Goal: Task Accomplishment & Management: Use online tool/utility

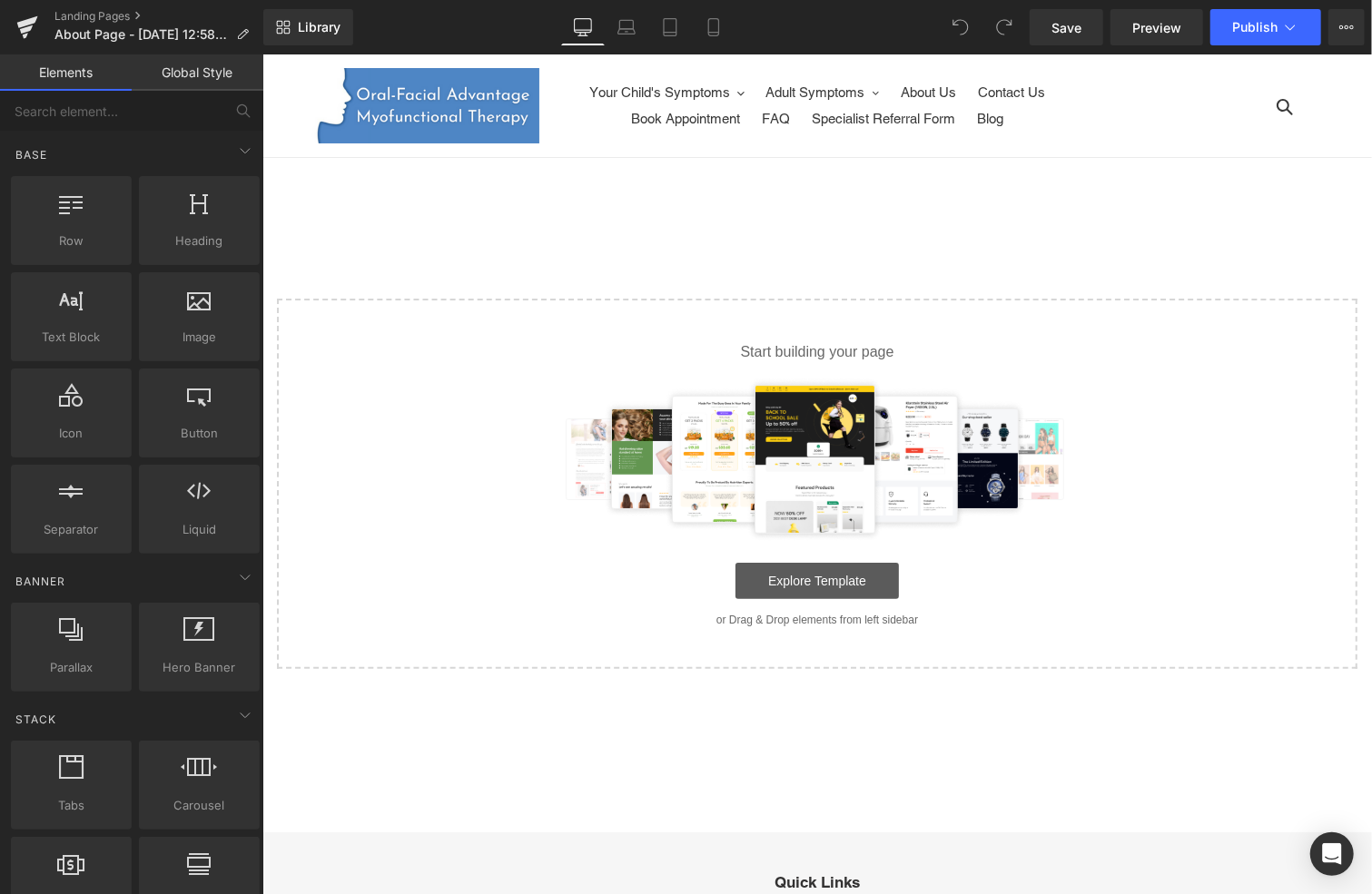
click at [797, 578] on link "Explore Template" at bounding box center [815, 581] width 163 height 37
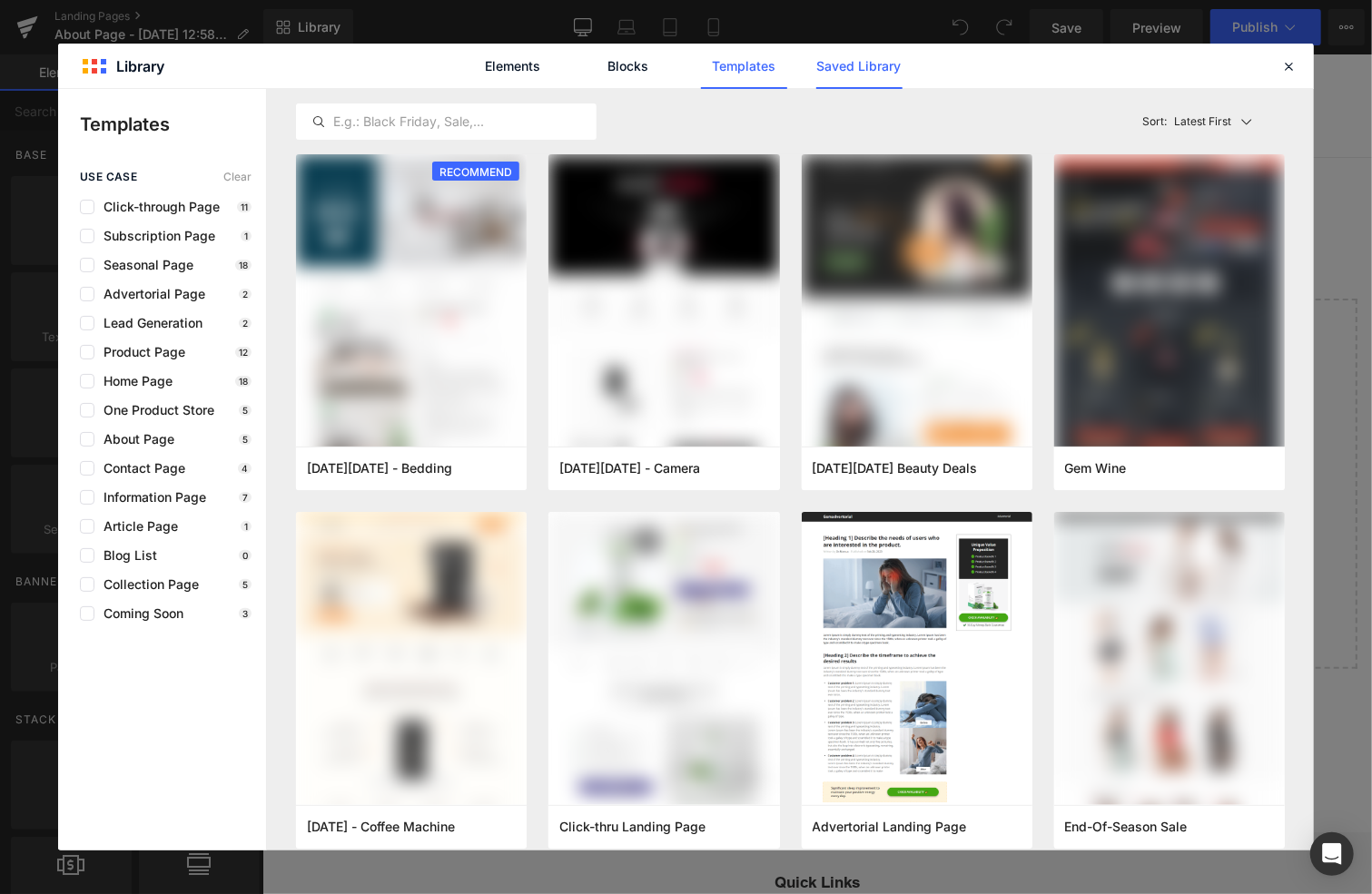
click at [855, 71] on link "Saved Library" at bounding box center [859, 66] width 86 height 45
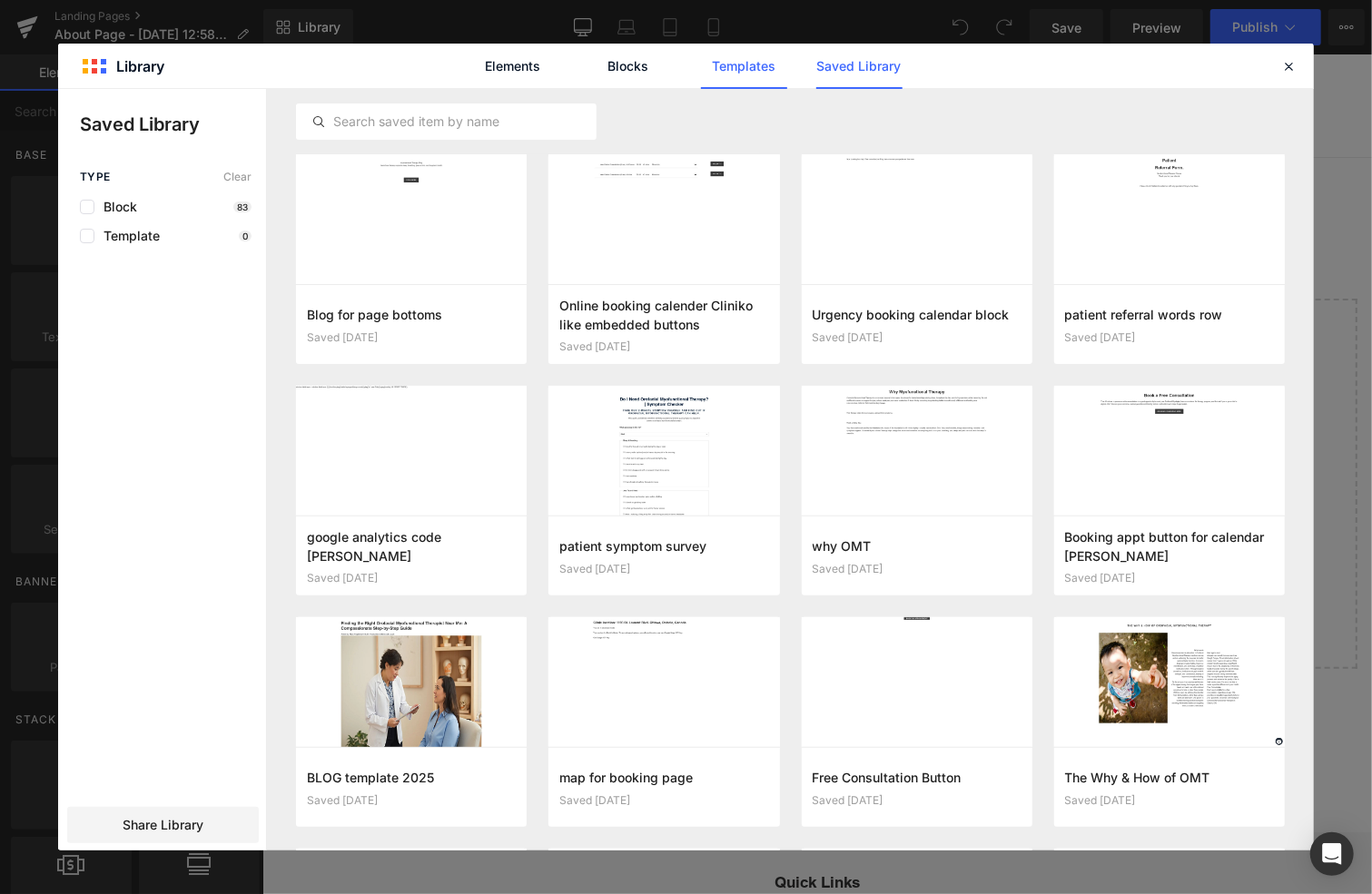
click at [739, 63] on link "Templates" at bounding box center [744, 66] width 86 height 45
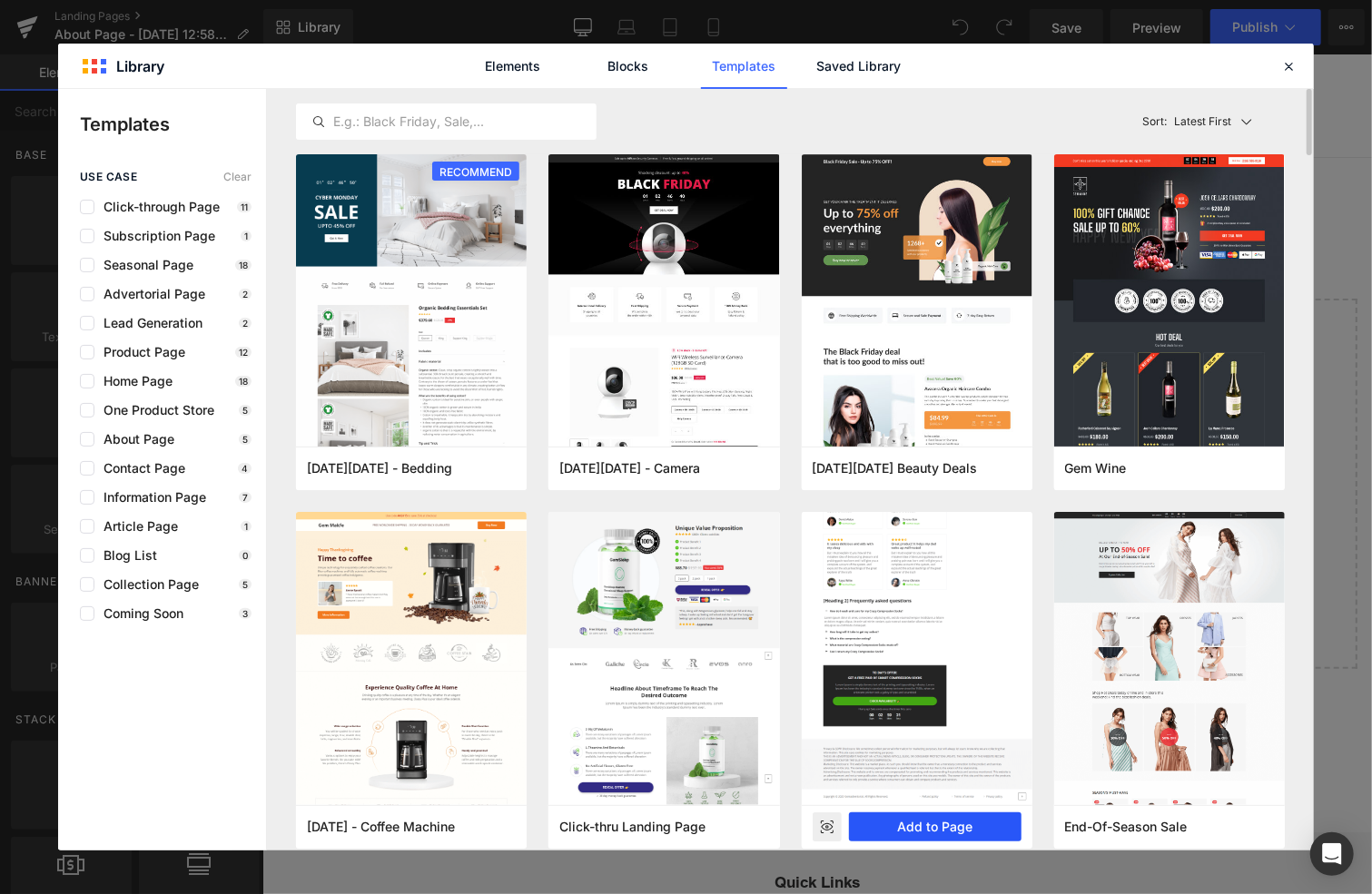
click at [931, 823] on button "Add to Page" at bounding box center [935, 826] width 173 height 29
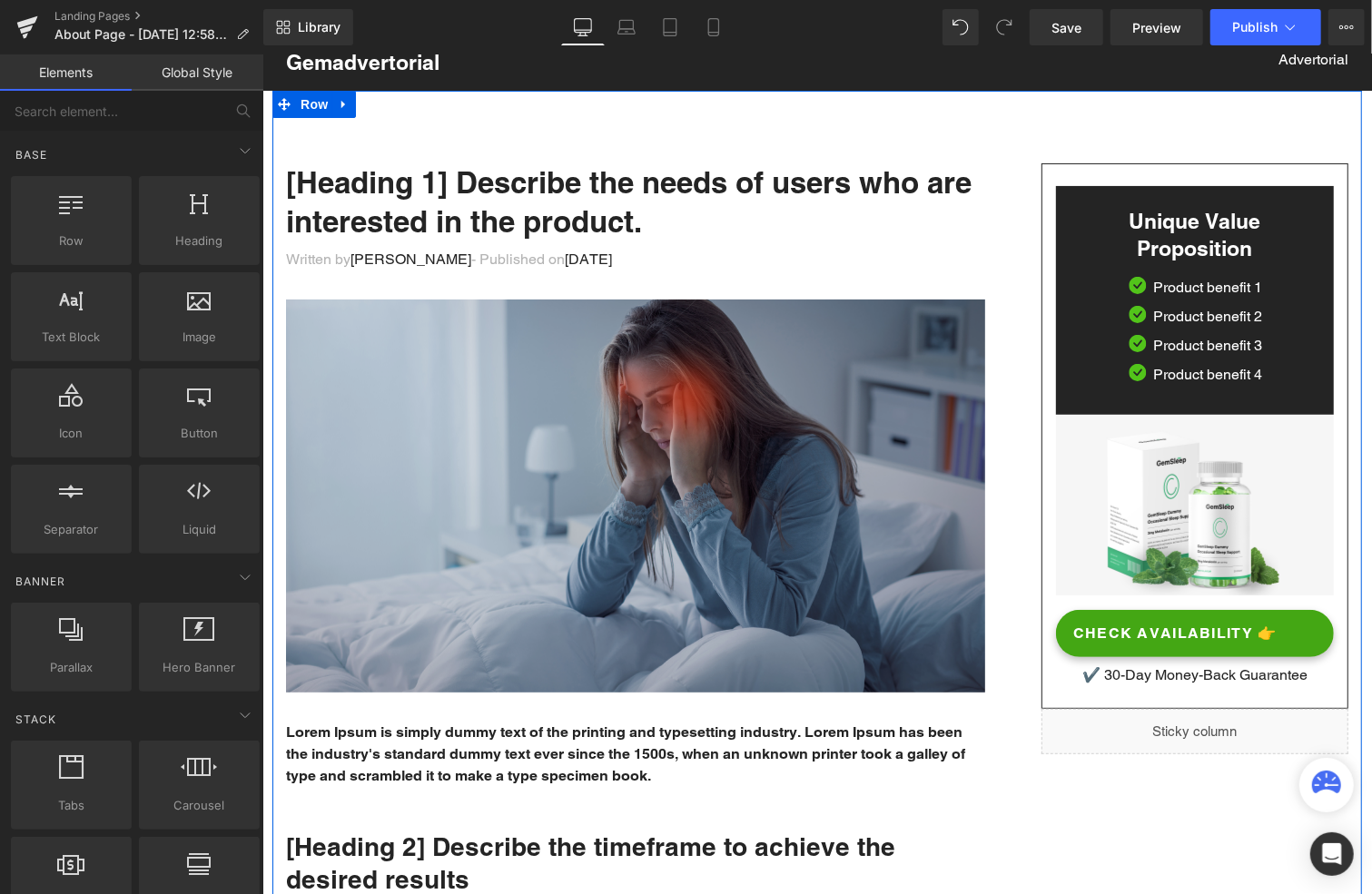
scroll to position [181, 0]
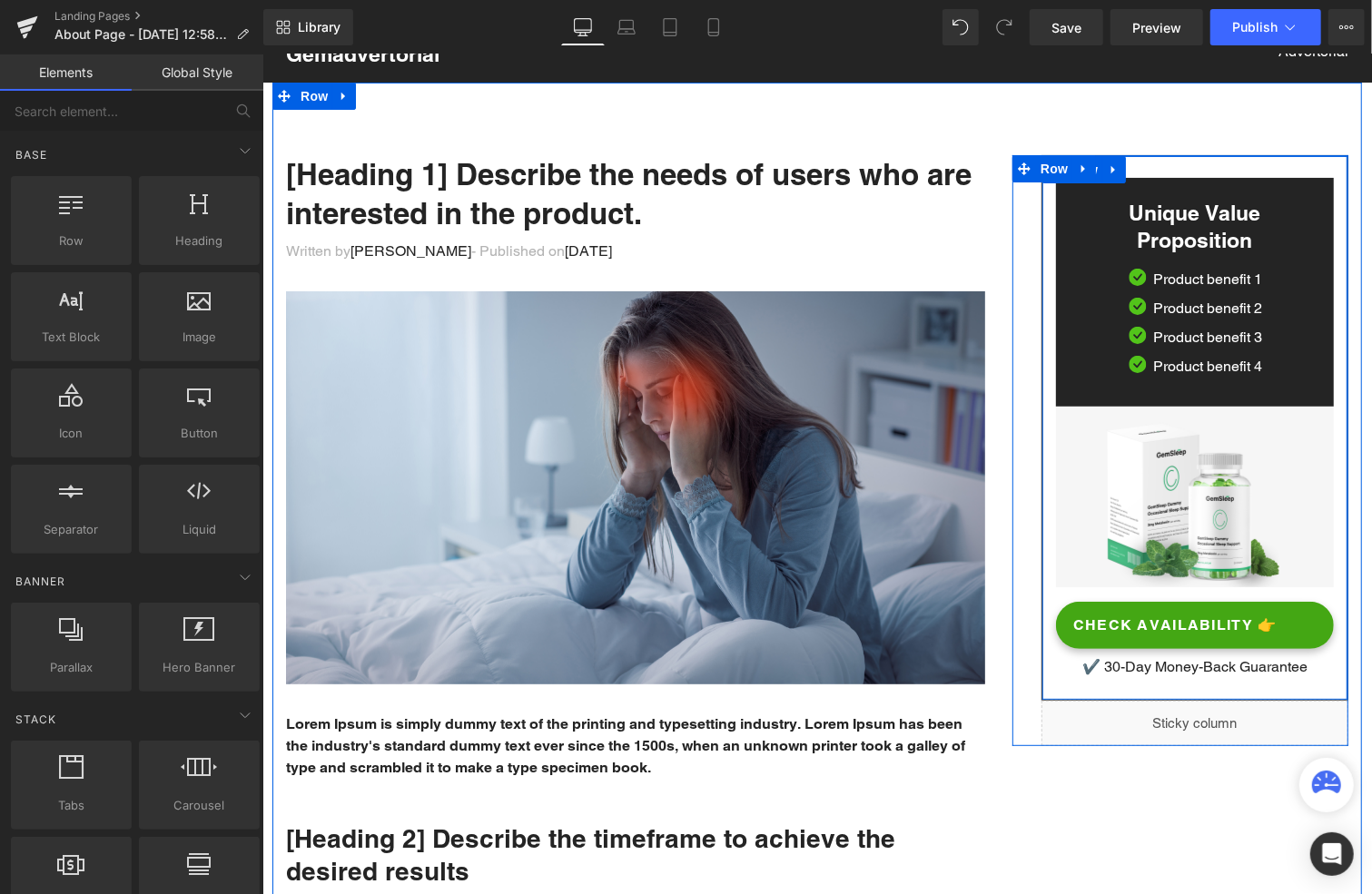
click at [1111, 166] on icon at bounding box center [1112, 169] width 4 height 8
click at [1156, 163] on icon at bounding box center [1160, 168] width 13 height 13
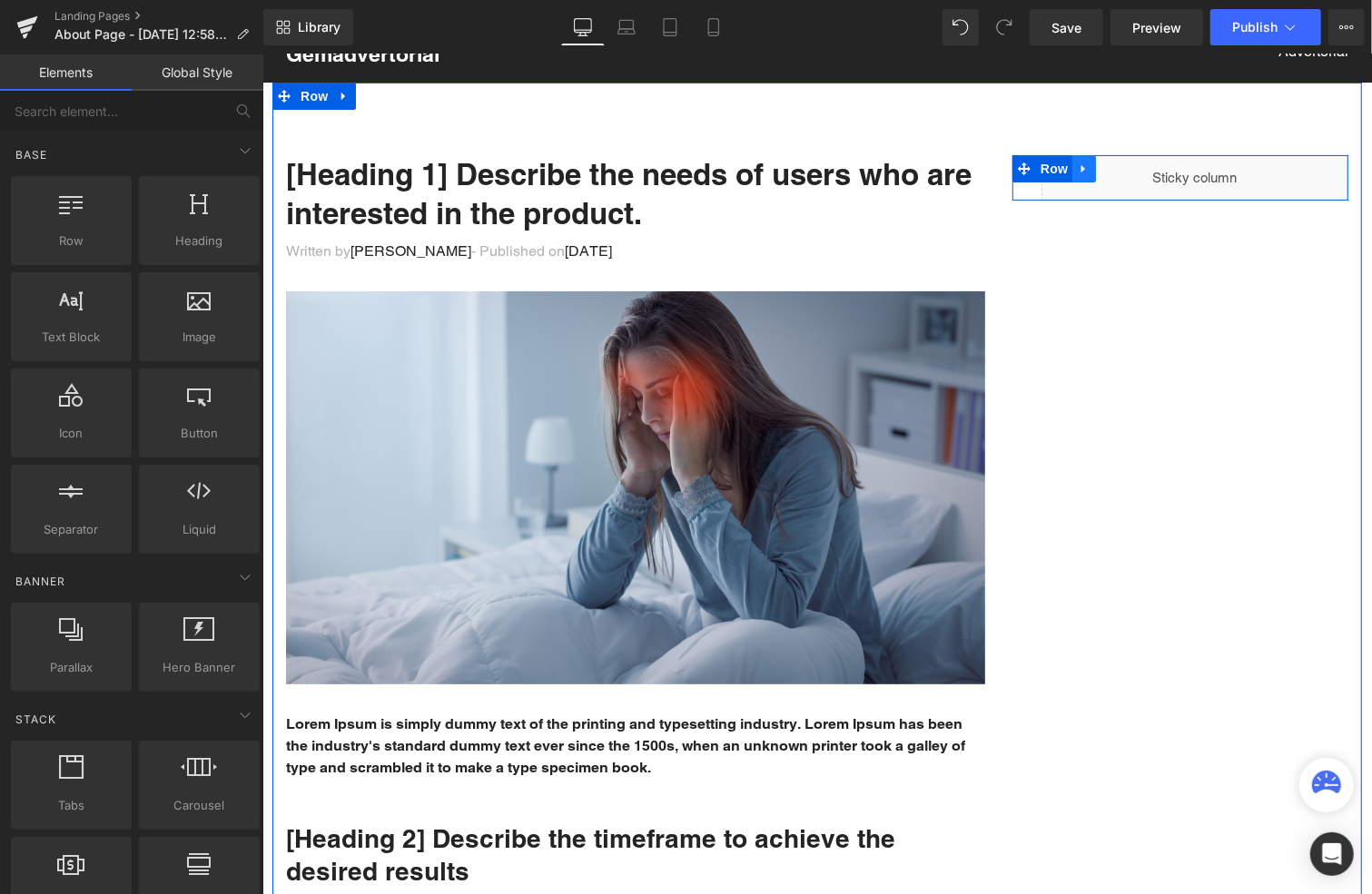
click at [1080, 165] on icon at bounding box center [1083, 169] width 13 height 14
click at [1124, 165] on icon at bounding box center [1130, 169] width 13 height 14
click at [305, 96] on span "Row" at bounding box center [314, 95] width 37 height 27
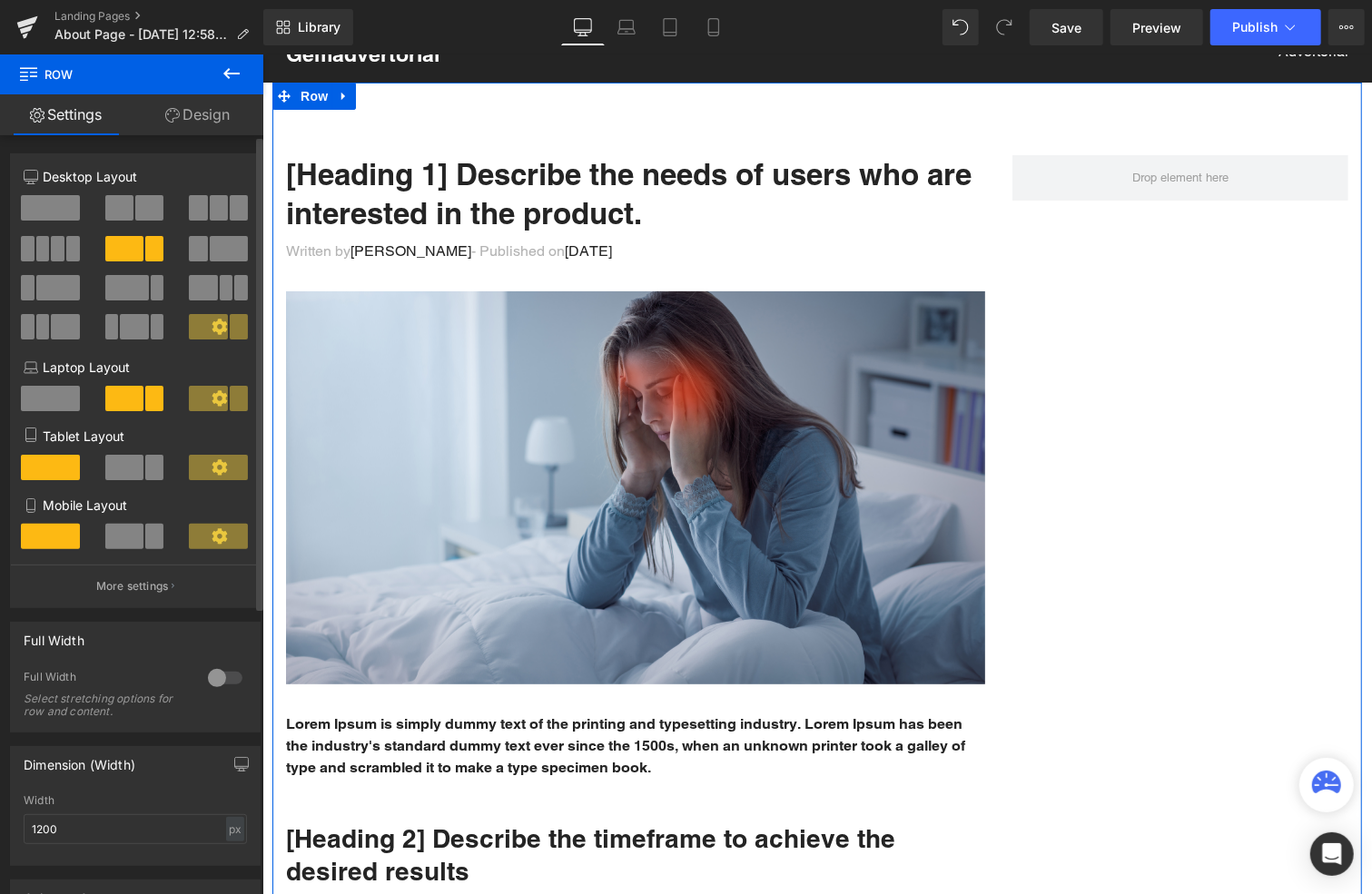
click at [51, 201] on span at bounding box center [50, 207] width 59 height 25
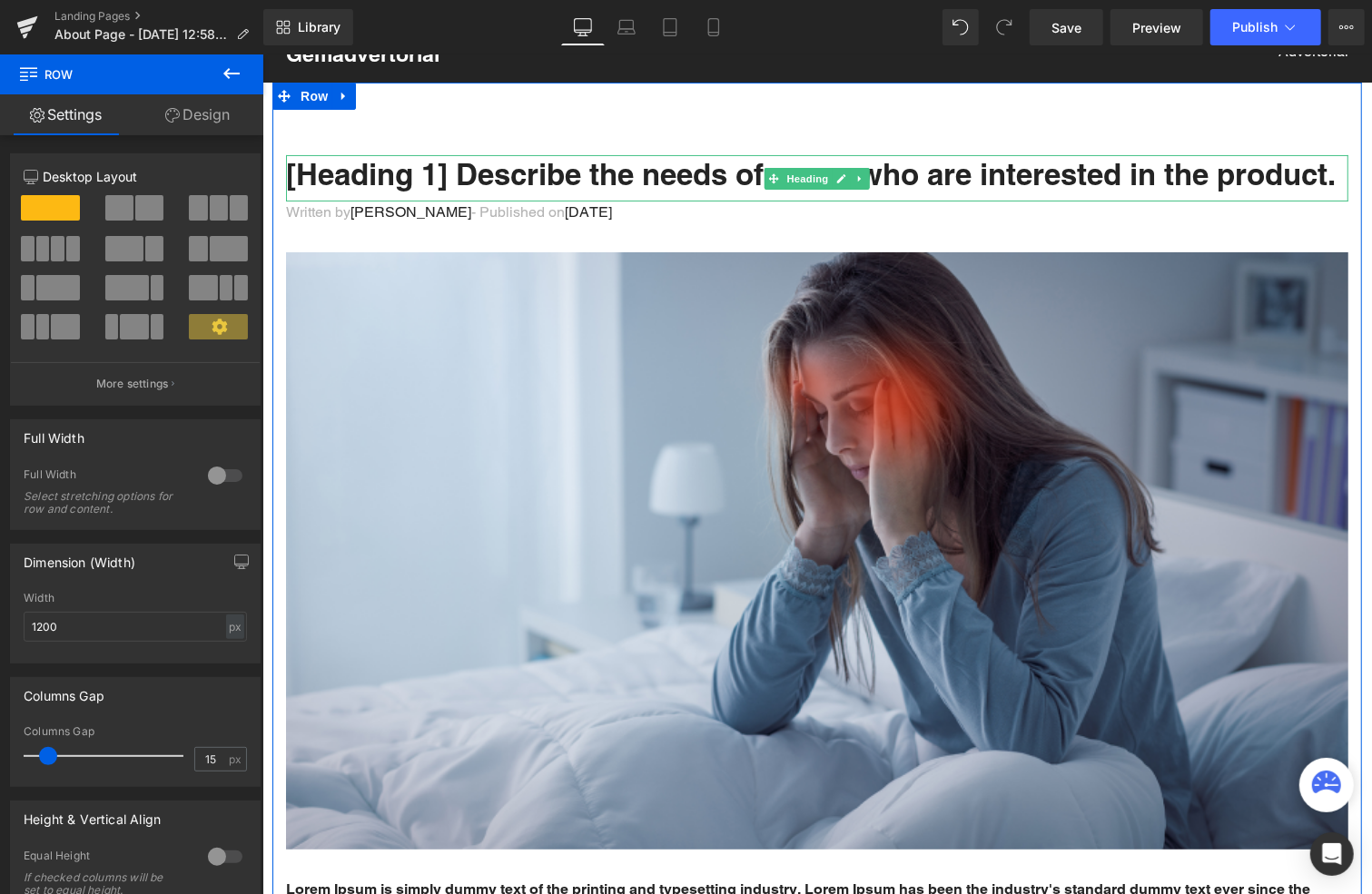
click at [495, 177] on h1 "[Heading 1] Describe the needs of users who are interested in the product." at bounding box center [816, 174] width 1062 height 39
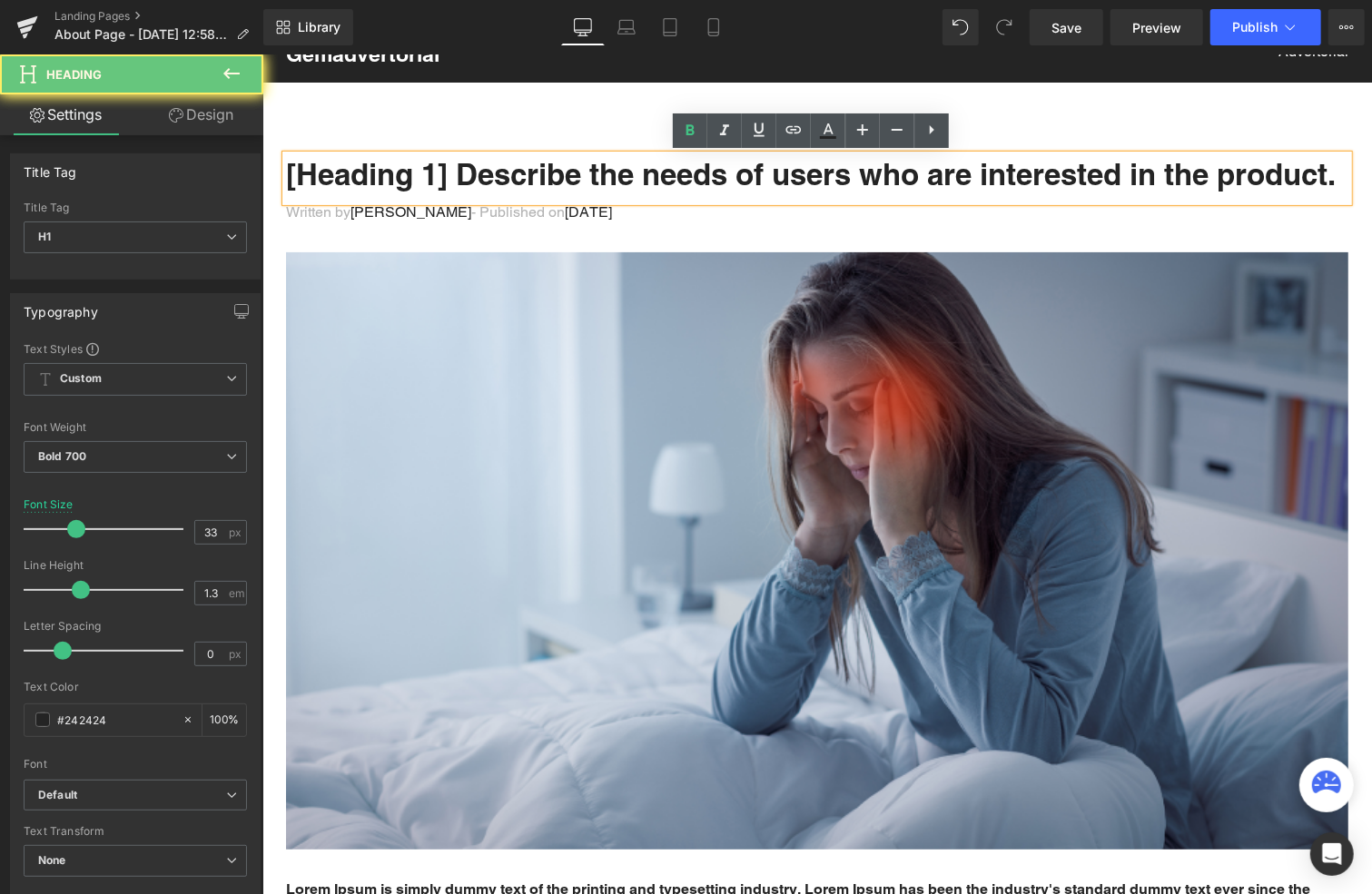
click at [496, 177] on h1 "[Heading 1] Describe the needs of users who are interested in the product." at bounding box center [816, 174] width 1062 height 39
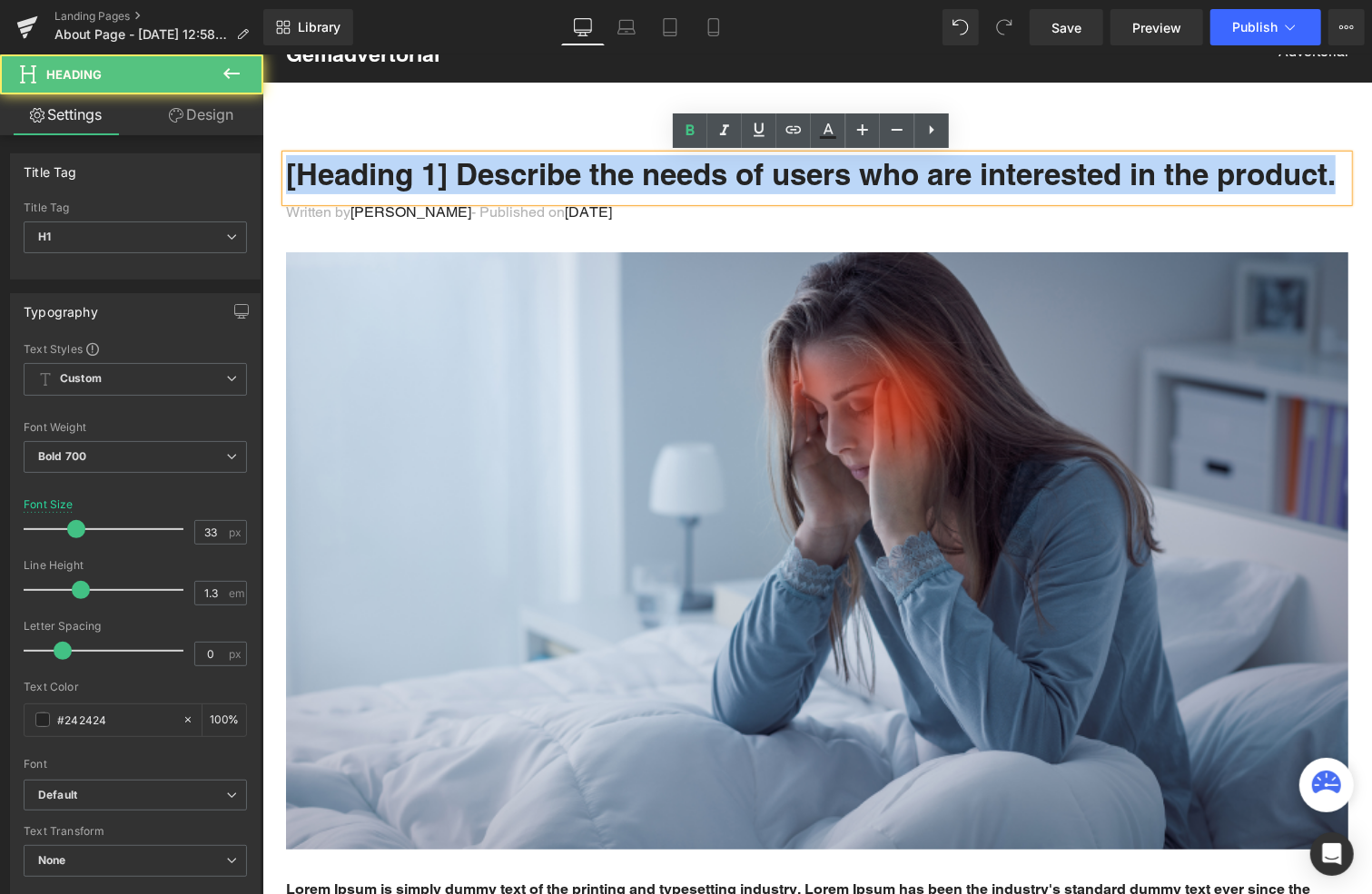
click at [496, 177] on h1 "[Heading 1] Describe the needs of users who are interested in the product." at bounding box center [816, 174] width 1062 height 39
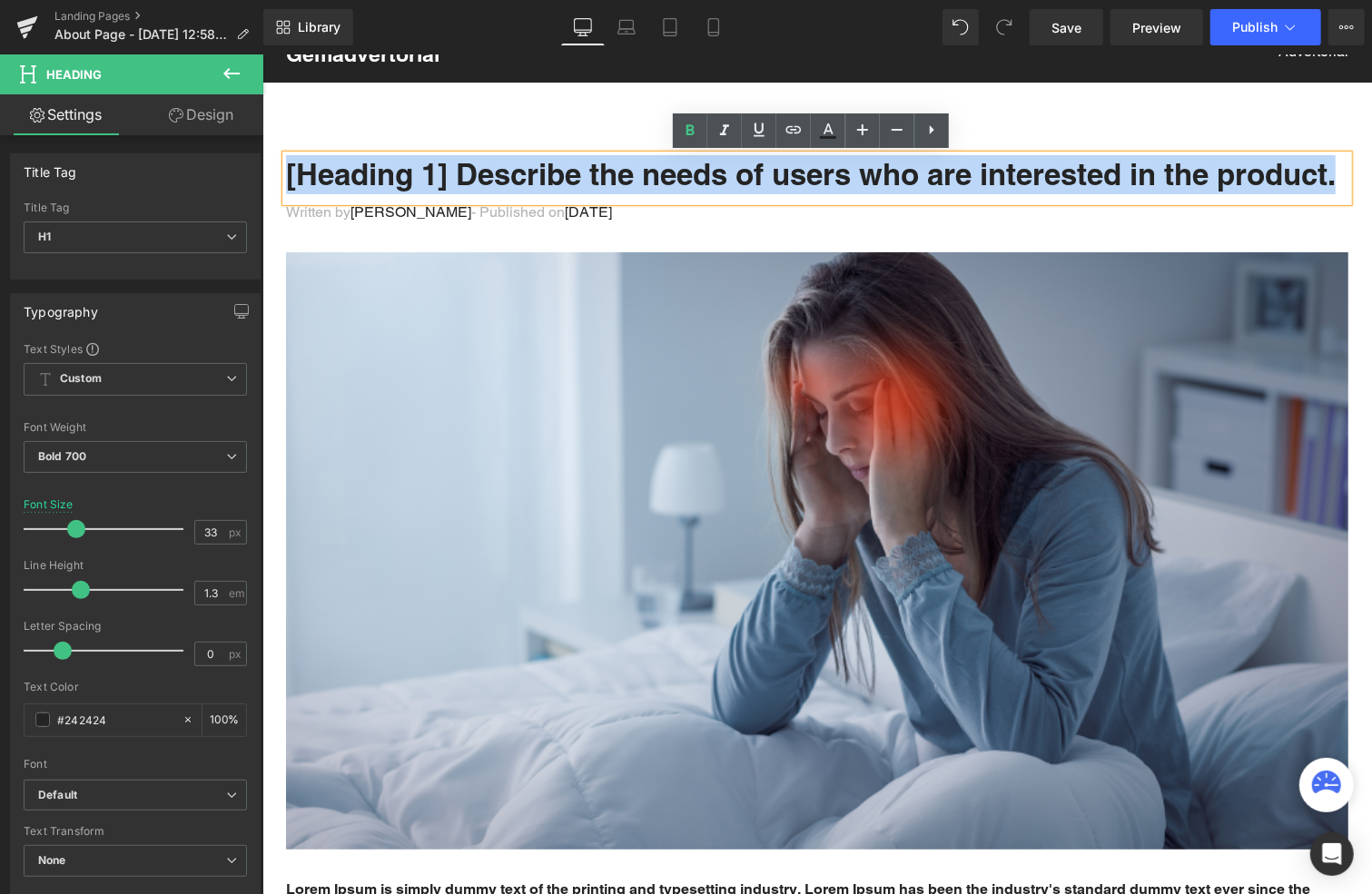
paste div
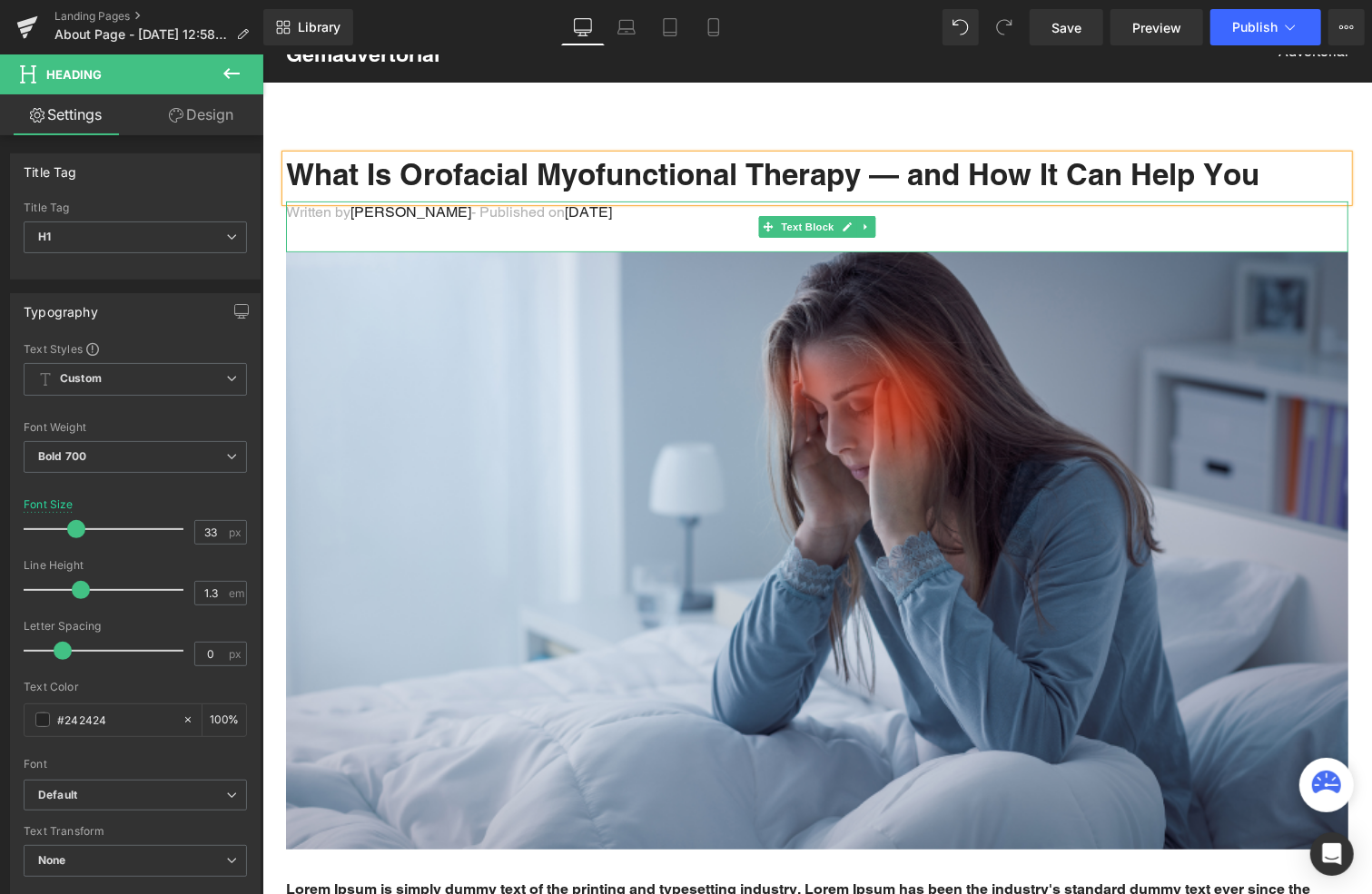
click at [602, 212] on p "Written by Dr.Marcus - Published on Feb 28, 2023" at bounding box center [816, 211] width 1062 height 22
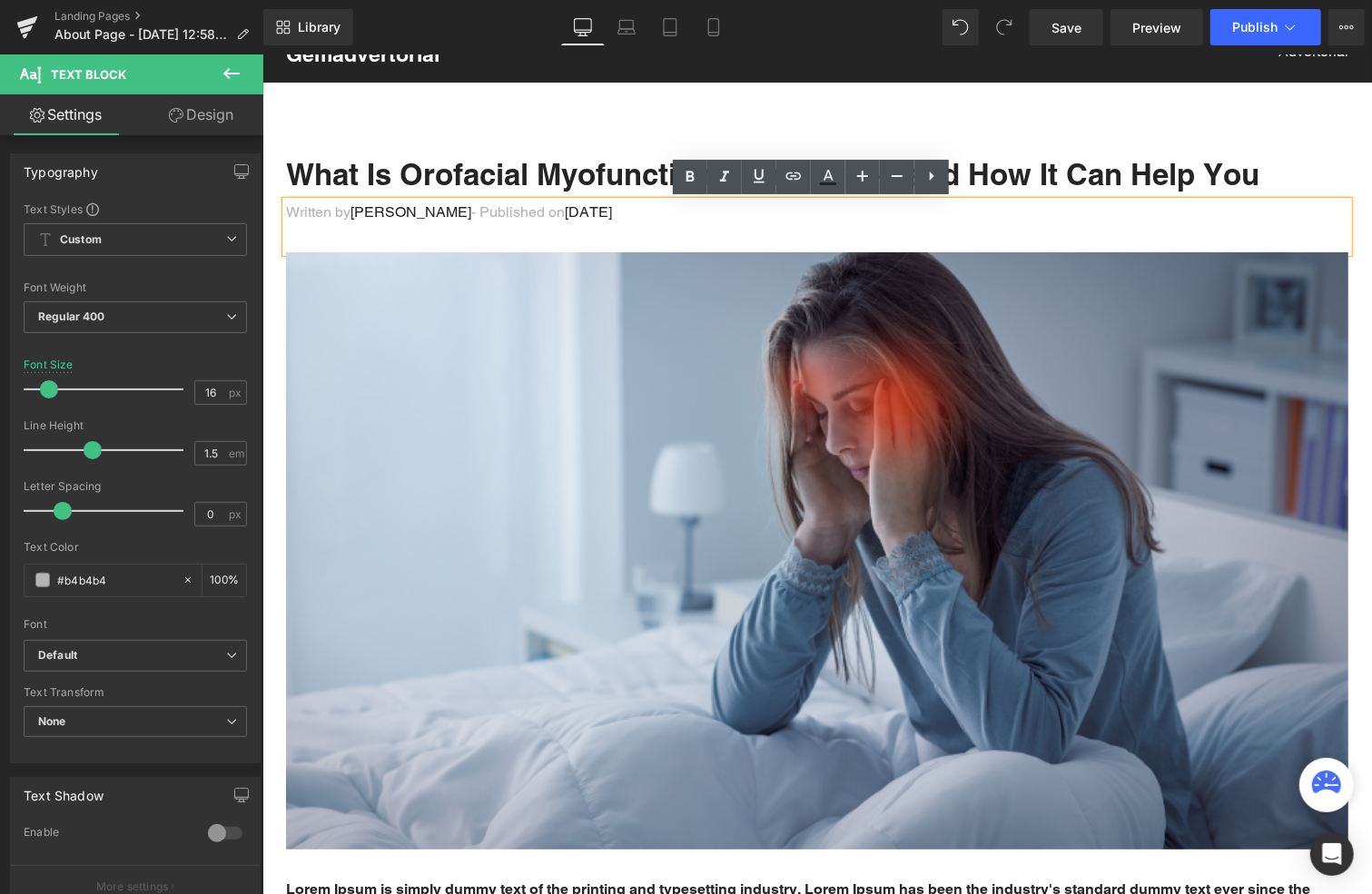
click at [626, 210] on p "Written by Dr.Marcus - Published on Feb 28, 2023" at bounding box center [816, 211] width 1062 height 22
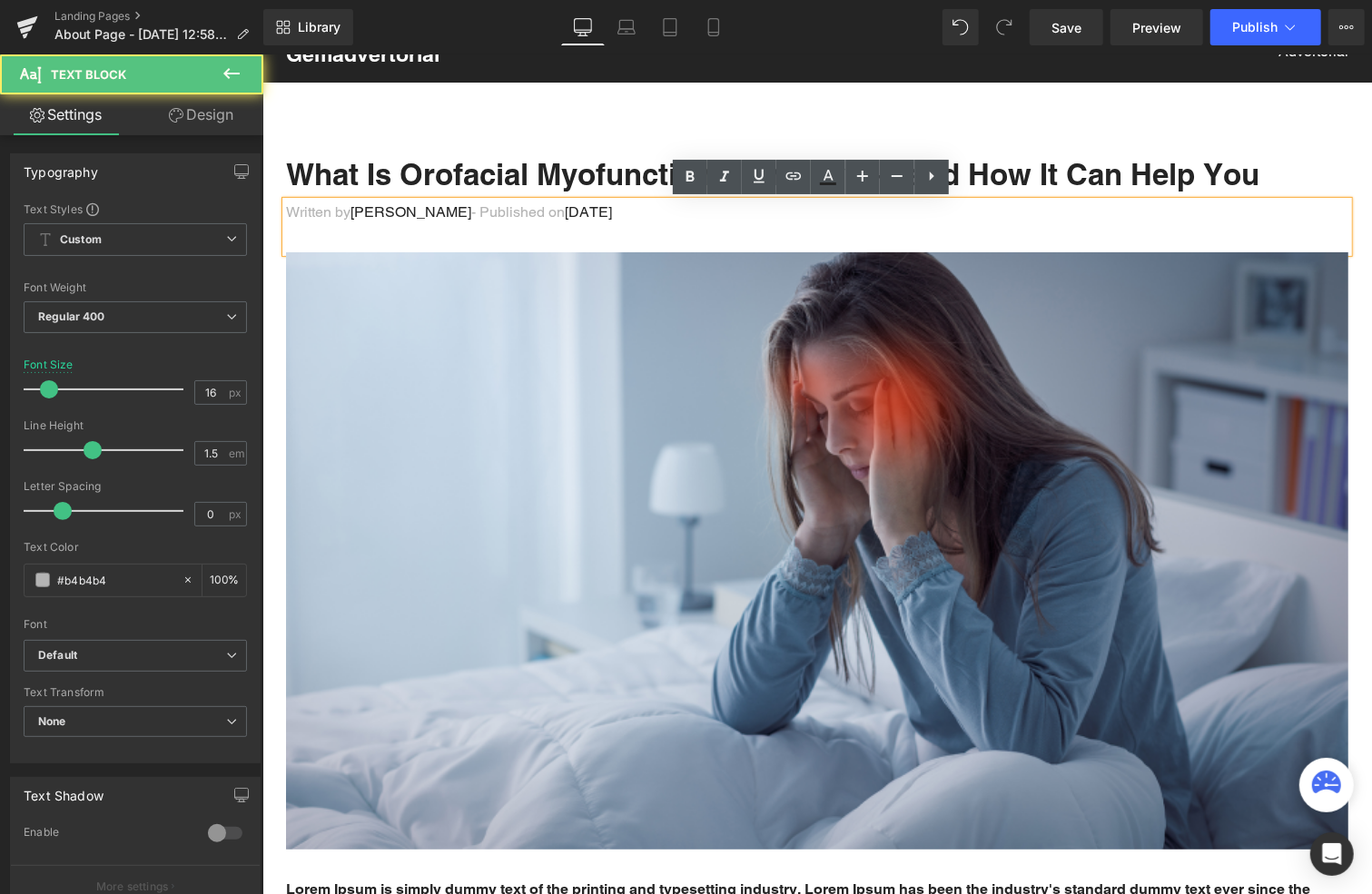
click at [412, 210] on span "Dr.Marcus" at bounding box center [409, 211] width 121 height 17
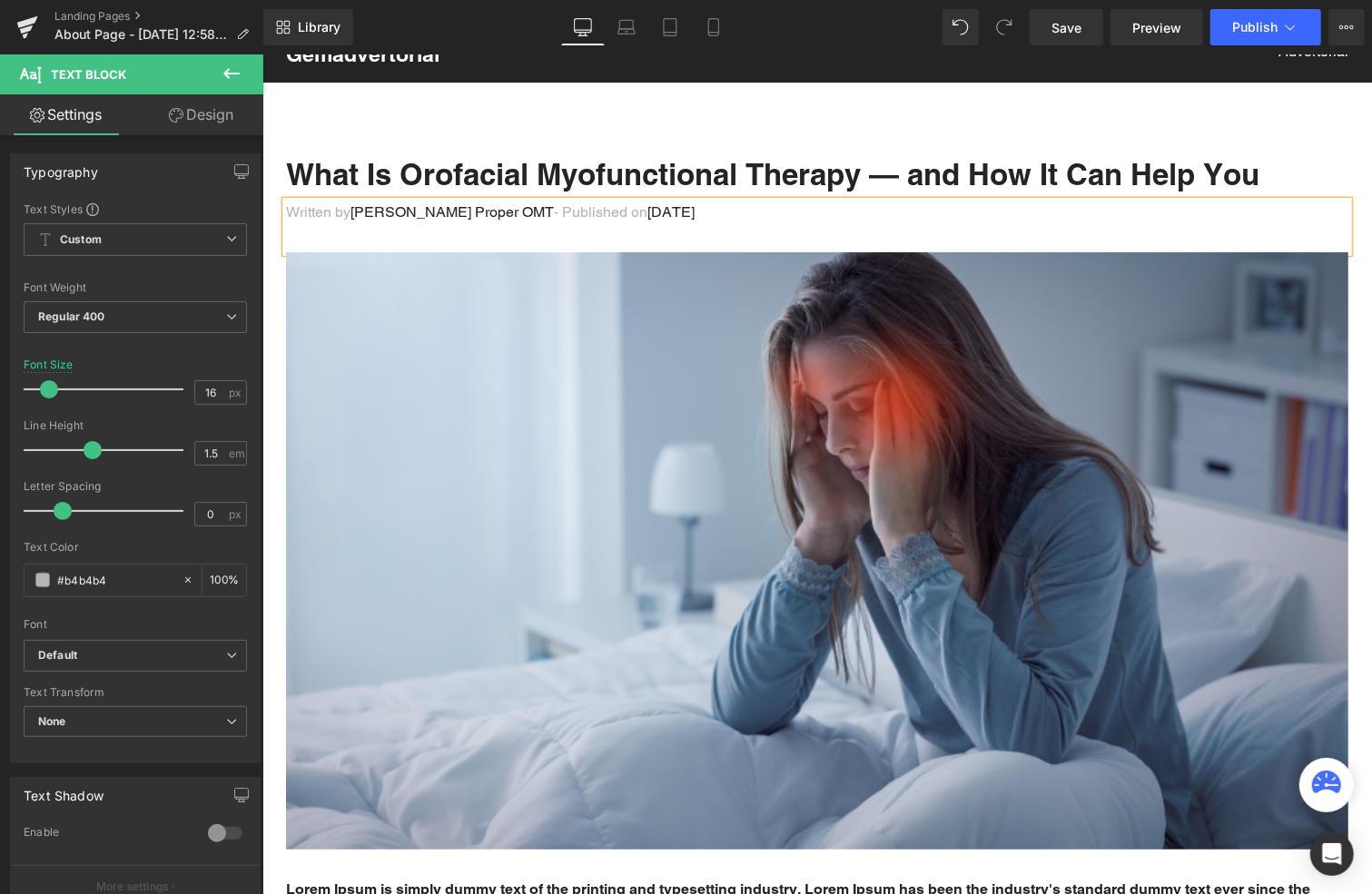
click at [655, 210] on p "Written by Alicia Proper OMT - Published on Feb 28, 2023" at bounding box center [816, 211] width 1062 height 22
click at [646, 210] on span "Feb 28, 2025" at bounding box center [670, 211] width 47 height 17
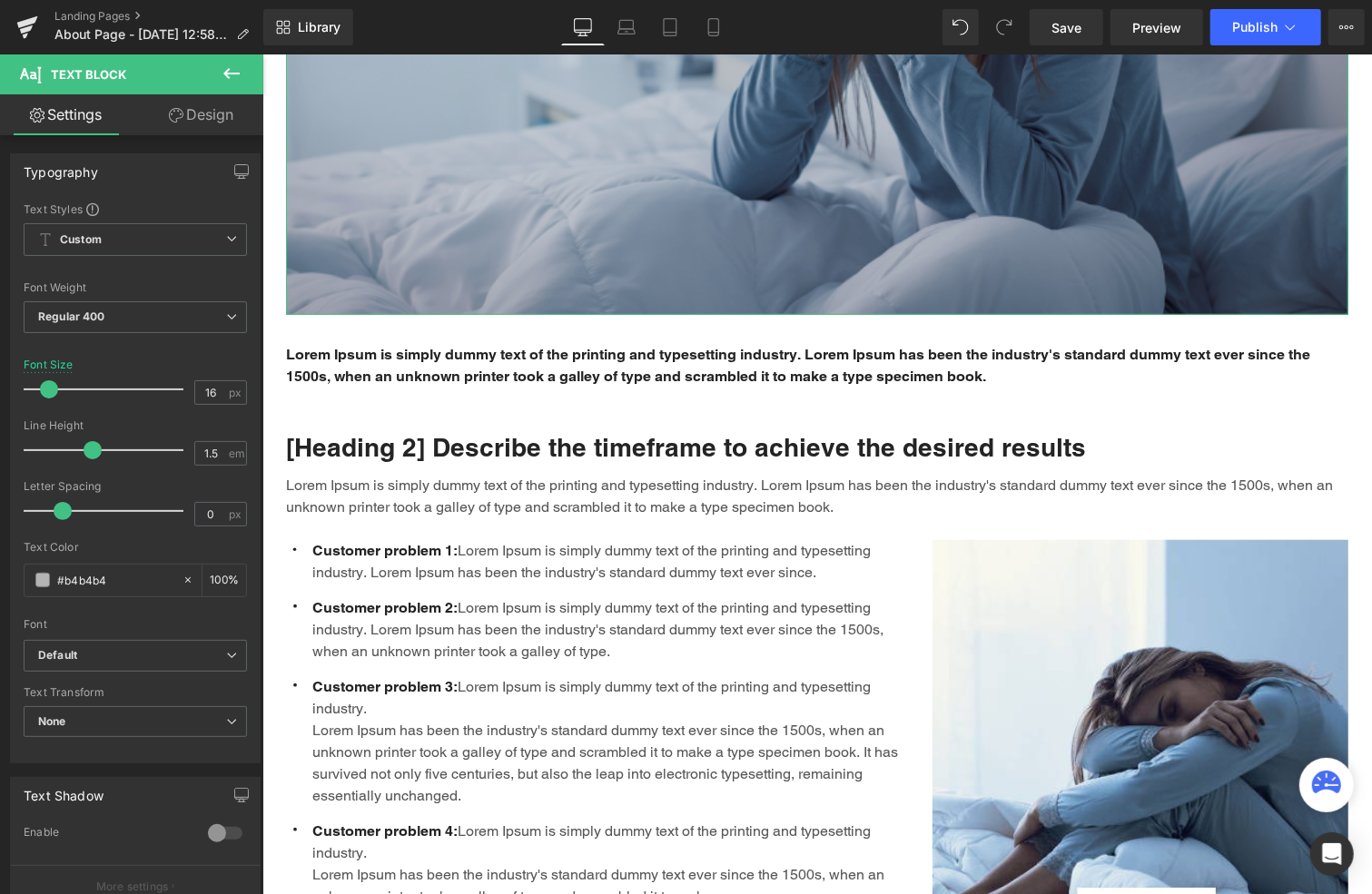
scroll to position [726, 0]
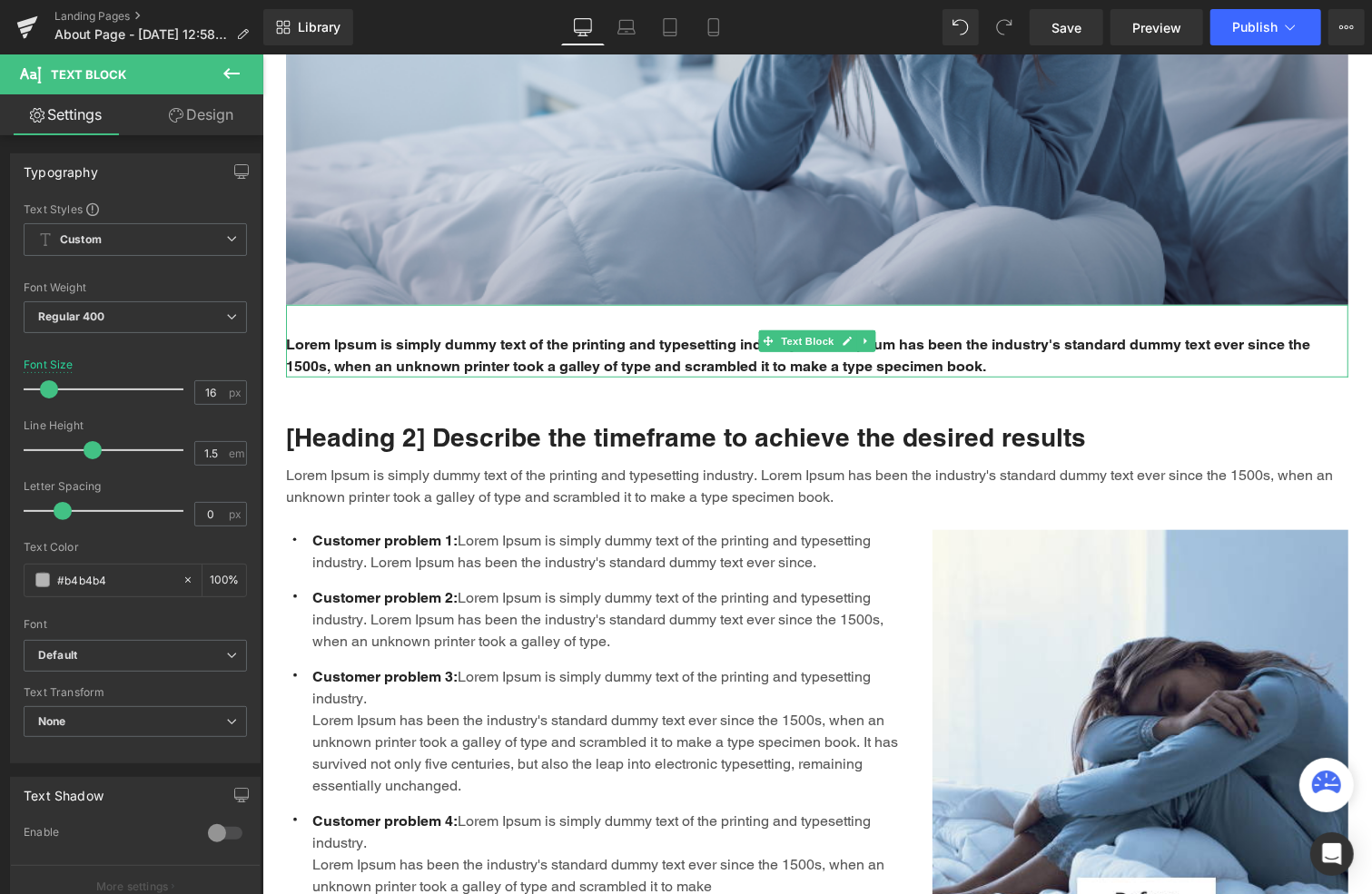
click at [685, 356] on p "Lorem Ipsum is simply dummy text of the printing and typesetting industry. Lore…" at bounding box center [816, 354] width 1062 height 43
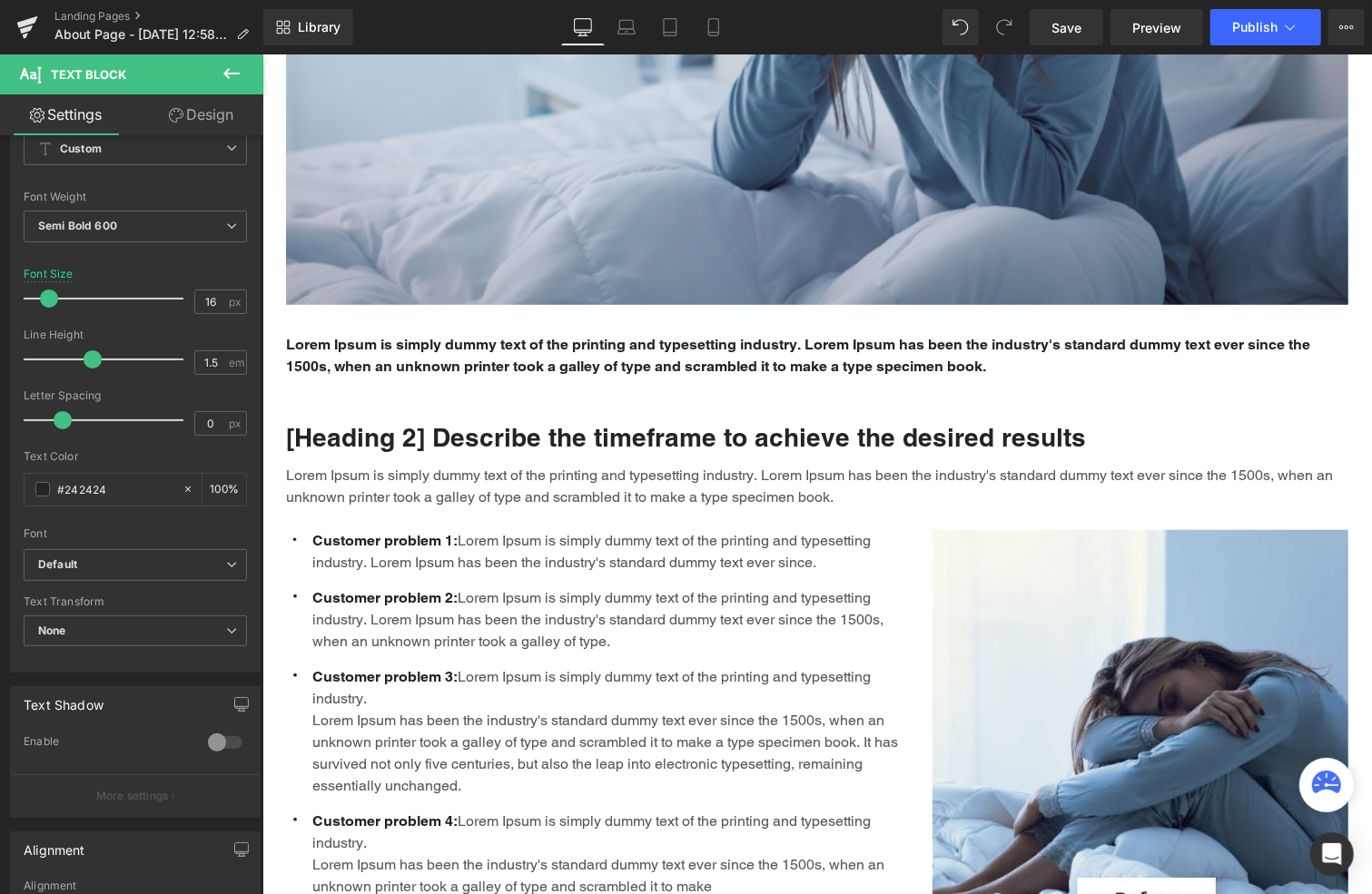
scroll to position [817, 0]
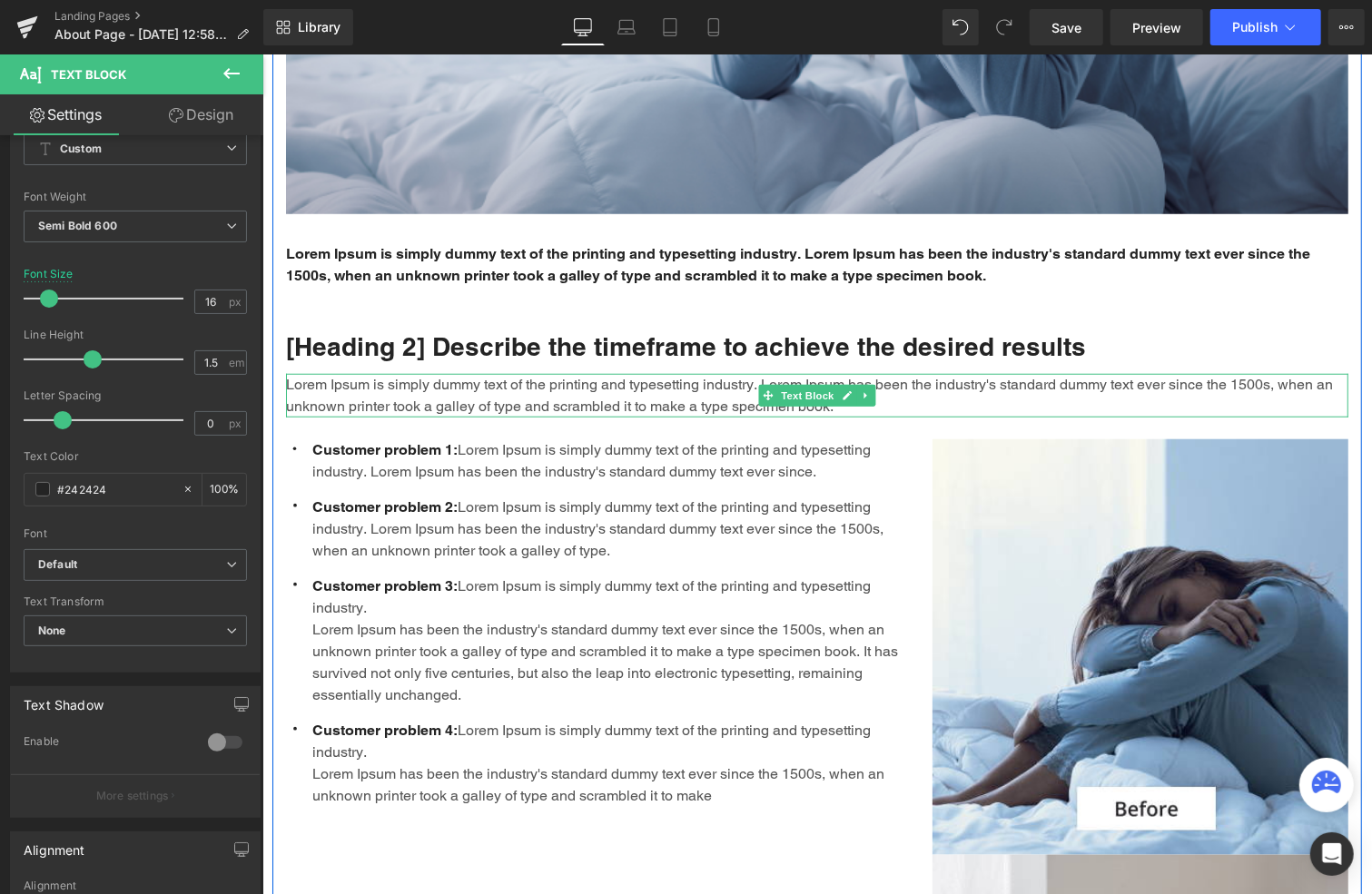
click at [494, 389] on p "Lorem Ipsum is simply dummy text of the printing and typesetting industry. Lore…" at bounding box center [816, 394] width 1062 height 43
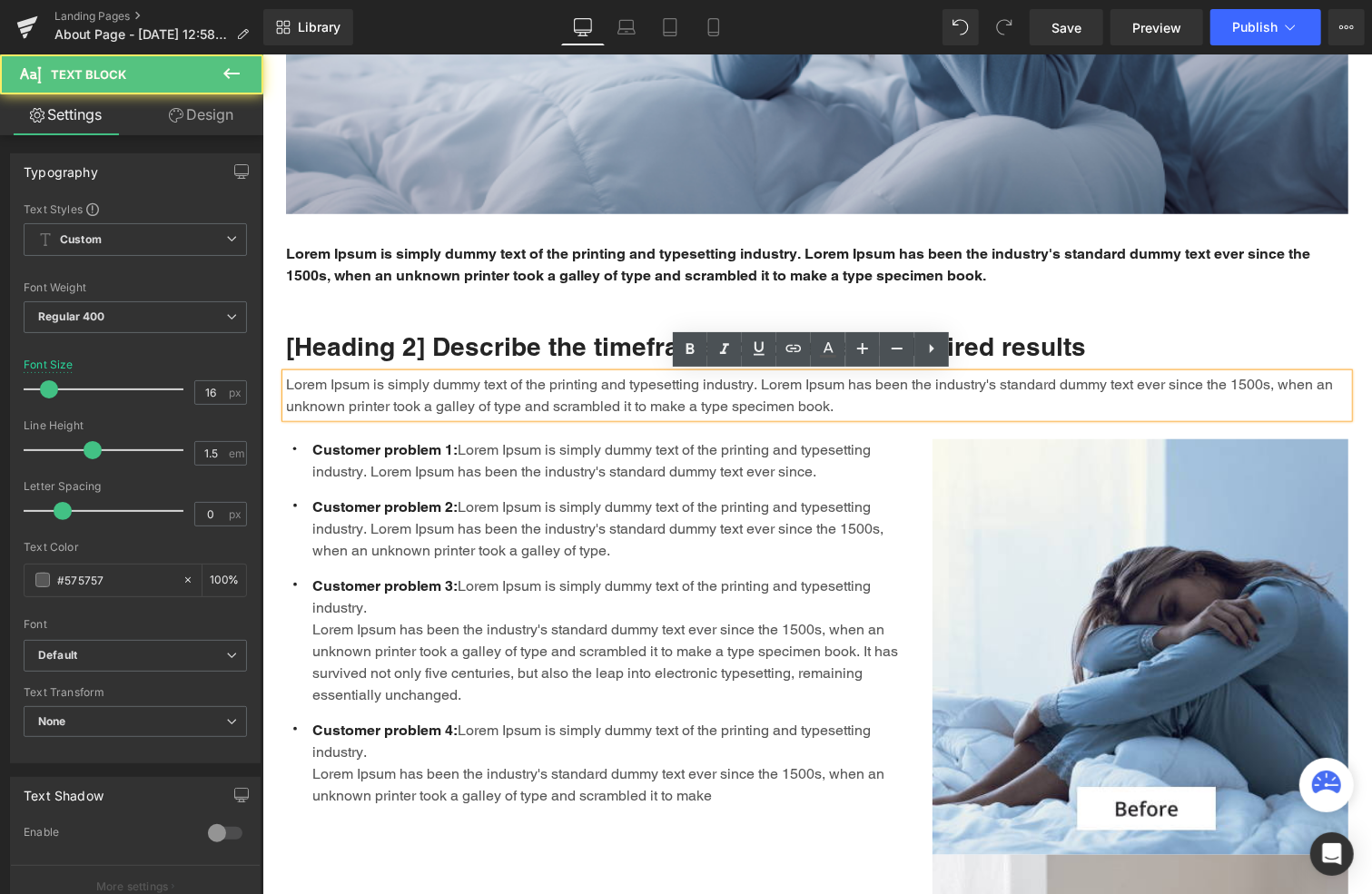
click at [490, 394] on p "Lorem Ipsum is simply dummy text of the printing and typesetting industry. Lore…" at bounding box center [816, 394] width 1062 height 43
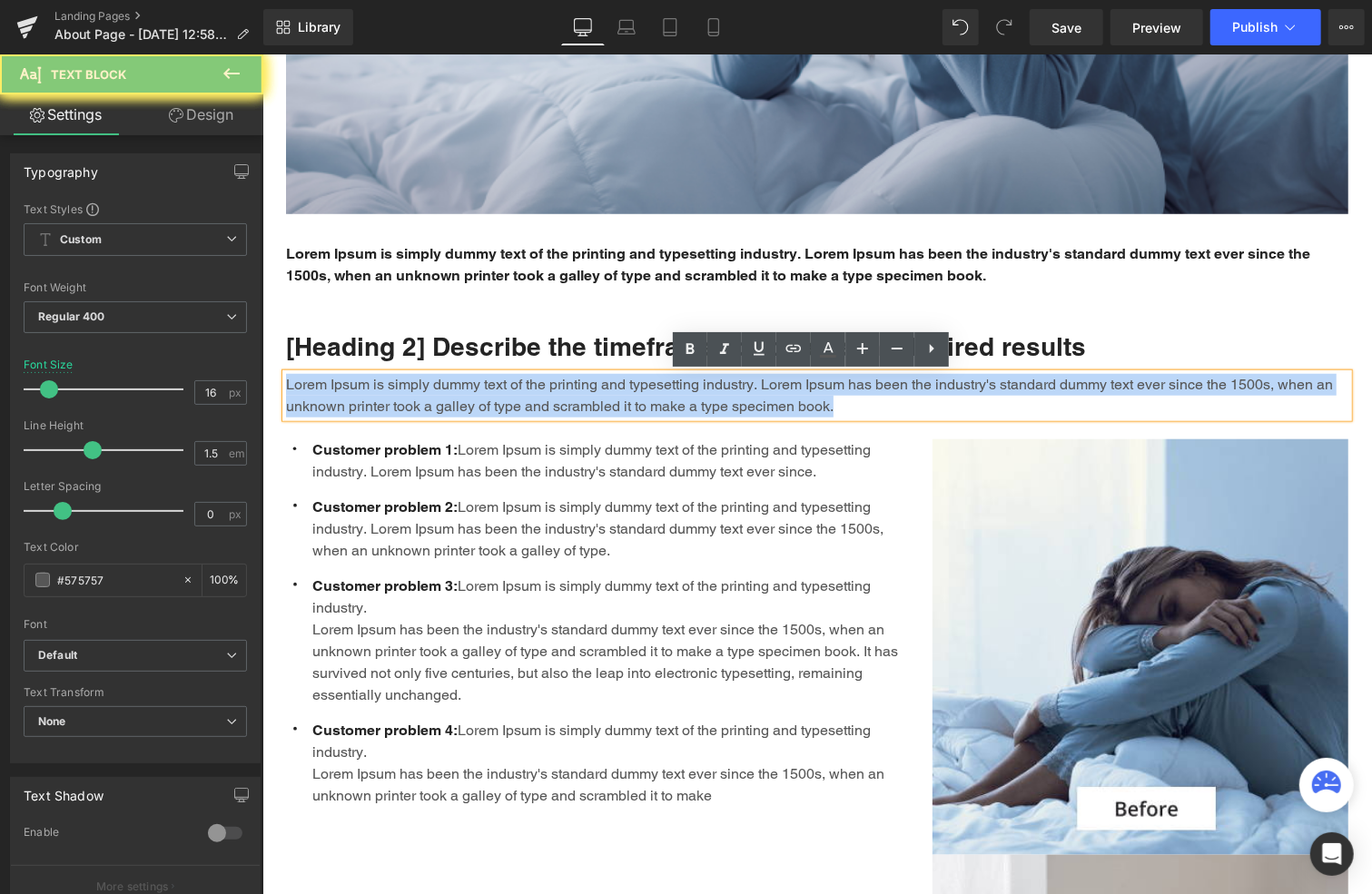
click at [490, 394] on p "Lorem Ipsum is simply dummy text of the printing and typesetting industry. Lore…" at bounding box center [816, 394] width 1062 height 43
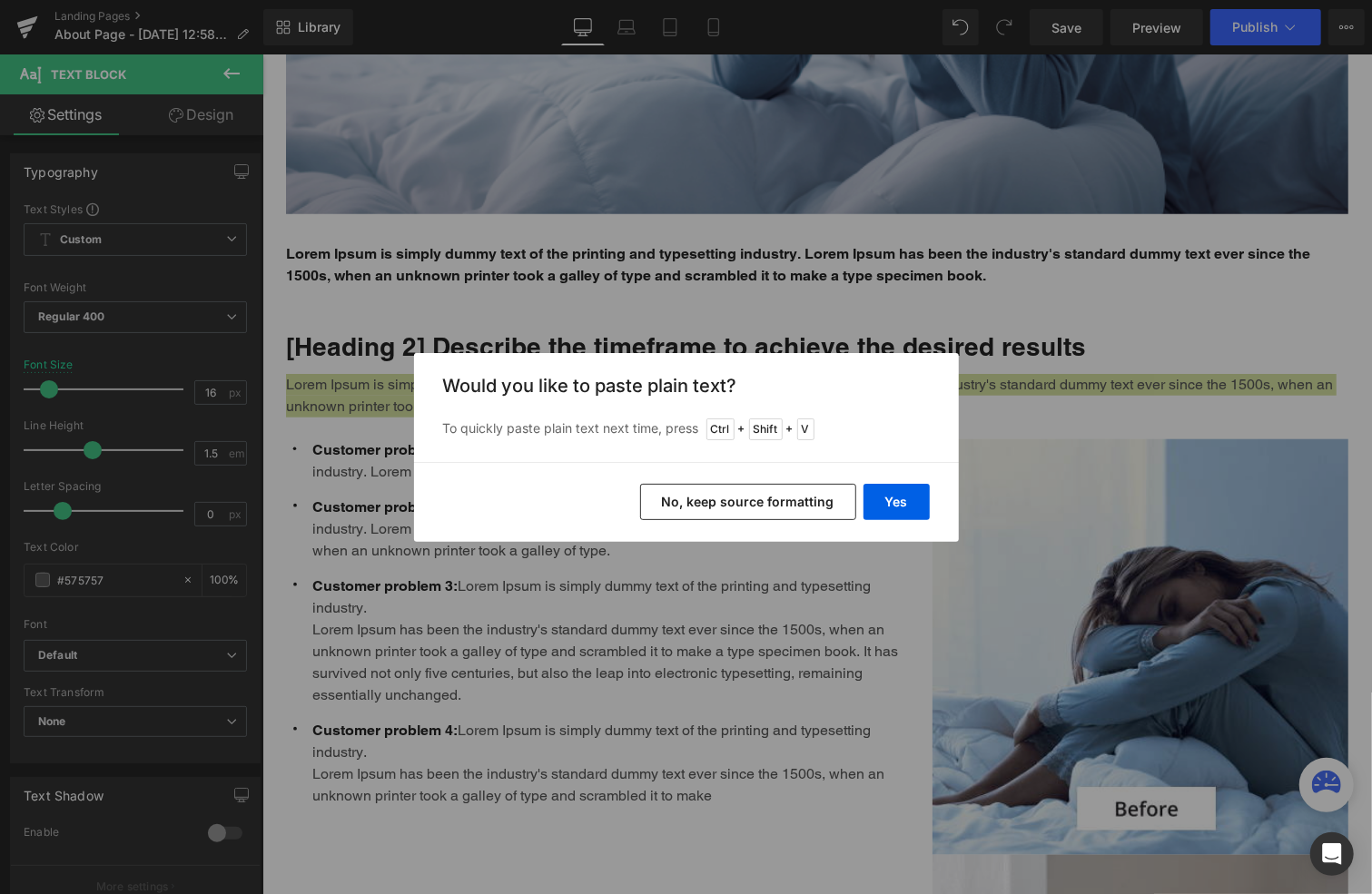
click at [762, 499] on button "No, keep source formatting" at bounding box center [749, 502] width 216 height 37
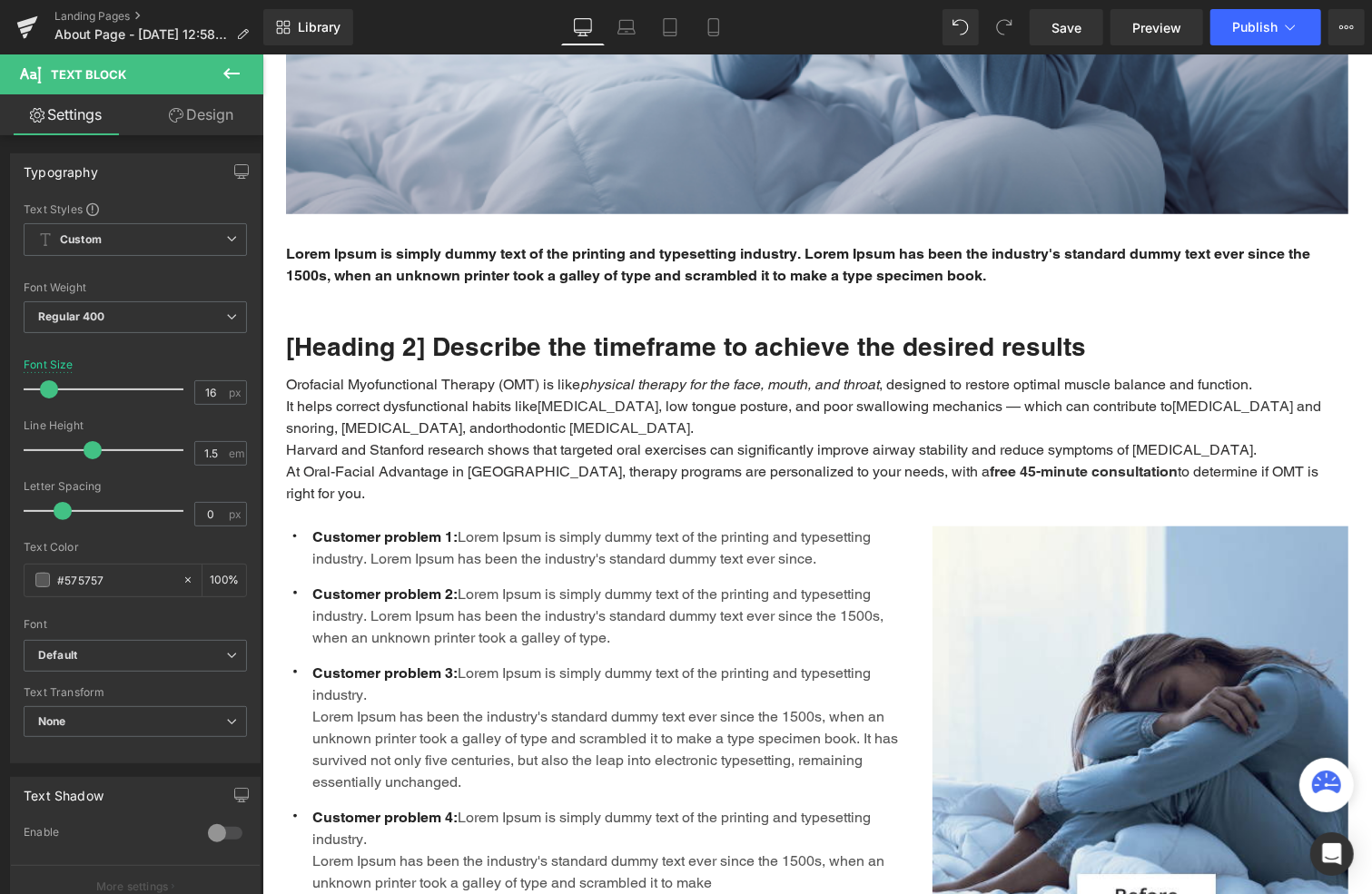
click at [224, 68] on icon at bounding box center [232, 73] width 22 height 22
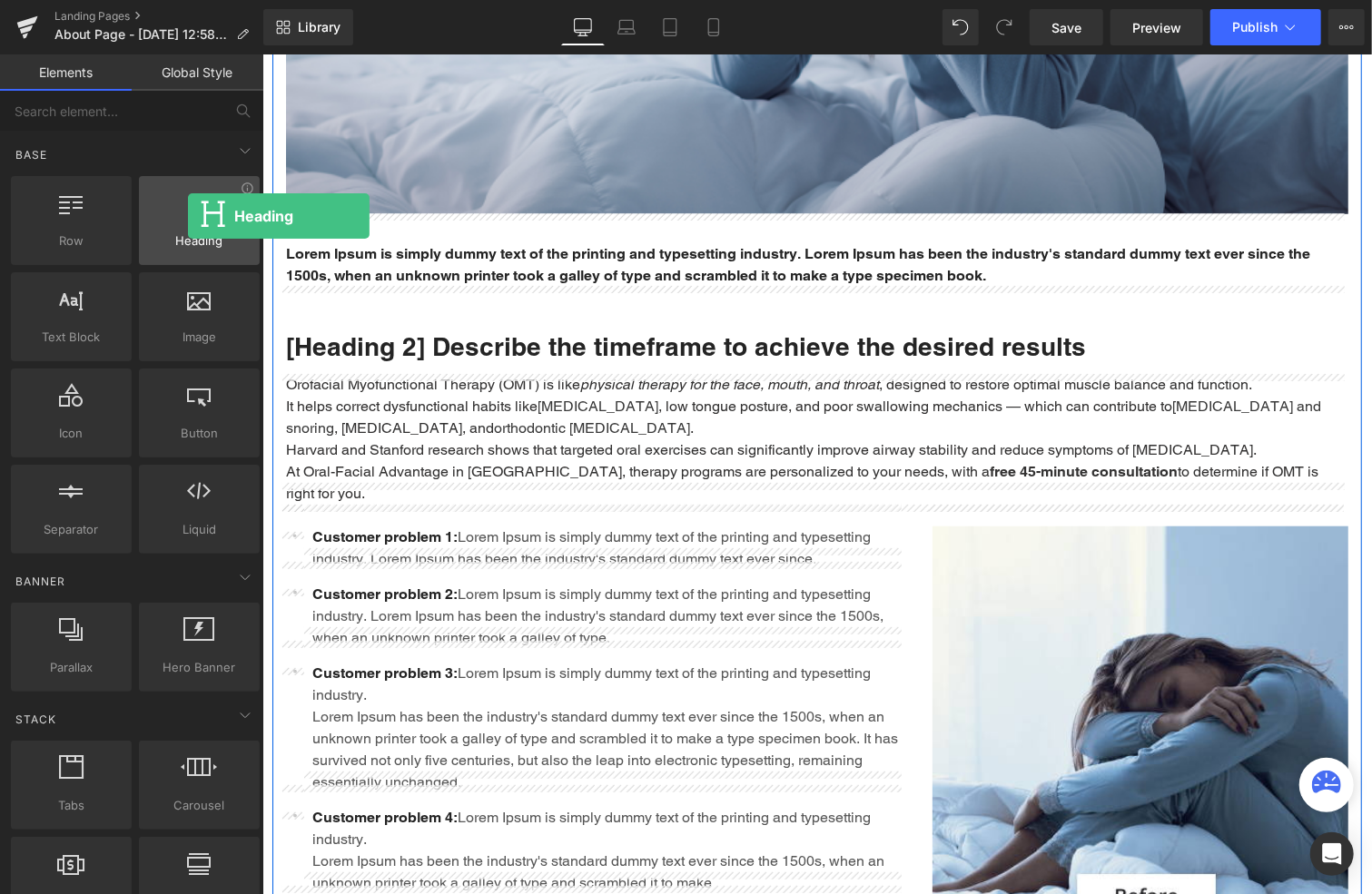
click at [188, 216] on div at bounding box center [200, 211] width 110 height 41
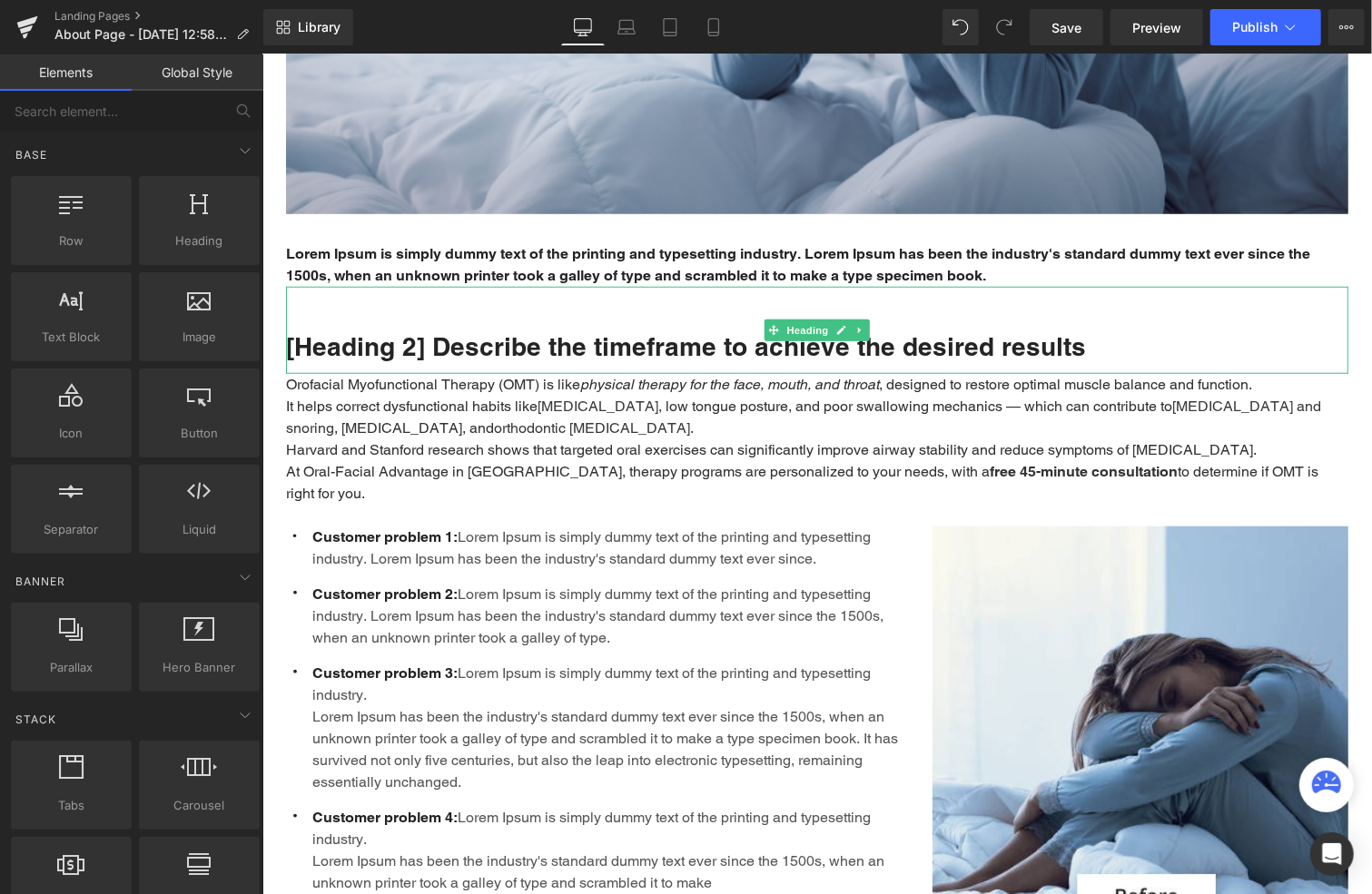
click at [488, 344] on h2 "[Heading 2] Describe the timeframe to achieve the desired results" at bounding box center [816, 346] width 1062 height 33
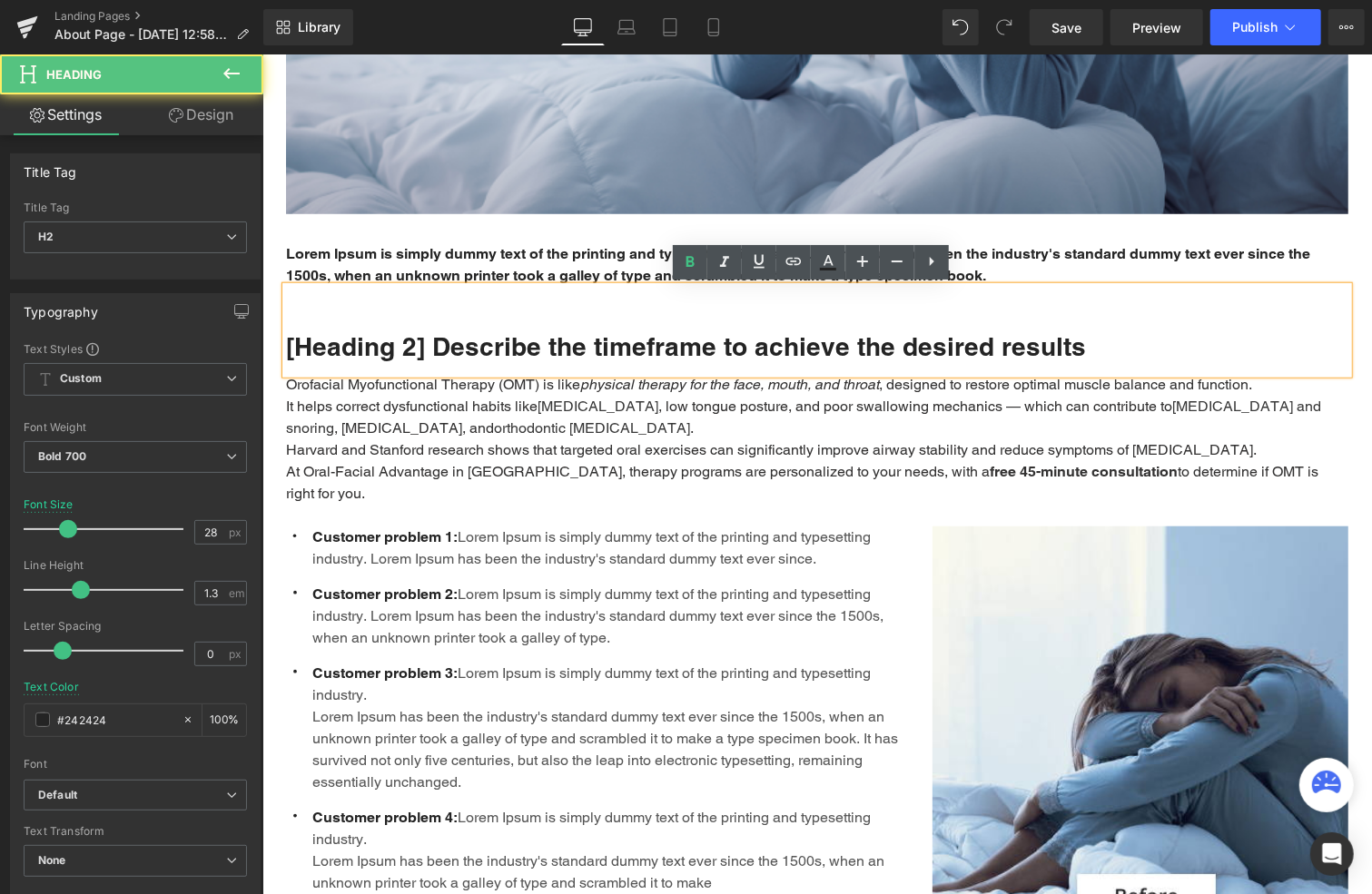
click at [488, 345] on h2 "[Heading 2] Describe the timeframe to achieve the desired results" at bounding box center [816, 346] width 1062 height 33
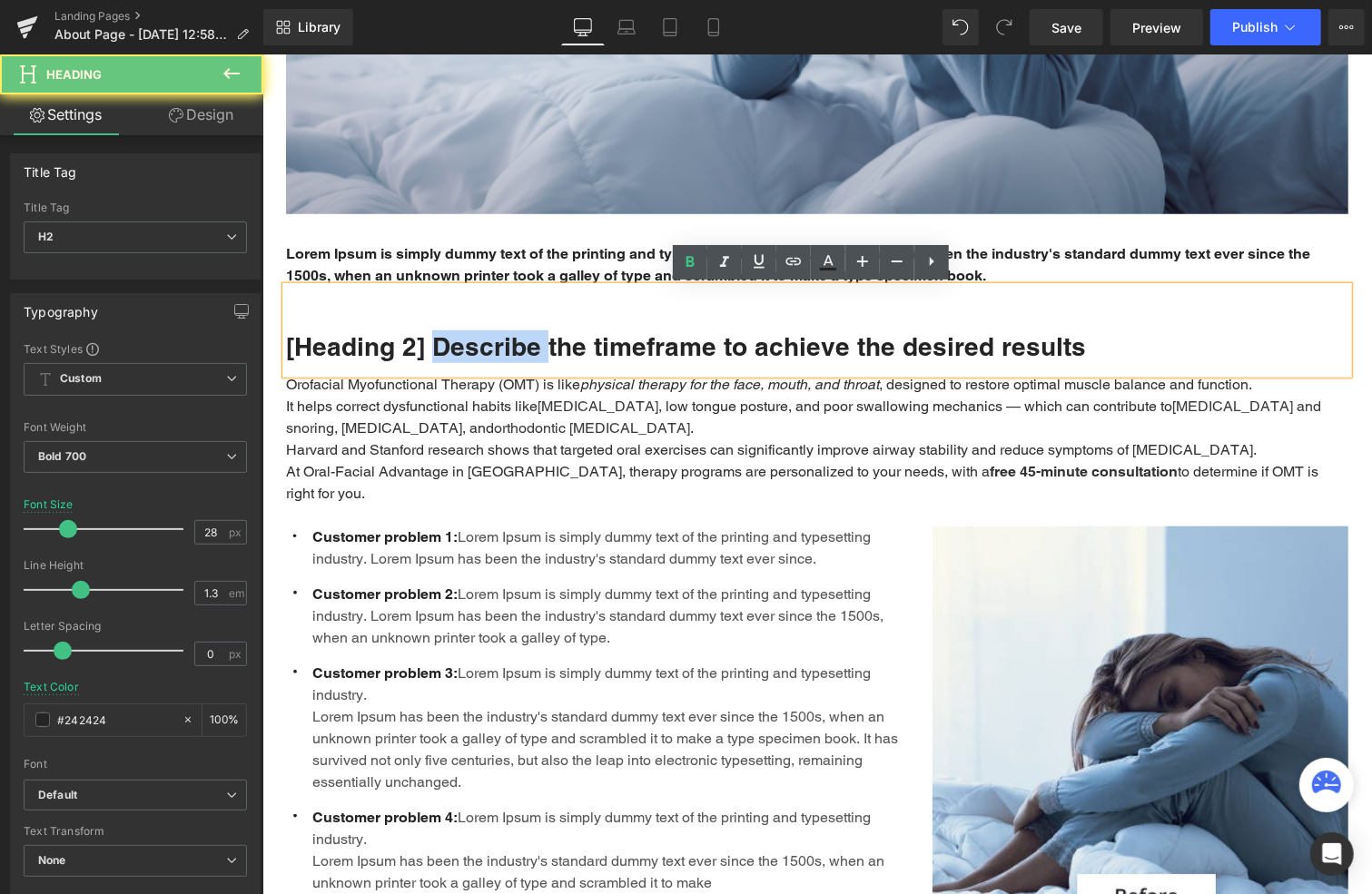
click at [488, 345] on h2 "[Heading 2] Describe the timeframe to achieve the desired results" at bounding box center [816, 346] width 1062 height 33
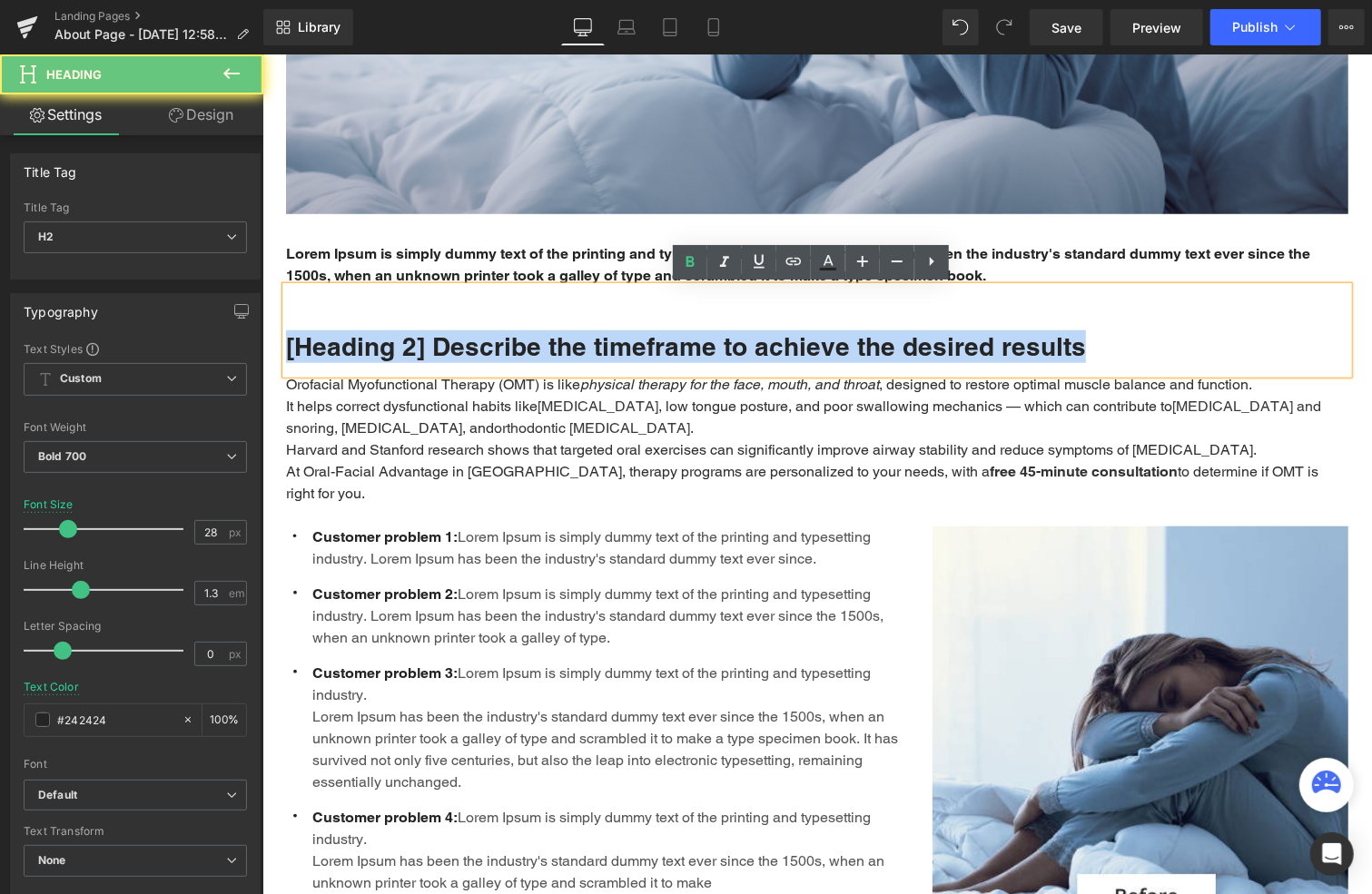
click at [488, 345] on h2 "[Heading 2] Describe the timeframe to achieve the desired results" at bounding box center [816, 346] width 1062 height 33
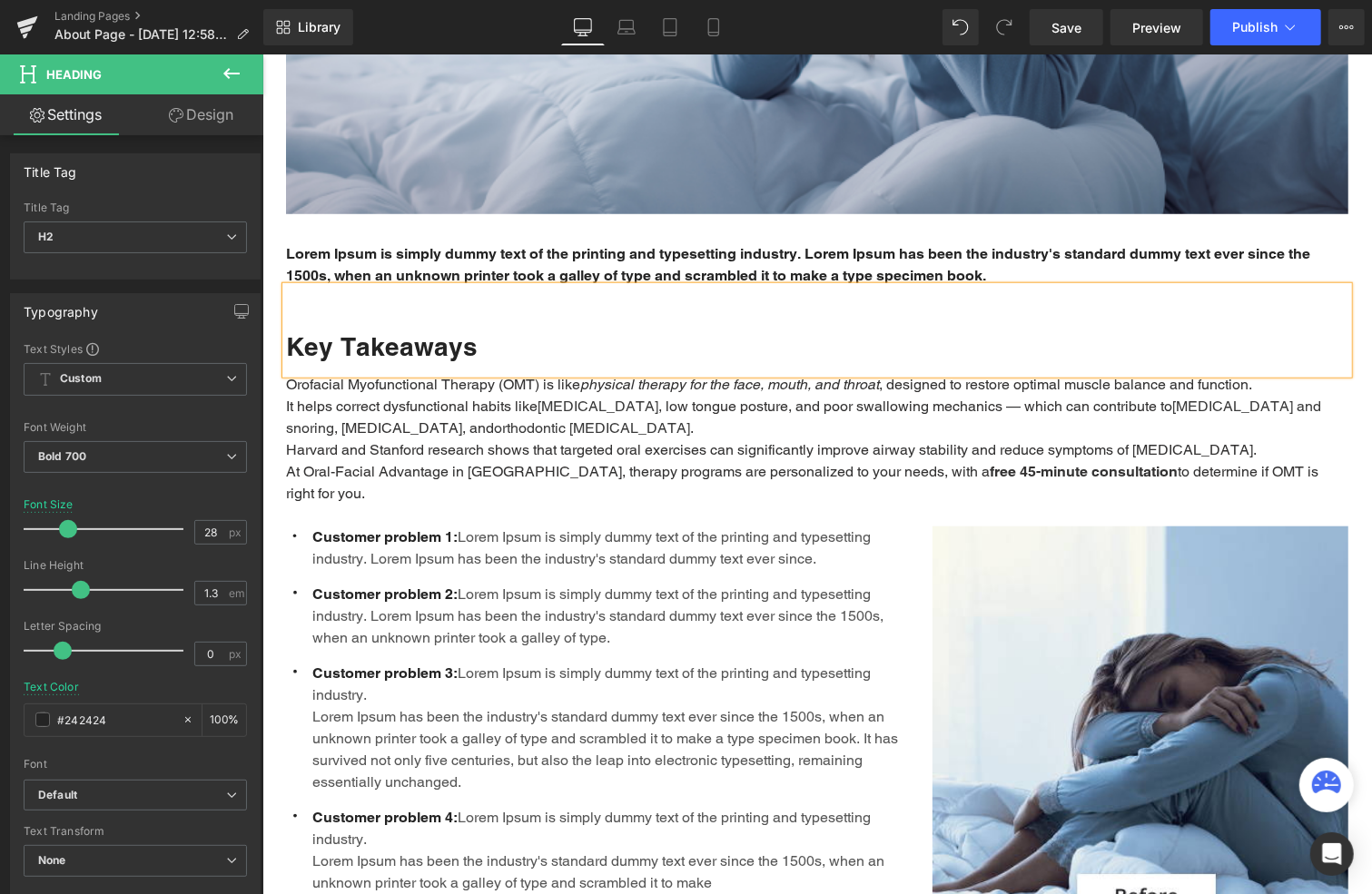
click at [501, 433] on p "It helps correct dysfunctional habits like mouth breathing , low tongue posture…" at bounding box center [816, 416] width 1062 height 43
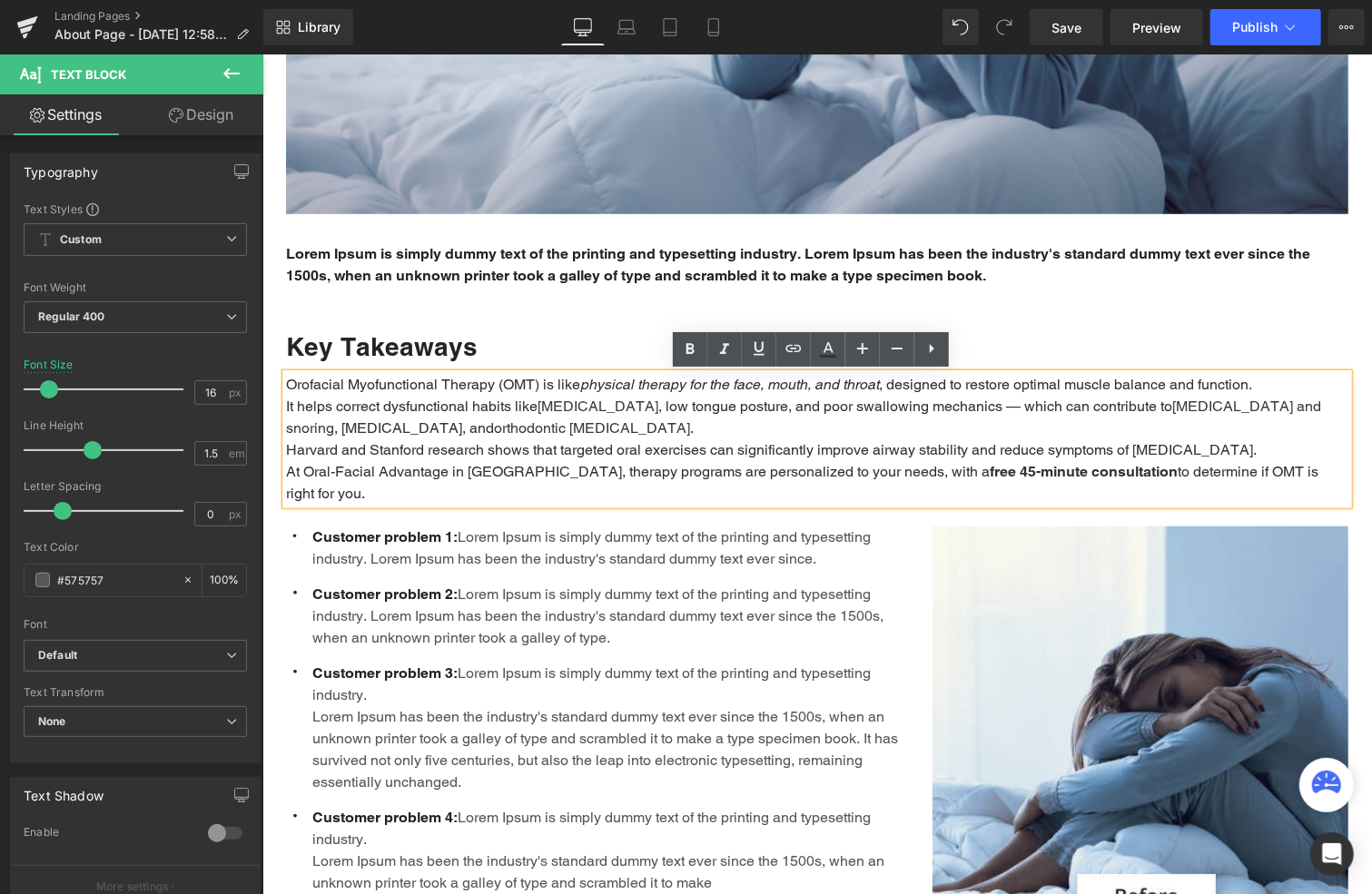
click at [286, 386] on p "Orofacial Myofunctional Therapy (OMT) is like physical therapy for the face, mo…" at bounding box center [816, 384] width 1062 height 22
click at [934, 348] on icon at bounding box center [932, 348] width 5 height 9
click at [930, 349] on icon at bounding box center [931, 348] width 22 height 22
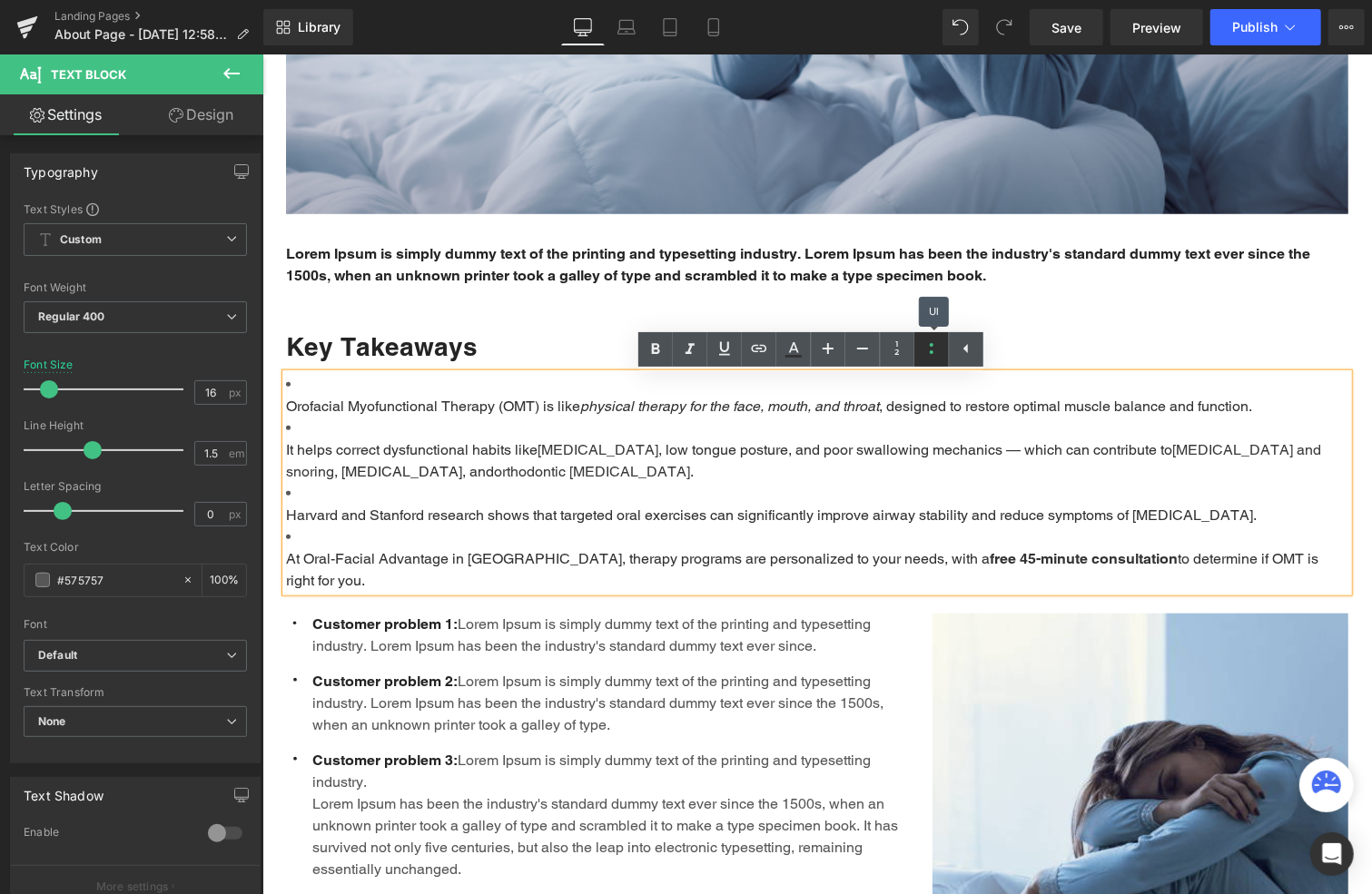
click at [930, 350] on icon at bounding box center [931, 348] width 22 height 22
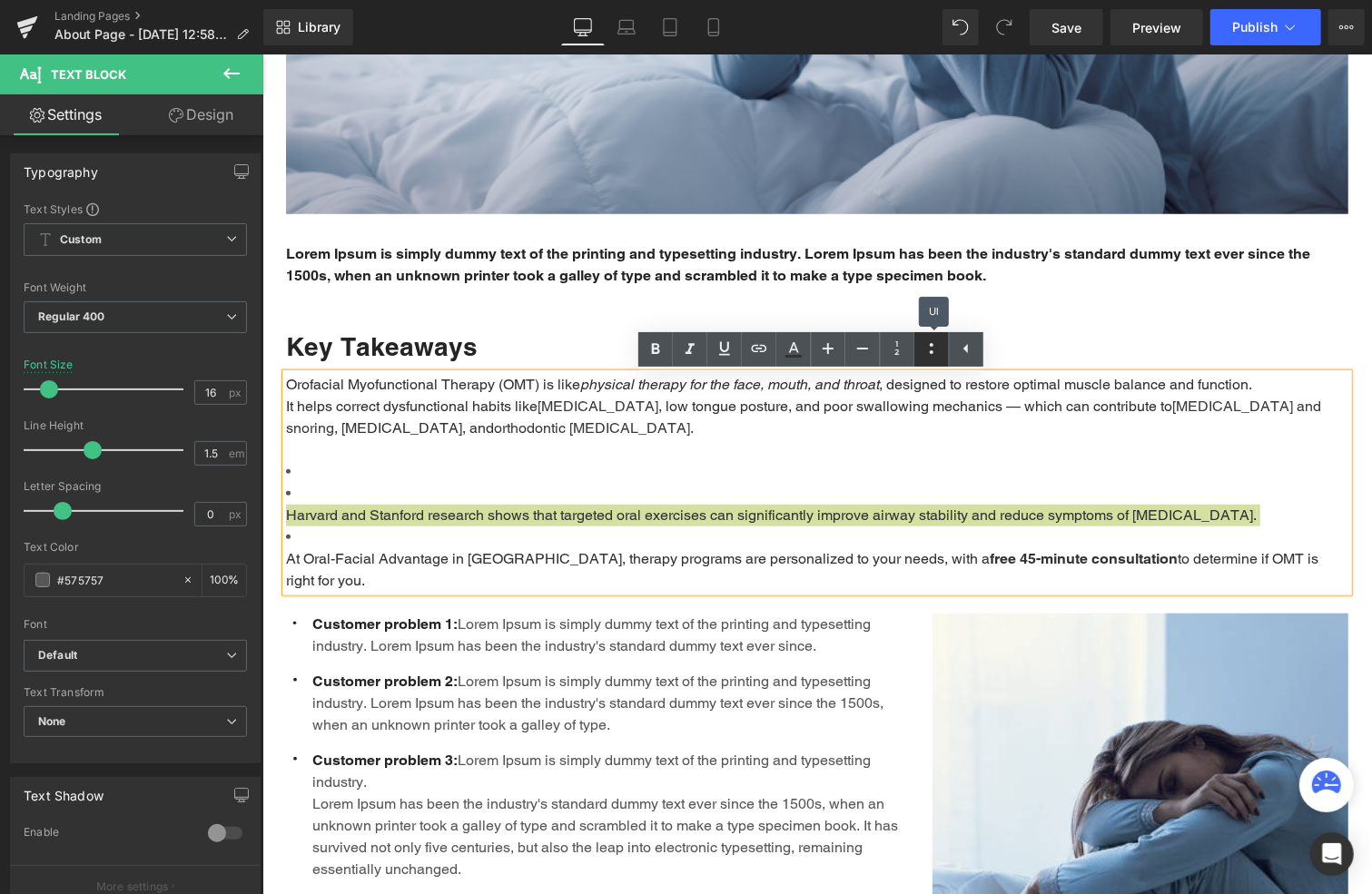
click at [937, 341] on icon at bounding box center [931, 348] width 22 height 22
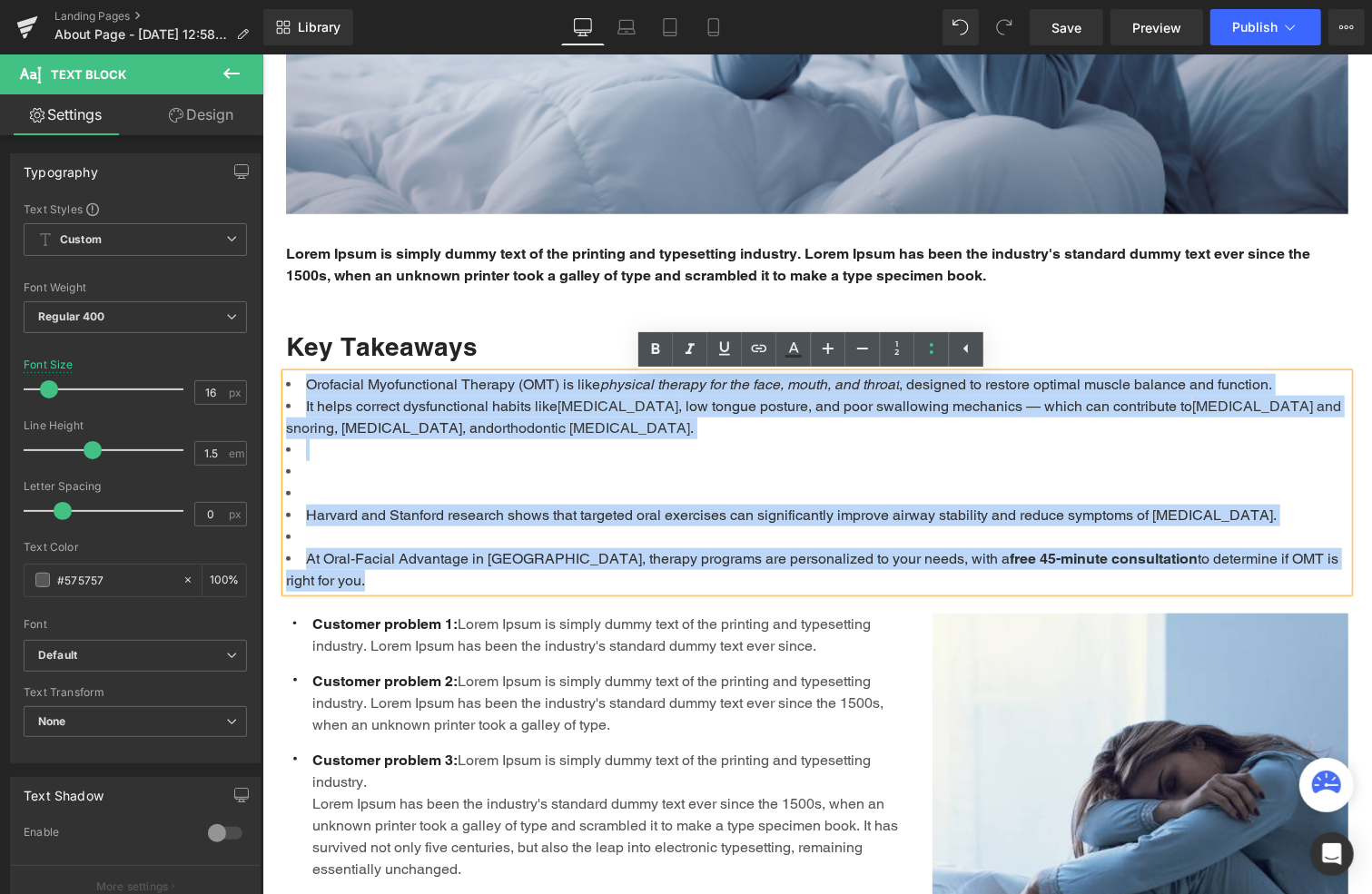
click at [360, 484] on li at bounding box center [816, 493] width 1062 height 22
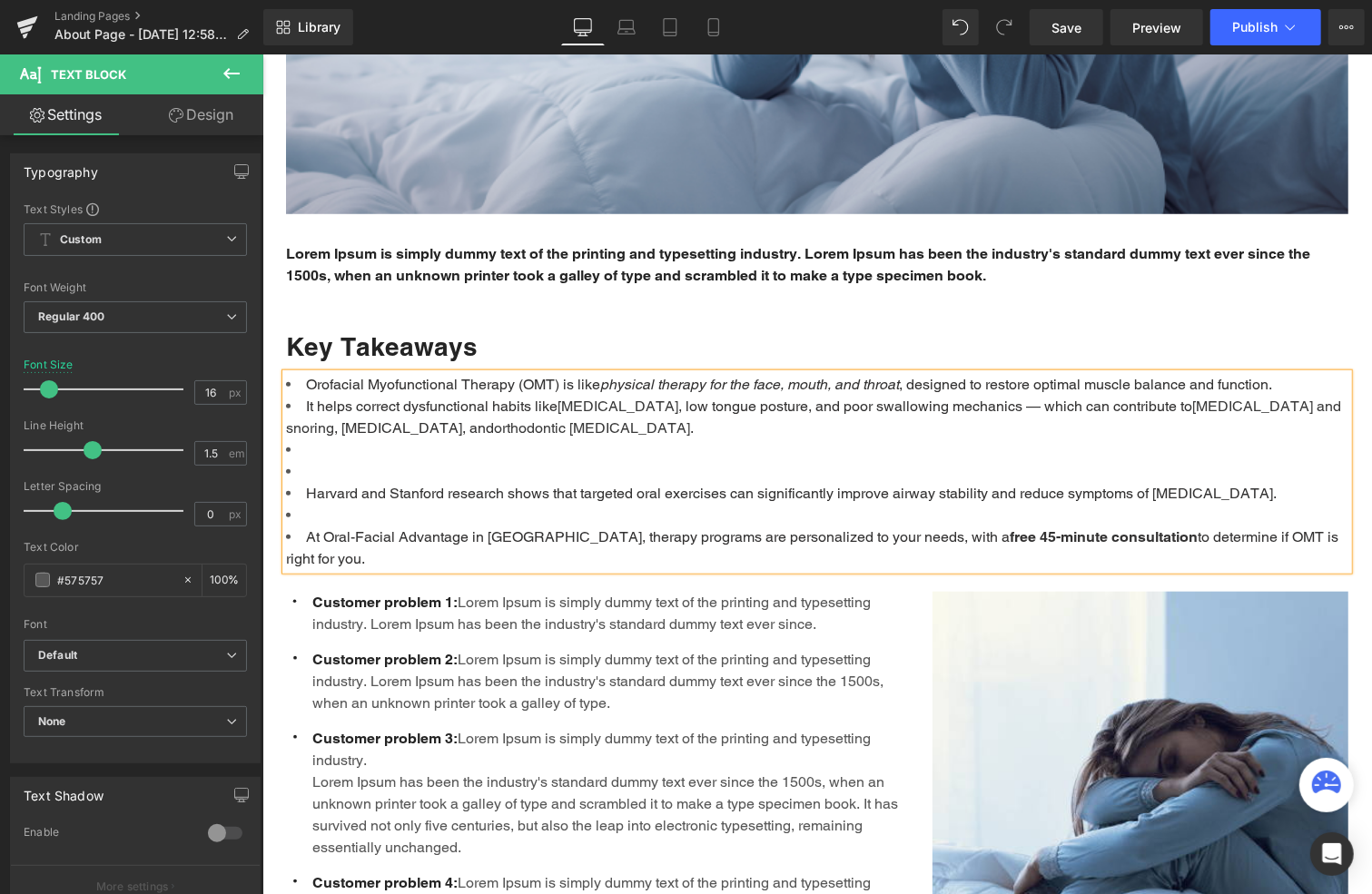
click at [323, 474] on li at bounding box center [816, 471] width 1062 height 22
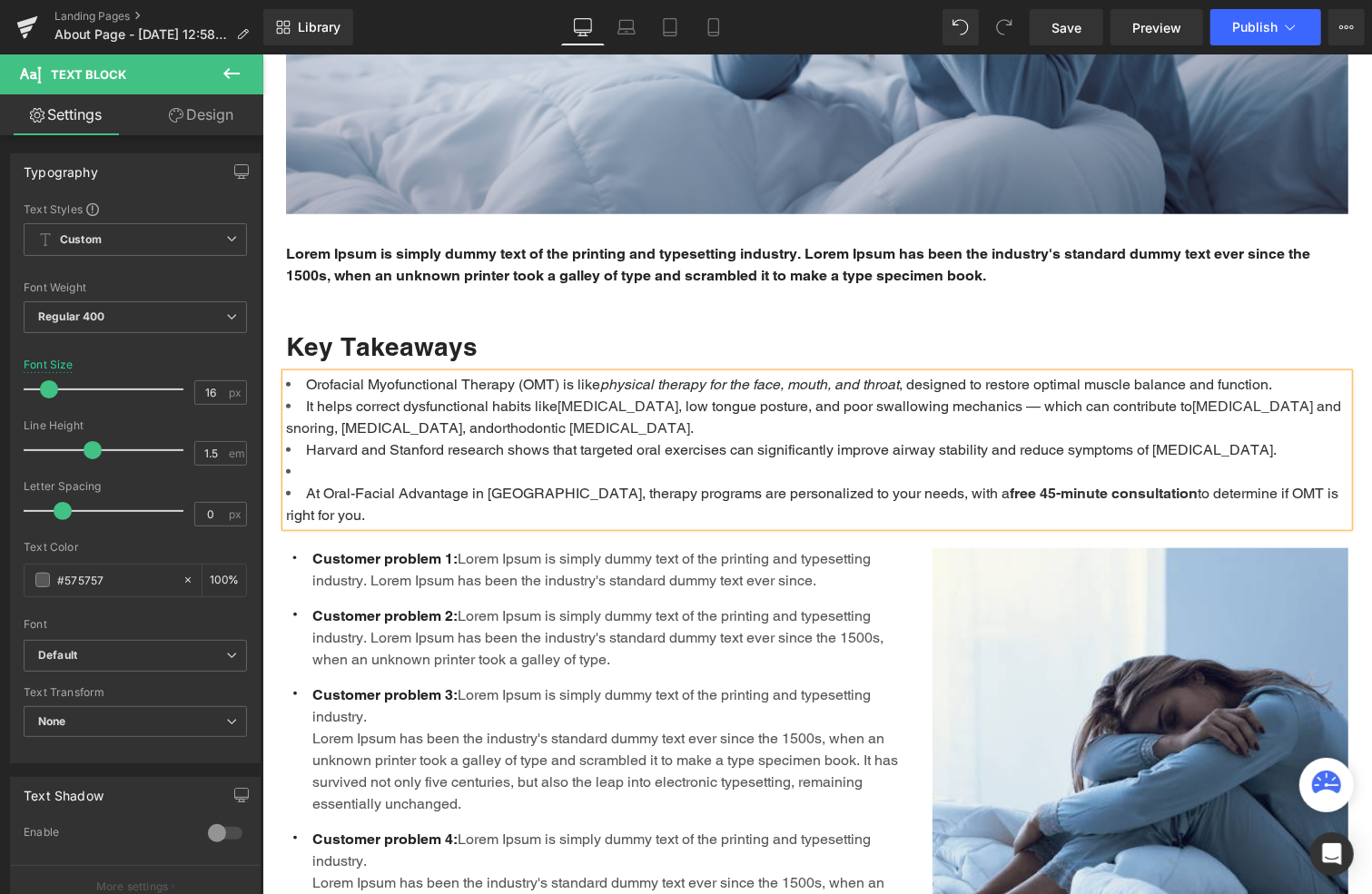
click at [326, 475] on li at bounding box center [816, 471] width 1062 height 22
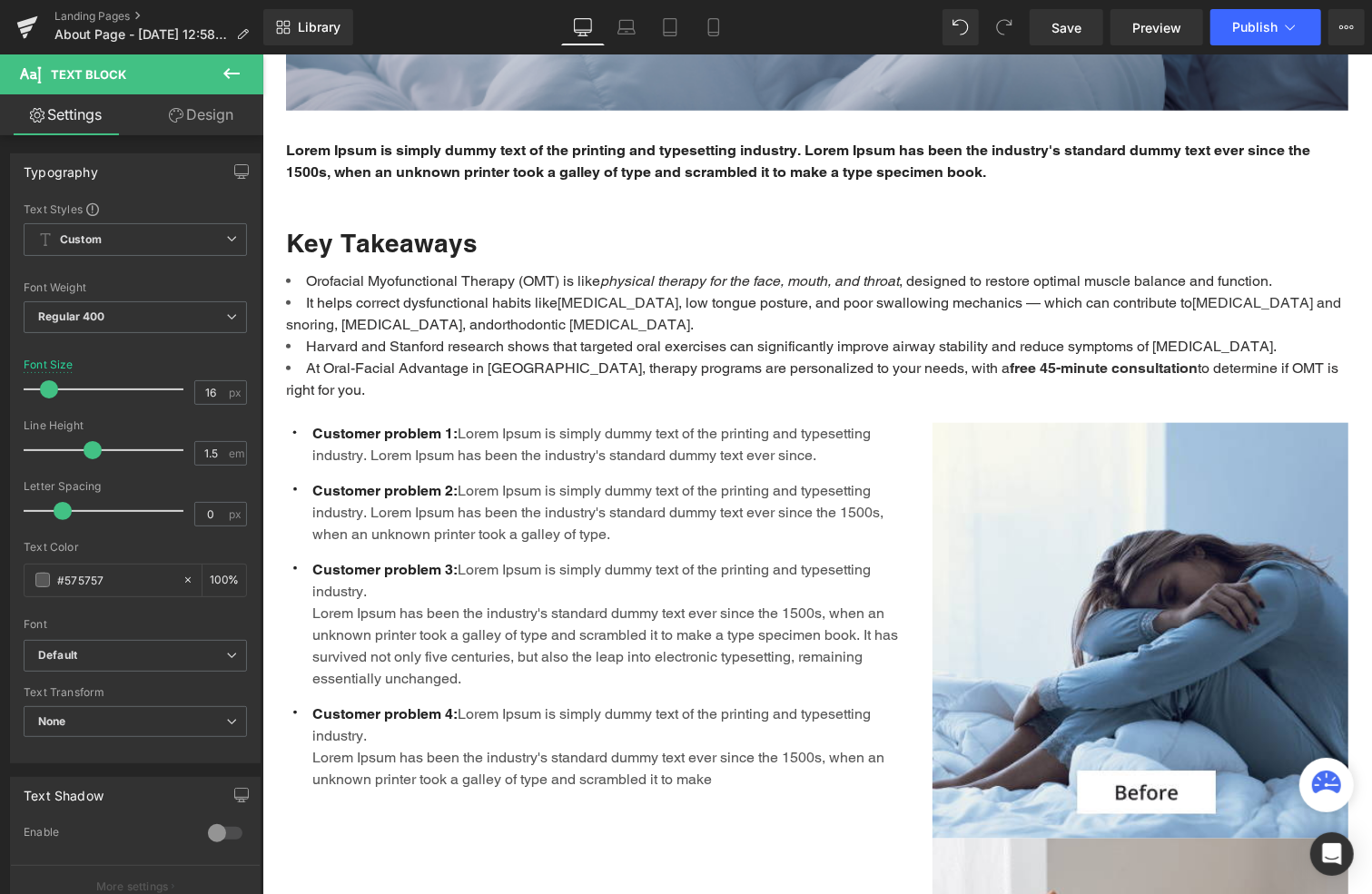
scroll to position [908, 0]
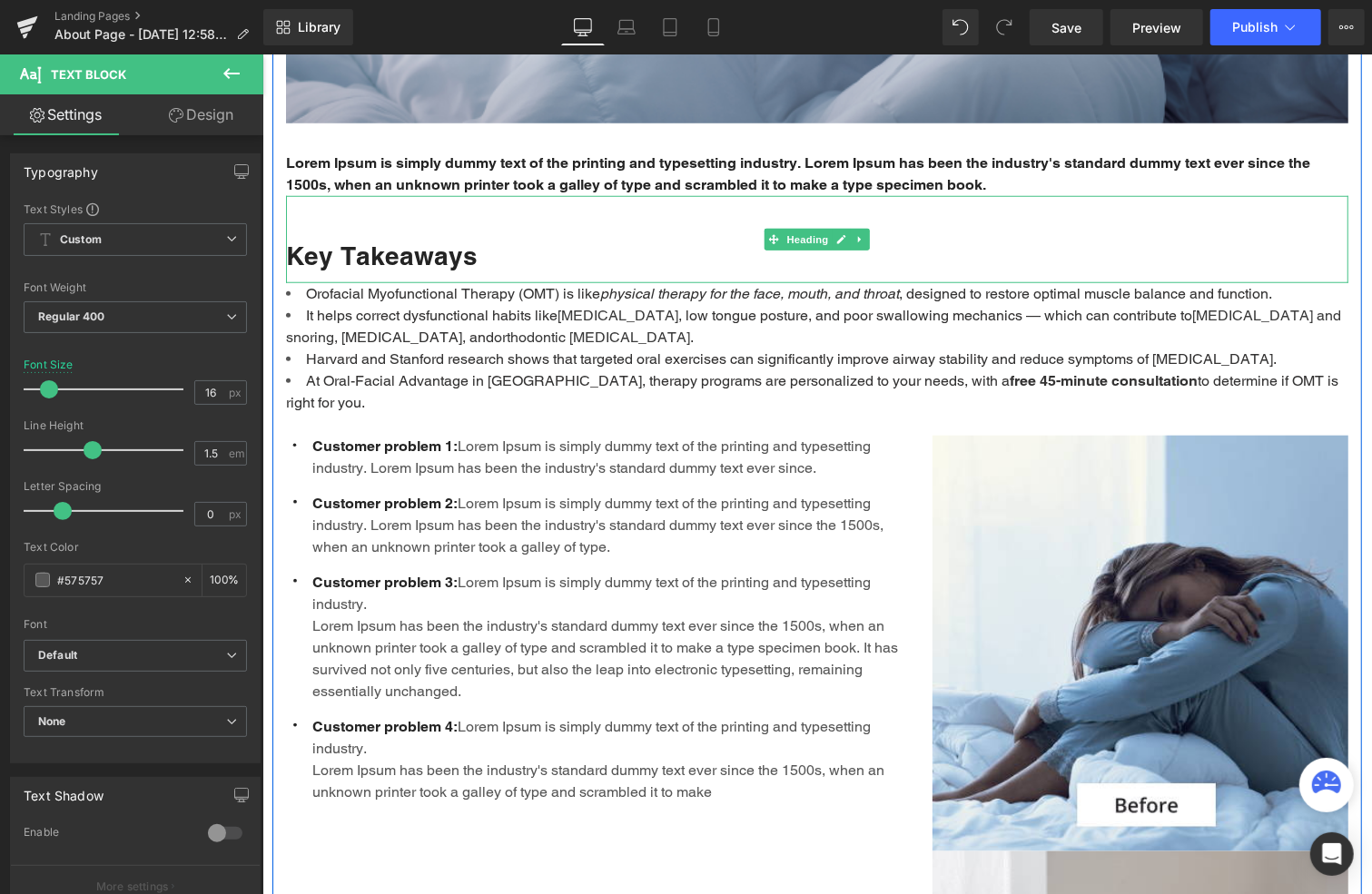
click at [463, 224] on div "Key Takeaways" at bounding box center [816, 238] width 1062 height 87
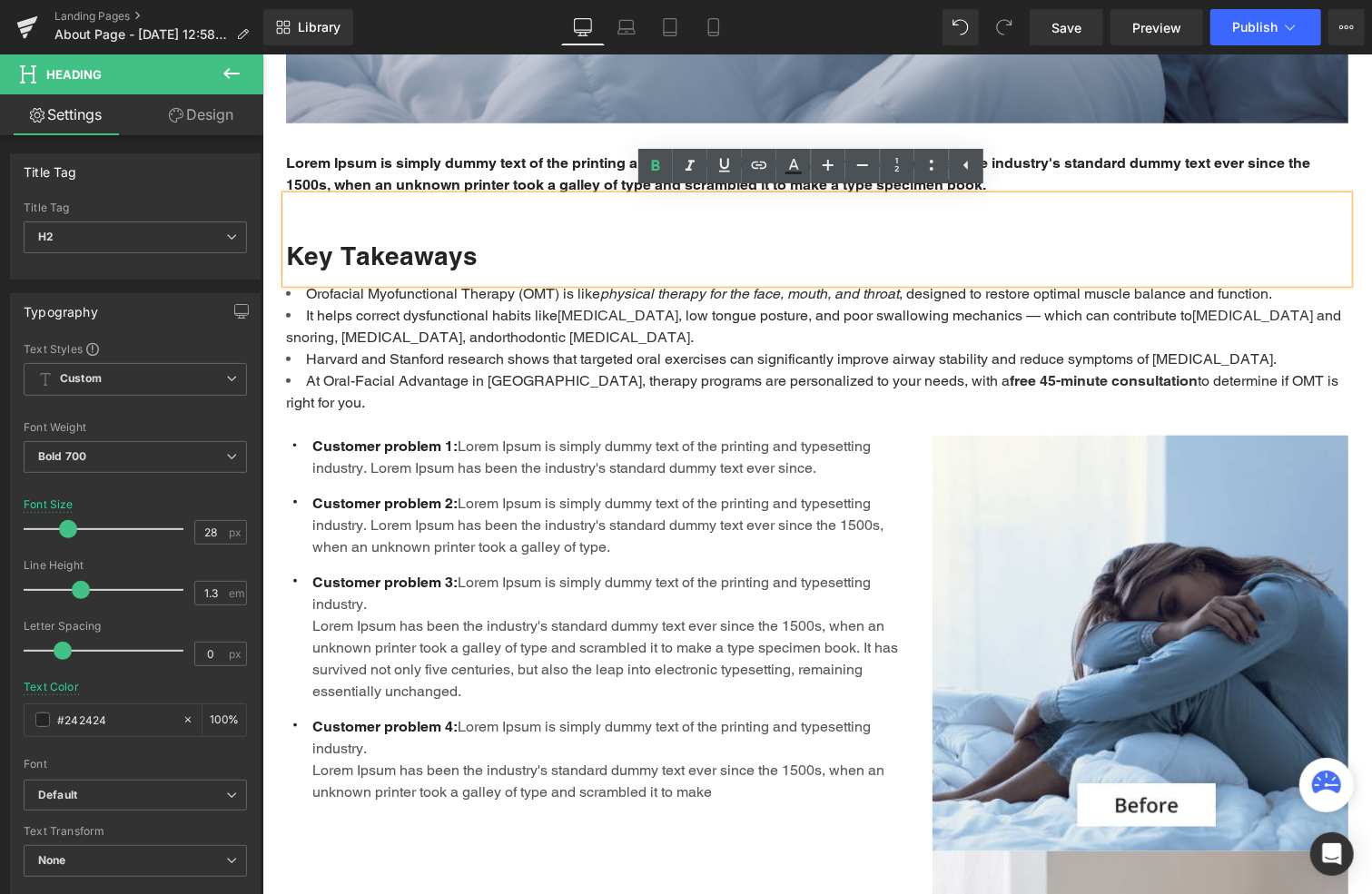
click at [471, 501] on p "Customer problem 2: Lorem Ipsum is simply dummy text of the printing and typese…" at bounding box center [608, 525] width 593 height 66
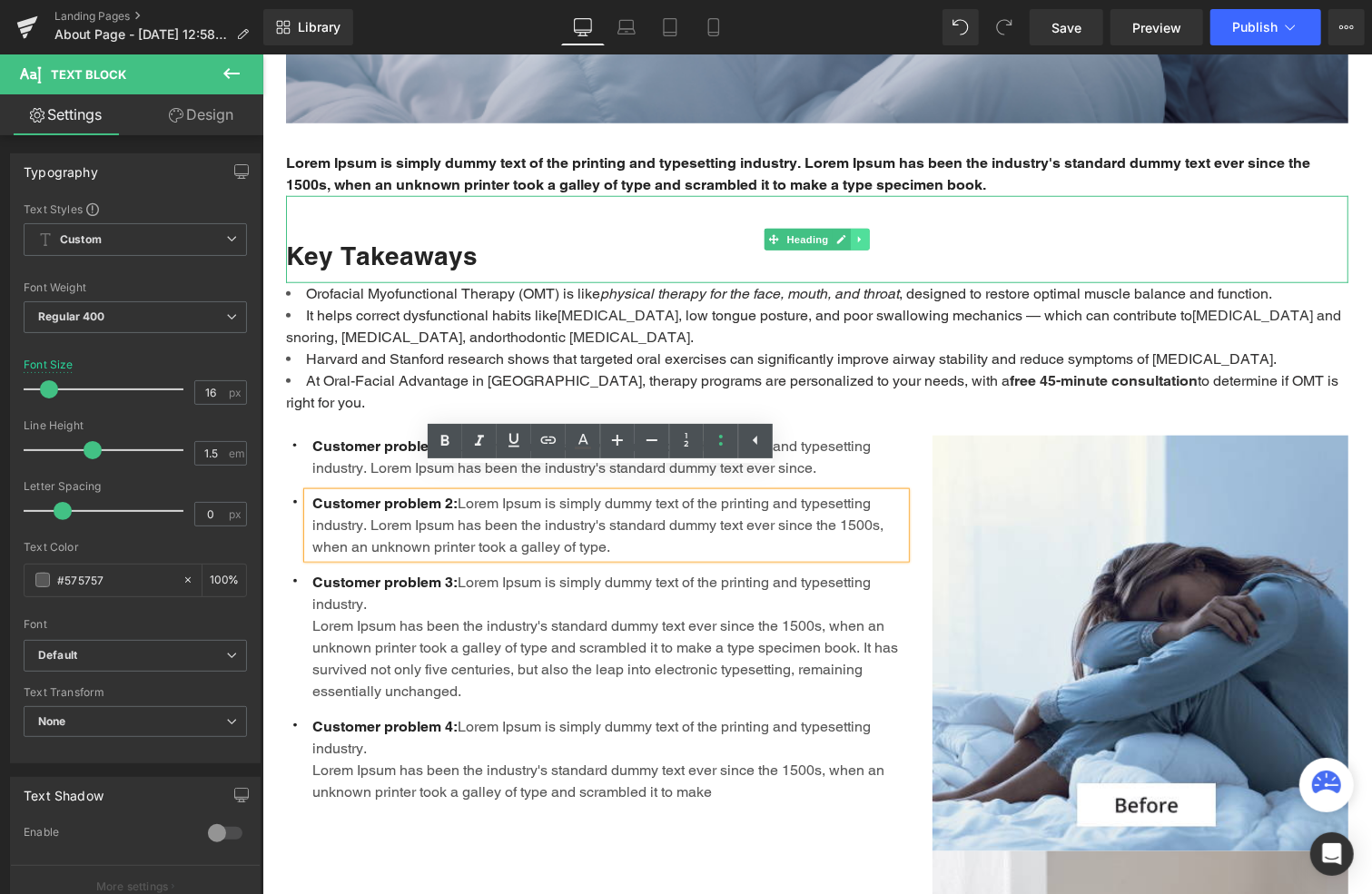
click at [858, 239] on icon at bounding box center [859, 239] width 3 height 7
click at [845, 238] on icon at bounding box center [850, 239] width 10 height 10
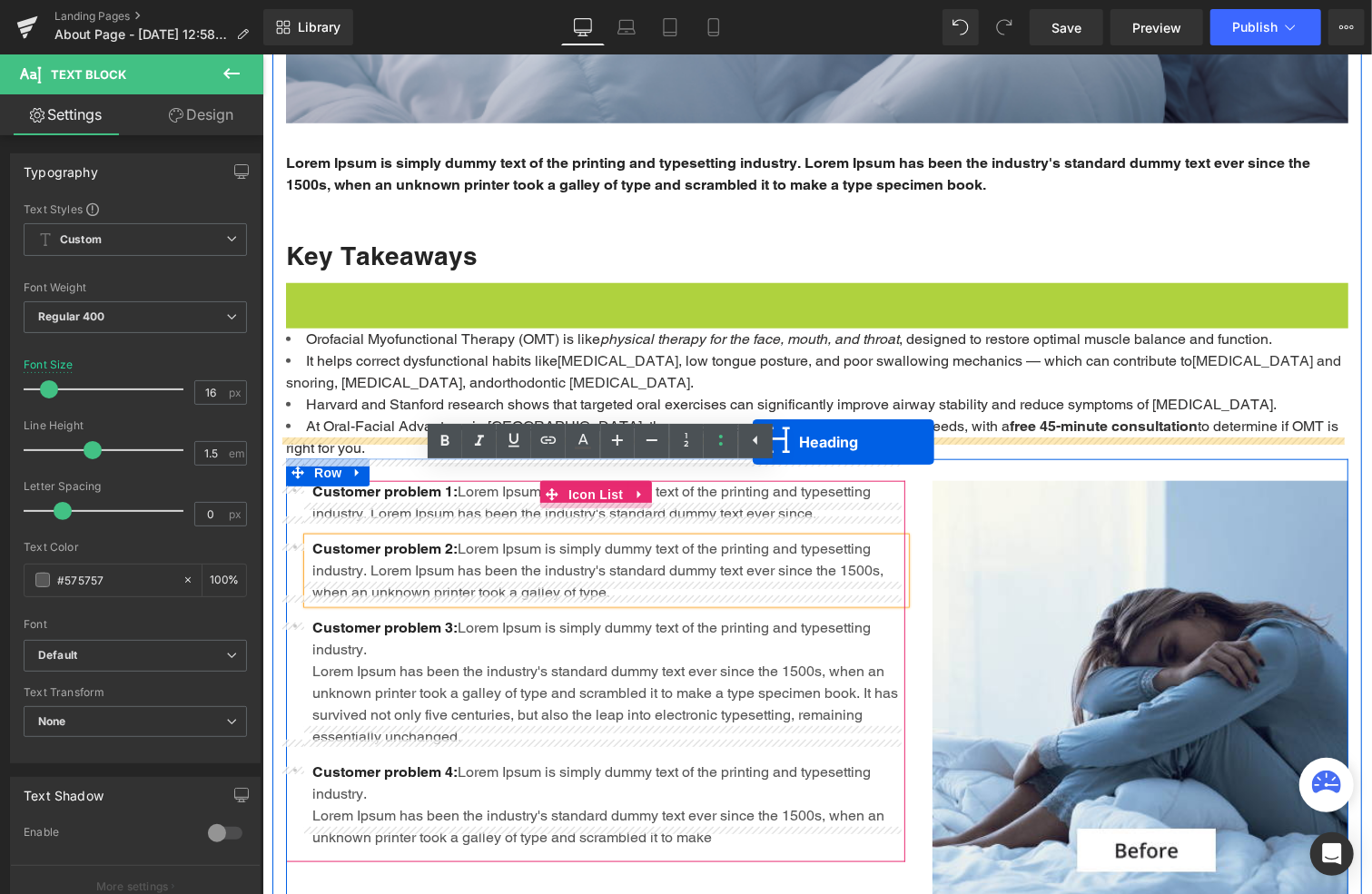
drag, startPoint x: 767, startPoint y: 324, endPoint x: 752, endPoint y: 441, distance: 118.0
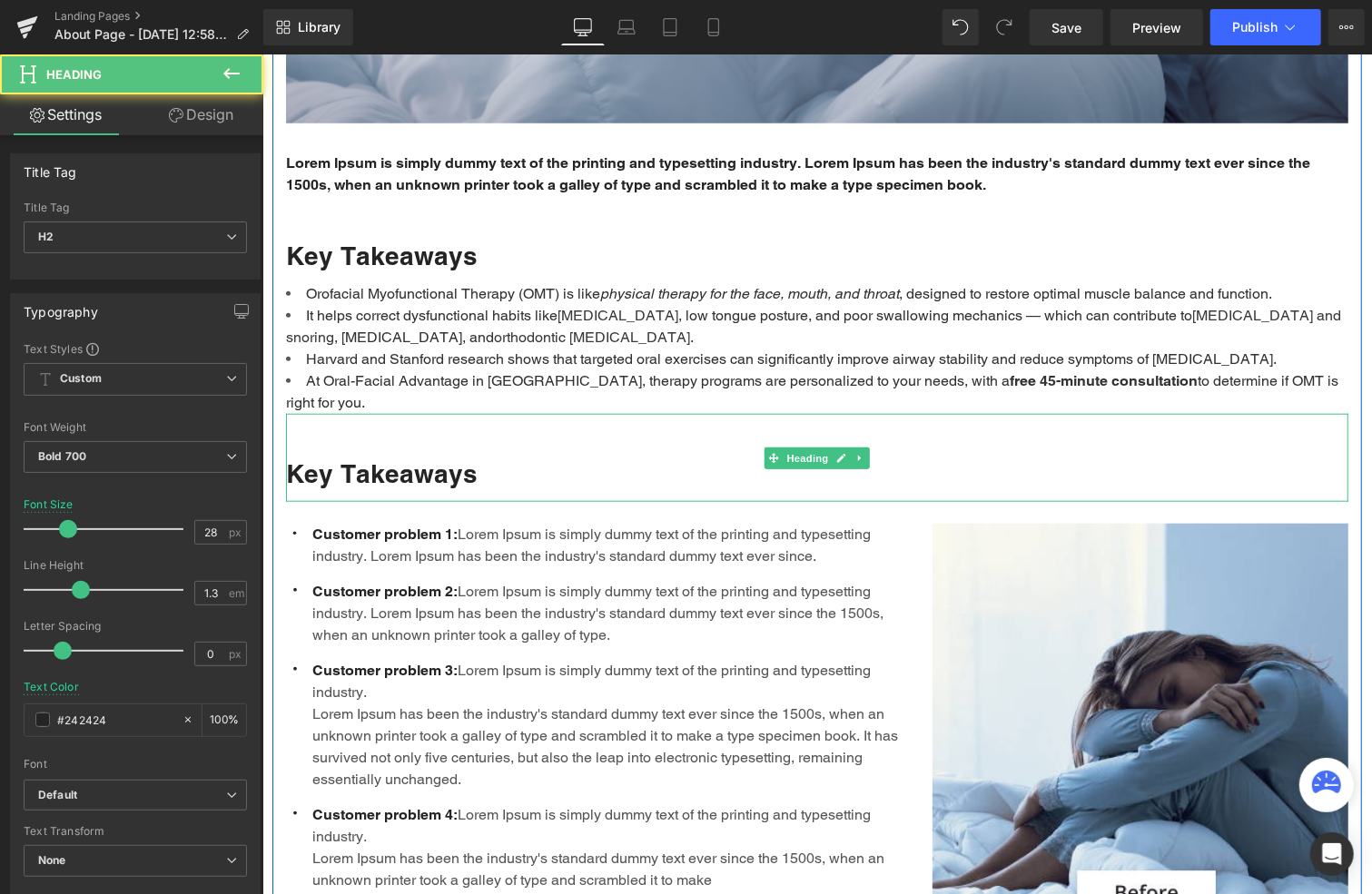
click at [409, 456] on h2 "Key Takeaways" at bounding box center [816, 473] width 1062 height 33
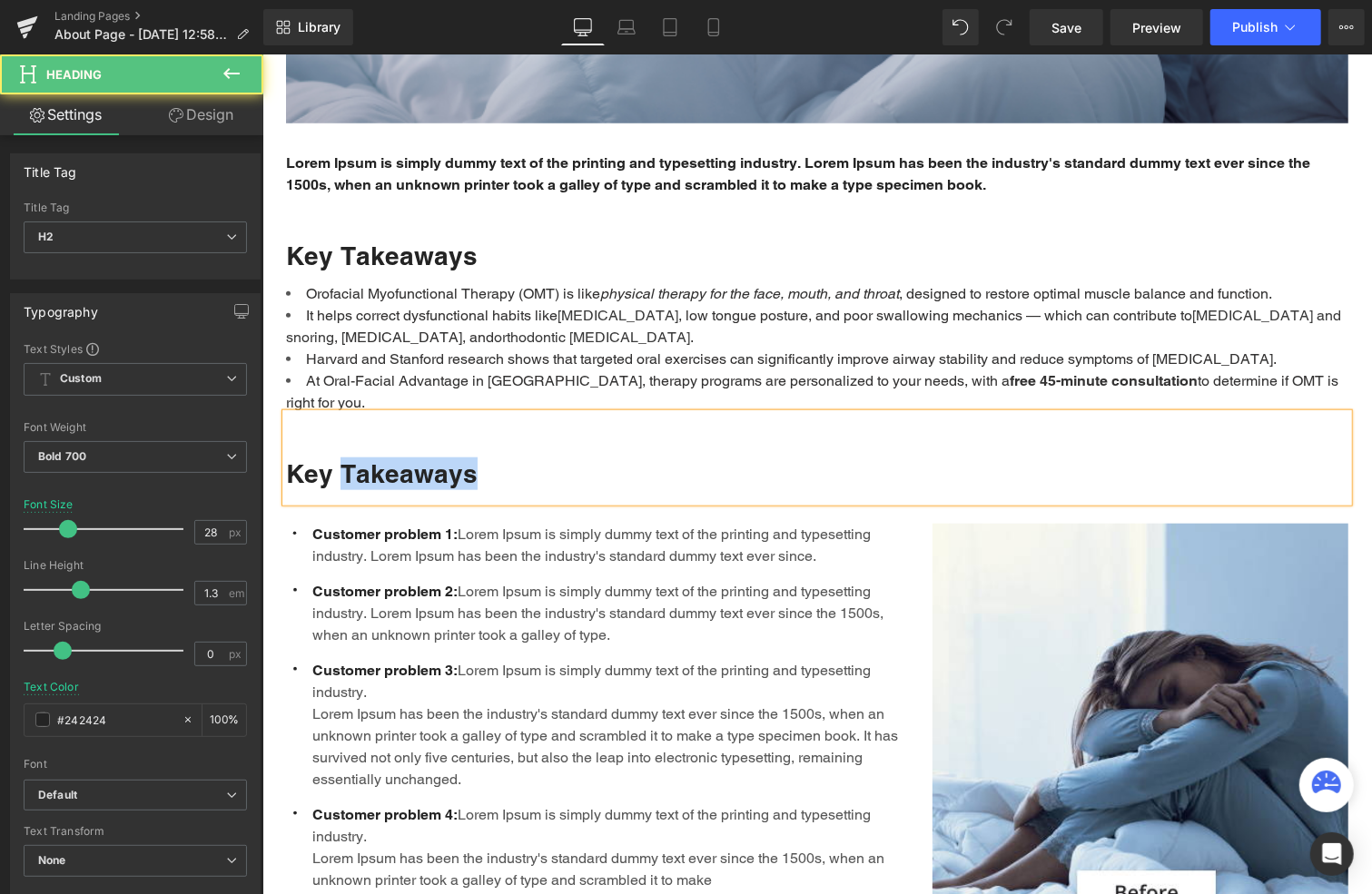
click at [409, 456] on h2 "Key Takeaways" at bounding box center [816, 473] width 1062 height 33
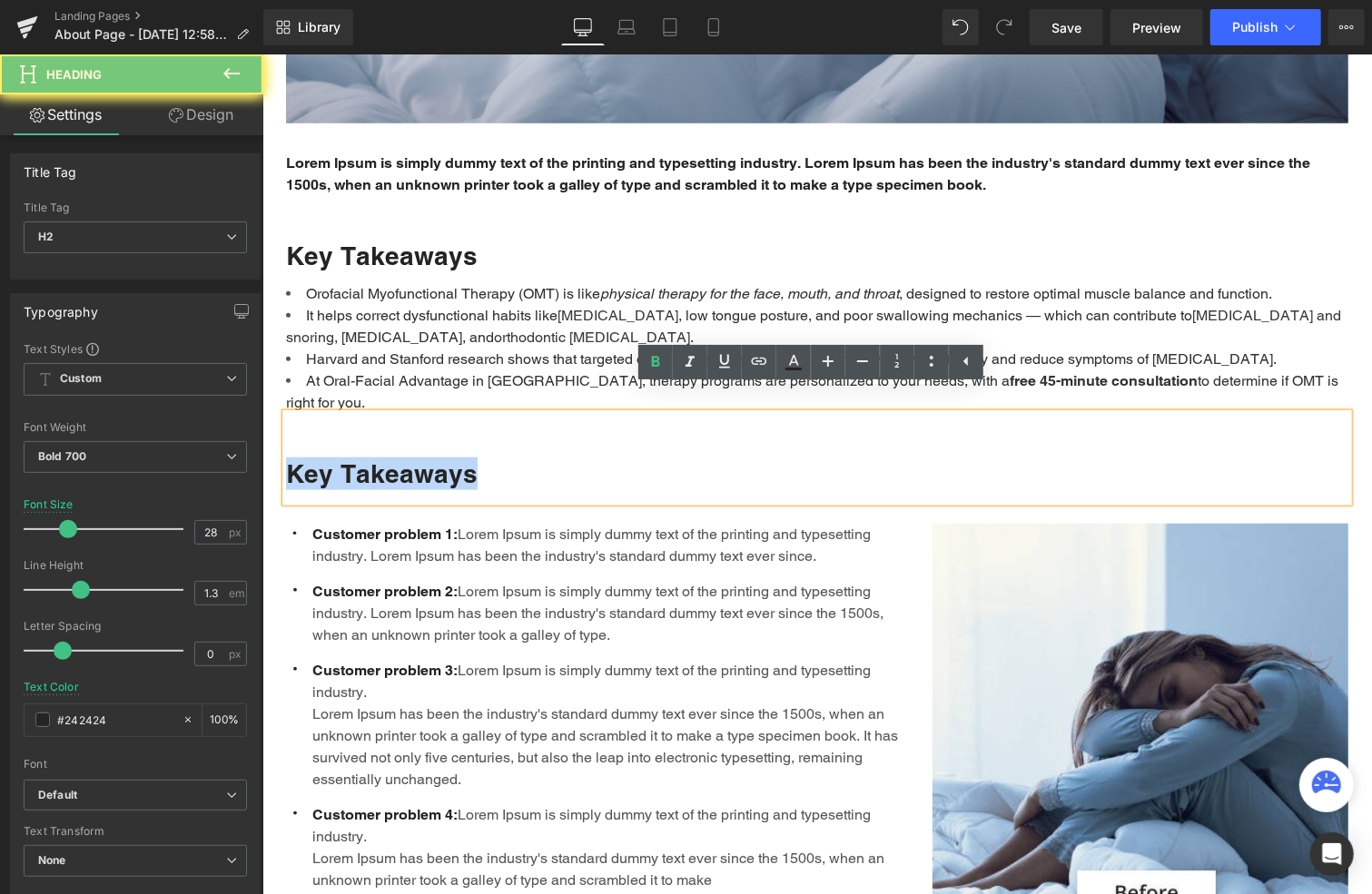
click at [409, 456] on h2 "Key Takeaways" at bounding box center [816, 473] width 1062 height 33
paste div
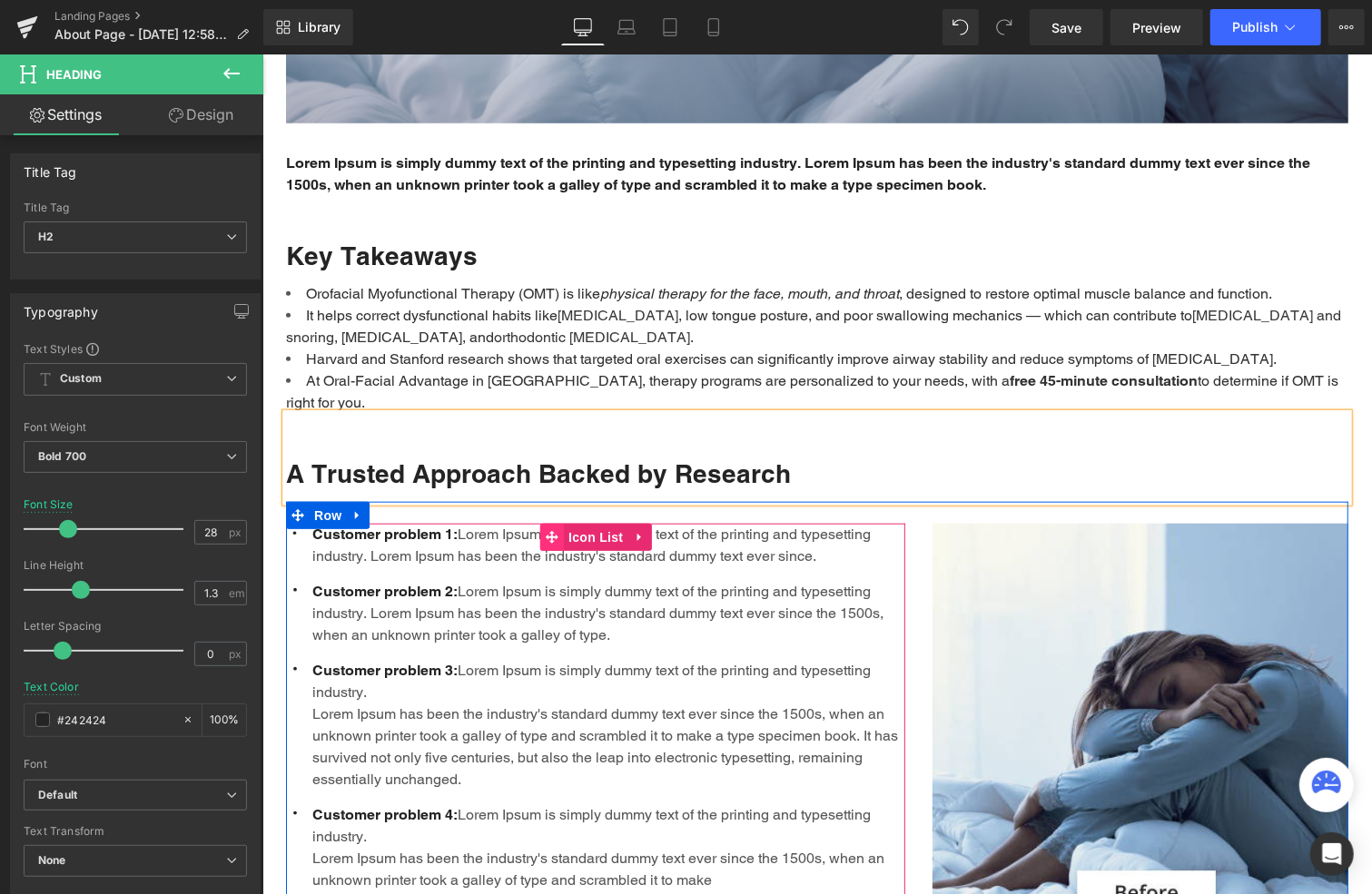
click at [539, 523] on span at bounding box center [551, 536] width 23 height 27
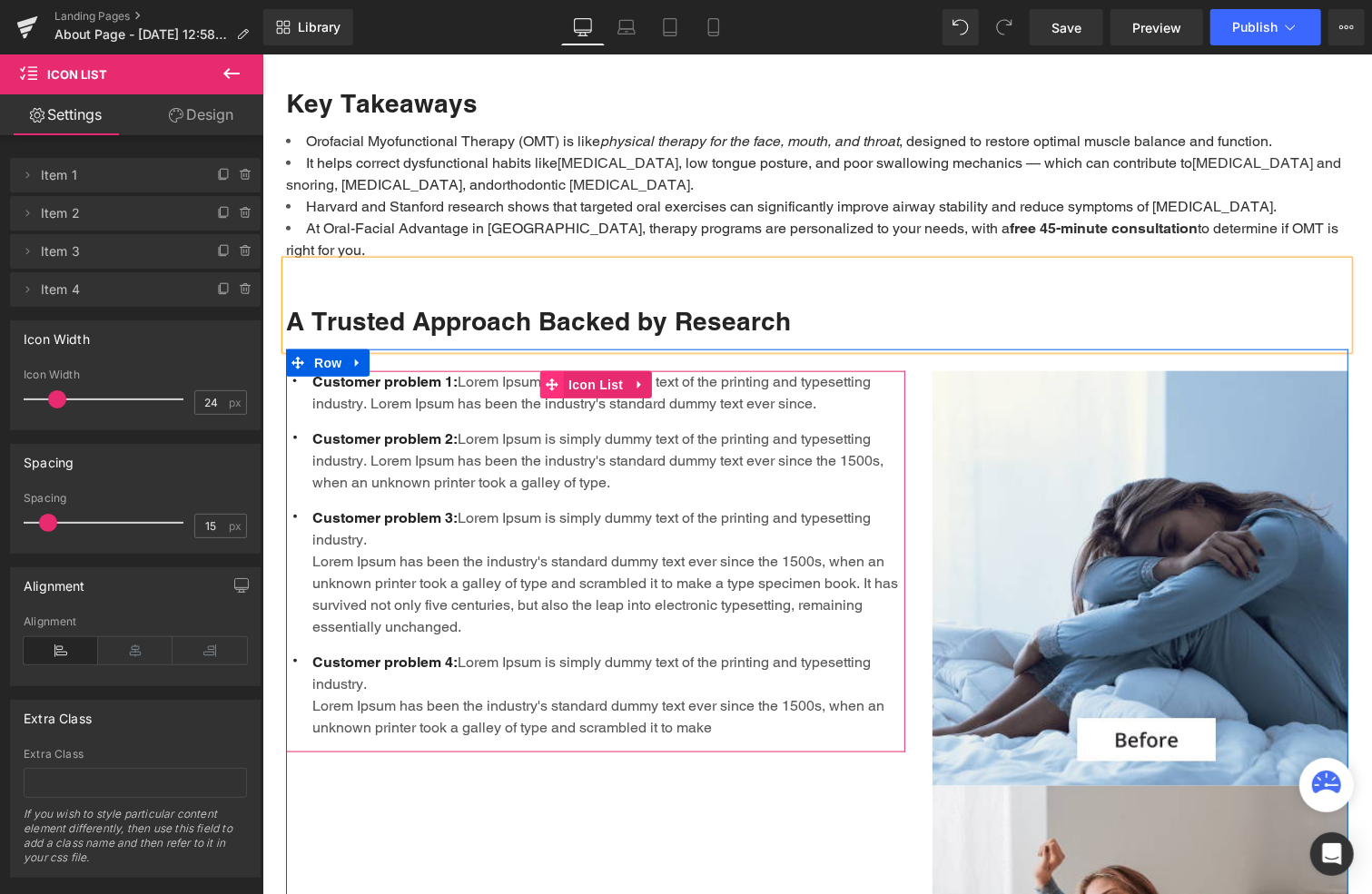
scroll to position [1089, 0]
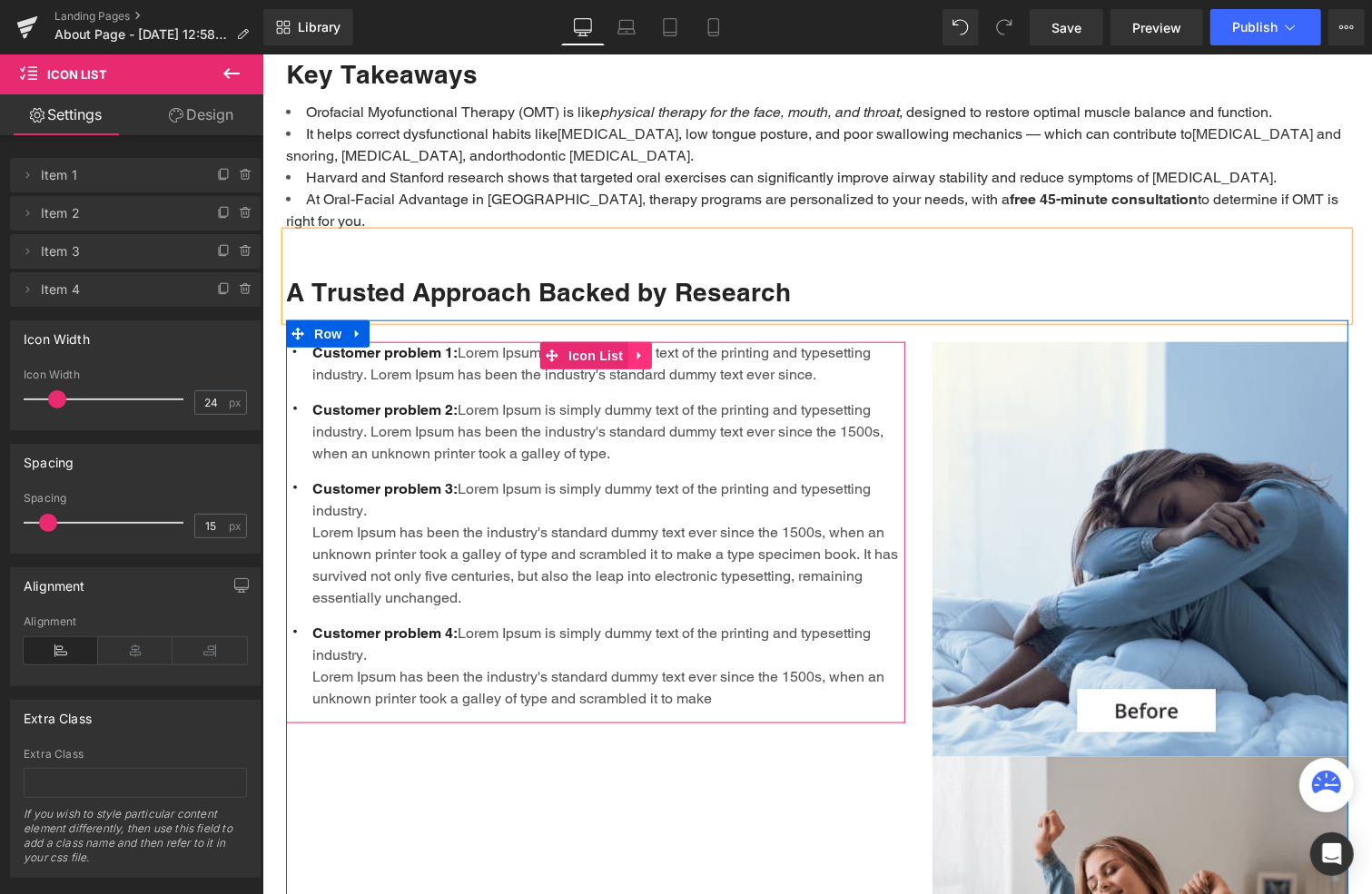
click at [639, 341] on link at bounding box center [638, 355] width 23 height 27
click at [644, 347] on icon at bounding box center [649, 354] width 13 height 14
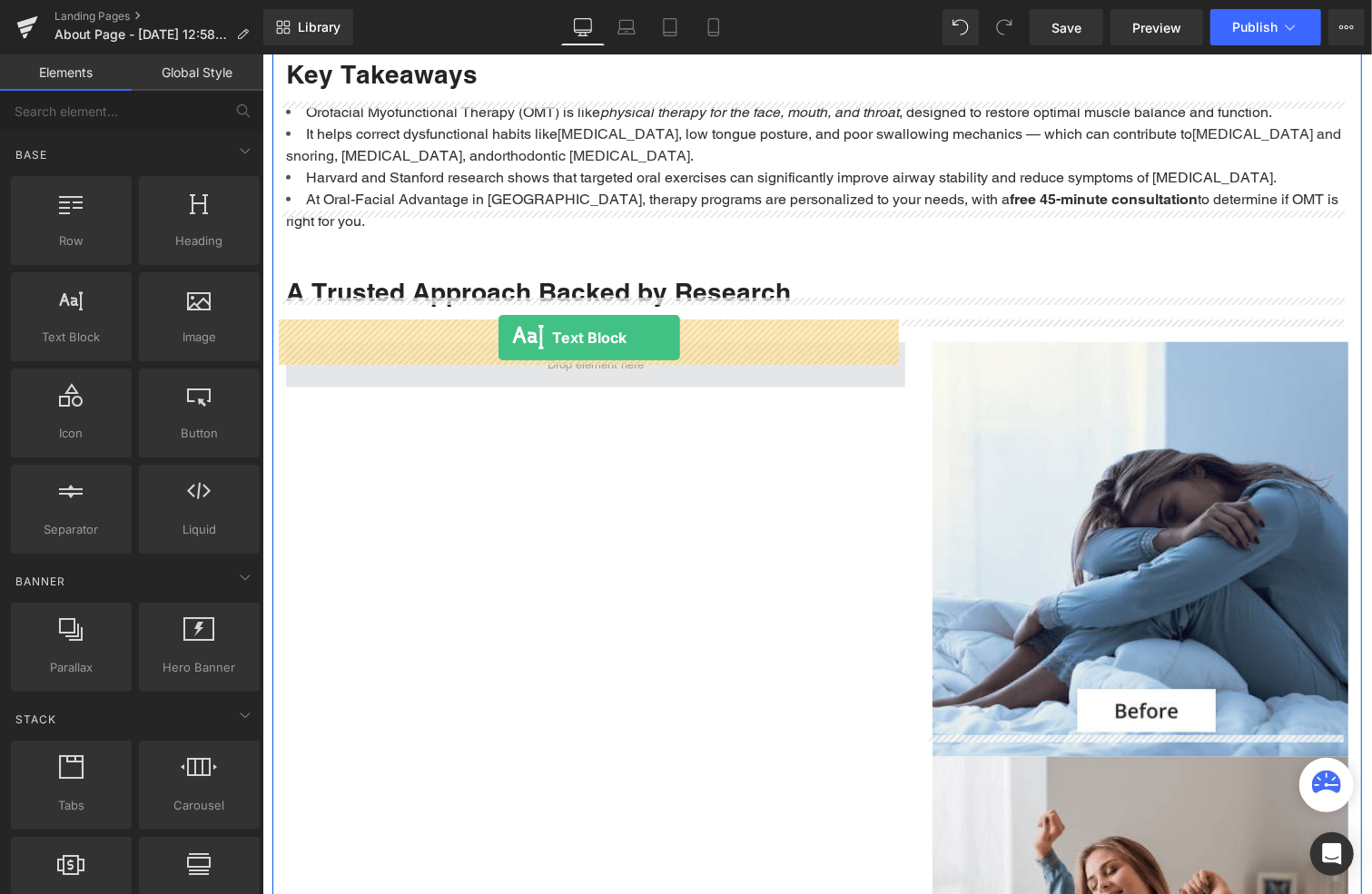
drag, startPoint x: 325, startPoint y: 381, endPoint x: 498, endPoint y: 337, distance: 178.5
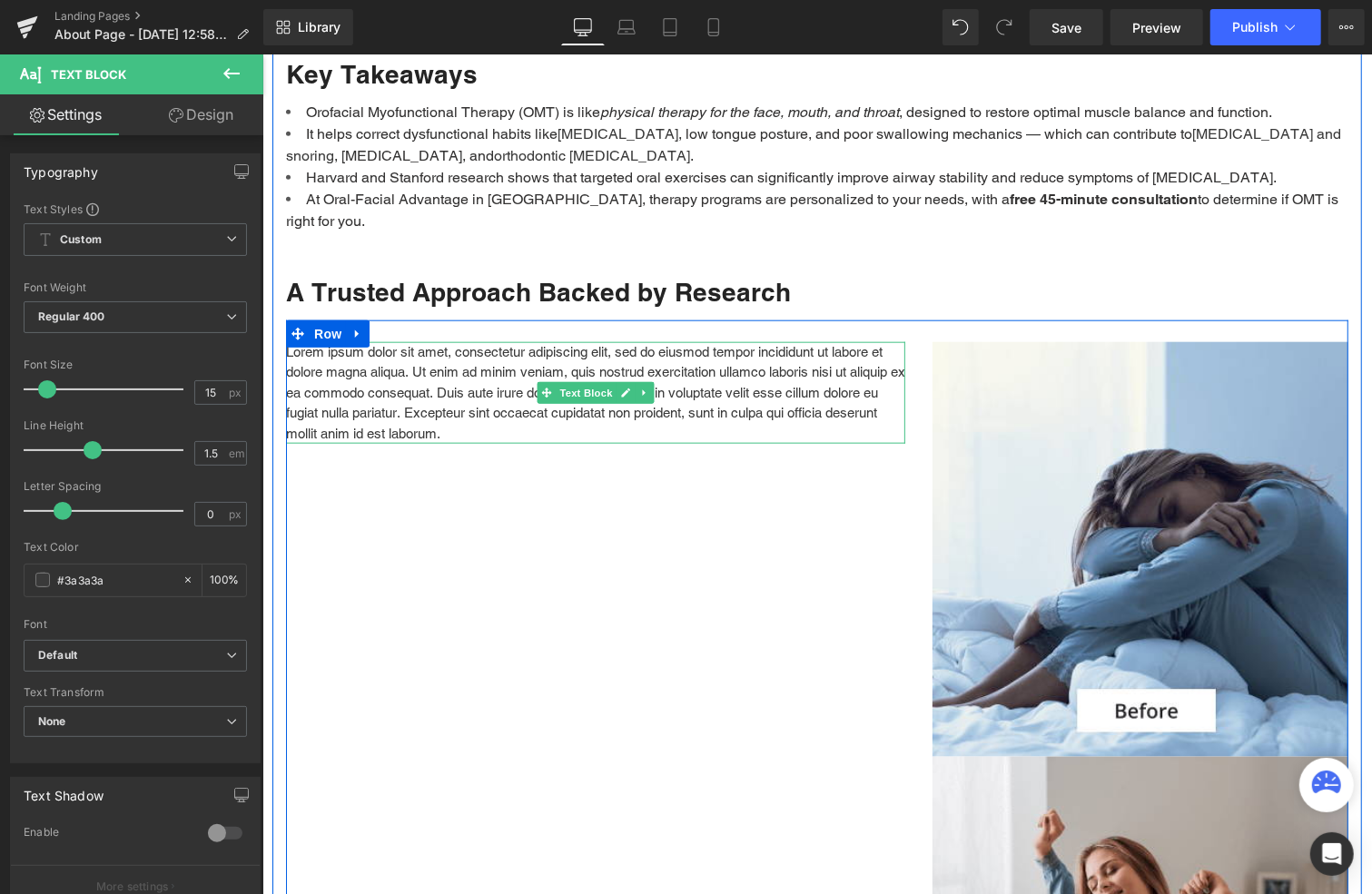
click at [429, 366] on p "Lorem ipsum dolor sit amet, consectetur adipiscing elit, sed do eiusmod tempor …" at bounding box center [595, 393] width 619 height 102
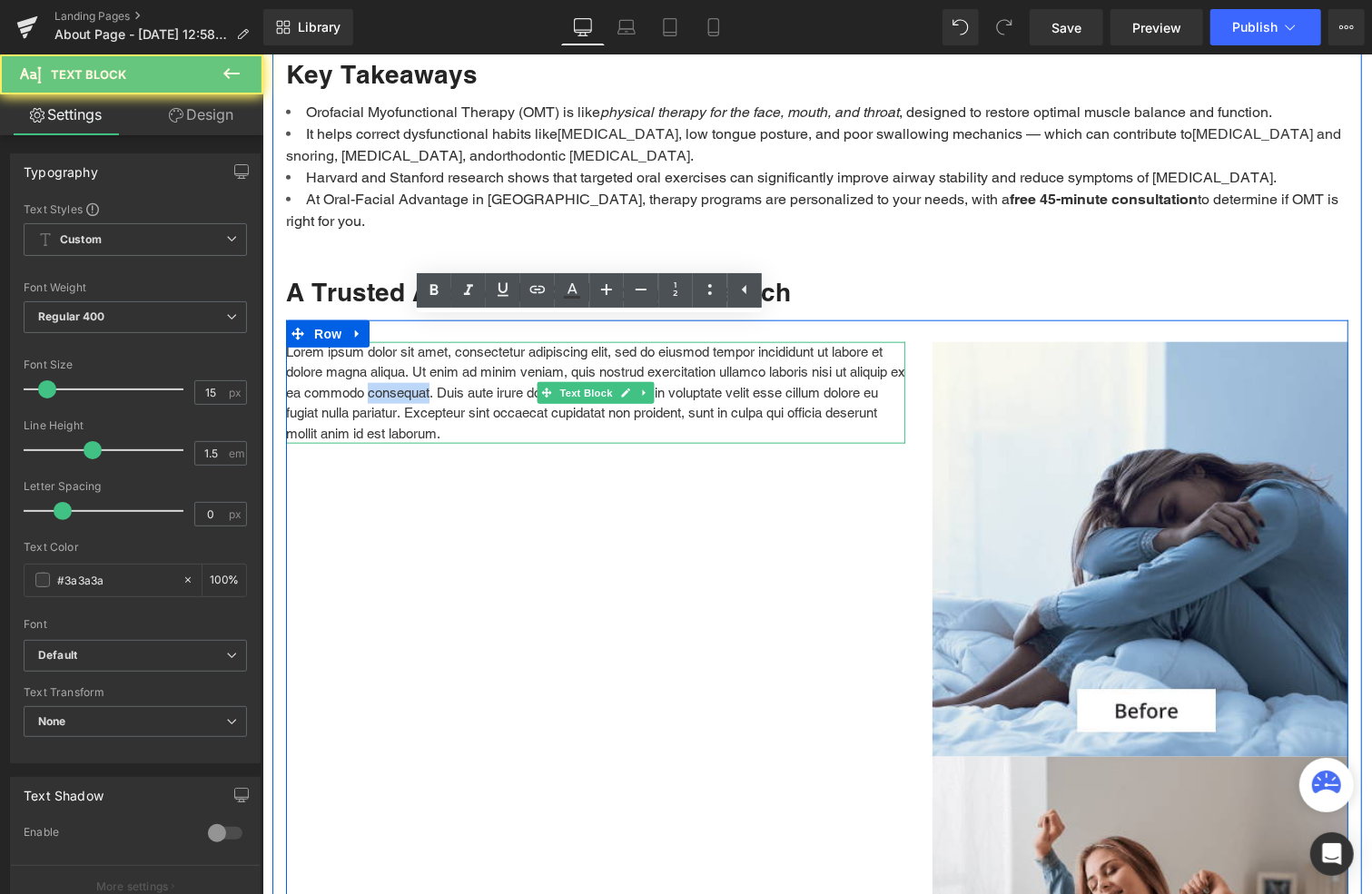
click at [429, 366] on p "Lorem ipsum dolor sit amet, consectetur adipiscing elit, sed do eiusmod tempor …" at bounding box center [595, 393] width 619 height 102
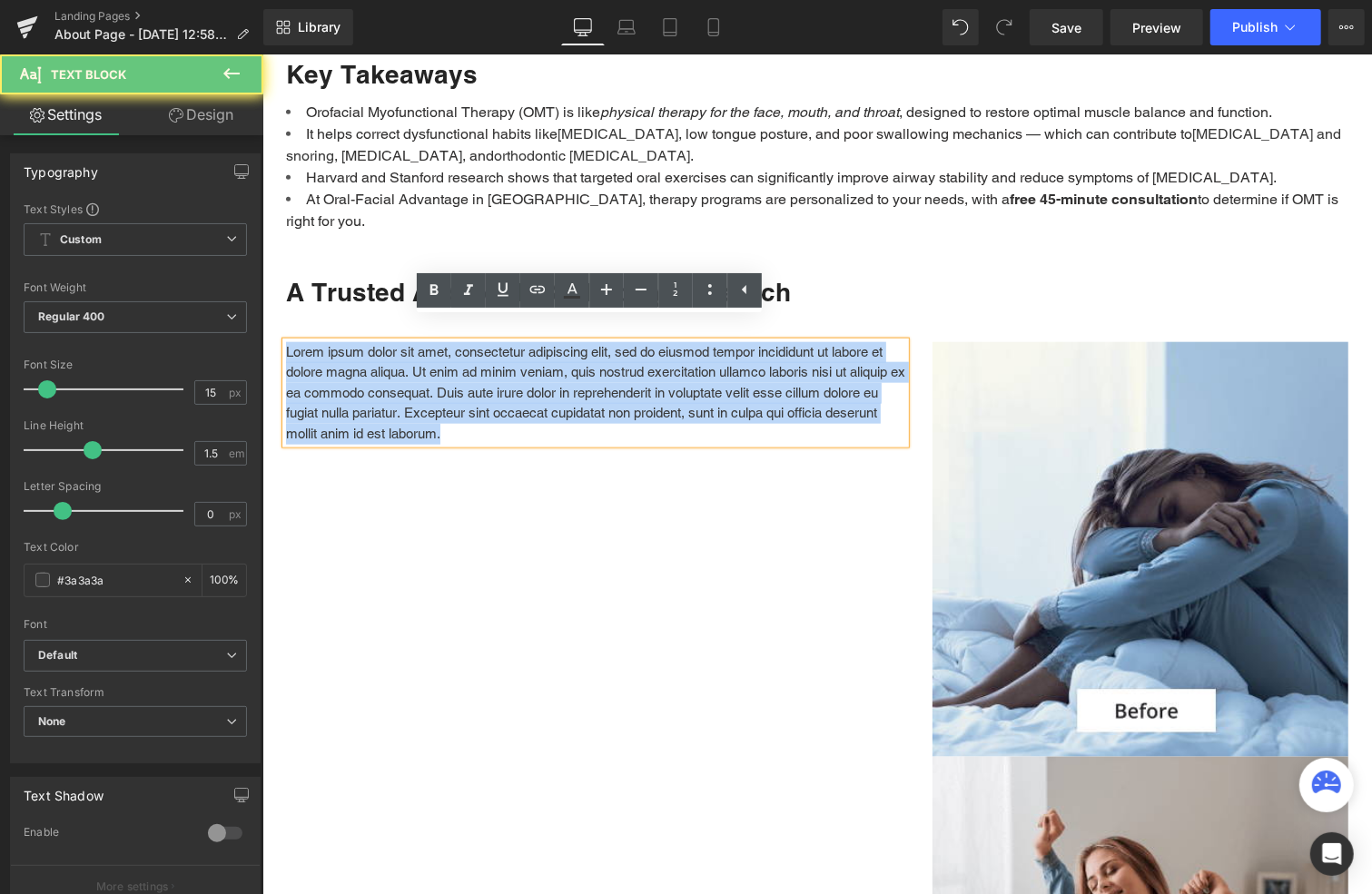
click at [429, 366] on p "Lorem ipsum dolor sit amet, consectetur adipiscing elit, sed do eiusmod tempor …" at bounding box center [595, 393] width 619 height 102
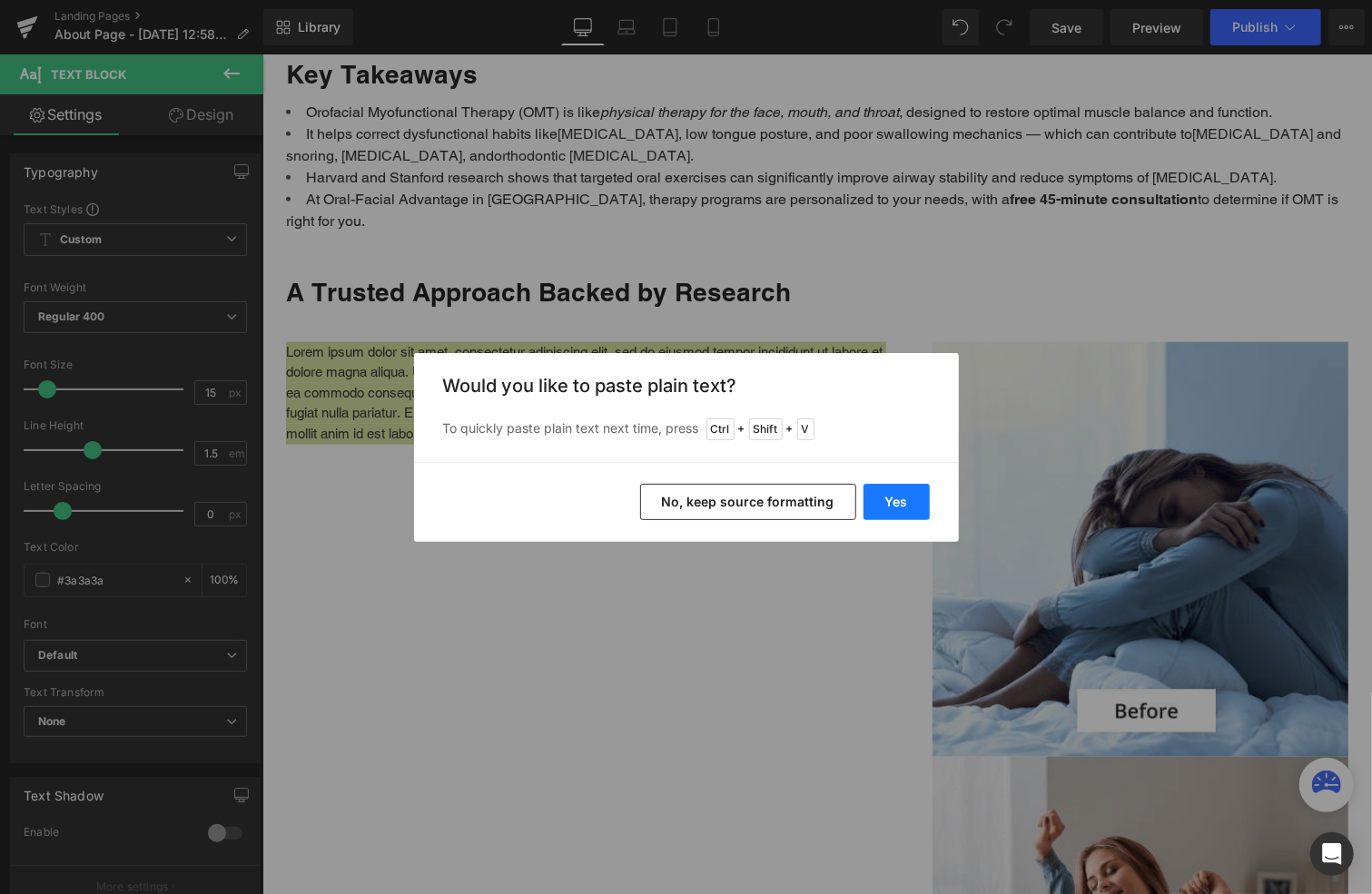
click at [902, 501] on button "Yes" at bounding box center [896, 502] width 67 height 37
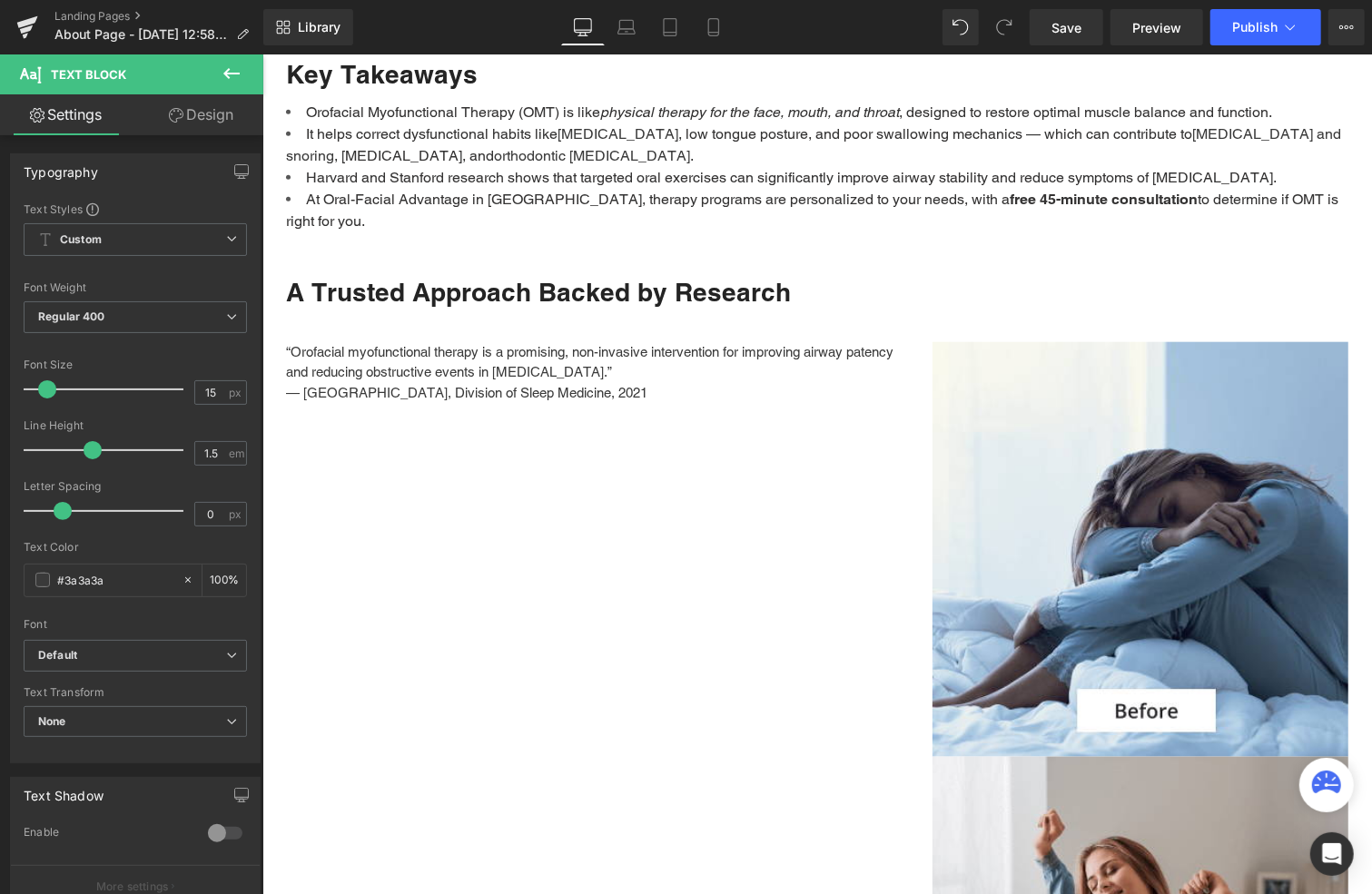
click at [228, 71] on icon at bounding box center [232, 73] width 22 height 22
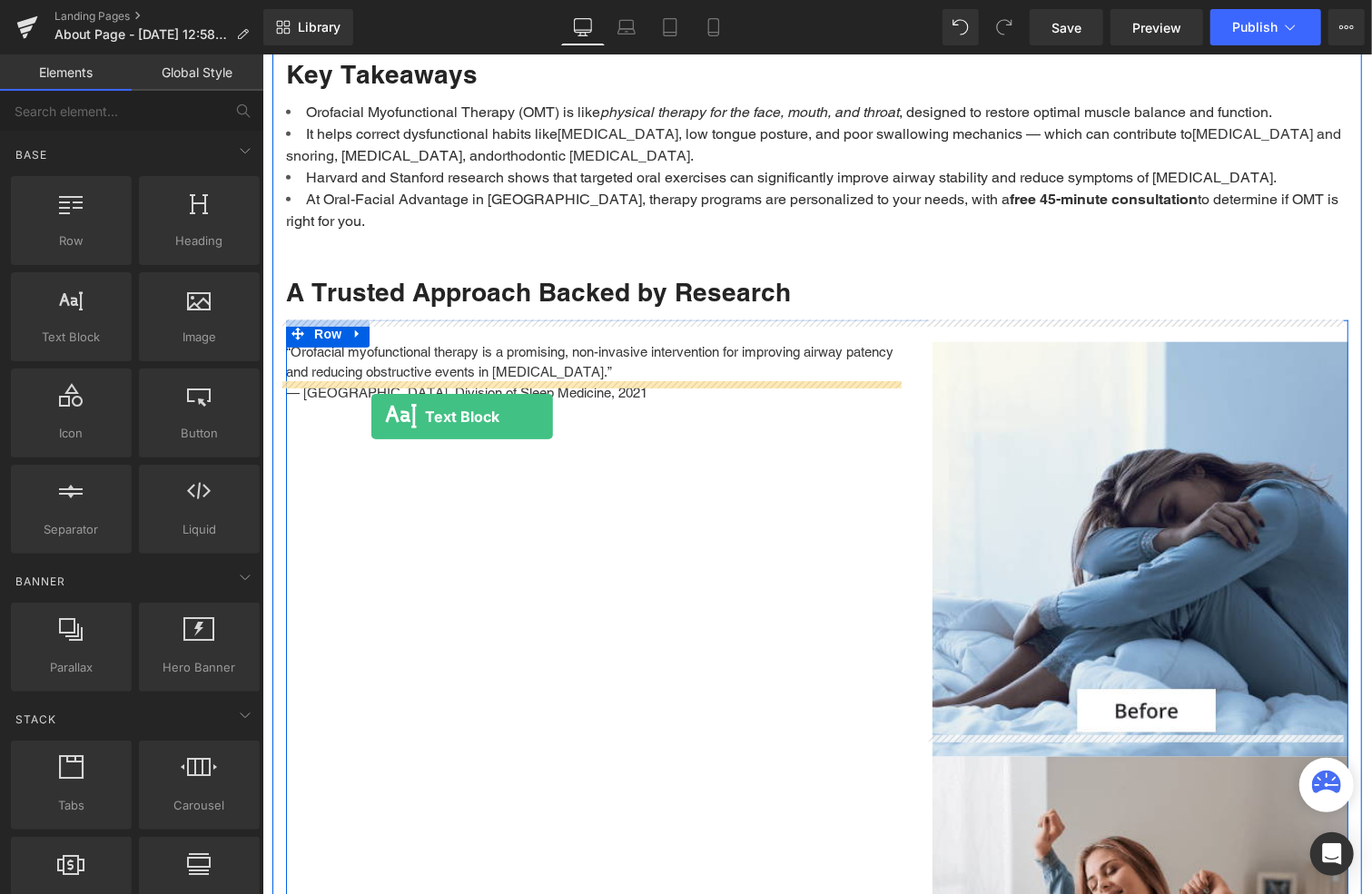
drag, startPoint x: 334, startPoint y: 362, endPoint x: 370, endPoint y: 416, distance: 64.9
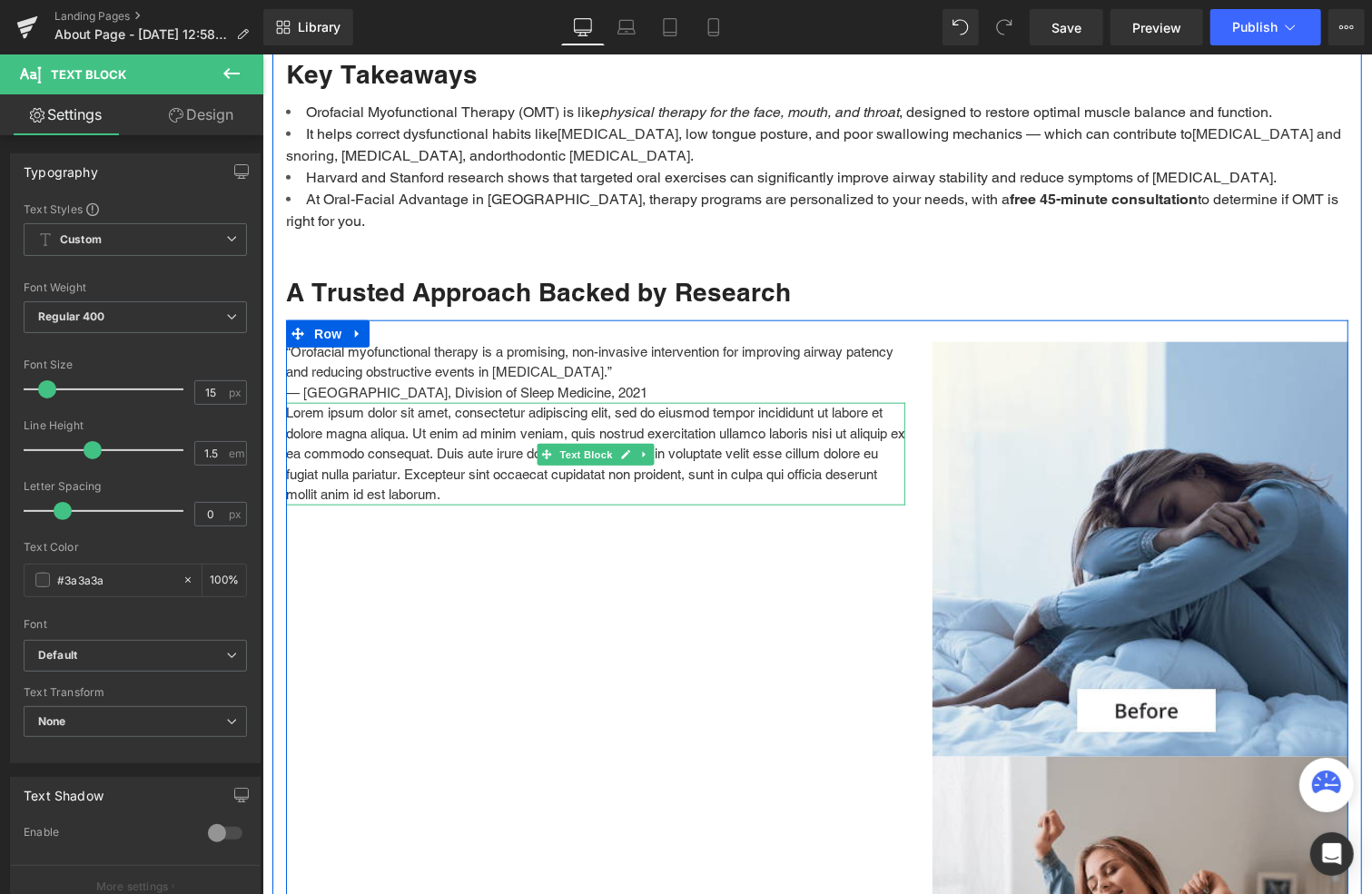
click at [431, 443] on p "Lorem ipsum dolor sit amet, consectetur adipiscing elit, sed do eiusmod tempor …" at bounding box center [595, 453] width 619 height 102
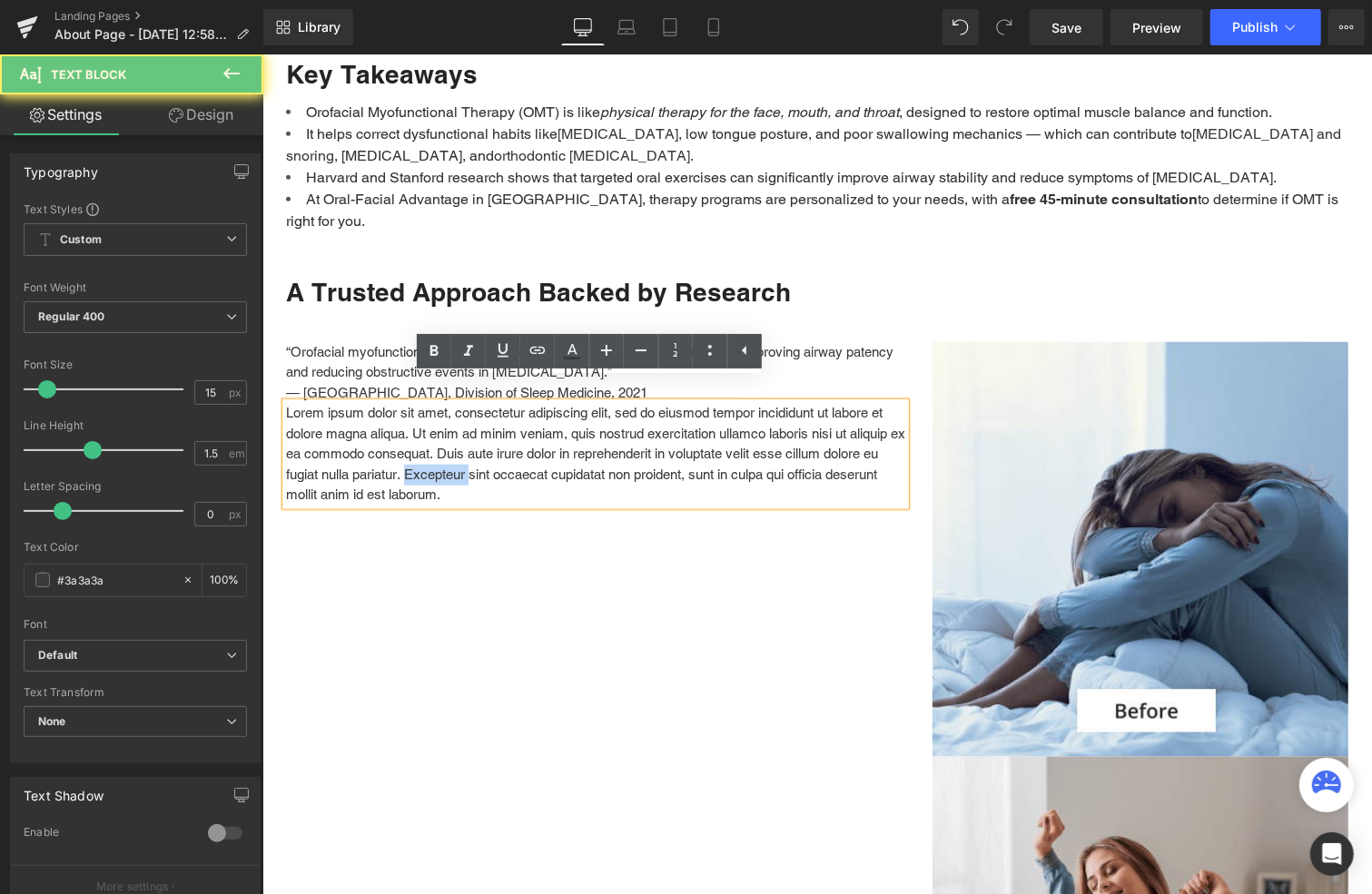
click at [431, 443] on p "Lorem ipsum dolor sit amet, consectetur adipiscing elit, sed do eiusmod tempor …" at bounding box center [595, 453] width 619 height 102
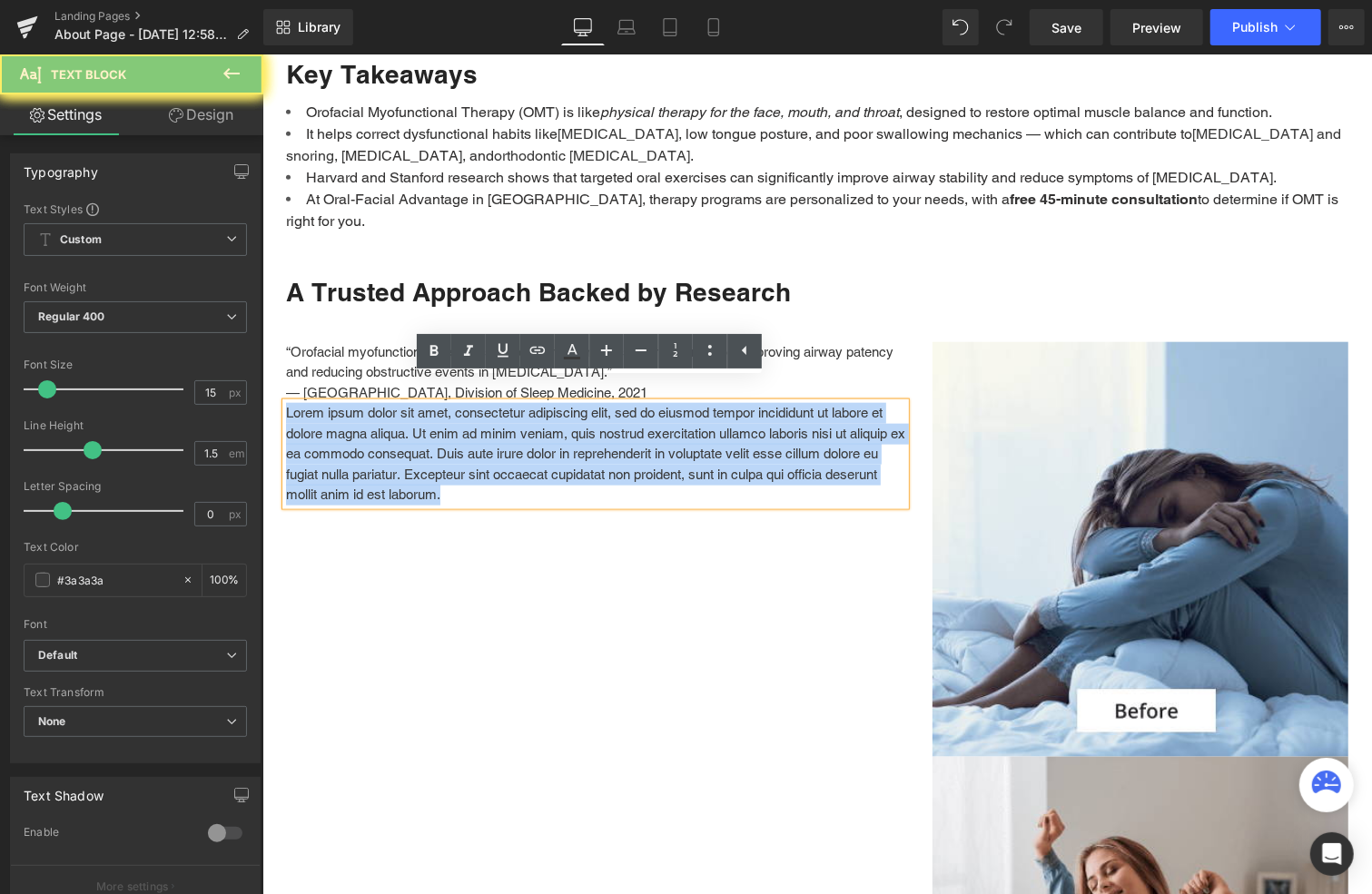
click at [431, 443] on p "Lorem ipsum dolor sit amet, consectetur adipiscing elit, sed do eiusmod tempor …" at bounding box center [595, 453] width 619 height 102
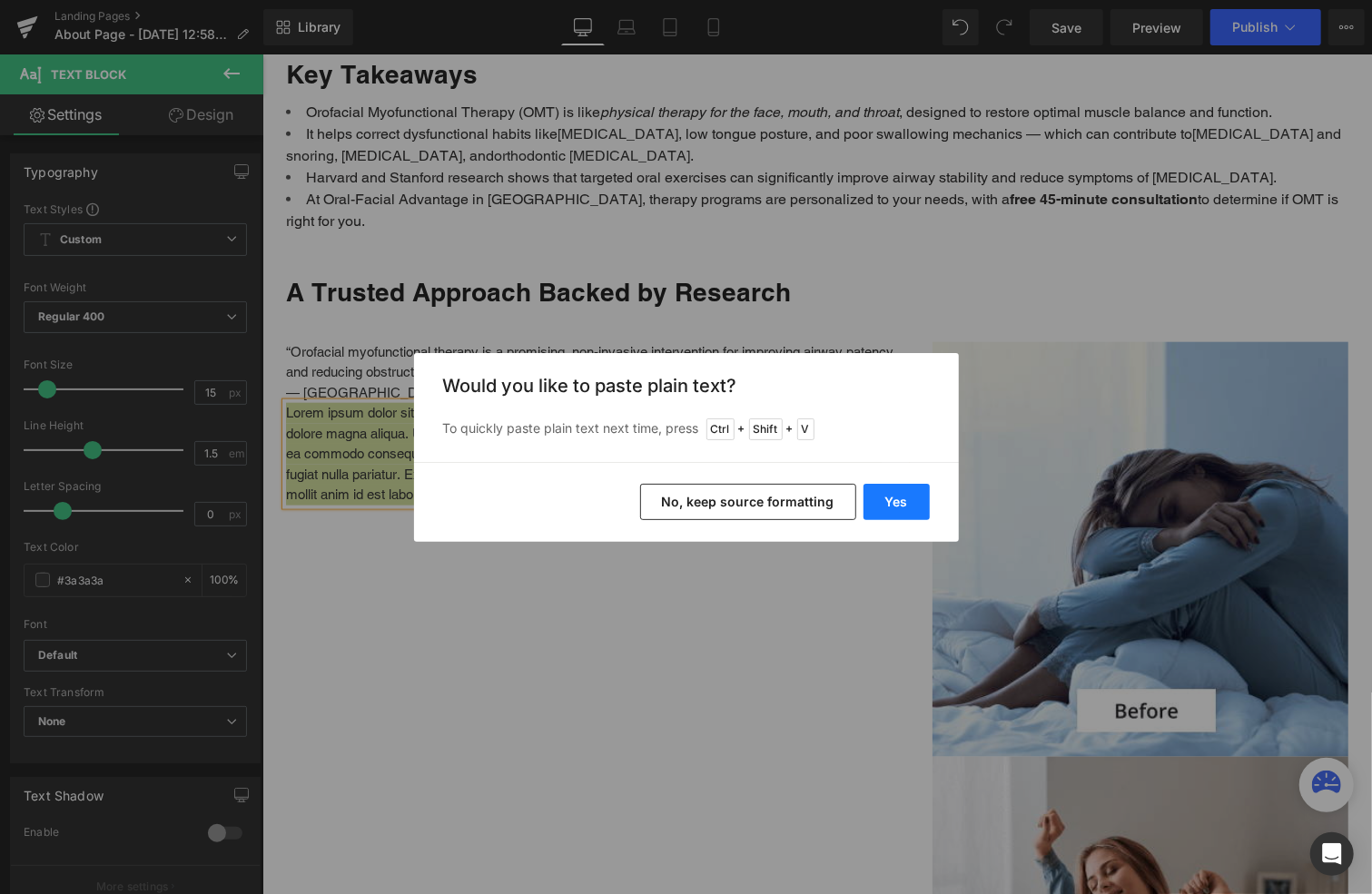
click at [888, 495] on button "Yes" at bounding box center [896, 502] width 67 height 37
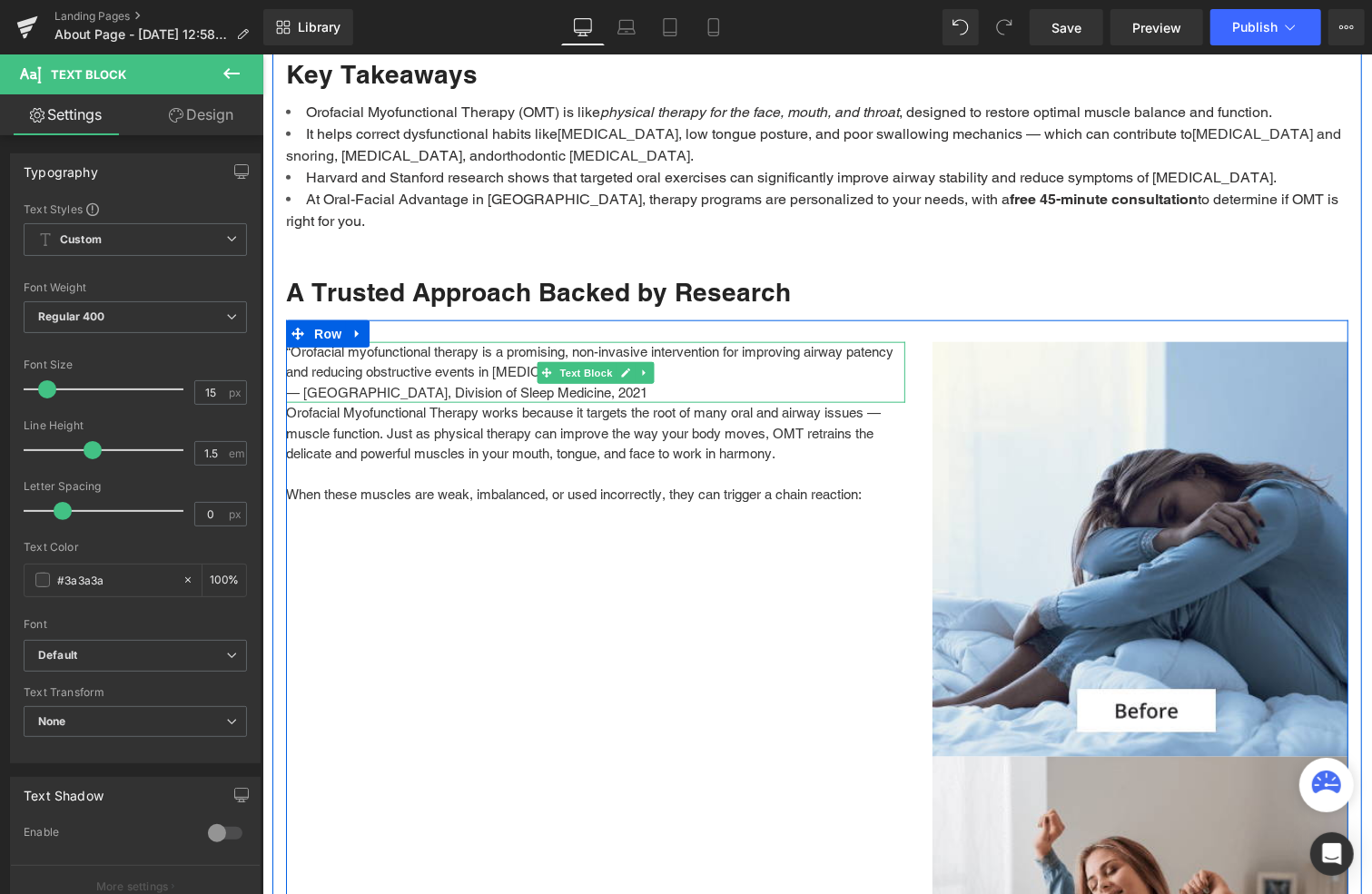
click at [650, 382] on p "— [GEOGRAPHIC_DATA], Division of Sleep Medicine, 2021" at bounding box center [595, 393] width 619 height 21
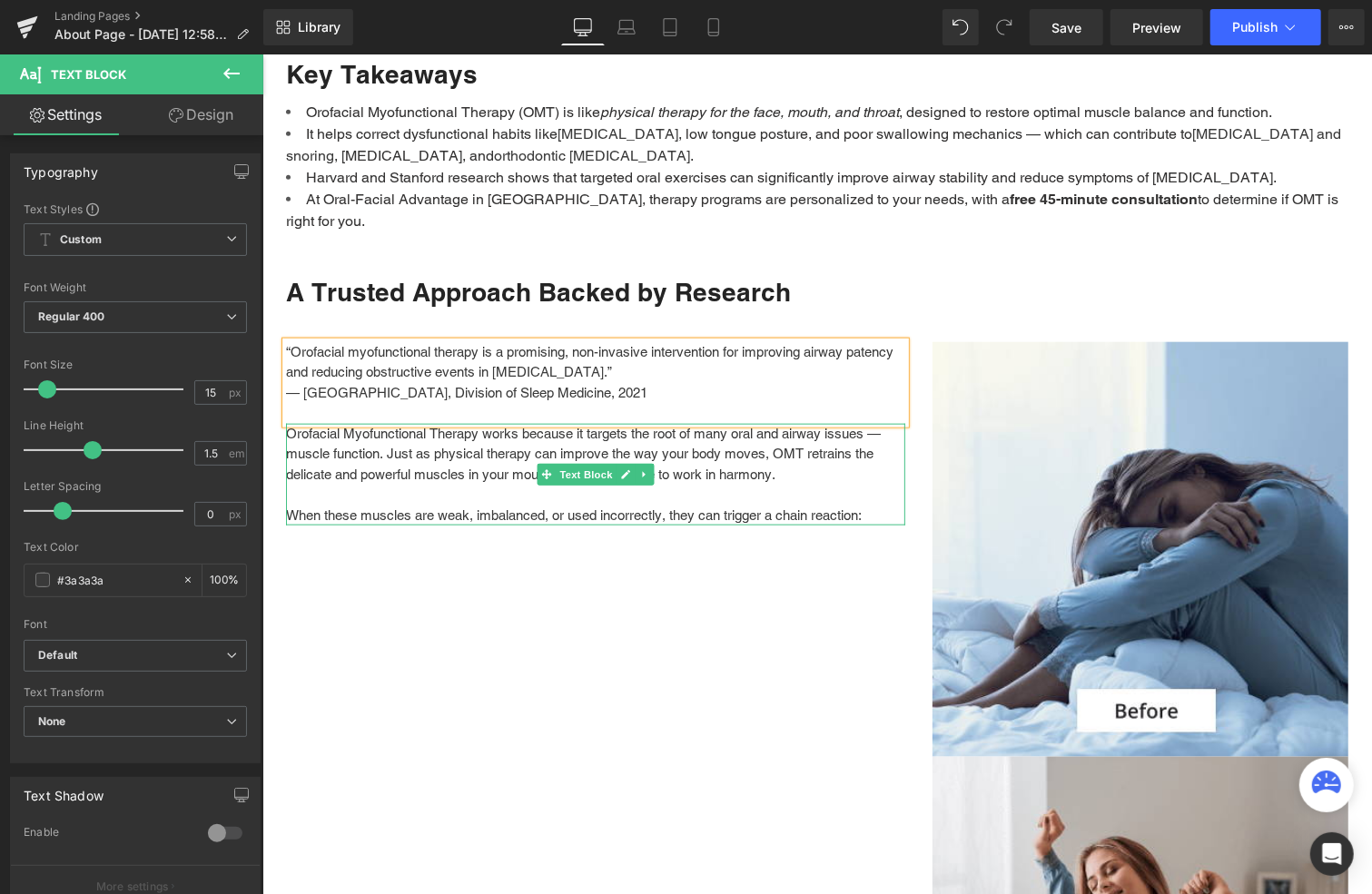
click at [566, 484] on p at bounding box center [595, 495] width 619 height 21
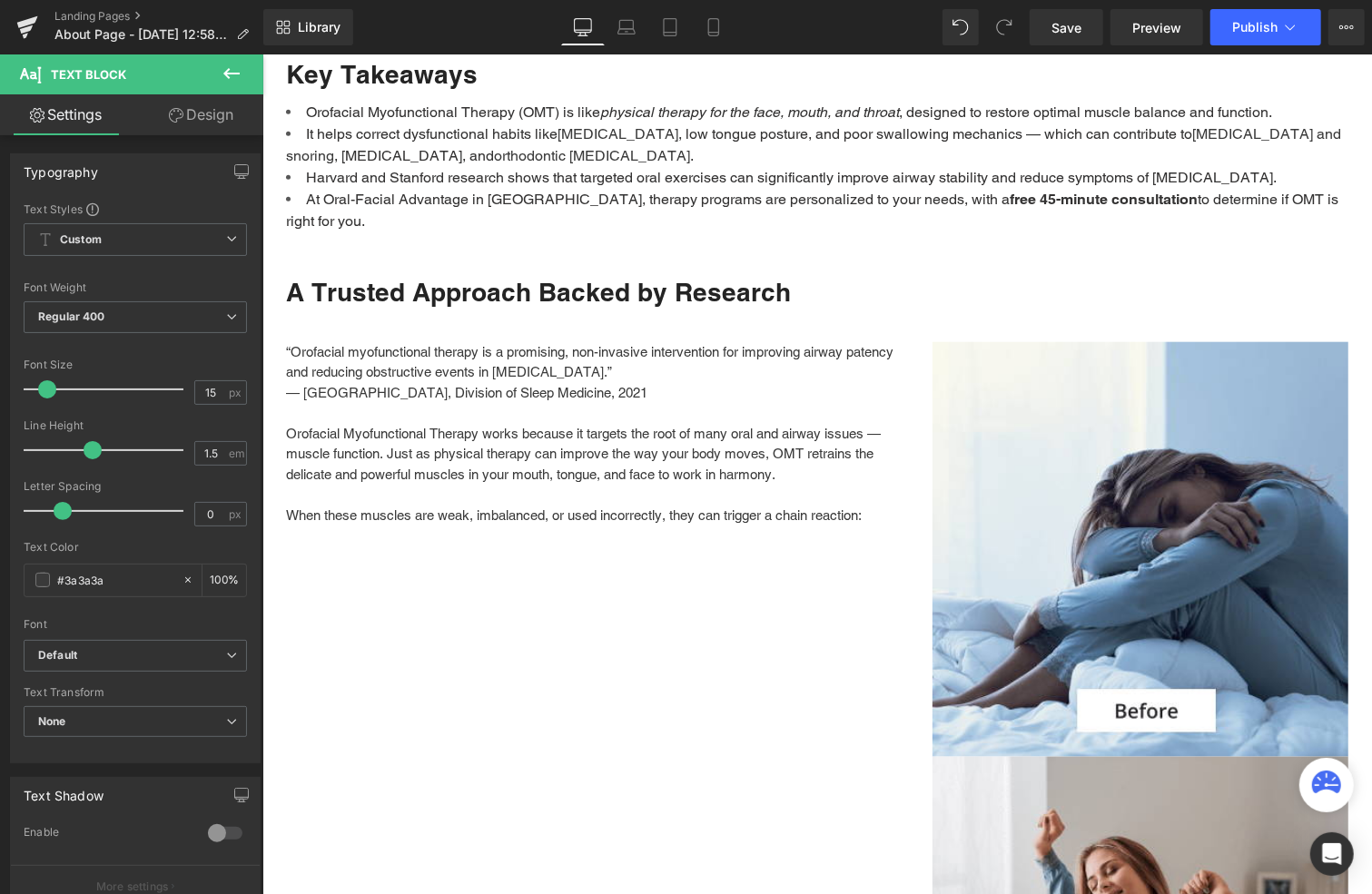
click at [231, 65] on icon at bounding box center [232, 73] width 22 height 22
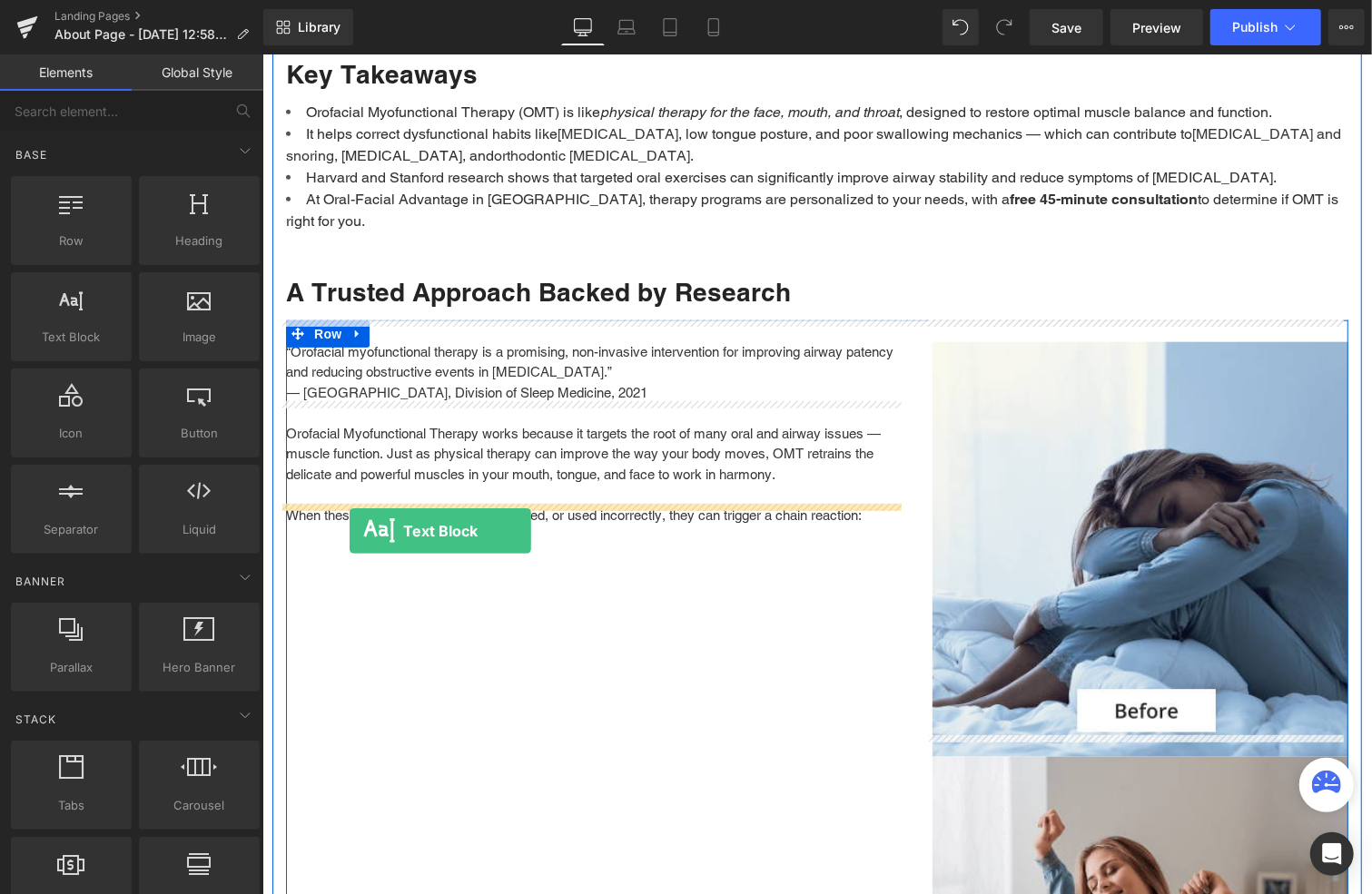
drag, startPoint x: 333, startPoint y: 368, endPoint x: 348, endPoint y: 530, distance: 162.7
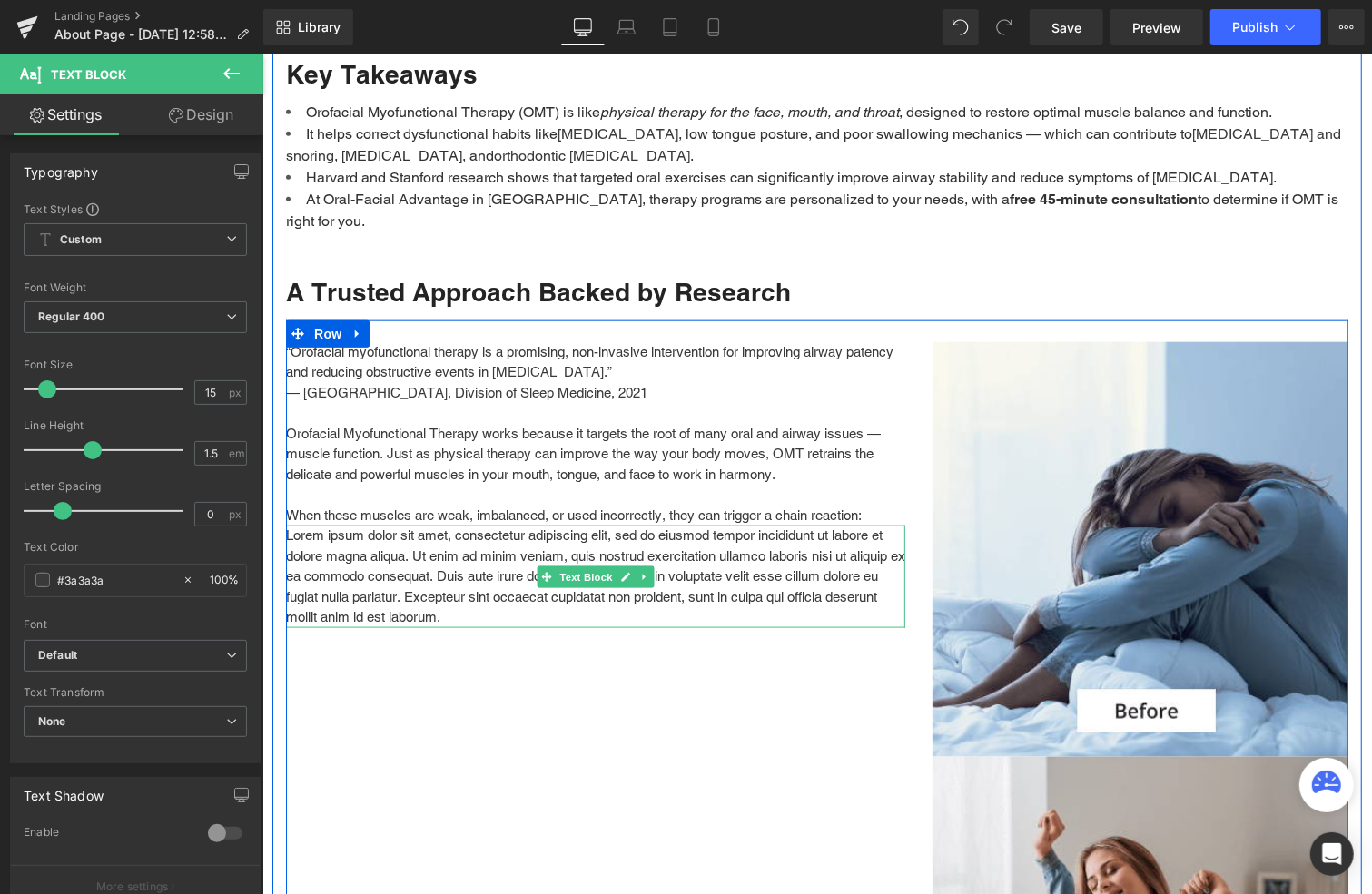
click at [398, 561] on p "Lorem ipsum dolor sit amet, consectetur adipiscing elit, sed do eiusmod tempor …" at bounding box center [595, 576] width 619 height 102
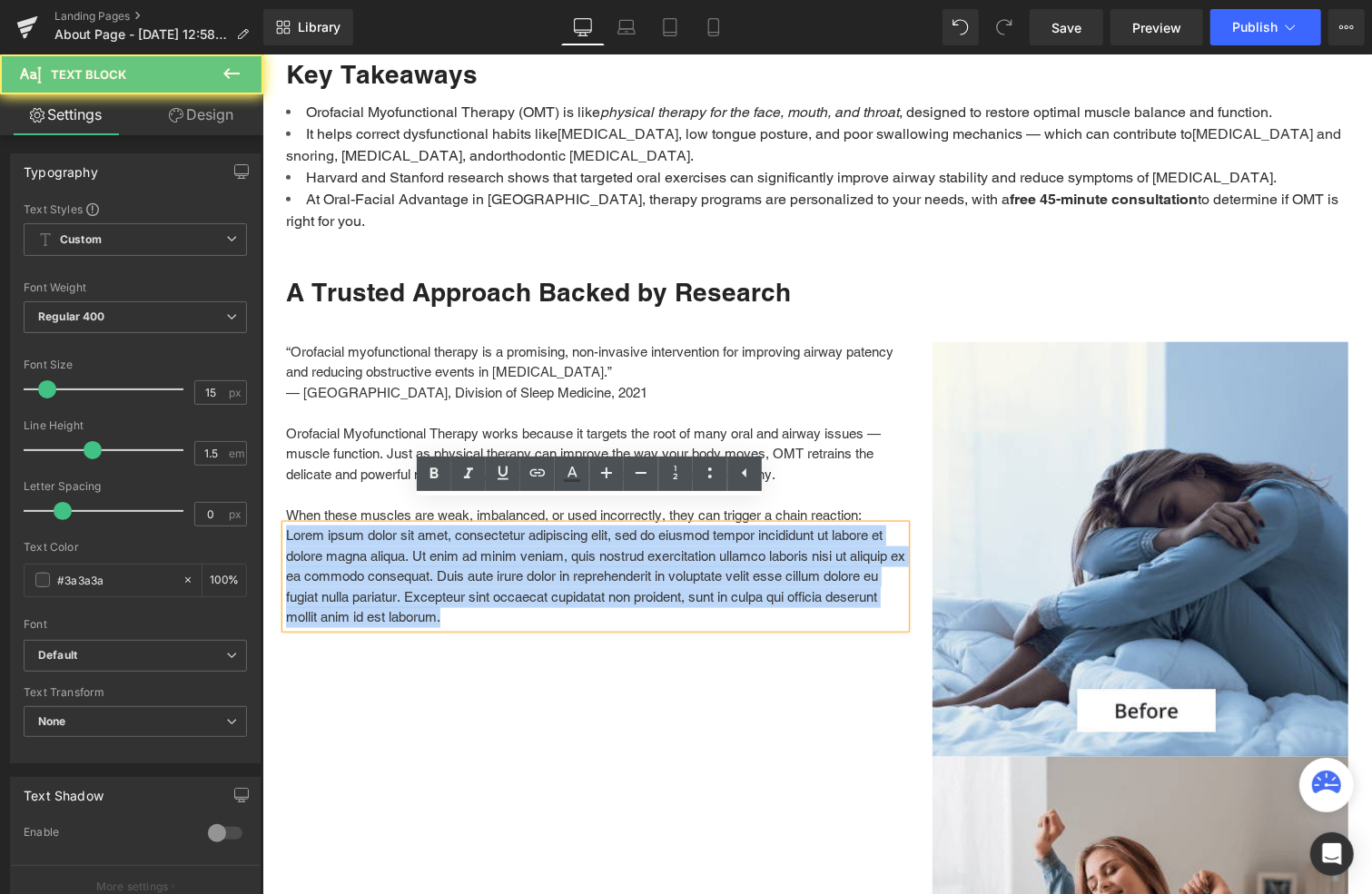
click at [398, 561] on p "Lorem ipsum dolor sit amet, consectetur adipiscing elit, sed do eiusmod tempor …" at bounding box center [595, 576] width 619 height 102
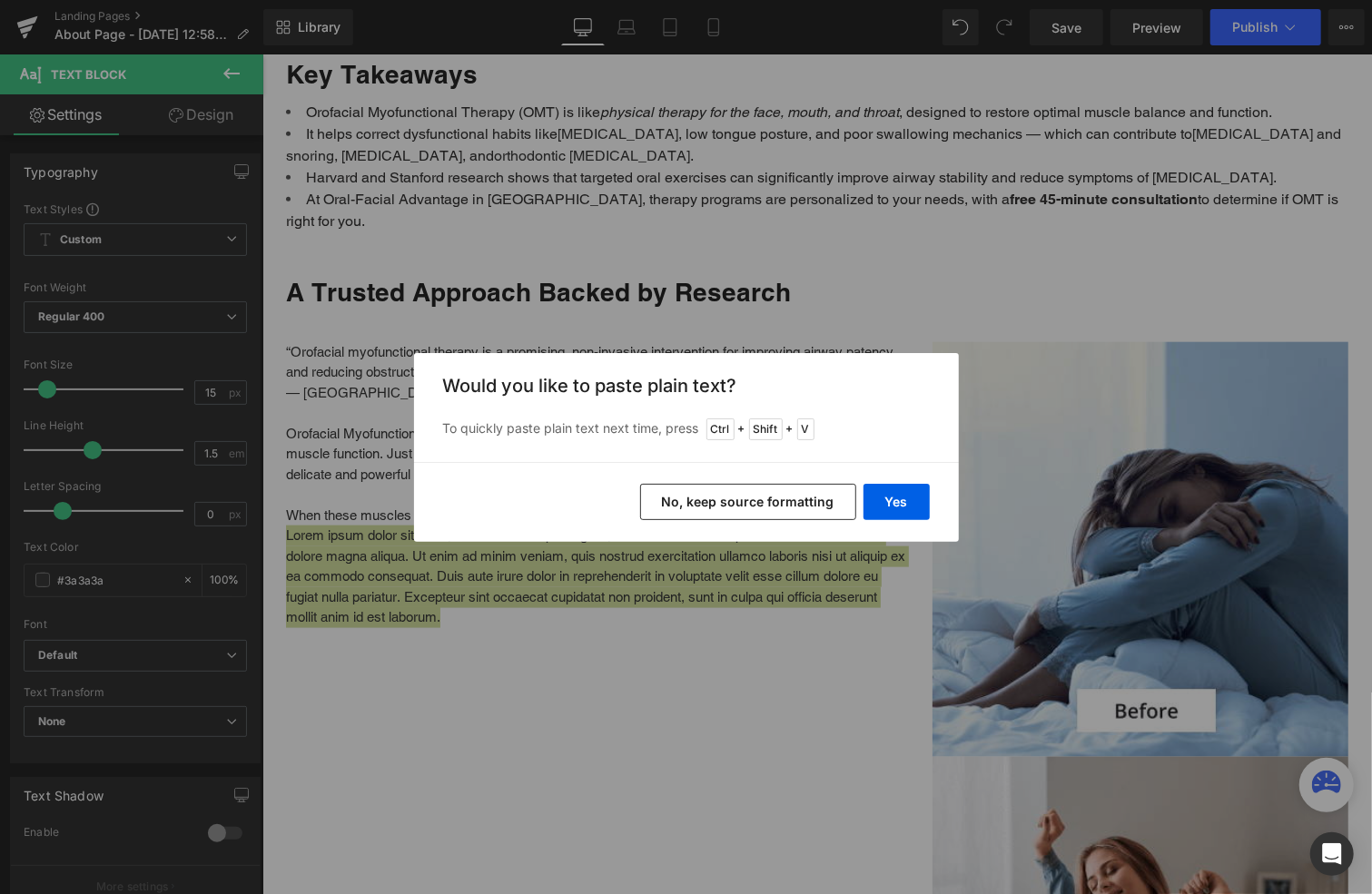
click at [780, 499] on button "No, keep source formatting" at bounding box center [749, 502] width 216 height 37
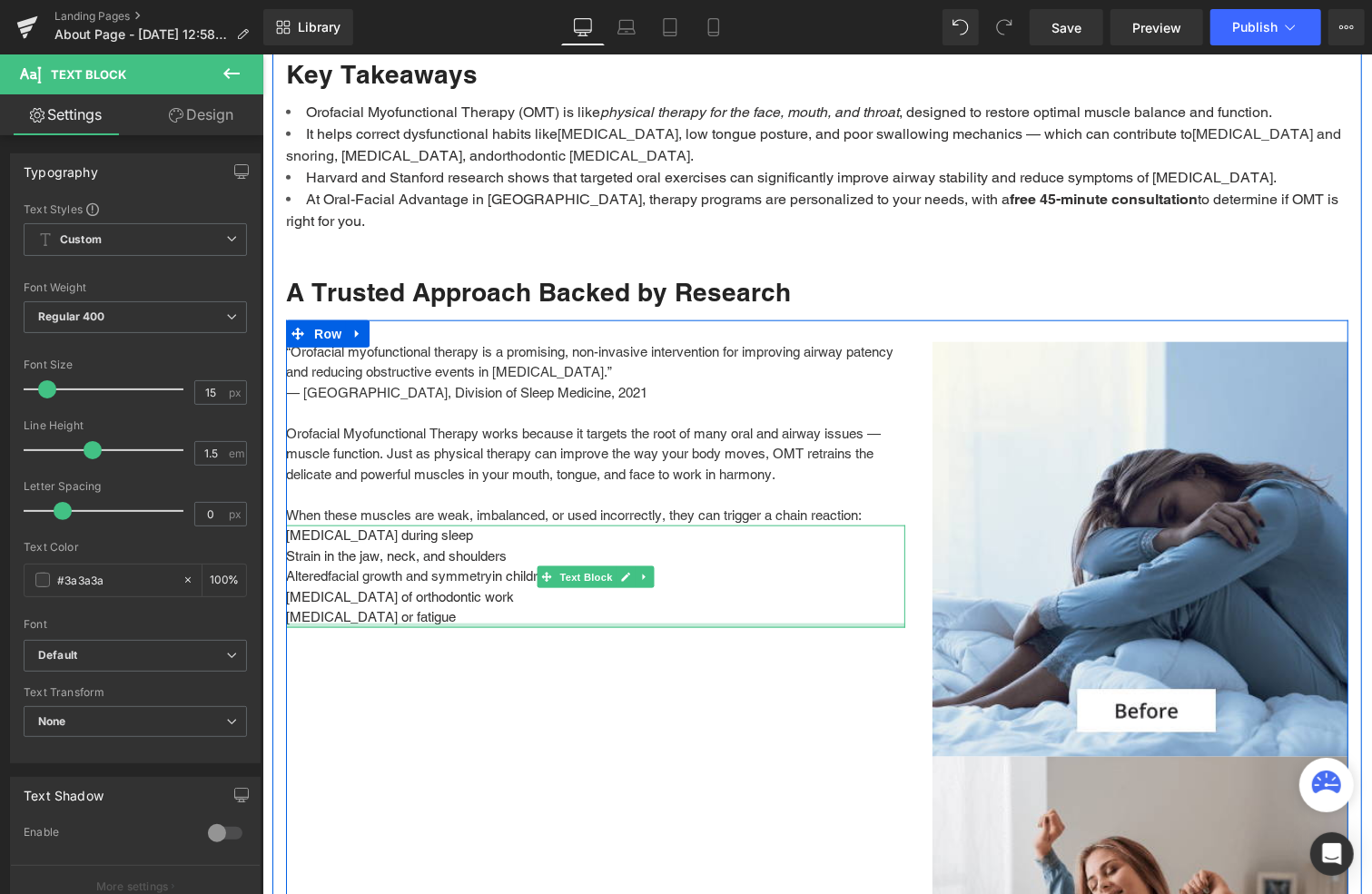
click at [545, 601] on div "Narrowed airway during sleep Strain in the jaw, neck, and shoulders Altered fac…" at bounding box center [595, 576] width 619 height 102
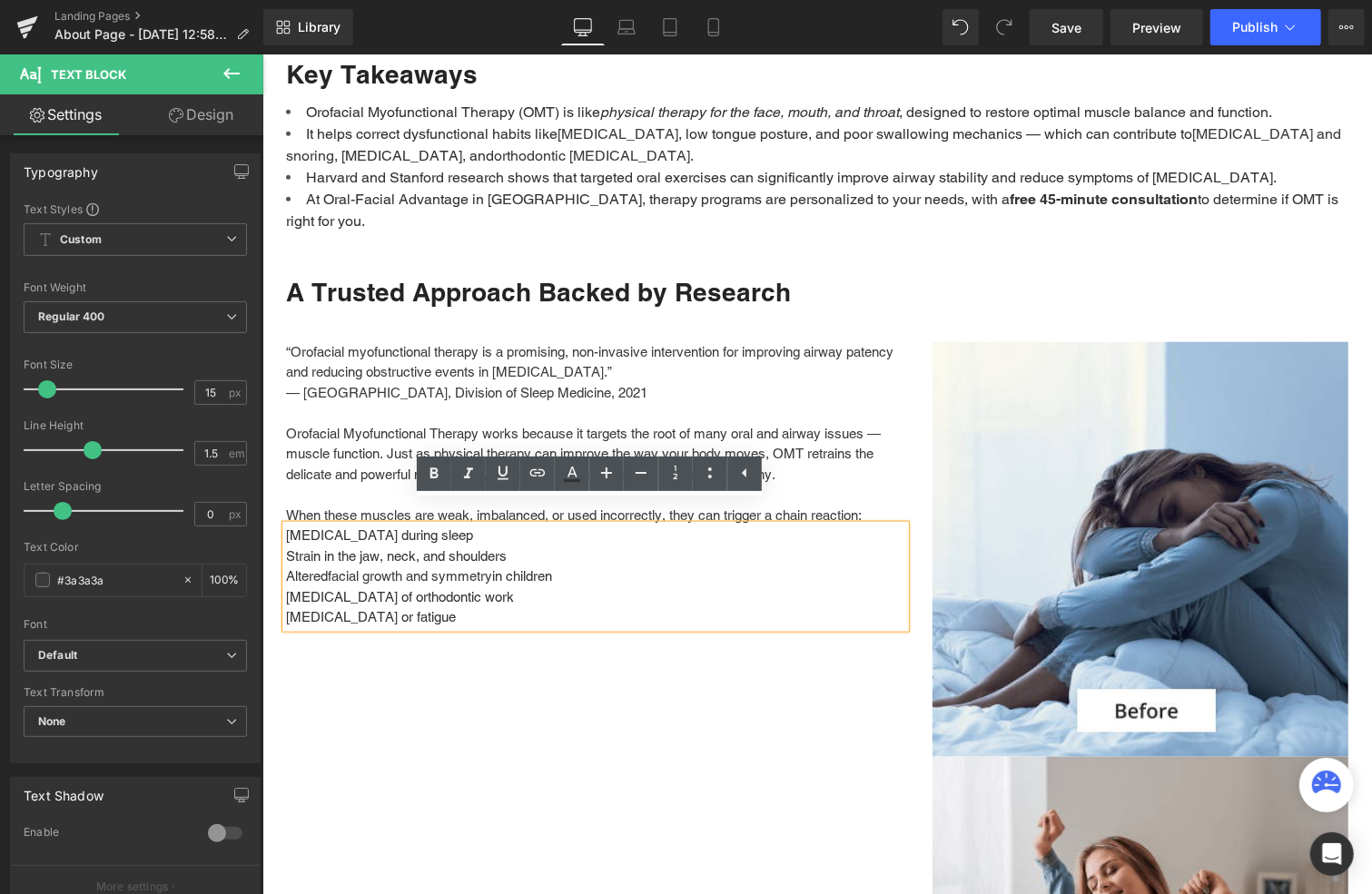
drag, startPoint x: 471, startPoint y: 598, endPoint x: 282, endPoint y: 511, distance: 208.1
click at [286, 525] on div "Narrowed airway during sleep Strain in the jaw, neck, and shoulders Altered fac…" at bounding box center [595, 576] width 619 height 102
click at [710, 468] on icon at bounding box center [710, 473] width 22 height 22
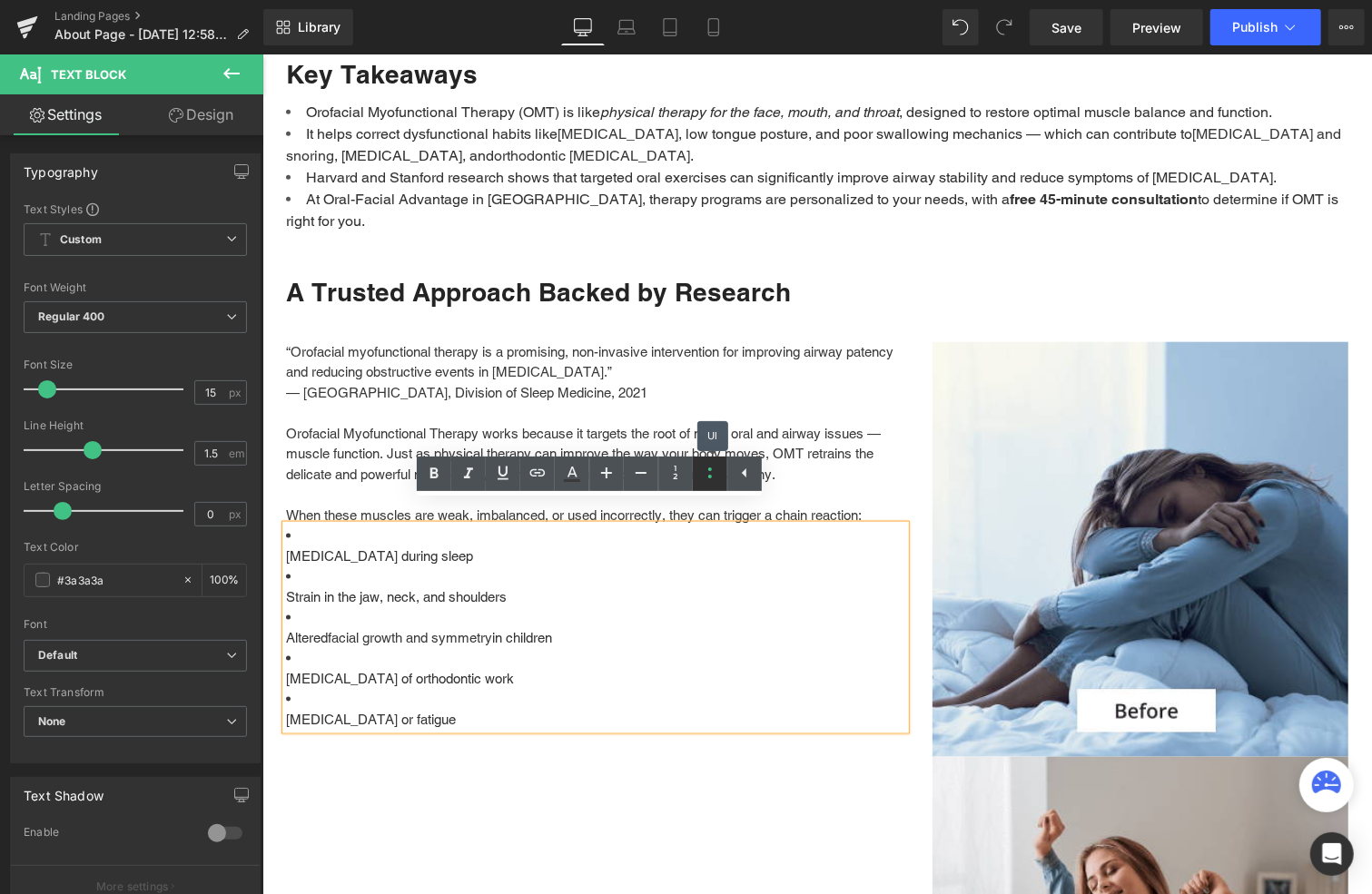
click at [710, 468] on icon at bounding box center [710, 473] width 22 height 22
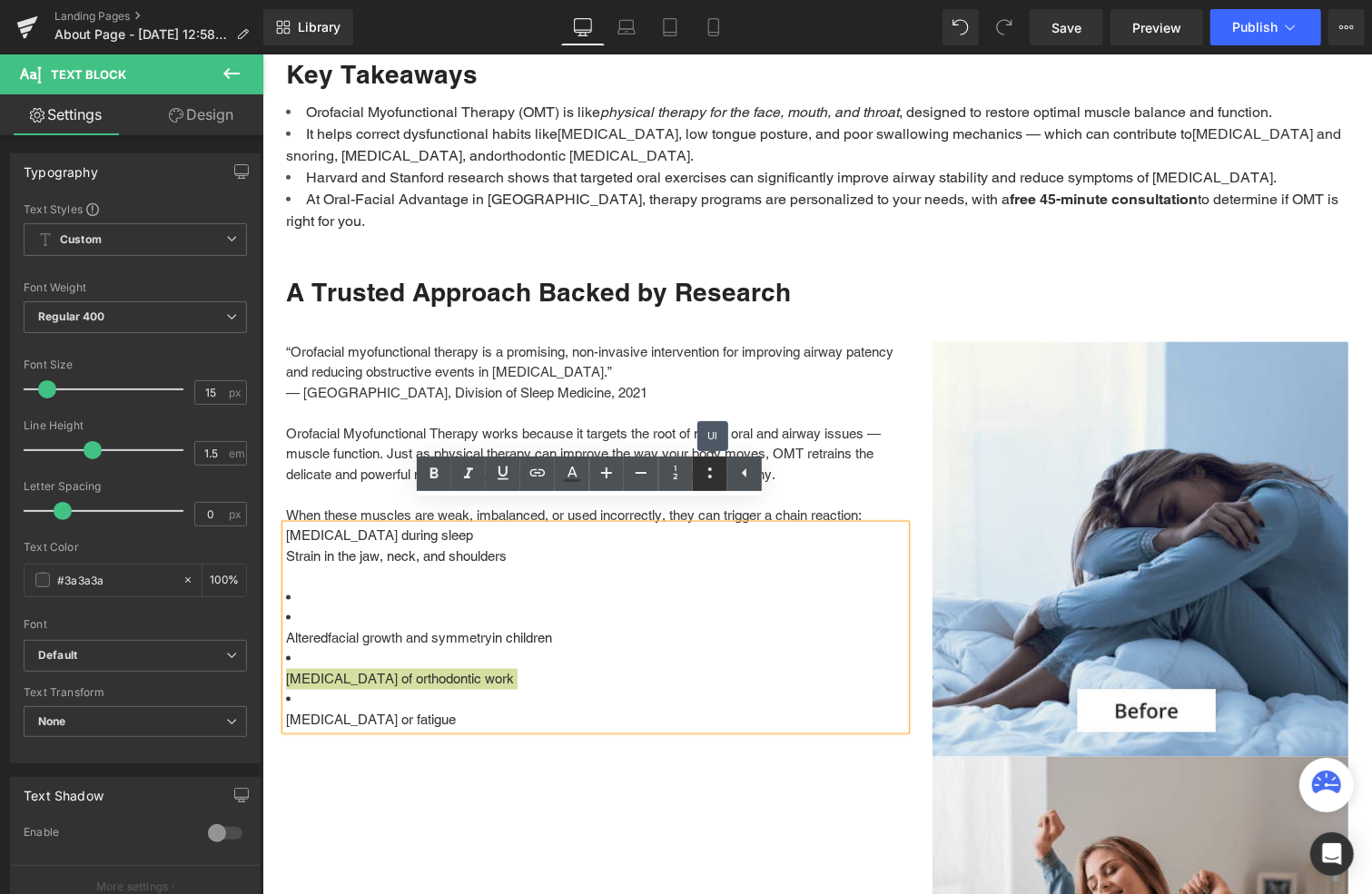
click at [710, 468] on icon at bounding box center [710, 473] width 22 height 22
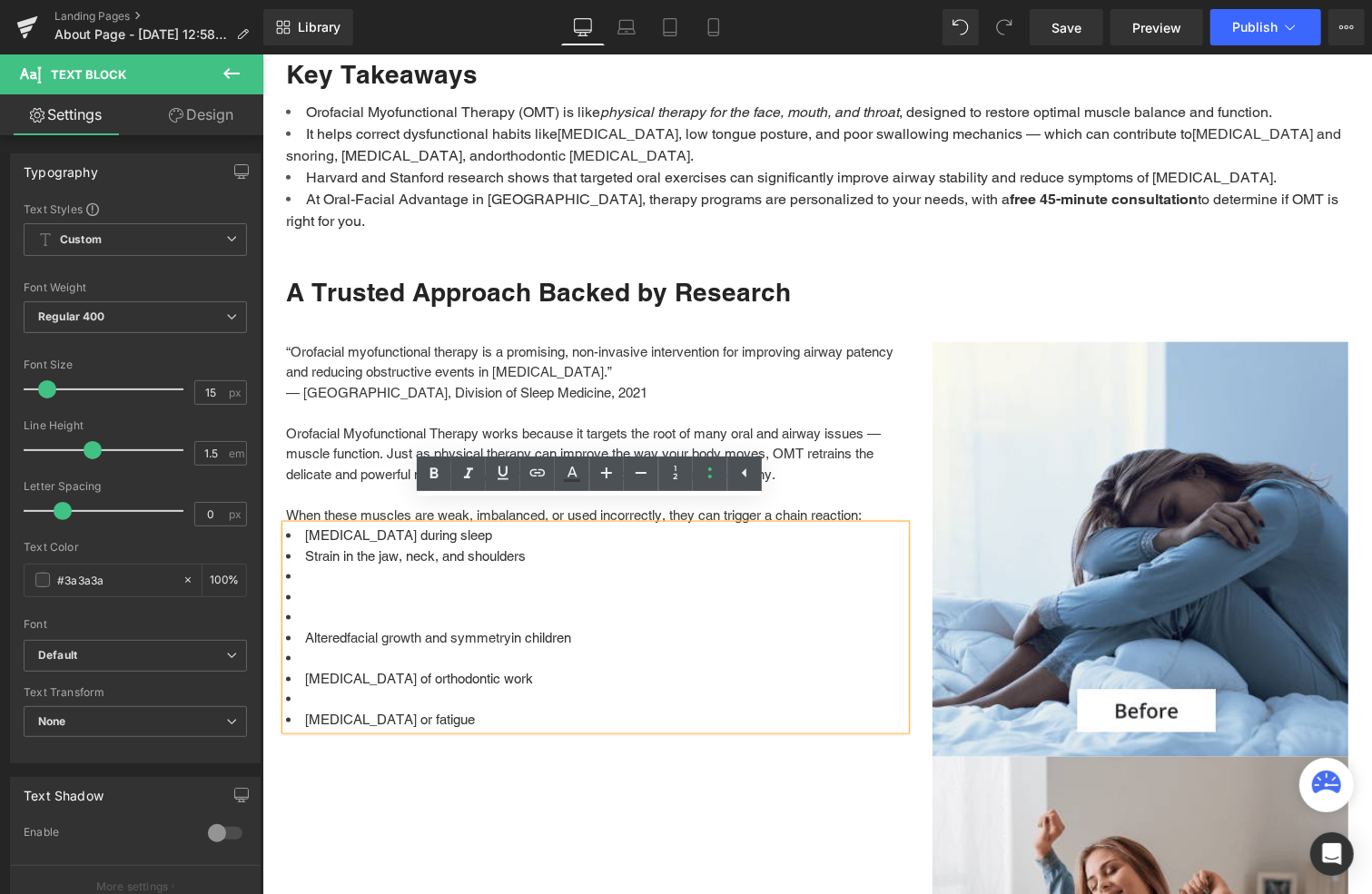
click at [319, 688] on li at bounding box center [595, 698] width 619 height 21
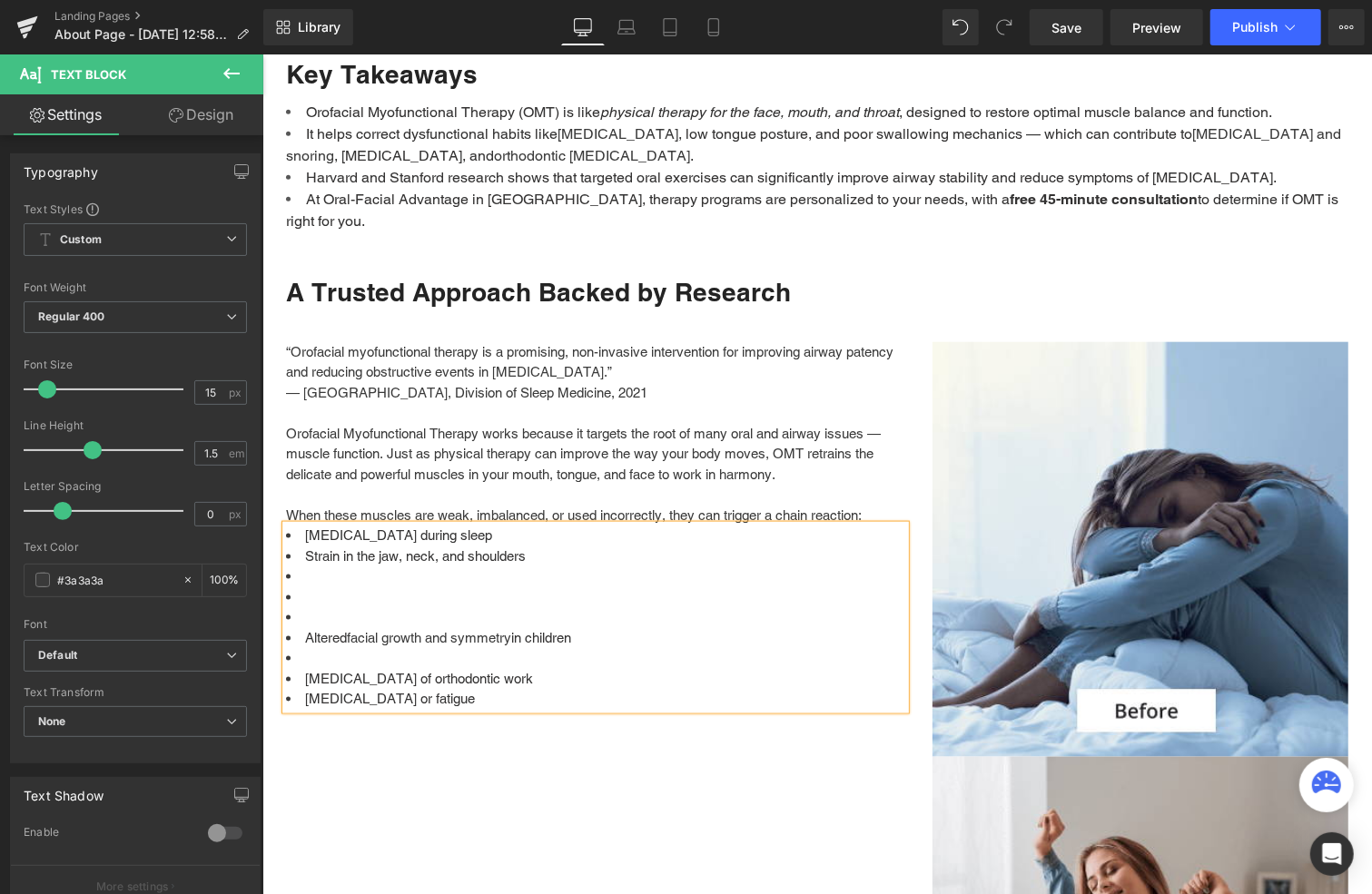
click at [303, 647] on li at bounding box center [595, 658] width 619 height 21
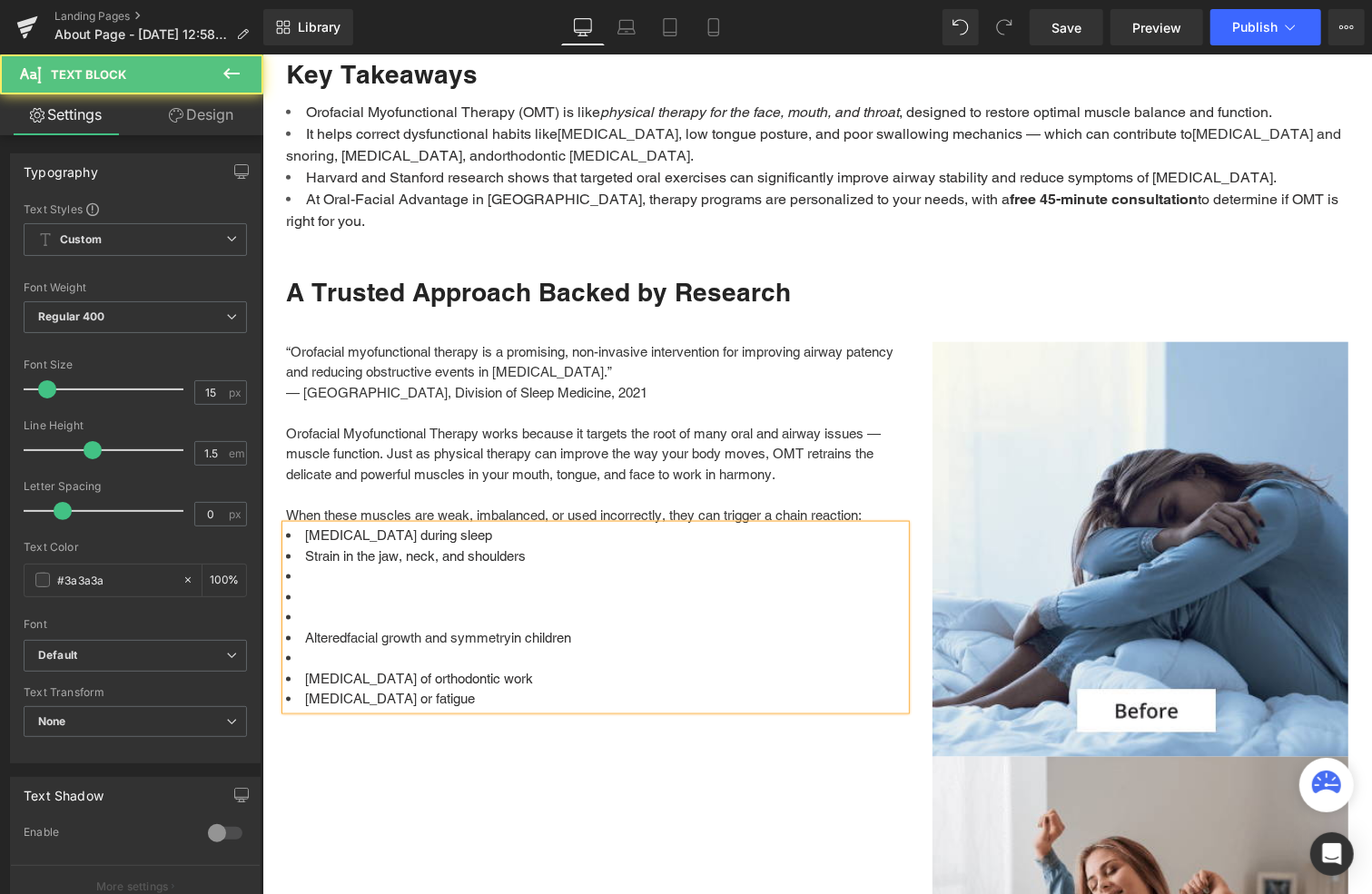
click at [315, 607] on li at bounding box center [595, 617] width 619 height 21
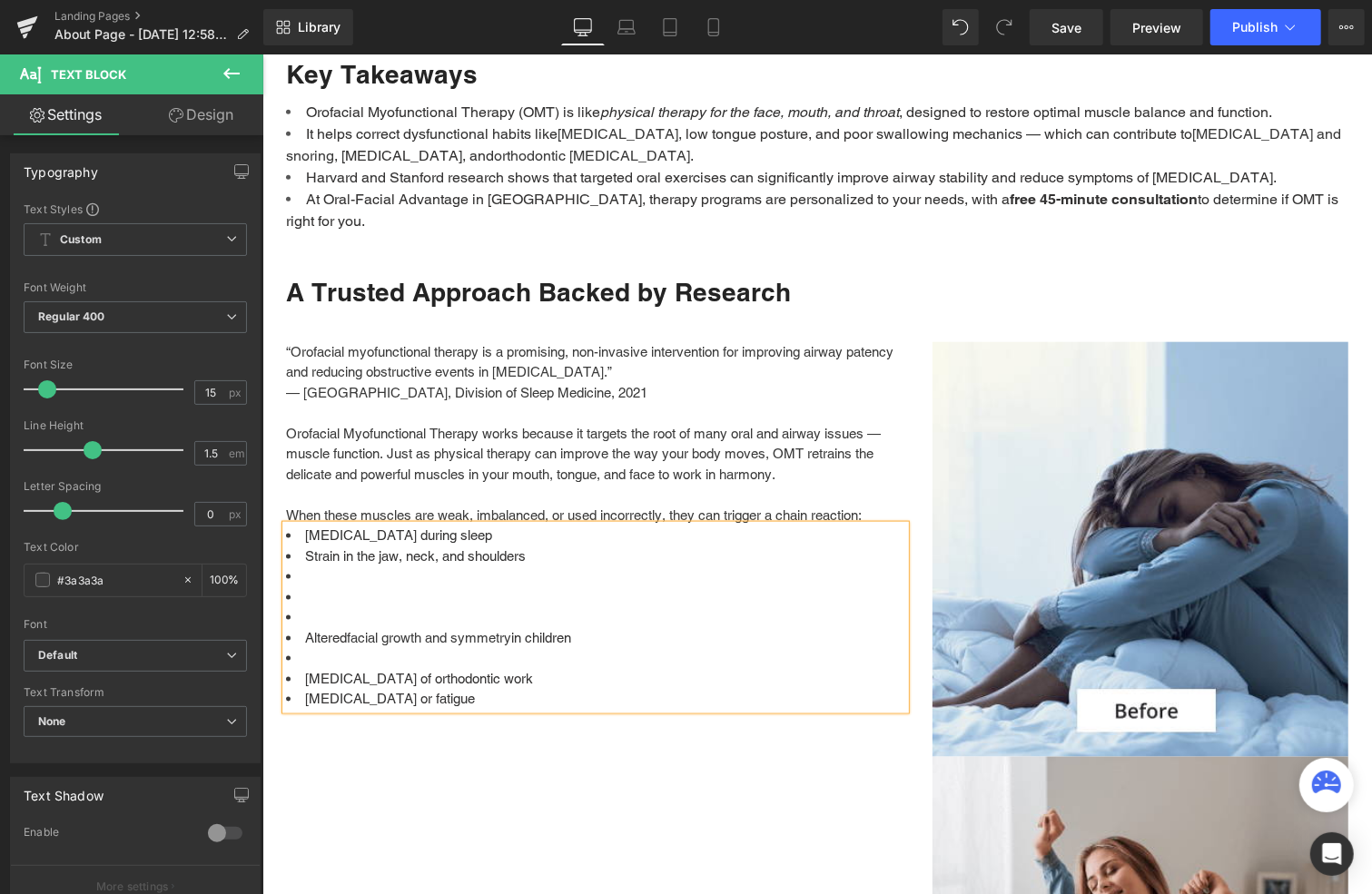
click at [319, 647] on li at bounding box center [595, 658] width 619 height 21
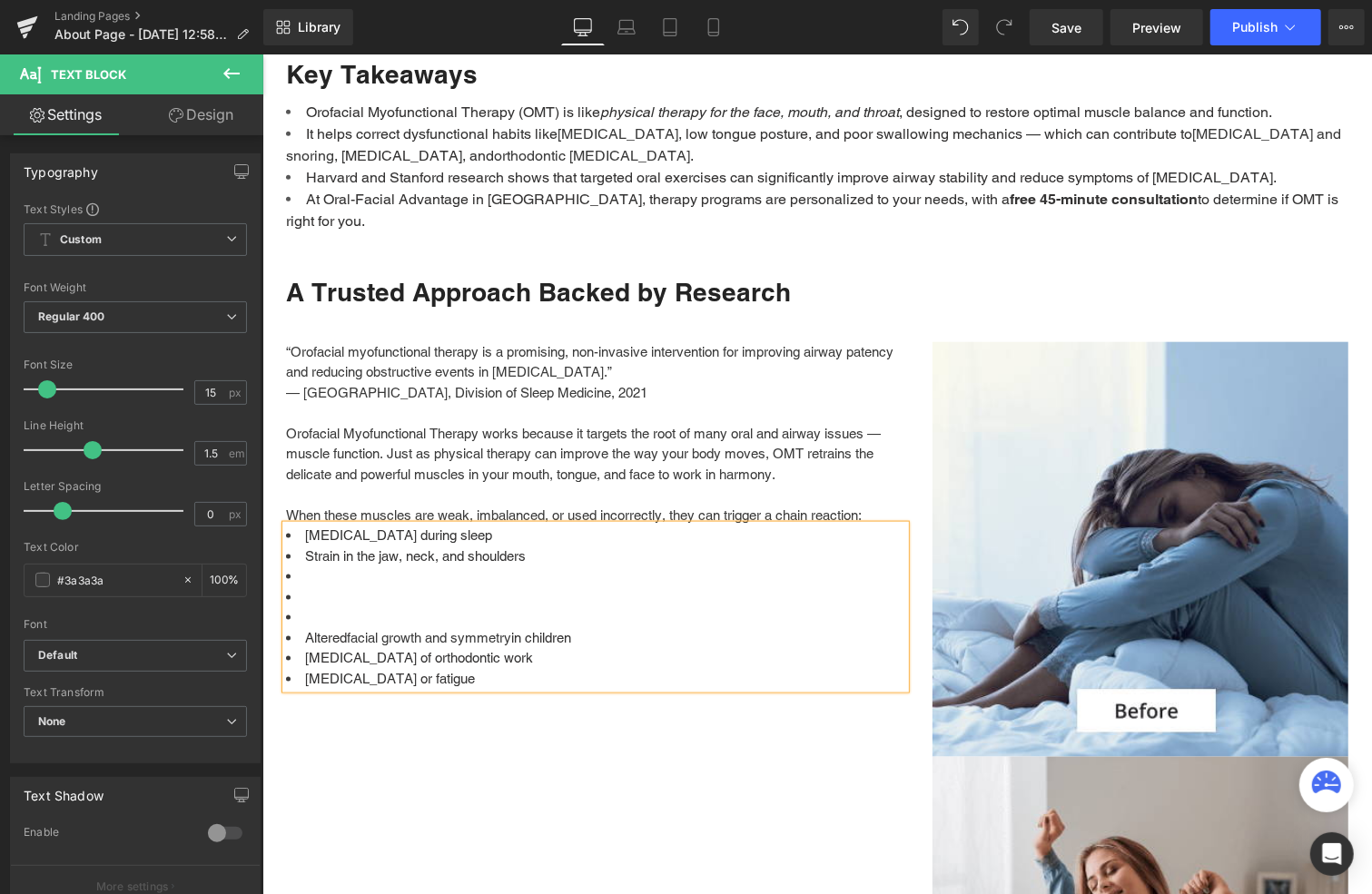
click at [316, 607] on li at bounding box center [595, 617] width 619 height 21
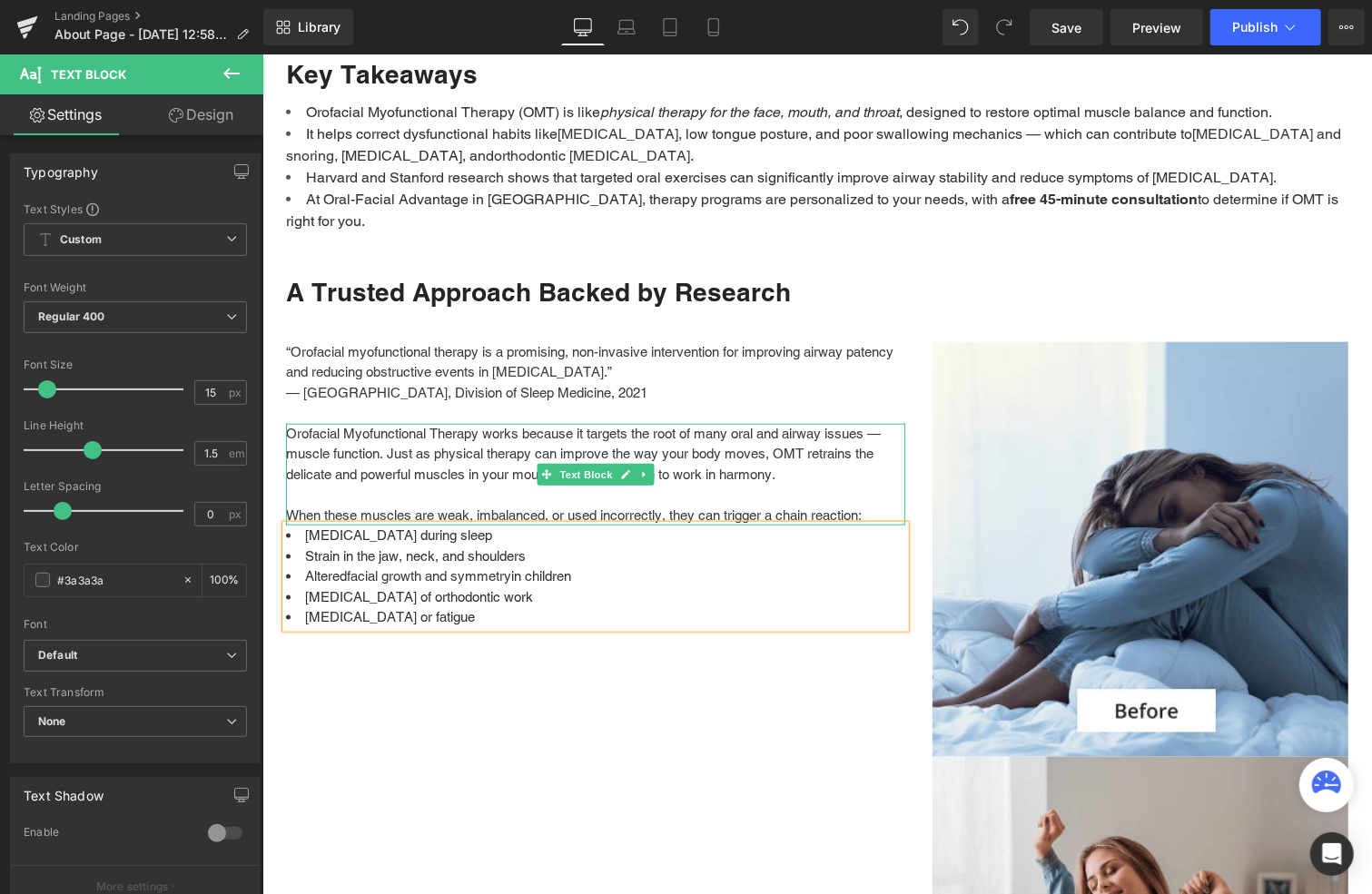
click at [873, 504] on p "When these muscles are weak, imbalanced, or used incorrectly, they can trigger …" at bounding box center [595, 515] width 619 height 21
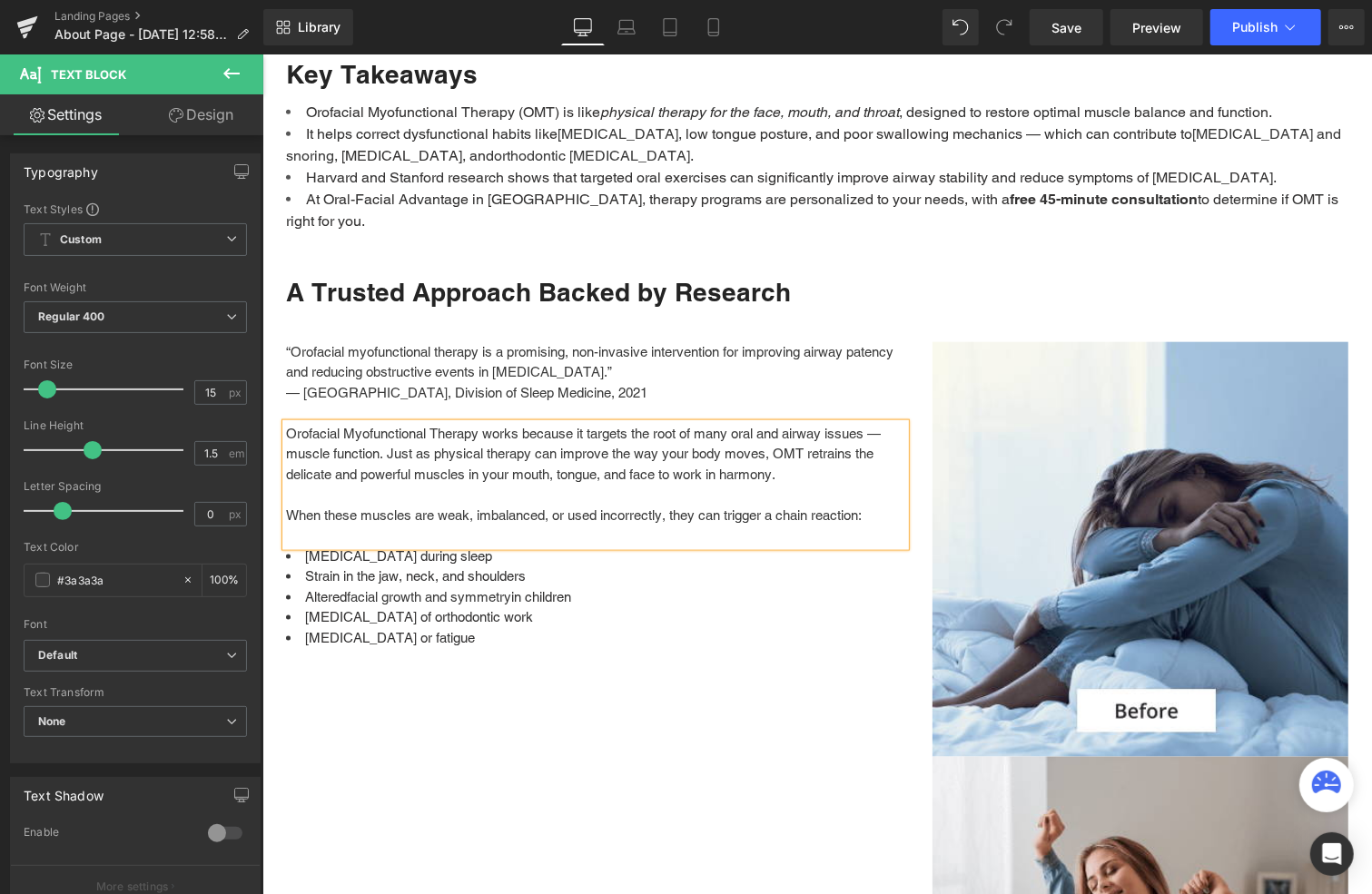
click at [634, 702] on div "“Orofacial myofunctional therapy is a promising, non-invasive intervention for …" at bounding box center [816, 767] width 1062 height 896
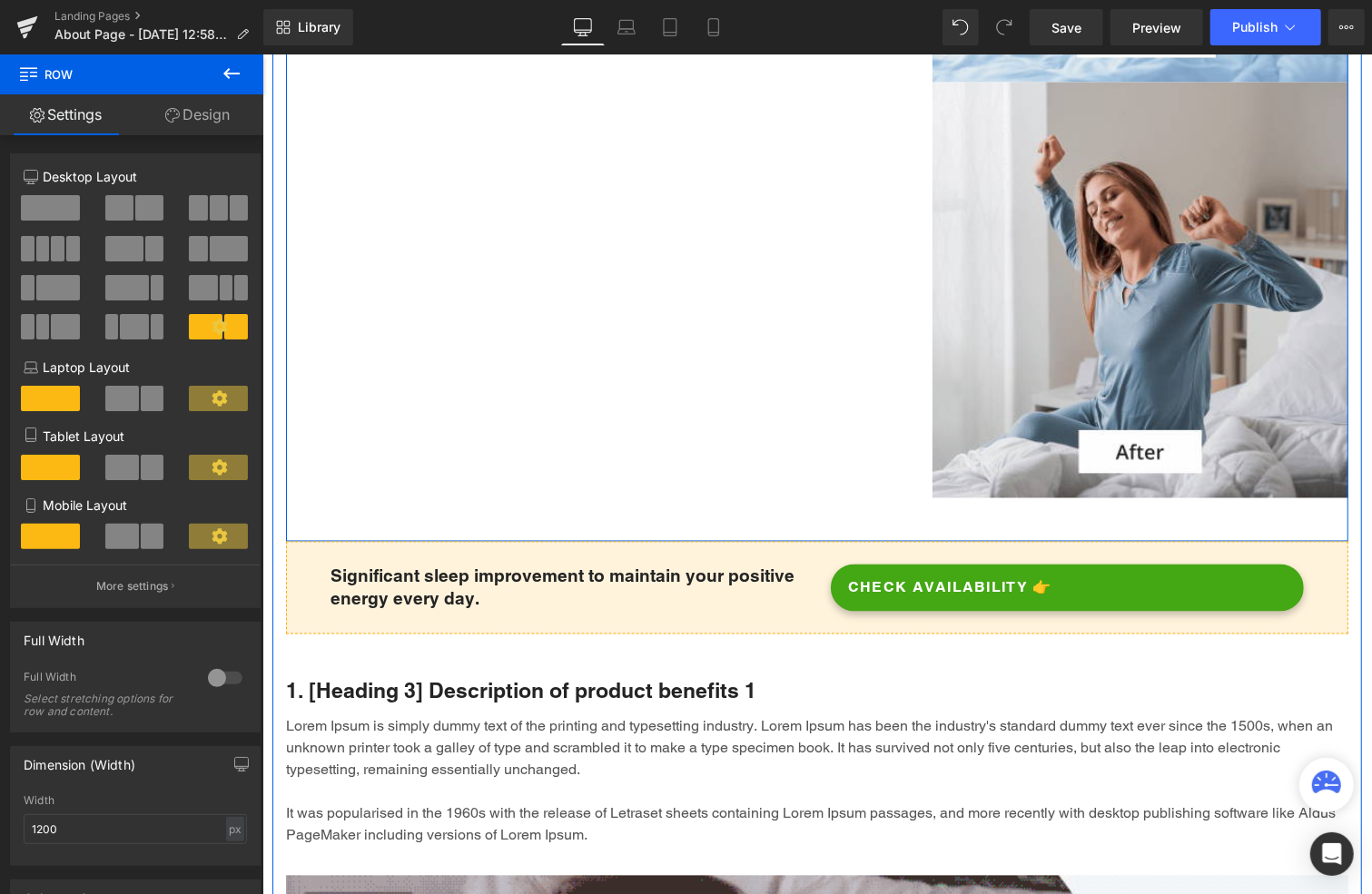
scroll to position [1815, 0]
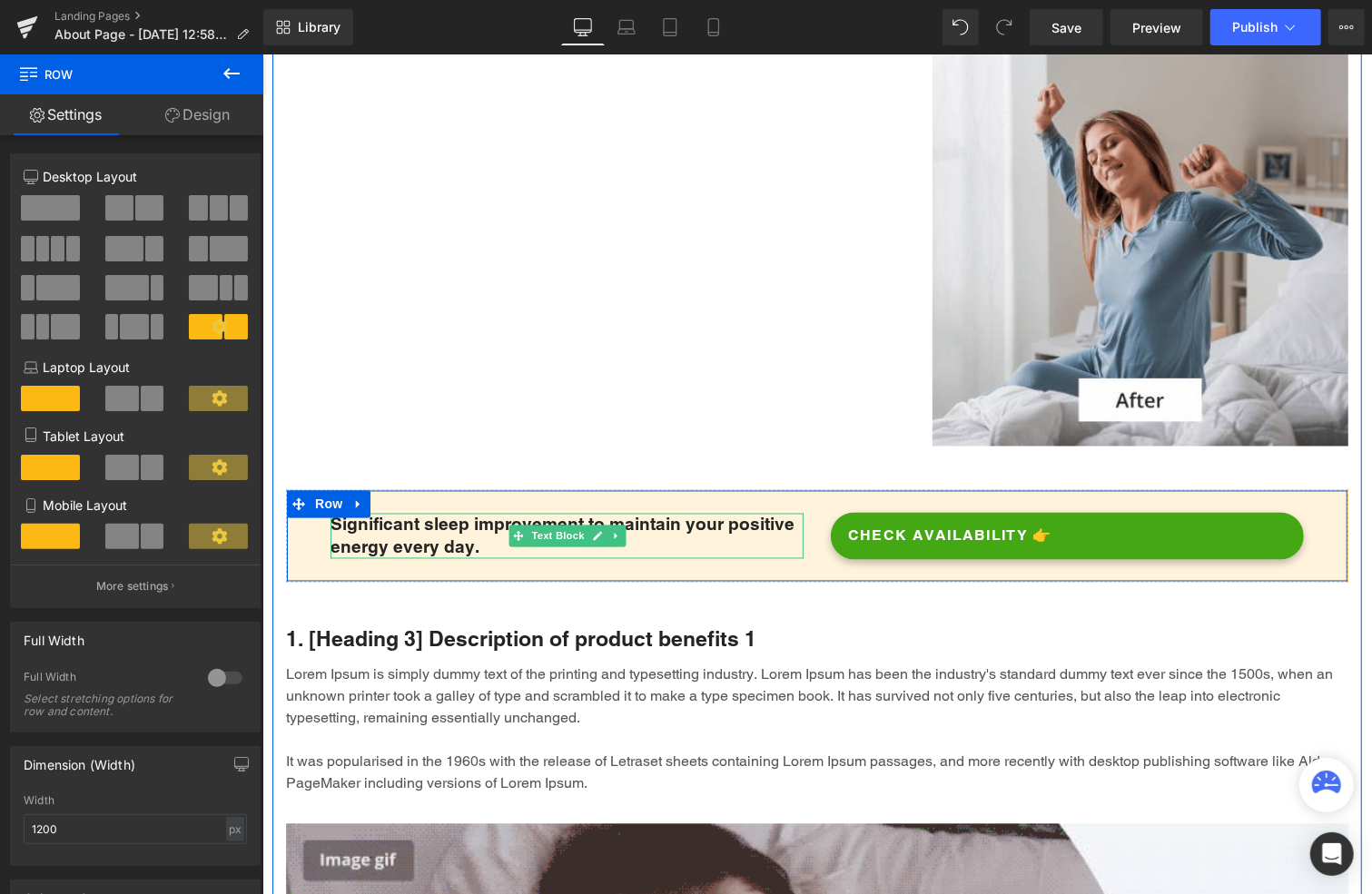
click at [477, 523] on p "Significant sleep improvement to maintain your positive energy every day." at bounding box center [566, 535] width 473 height 44
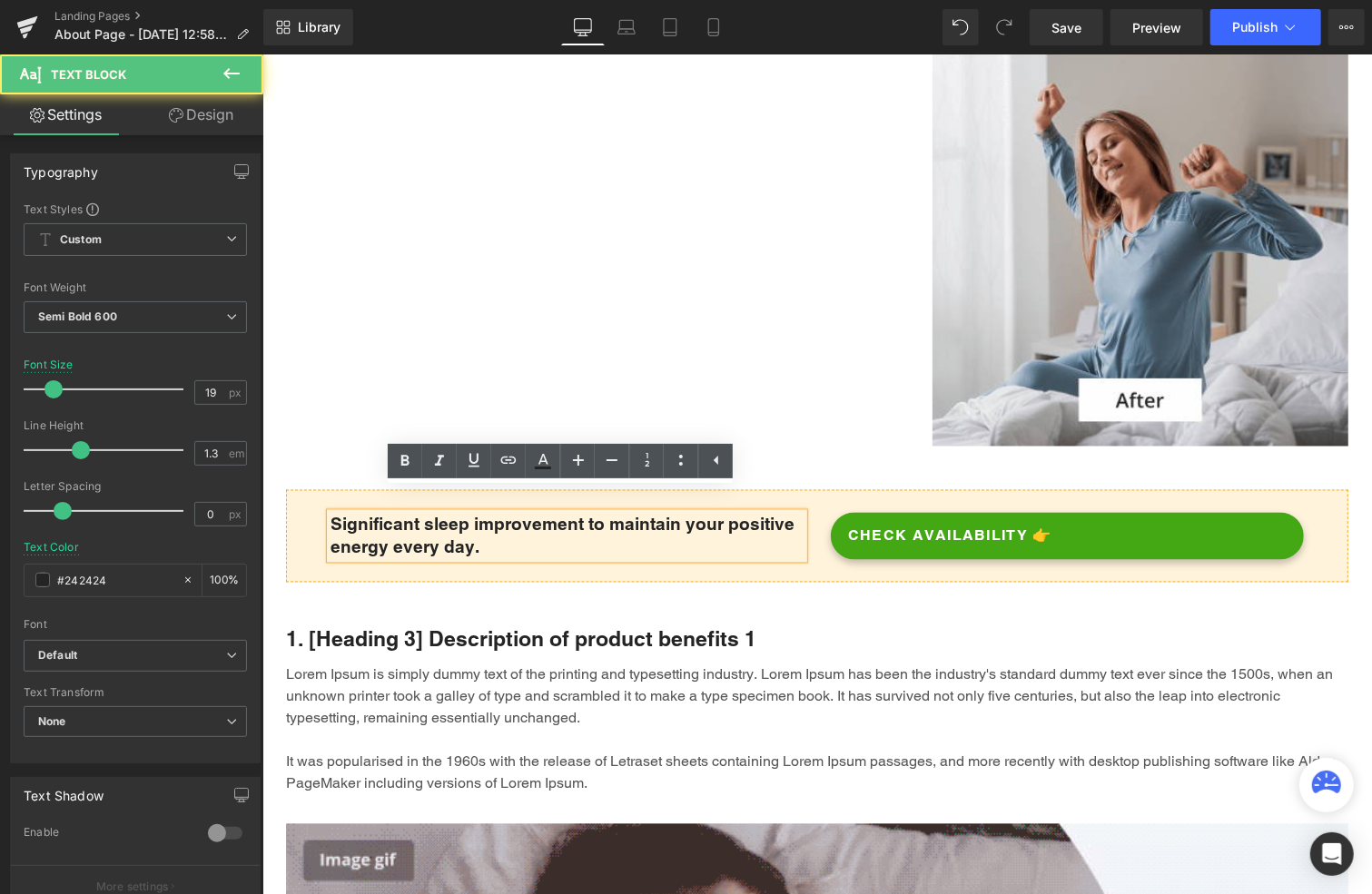
click at [469, 523] on p "Significant sleep improvement to maintain your positive energy every day." at bounding box center [566, 535] width 473 height 44
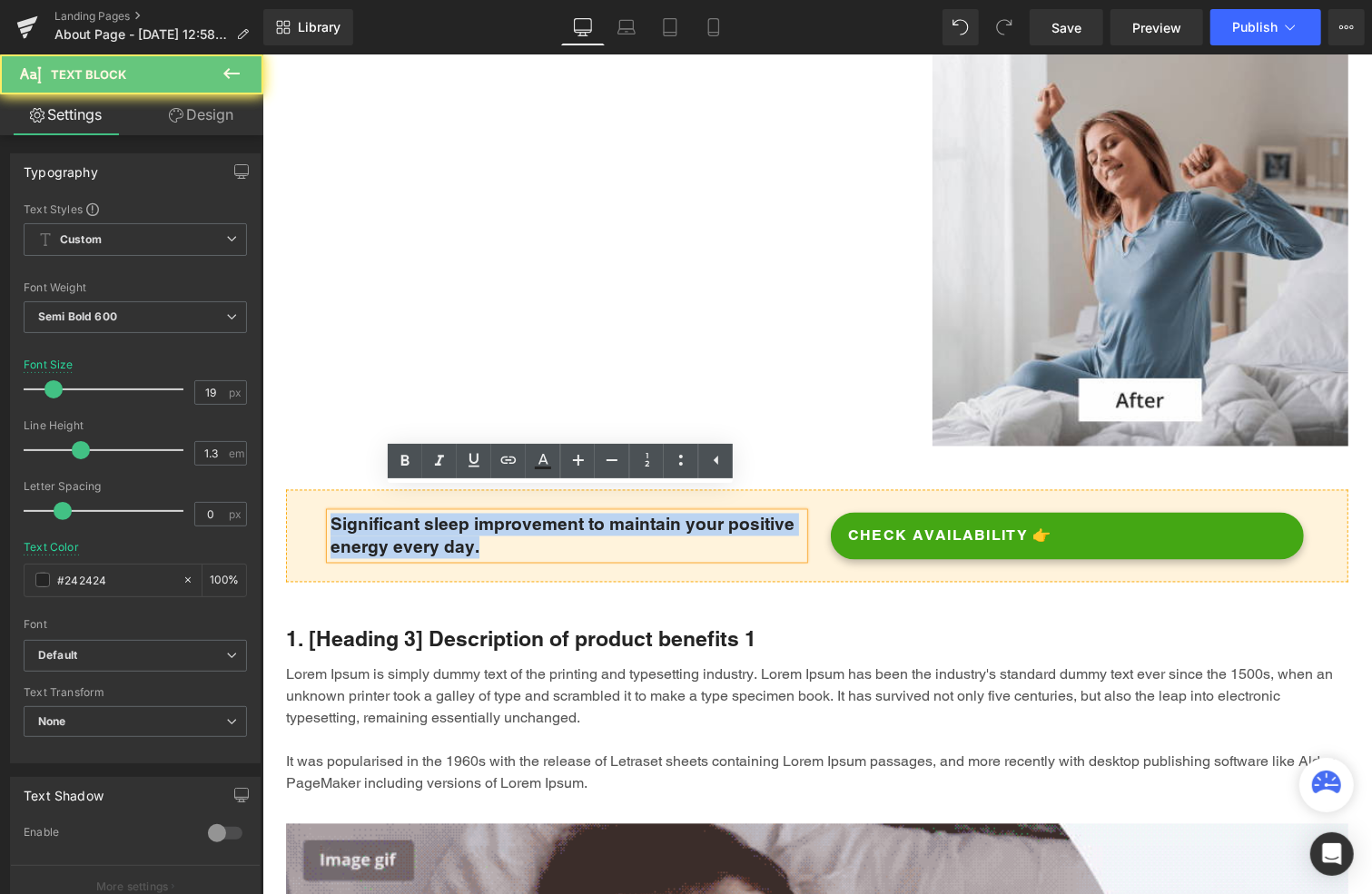
click at [469, 523] on p "Significant sleep improvement to maintain your positive energy every day." at bounding box center [566, 535] width 473 height 44
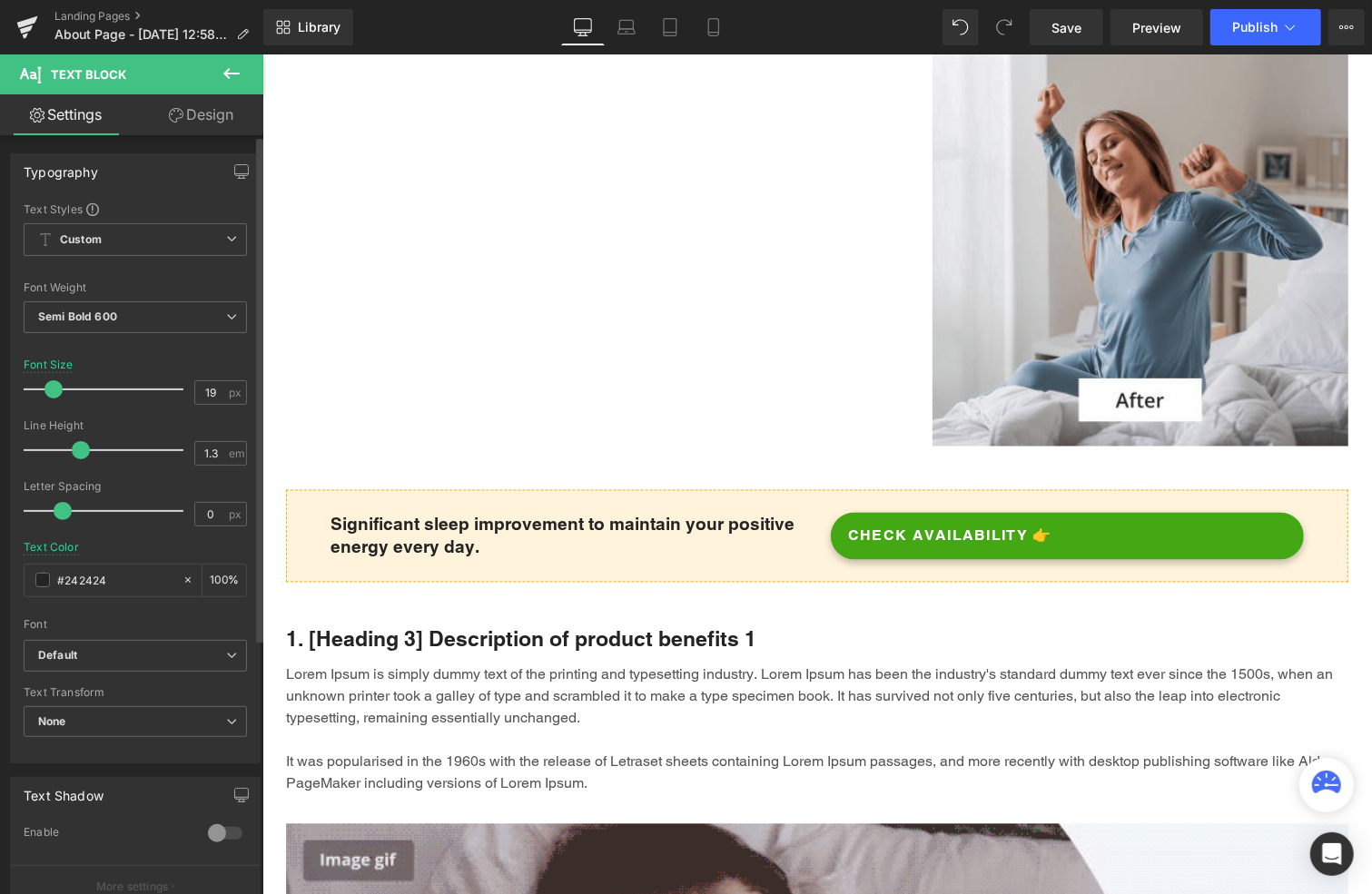
scroll to position [1827, 0]
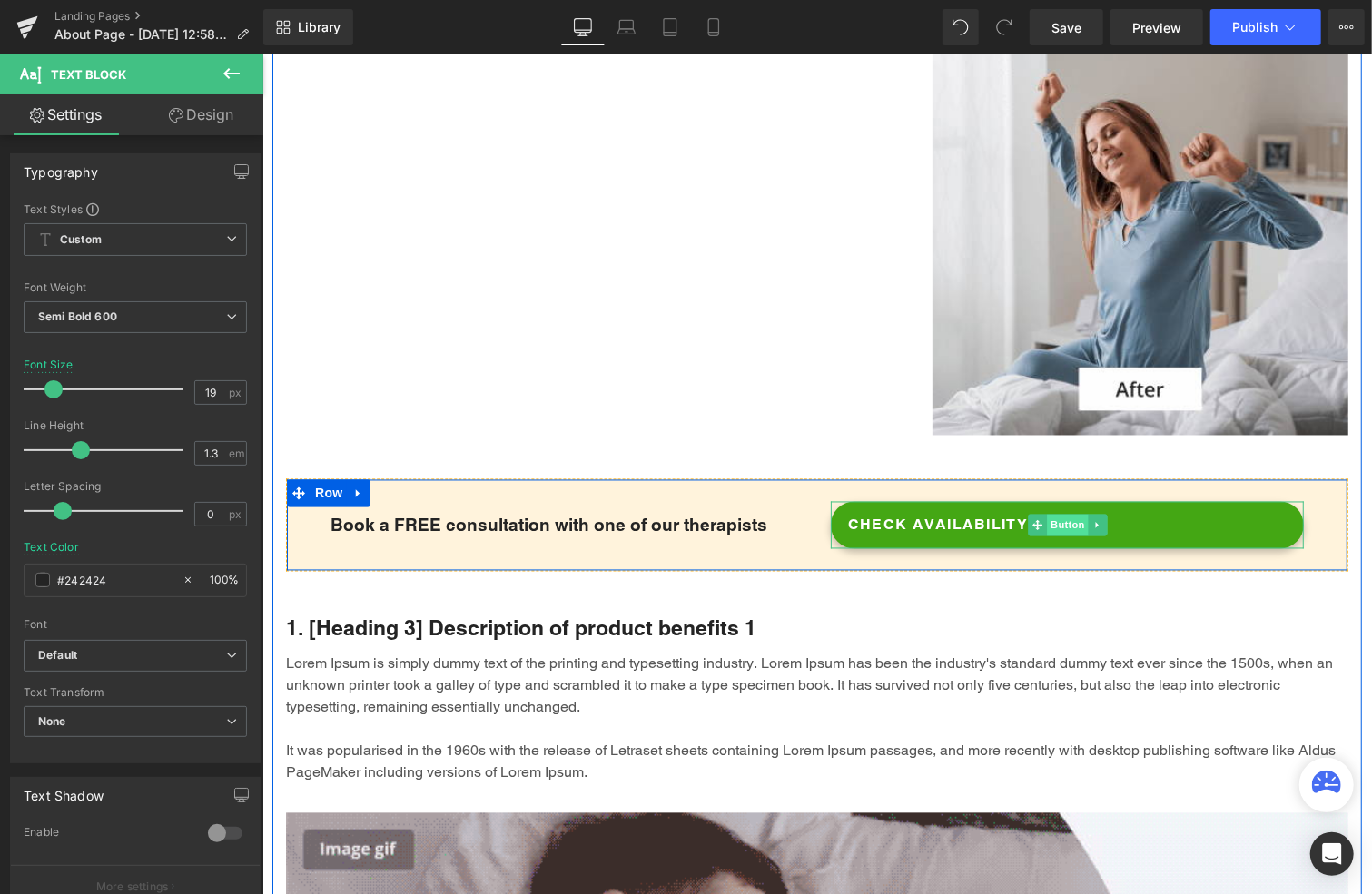
click at [1058, 514] on span "Button" at bounding box center [1066, 525] width 41 height 22
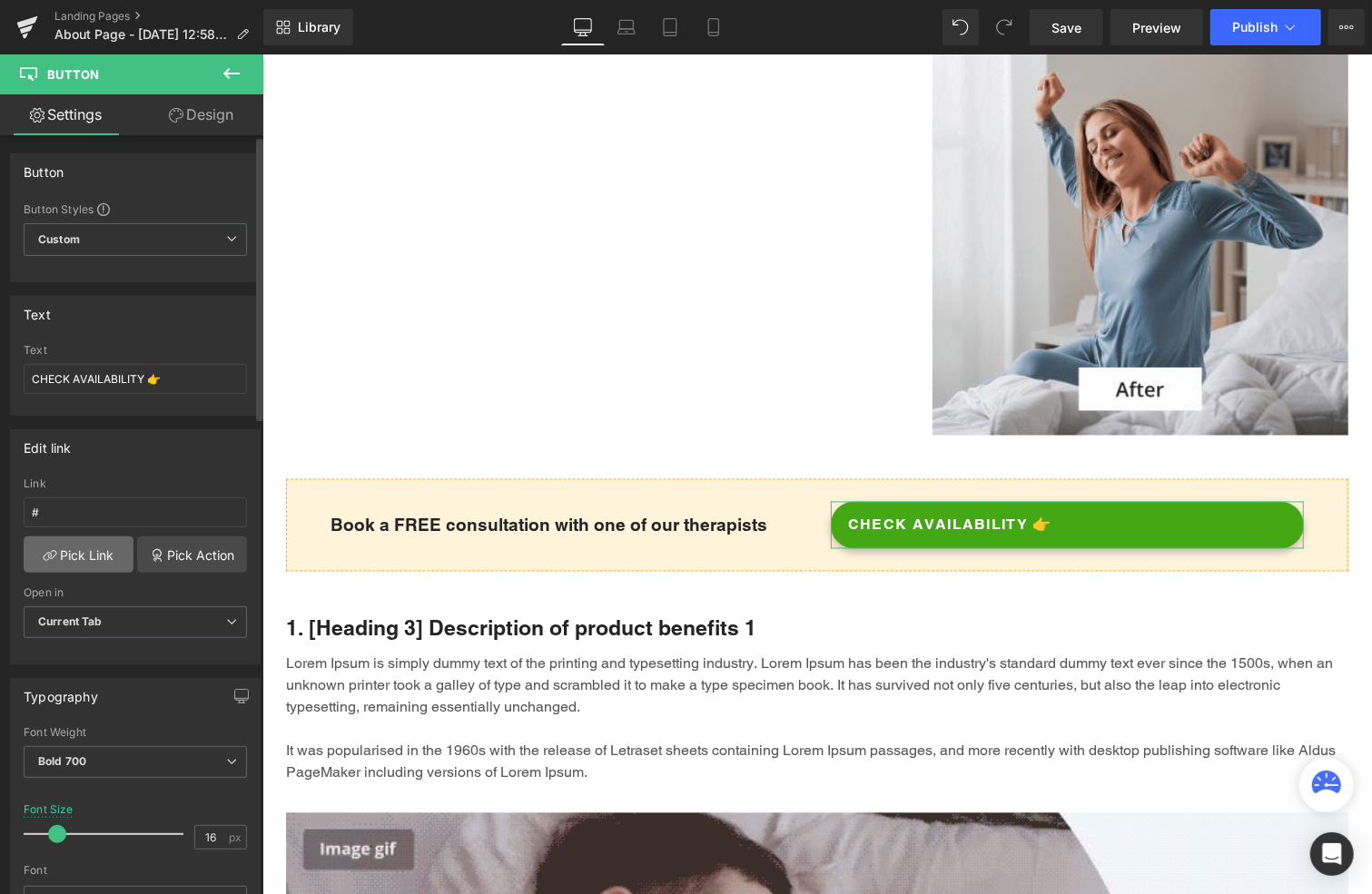
click at [69, 542] on link "Pick Link" at bounding box center [78, 555] width 110 height 37
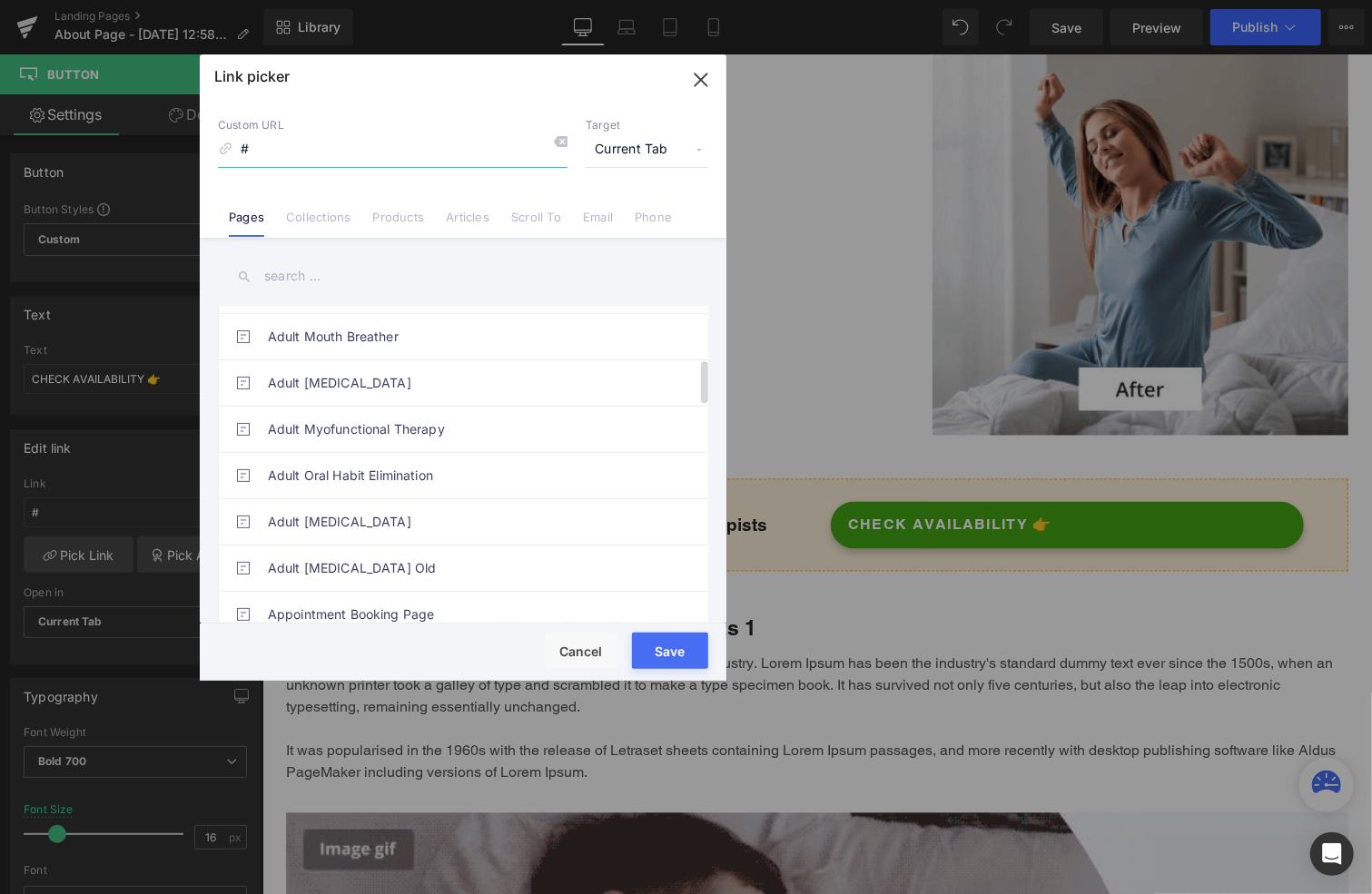
scroll to position [454, 0]
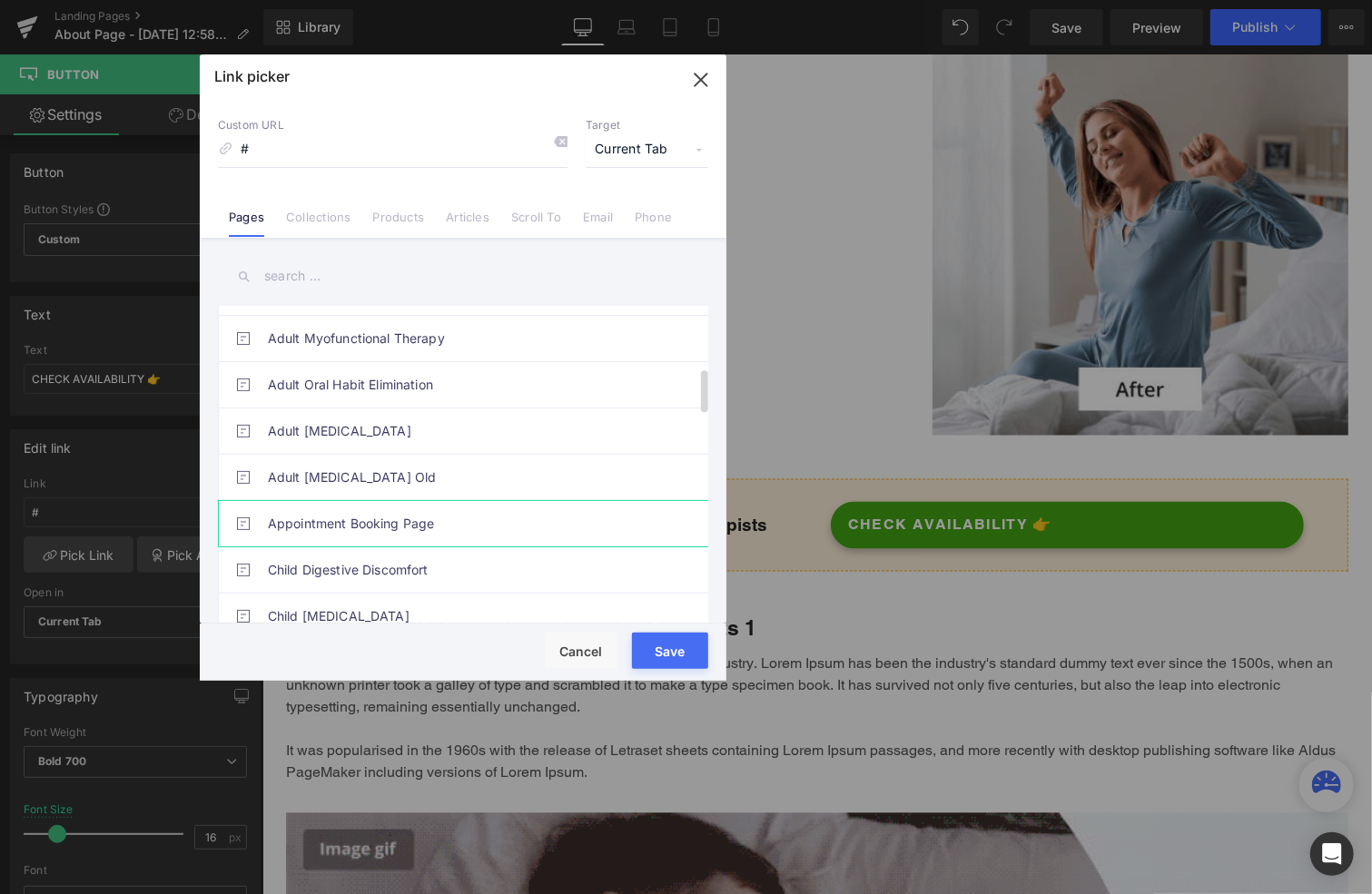
click at [345, 520] on link "Appointment Booking Page" at bounding box center [468, 524] width 399 height 45
click at [656, 645] on button "Save" at bounding box center [670, 651] width 76 height 37
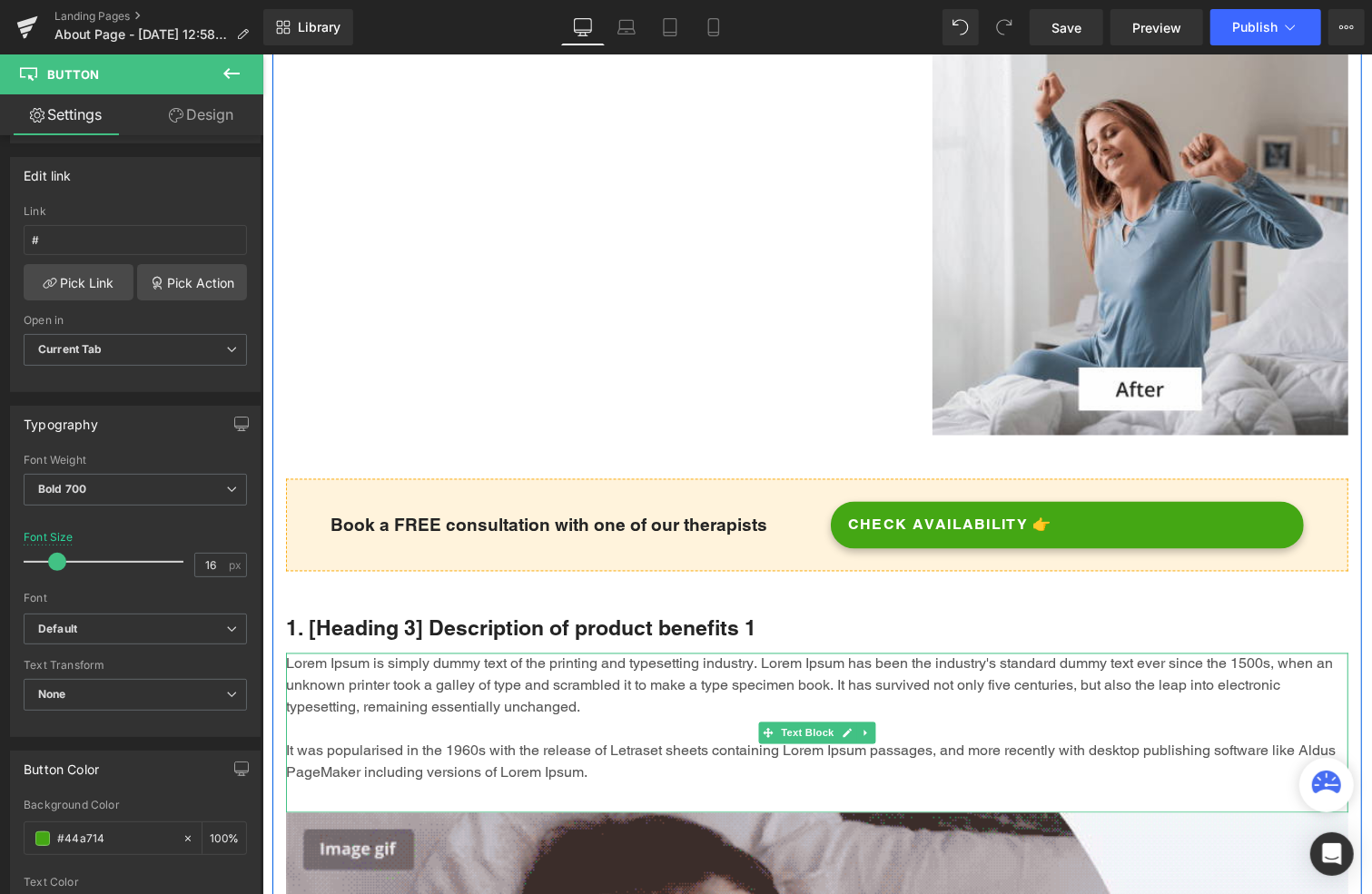
scroll to position [1917, 0]
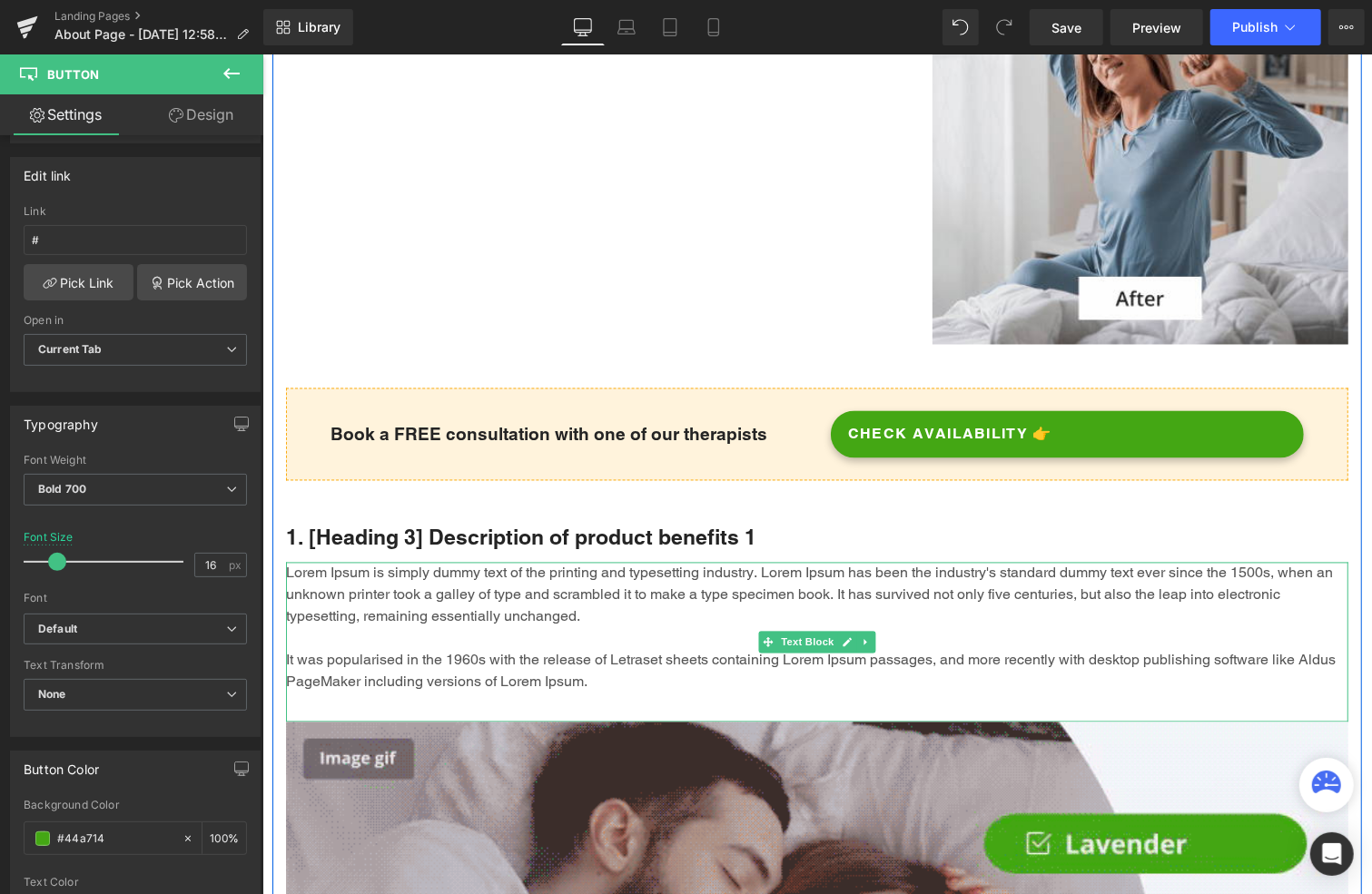
click at [478, 578] on p "Lorem Ipsum is simply dummy text of the printing and typesetting industry. Lore…" at bounding box center [816, 628] width 1062 height 131
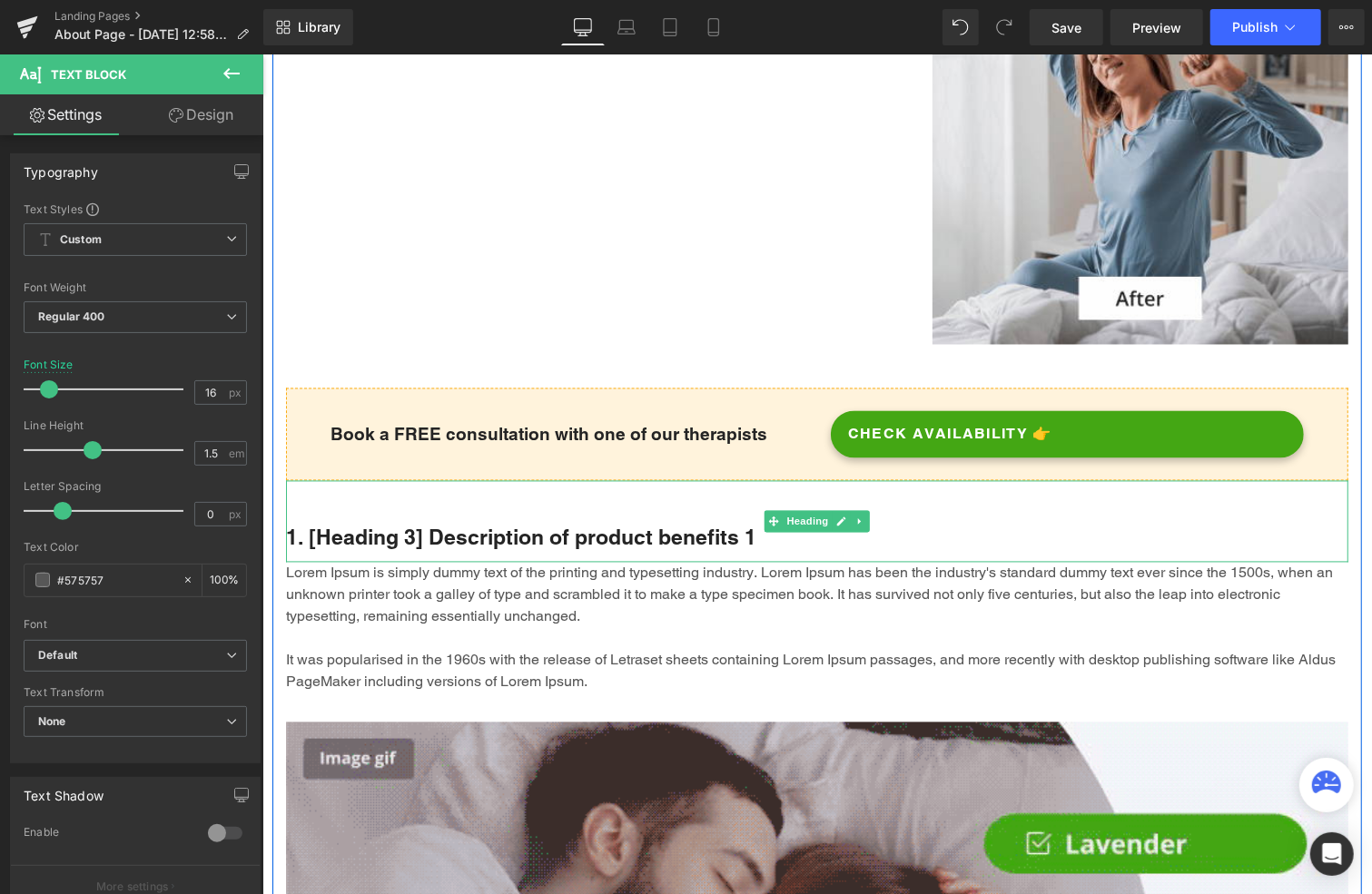
click at [489, 524] on h3 "1. [Heading 3] Description of product benefits 1" at bounding box center [816, 537] width 1062 height 27
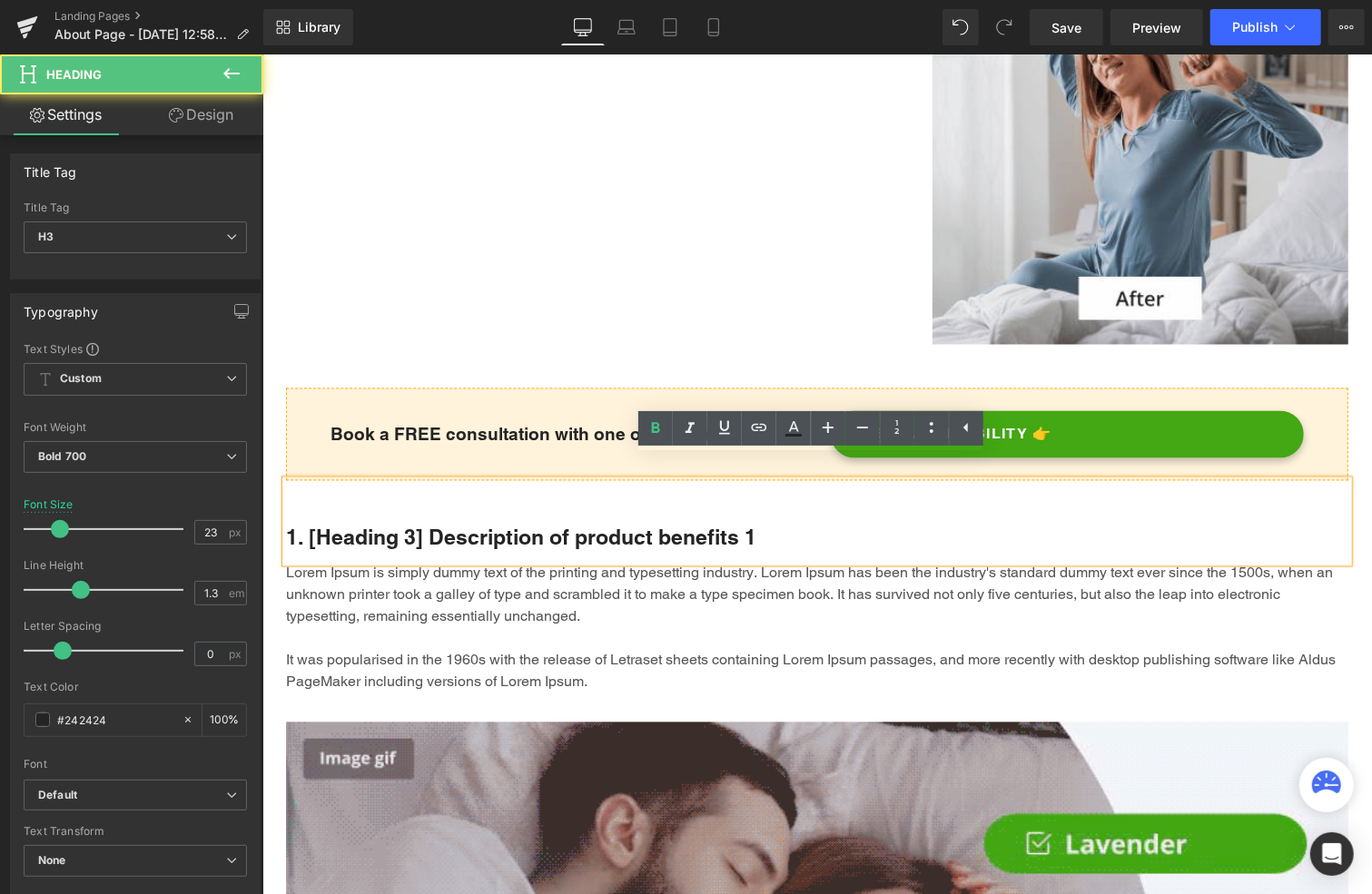
click at [479, 524] on h3 "1. [Heading 3] Description of product benefits 1" at bounding box center [816, 537] width 1062 height 27
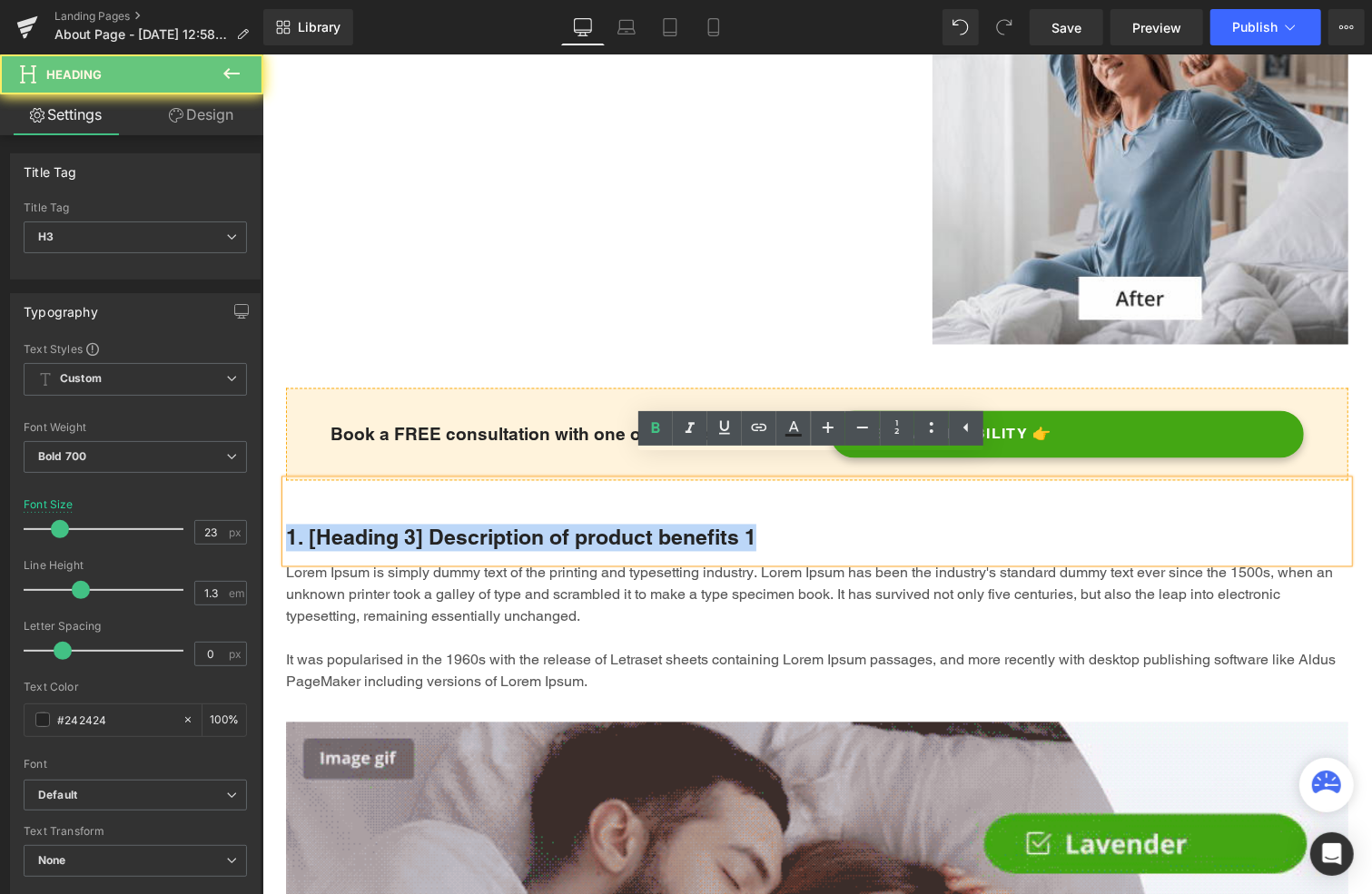
click at [479, 524] on h3 "1. [Heading 3] Description of product benefits 1" at bounding box center [816, 537] width 1062 height 27
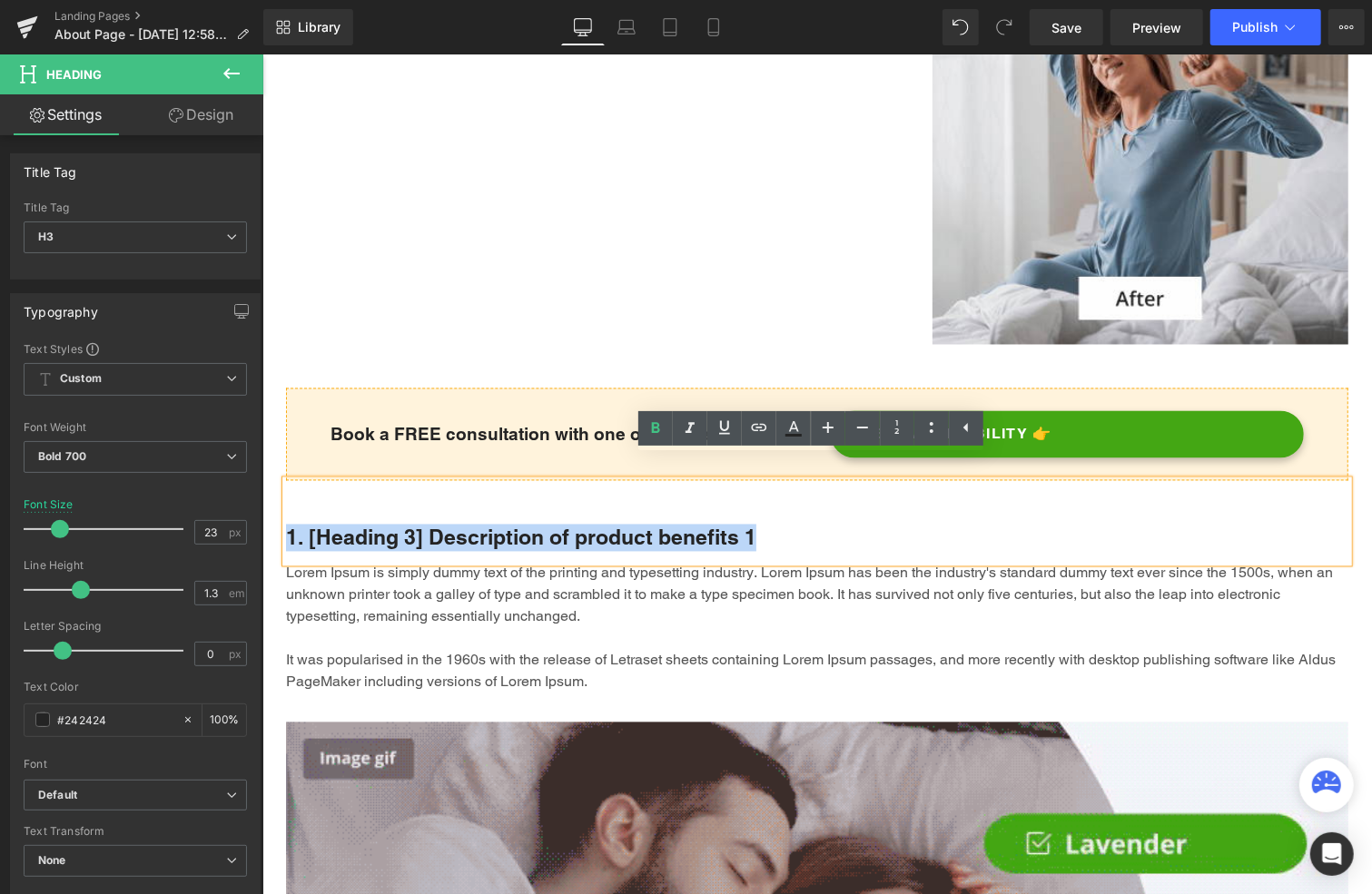
paste div
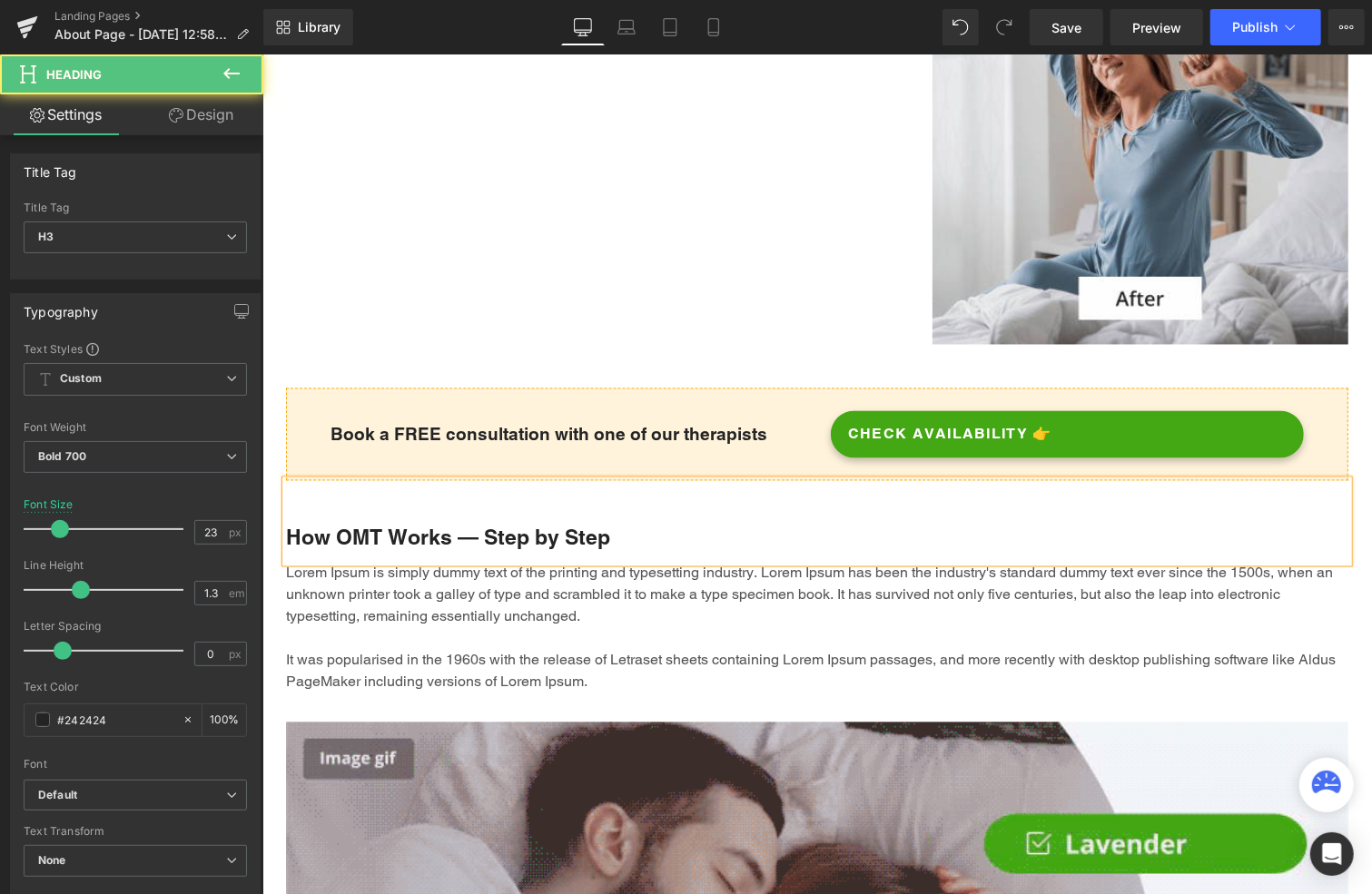
click at [330, 524] on h3 "How OMT Works — Step by Step" at bounding box center [816, 537] width 1062 height 27
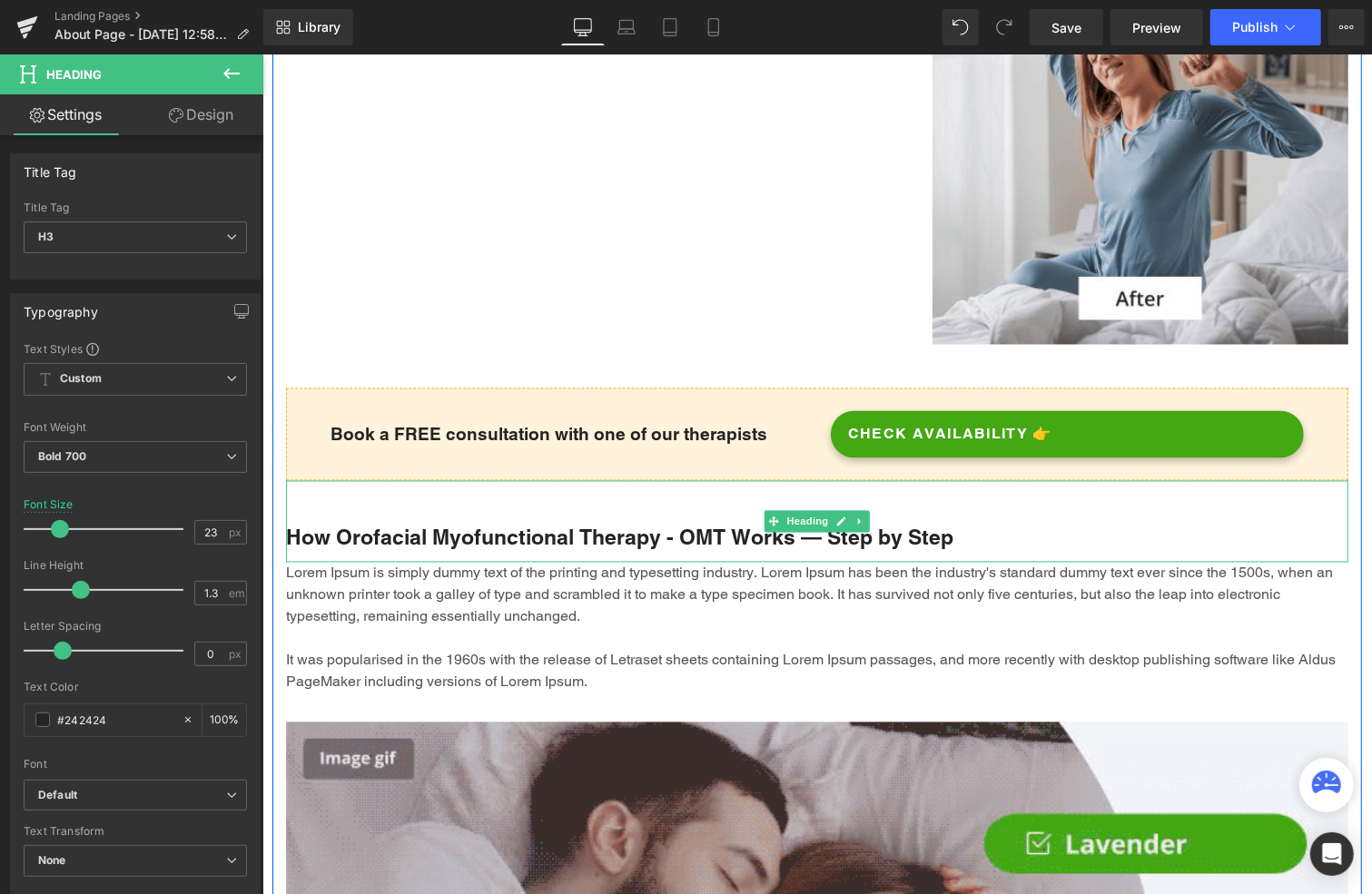
click at [993, 524] on h3 "How Orofacial Myofunctional Therapy - OMT Works — Step by Step" at bounding box center [816, 537] width 1062 height 27
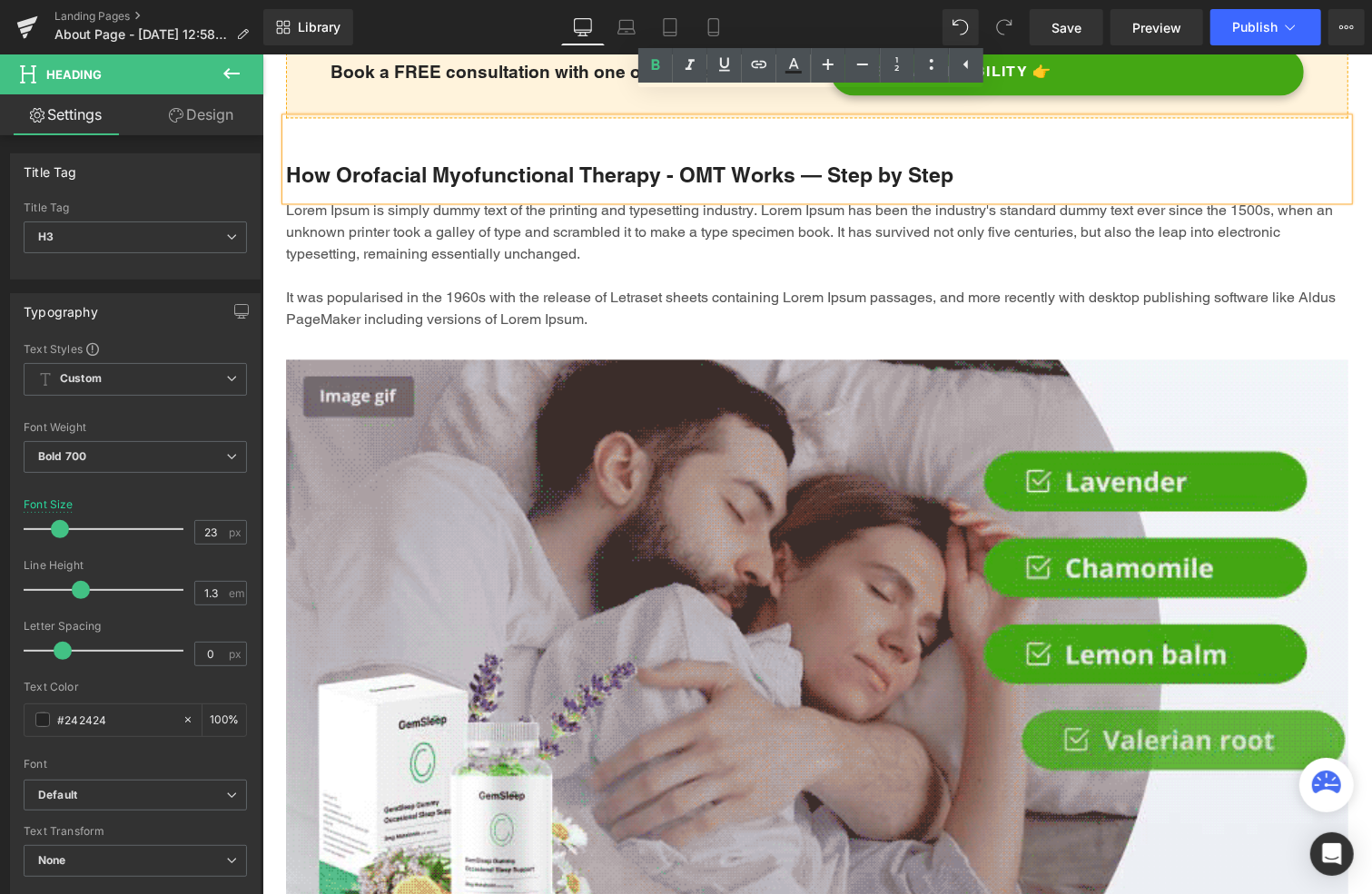
scroll to position [2189, 0]
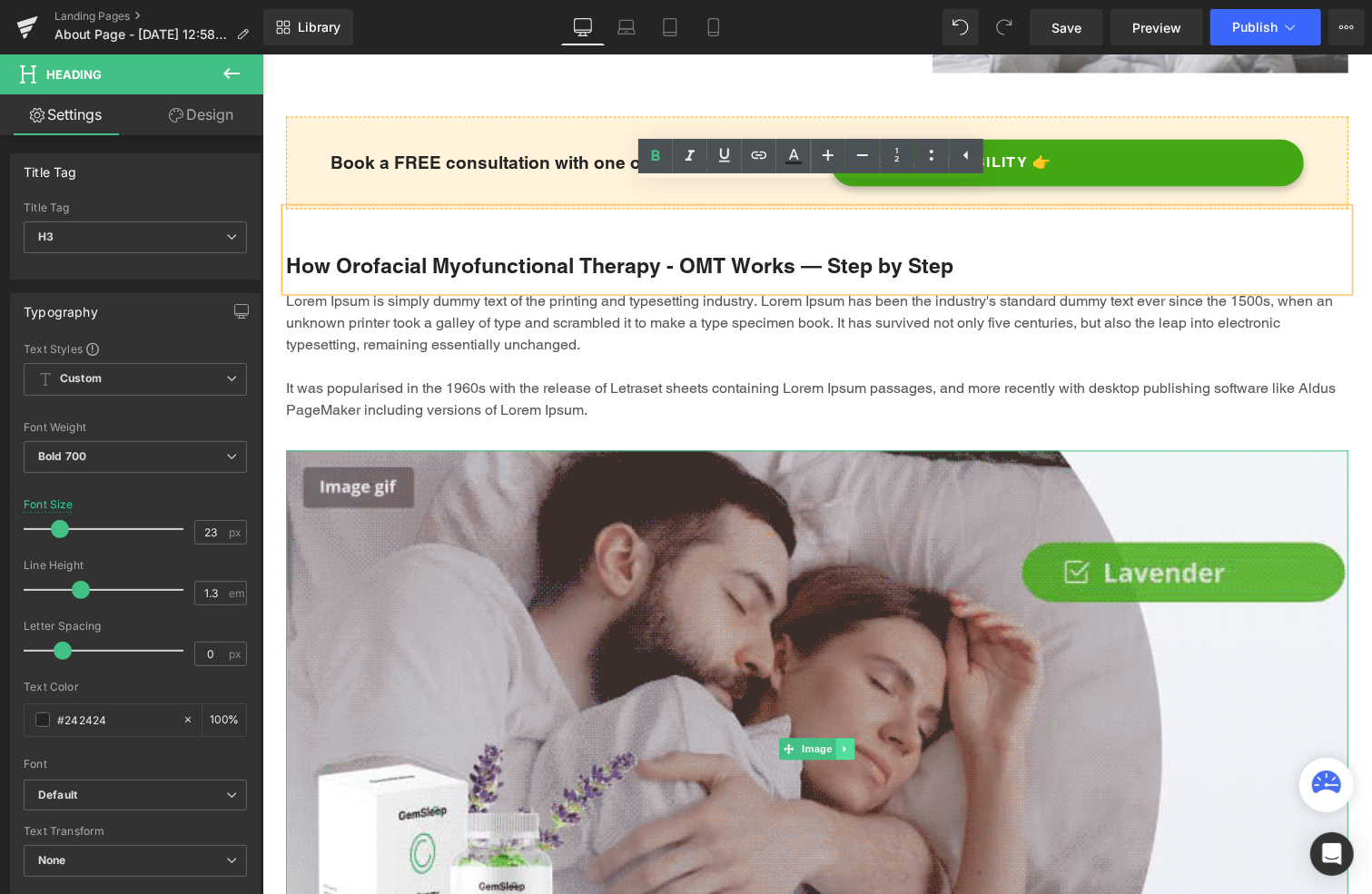
click at [840, 743] on icon at bounding box center [845, 747] width 10 height 11
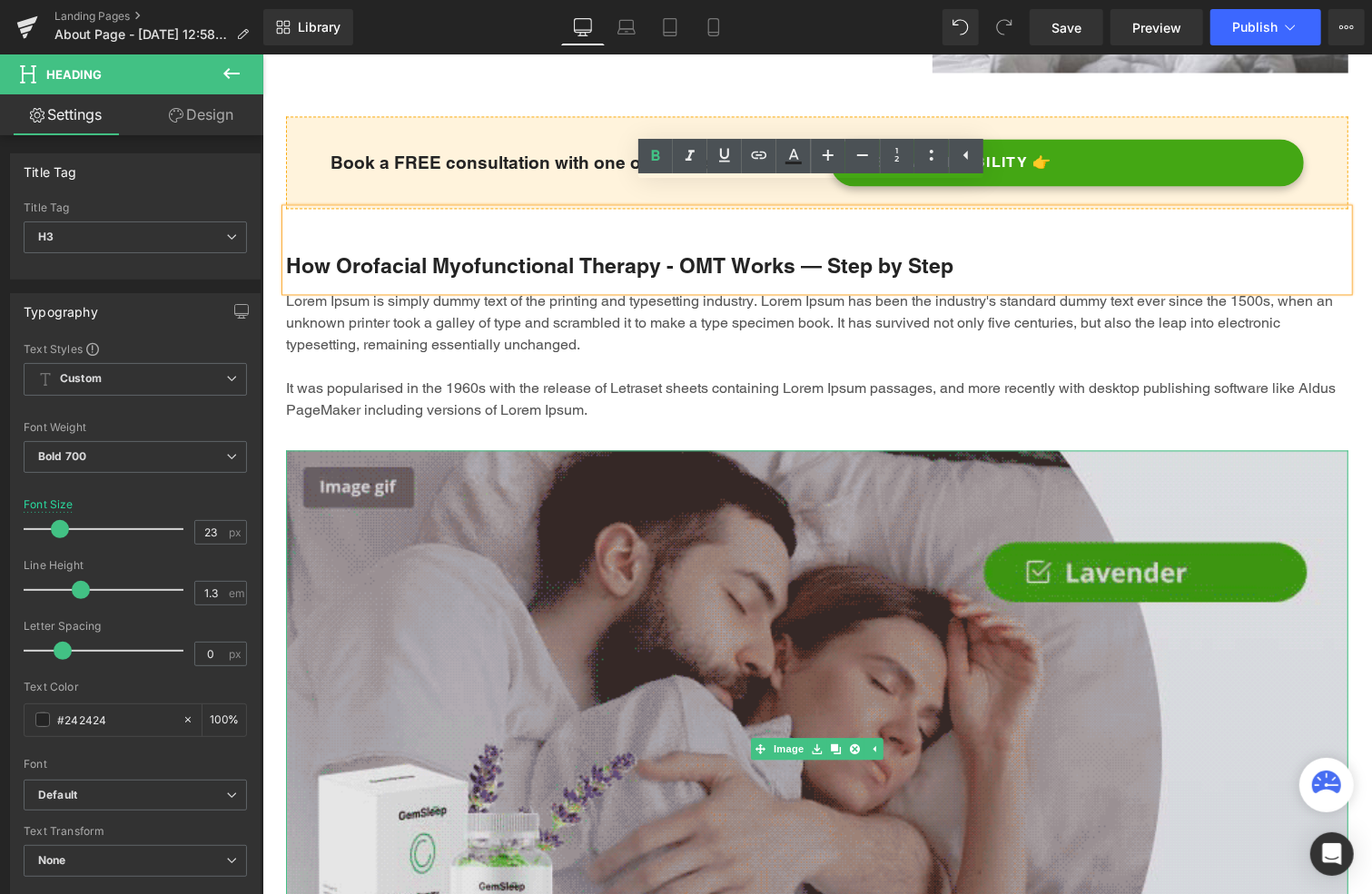
click at [747, 623] on img at bounding box center [816, 747] width 1062 height 597
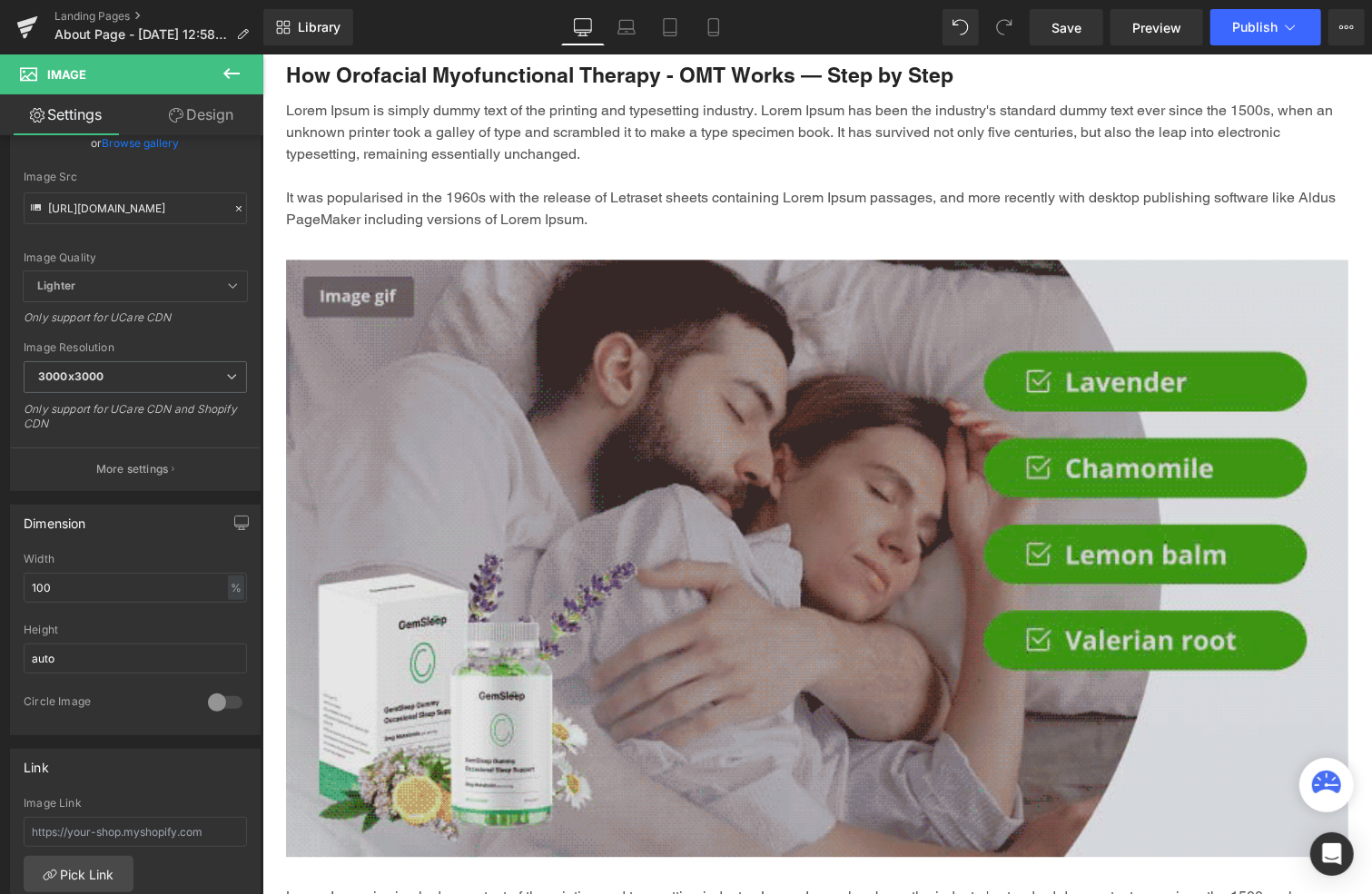
scroll to position [2280, 0]
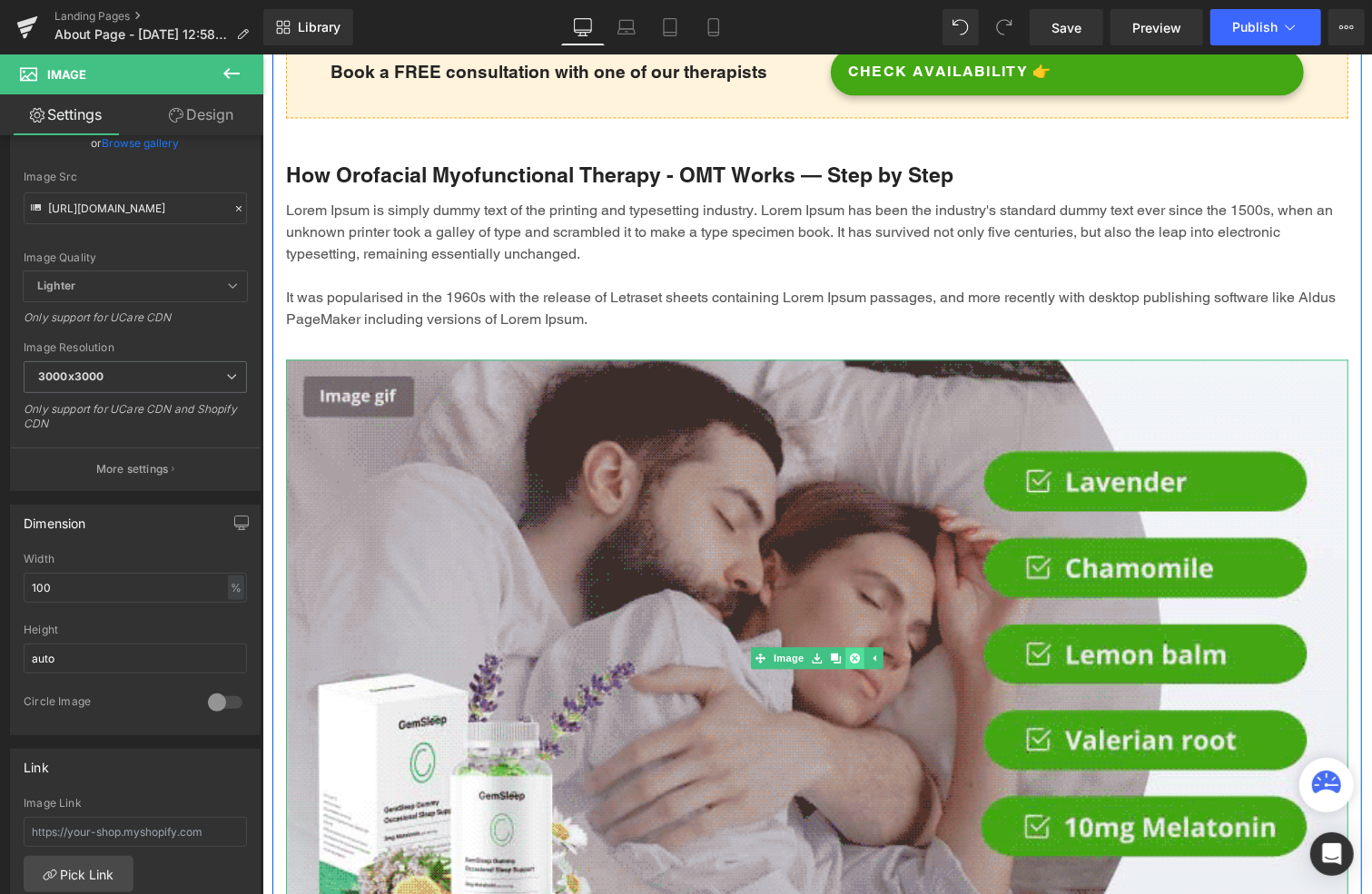
click at [849, 652] on icon at bounding box center [854, 657] width 10 height 10
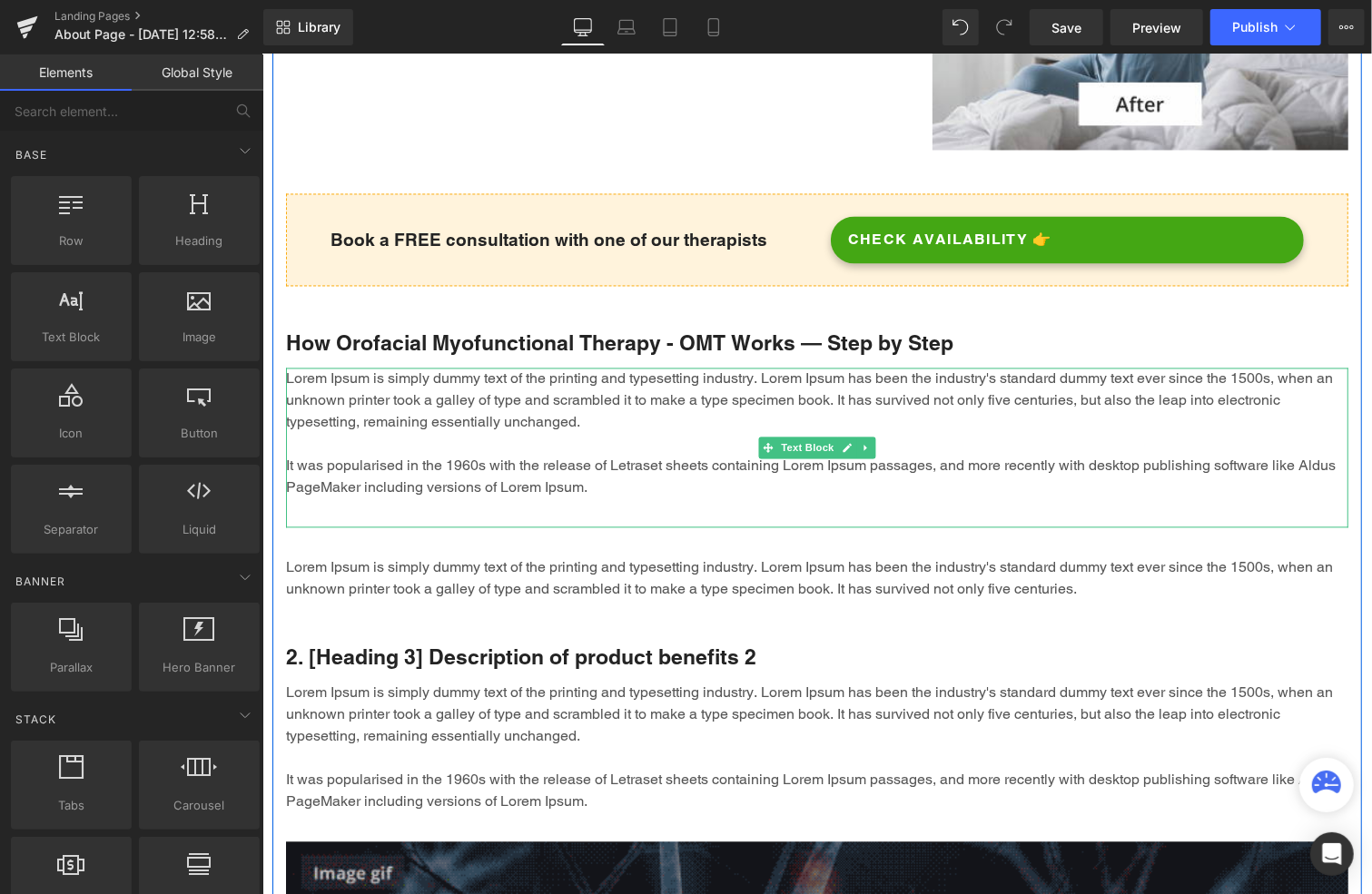
scroll to position [2099, 0]
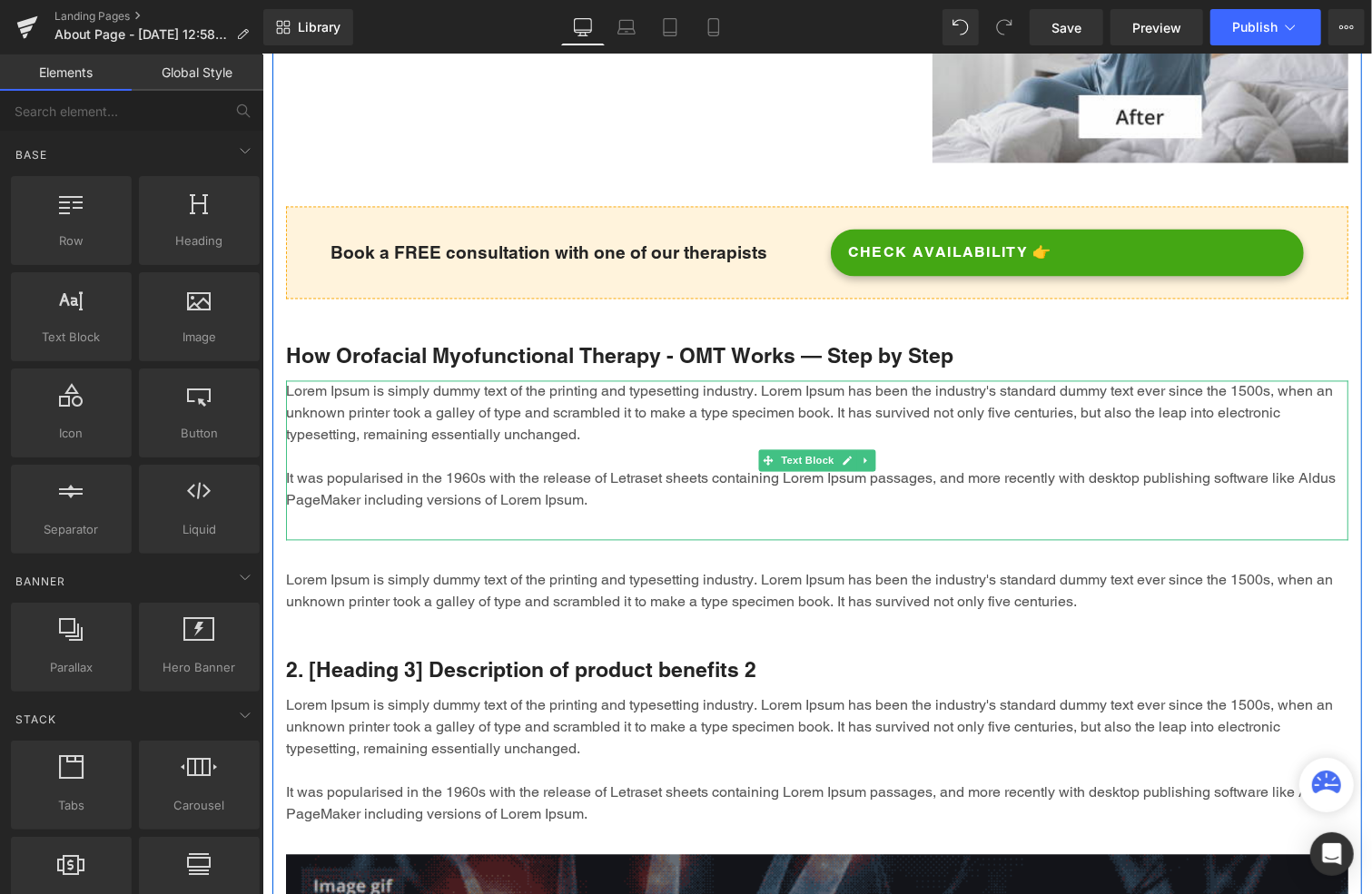
click at [496, 420] on p "Lorem Ipsum is simply dummy text of the printing and typesetting industry. Lore…" at bounding box center [816, 446] width 1062 height 131
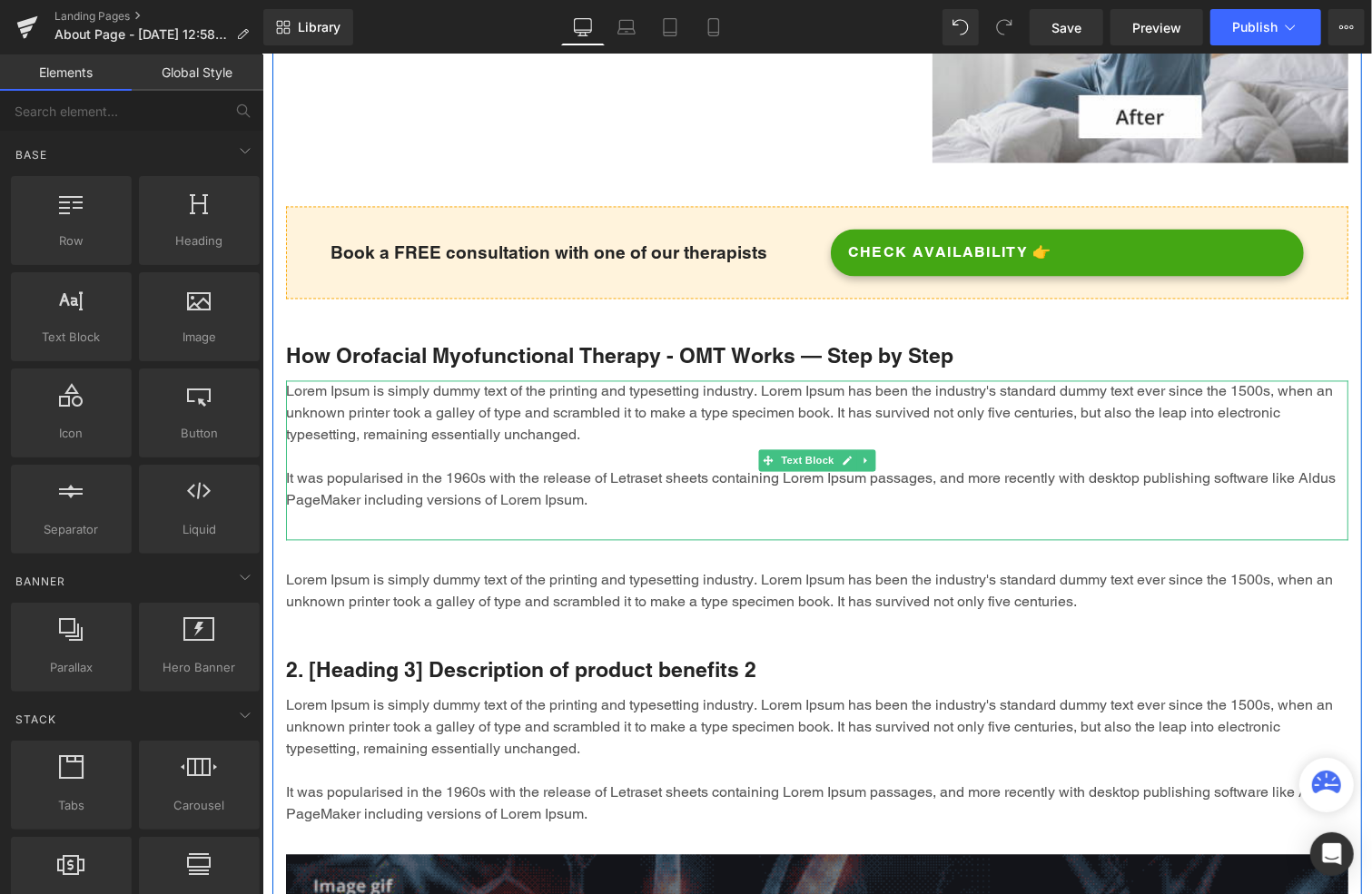
click at [496, 420] on p "Lorem Ipsum is simply dummy text of the printing and typesetting industry. Lore…" at bounding box center [816, 446] width 1062 height 131
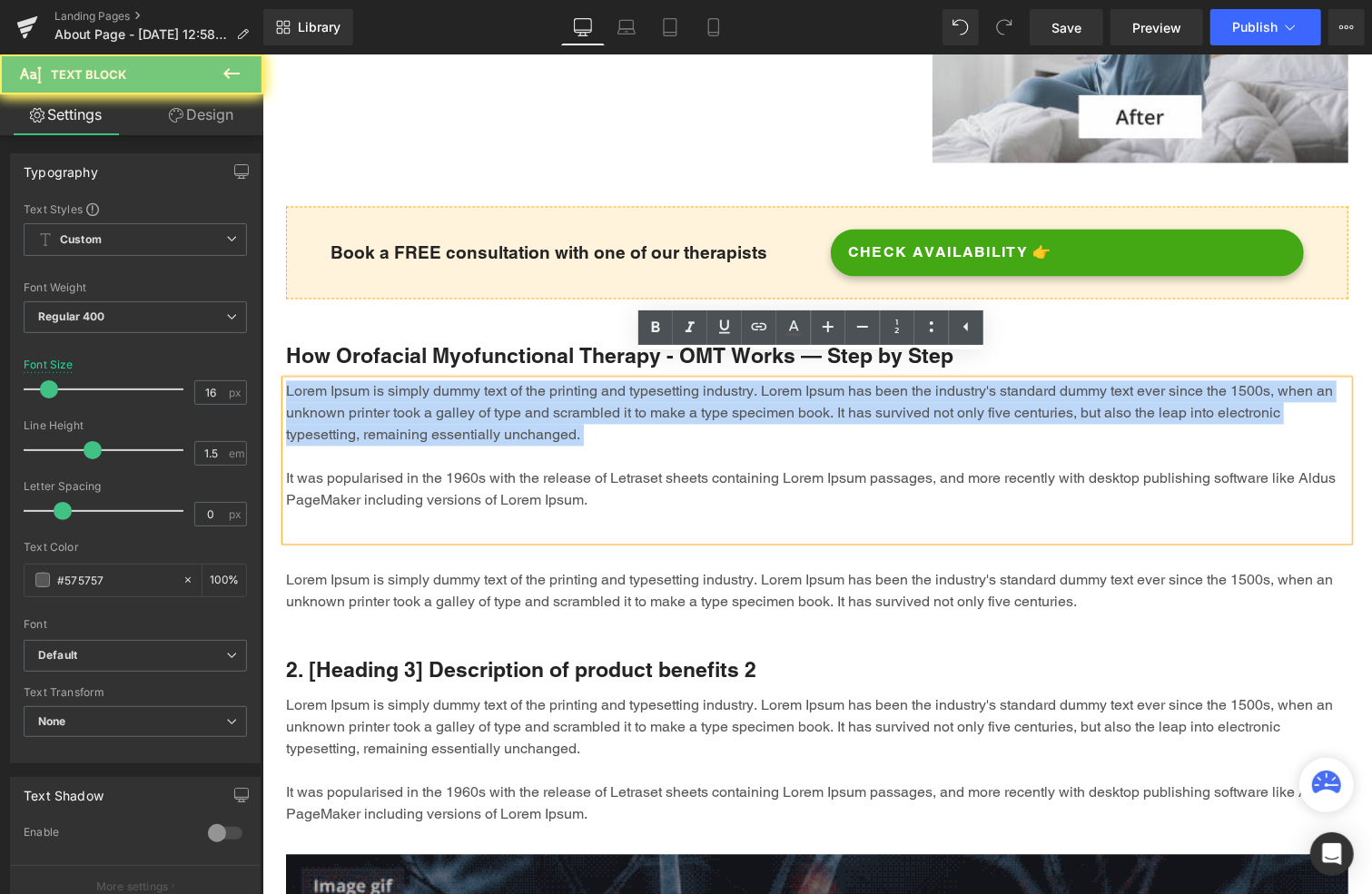
click at [496, 420] on p "Lorem Ipsum is simply dummy text of the printing and typesetting industry. Lore…" at bounding box center [816, 446] width 1062 height 131
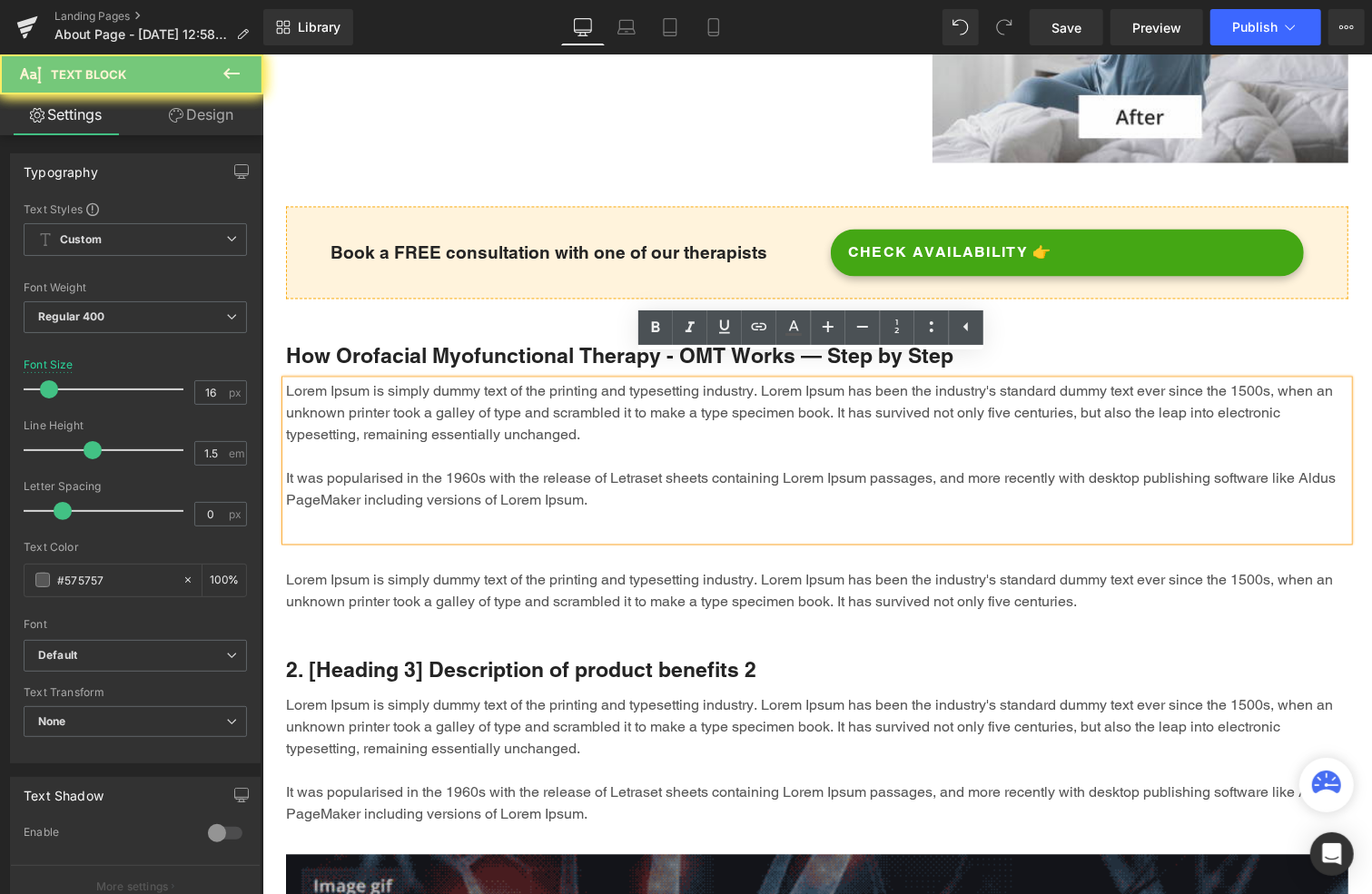
click at [533, 494] on div "Lorem Ipsum is simply dummy text of the printing and typesetting industry. Lore…" at bounding box center [816, 460] width 1062 height 160
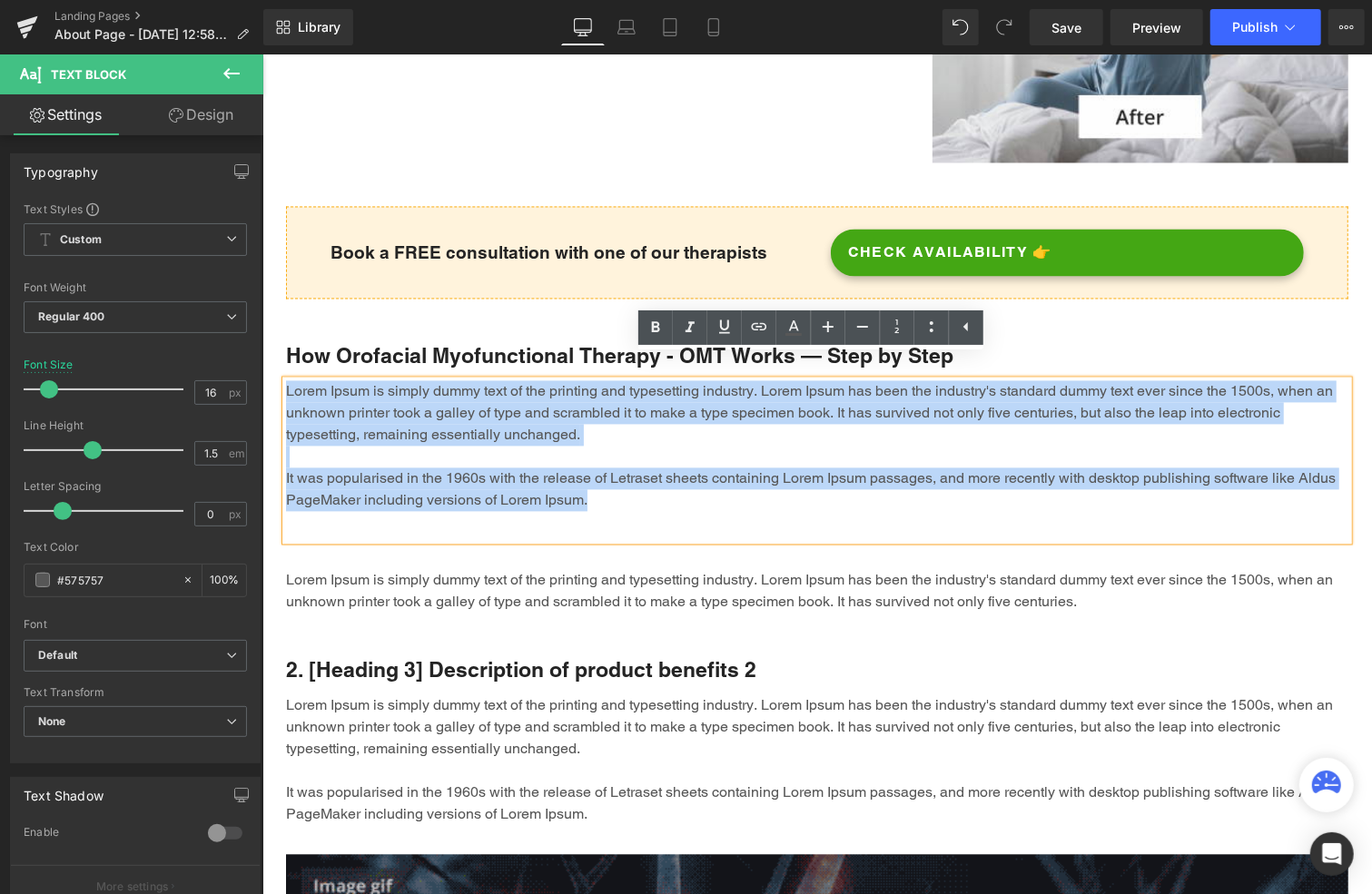
drag, startPoint x: 589, startPoint y: 475, endPoint x: 270, endPoint y: 366, distance: 337.1
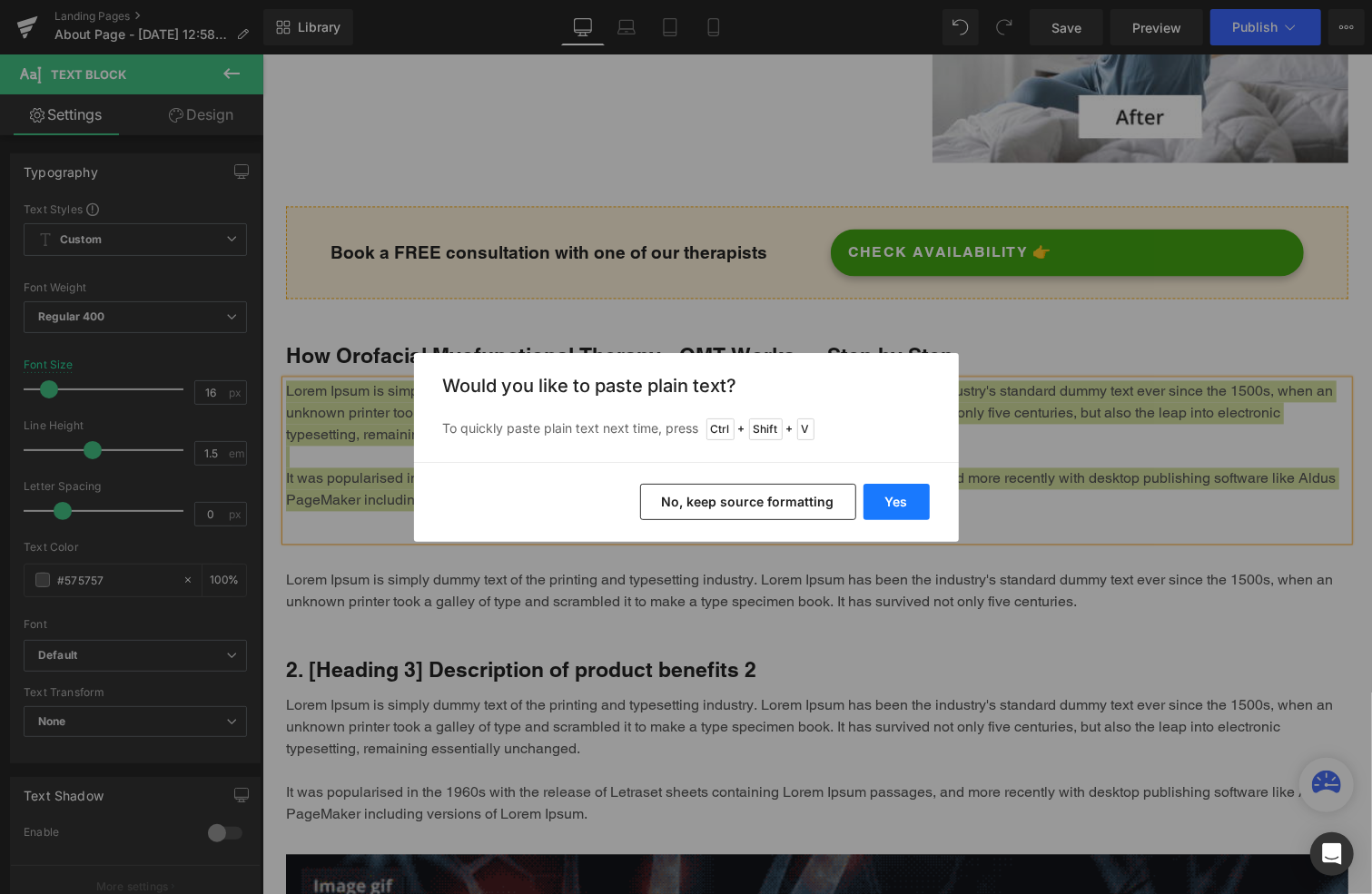
click at [890, 499] on button "Yes" at bounding box center [896, 502] width 67 height 37
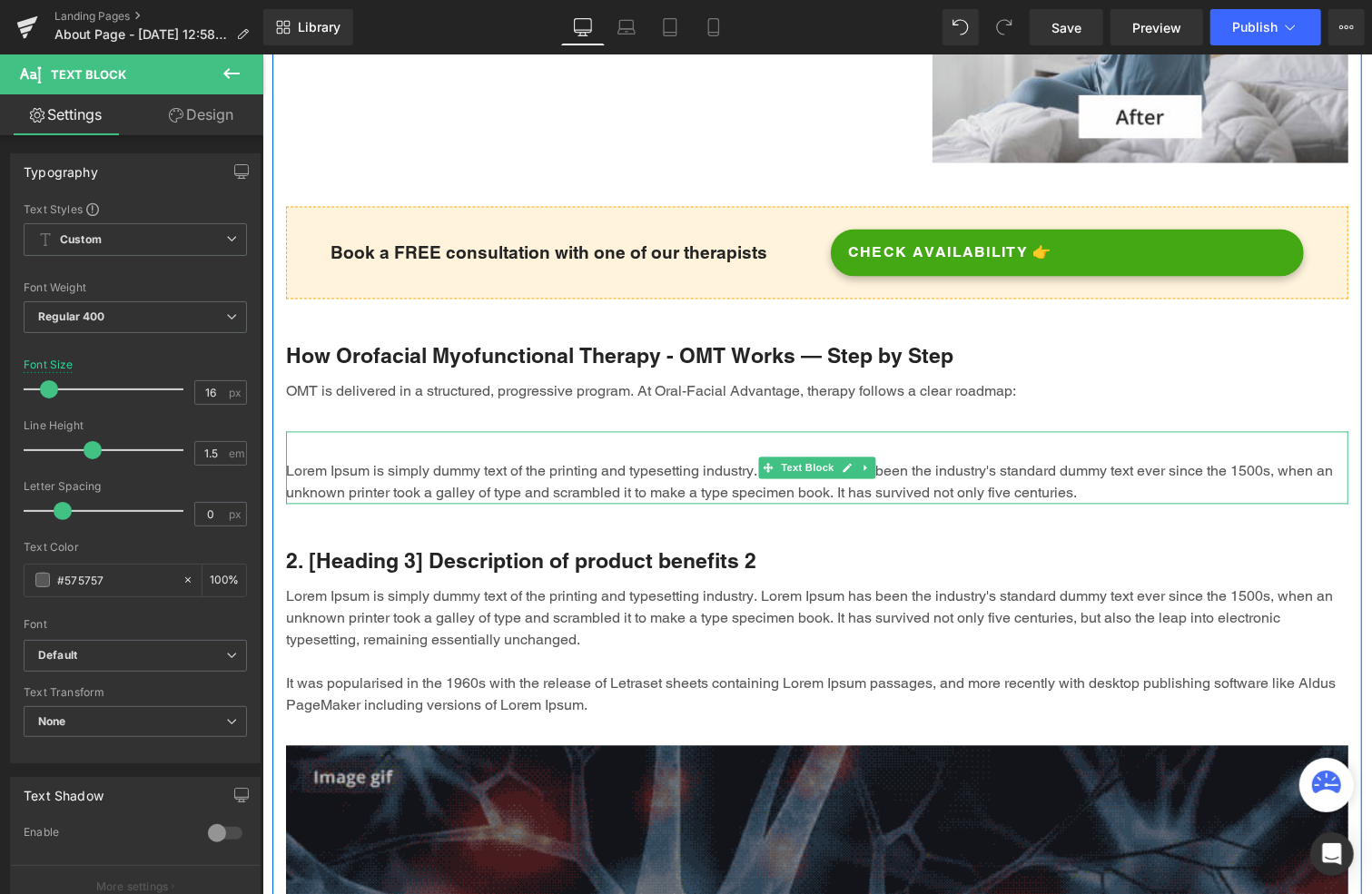
click at [409, 431] on div "Lorem Ipsum is simply dummy text of the printing and typesetting industry. Lore…" at bounding box center [816, 467] width 1062 height 72
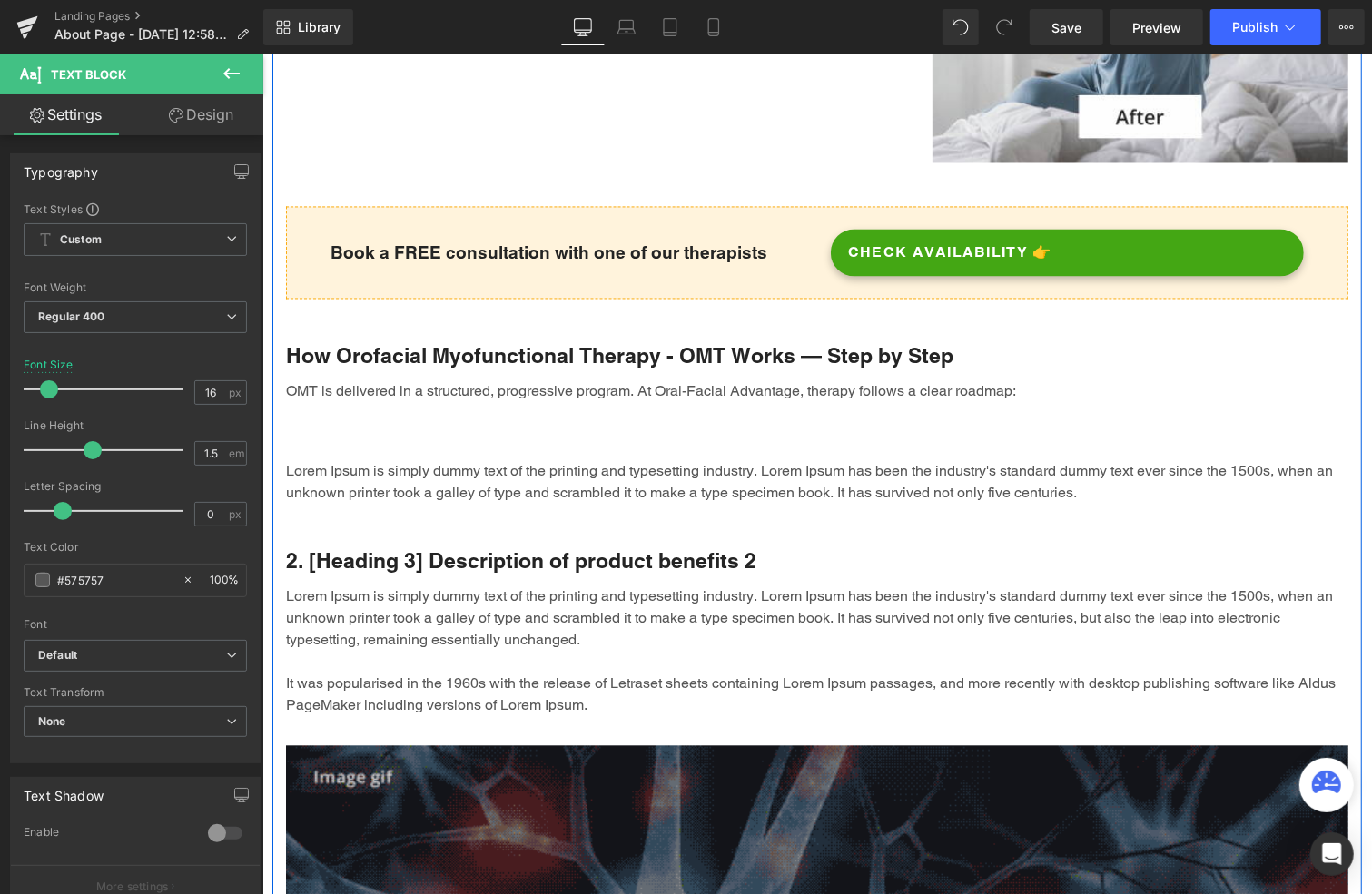
click at [518, 471] on p "Lorem Ipsum is simply dummy text of the printing and typesetting industry. Lore…" at bounding box center [816, 481] width 1062 height 43
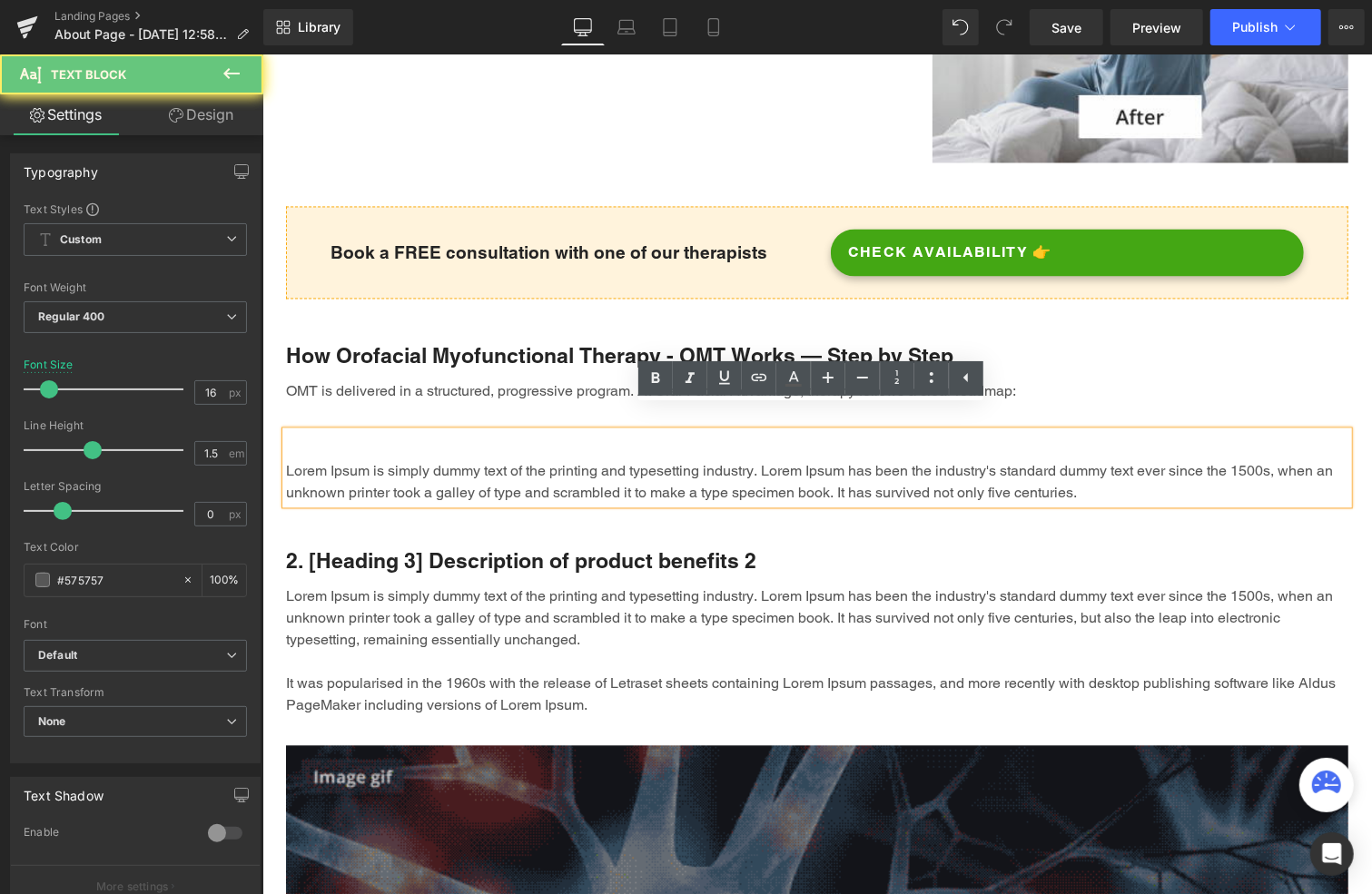
click at [518, 471] on p "Lorem Ipsum is simply dummy text of the printing and typesetting industry. Lore…" at bounding box center [816, 481] width 1062 height 43
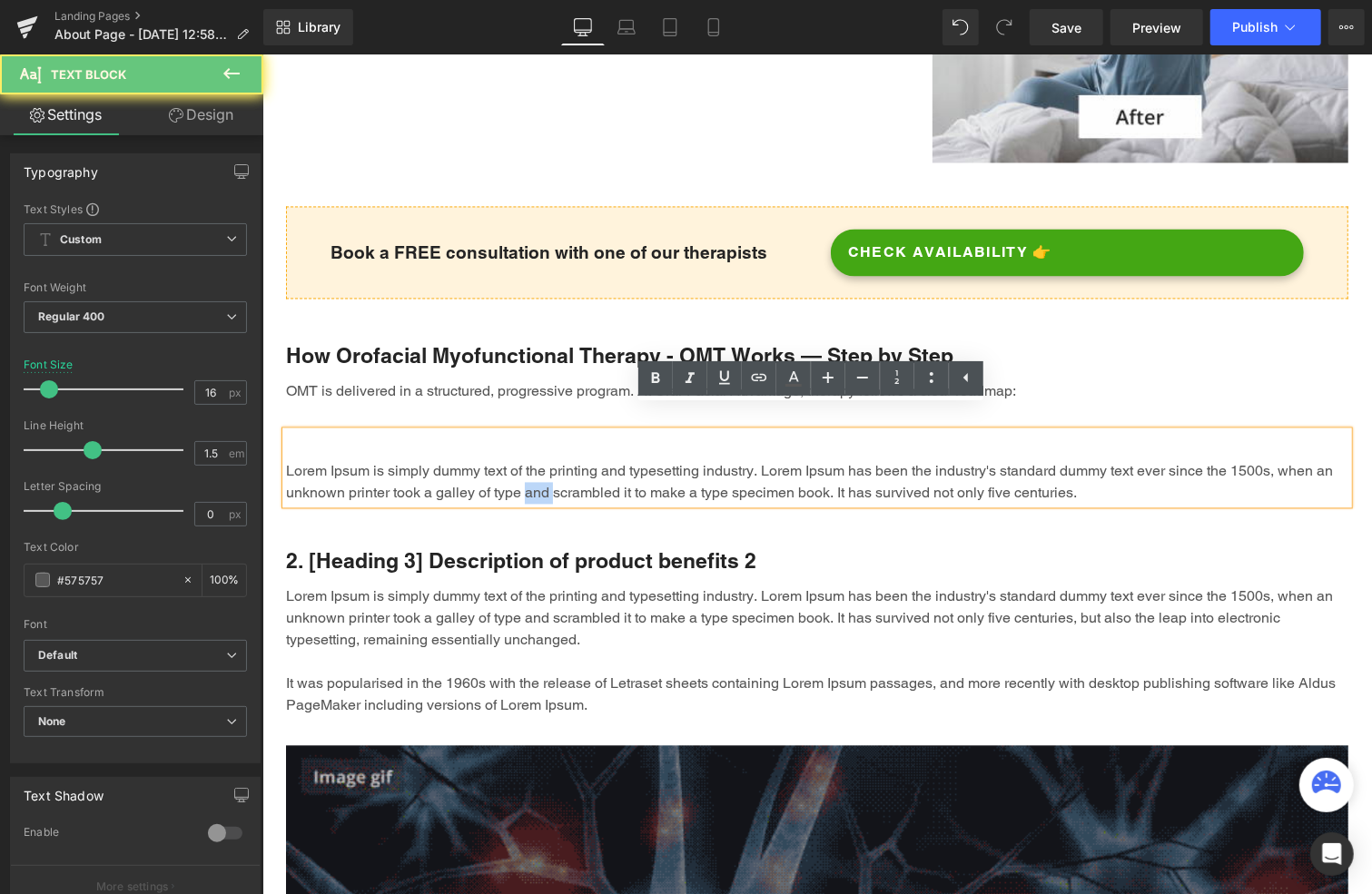
click at [518, 471] on p "Lorem Ipsum is simply dummy text of the printing and typesetting industry. Lore…" at bounding box center [816, 481] width 1062 height 43
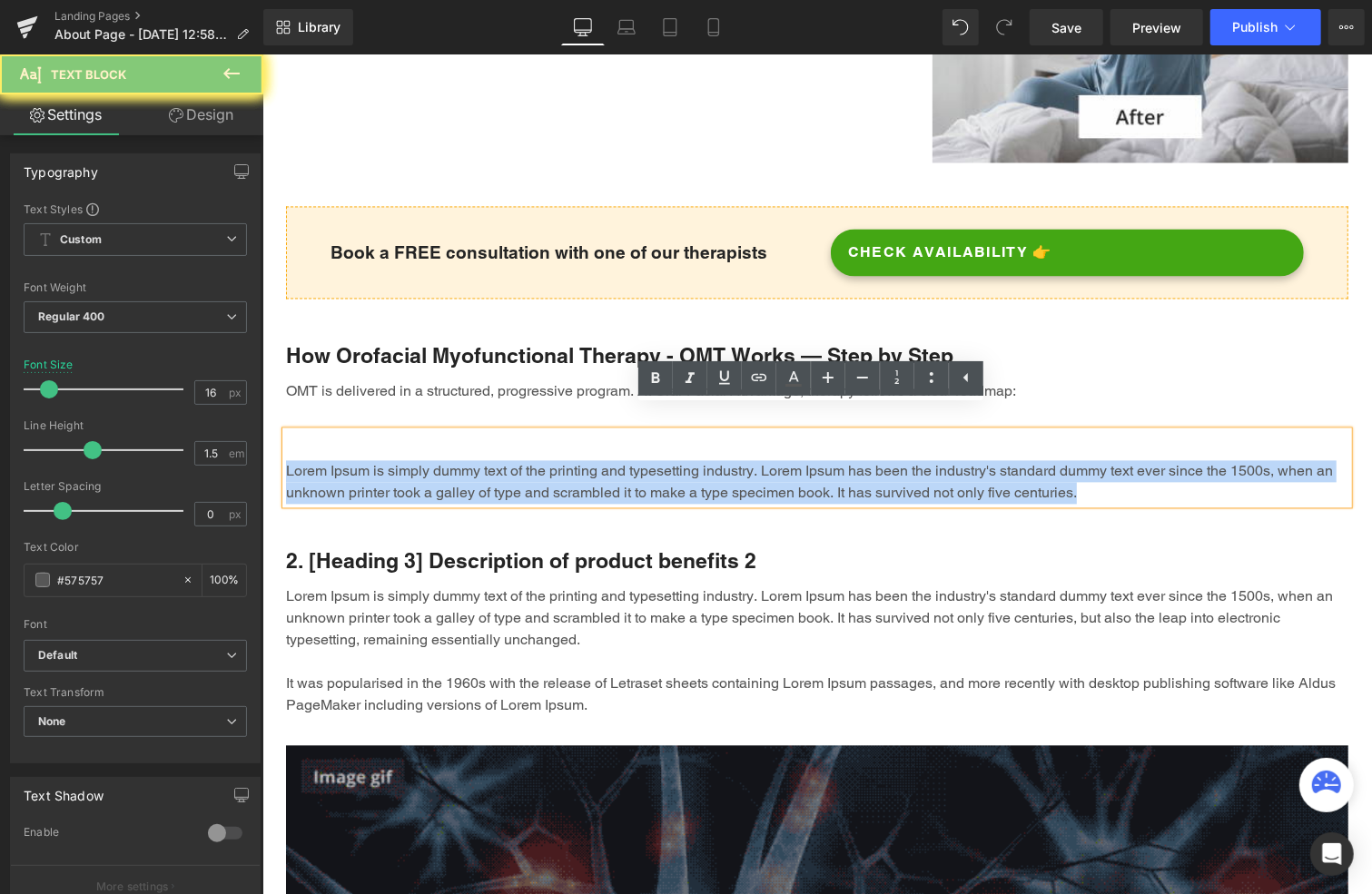
click at [518, 471] on p "Lorem Ipsum is simply dummy text of the printing and typesetting industry. Lore…" at bounding box center [816, 481] width 1062 height 43
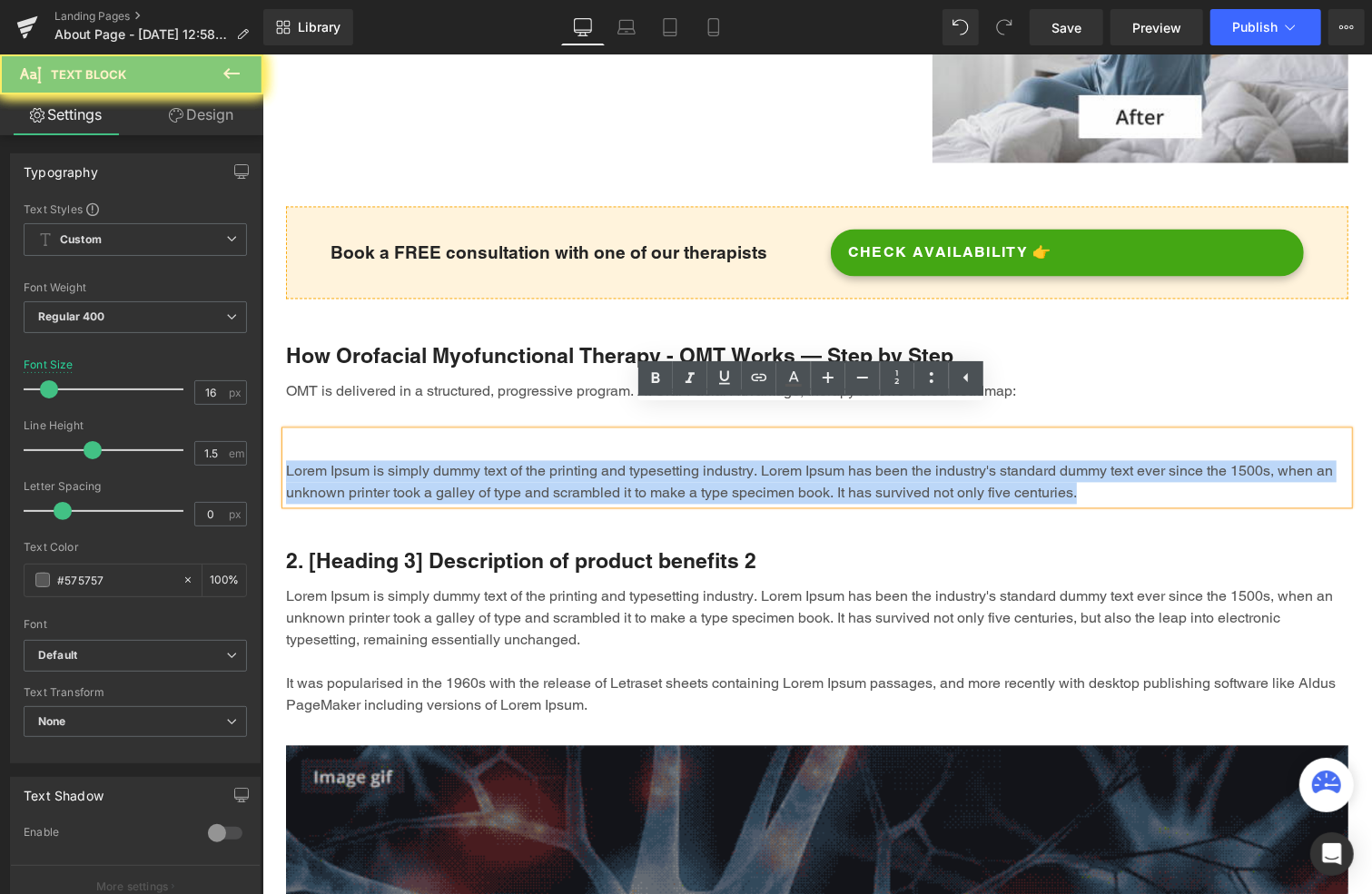
click at [518, 471] on p "Lorem Ipsum is simply dummy text of the printing and typesetting industry. Lore…" at bounding box center [816, 481] width 1062 height 43
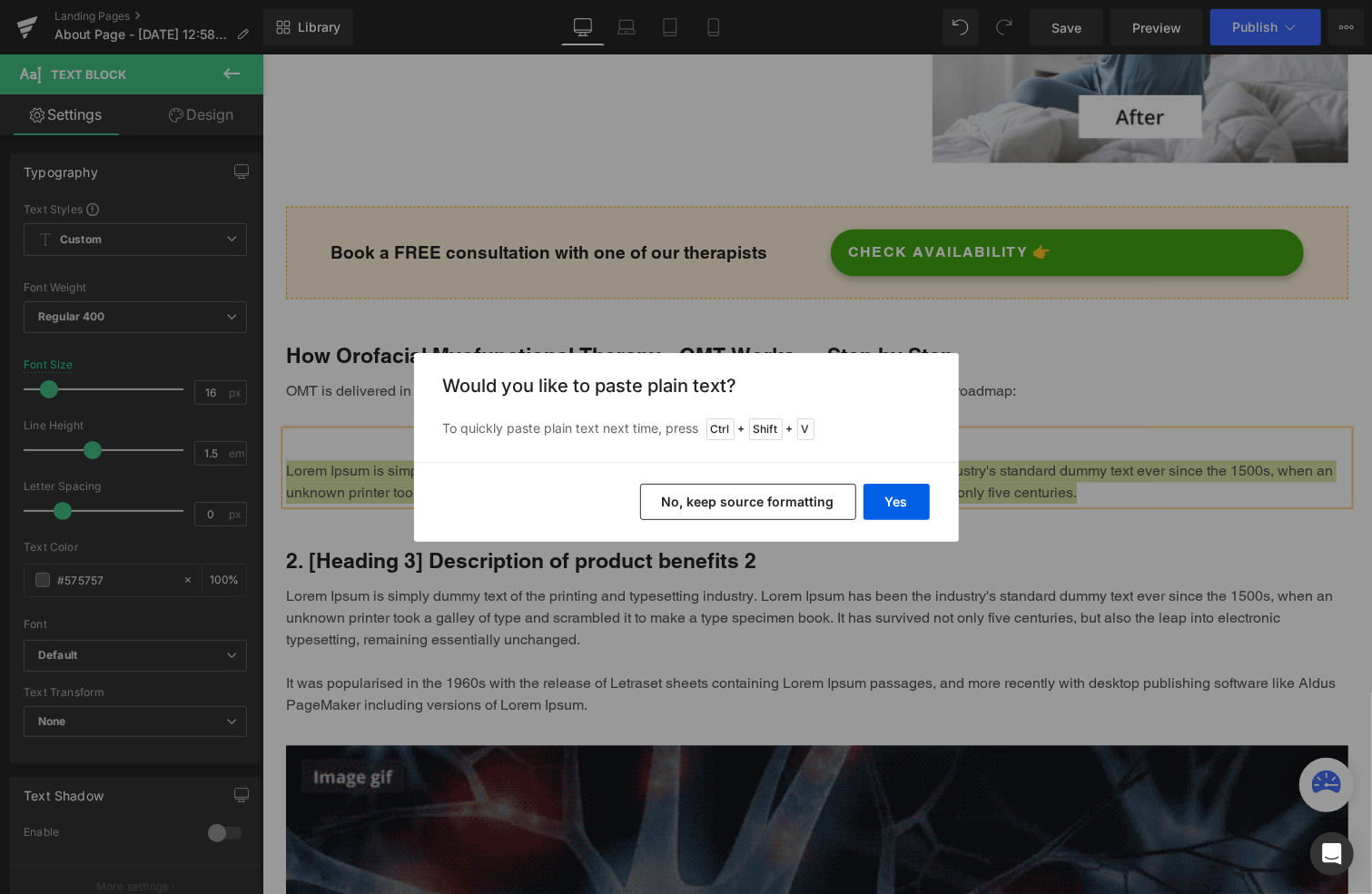
click at [702, 489] on button "No, keep source formatting" at bounding box center [749, 502] width 216 height 37
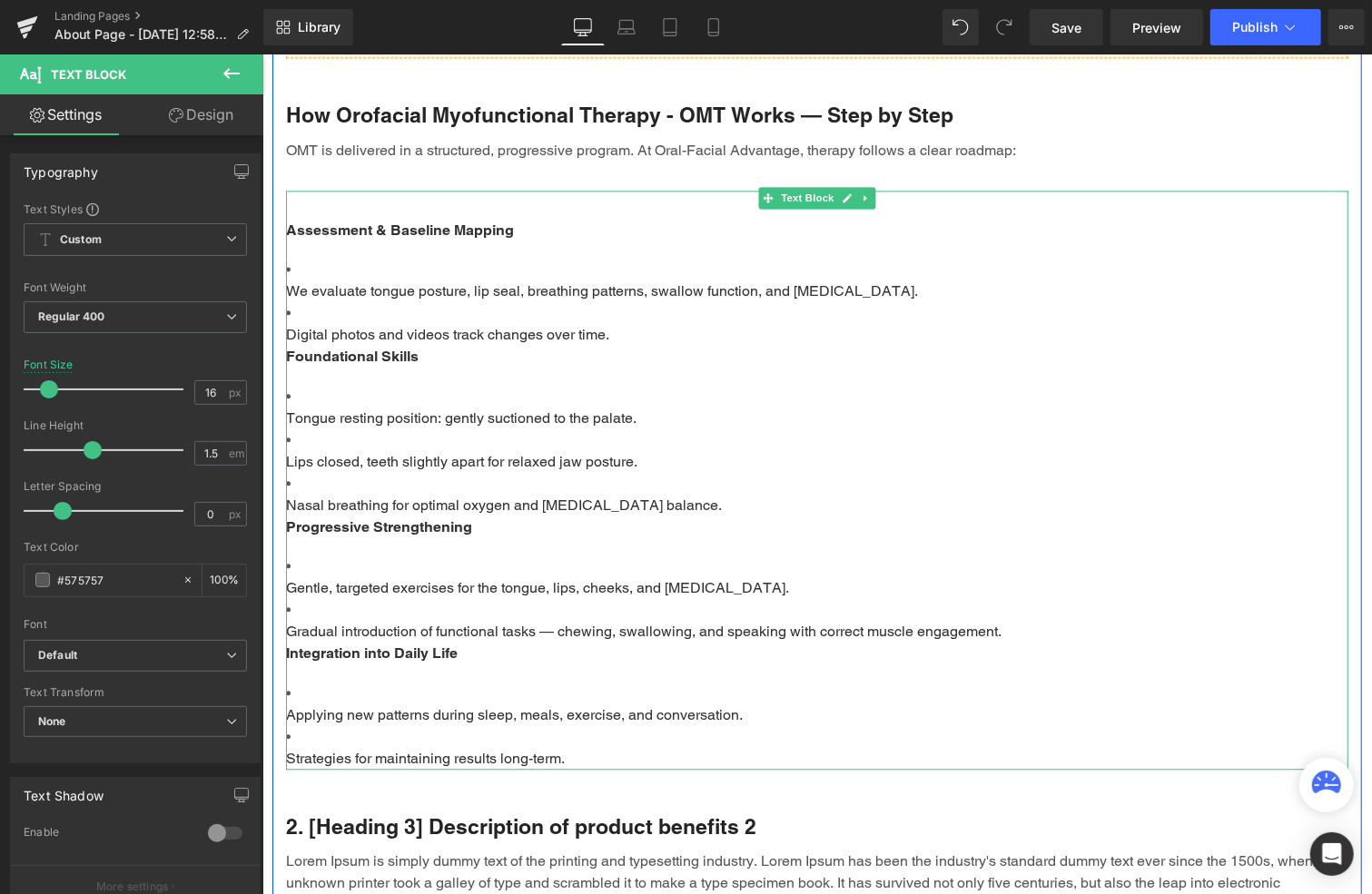
scroll to position [2370, 0]
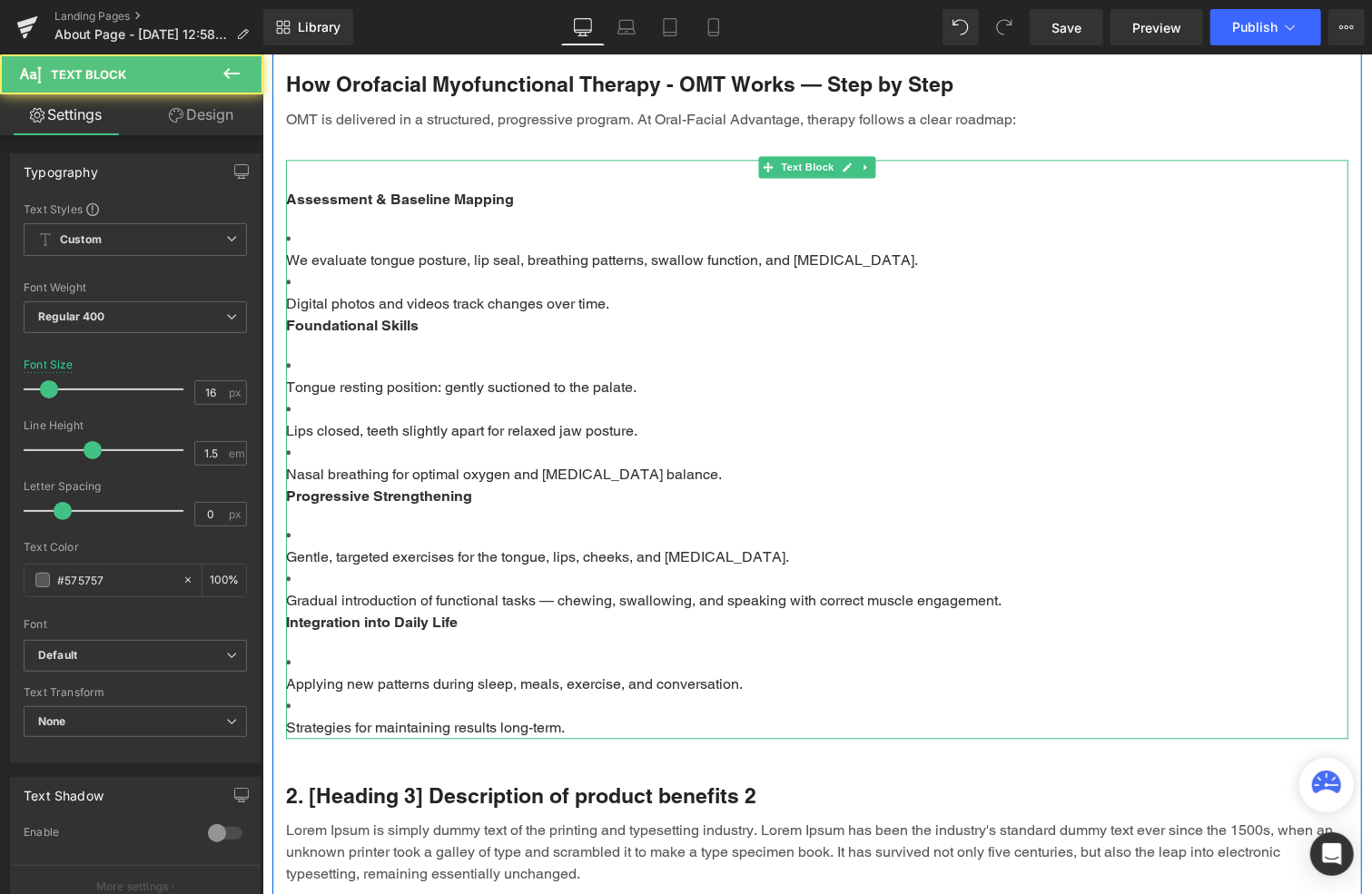
click at [346, 672] on p "Applying new patterns during sleep, meals, exercise, and conversation." at bounding box center [816, 683] width 1062 height 22
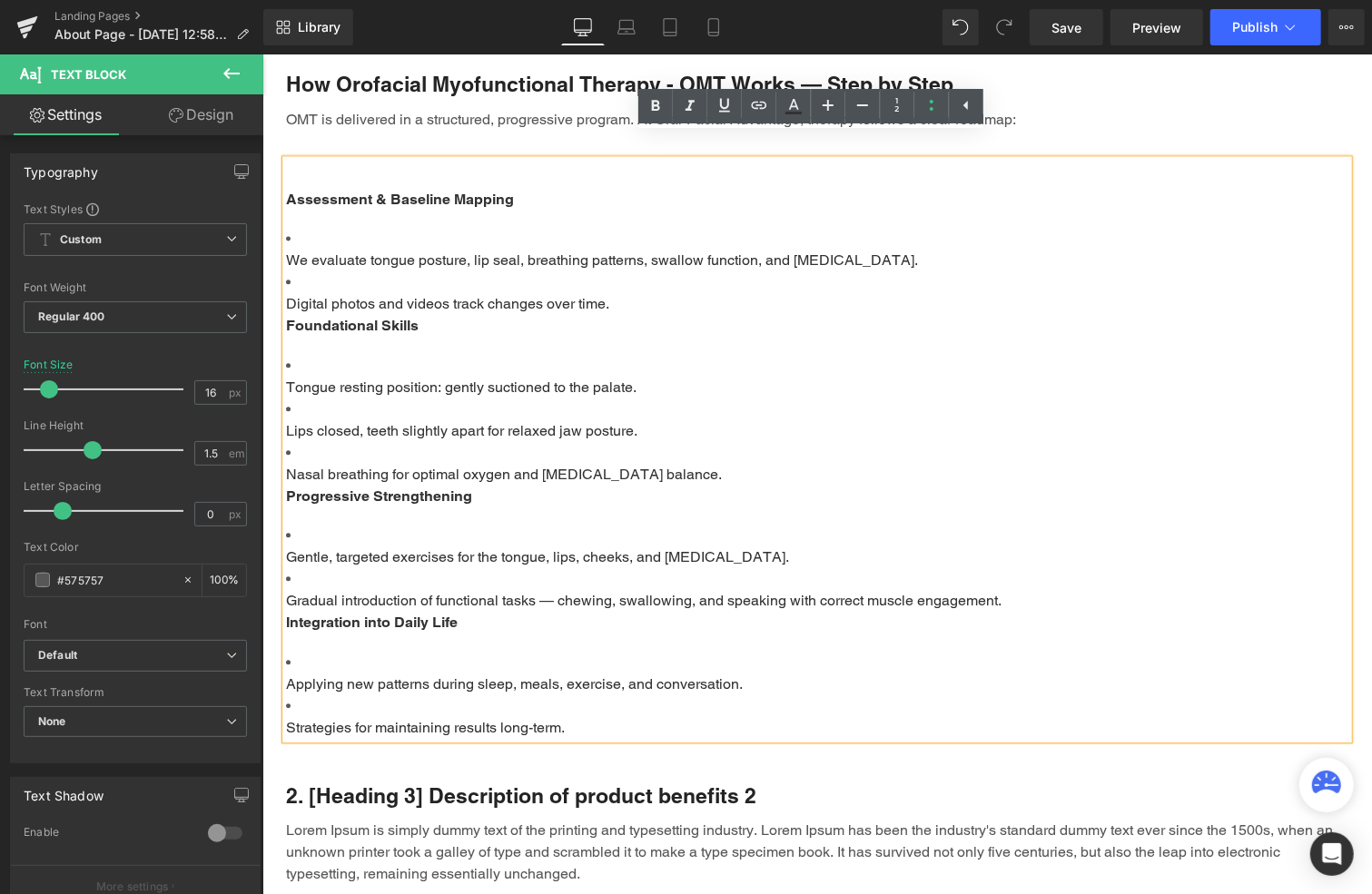
click at [396, 612] on strong "Integration into Daily Life" at bounding box center [371, 621] width 172 height 17
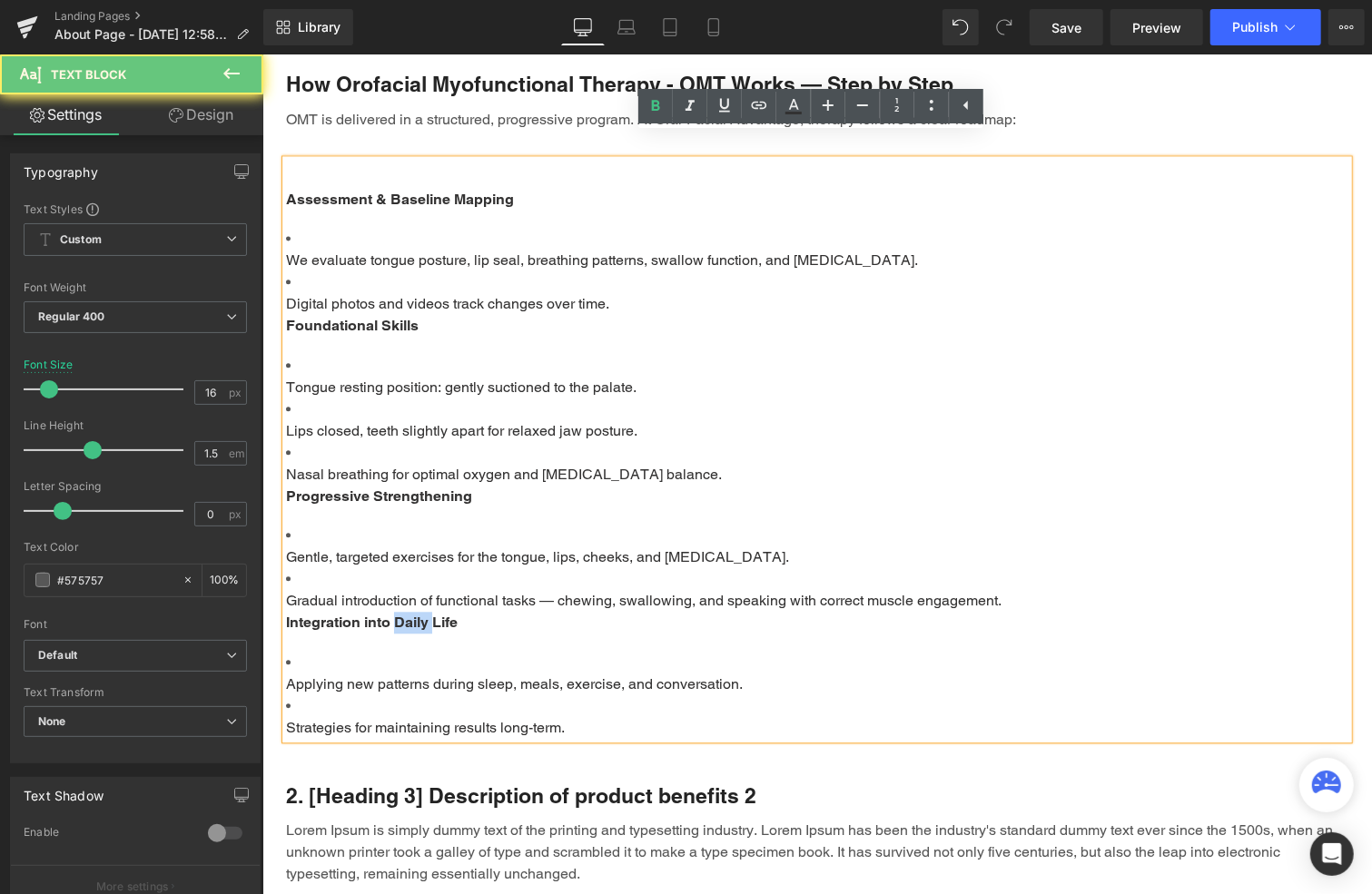
click at [396, 612] on strong "Integration into Daily Life" at bounding box center [371, 621] width 172 height 17
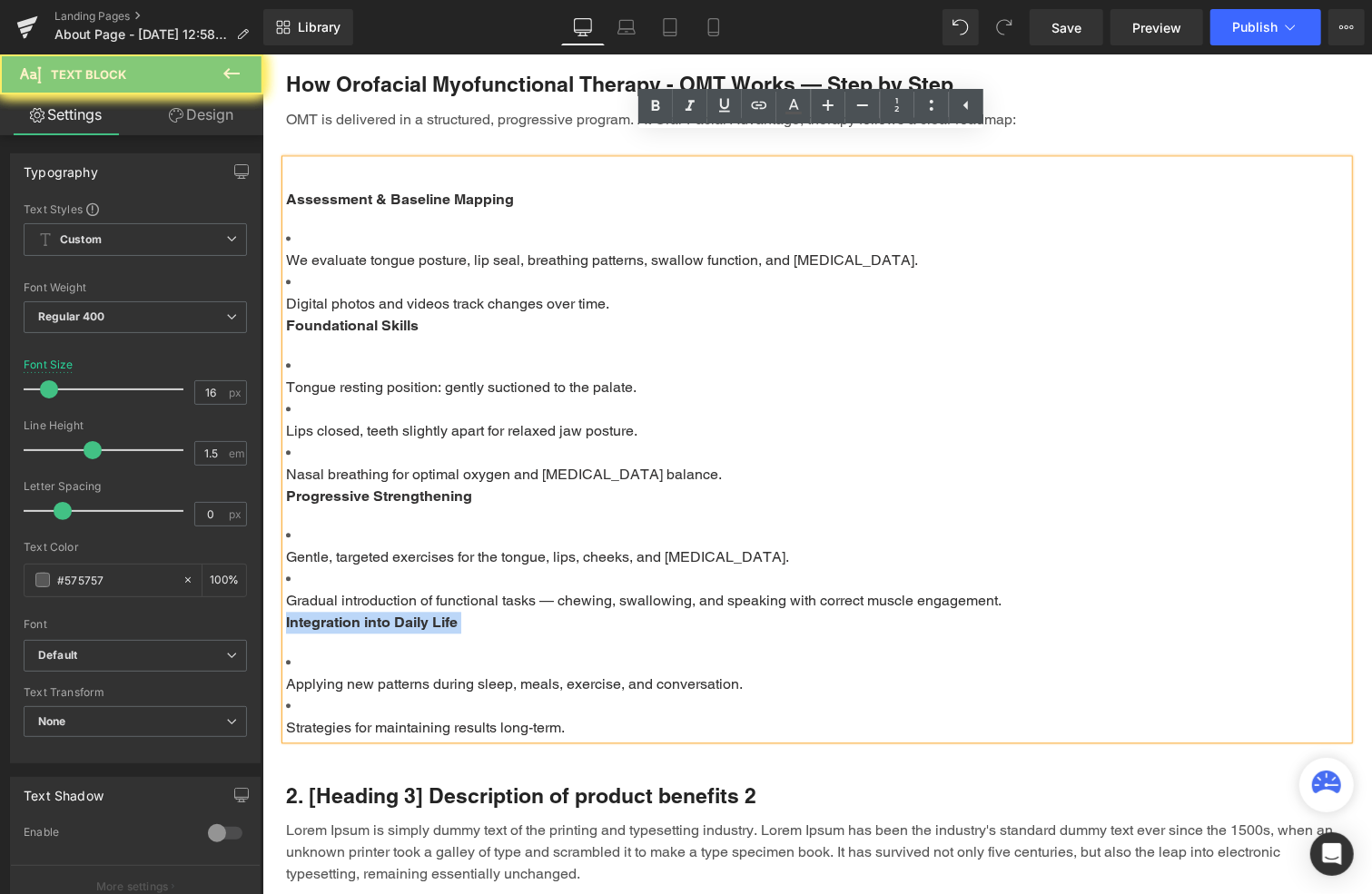
click at [396, 612] on strong "Integration into Daily Life" at bounding box center [371, 621] width 172 height 17
click at [578, 717] on p "Strategies for maintaining results long-term." at bounding box center [816, 727] width 1062 height 22
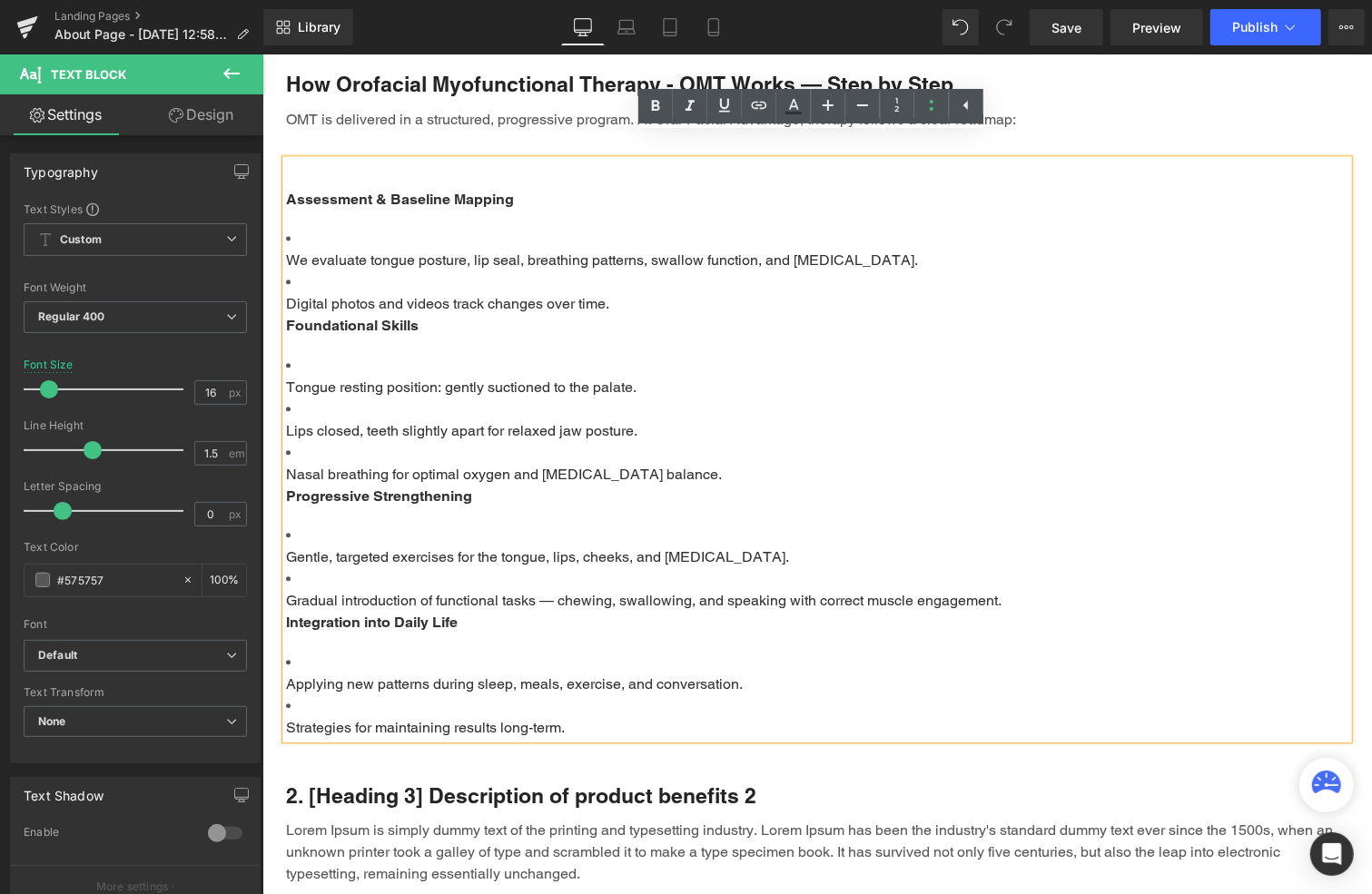
drag, startPoint x: 576, startPoint y: 699, endPoint x: 275, endPoint y: 213, distance: 571.7
click at [286, 213] on div "Assessment & Baseline Mapping We evaluate tongue posture, lip seal, breathing p…" at bounding box center [816, 448] width 1062 height 579
click at [478, 314] on p "Foundational Skills" at bounding box center [816, 325] width 1062 height 22
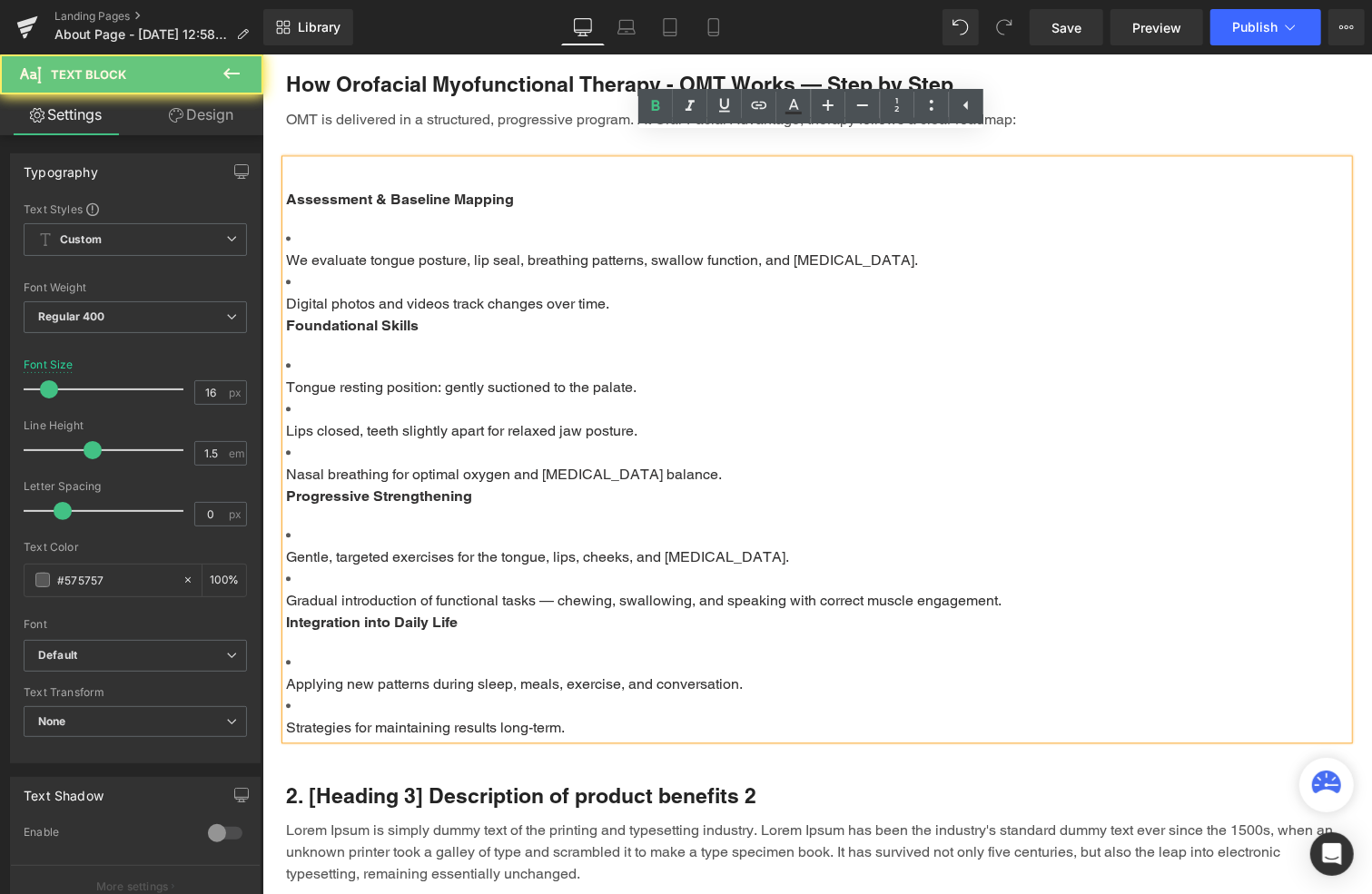
click at [479, 314] on p "Foundational Skills" at bounding box center [816, 325] width 1062 height 22
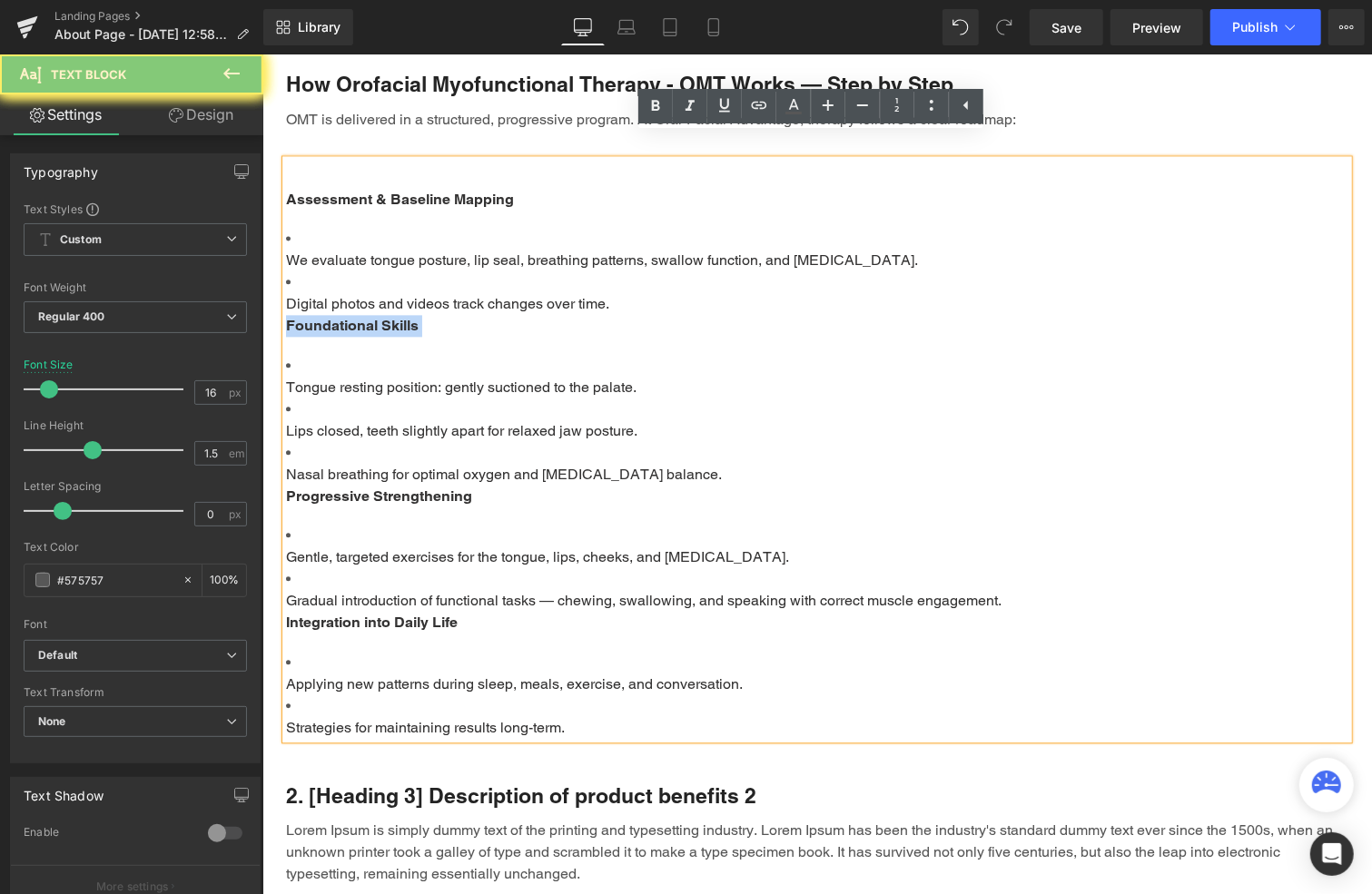
click at [479, 314] on p "Foundational Skills" at bounding box center [816, 325] width 1062 height 22
click at [614, 717] on p "Strategies for maintaining results long-term." at bounding box center [816, 727] width 1062 height 22
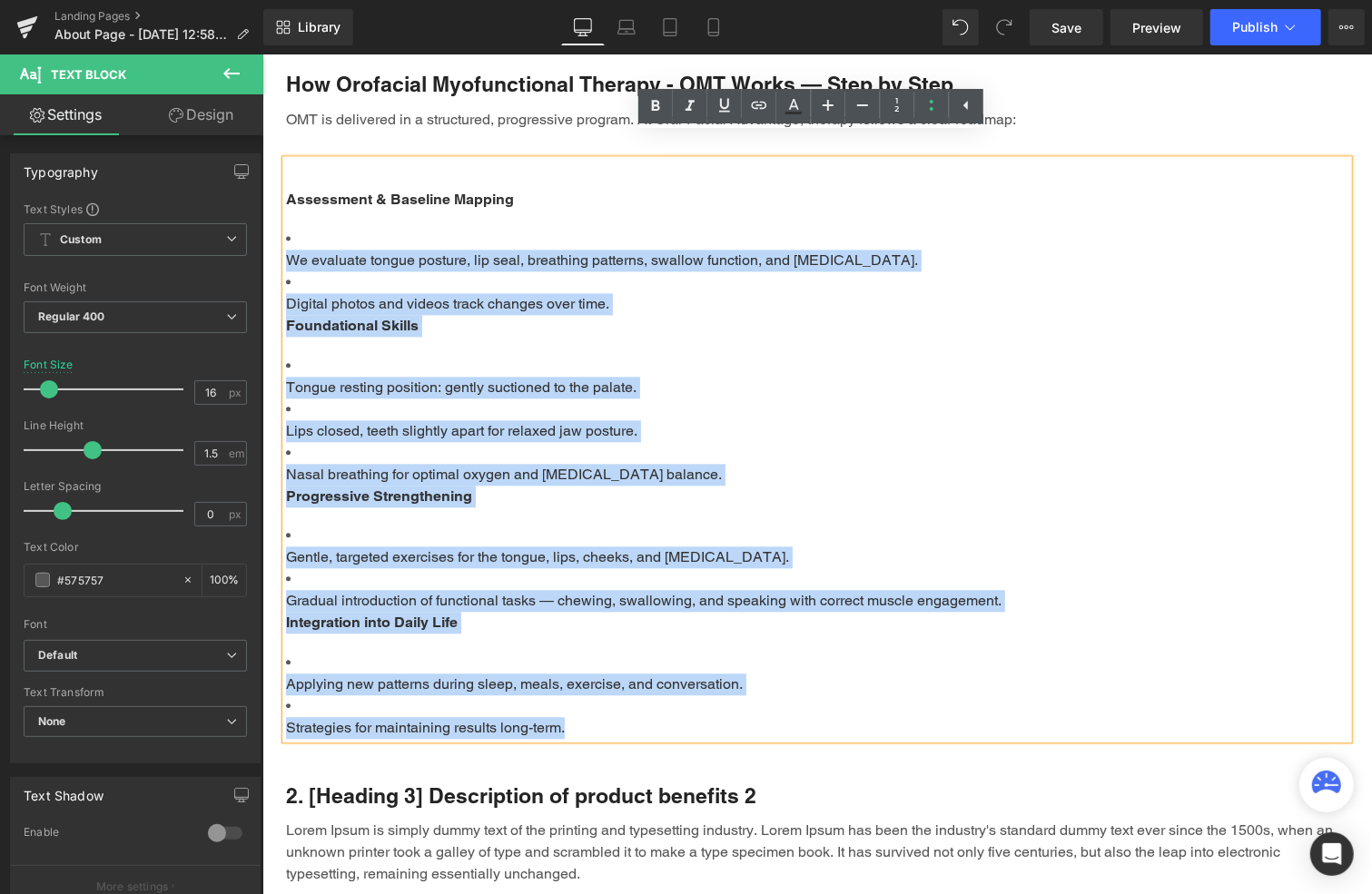
drag, startPoint x: 579, startPoint y: 708, endPoint x: 288, endPoint y: 214, distance: 573.3
click at [288, 214] on div "Assessment & Baseline Mapping We evaluate tongue posture, lip seal, breathing p…" at bounding box center [816, 448] width 1062 height 579
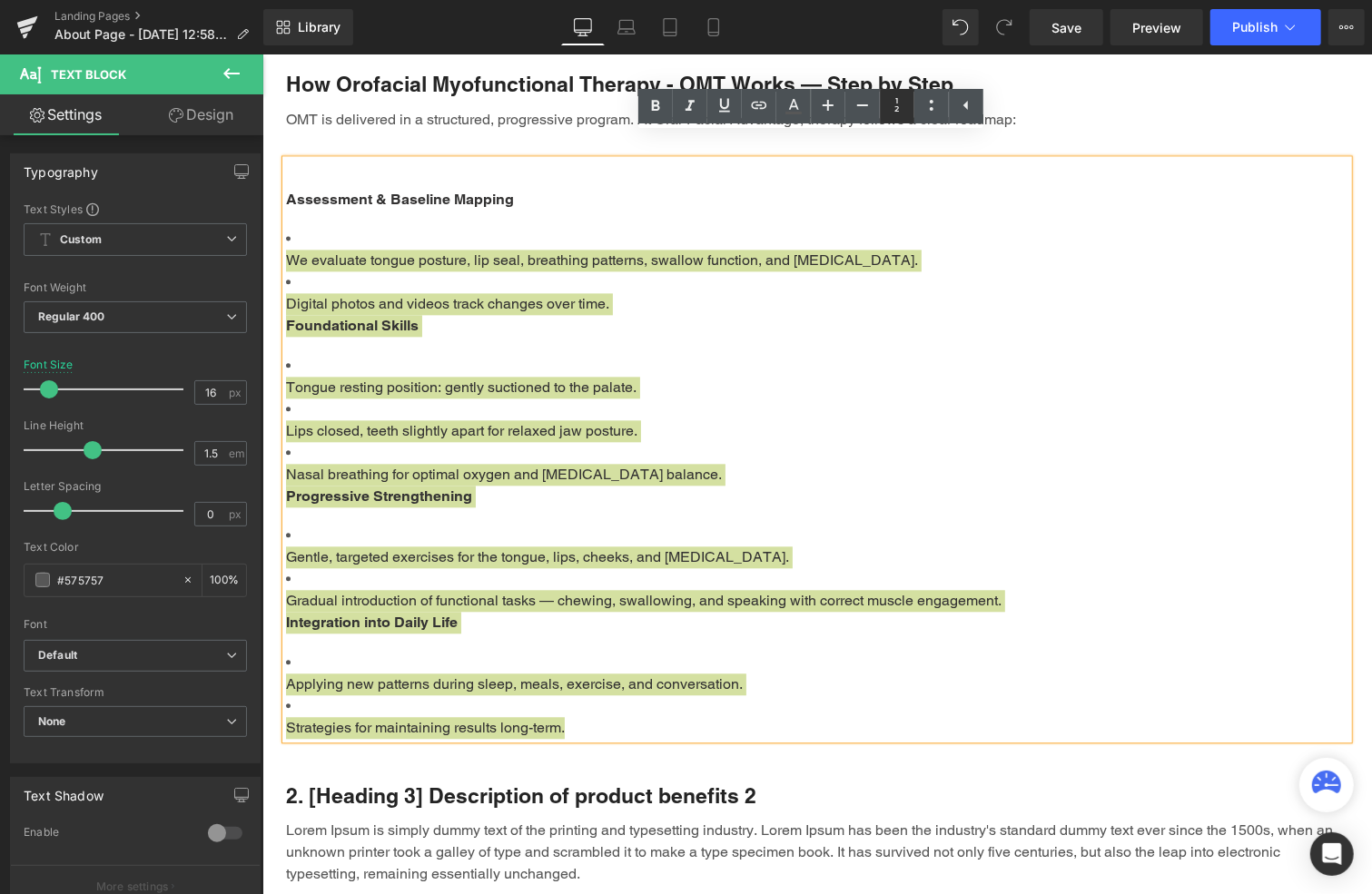
click at [904, 102] on icon at bounding box center [897, 105] width 22 height 22
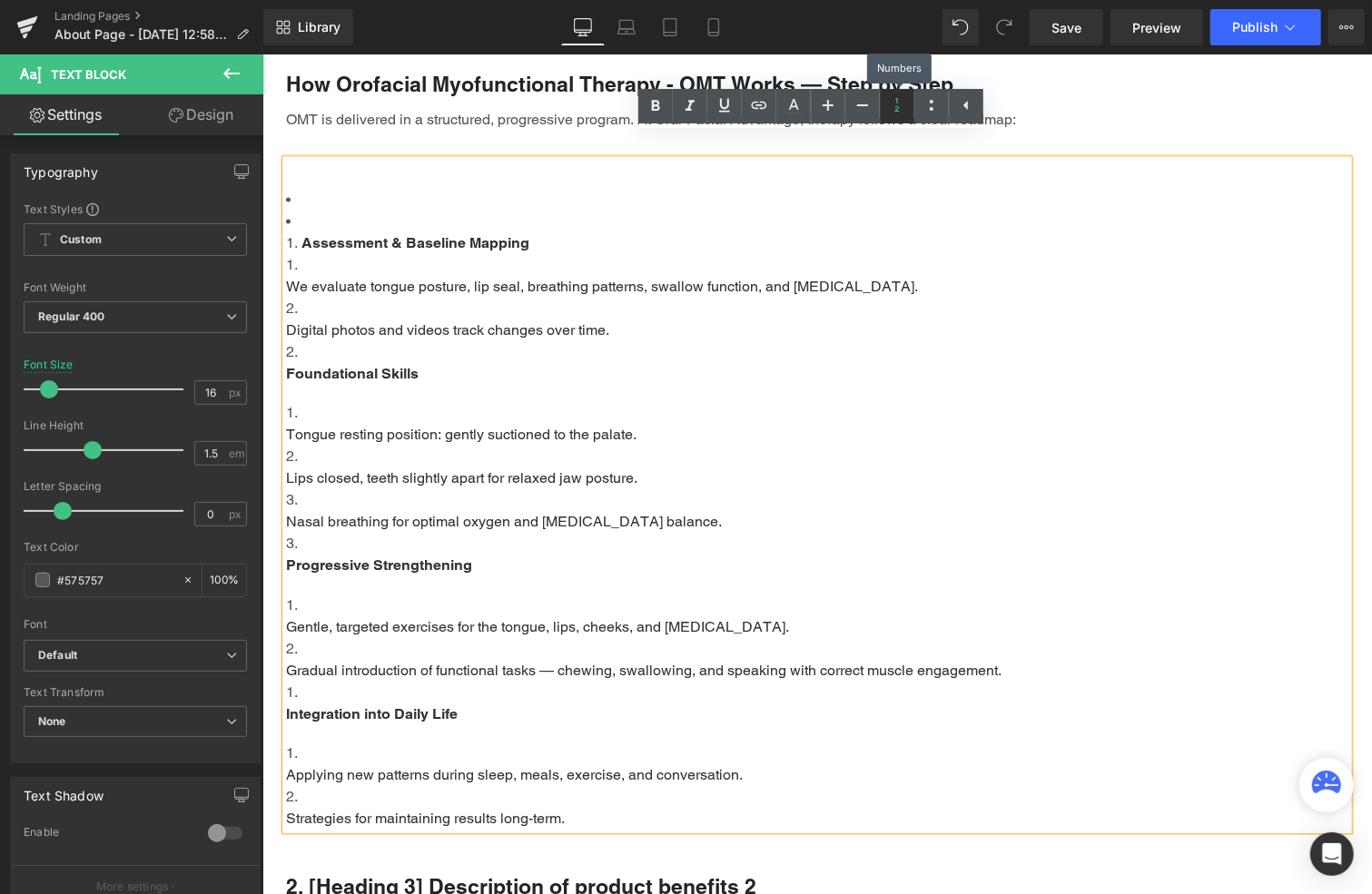
click at [904, 103] on icon at bounding box center [897, 105] width 22 height 22
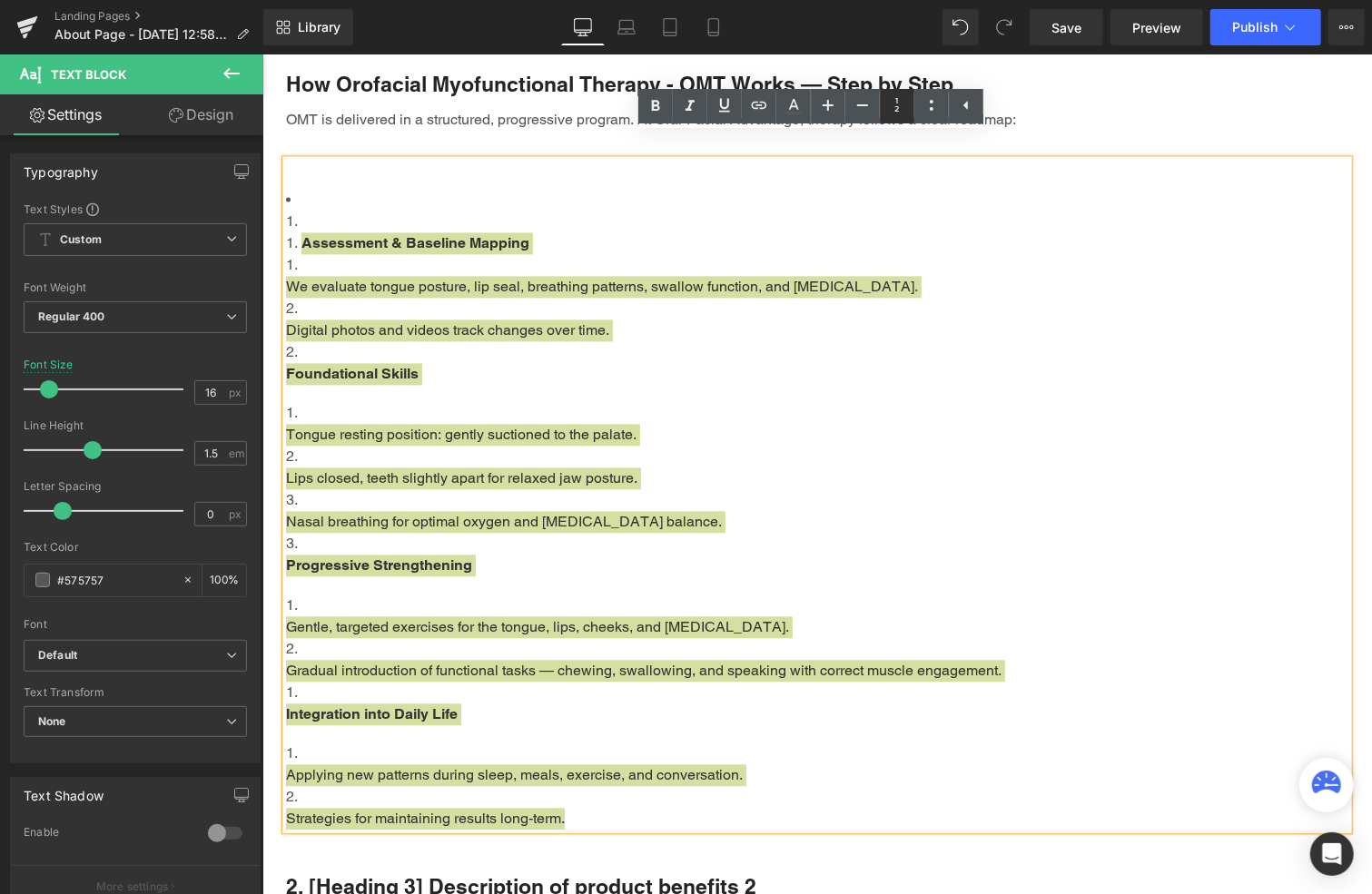
click at [902, 102] on icon at bounding box center [897, 105] width 22 height 22
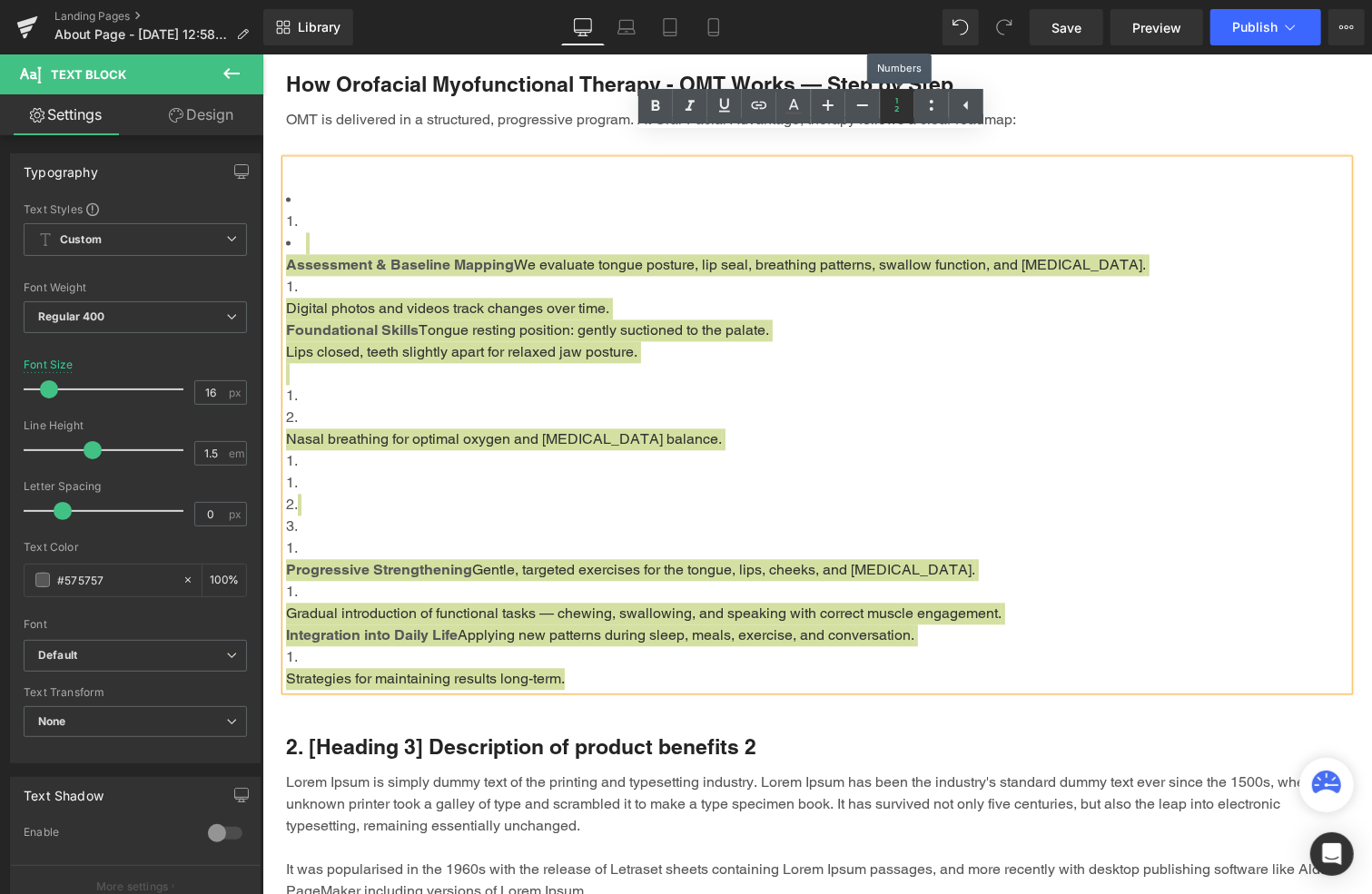
click at [903, 103] on icon at bounding box center [897, 105] width 22 height 22
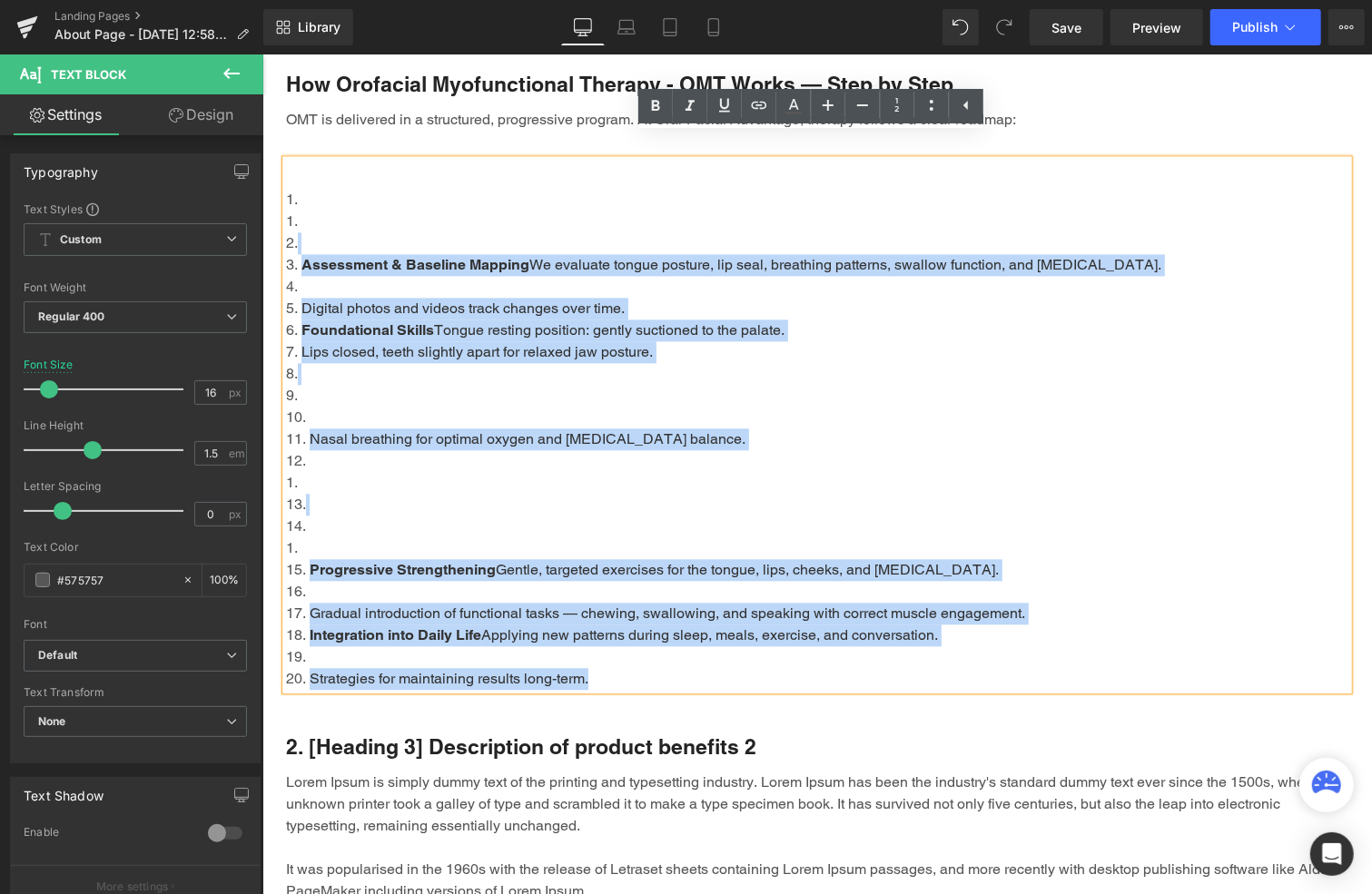
click at [330, 645] on li at bounding box center [816, 656] width 1062 height 22
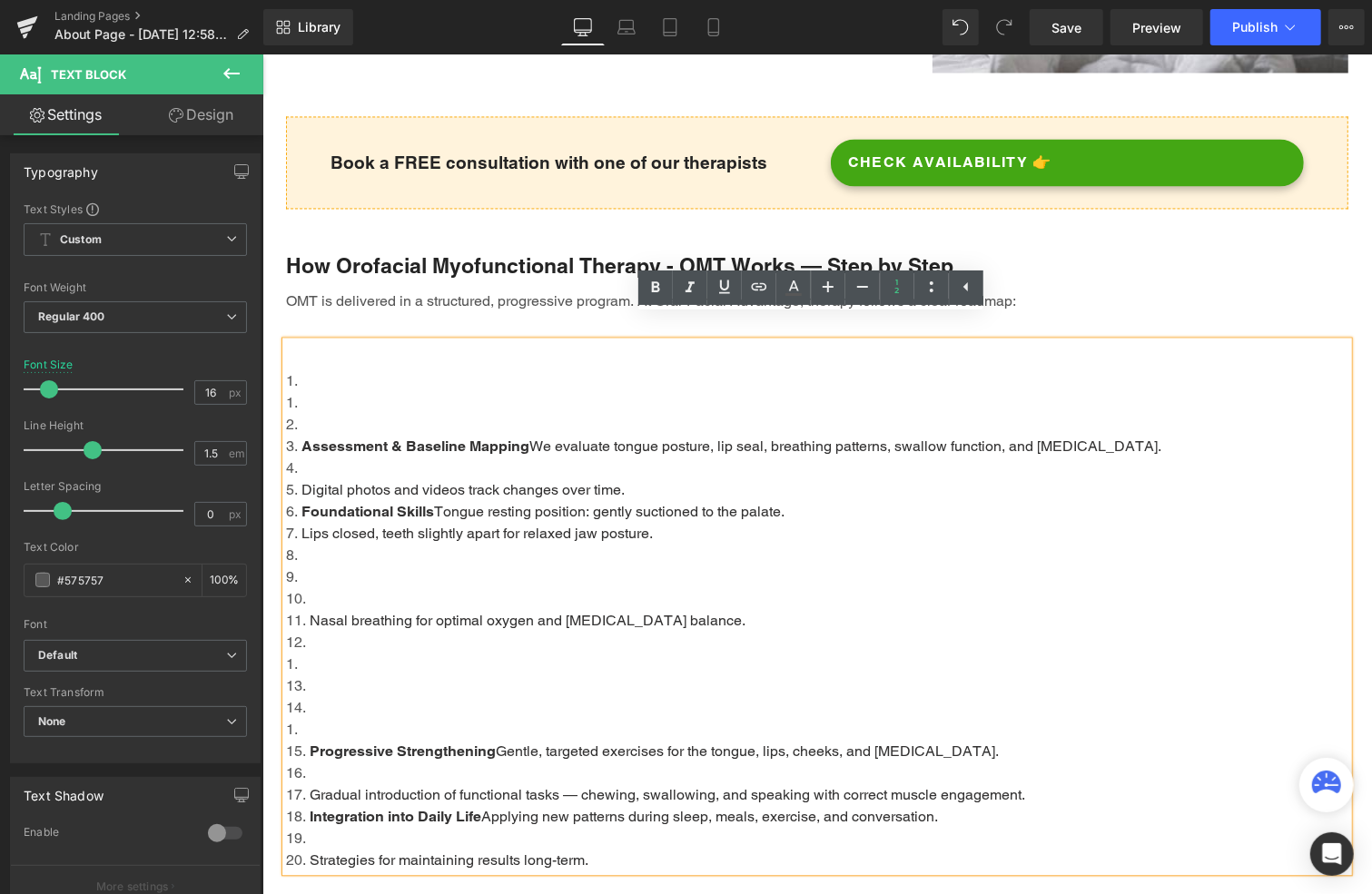
scroll to position [2189, 0]
click at [331, 413] on li at bounding box center [816, 423] width 1062 height 22
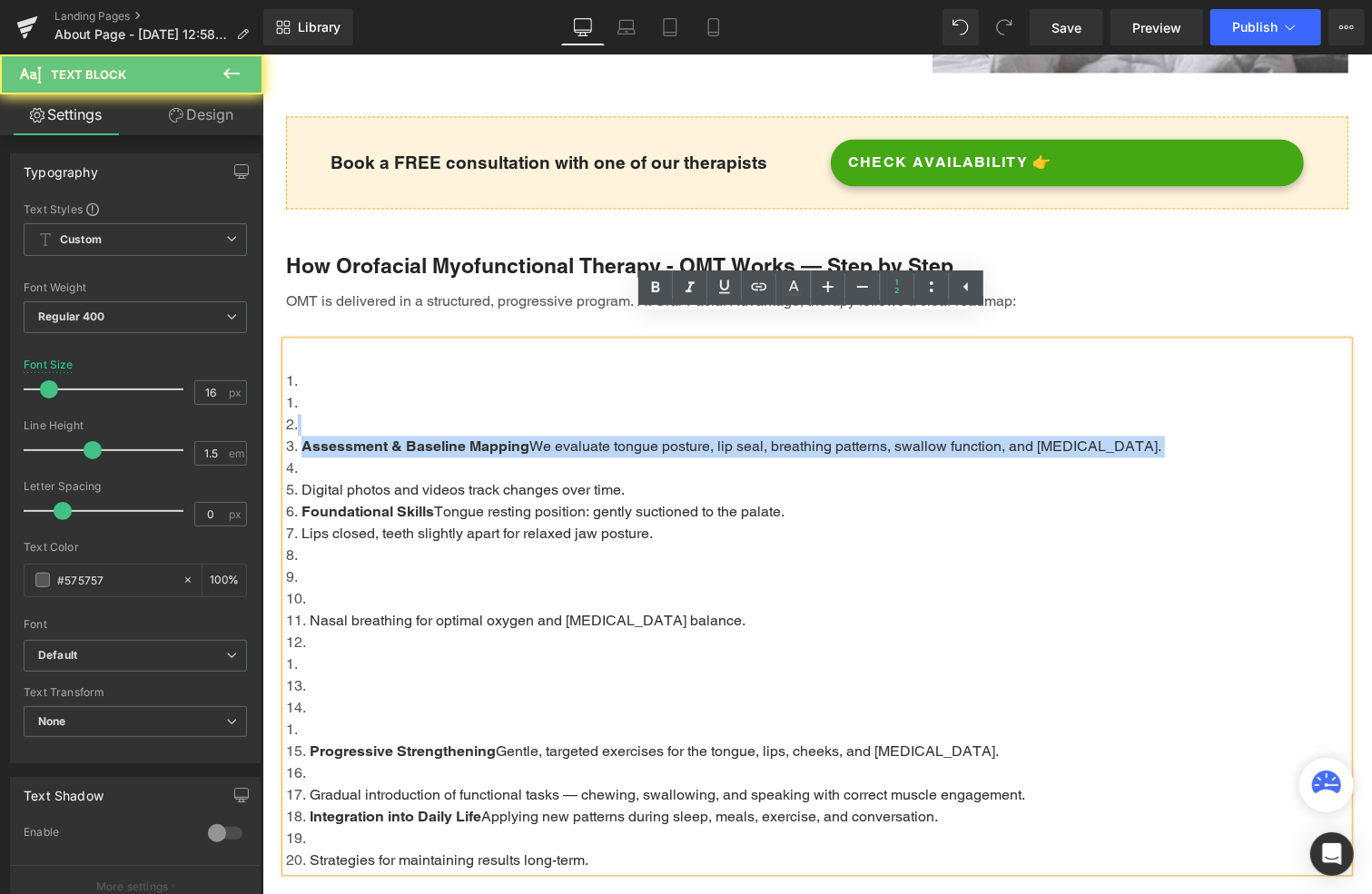
drag, startPoint x: 343, startPoint y: 431, endPoint x: 343, endPoint y: 447, distance: 16.0
click at [343, 445] on ol "Assessment & Baseline Mapping We evaluate tongue posture, lip seal, breathing p…" at bounding box center [816, 620] width 1062 height 501
click at [336, 413] on li at bounding box center [816, 423] width 1062 height 22
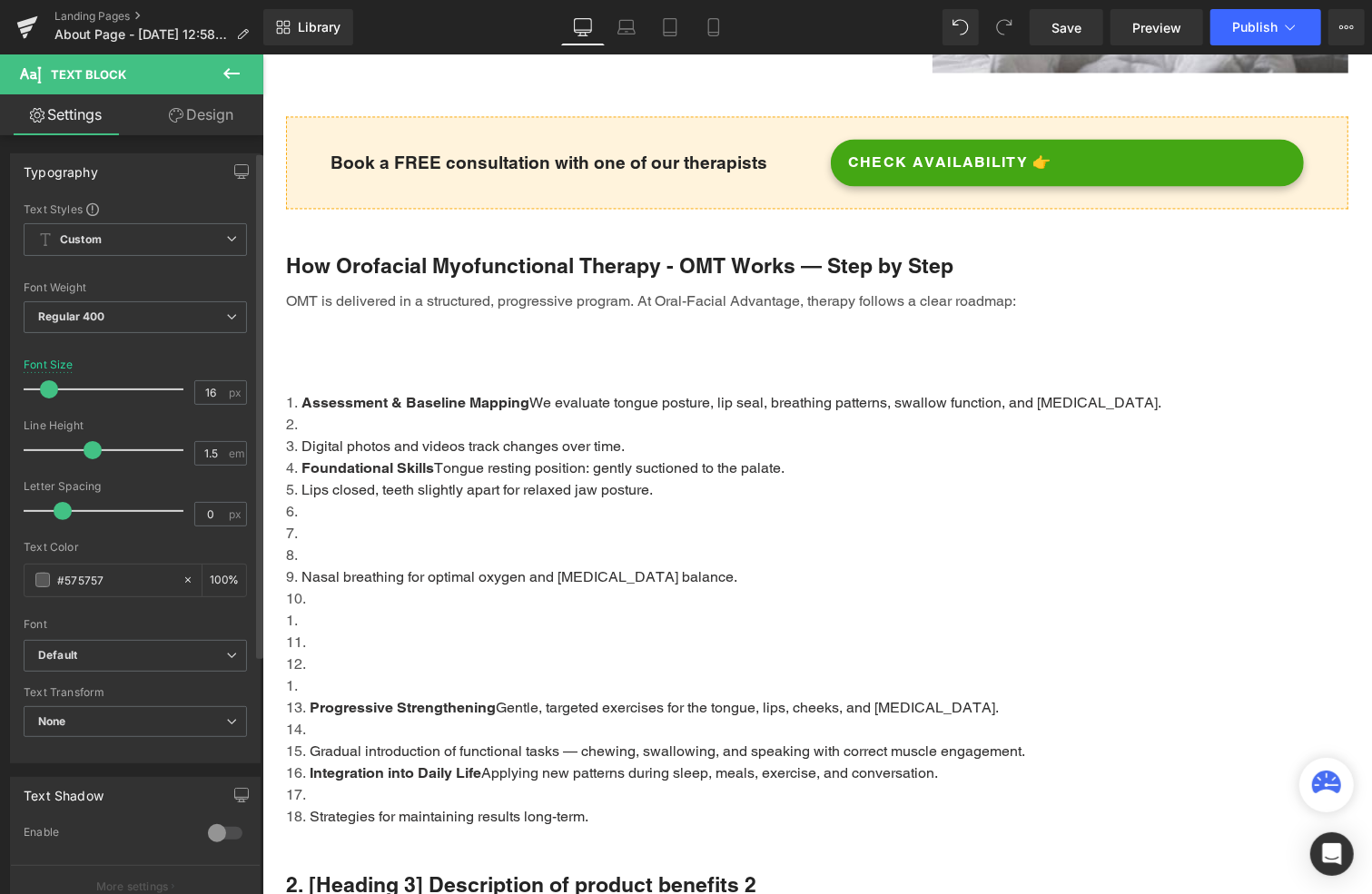
scroll to position [91, 0]
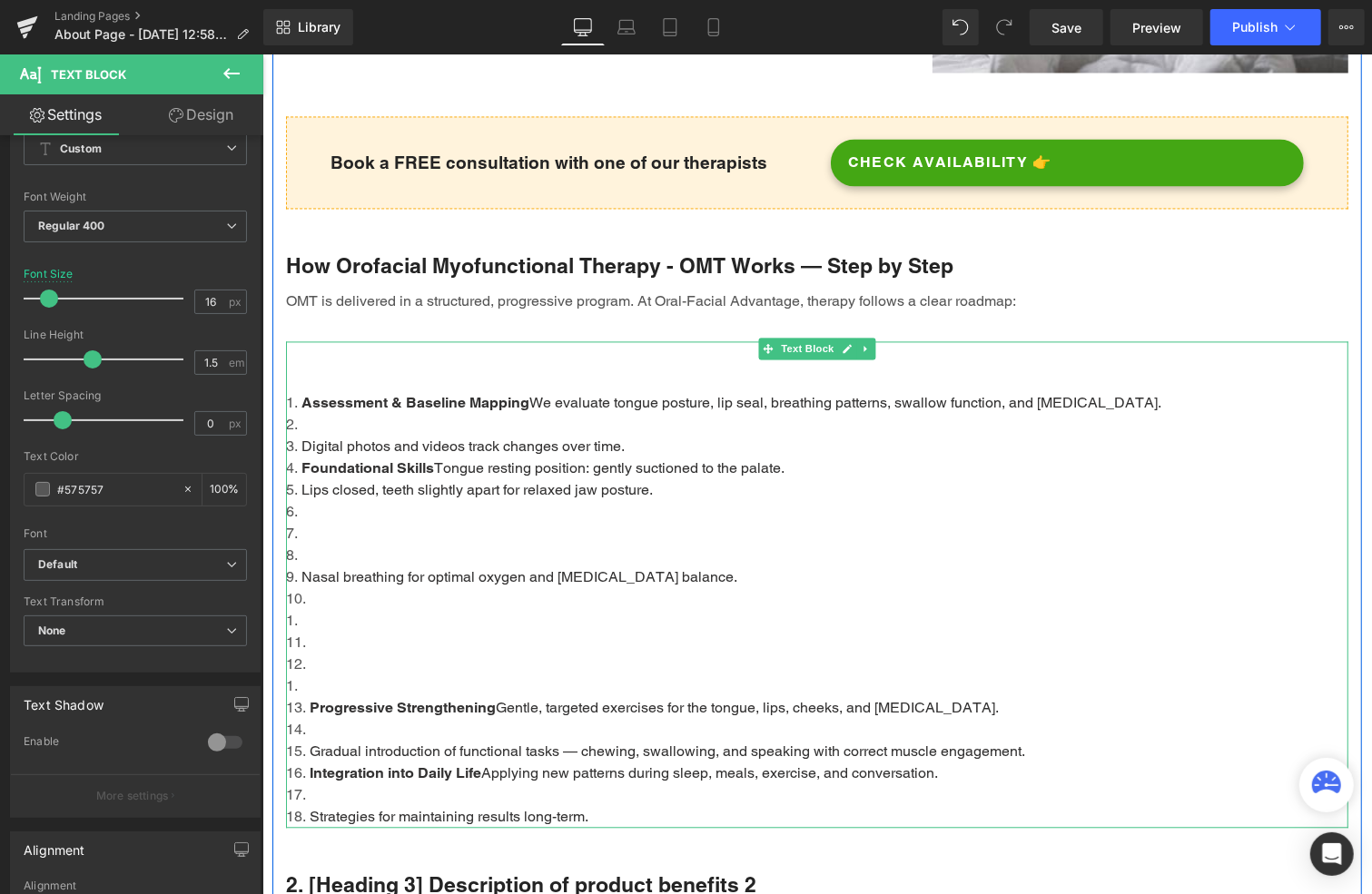
click at [529, 393] on span "We evaluate tongue posture, lip seal, breathing patterns, swallow function, and…" at bounding box center [844, 402] width 632 height 17
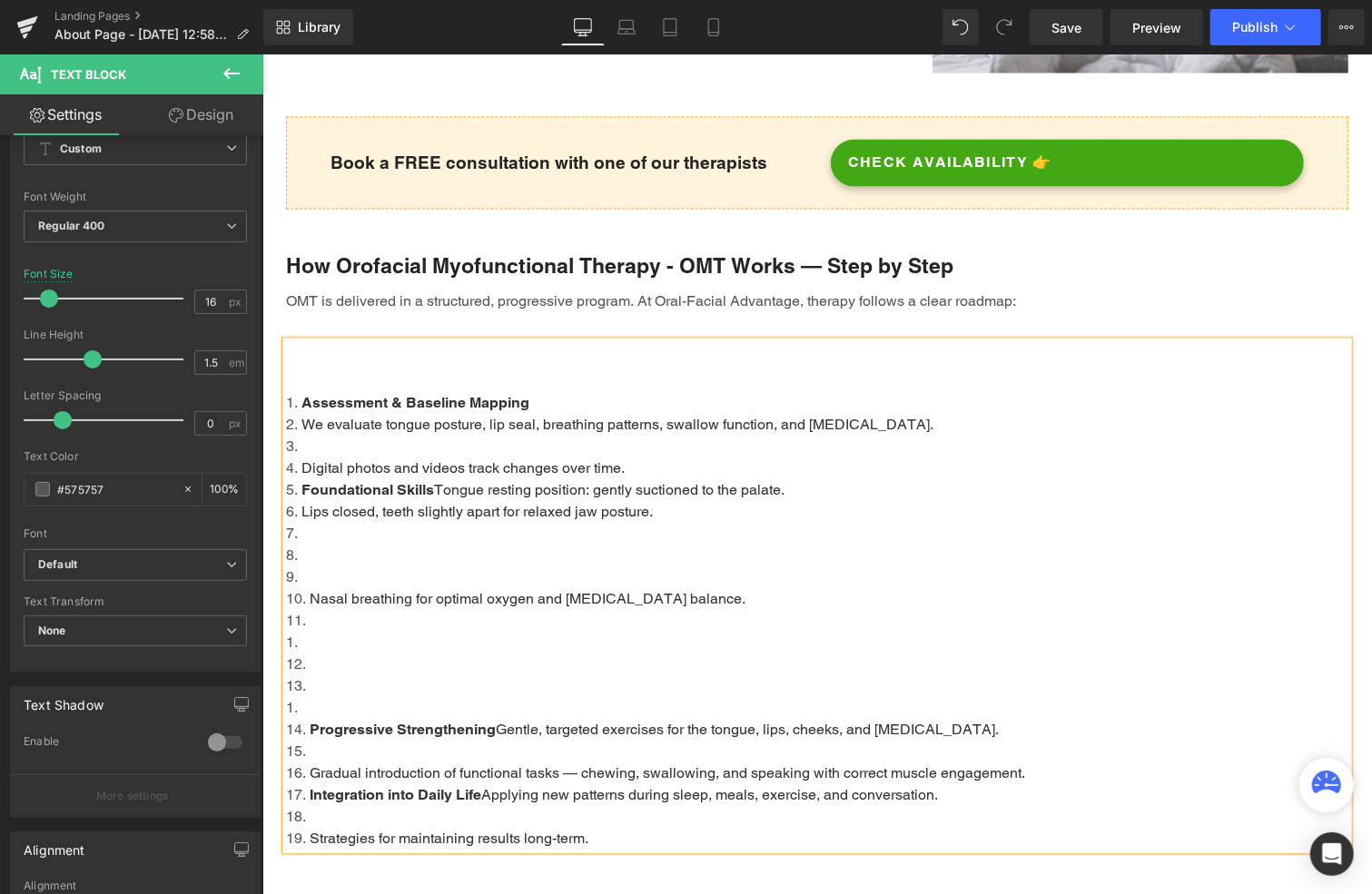
click at [319, 435] on li at bounding box center [816, 446] width 1062 height 22
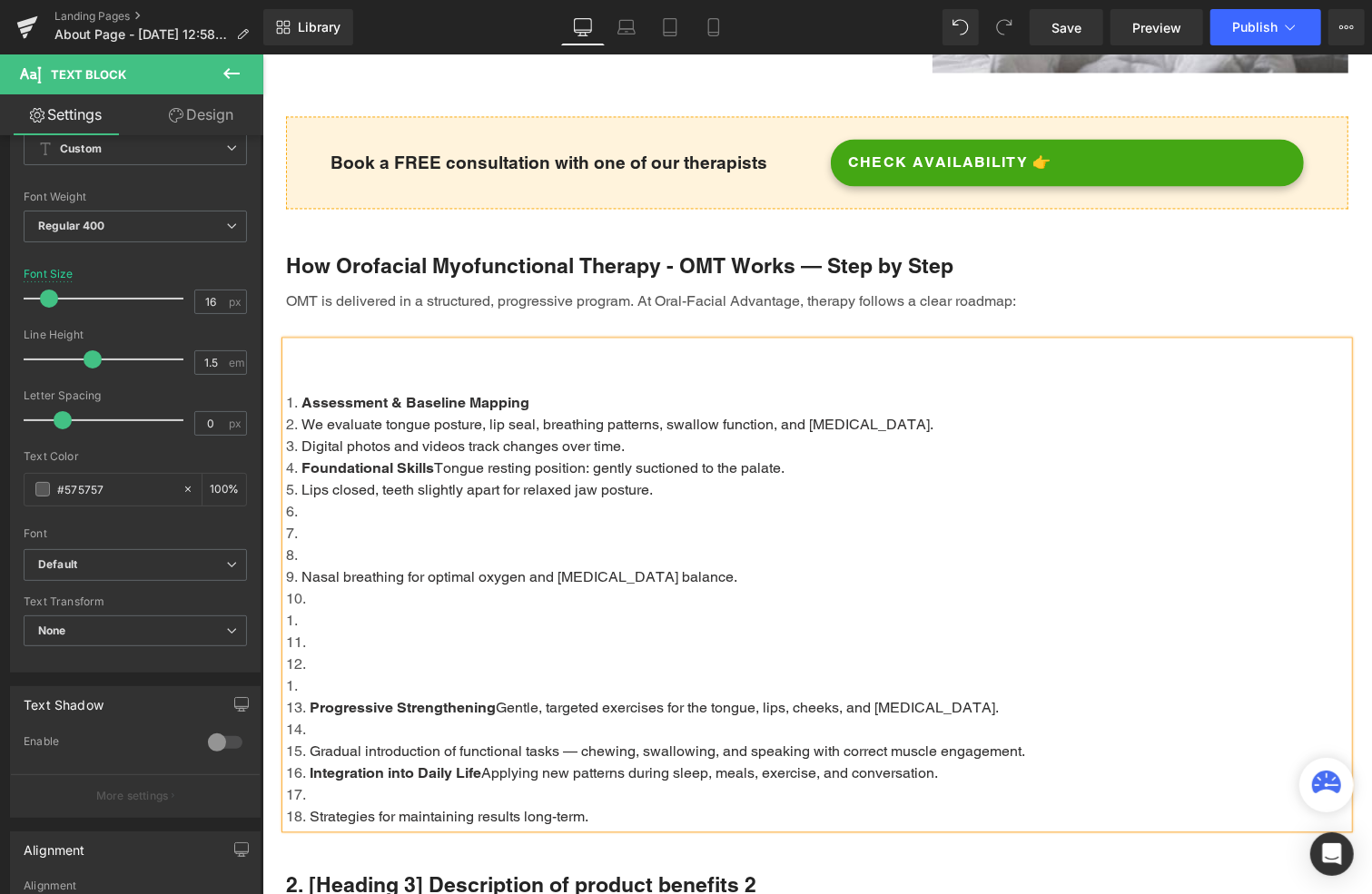
click at [309, 544] on li at bounding box center [816, 555] width 1062 height 22
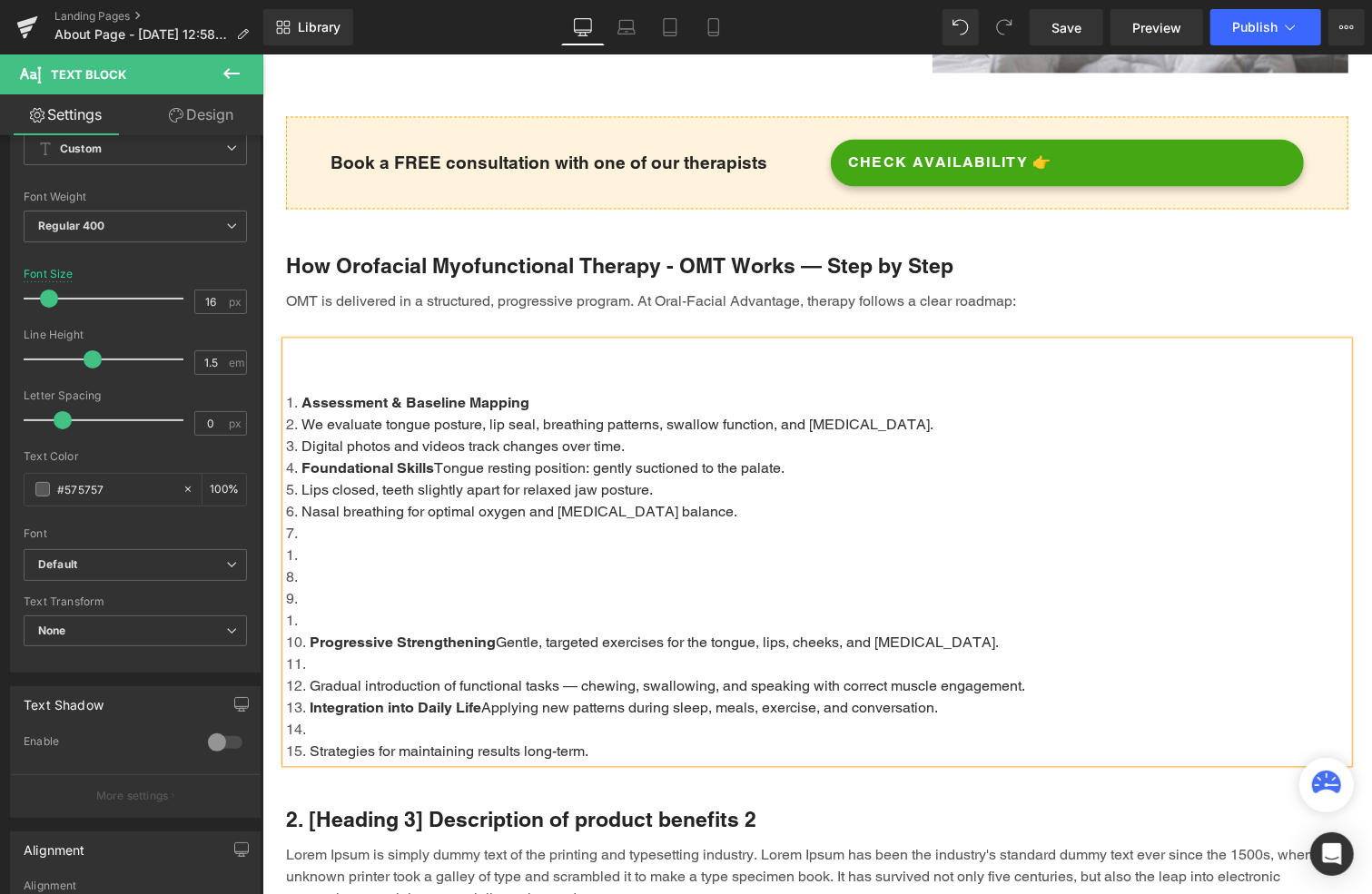
click at [301, 610] on li at bounding box center [816, 620] width 1062 height 22
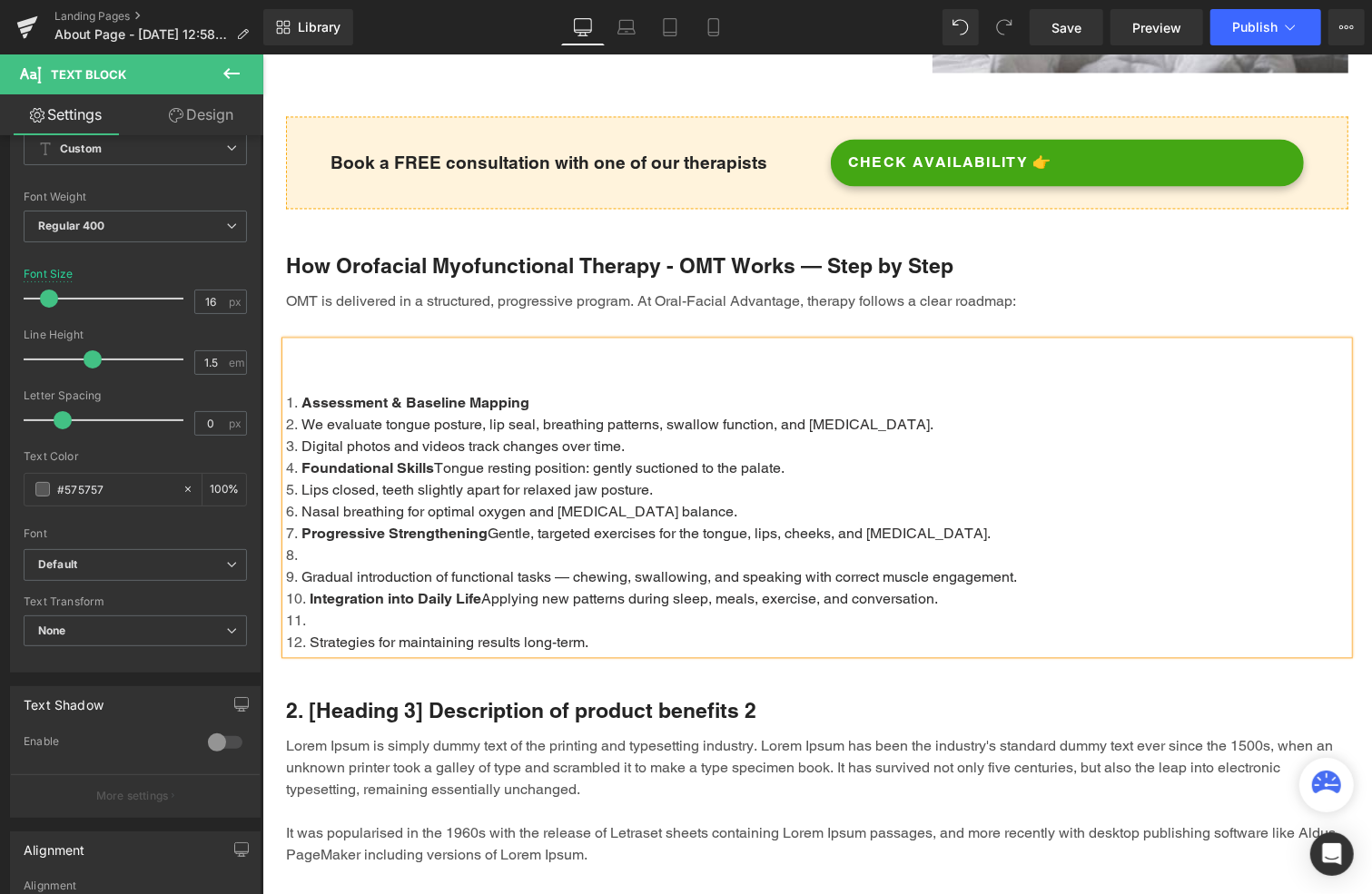
click at [311, 544] on li at bounding box center [816, 555] width 1062 height 22
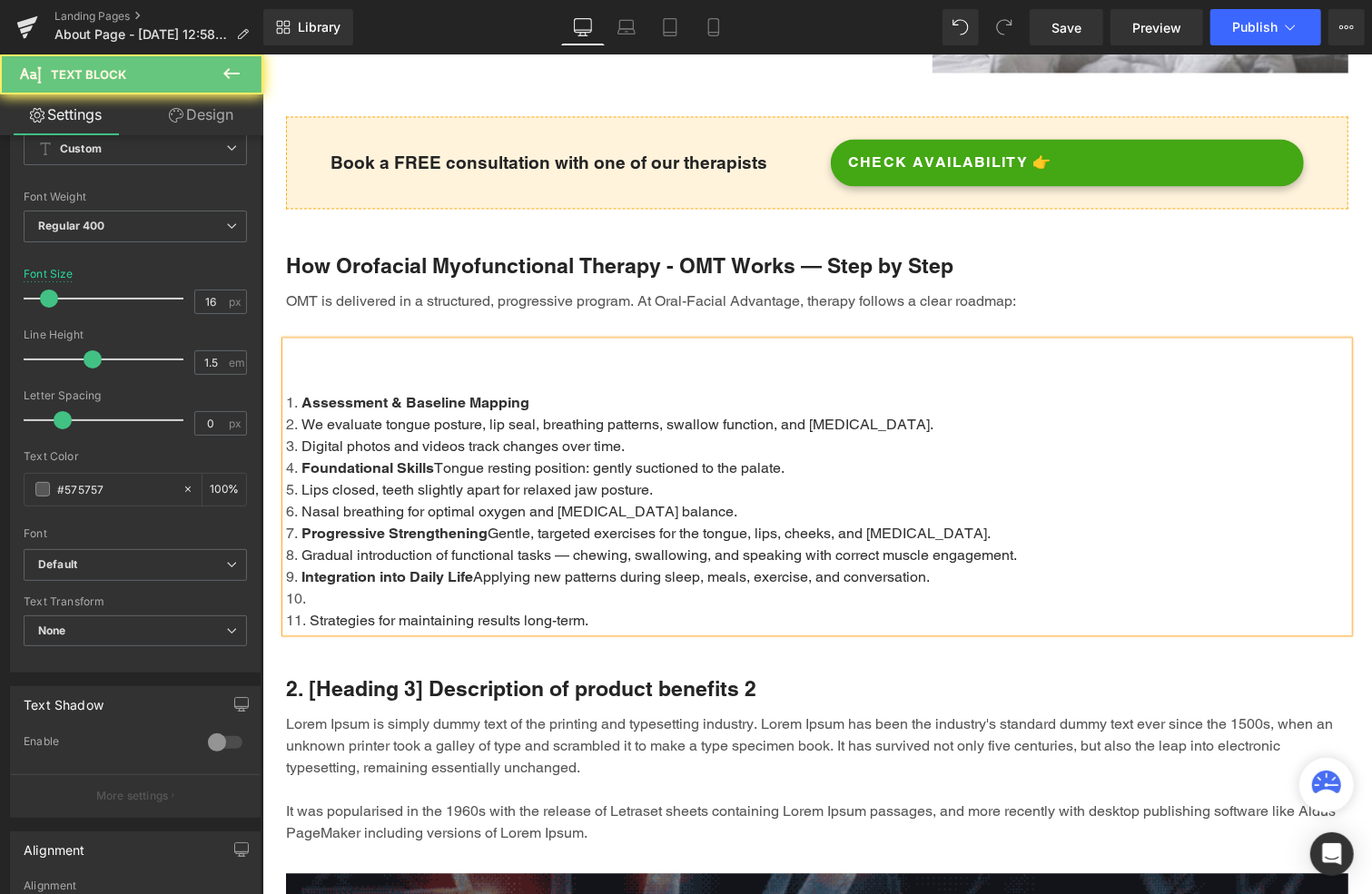
click at [317, 587] on li at bounding box center [816, 598] width 1062 height 22
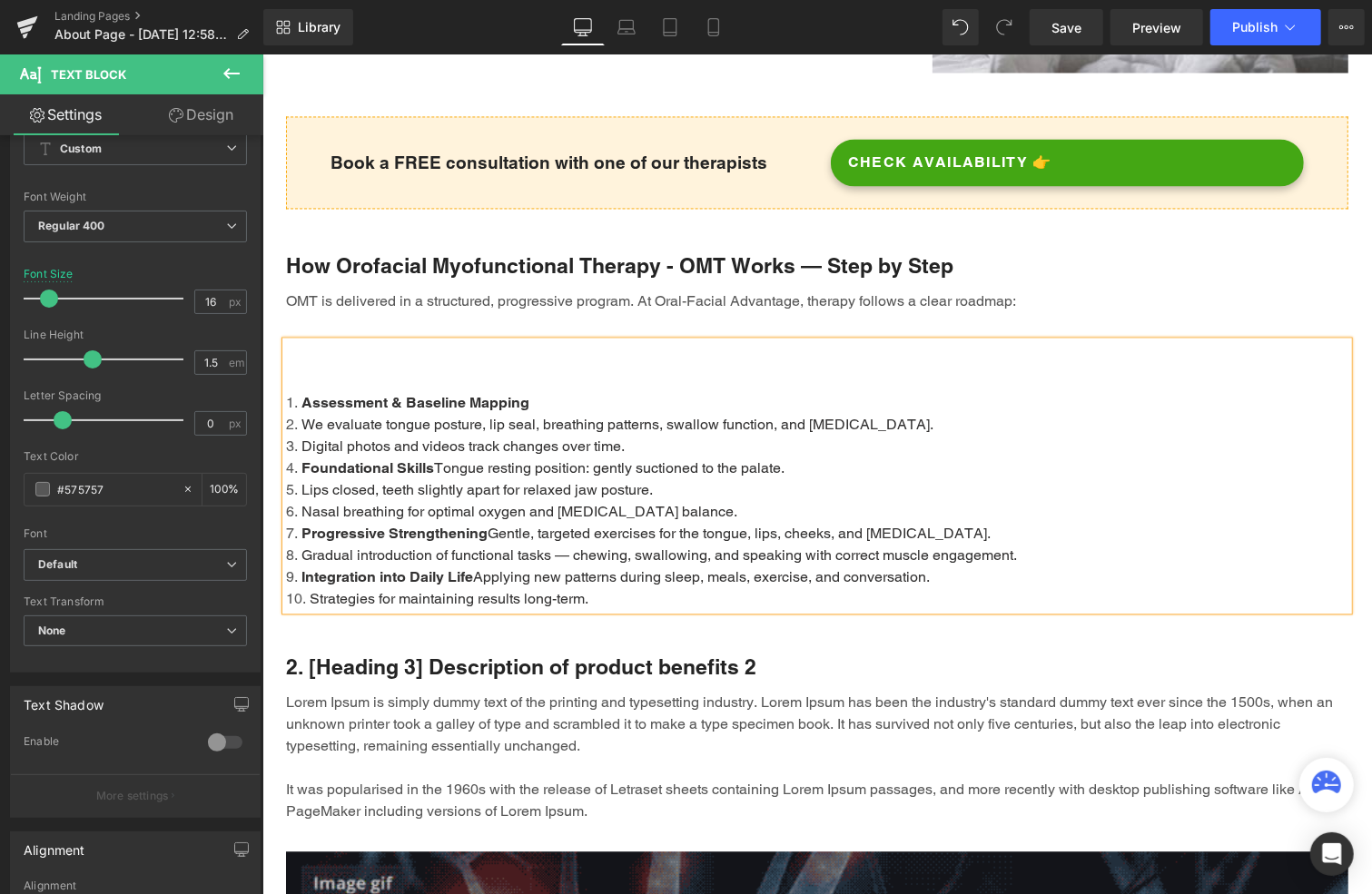
click at [485, 415] on span "We evaluate tongue posture, lip seal, breathing patterns, swallow function, and…" at bounding box center [617, 423] width 632 height 17
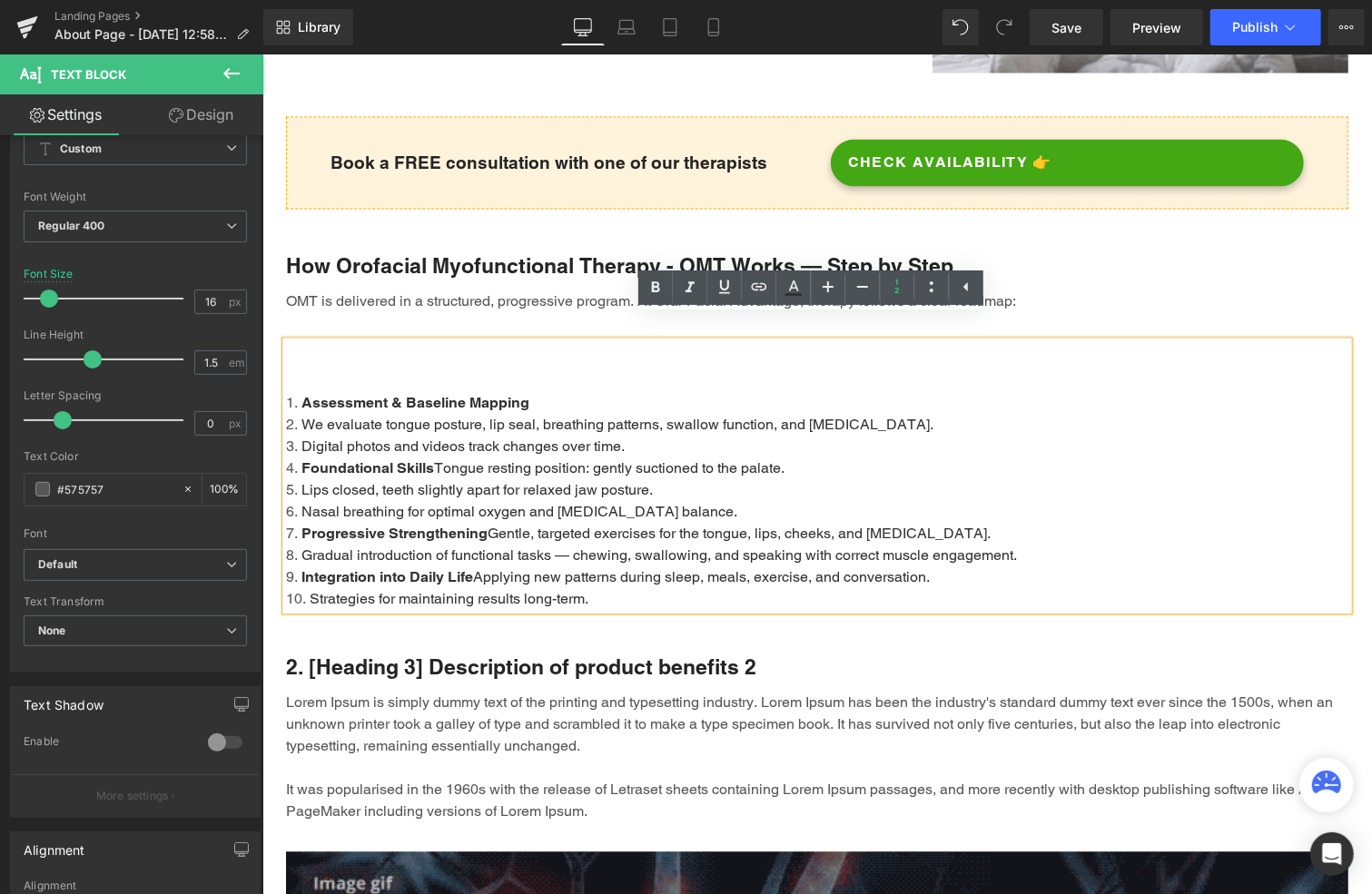
click at [483, 415] on span "We evaluate tongue posture, lip seal, breathing patterns, swallow function, and…" at bounding box center [617, 423] width 632 height 17
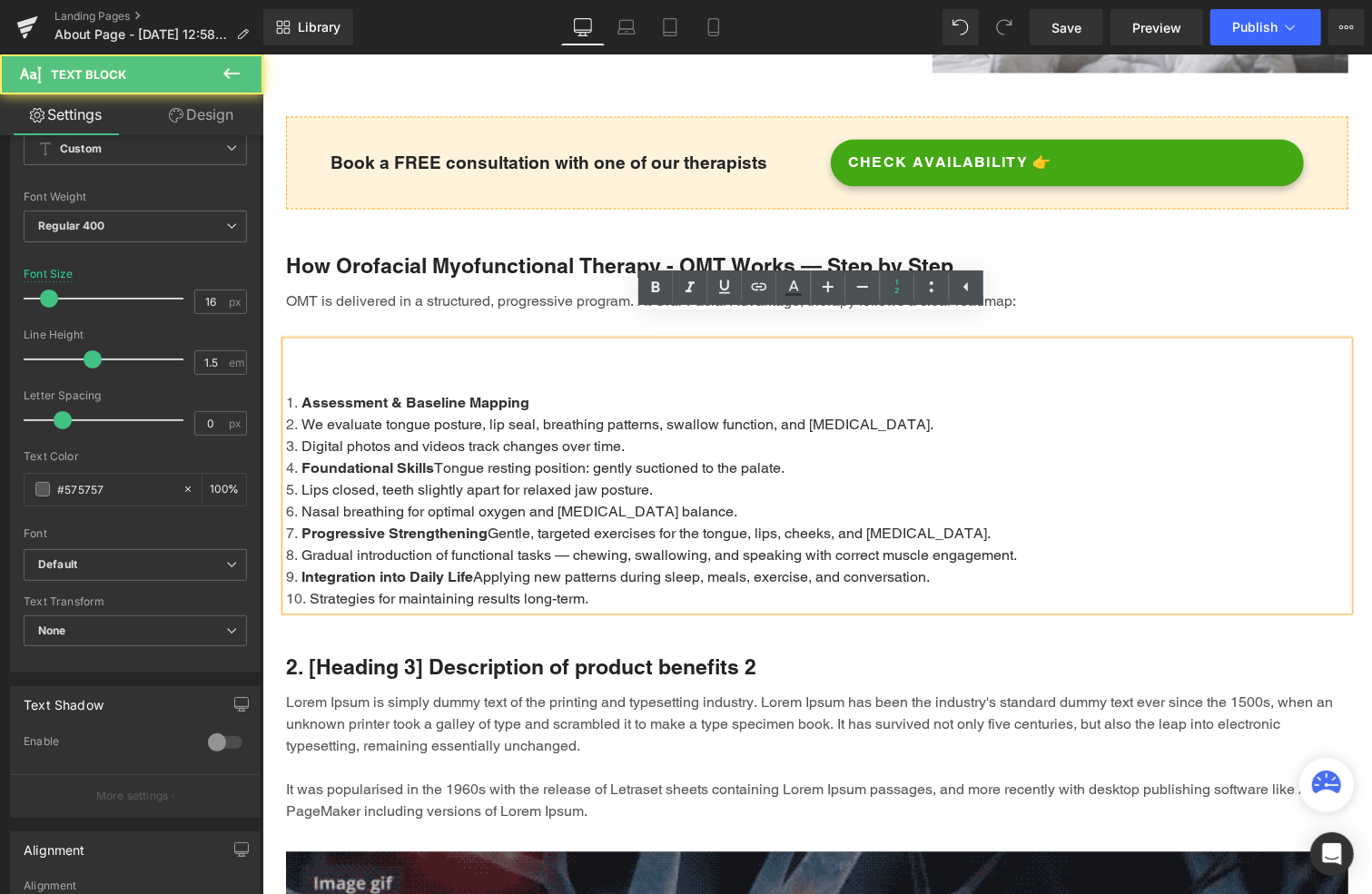
click at [289, 413] on li "We evaluate tongue posture, lip seal, breathing patterns, swallow function, and…" at bounding box center [816, 423] width 1062 height 22
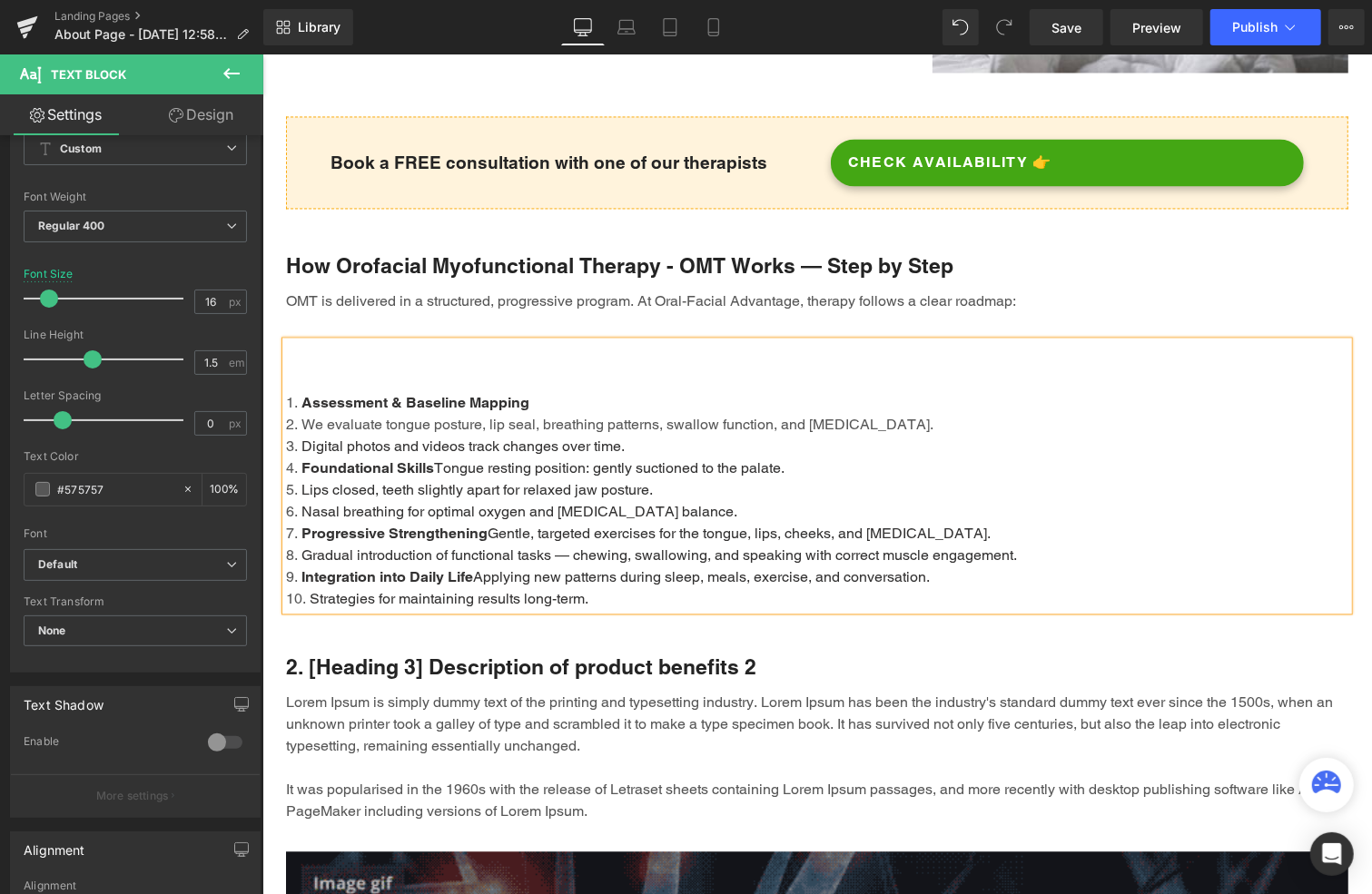
click at [343, 413] on li "We evaluate tongue posture, lip seal, breathing patterns, swallow function, and…" at bounding box center [816, 423] width 1062 height 22
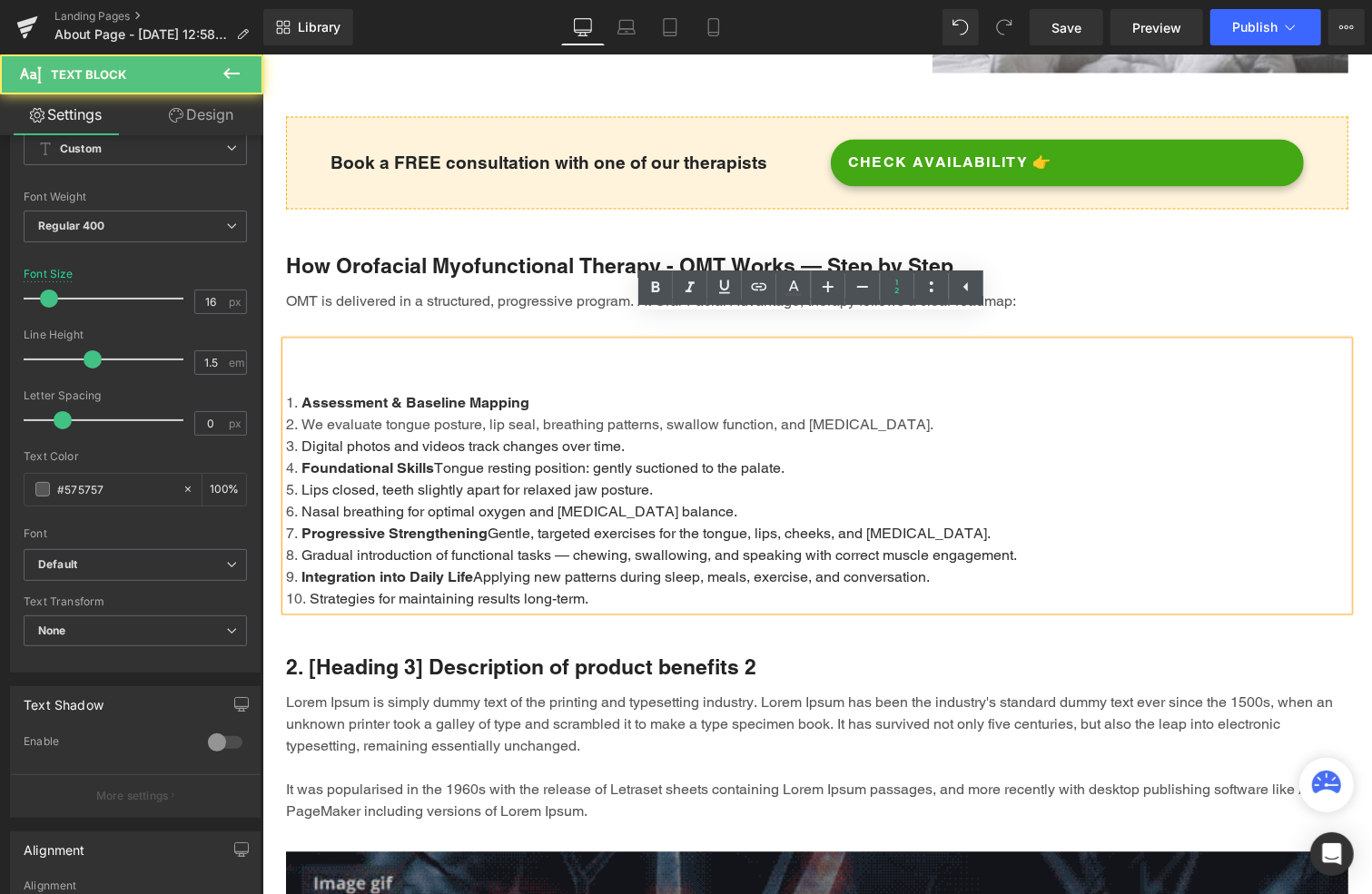
click at [343, 413] on li "We evaluate tongue posture, lip seal, breathing patterns, swallow function, and…" at bounding box center [816, 423] width 1062 height 22
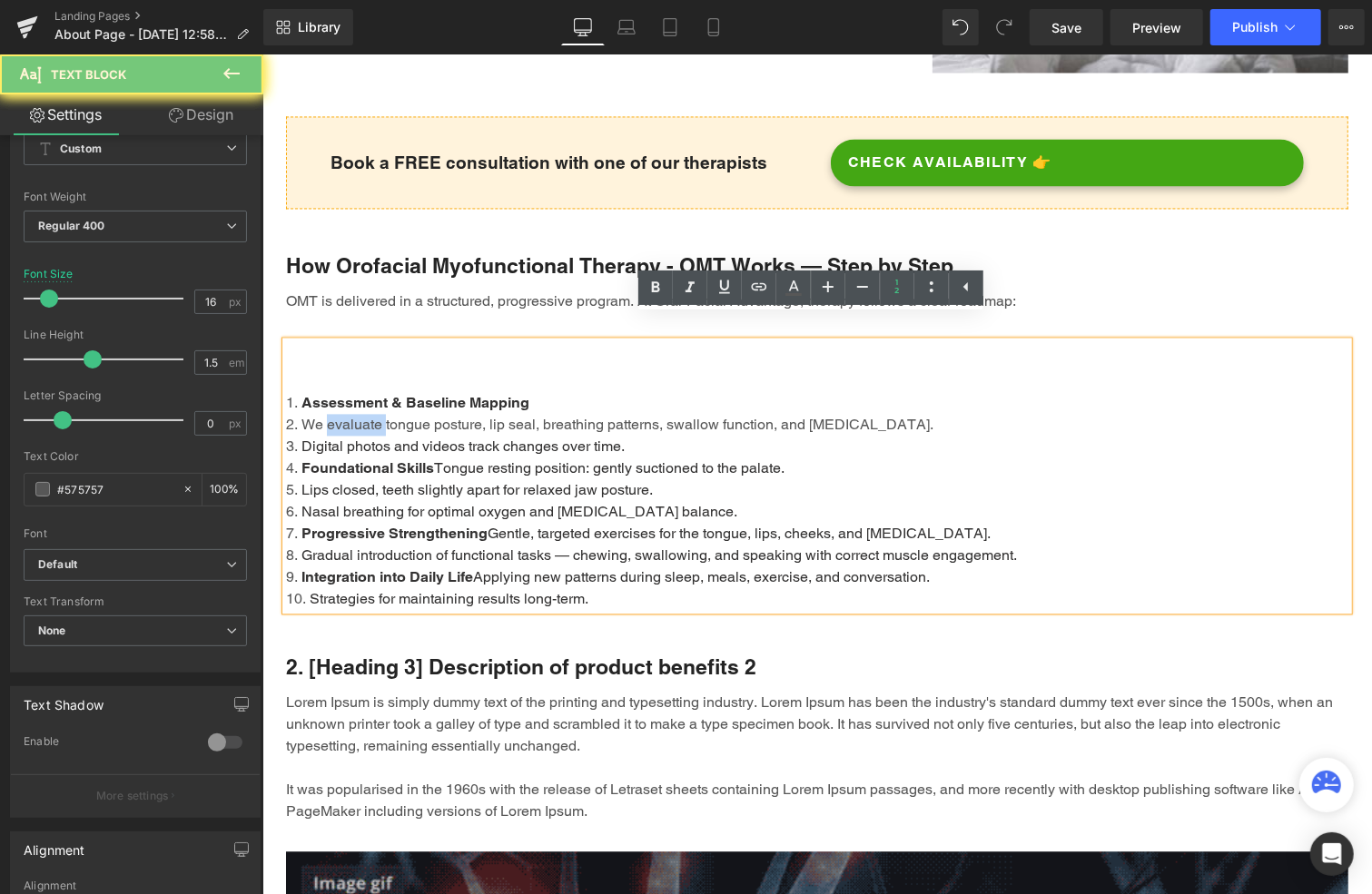
click at [343, 413] on li "We evaluate tongue posture, lip seal, breathing patterns, swallow function, and…" at bounding box center [816, 423] width 1062 height 22
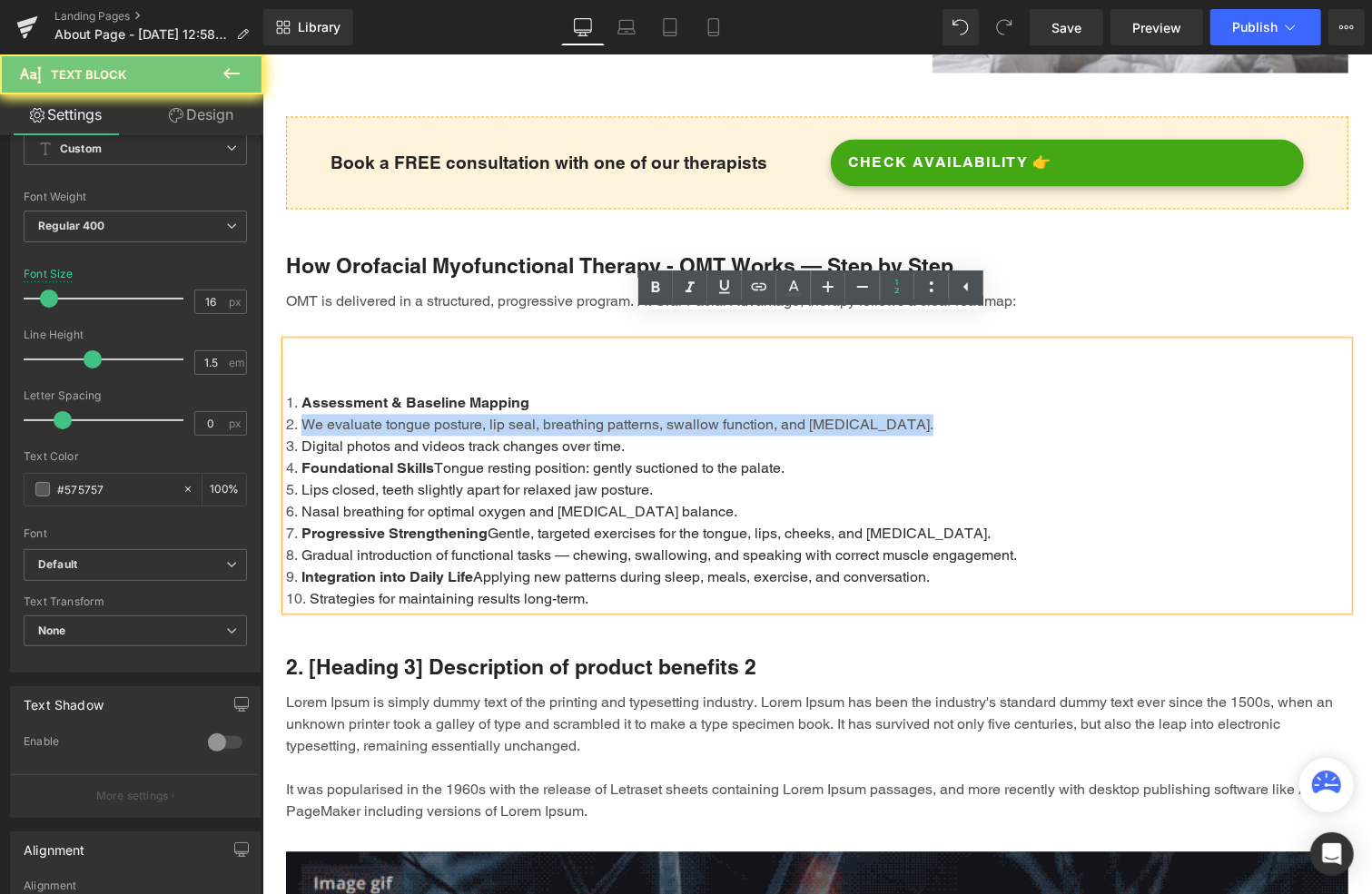
click at [343, 413] on li "We evaluate tongue posture, lip seal, breathing patterns, swallow function, and…" at bounding box center [816, 423] width 1062 height 22
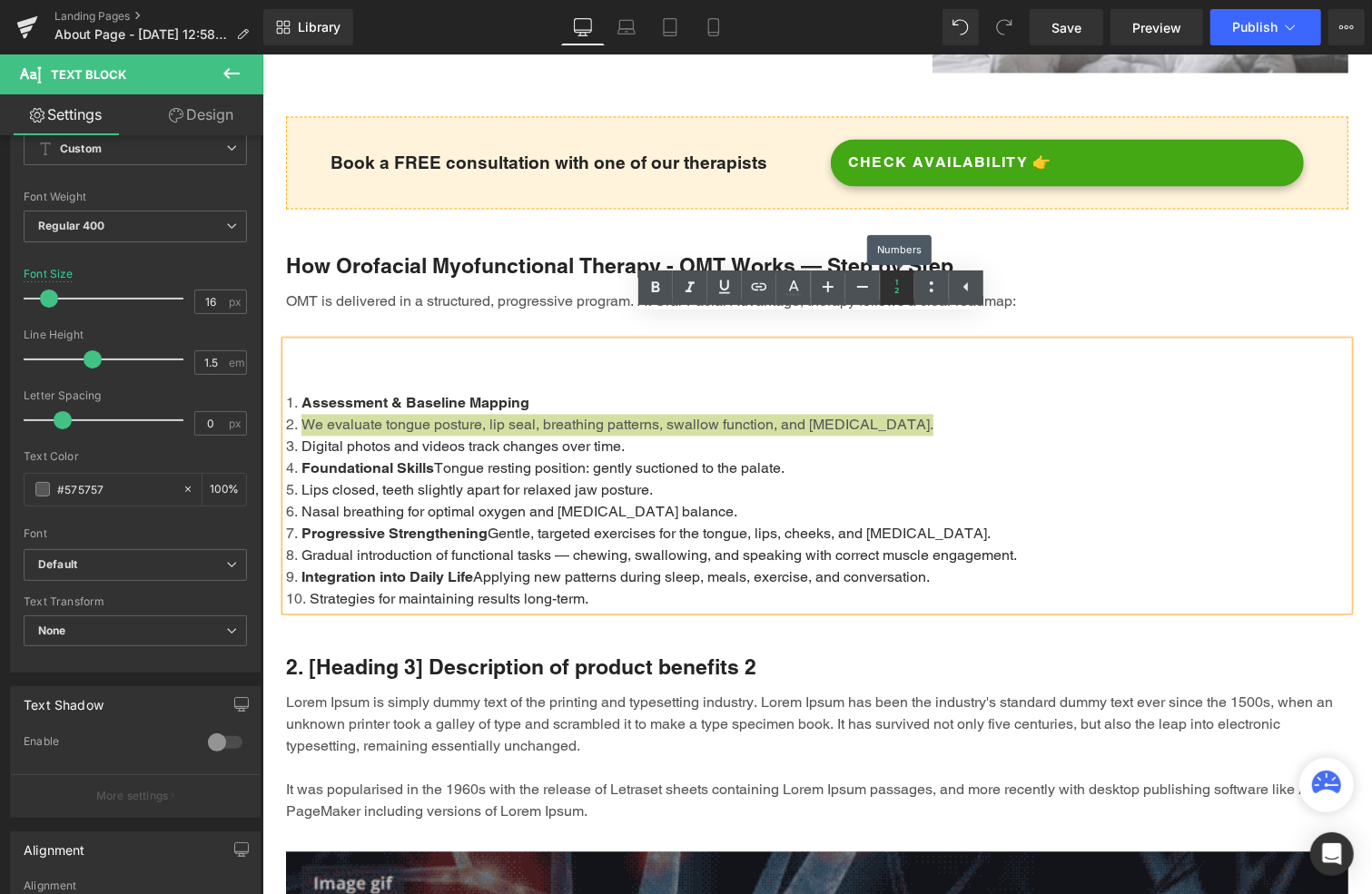
click at [900, 285] on icon at bounding box center [897, 286] width 22 height 22
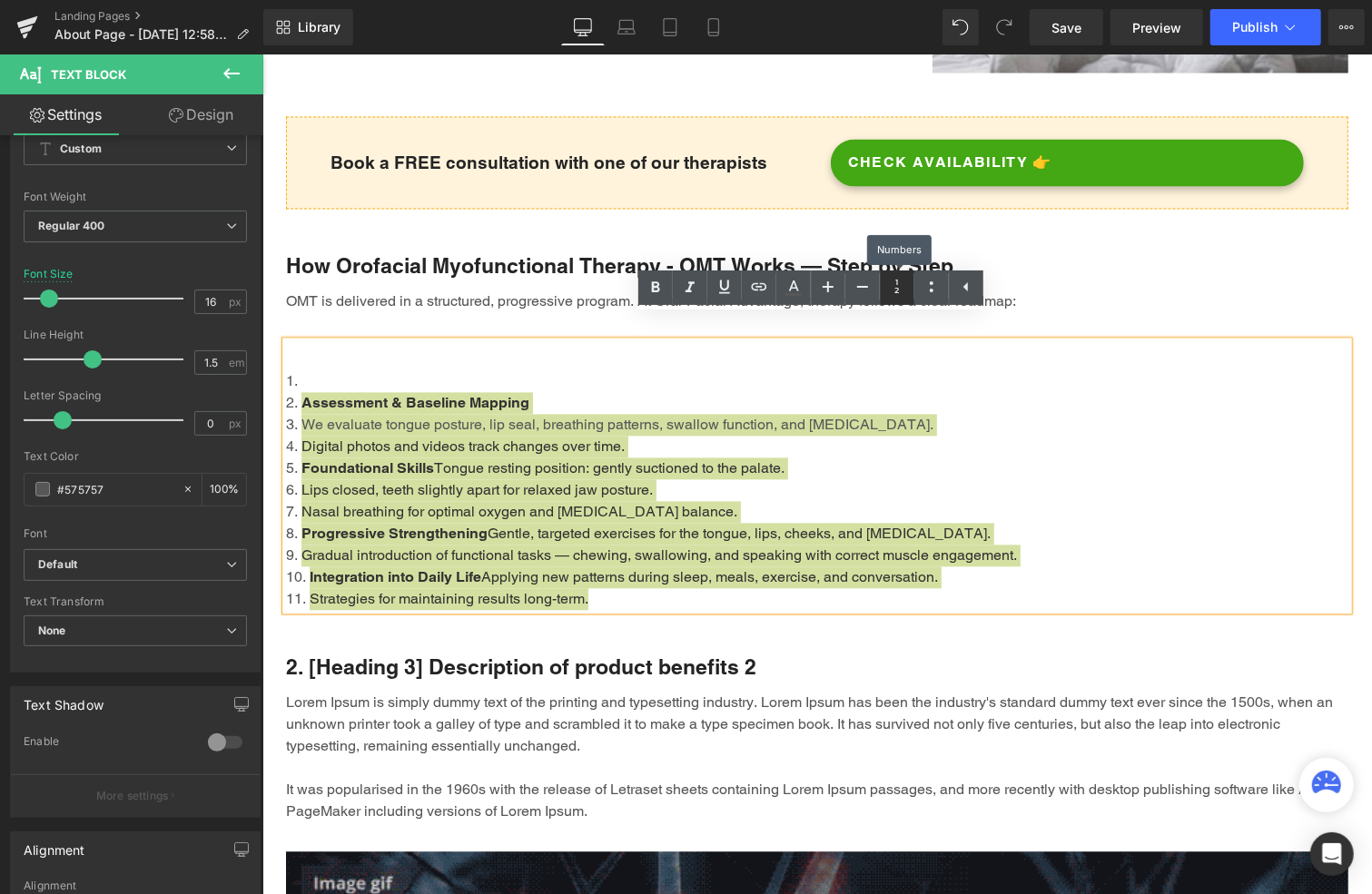
click at [900, 285] on icon at bounding box center [897, 286] width 22 height 22
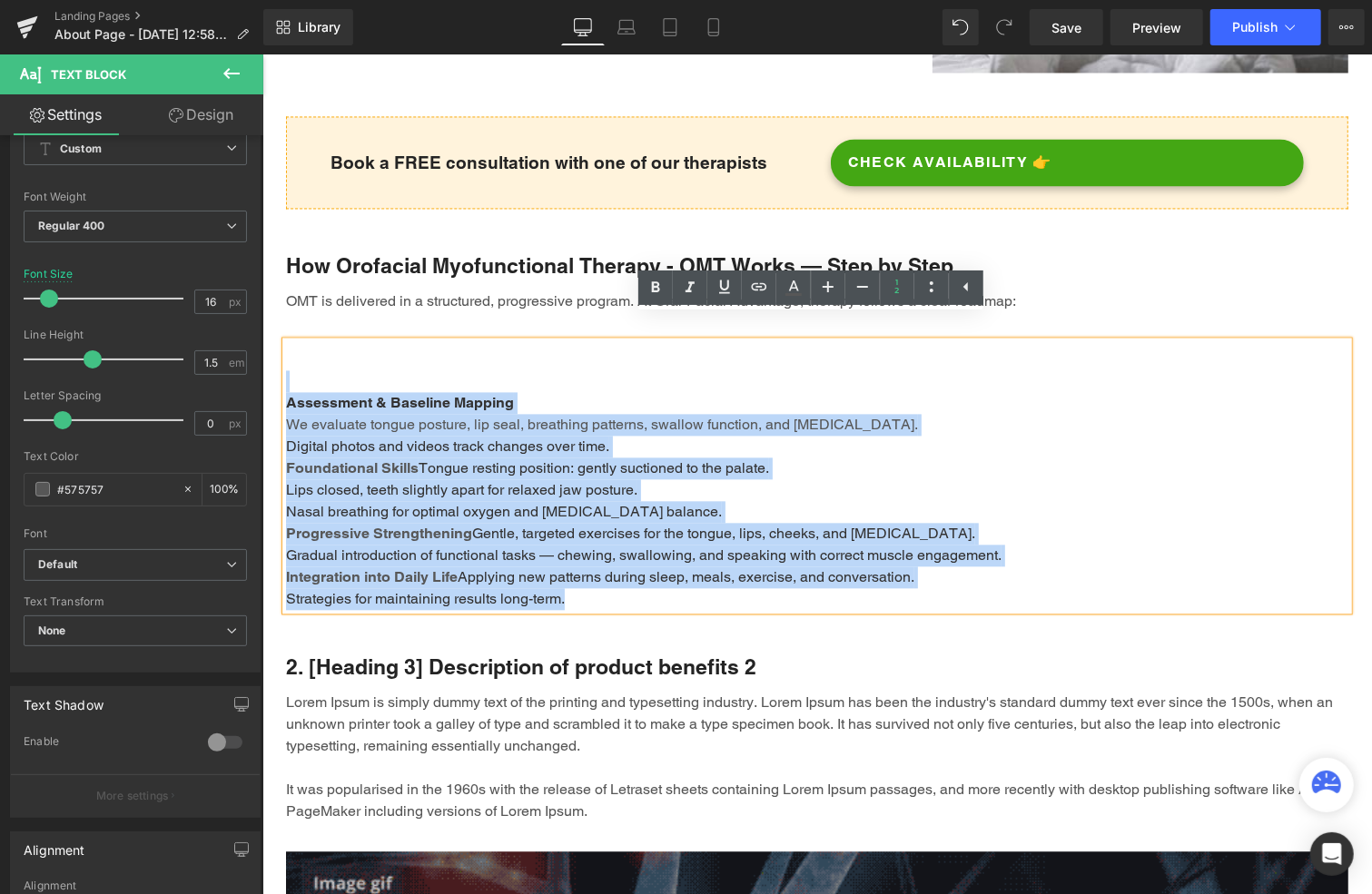
click at [854, 415] on span "We evaluate tongue posture, lip seal, breathing patterns, swallow function, and…" at bounding box center [601, 423] width 632 height 17
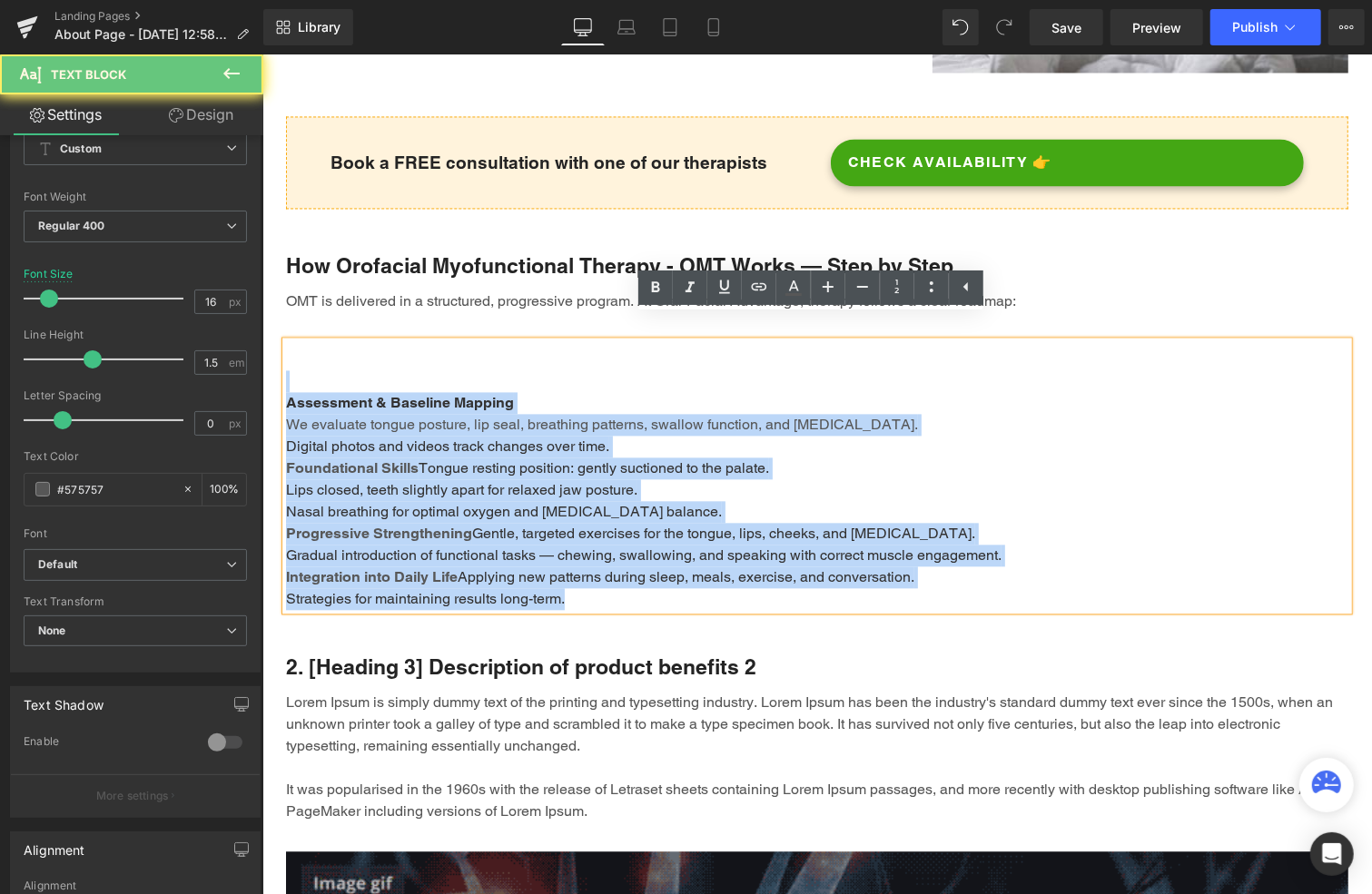
click at [534, 372] on div "Assessment & Baseline Mapping We evaluate tongue posture, lip seal, breathing p…" at bounding box center [816, 474] width 1062 height 269
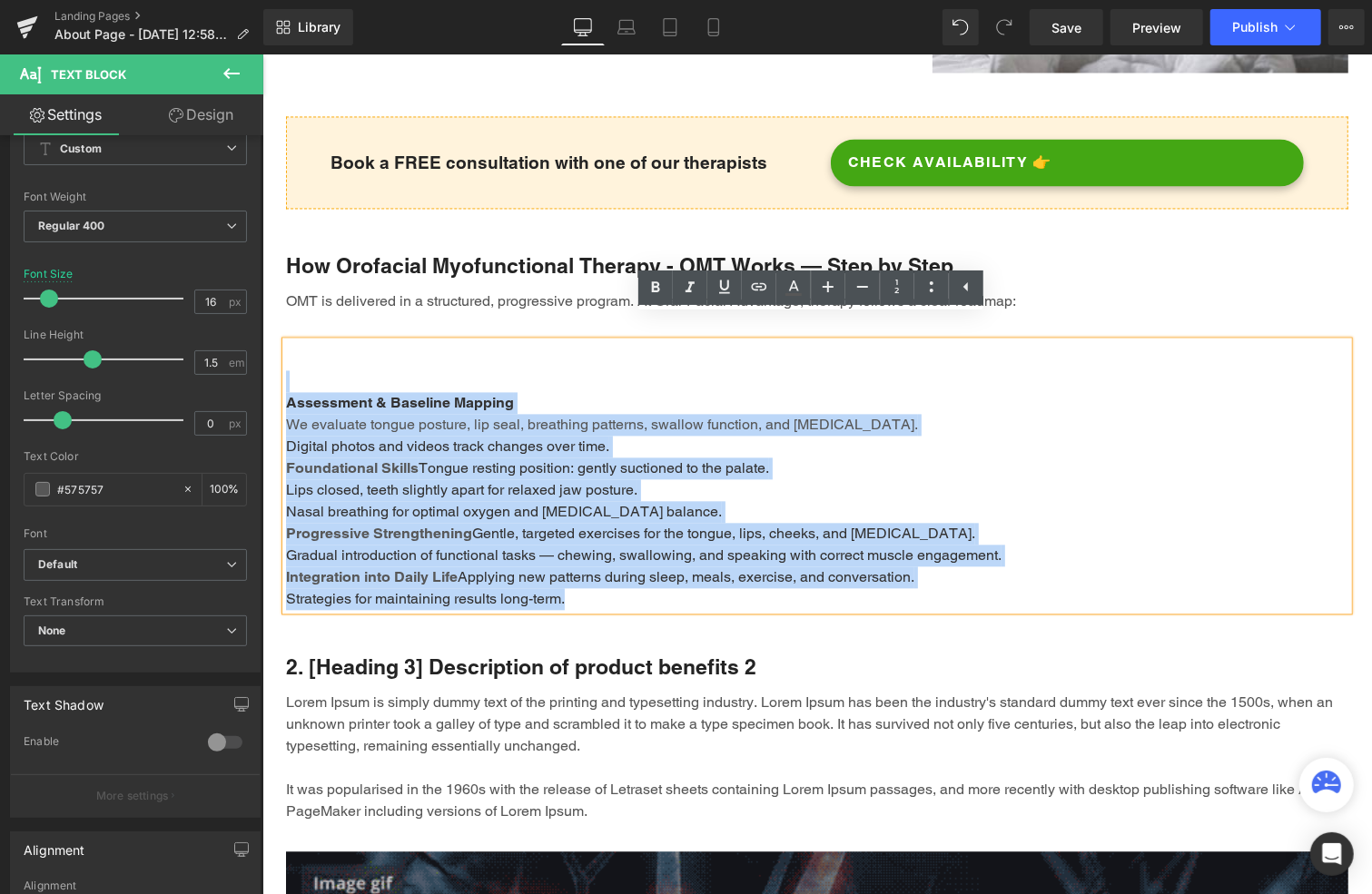
click at [841, 487] on div "Assessment & Baseline Mapping We evaluate tongue posture, lip seal, breathing p…" at bounding box center [816, 474] width 1062 height 269
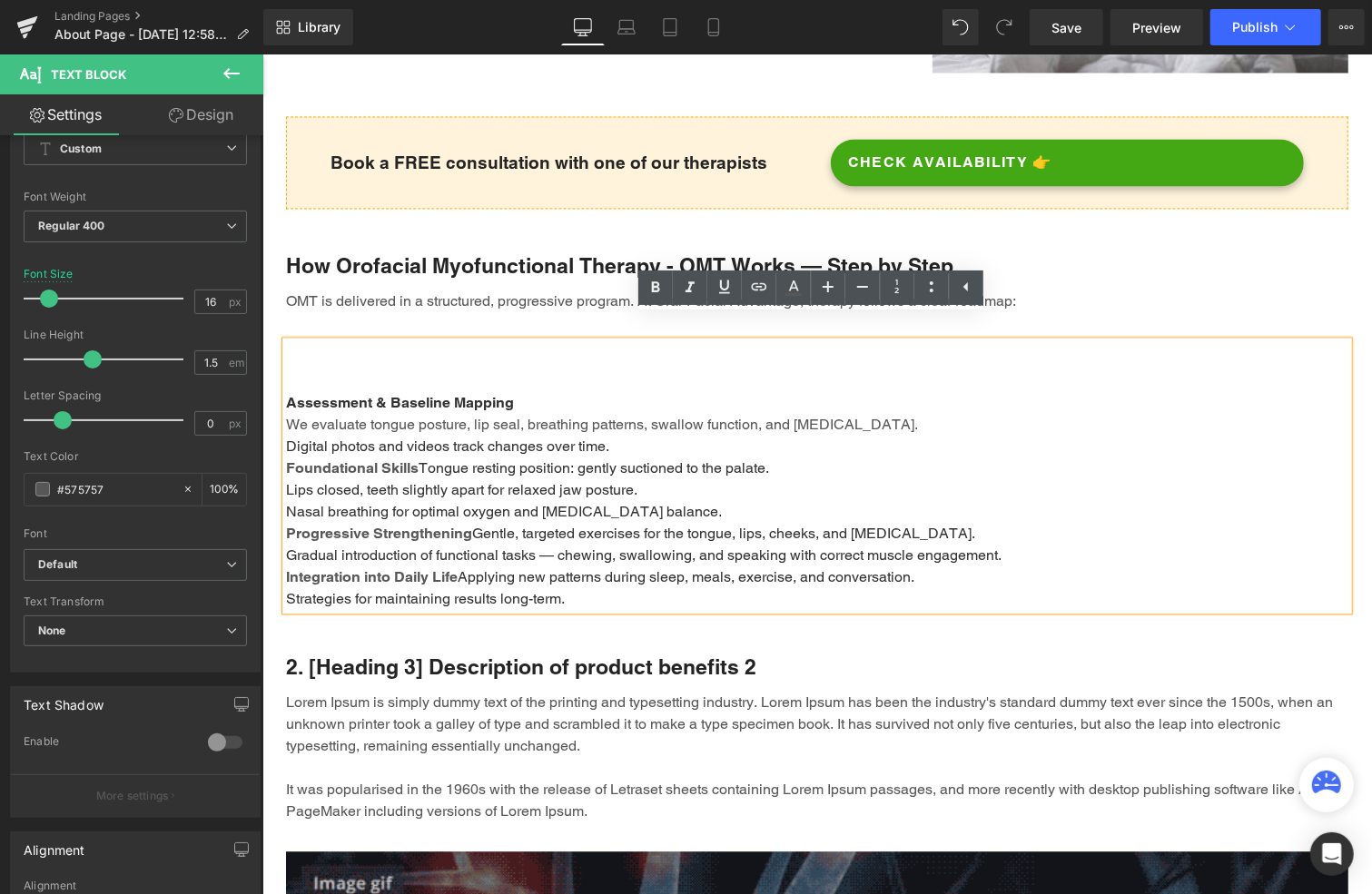
click at [456, 567] on span "Applying new patterns during sleep, meals, exercise, and conversation." at bounding box center [684, 576] width 456 height 17
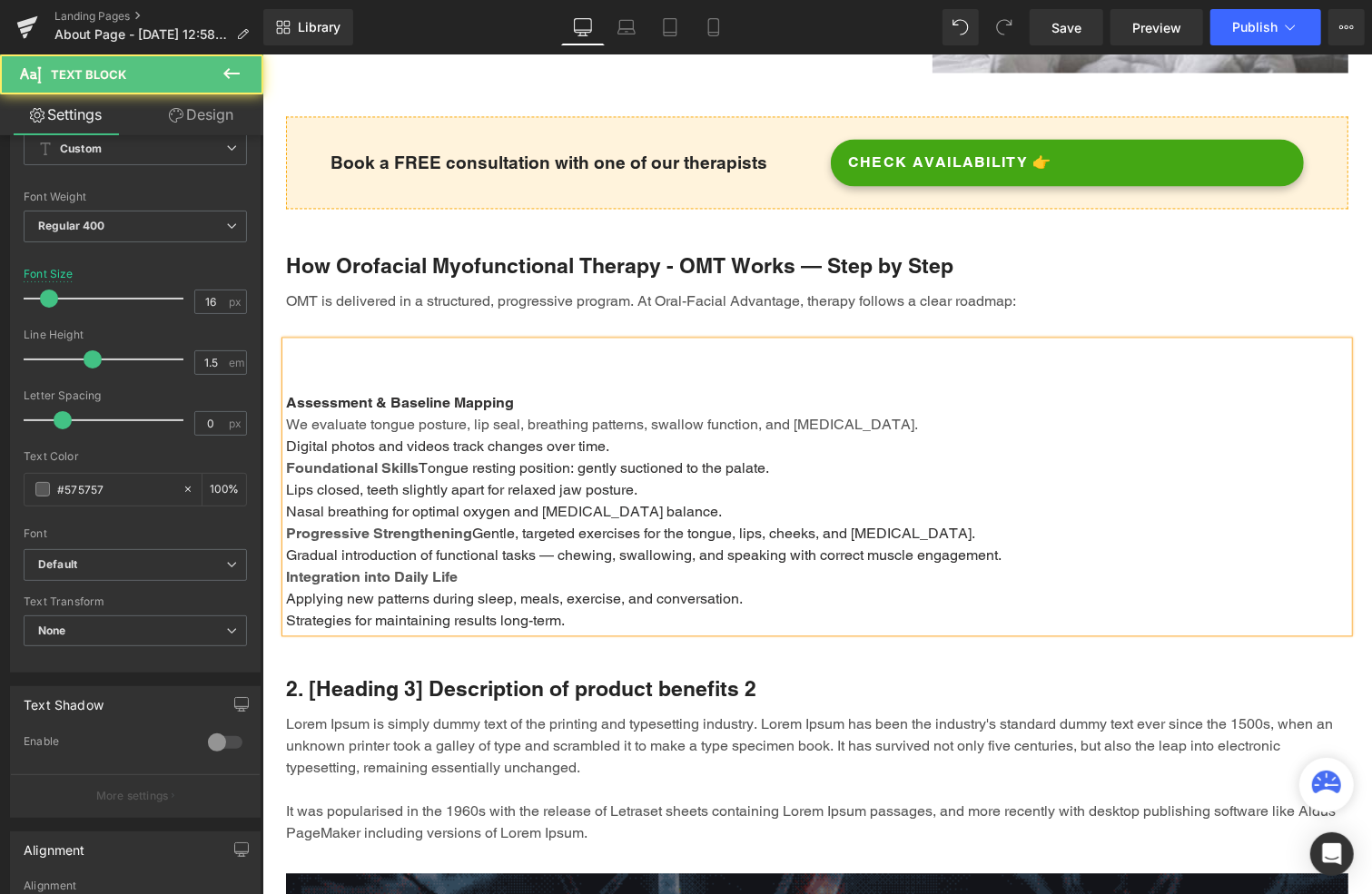
click at [286, 415] on span "We evaluate tongue posture, lip seal, breathing patterns, swallow function, and…" at bounding box center [601, 423] width 632 height 17
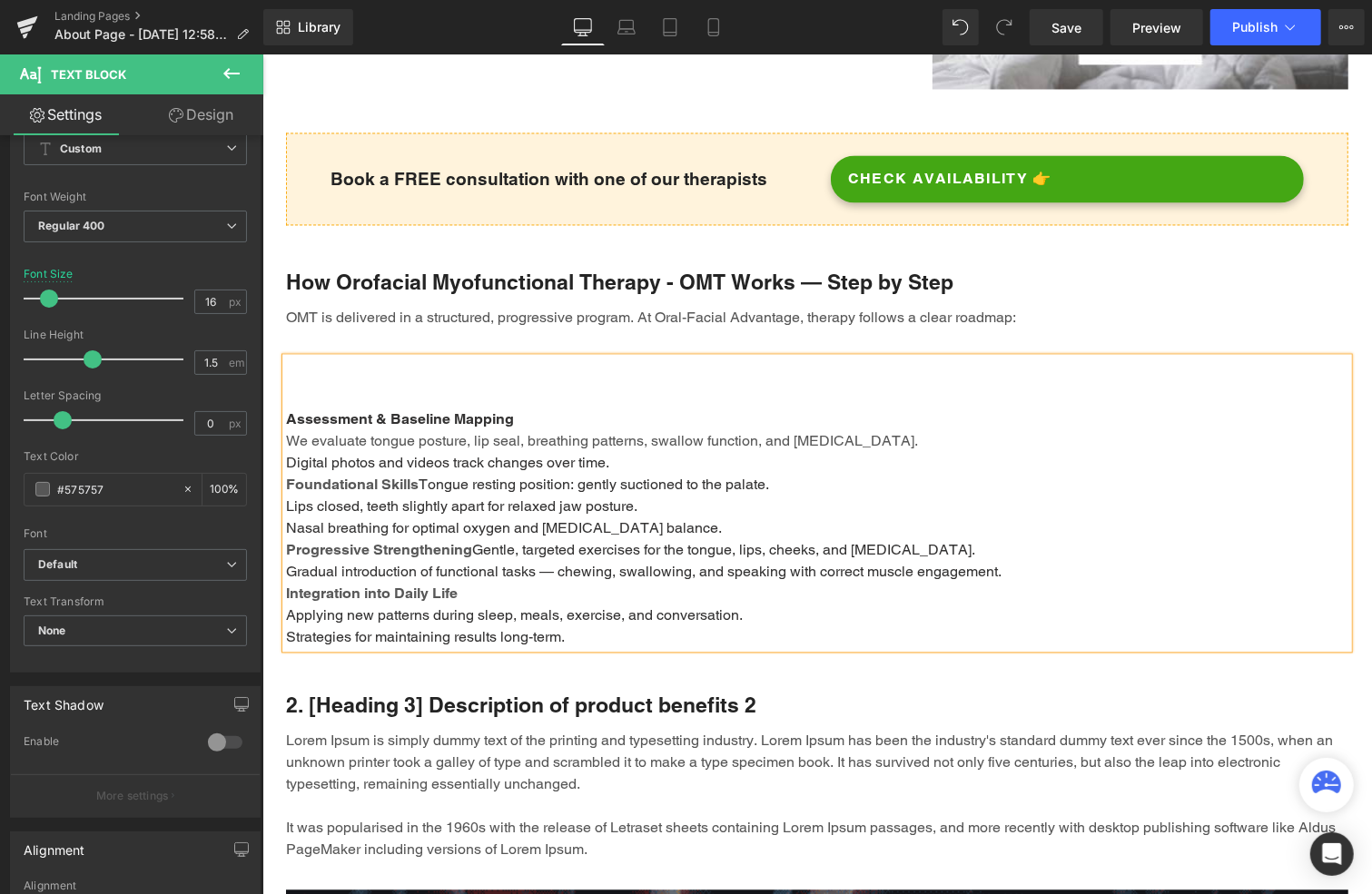
scroll to position [2210, 0]
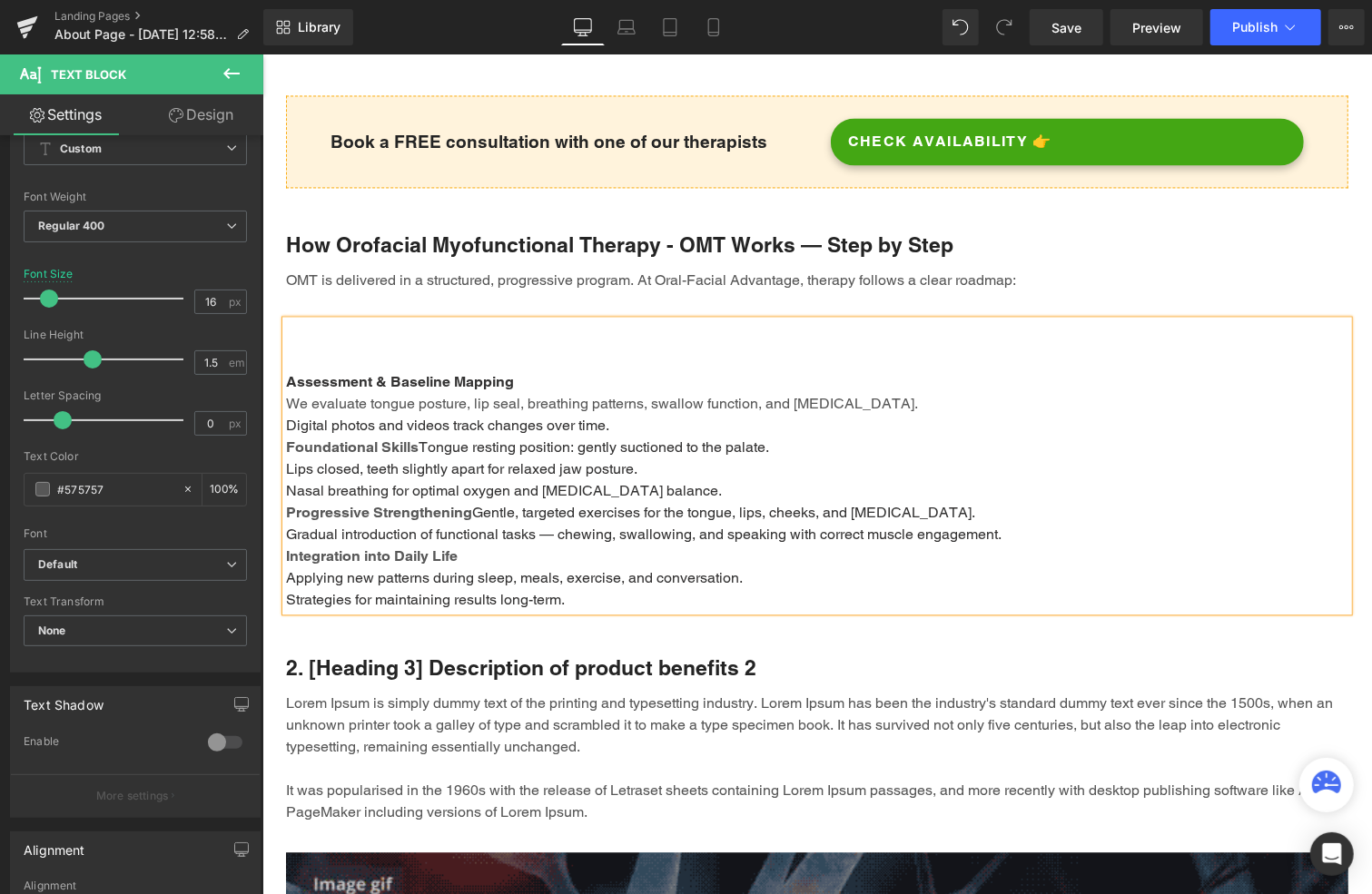
click at [544, 393] on span "We evaluate tongue posture, lip seal, breathing patterns, swallow function, and…" at bounding box center [601, 402] width 632 height 17
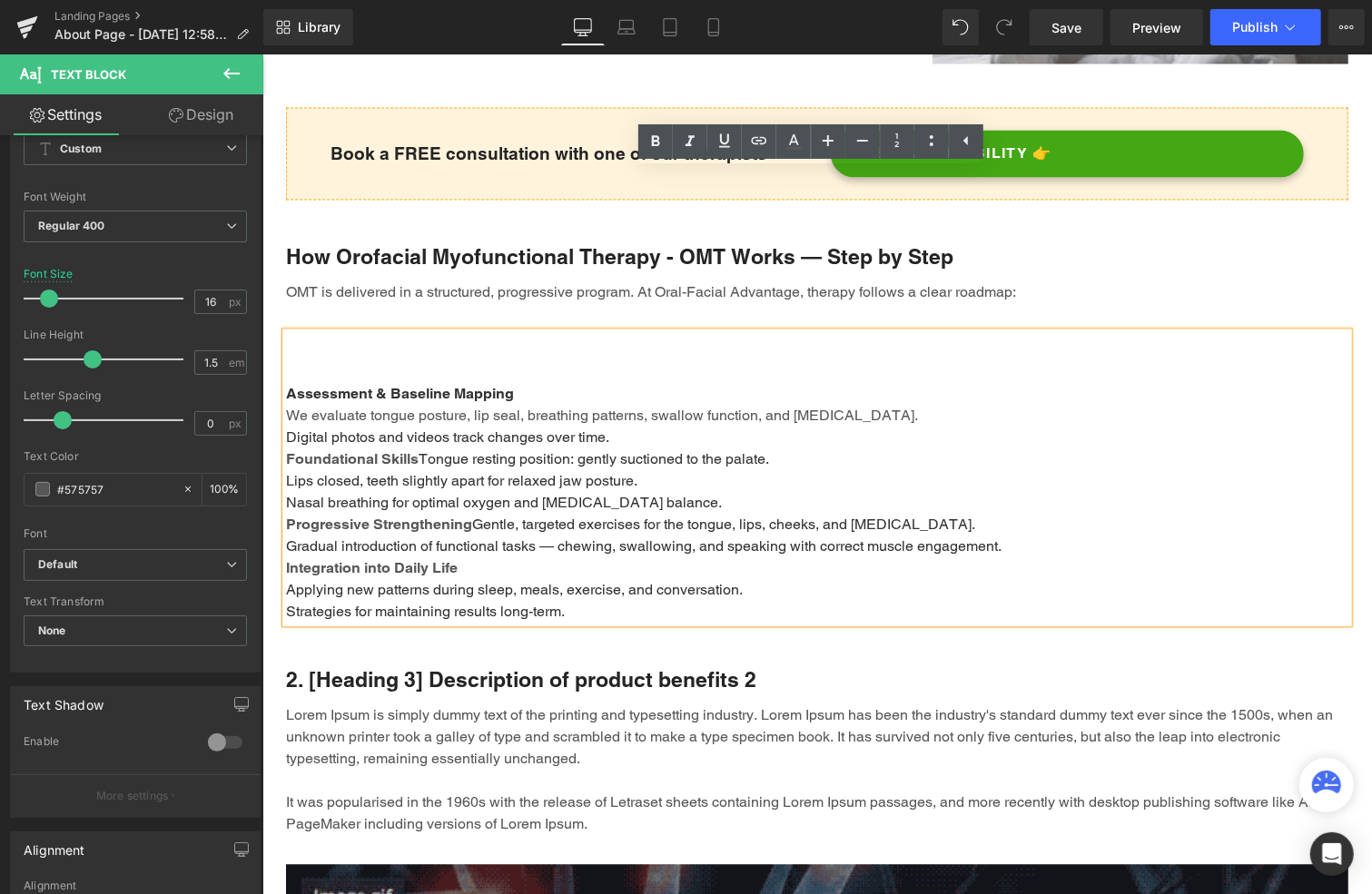
scroll to position [2029, 0]
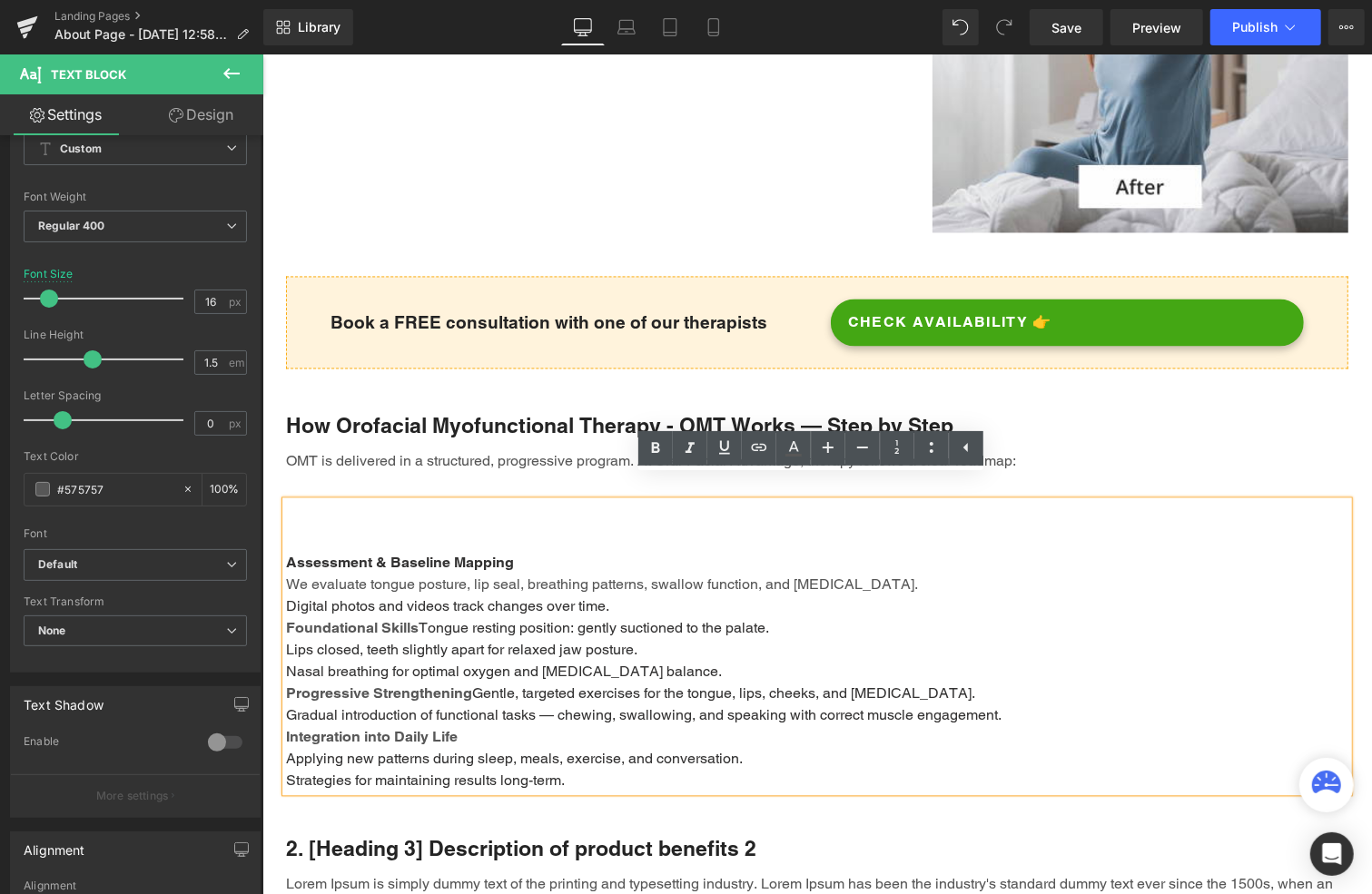
click at [445, 576] on span "We evaluate tongue posture, lip seal, breathing patterns, swallow function, and…" at bounding box center [601, 584] width 632 height 17
click at [621, 578] on div "Assessment & Baseline Mapping We evaluate tongue posture, lip seal, breathing p…" at bounding box center [816, 646] width 1062 height 290
click at [286, 576] on span "We evaluate tongue posture, lip seal, breathing patterns, swallow function, and…" at bounding box center [601, 584] width 632 height 17
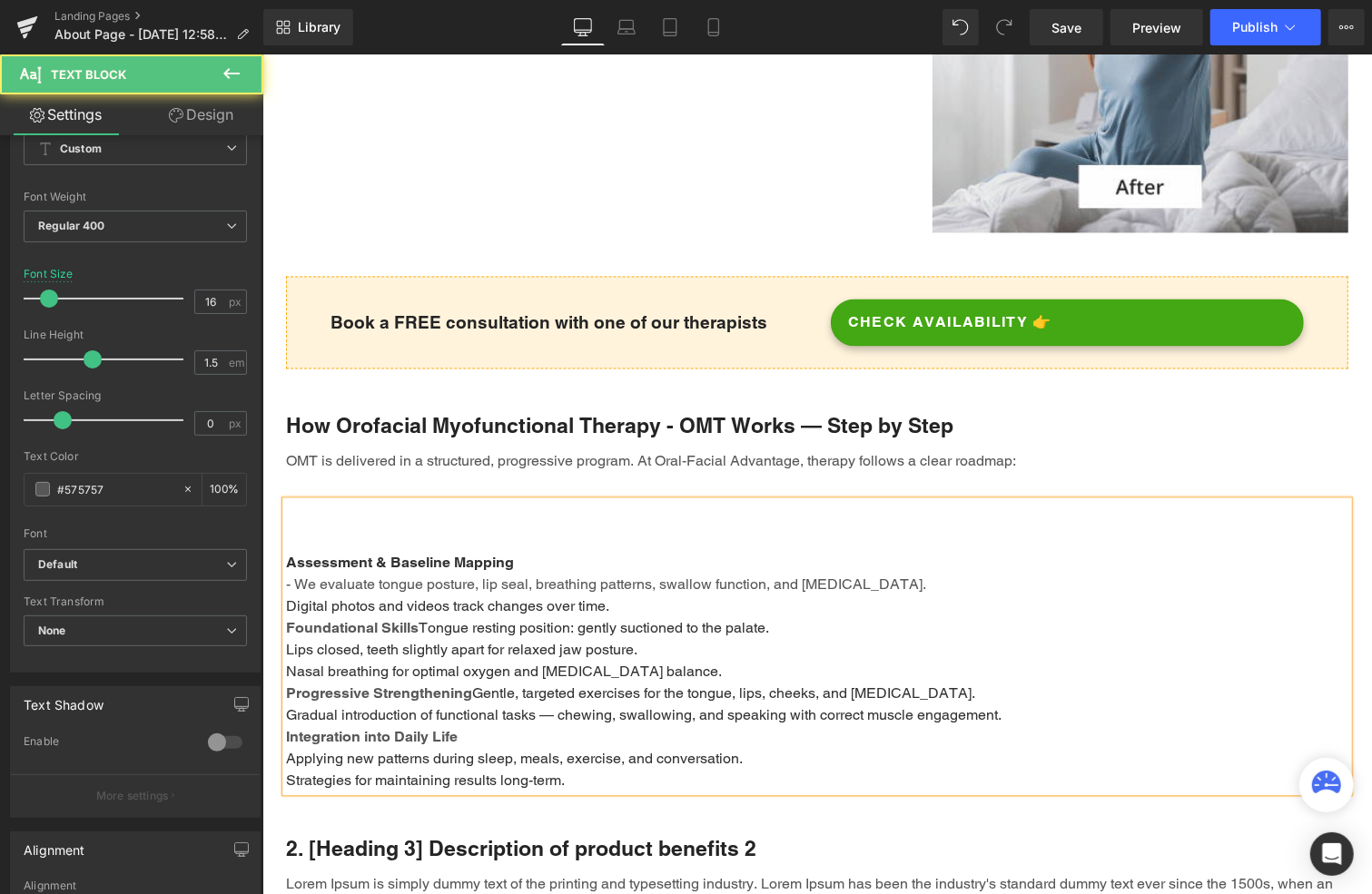
click at [286, 597] on span "Digital photos and videos track changes over time." at bounding box center [447, 606] width 323 height 17
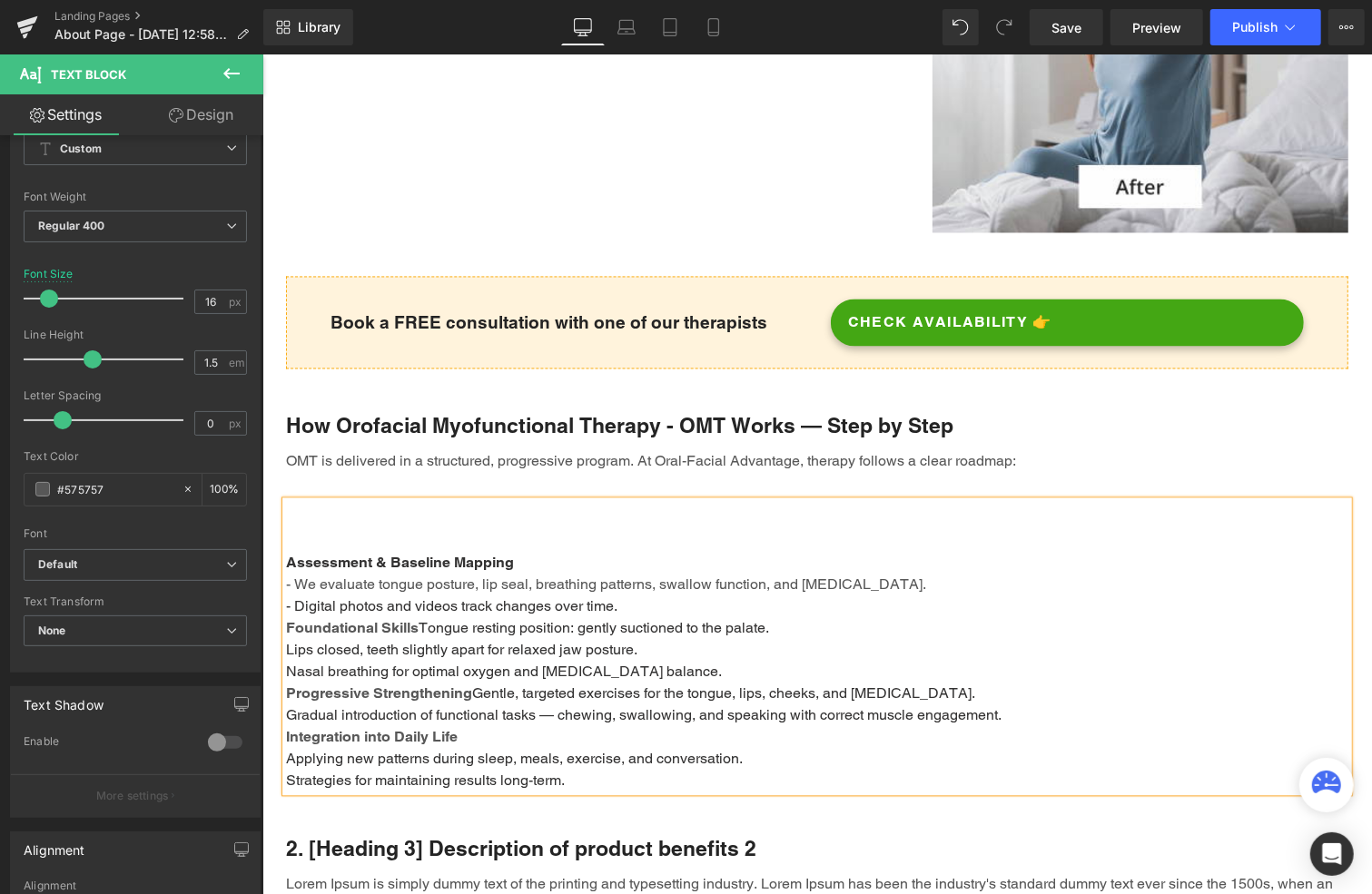
scroll to position [2120, 0]
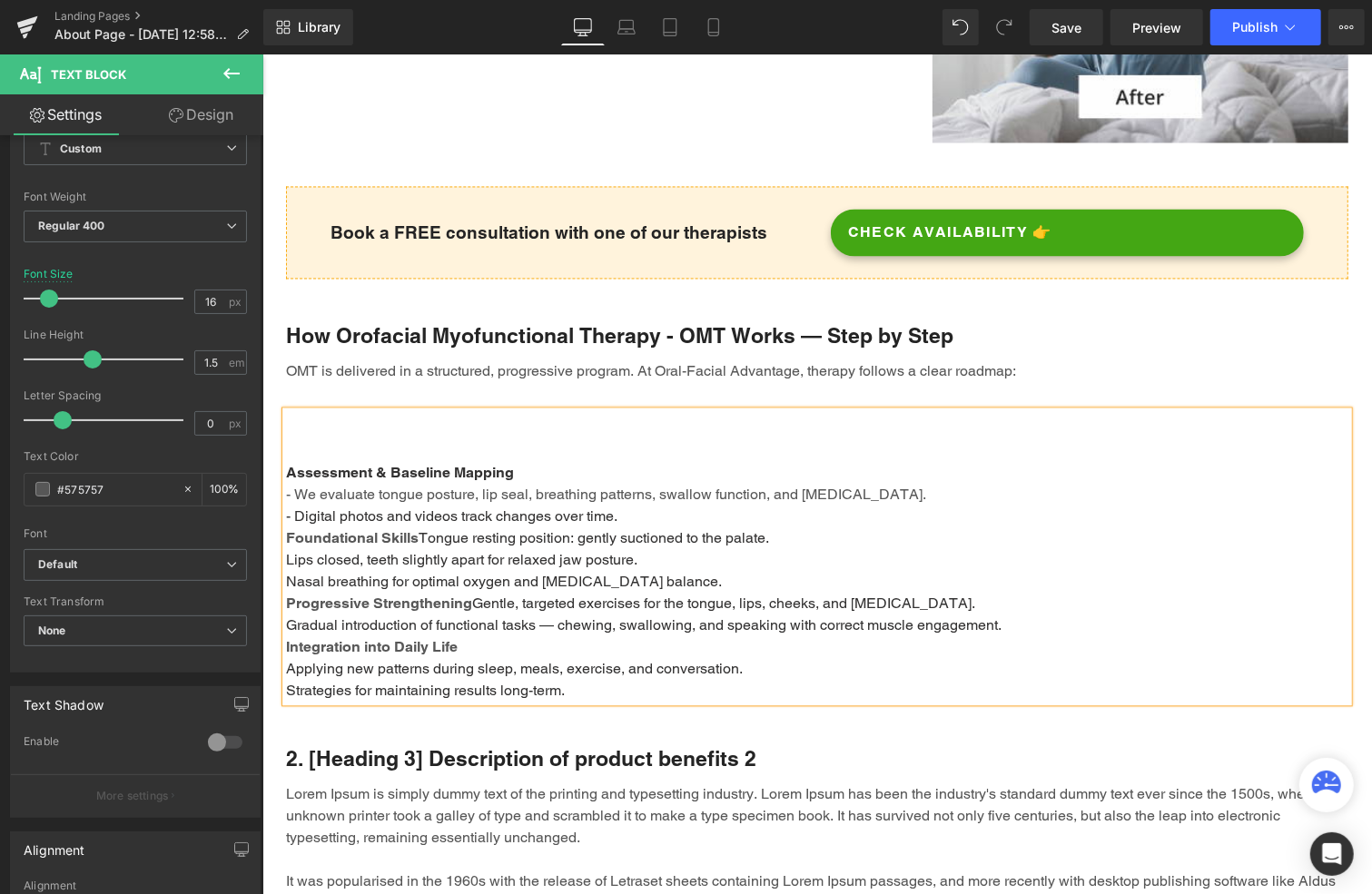
click at [286, 534] on div "Assessment & Baseline Mapping - We evaluate tongue posture, lip seal, breathing…" at bounding box center [816, 555] width 1062 height 290
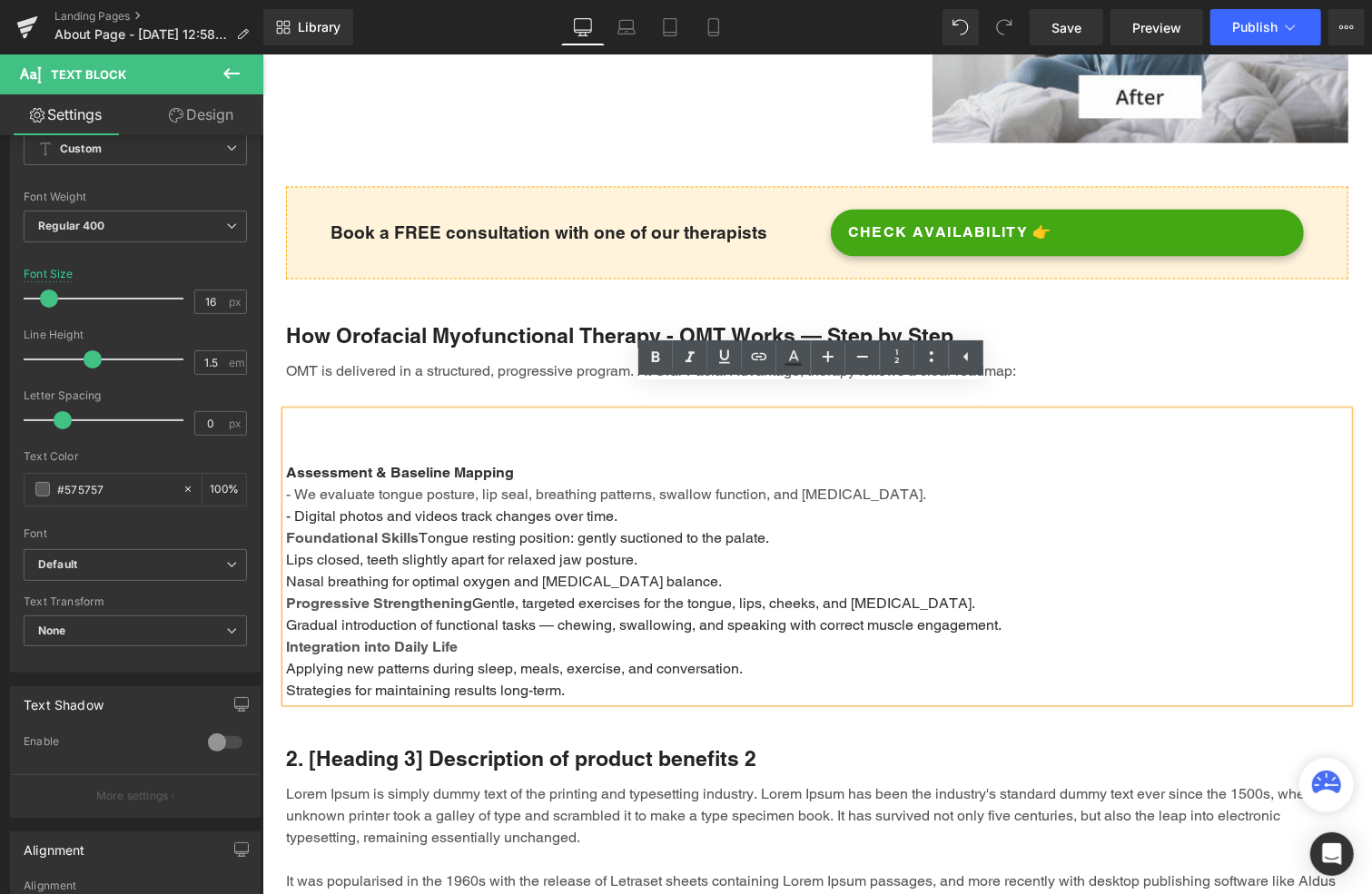
click at [286, 534] on div "Assessment & Baseline Mapping - We evaluate tongue posture, lip seal, breathing…" at bounding box center [816, 555] width 1062 height 290
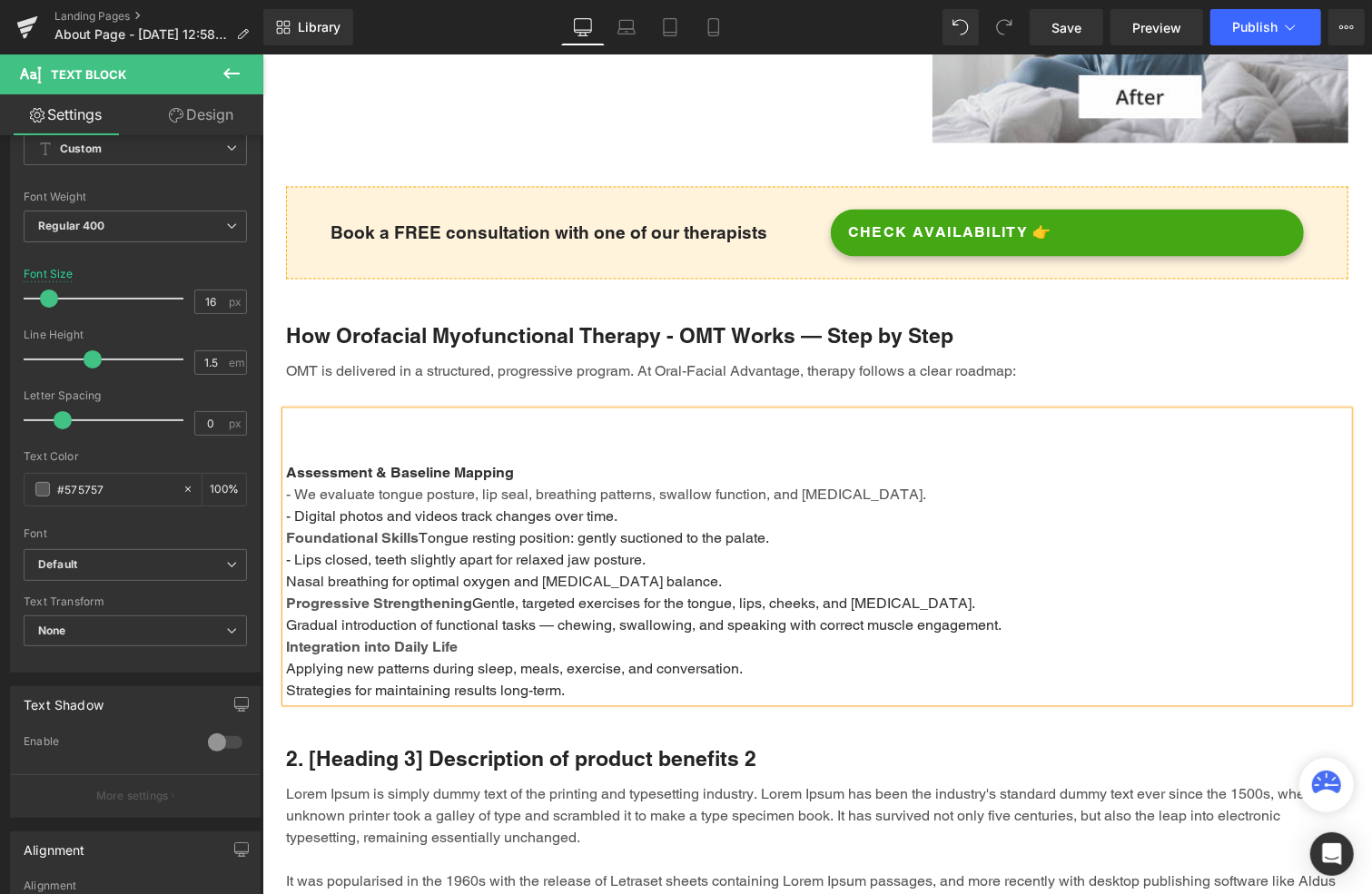
click at [286, 572] on span "Nasal breathing for optimal oxygen and nitric oxide balance." at bounding box center [504, 581] width 436 height 17
click at [471, 594] on span "Gentle, targeted exercises for the tongue, lips, cheeks, and soft palate." at bounding box center [722, 603] width 503 height 17
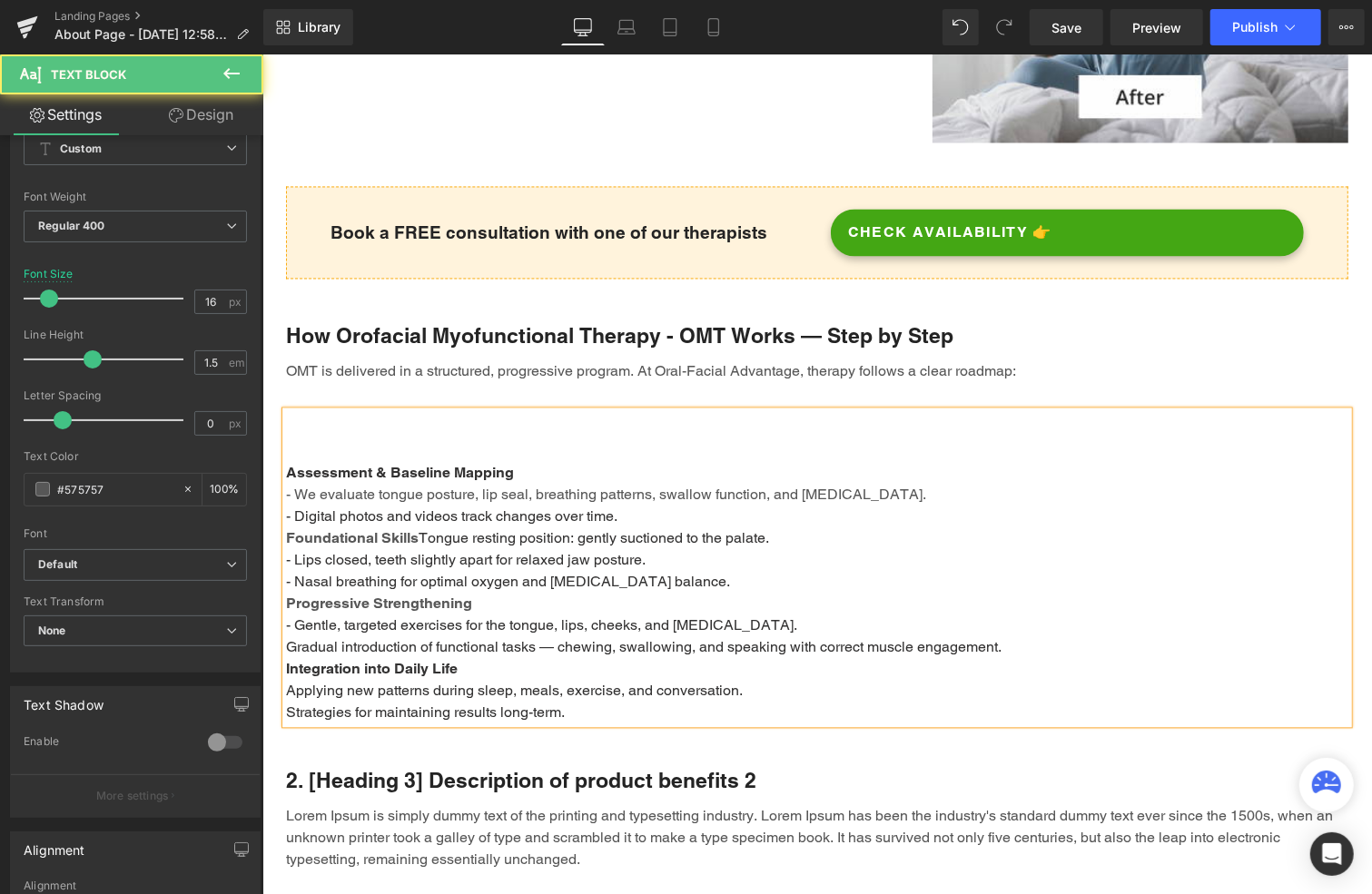
click at [286, 637] on span "Gradual introduction of functional tasks — chewing, swallowing, and speaking wi…" at bounding box center [644, 646] width 716 height 17
click at [418, 528] on span "Tongue resting position: gently suctioned to the palate." at bounding box center [592, 537] width 350 height 17
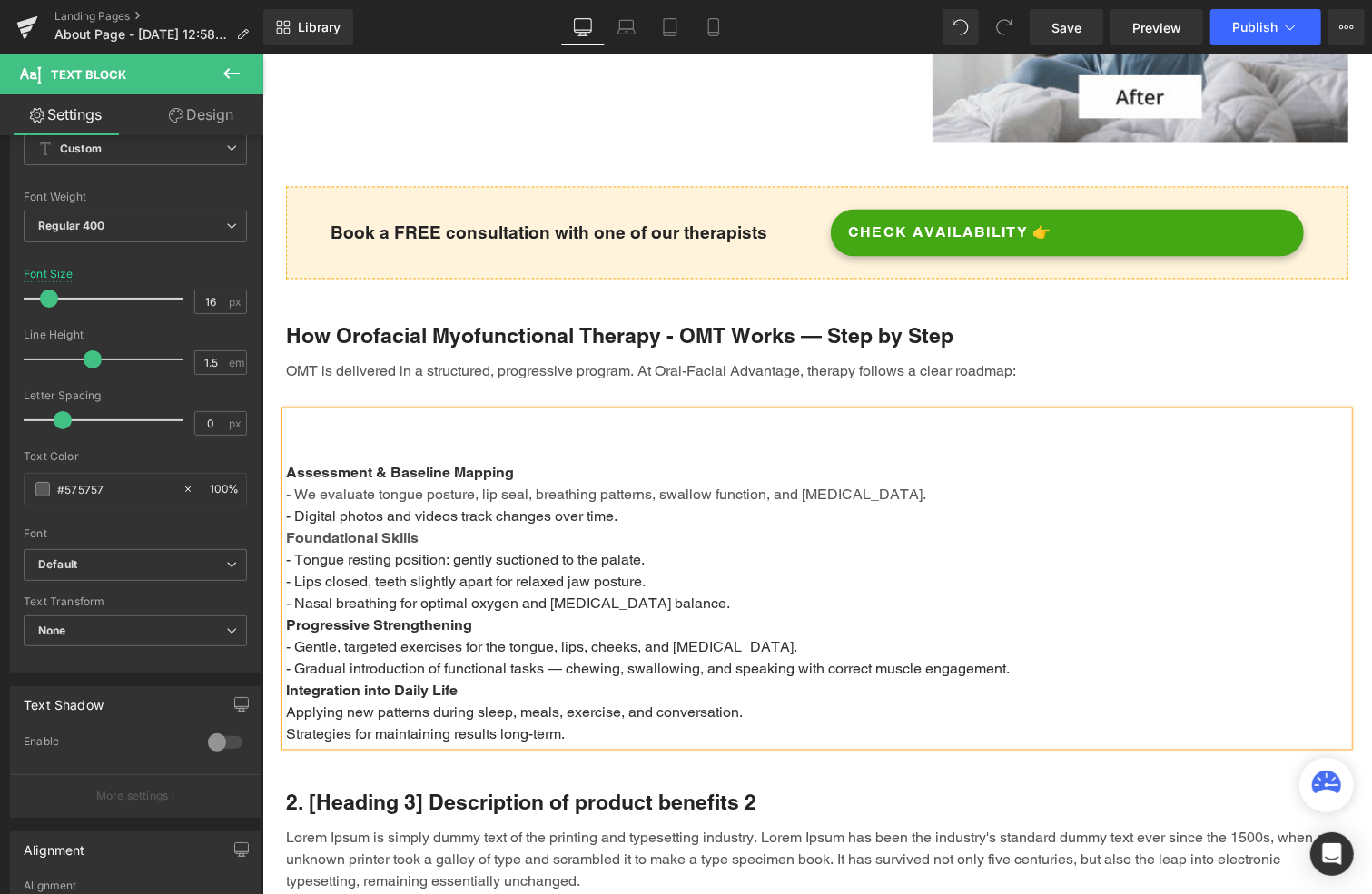
click at [286, 463] on strong "Assessment & Baseline Mapping" at bounding box center [399, 472] width 228 height 17
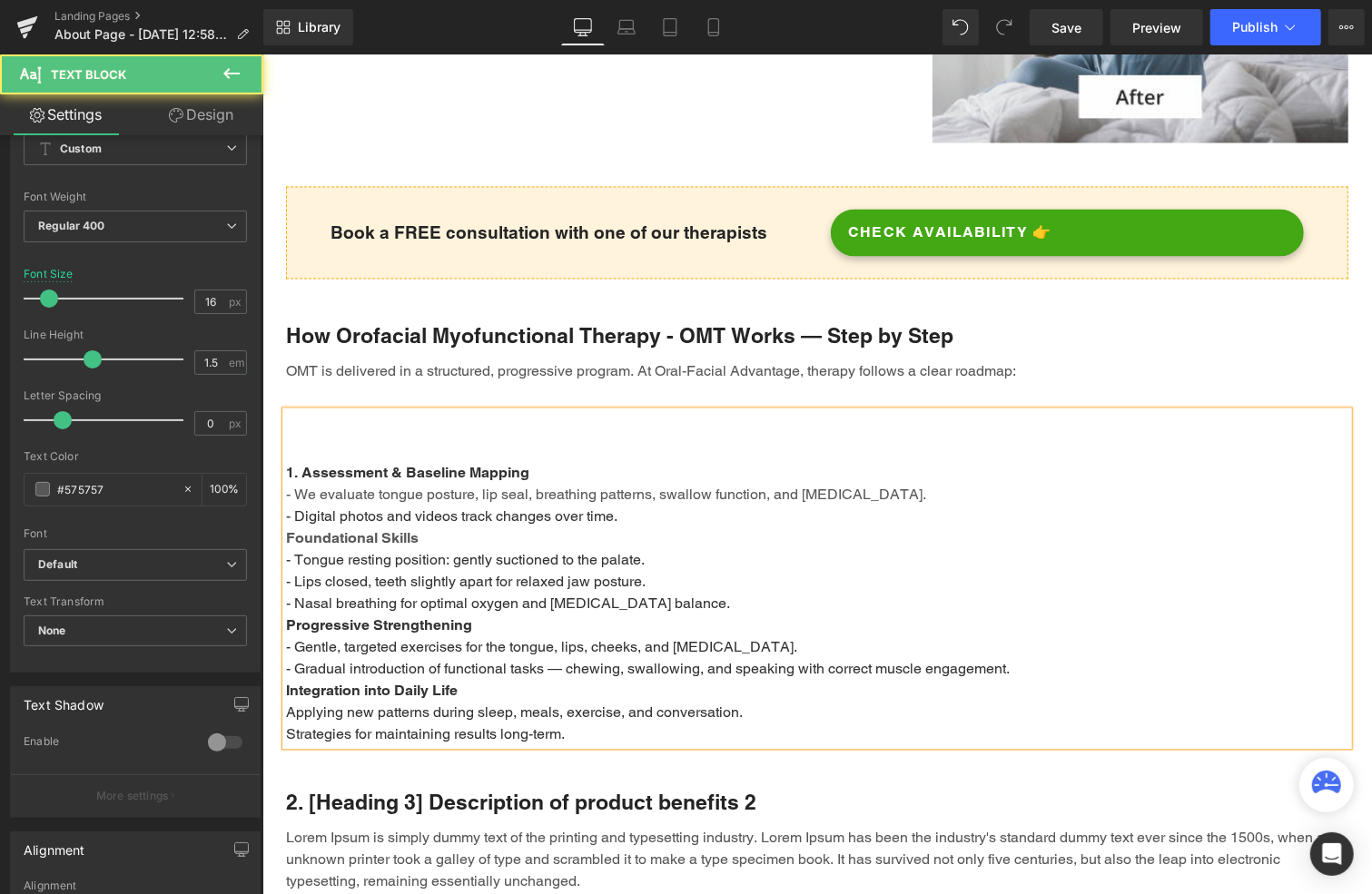
click at [286, 528] on strong "Foundational Skills" at bounding box center [351, 537] width 132 height 17
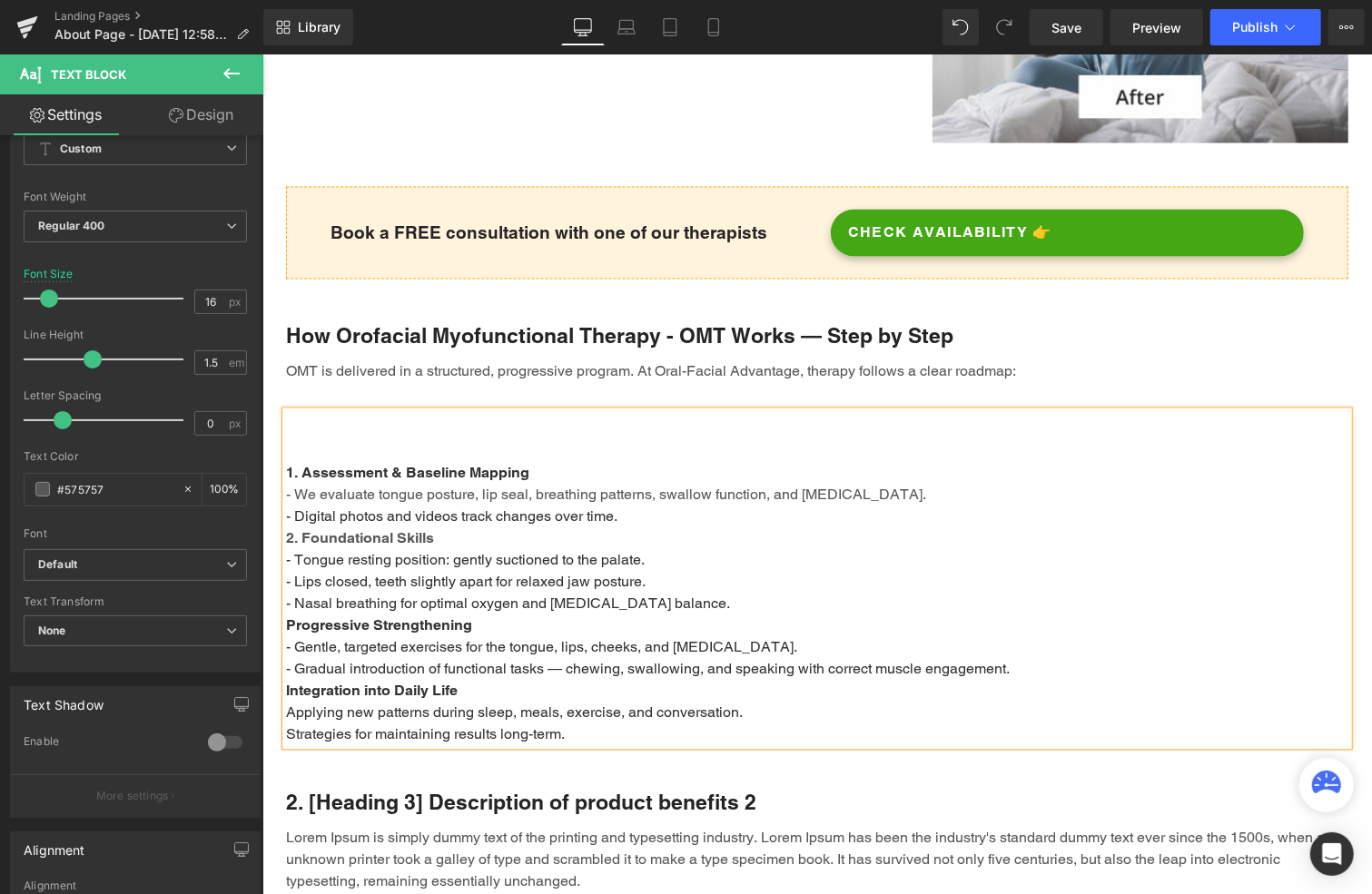
click at [286, 615] on strong "Progressive Strengthening" at bounding box center [378, 624] width 186 height 17
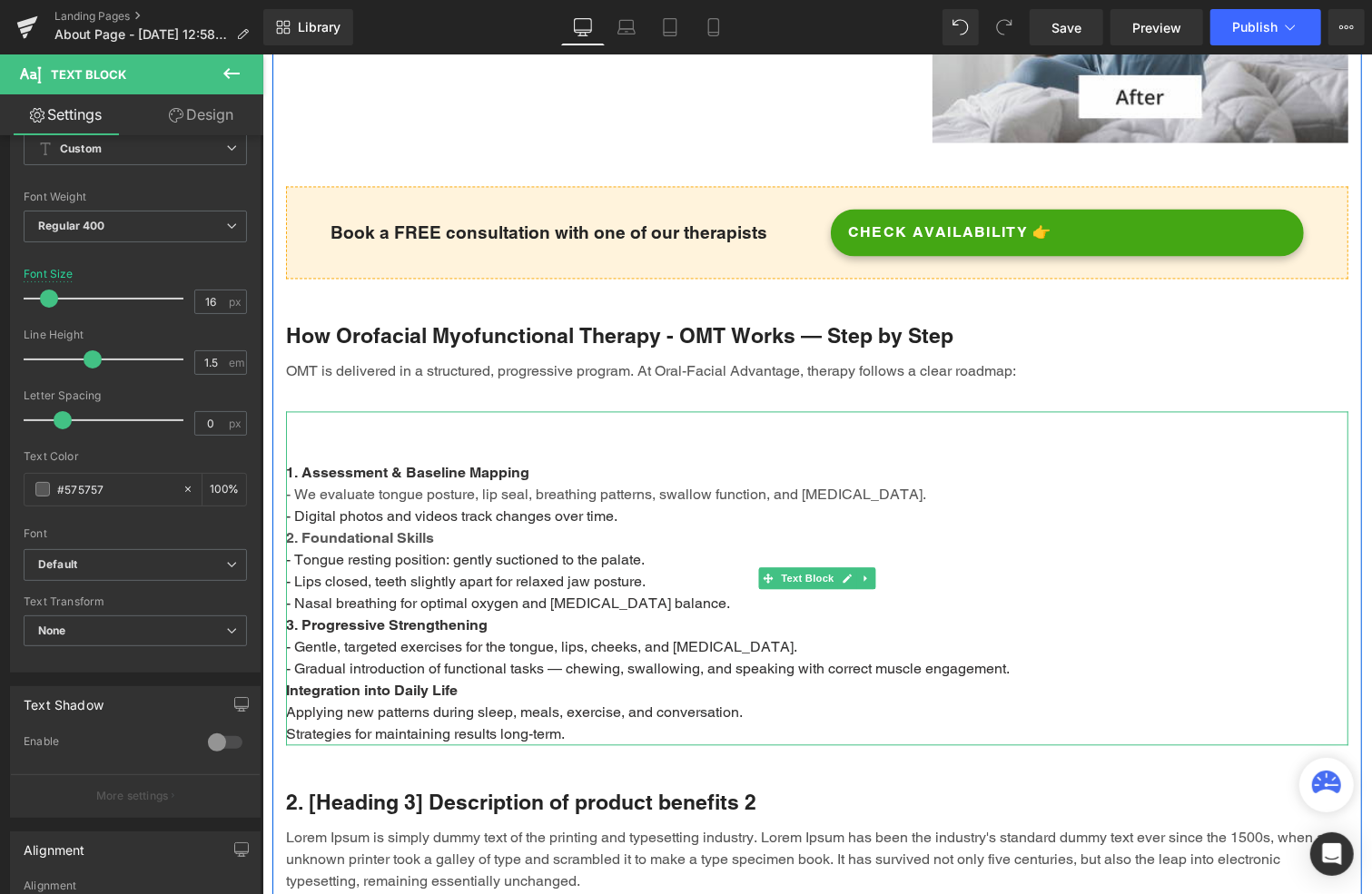
click at [298, 681] on strong "Integration into Daily Life" at bounding box center [371, 690] width 172 height 17
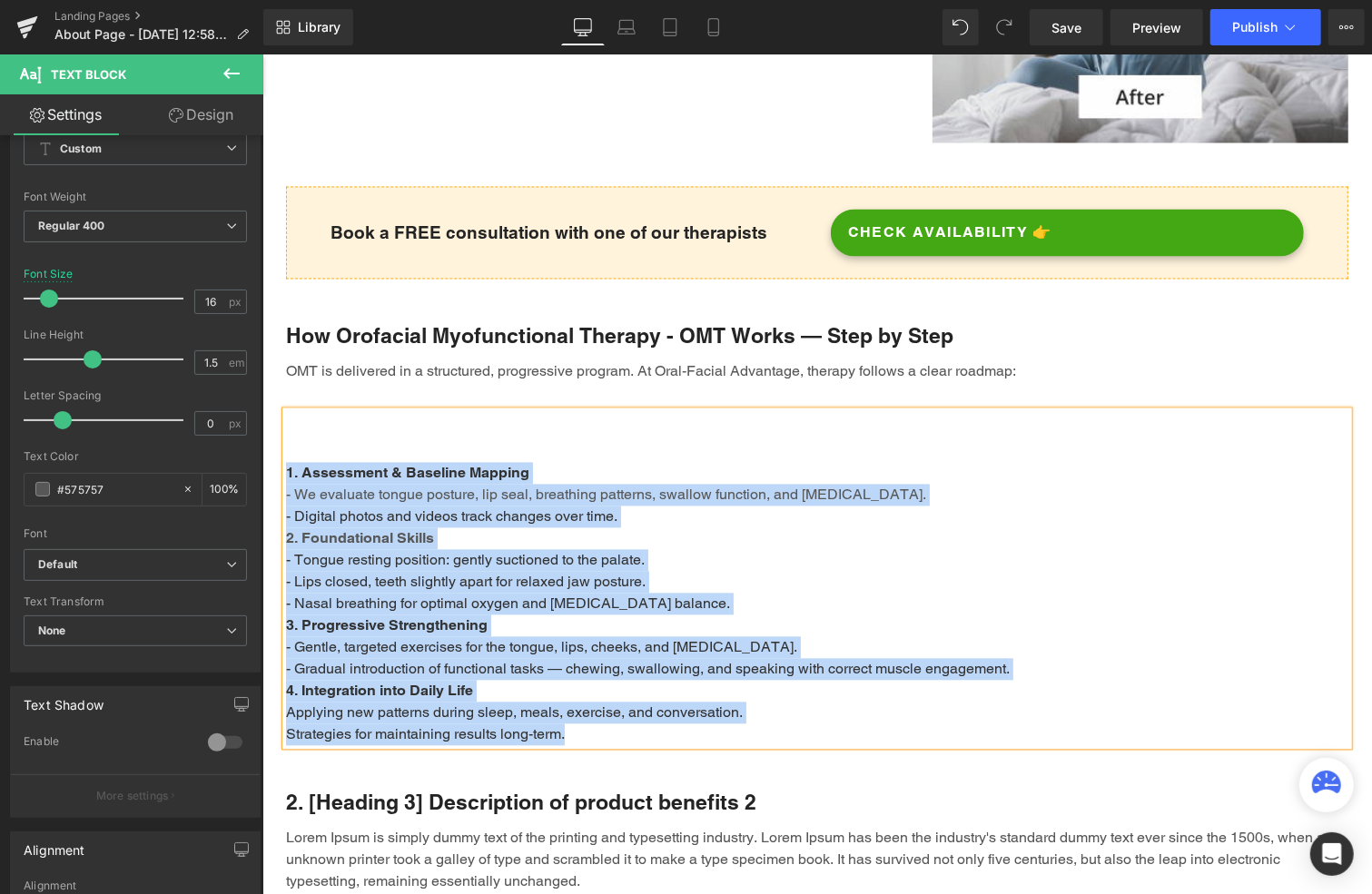
drag, startPoint x: 561, startPoint y: 715, endPoint x: 282, endPoint y: 445, distance: 388.3
click at [286, 445] on div "1. Assessment & Baseline Mapping - We evaluate tongue posture, lip seal, breath…" at bounding box center [816, 577] width 1062 height 334
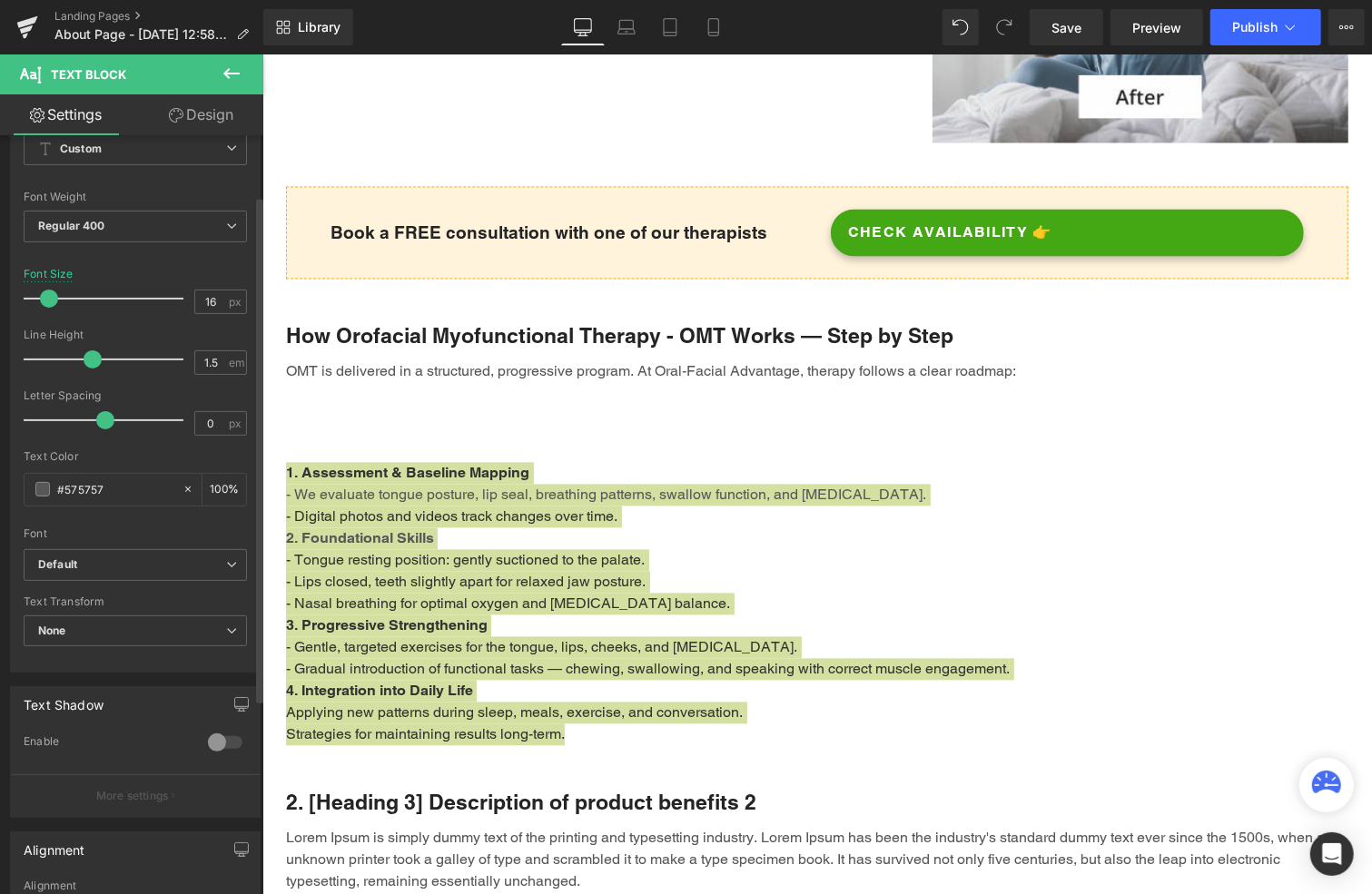
drag, startPoint x: 64, startPoint y: 422, endPoint x: 103, endPoint y: 425, distance: 39.1
click at [103, 425] on span at bounding box center [105, 420] width 18 height 18
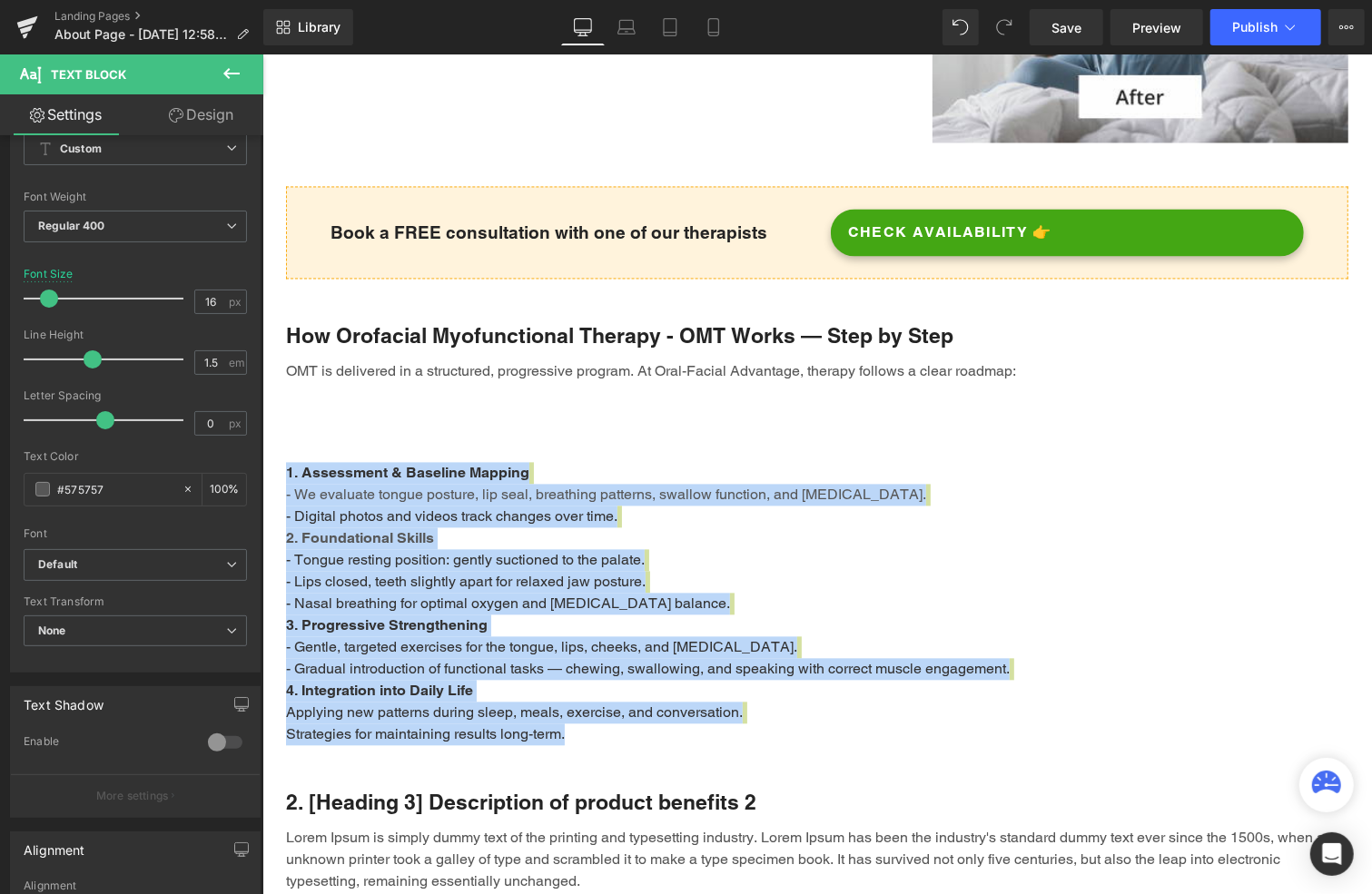
click at [455, 572] on span "- Lips closed, teeth slightly apart for relaxed jaw posture." at bounding box center [465, 581] width 360 height 17
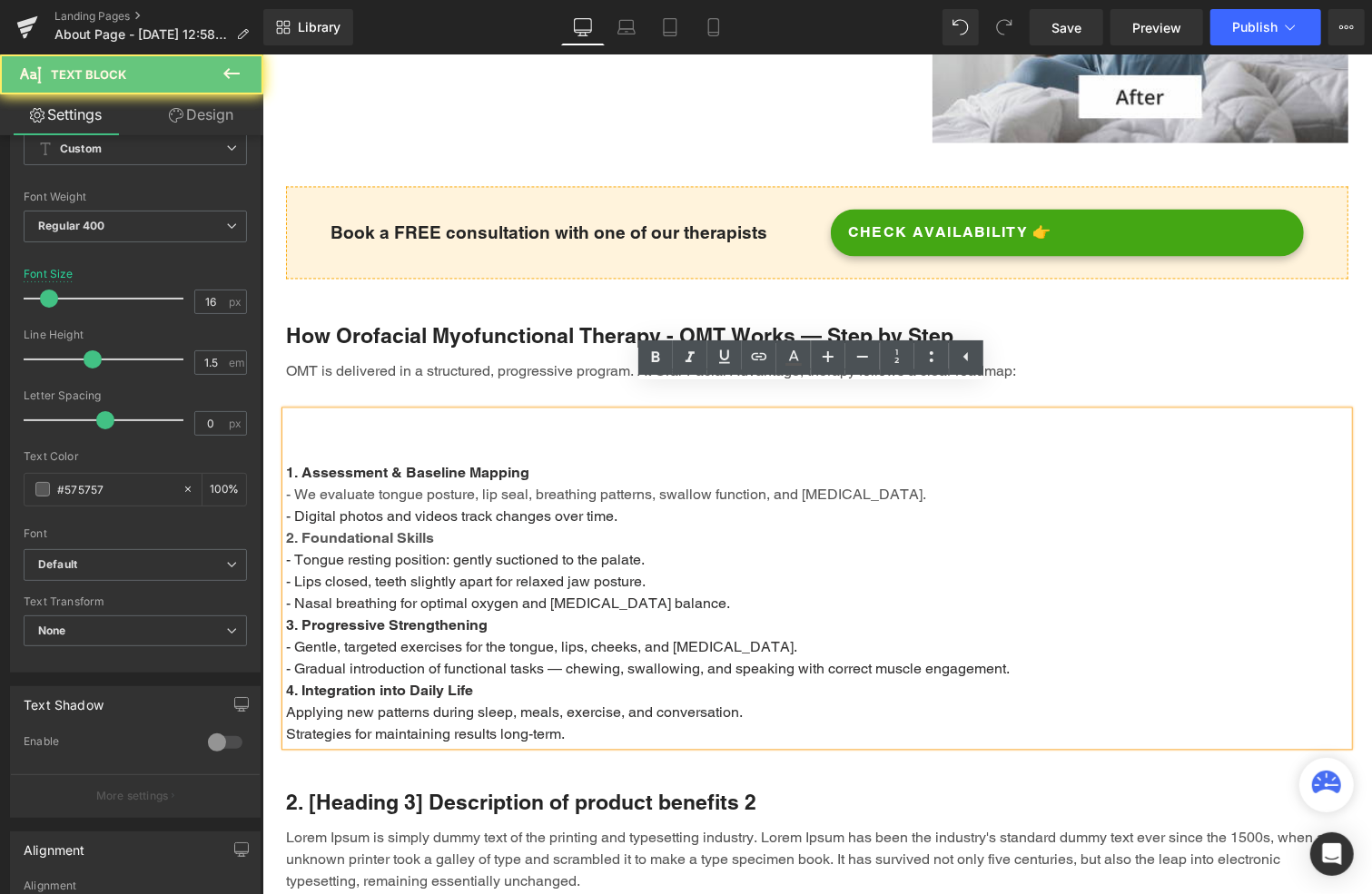
click at [384, 418] on div "1. Assessment & Baseline Mapping - We evaluate tongue posture, lip seal, breath…" at bounding box center [816, 577] width 1062 height 334
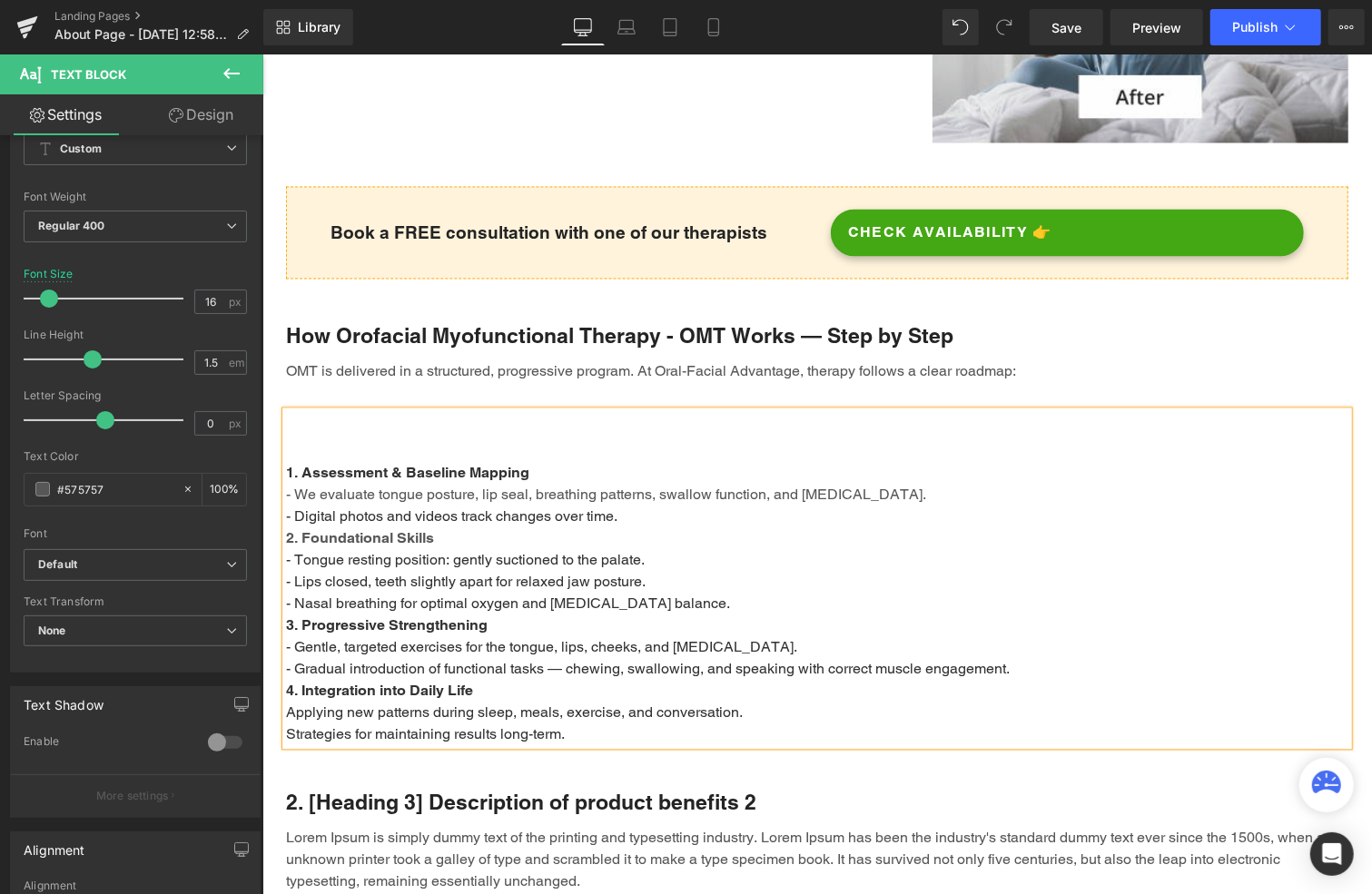
click at [312, 434] on div "1. Assessment & Baseline Mapping - We evaluate tongue posture, lip seal, breath…" at bounding box center [816, 577] width 1062 height 334
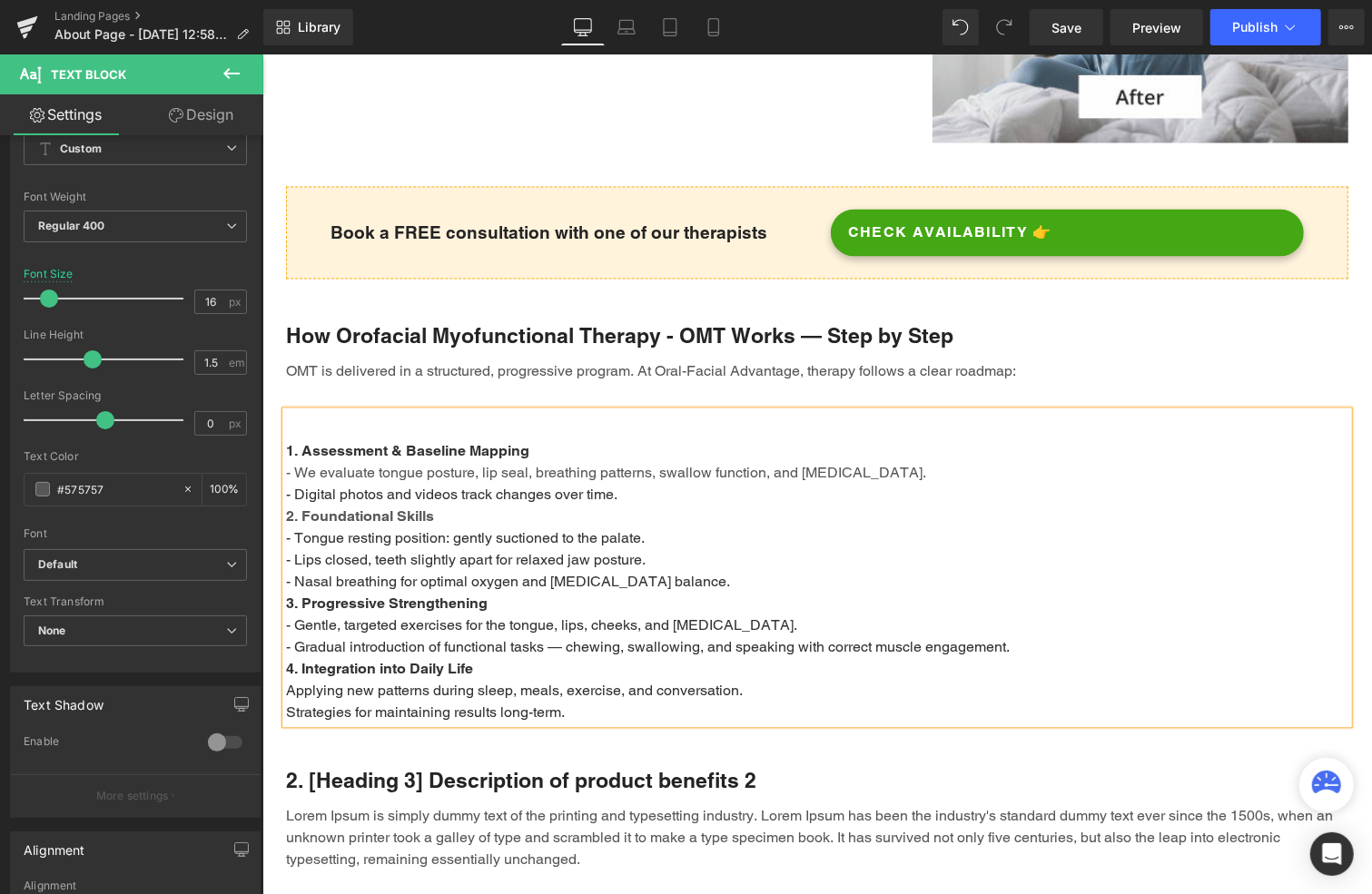
click at [478, 485] on span "- Digital photos and videos track changes over time." at bounding box center [452, 494] width 332 height 17
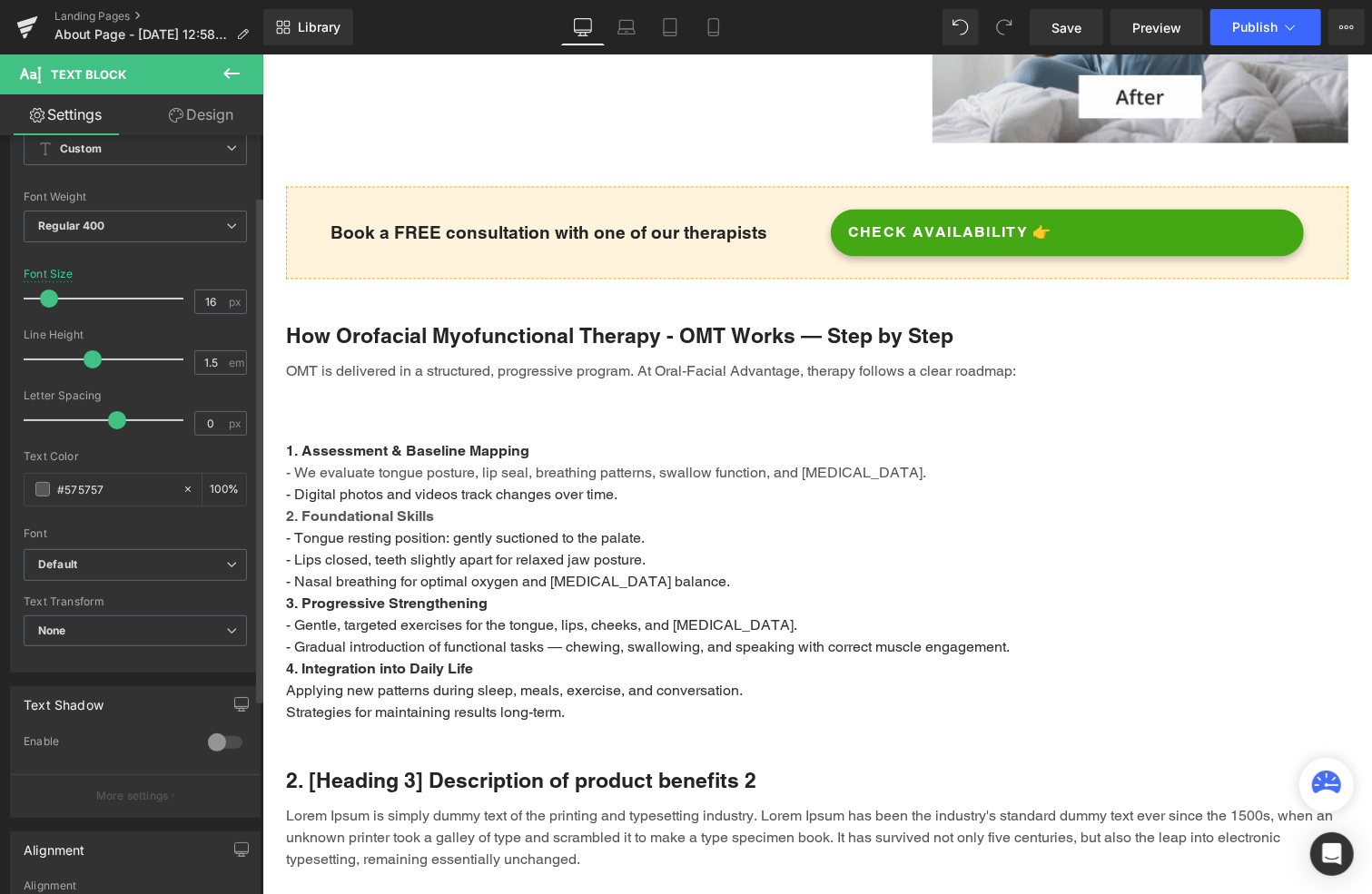
click at [113, 420] on div at bounding box center [108, 420] width 151 height 37
click at [87, 419] on div at bounding box center [108, 420] width 151 height 37
click at [103, 359] on div at bounding box center [108, 360] width 151 height 37
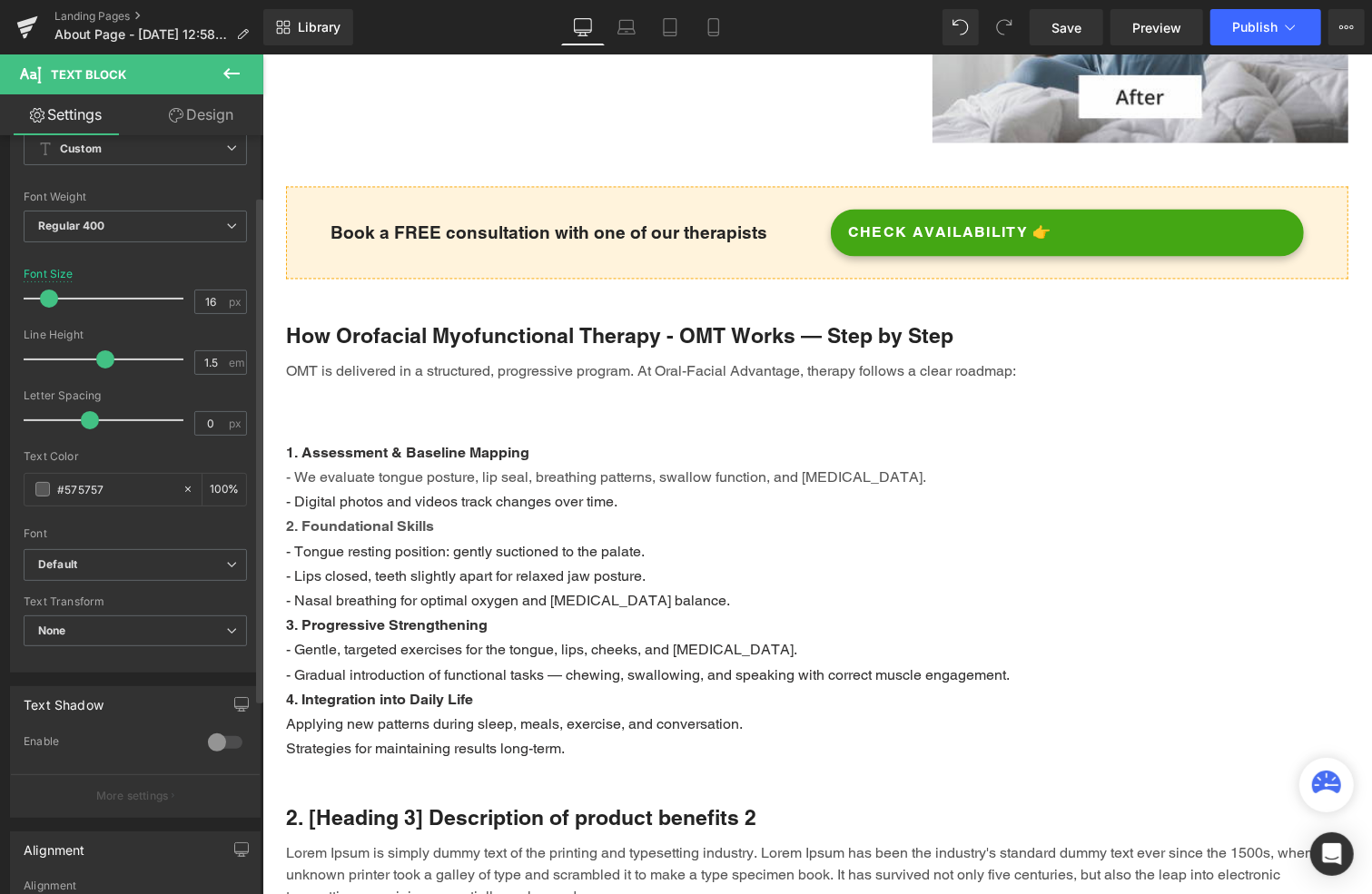
click at [109, 359] on span at bounding box center [105, 359] width 18 height 18
click at [116, 359] on div at bounding box center [108, 360] width 151 height 37
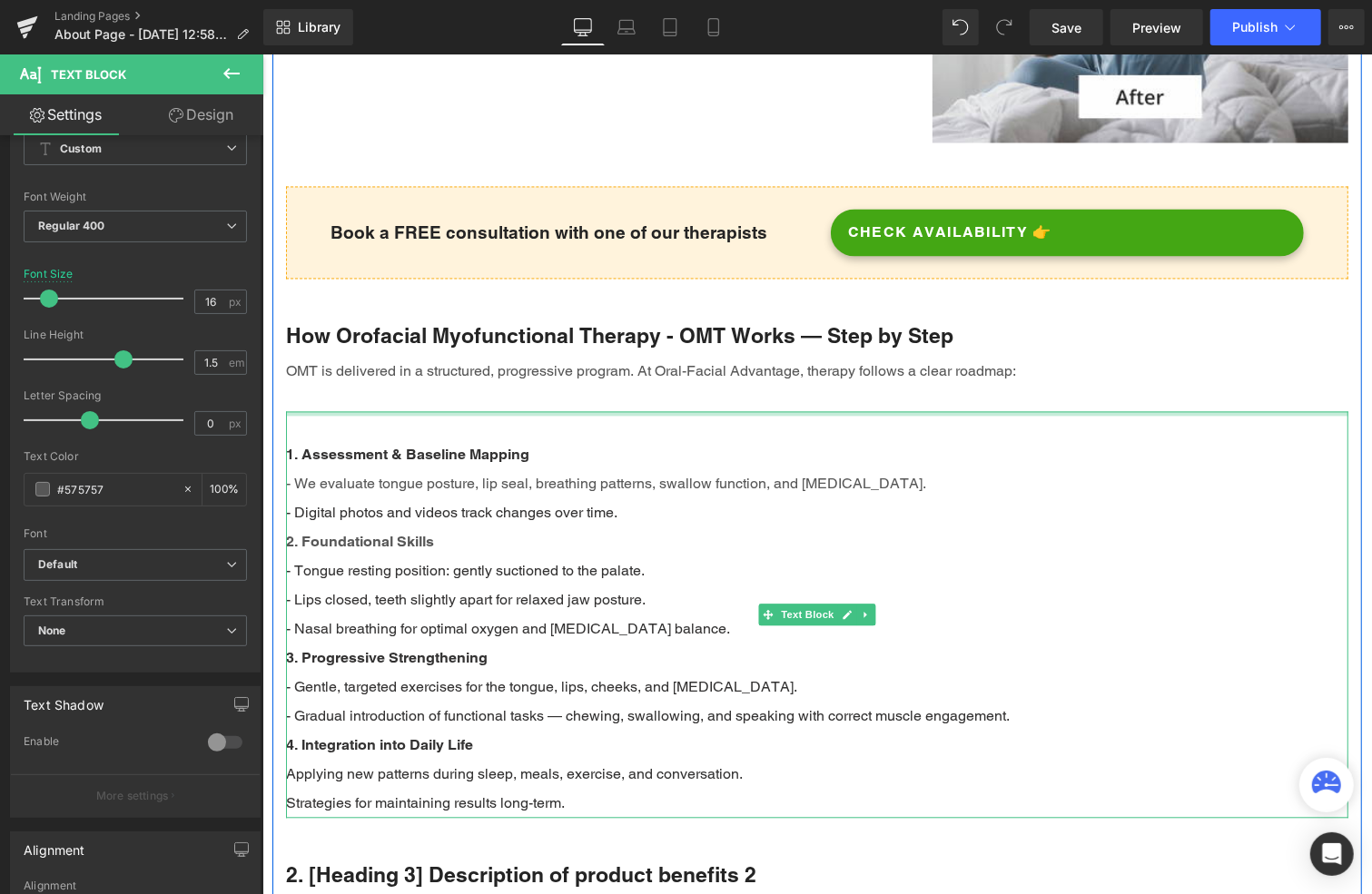
click at [426, 379] on div "OMT is delivered in a structured, progressive program. At Oral-Facial Advantage…" at bounding box center [816, 385] width 1062 height 51
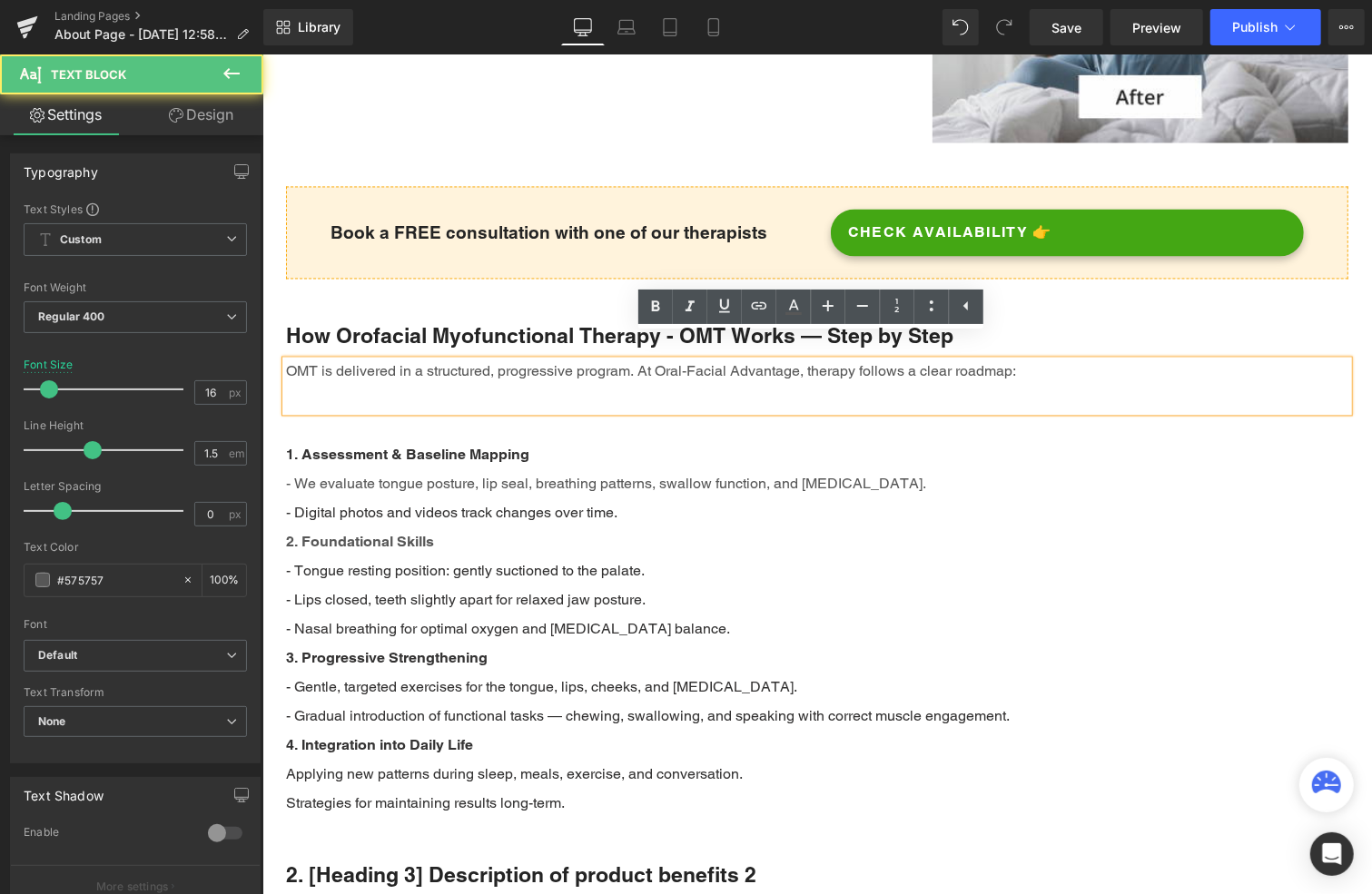
click at [425, 372] on div "OMT is delivered in a structured, progressive program. At Oral-Facial Advantage…" at bounding box center [816, 385] width 1062 height 51
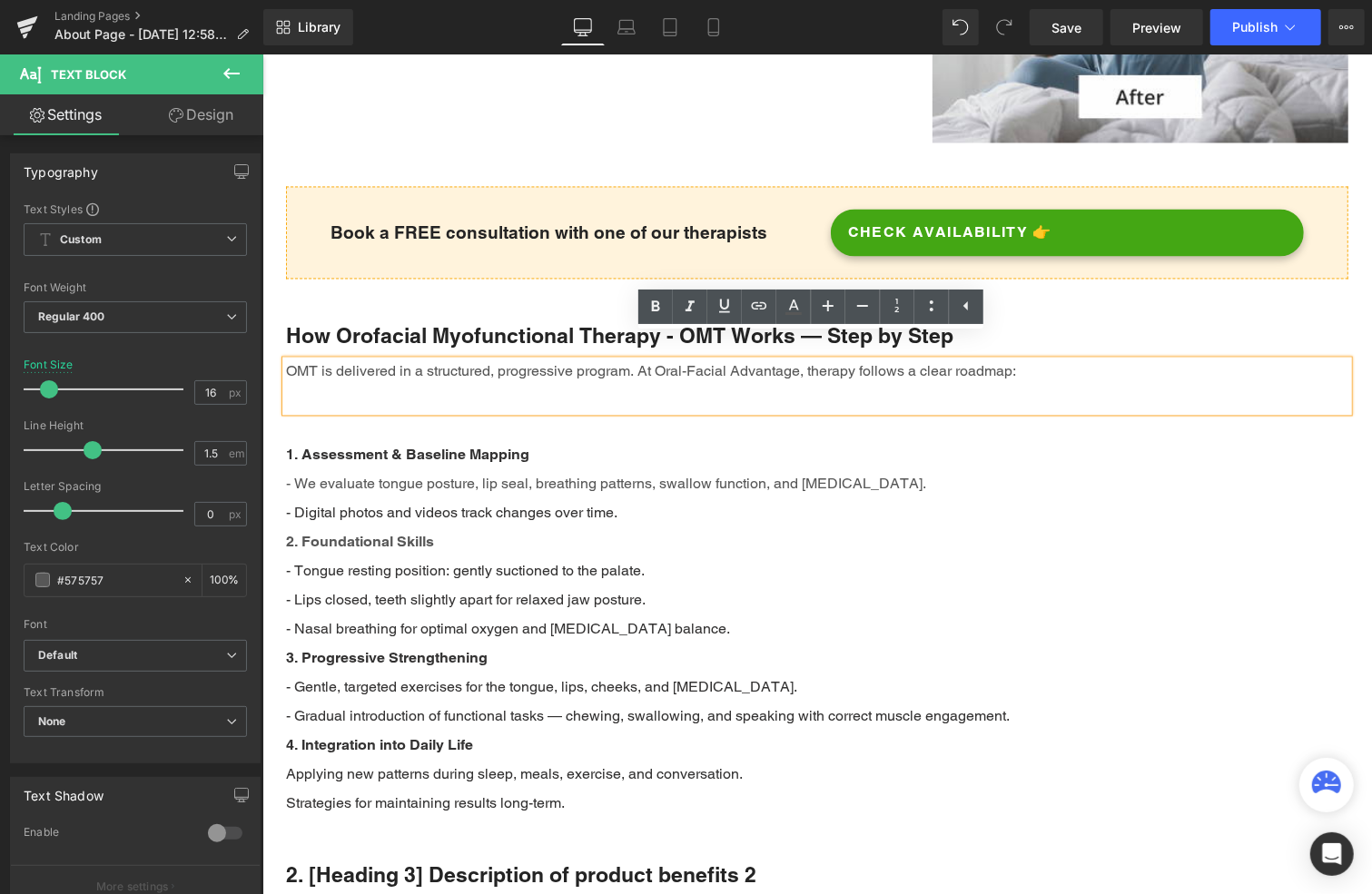
click at [941, 368] on div "OMT is delivered in a structured, progressive program. At Oral-Facial Advantage…" at bounding box center [816, 385] width 1062 height 51
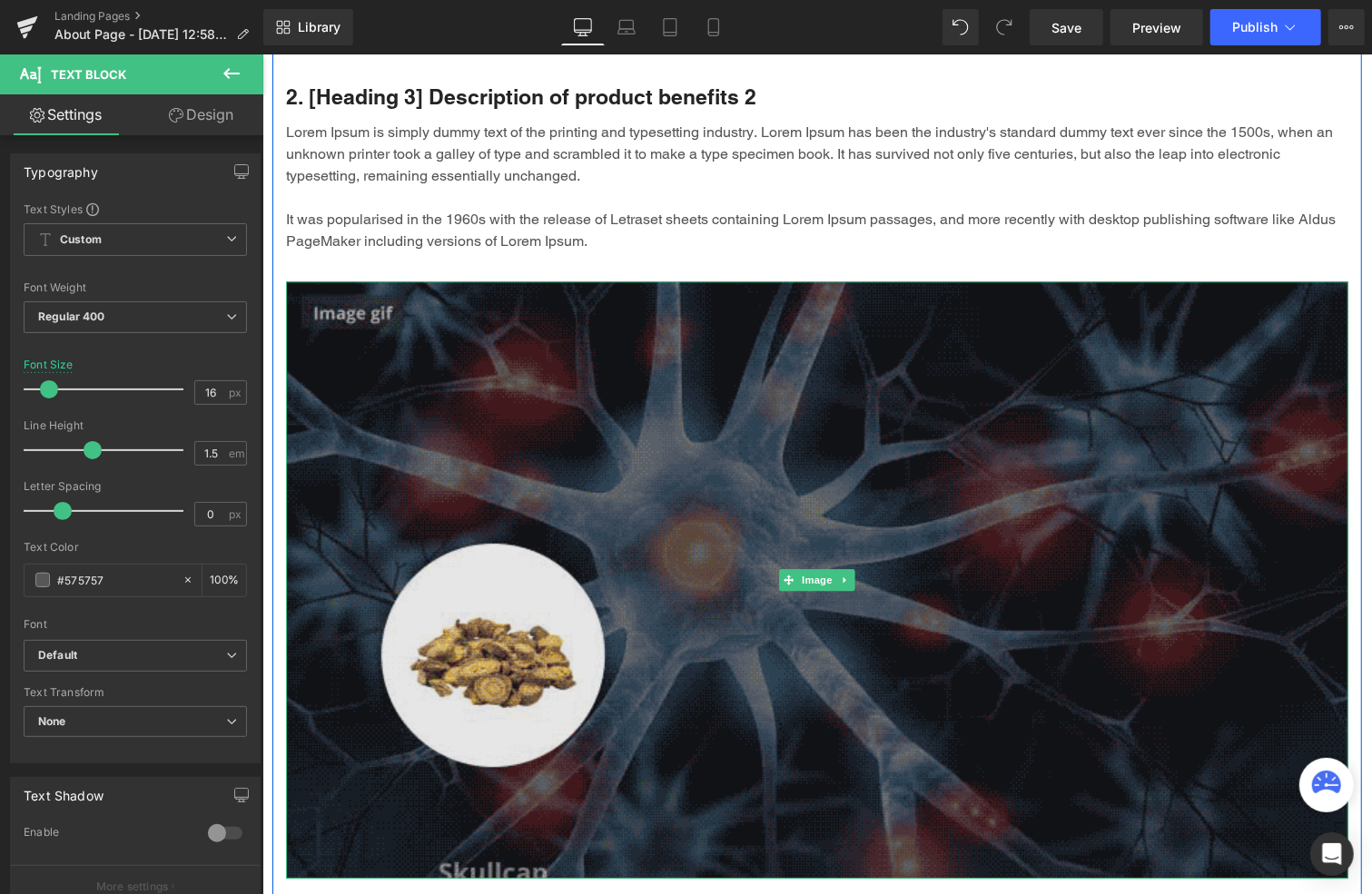
scroll to position [3027, 0]
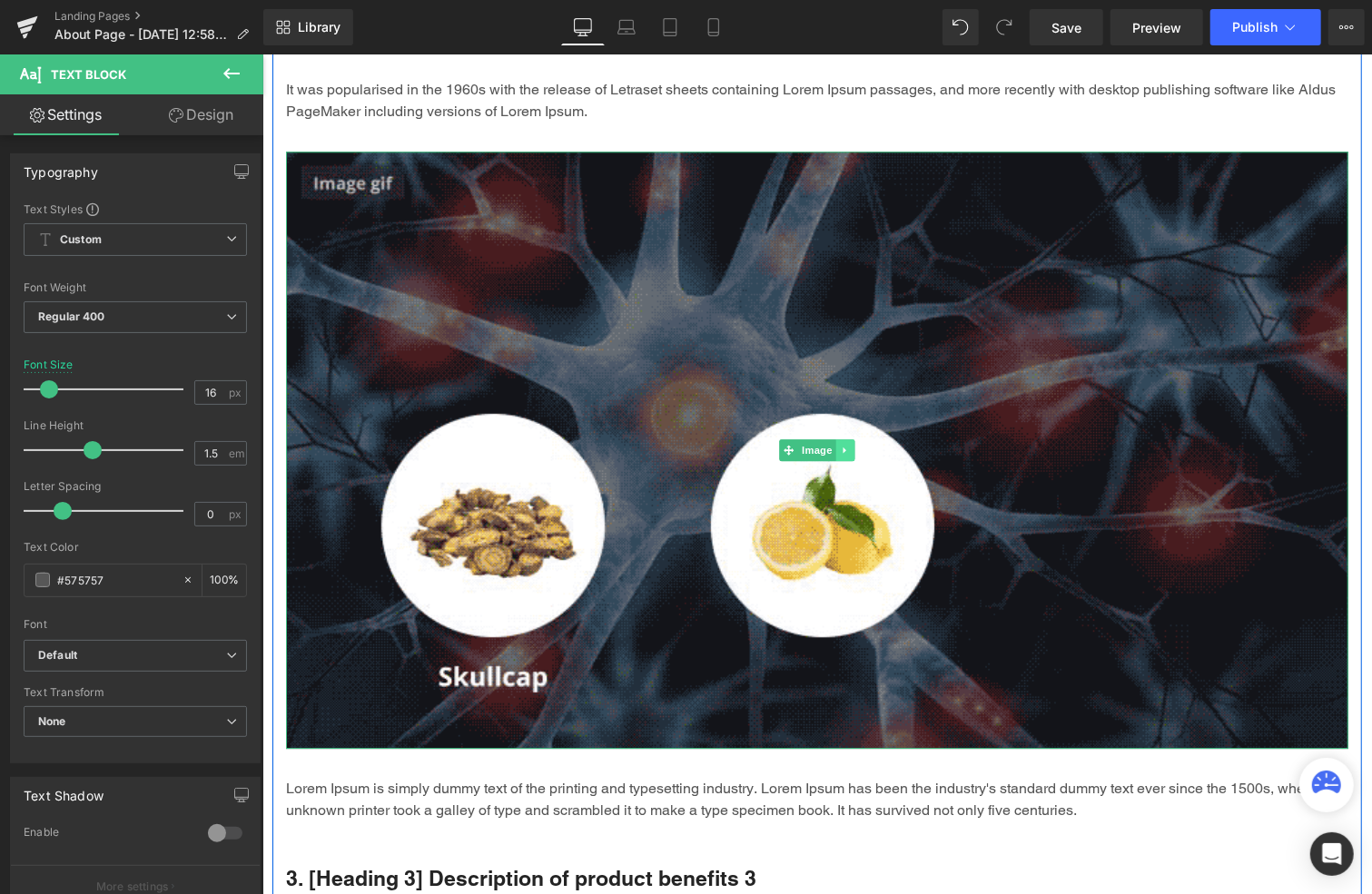
click at [842, 446] on icon at bounding box center [843, 448] width 3 height 7
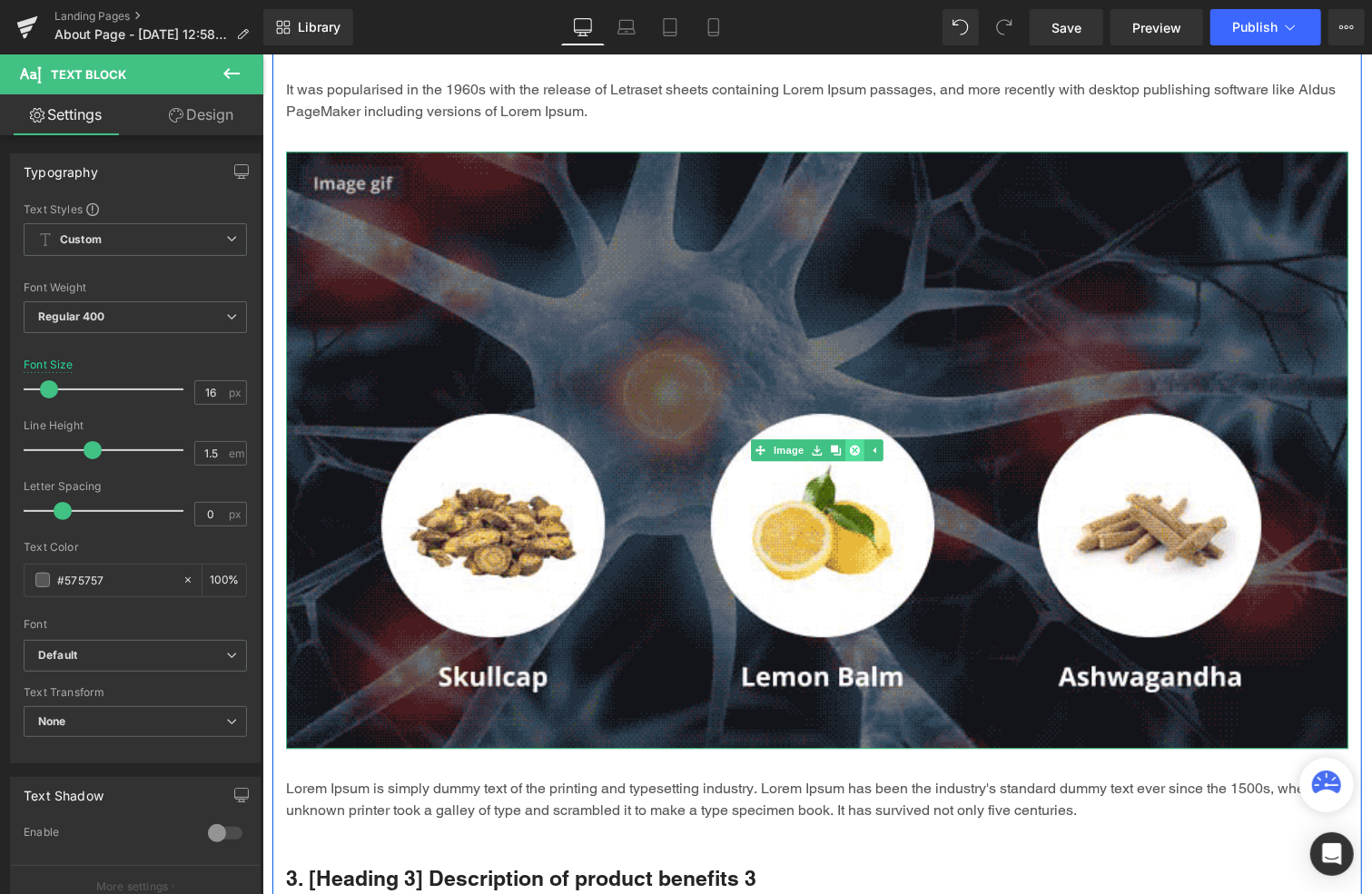
click at [849, 444] on icon at bounding box center [854, 448] width 10 height 10
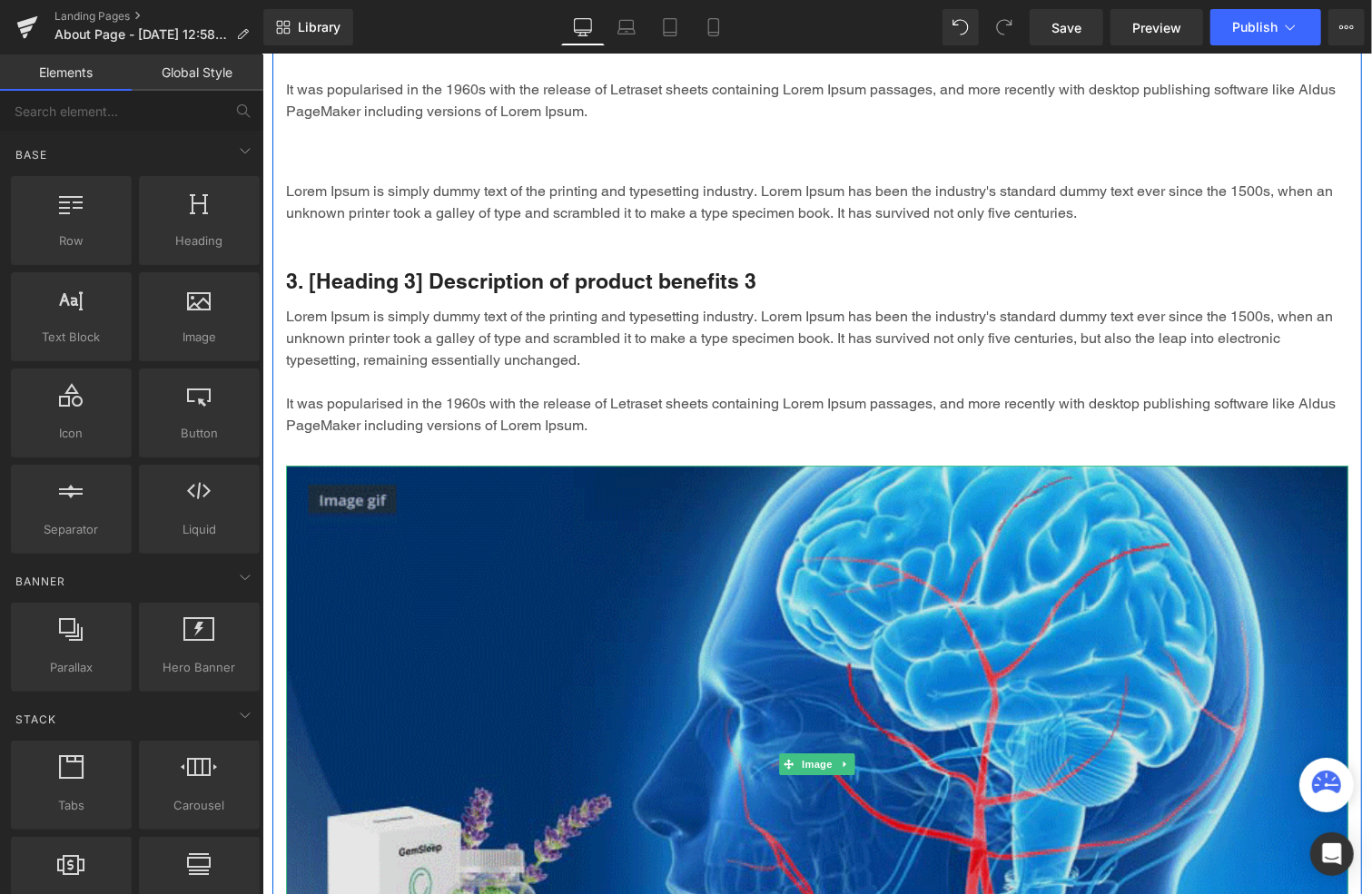
scroll to position [3118, 0]
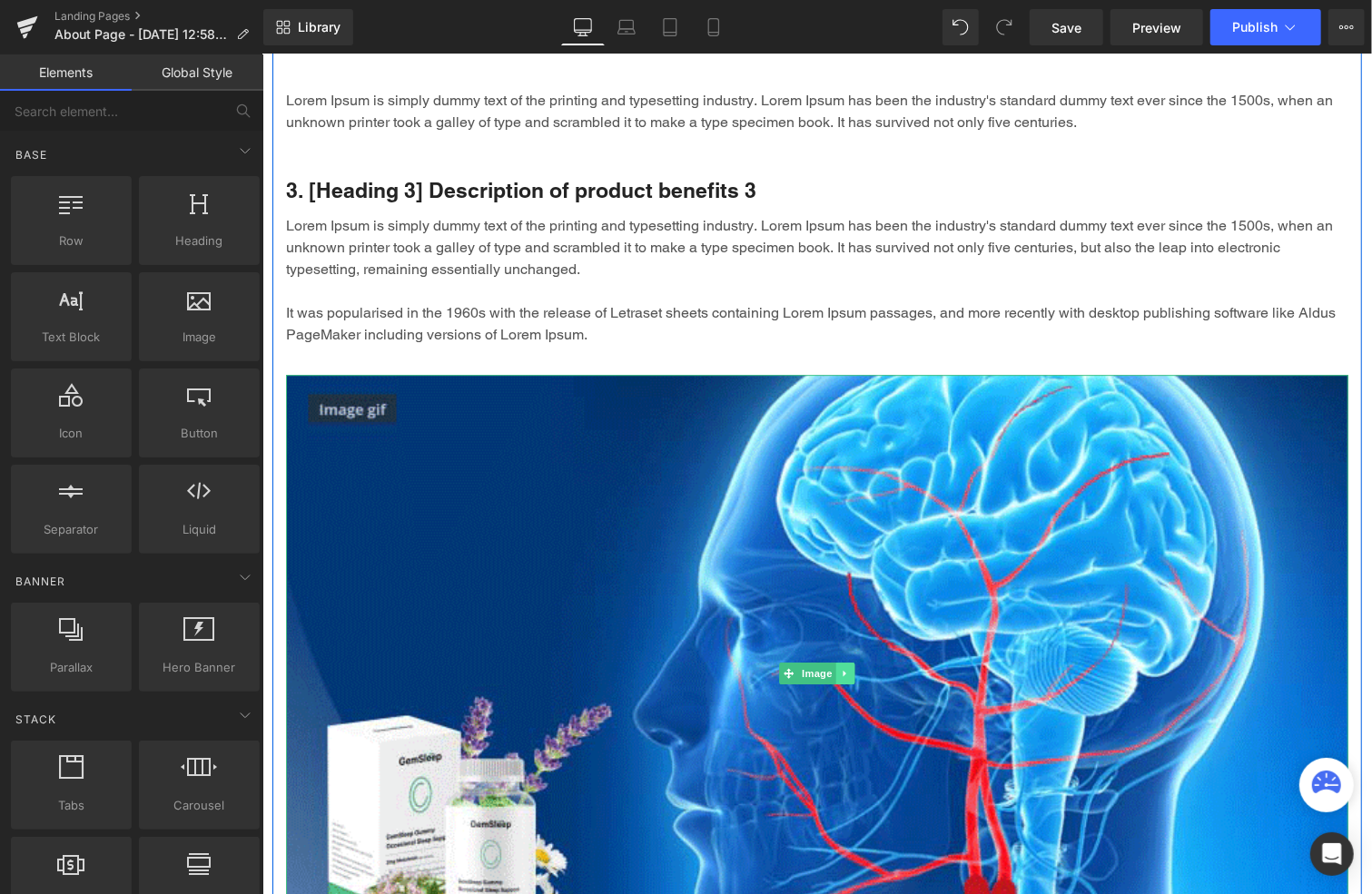
click at [840, 667] on icon at bounding box center [845, 672] width 10 height 11
click at [849, 667] on icon at bounding box center [854, 672] width 10 height 10
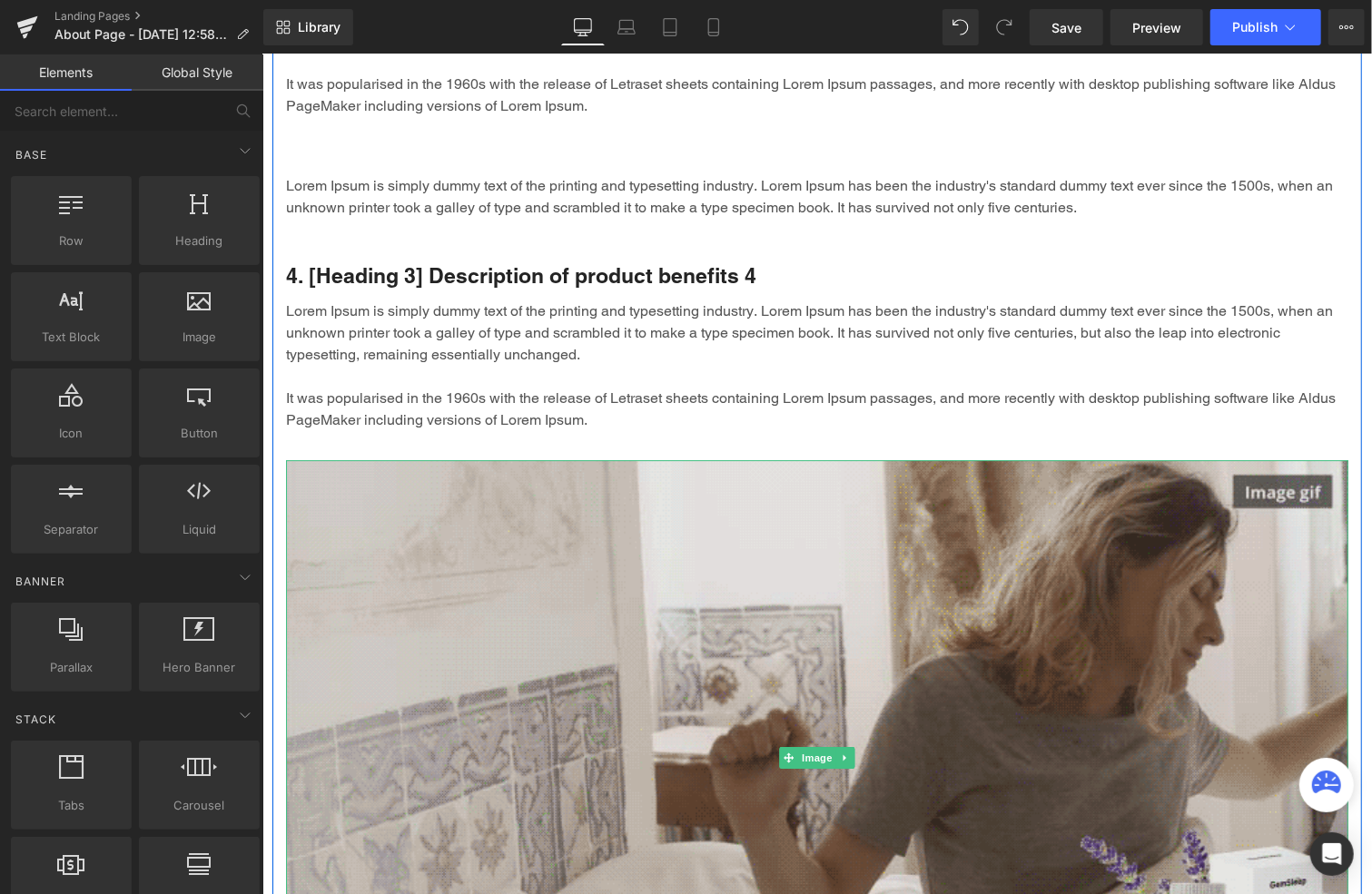
scroll to position [3390, 0]
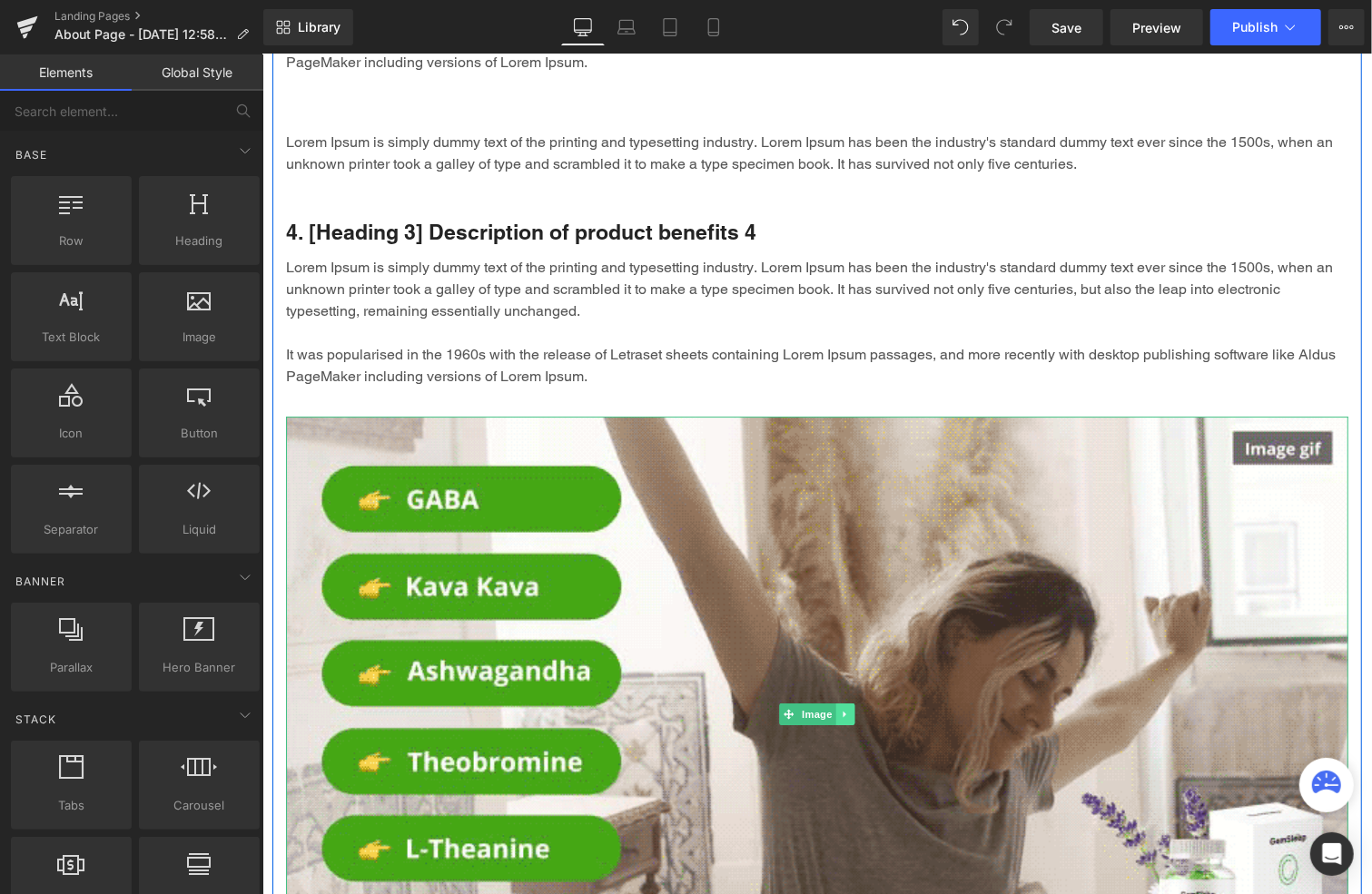
click at [841, 708] on icon at bounding box center [845, 713] width 10 height 11
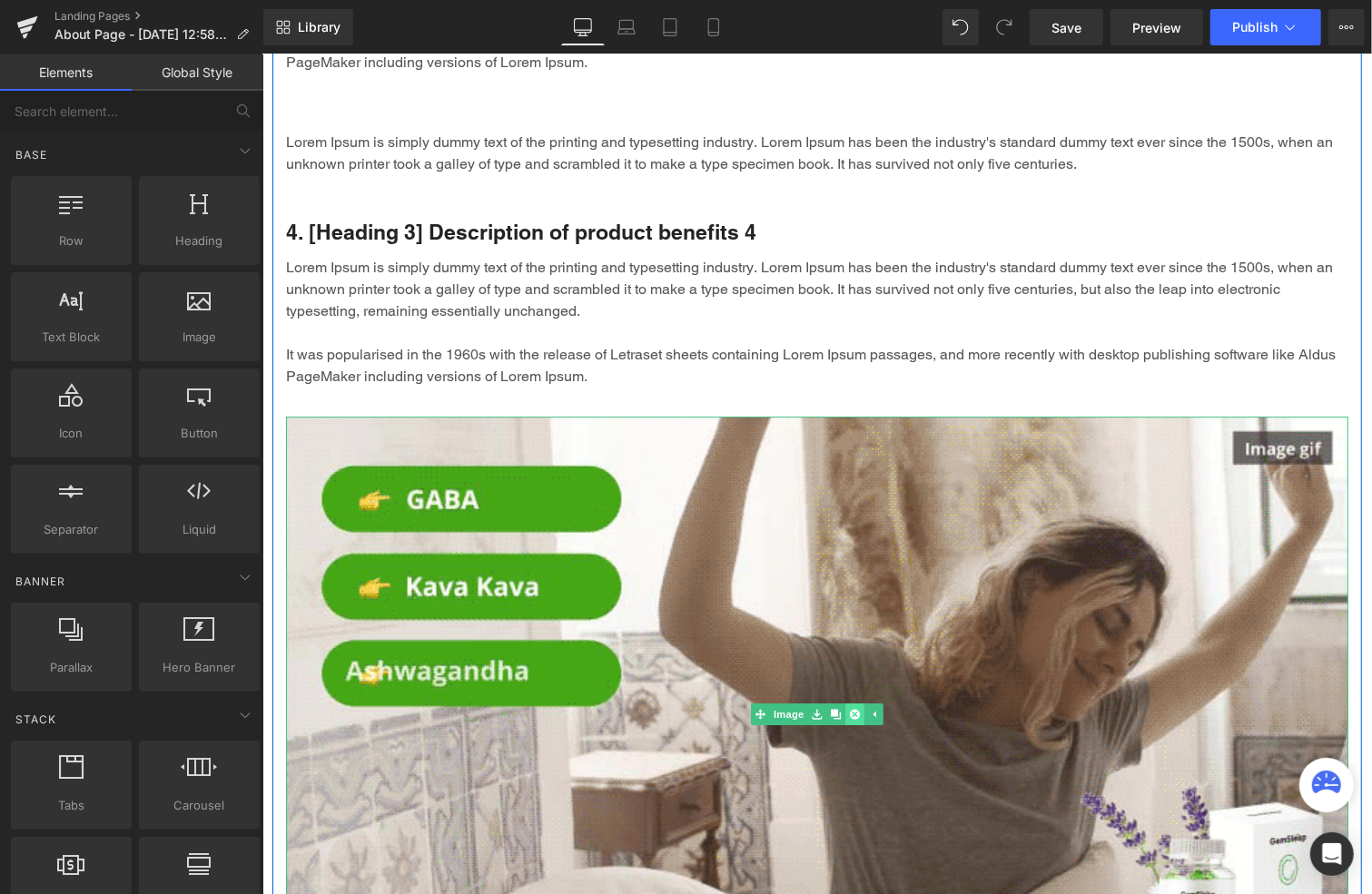
click at [849, 709] on icon at bounding box center [854, 714] width 10 height 10
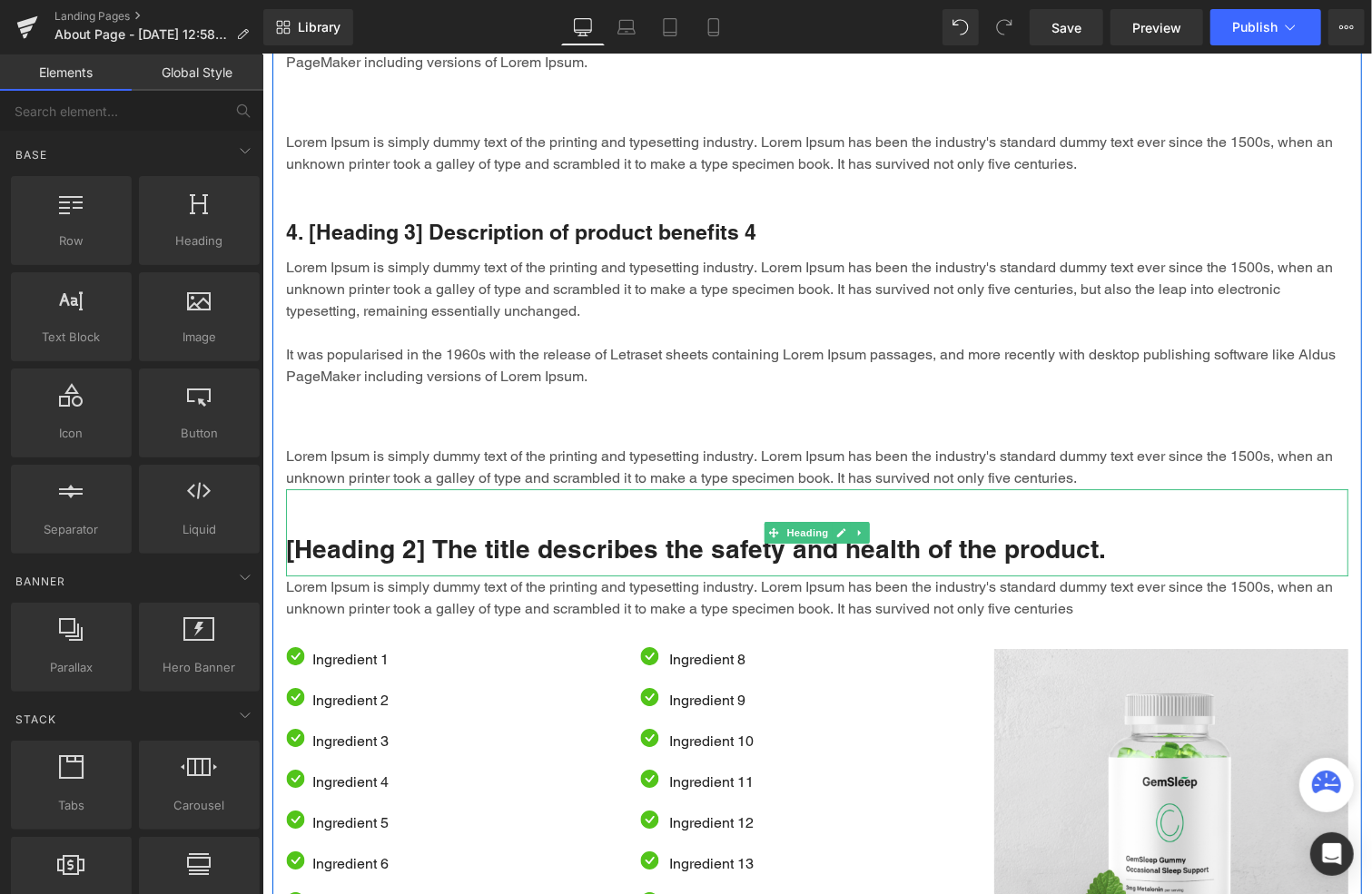
scroll to position [3299, 0]
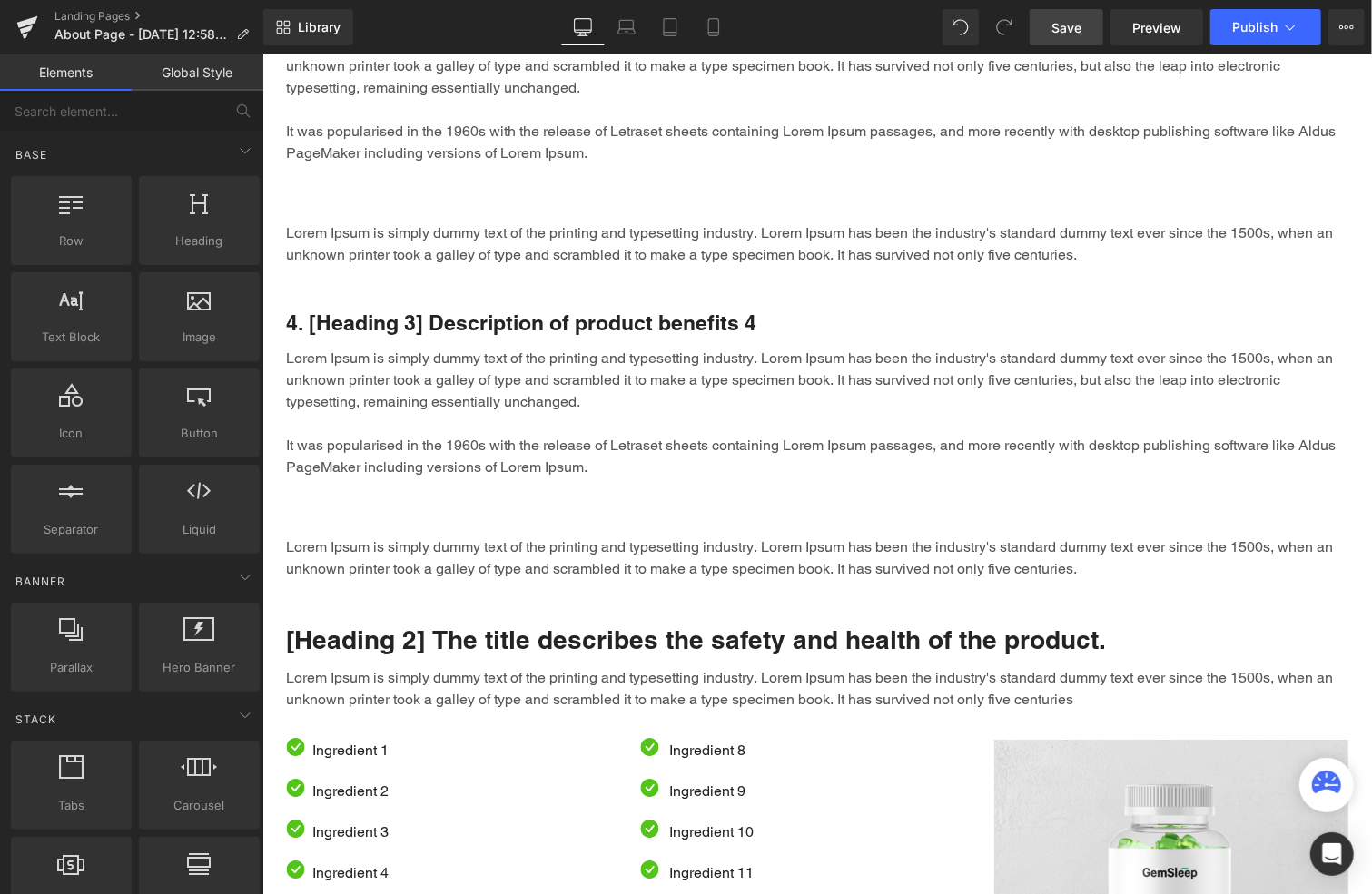
click at [1068, 28] on span "Save" at bounding box center [1066, 28] width 30 height 19
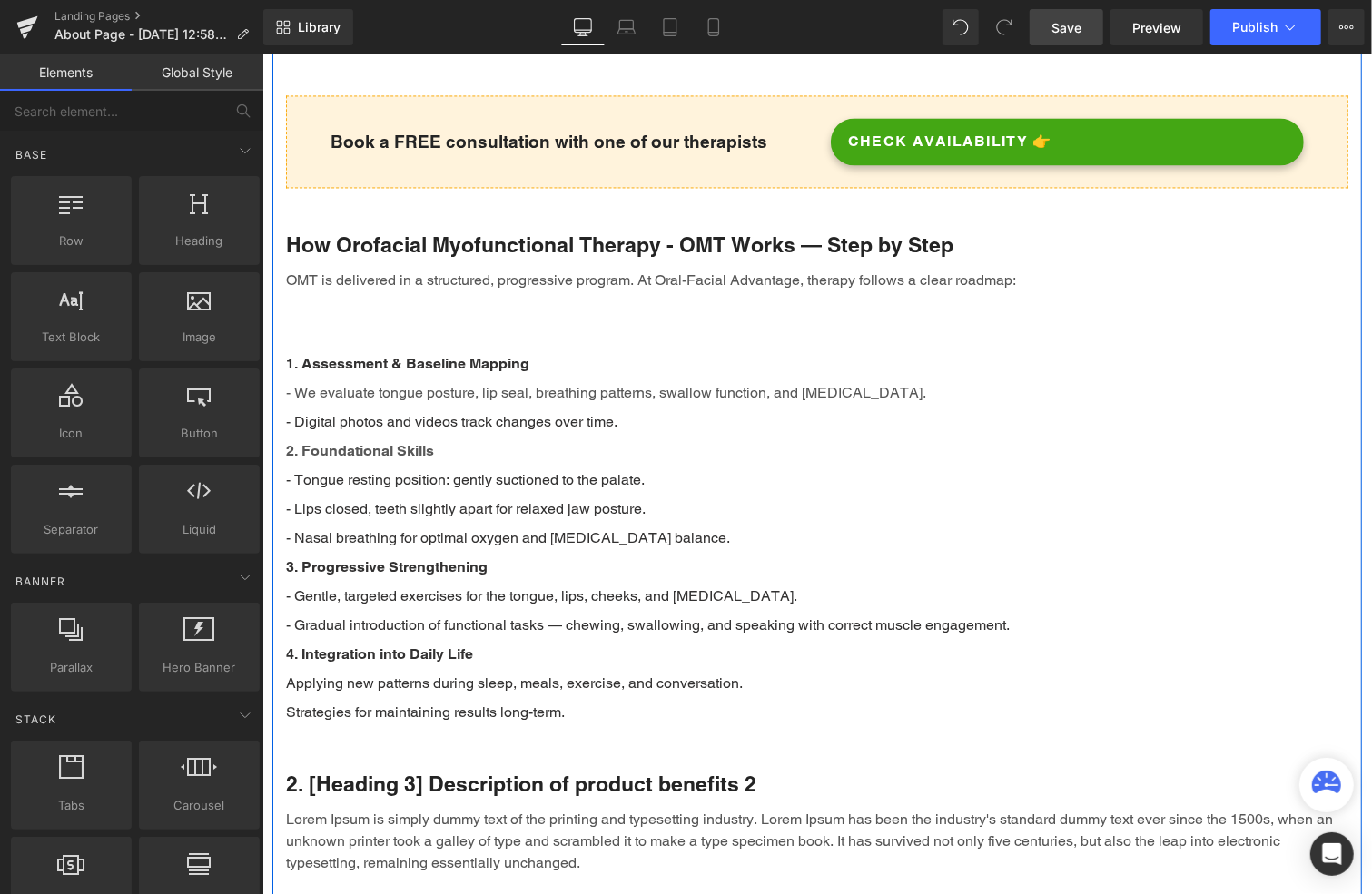
scroll to position [2301, 0]
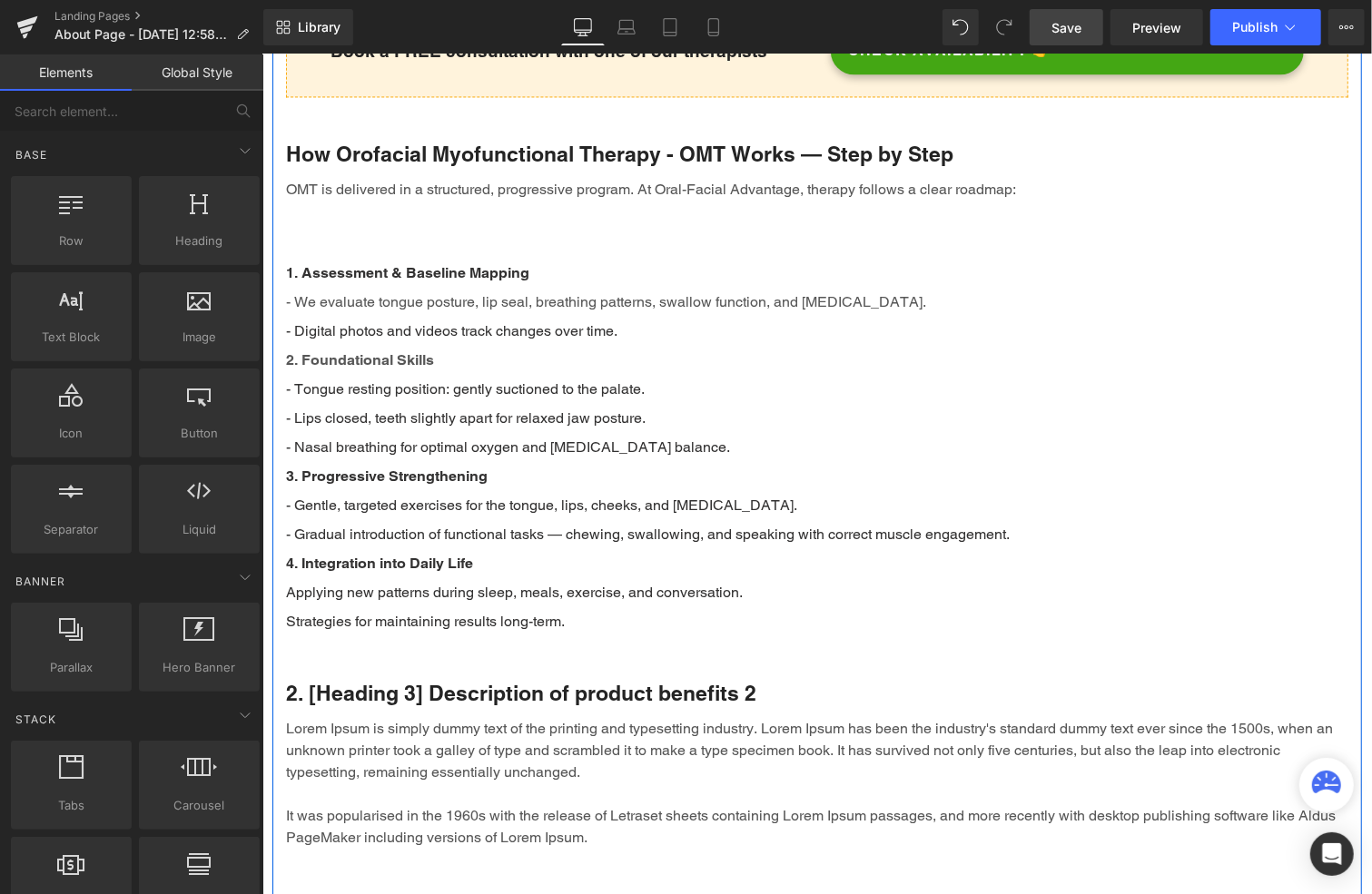
click at [406, 194] on div "OMT is delivered in a structured, progressive program. At Oral-Facial Advantage…" at bounding box center [816, 203] width 1062 height 51
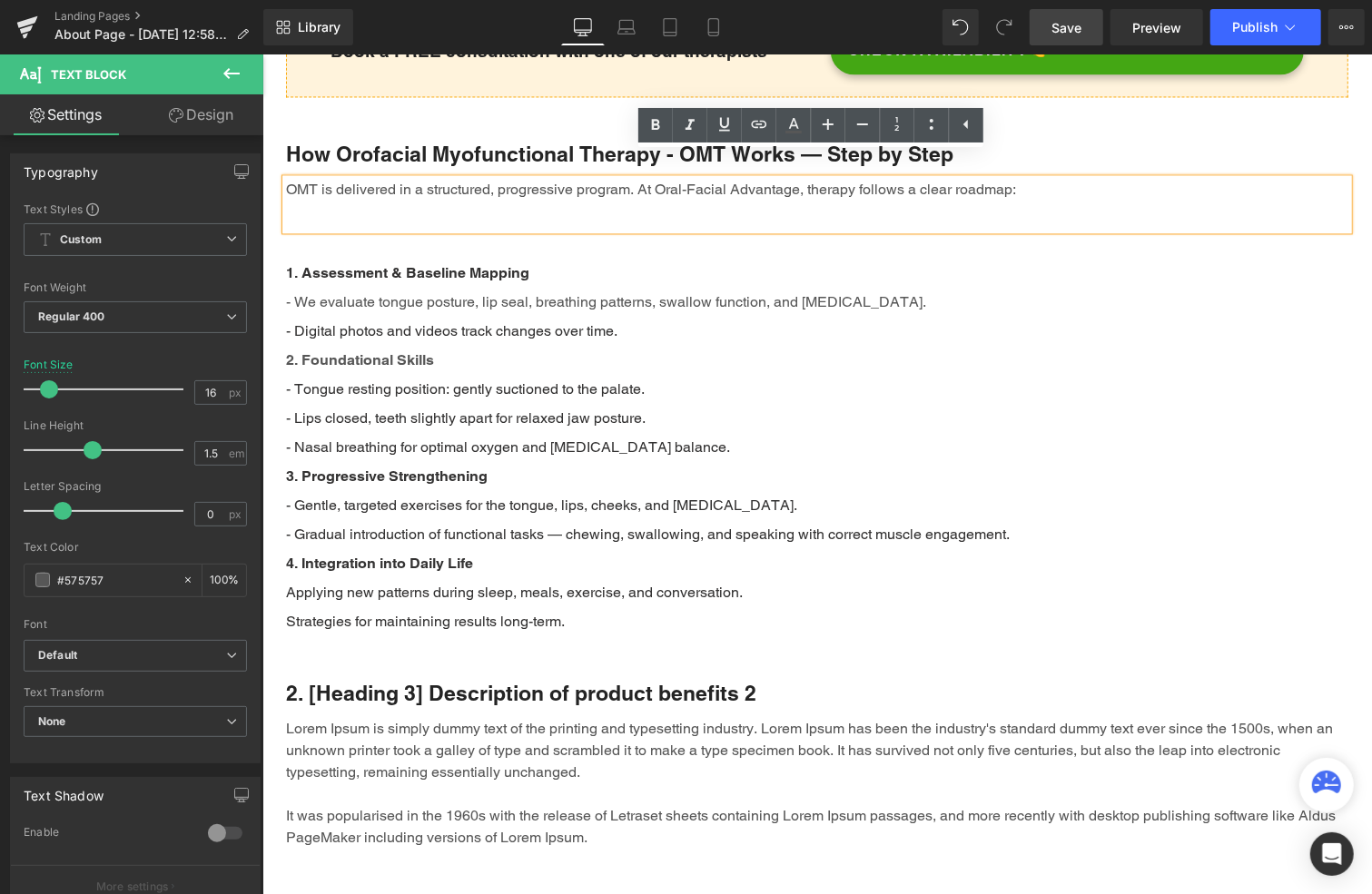
click at [405, 192] on div "OMT is delivered in a structured, progressive program. At Oral-Facial Advantage…" at bounding box center [816, 203] width 1062 height 51
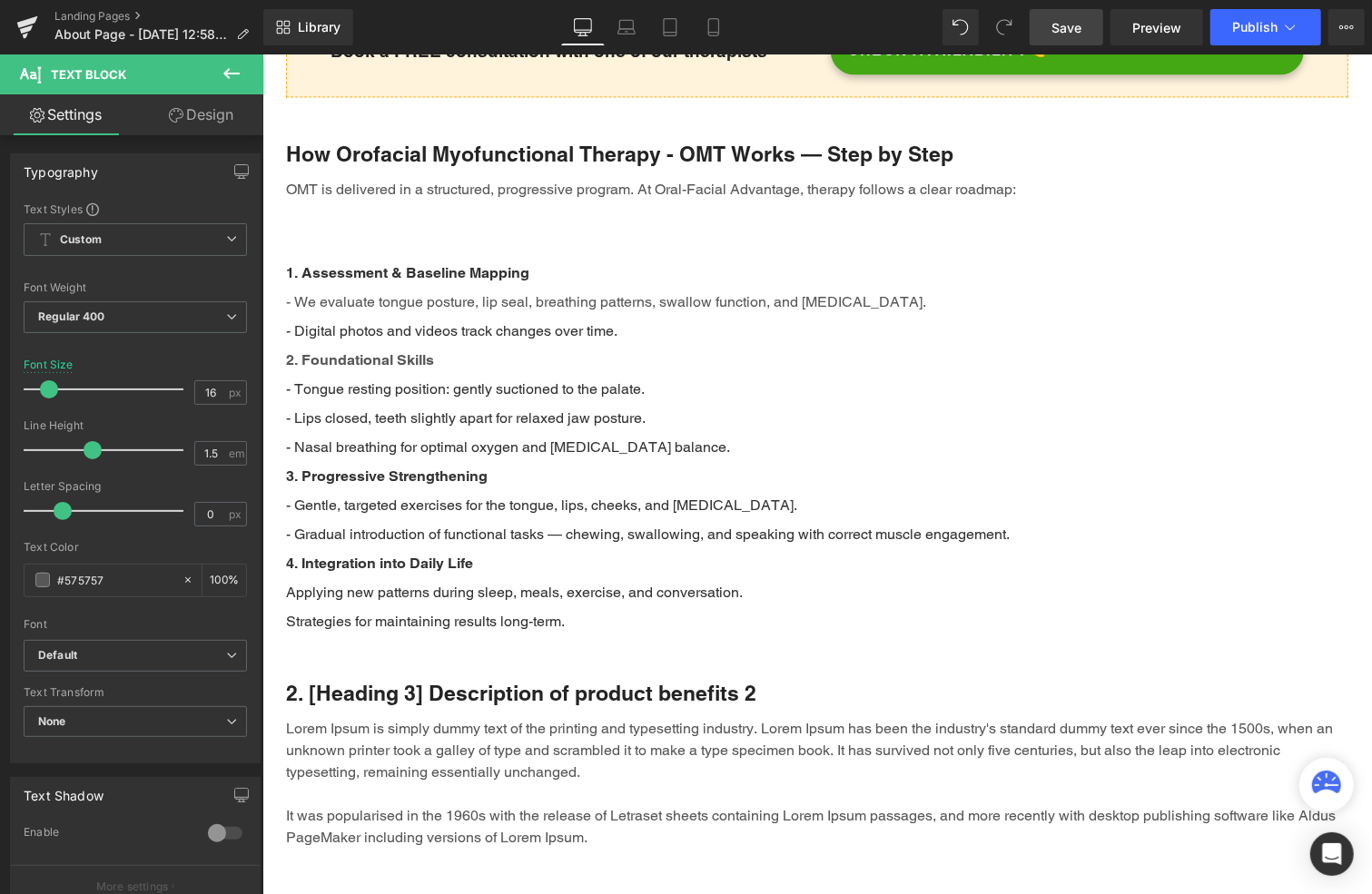
click at [207, 118] on link "Design" at bounding box center [201, 115] width 131 height 41
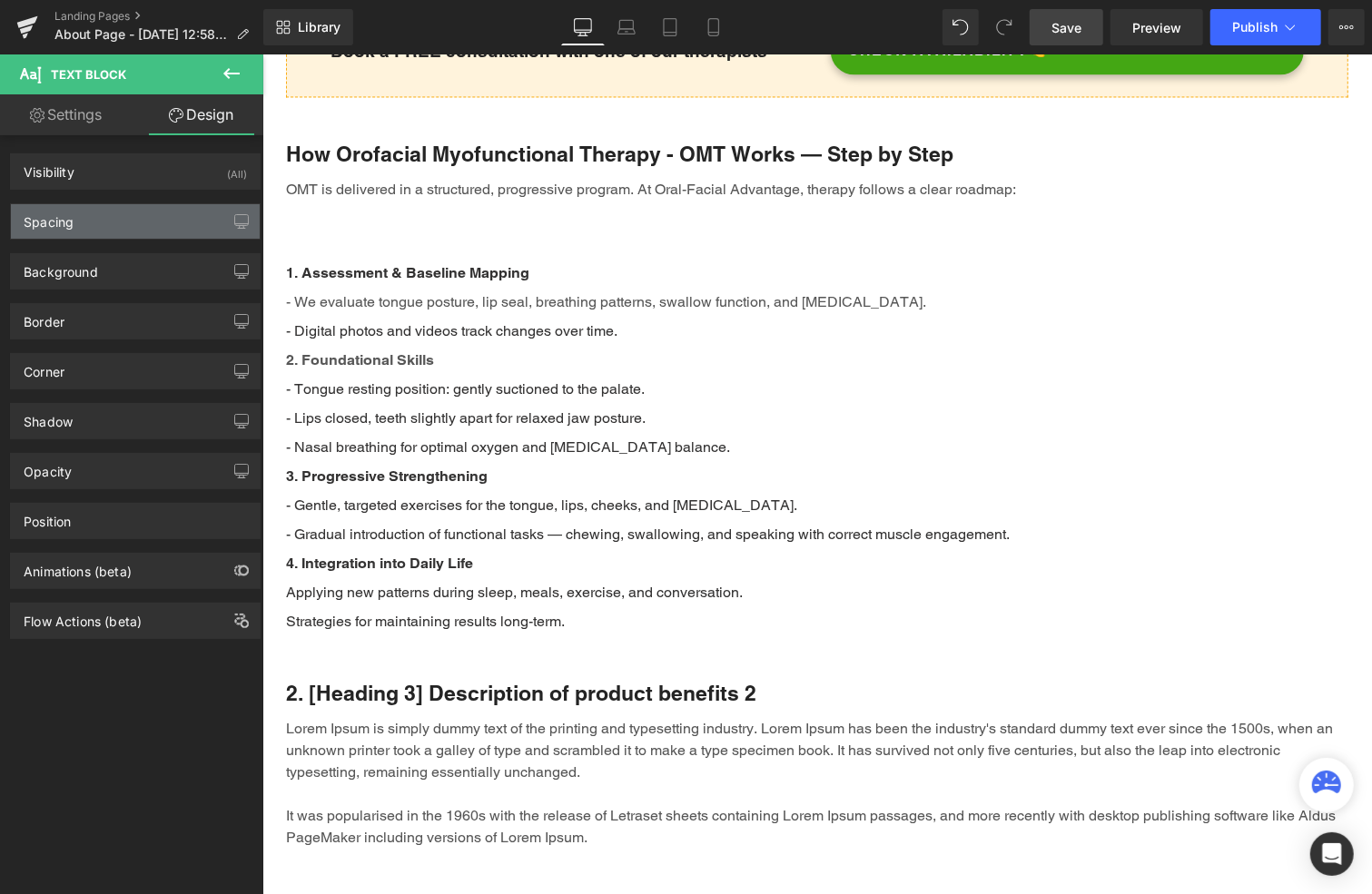
click at [135, 219] on div "Spacing" at bounding box center [135, 222] width 249 height 35
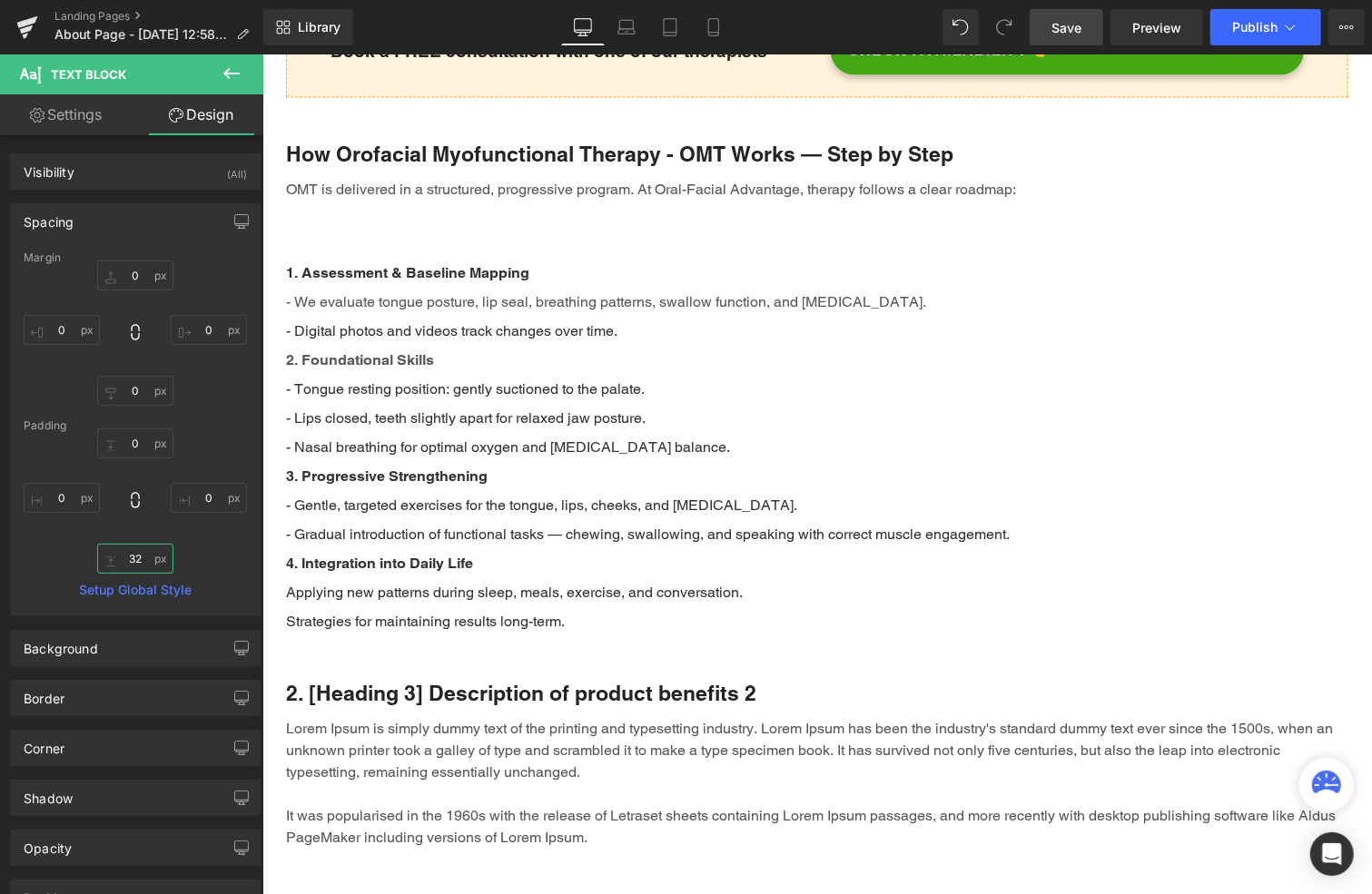
click at [147, 558] on input "32" at bounding box center [135, 558] width 76 height 30
type input "0"
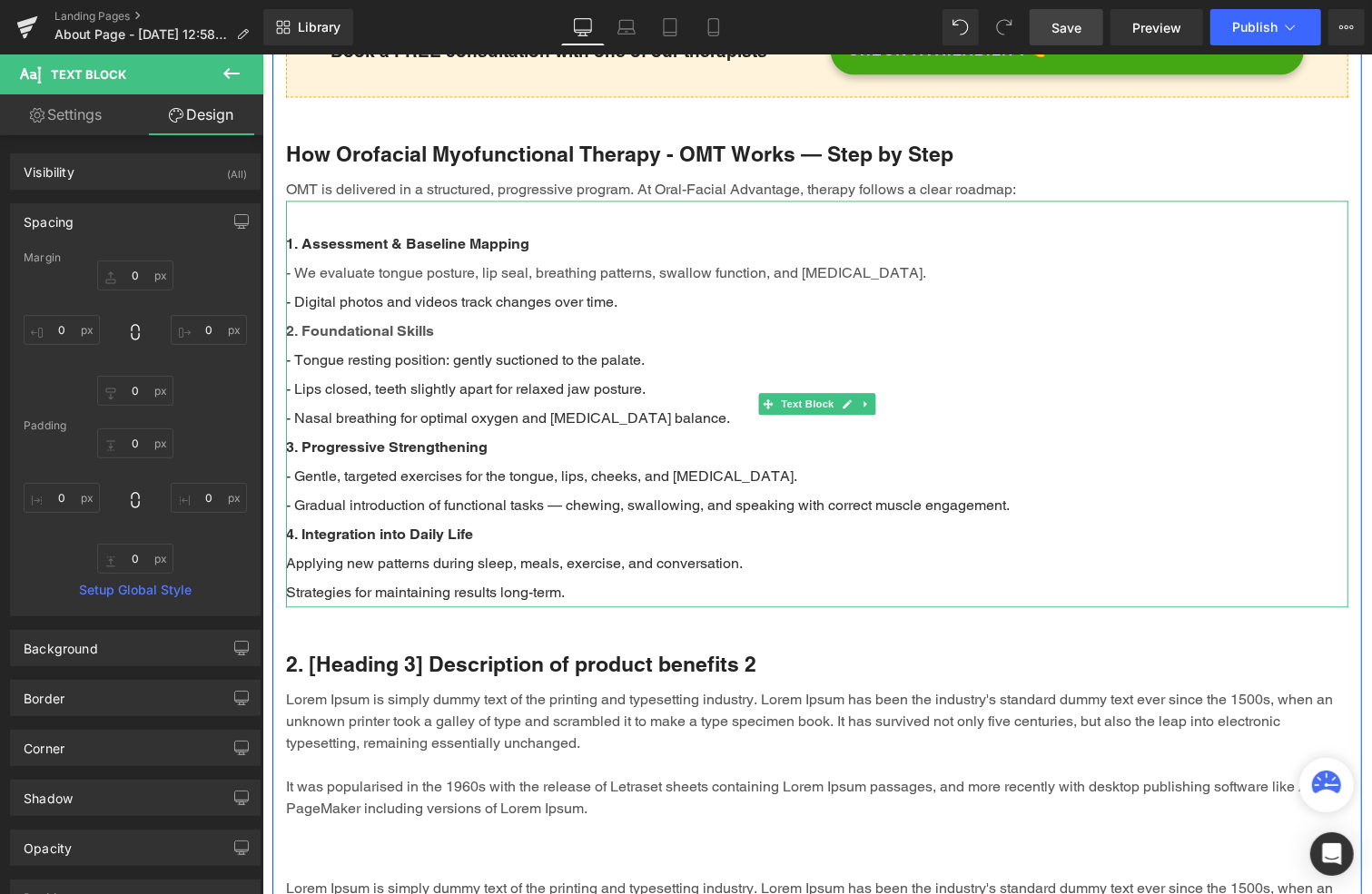
click at [667, 469] on div "- Gentle, targeted exercises for the tongue, lips, cheeks, and soft palate. - G…" at bounding box center [816, 533] width 1062 height 146
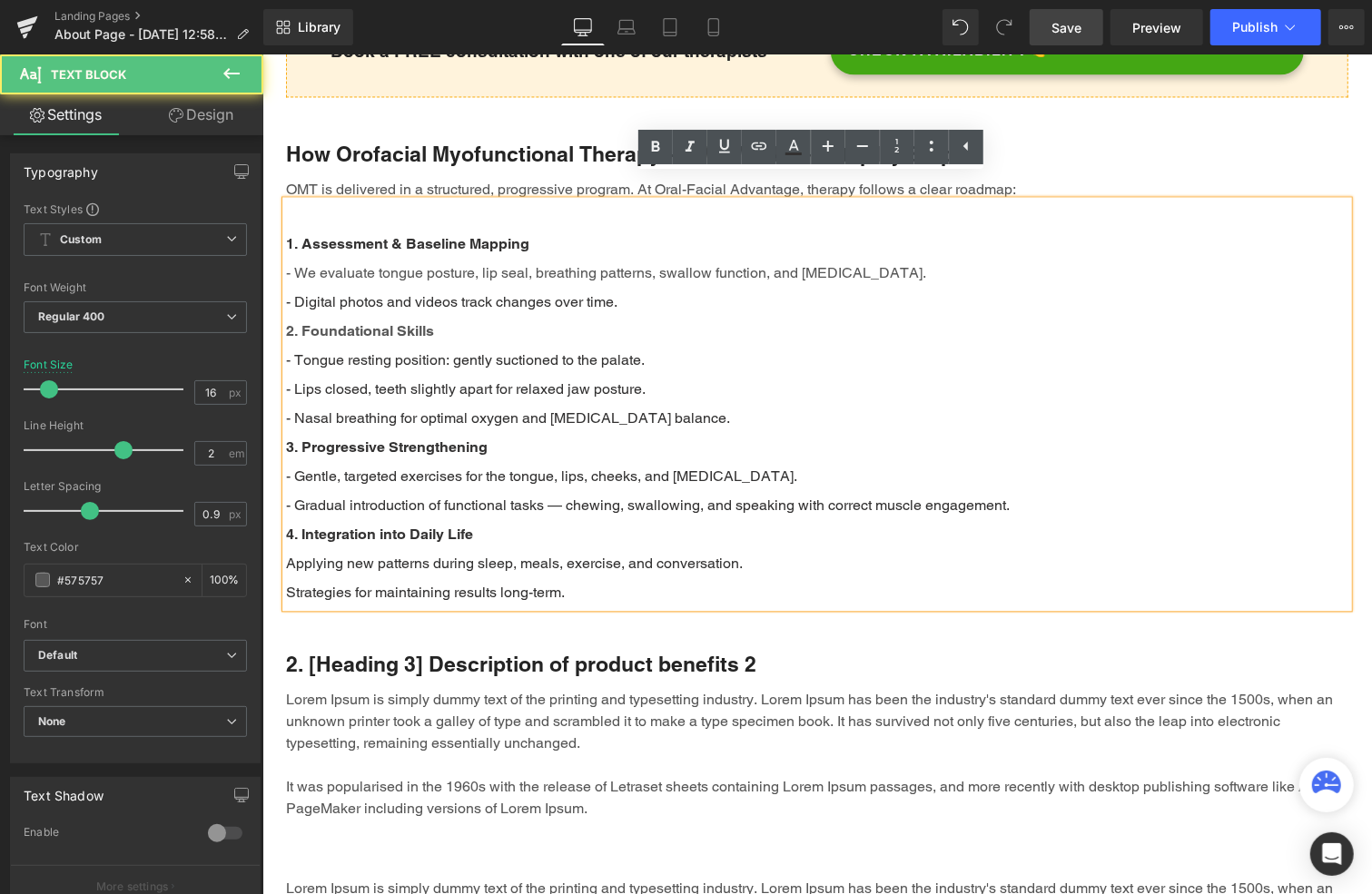
click at [590, 200] on div "1. Assessment & Baseline Mapping - We evaluate tongue posture, lip seal, breath…" at bounding box center [816, 403] width 1062 height 407
click at [343, 200] on div "1. Assessment & Baseline Mapping - We evaluate tongue posture, lip seal, breath…" at bounding box center [816, 403] width 1062 height 407
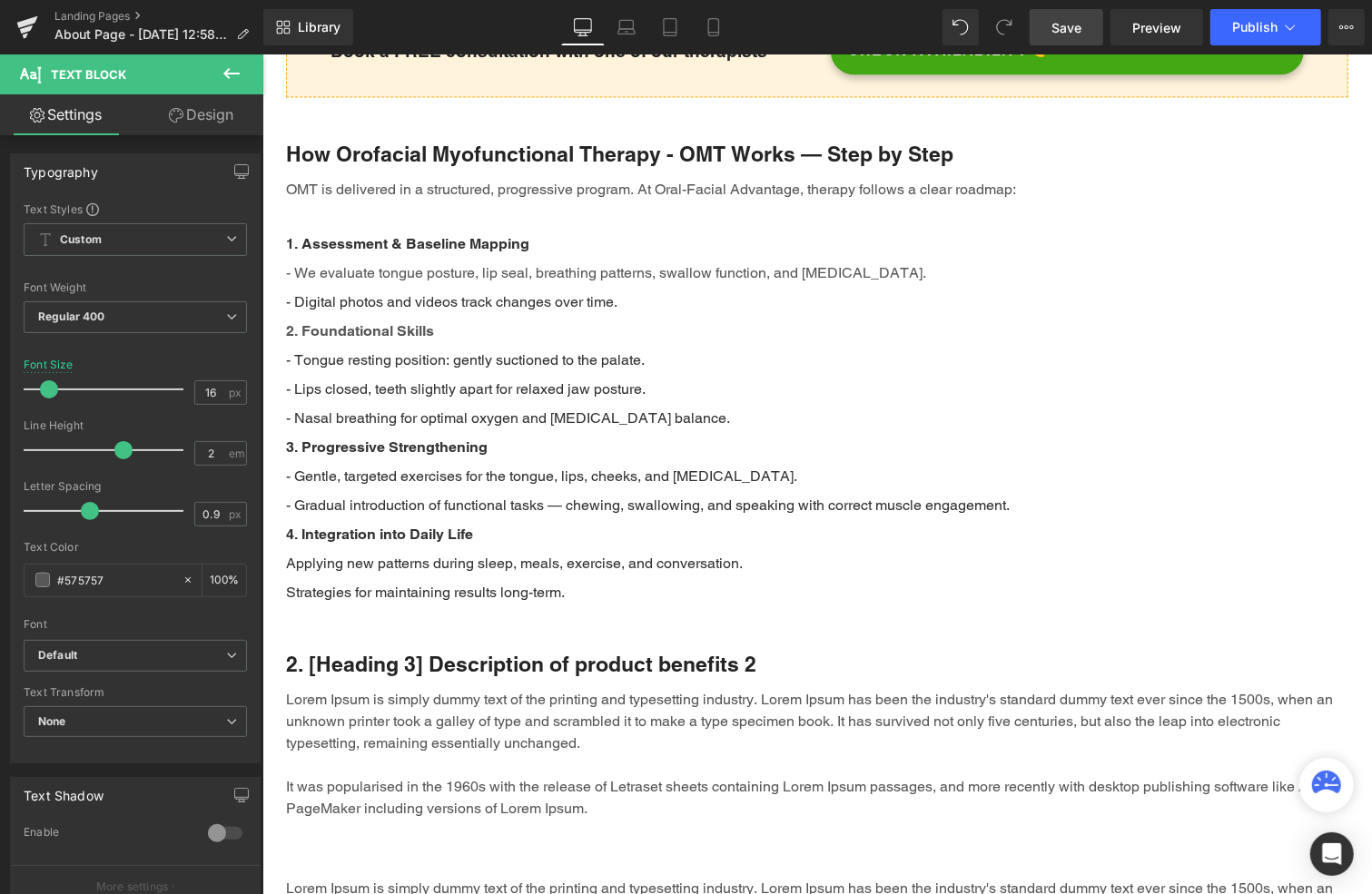
click at [206, 114] on link "Design" at bounding box center [201, 115] width 131 height 41
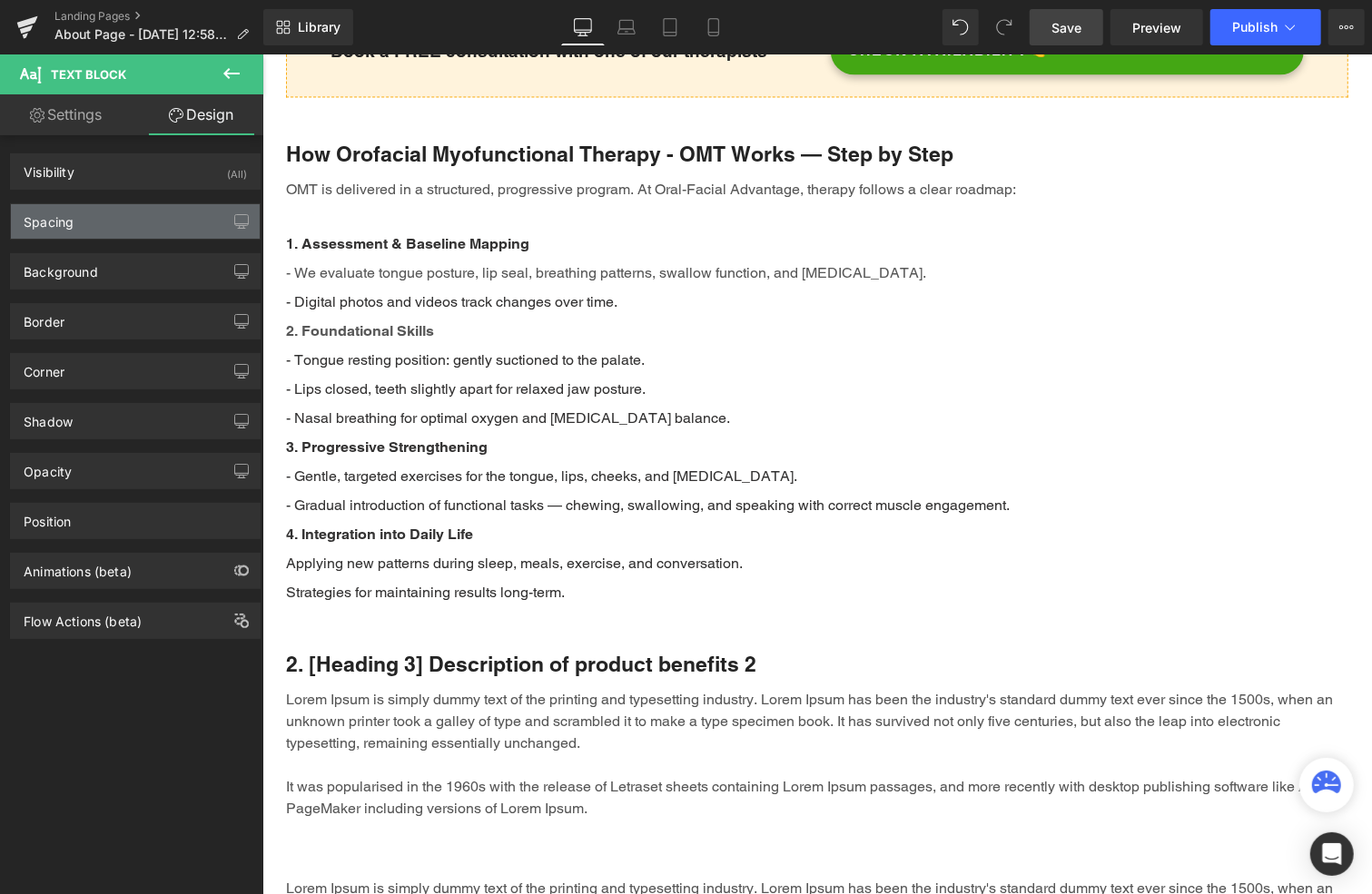
click at [63, 218] on div "Spacing" at bounding box center [48, 217] width 50 height 25
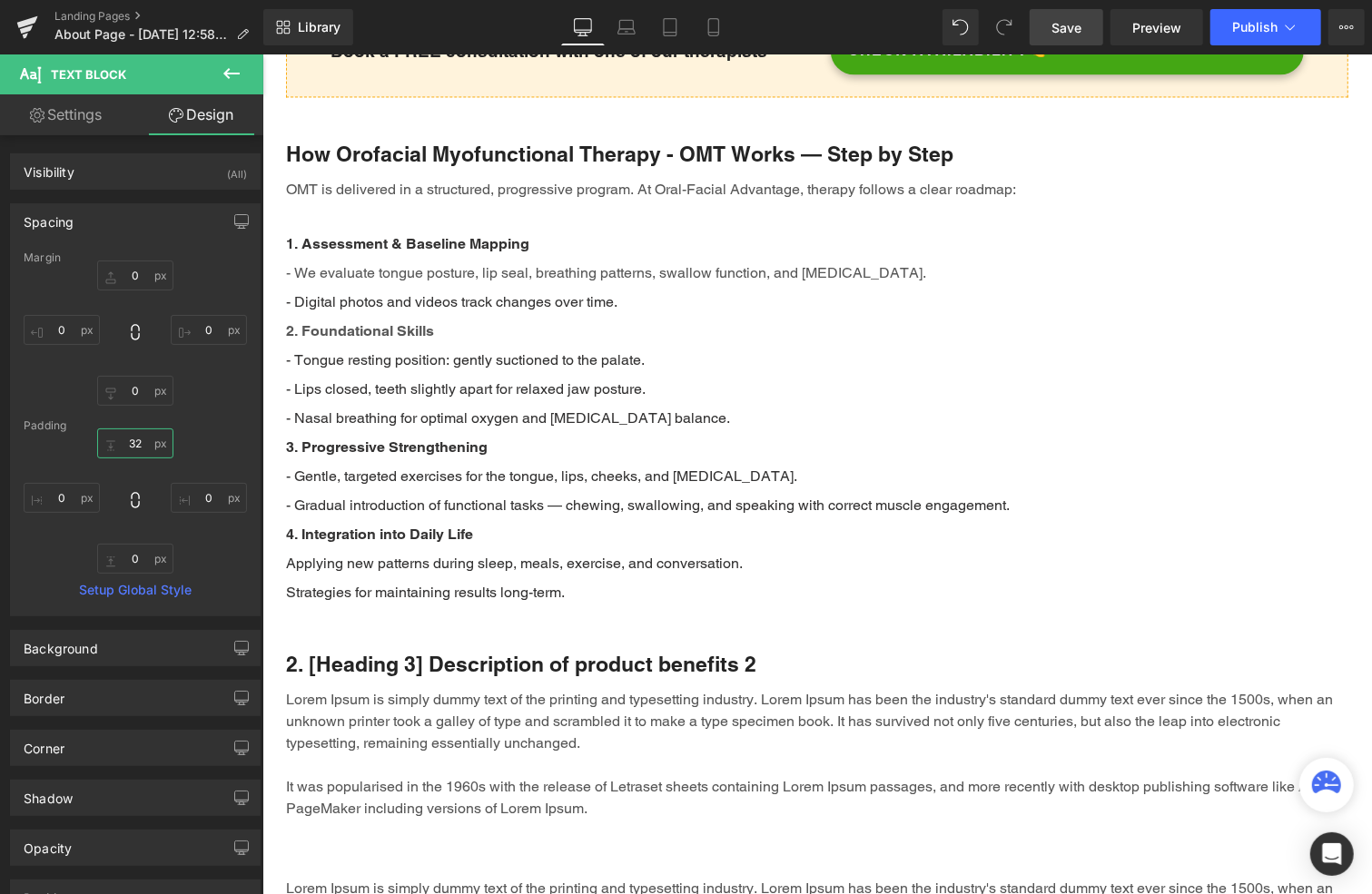
click at [134, 440] on input "text" at bounding box center [135, 443] width 76 height 30
type input "20"
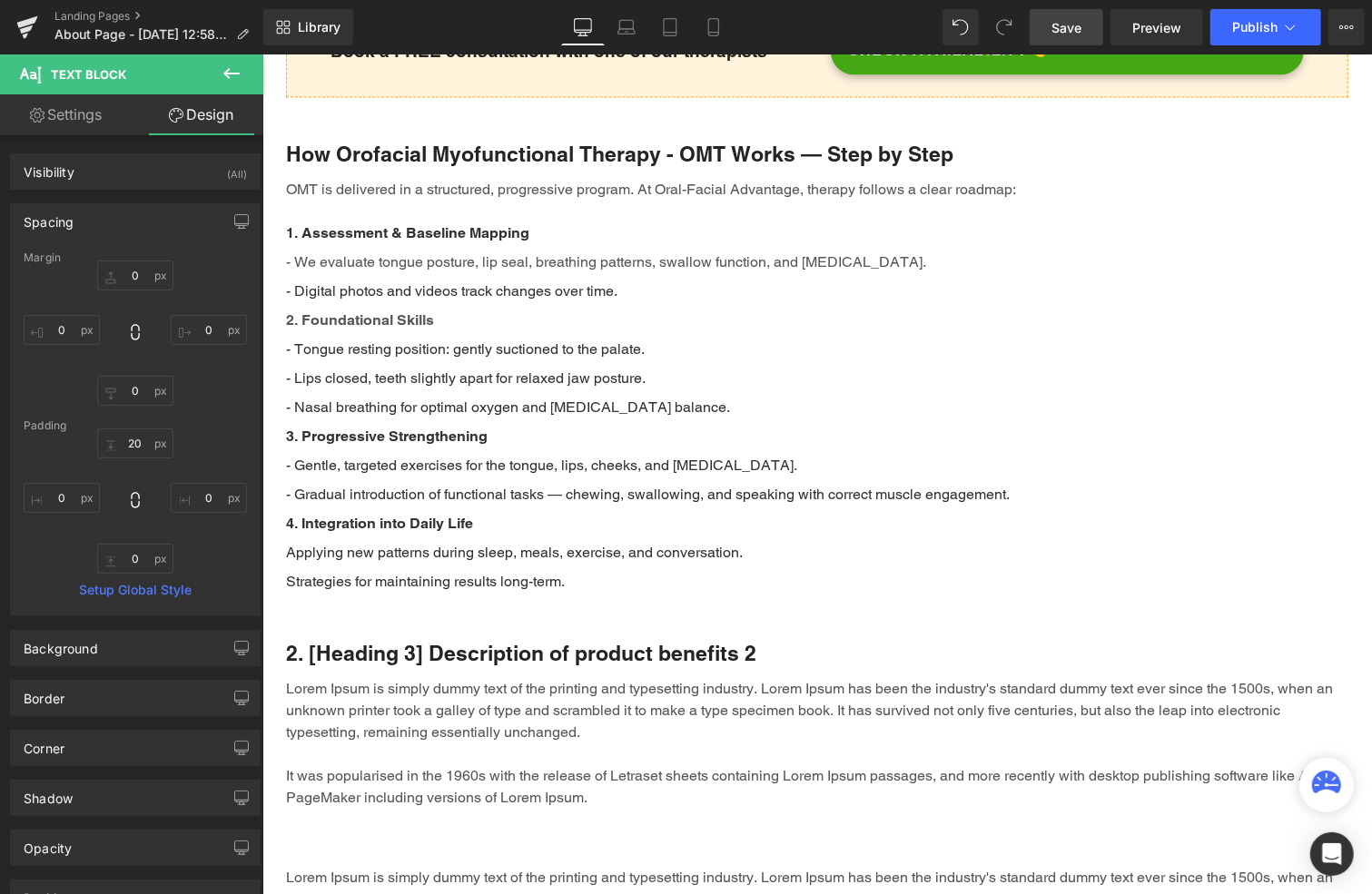
click at [516, 718] on p "Lorem Ipsum is simply dummy text of the printing and typesetting industry. Lore…" at bounding box center [816, 743] width 1062 height 131
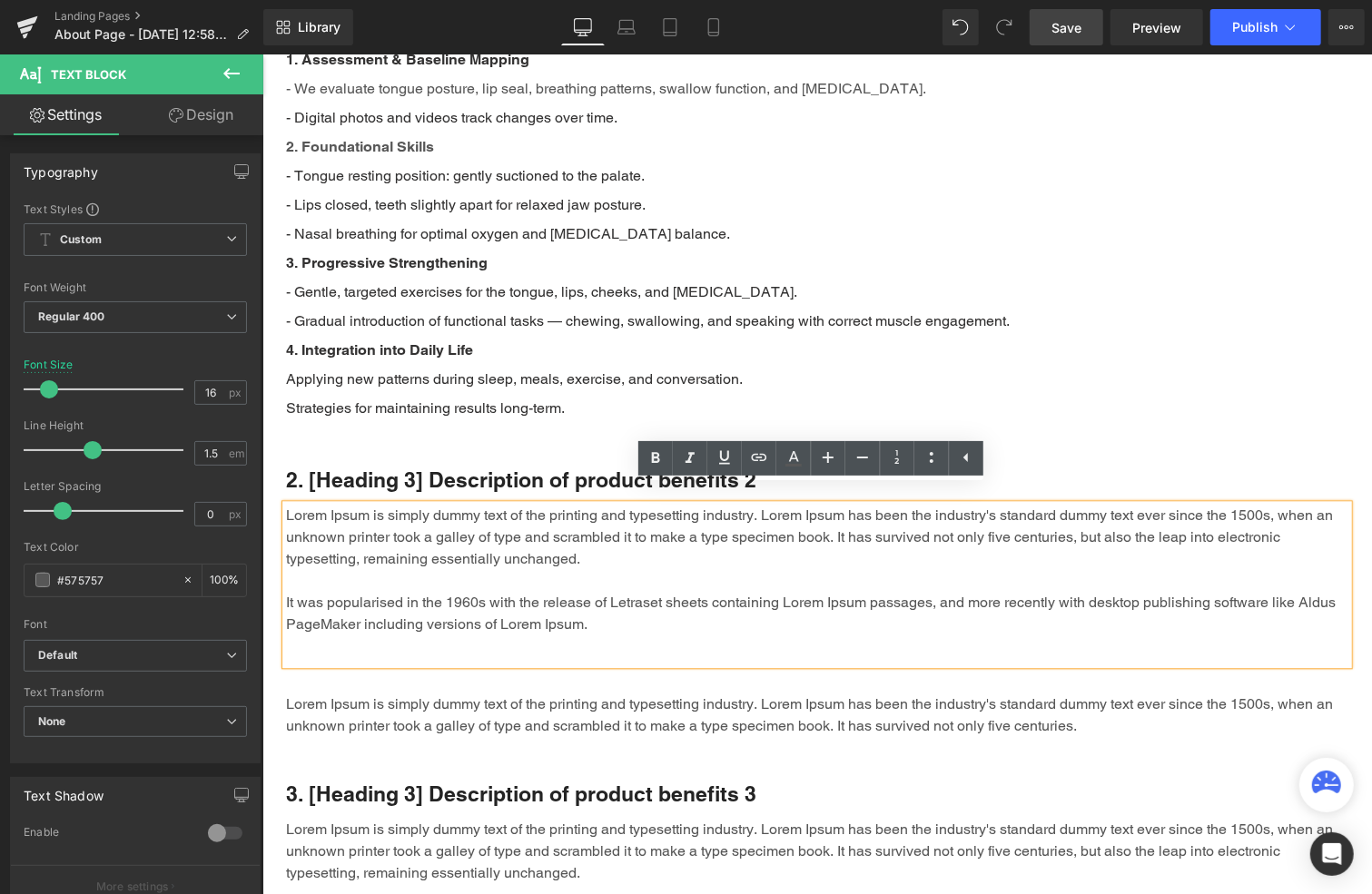
scroll to position [2482, 0]
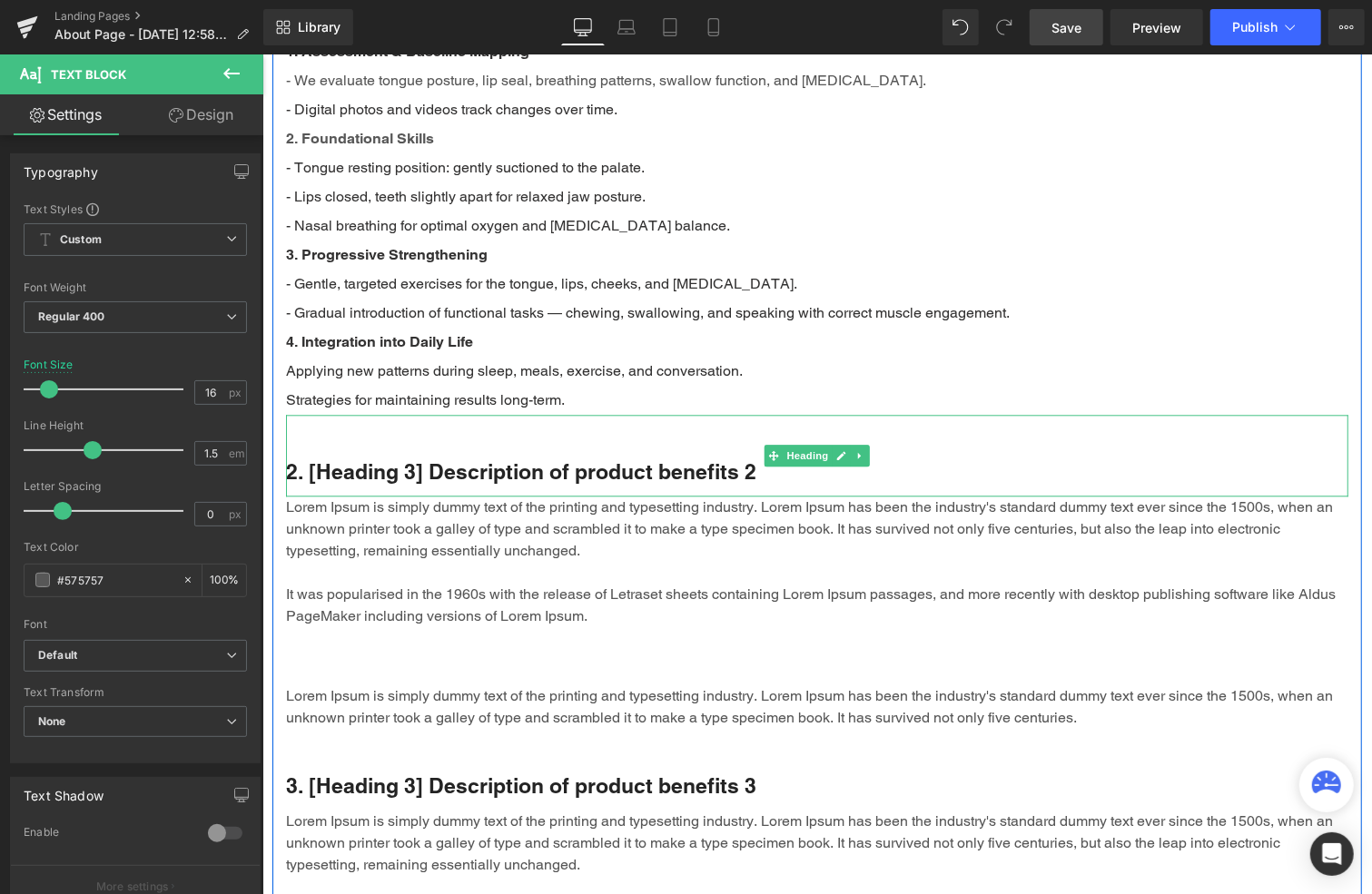
click at [483, 457] on h3 "2. [Heading 3] Description of product benefits 2" at bounding box center [816, 471] width 1062 height 27
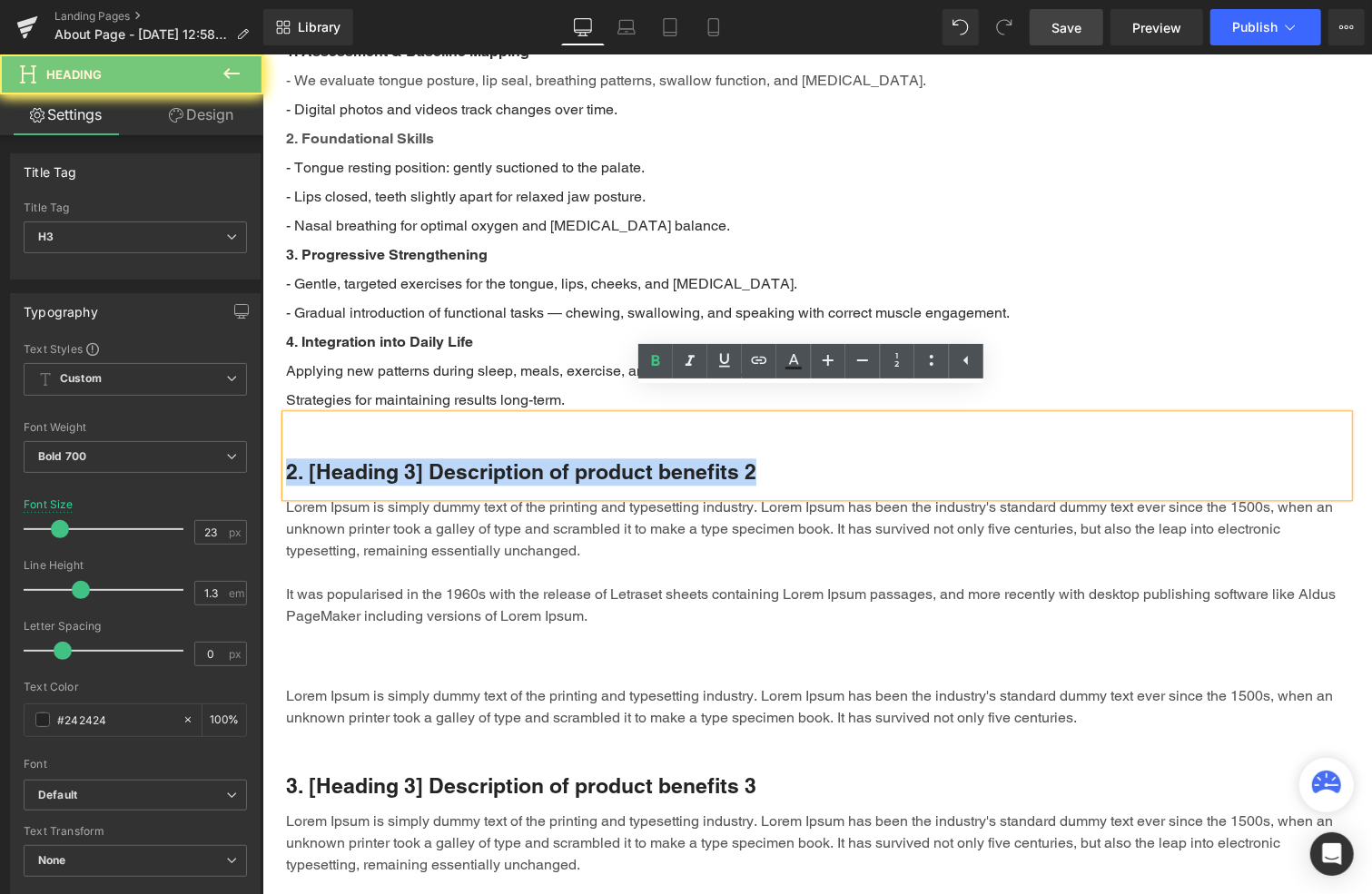
click at [483, 457] on h3 "2. [Heading 3] Description of product benefits 2" at bounding box center [816, 471] width 1062 height 27
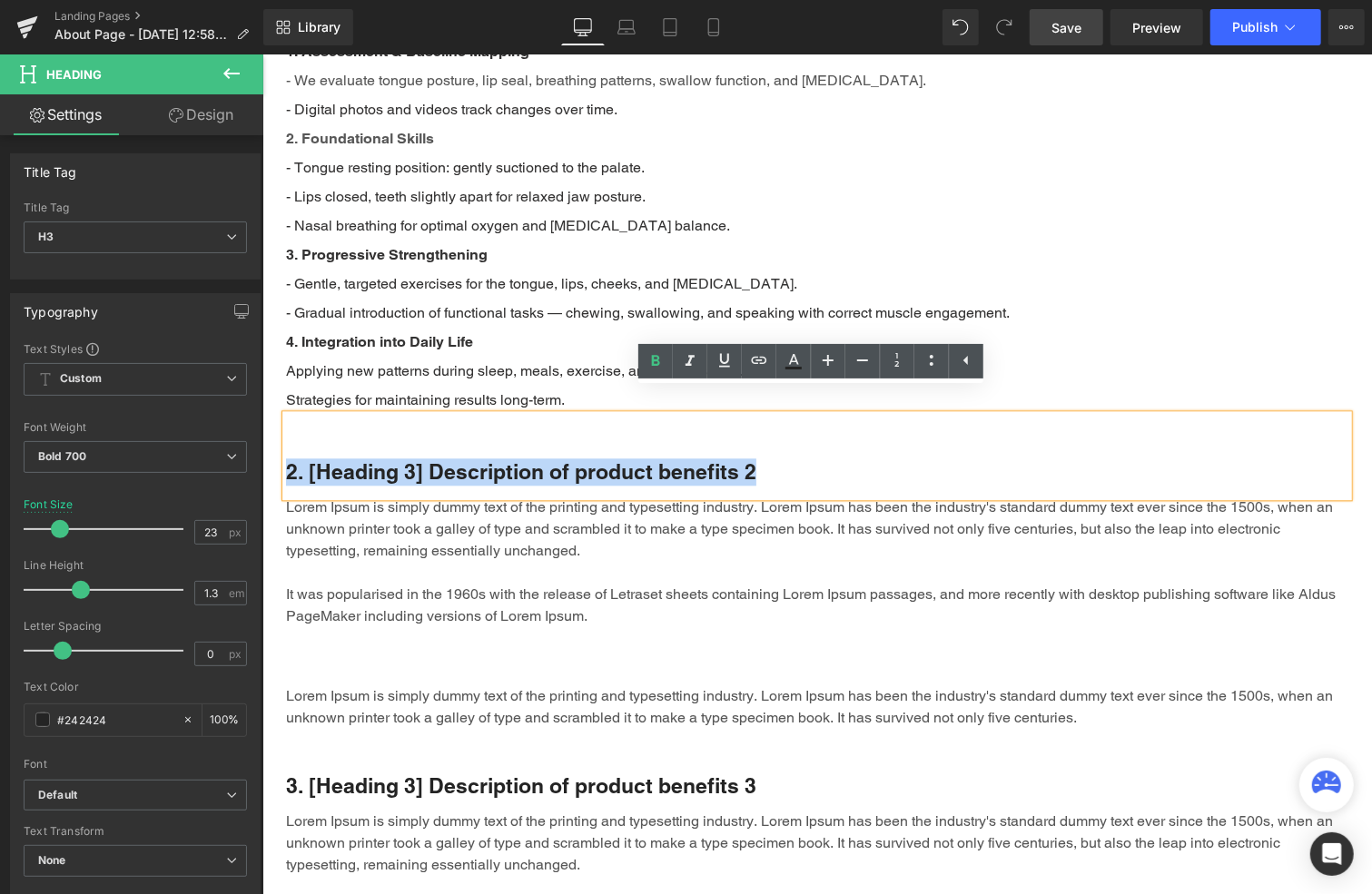
paste div
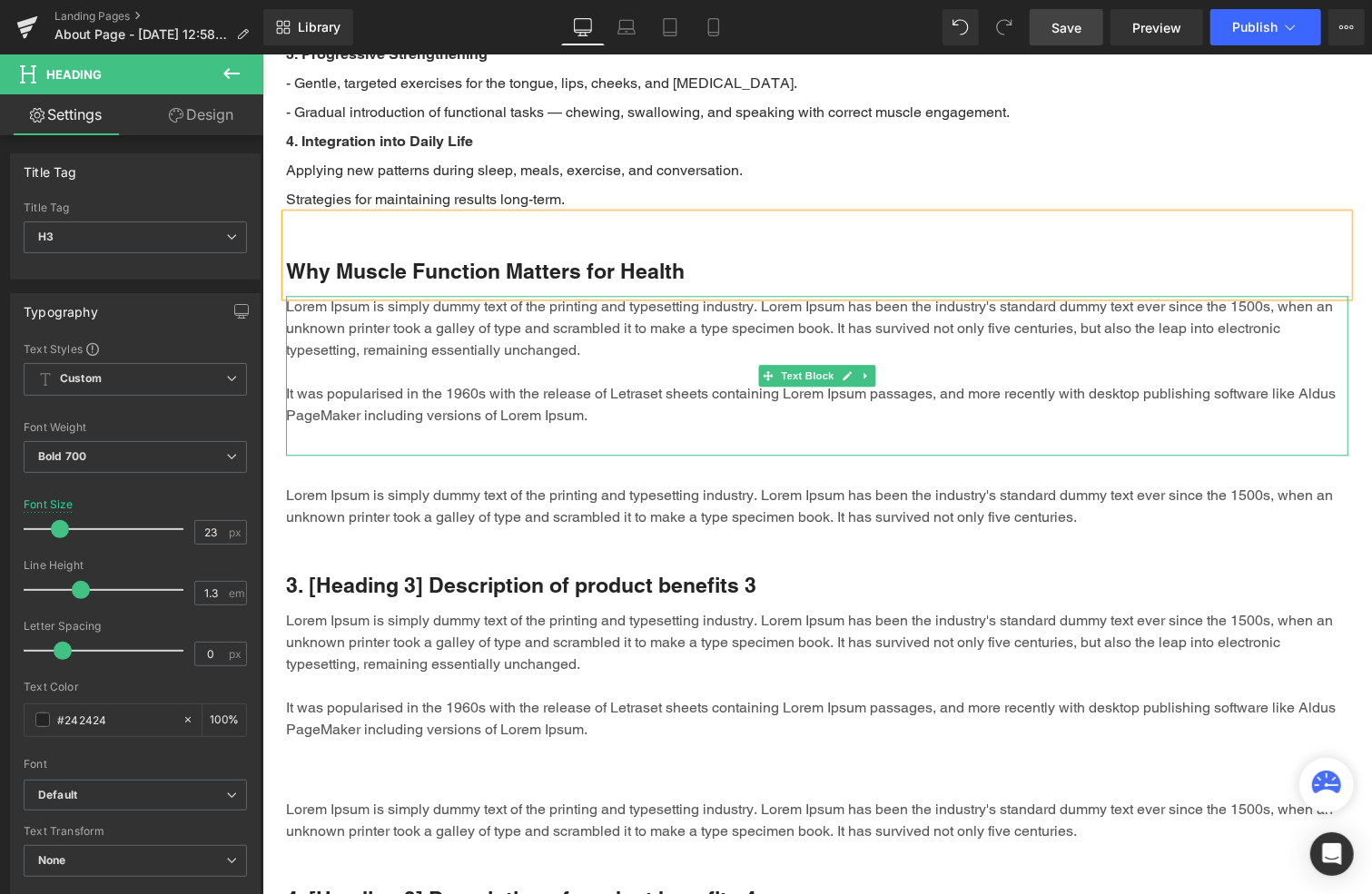
scroll to position [2755, 0]
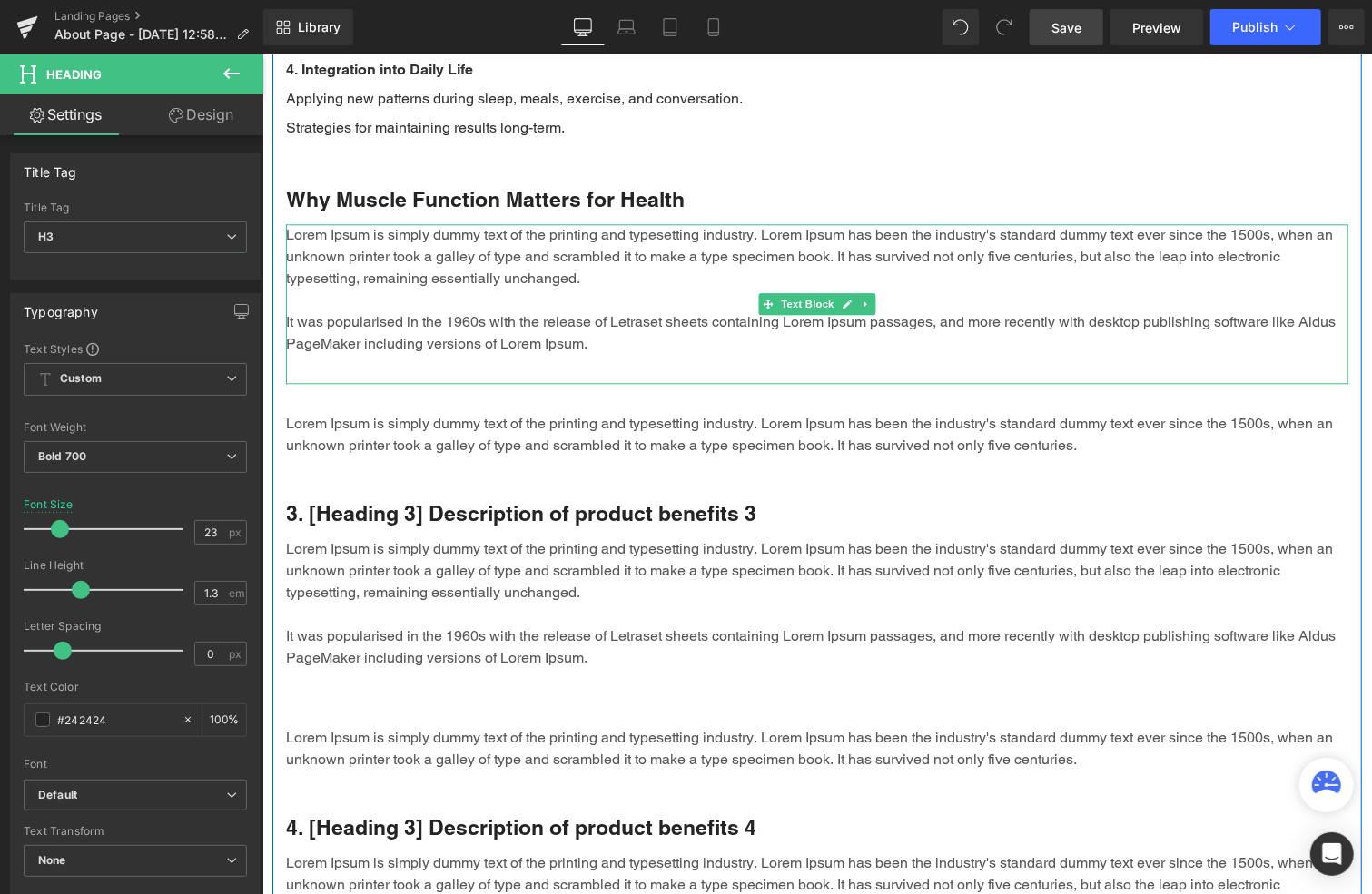
click at [457, 243] on p "Lorem Ipsum is simply dummy text of the printing and typesetting industry. Lore…" at bounding box center [816, 289] width 1062 height 131
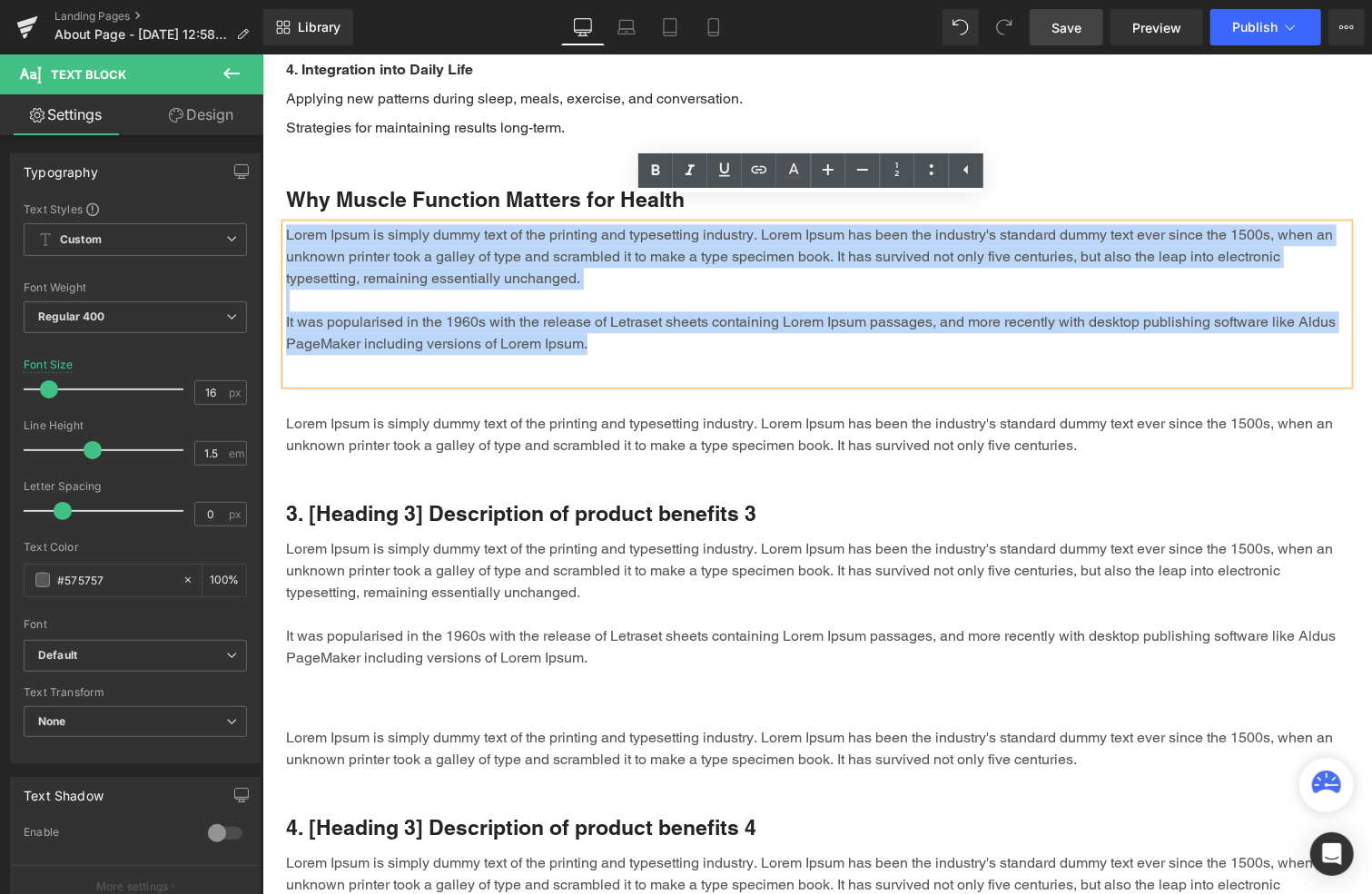
drag, startPoint x: 587, startPoint y: 327, endPoint x: 278, endPoint y: 207, distance: 331.5
click at [286, 224] on p "Lorem Ipsum is simply dummy text of the printing and typesetting industry. Lore…" at bounding box center [816, 289] width 1062 height 131
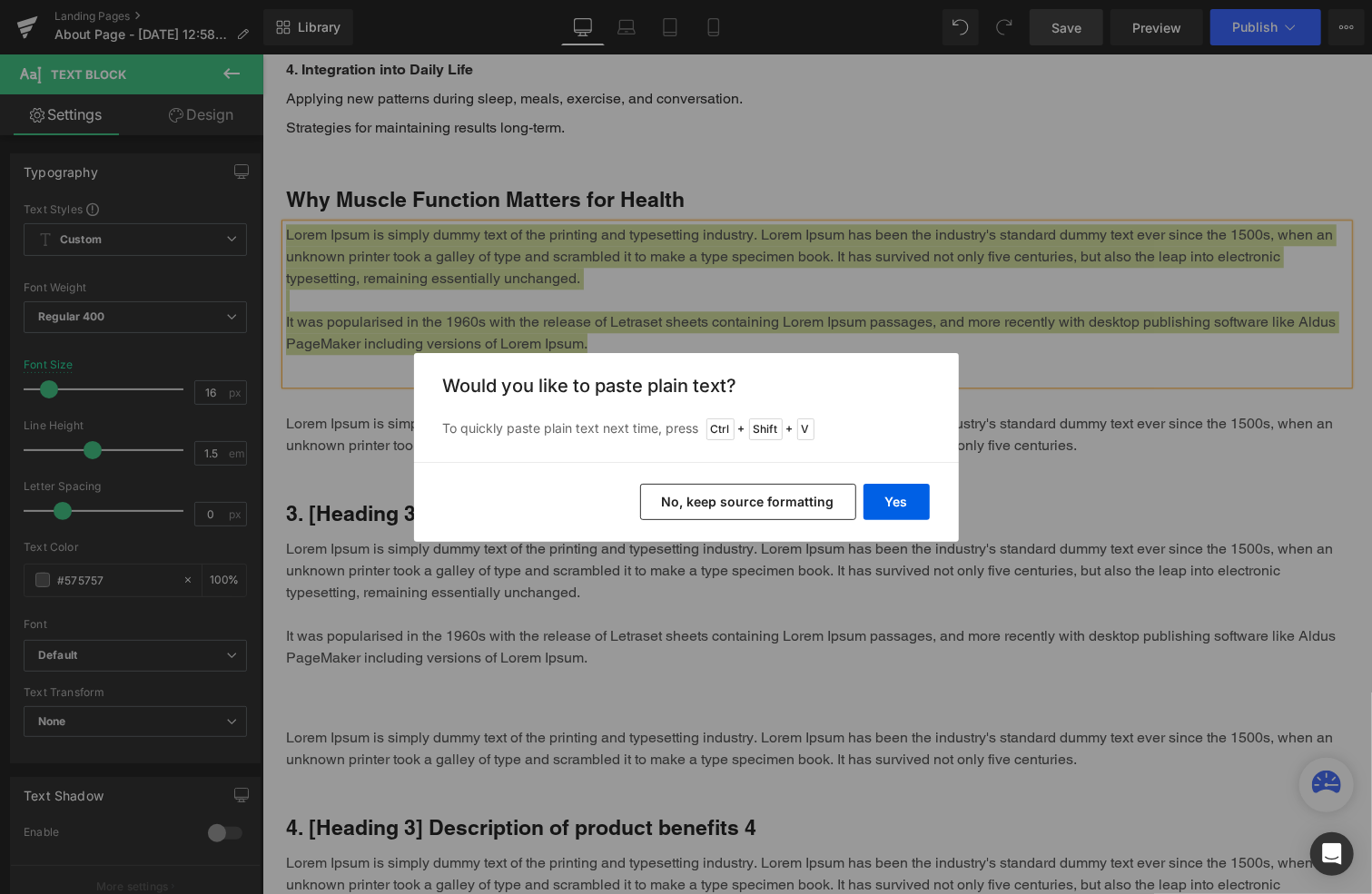
click at [797, 499] on button "No, keep source formatting" at bounding box center [749, 502] width 216 height 37
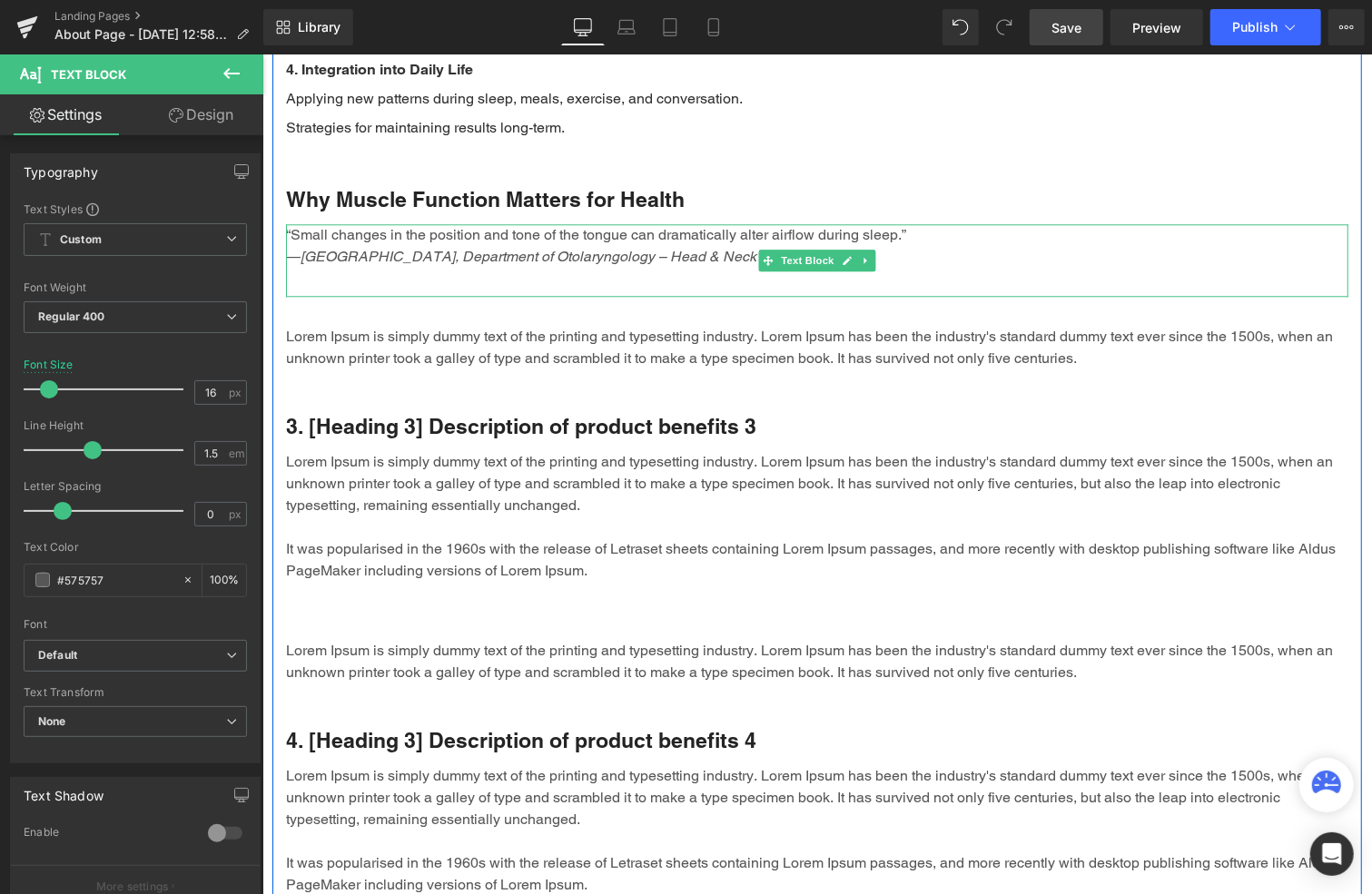
click at [523, 259] on div "“Small changes in the position and tone of the tongue can dramatically alter ai…" at bounding box center [816, 259] width 1062 height 72
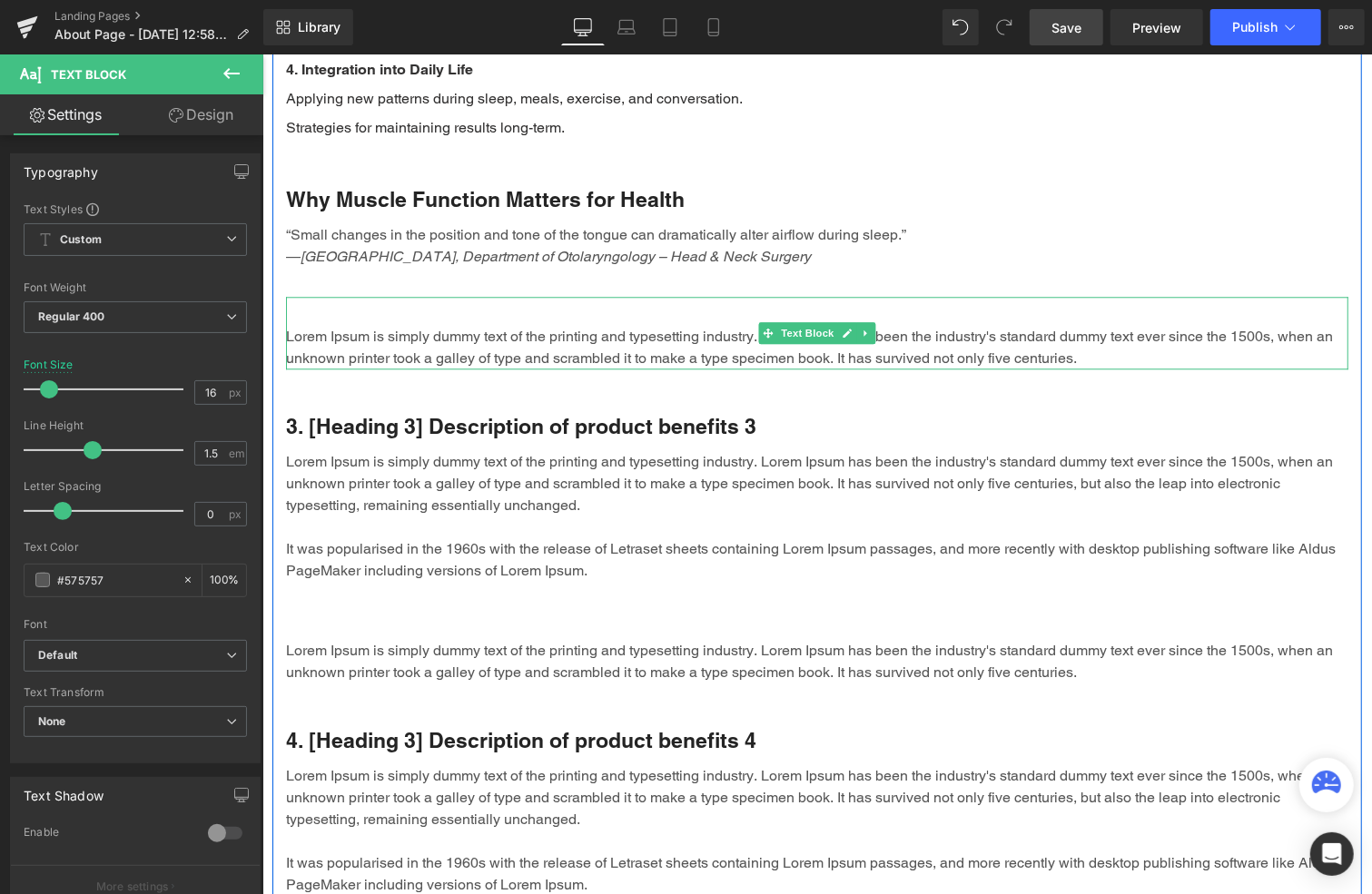
click at [379, 325] on p "Lorem Ipsum is simply dummy text of the printing and typesetting industry. Lore…" at bounding box center [816, 346] width 1062 height 43
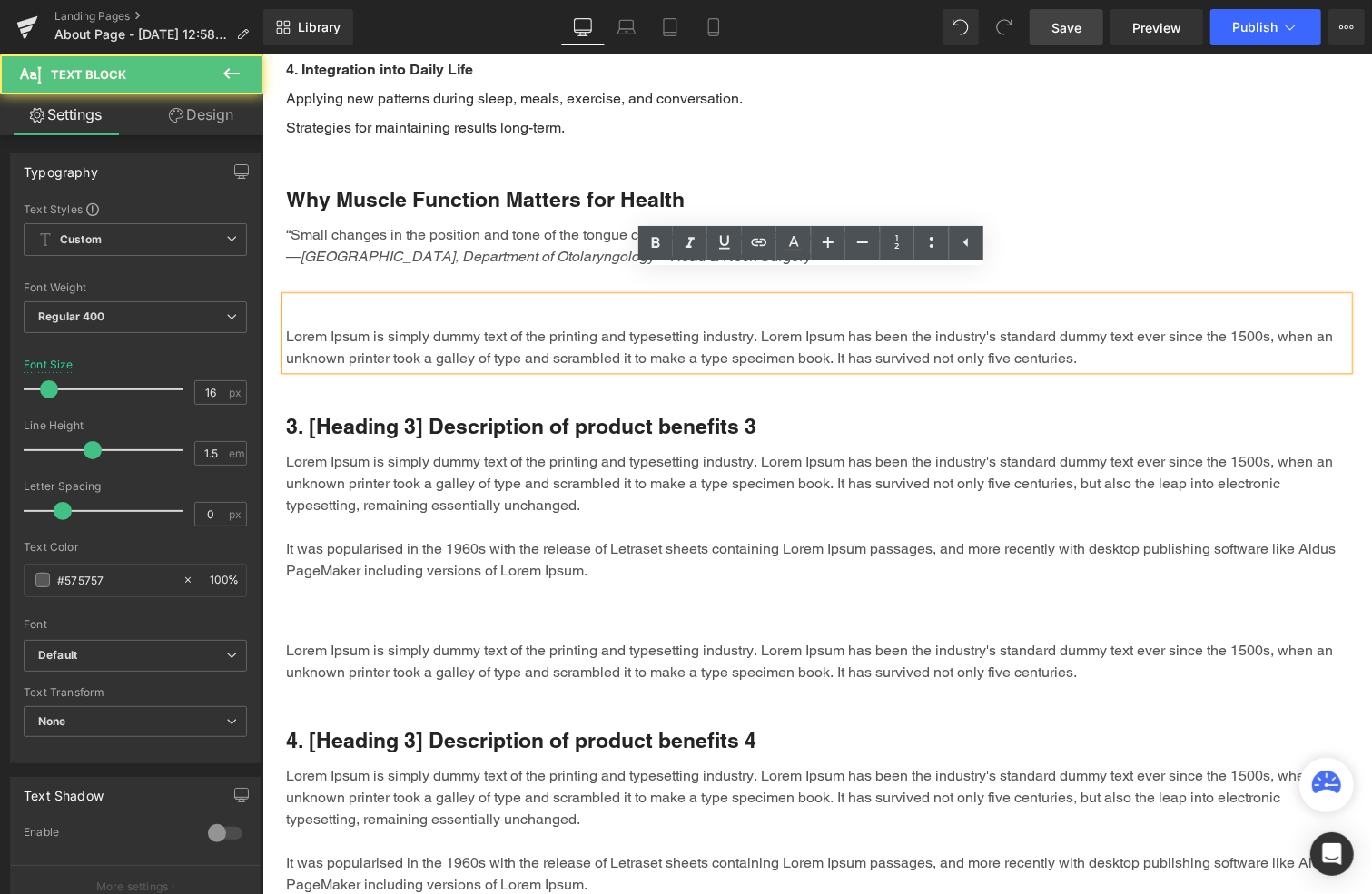
click at [379, 325] on p "Lorem Ipsum is simply dummy text of the printing and typesetting industry. Lore…" at bounding box center [816, 346] width 1062 height 43
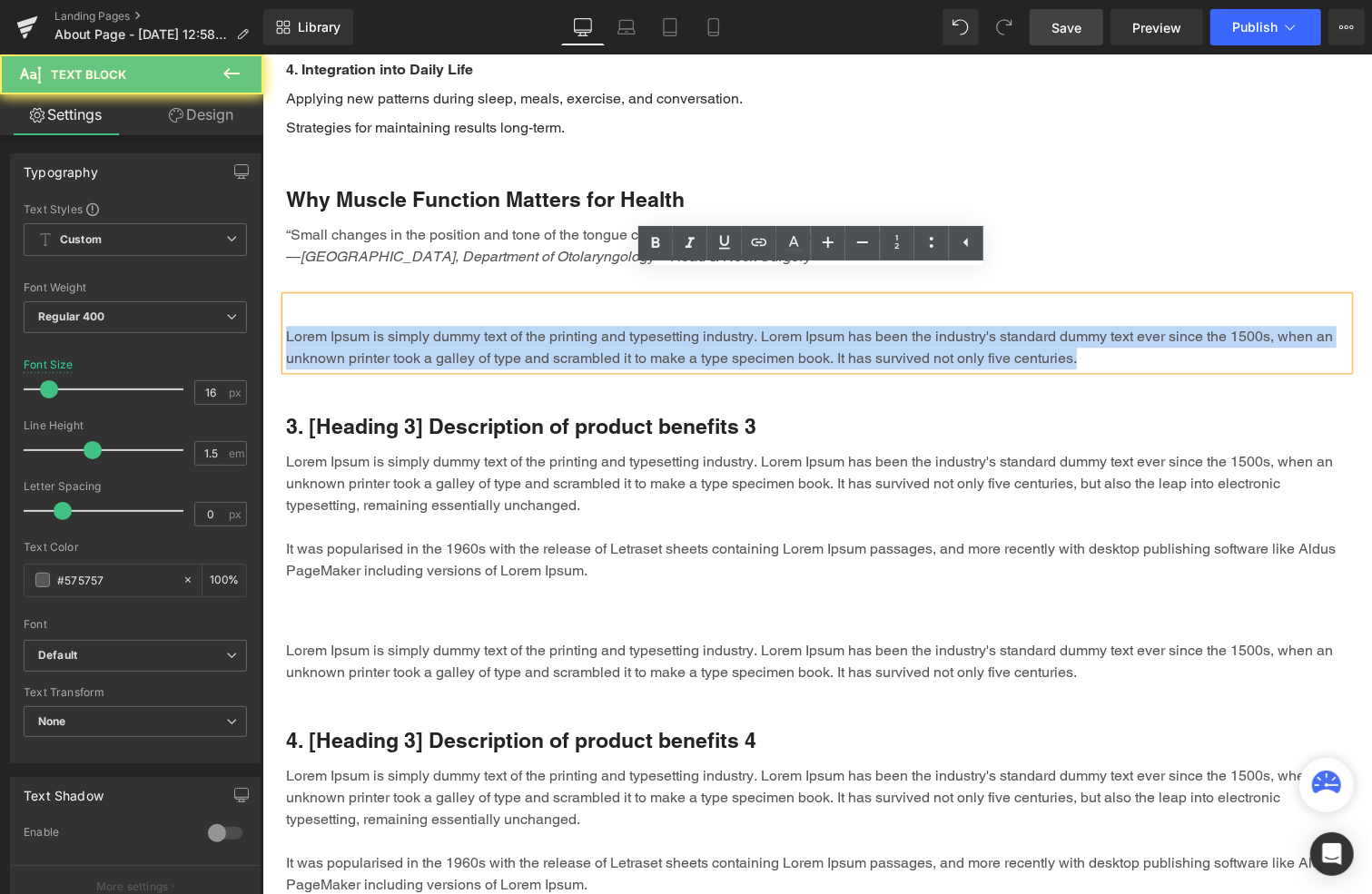
click at [379, 325] on p "Lorem Ipsum is simply dummy text of the printing and typesetting industry. Lore…" at bounding box center [816, 346] width 1062 height 43
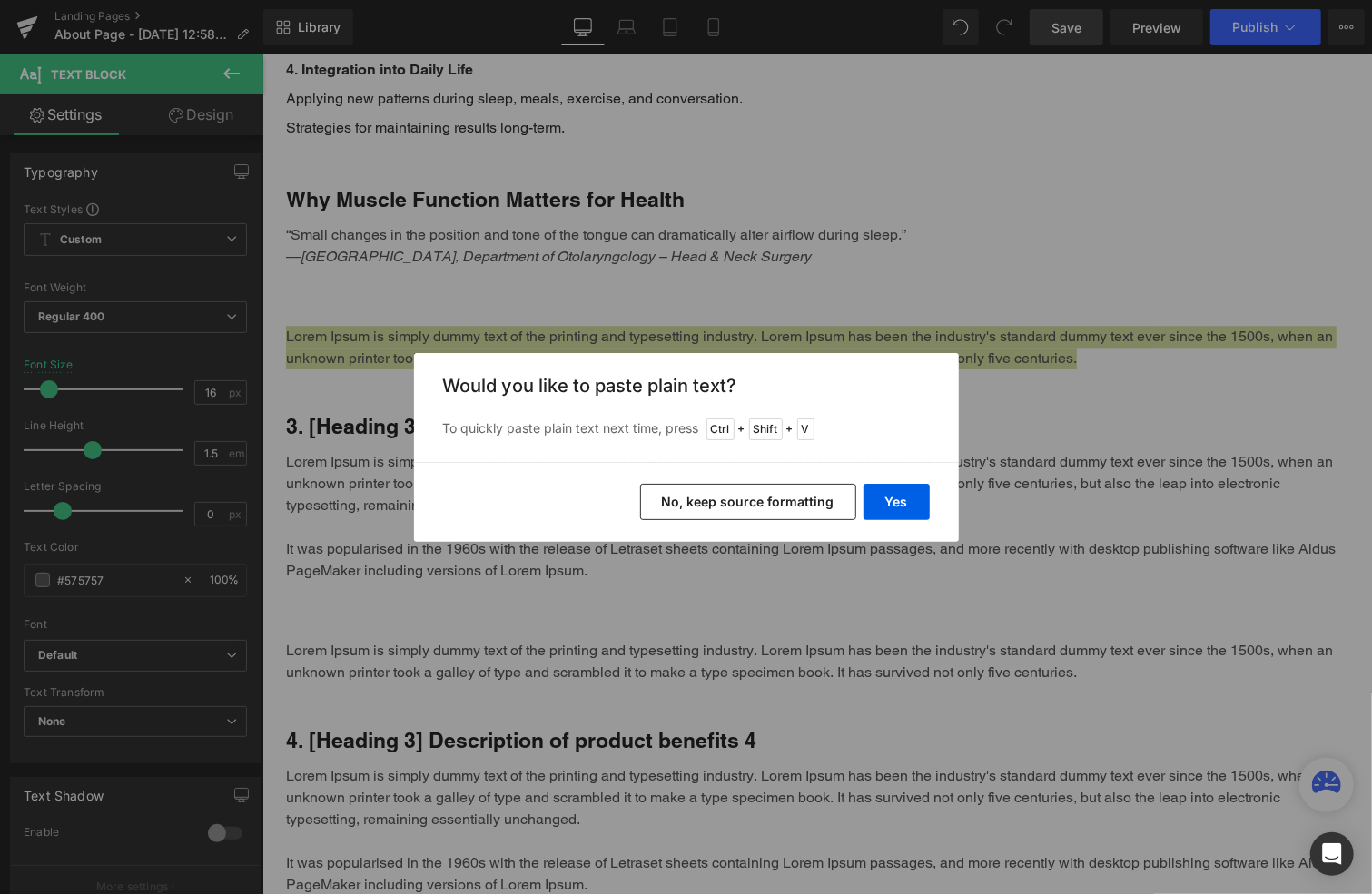
click at [749, 500] on button "No, keep source formatting" at bounding box center [749, 502] width 216 height 37
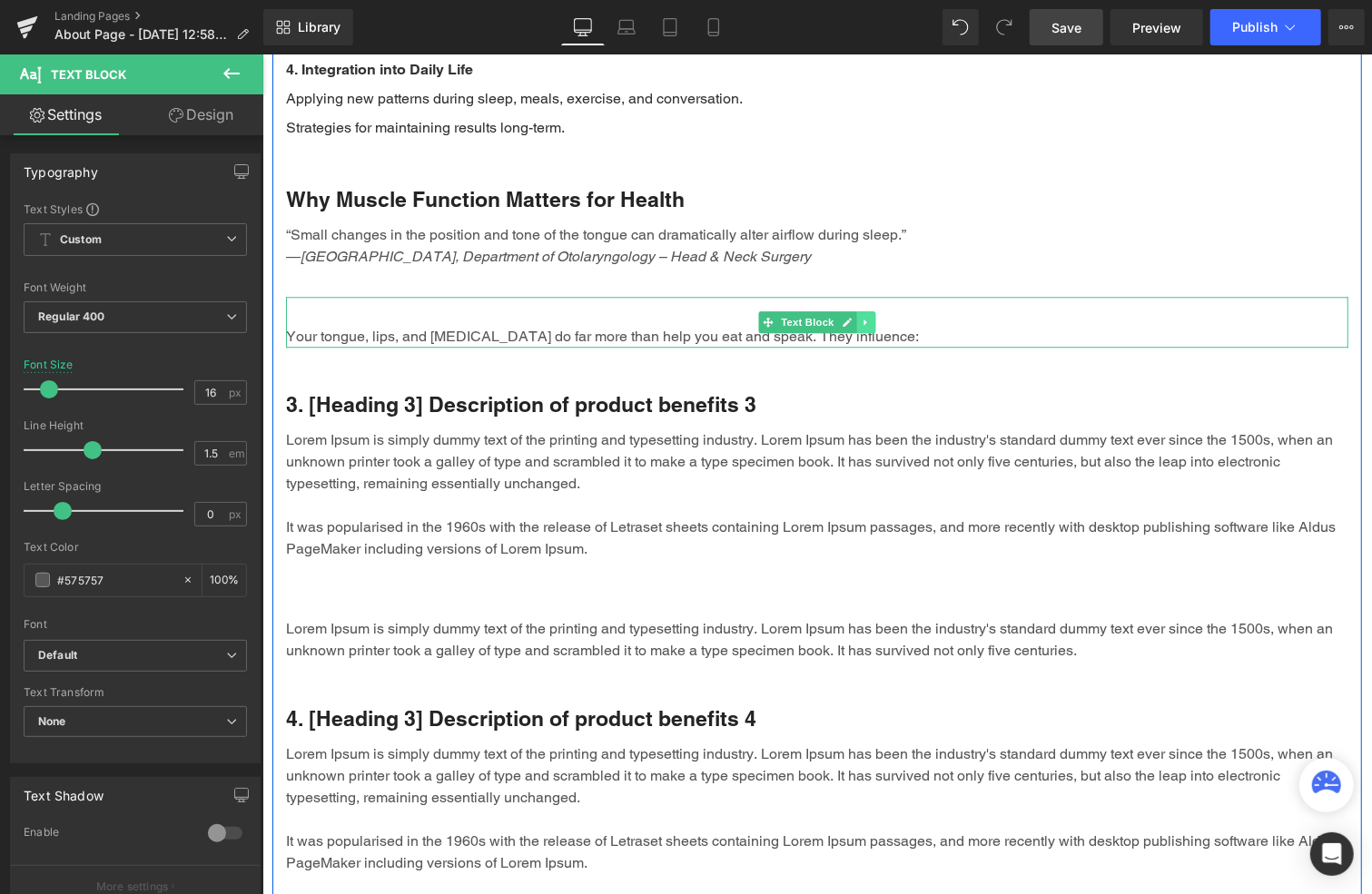
click at [860, 316] on icon at bounding box center [864, 321] width 10 height 11
click at [851, 316] on icon at bounding box center [856, 321] width 10 height 10
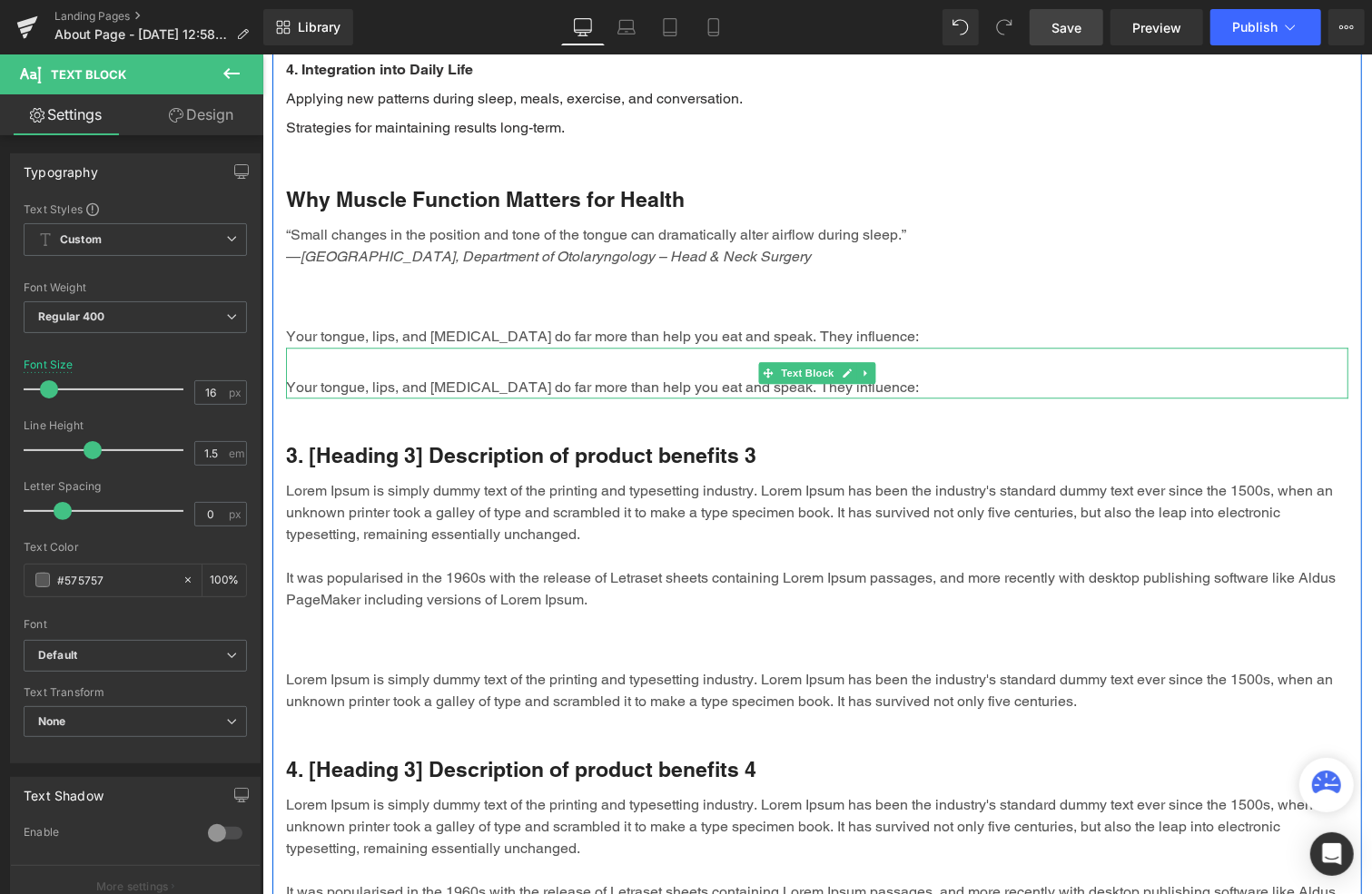
click at [418, 376] on p "Your tongue, lips, and [MEDICAL_DATA] do far more than help you eat and speak. …" at bounding box center [816, 387] width 1062 height 22
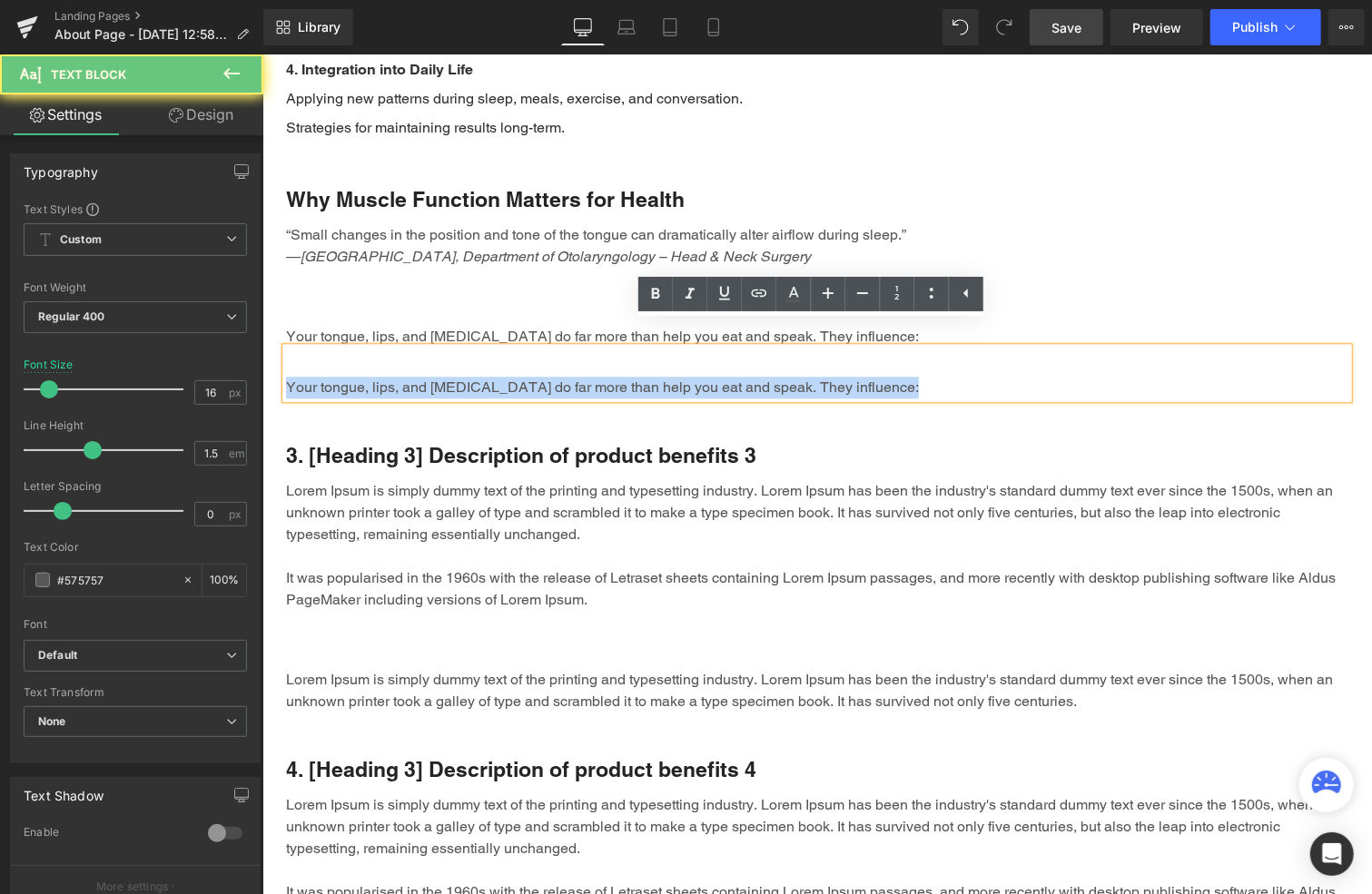
click at [418, 376] on p "Your tongue, lips, and [MEDICAL_DATA] do far more than help you eat and speak. …" at bounding box center [816, 387] width 1062 height 22
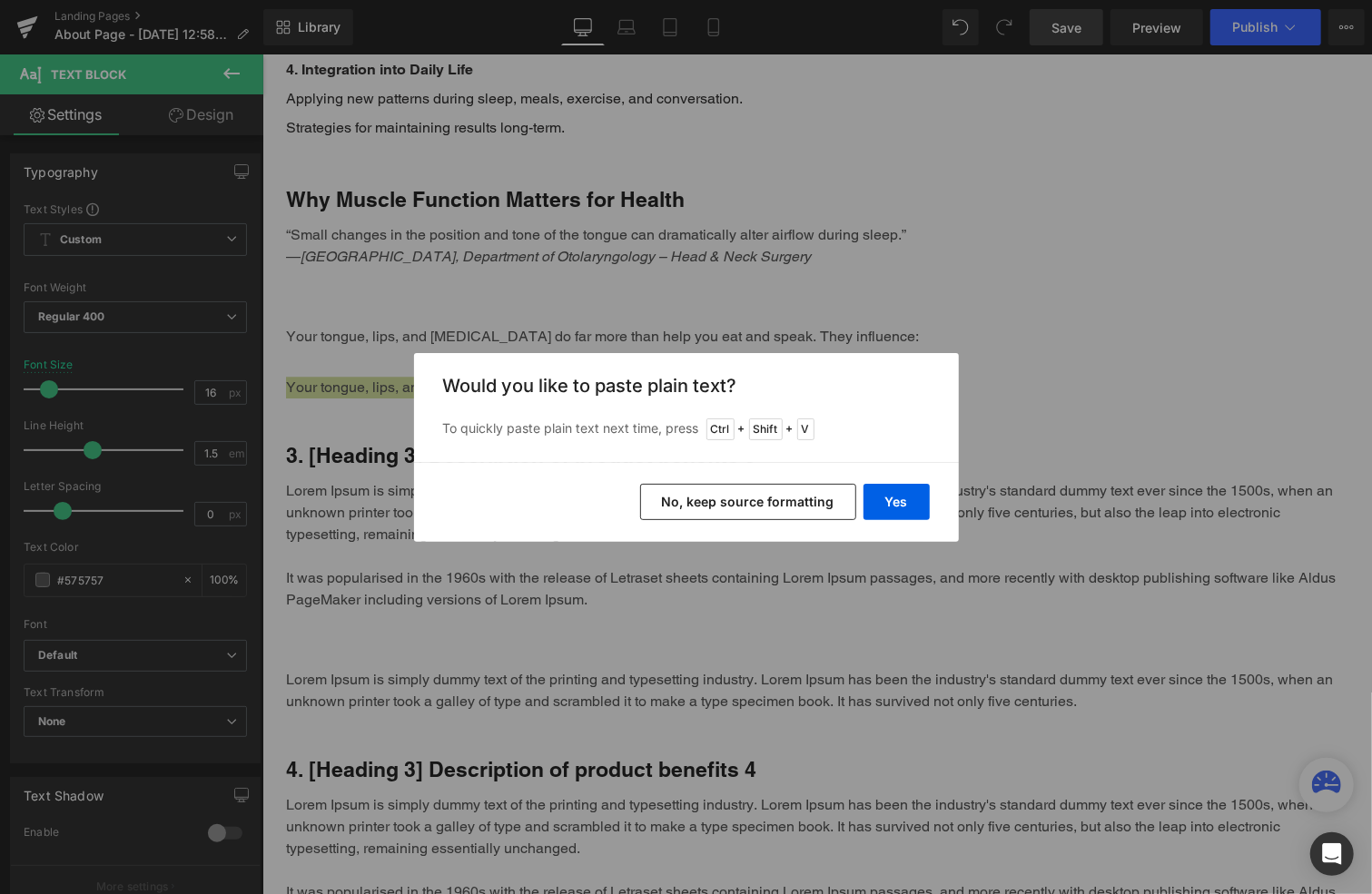
click at [718, 490] on button "No, keep source formatting" at bounding box center [749, 502] width 216 height 37
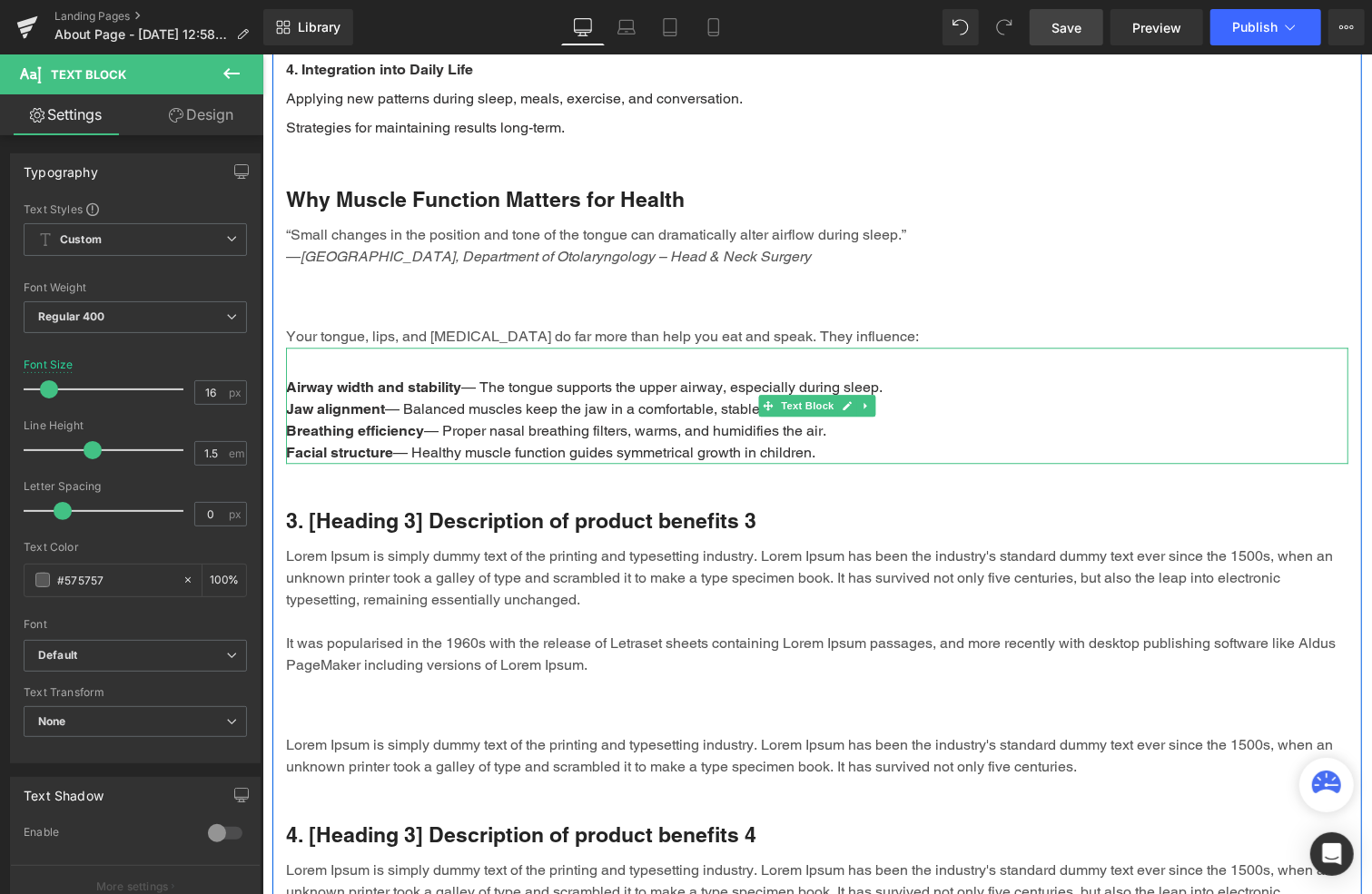
click at [502, 376] on p "Airway width and stability — The tongue supports the upper airway, especially d…" at bounding box center [816, 387] width 1062 height 22
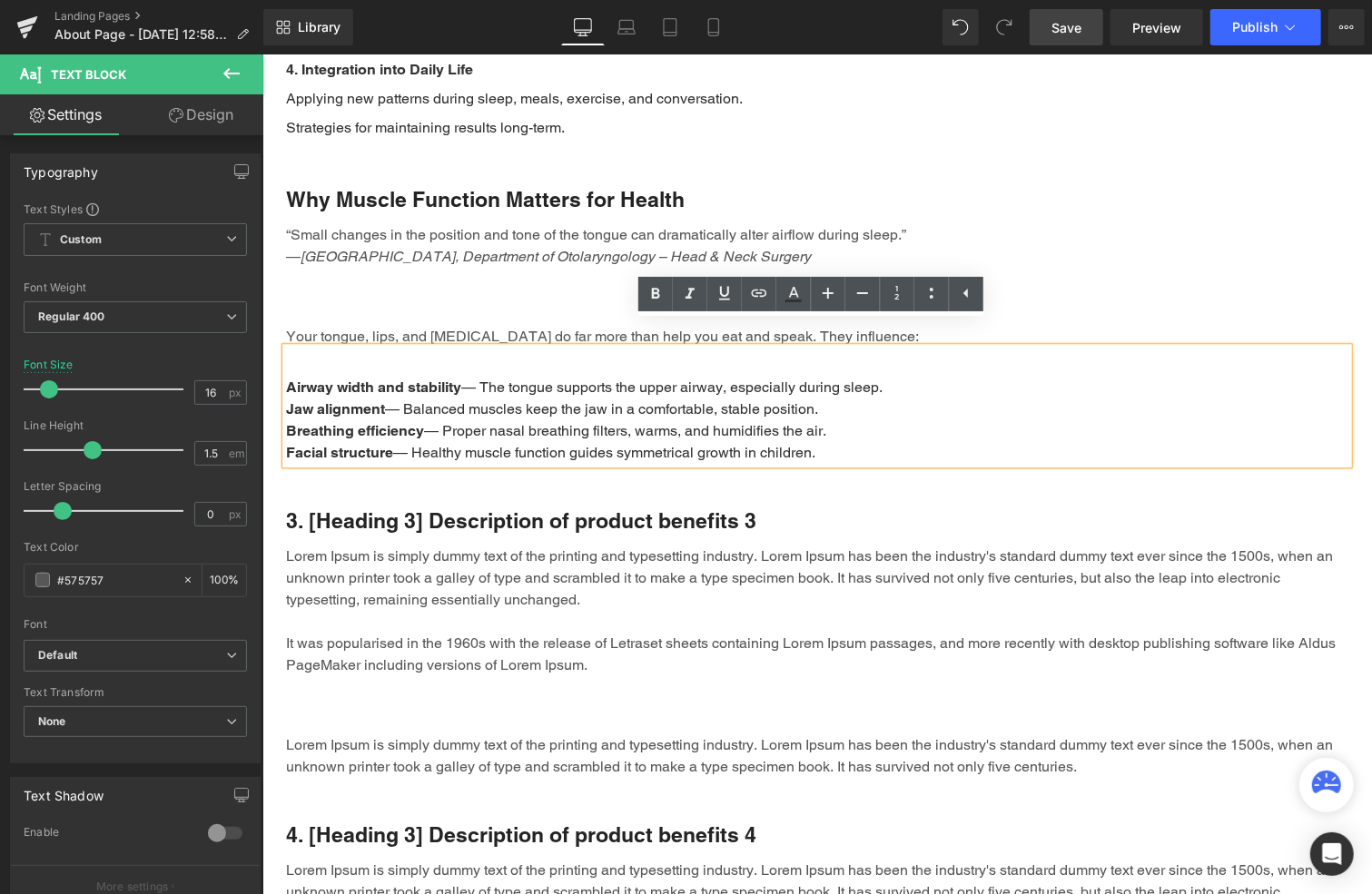
drag, startPoint x: 815, startPoint y: 429, endPoint x: 280, endPoint y: 363, distance: 539.1
click at [286, 363] on div "Airway width and stability — The tongue supports the upper airway, especially d…" at bounding box center [816, 405] width 1062 height 116
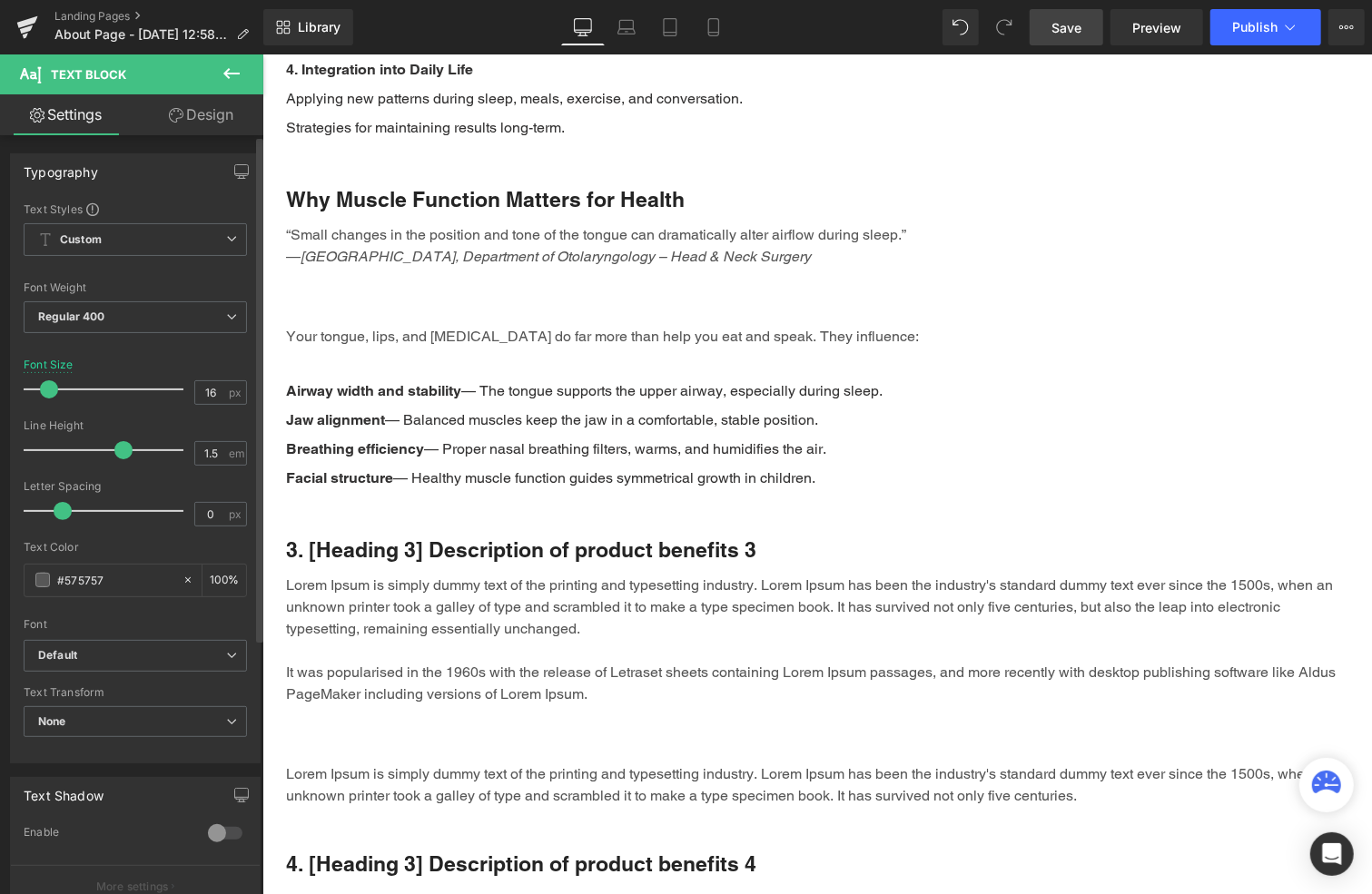
drag, startPoint x: 91, startPoint y: 450, endPoint x: 117, endPoint y: 447, distance: 26.2
click at [117, 447] on span at bounding box center [123, 449] width 18 height 18
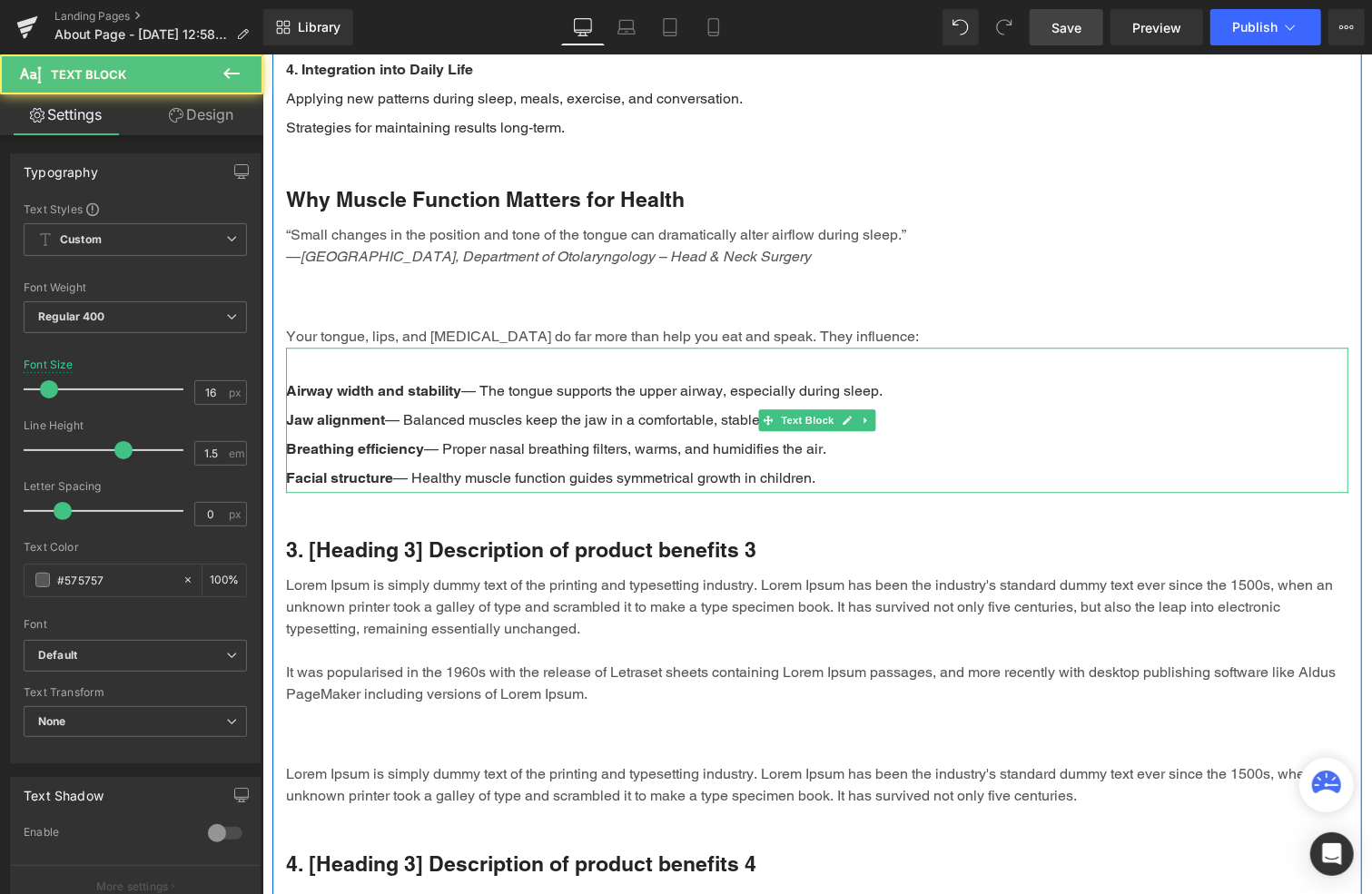
click at [714, 434] on p "Breathing efficiency — Proper nasal breathing filters, warms, and humidifies th…" at bounding box center [816, 448] width 1062 height 29
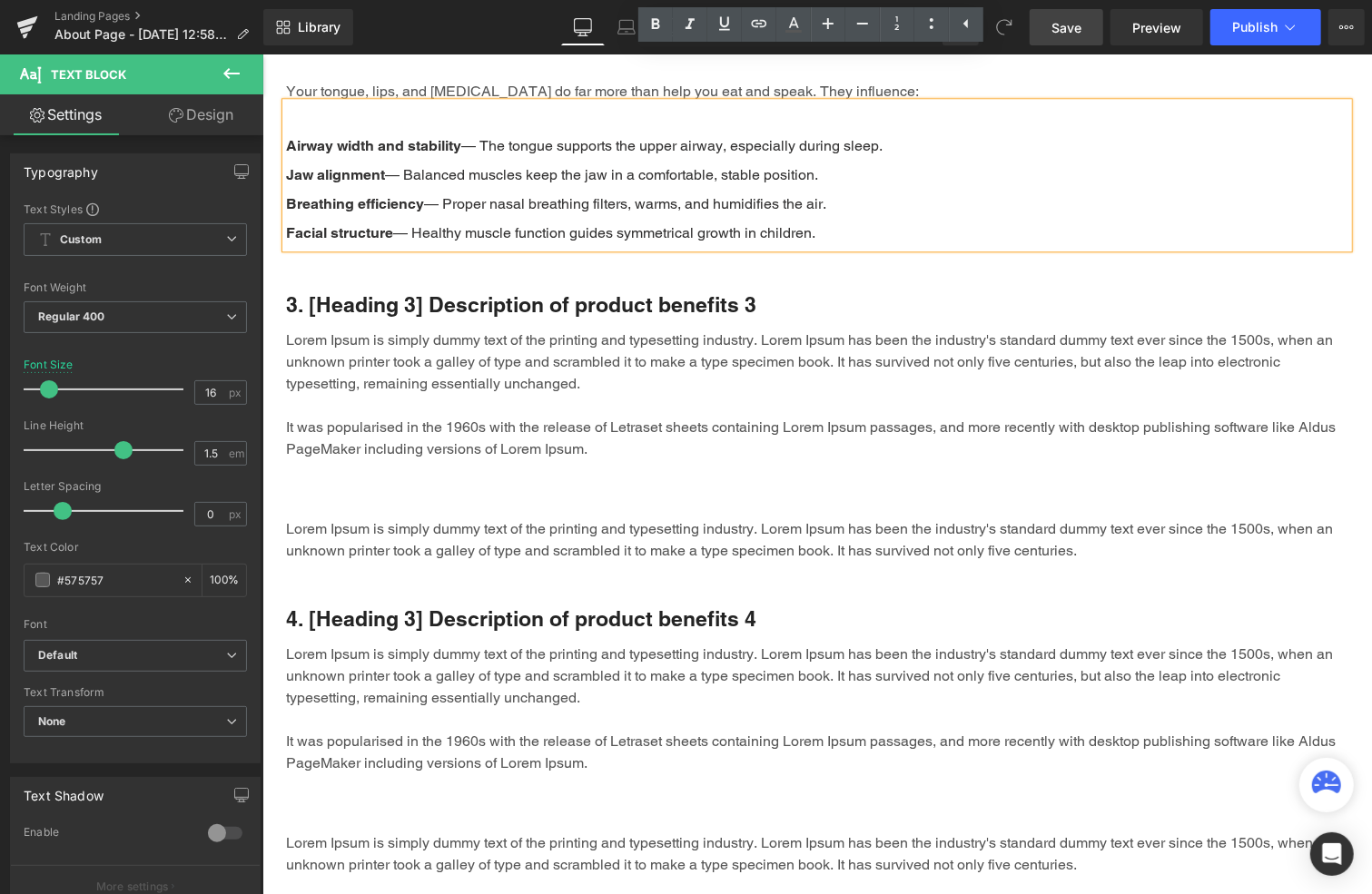
scroll to position [3027, 0]
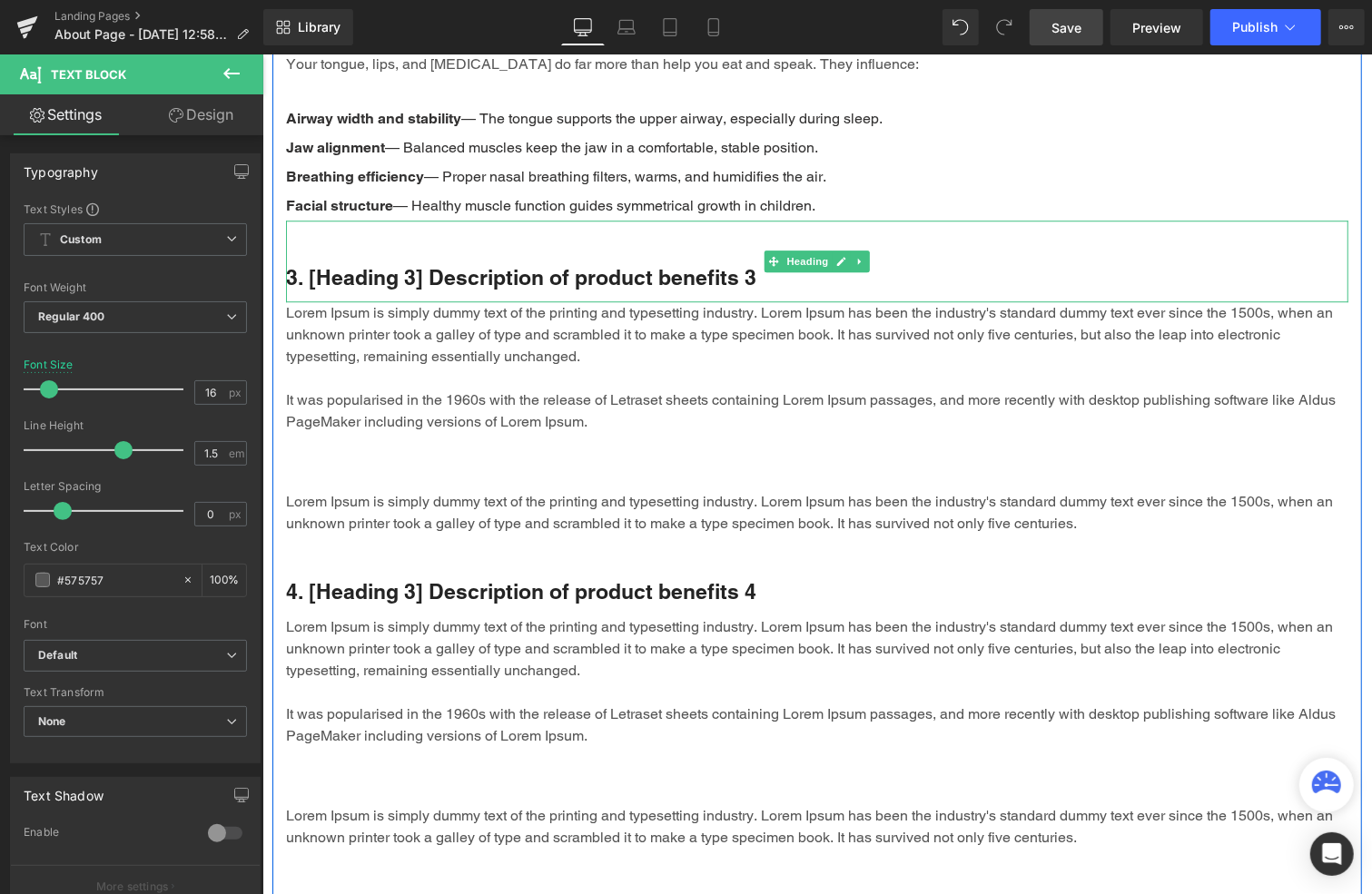
click at [474, 263] on h3 "3. [Heading 3] Description of product benefits 3" at bounding box center [816, 277] width 1062 height 27
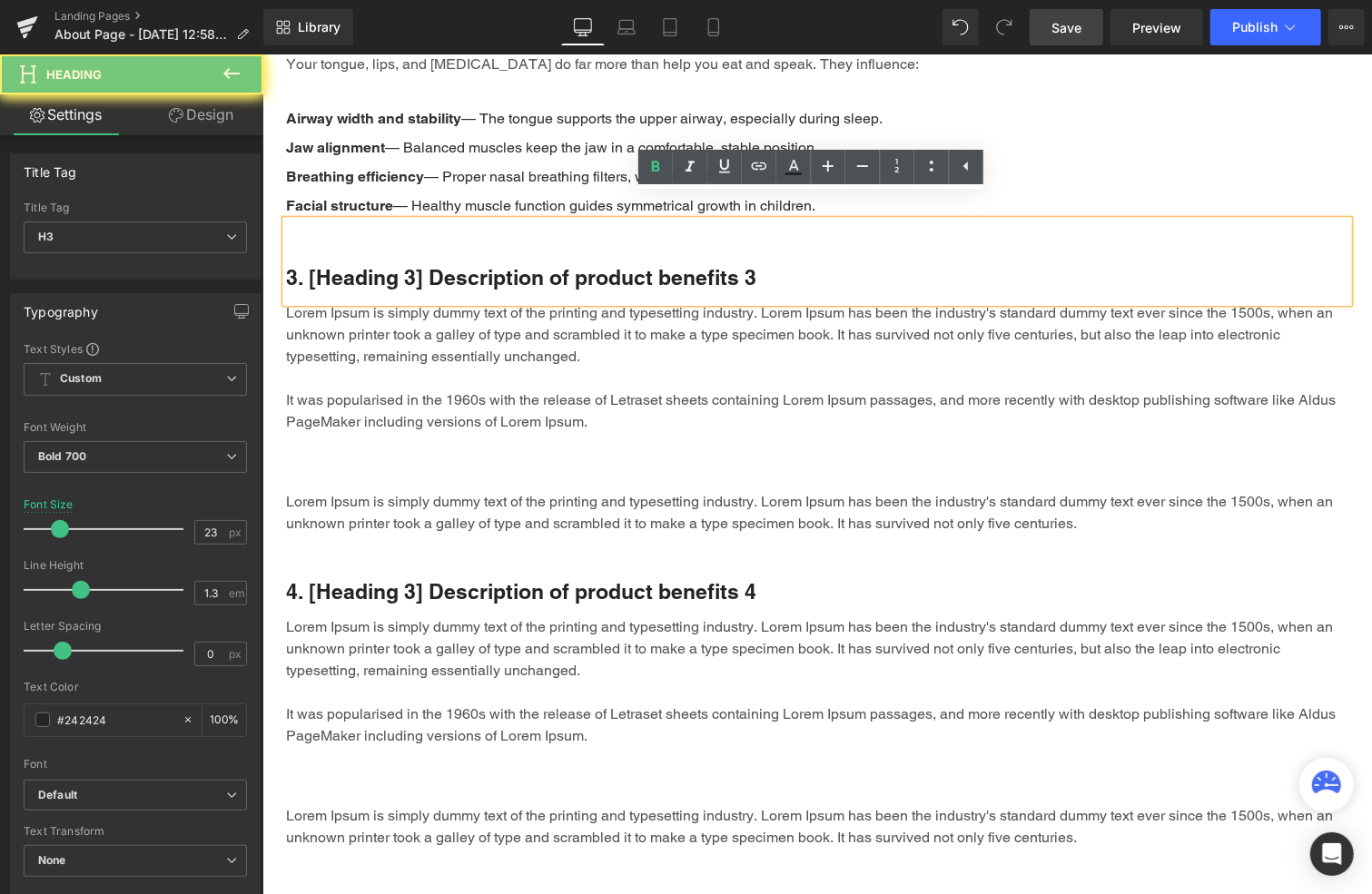
click at [474, 263] on h3 "3. [Heading 3] Description of product benefits 3" at bounding box center [816, 277] width 1062 height 27
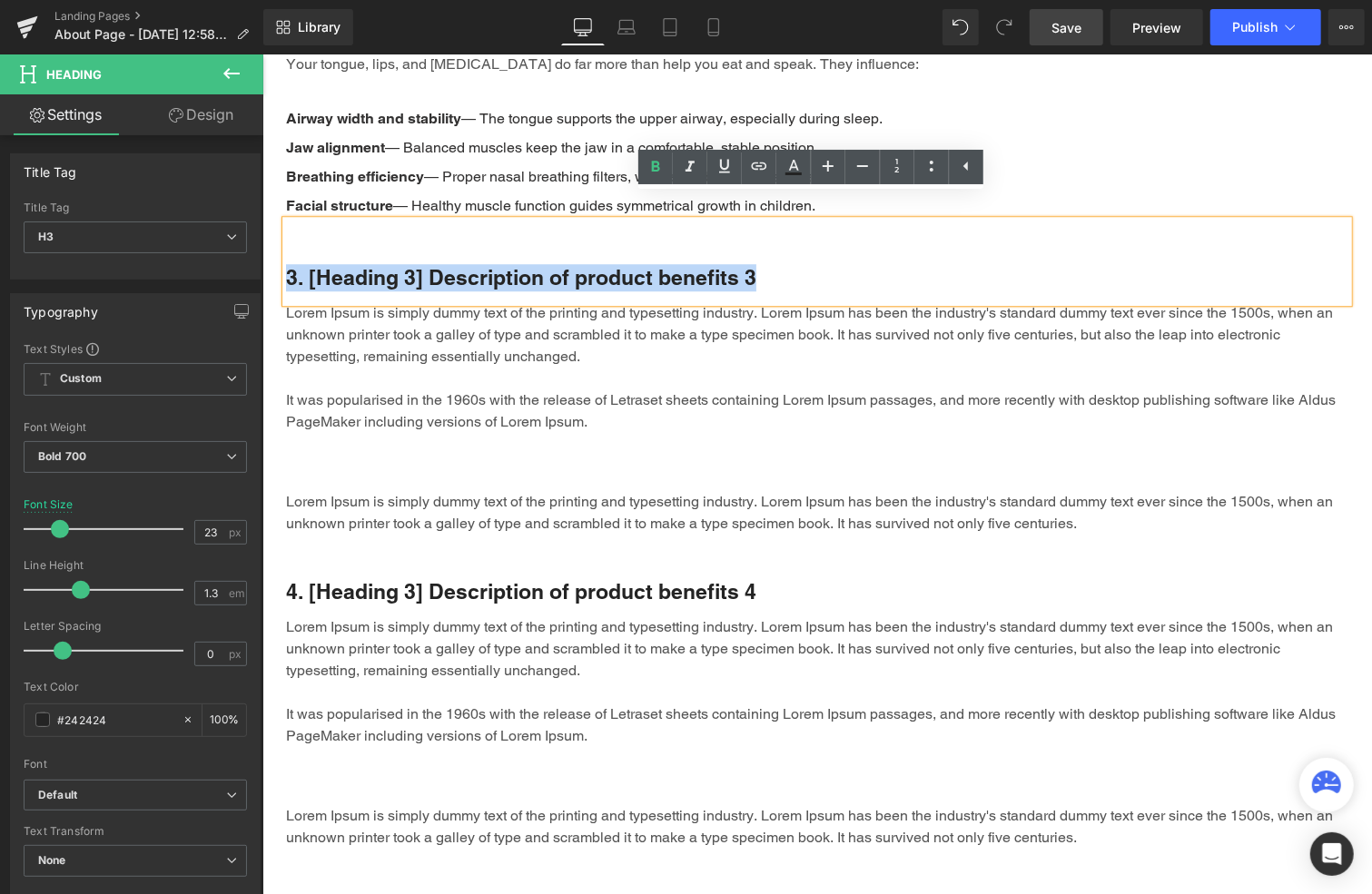
paste div
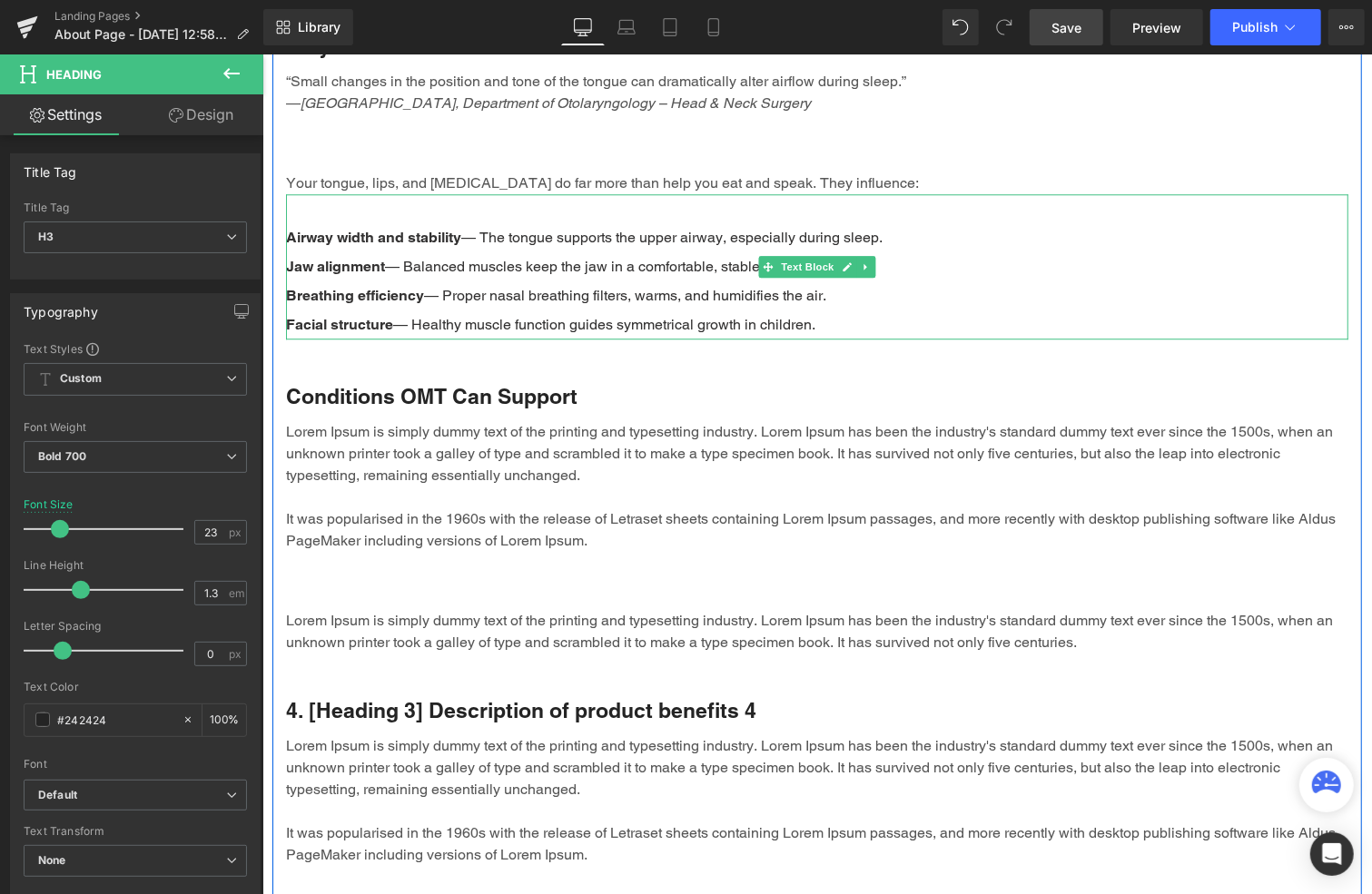
scroll to position [2937, 0]
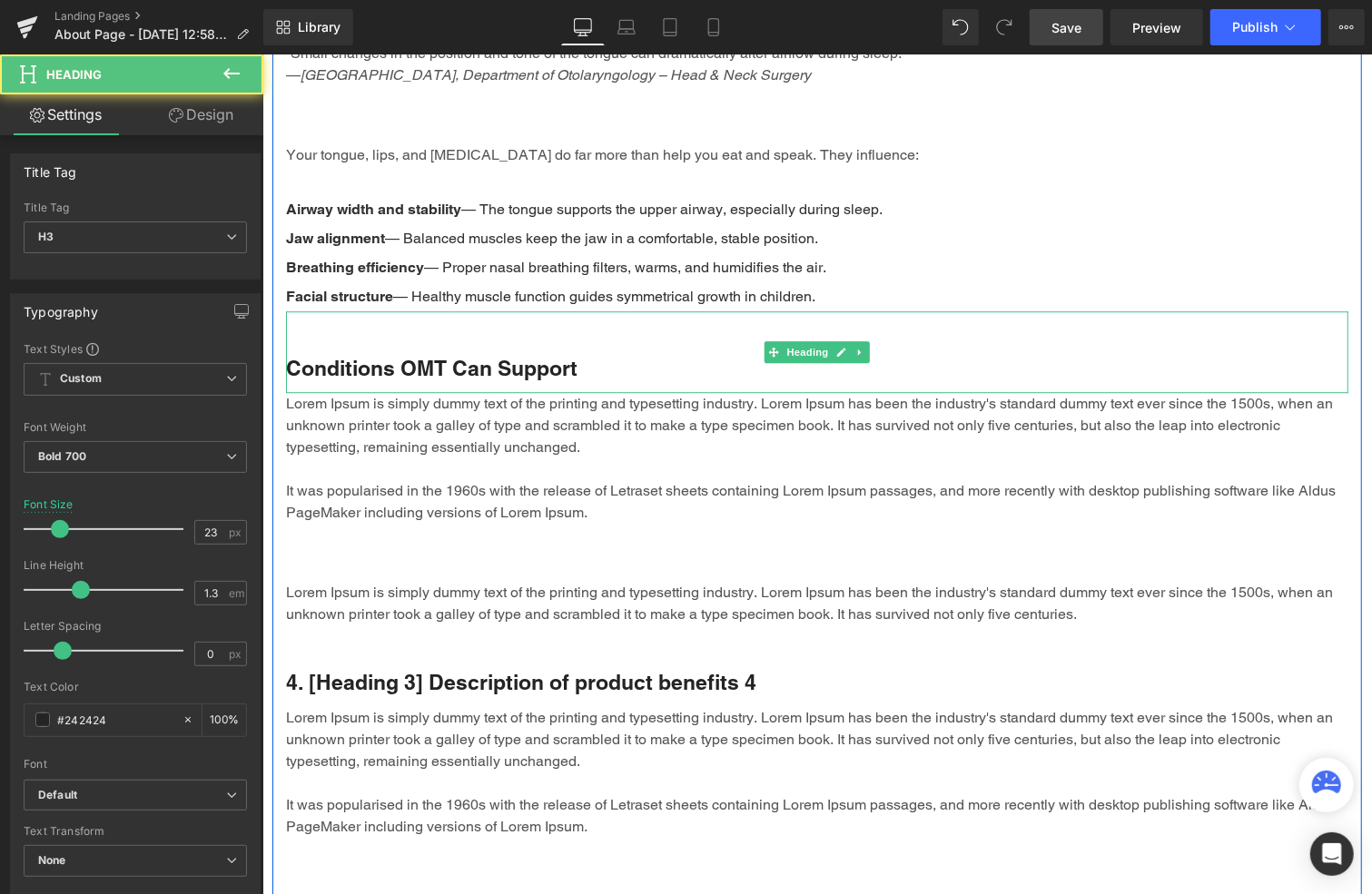
click at [438, 354] on h3 "Conditions OMT Can Support" at bounding box center [816, 367] width 1062 height 27
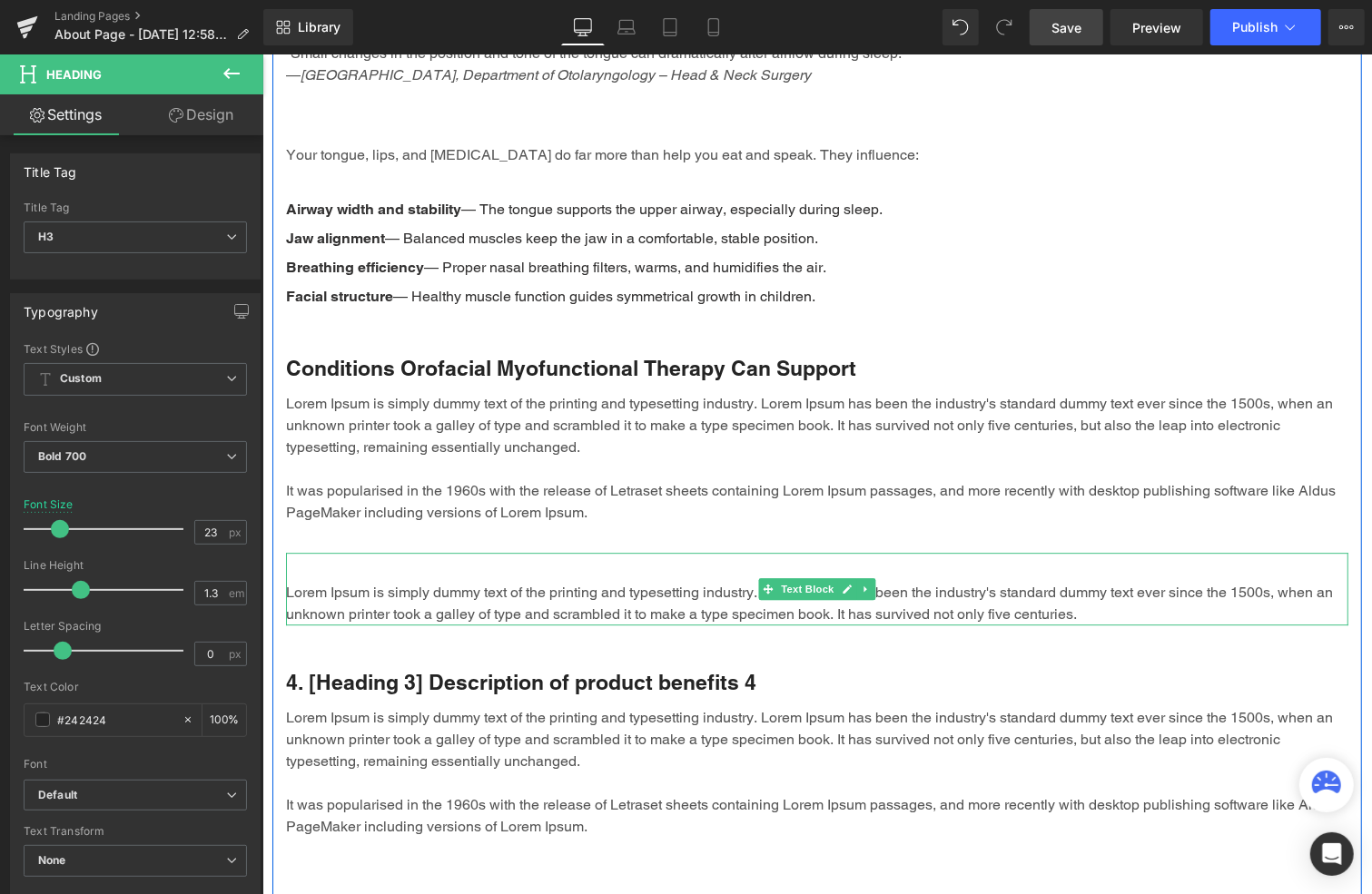
click at [563, 581] on p "Lorem Ipsum is simply dummy text of the printing and typesetting industry. Lore…" at bounding box center [816, 602] width 1062 height 43
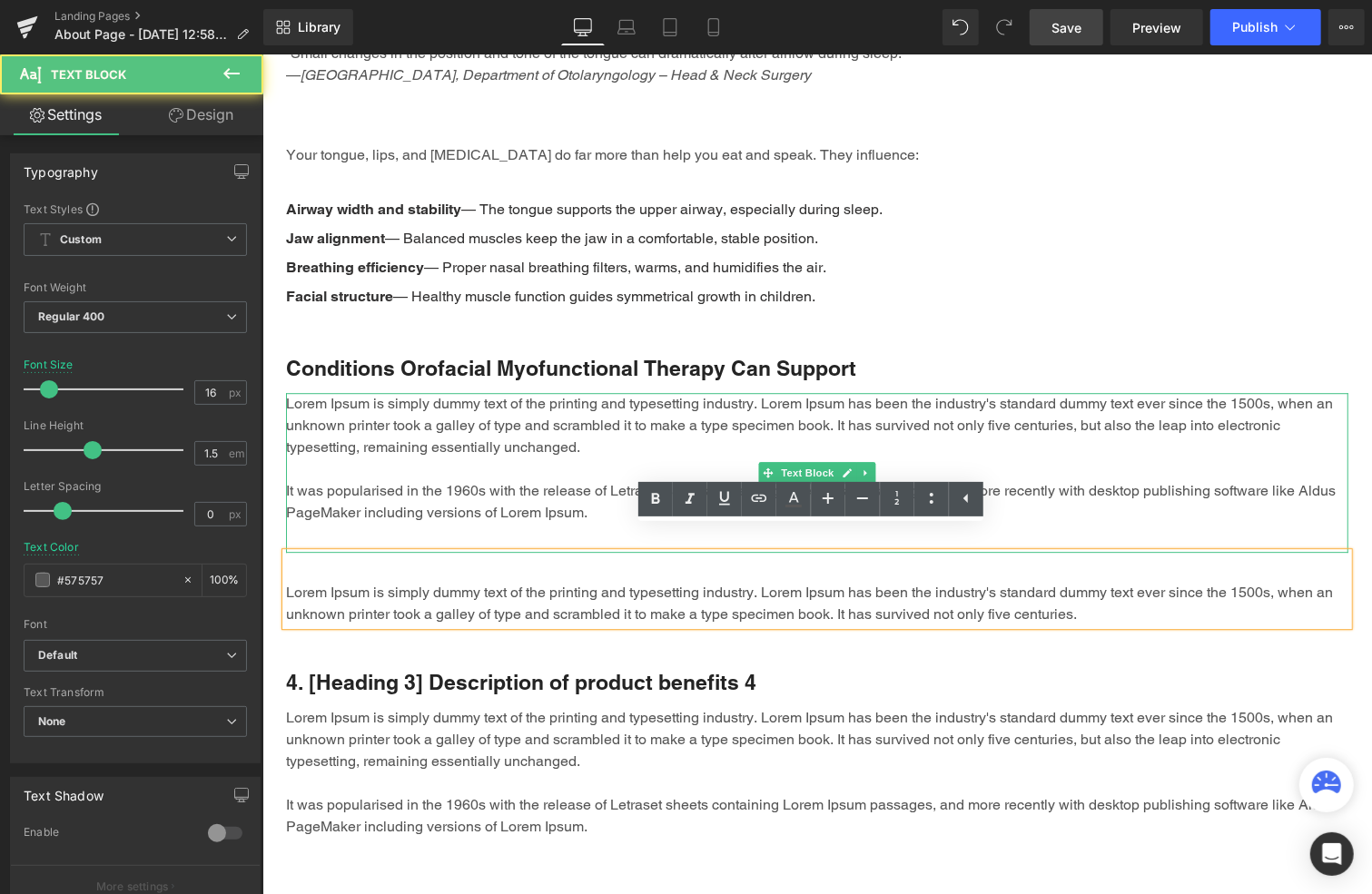
click at [531, 459] on p "Lorem Ipsum is simply dummy text of the printing and typesetting industry. Lore…" at bounding box center [816, 458] width 1062 height 131
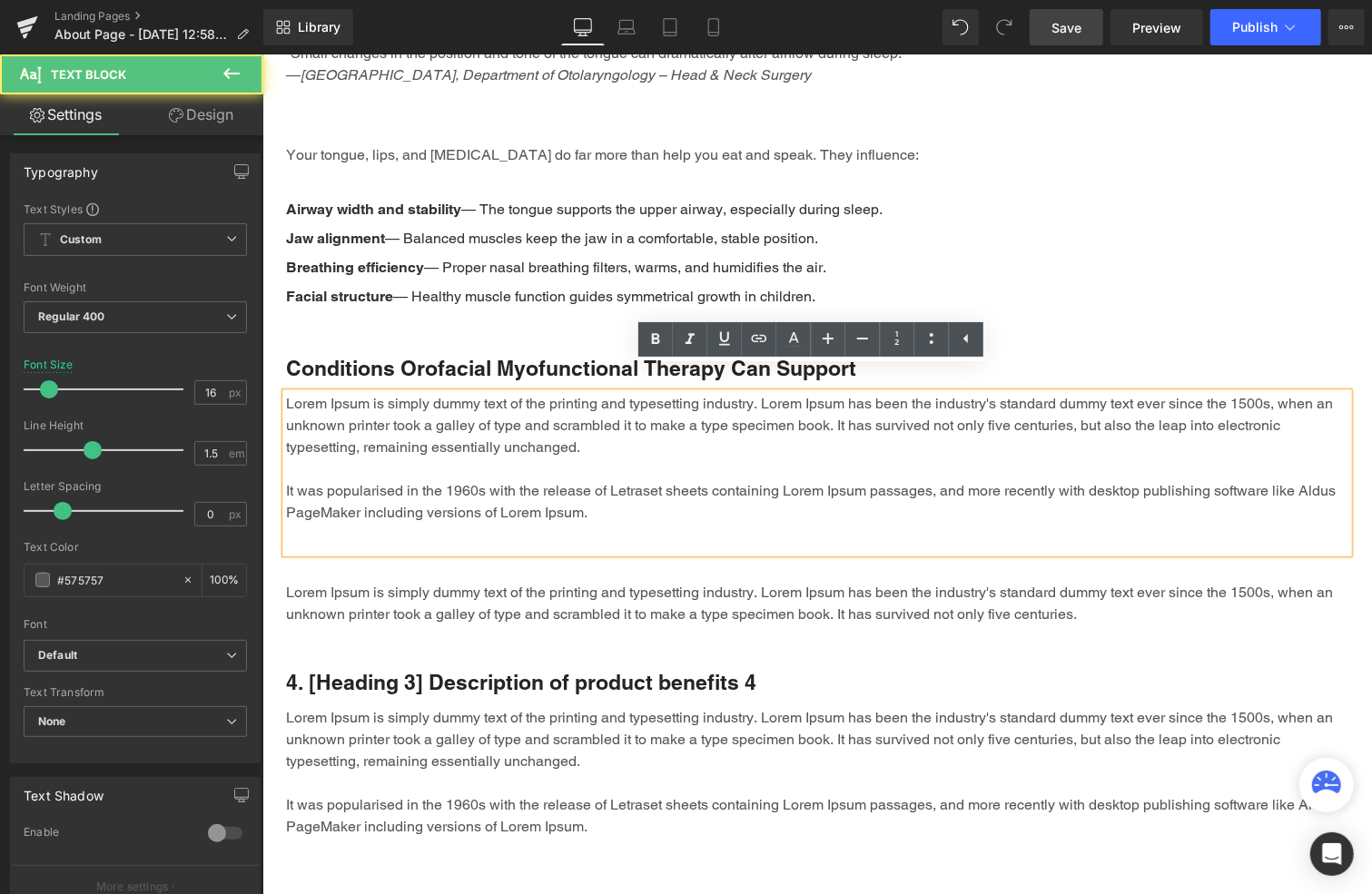
drag, startPoint x: 590, startPoint y: 487, endPoint x: 277, endPoint y: 376, distance: 332.1
click at [286, 393] on div "Lorem Ipsum is simply dummy text of the printing and typesetting industry. Lore…" at bounding box center [816, 473] width 1062 height 160
click at [379, 421] on p "Lorem Ipsum is simply dummy text of the printing and typesetting industry. Lore…" at bounding box center [816, 458] width 1062 height 131
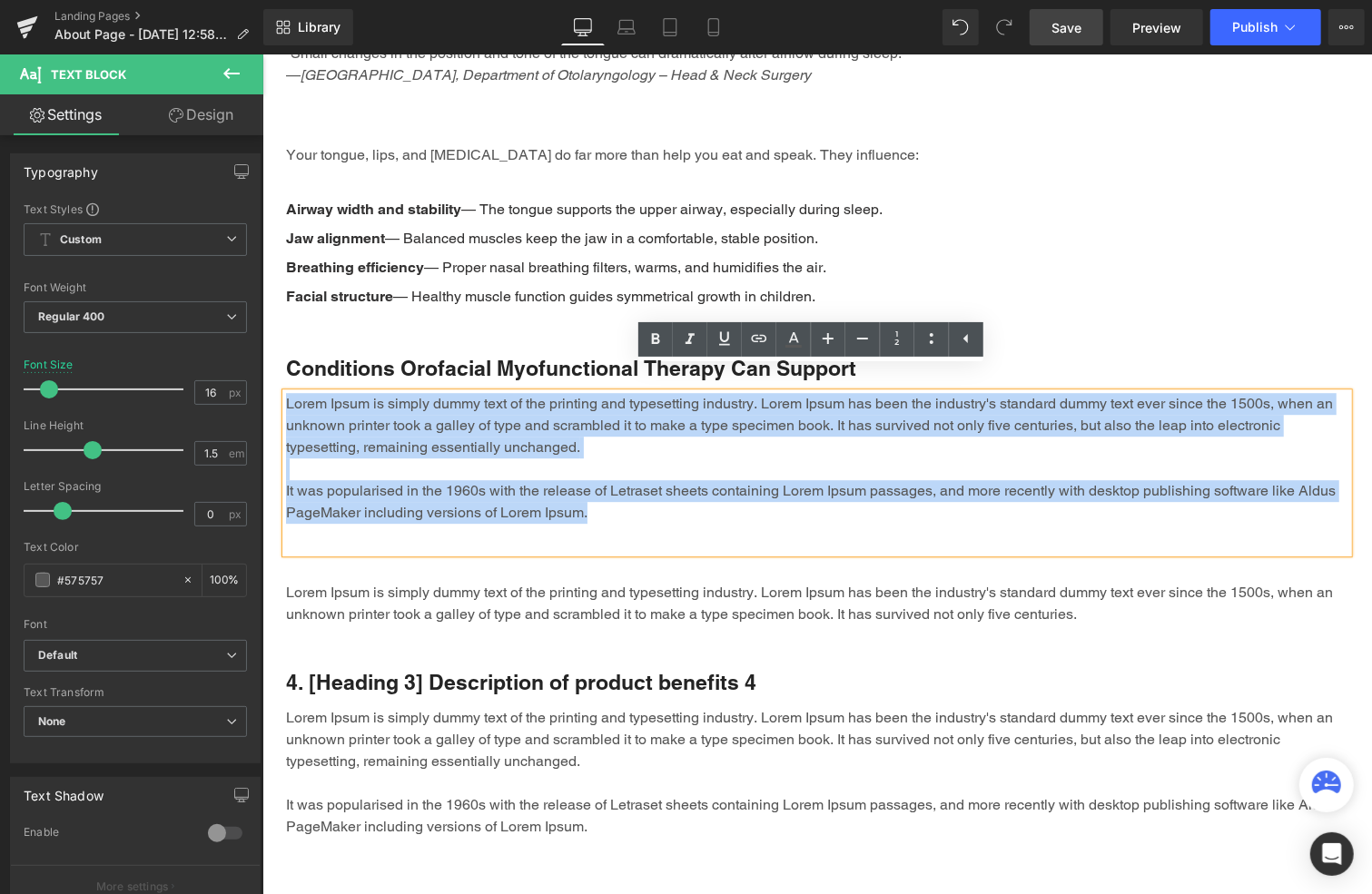
drag, startPoint x: 590, startPoint y: 501, endPoint x: 279, endPoint y: 379, distance: 334.1
click at [286, 393] on div "Lorem Ipsum is simply dummy text of the printing and typesetting industry. Lore…" at bounding box center [816, 473] width 1062 height 160
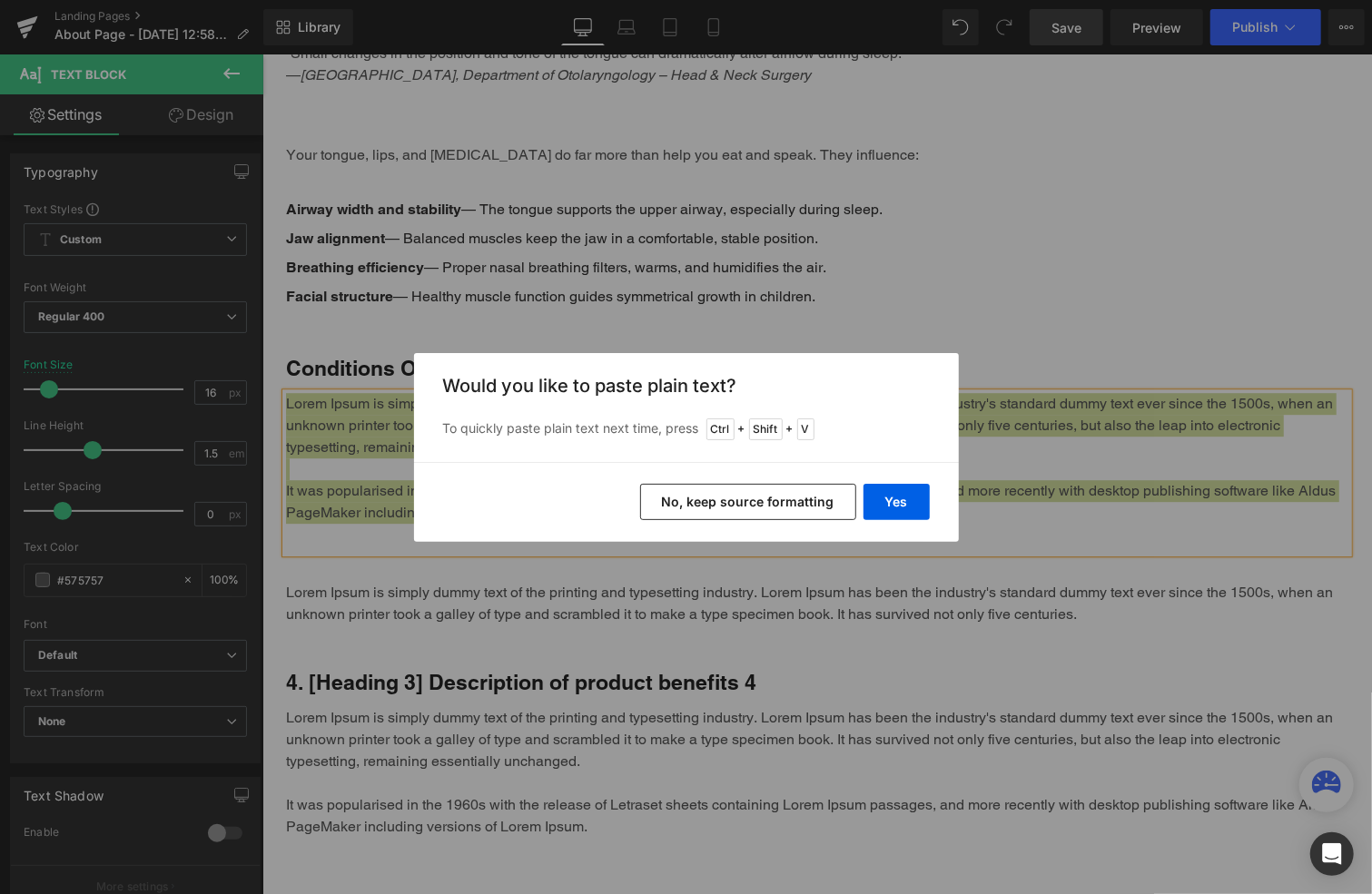
click at [711, 491] on button "No, keep source formatting" at bounding box center [749, 502] width 216 height 37
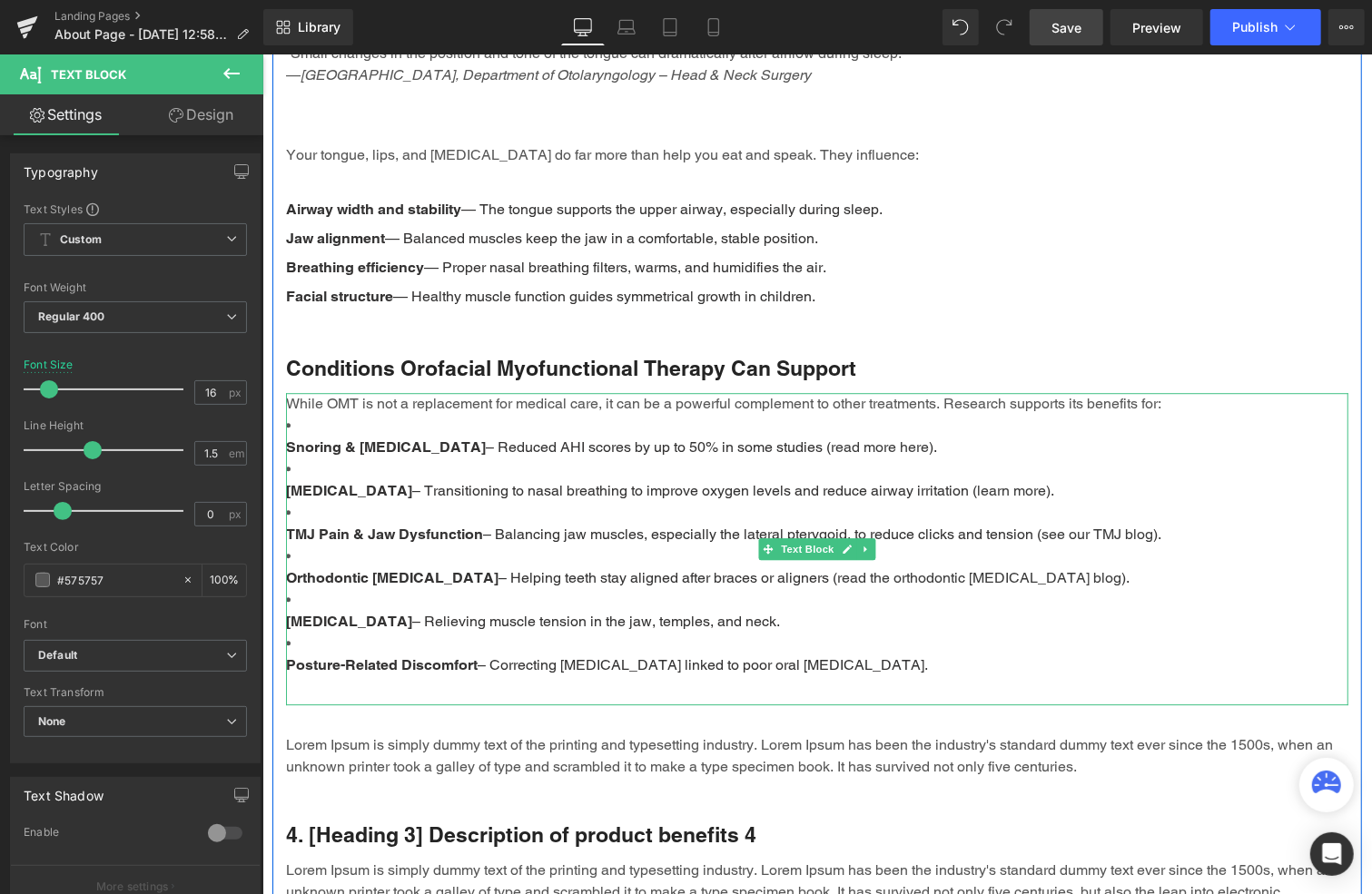
click at [354, 414] on li "Snoring & Sleep Apnea – Reduced AHI scores by up to 50% in some studies ( read …" at bounding box center [816, 435] width 1062 height 43
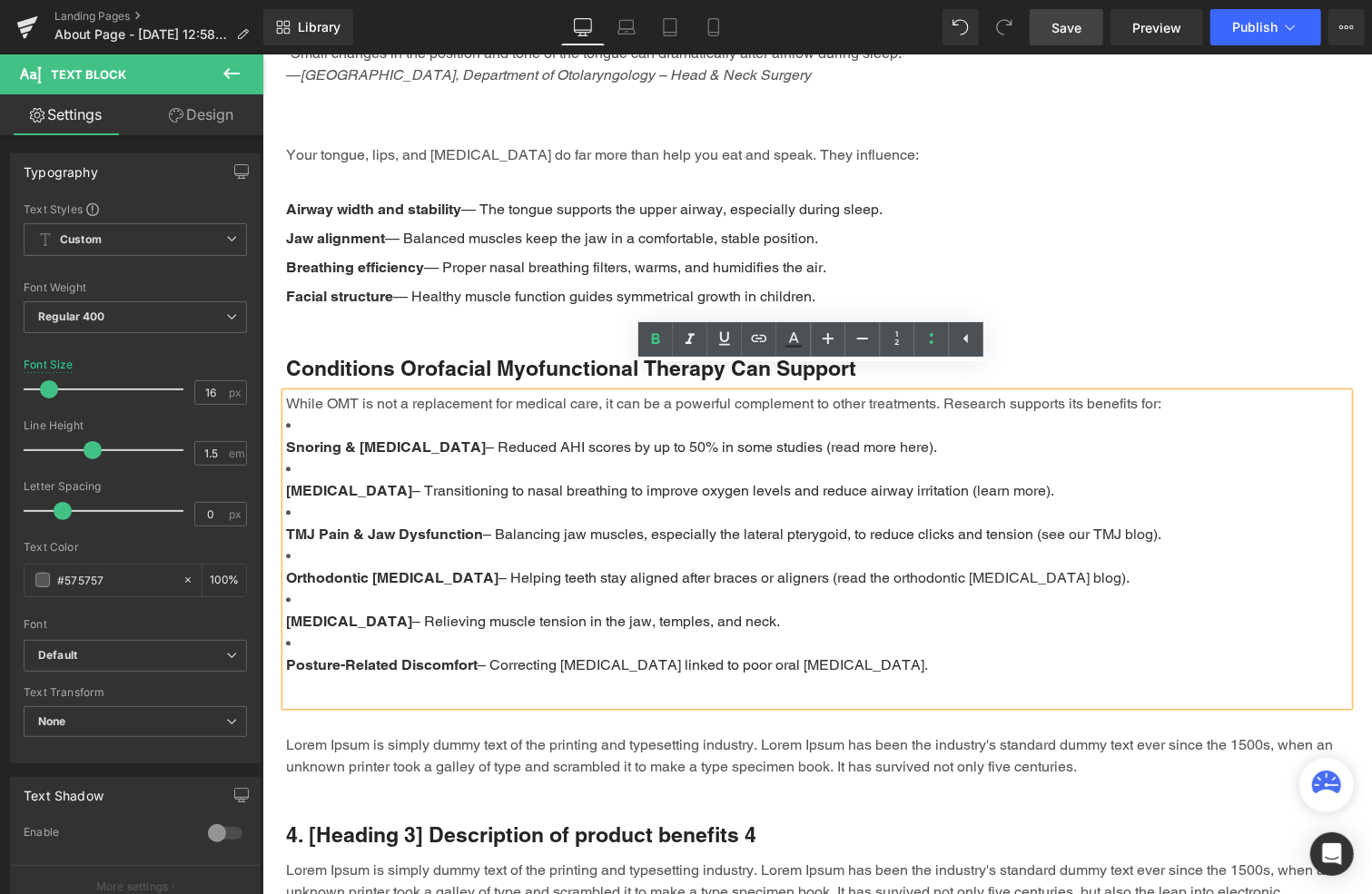
drag, startPoint x: 906, startPoint y: 640, endPoint x: 503, endPoint y: 453, distance: 444.3
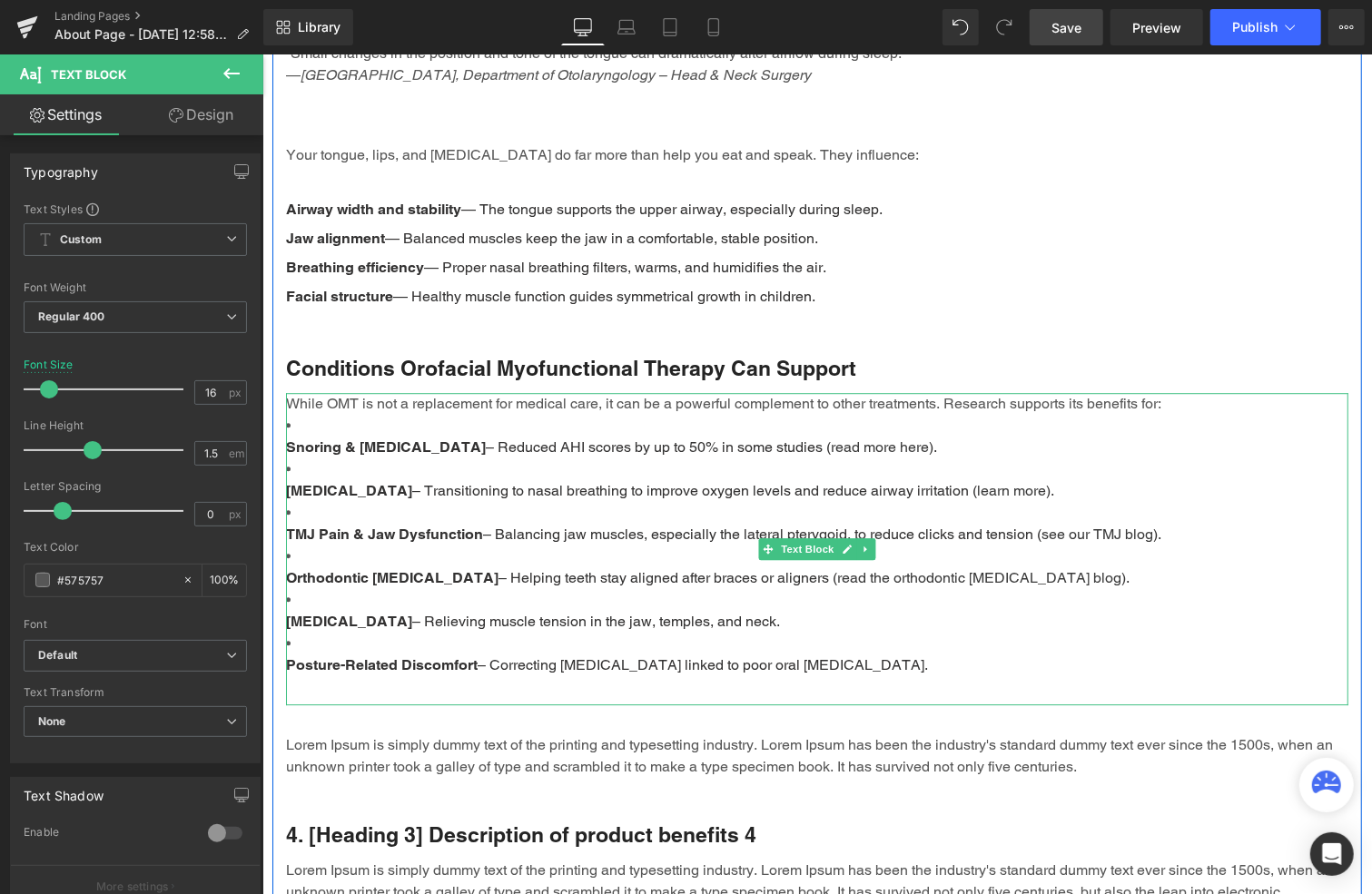
click at [525, 501] on li "TMJ Pain & Jaw Dysfunction – Balancing jaw muscles, especially the lateral pter…" at bounding box center [816, 523] width 1062 height 43
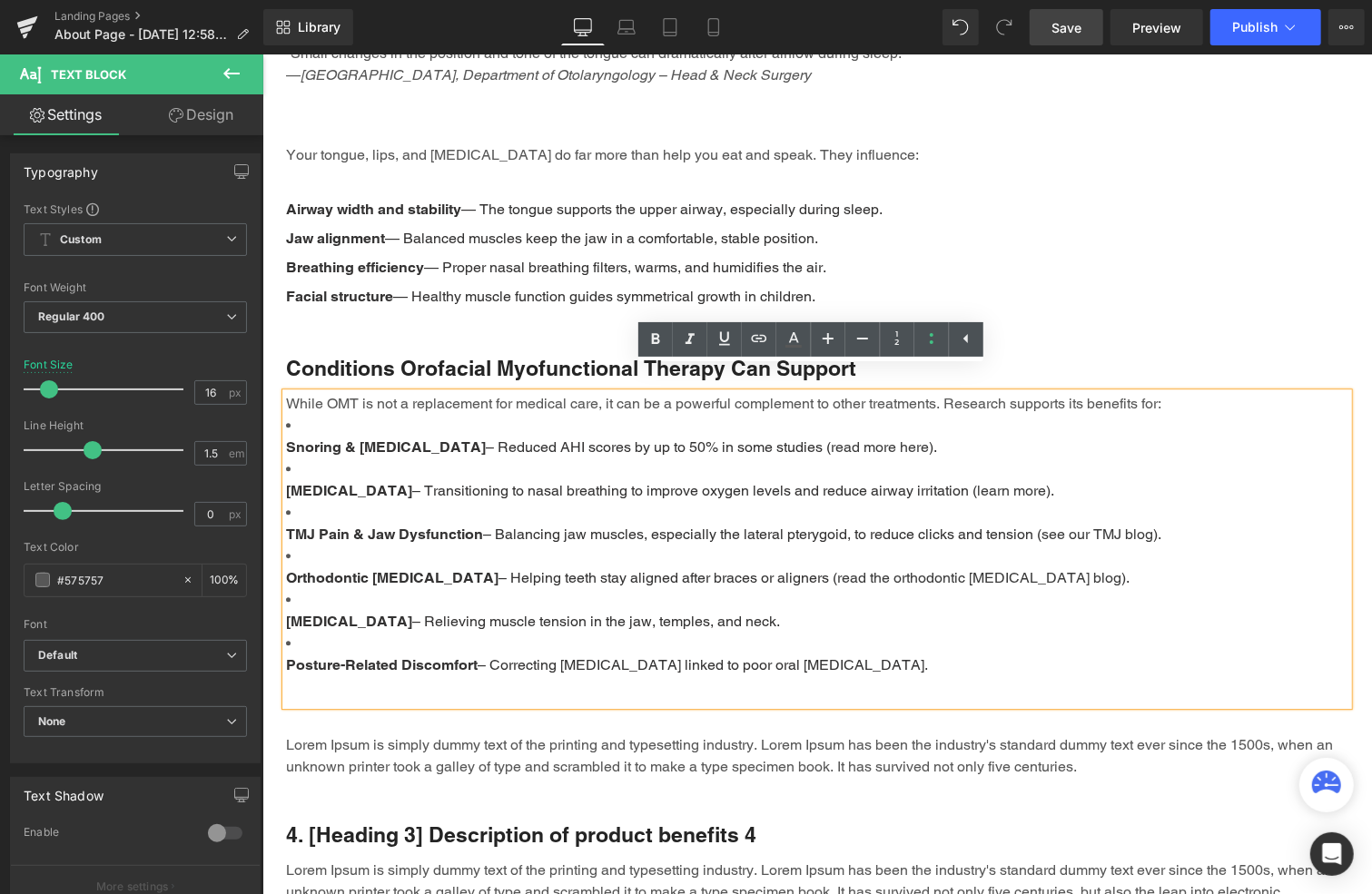
click at [535, 654] on p "Posture-Related Discomfort – Correcting forward head posture linked to poor ora…" at bounding box center [816, 664] width 1062 height 22
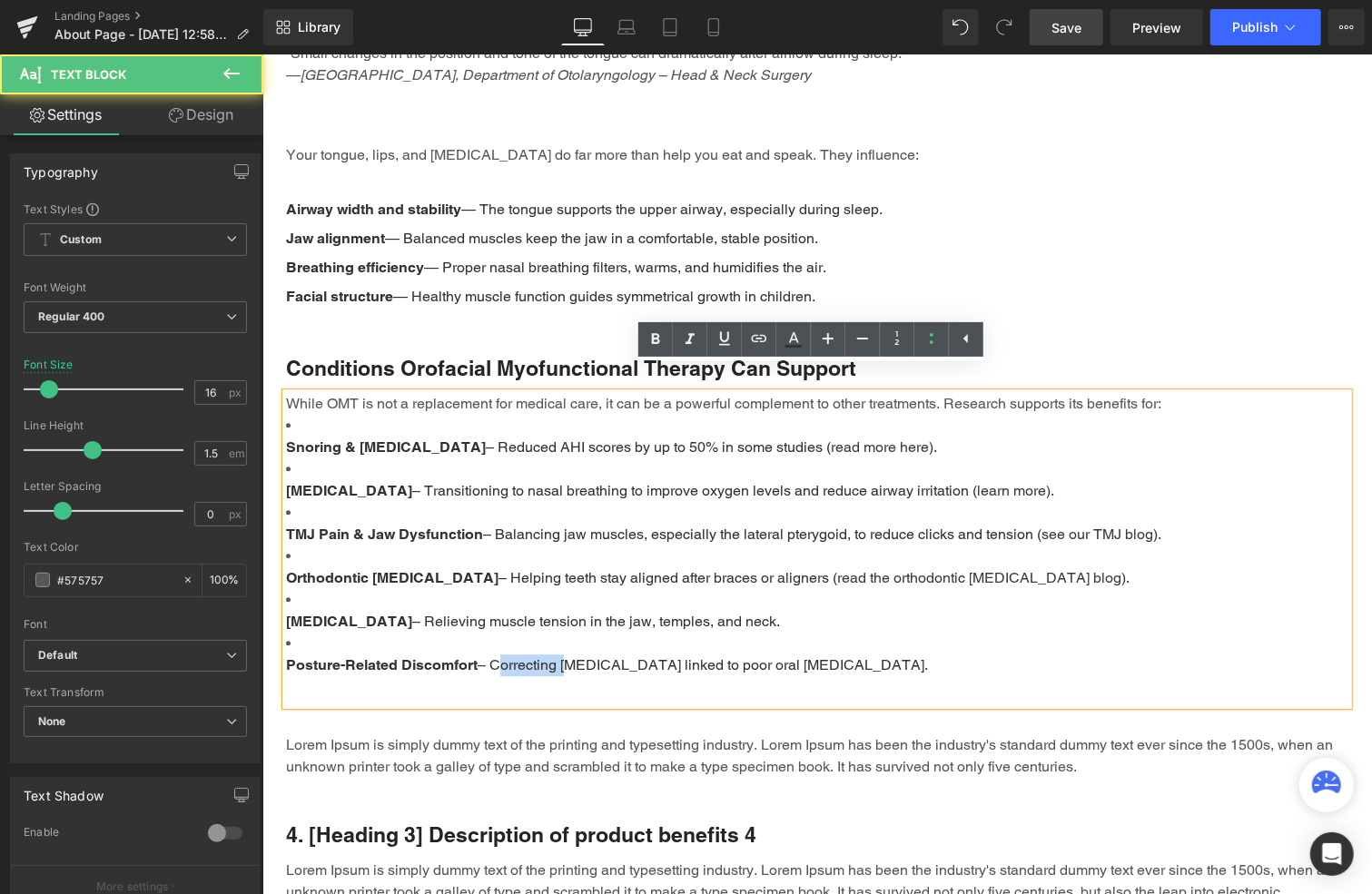
click at [535, 654] on p "Posture-Related Discomfort – Correcting forward head posture linked to poor ora…" at bounding box center [816, 664] width 1062 height 22
drag, startPoint x: 835, startPoint y: 647, endPoint x: 873, endPoint y: 644, distance: 38.1
click at [835, 654] on p "Posture-Related Discomfort – Correcting forward head posture linked to poor ora…" at bounding box center [816, 664] width 1062 height 22
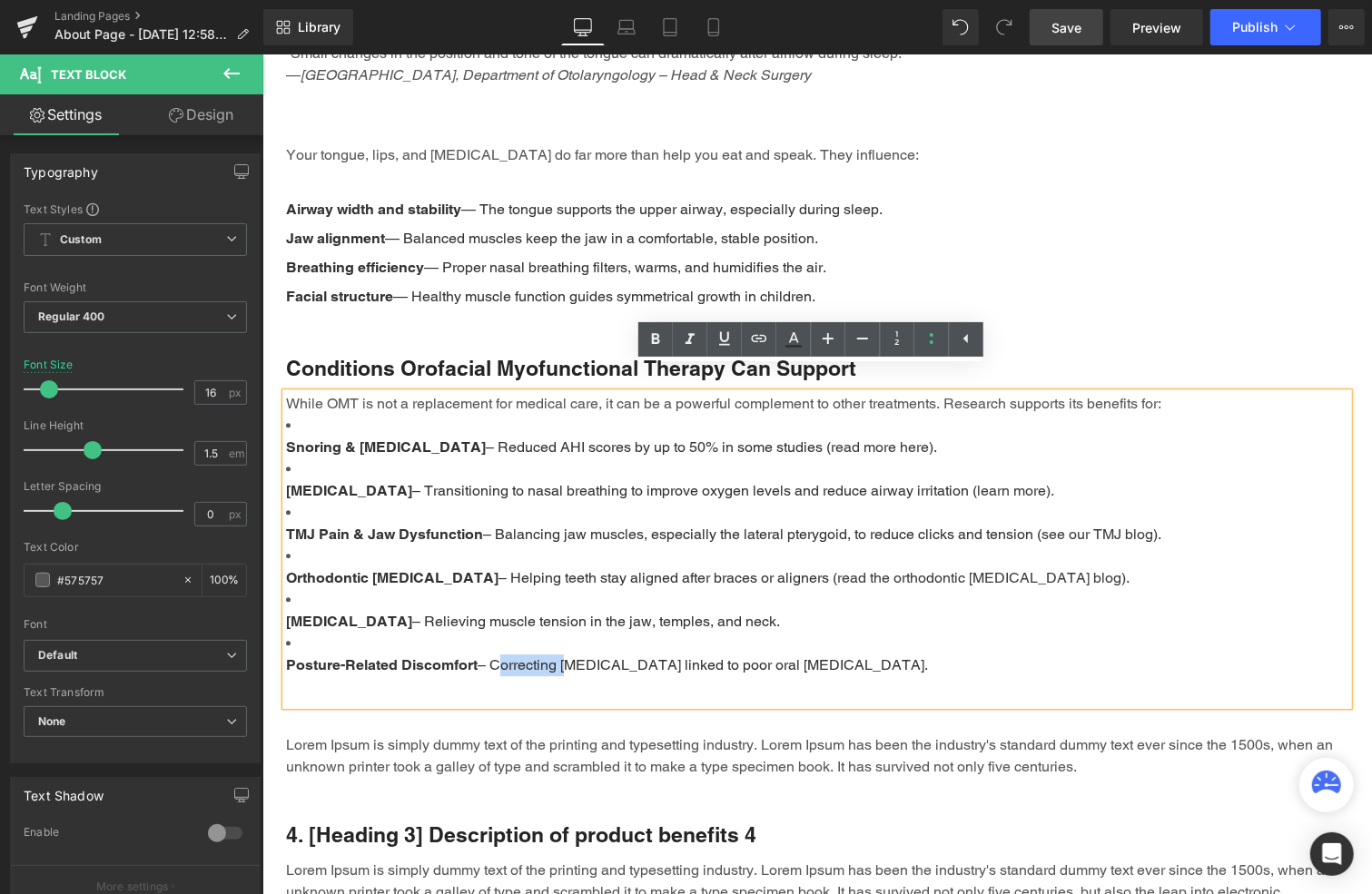
click at [926, 654] on p "Posture-Related Discomfort – Correcting forward head posture linked to poor ora…" at bounding box center [816, 664] width 1062 height 22
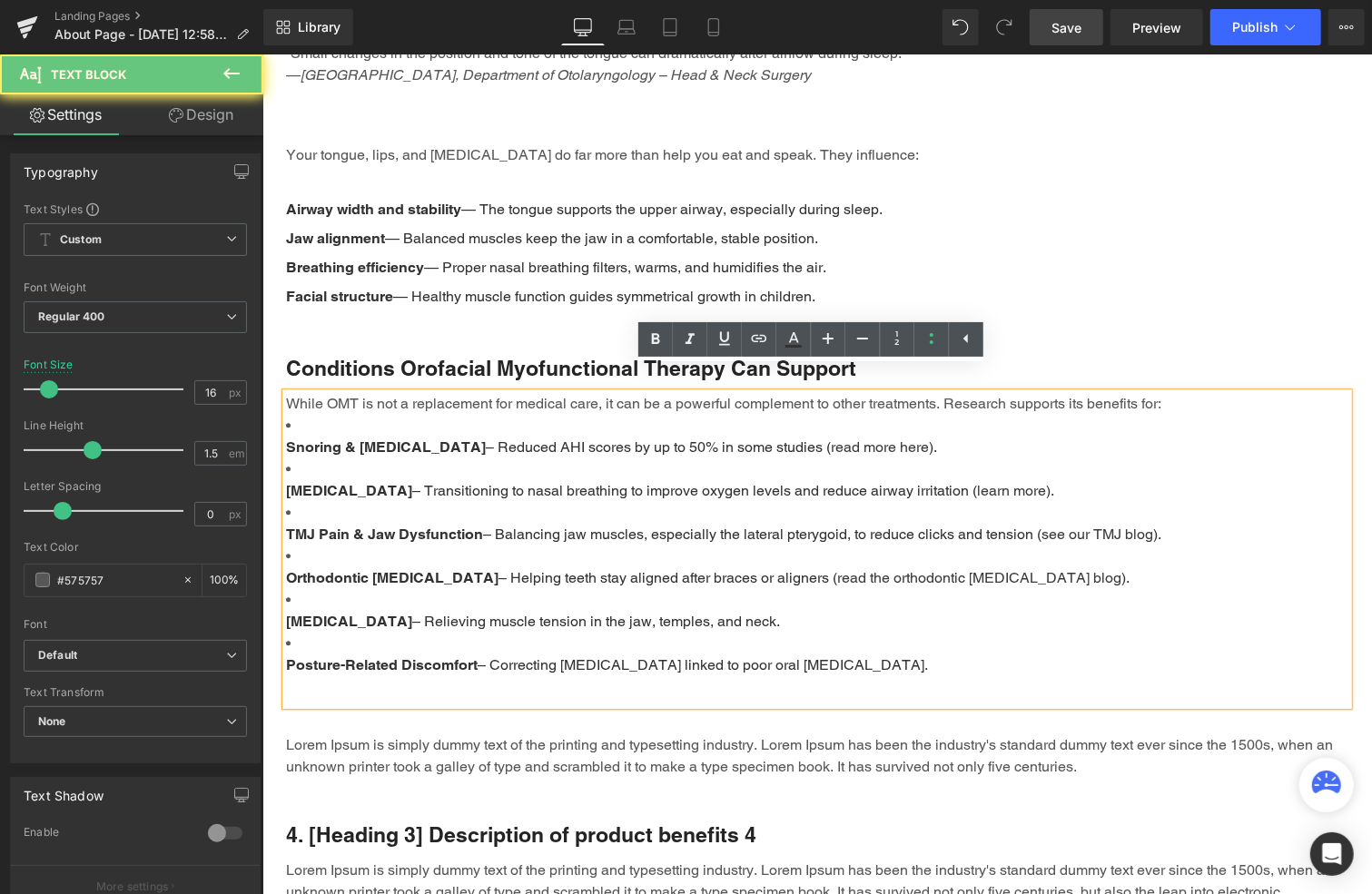
click at [923, 654] on p "Posture-Related Discomfort – Correcting forward head posture linked to poor ora…" at bounding box center [816, 664] width 1062 height 22
click at [922, 654] on p "Posture-Related Discomfort – Correcting forward head posture linked to poor ora…" at bounding box center [816, 664] width 1062 height 22
click at [893, 654] on p "Posture-Related Discomfort – Correcting forward head posture linked to poor ora…" at bounding box center [816, 664] width 1062 height 22
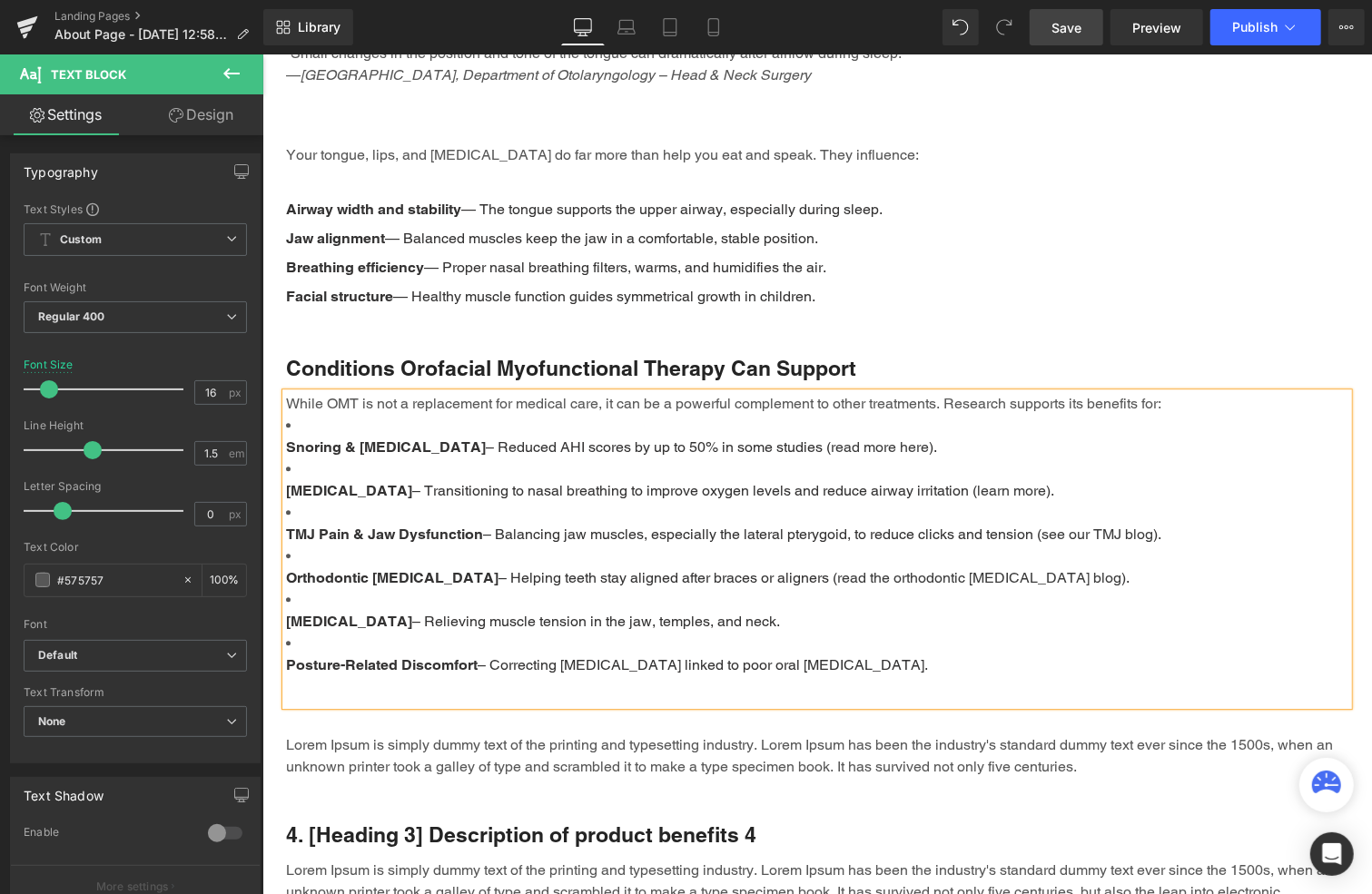
click at [754, 501] on li "TMJ Pain & Jaw Dysfunction – Balancing jaw muscles, especially the lateral pter…" at bounding box center [816, 523] width 1062 height 43
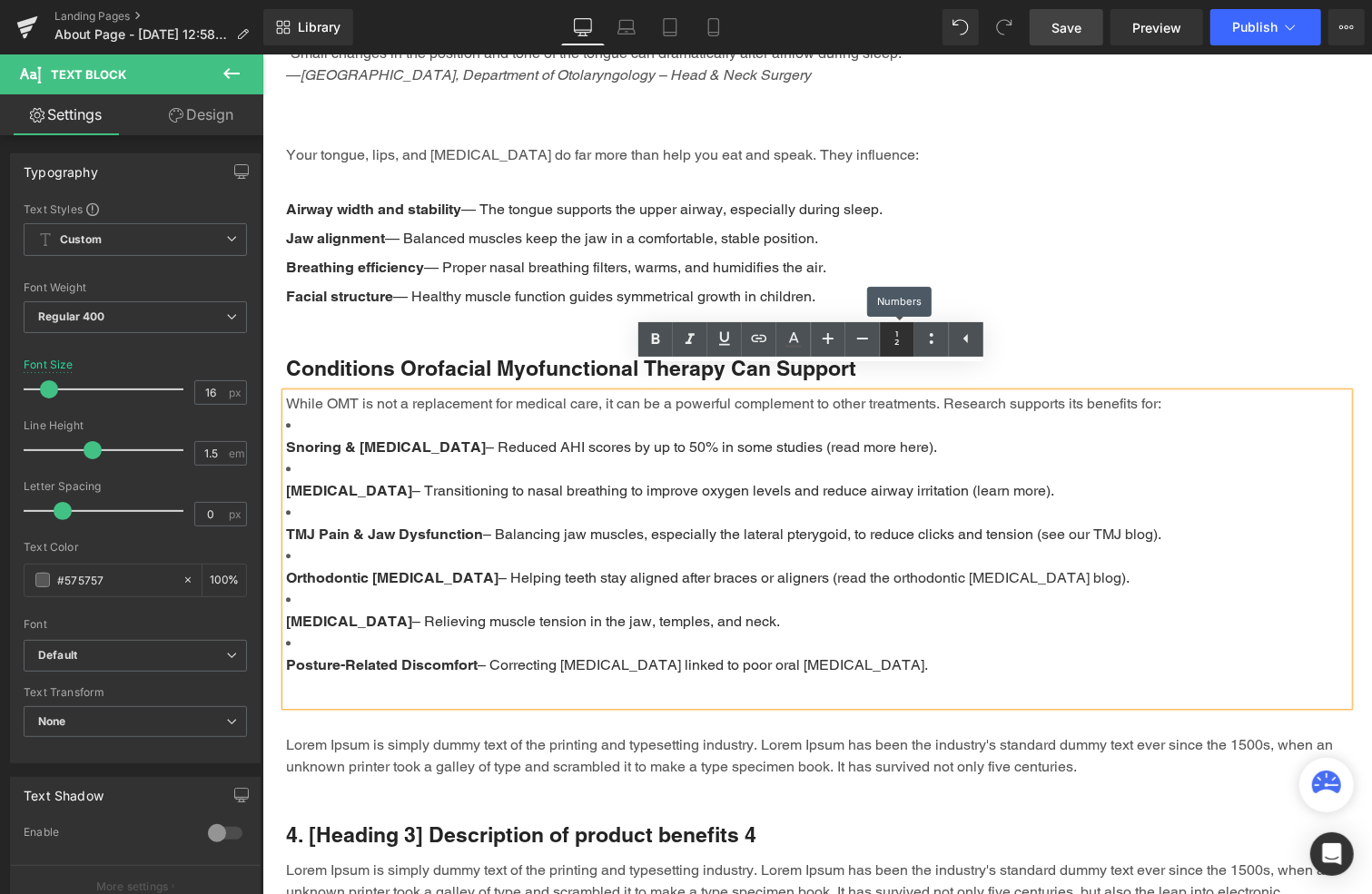
click at [896, 339] on icon at bounding box center [897, 339] width 22 height 22
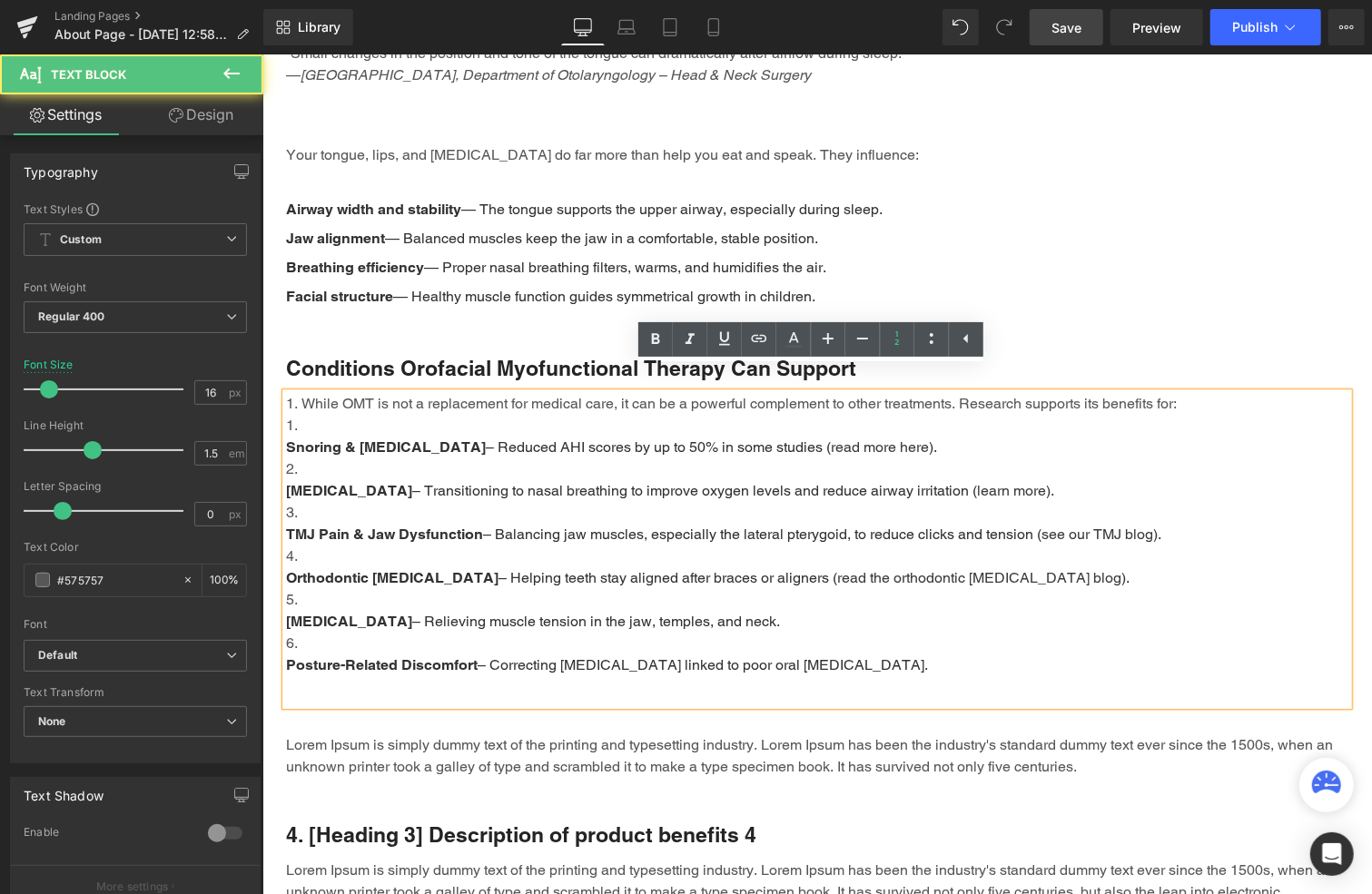
click at [294, 393] on li "While OMT is not a replacement for medical care, it can be a powerful complemen…" at bounding box center [816, 403] width 1062 height 22
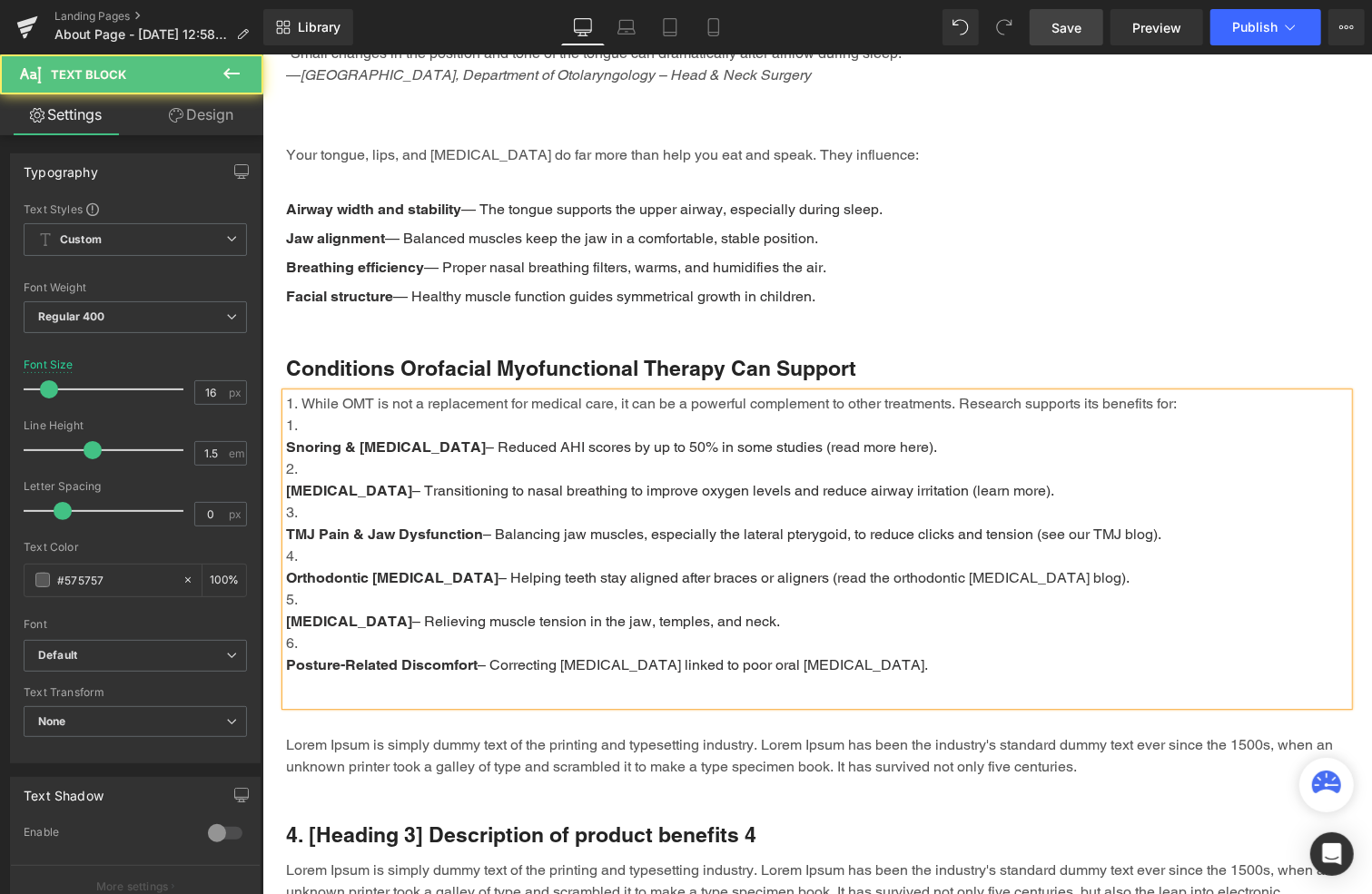
click at [291, 393] on li "While OMT is not a replacement for medical care, it can be a powerful complemen…" at bounding box center [816, 403] width 1062 height 22
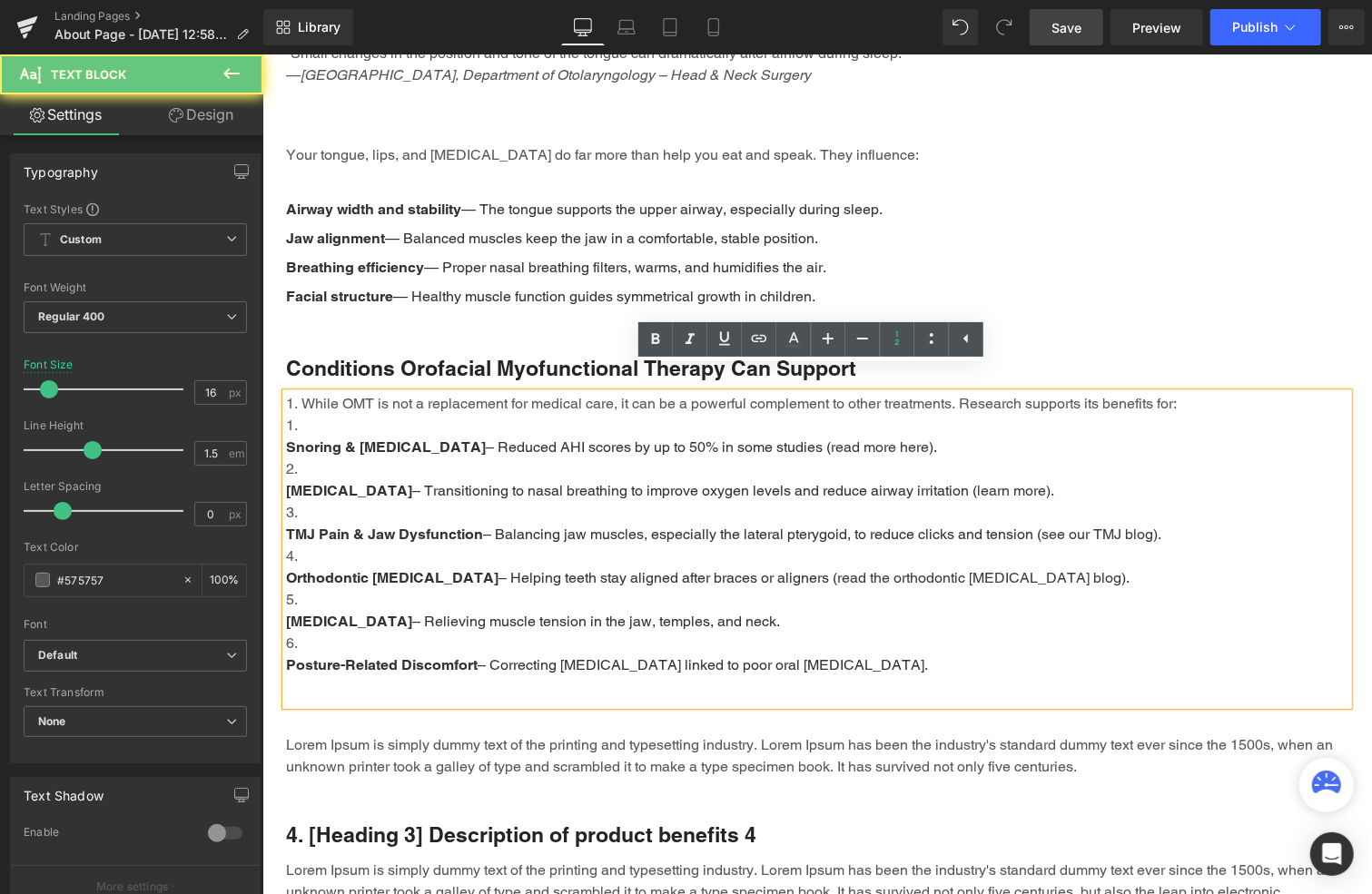
click at [323, 414] on li "Snoring & Sleep Apnea – Reduced AHI scores by up to 50% in some studies ( read …" at bounding box center [816, 435] width 1062 height 43
click at [684, 393] on li "While OMT is not a replacement for medical care, it can be a powerful complemen…" at bounding box center [816, 403] width 1062 height 22
click at [630, 393] on li "While OMT is not a replacement for medical care, it can be a powerful complemen…" at bounding box center [816, 403] width 1062 height 22
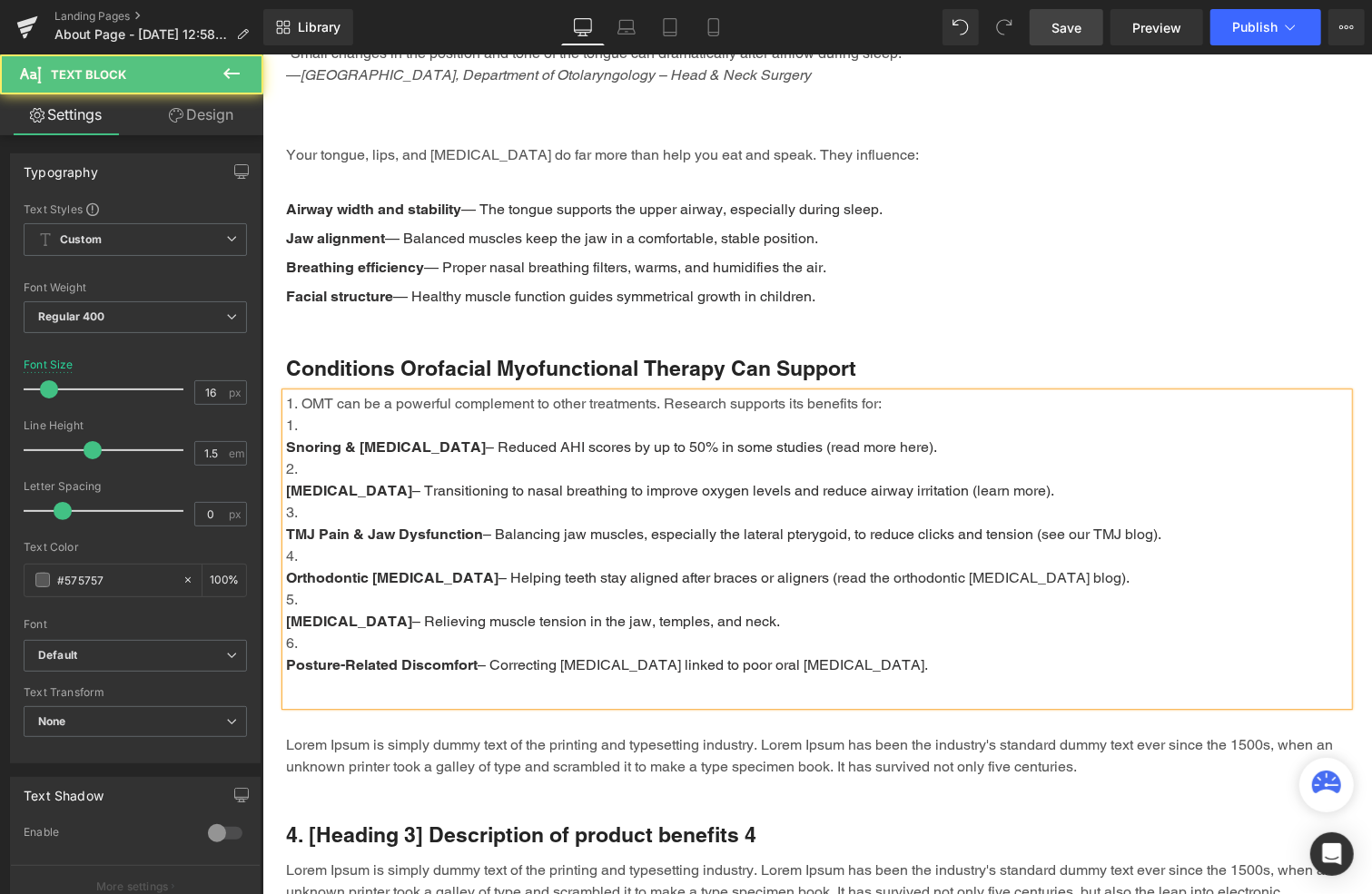
click at [348, 414] on li "Snoring & Sleep Apnea – Reduced AHI scores by up to 50% in some studies ( read …" at bounding box center [816, 435] width 1062 height 43
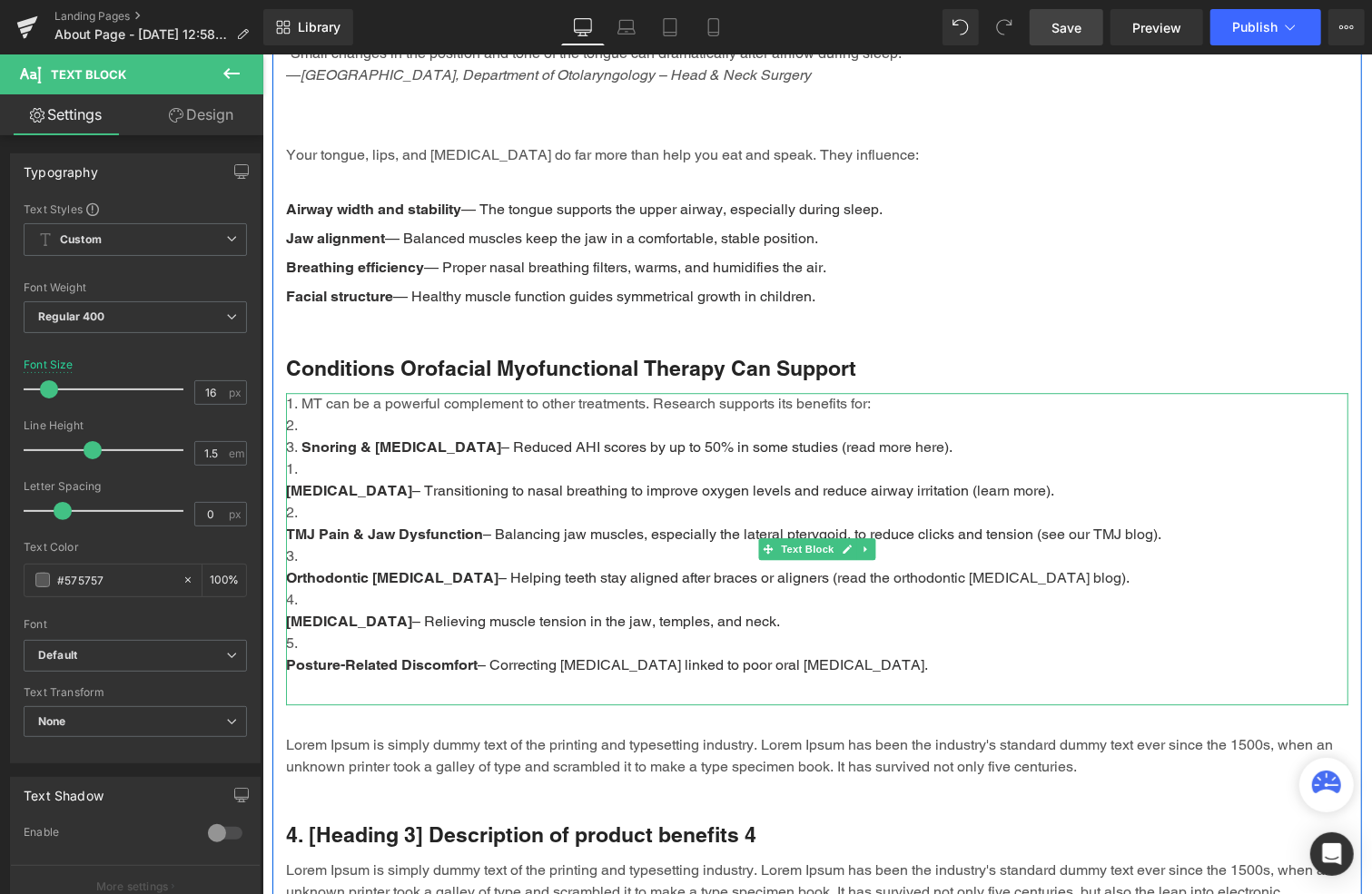
click at [948, 654] on p "Posture-Related Discomfort – Correcting forward head posture linked to poor ora…" at bounding box center [816, 664] width 1062 height 22
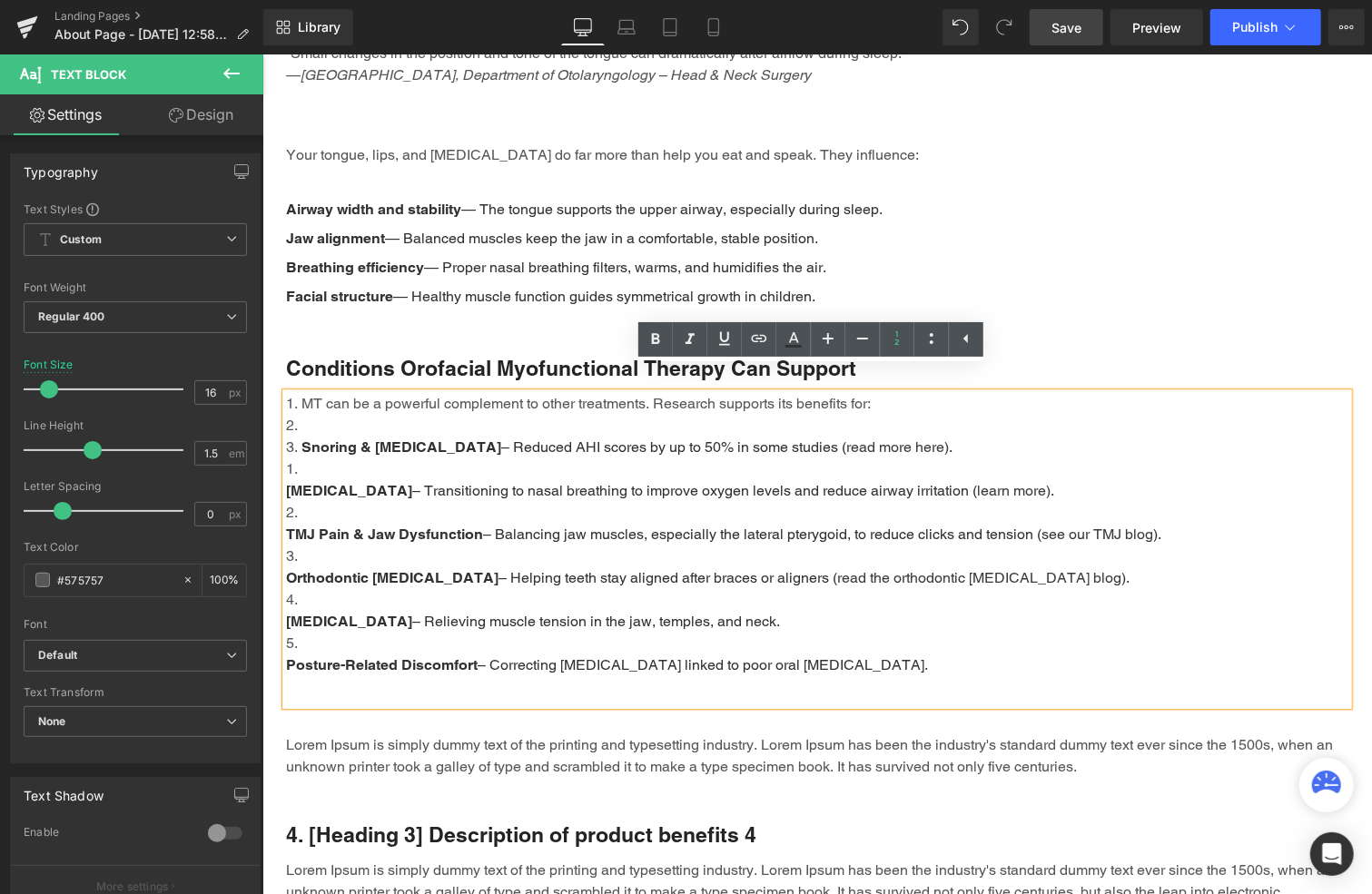
drag, startPoint x: 661, startPoint y: 591, endPoint x: 263, endPoint y: 372, distance: 454.3
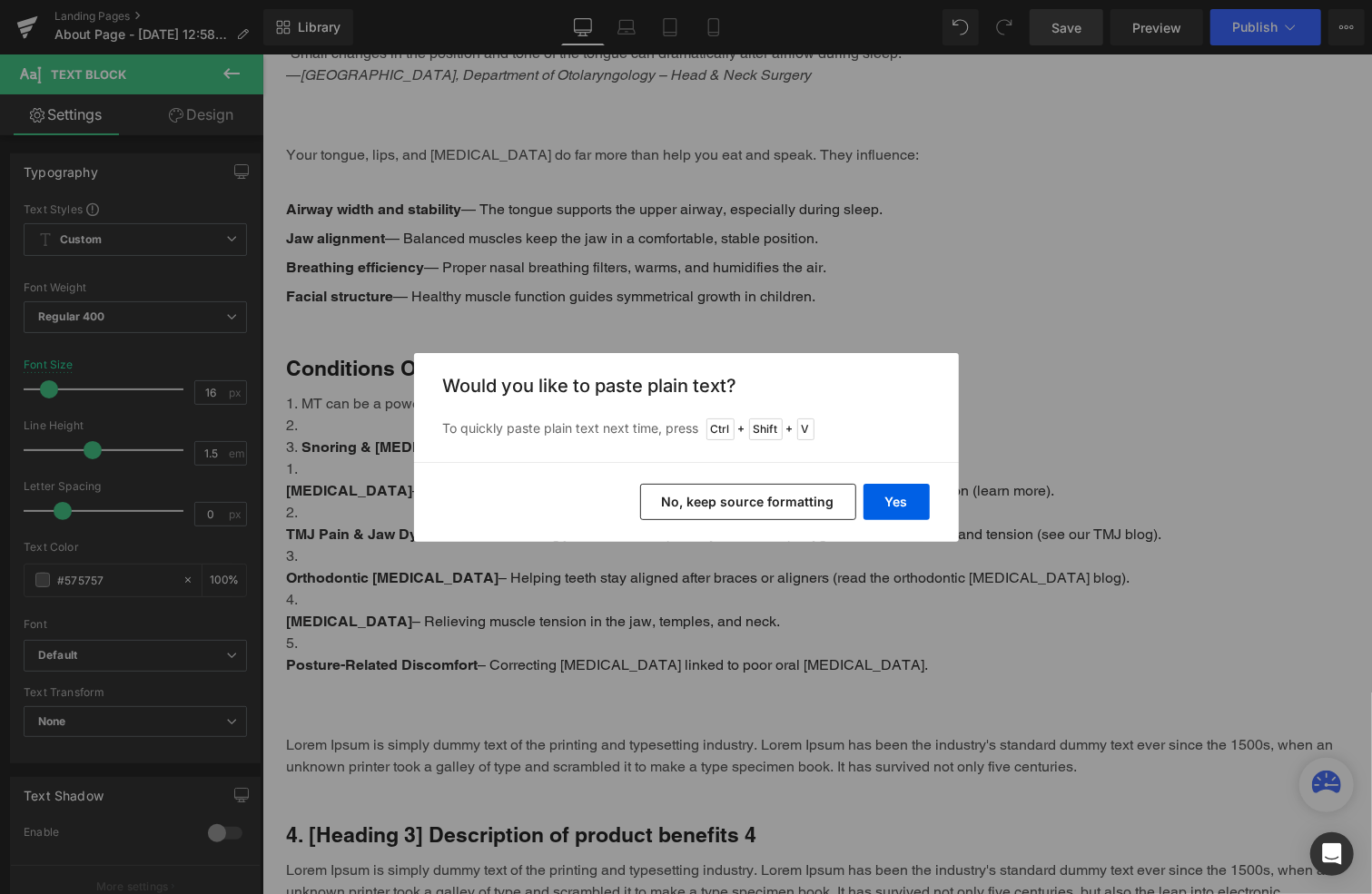
click at [788, 501] on button "No, keep source formatting" at bounding box center [749, 502] width 216 height 37
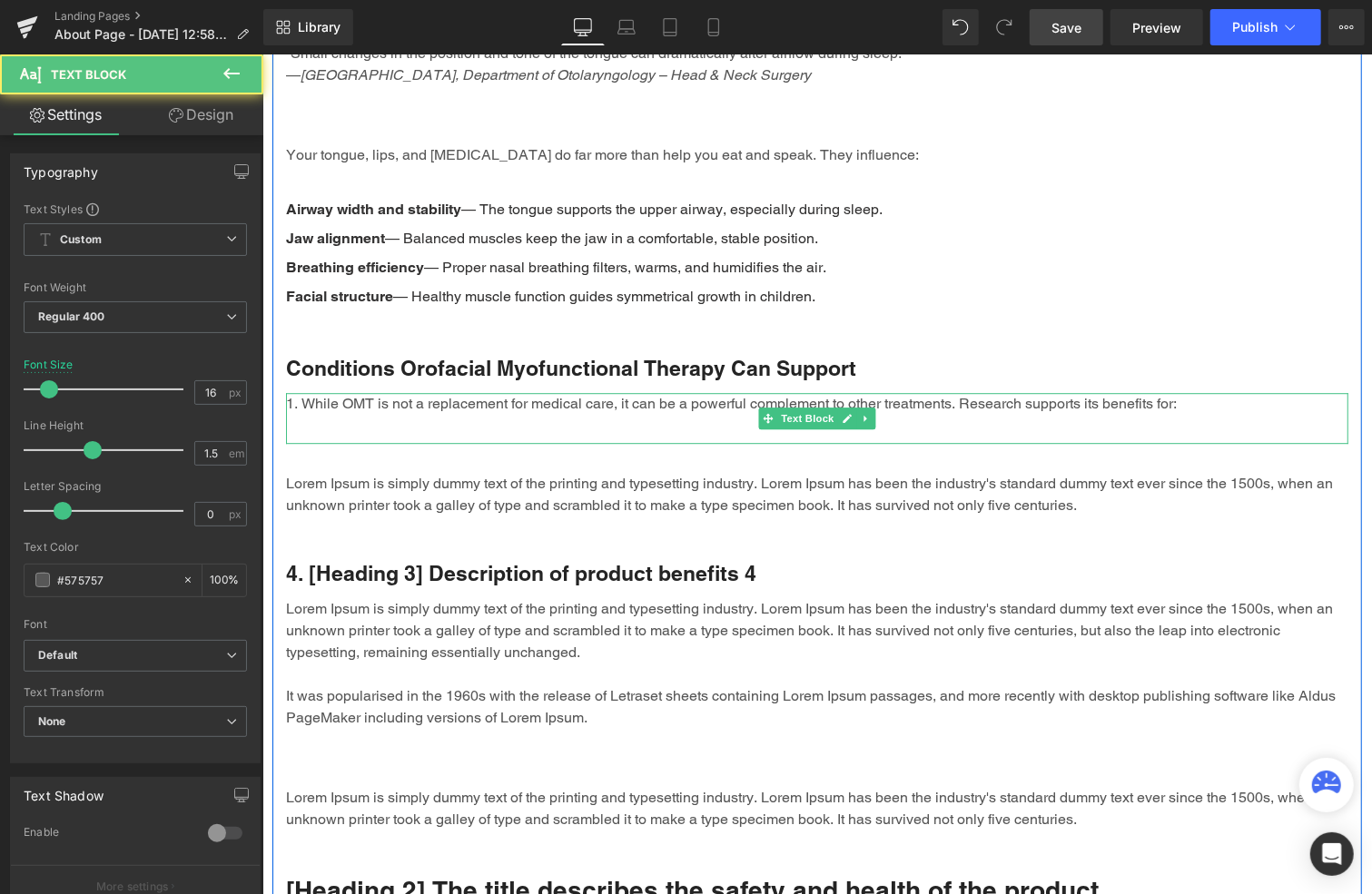
click at [304, 393] on li "While OMT is not a replacement for medical care, it can be a powerful complemen…" at bounding box center [816, 403] width 1062 height 22
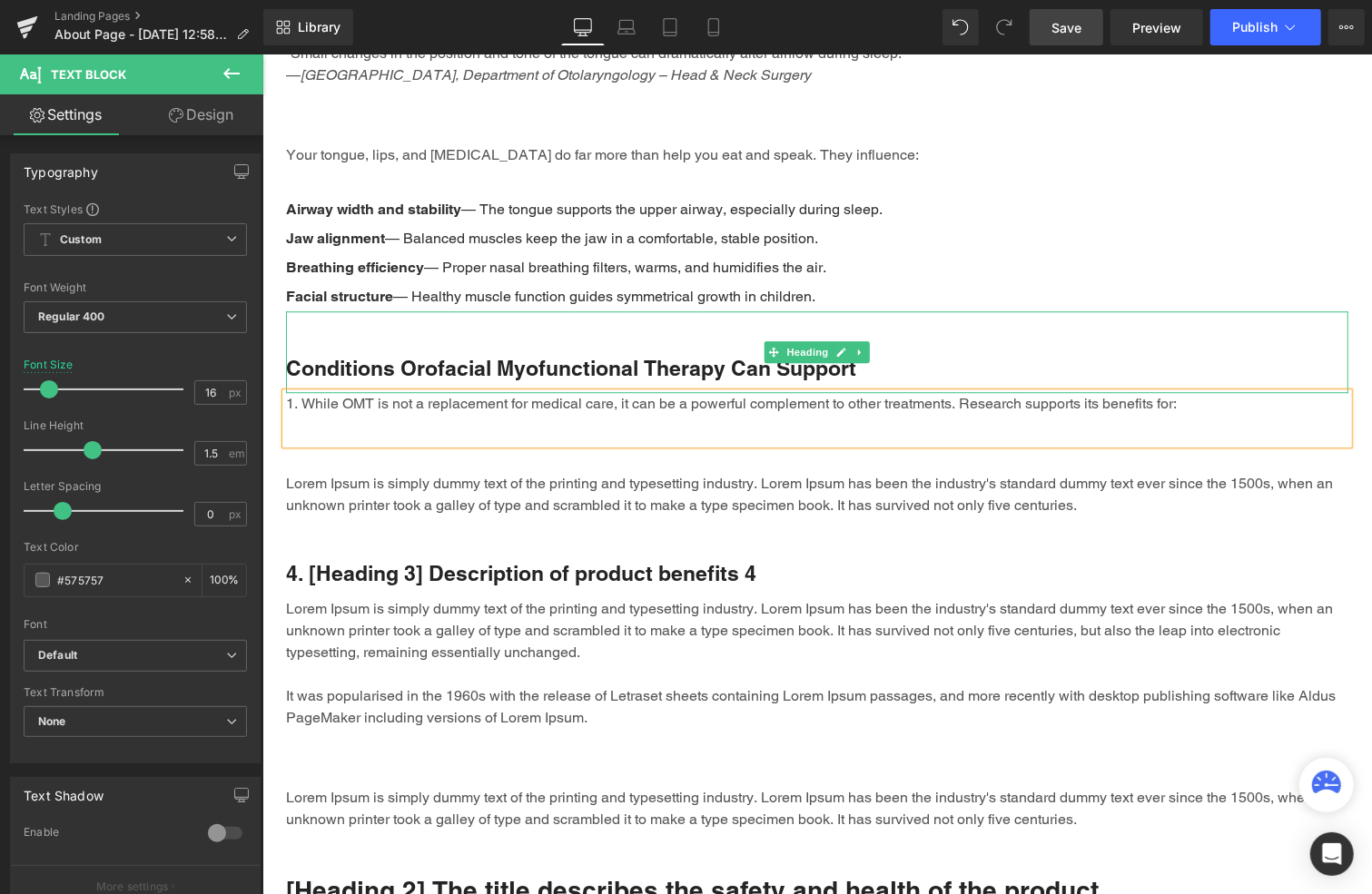
drag, startPoint x: 775, startPoint y: 319, endPoint x: 718, endPoint y: 407, distance: 104.8
click at [775, 340] on span at bounding box center [774, 351] width 19 height 22
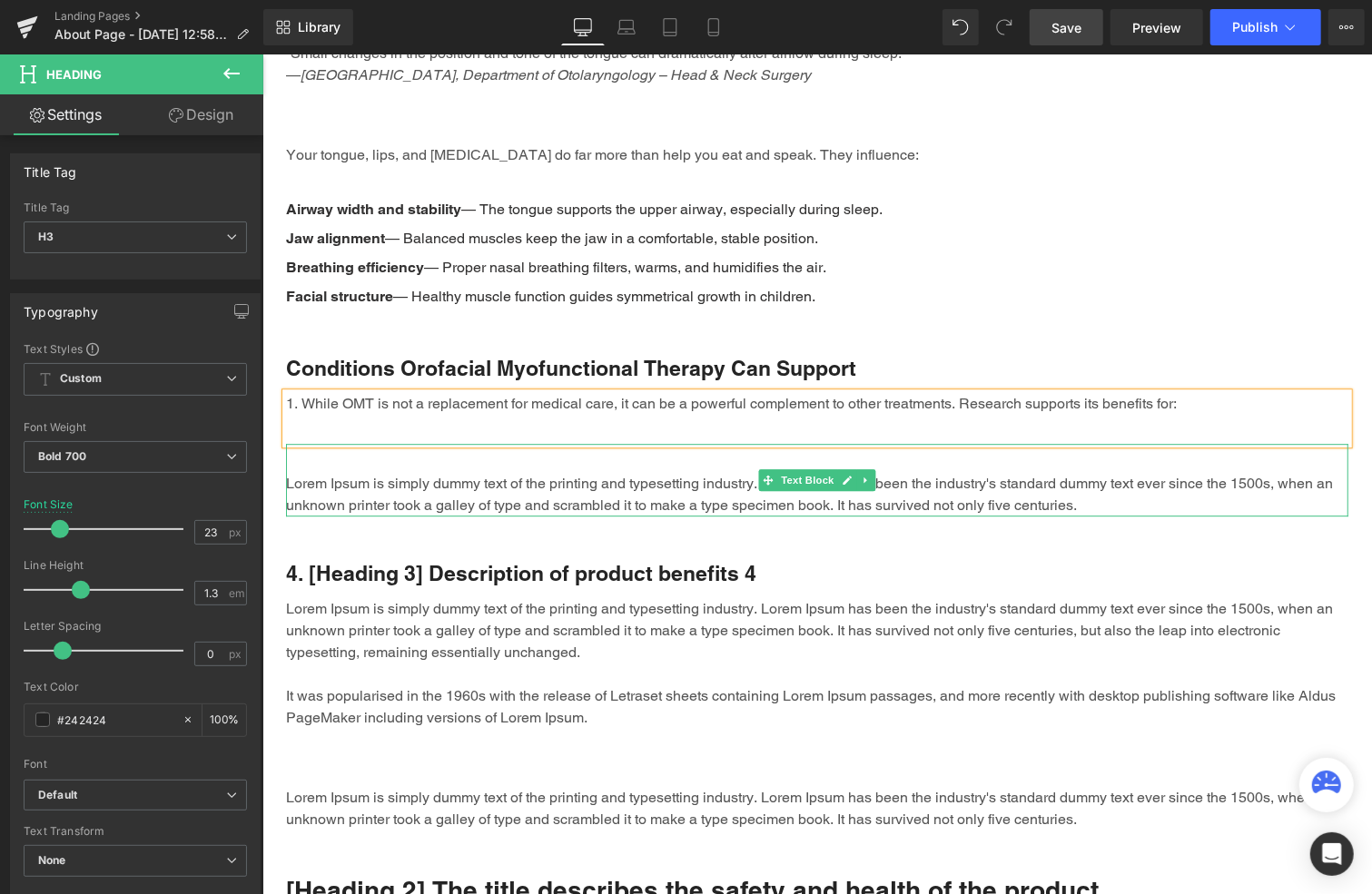
click at [745, 477] on p "Lorem Ipsum is simply dummy text of the printing and typesetting industry. Lore…" at bounding box center [816, 493] width 1062 height 43
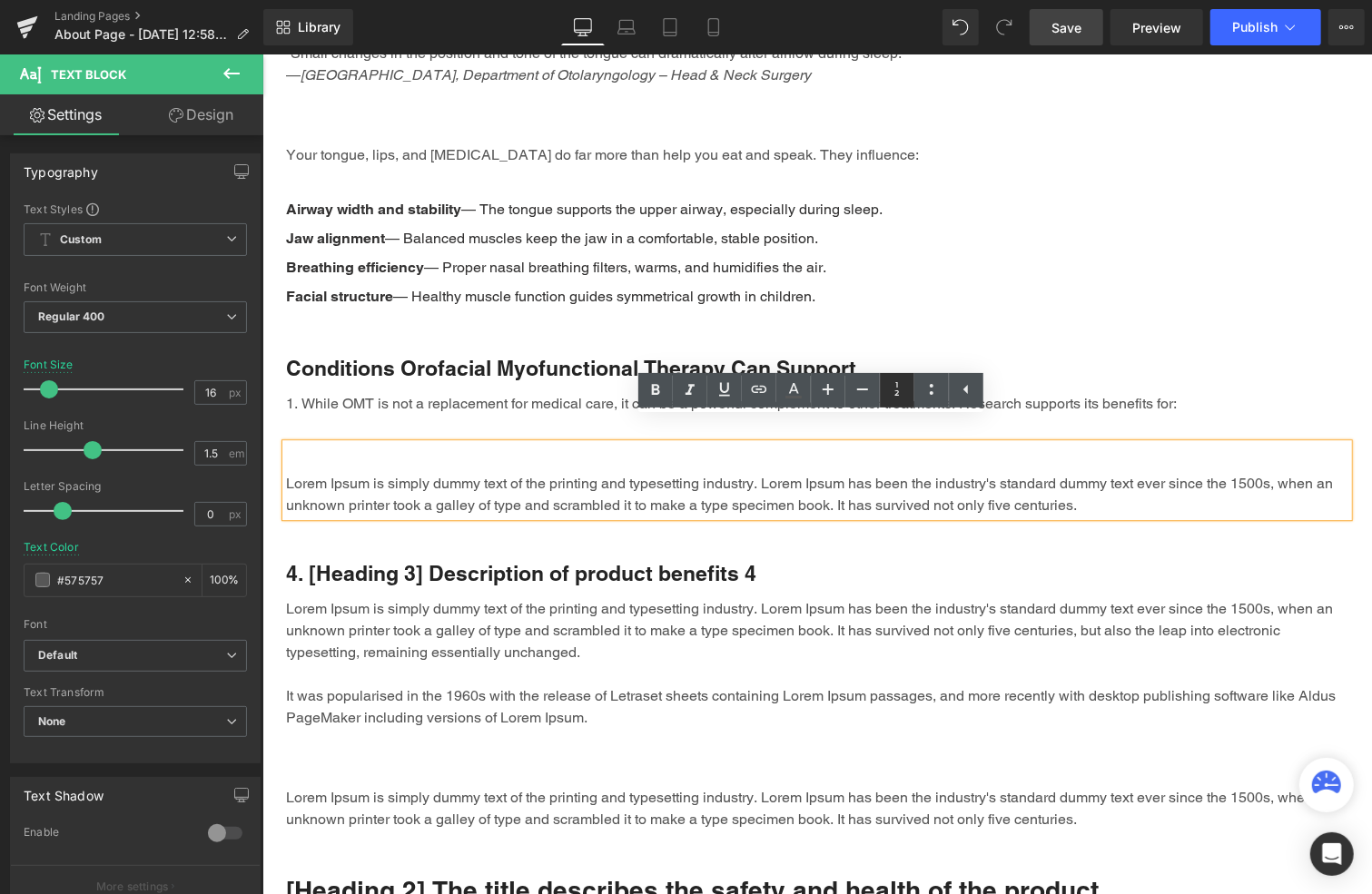
click at [900, 384] on icon at bounding box center [897, 389] width 22 height 22
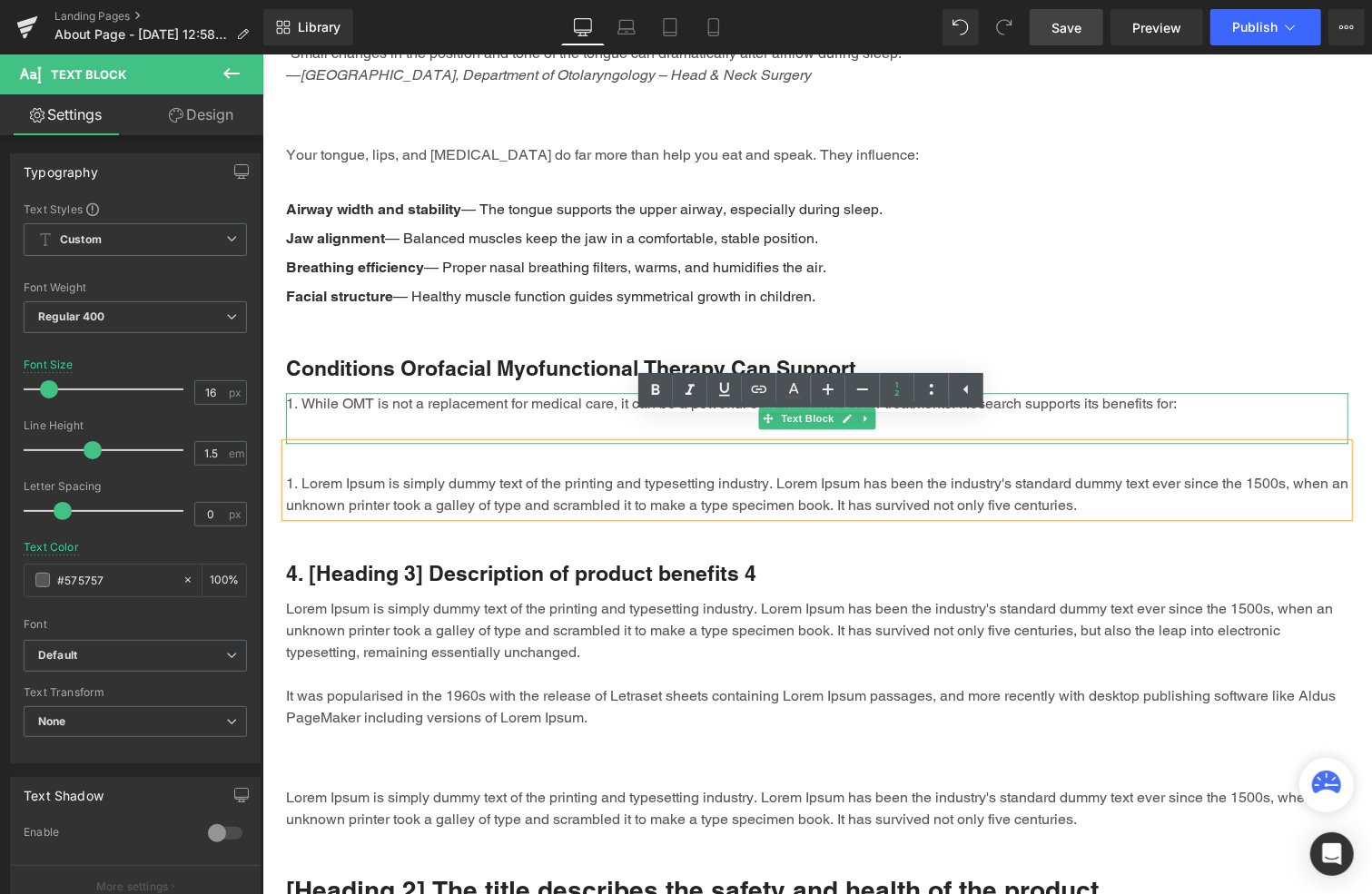
click at [605, 393] on li "While OMT is not a replacement for medical care, it can be a powerful complemen…" at bounding box center [816, 403] width 1062 height 22
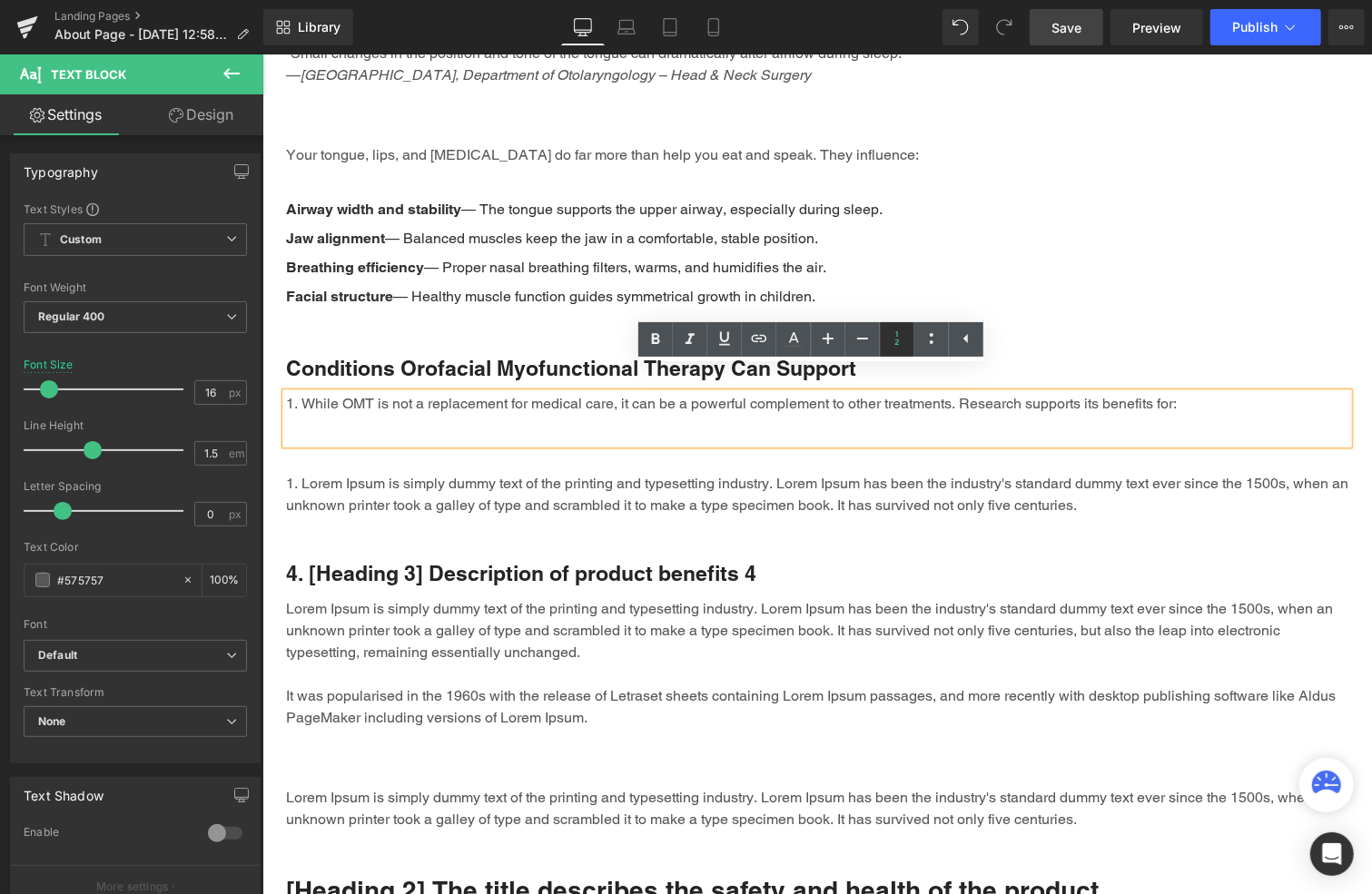
click at [899, 336] on icon at bounding box center [897, 339] width 22 height 22
click at [506, 393] on div "While OMT is not a replacement for medical care, it can be a powerful complemen…" at bounding box center [816, 418] width 1062 height 51
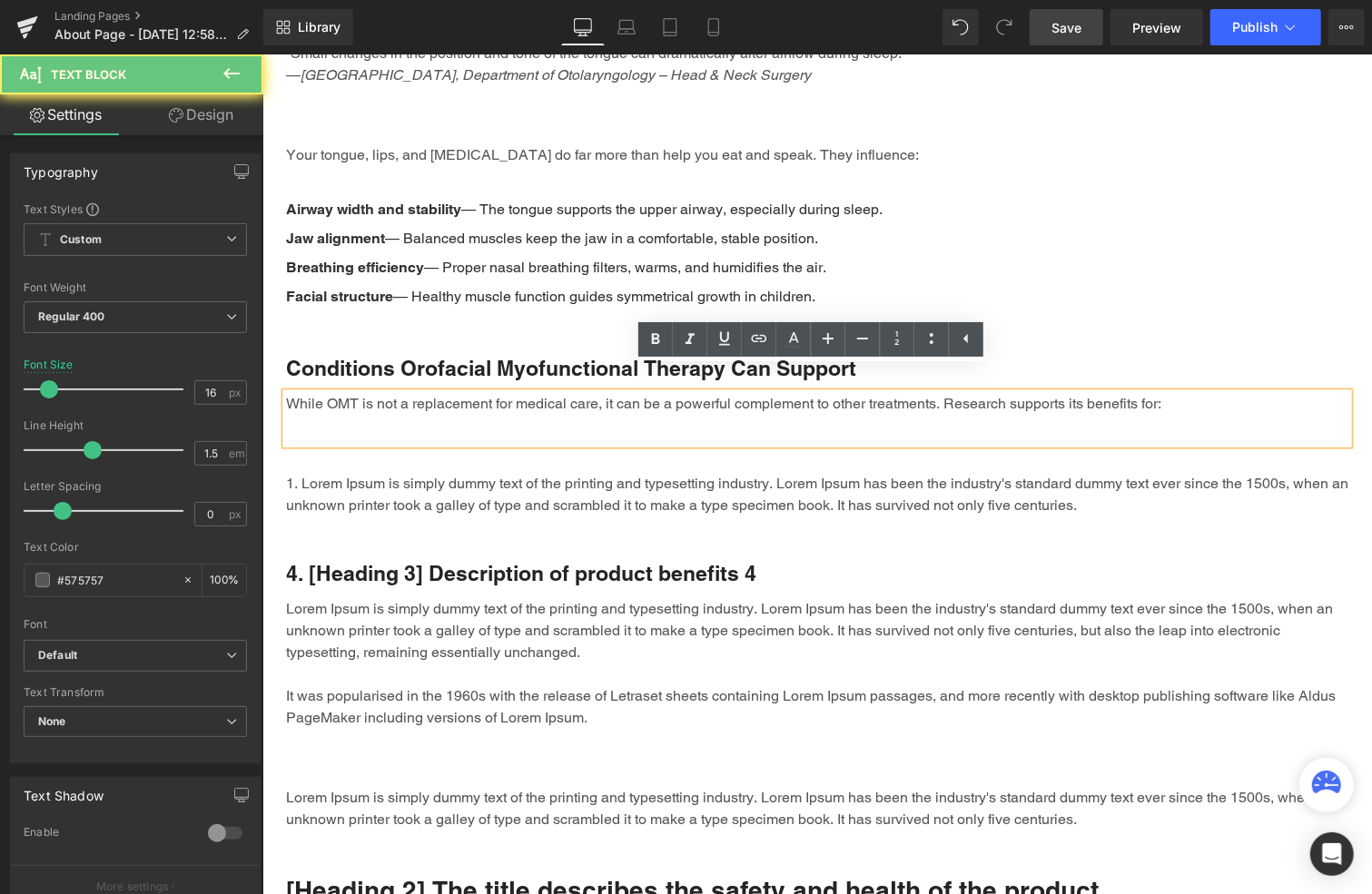
click at [612, 393] on span "While OMT is not a replacement for medical care, it can be a powerful complemen…" at bounding box center [723, 402] width 875 height 17
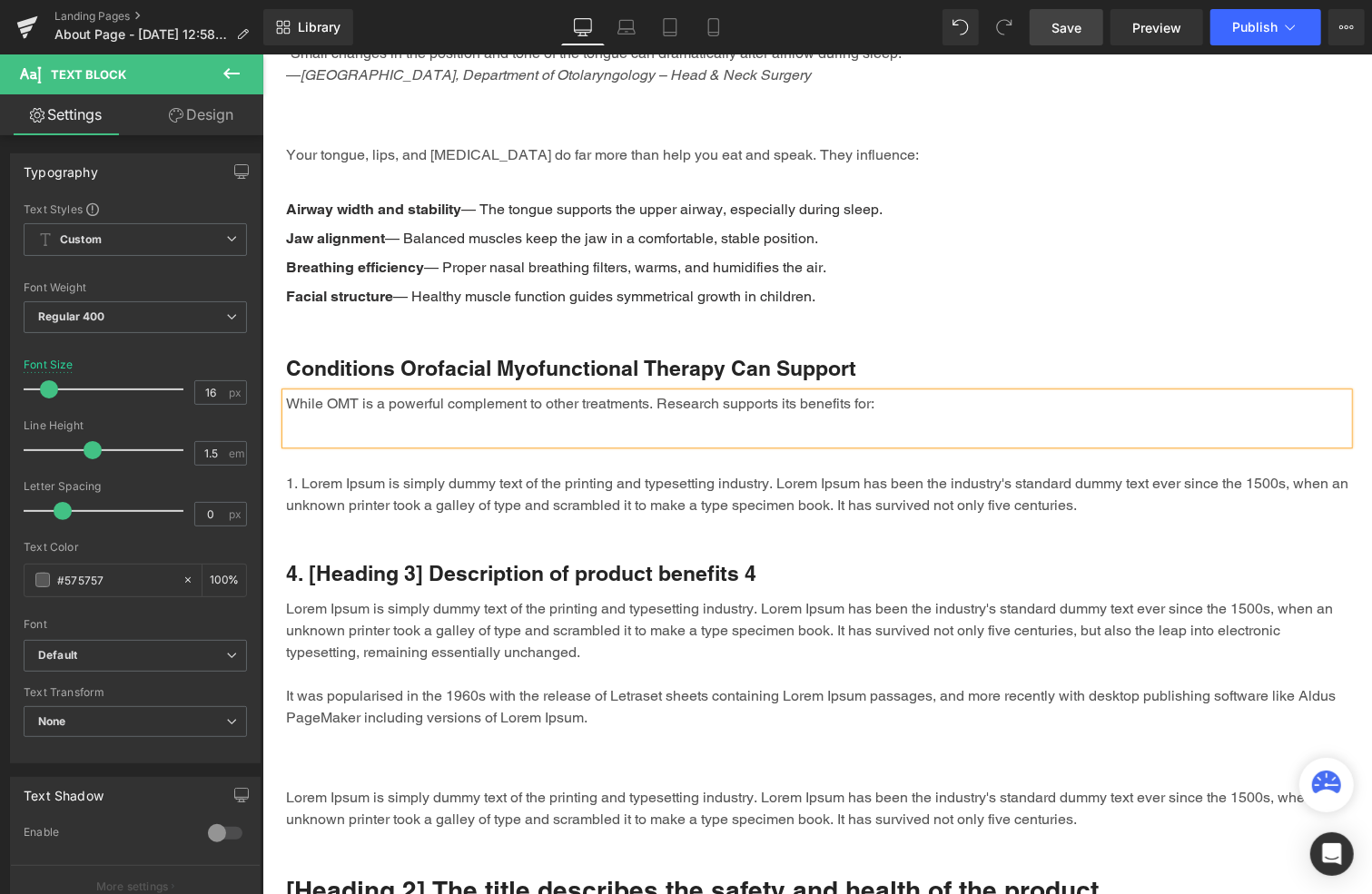
click at [318, 393] on span "While OMT is a powerful complement to other treatments. Research supports its b…" at bounding box center [580, 402] width 589 height 17
click at [563, 403] on div "OMT is a powerful complement to other treatments. Research supports its benefit…" at bounding box center [816, 418] width 1062 height 51
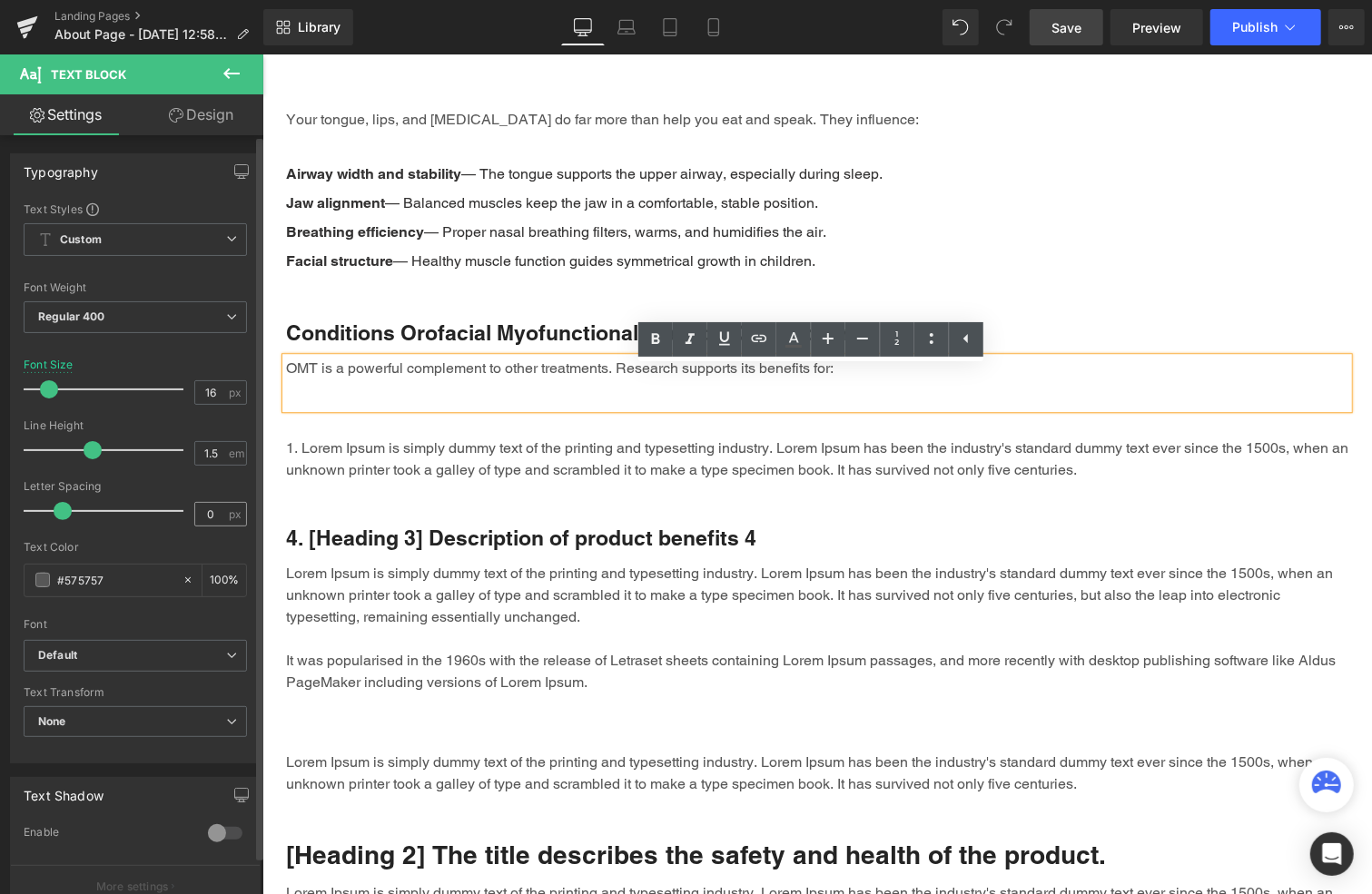
scroll to position [3027, 0]
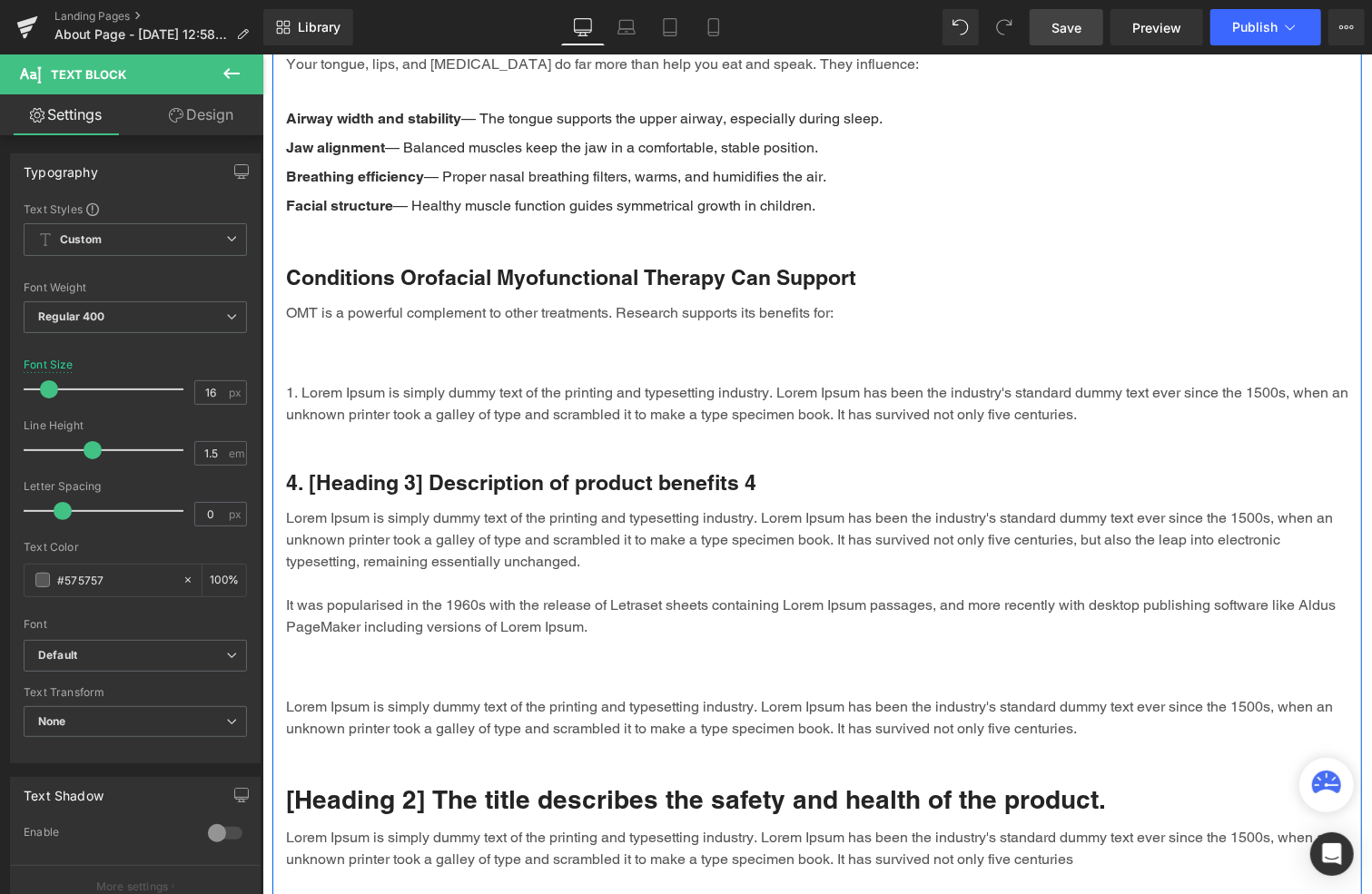
drag, startPoint x: 339, startPoint y: 395, endPoint x: 363, endPoint y: 393, distance: 24.1
click at [339, 396] on div "Lorem Ipsum is simply dummy text of the printing and typesetting industry. Lore…" at bounding box center [816, 388] width 1062 height 72
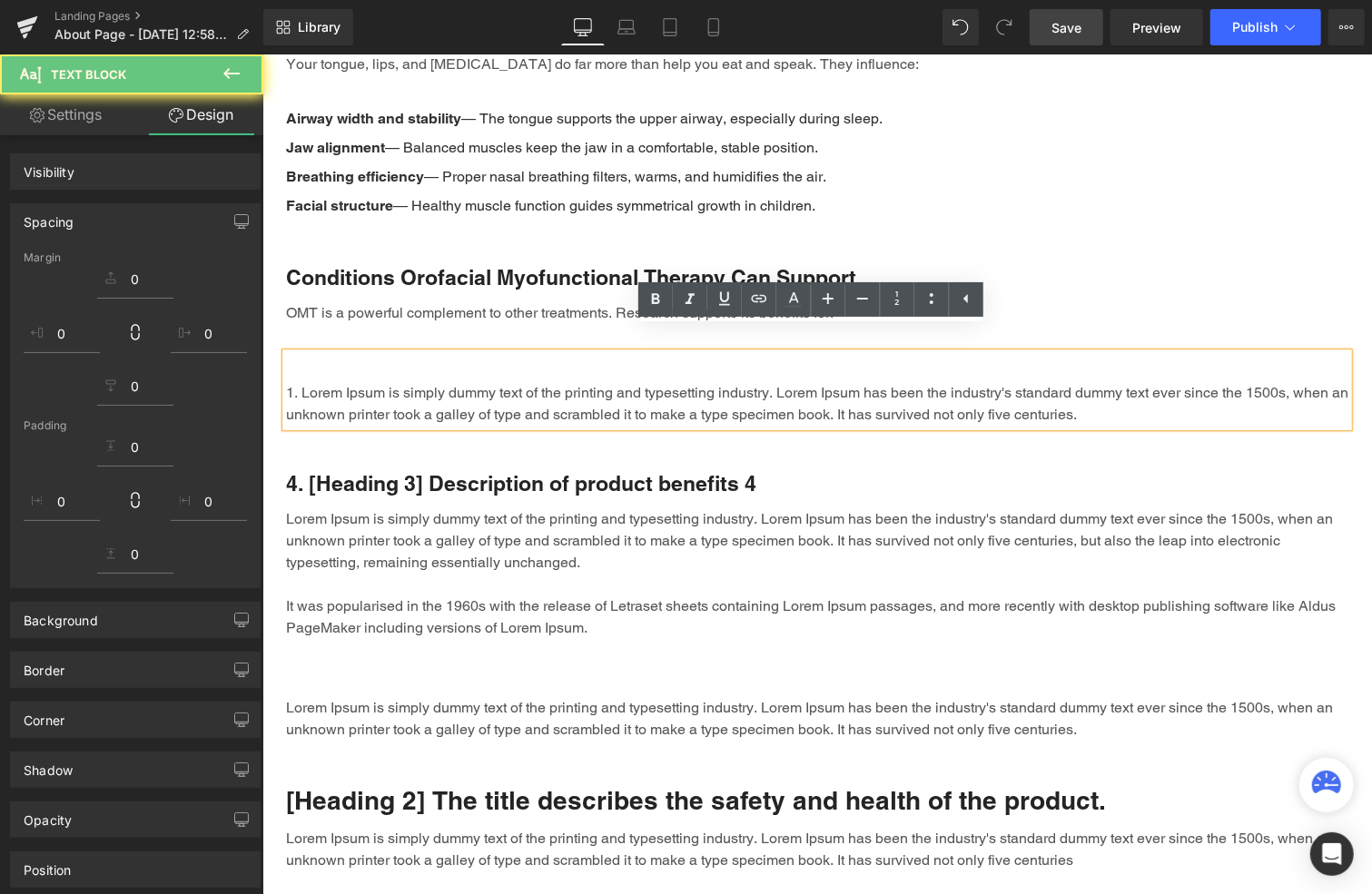
click at [364, 393] on li "Lorem Ipsum is simply dummy text of the printing and typesetting industry. Lore…" at bounding box center [816, 402] width 1062 height 43
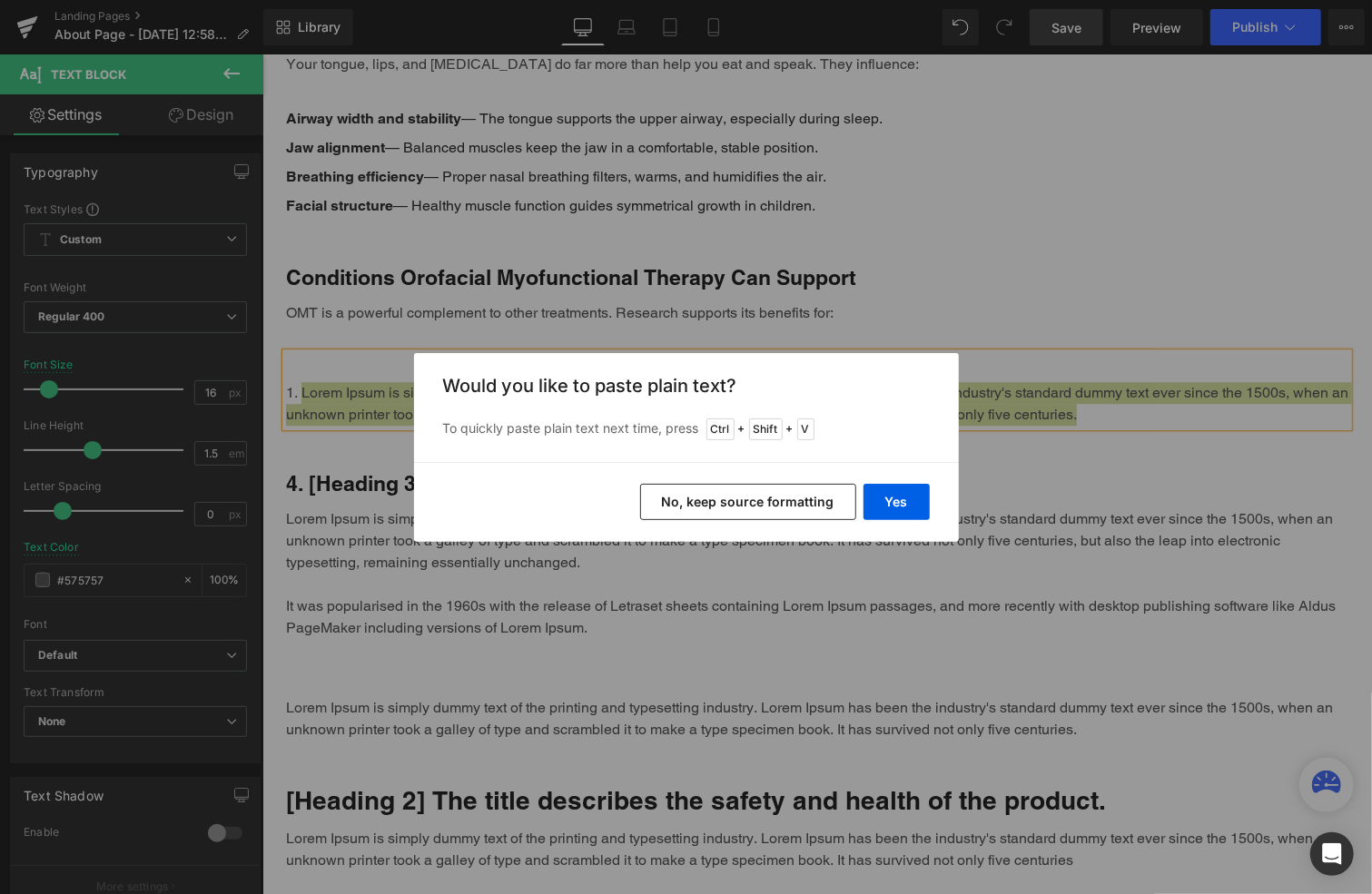
click at [773, 501] on button "No, keep source formatting" at bounding box center [749, 502] width 216 height 37
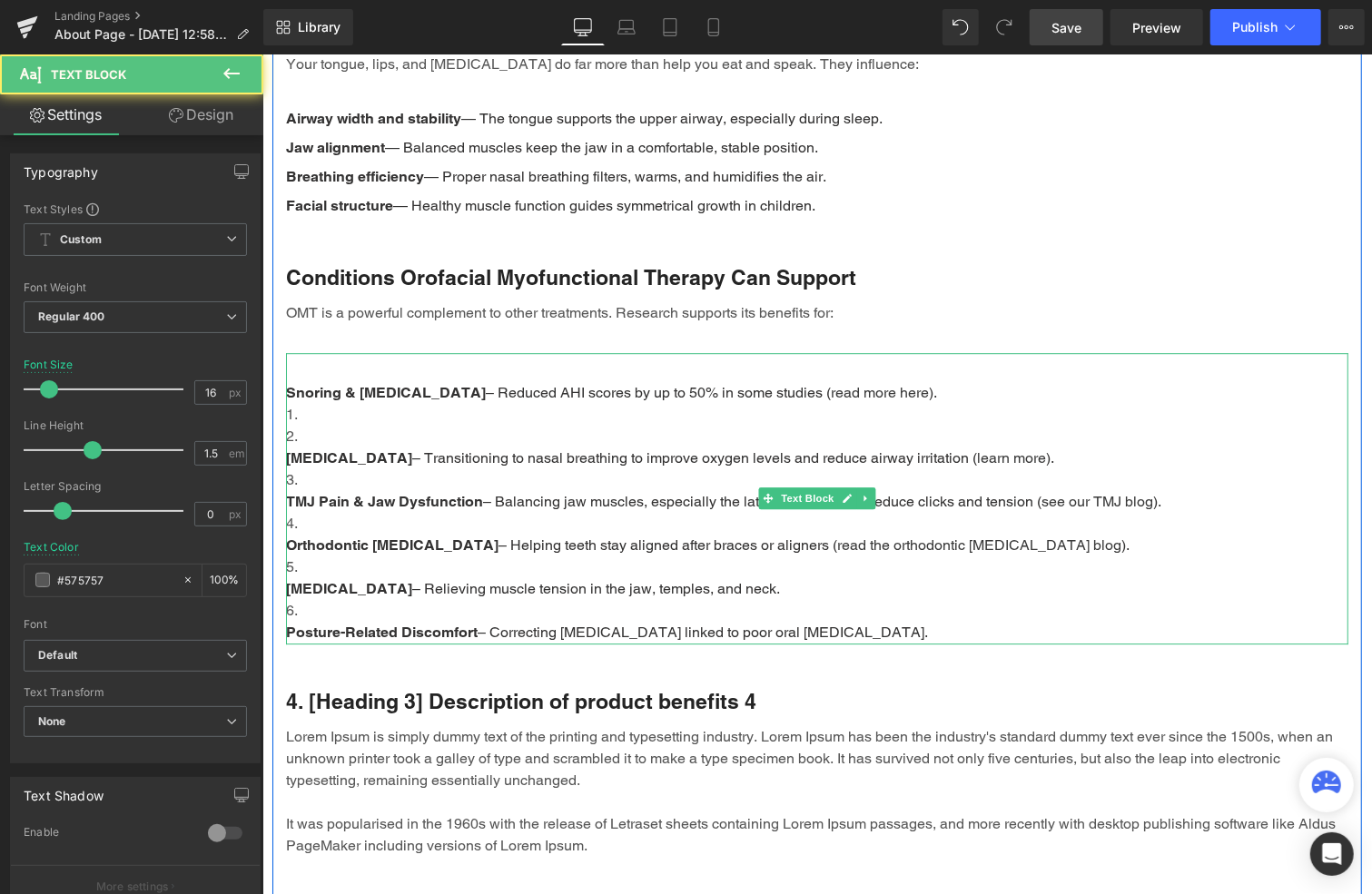
click at [341, 424] on li "Mouth Breathing – Transitioning to nasal breathing to improve oxygen levels and…" at bounding box center [816, 446] width 1062 height 43
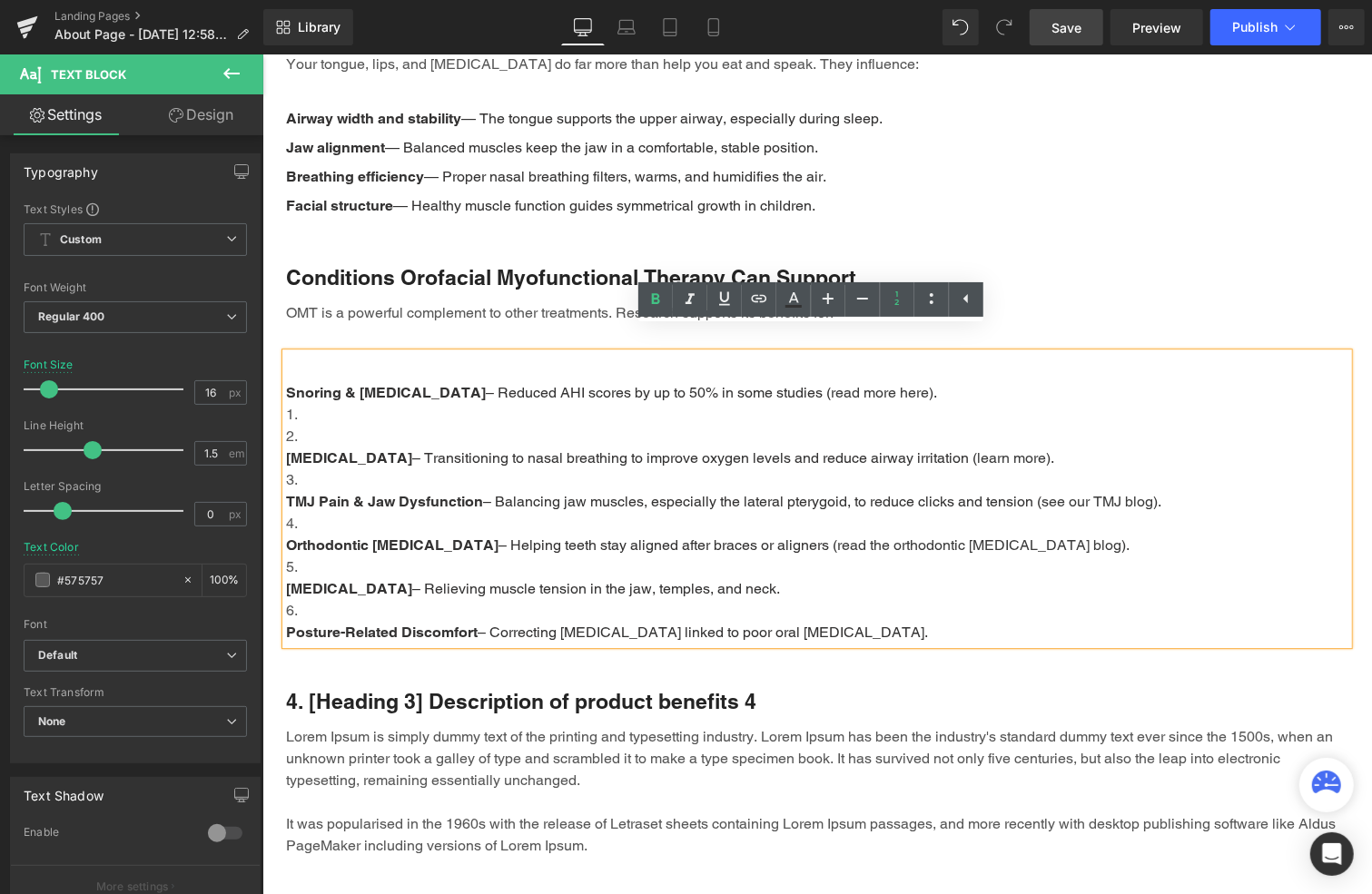
drag, startPoint x: 305, startPoint y: 392, endPoint x: 313, endPoint y: 403, distance: 13.6
click at [305, 403] on li "Mouth Breathing – Transitioning to nasal breathing to improve oxygen levels and…" at bounding box center [816, 523] width 1062 height 239
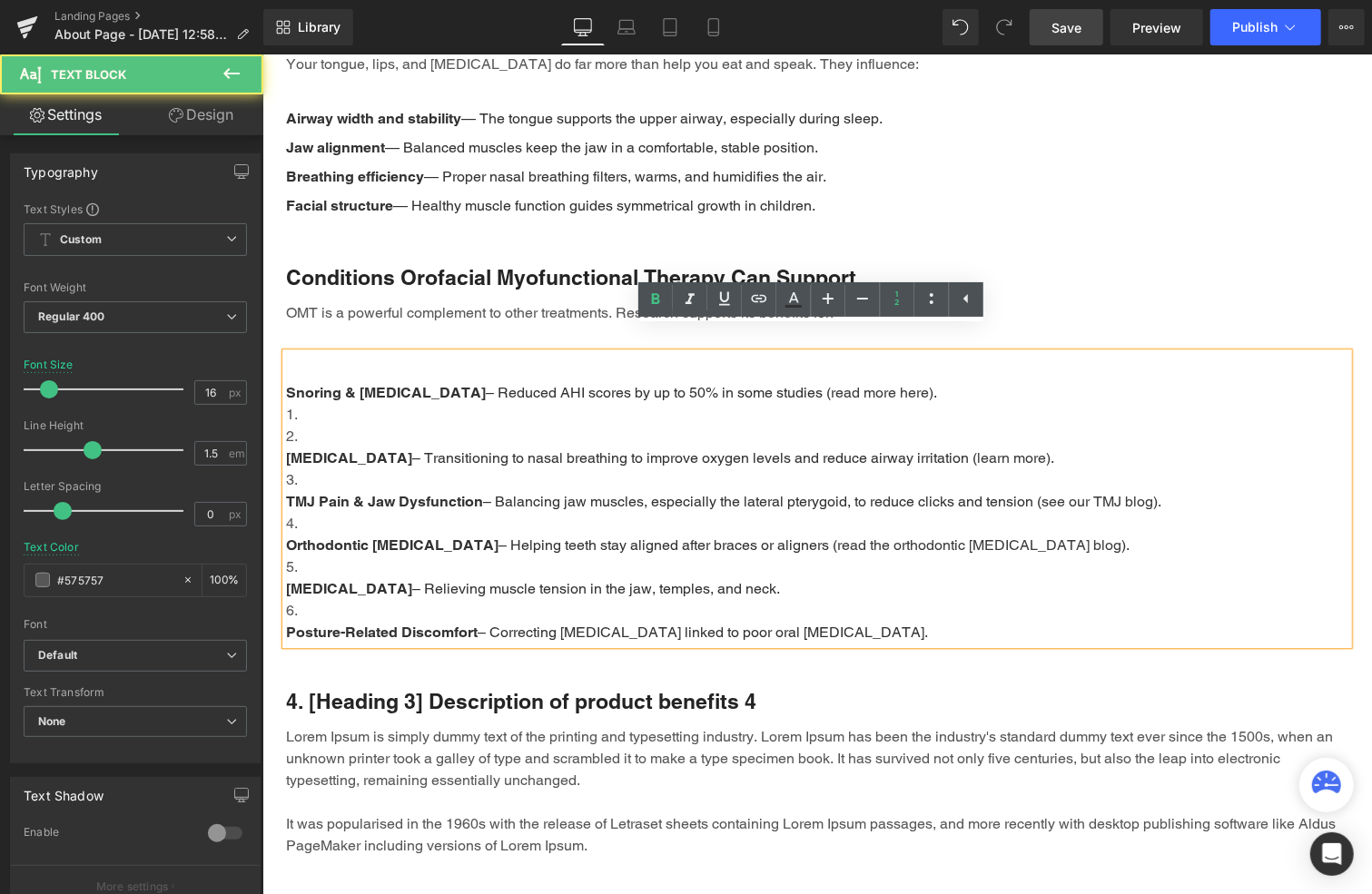
click at [324, 424] on li "Mouth Breathing – Transitioning to nasal breathing to improve oxygen levels and…" at bounding box center [816, 446] width 1062 height 43
click at [367, 403] on li "Mouth Breathing – Transitioning to nasal breathing to improve oxygen levels and…" at bounding box center [816, 523] width 1062 height 239
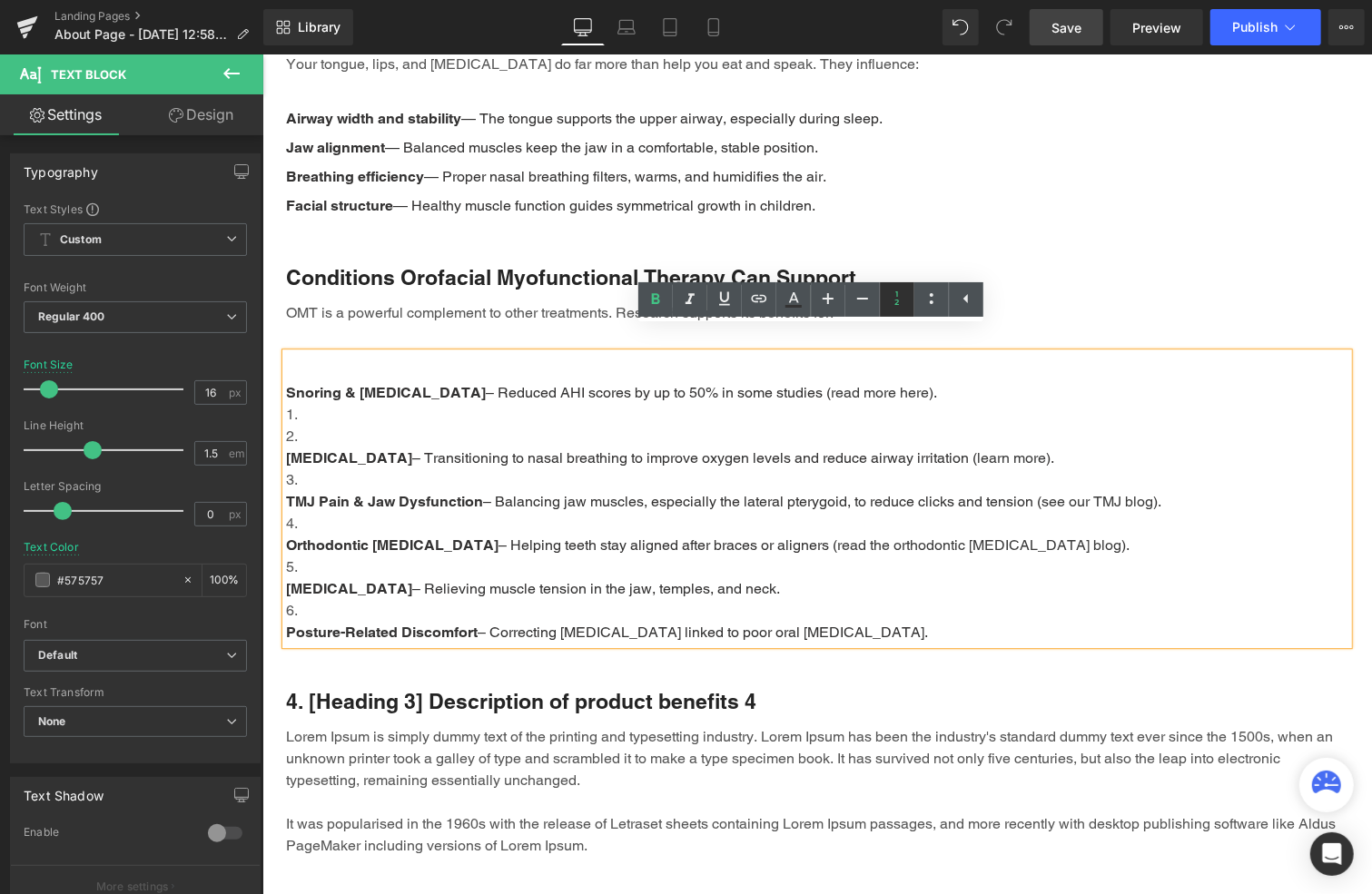
click at [903, 293] on icon at bounding box center [897, 298] width 22 height 22
click at [315, 424] on li "Mouth Breathing – Transitioning to nasal breathing to improve oxygen levels and…" at bounding box center [816, 446] width 1062 height 43
click at [296, 469] on li "TMJ Pain & Jaw Dysfunction – Balancing jaw muscles, especially the lateral pter…" at bounding box center [816, 490] width 1062 height 43
click at [897, 299] on icon at bounding box center [897, 298] width 22 height 22
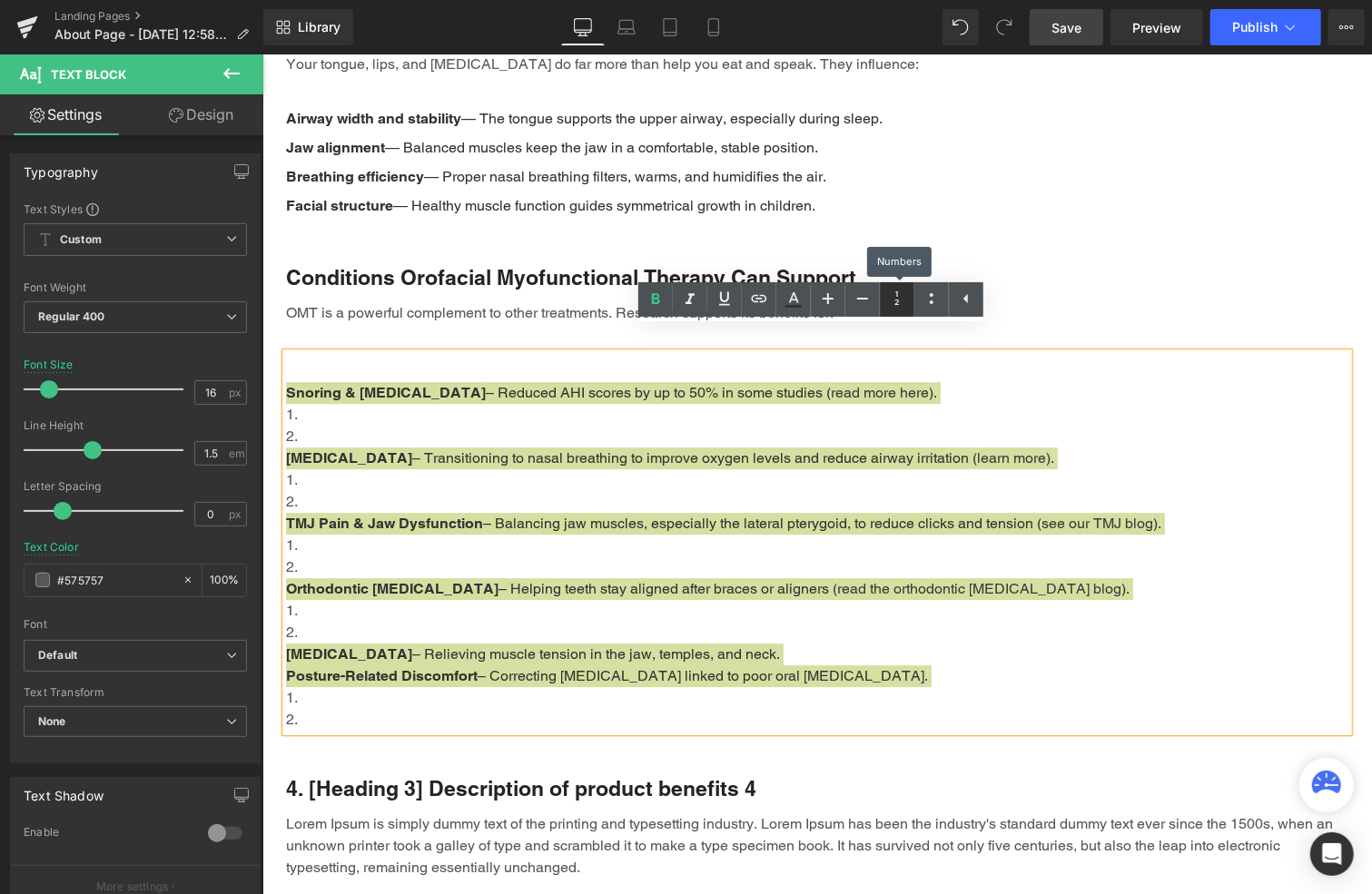
click at [897, 299] on icon at bounding box center [897, 298] width 22 height 22
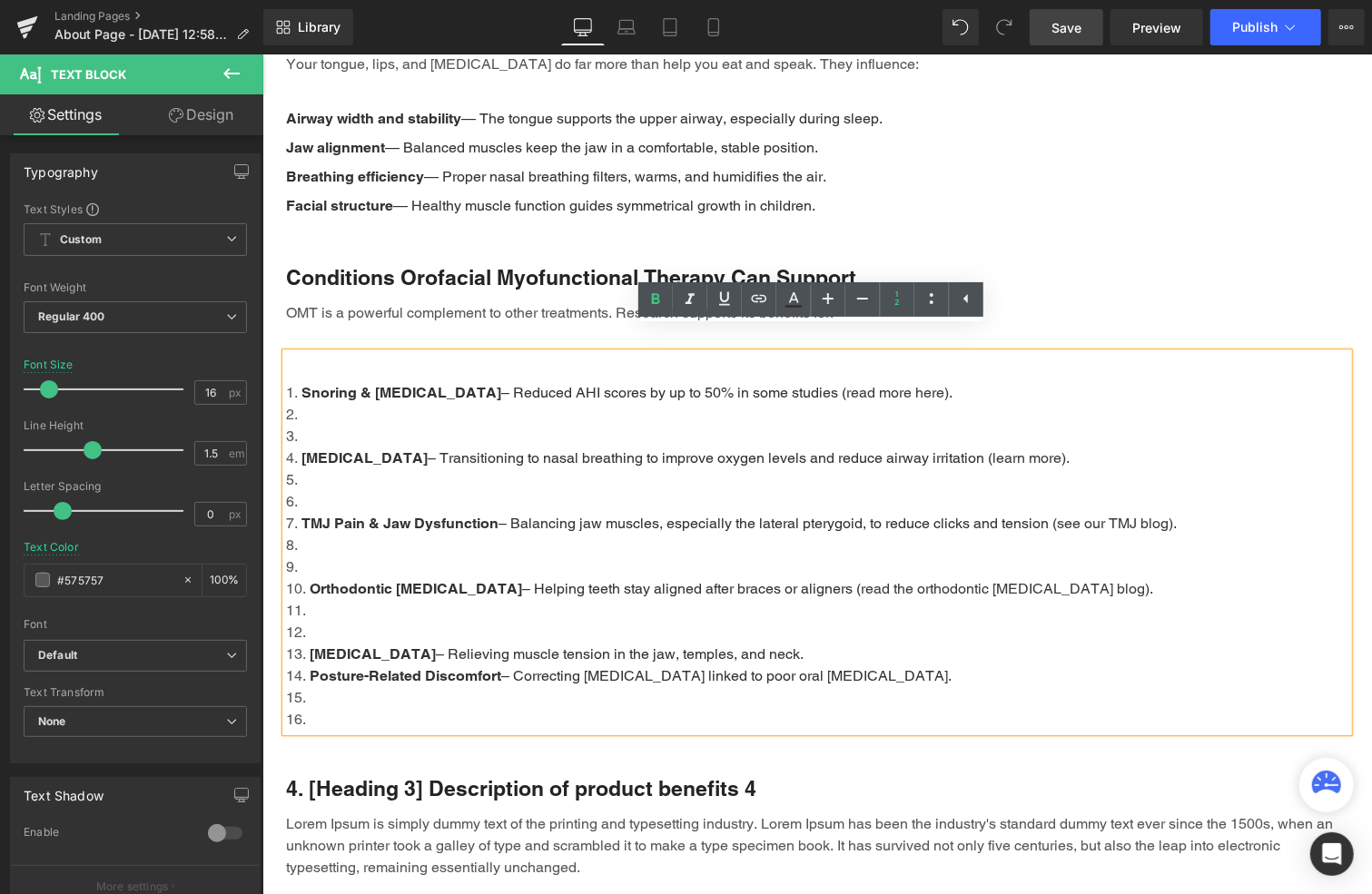
click at [306, 424] on li at bounding box center [816, 435] width 1062 height 22
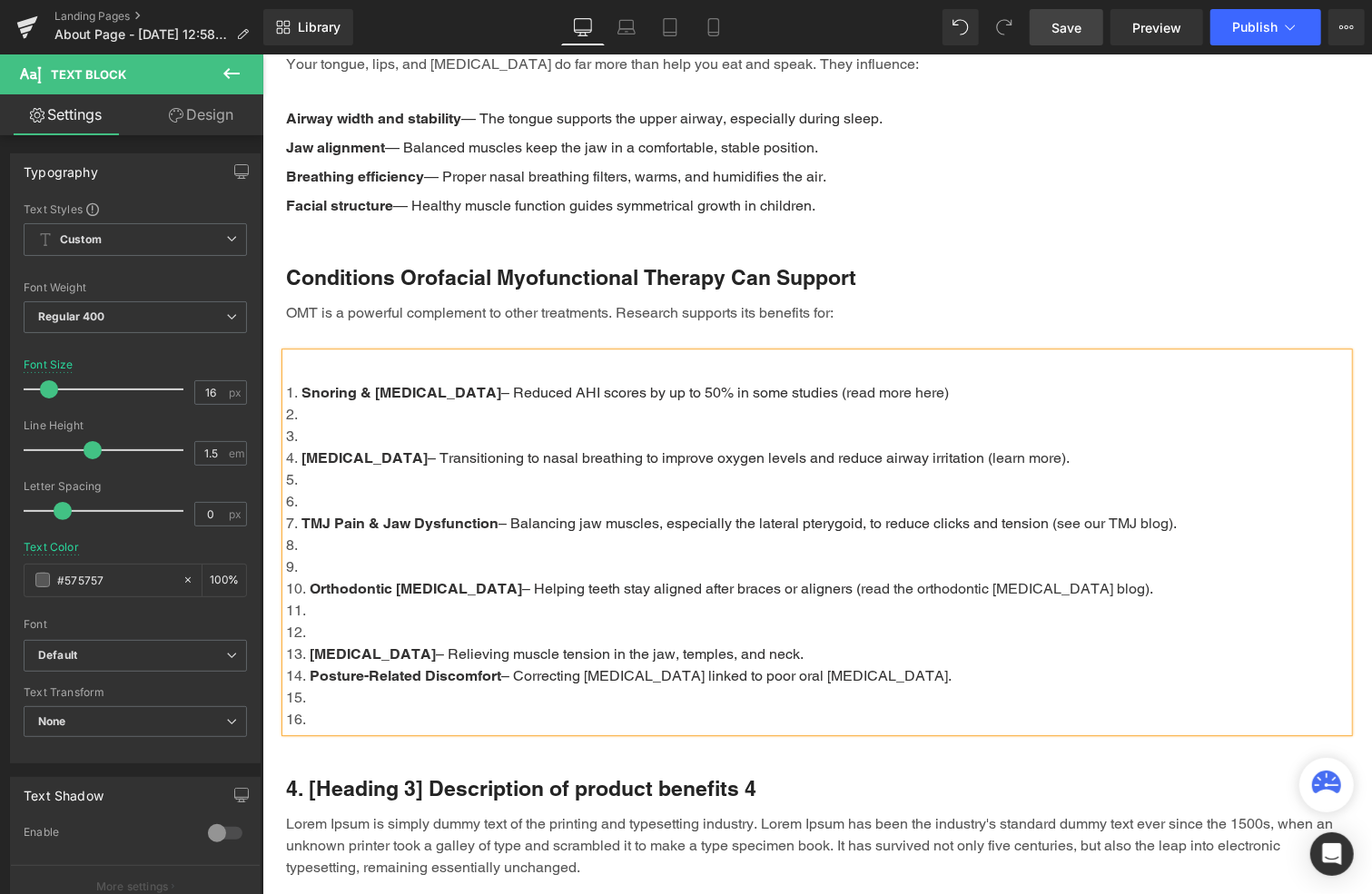
click at [352, 599] on li at bounding box center [816, 620] width 1062 height 43
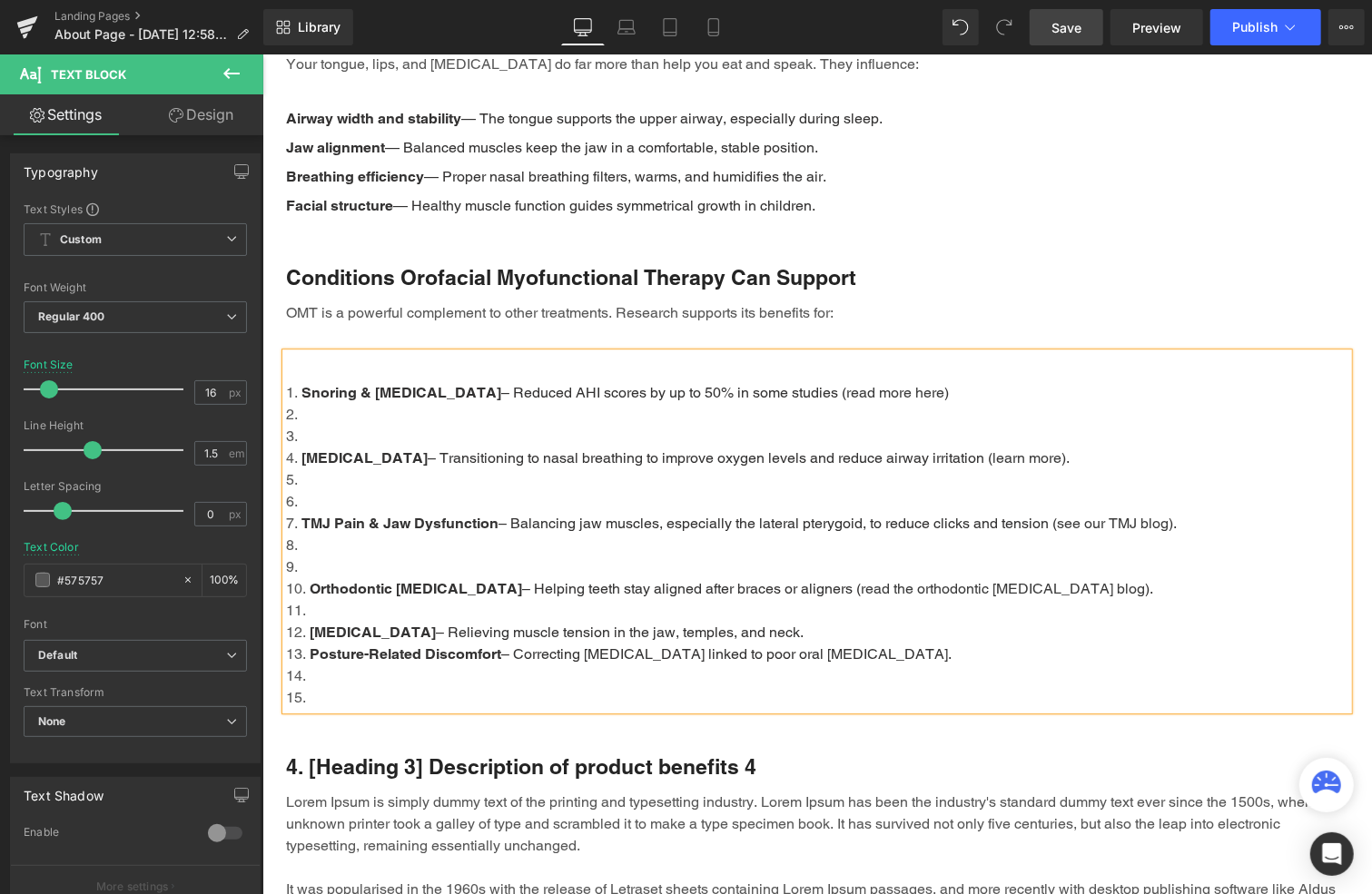
click at [327, 599] on li at bounding box center [816, 610] width 1062 height 22
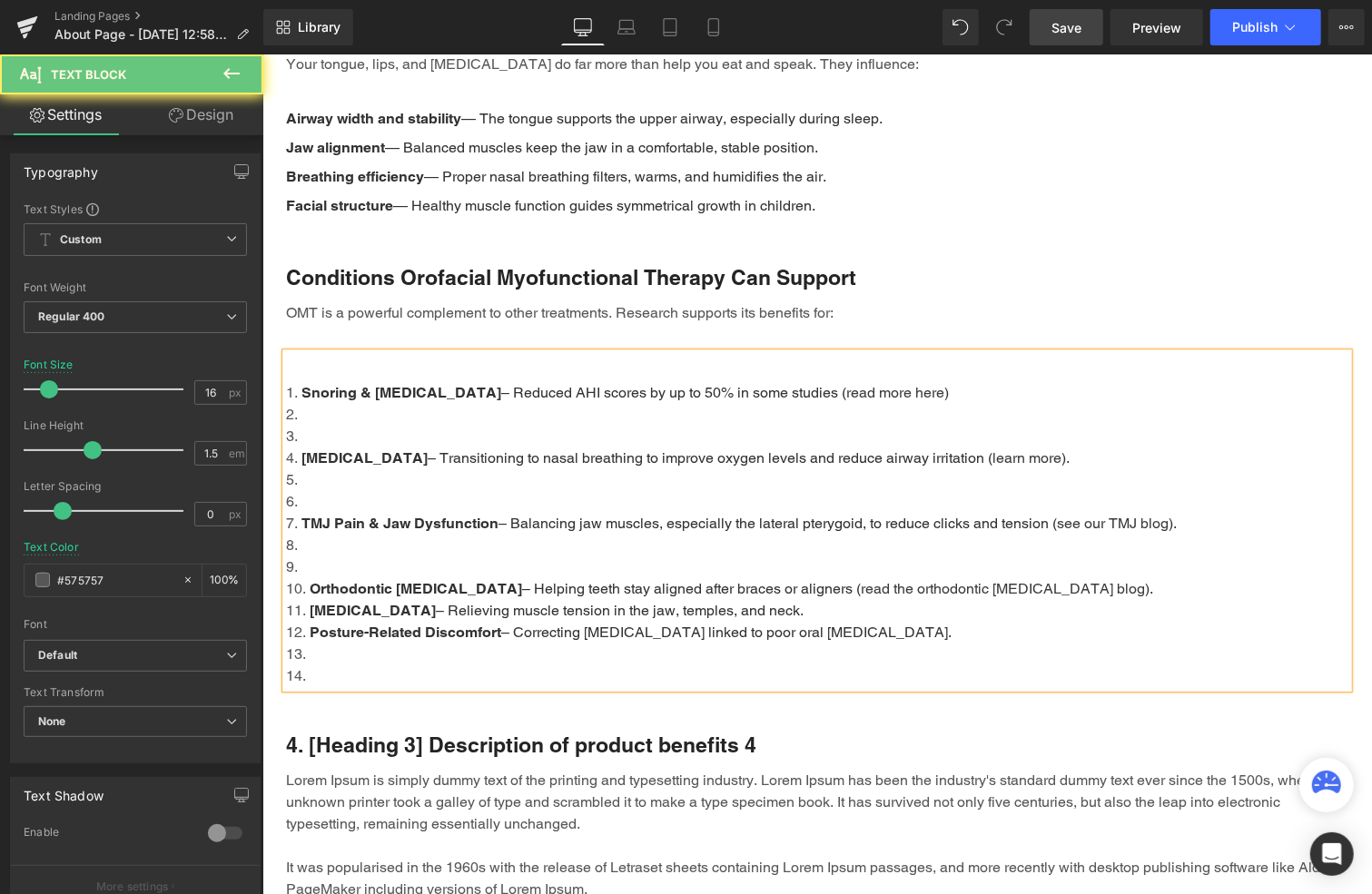
click at [325, 555] on li at bounding box center [816, 566] width 1062 height 22
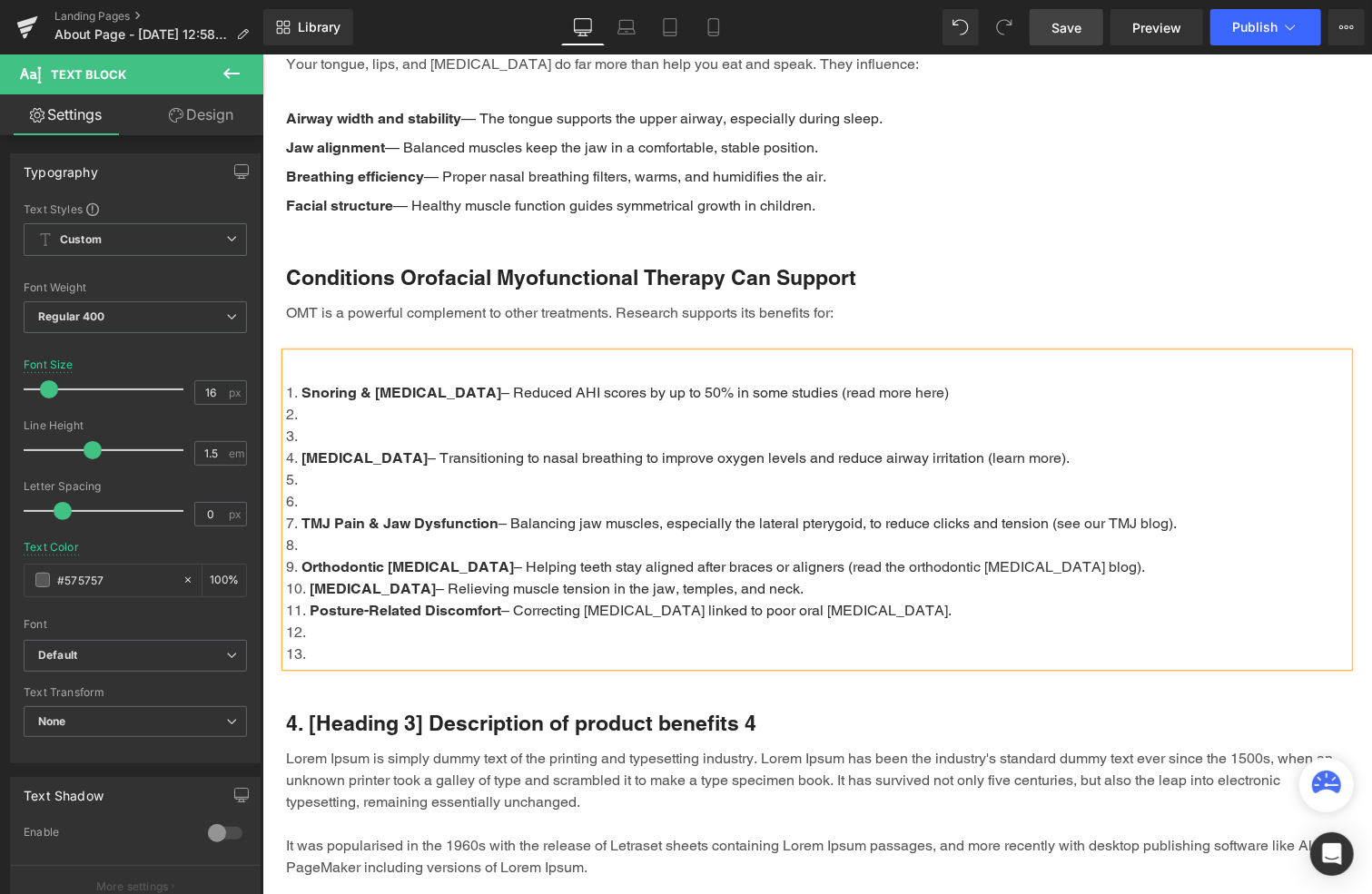
click at [330, 533] on li at bounding box center [816, 544] width 1062 height 22
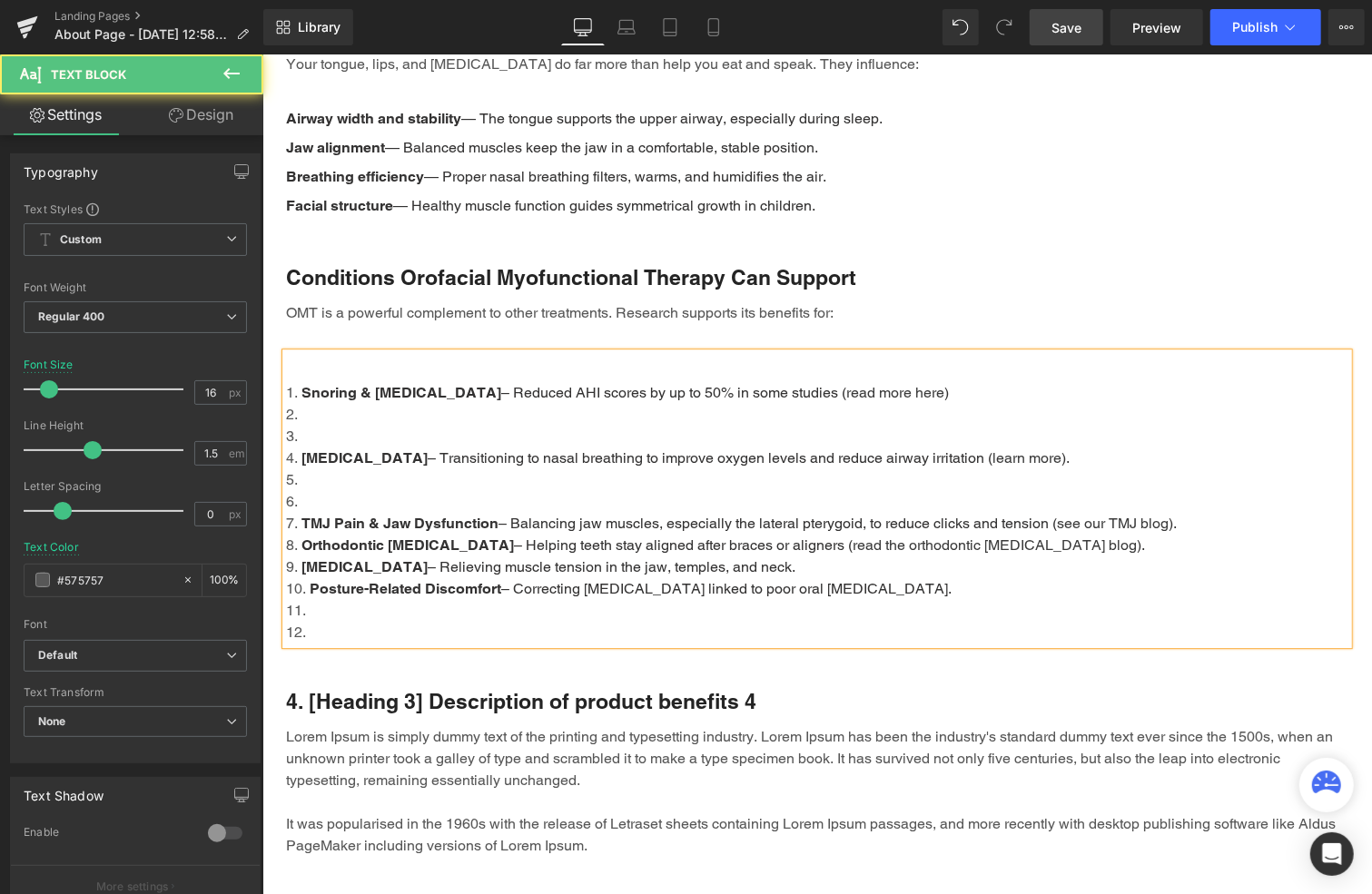
click at [318, 490] on li at bounding box center [816, 501] width 1062 height 22
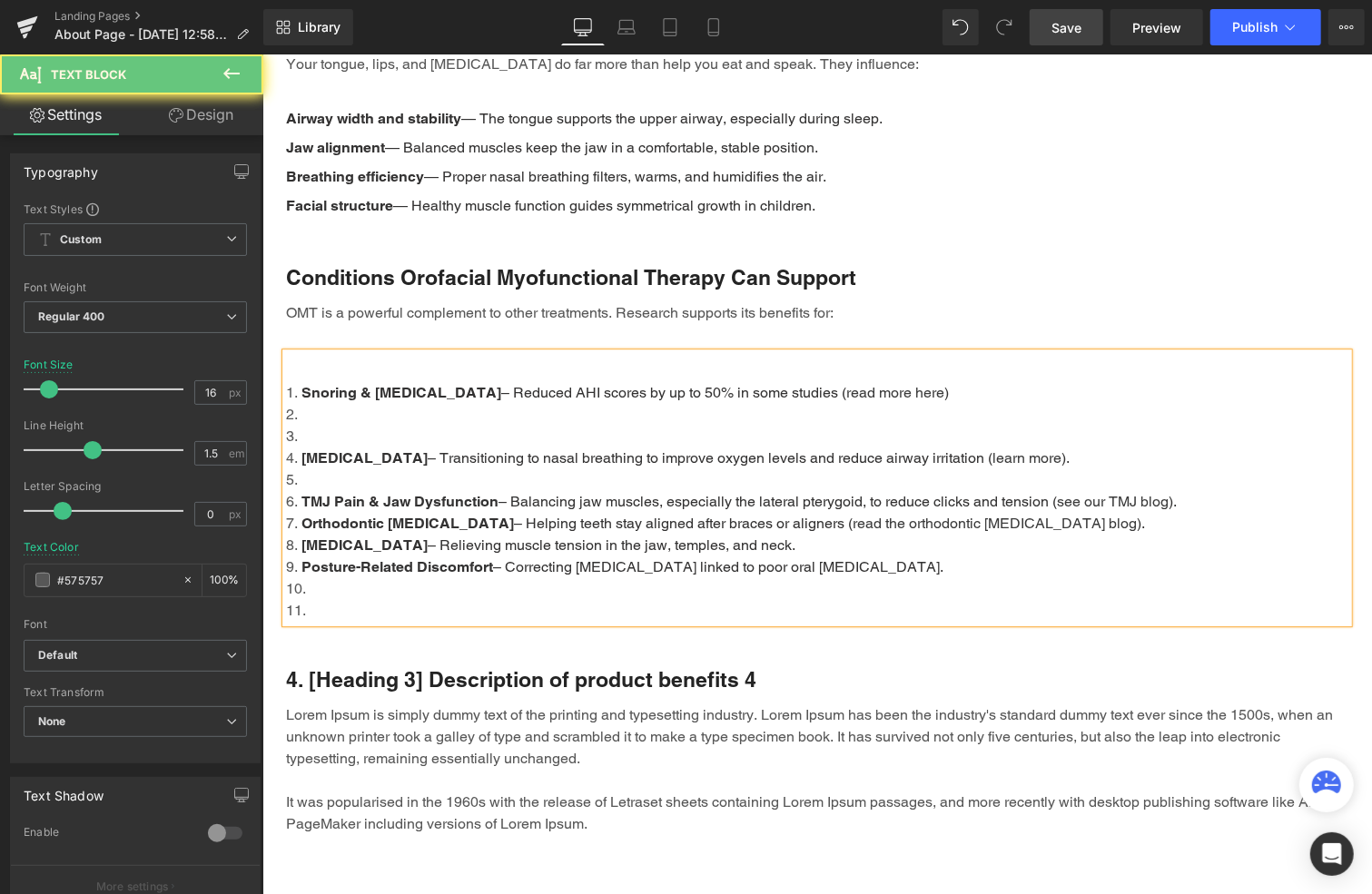
click at [319, 469] on li at bounding box center [816, 479] width 1062 height 22
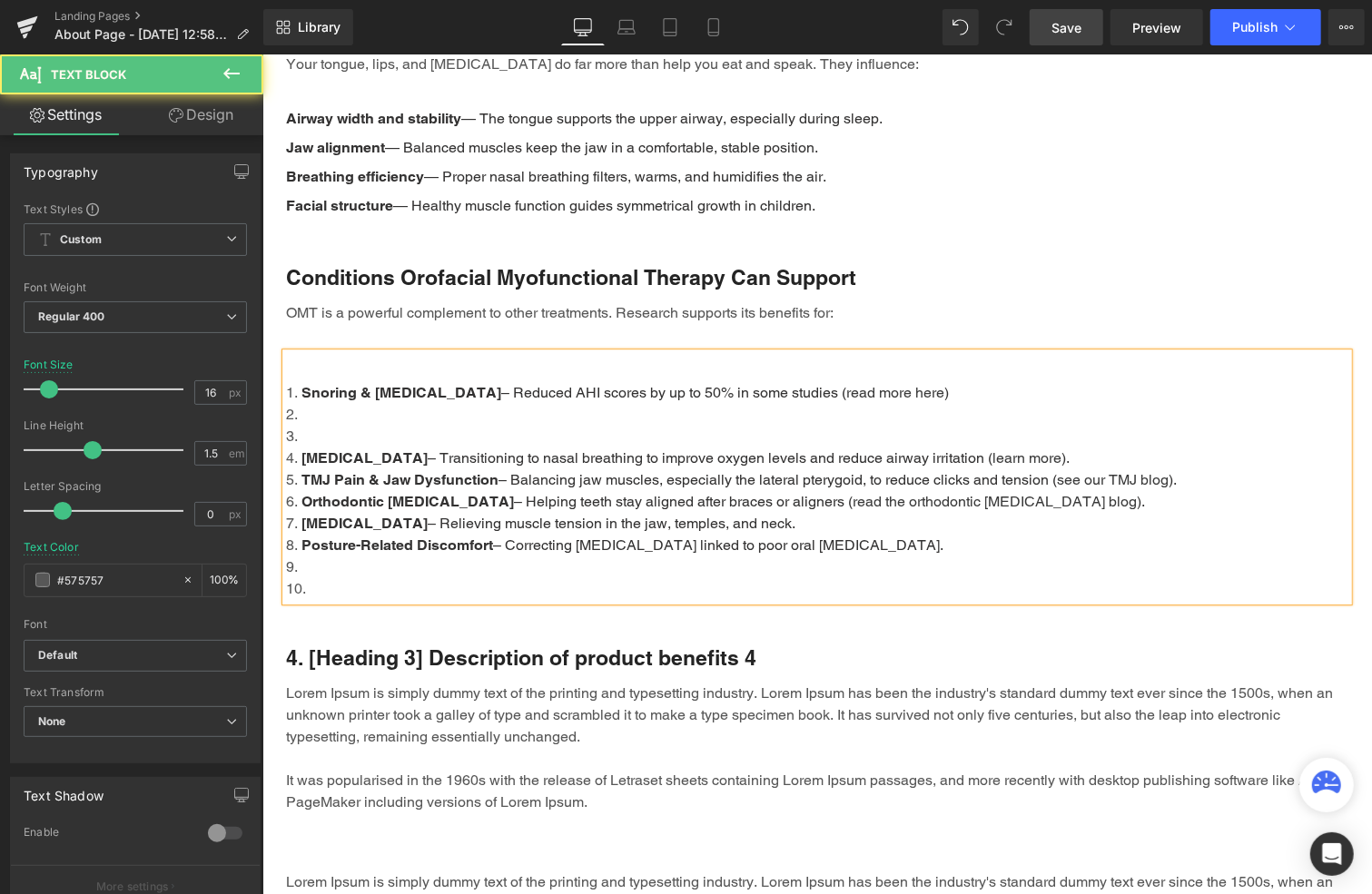
click at [324, 424] on li at bounding box center [816, 435] width 1062 height 22
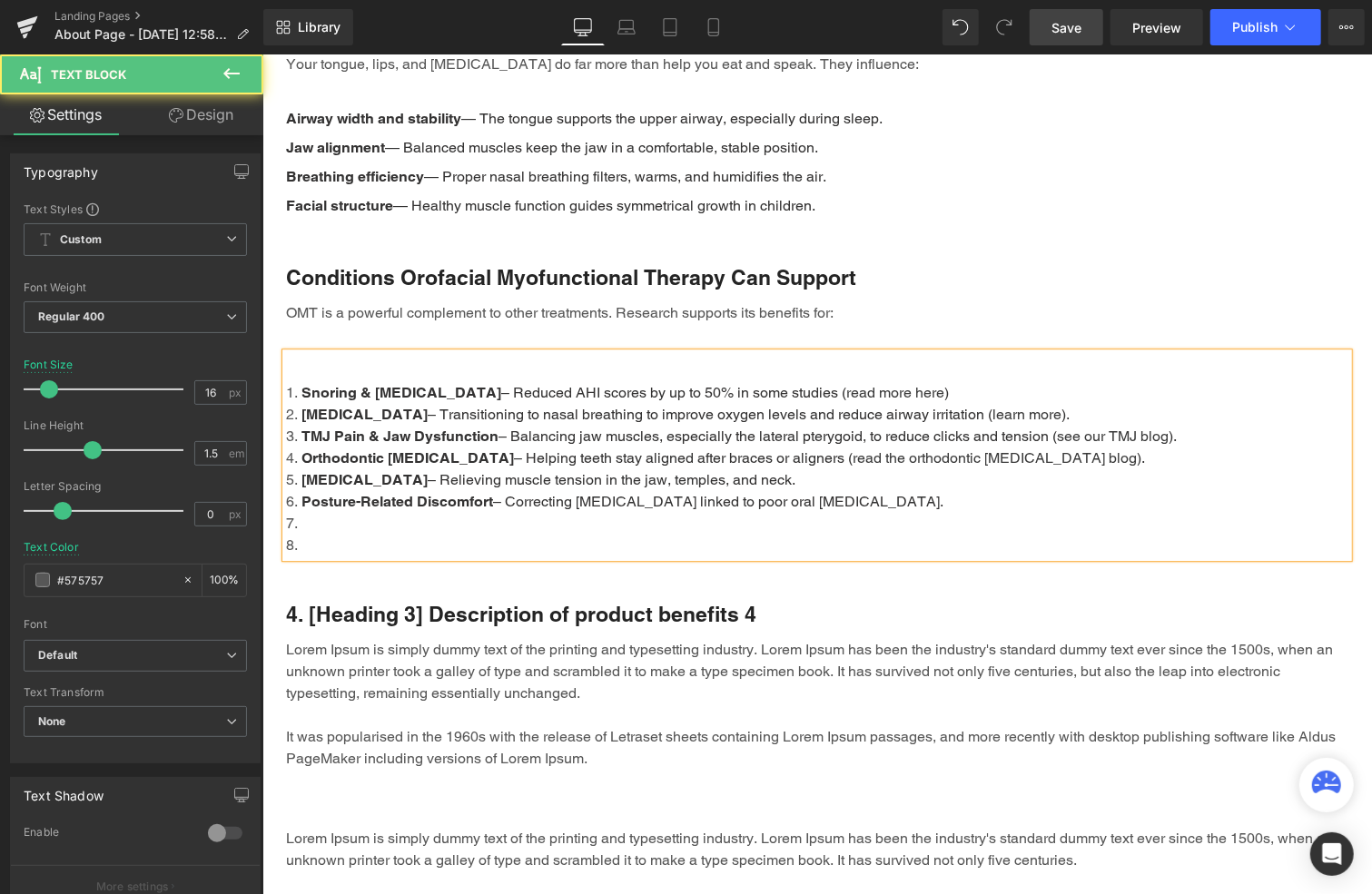
click at [319, 533] on li at bounding box center [816, 544] width 1062 height 22
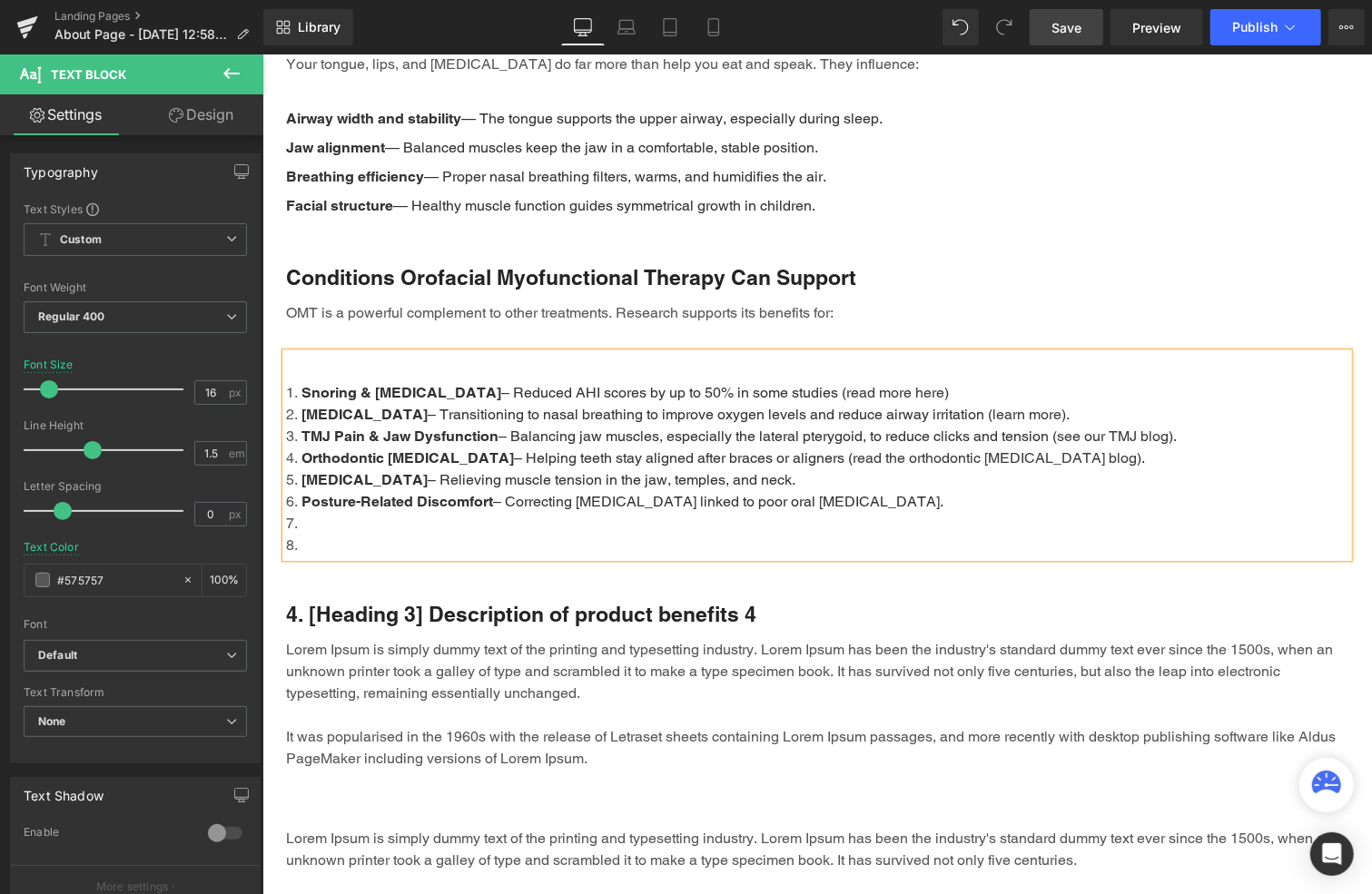
click at [317, 512] on li at bounding box center [816, 533] width 1062 height 43
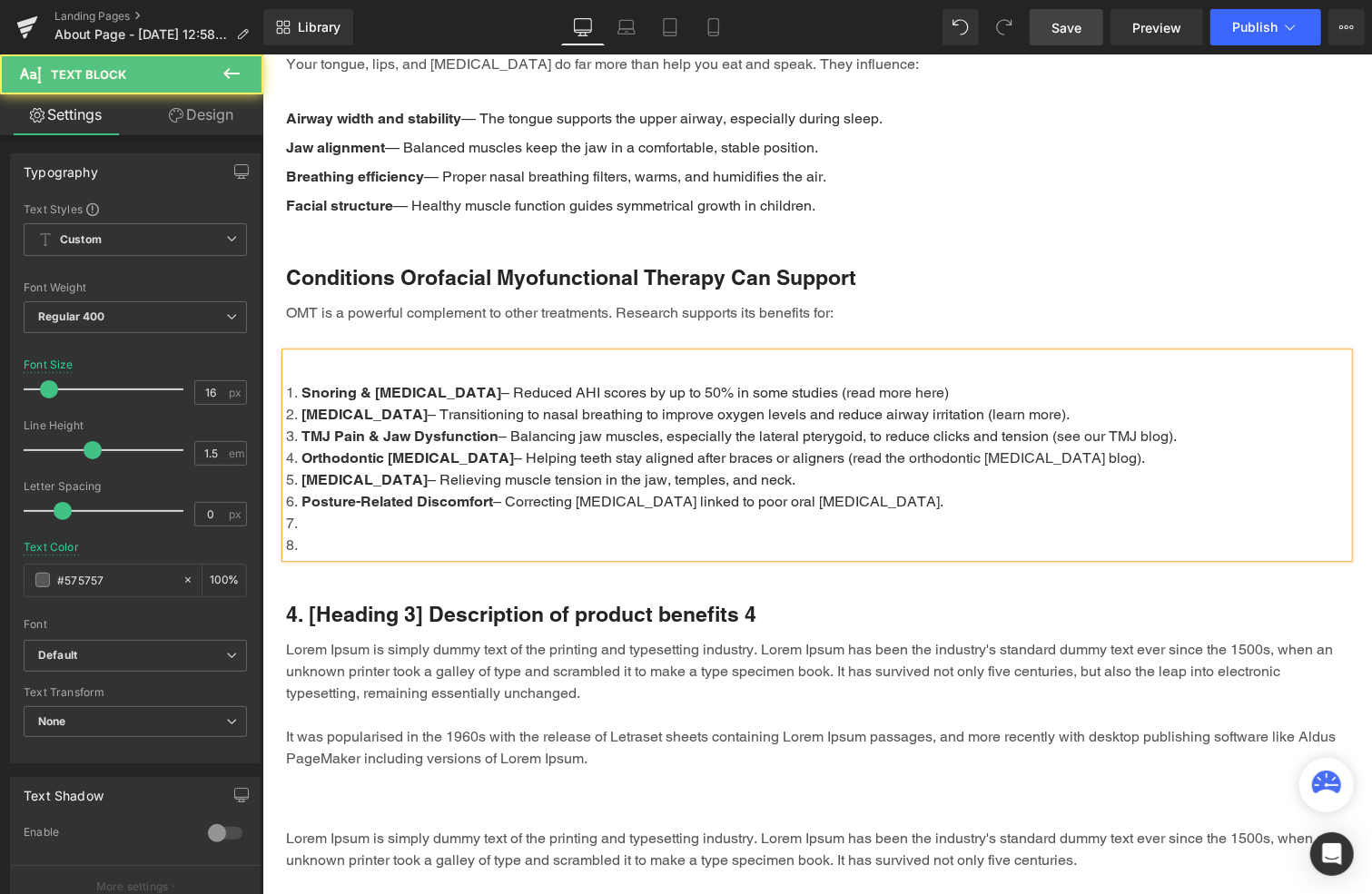
click at [319, 512] on li at bounding box center [816, 533] width 1062 height 43
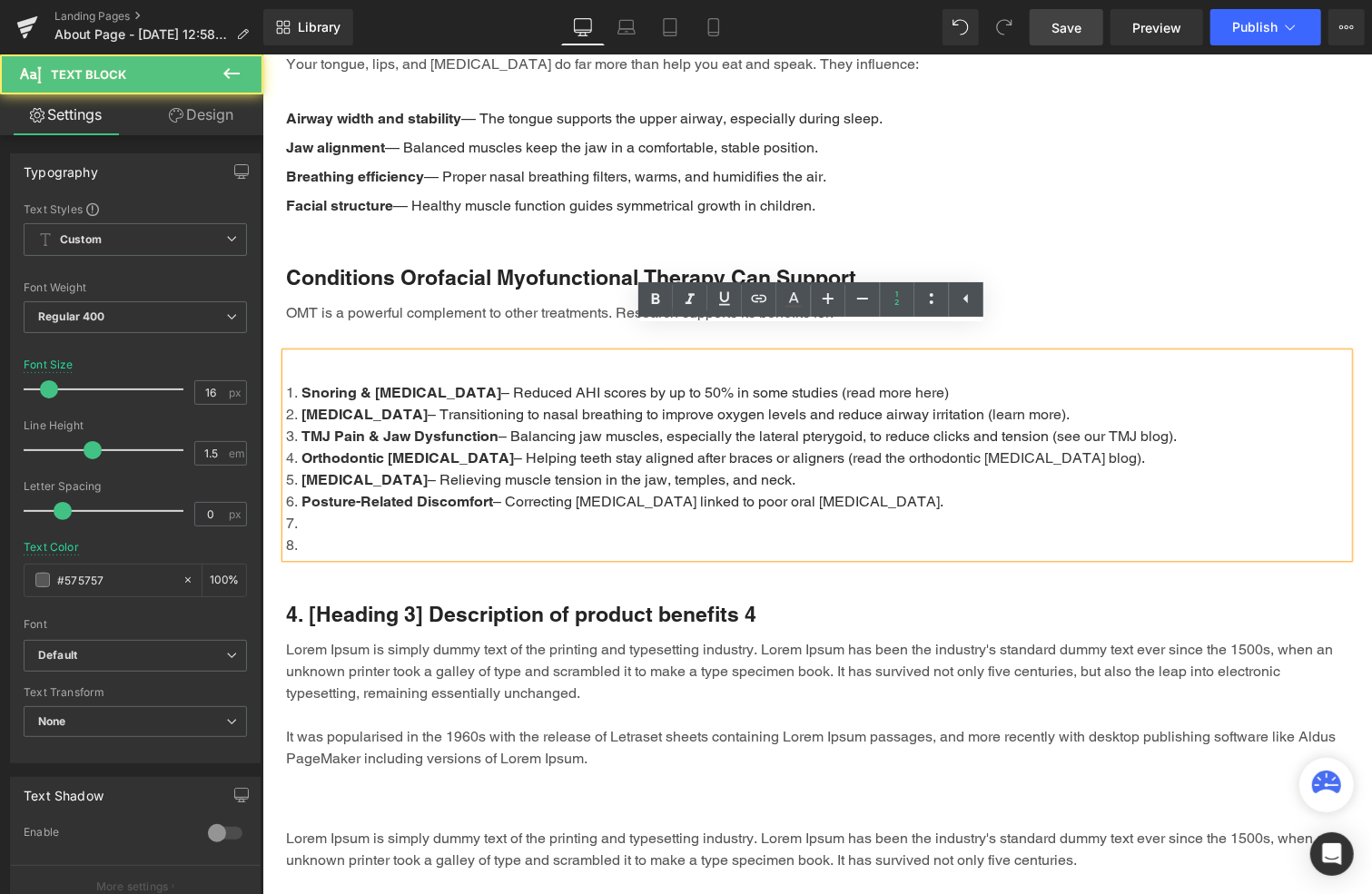
click at [316, 512] on li at bounding box center [816, 533] width 1062 height 43
drag, startPoint x: 288, startPoint y: 501, endPoint x: 316, endPoint y: 519, distance: 33.3
click at [291, 512] on li at bounding box center [816, 533] width 1062 height 43
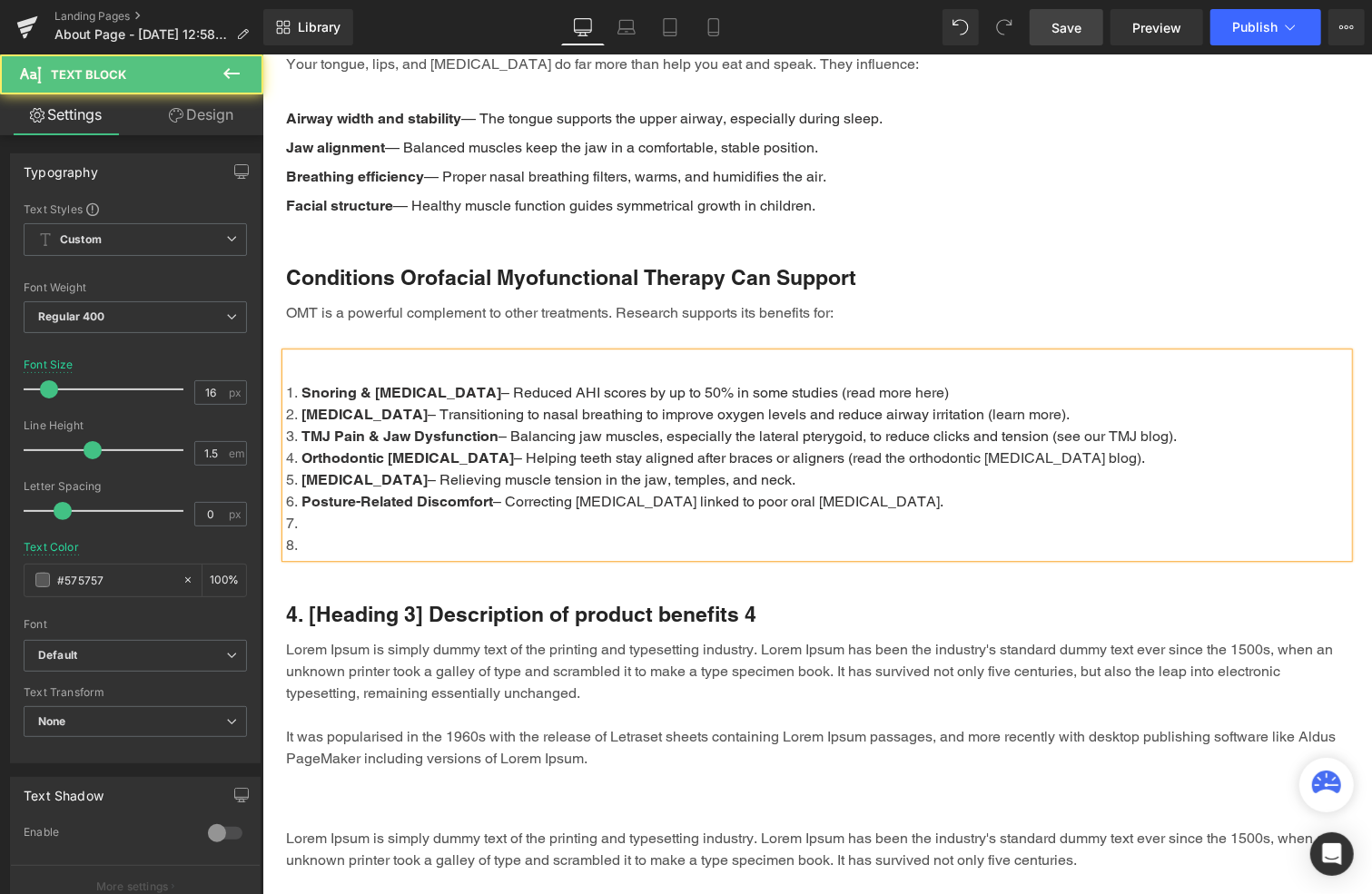
click at [919, 490] on li "Posture-Related Discomfort – Correcting forward head posture linked to poor ora…" at bounding box center [816, 501] width 1062 height 22
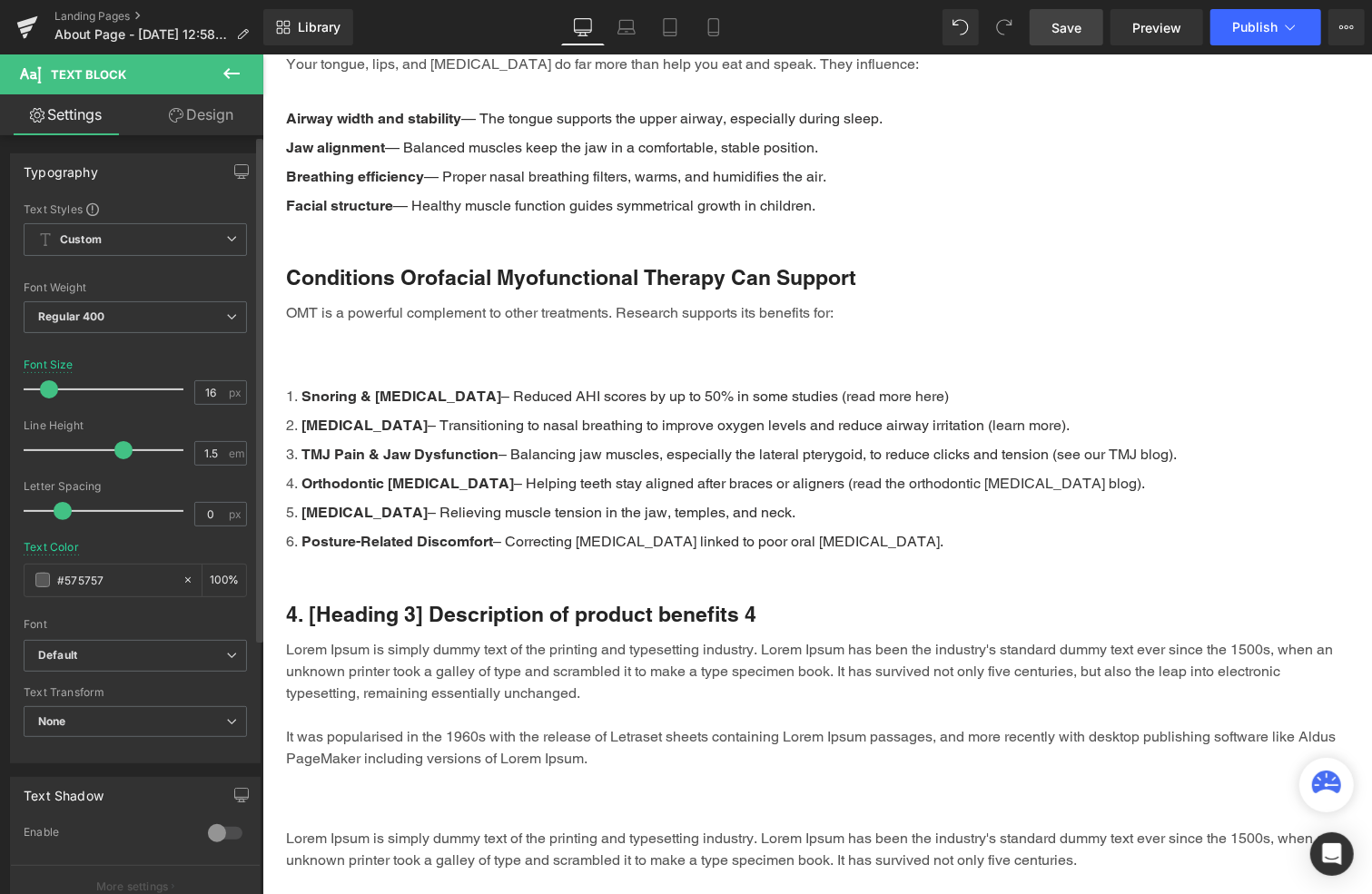
drag, startPoint x: 89, startPoint y: 449, endPoint x: 116, endPoint y: 443, distance: 27.7
click at [116, 443] on span at bounding box center [123, 449] width 18 height 18
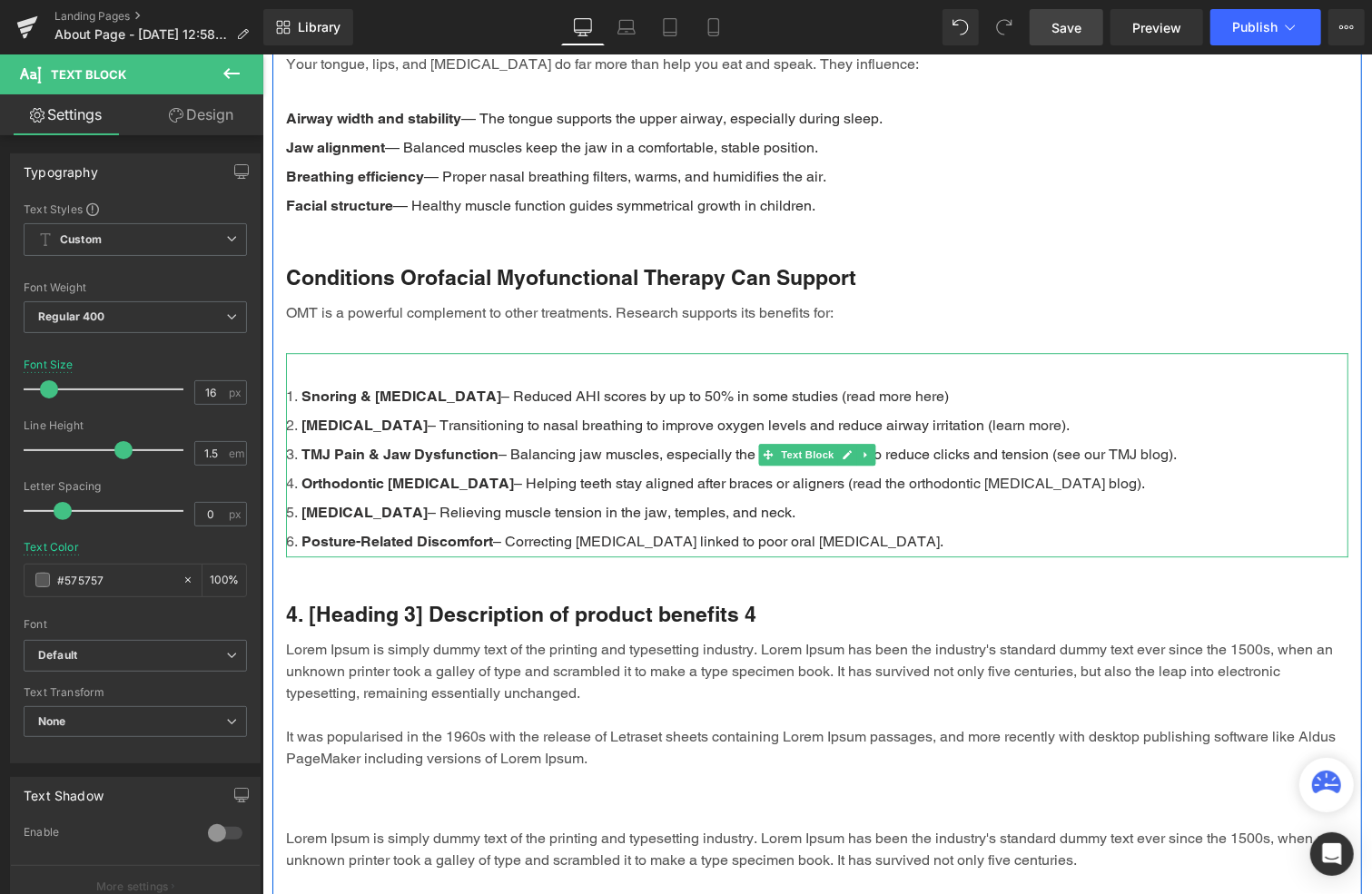
click at [811, 498] on li "Chronic Headaches – Relieving muscle tension in the jaw, temples, and neck." at bounding box center [816, 512] width 1062 height 29
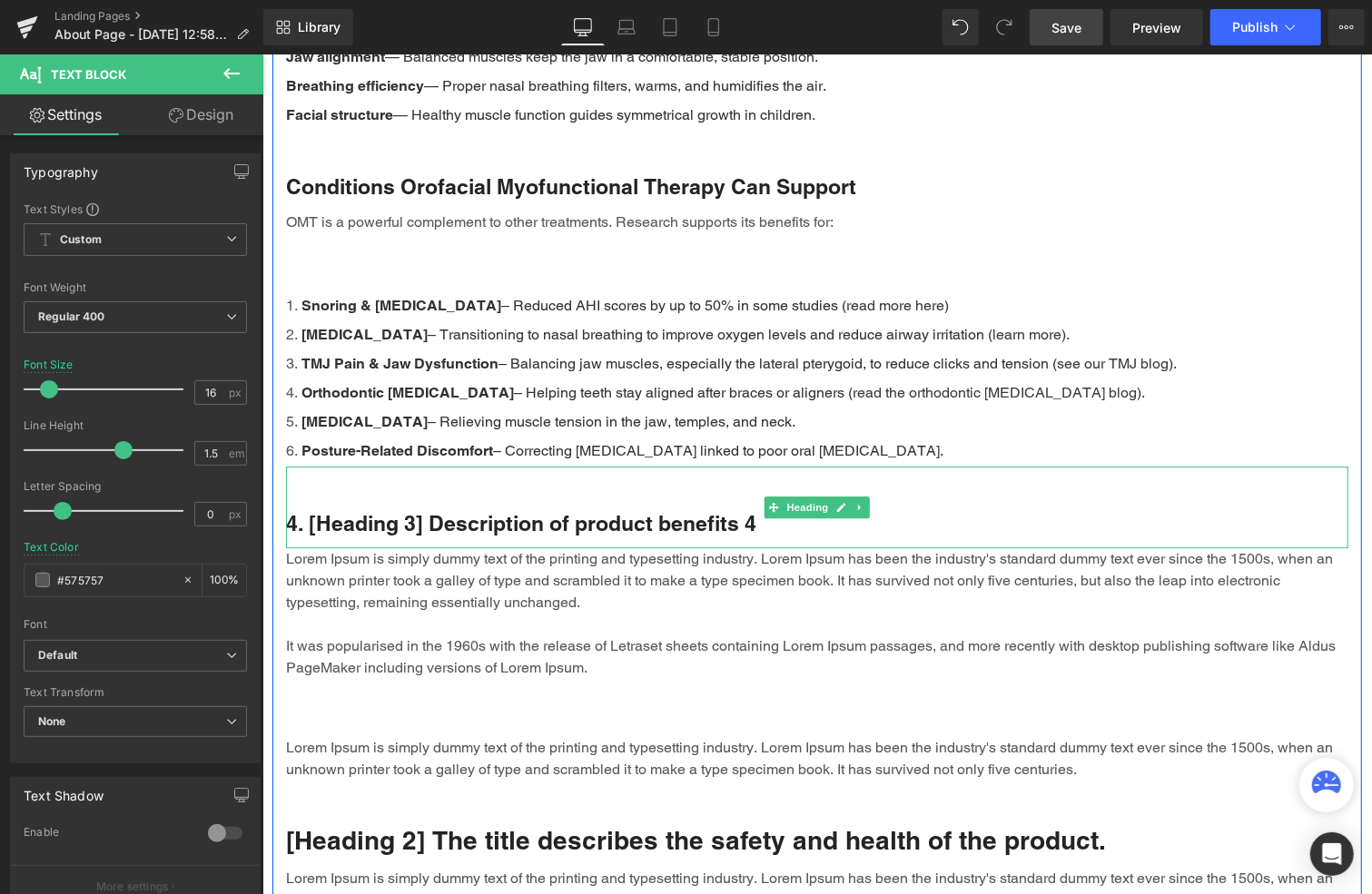
click at [465, 509] on h3 "4. [Heading 3] Description of product benefits 4" at bounding box center [816, 523] width 1062 height 27
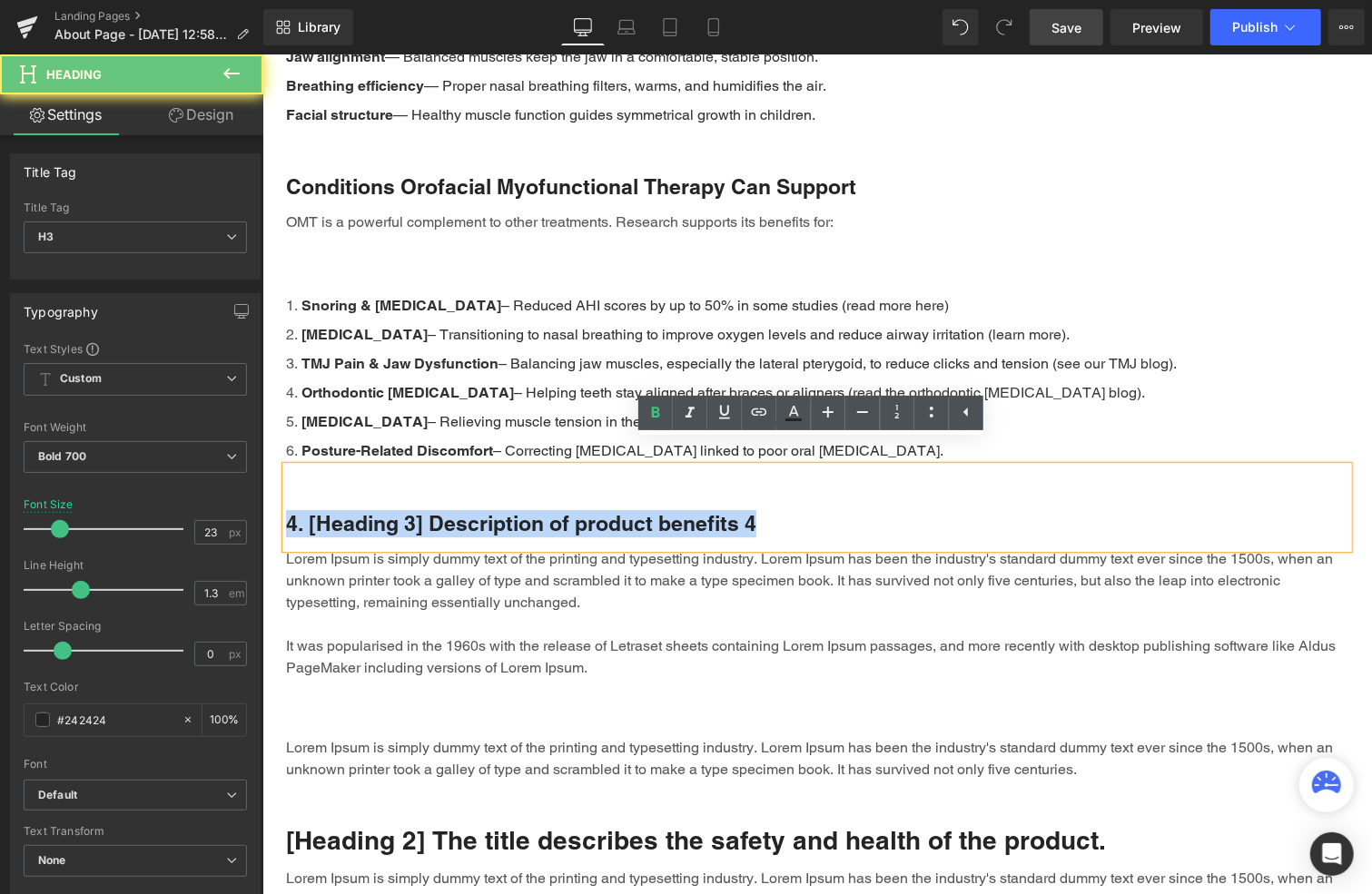
click at [465, 509] on h3 "4. [Heading 3] Description of product benefits 4" at bounding box center [816, 523] width 1062 height 27
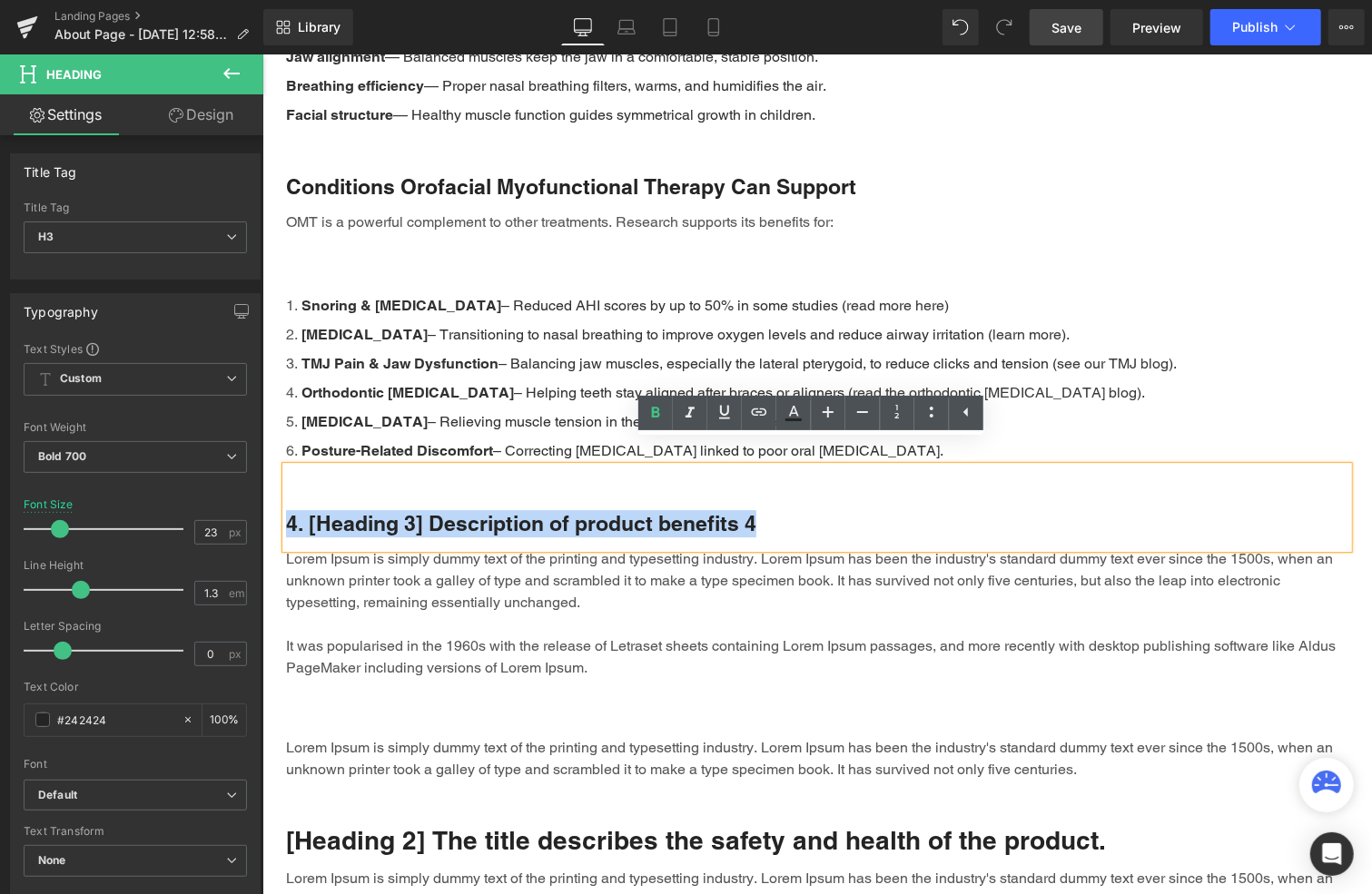
paste div
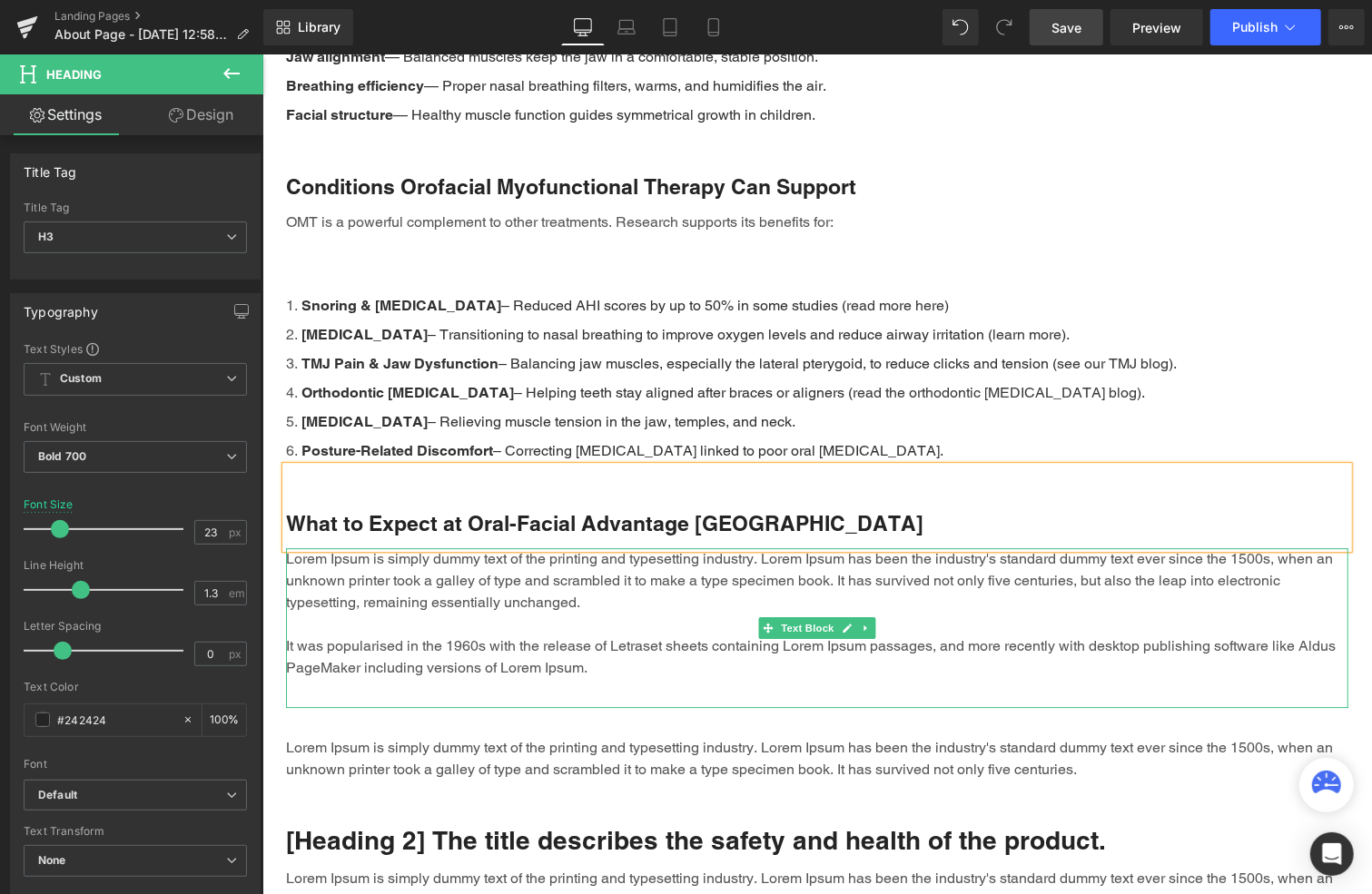
click at [612, 610] on p "Lorem Ipsum is simply dummy text of the printing and typesetting industry. Lore…" at bounding box center [816, 613] width 1062 height 131
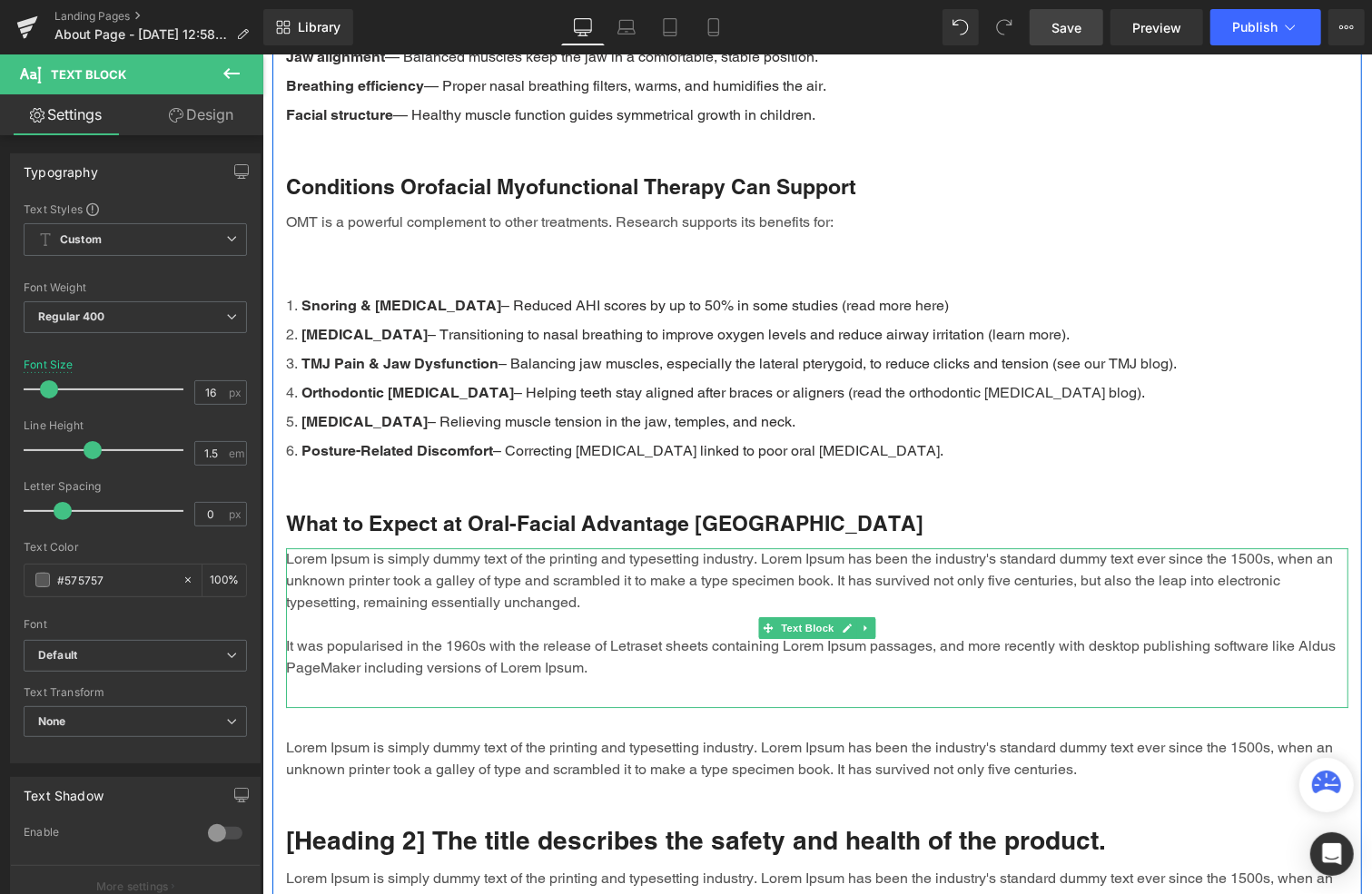
click at [387, 556] on p "Lorem Ipsum is simply dummy text of the printing and typesetting industry. Lore…" at bounding box center [816, 613] width 1062 height 131
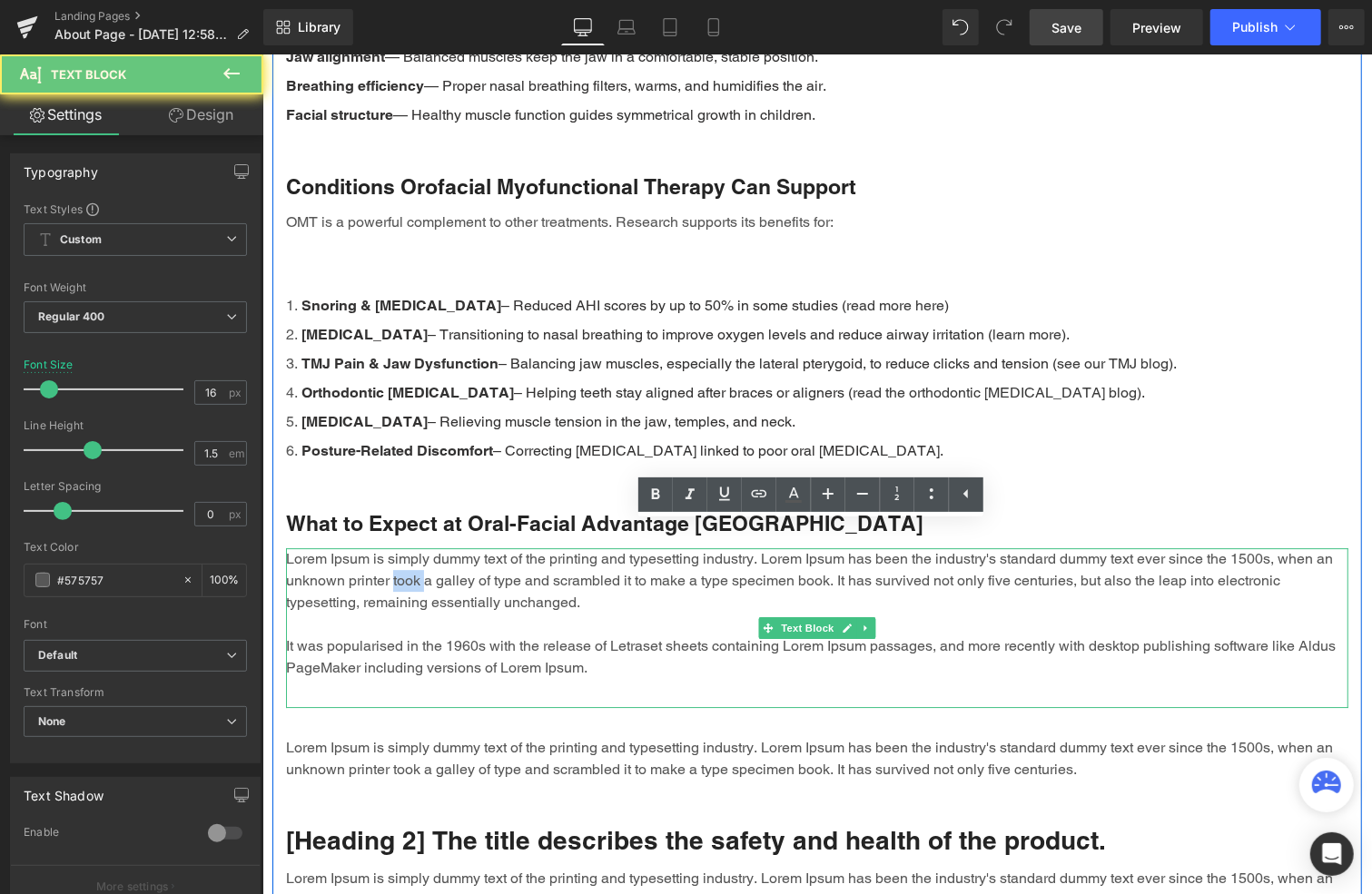
click at [387, 556] on p "Lorem Ipsum is simply dummy text of the printing and typesetting industry. Lore…" at bounding box center [816, 613] width 1062 height 131
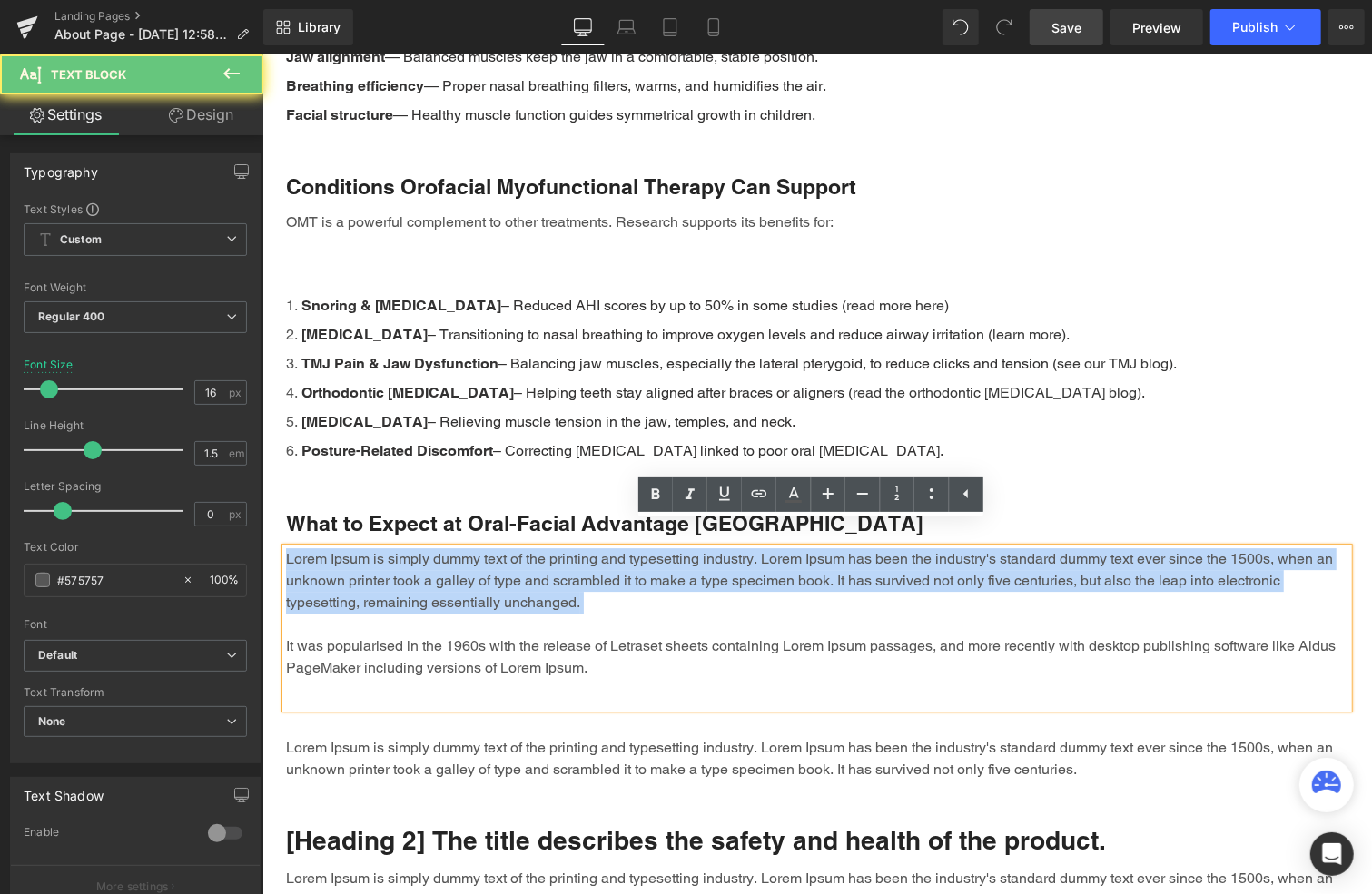
click at [387, 556] on p "Lorem Ipsum is simply dummy text of the printing and typesetting industry. Lore…" at bounding box center [816, 613] width 1062 height 131
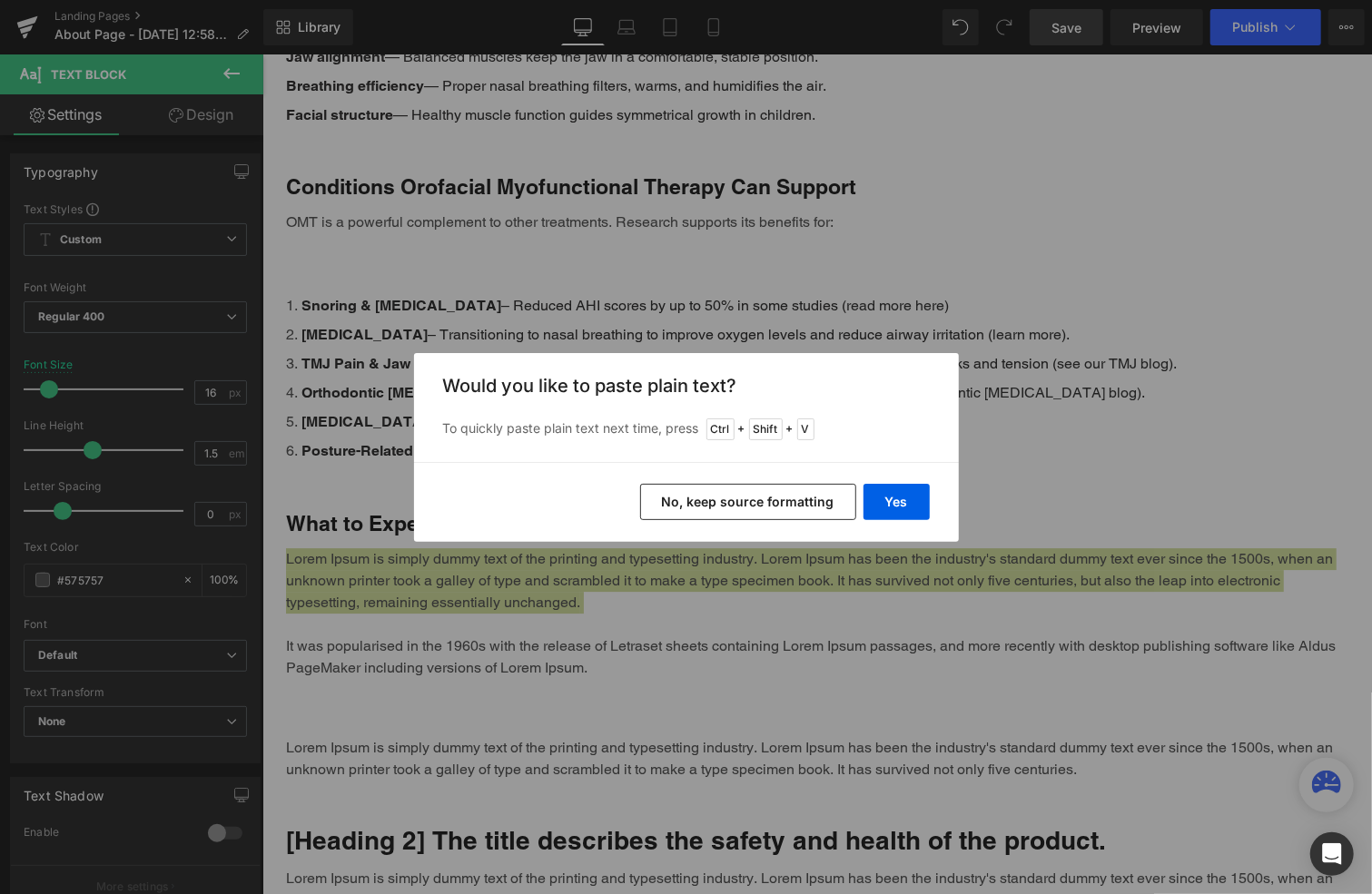
click at [750, 501] on button "No, keep source formatting" at bounding box center [749, 502] width 216 height 37
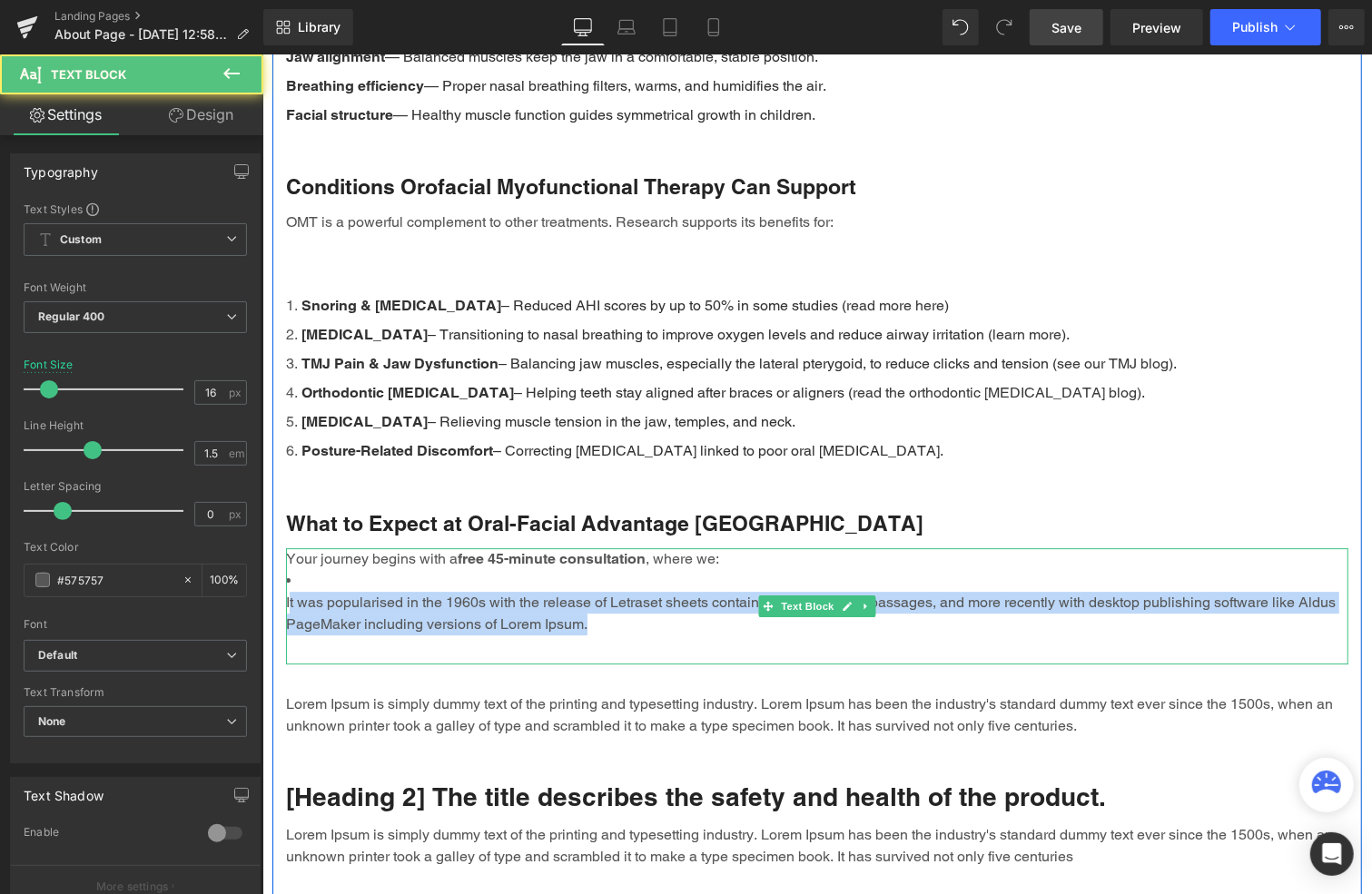
drag, startPoint x: 573, startPoint y: 601, endPoint x: 284, endPoint y: 582, distance: 289.6
click at [286, 591] on p "It was popularised in the 1960s with the release of Letraset sheets containing …" at bounding box center [816, 612] width 1062 height 43
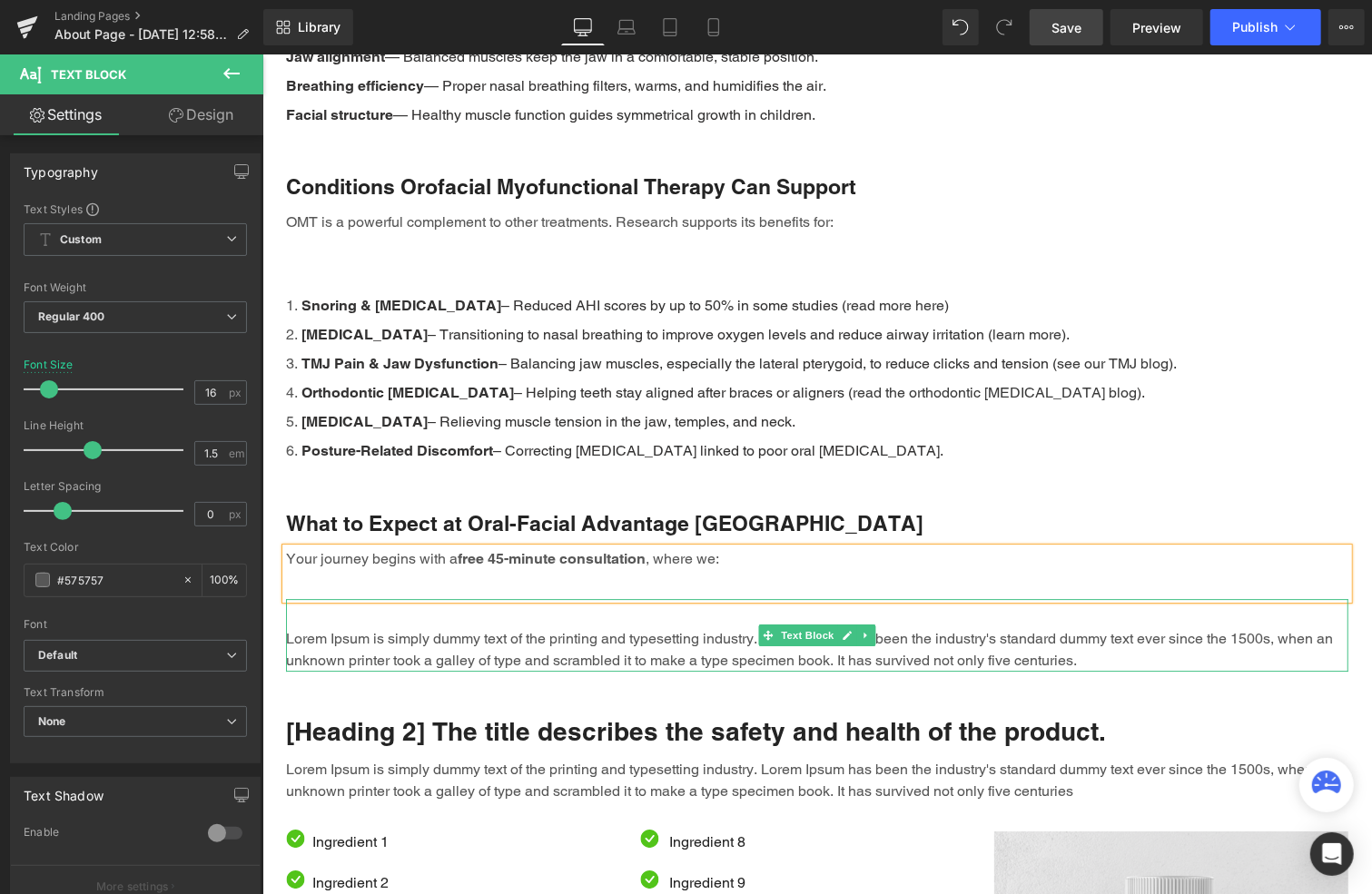
click at [516, 627] on p "Lorem Ipsum is simply dummy text of the printing and typesetting industry. Lore…" at bounding box center [816, 648] width 1062 height 43
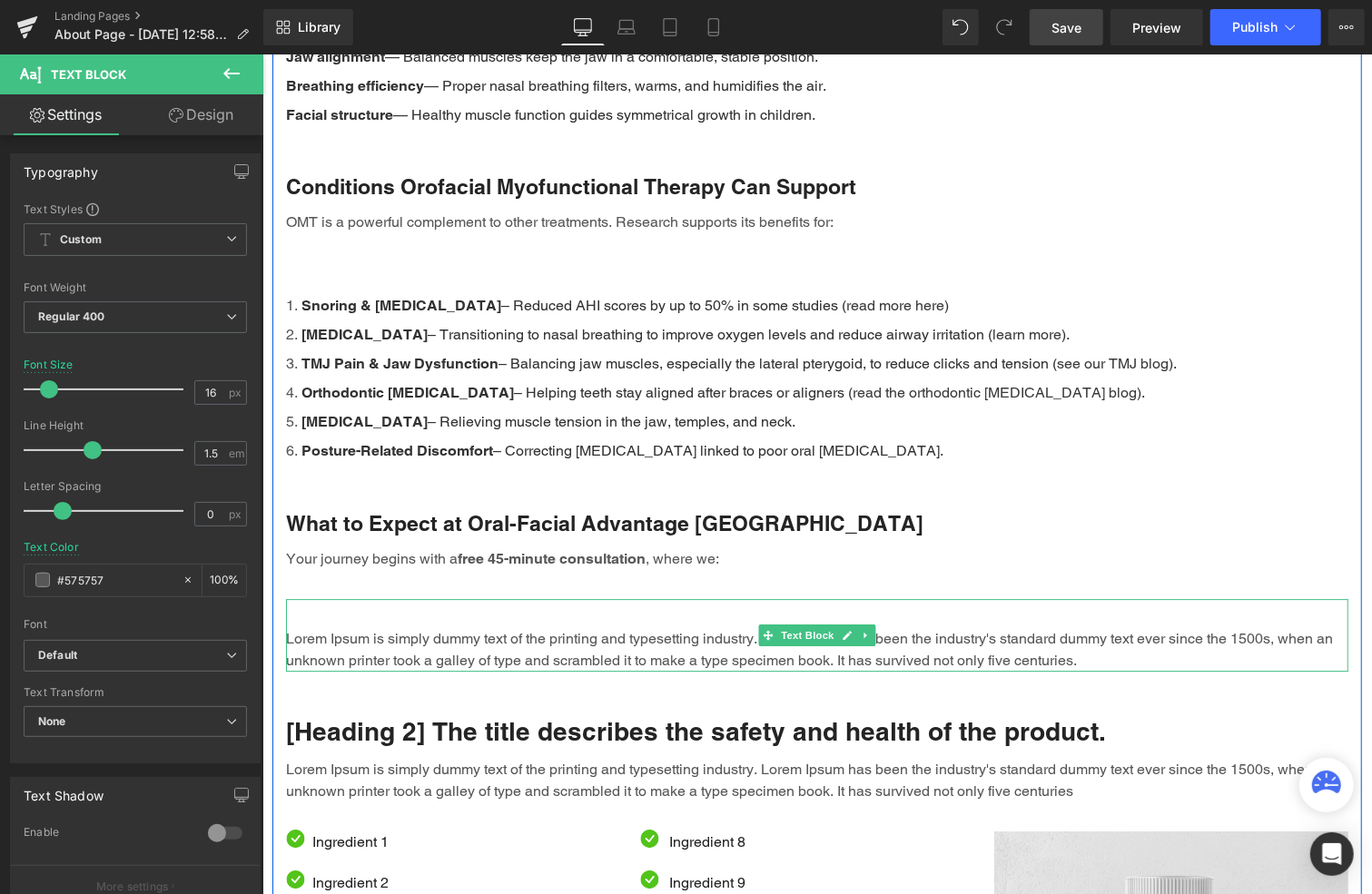
click at [460, 634] on p "Lorem Ipsum is simply dummy text of the printing and typesetting industry. Lore…" at bounding box center [816, 648] width 1062 height 43
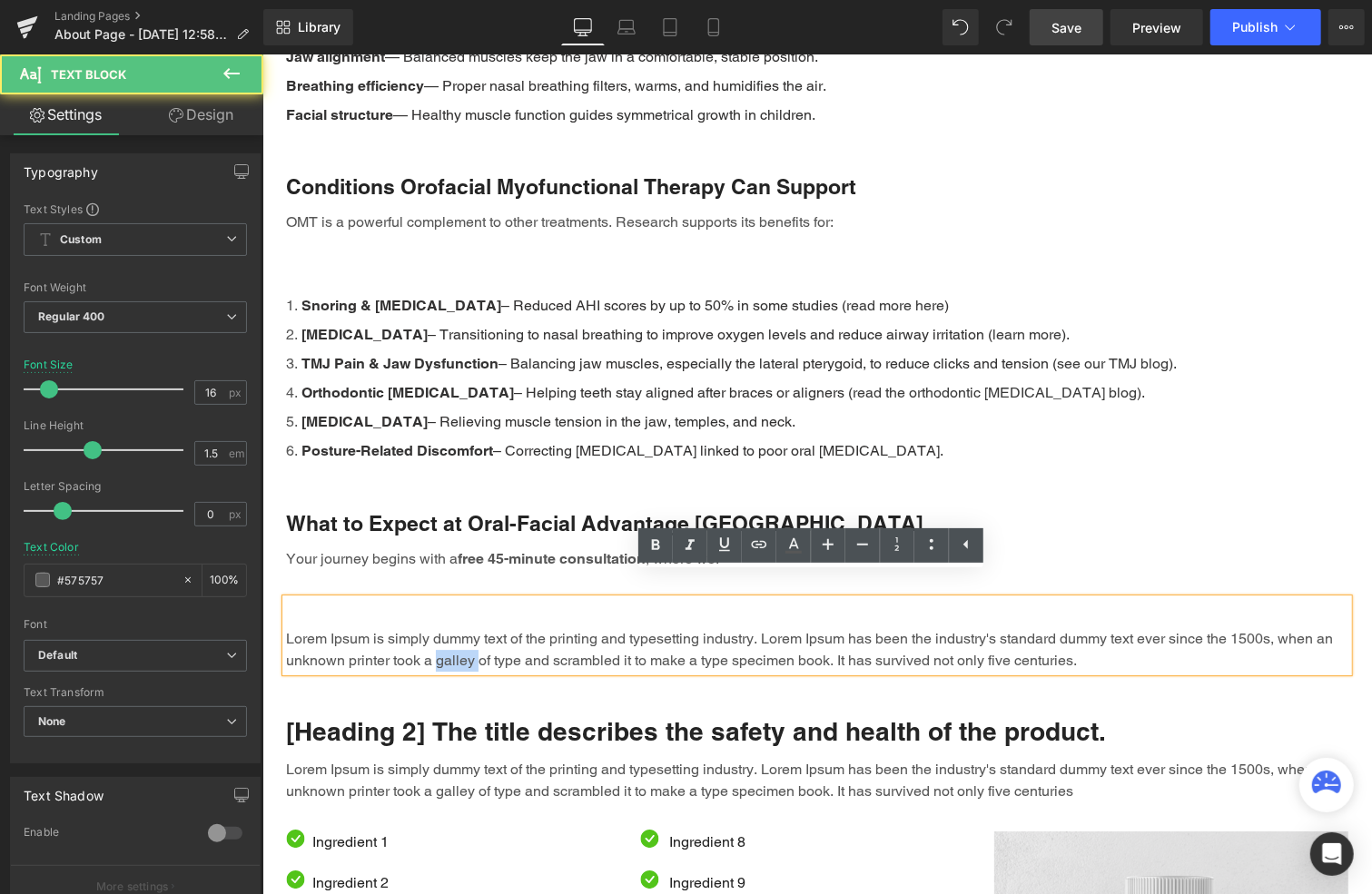
click at [460, 634] on p "Lorem Ipsum is simply dummy text of the printing and typesetting industry. Lore…" at bounding box center [816, 648] width 1062 height 43
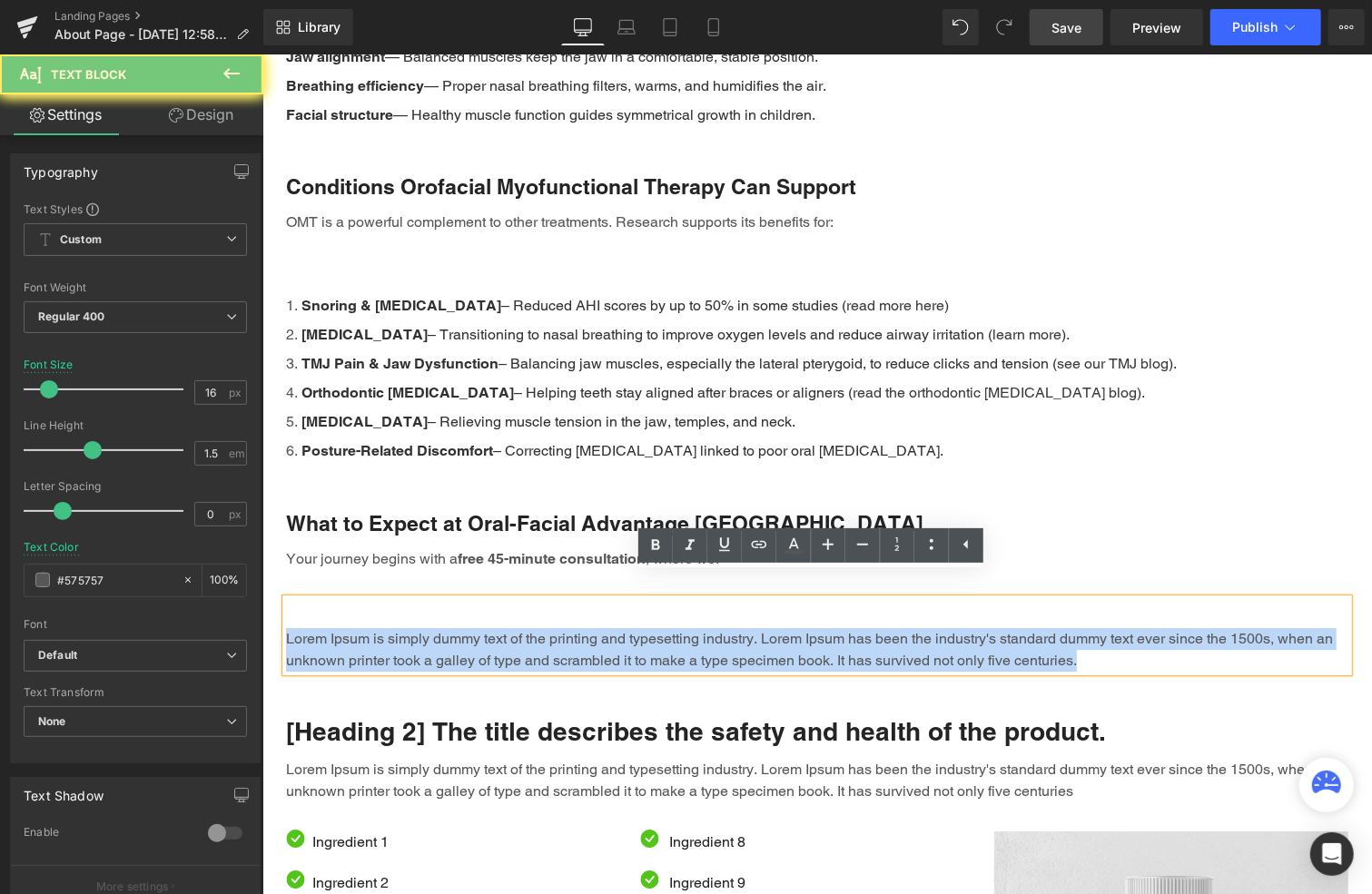
click at [460, 634] on p "Lorem Ipsum is simply dummy text of the printing and typesetting industry. Lore…" at bounding box center [816, 648] width 1062 height 43
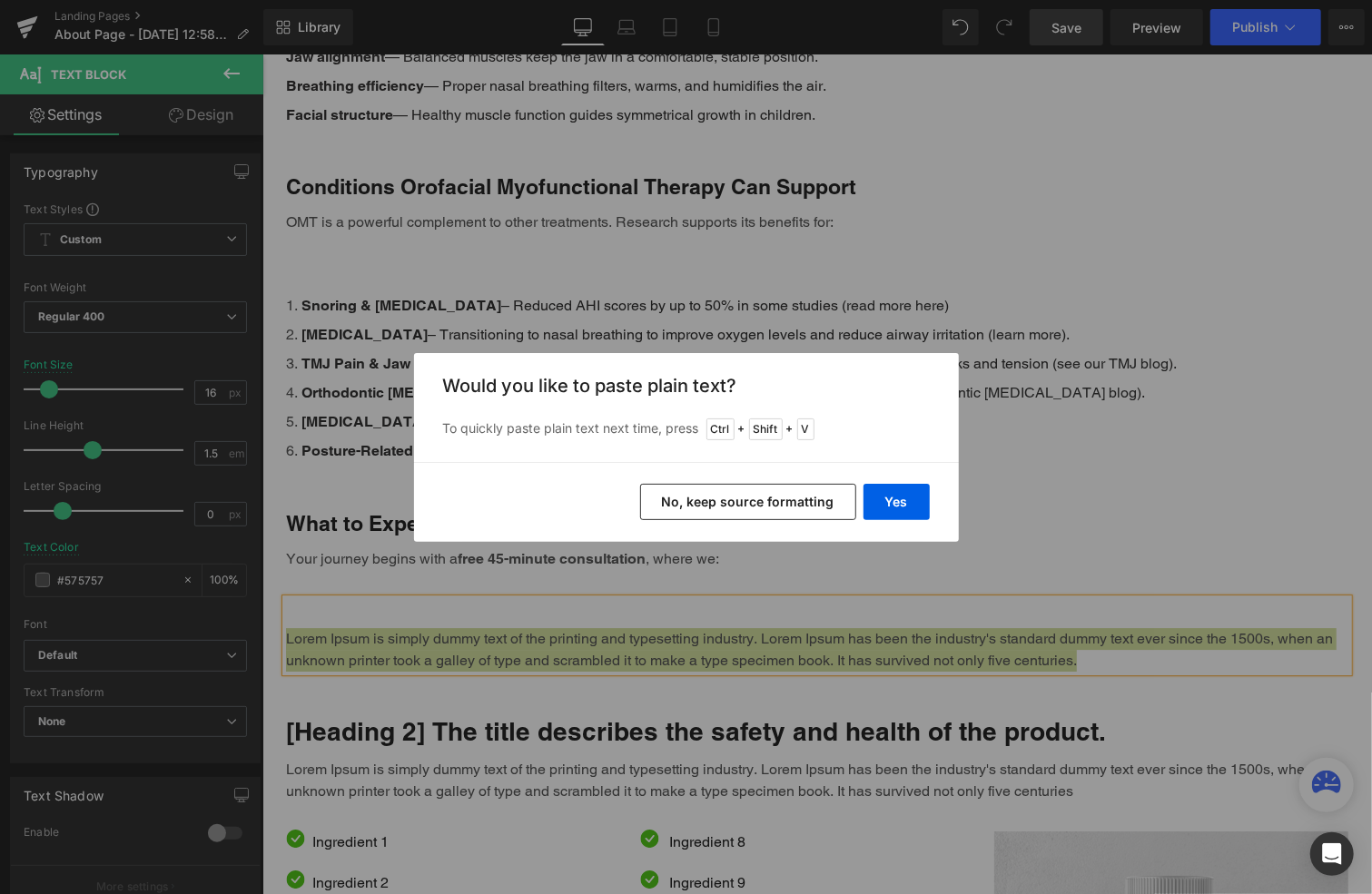
click at [784, 497] on button "No, keep source formatting" at bounding box center [749, 502] width 216 height 37
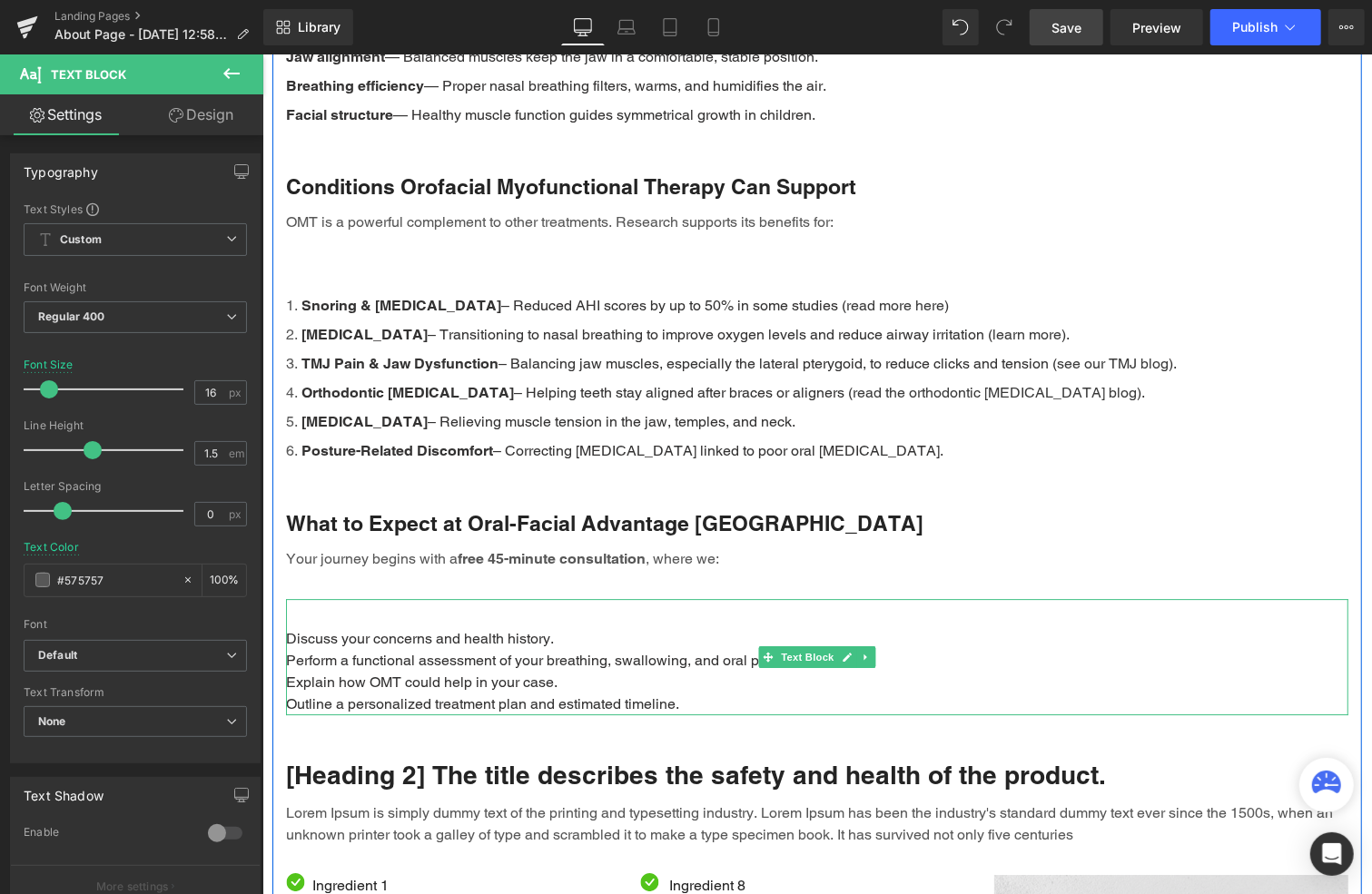
click at [559, 649] on p "Perform a functional assessment of your breathing, swallowing, and oral posture." at bounding box center [816, 660] width 1062 height 22
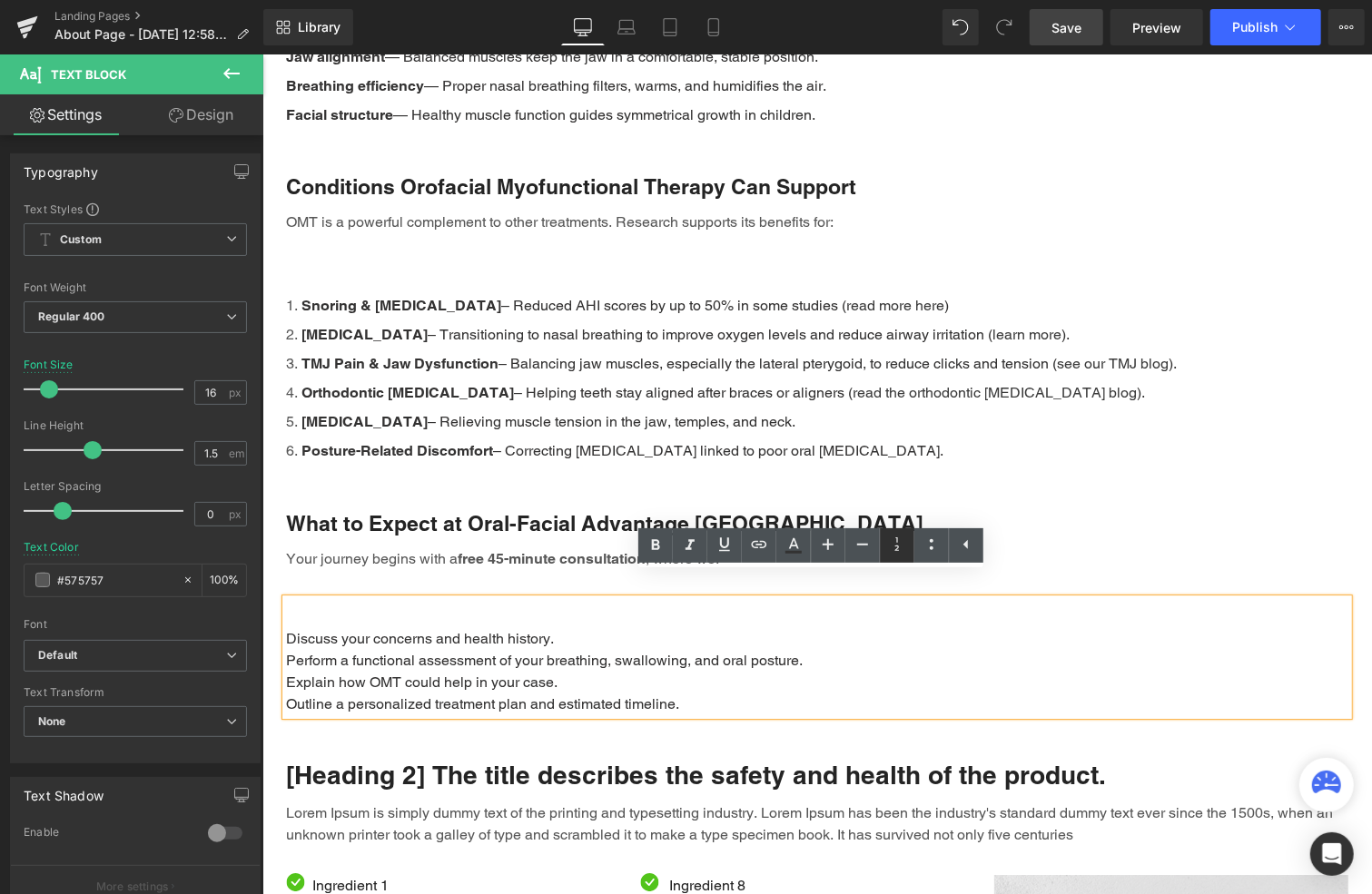
click at [903, 544] on icon at bounding box center [897, 544] width 22 height 22
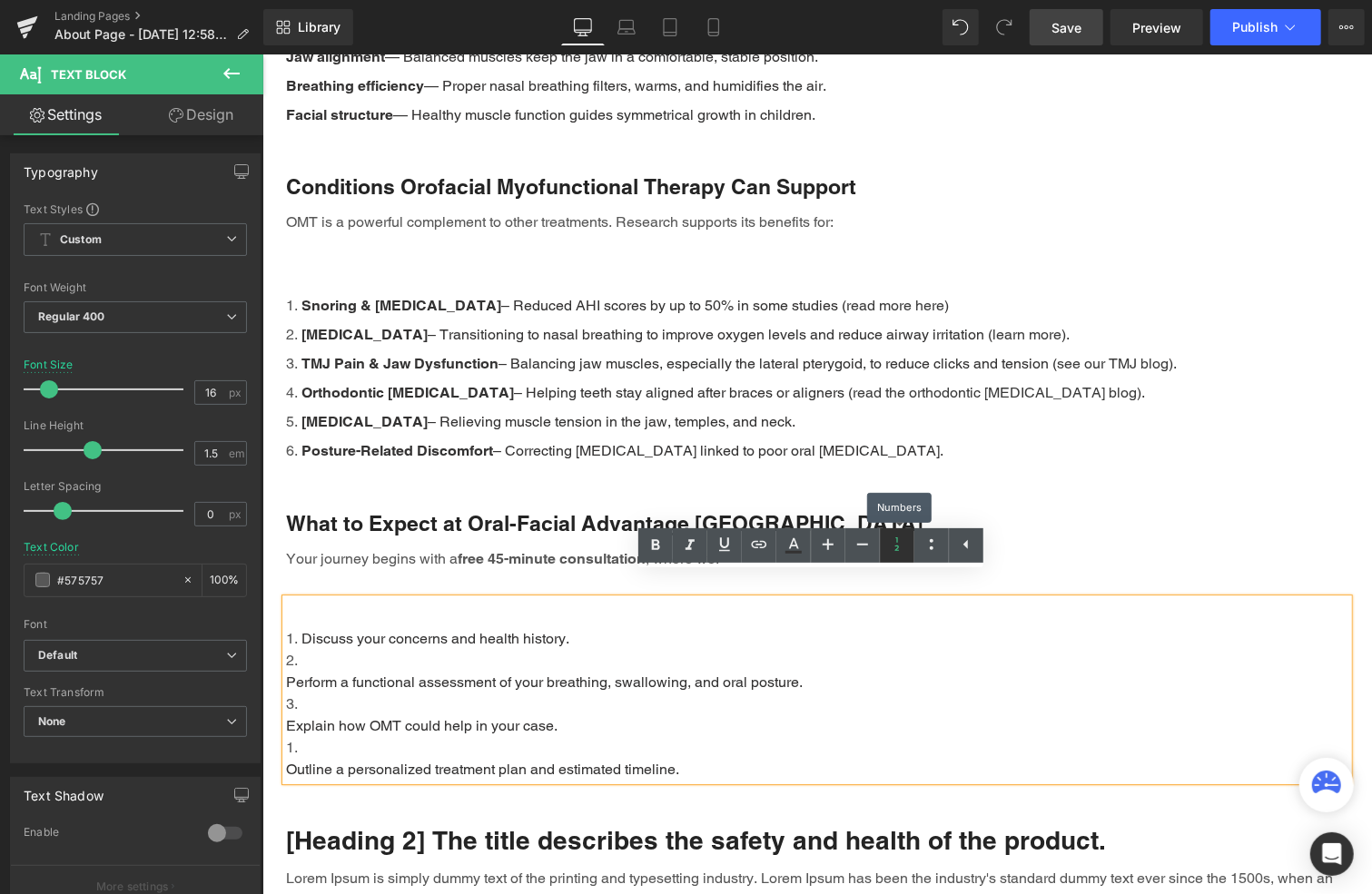
click at [903, 545] on icon at bounding box center [897, 544] width 22 height 22
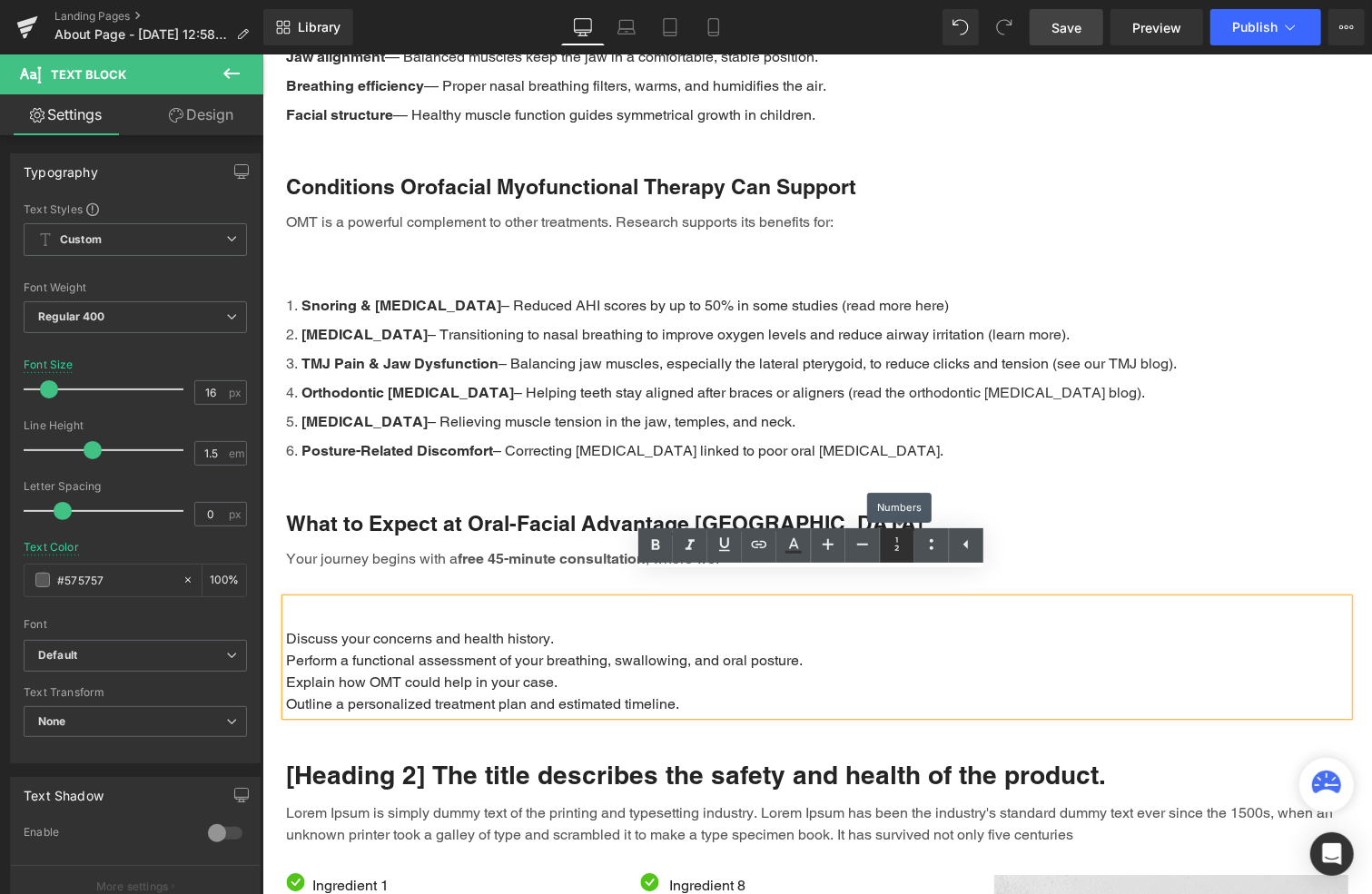
click at [903, 545] on icon at bounding box center [897, 544] width 22 height 22
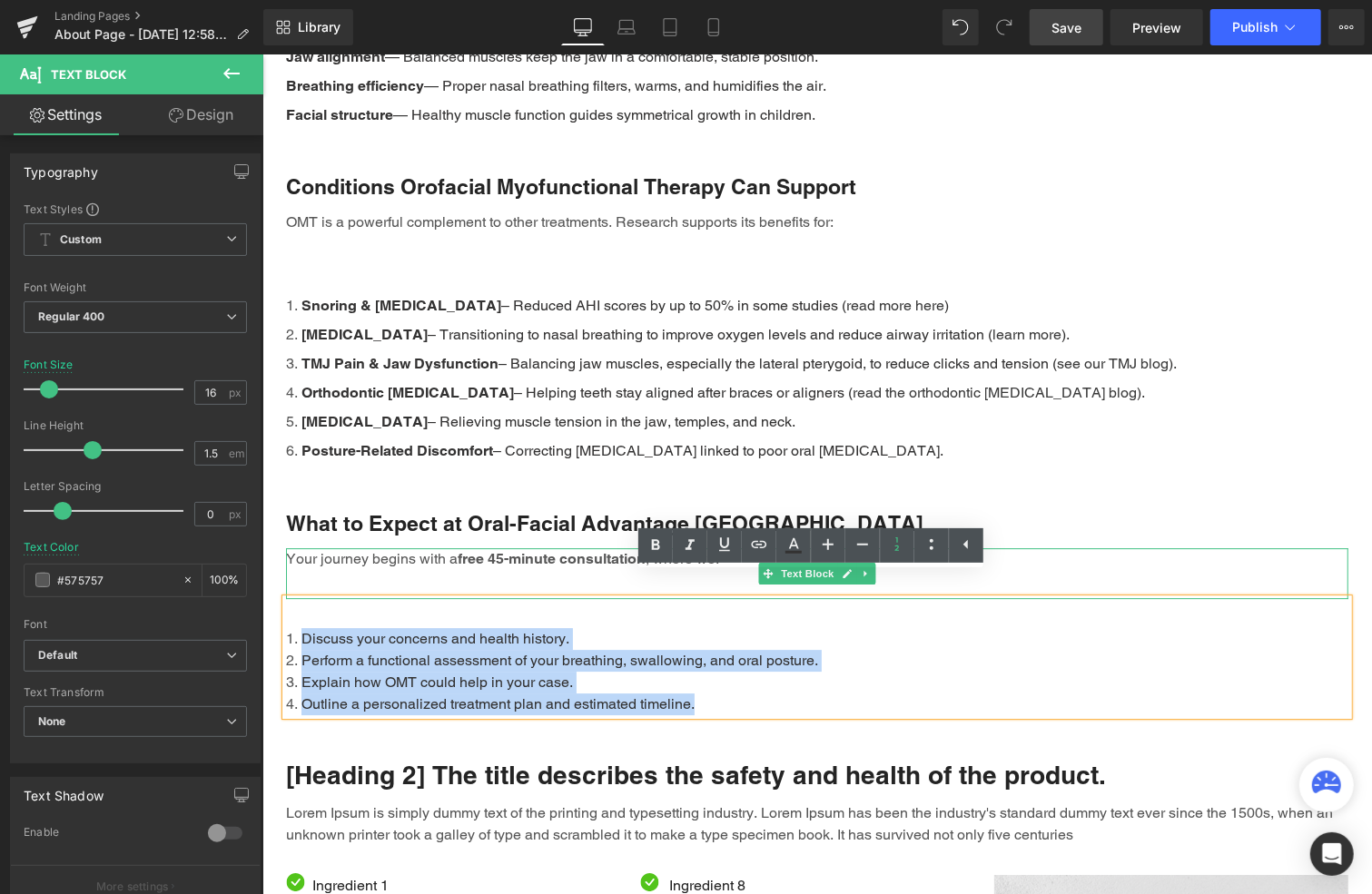
click at [357, 555] on div "Your journey begins with a free 45-minute consultation , where we:" at bounding box center [816, 573] width 1062 height 51
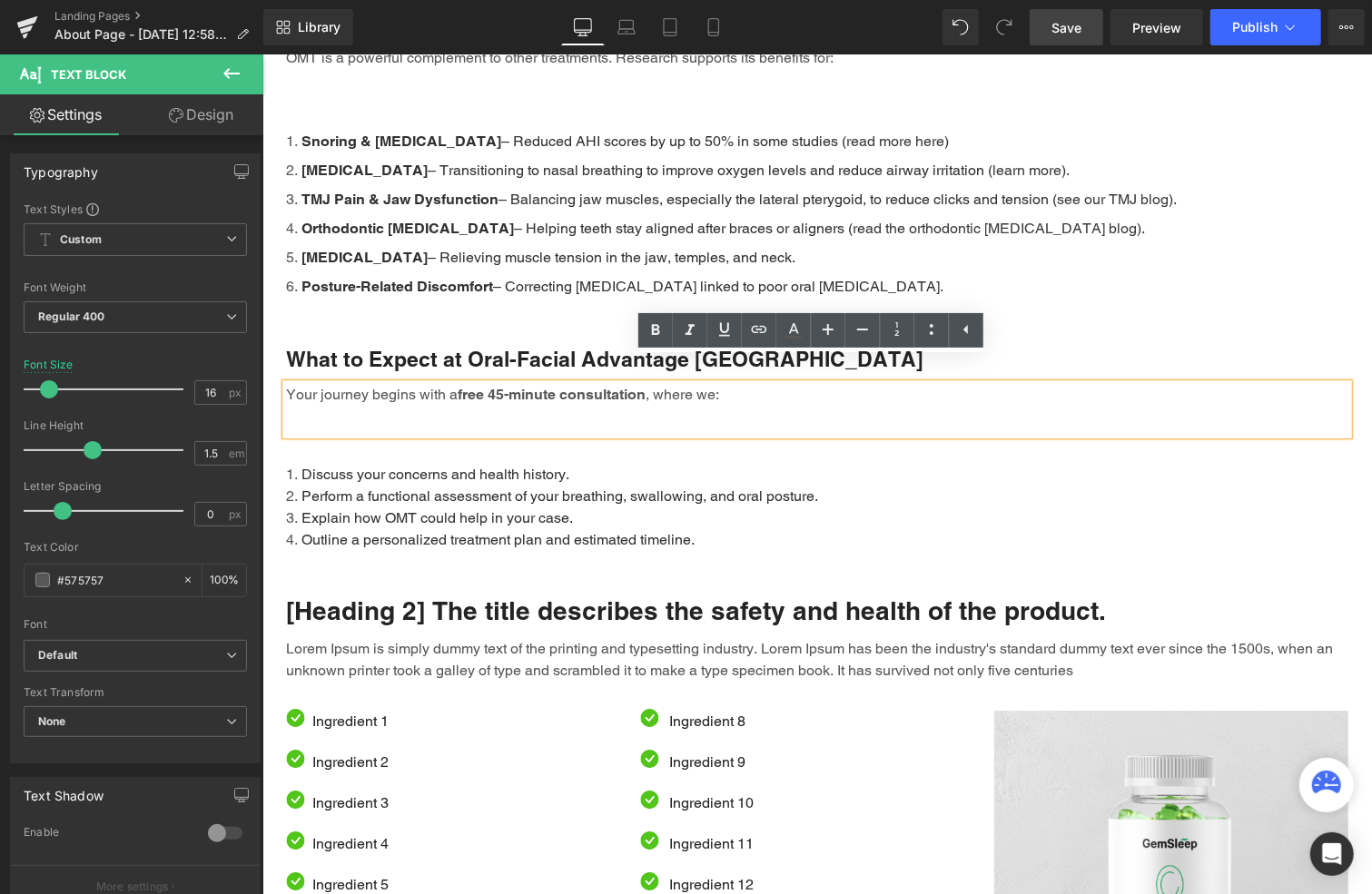
scroll to position [3299, 0]
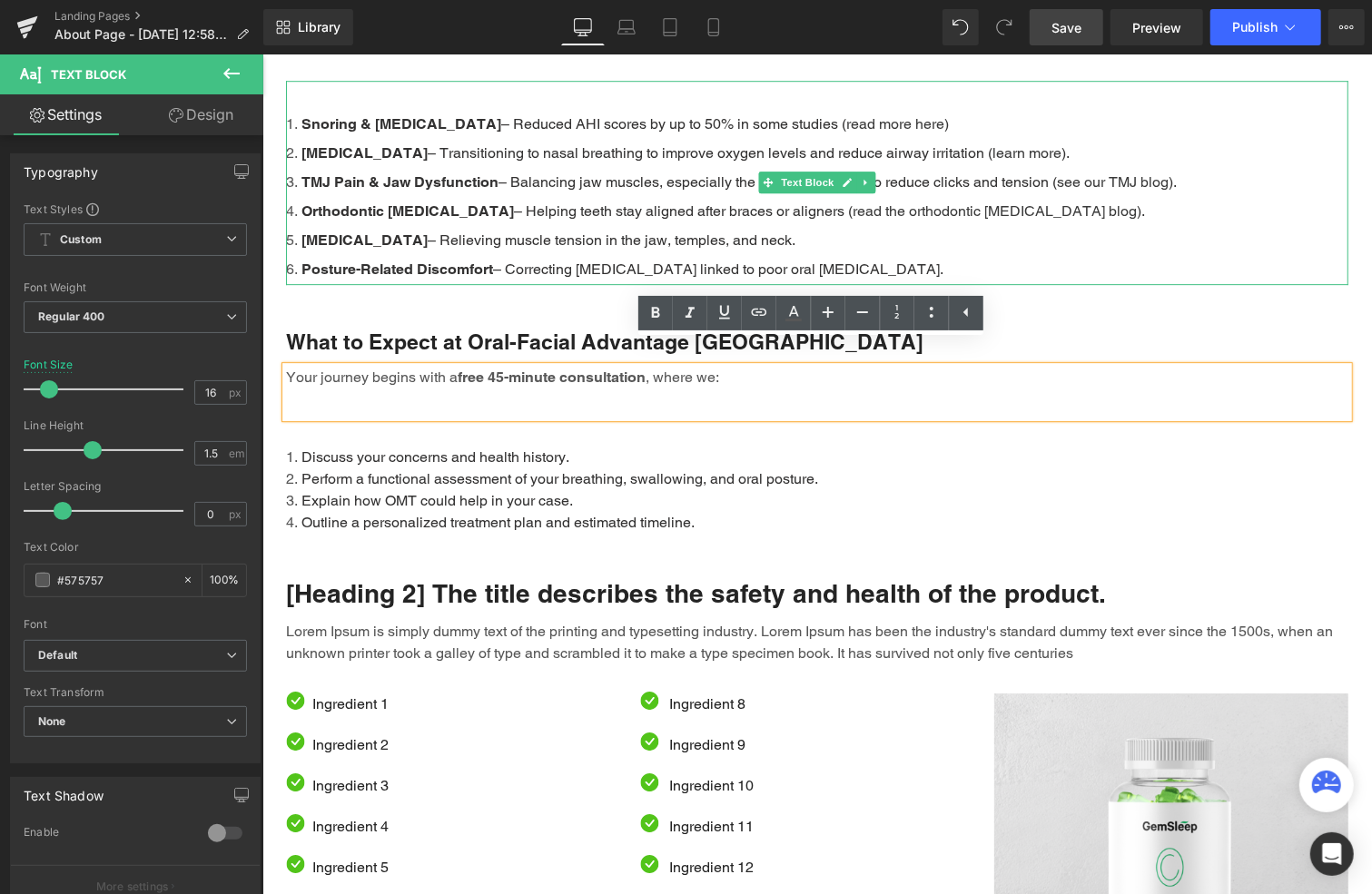
click at [504, 259] on span "– Correcting [MEDICAL_DATA] linked to poor oral [MEDICAL_DATA]." at bounding box center [717, 268] width 451 height 17
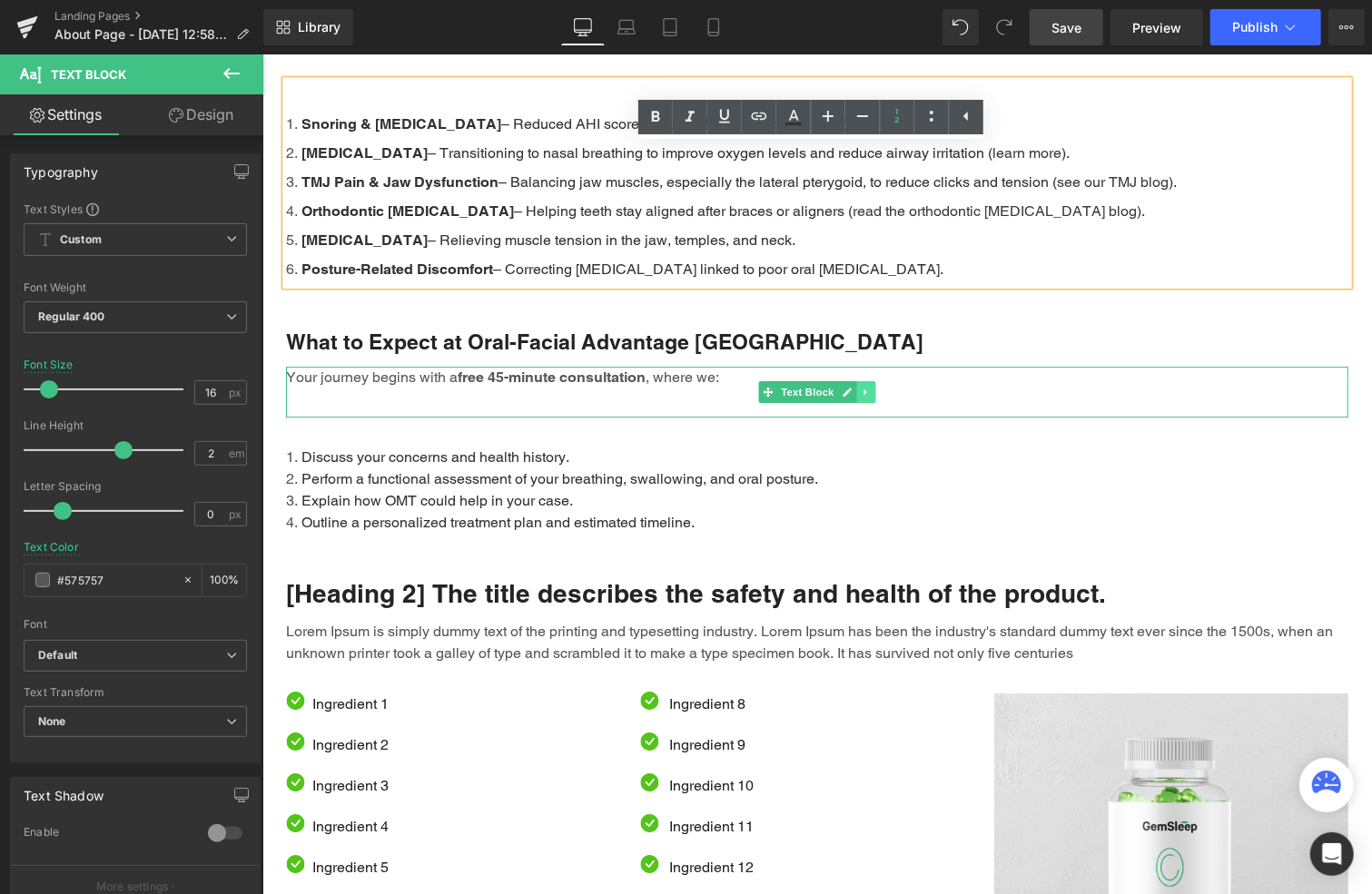
click at [864, 380] on link at bounding box center [866, 391] width 19 height 22
click at [851, 386] on icon at bounding box center [856, 391] width 10 height 10
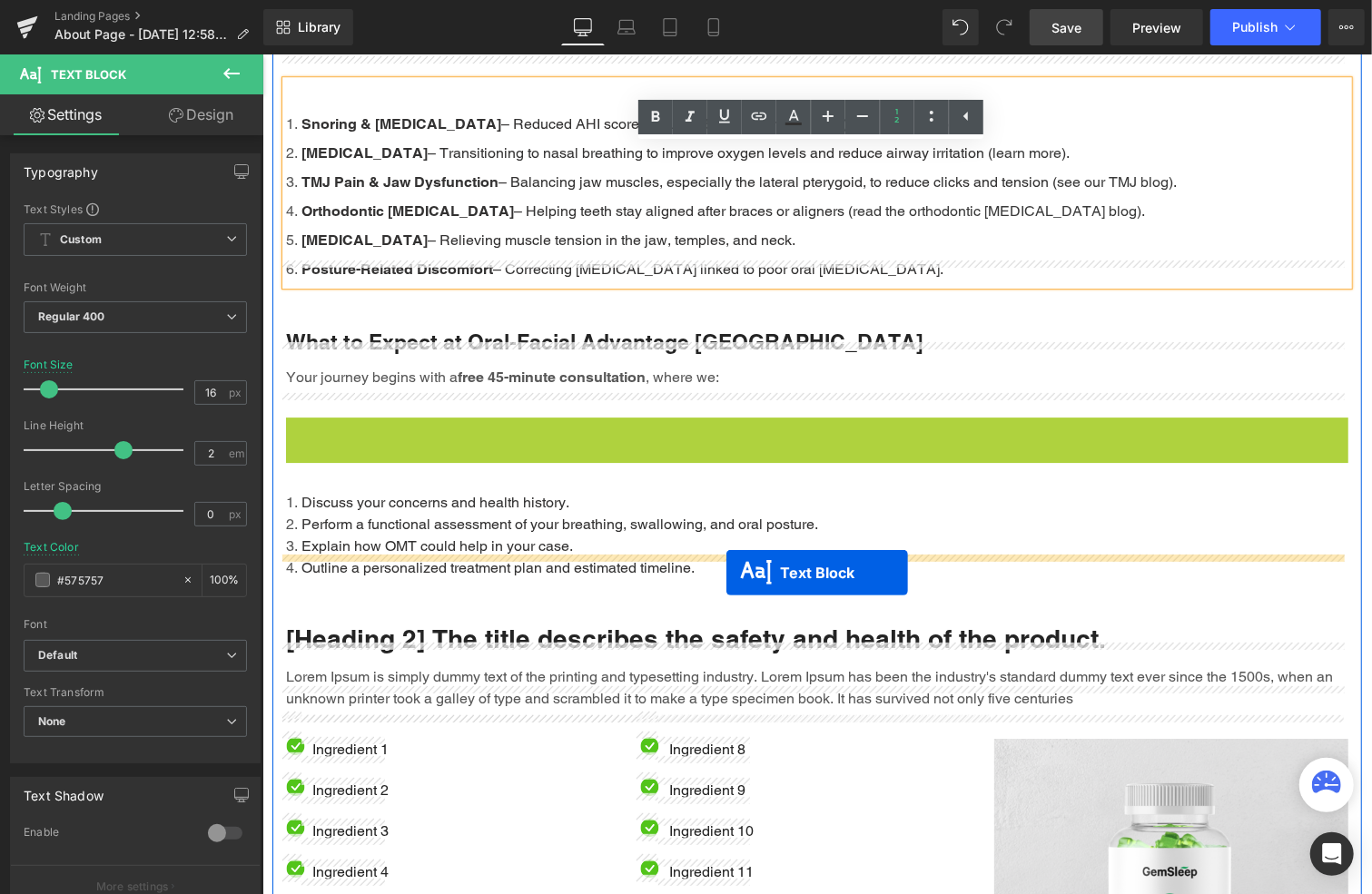
drag, startPoint x: 761, startPoint y: 418, endPoint x: 726, endPoint y: 572, distance: 157.9
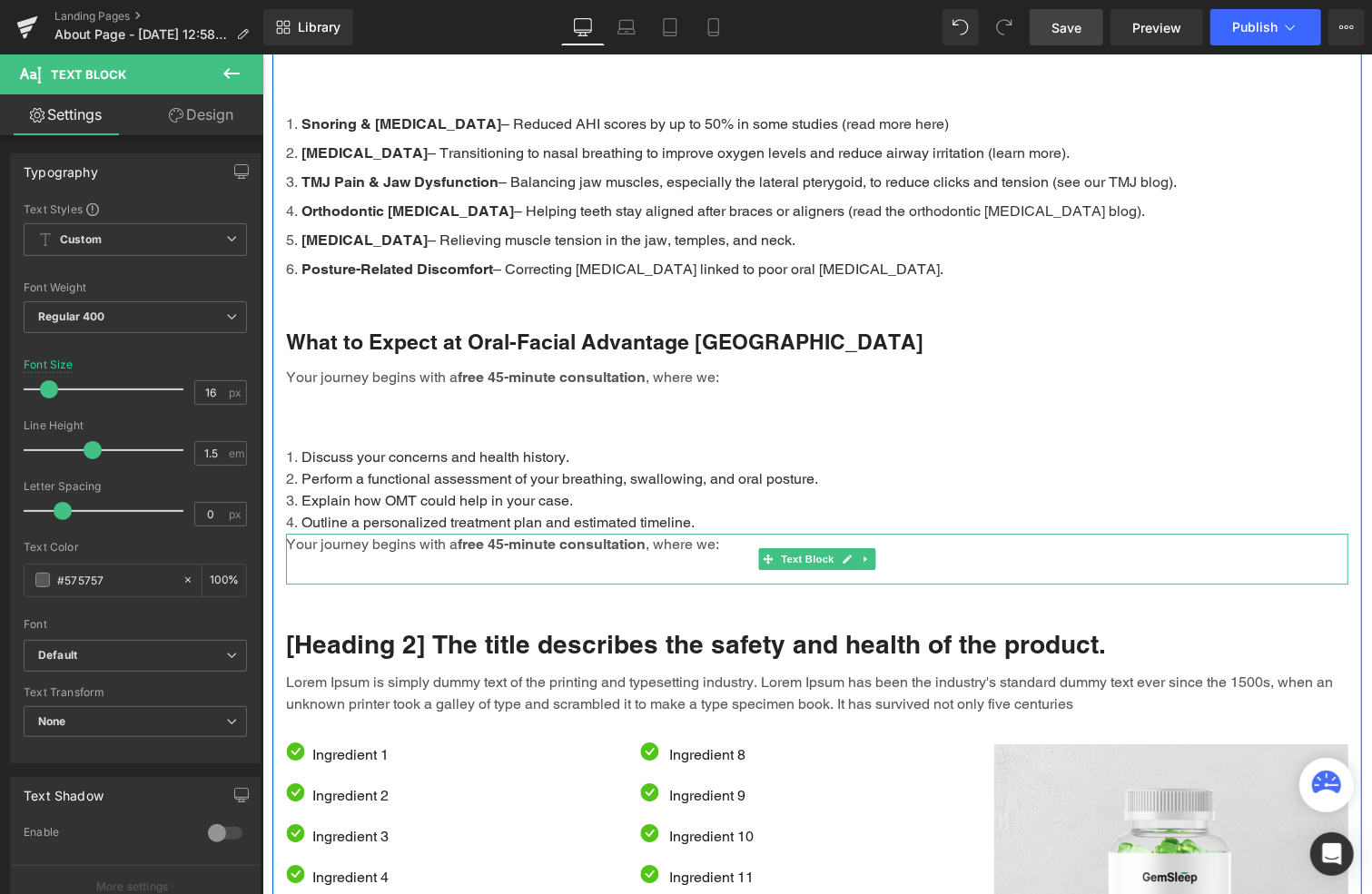
click at [456, 533] on div "Your journey begins with a free 45-minute consultation , where we:" at bounding box center [816, 557] width 1062 height 51
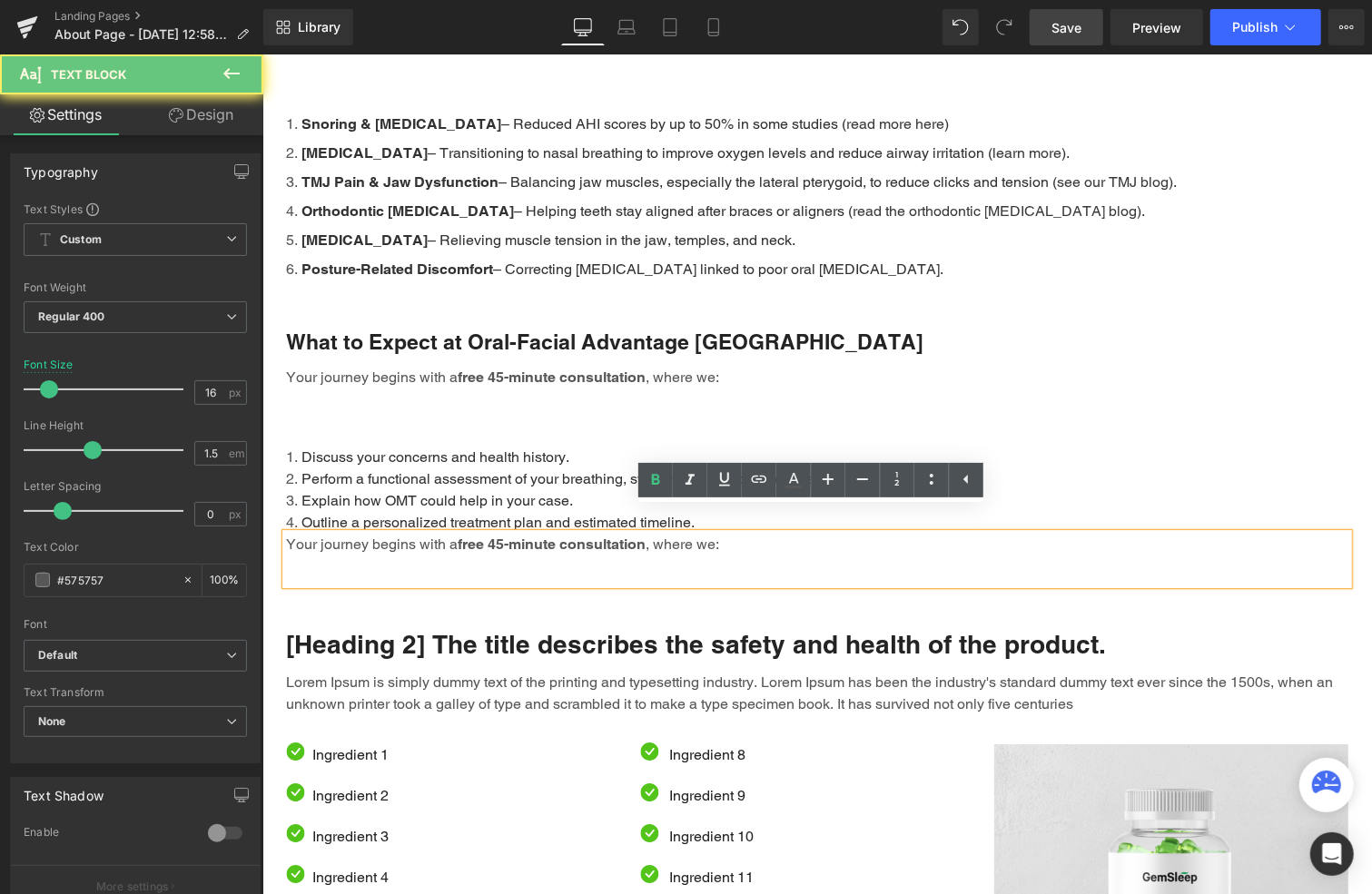
click at [462, 534] on strong "free 45-minute consultation" at bounding box center [550, 543] width 188 height 17
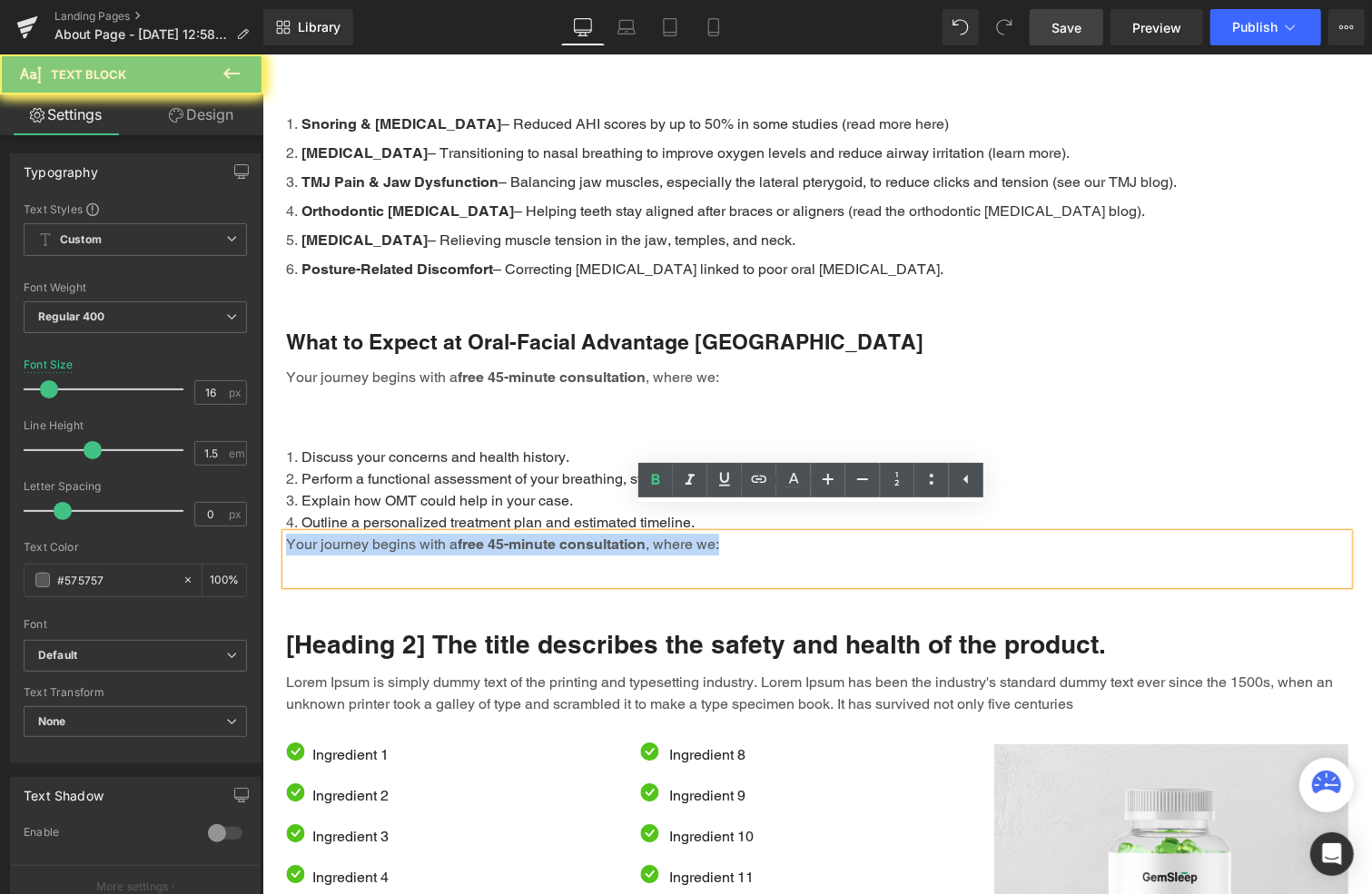
click at [462, 534] on strong "free 45-minute consultation" at bounding box center [550, 543] width 188 height 17
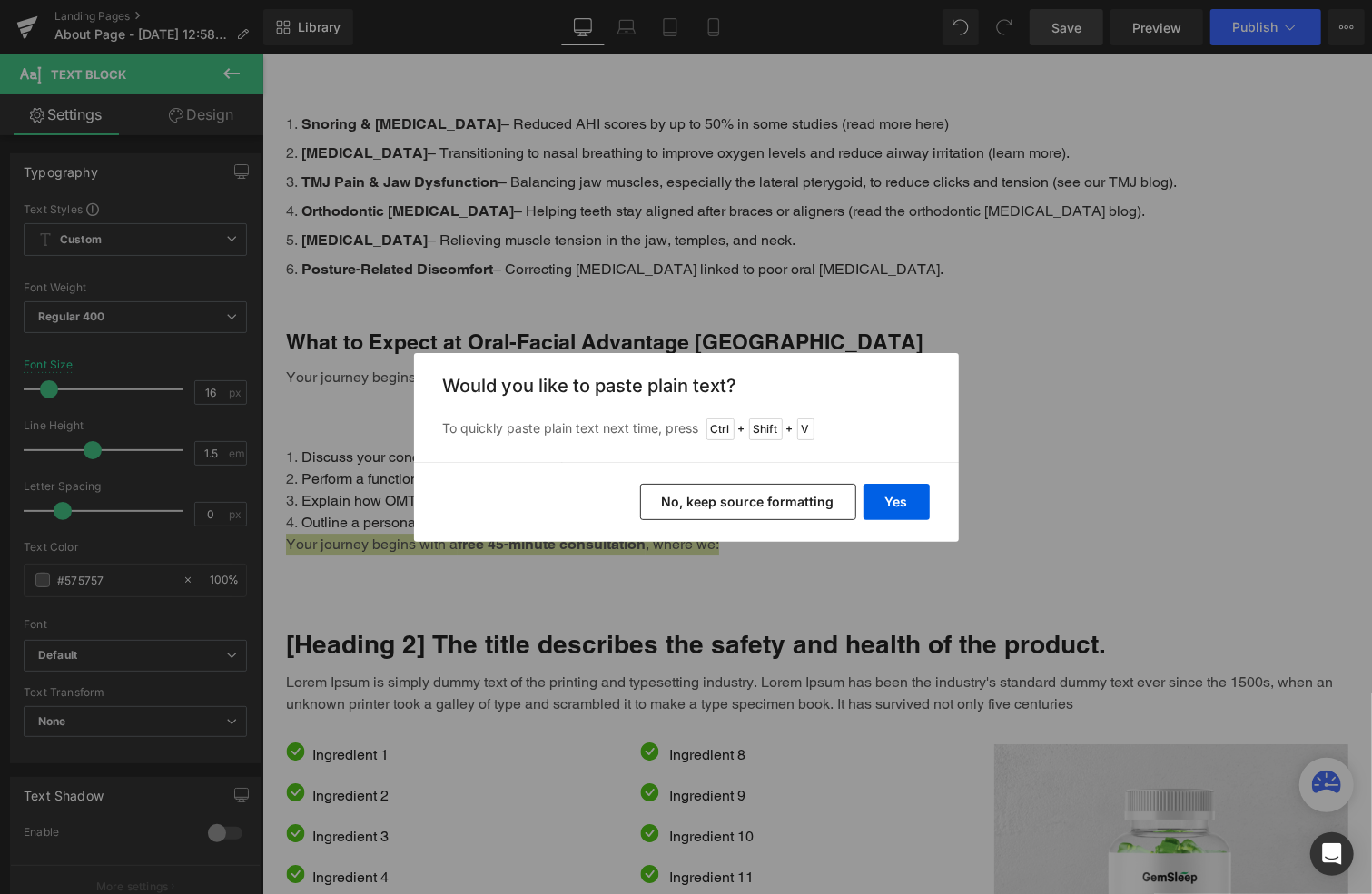
click at [772, 503] on button "No, keep source formatting" at bounding box center [749, 502] width 216 height 37
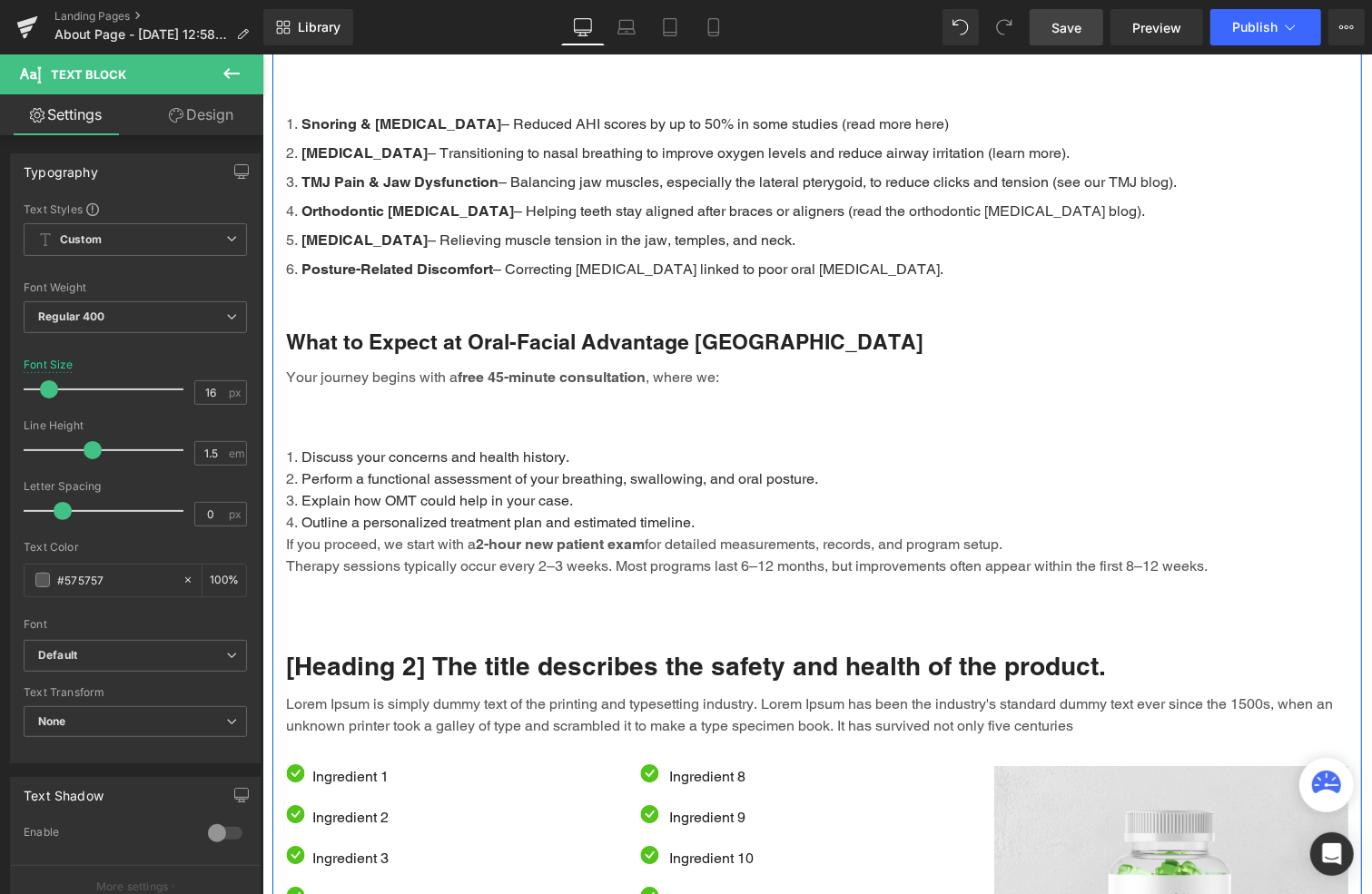
click at [488, 491] on span "Explain how OMT could help in your case." at bounding box center [436, 500] width 271 height 17
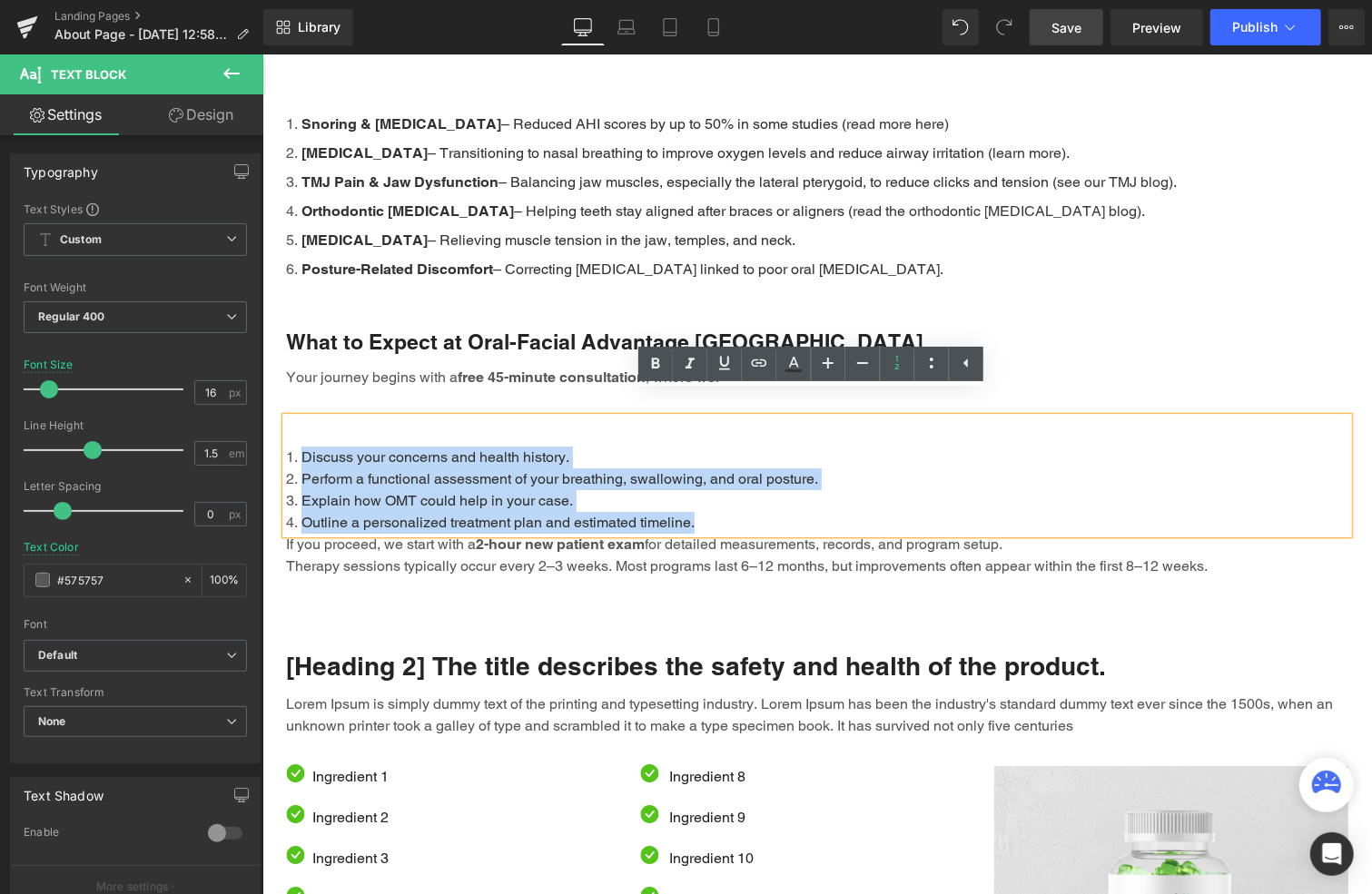
drag, startPoint x: 716, startPoint y: 501, endPoint x: 293, endPoint y: 430, distance: 428.9
click at [293, 446] on ol "Discuss your concerns and health history. Perform a functional assessment of yo…" at bounding box center [816, 489] width 1062 height 87
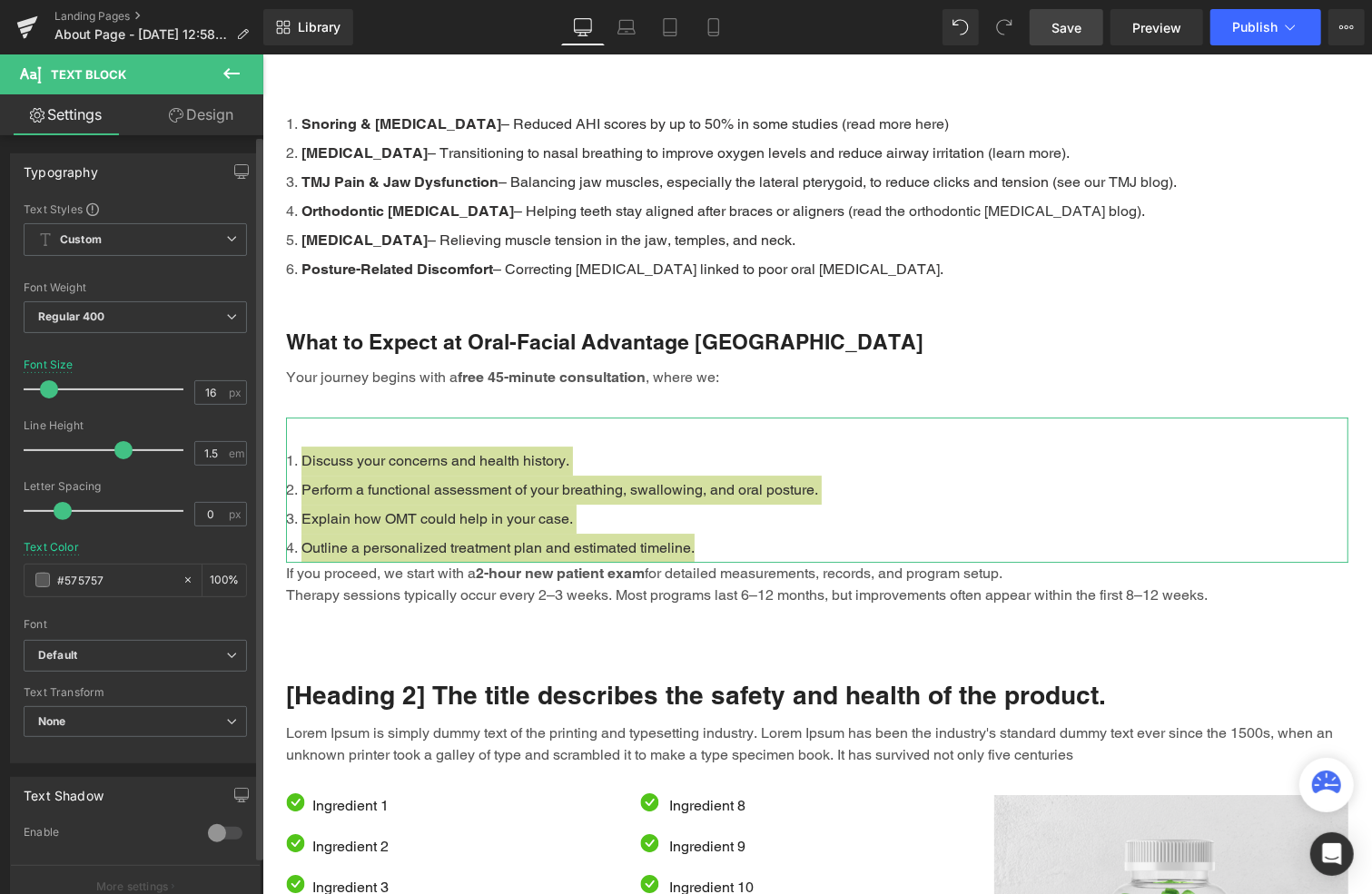
drag, startPoint x: 88, startPoint y: 444, endPoint x: 115, endPoint y: 440, distance: 27.3
click at [115, 441] on span at bounding box center [123, 449] width 18 height 18
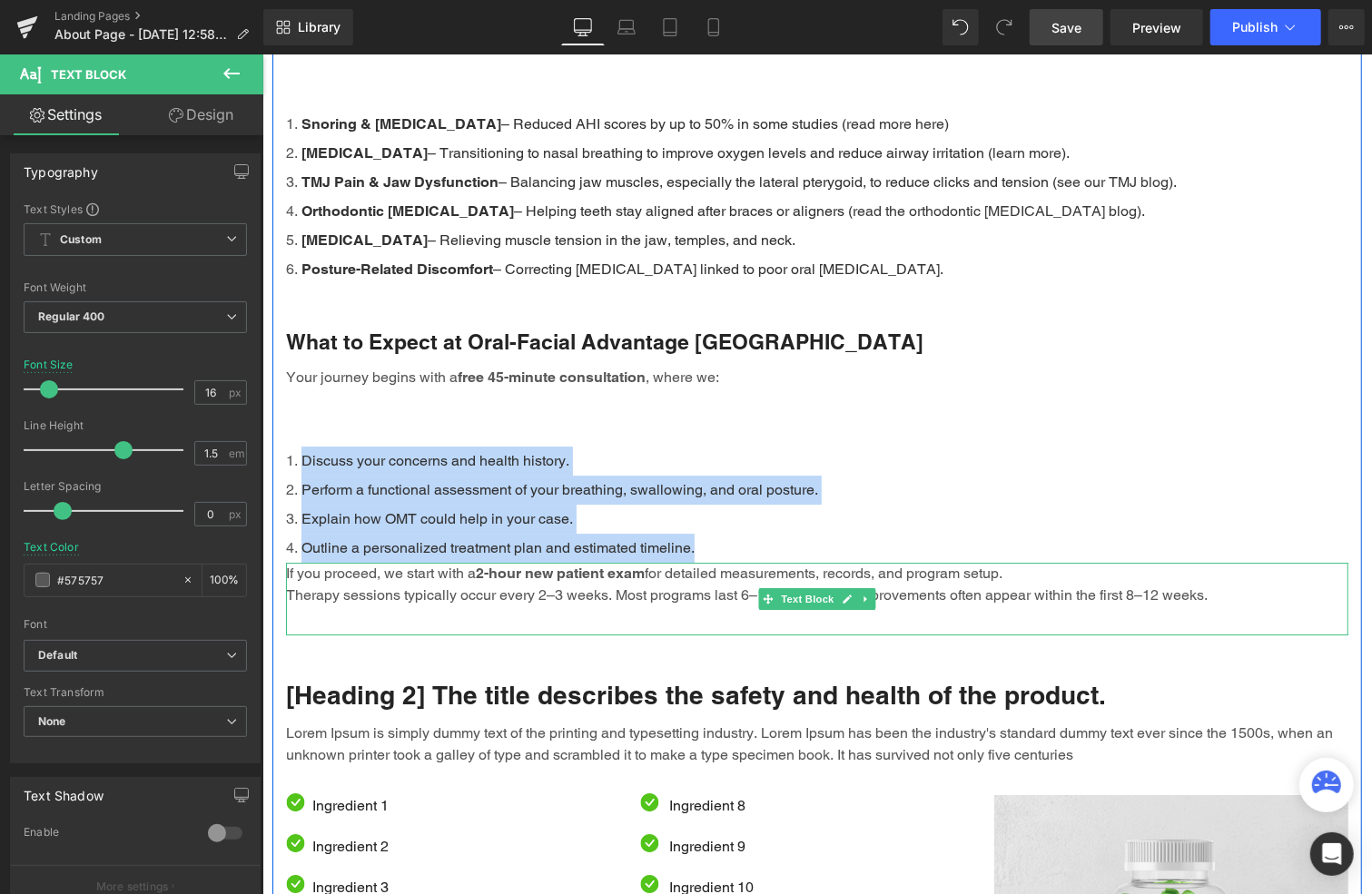
click at [662, 583] on p "Therapy sessions typically occur every 2–3 weeks. Most programs last 6–12 month…" at bounding box center [816, 594] width 1062 height 22
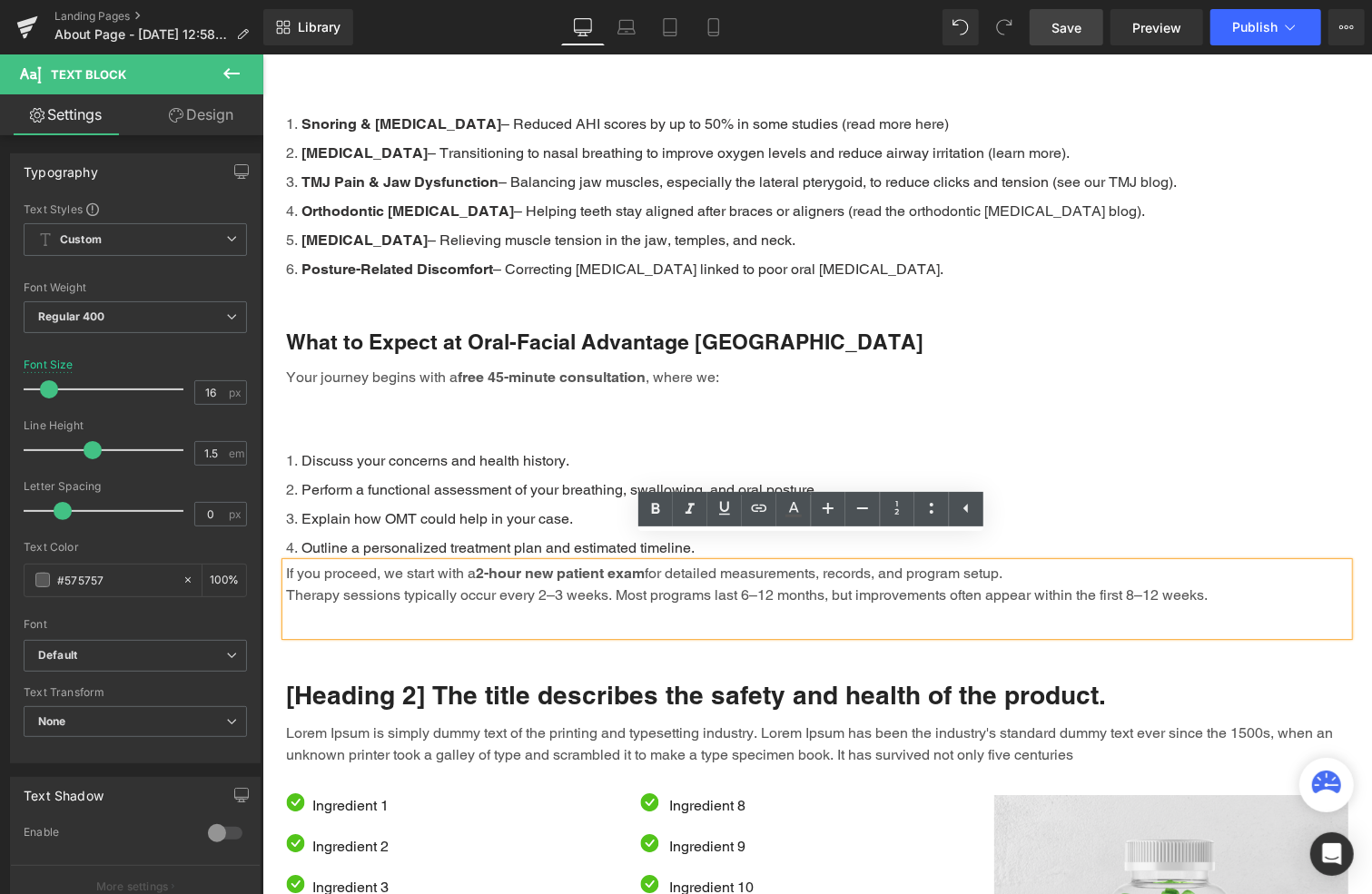
click at [286, 562] on p "If you proceed, we start with a 2-hour new patient exam for detailed measuremen…" at bounding box center [816, 573] width 1062 height 22
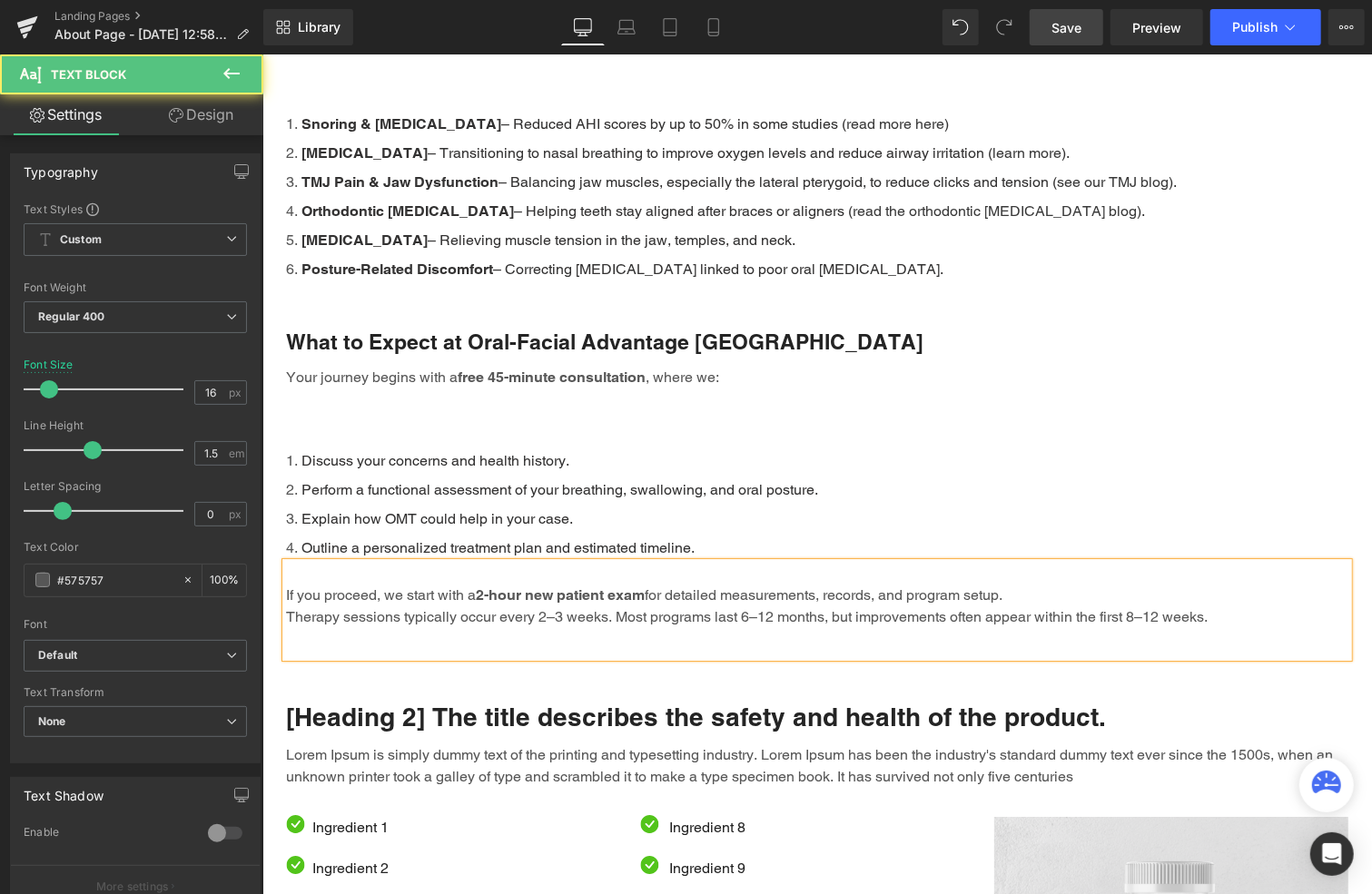
click at [313, 616] on div "If you proceed, we start with a 2-hour new patient exam for detailed measuremen…" at bounding box center [816, 610] width 1062 height 95
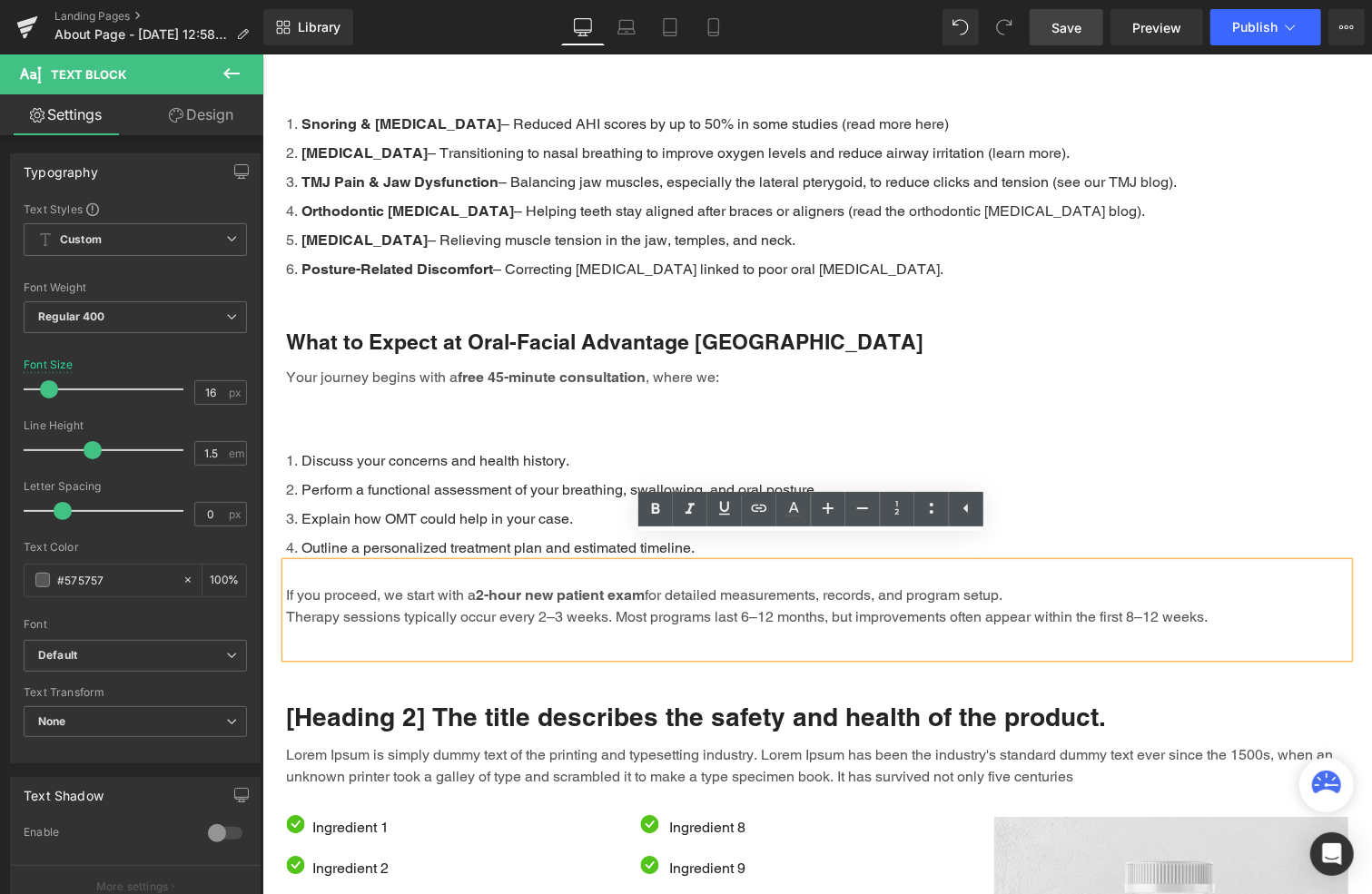
click at [1228, 606] on p "Therapy sessions typically occur every 2–3 weeks. Most programs last 6–12 month…" at bounding box center [816, 616] width 1062 height 22
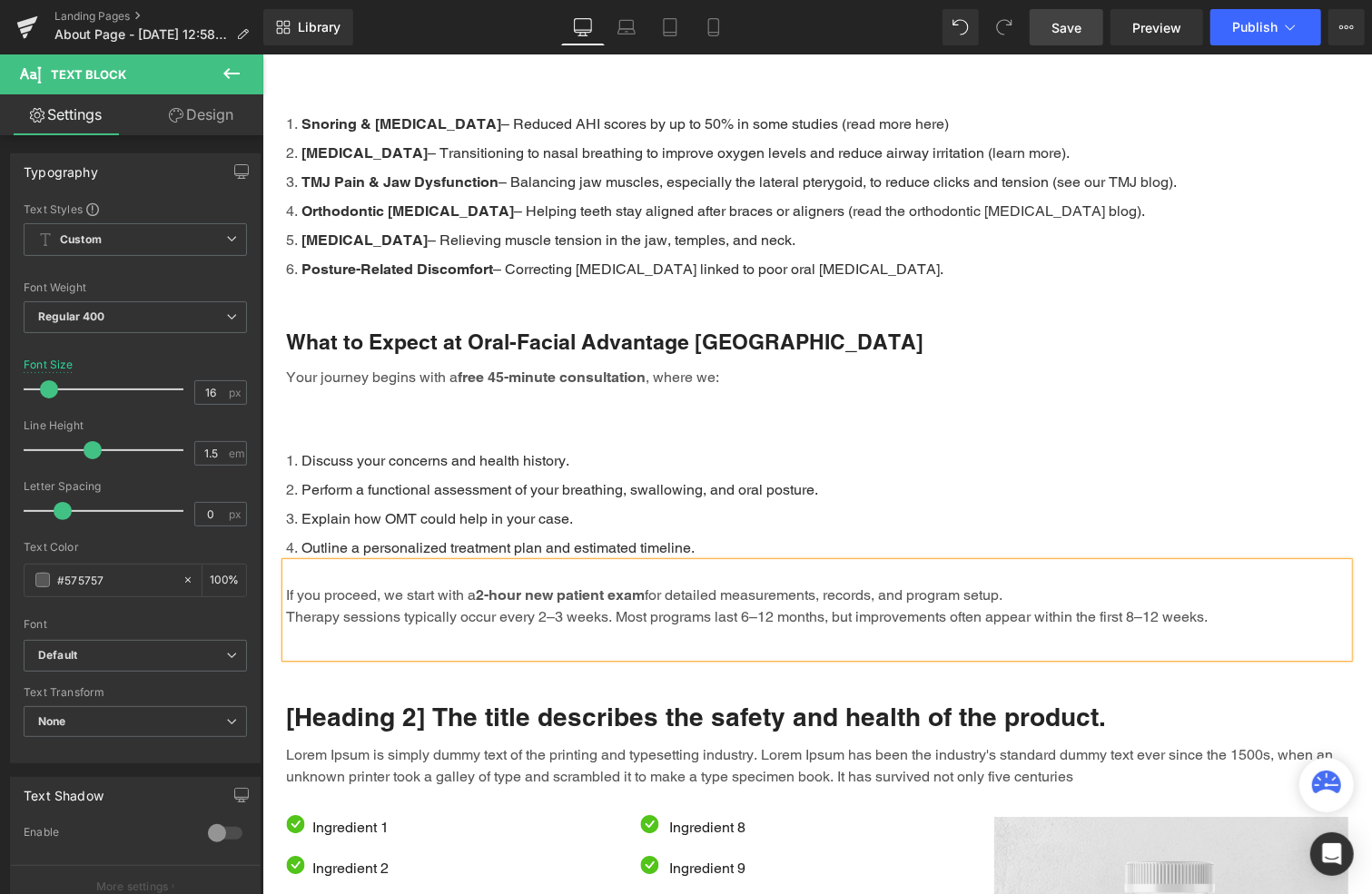
click at [548, 585] on strong "2-hour new patient exam" at bounding box center [559, 594] width 169 height 17
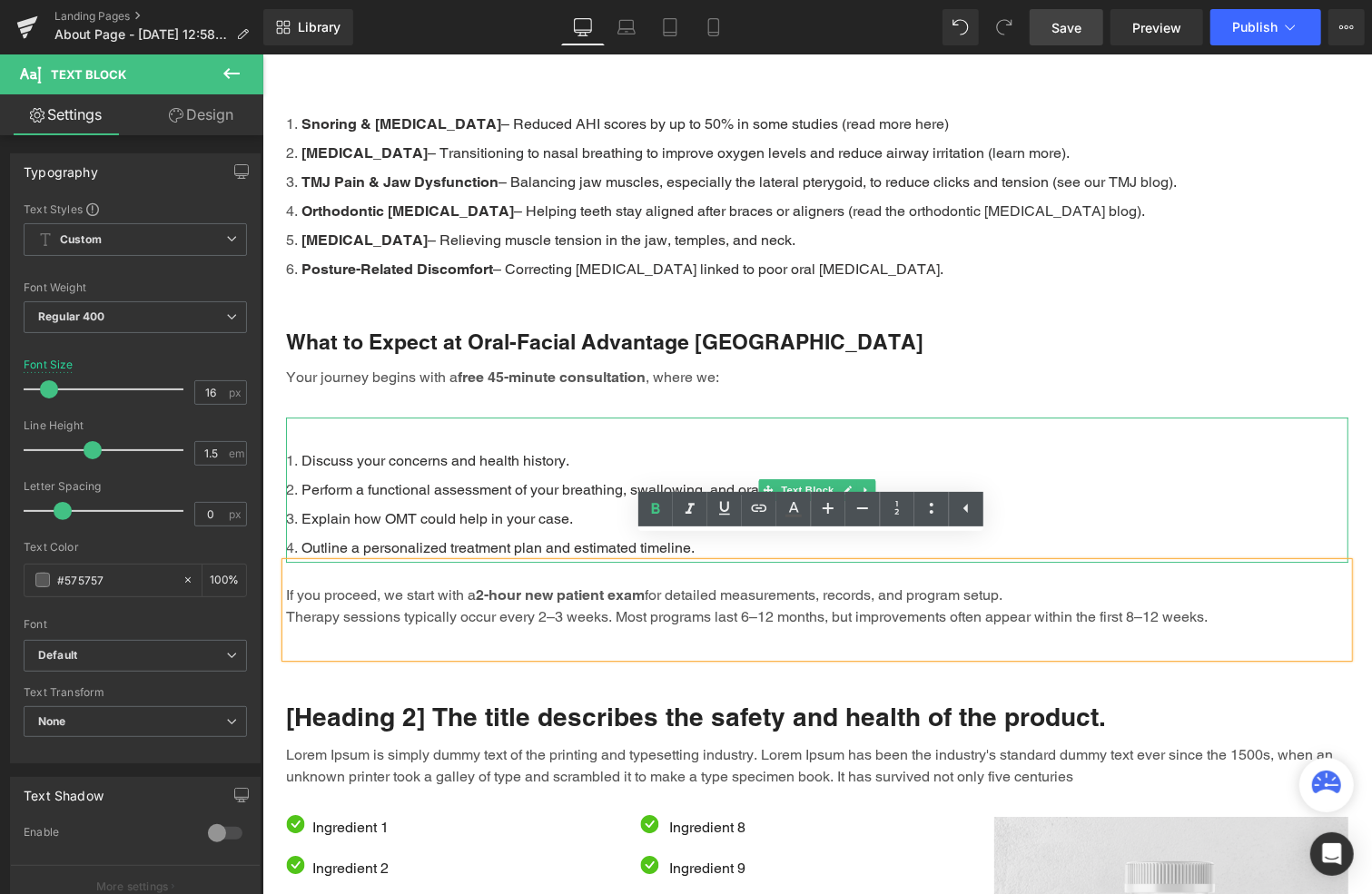
click at [443, 538] on span "Outline a personalized treatment plan and estimated timeline." at bounding box center [498, 547] width 394 height 17
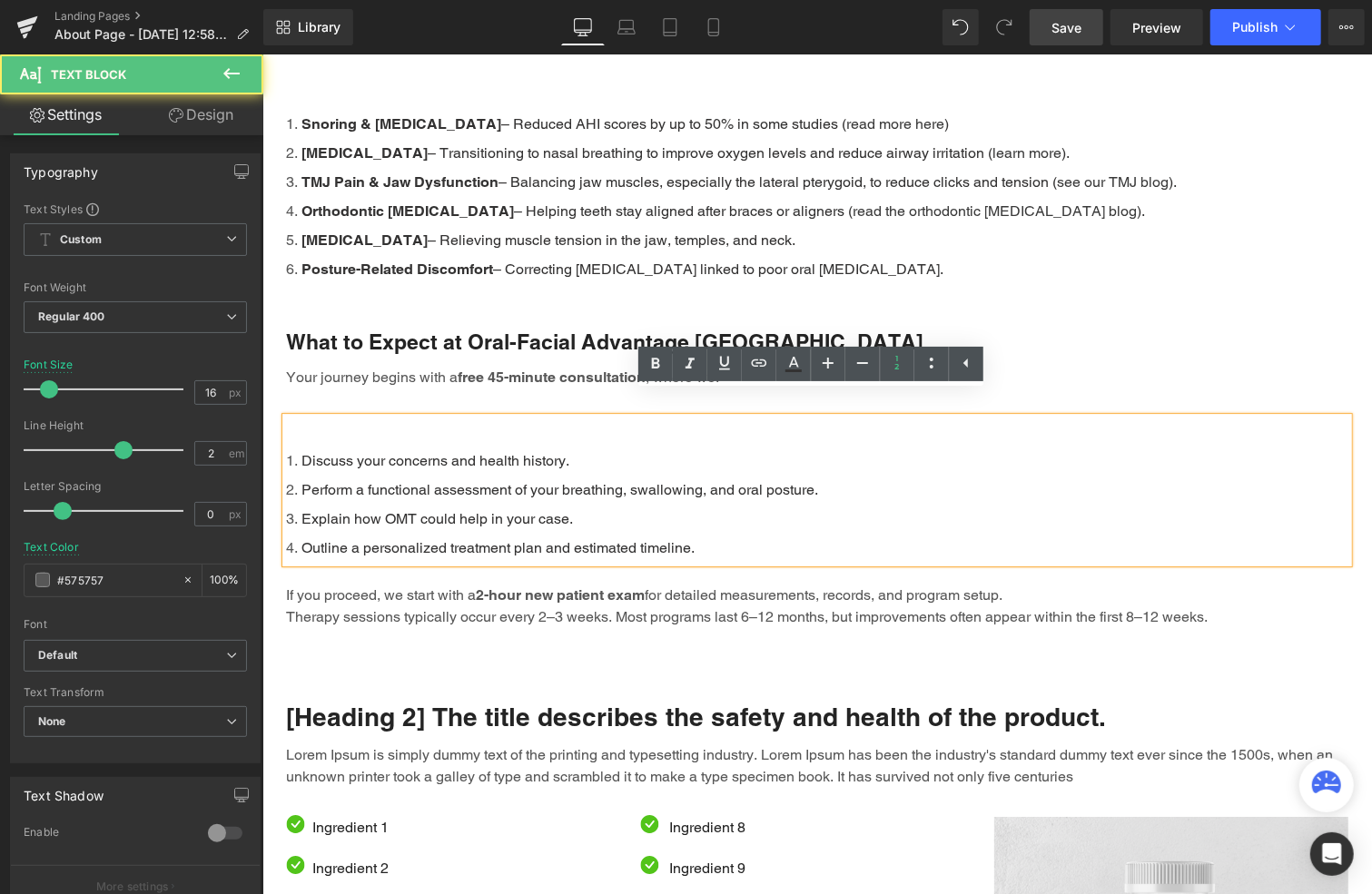
click at [823, 474] on li "Perform a functional assessment of your breathing, swallowing, and oral posture." at bounding box center [816, 489] width 1062 height 29
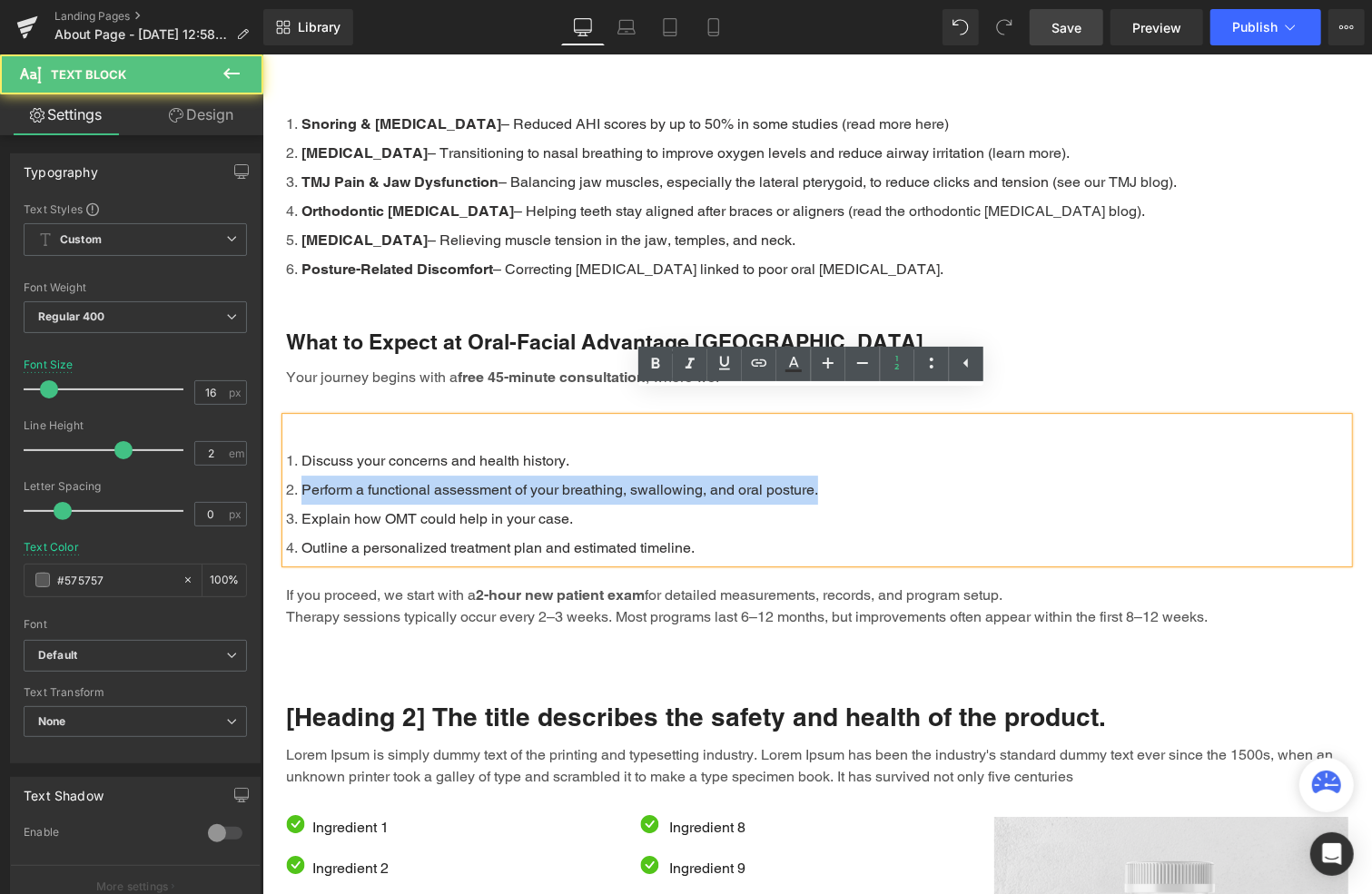
drag, startPoint x: 823, startPoint y: 465, endPoint x: 292, endPoint y: 467, distance: 531.0
click at [292, 474] on li "Perform a functional assessment of your breathing, swallowing, and oral posture." at bounding box center [816, 489] width 1062 height 29
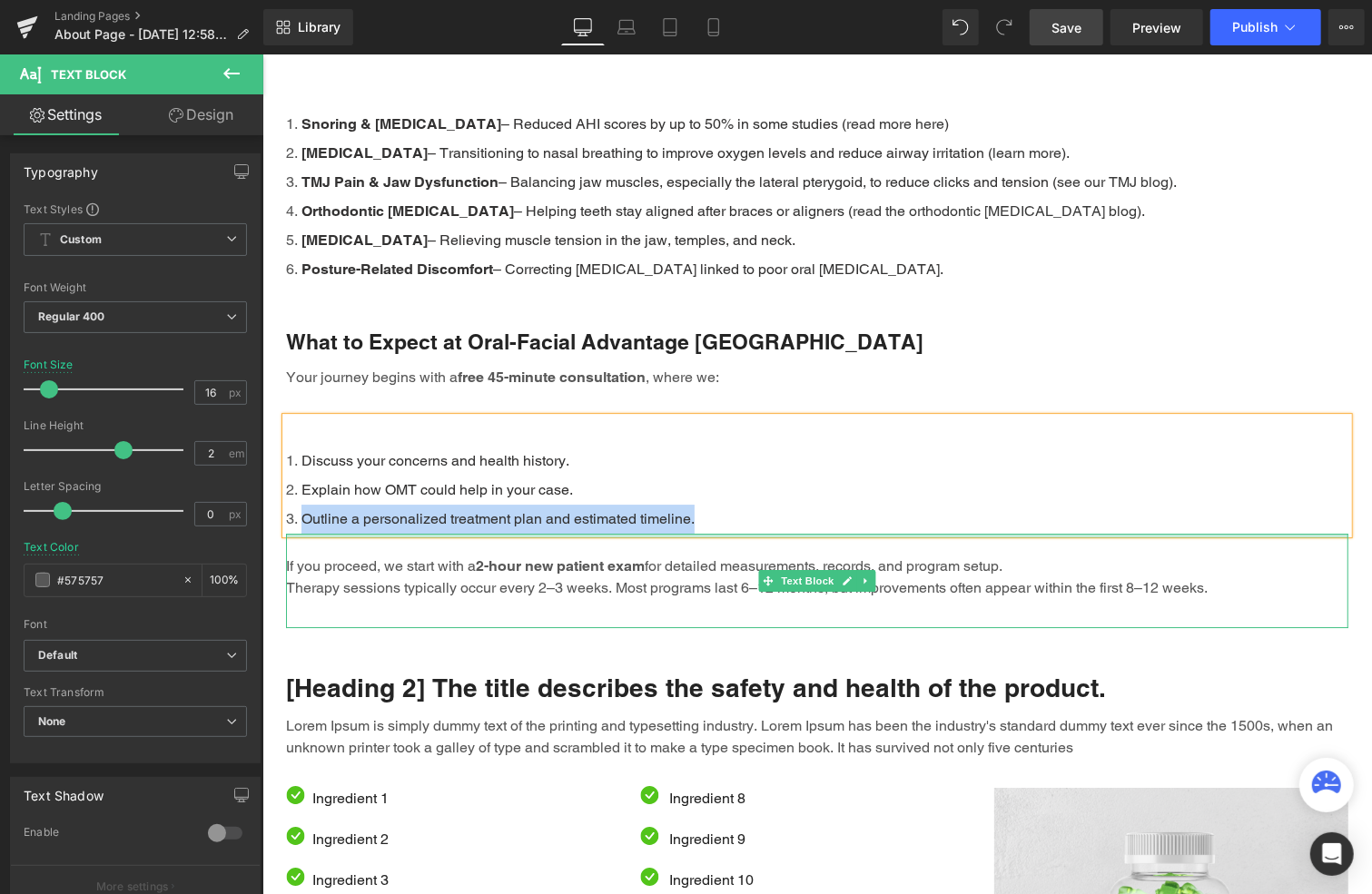
drag, startPoint x: 700, startPoint y: 494, endPoint x: 290, endPoint y: 508, distance: 410.2
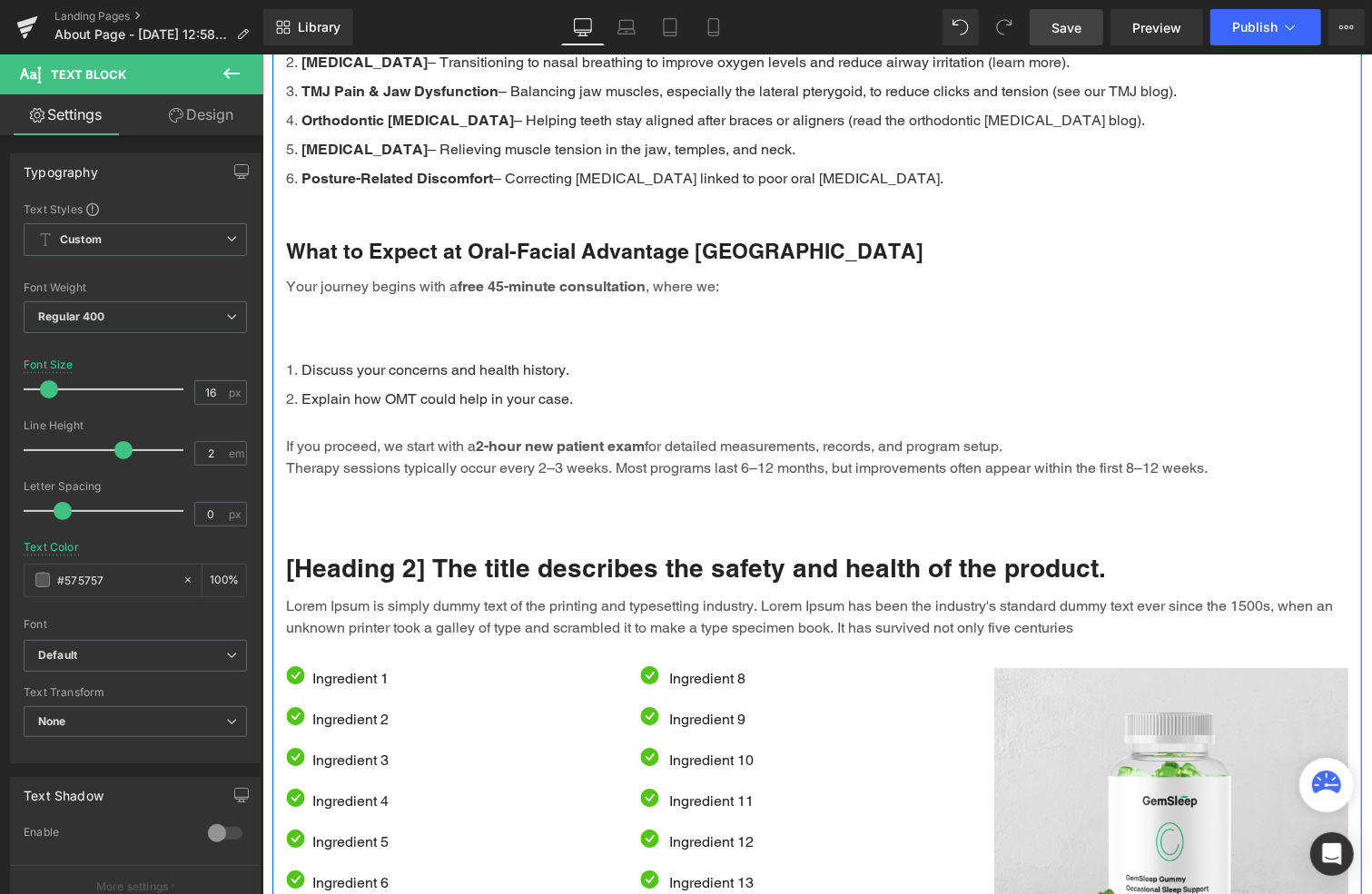
scroll to position [3481, 0]
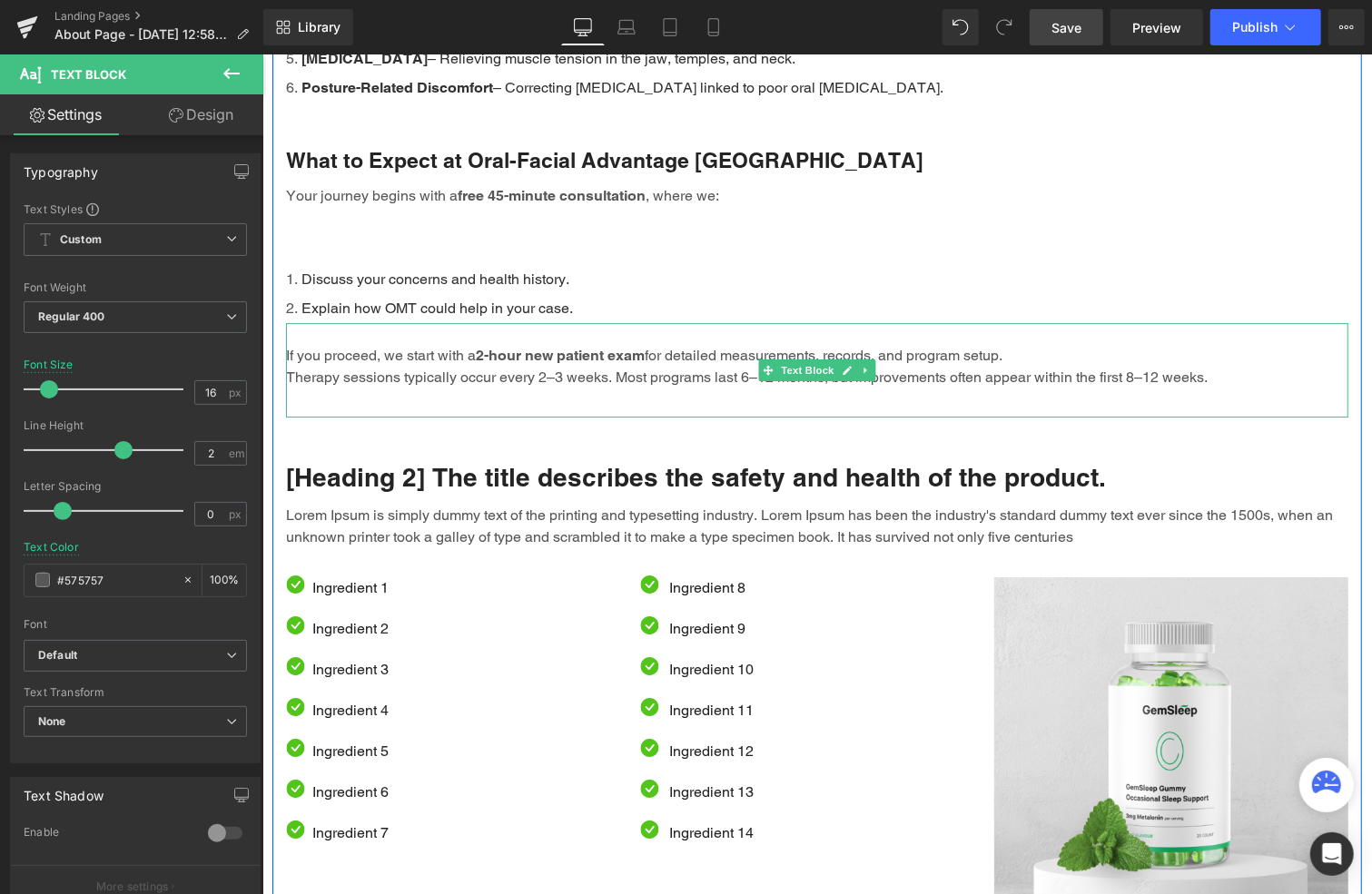
click at [768, 369] on div "If you proceed, we start with a 2-hour new patient exam for detailed measuremen…" at bounding box center [816, 369] width 1062 height 95
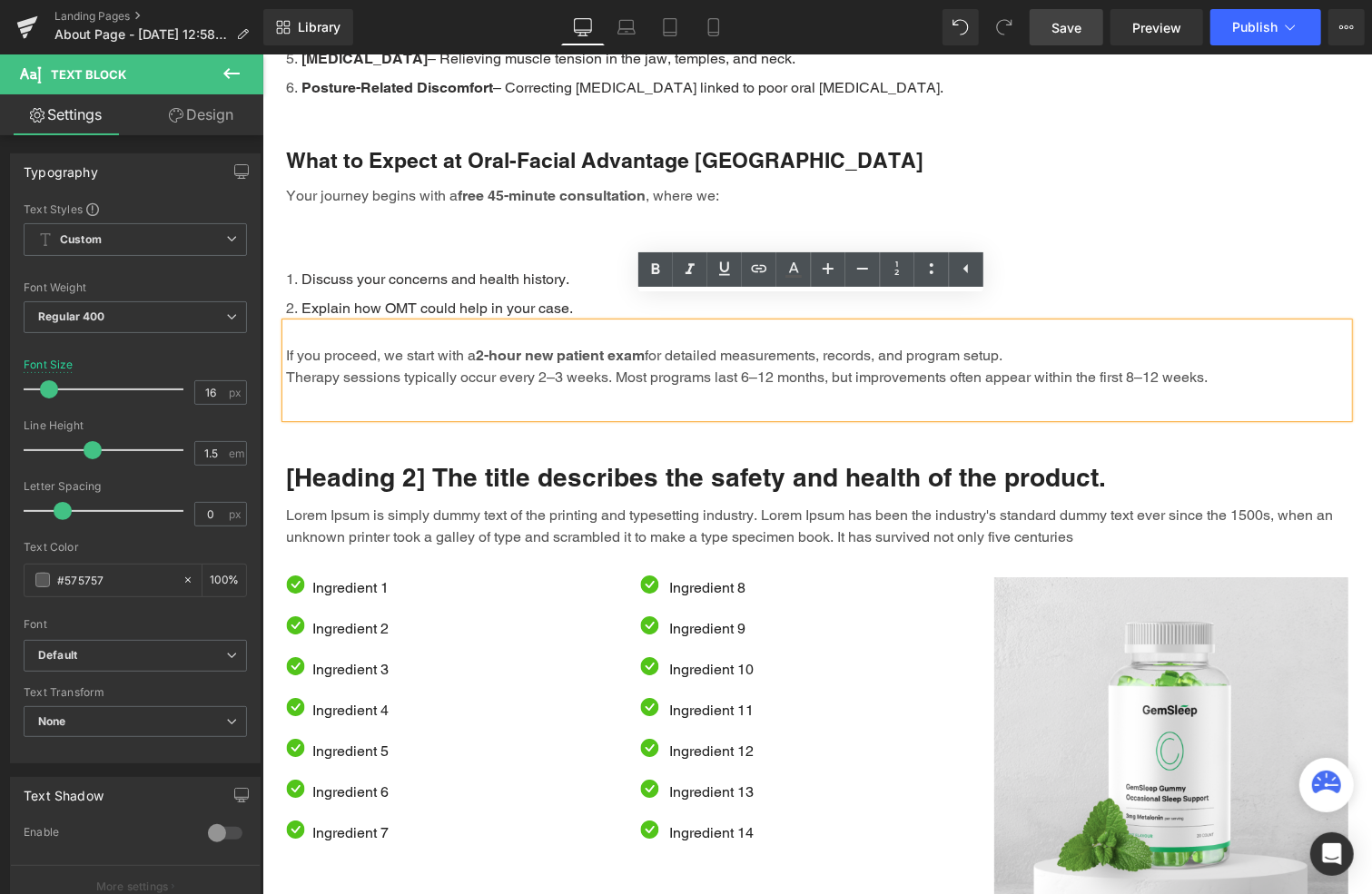
click at [743, 366] on p "Therapy sessions typically occur every 2–3 weeks. Most programs last 6–12 month…" at bounding box center [816, 376] width 1062 height 22
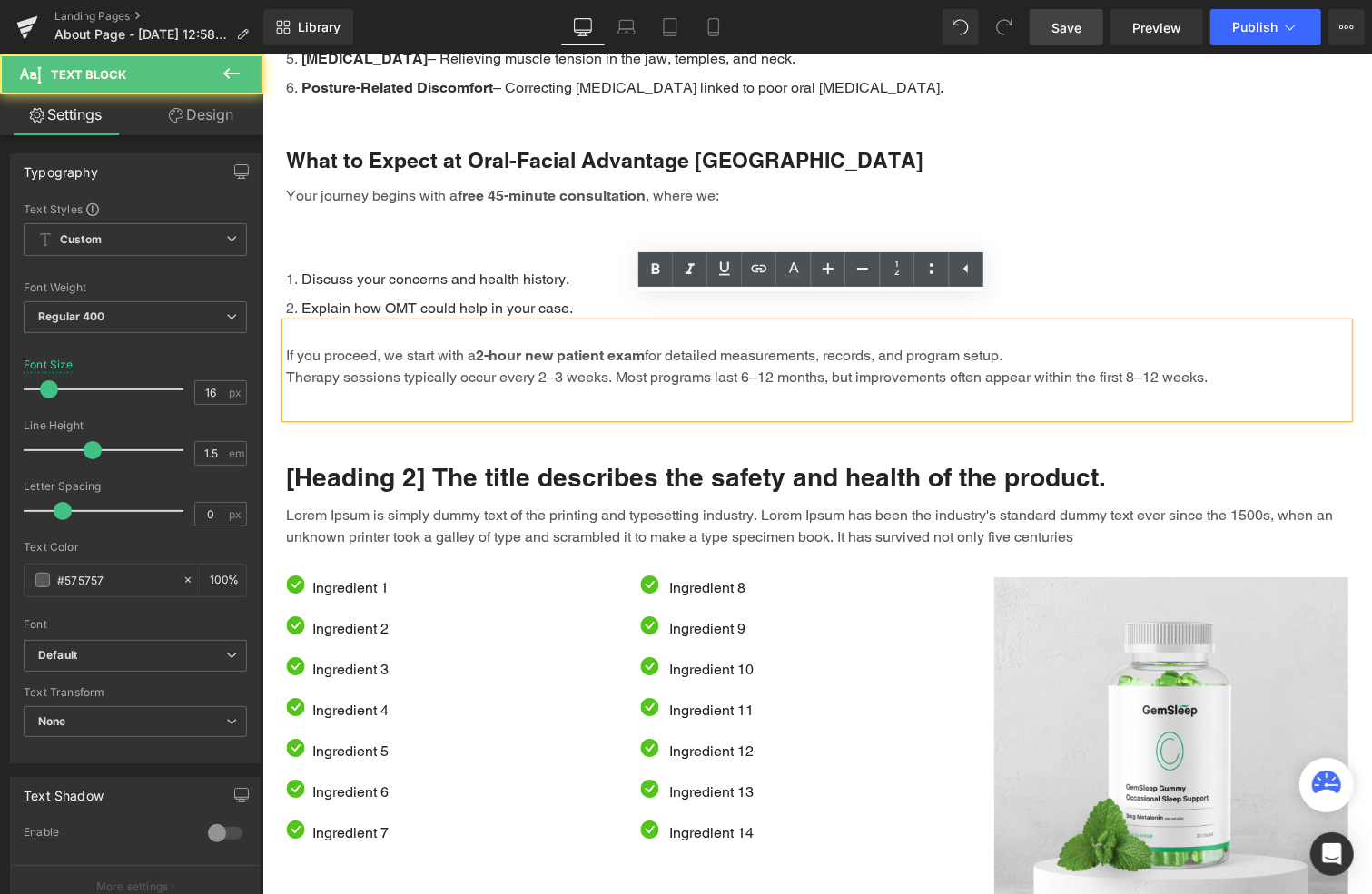
click at [768, 366] on p "Therapy sessions typically occur every 2–3 weeks. Most programs last 6–12 month…" at bounding box center [816, 376] width 1062 height 22
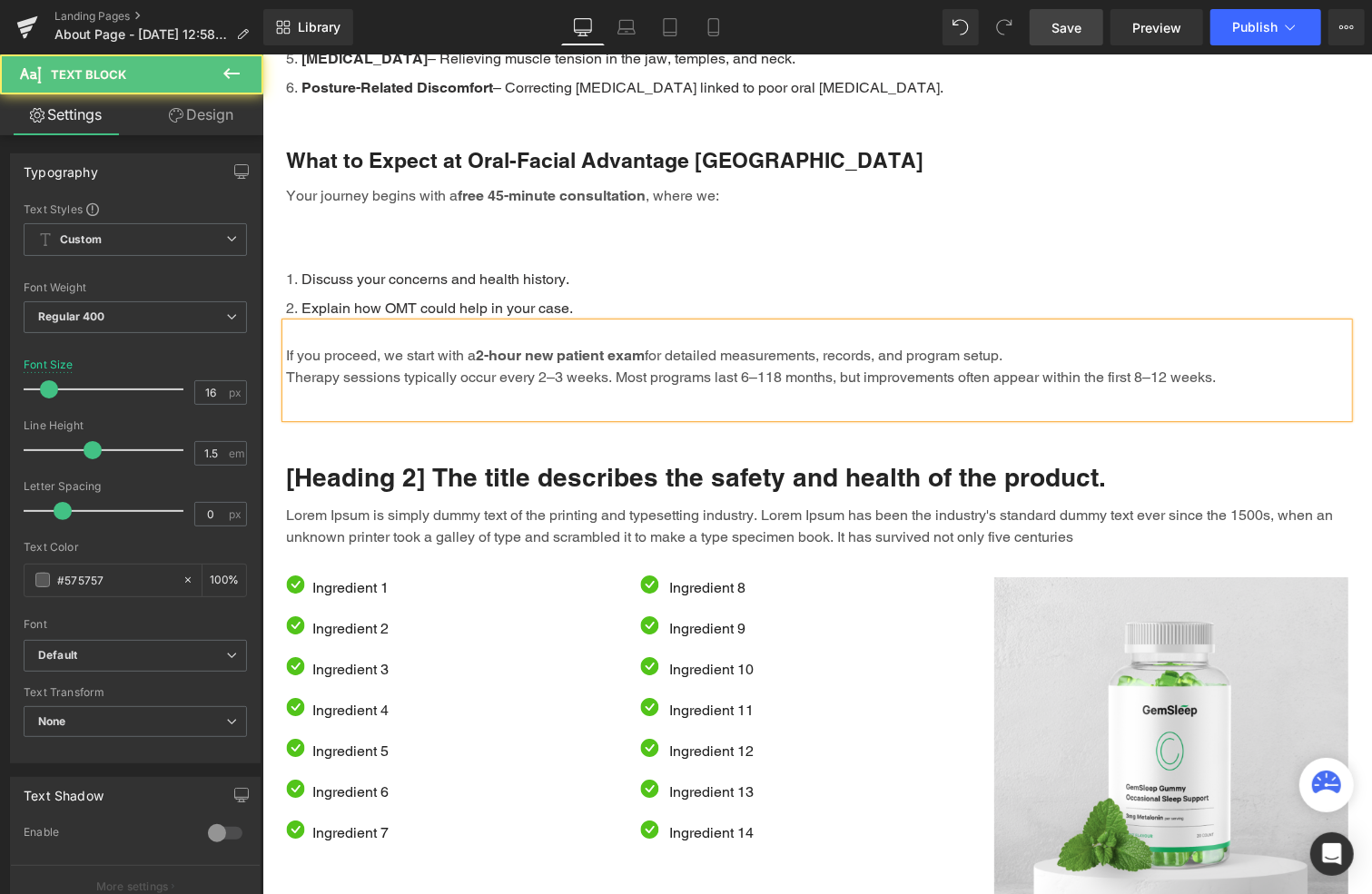
click at [876, 344] on p "If you proceed, we start with a 2-hour new patient exam for detailed measuremen…" at bounding box center [816, 355] width 1062 height 22
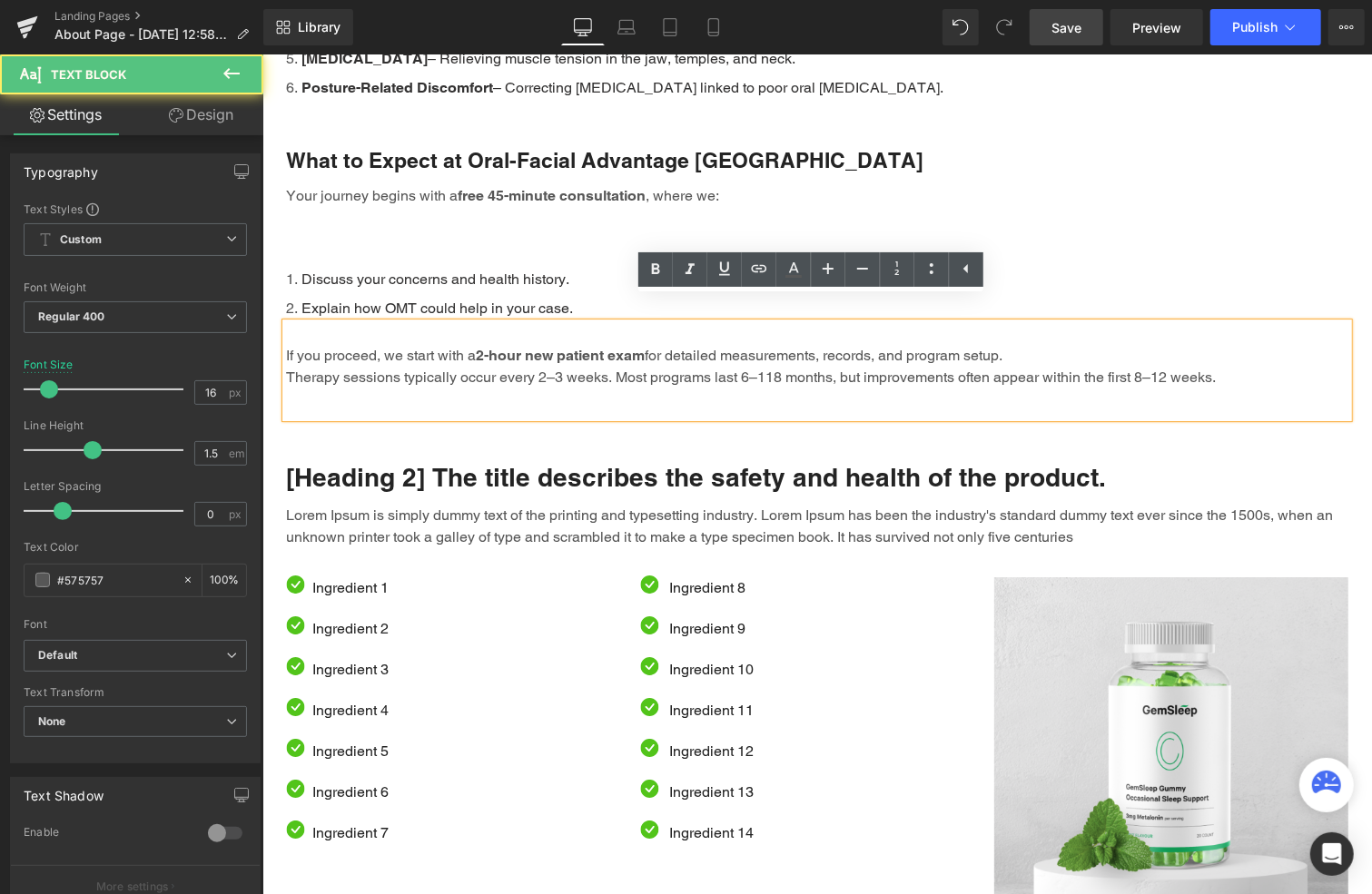
click at [1164, 366] on p "Therapy sessions typically occur every 2–3 weeks. Most programs last 6–118 mont…" at bounding box center [816, 376] width 1062 height 22
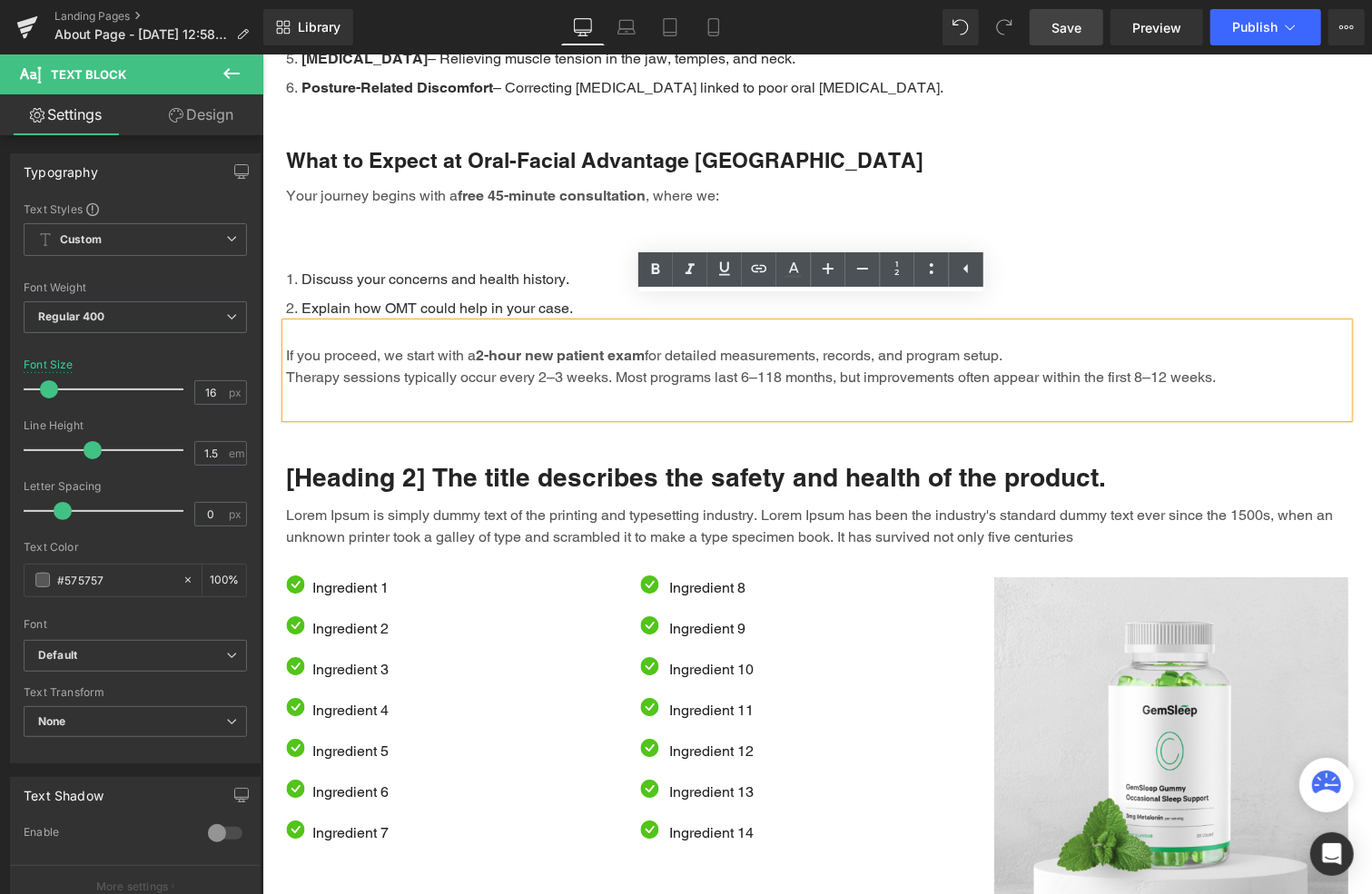
click at [1204, 366] on p "Therapy sessions typically occur every 2–3 weeks. Most programs last 6–118 mont…" at bounding box center [816, 376] width 1062 height 22
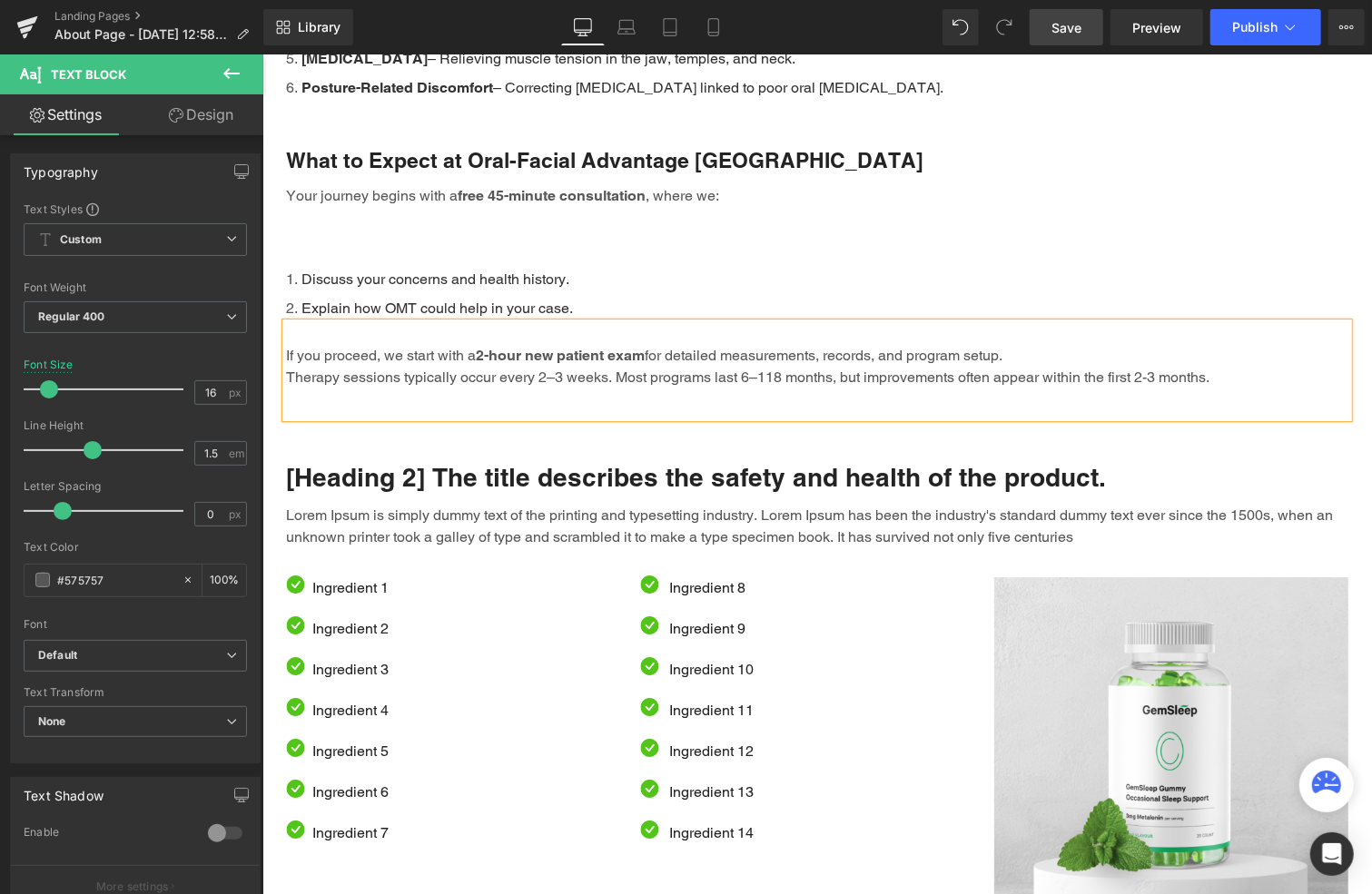
click at [888, 366] on p "Therapy sessions typically occur every 2–3 weeks. Most programs last 6–118 mont…" at bounding box center [816, 376] width 1062 height 22
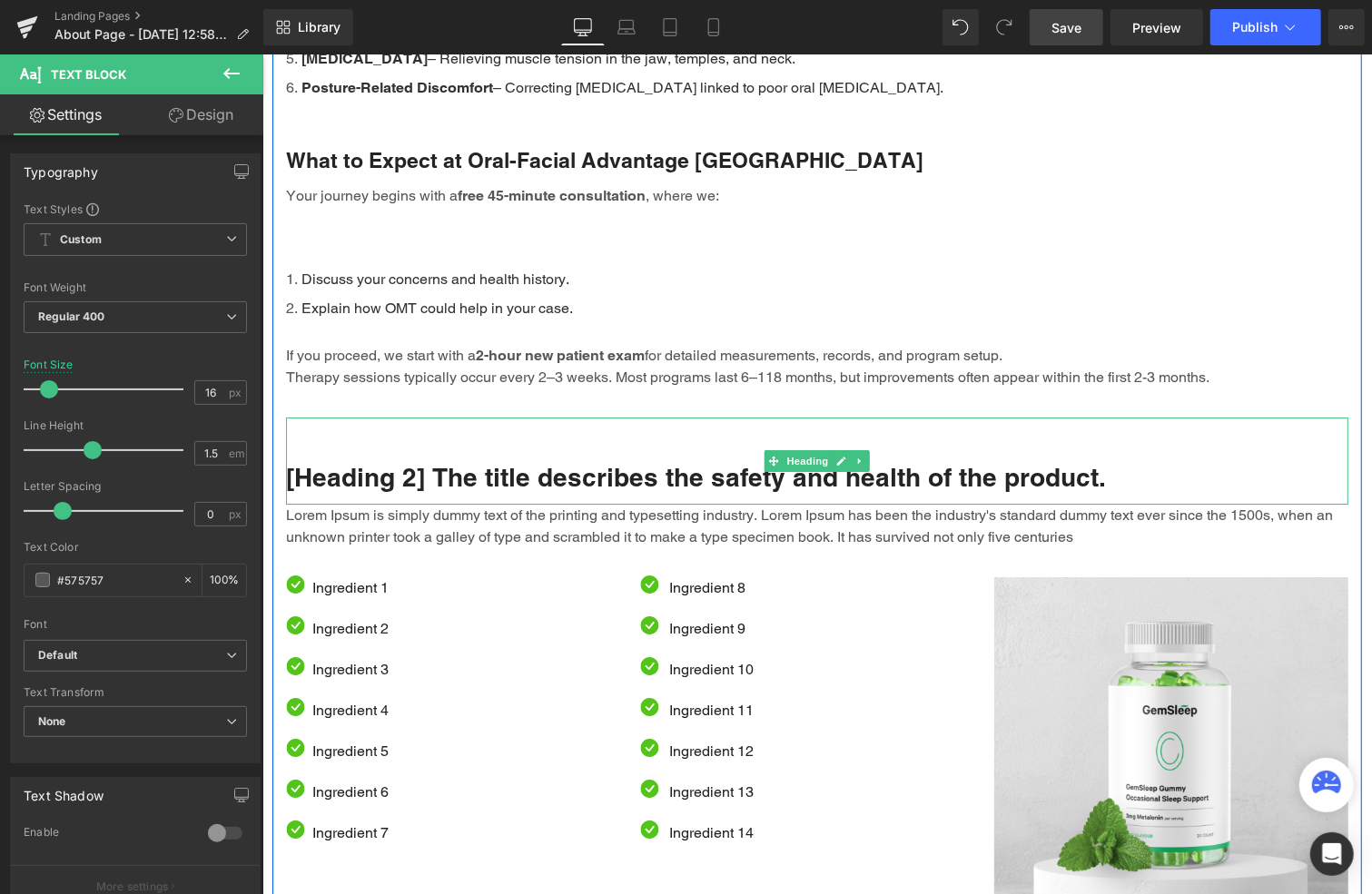
click at [465, 460] on h2 "[Heading 2] The title describes the safety and health of the product." at bounding box center [816, 476] width 1062 height 33
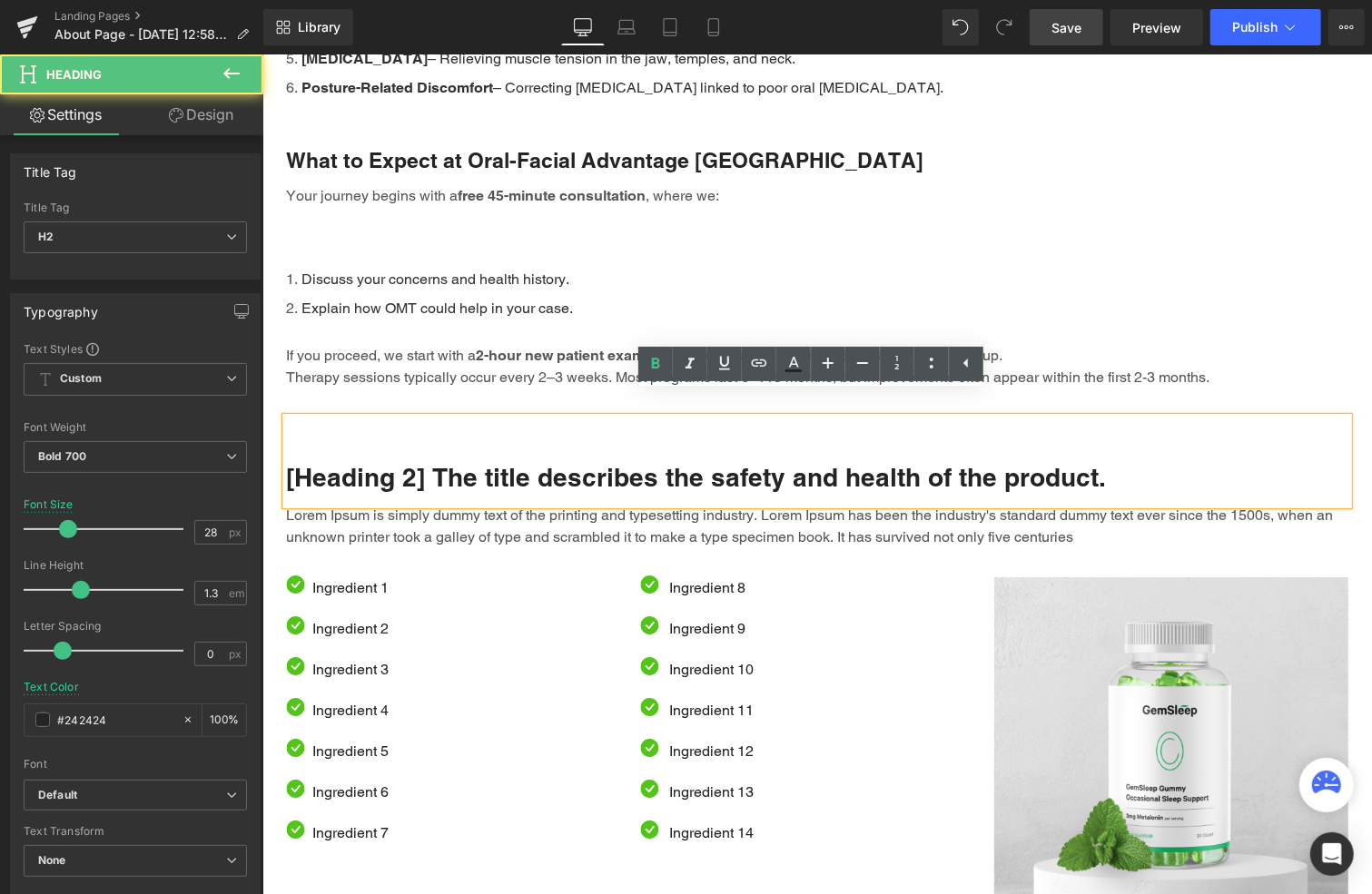
click at [466, 460] on h2 "[Heading 2] The title describes the safety and health of the product." at bounding box center [816, 476] width 1062 height 33
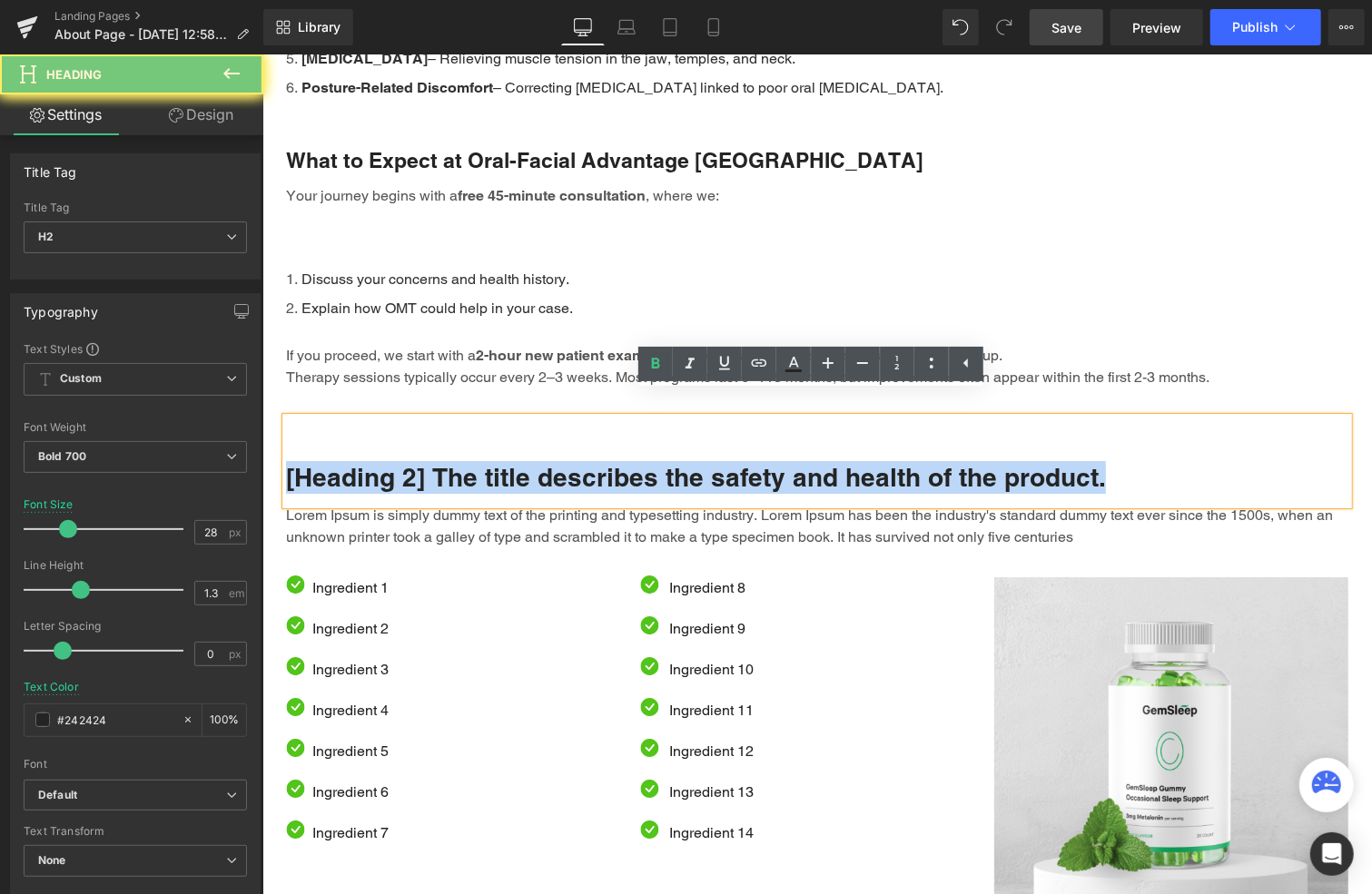
click at [467, 460] on h2 "[Heading 2] The title describes the safety and health of the product." at bounding box center [816, 476] width 1062 height 33
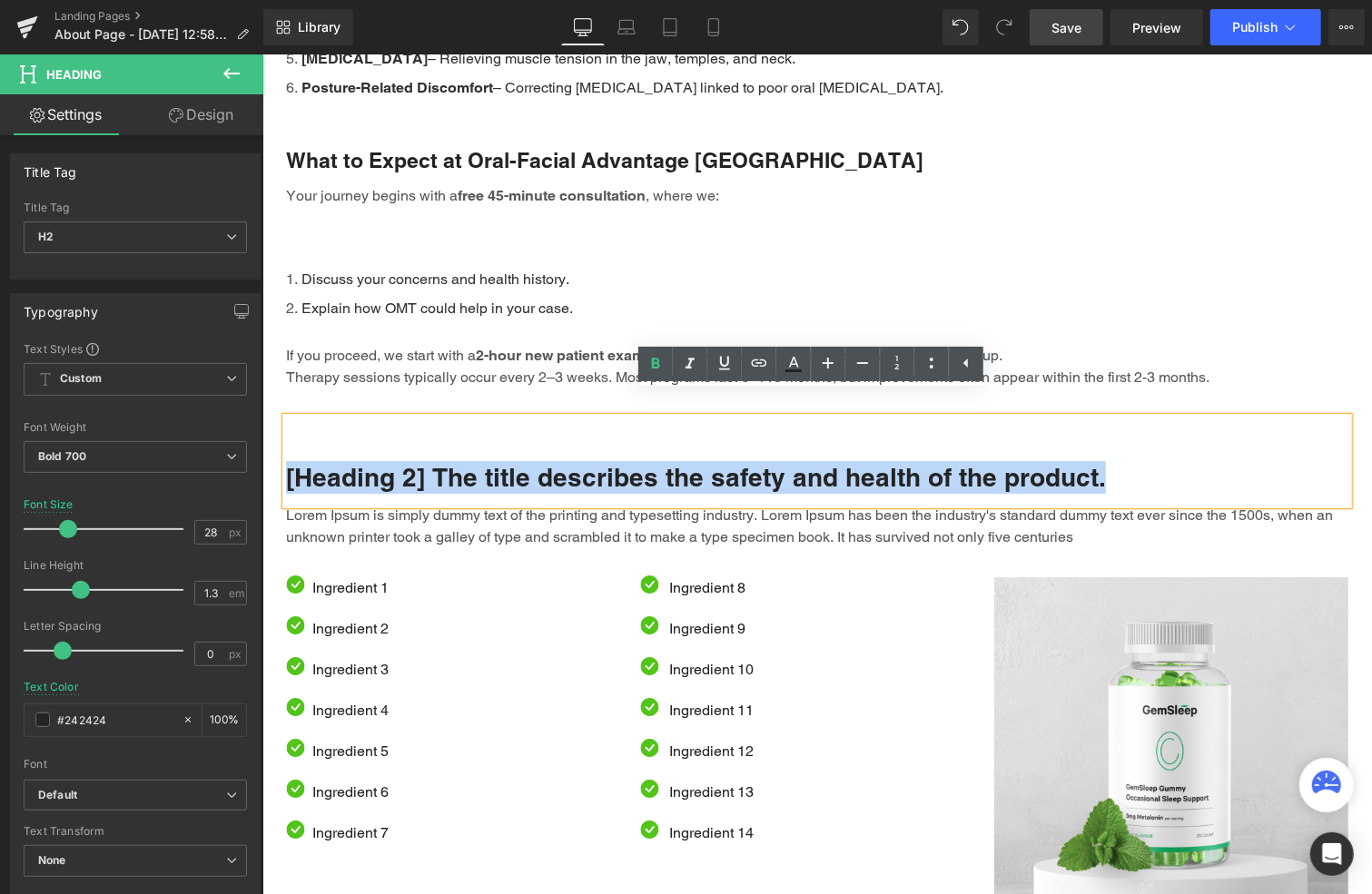
paste div
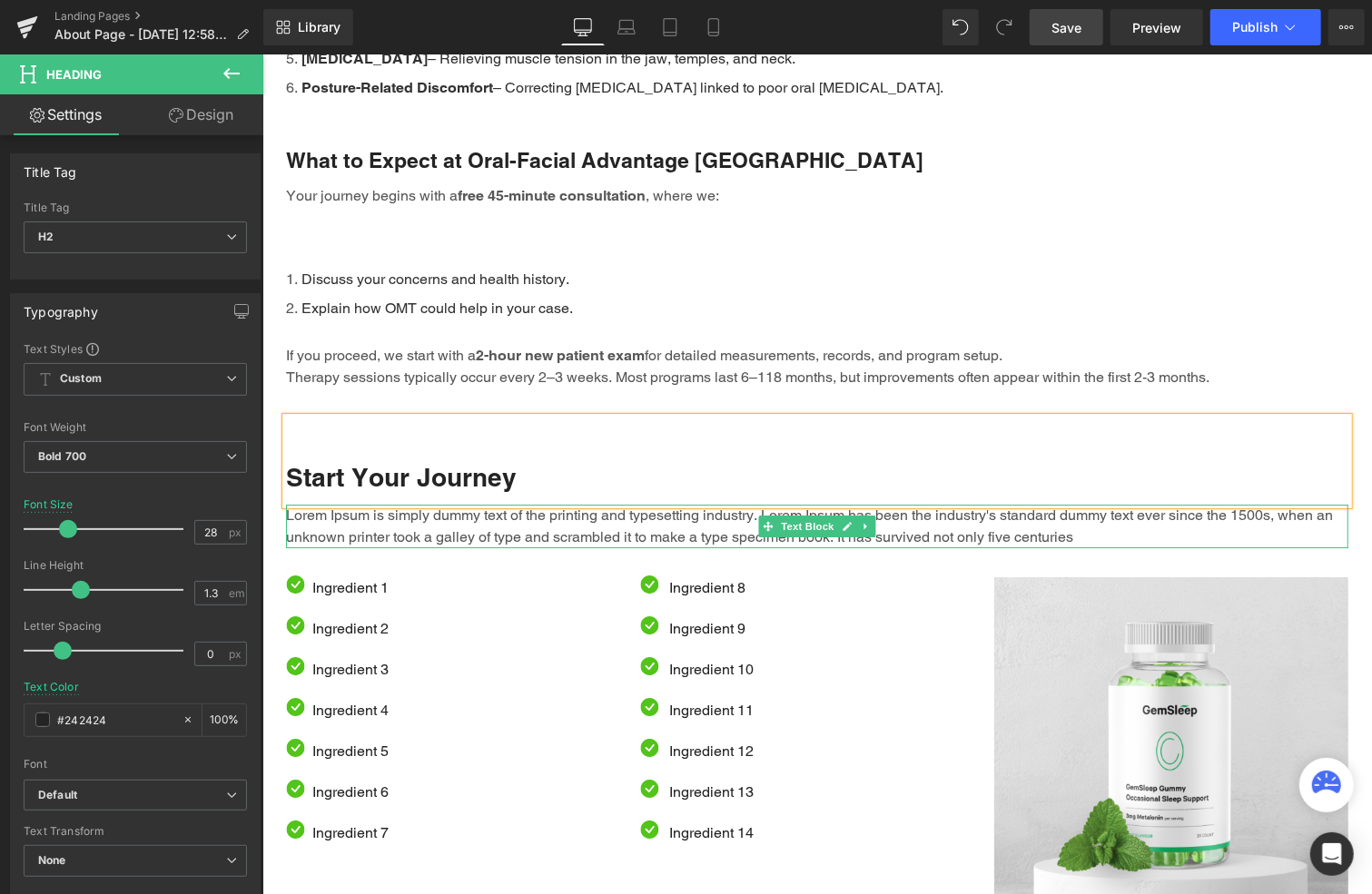
scroll to position [3572, 0]
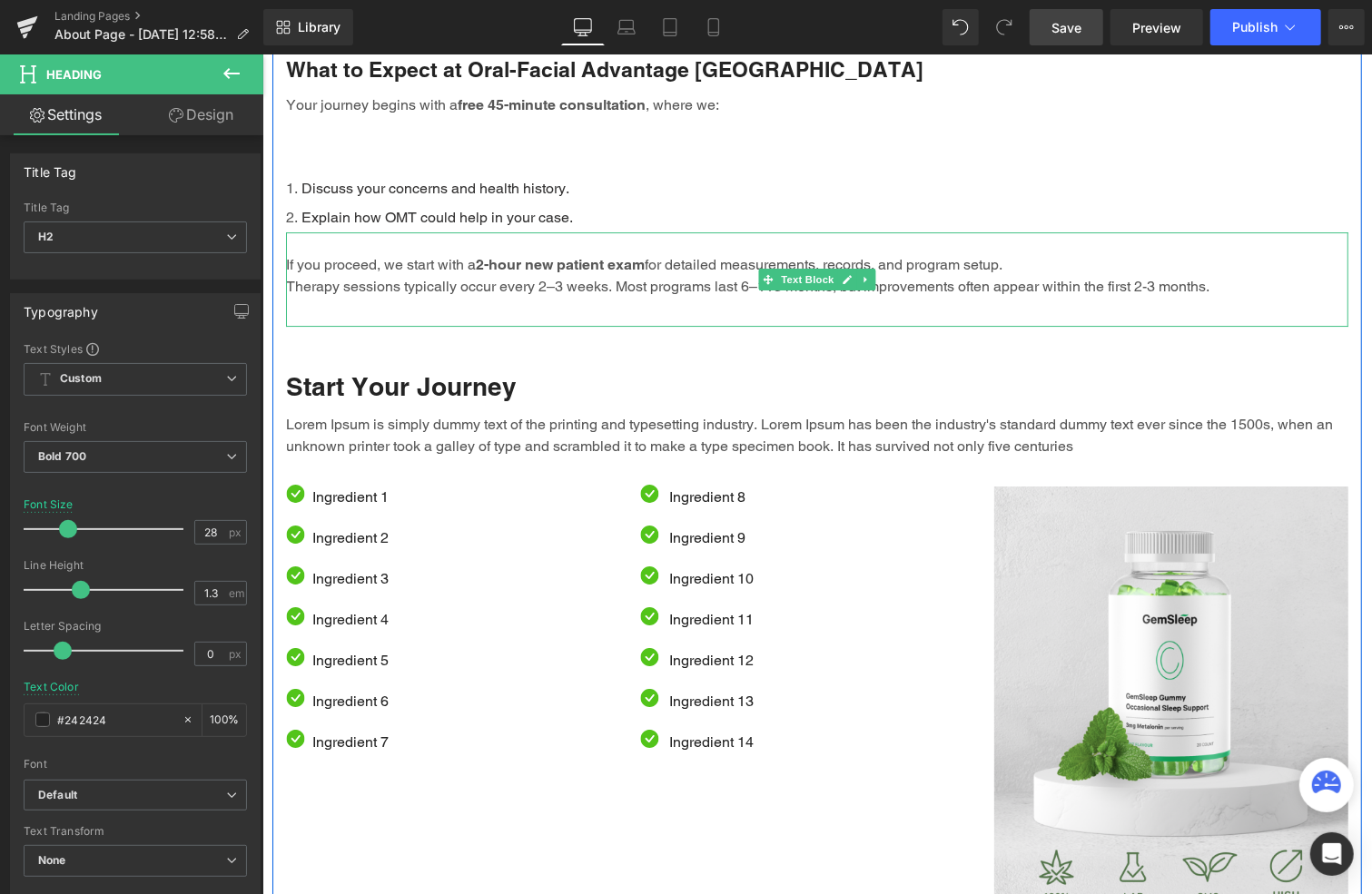
click at [558, 275] on p "Therapy sessions typically occur every 2–3 weeks. Most programs last 6–118 mont…" at bounding box center [816, 285] width 1062 height 22
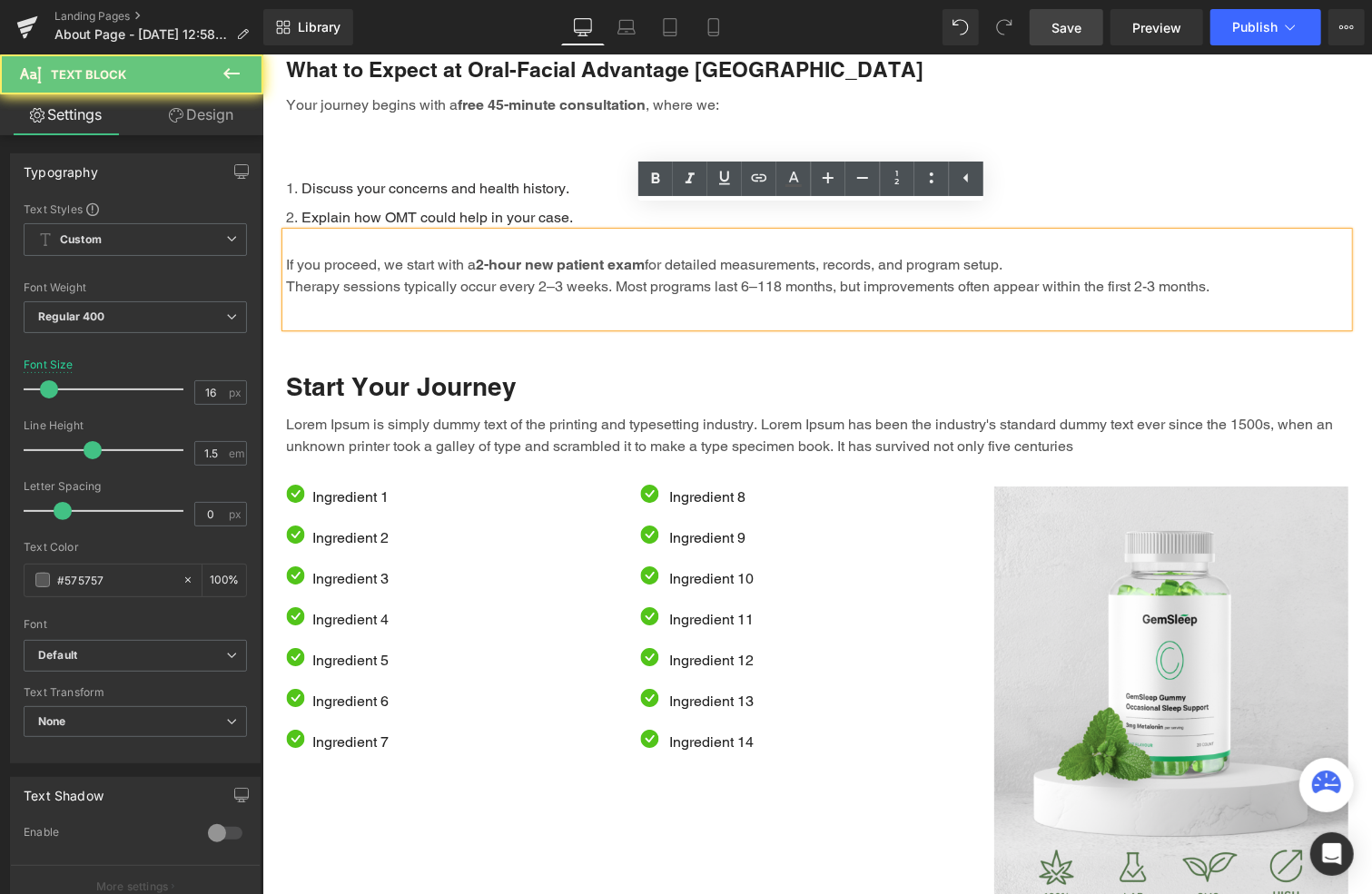
click at [558, 275] on p "Therapy sessions typically occur every 2–3 weeks. Most programs last 6–118 mont…" at bounding box center [816, 285] width 1062 height 22
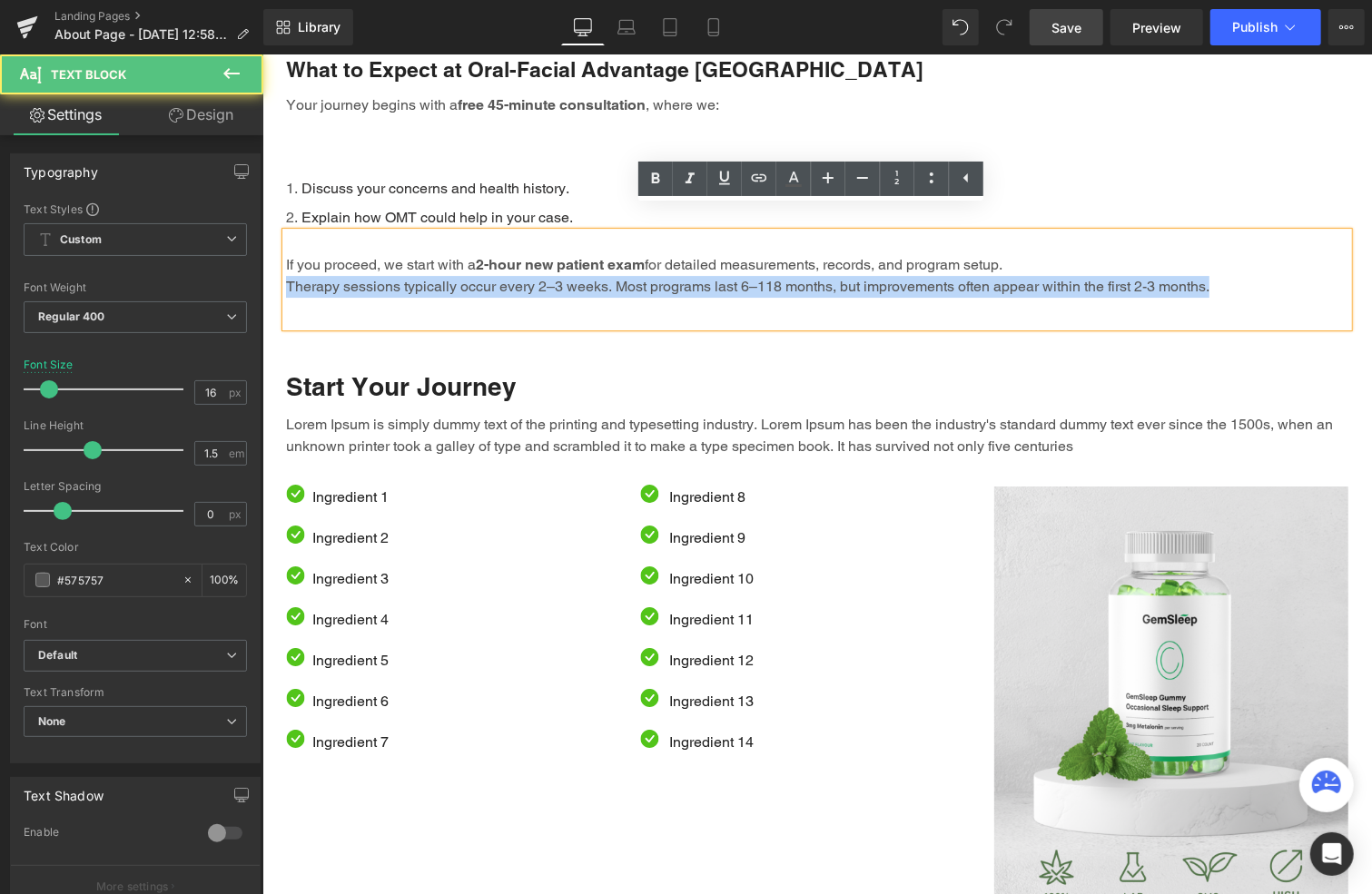
click at [558, 275] on p "Therapy sessions typically occur every 2–3 weeks. Most programs last 6–118 mont…" at bounding box center [816, 285] width 1062 height 22
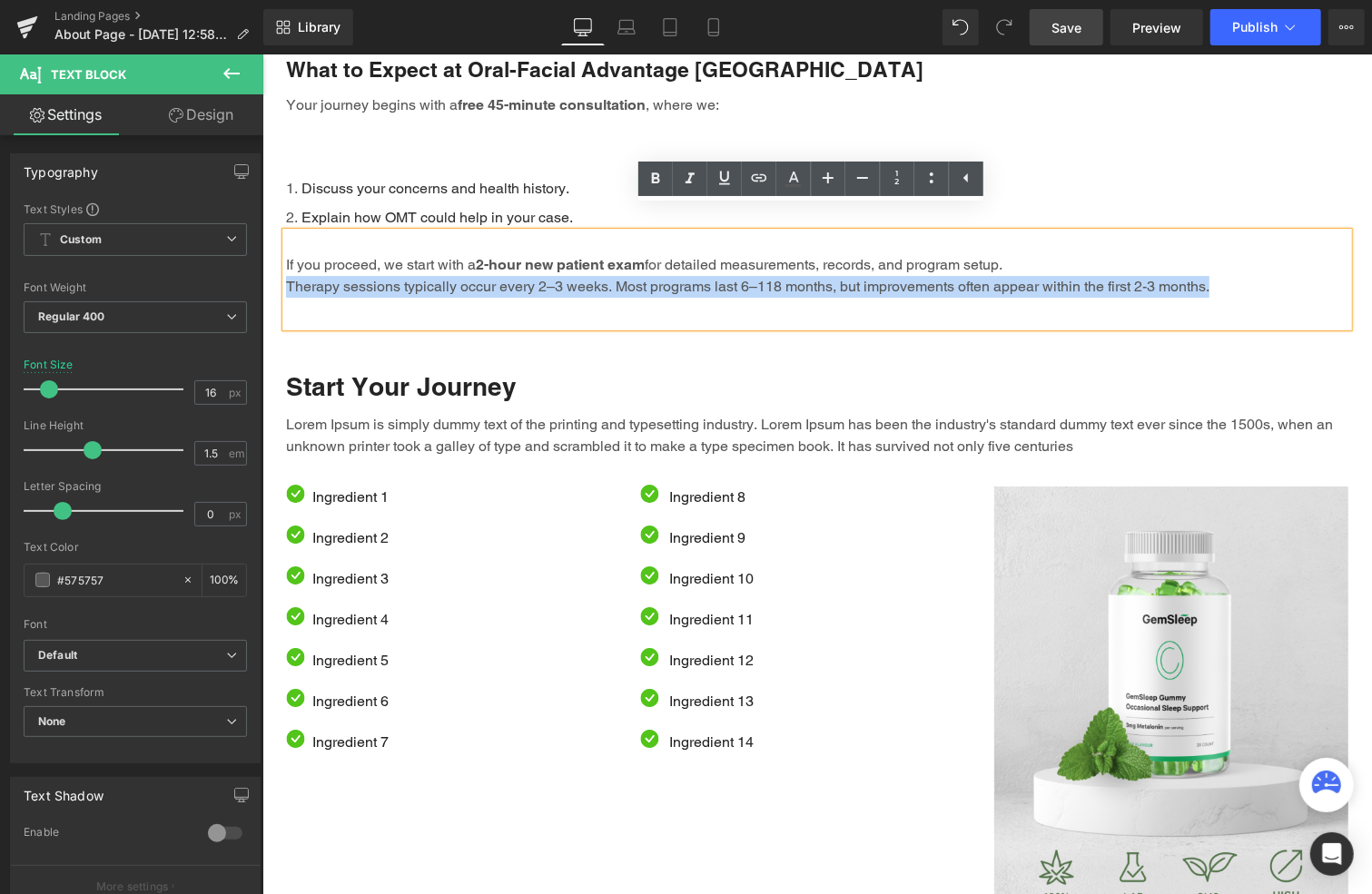
drag, startPoint x: 604, startPoint y: 438, endPoint x: 543, endPoint y: 434, distance: 61.1
click at [261, 54] on div "32px" at bounding box center [261, 54] width 0 height 0
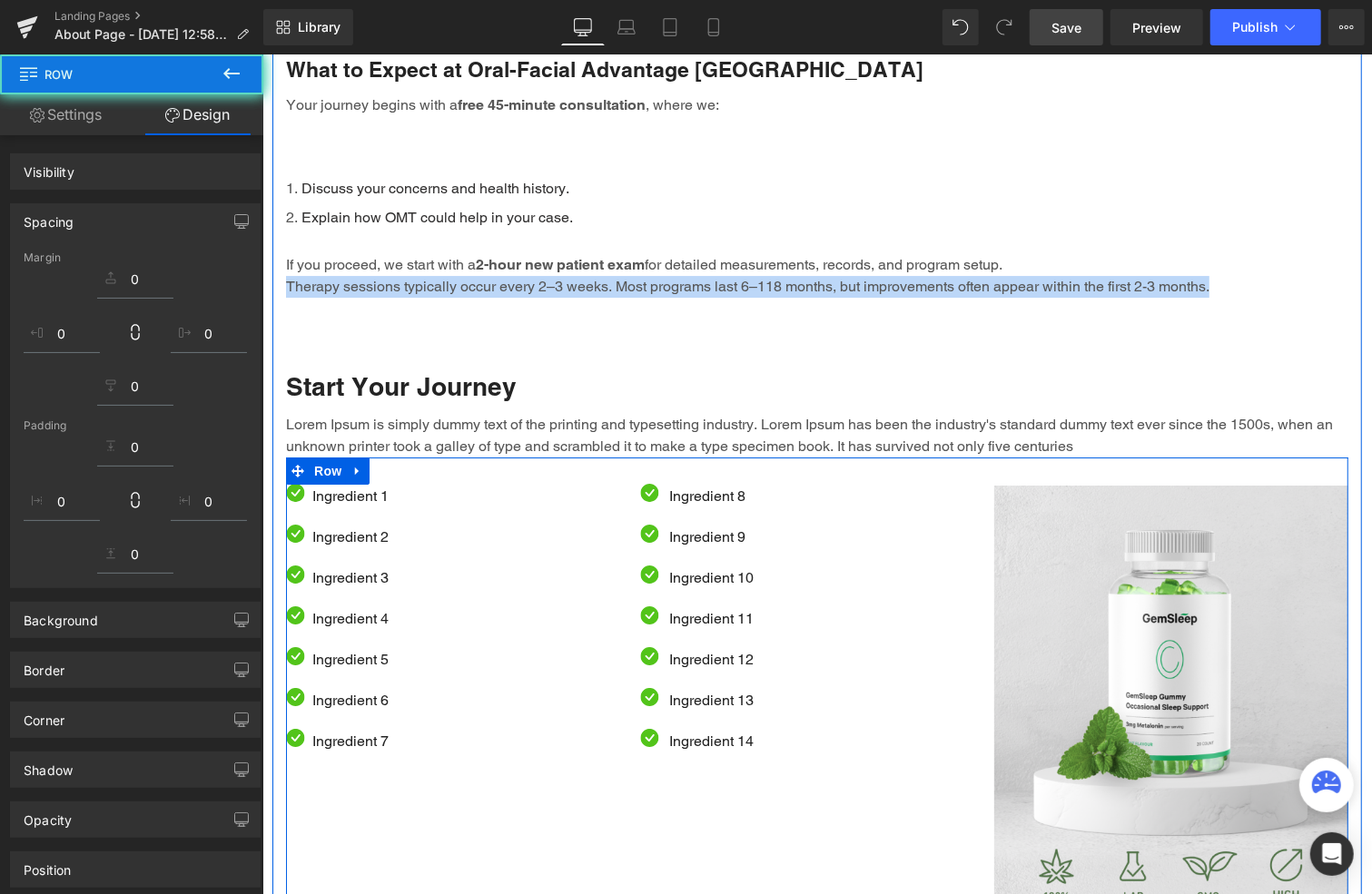
click at [481, 420] on p "Lorem Ipsum is simply dummy text of the printing and typesetting industry. Lore…" at bounding box center [816, 434] width 1062 height 43
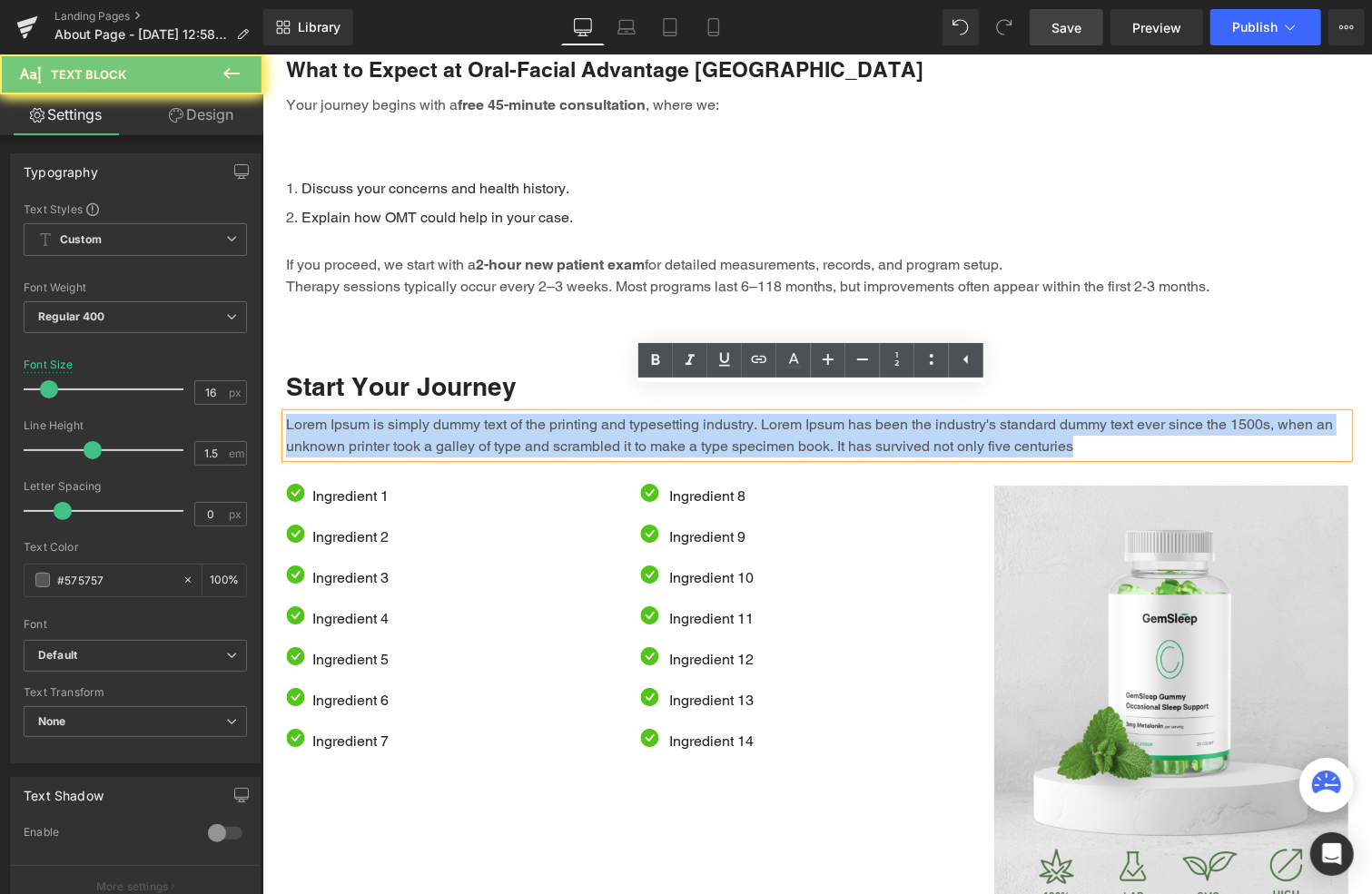
click at [481, 420] on p "Lorem Ipsum is simply dummy text of the printing and typesetting industry. Lore…" at bounding box center [816, 434] width 1062 height 43
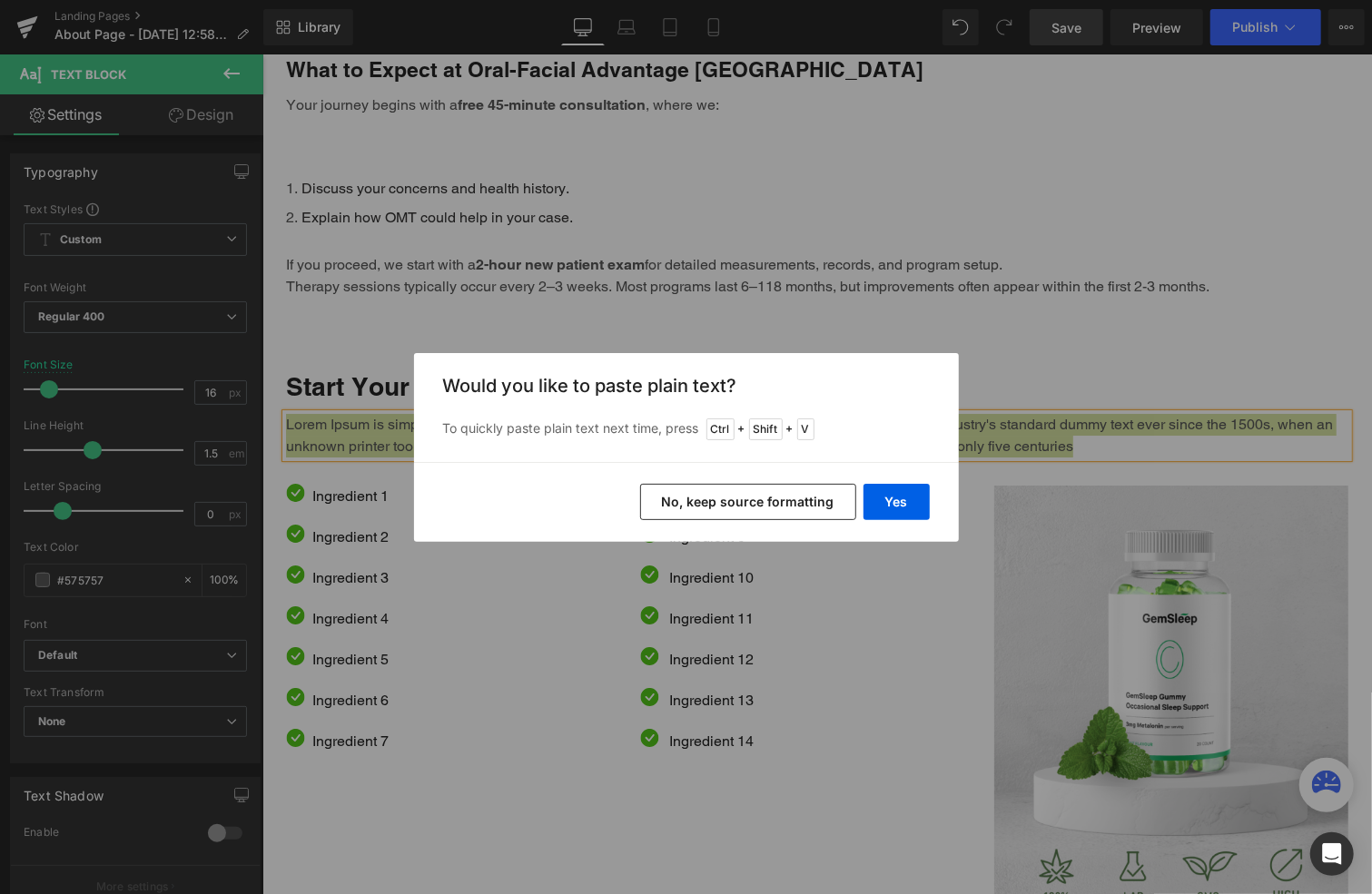
click at [768, 488] on button "No, keep source formatting" at bounding box center [749, 502] width 216 height 37
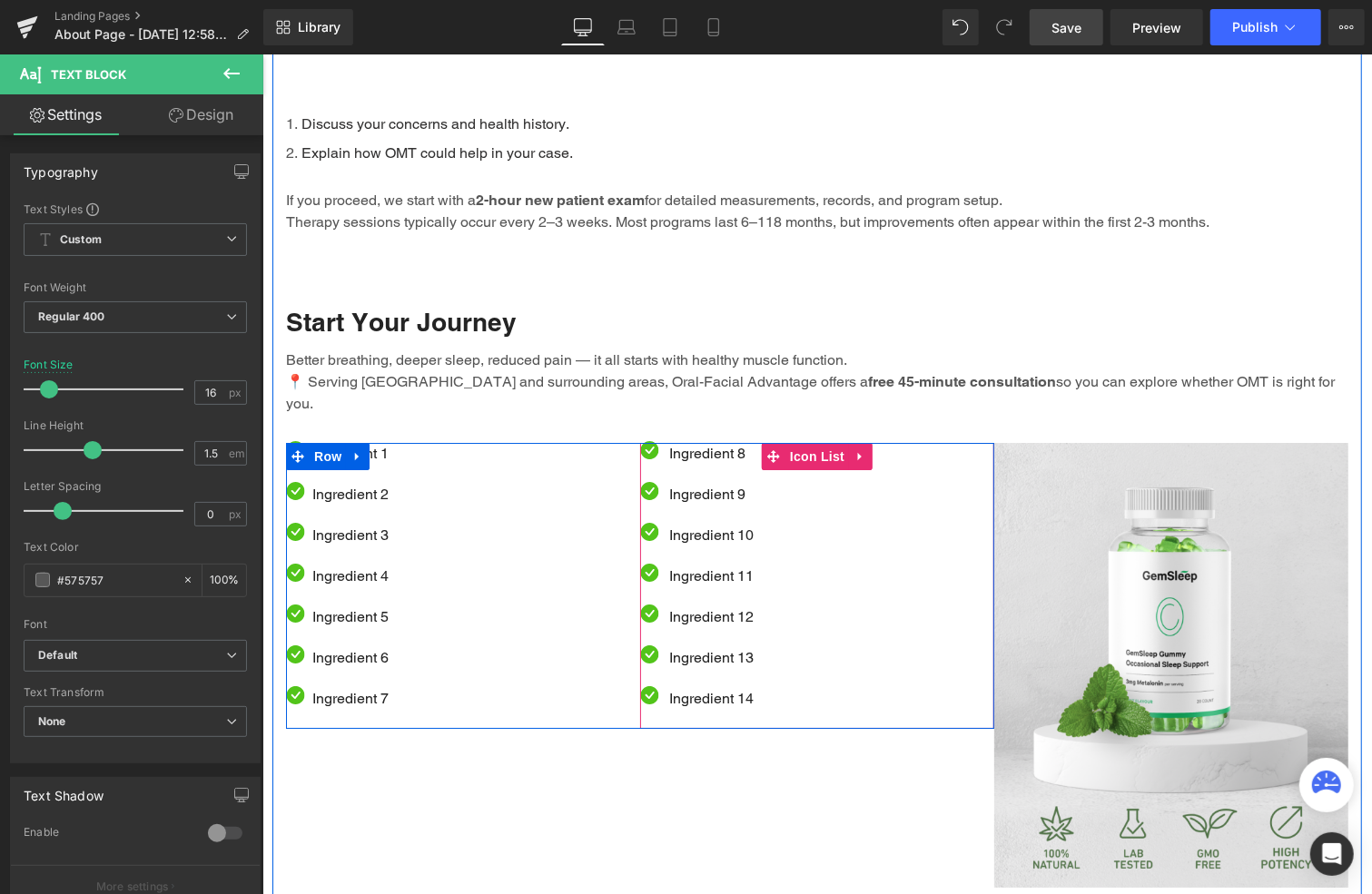
scroll to position [3663, 0]
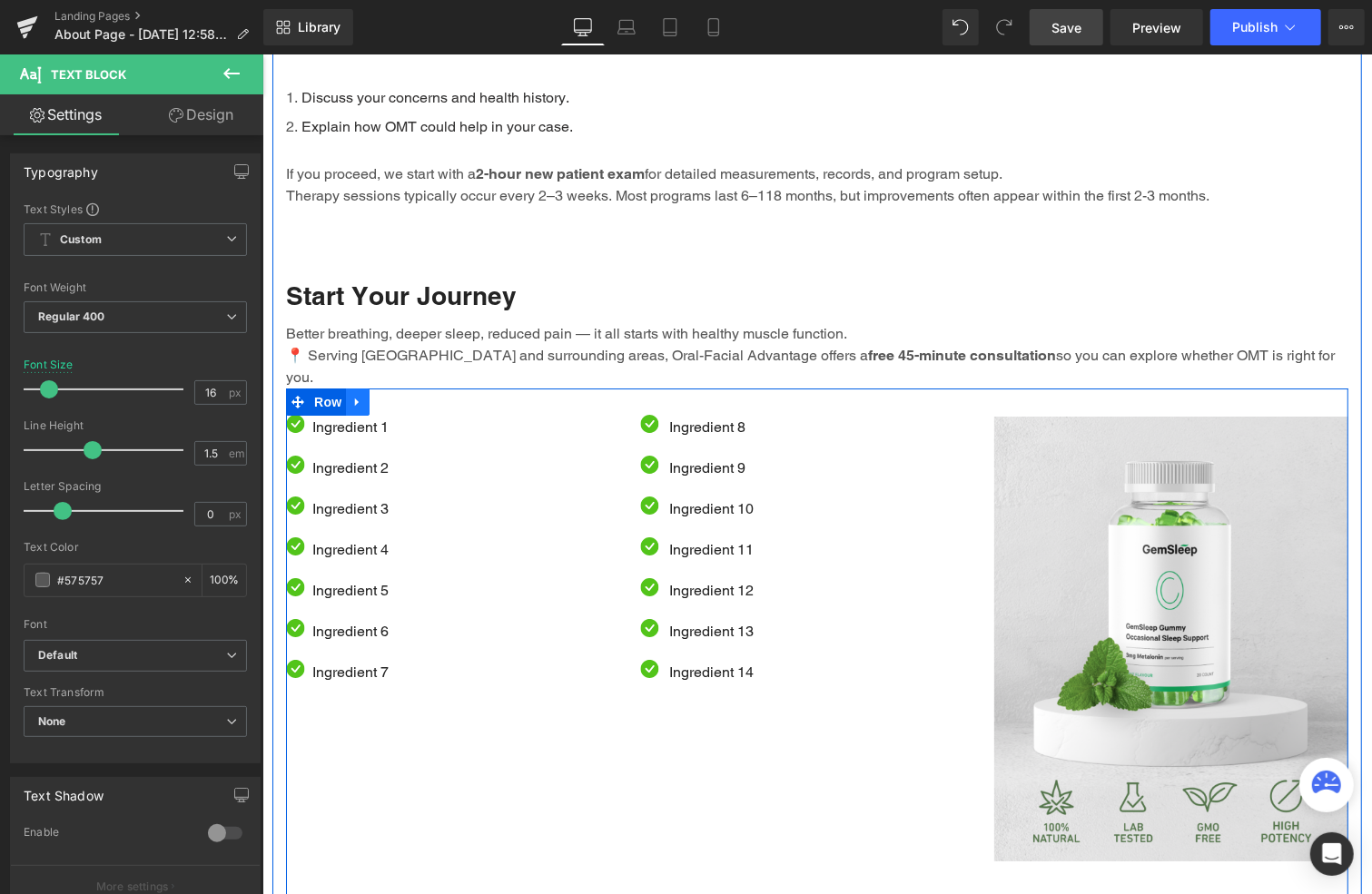
click at [354, 393] on icon at bounding box center [356, 400] width 13 height 14
click at [398, 393] on icon at bounding box center [403, 400] width 13 height 14
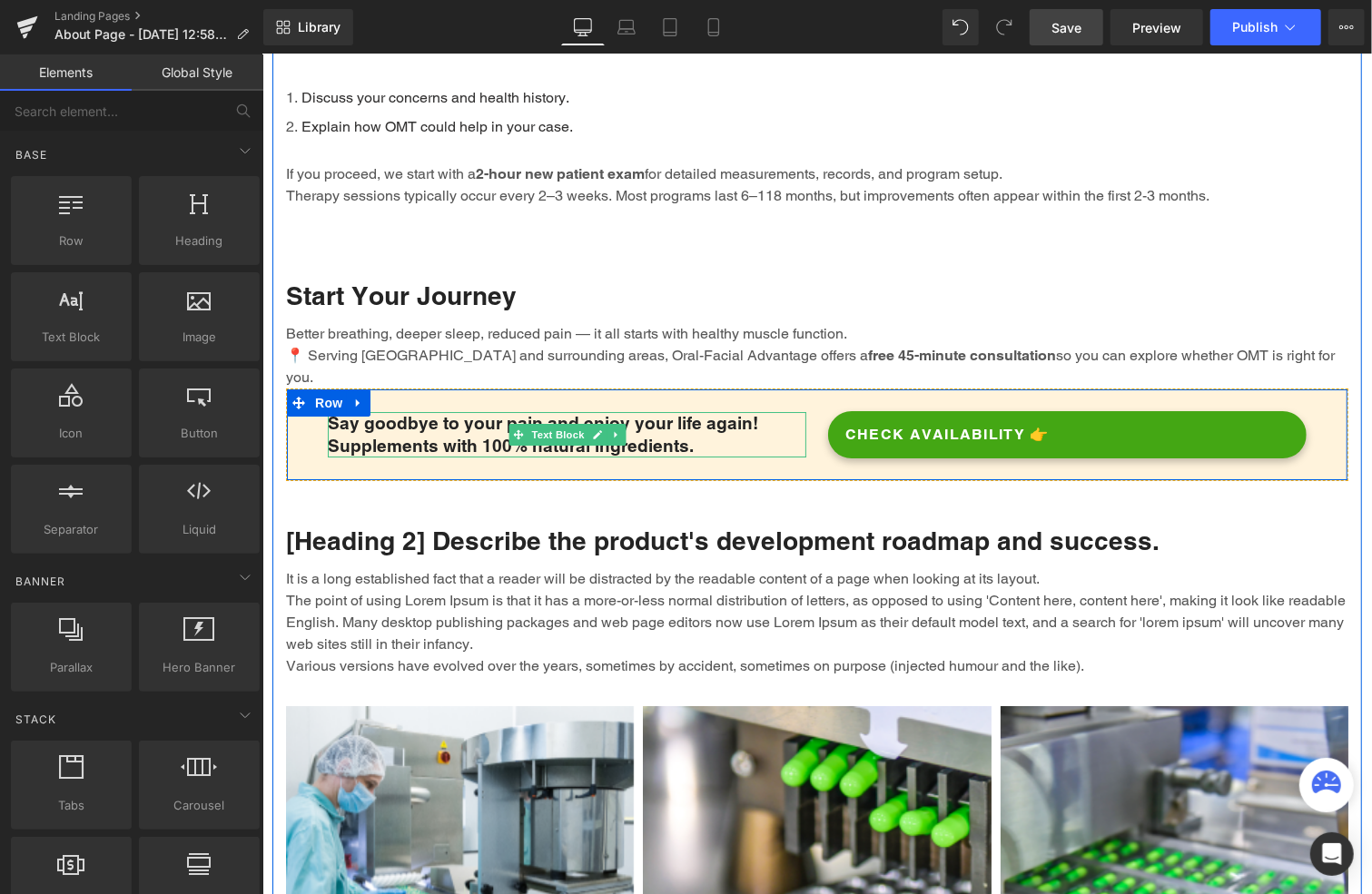
click at [472, 411] on p "Say goodbye to your pain and enjoy your life again! Supplements with 100% natur…" at bounding box center [566, 433] width 479 height 44
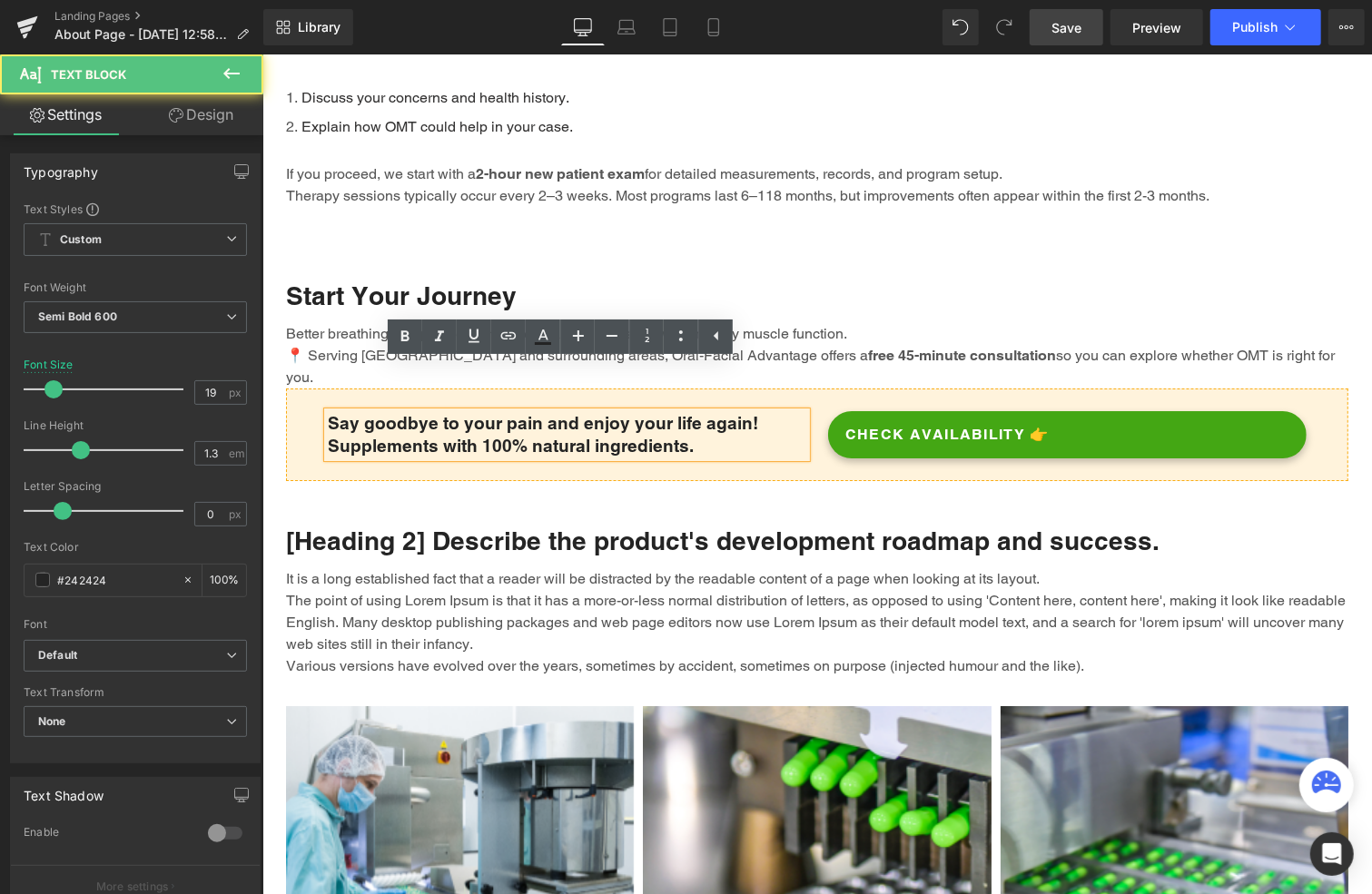
click at [472, 411] on p "Say goodbye to your pain and enjoy your life again! Supplements with 100% natur…" at bounding box center [566, 433] width 479 height 44
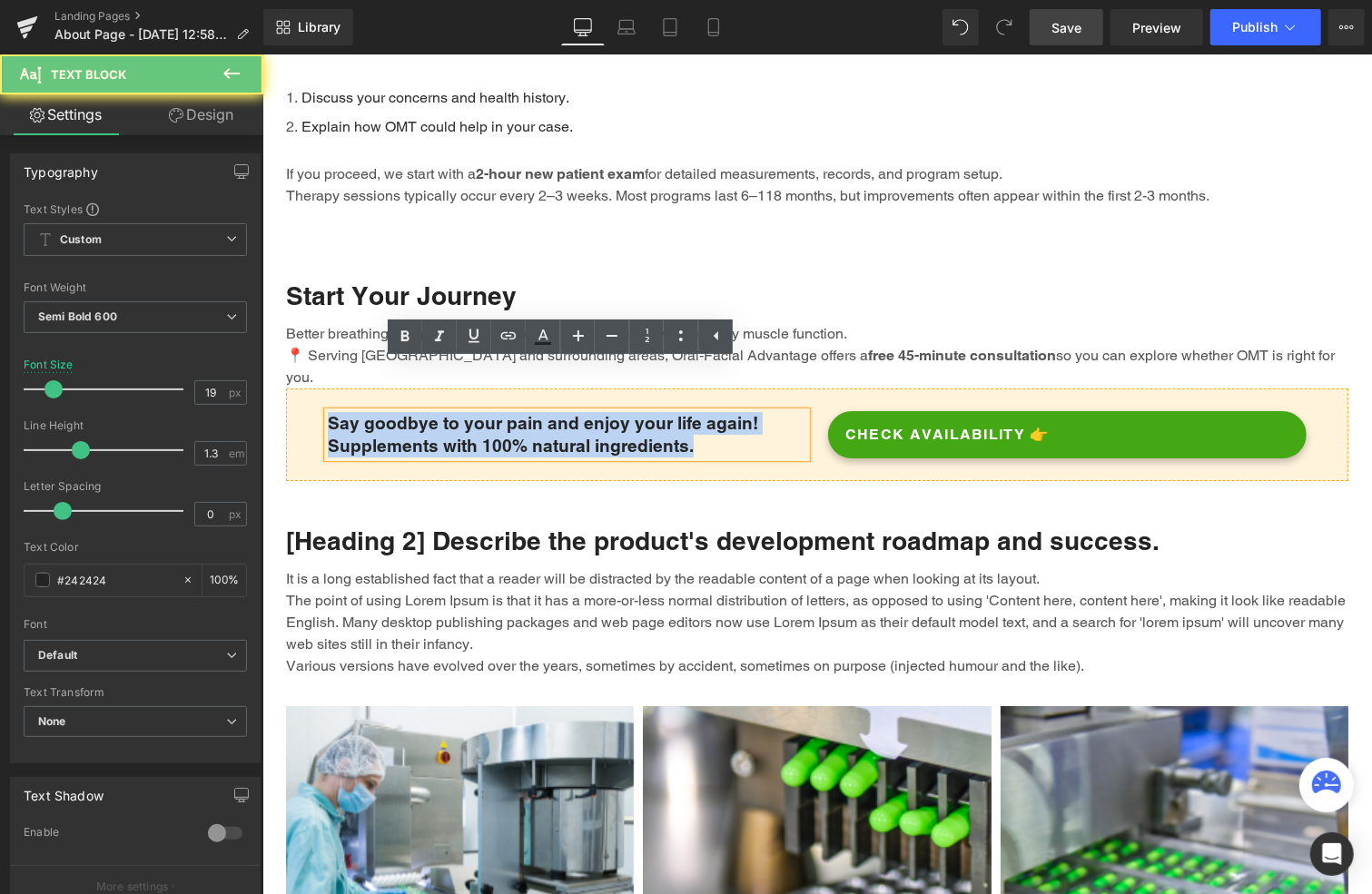
click at [472, 411] on p "Say goodbye to your pain and enjoy your life again! Supplements with 100% natur…" at bounding box center [566, 433] width 479 height 44
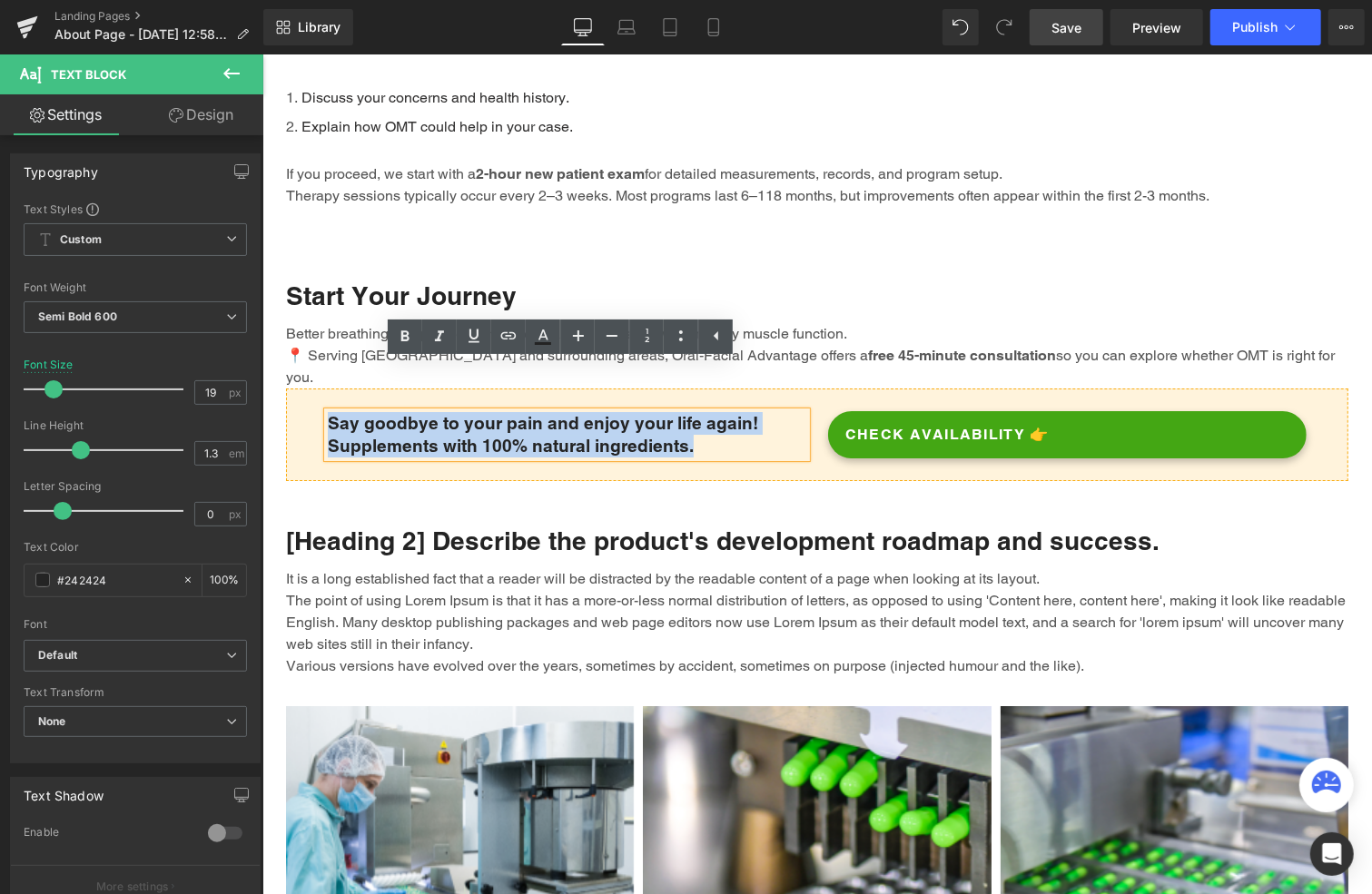
scroll to position [3674, 0]
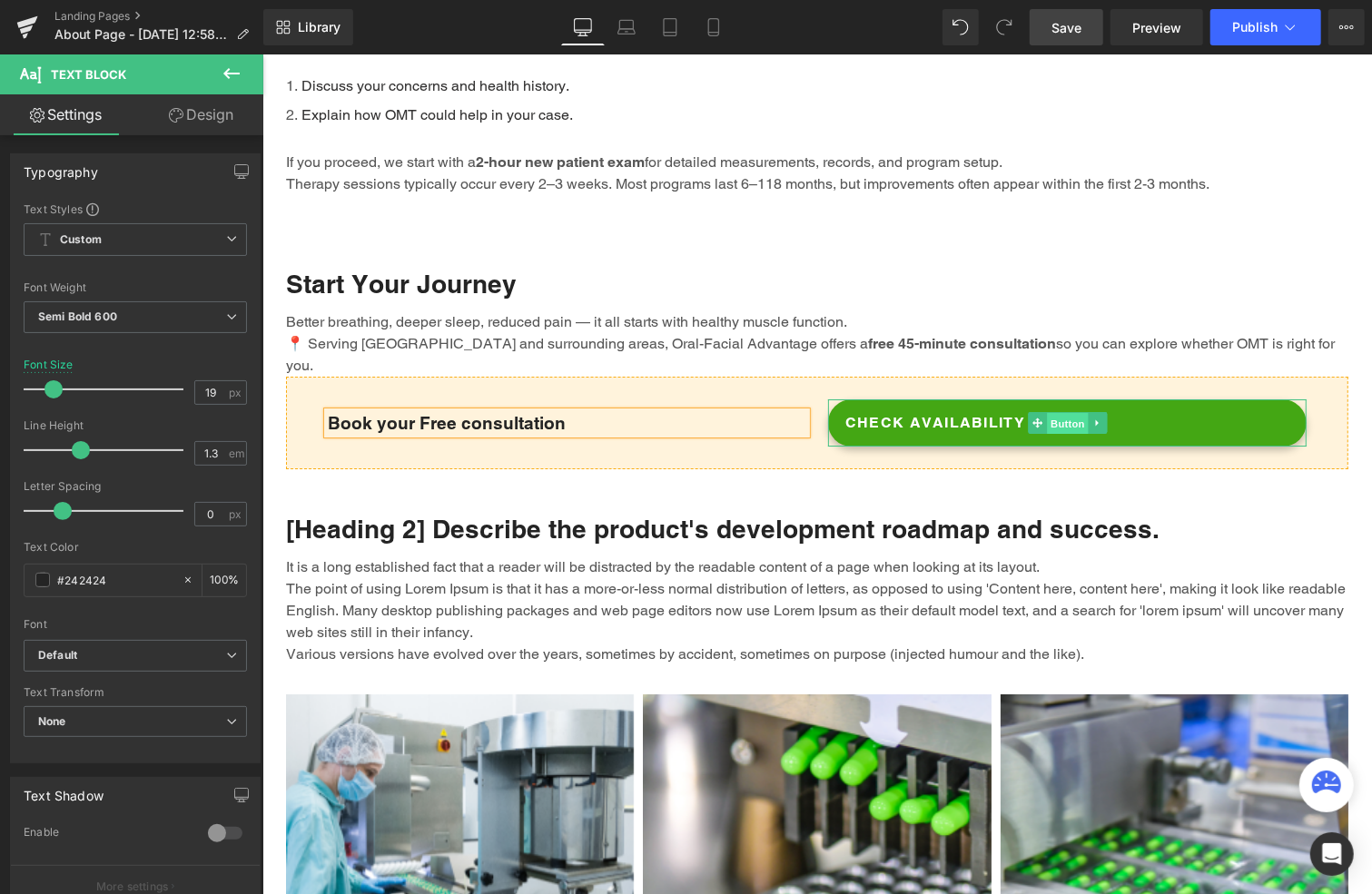
click at [1052, 412] on span "Button" at bounding box center [1066, 422] width 41 height 22
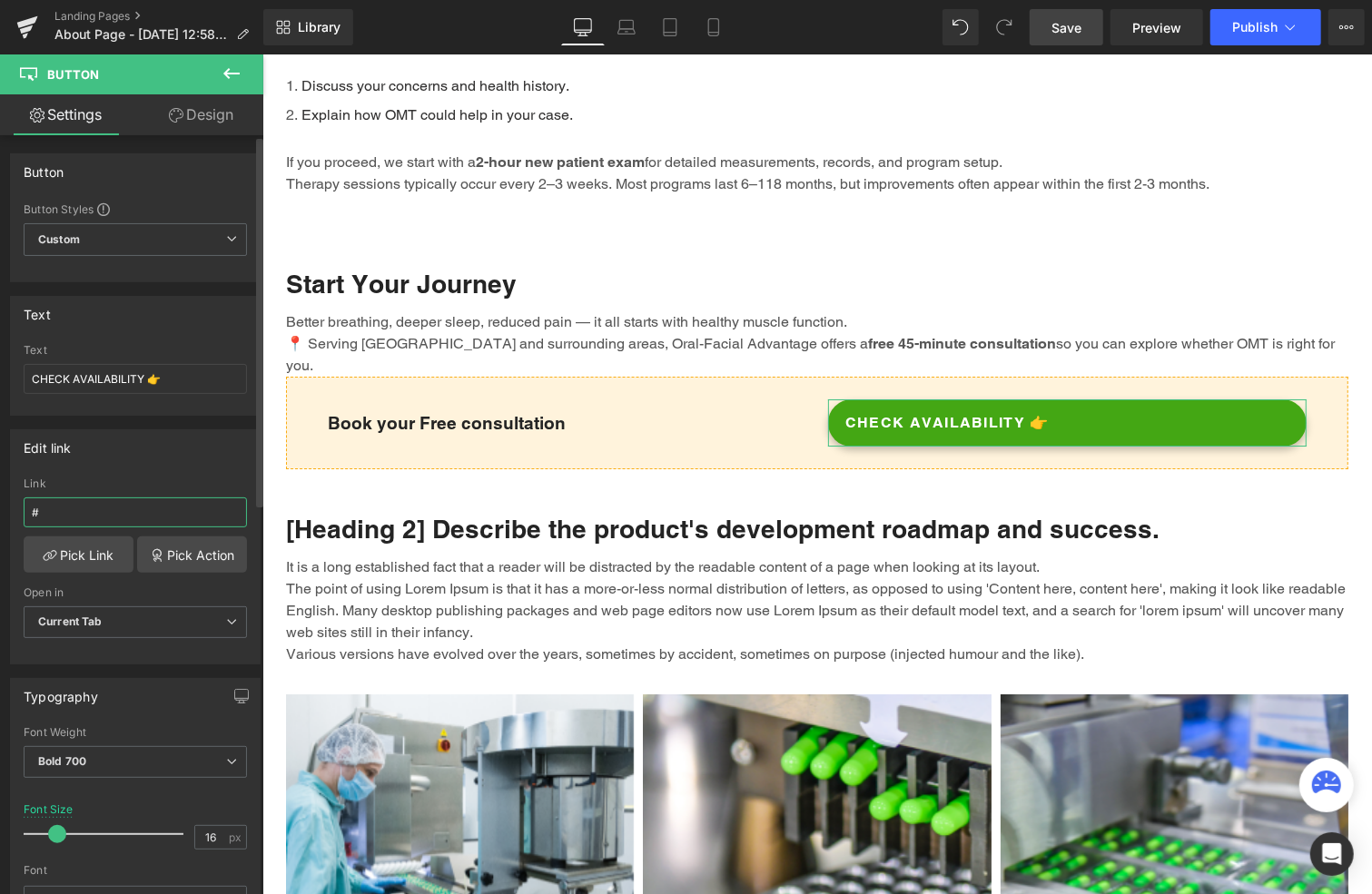
click at [103, 510] on input "#" at bounding box center [135, 512] width 224 height 30
click at [81, 546] on link "Pick Link" at bounding box center [78, 555] width 110 height 37
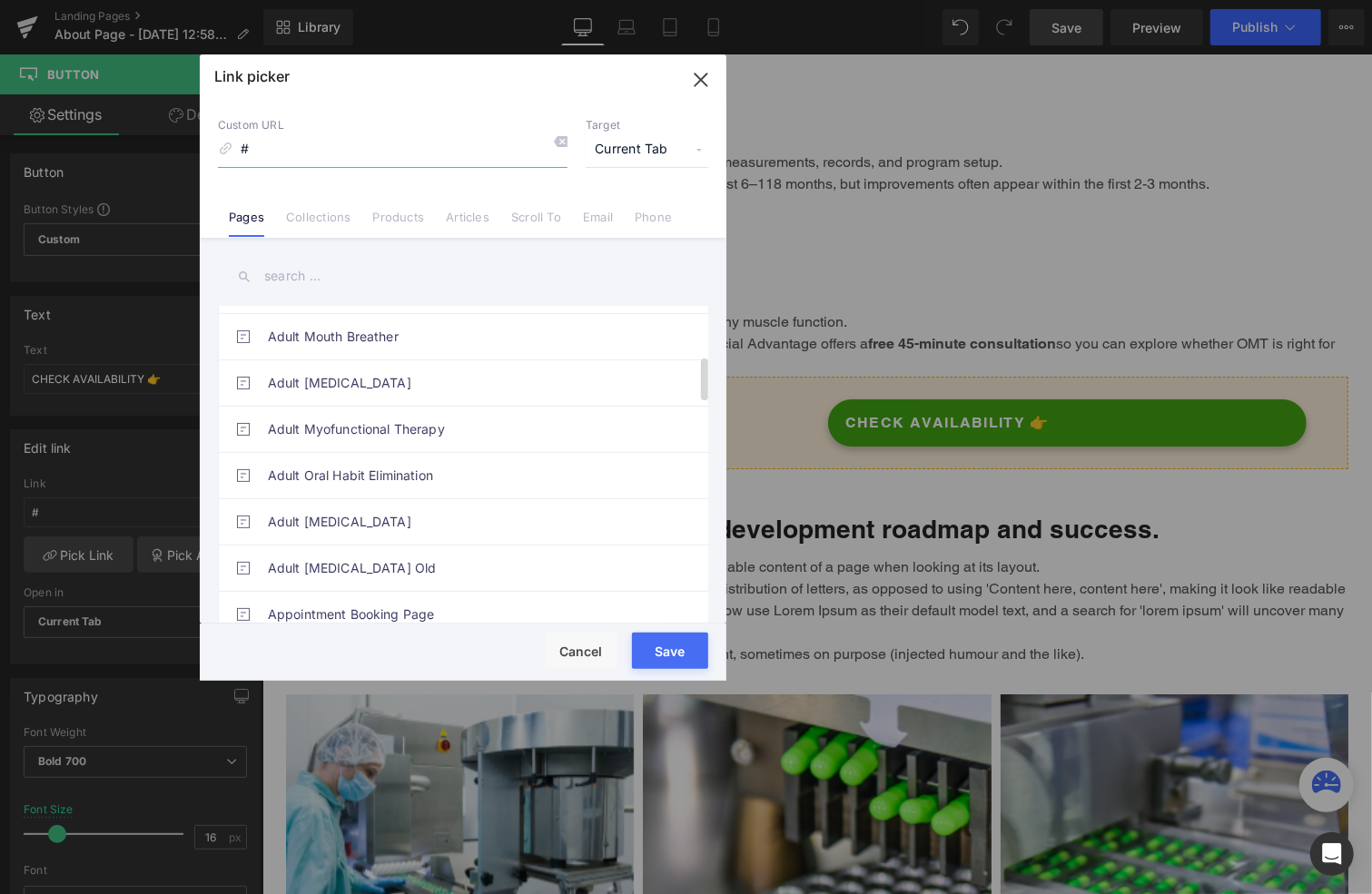
scroll to position [454, 0]
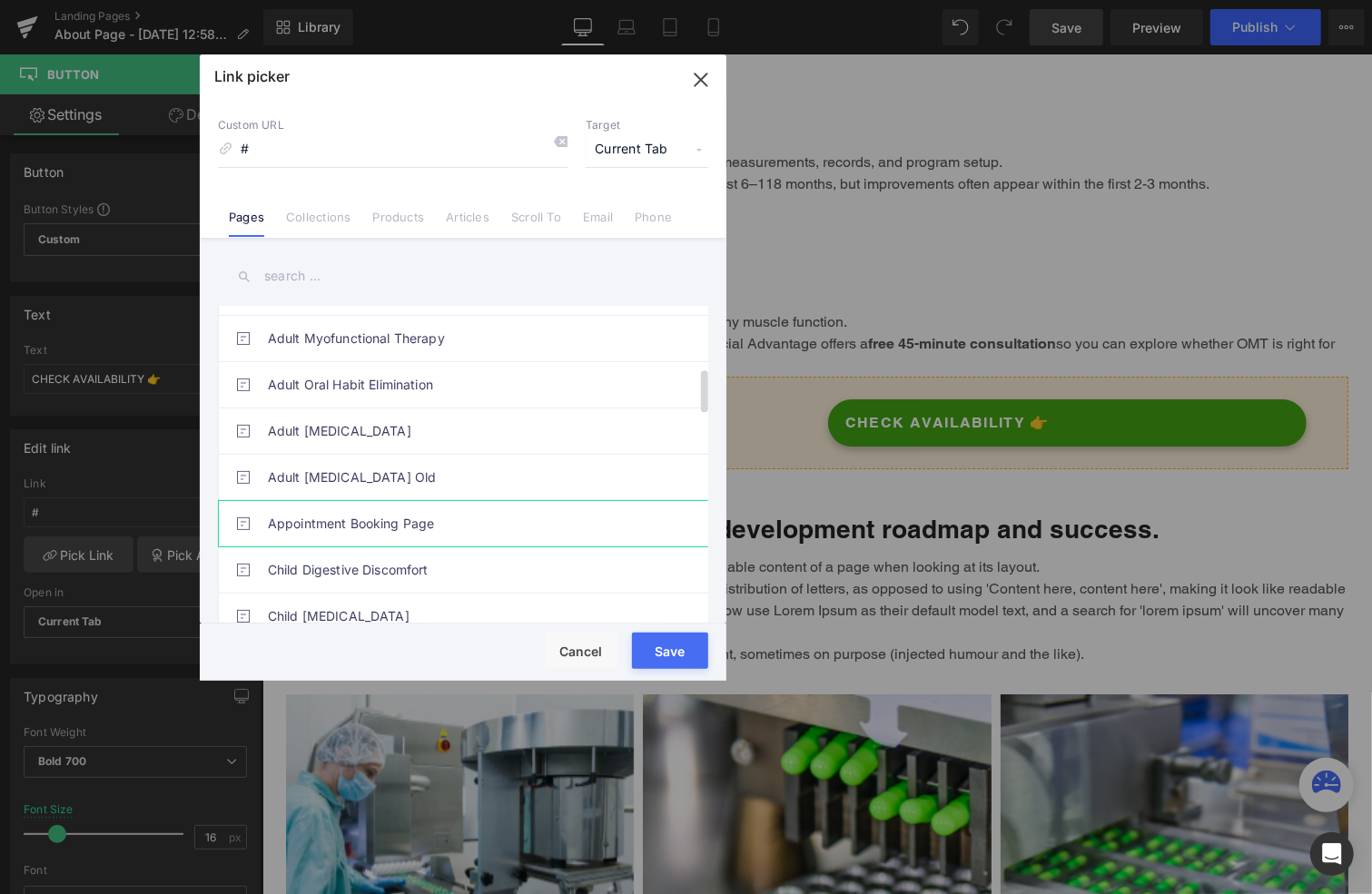
click at [332, 522] on link "Appointment Booking Page" at bounding box center [468, 524] width 399 height 45
click at [664, 654] on button "Save" at bounding box center [670, 651] width 76 height 37
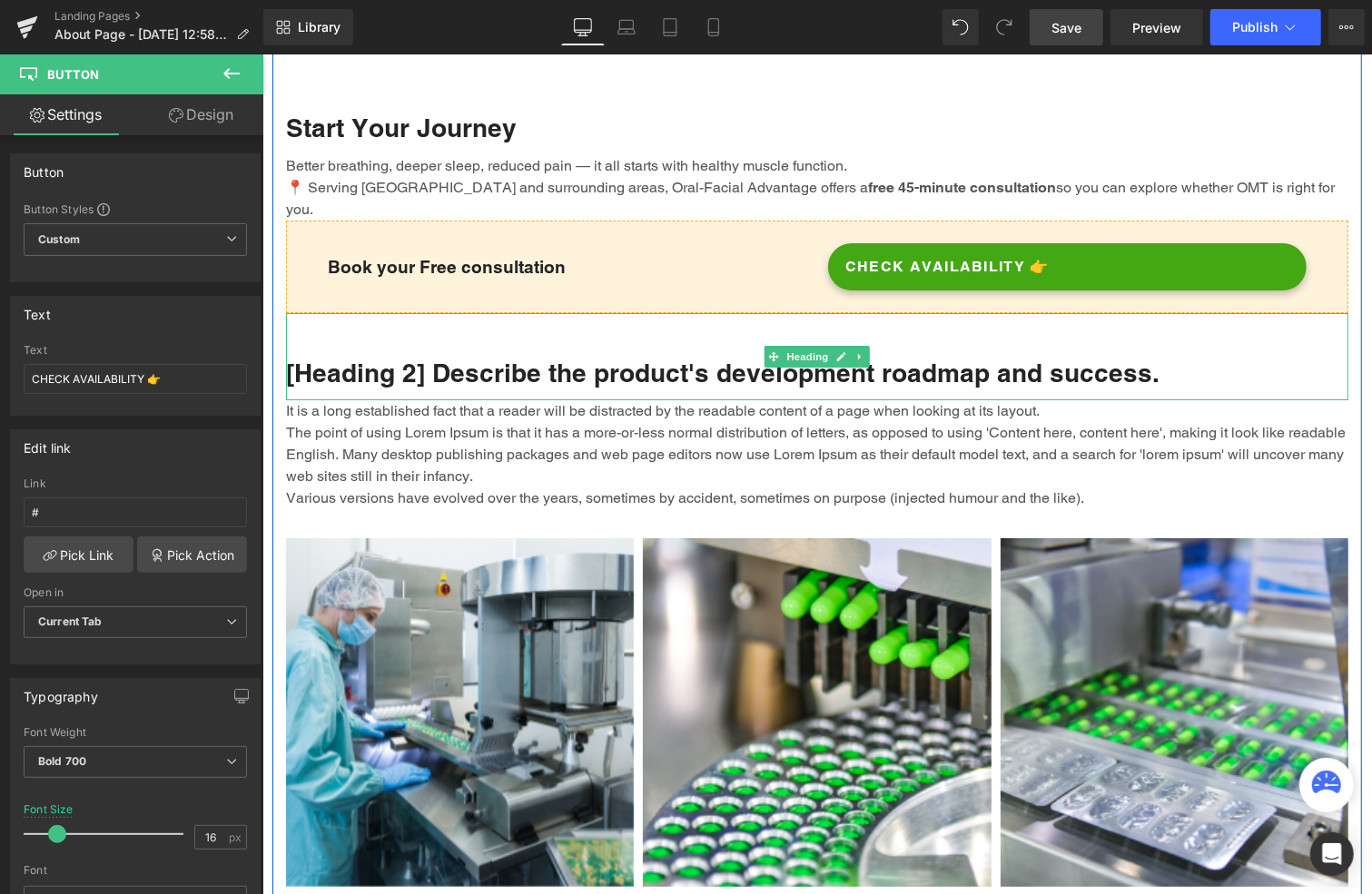
scroll to position [3856, 0]
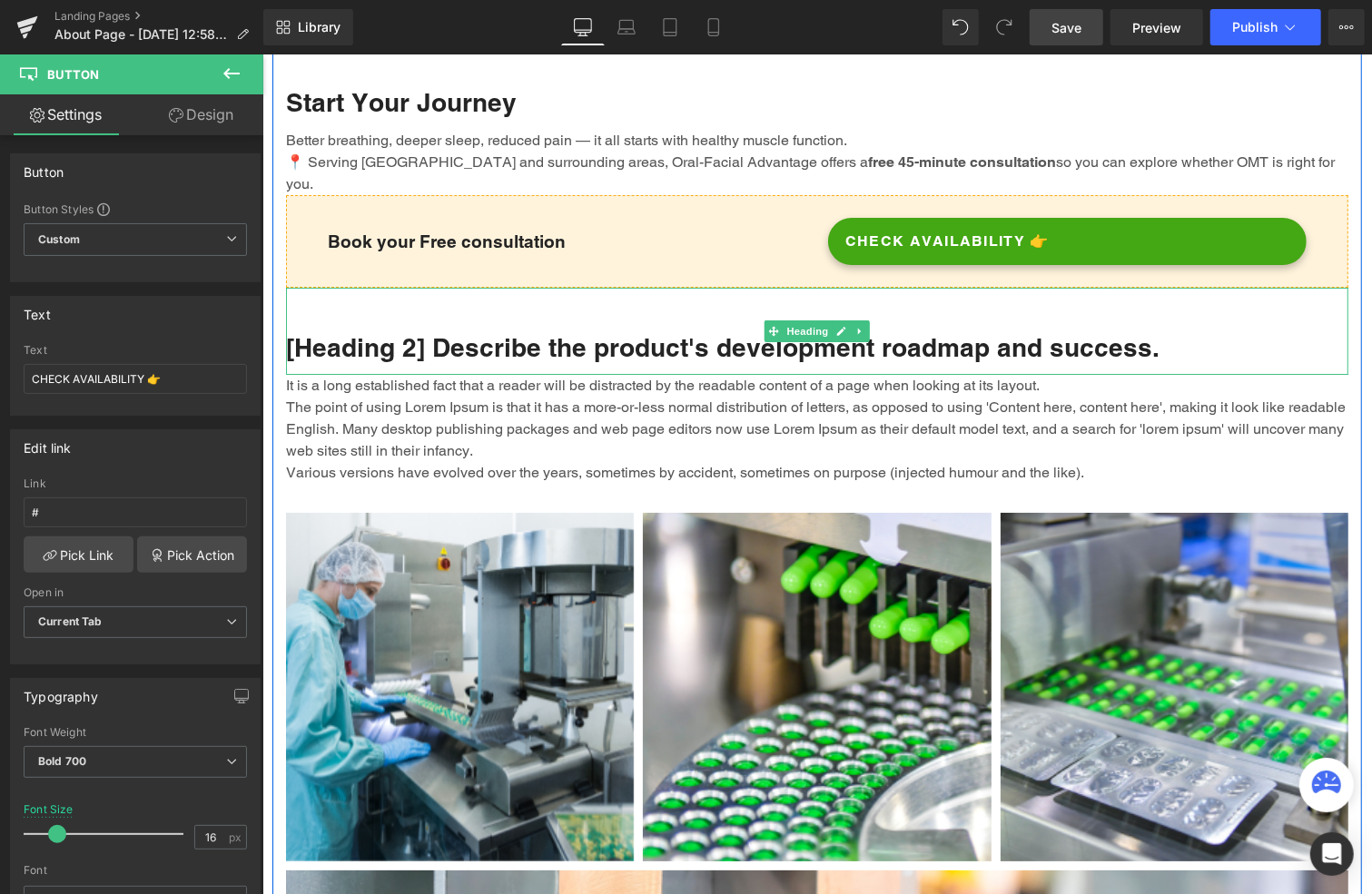
click at [469, 331] on h2 "[Heading 2] Describe the product's development roadmap and success." at bounding box center [816, 347] width 1062 height 33
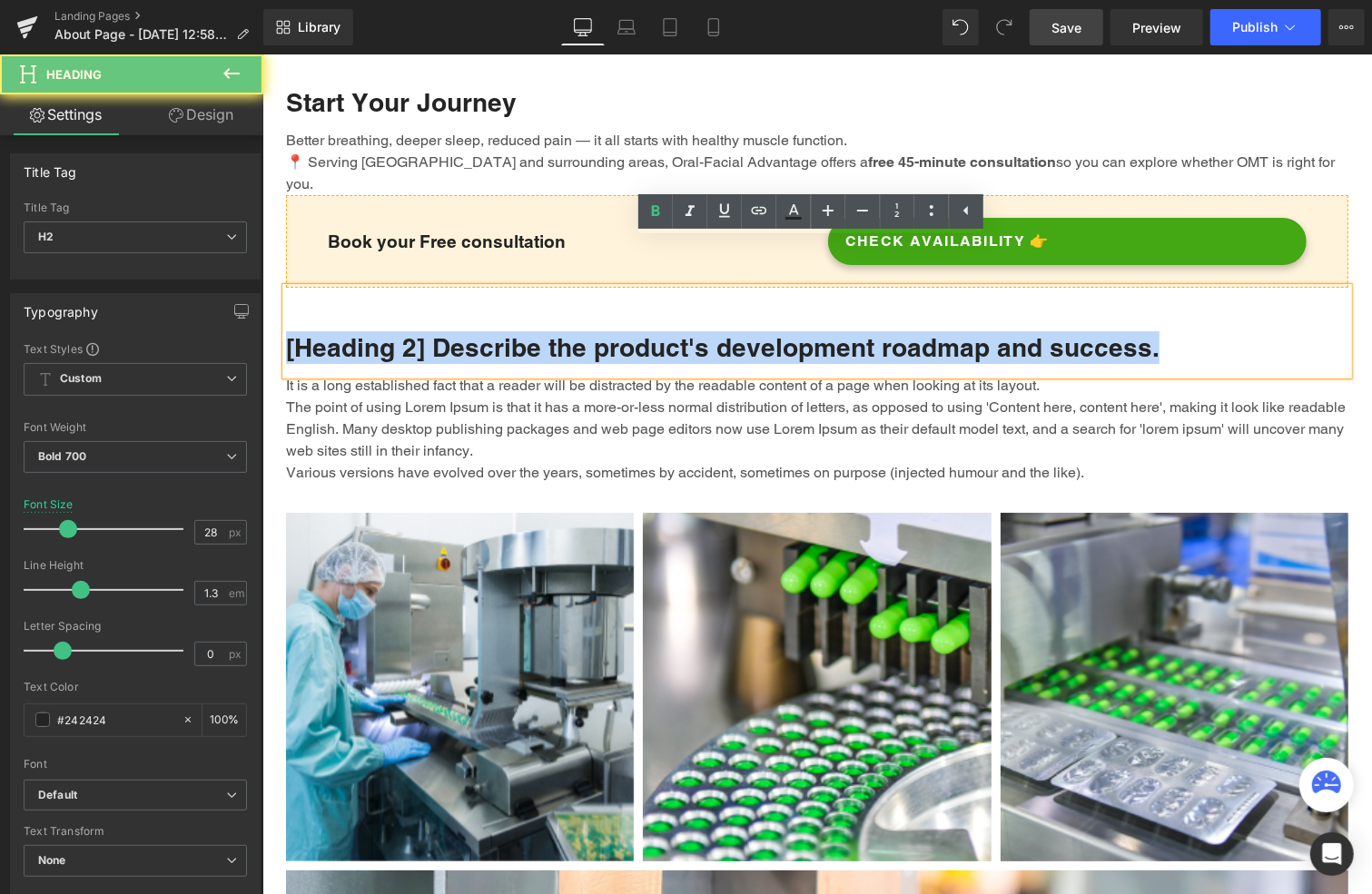
click at [469, 331] on h2 "[Heading 2] Describe the product's development roadmap and success." at bounding box center [816, 347] width 1062 height 33
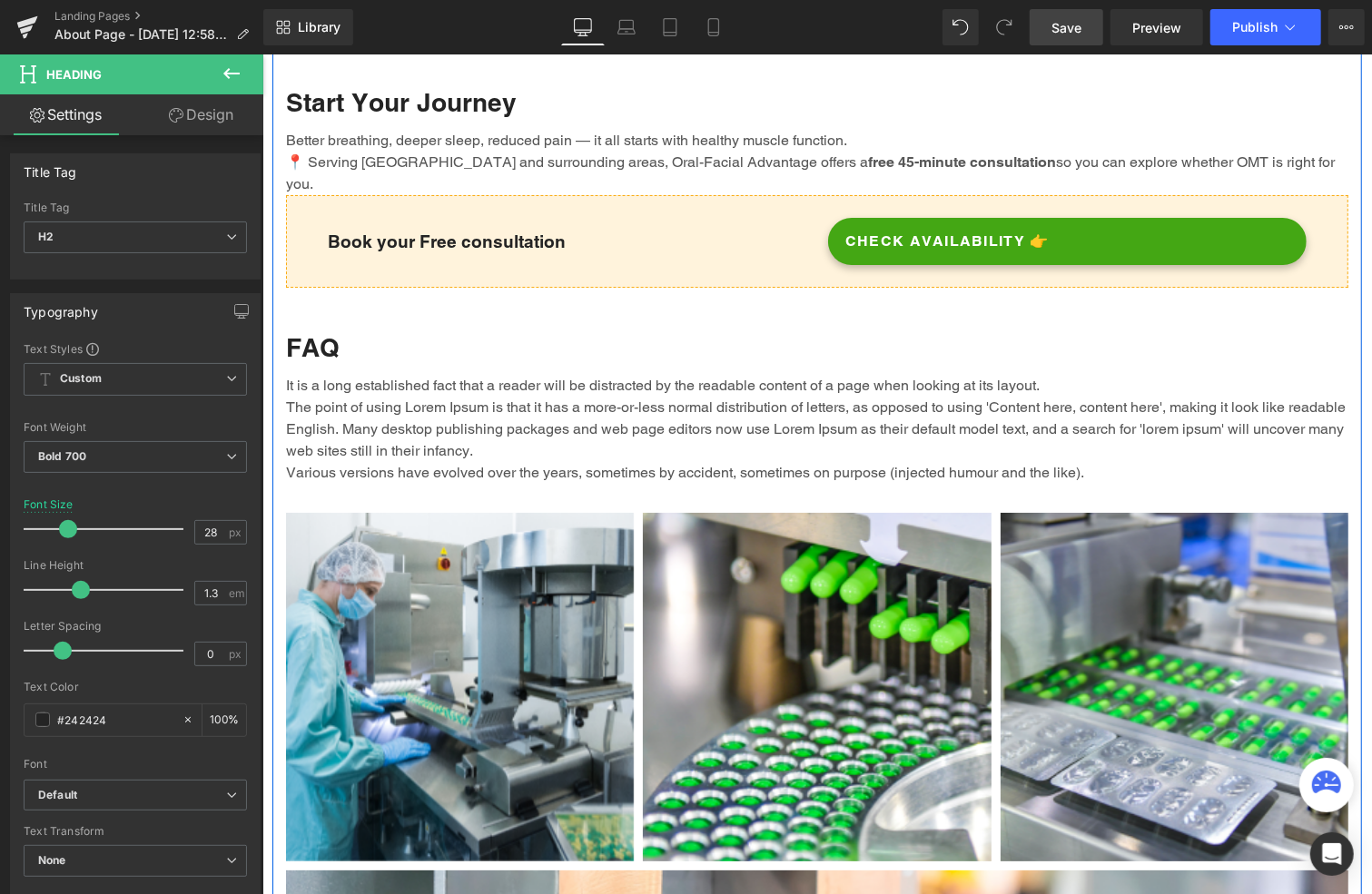
click at [538, 374] on p "It is a long established fact that a reader will be distracted by the readable …" at bounding box center [816, 428] width 1062 height 109
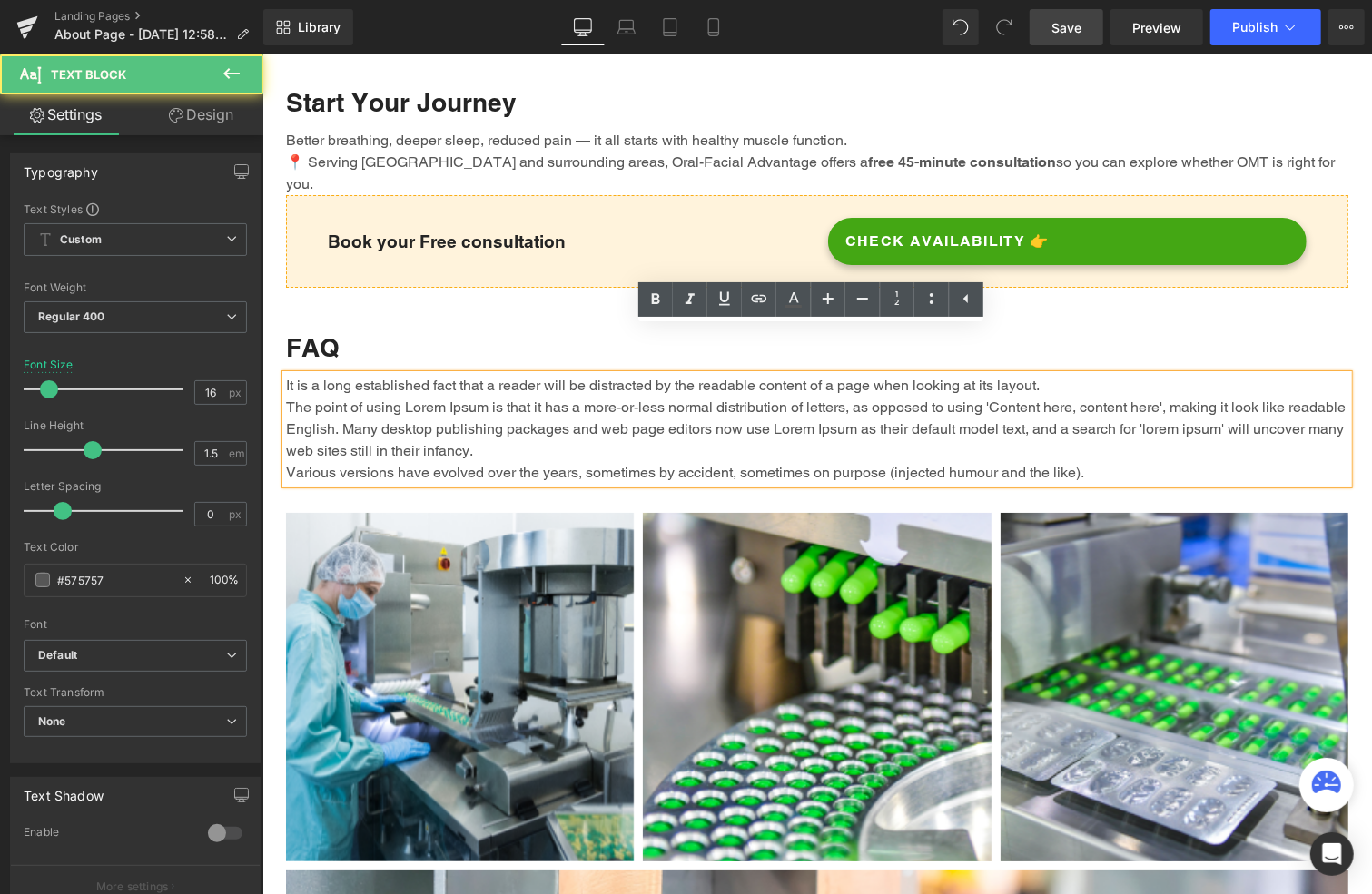
click at [525, 378] on p "It is a long established fact that a reader will be distracted by the readable …" at bounding box center [816, 428] width 1062 height 109
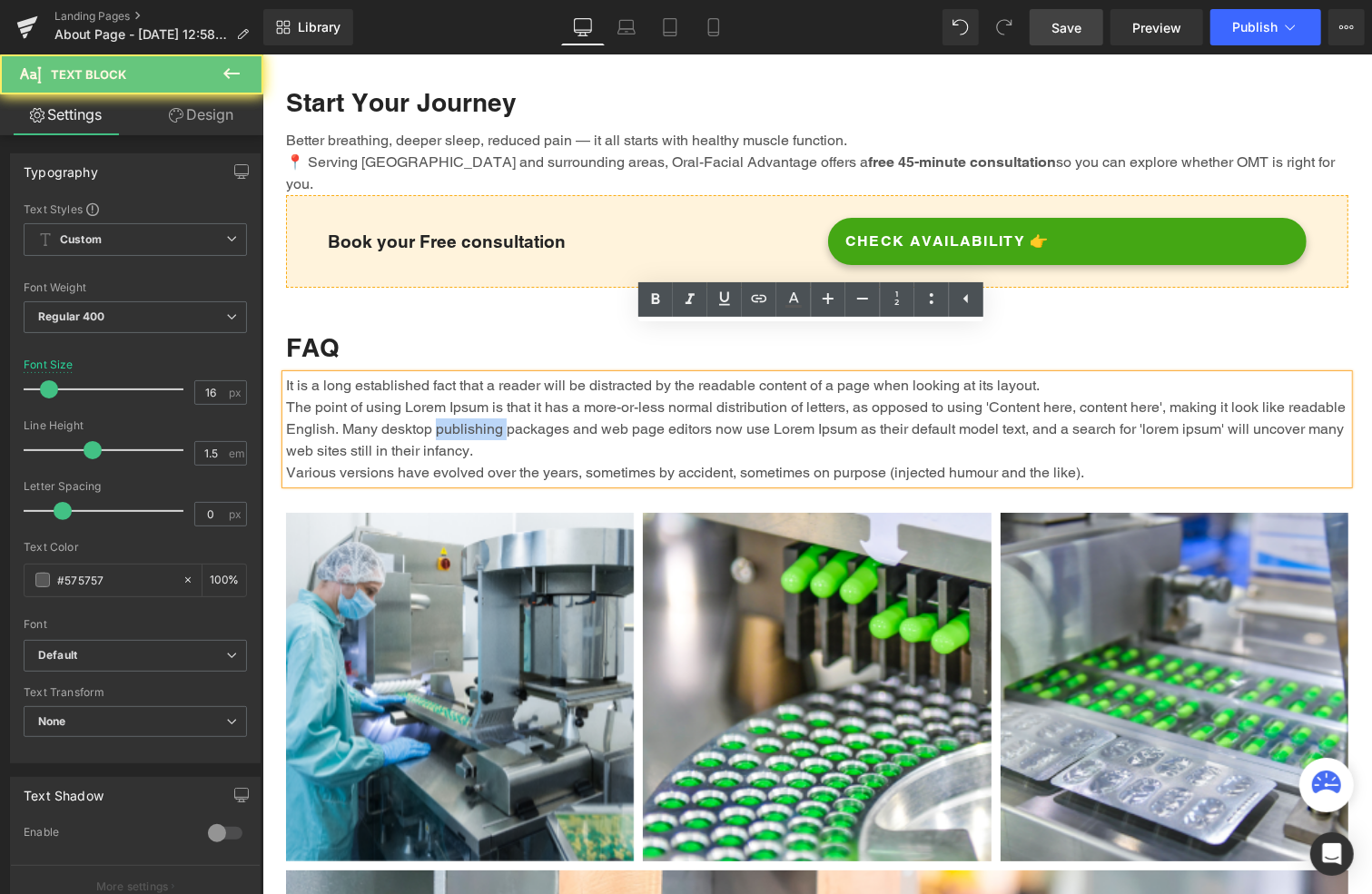
click at [525, 378] on p "It is a long established fact that a reader will be distracted by the readable …" at bounding box center [816, 428] width 1062 height 109
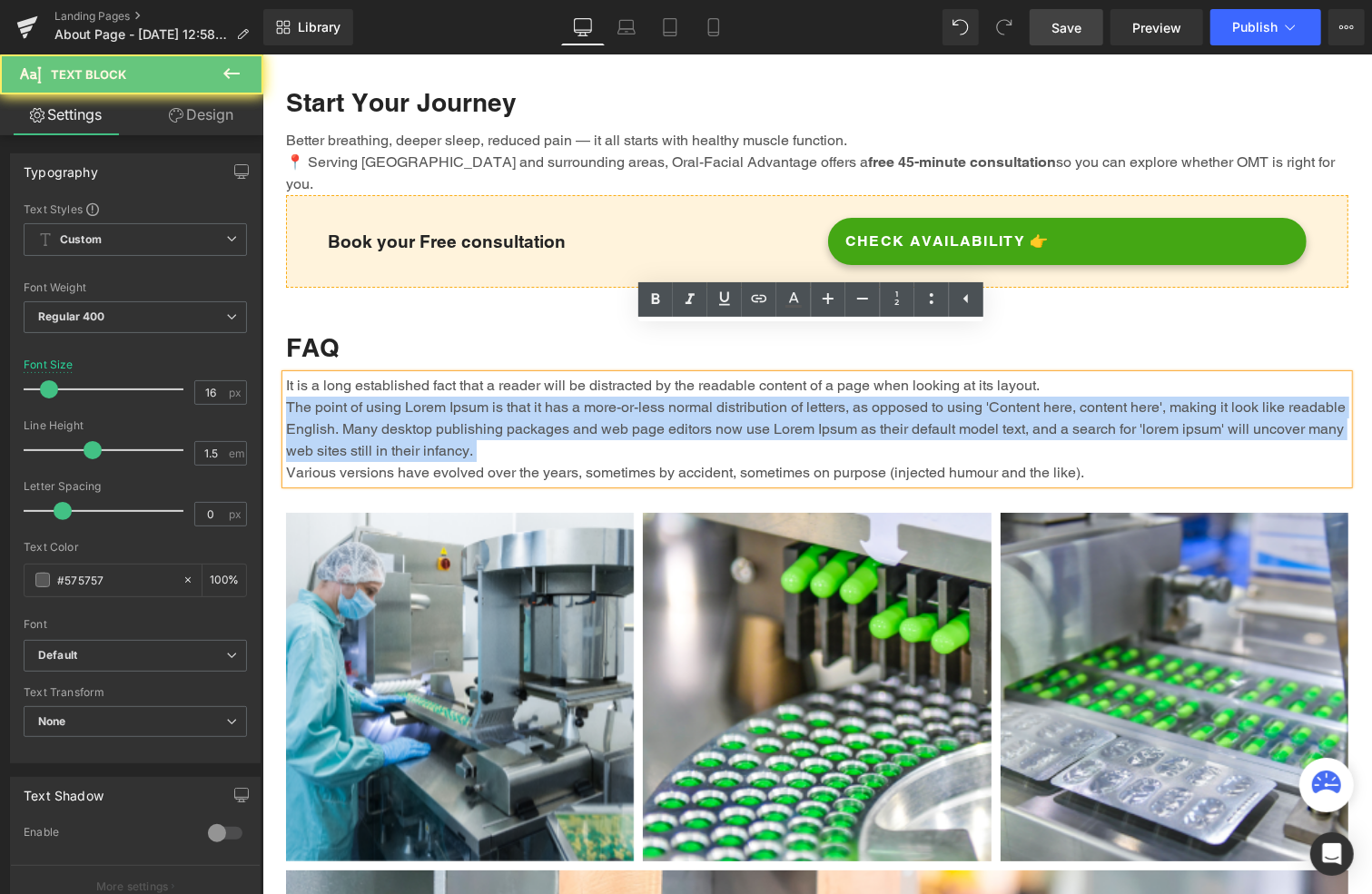
click at [525, 378] on p "It is a long established fact that a reader will be distracted by the readable …" at bounding box center [816, 428] width 1062 height 109
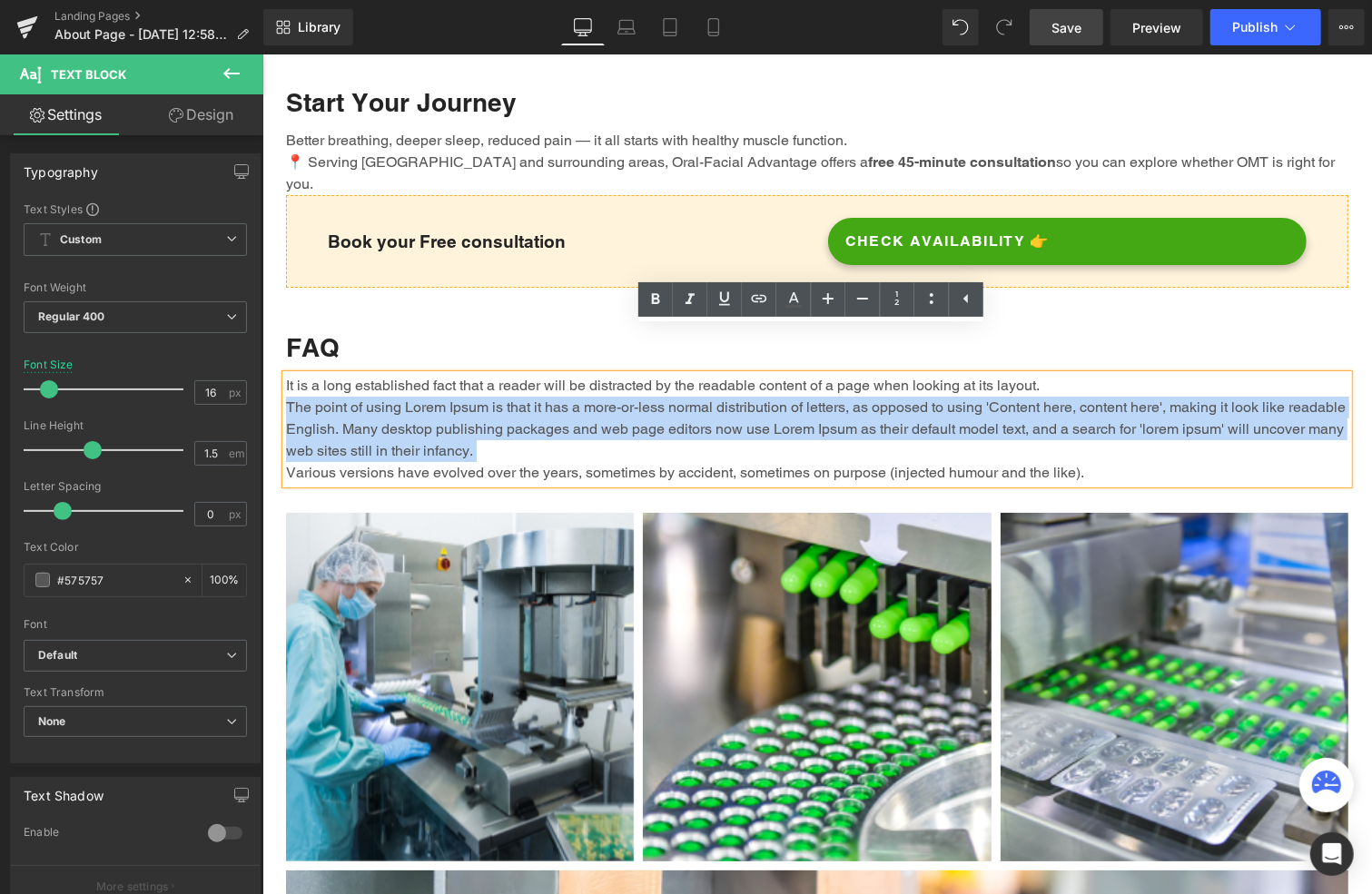
click at [525, 379] on p "It is a long established fact that a reader will be distracted by the readable …" at bounding box center [816, 428] width 1062 height 109
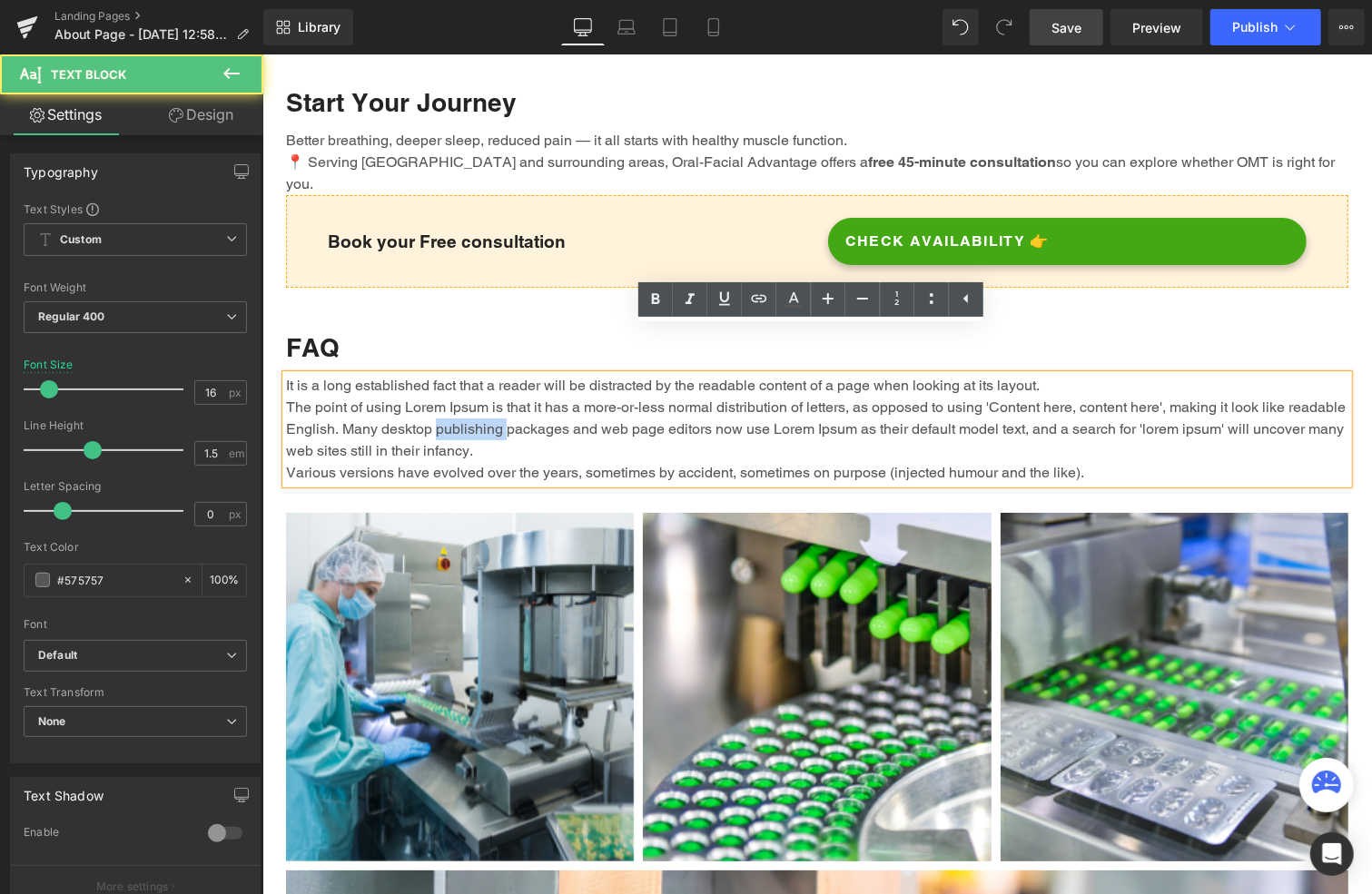
click at [525, 379] on p "It is a long established fact that a reader will be distracted by the readable …" at bounding box center [816, 428] width 1062 height 109
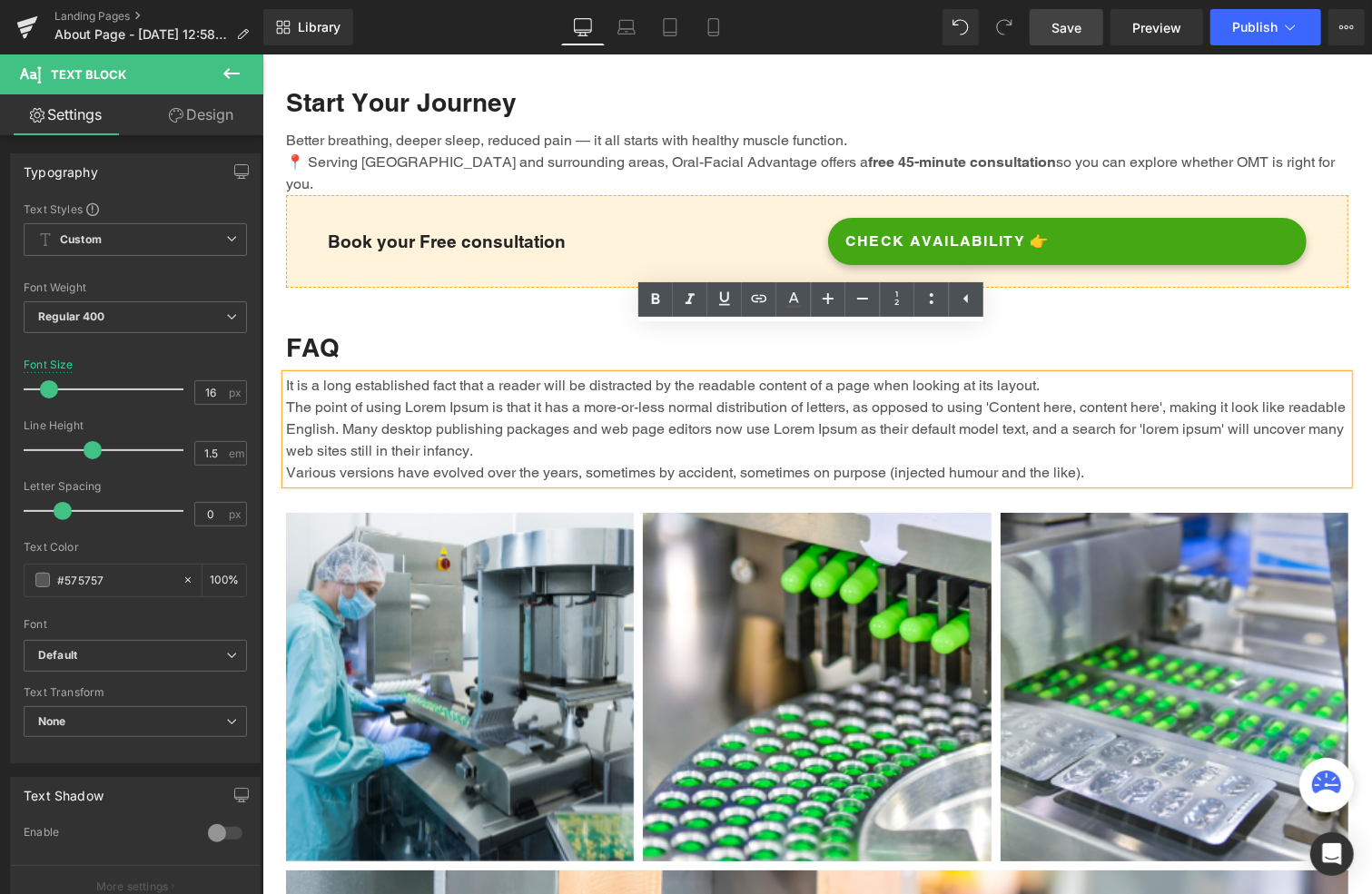
click at [589, 399] on p "It is a long established fact that a reader will be distracted by the readable …" at bounding box center [816, 428] width 1062 height 109
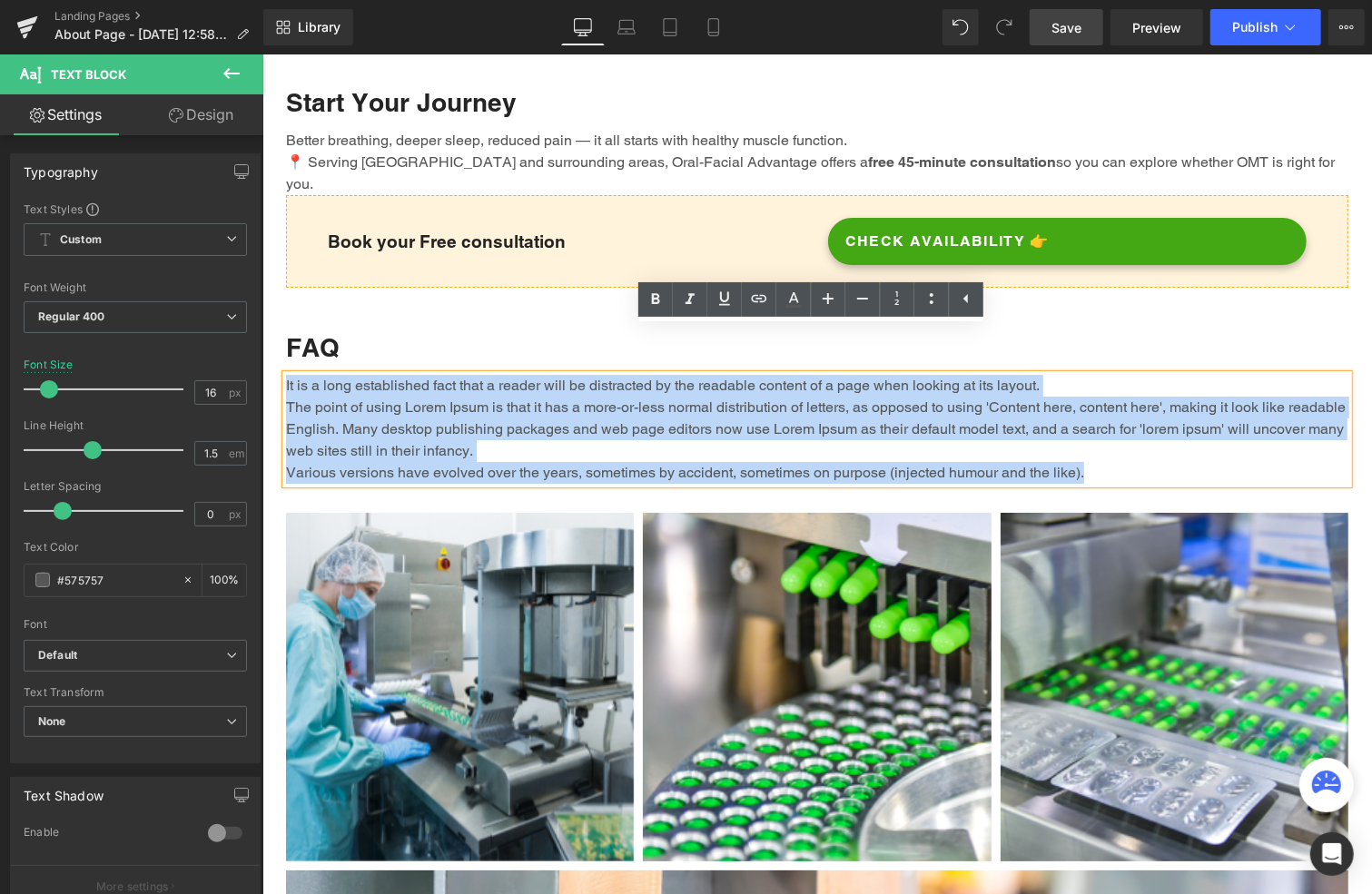
drag, startPoint x: 1097, startPoint y: 428, endPoint x: 272, endPoint y: 343, distance: 829.4
click at [272, 343] on div "What Is Orofacial Myofunctional Therapy — and How It Can Help You Heading Writt…" at bounding box center [815, 646] width 1089 height 8332
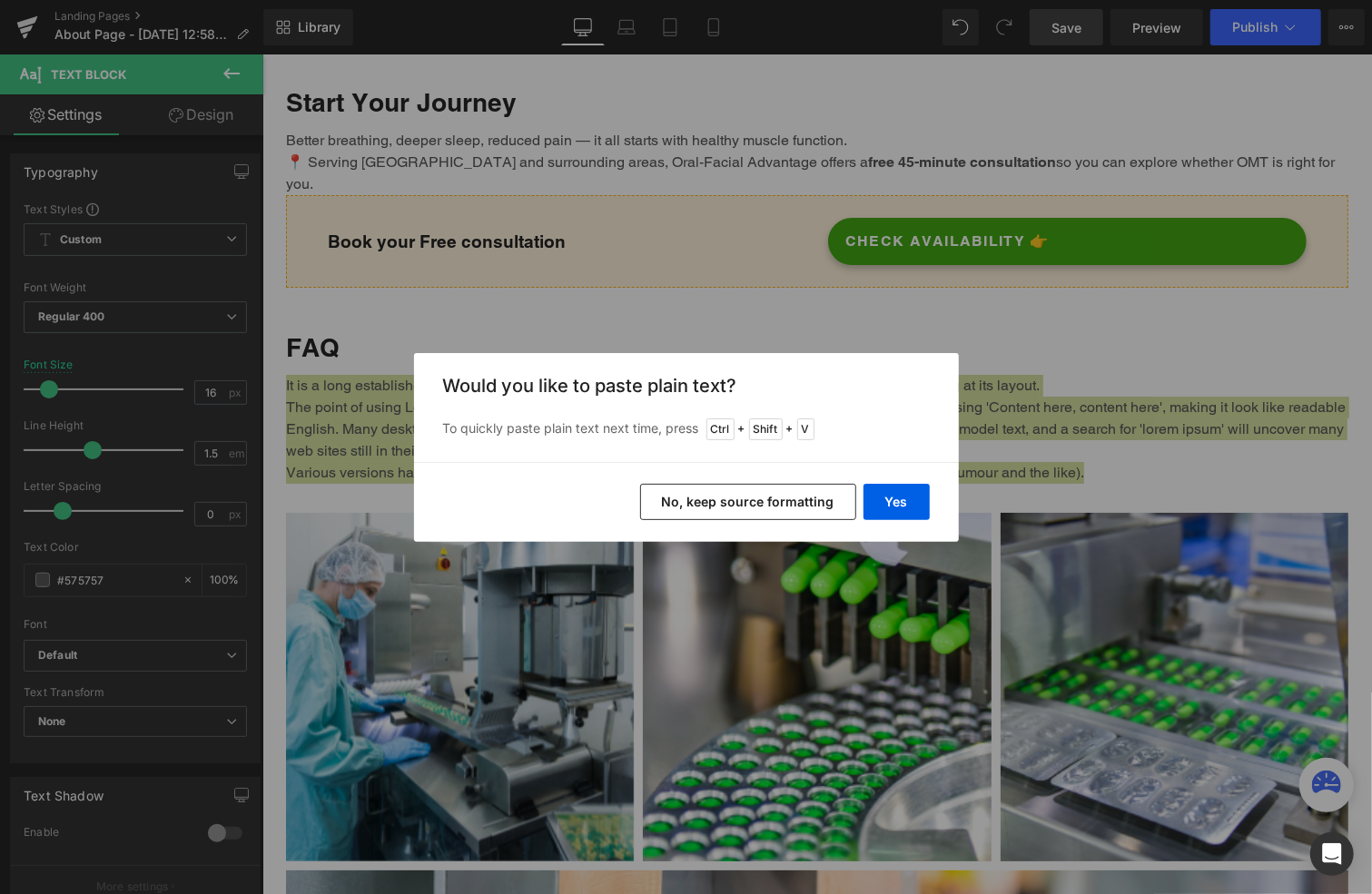
click at [764, 499] on button "No, keep source formatting" at bounding box center [749, 502] width 216 height 37
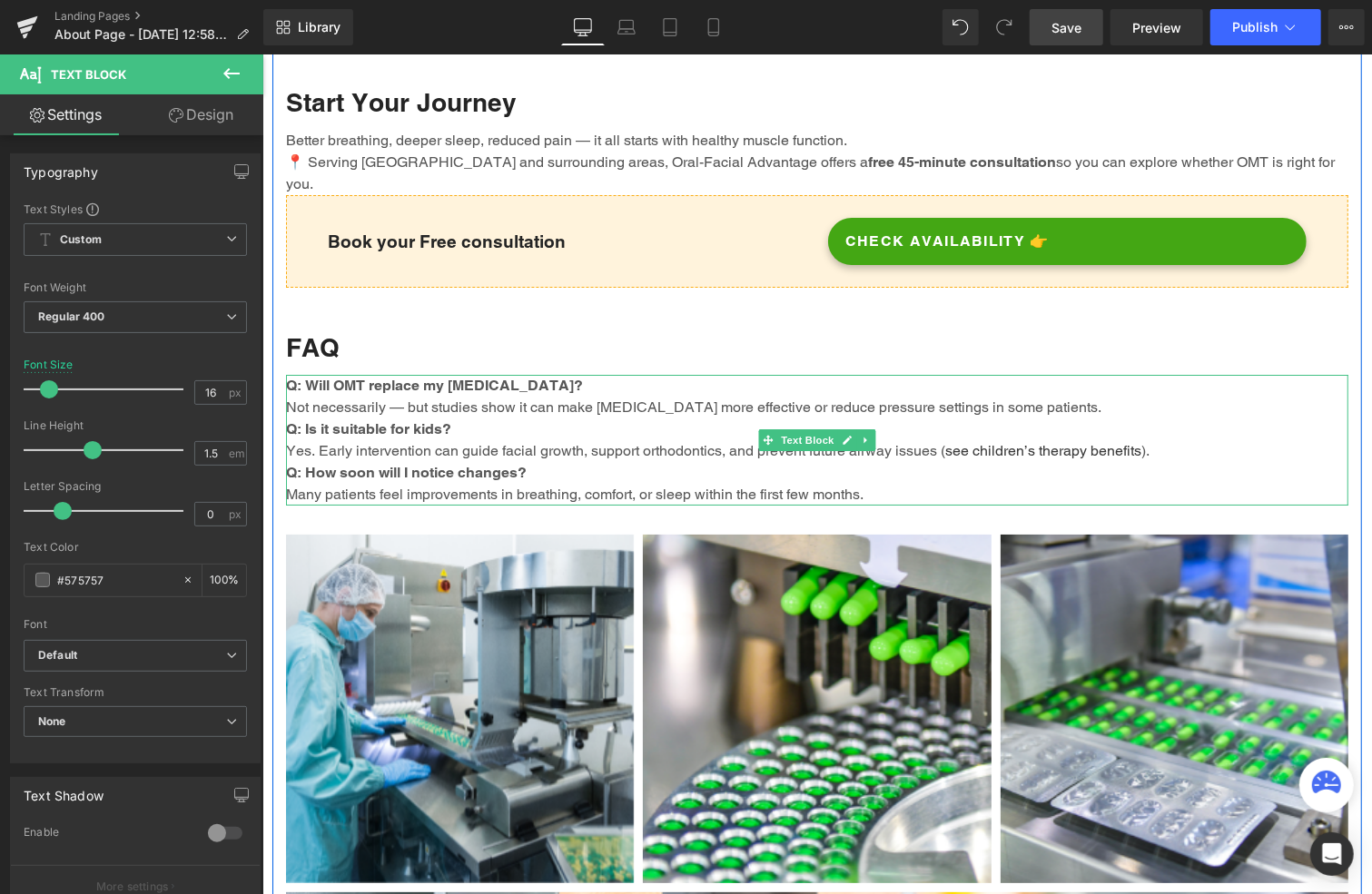
click at [521, 418] on p "Q: Is it suitable for kids? Yes. Early intervention can guide facial growth, su…" at bounding box center [816, 439] width 1062 height 43
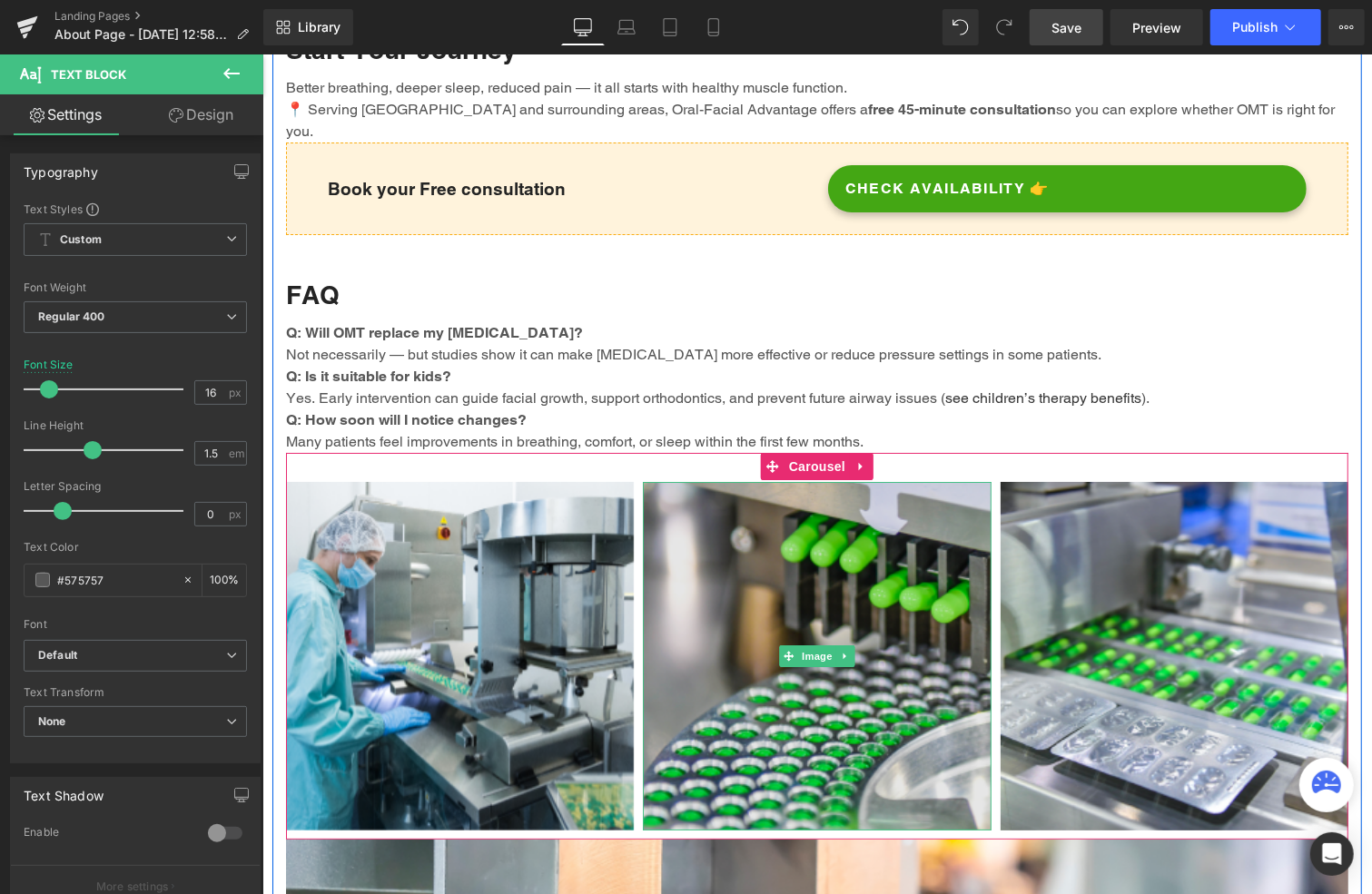
scroll to position [3946, 0]
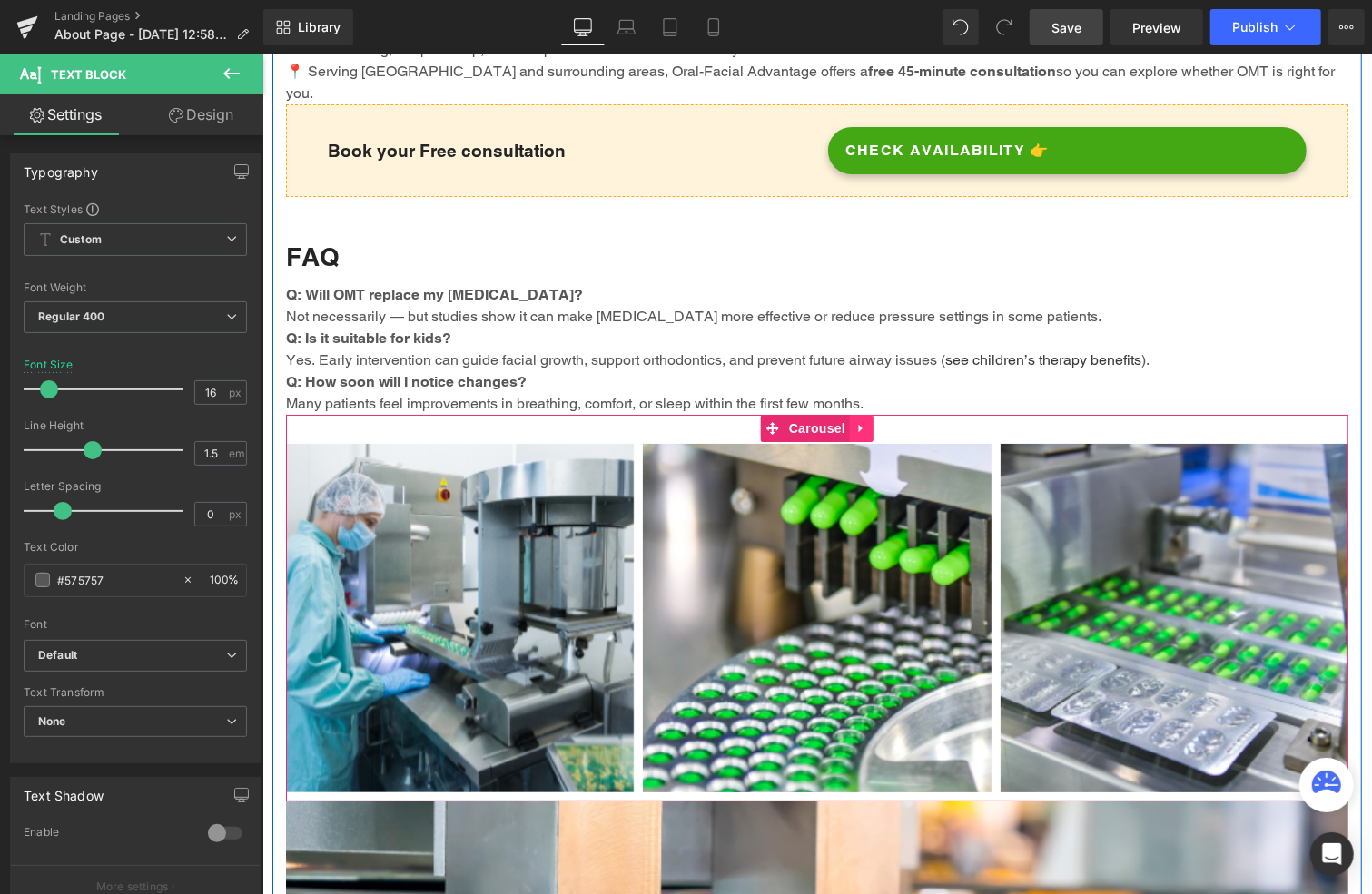
click at [858, 424] on icon at bounding box center [860, 428] width 4 height 8
click at [866, 421] on icon at bounding box center [872, 428] width 13 height 14
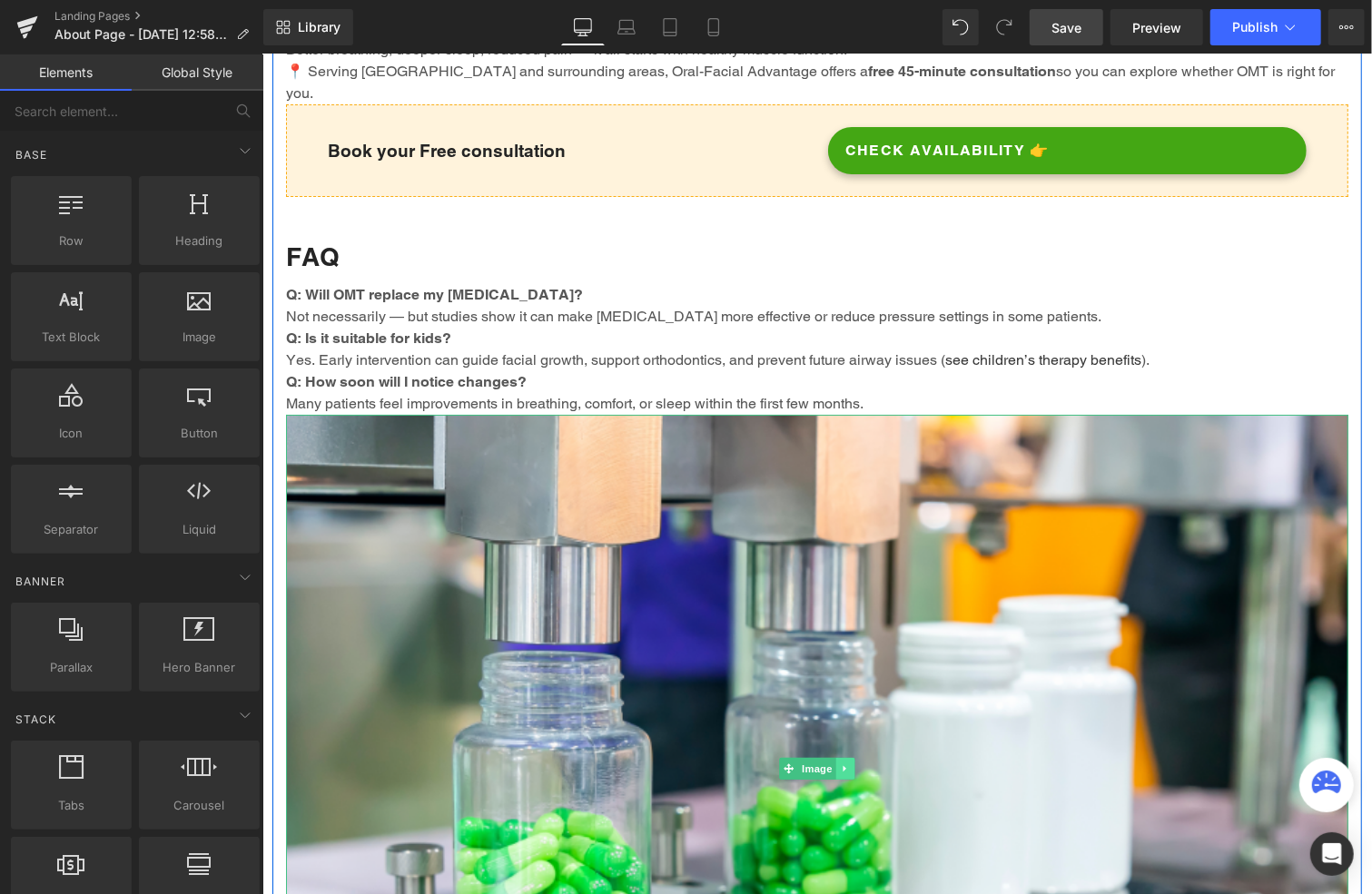
click at [840, 763] on icon at bounding box center [845, 768] width 10 height 11
click at [849, 763] on icon at bounding box center [854, 768] width 10 height 10
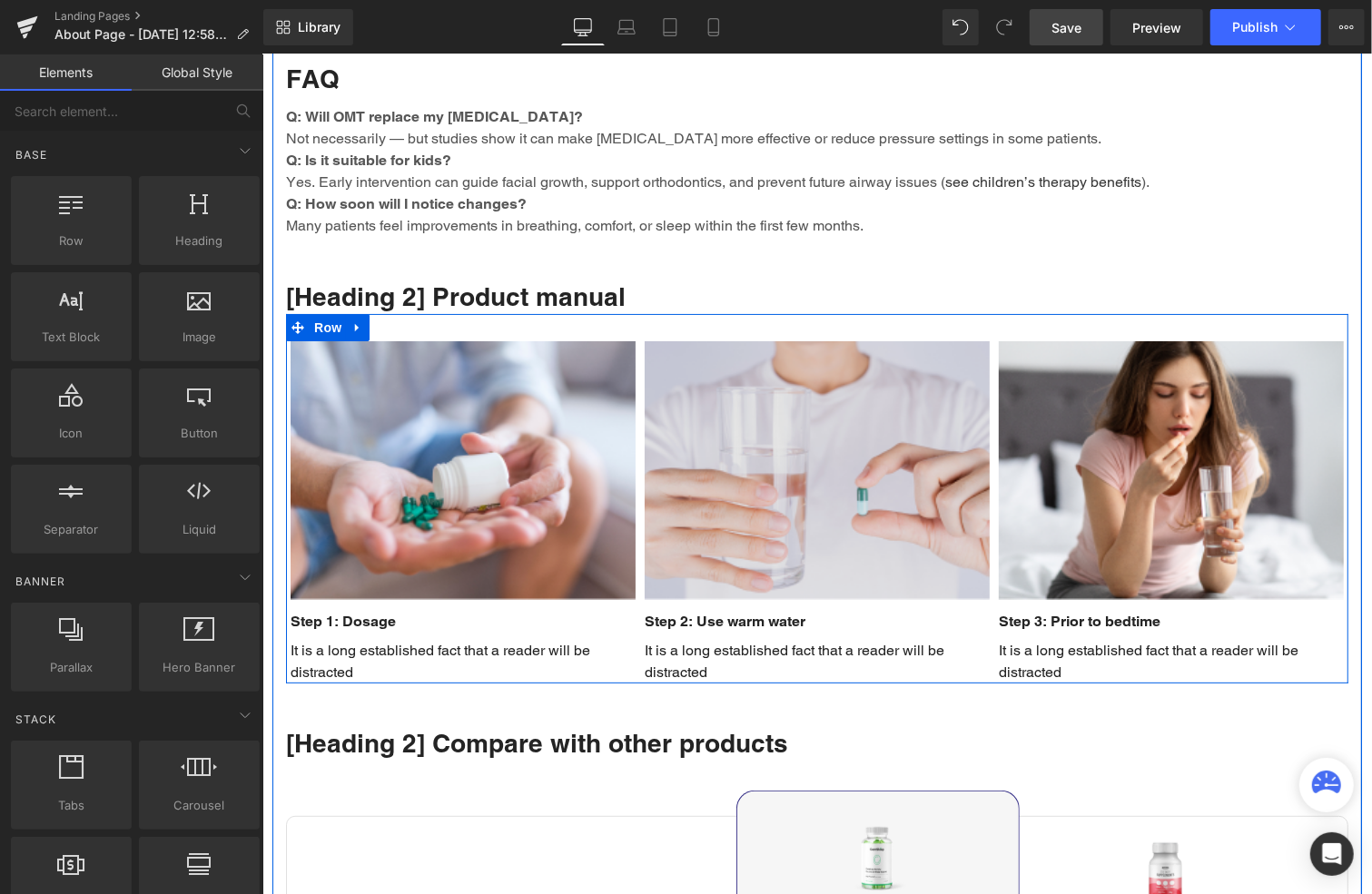
scroll to position [4129, 0]
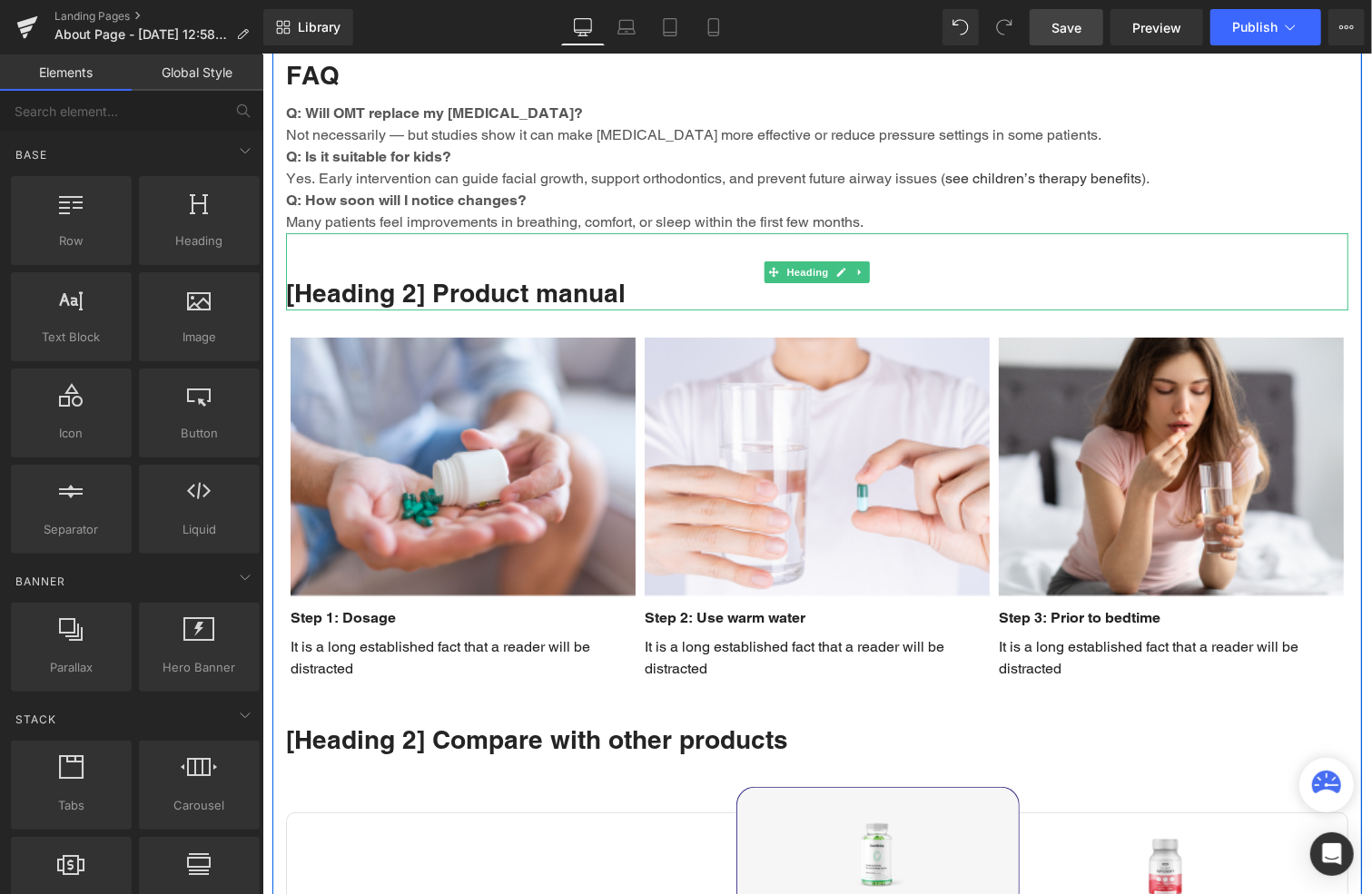
click at [454, 276] on h2 "[Heading 2] Product manual" at bounding box center [816, 292] width 1062 height 33
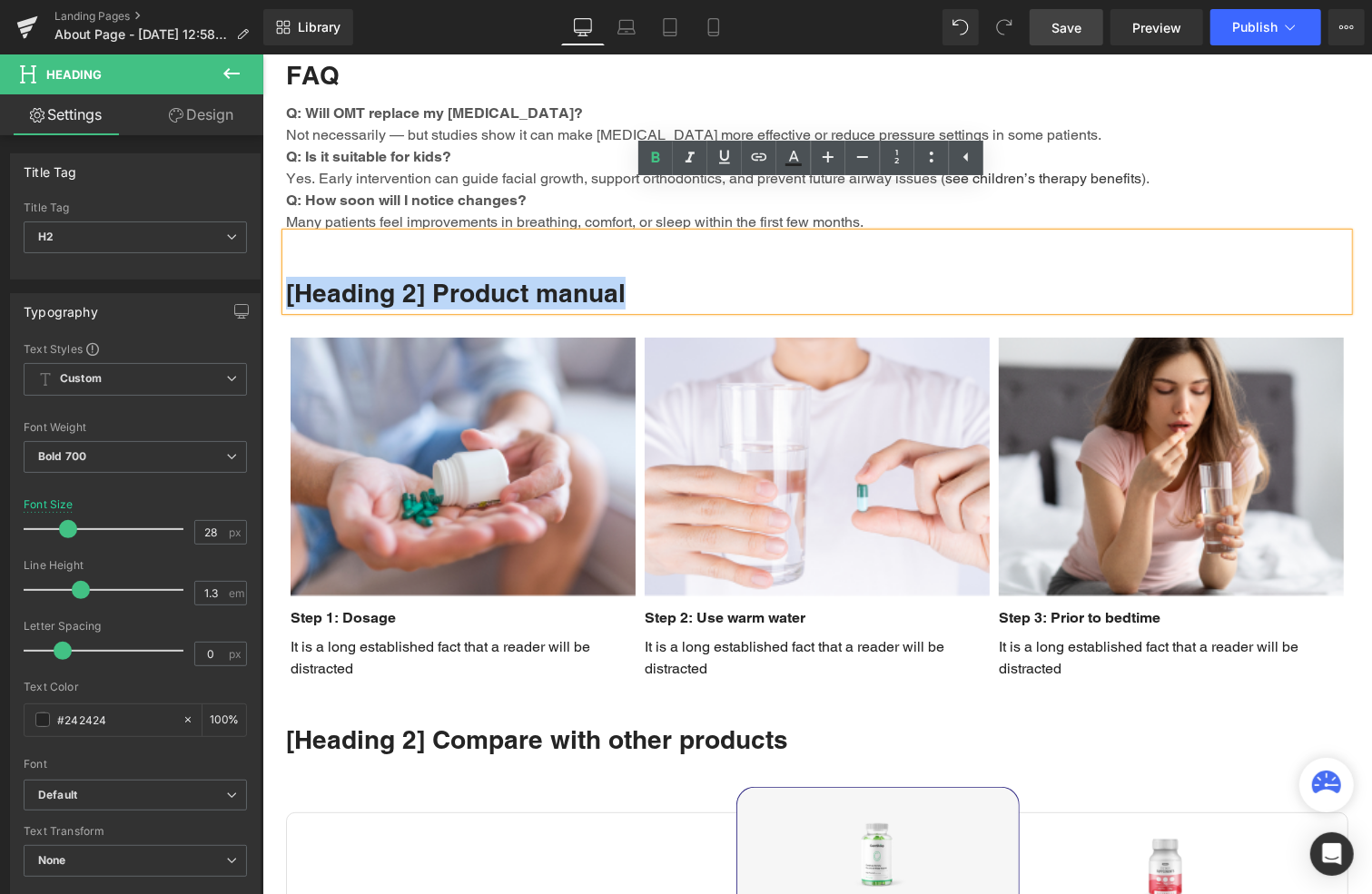
paste div
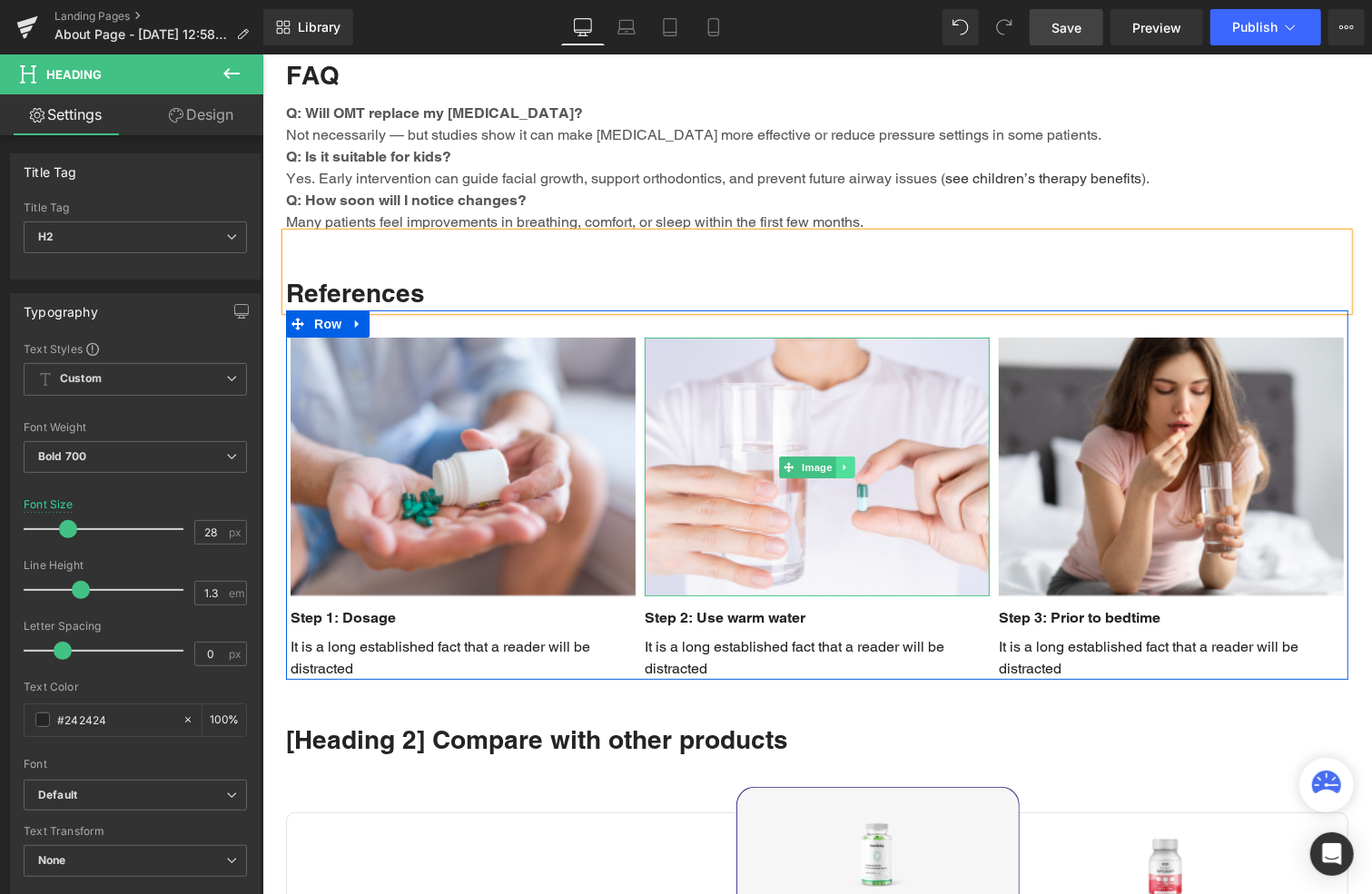
click at [840, 461] on icon at bounding box center [845, 466] width 10 height 11
click at [849, 461] on icon at bounding box center [854, 466] width 10 height 10
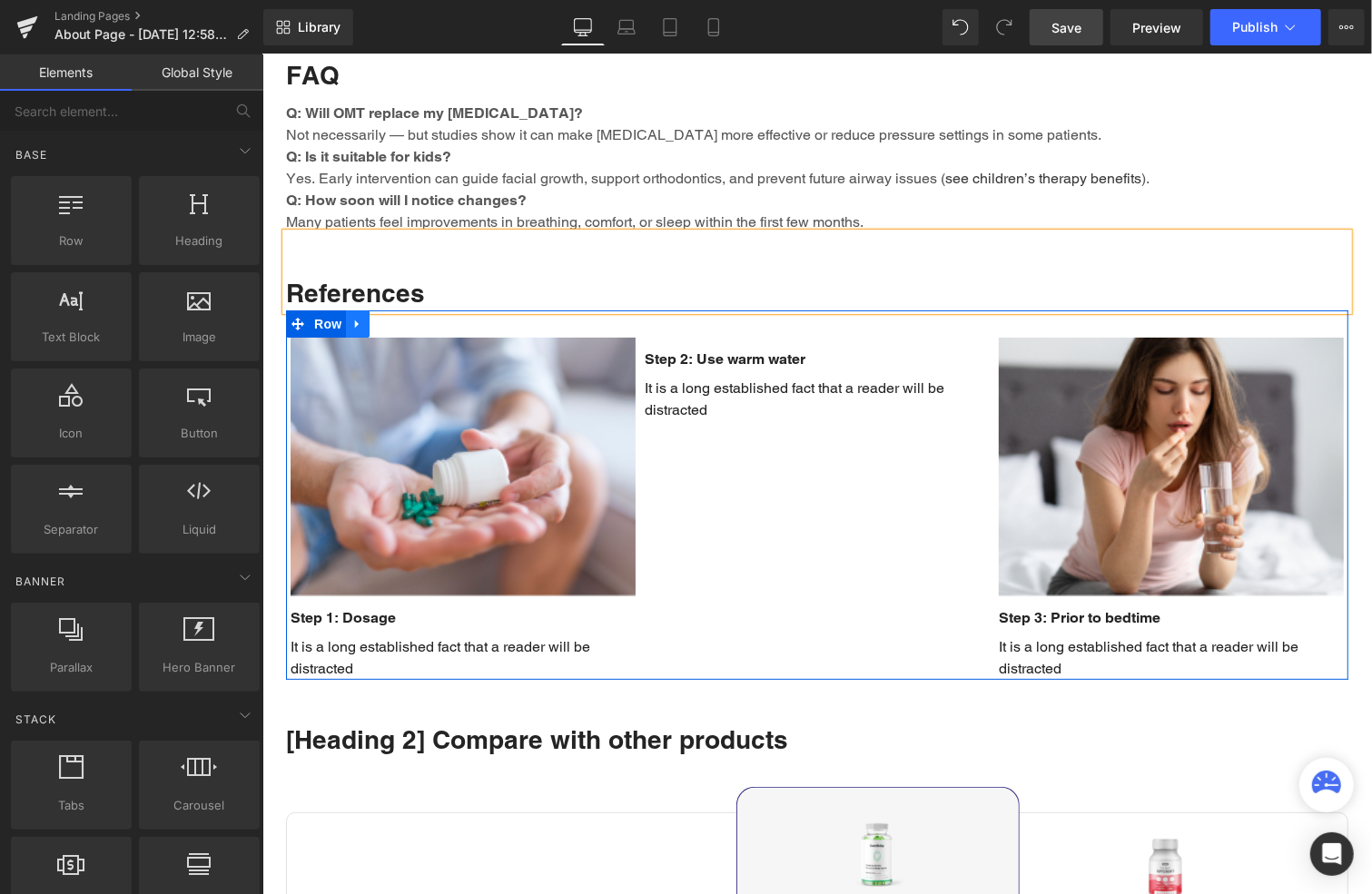
click at [350, 316] on icon at bounding box center [356, 323] width 13 height 14
click at [398, 316] on icon at bounding box center [403, 323] width 13 height 14
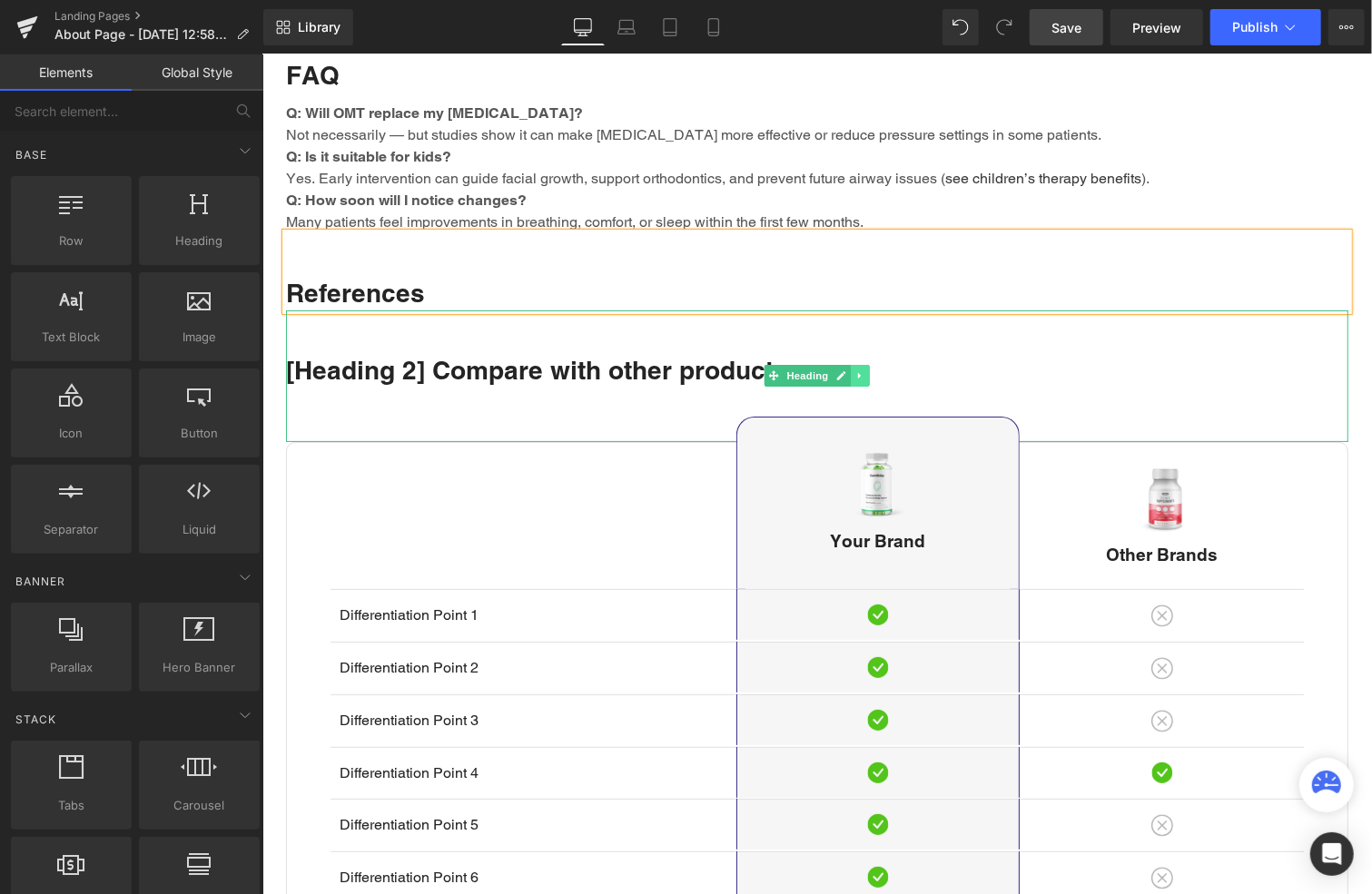
click at [858, 372] on icon at bounding box center [859, 375] width 3 height 7
click at [864, 369] on icon at bounding box center [869, 374] width 10 height 11
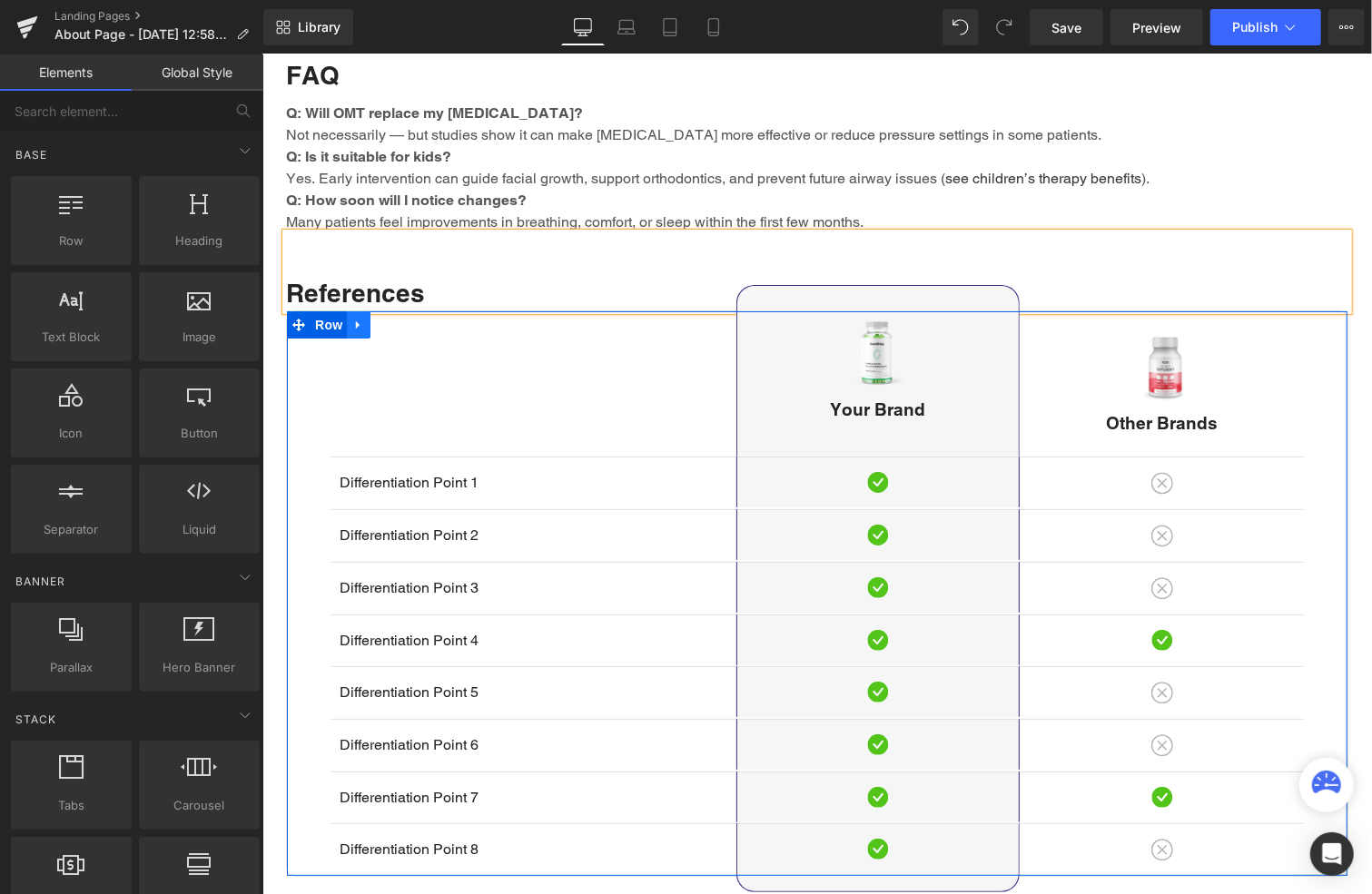
click at [355, 319] on icon at bounding box center [357, 323] width 4 height 8
click at [398, 316] on icon at bounding box center [404, 323] width 13 height 14
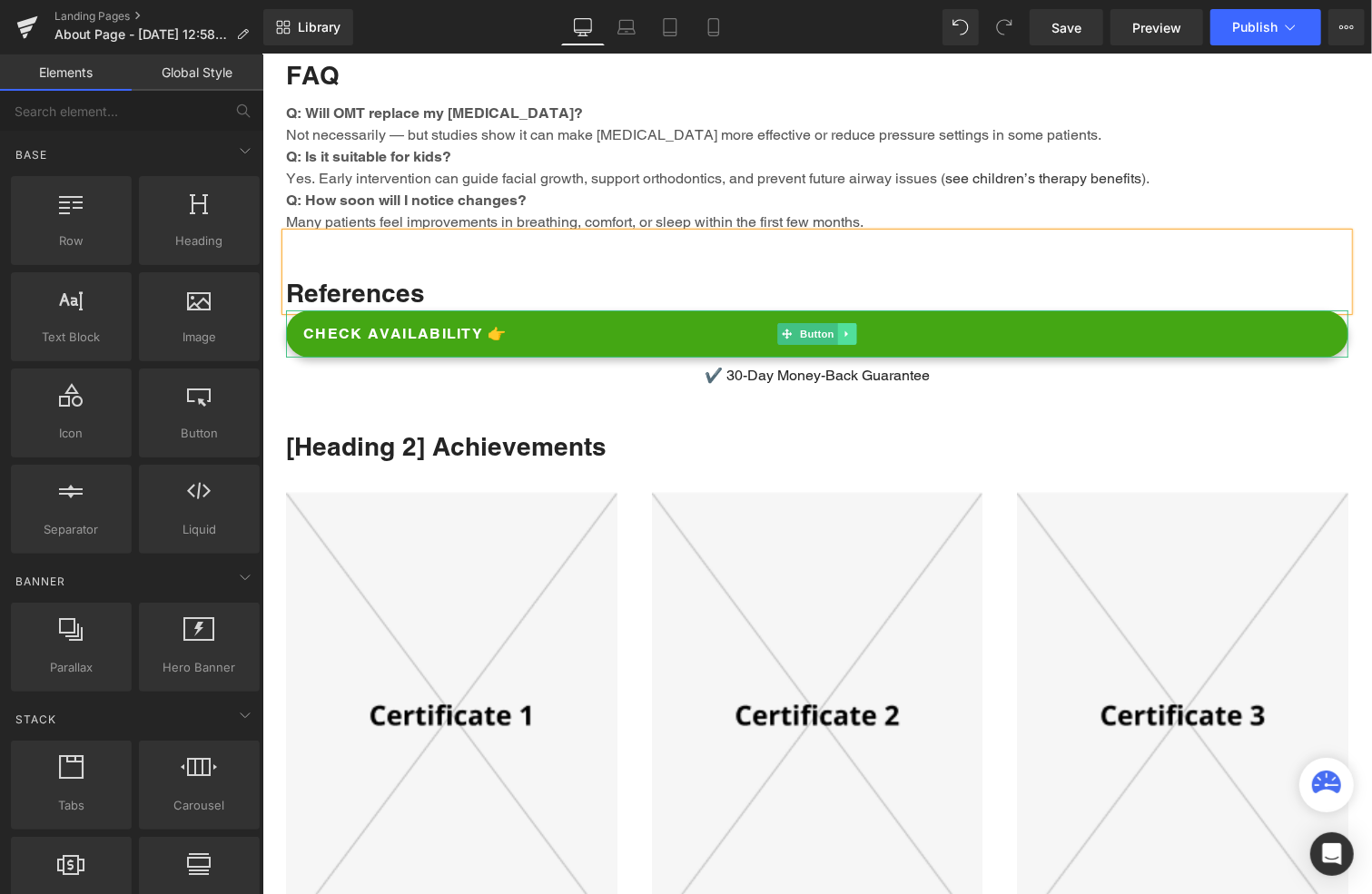
click at [843, 328] on icon at bounding box center [846, 333] width 10 height 11
click at [851, 328] on icon at bounding box center [856, 333] width 10 height 11
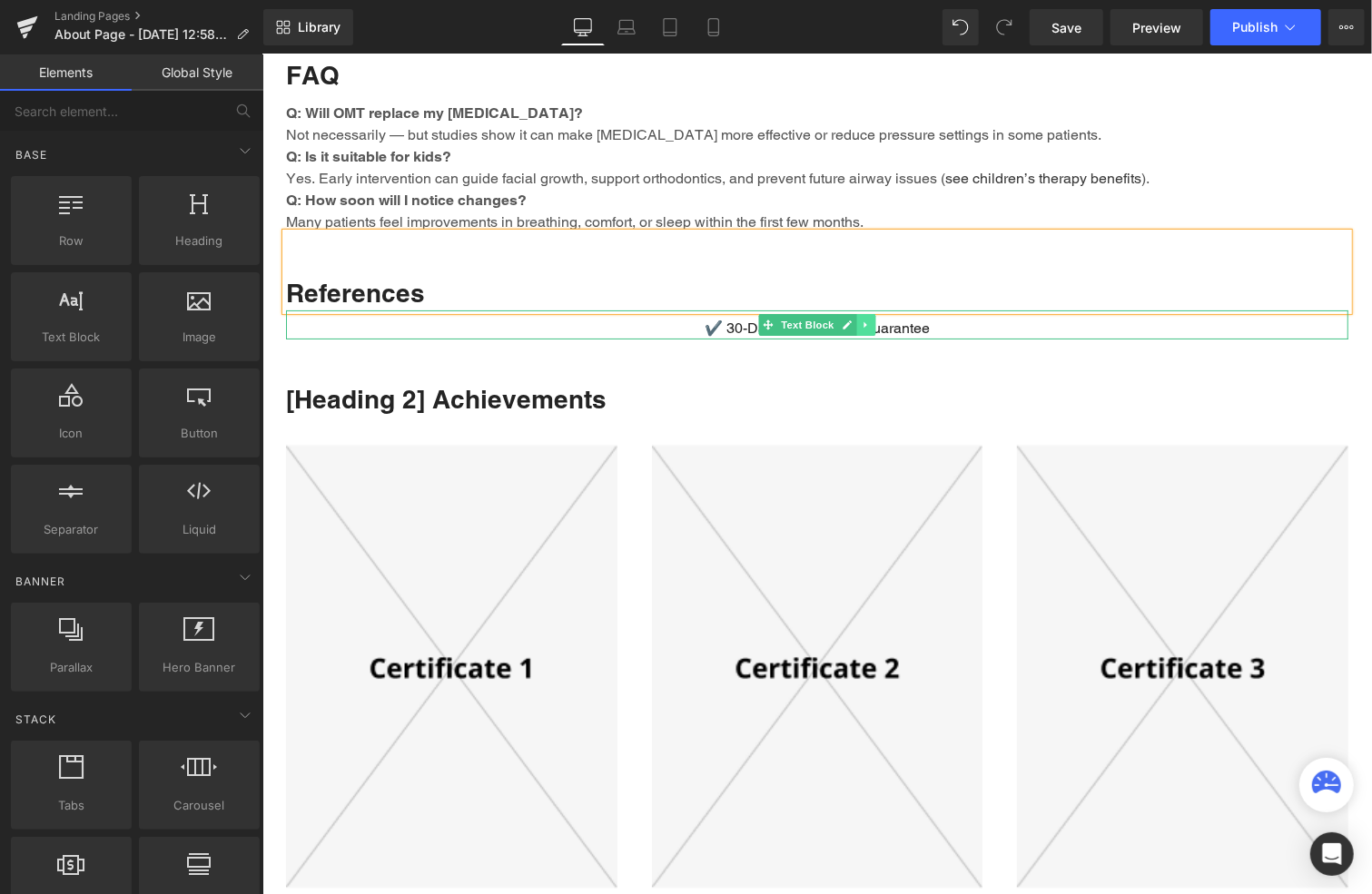
click at [860, 318] on icon at bounding box center [864, 323] width 10 height 11
click at [870, 318] on icon at bounding box center [875, 323] width 10 height 10
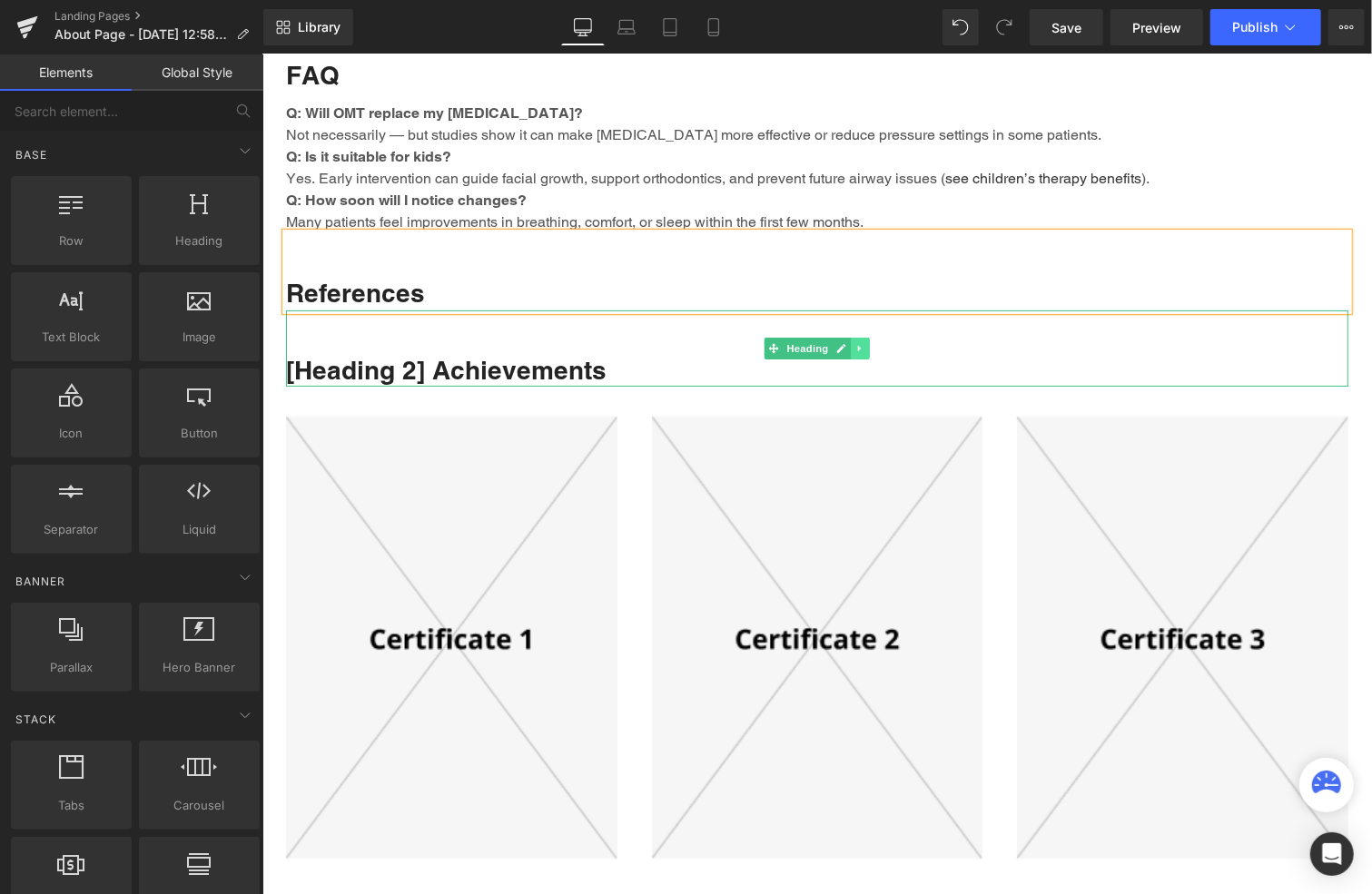
click at [858, 344] on icon at bounding box center [859, 347] width 3 height 7
click at [864, 342] on icon at bounding box center [869, 347] width 10 height 11
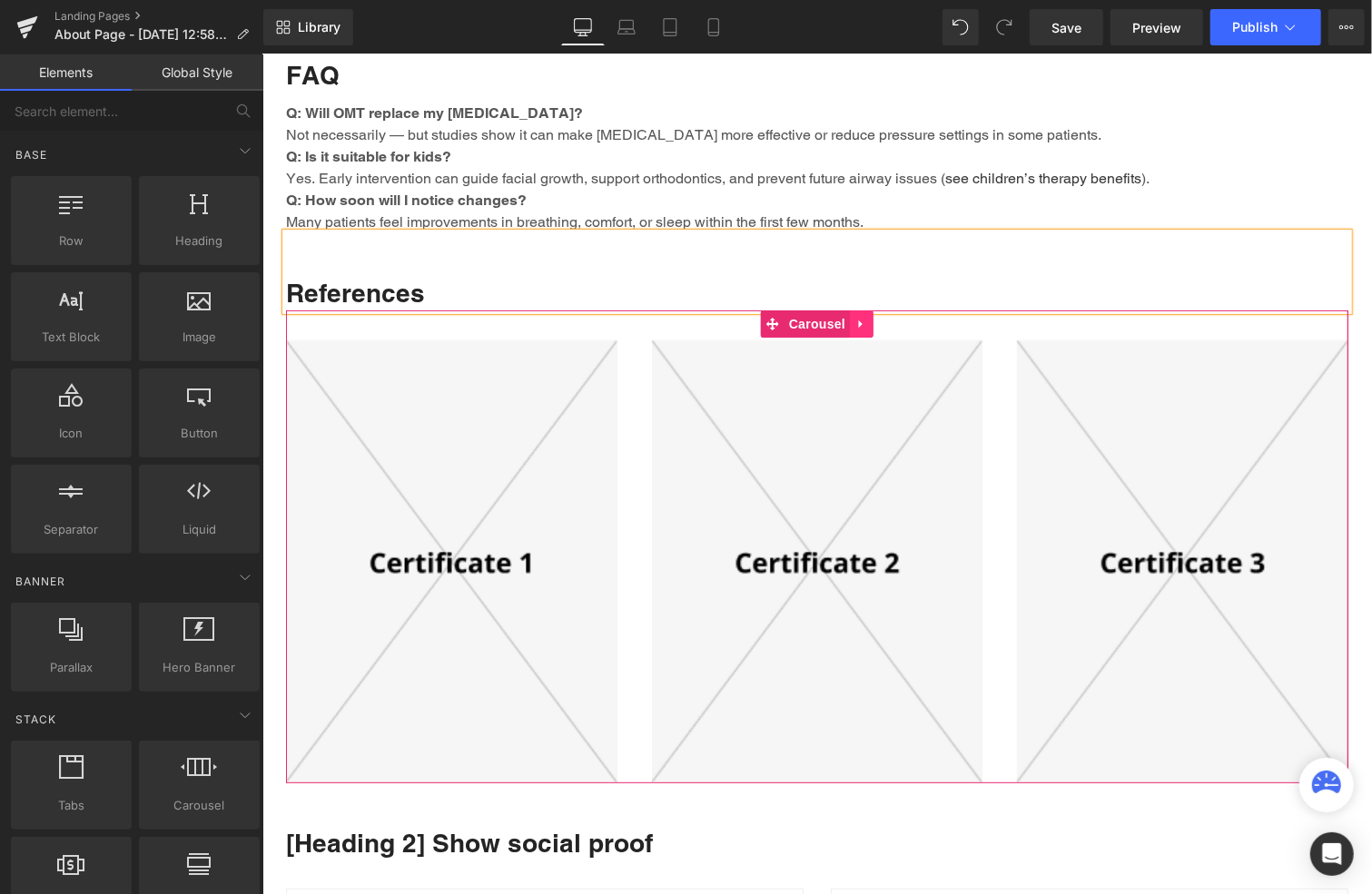
click at [858, 318] on icon at bounding box center [860, 322] width 4 height 8
click at [866, 316] on icon at bounding box center [872, 323] width 13 height 14
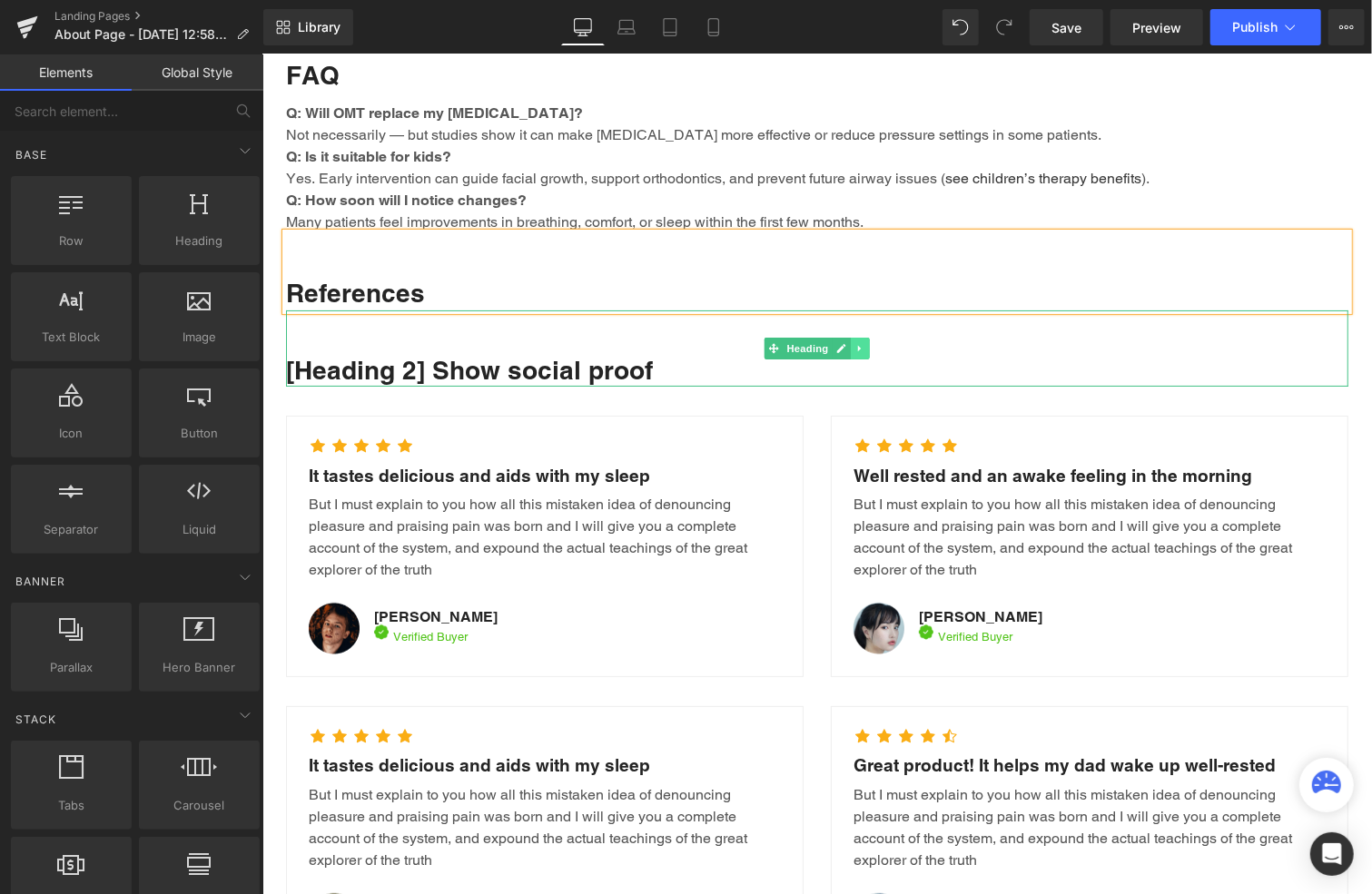
click at [855, 342] on icon at bounding box center [860, 347] width 10 height 11
click at [864, 342] on icon at bounding box center [869, 347] width 10 height 10
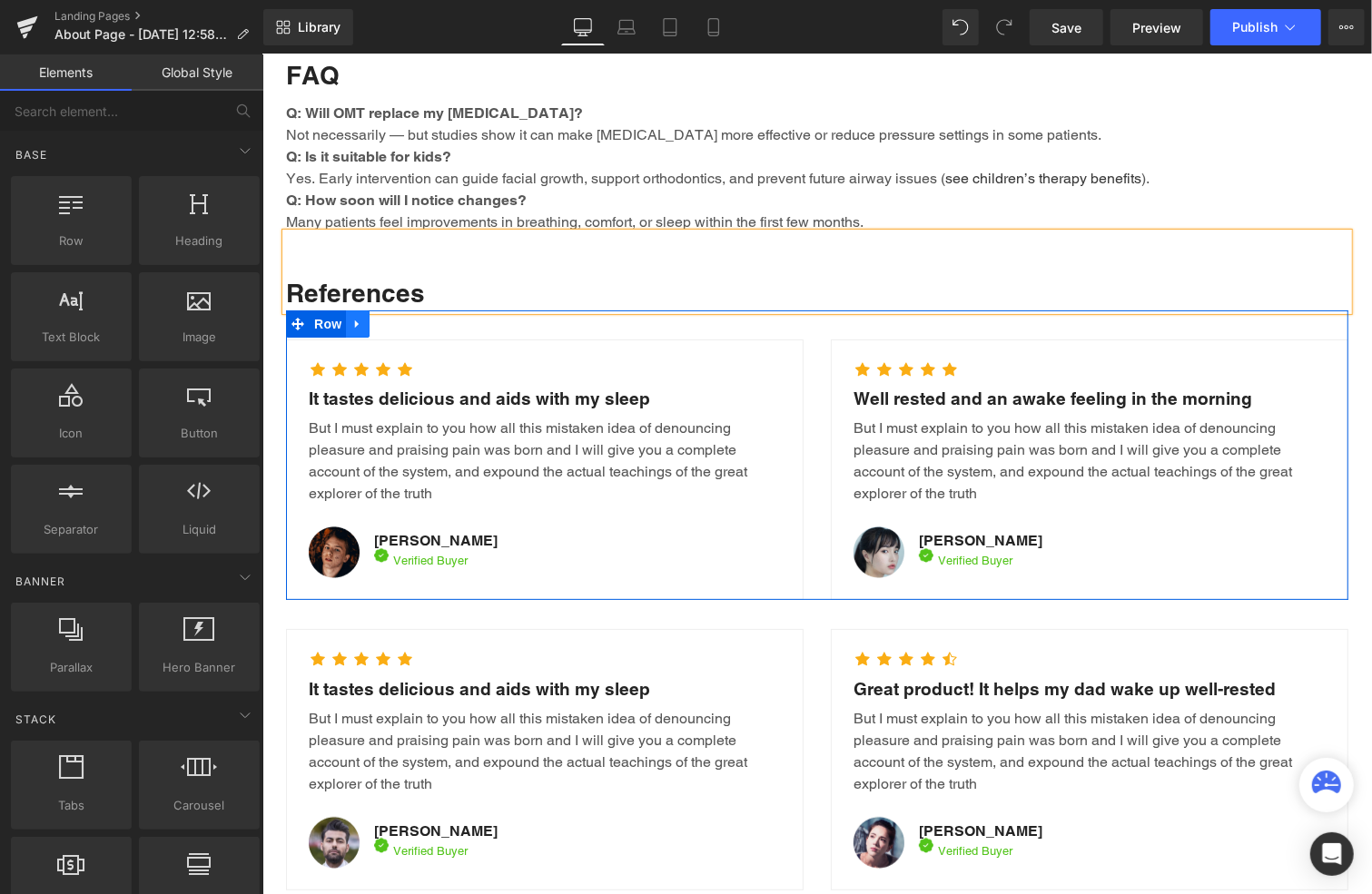
click at [352, 316] on icon at bounding box center [356, 323] width 13 height 14
click at [398, 316] on icon at bounding box center [403, 323] width 13 height 14
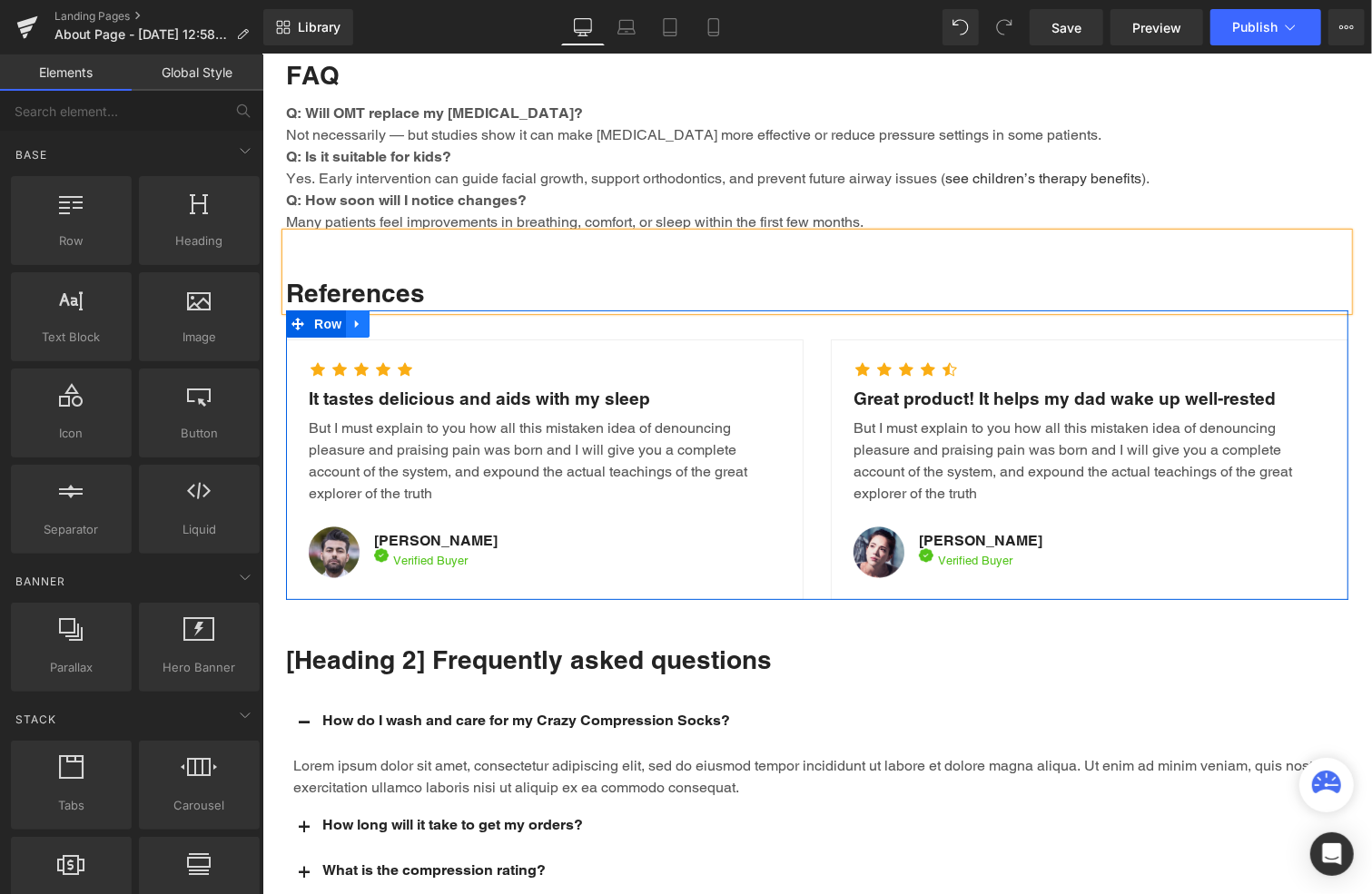
click at [351, 316] on icon at bounding box center [356, 323] width 13 height 14
click at [399, 316] on icon at bounding box center [403, 322] width 13 height 13
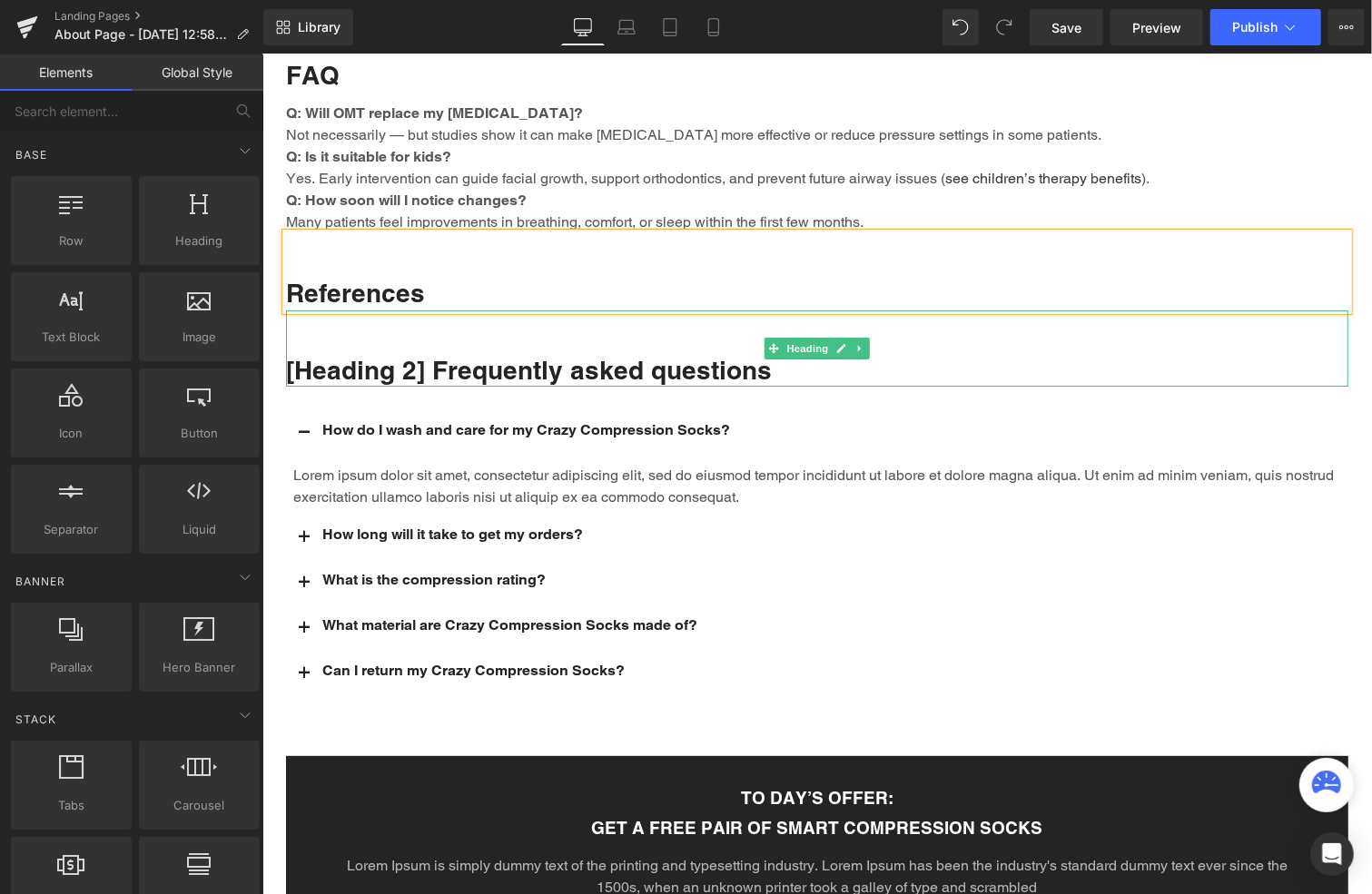
click at [855, 342] on icon at bounding box center [860, 347] width 10 height 11
click at [864, 342] on icon at bounding box center [869, 347] width 10 height 10
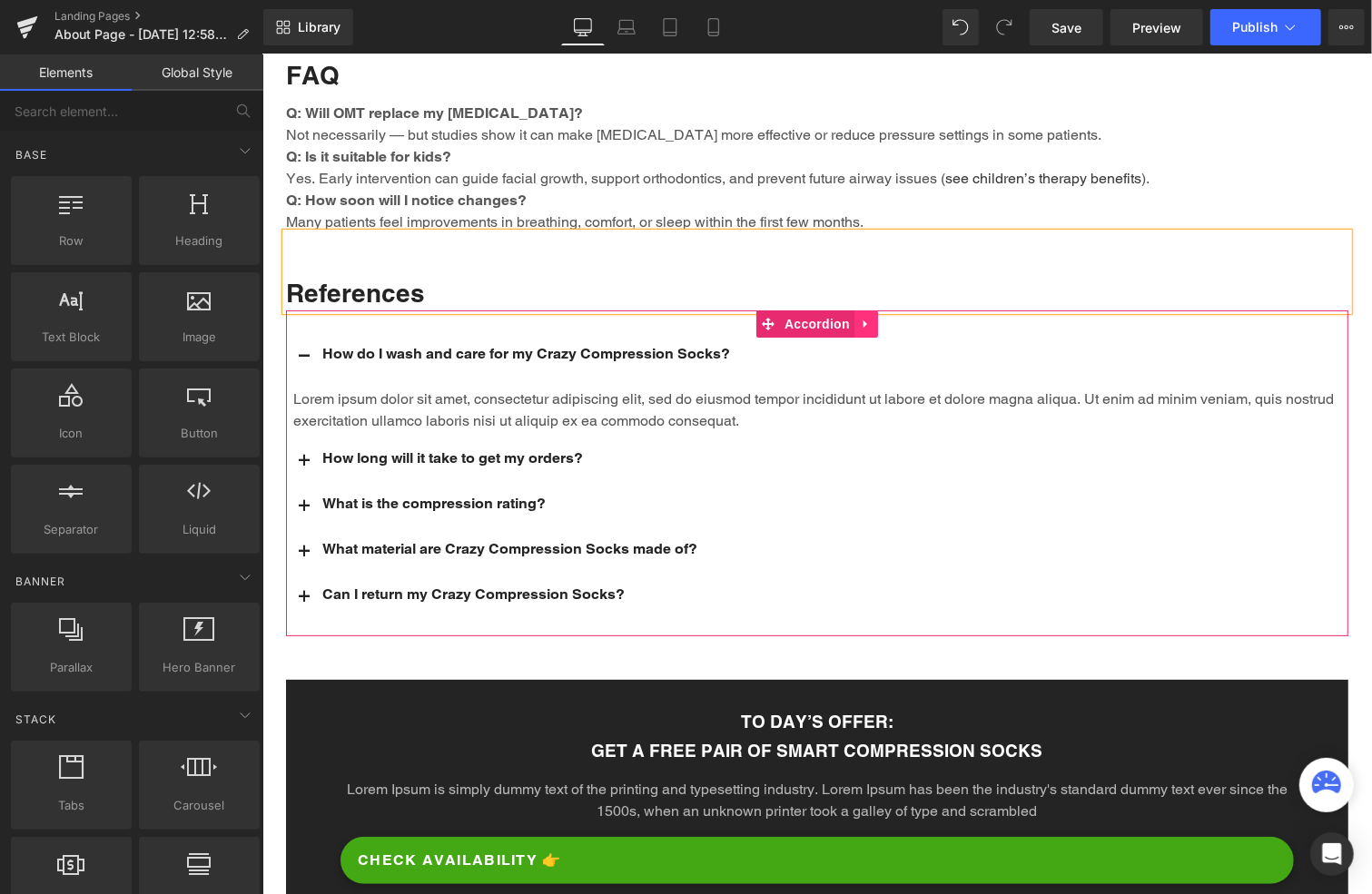
click at [859, 316] on icon at bounding box center [864, 323] width 13 height 14
click at [871, 316] on icon at bounding box center [877, 322] width 13 height 13
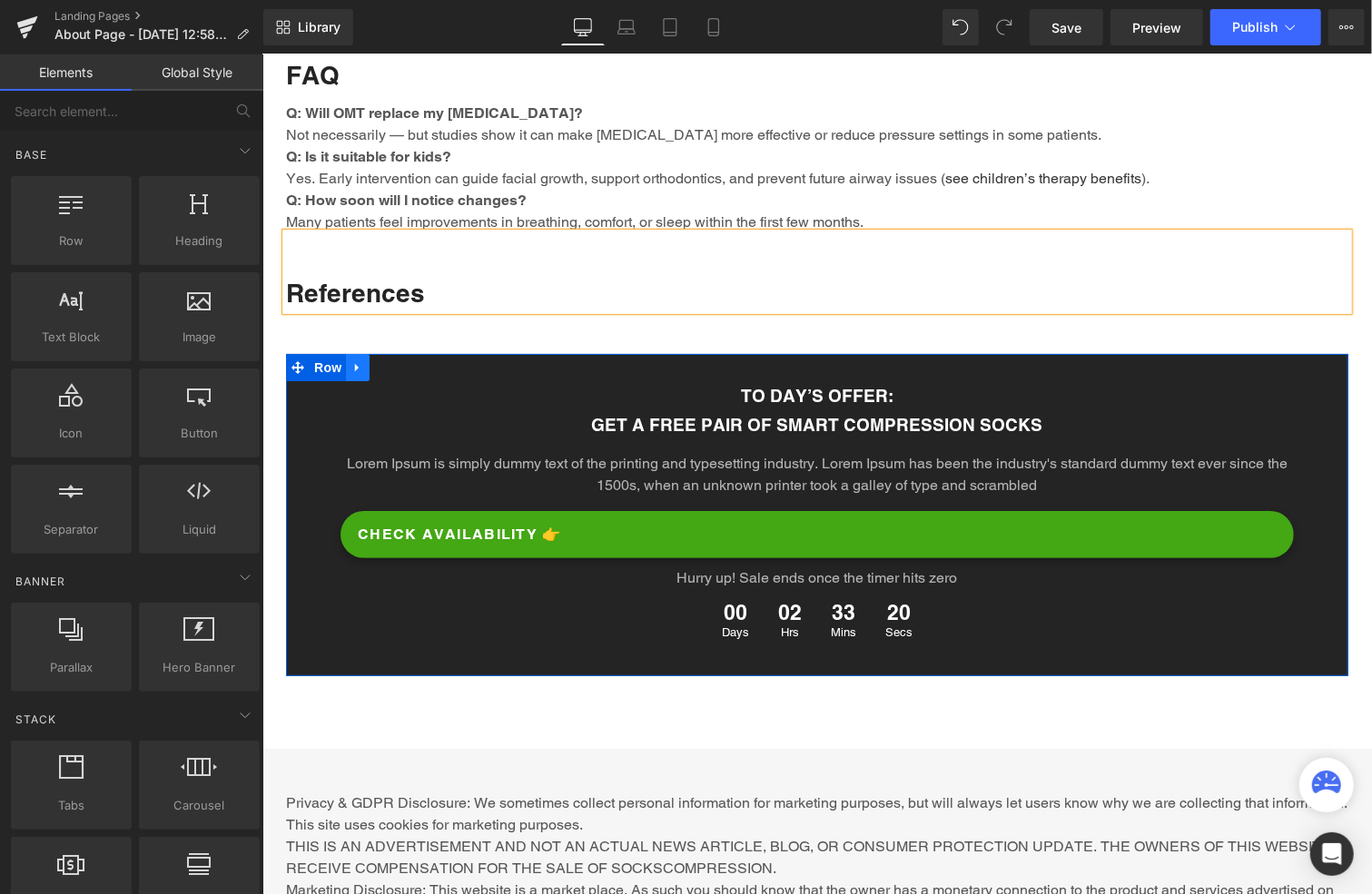
click at [356, 360] on icon at bounding box center [356, 366] width 13 height 14
click at [399, 361] on icon at bounding box center [403, 366] width 13 height 13
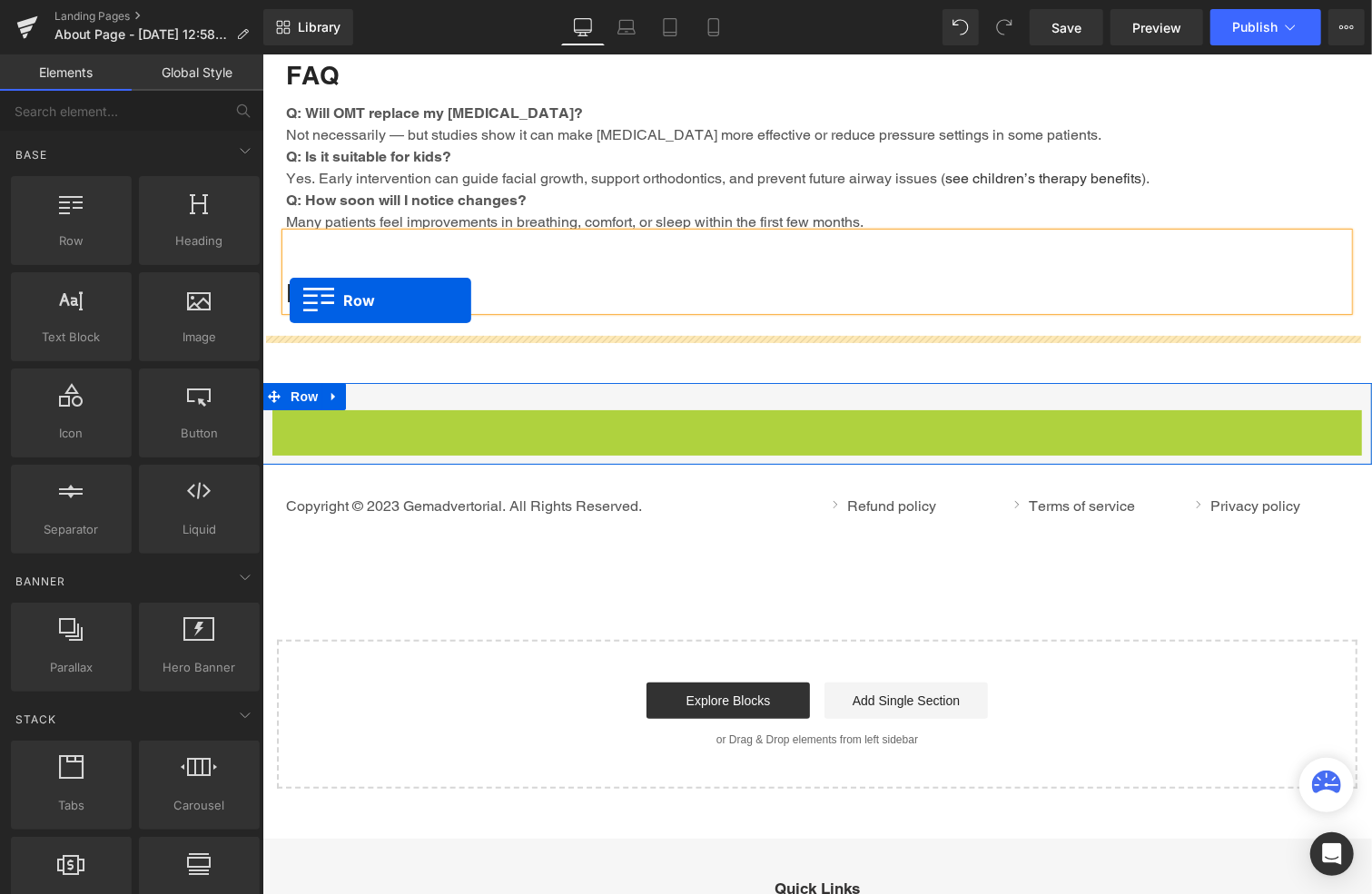
drag, startPoint x: 276, startPoint y: 378, endPoint x: 288, endPoint y: 300, distance: 78.9
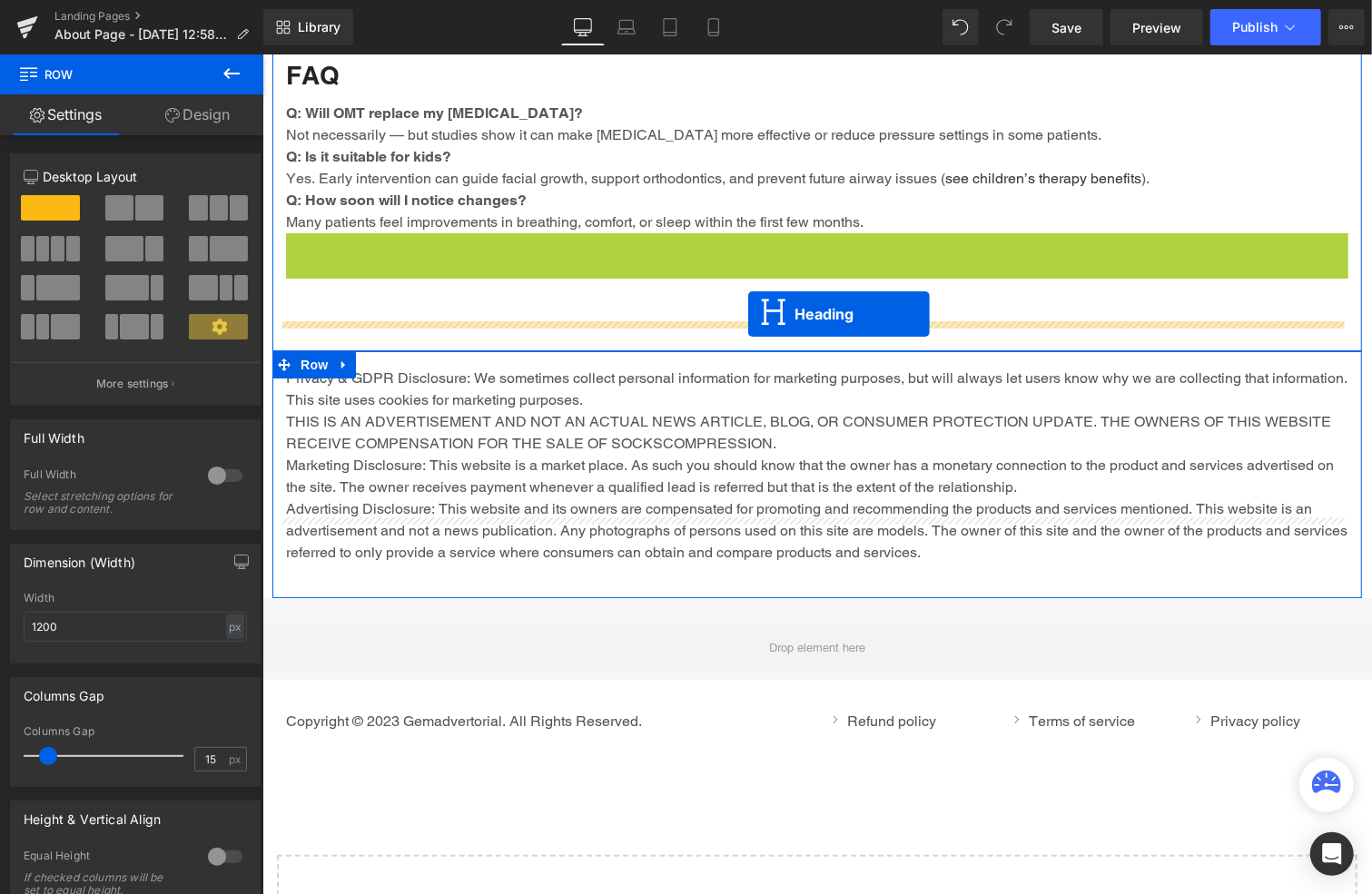
drag, startPoint x: 767, startPoint y: 227, endPoint x: 748, endPoint y: 313, distance: 88.1
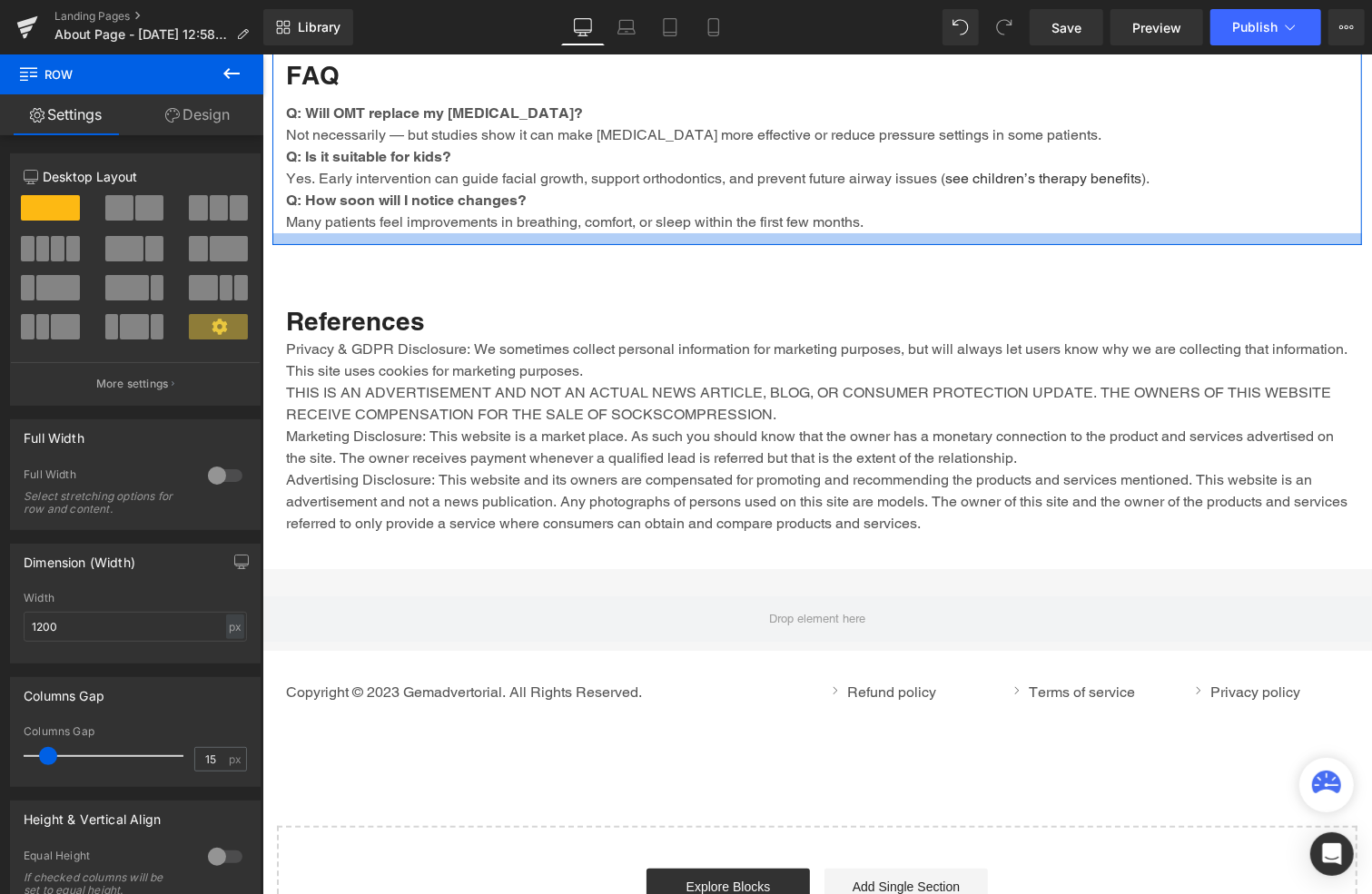
drag, startPoint x: 460, startPoint y: 254, endPoint x: 457, endPoint y: 193, distance: 61.1
click at [457, 232] on div at bounding box center [815, 238] width 1089 height 12
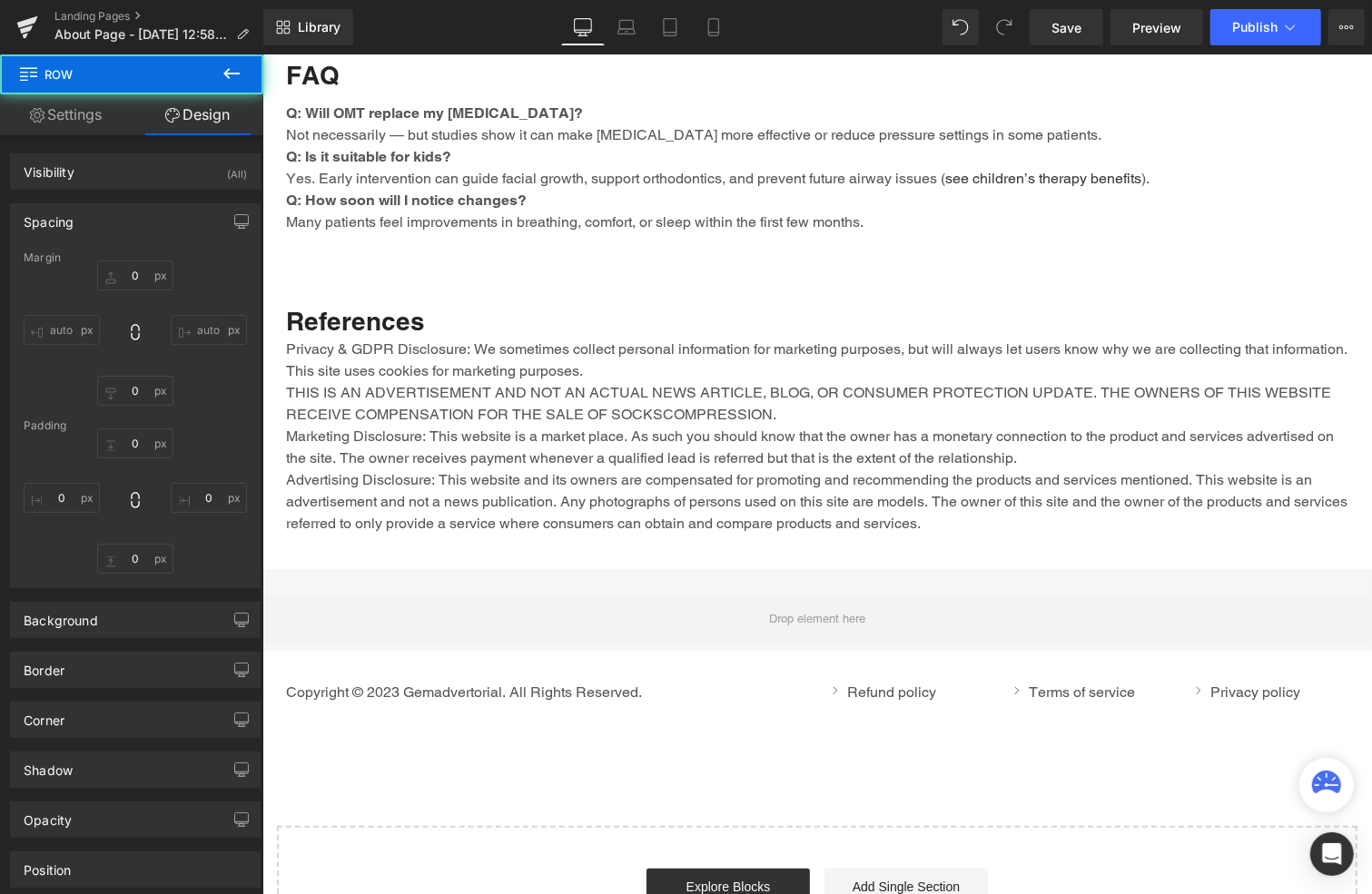
type input "0"
type input "80"
type input "0"
type input "13"
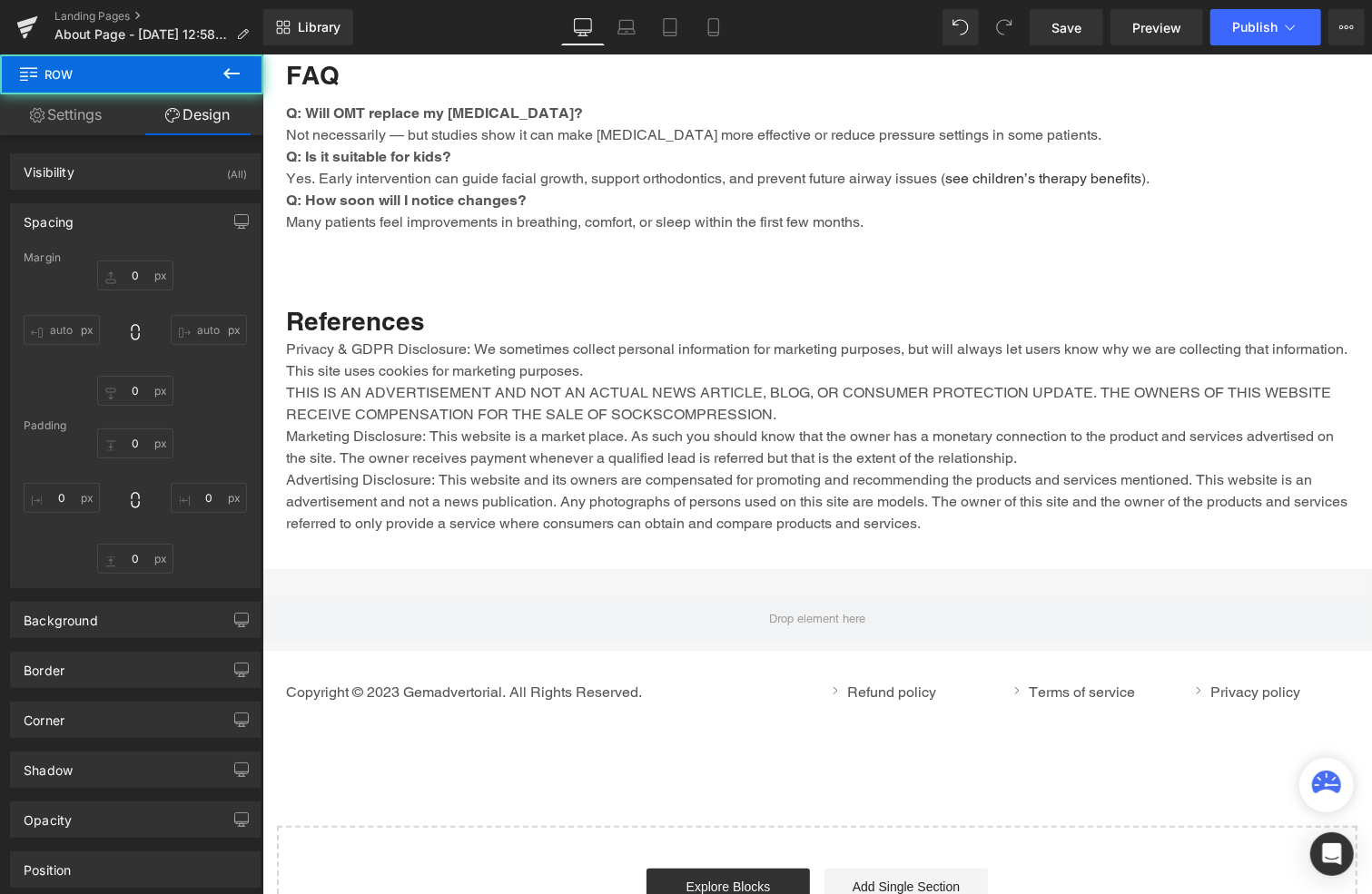
type input "0"
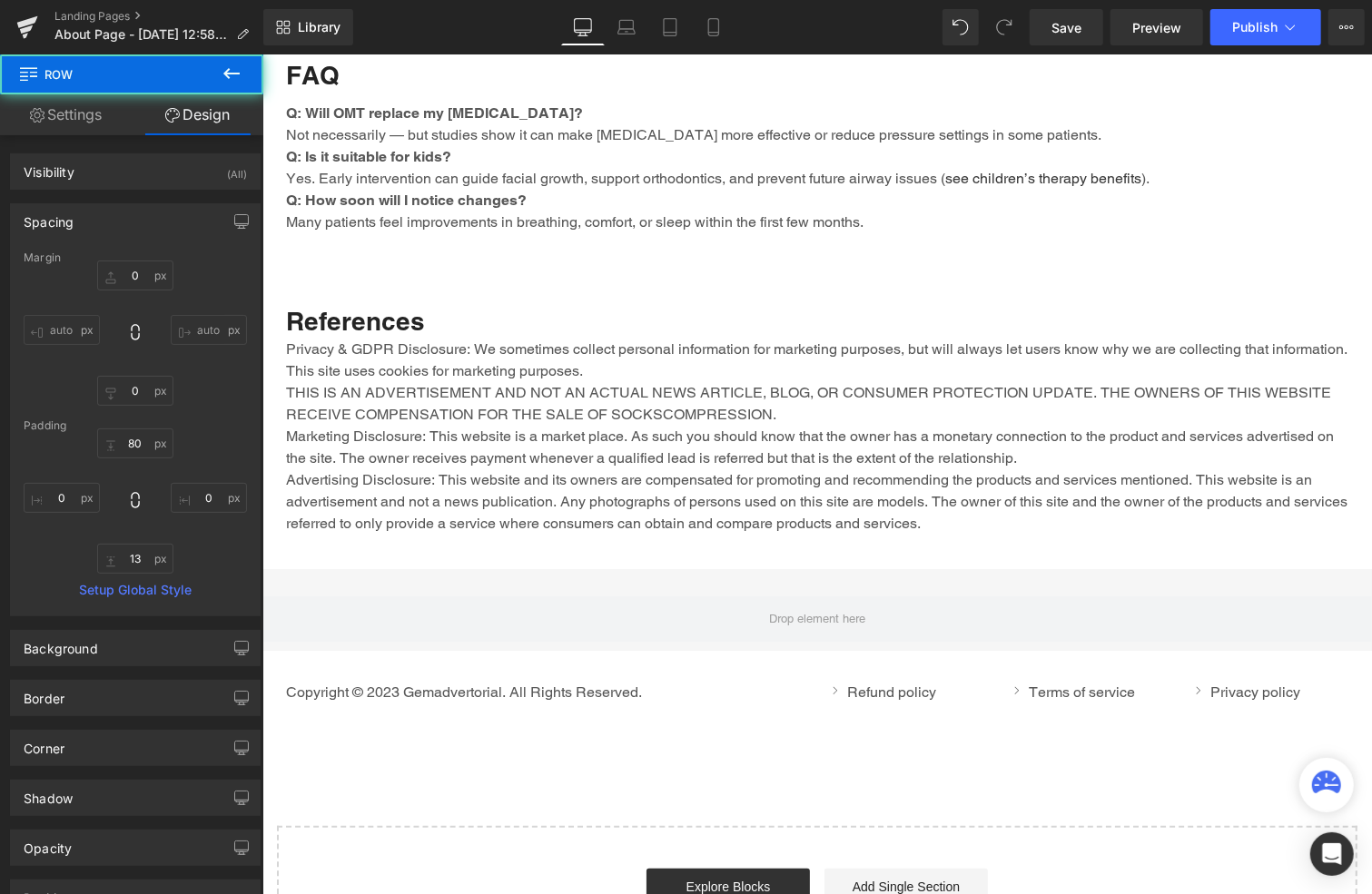
click at [434, 260] on div "References" at bounding box center [816, 298] width 1062 height 76
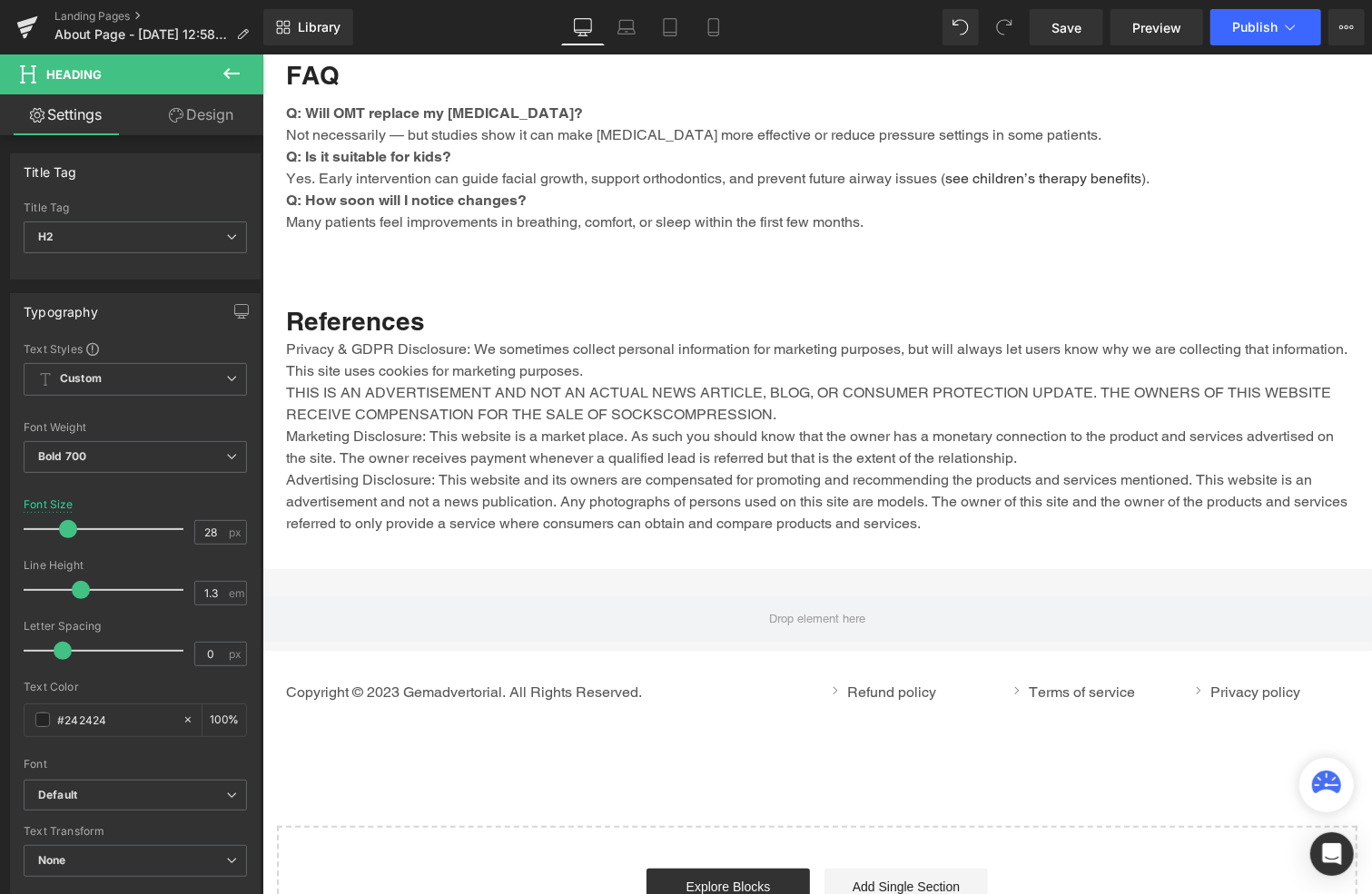
click at [223, 117] on link "Design" at bounding box center [201, 115] width 131 height 41
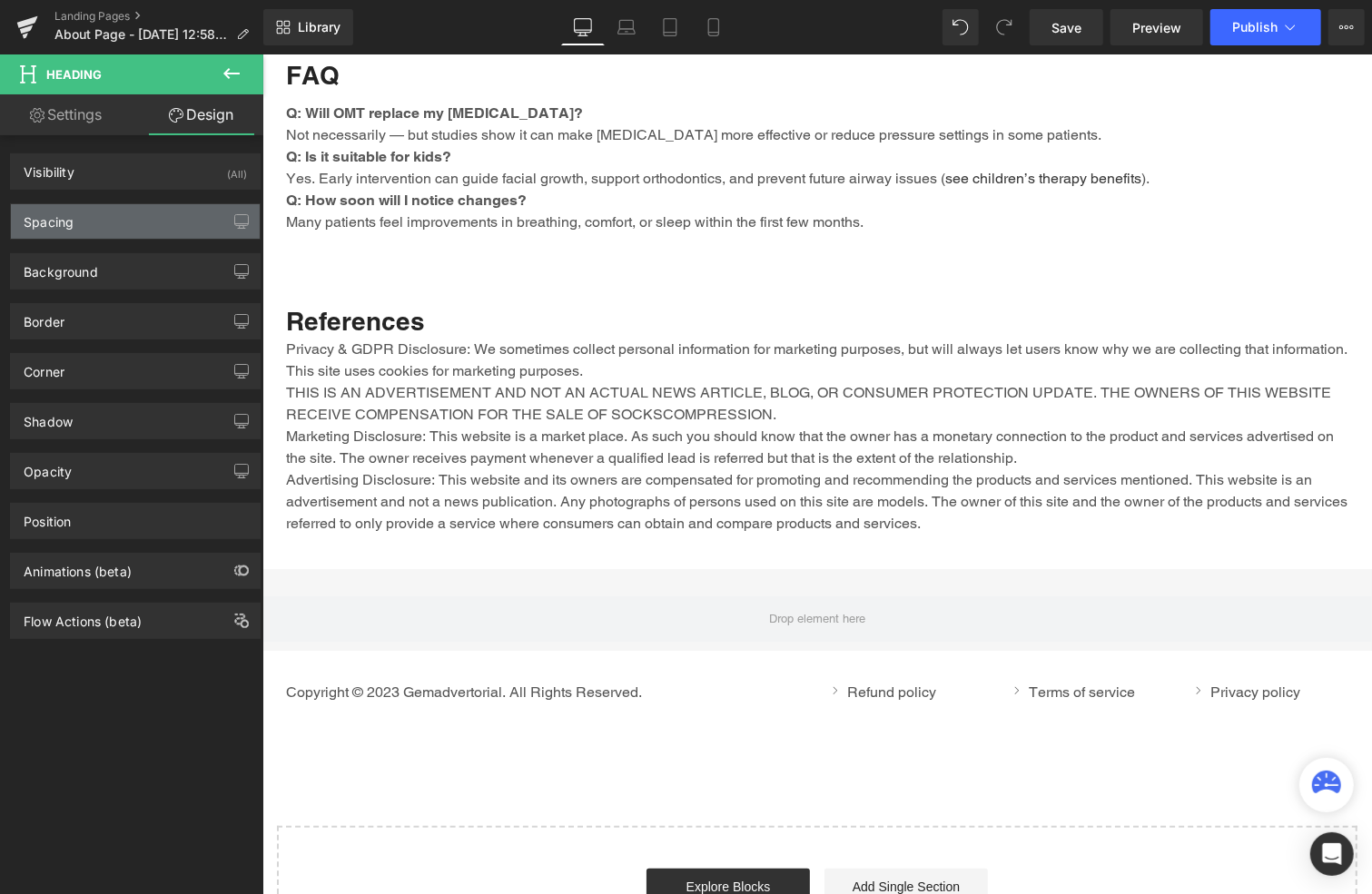
click at [116, 214] on div "Spacing" at bounding box center [135, 222] width 249 height 35
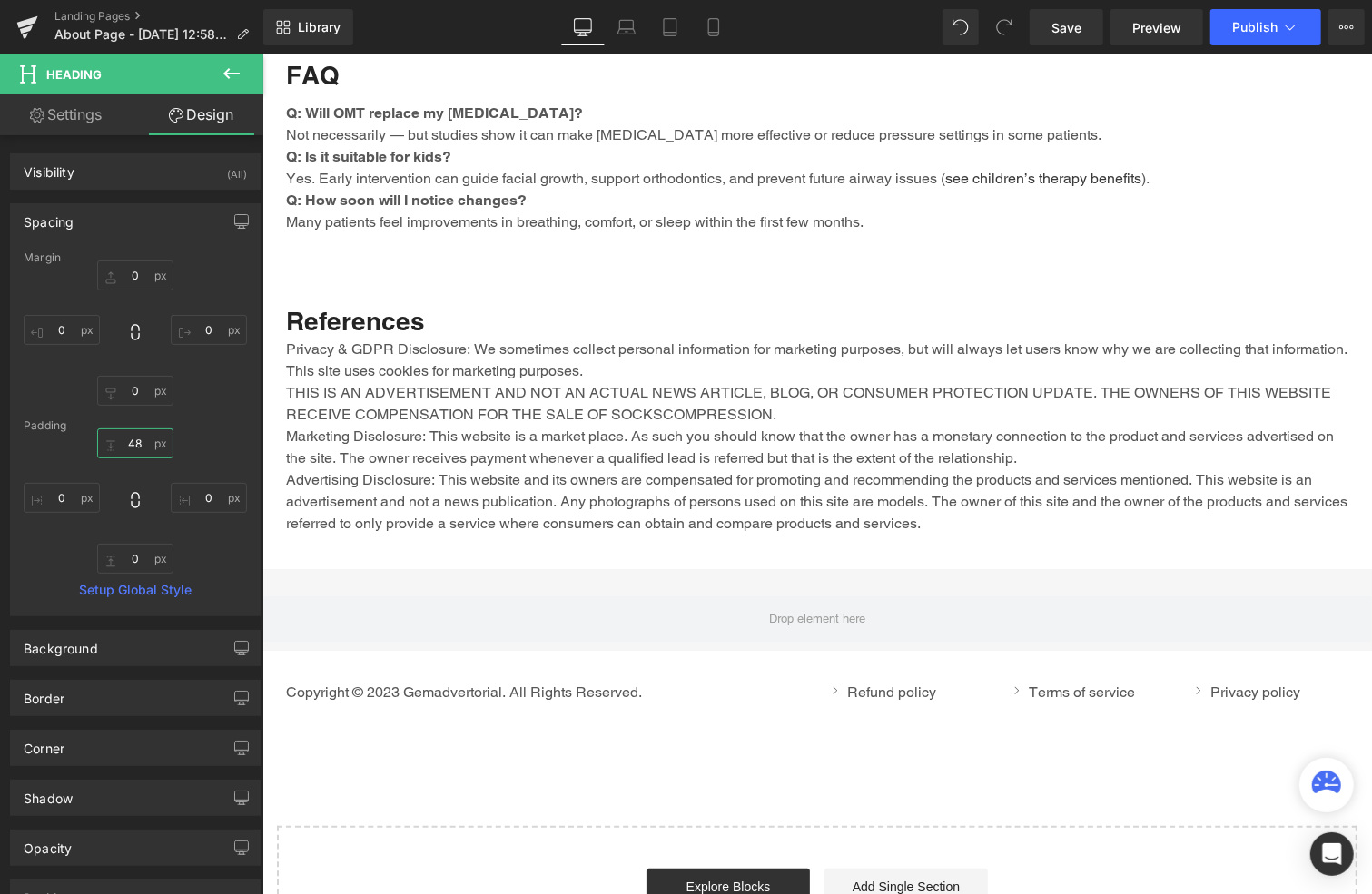
click at [143, 443] on input "48" at bounding box center [135, 443] width 76 height 30
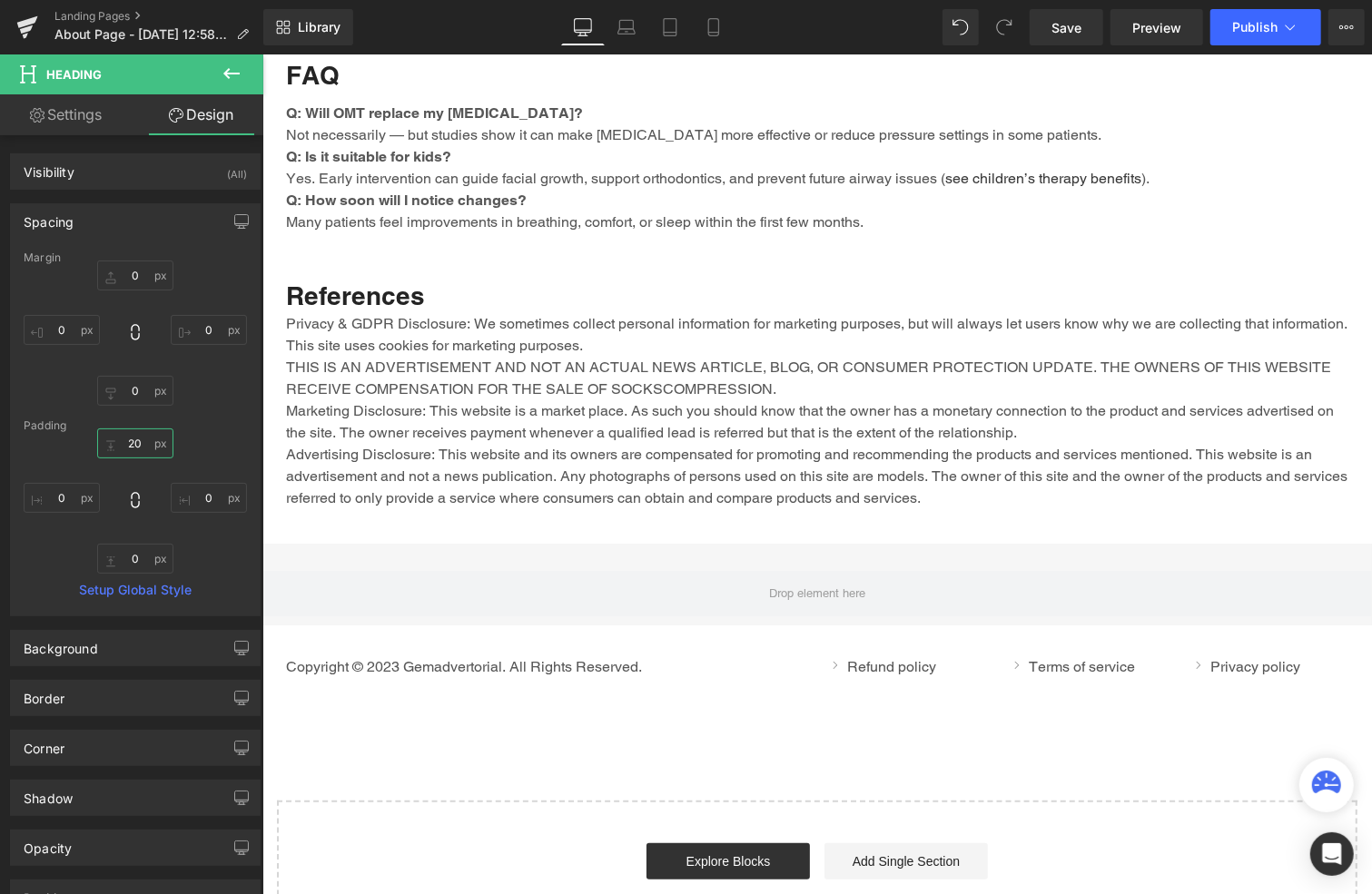
type input "20"
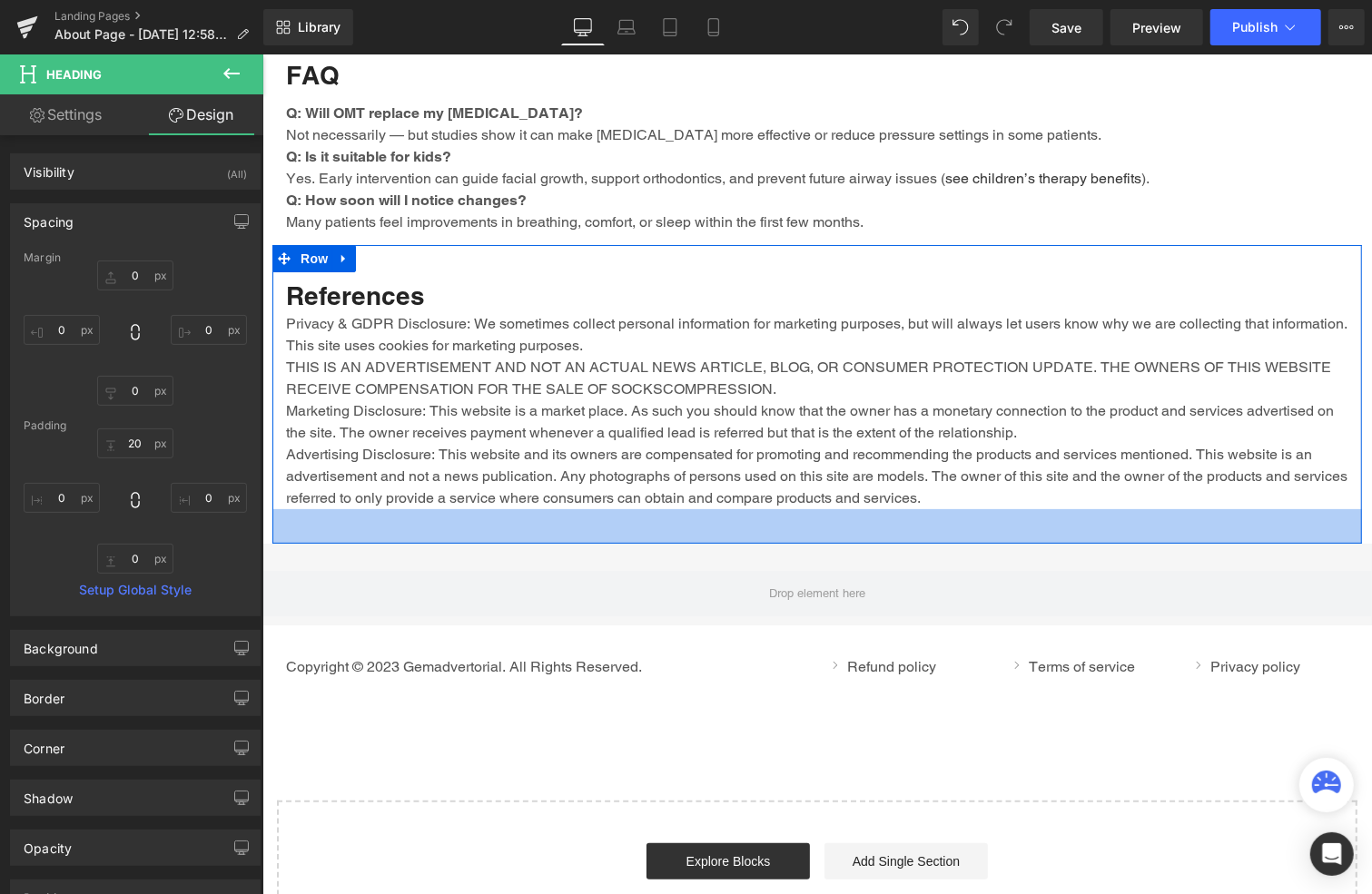
click at [498, 389] on p "Privacy & GDPR Disclosure: We sometimes collect personal information for market…" at bounding box center [816, 410] width 1062 height 196
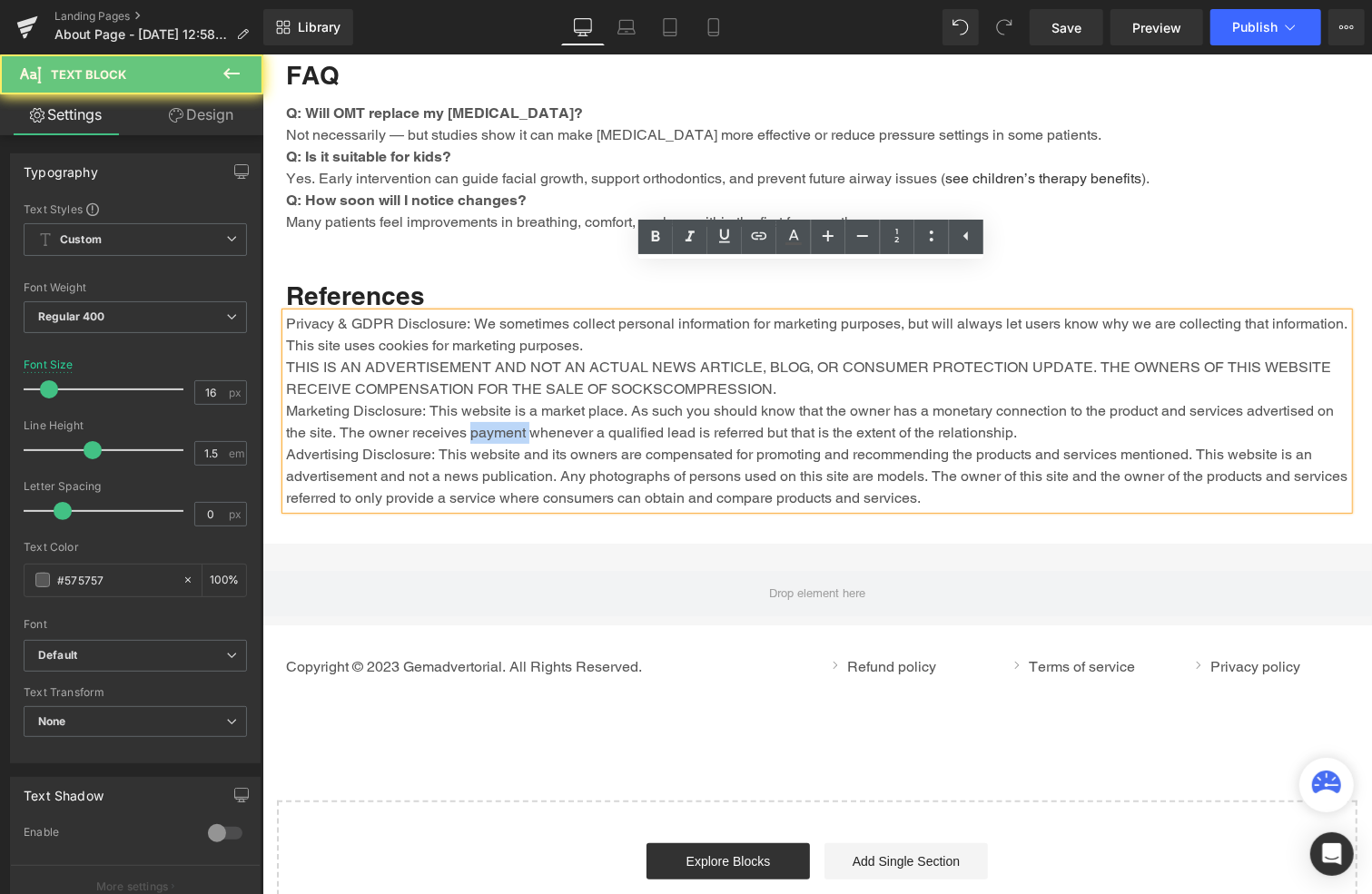
click at [498, 389] on p "Privacy & GDPR Disclosure: We sometimes collect personal information for market…" at bounding box center [816, 410] width 1062 height 196
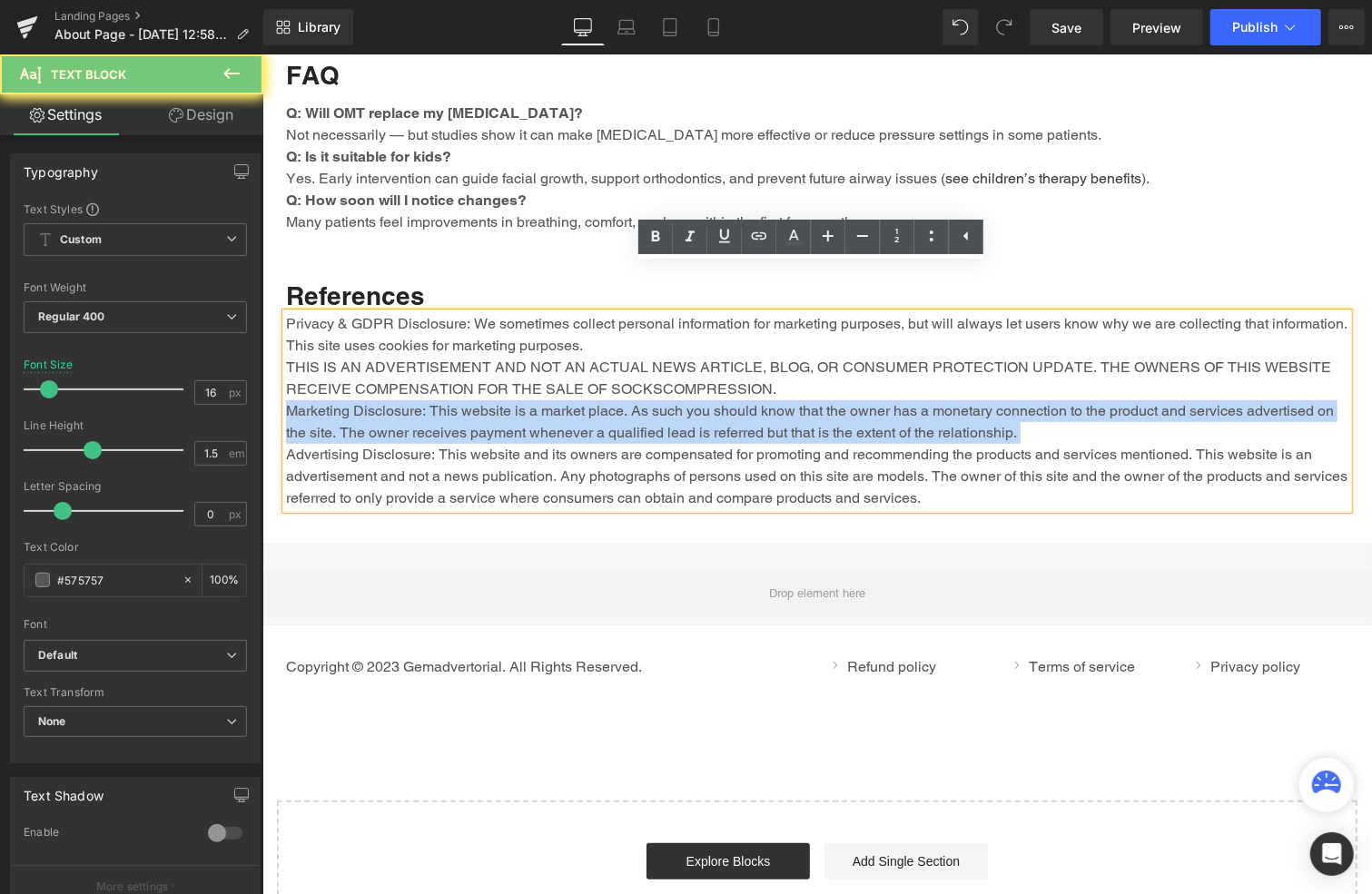
click at [498, 389] on p "Privacy & GDPR Disclosure: We sometimes collect personal information for market…" at bounding box center [816, 410] width 1062 height 196
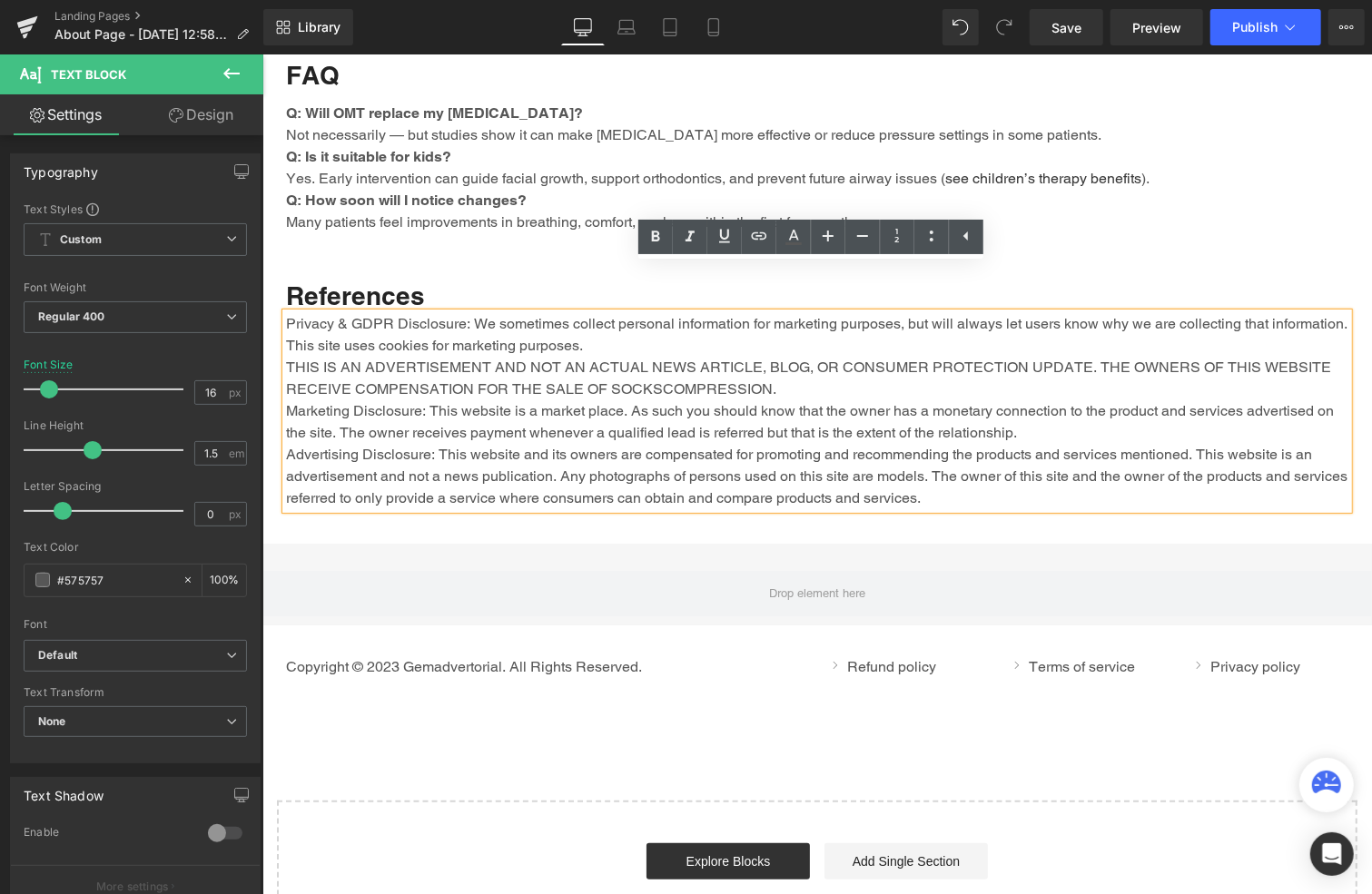
click at [1029, 436] on p "Privacy & GDPR Disclosure: We sometimes collect personal information for market…" at bounding box center [816, 410] width 1062 height 196
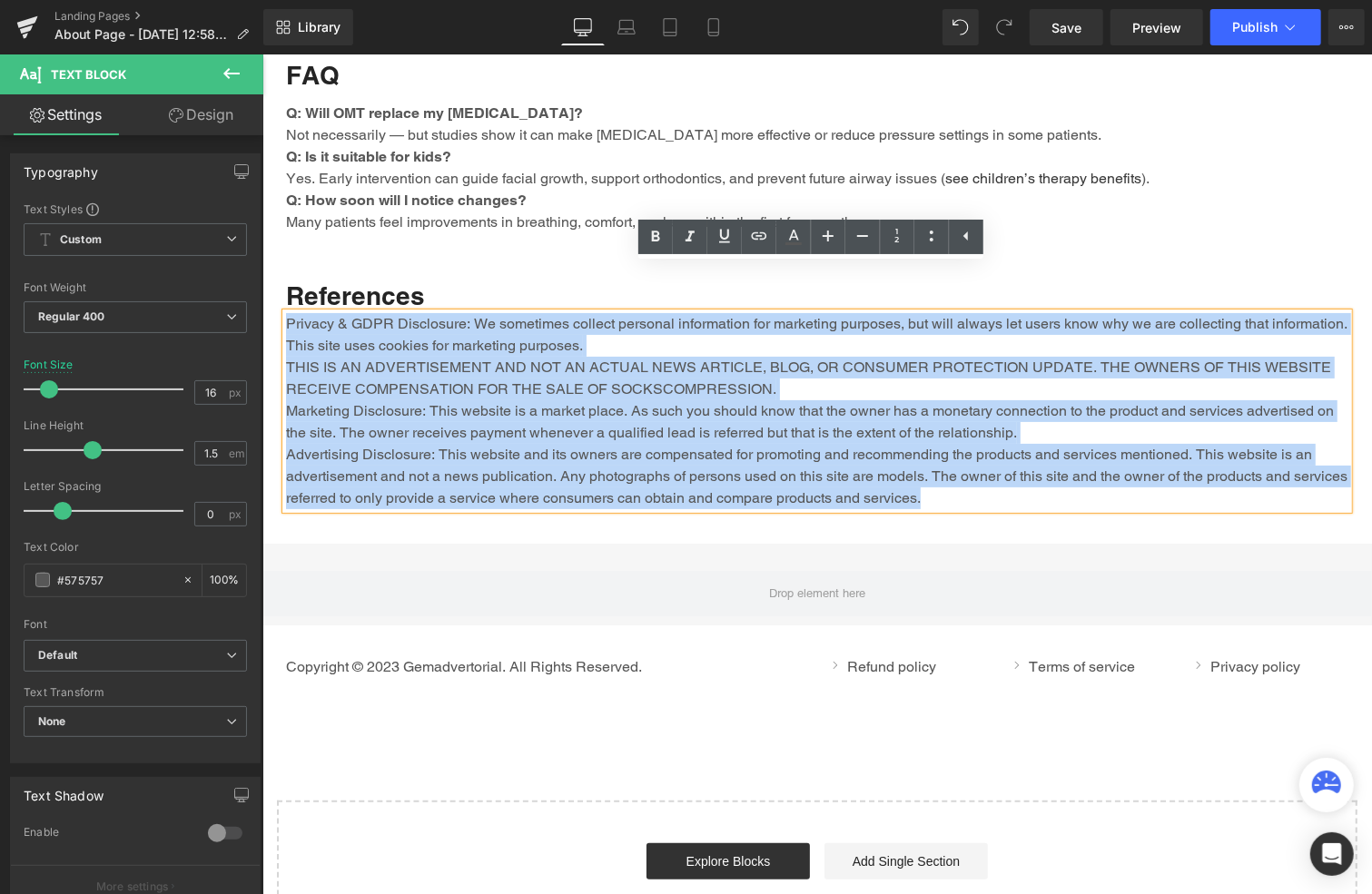
drag, startPoint x: 992, startPoint y: 455, endPoint x: 260, endPoint y: 279, distance: 752.9
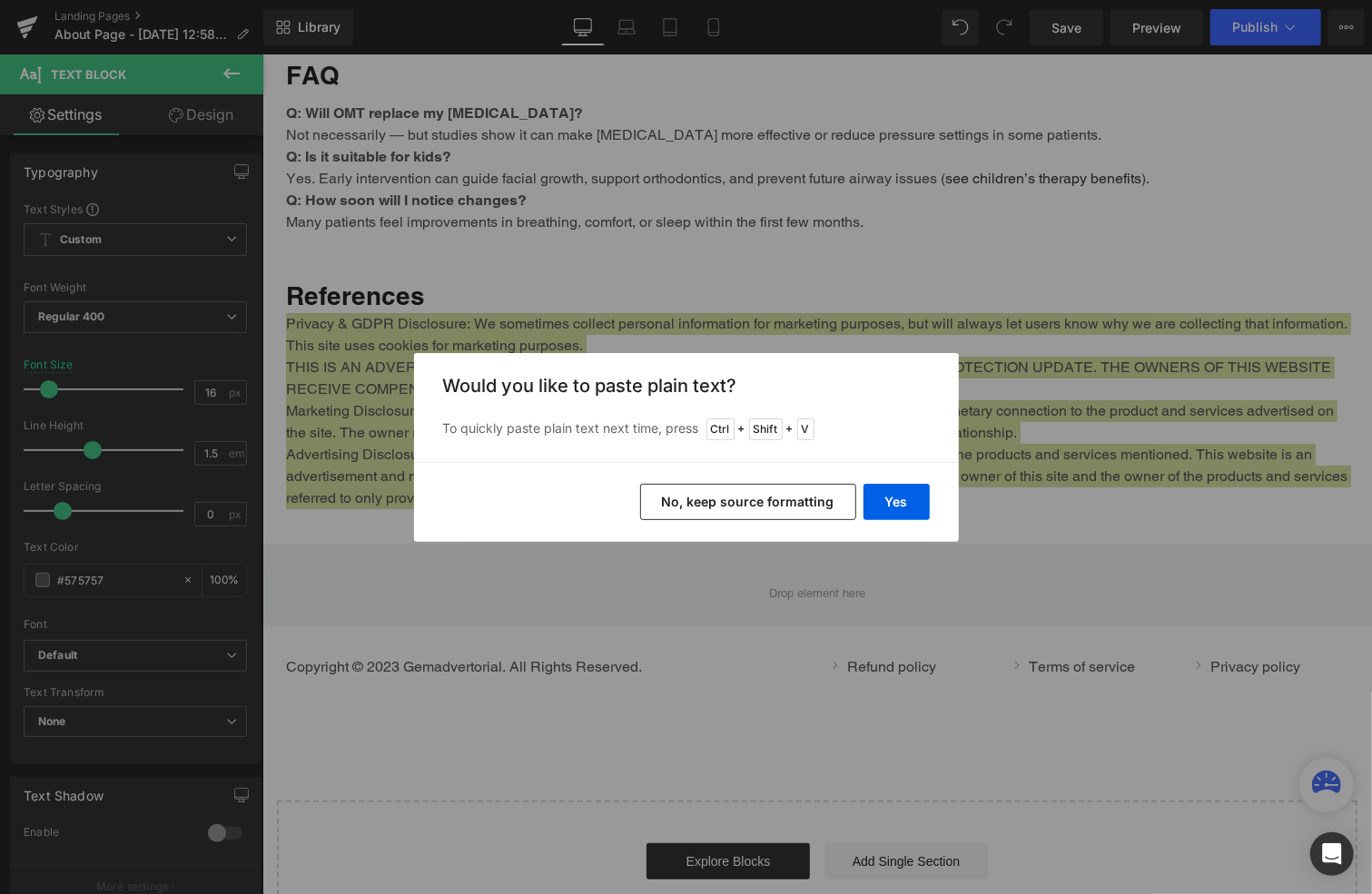
click at [764, 494] on button "No, keep source formatting" at bounding box center [749, 502] width 216 height 37
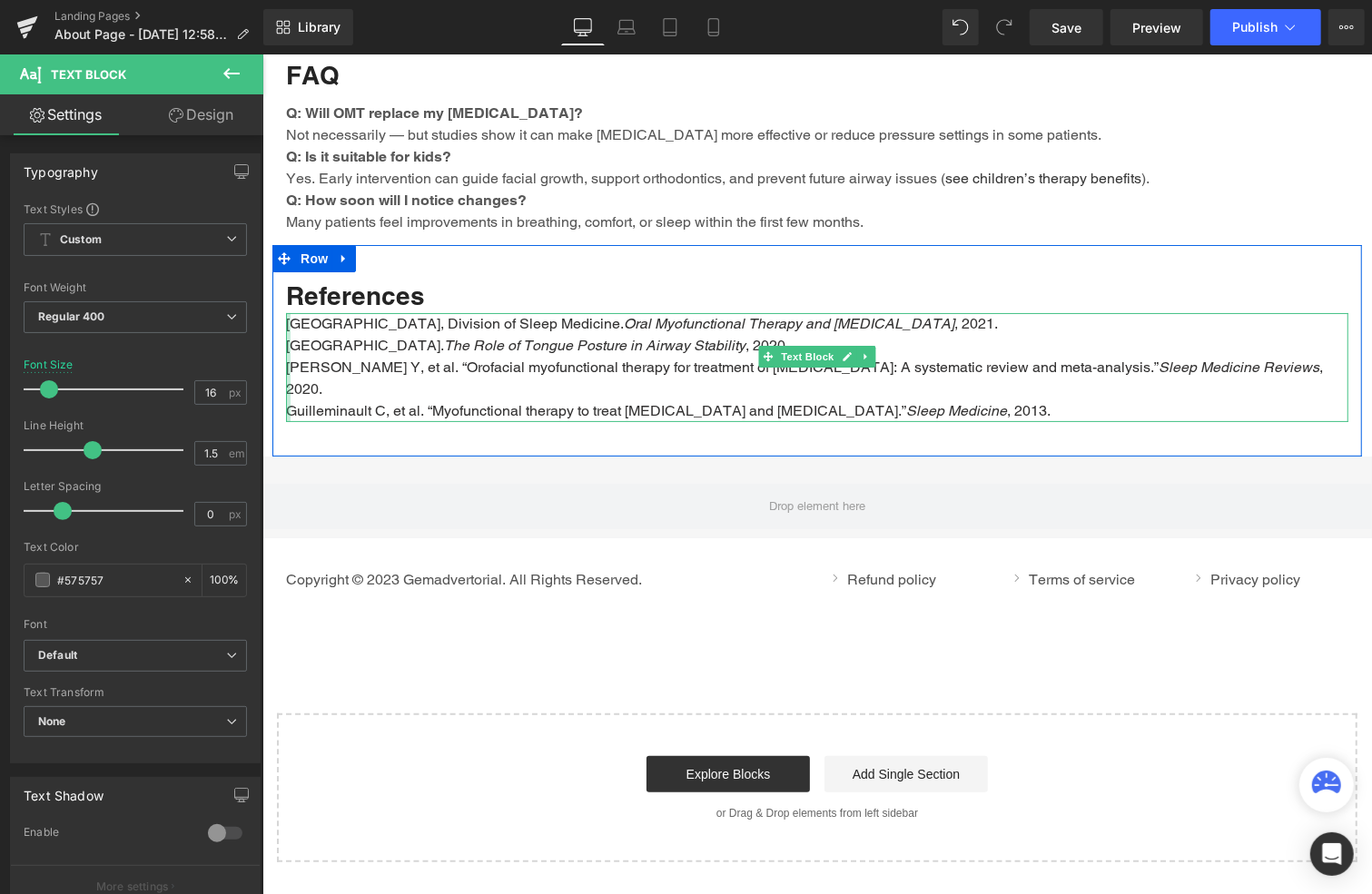
drag, startPoint x: 282, startPoint y: 279, endPoint x: 305, endPoint y: 285, distance: 23.8
click at [286, 312] on div "[GEOGRAPHIC_DATA], Division of Sleep Medicine. Oral Myofunctional Therapy and […" at bounding box center [816, 366] width 1062 height 109
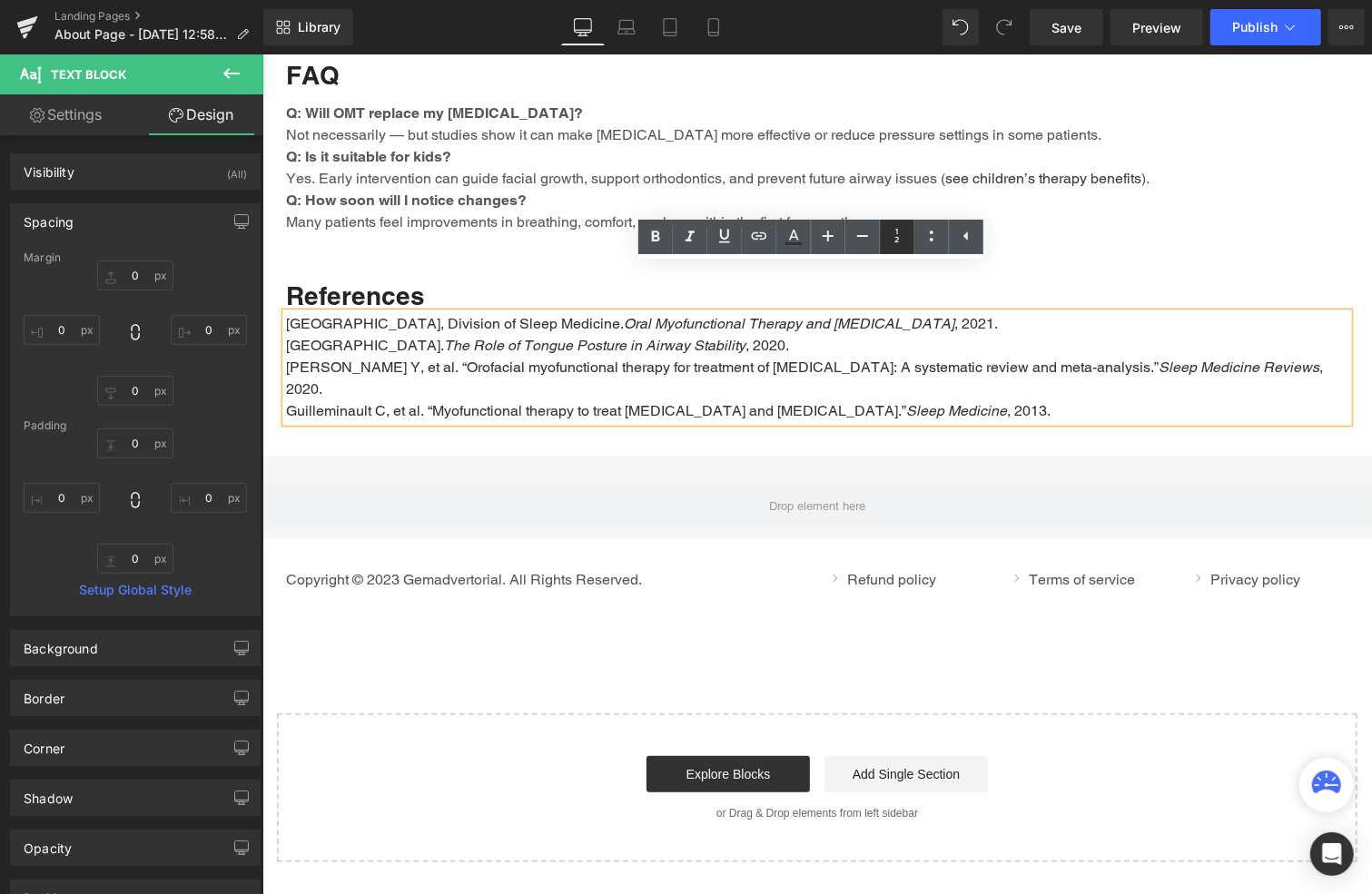
click at [904, 236] on icon at bounding box center [897, 235] width 22 height 22
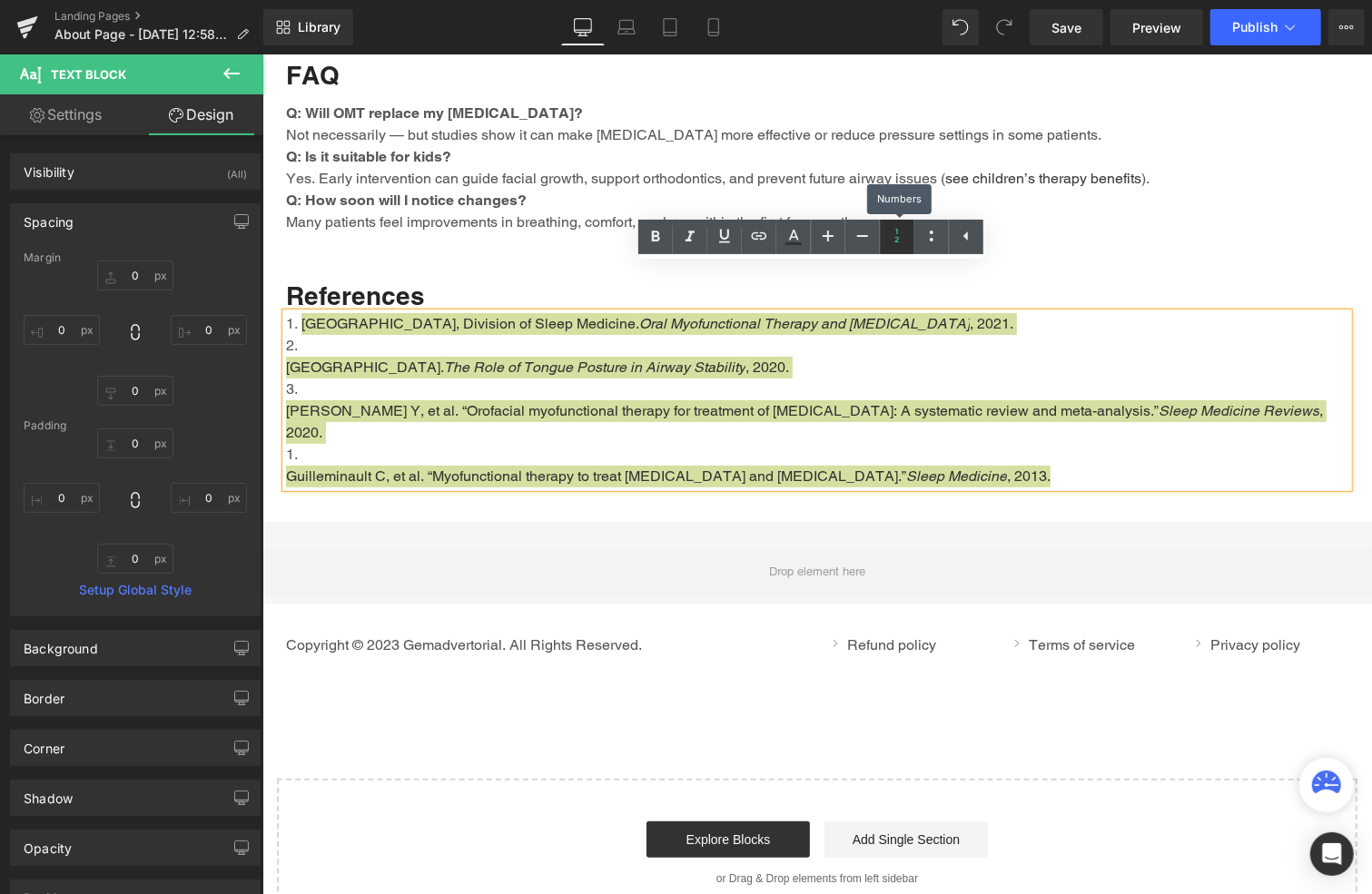
click at [904, 236] on icon at bounding box center [897, 235] width 22 height 22
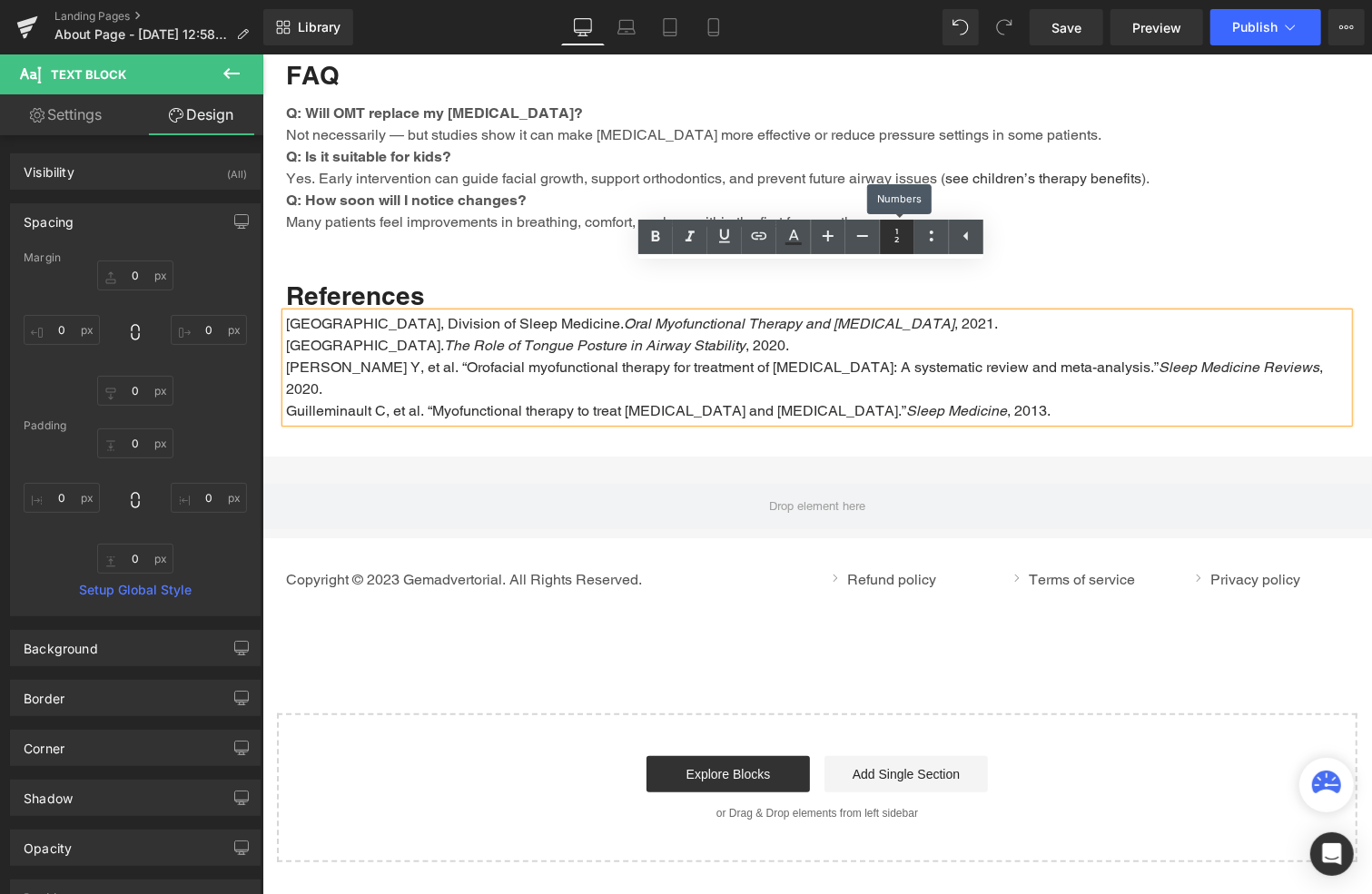
click at [904, 236] on icon at bounding box center [897, 235] width 22 height 22
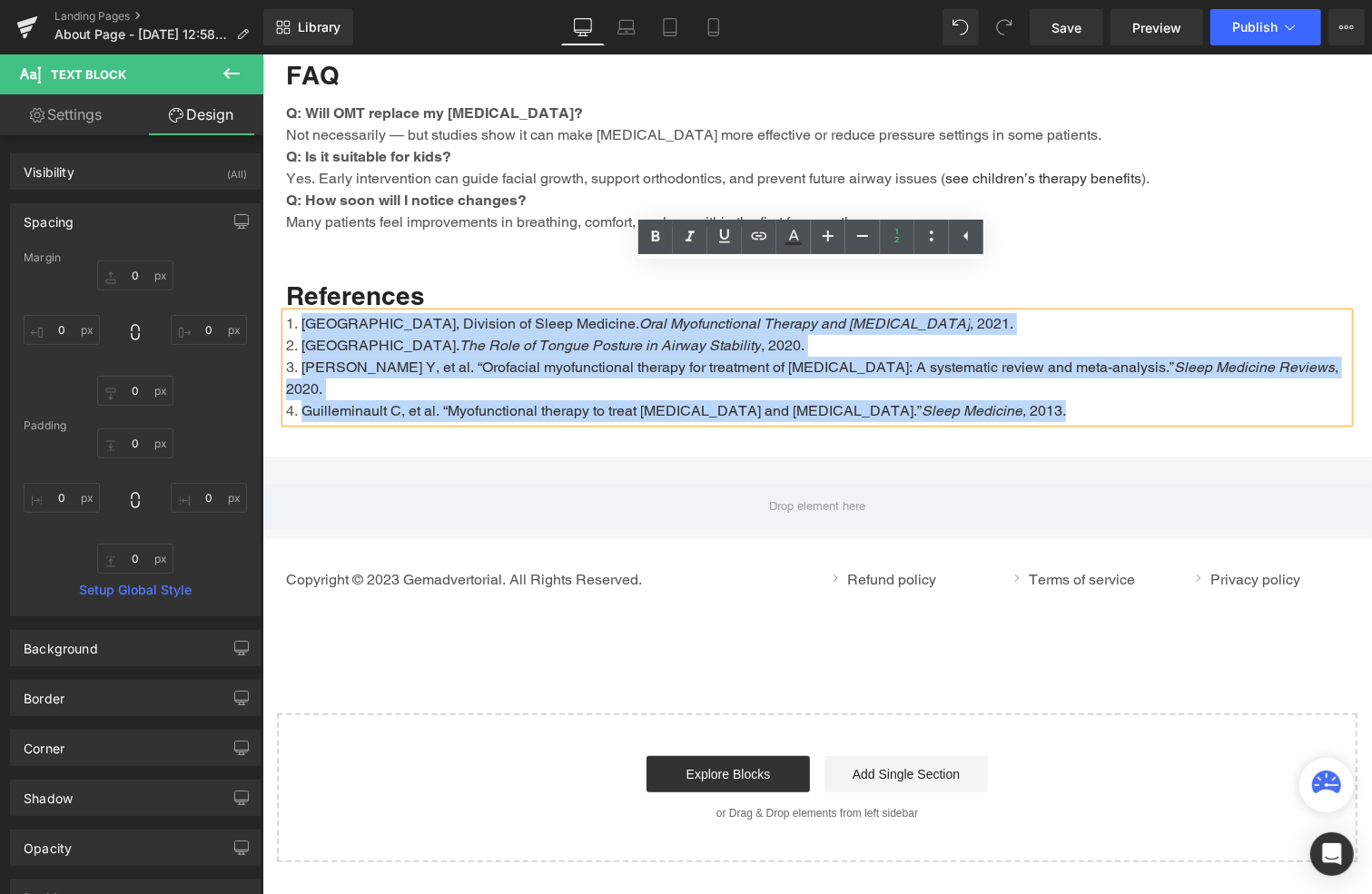
click at [672, 356] on li "[PERSON_NAME] Y, et al. “Orofacial myofunctional therapy for treatment of [MEDI…" at bounding box center [816, 377] width 1062 height 43
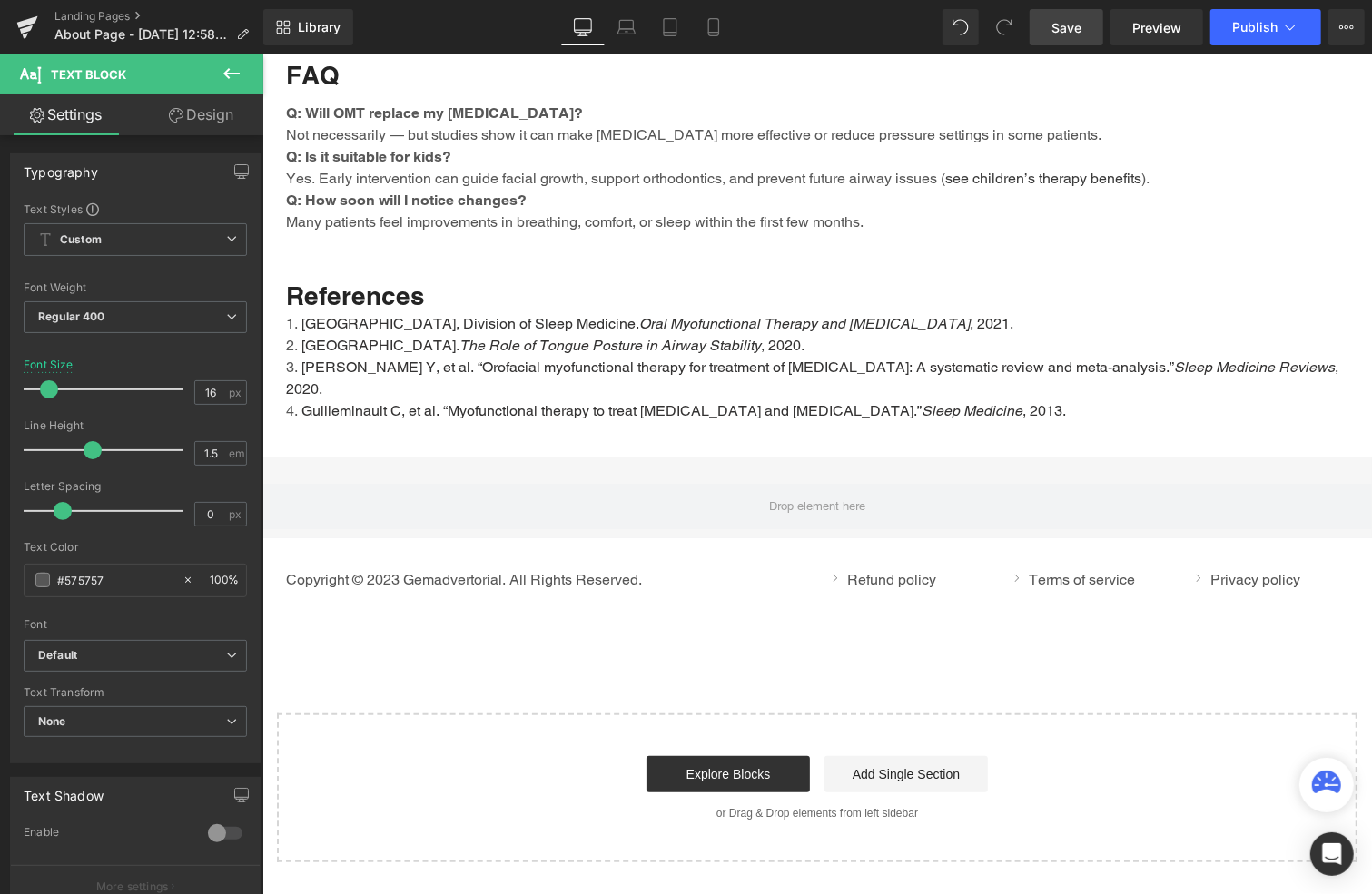
click at [1063, 19] on span "Save" at bounding box center [1066, 28] width 30 height 19
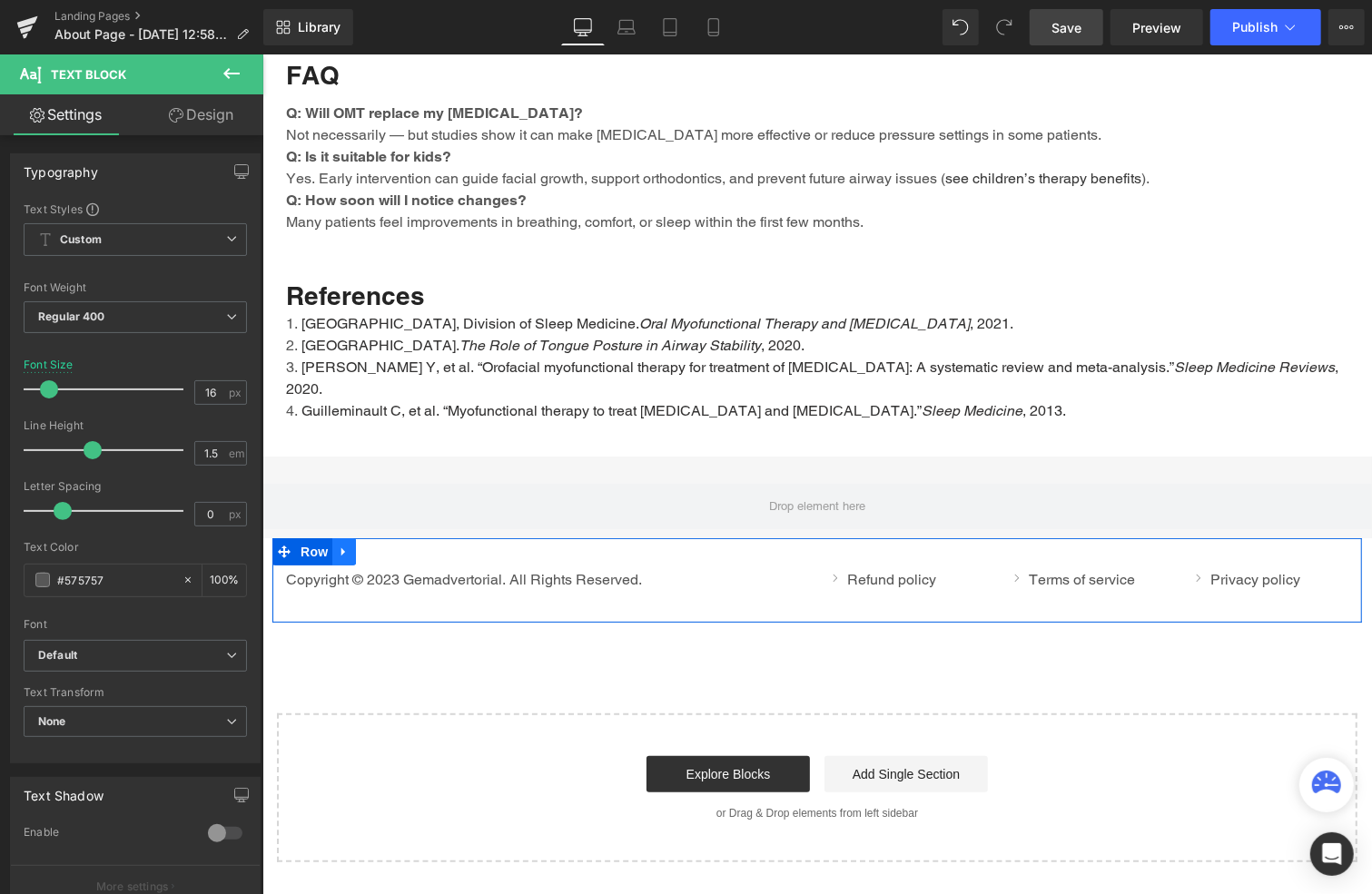
click at [338, 544] on icon at bounding box center [343, 551] width 13 height 14
click at [384, 544] on icon at bounding box center [390, 551] width 13 height 14
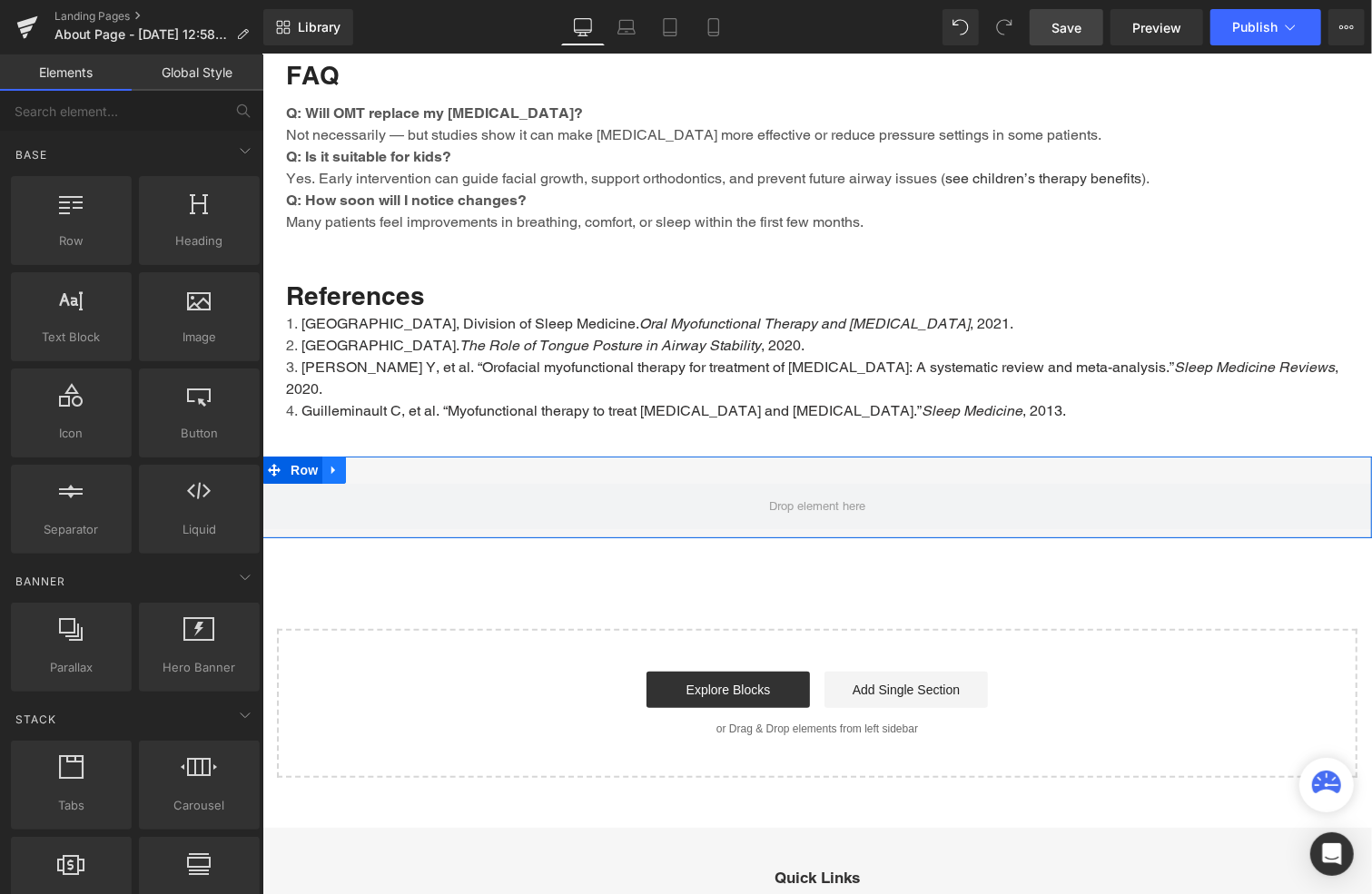
click at [329, 462] on icon at bounding box center [333, 469] width 13 height 14
click at [374, 463] on icon at bounding box center [380, 469] width 13 height 13
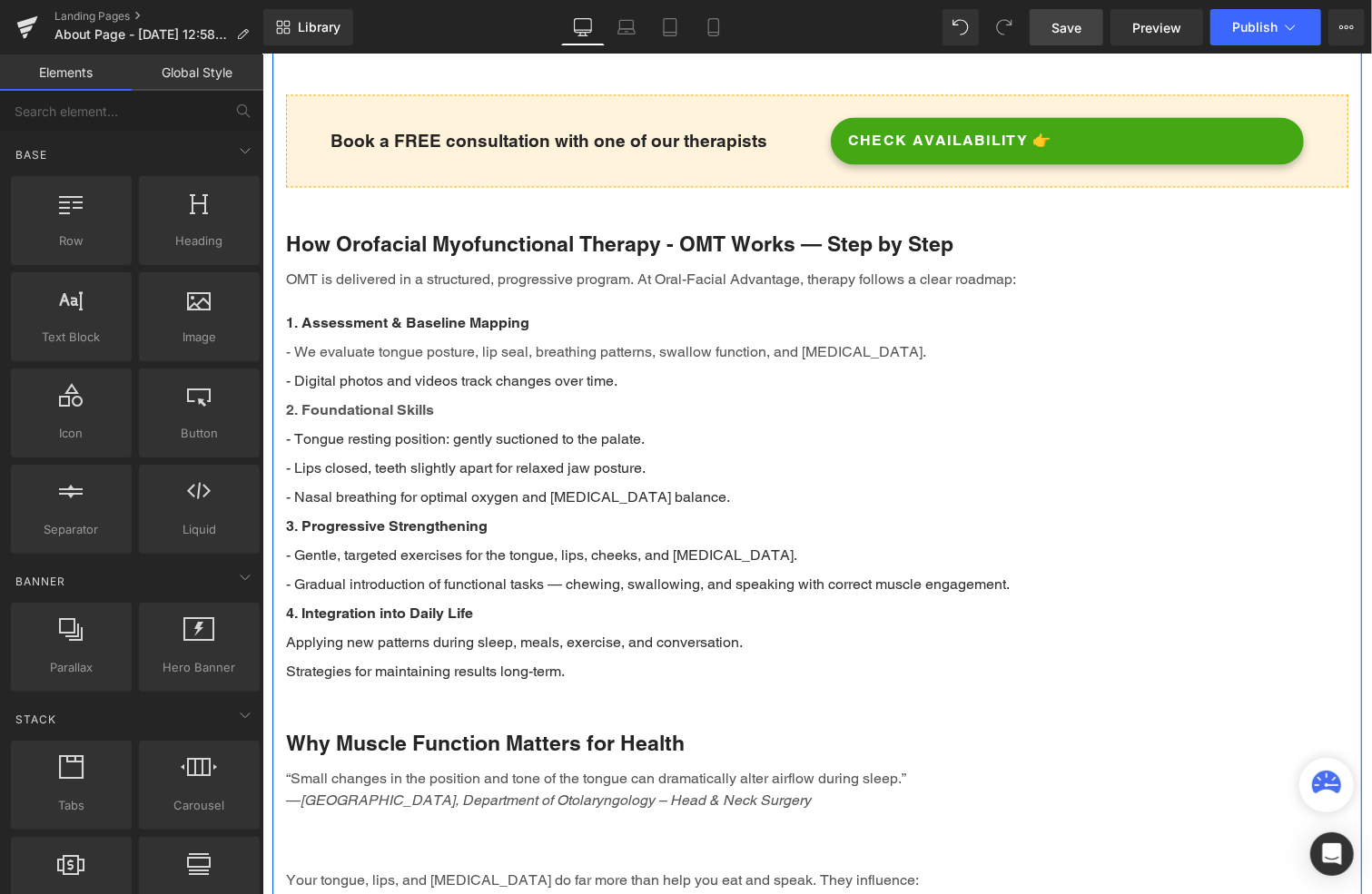
scroll to position [2586, 0]
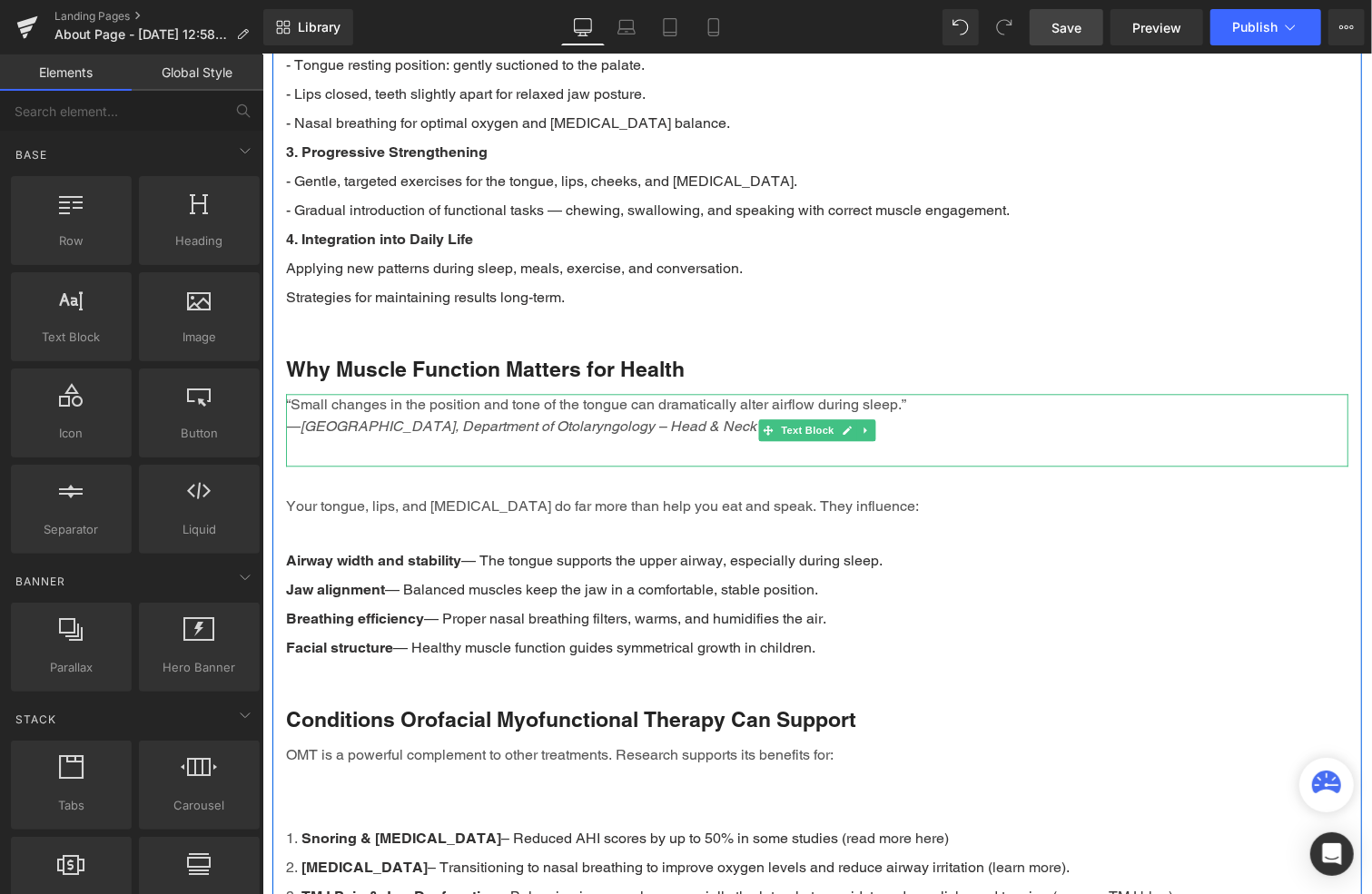
click at [478, 426] on div "“Small changes in the position and tone of the tongue can dramatically alter ai…" at bounding box center [816, 429] width 1062 height 72
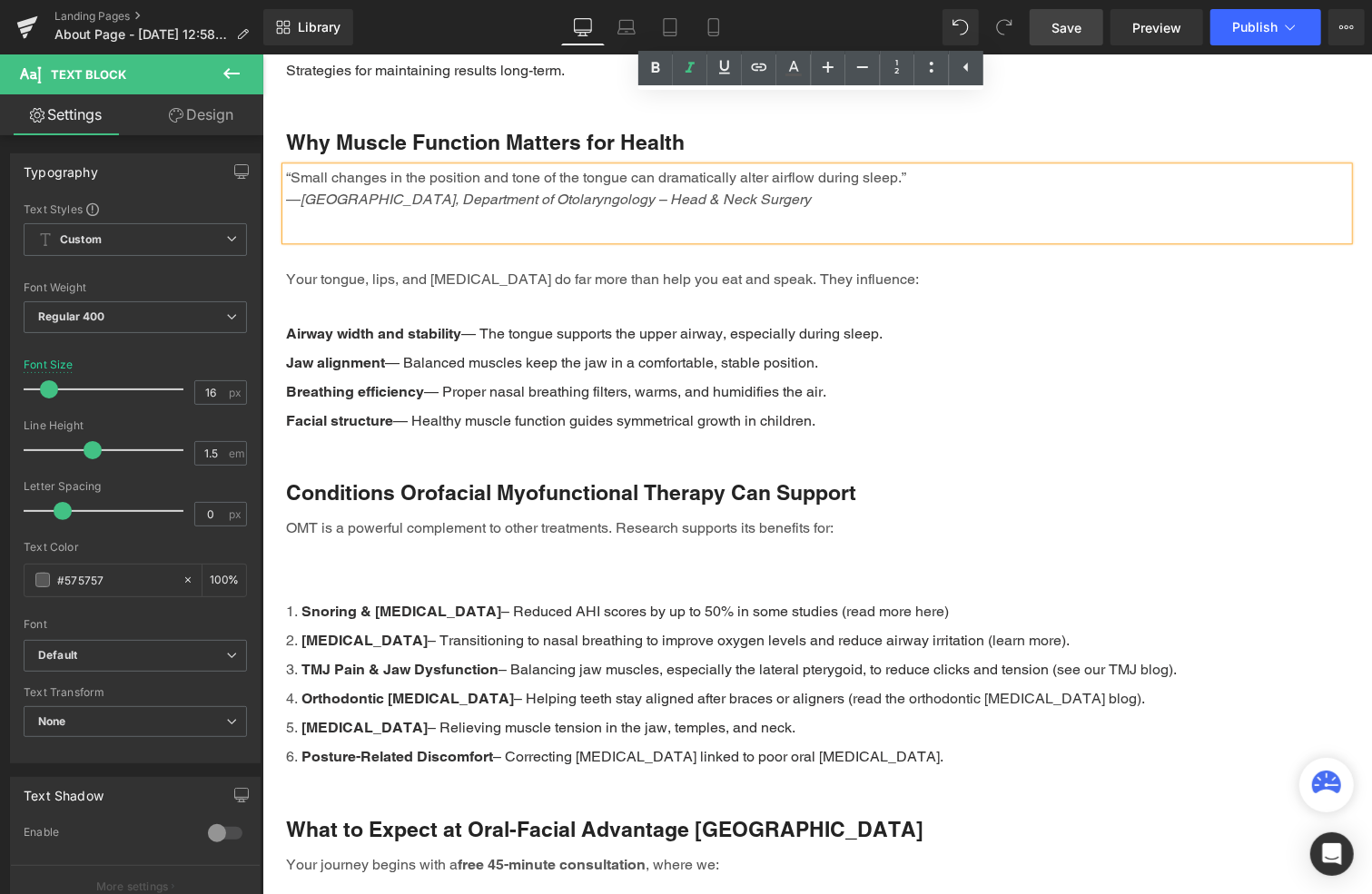
scroll to position [2858, 0]
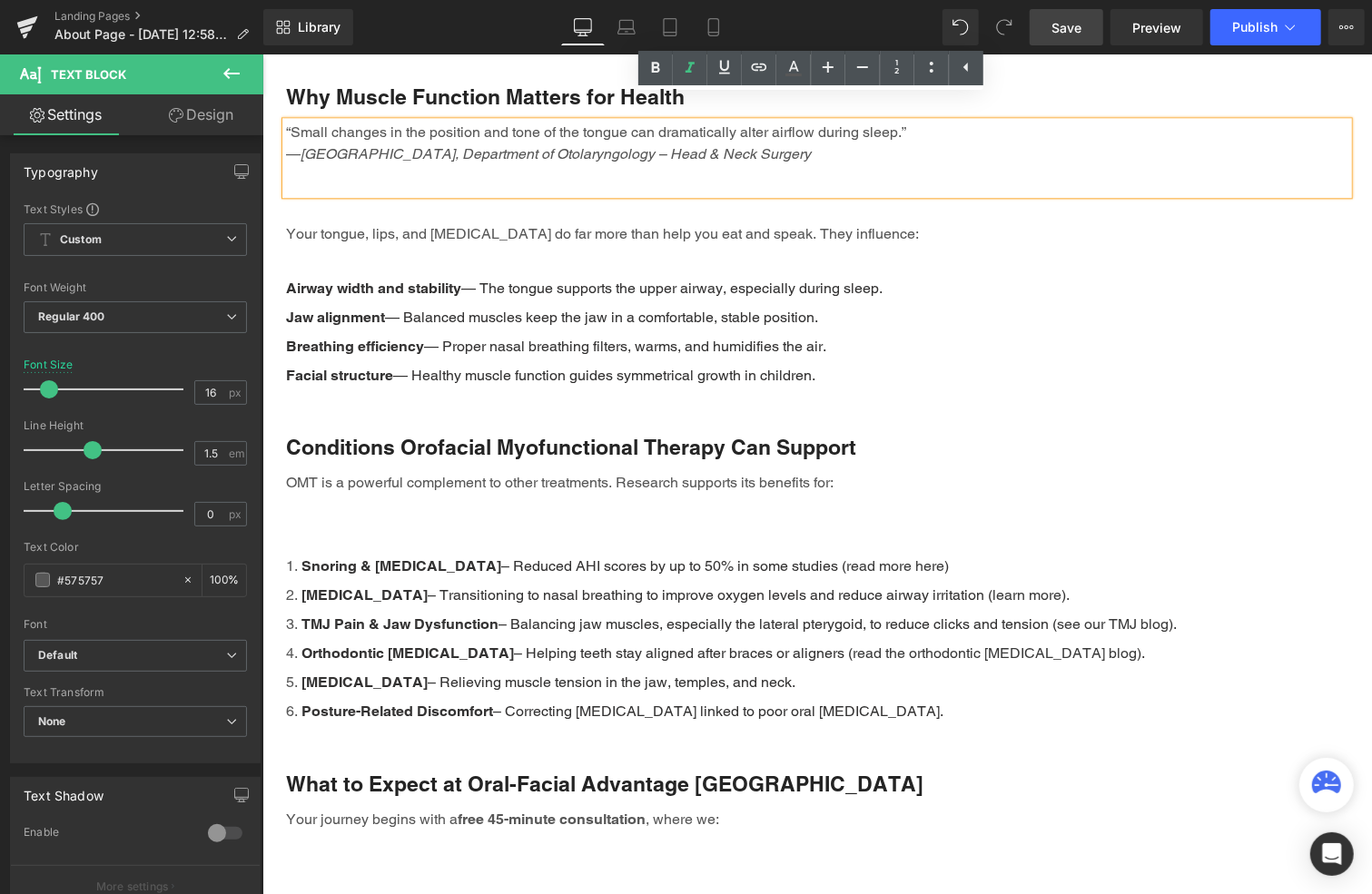
click at [378, 490] on div "OMT is a powerful complement to other treatments. Research supports its benefit…" at bounding box center [816, 496] width 1062 height 51
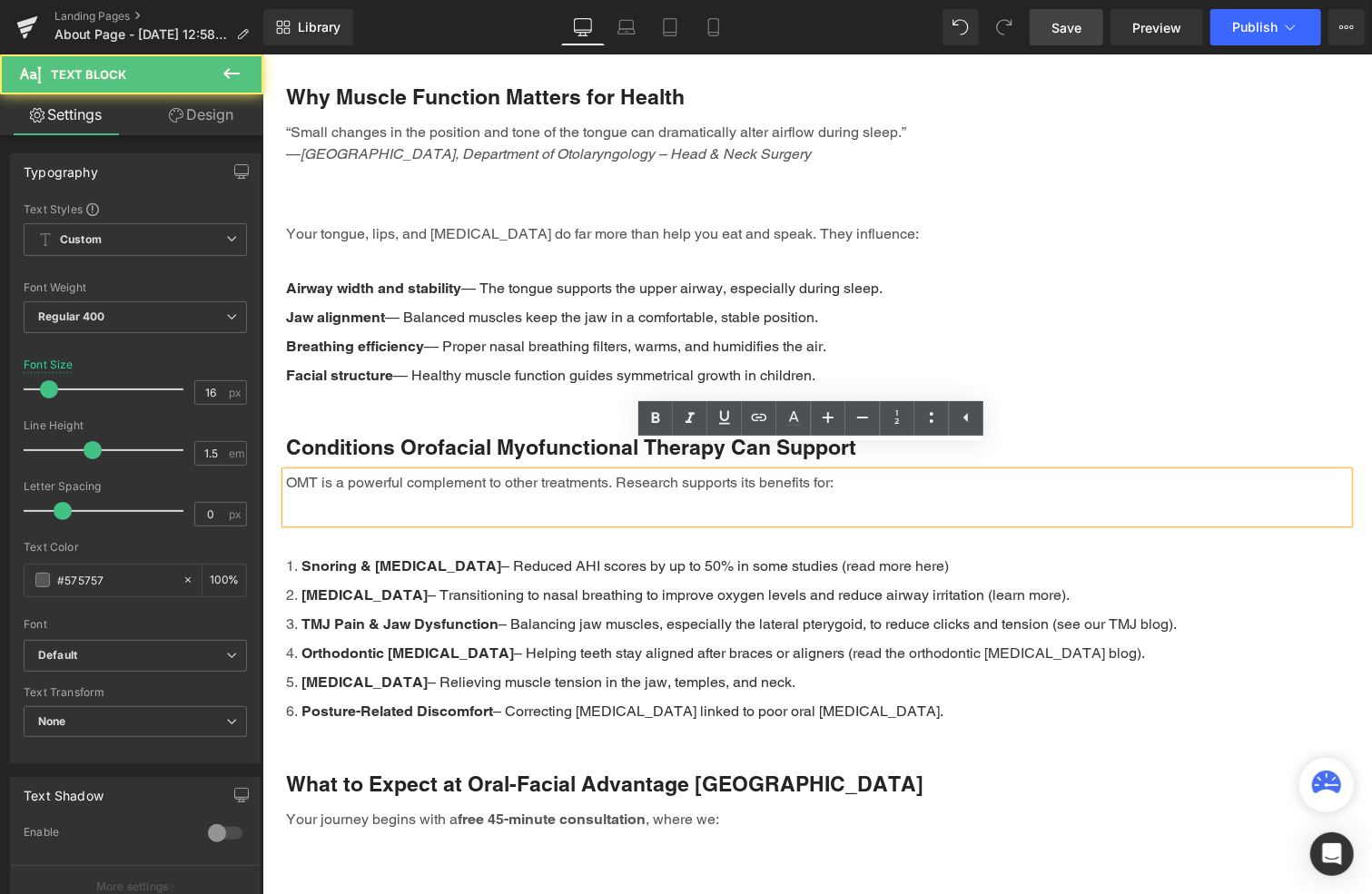
click at [429, 485] on div "OMT is a powerful complement to other treatments. Research supports its benefit…" at bounding box center [816, 496] width 1062 height 51
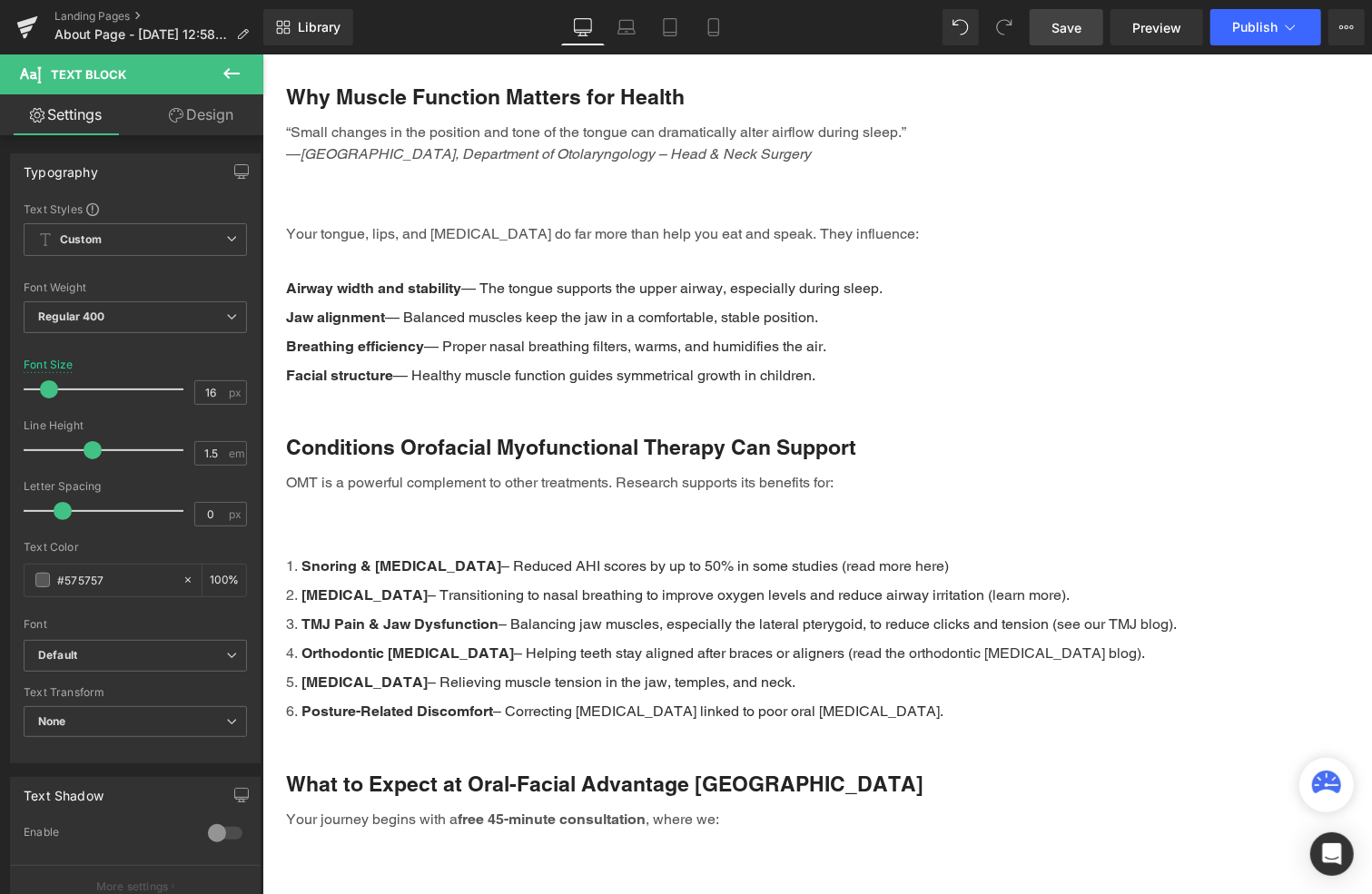
click at [206, 115] on link "Design" at bounding box center [201, 115] width 131 height 41
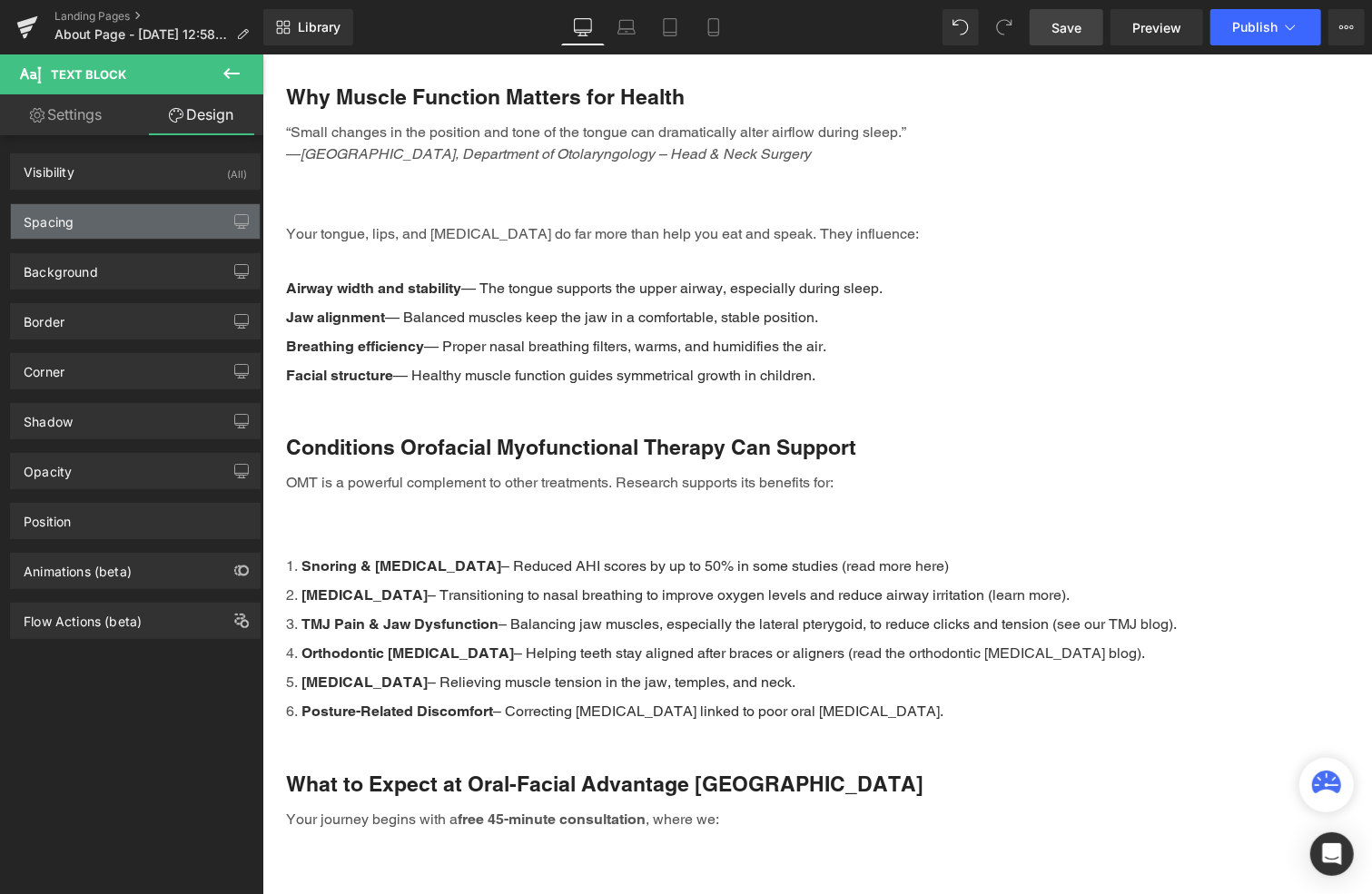
click at [116, 220] on div "Spacing" at bounding box center [135, 222] width 249 height 35
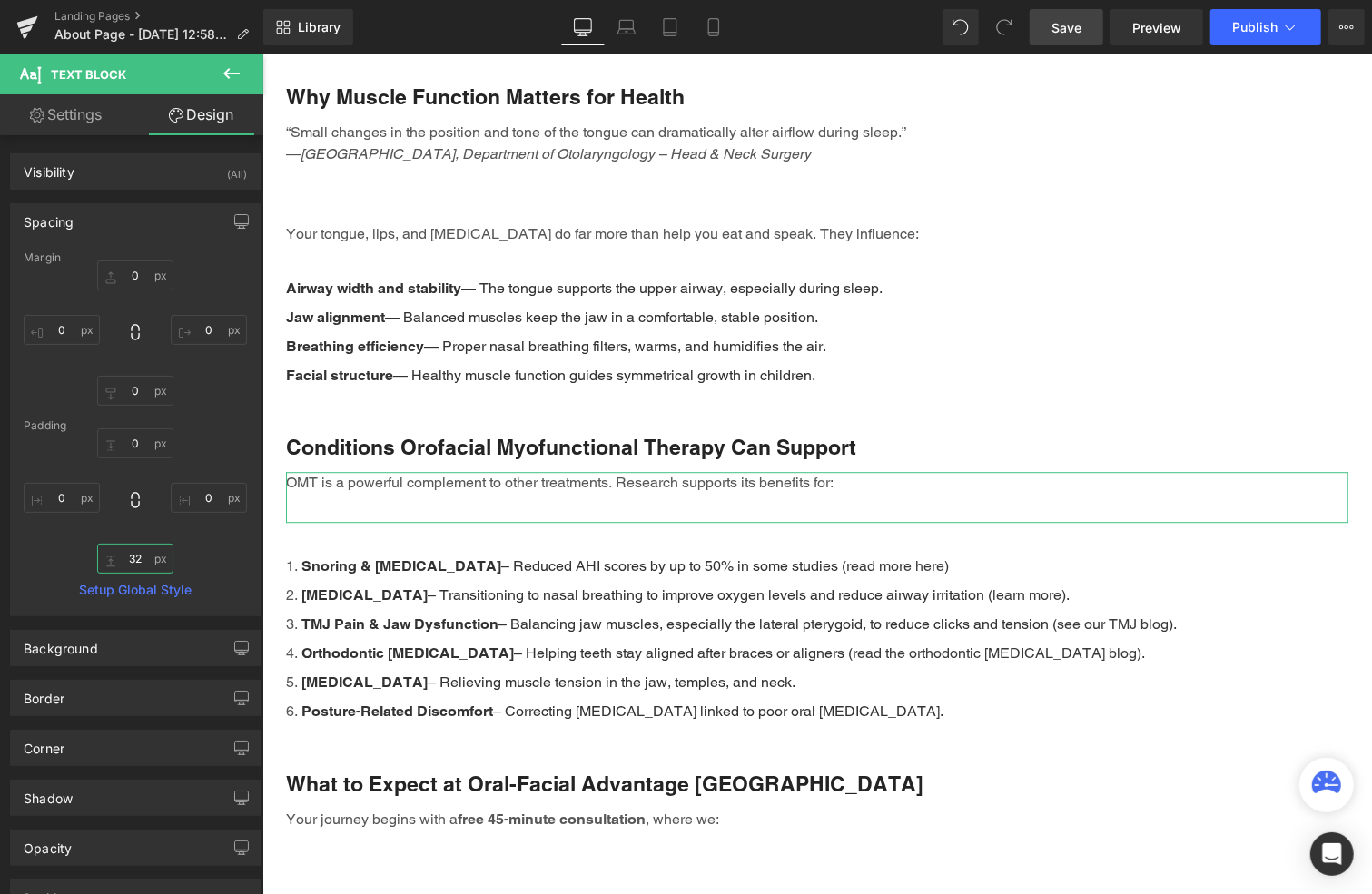
click at [138, 550] on input "32" at bounding box center [135, 558] width 76 height 30
type input "0"
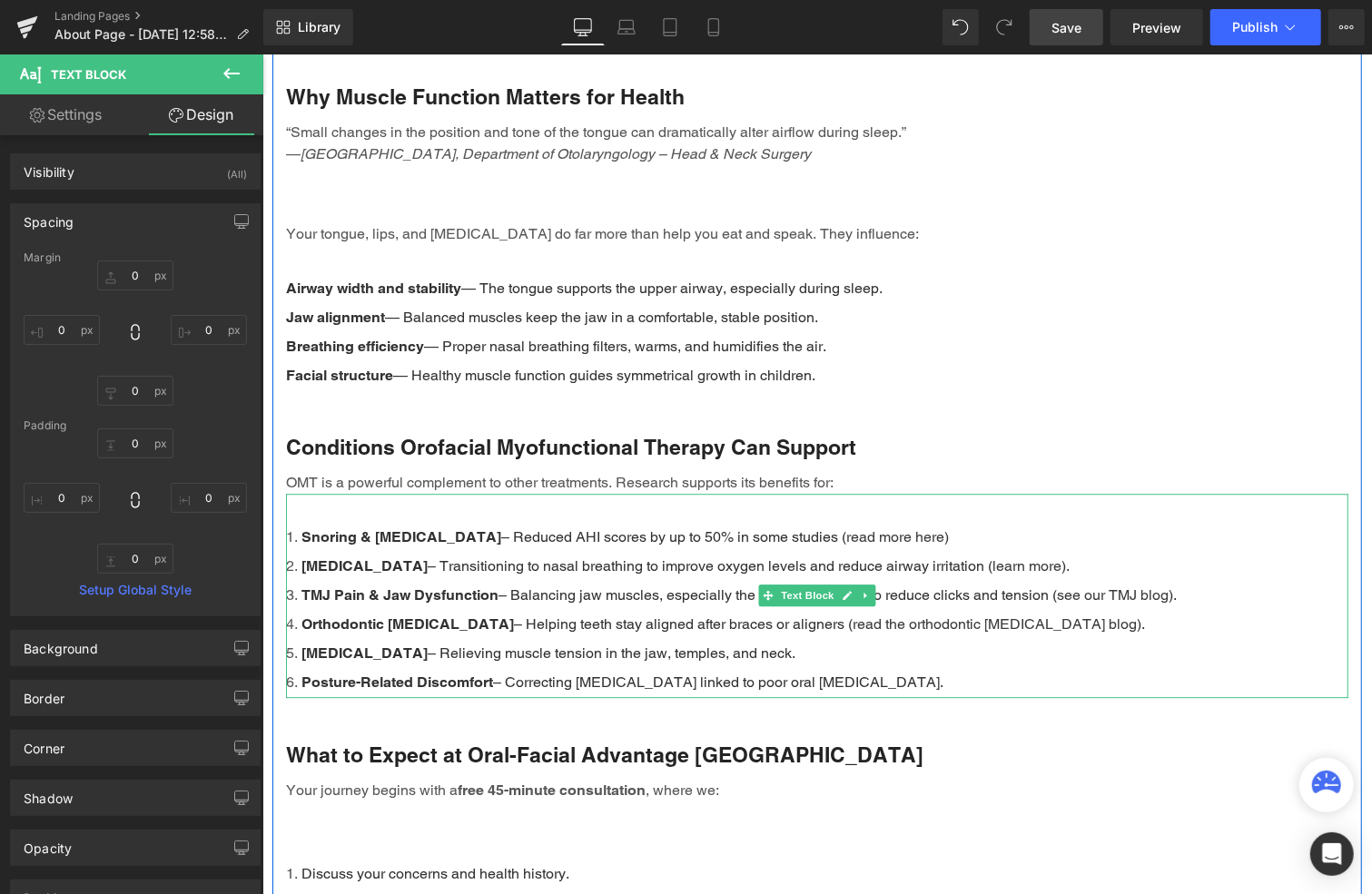
click at [556, 493] on div "Snoring & [MEDICAL_DATA] – Reduced AHI scores by up to 50% in some studies ( re…" at bounding box center [816, 595] width 1062 height 204
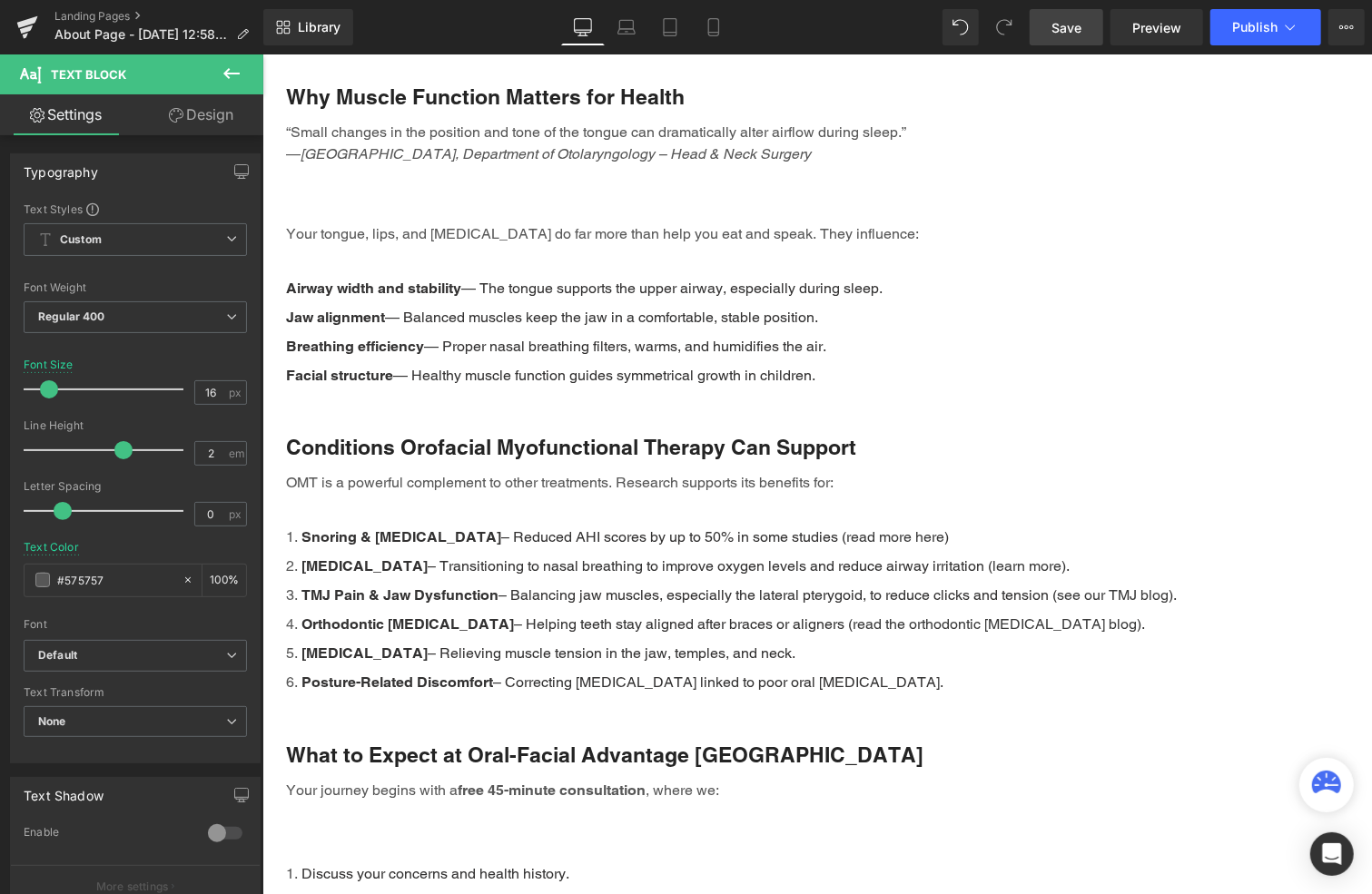
click at [216, 110] on link "Design" at bounding box center [201, 115] width 131 height 41
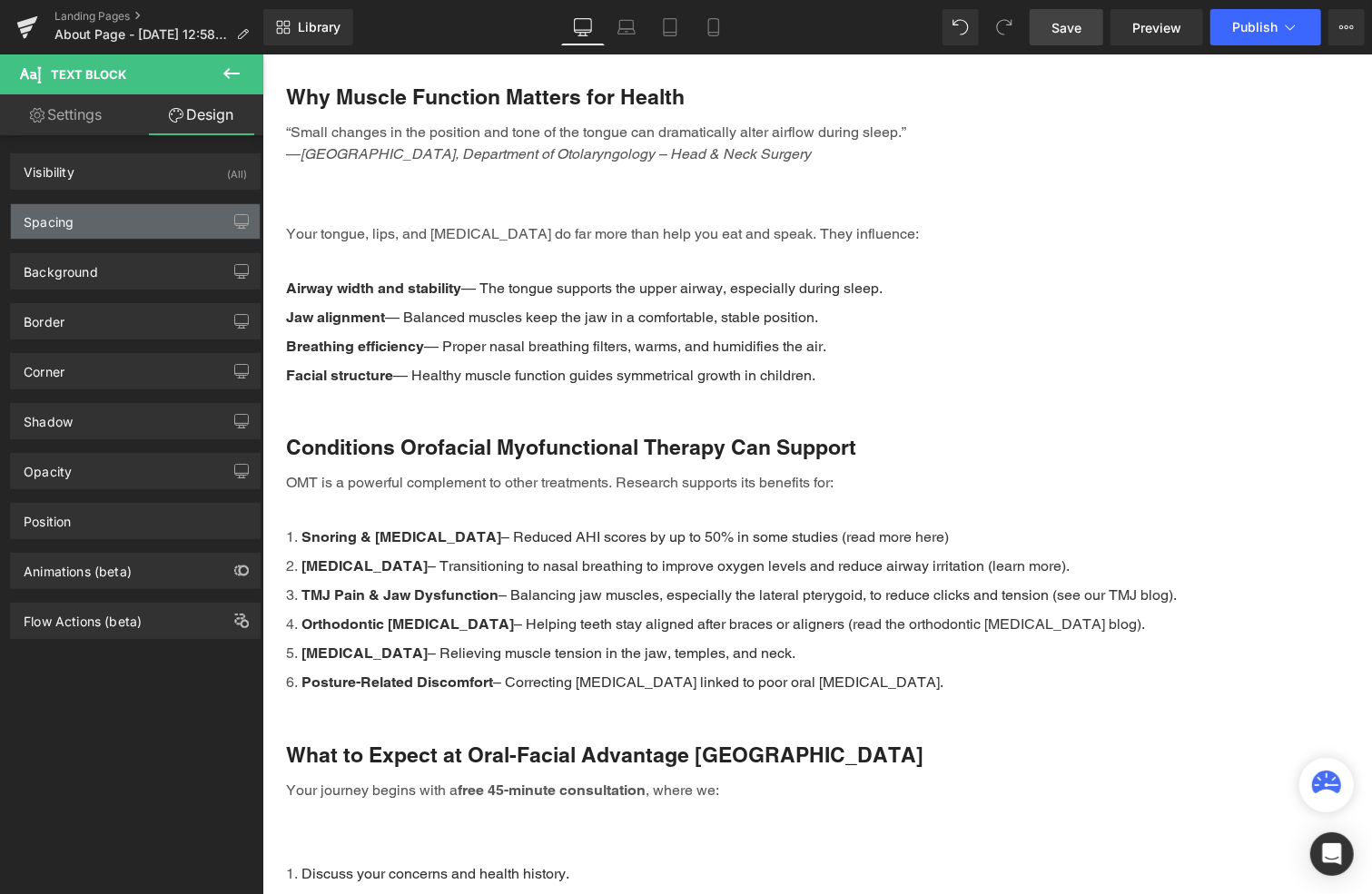
click at [116, 224] on div "Spacing" at bounding box center [135, 222] width 249 height 35
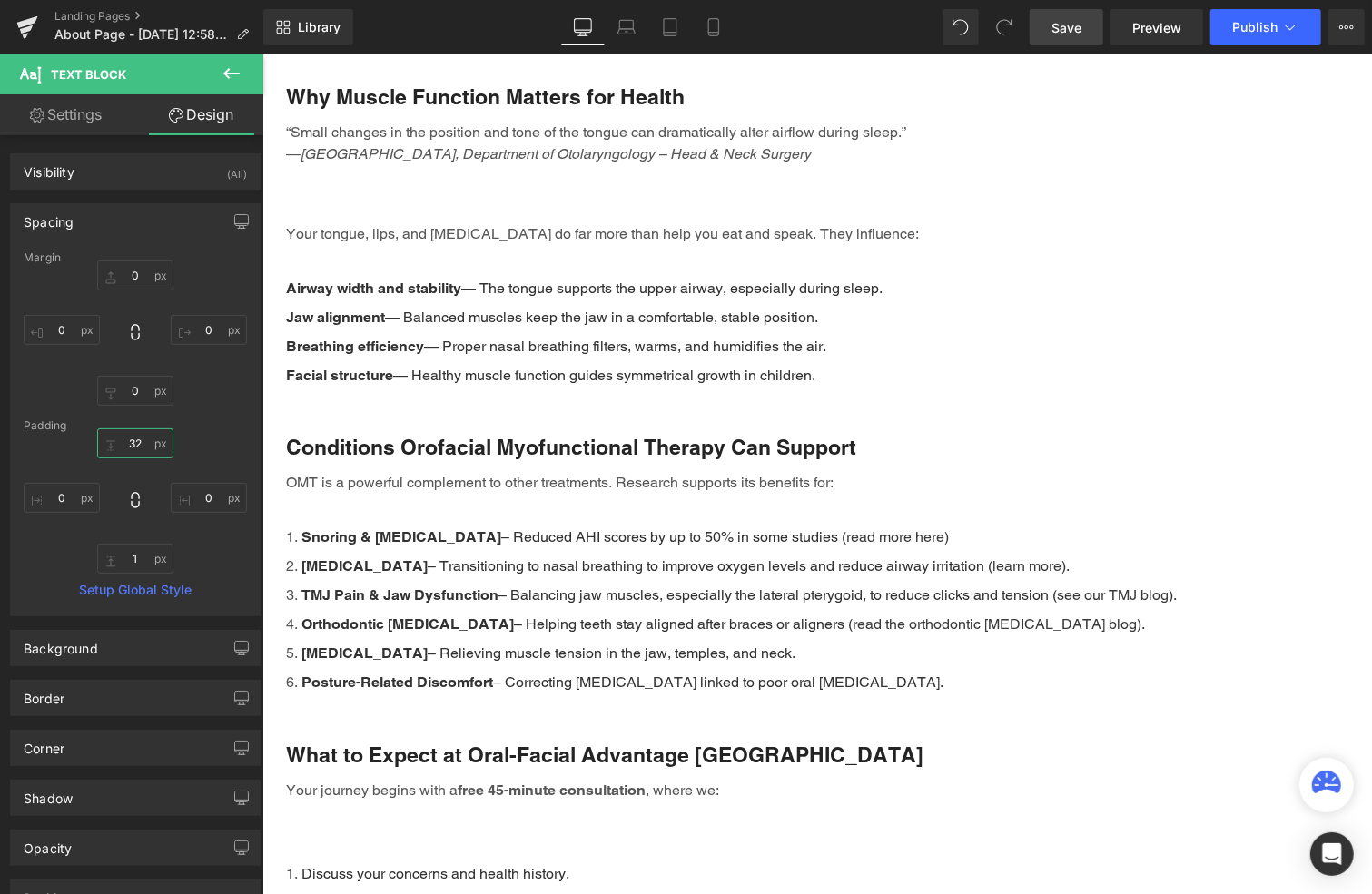
click at [141, 440] on input "32" at bounding box center [135, 443] width 76 height 30
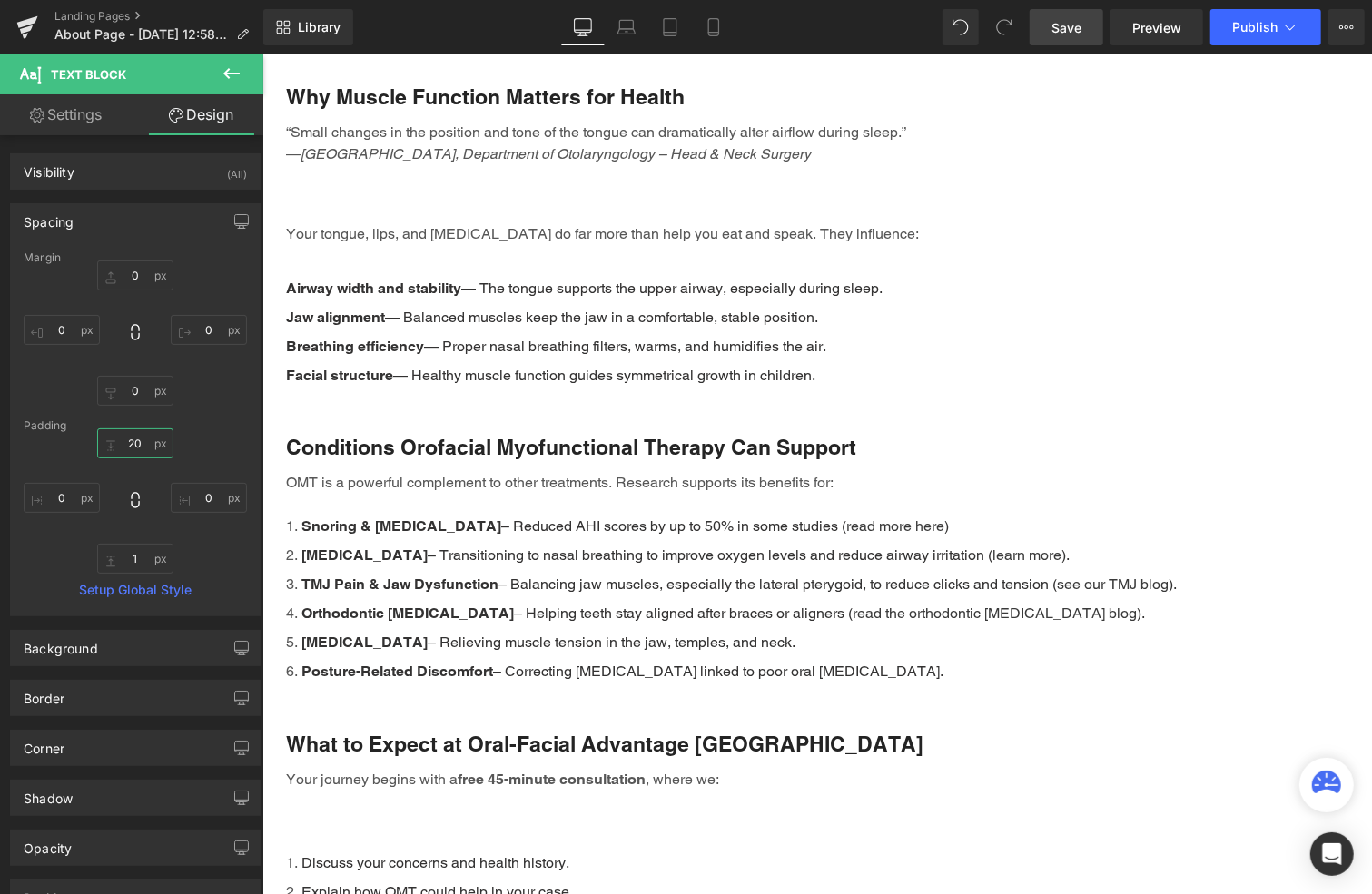
type input "20"
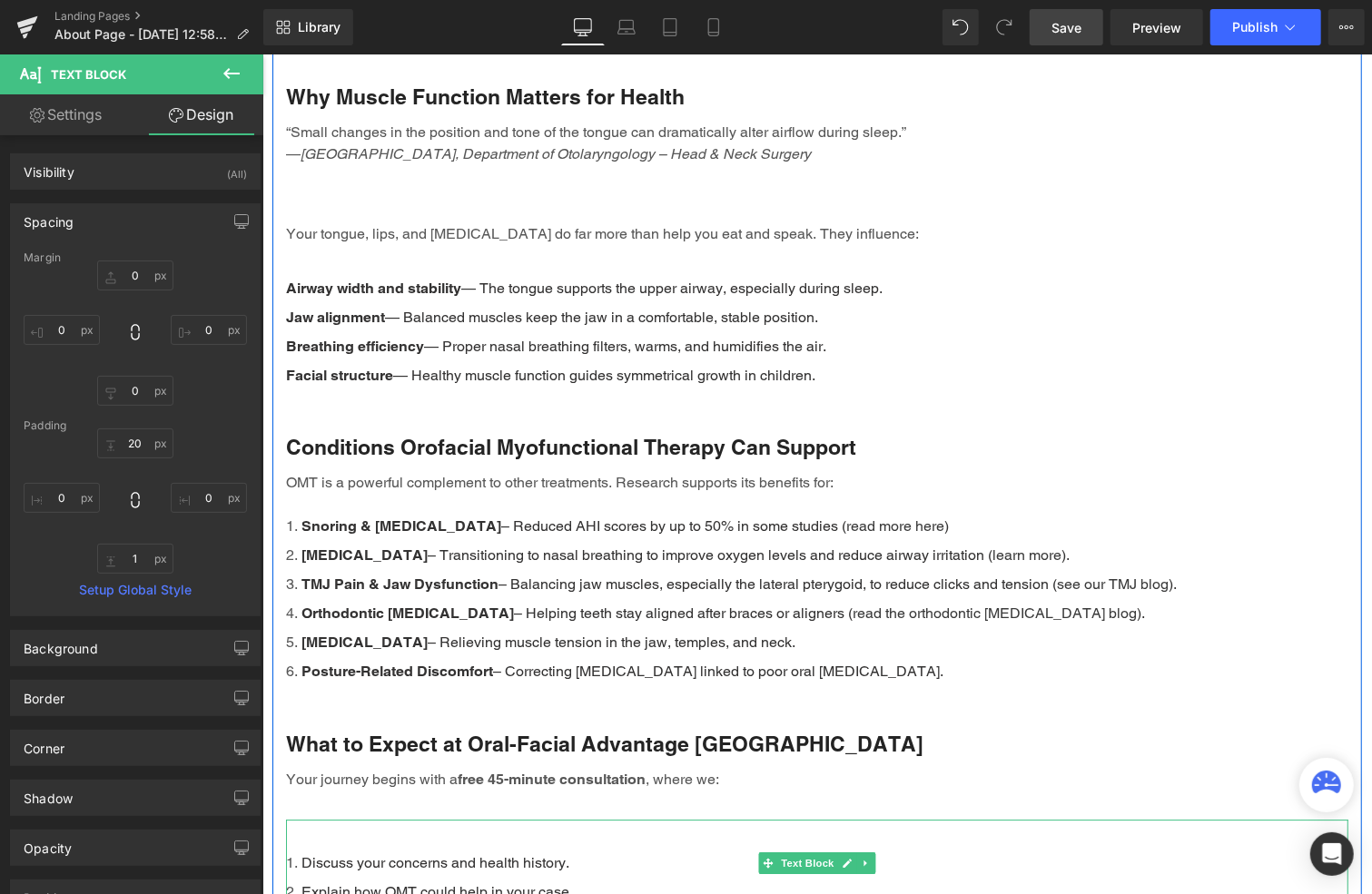
click at [388, 772] on div "Your journey begins with a free 45-minute consultation , where we:" at bounding box center [816, 793] width 1062 height 51
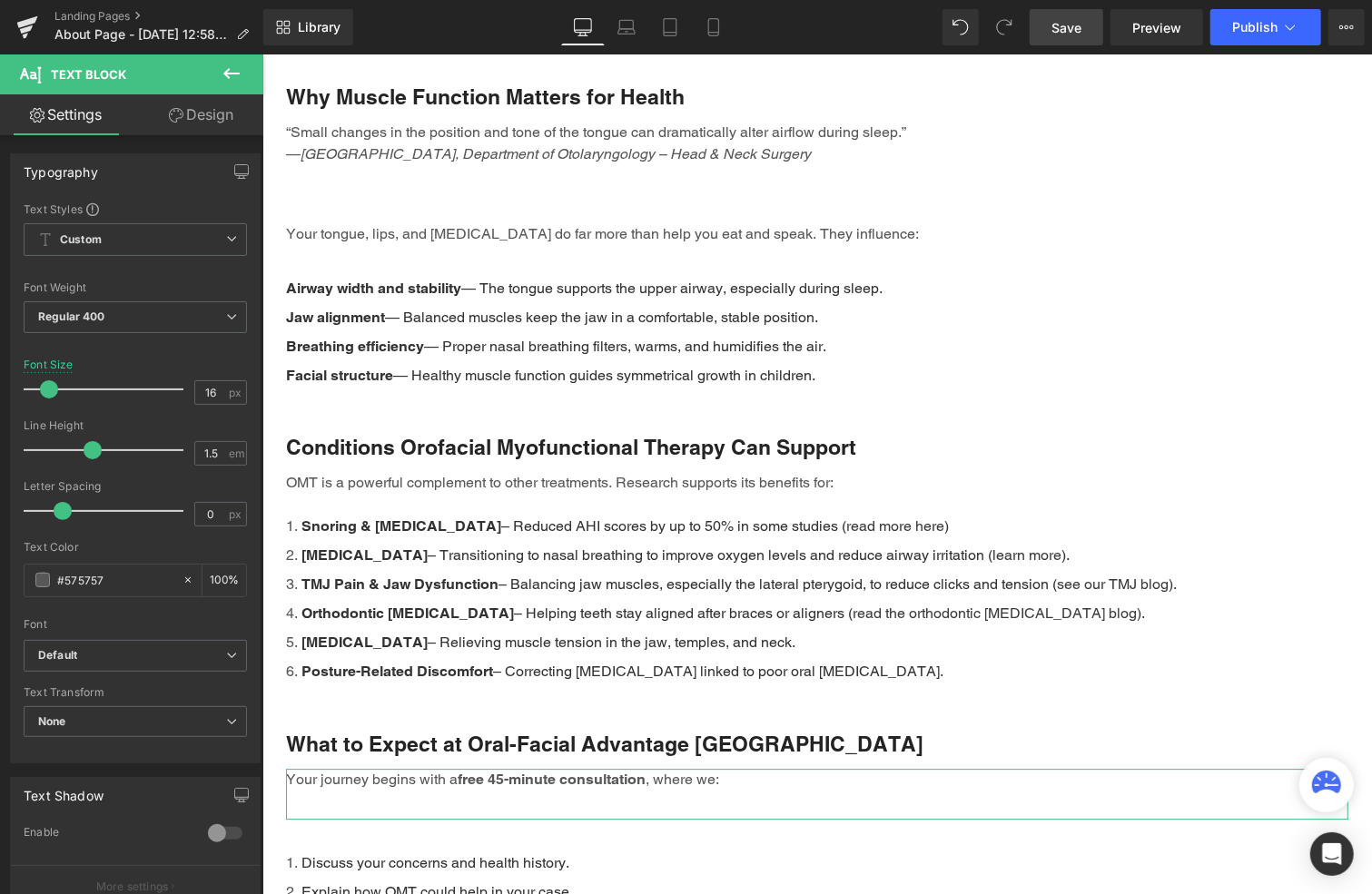
click at [223, 119] on link "Design" at bounding box center [201, 115] width 131 height 41
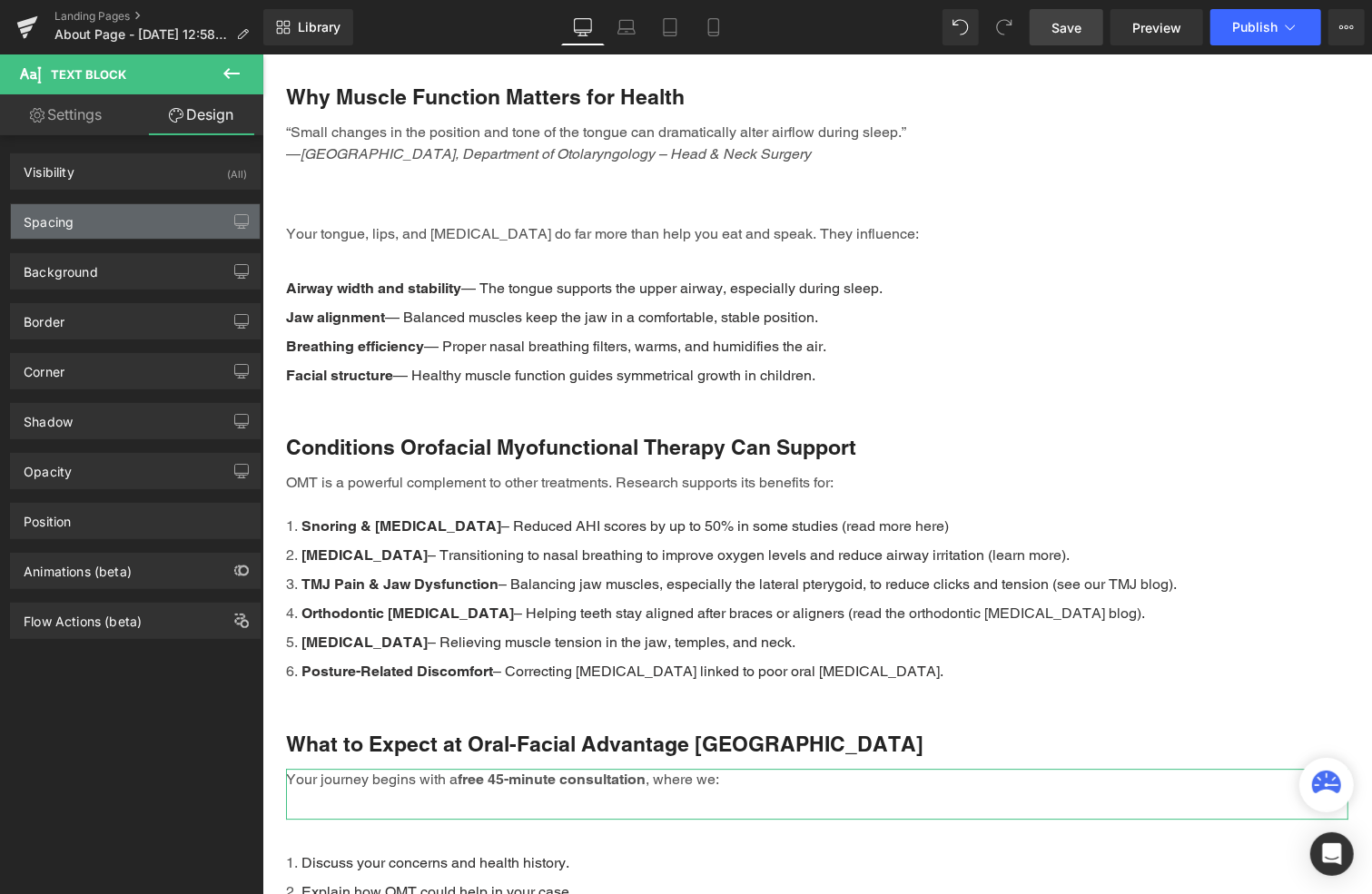
click at [134, 206] on div "Spacing" at bounding box center [135, 222] width 249 height 35
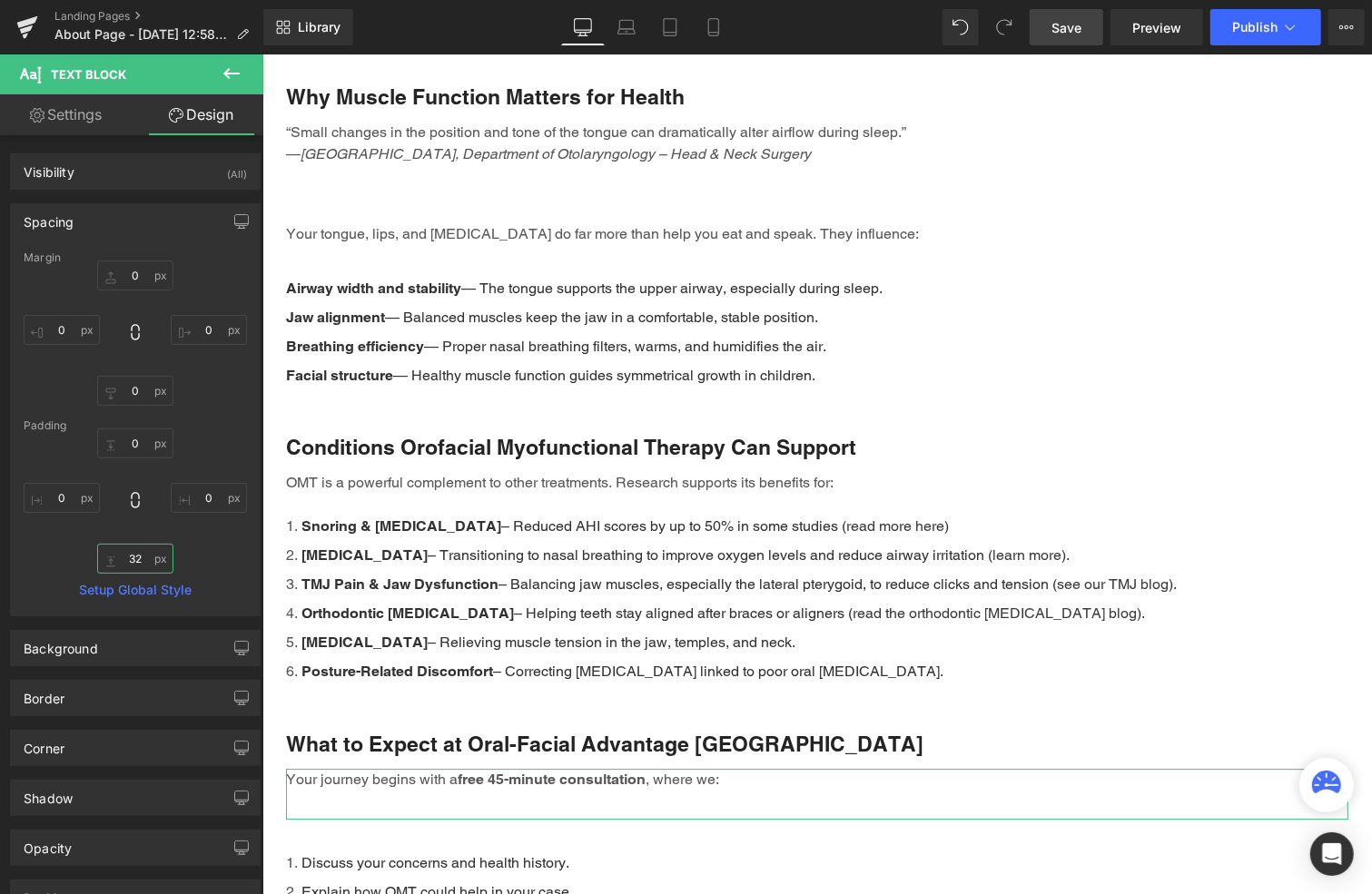
click at [131, 556] on input "32" at bounding box center [135, 558] width 76 height 30
type input "0"
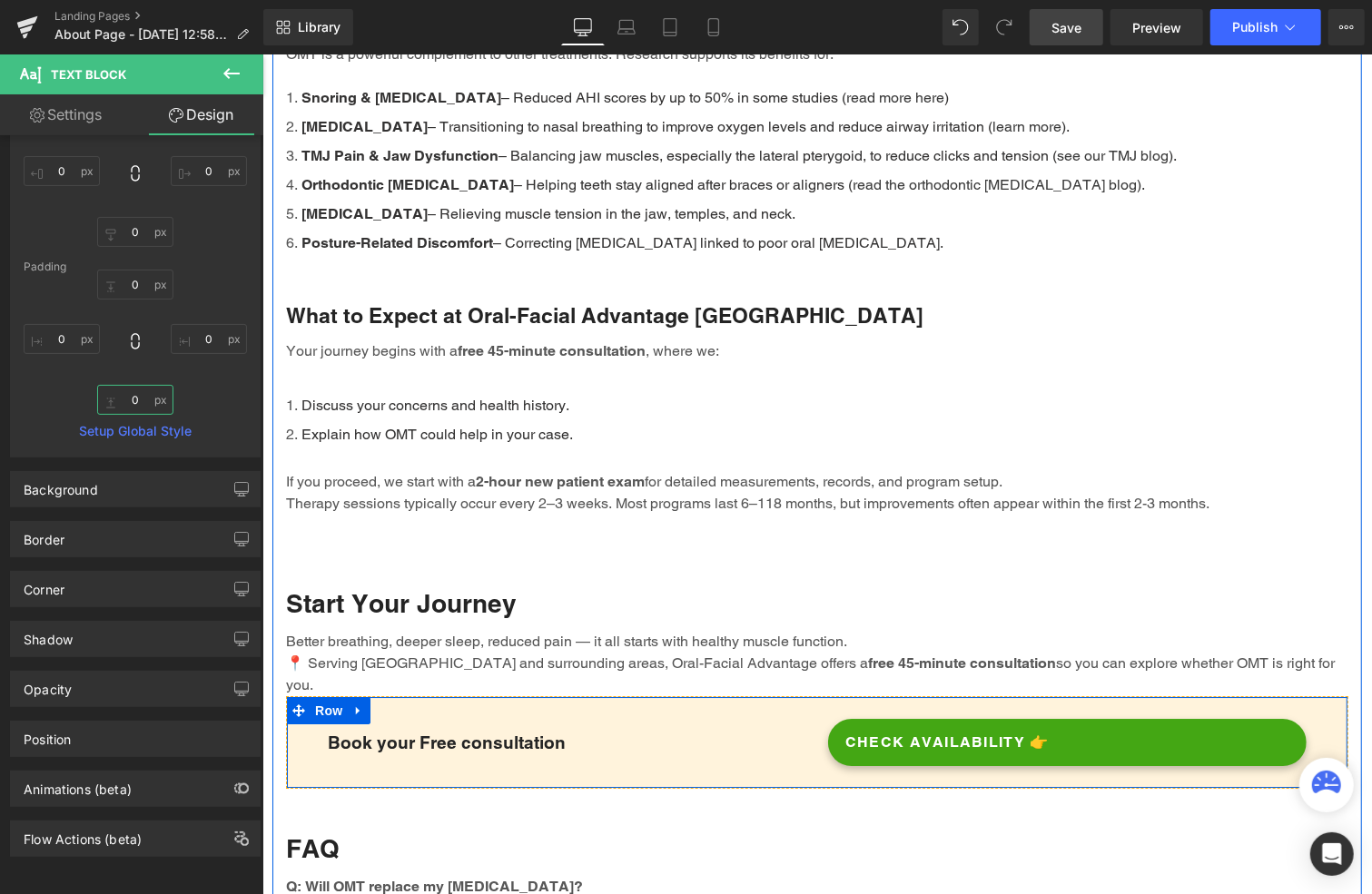
scroll to position [3312, 0]
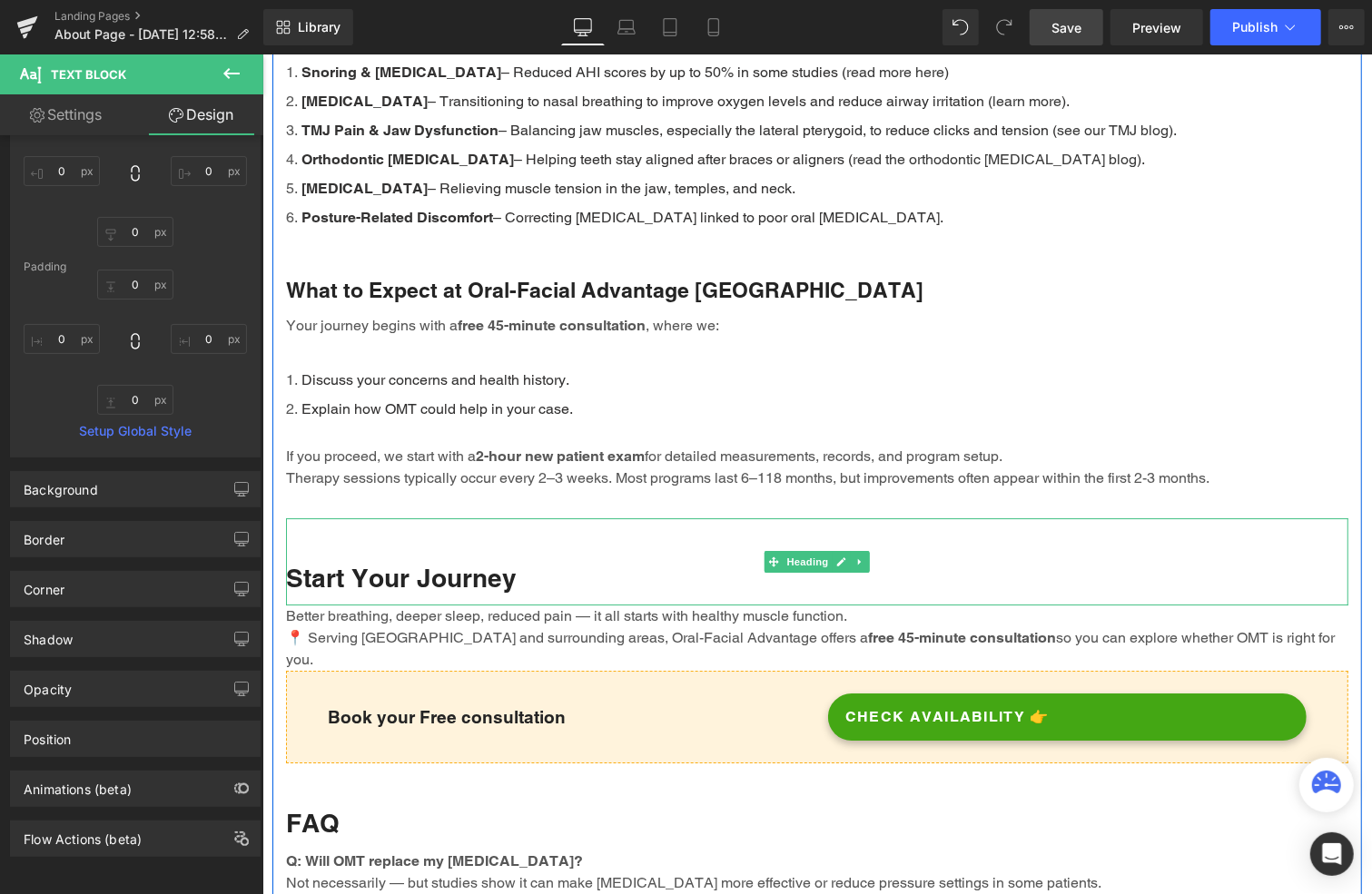
click at [427, 519] on div "Start Your Journey" at bounding box center [816, 560] width 1062 height 87
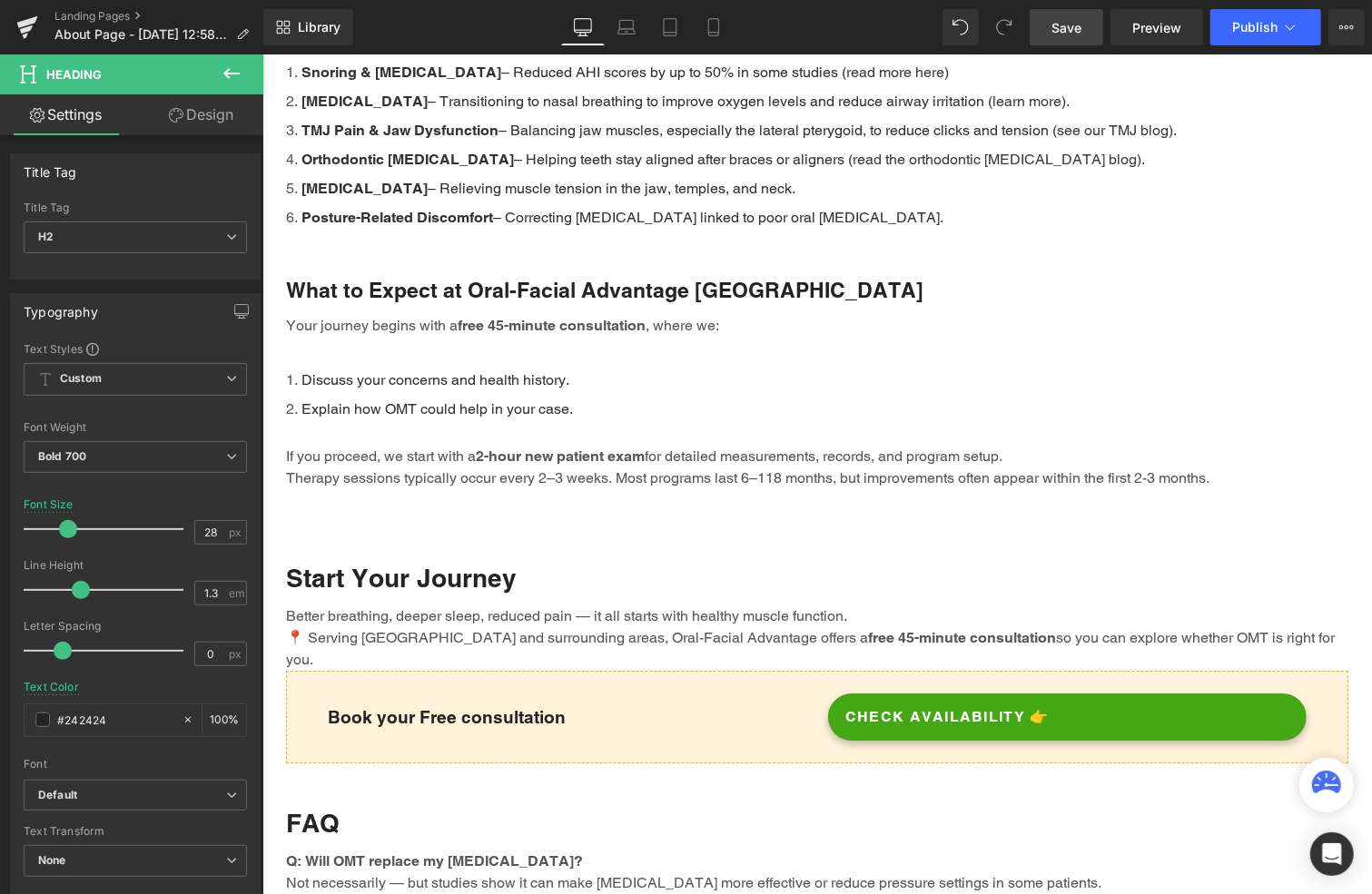
click at [214, 116] on link "Design" at bounding box center [201, 115] width 131 height 41
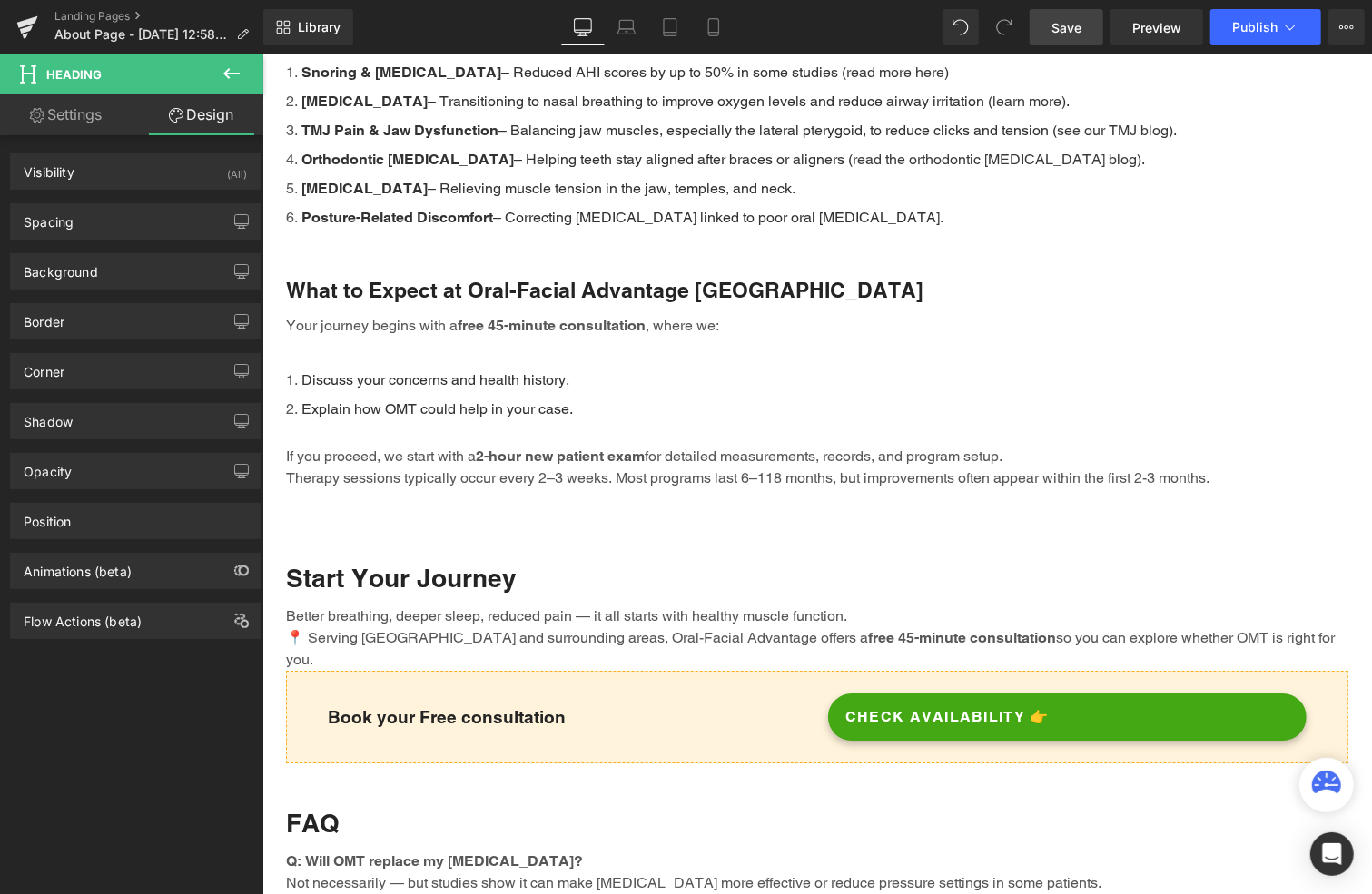
type input "0"
type input "48"
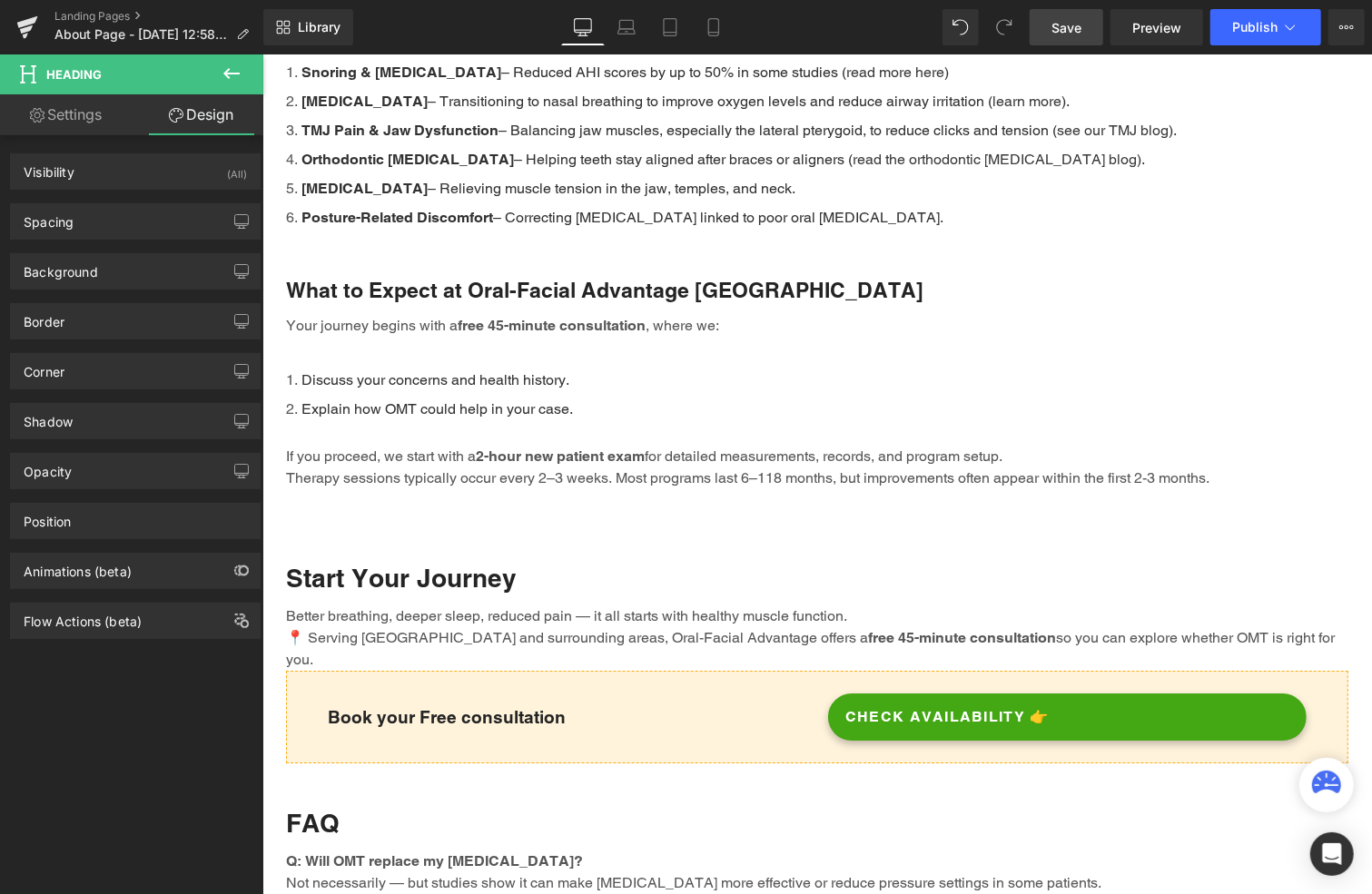
type input "0"
type input "12"
type input "0"
click at [163, 214] on div "Spacing" at bounding box center [135, 222] width 249 height 35
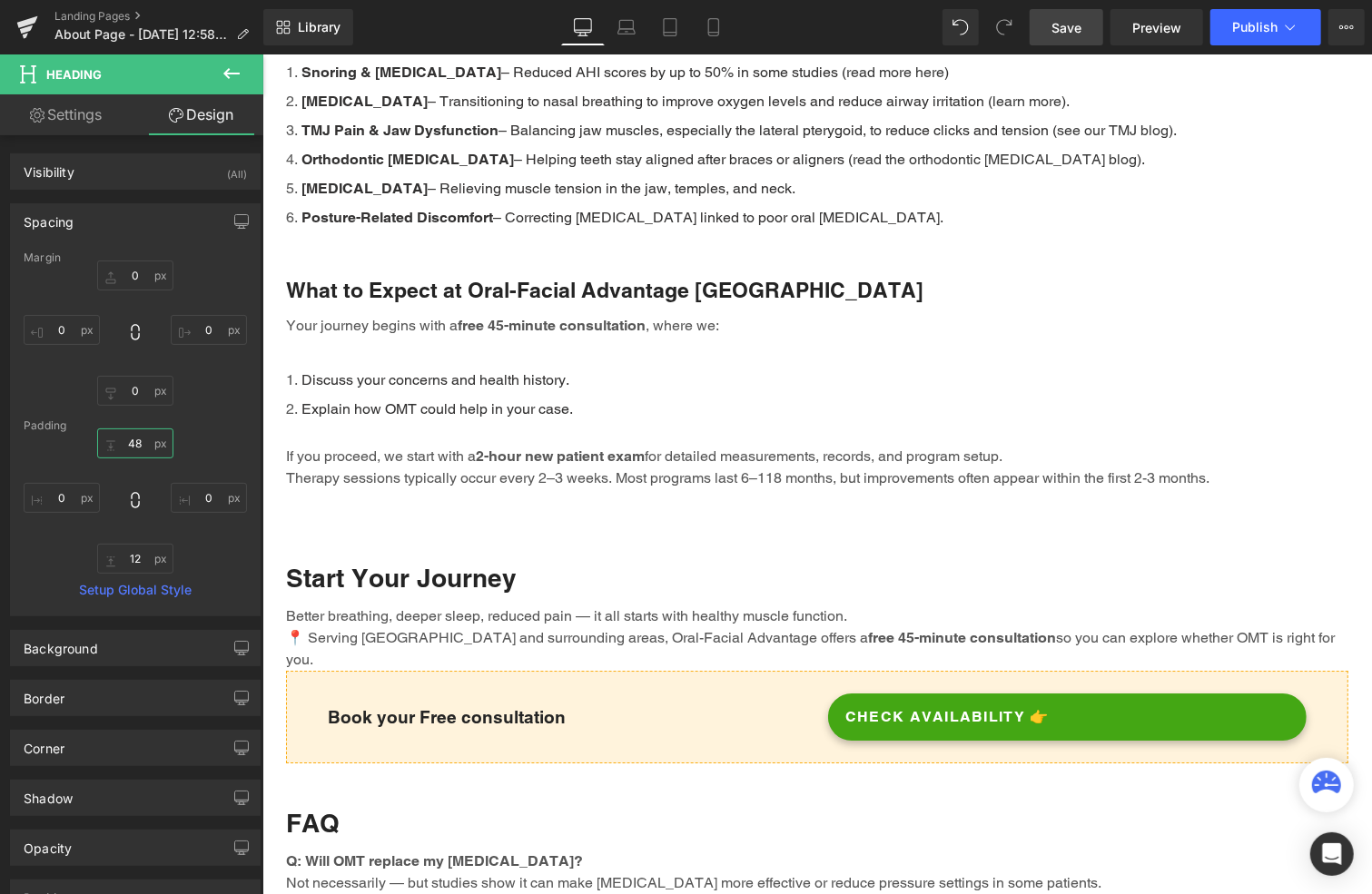
click at [132, 443] on input "48" at bounding box center [135, 443] width 76 height 30
type input "20"
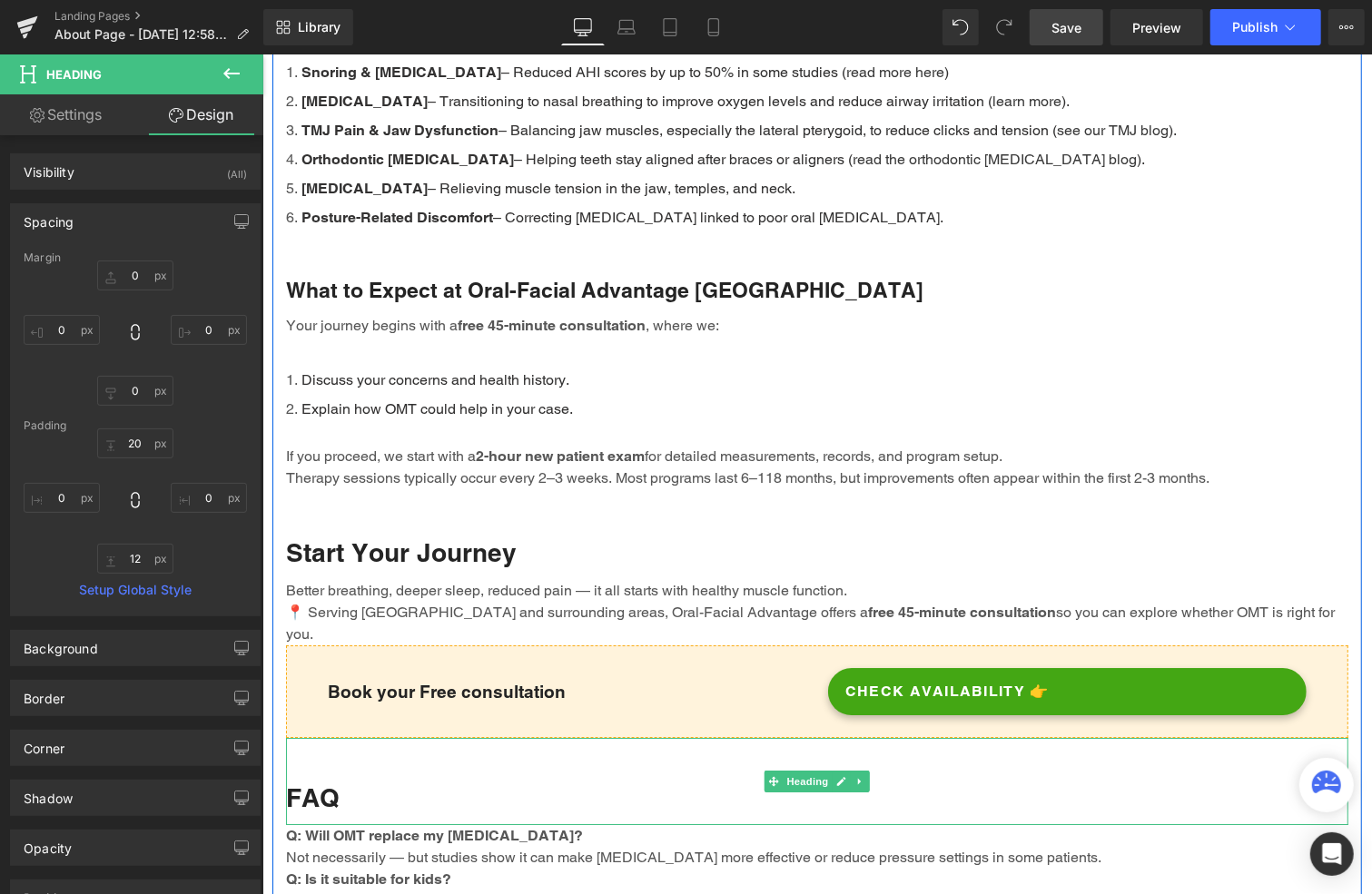
click at [608, 780] on h2 "FAQ" at bounding box center [816, 797] width 1062 height 33
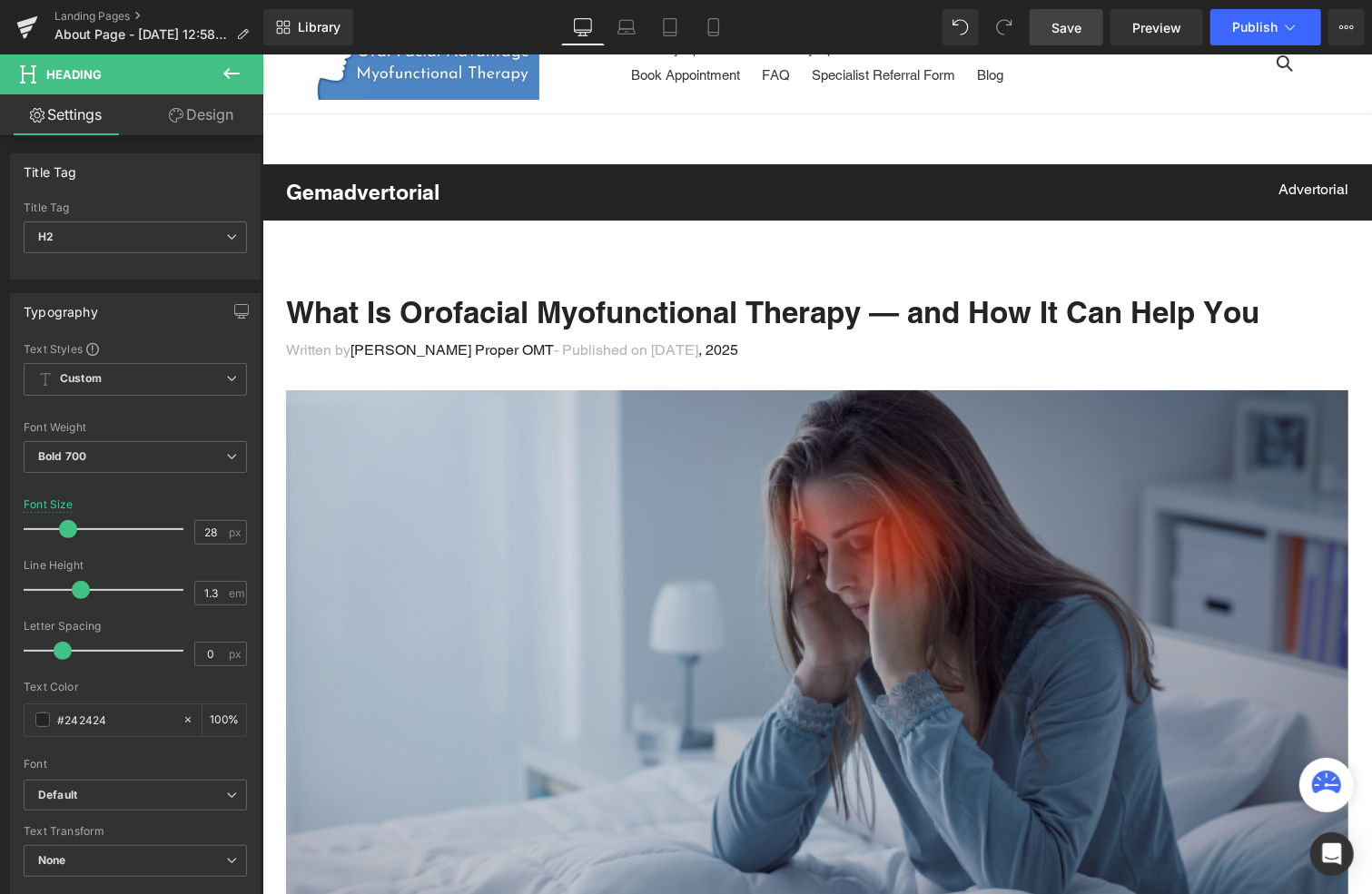
scroll to position [0, 0]
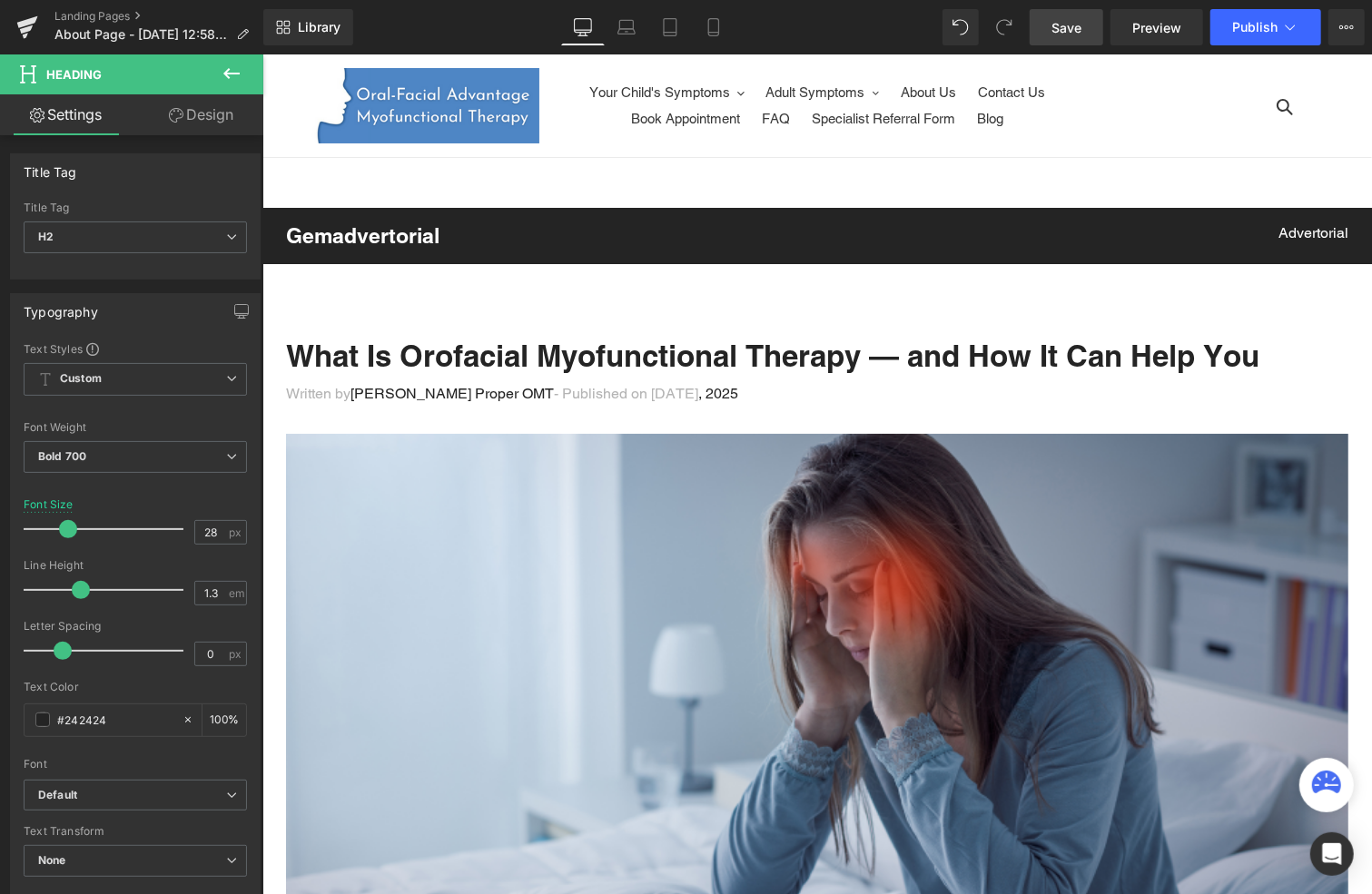
click at [1076, 30] on span "Save" at bounding box center [1066, 28] width 30 height 19
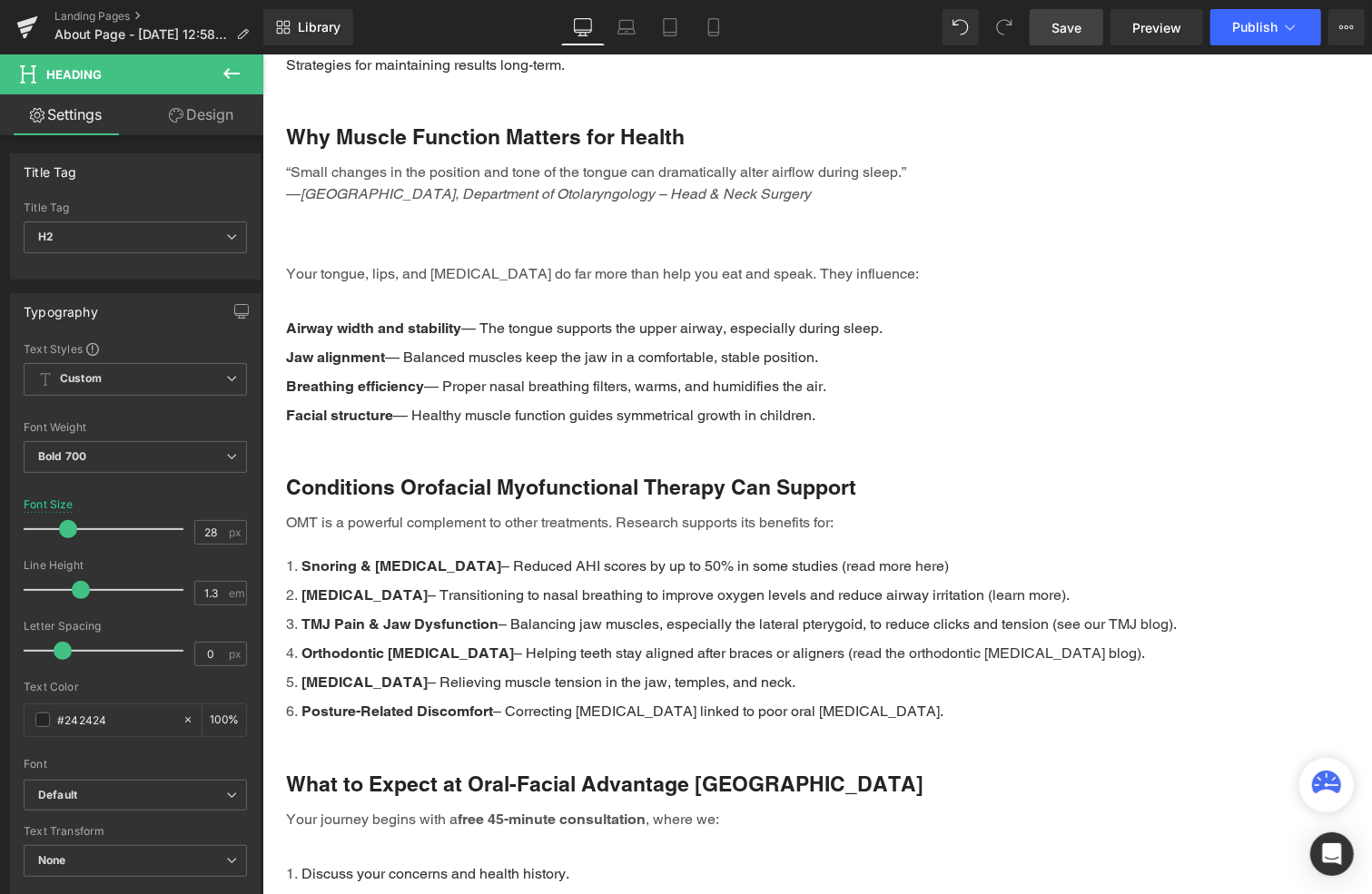
scroll to position [2273, 0]
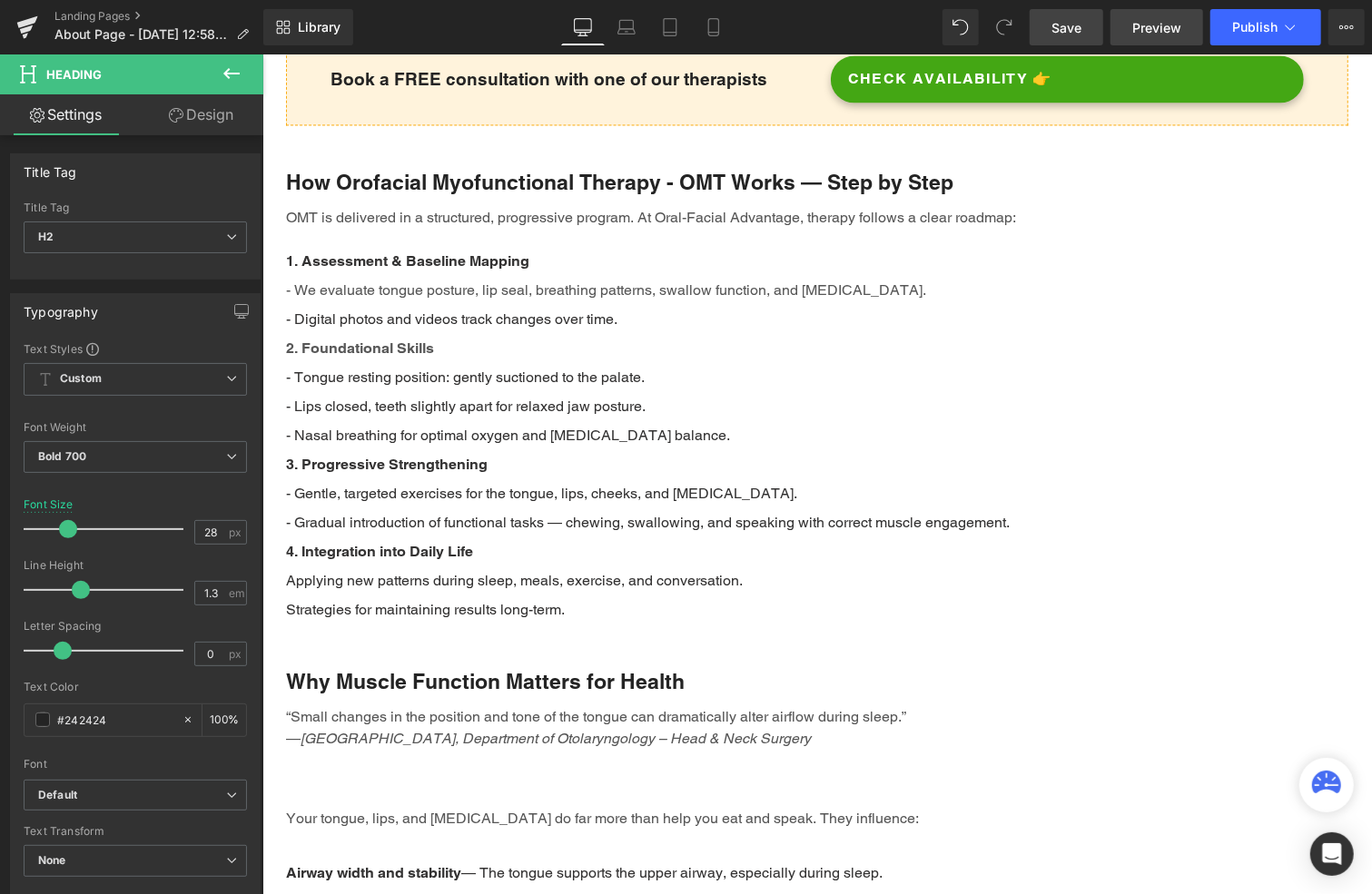
click at [1157, 14] on link "Preview" at bounding box center [1157, 27] width 93 height 37
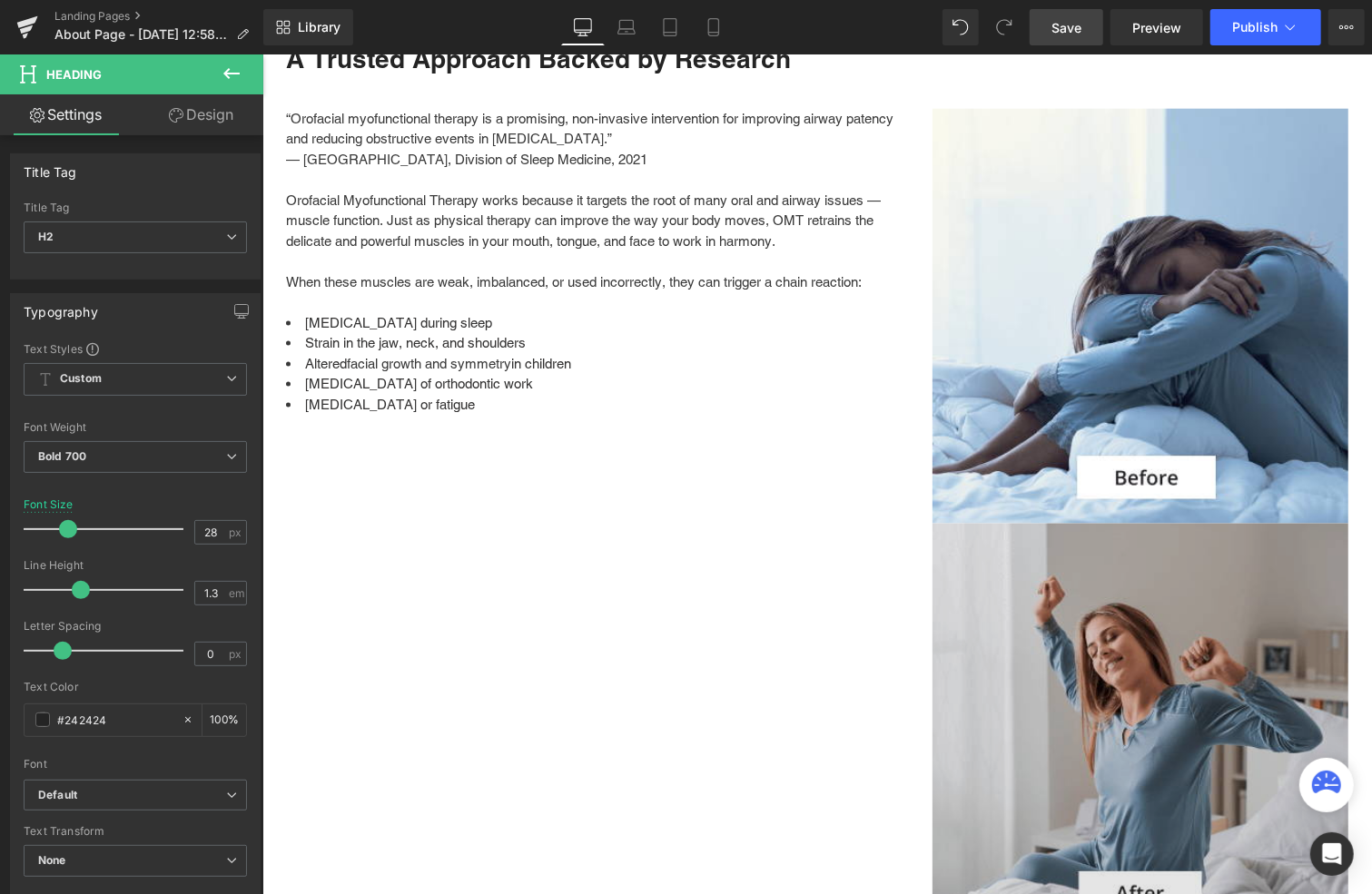
scroll to position [1093, 0]
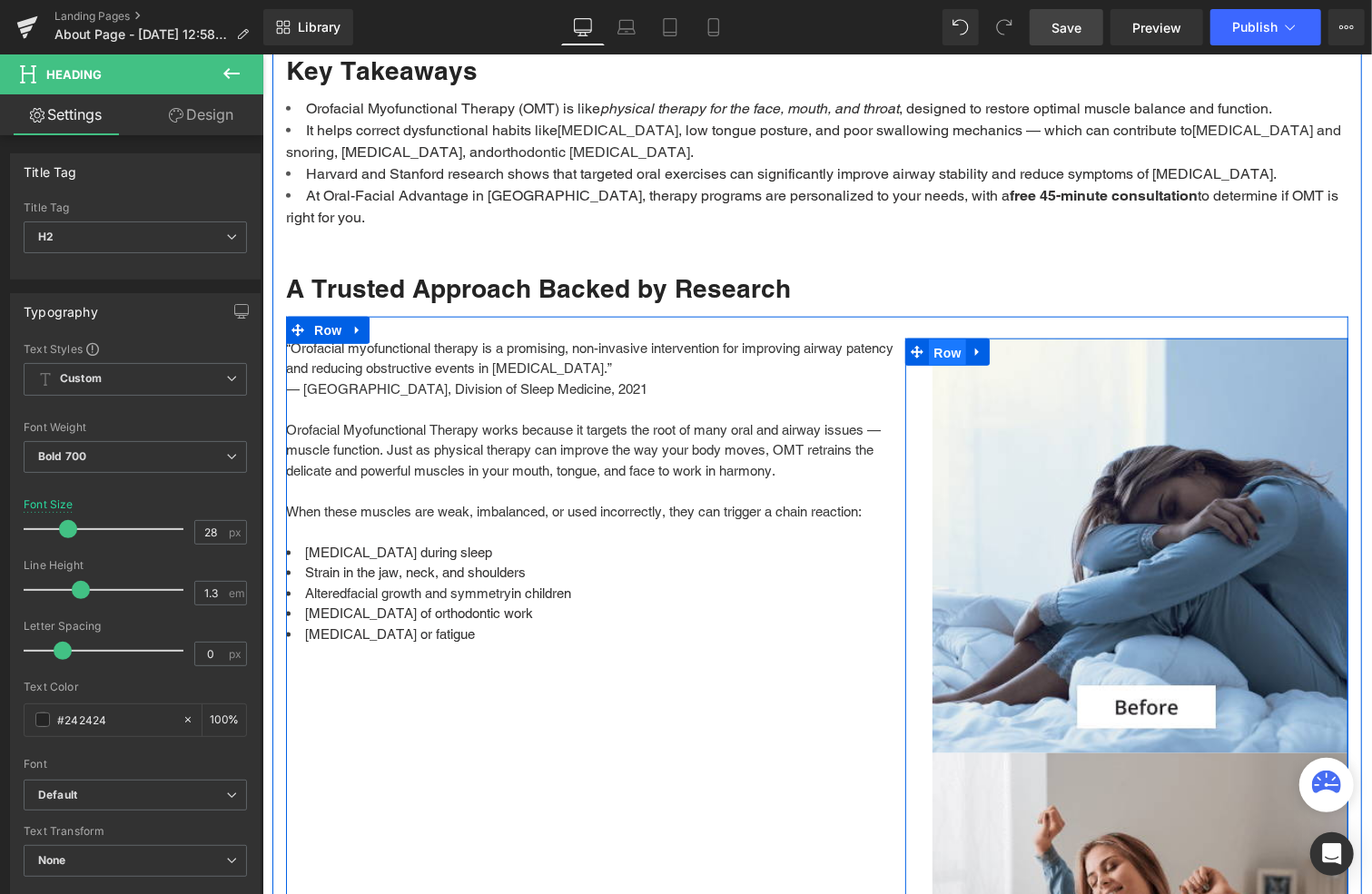
click at [941, 339] on span "Row" at bounding box center [947, 352] width 37 height 27
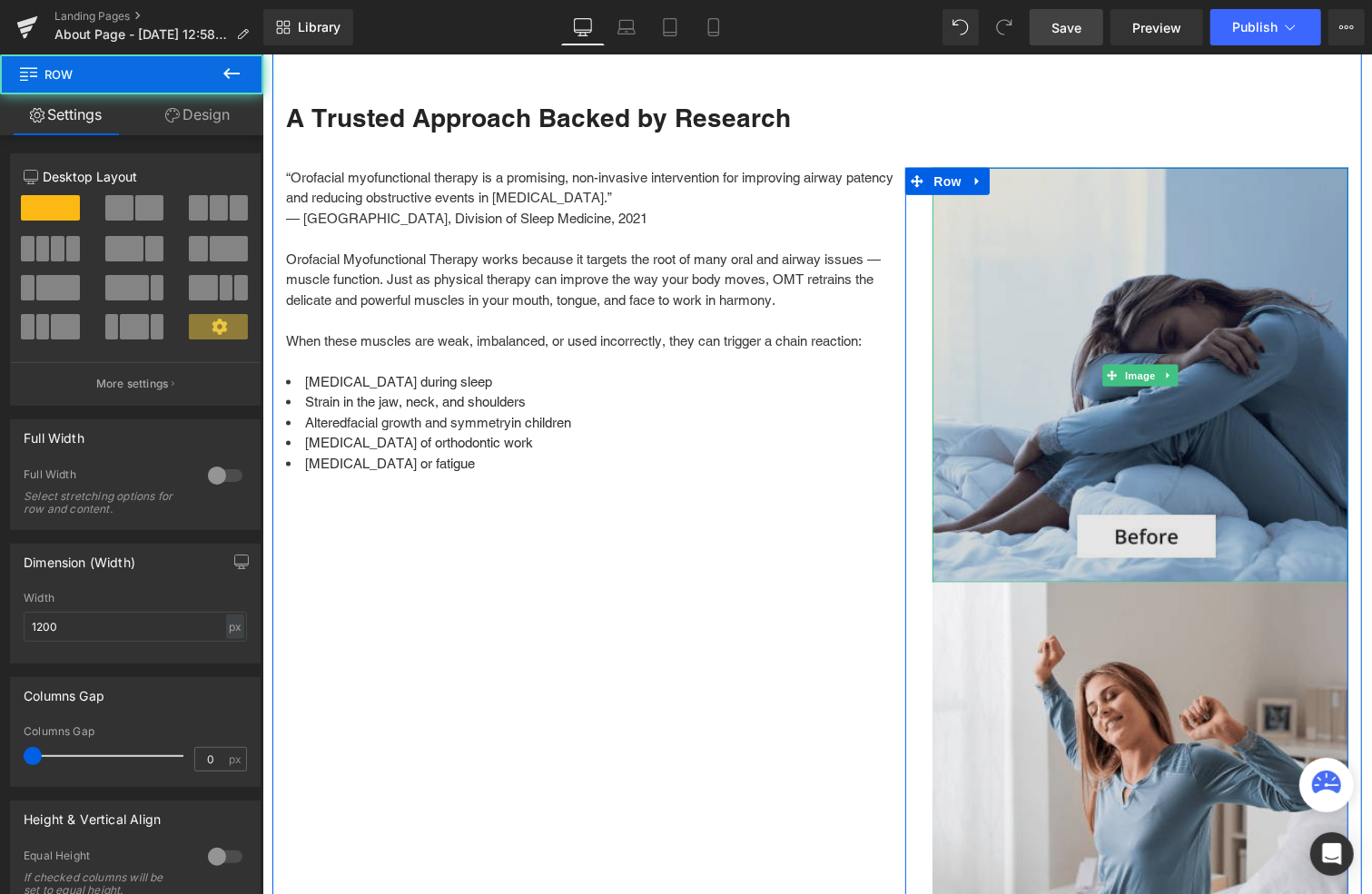
scroll to position [1274, 0]
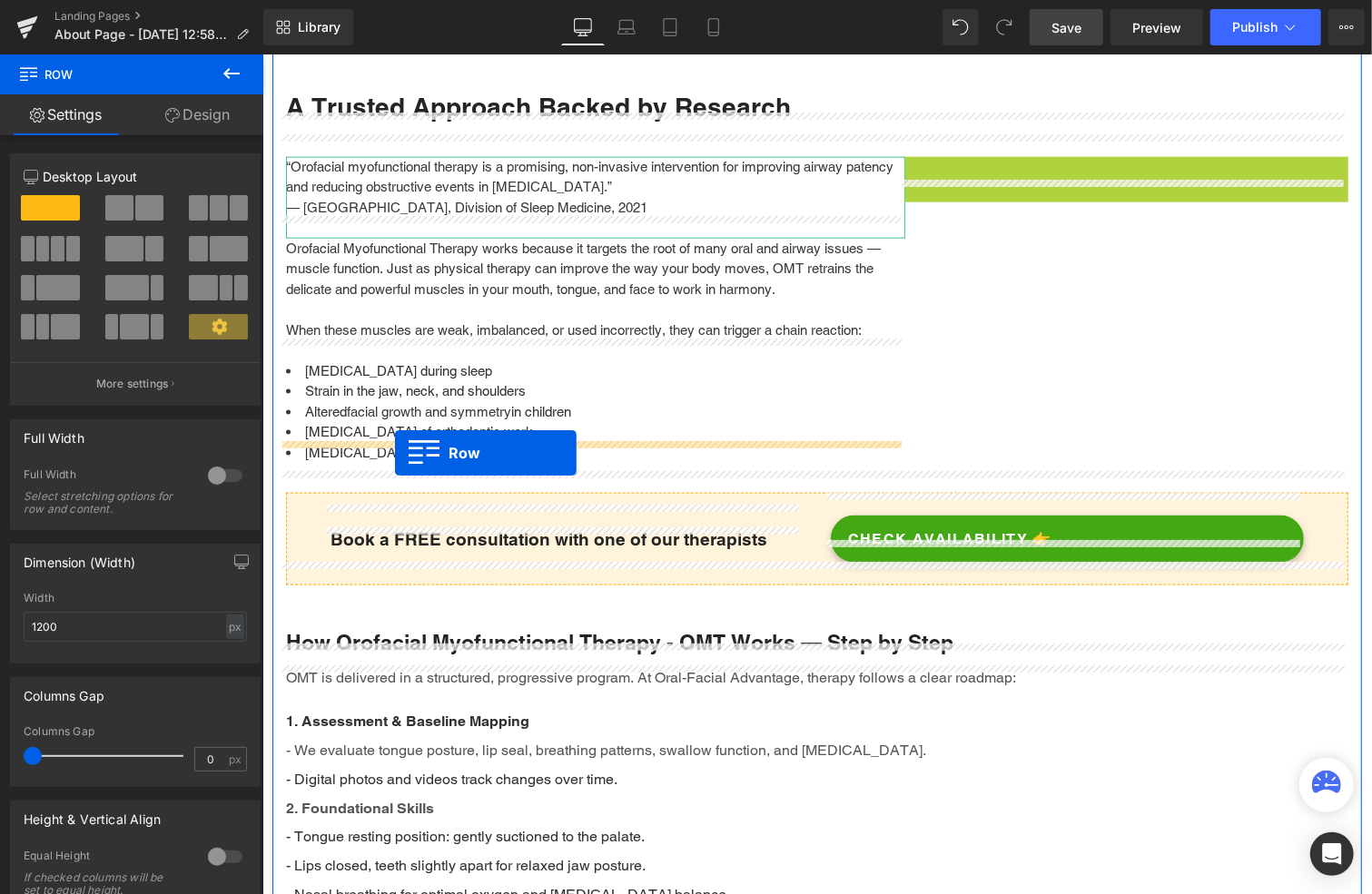
drag, startPoint x: 908, startPoint y: 147, endPoint x: 394, endPoint y: 452, distance: 597.7
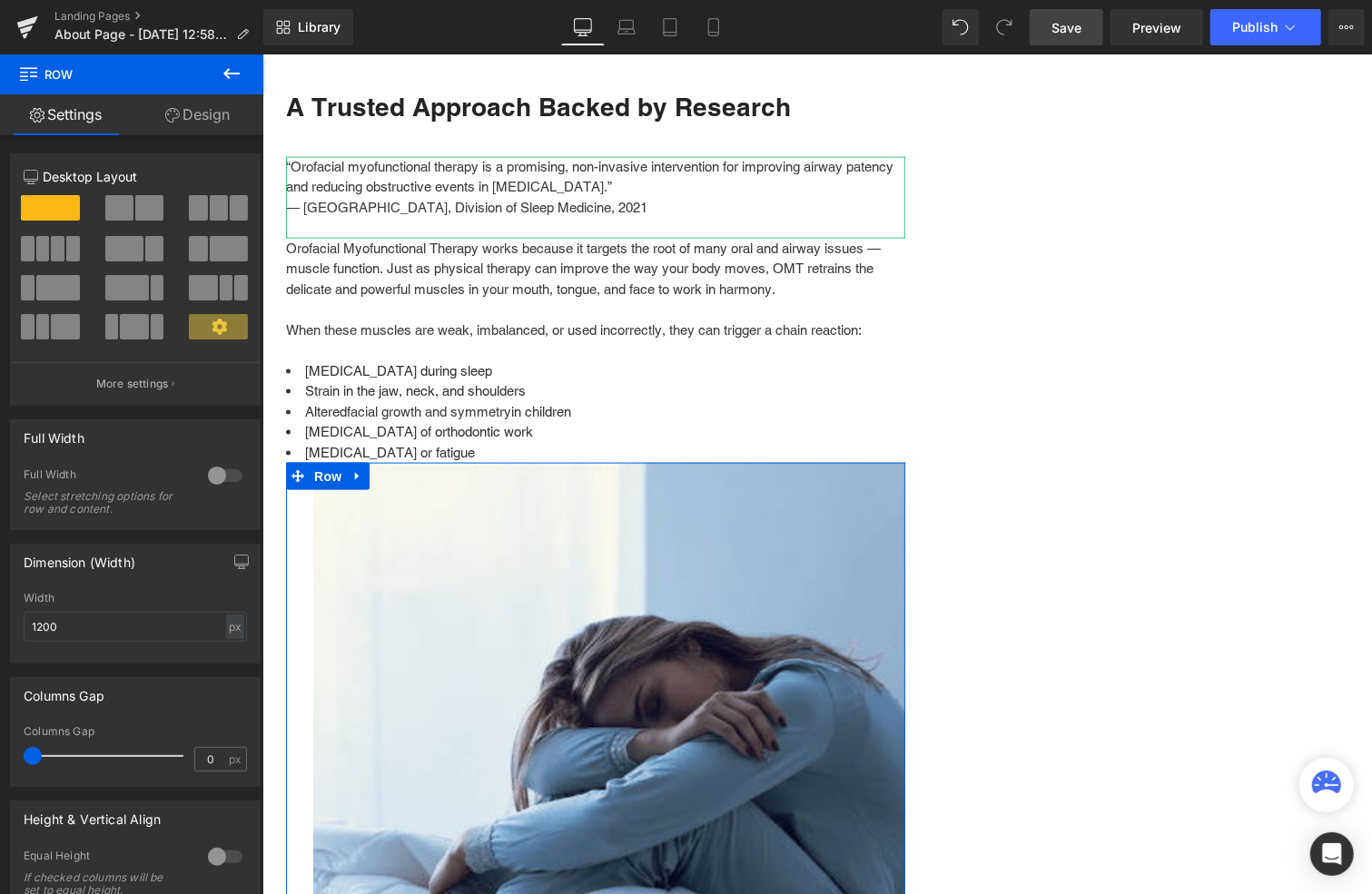
click at [146, 204] on span at bounding box center [149, 207] width 28 height 25
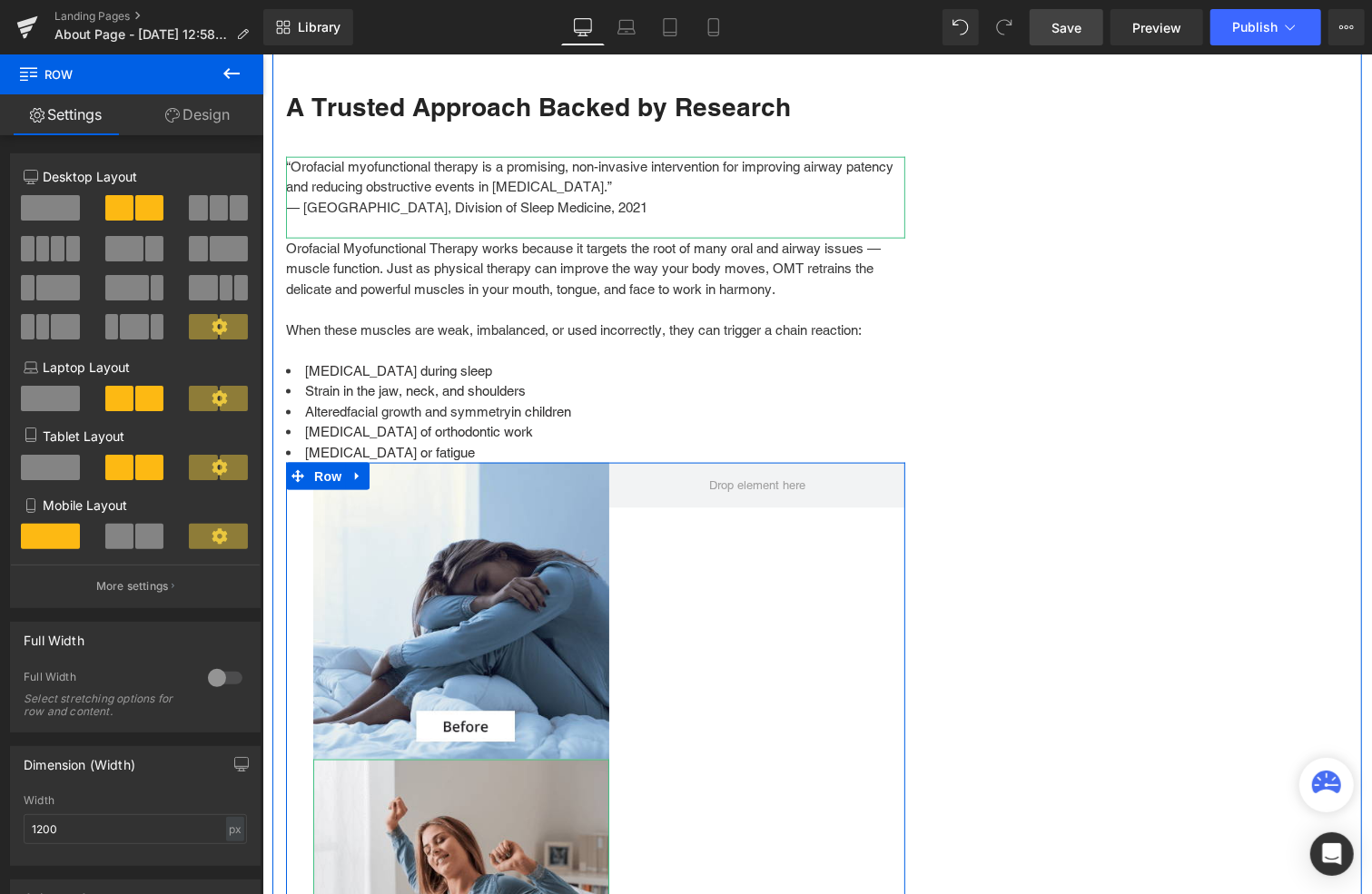
scroll to position [1329, 0]
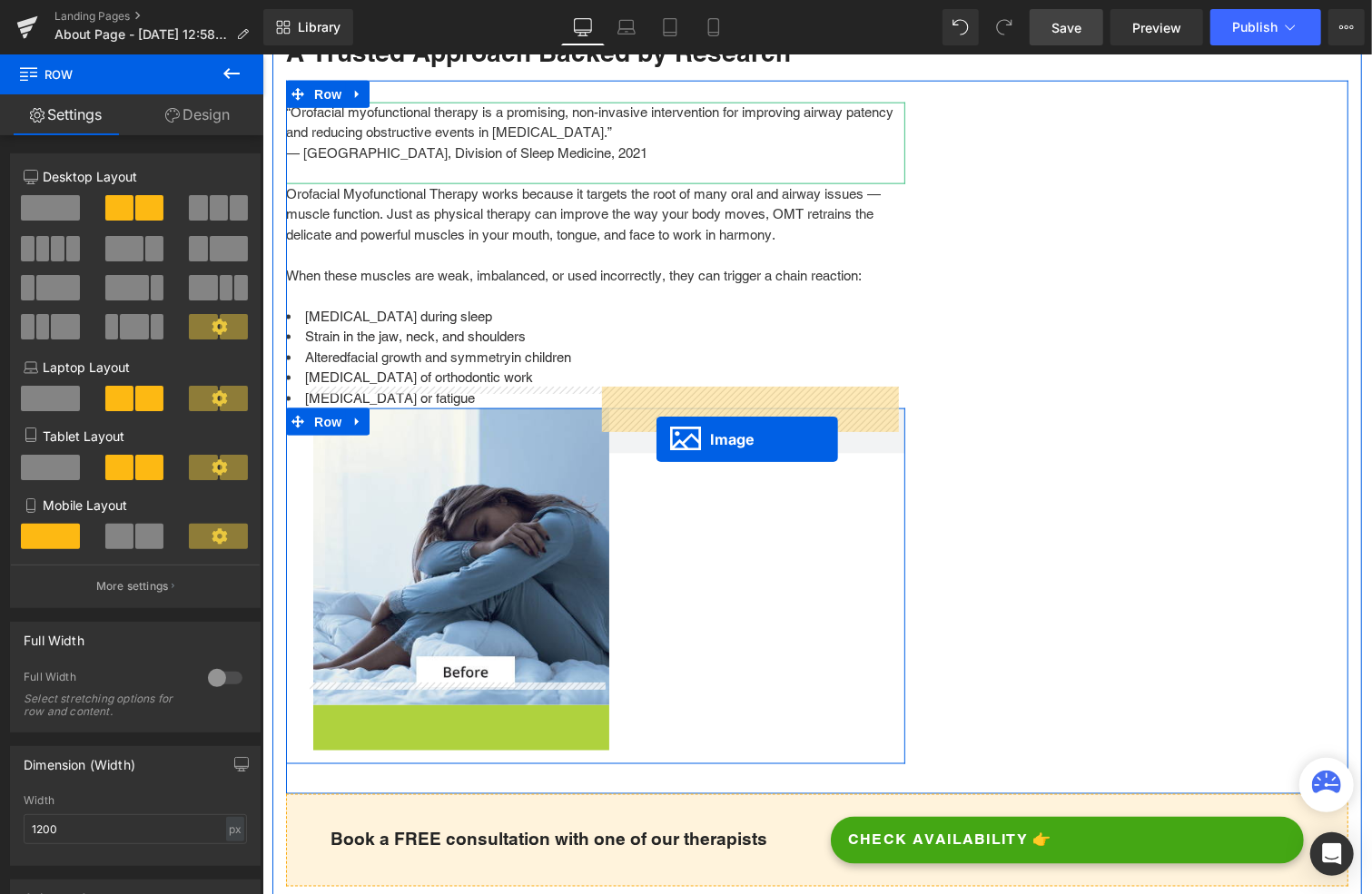
drag, startPoint x: 447, startPoint y: 879, endPoint x: 656, endPoint y: 439, distance: 487.1
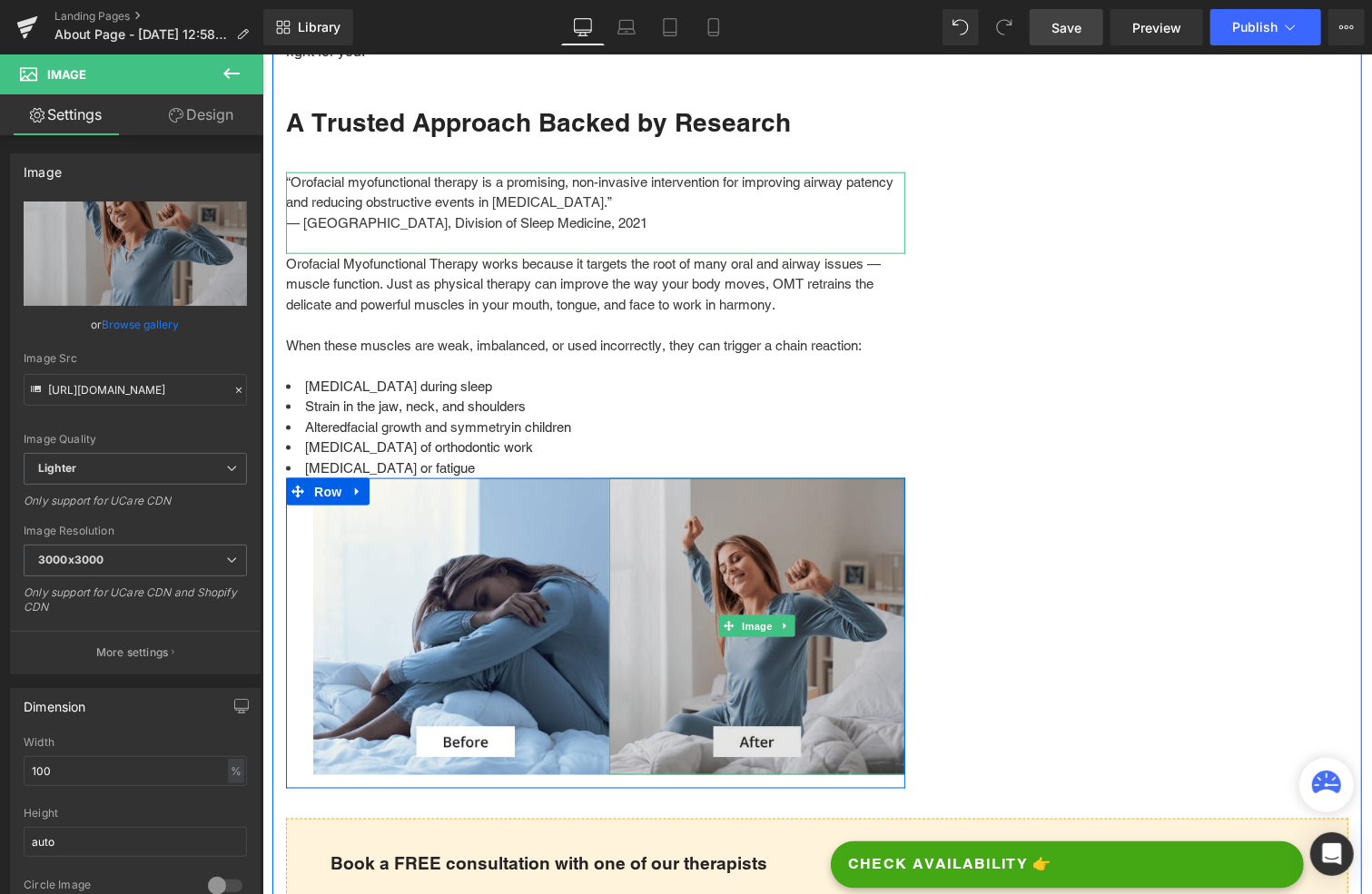
scroll to position [965, 0]
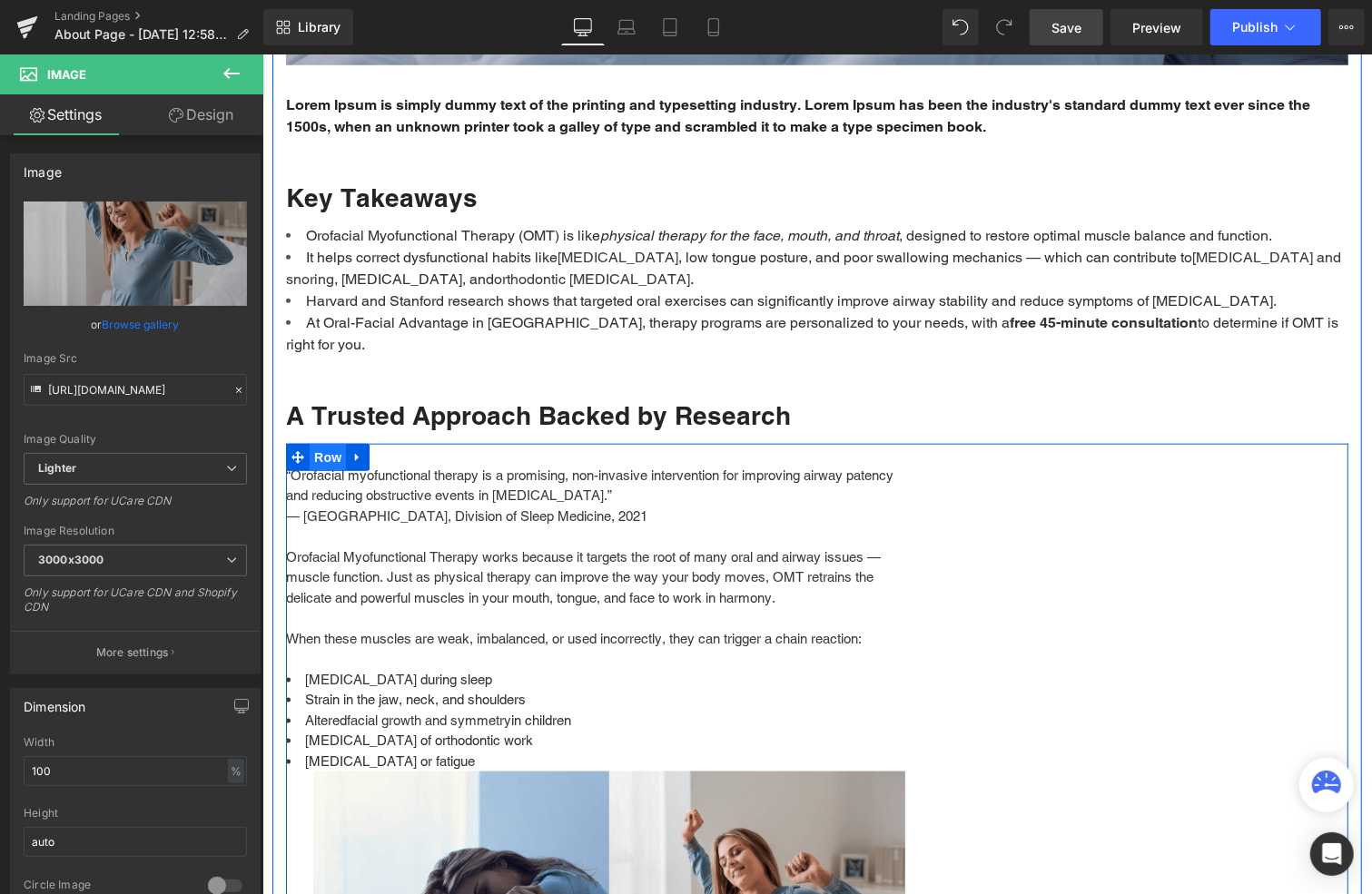
click at [320, 443] on span "Row" at bounding box center [327, 456] width 37 height 27
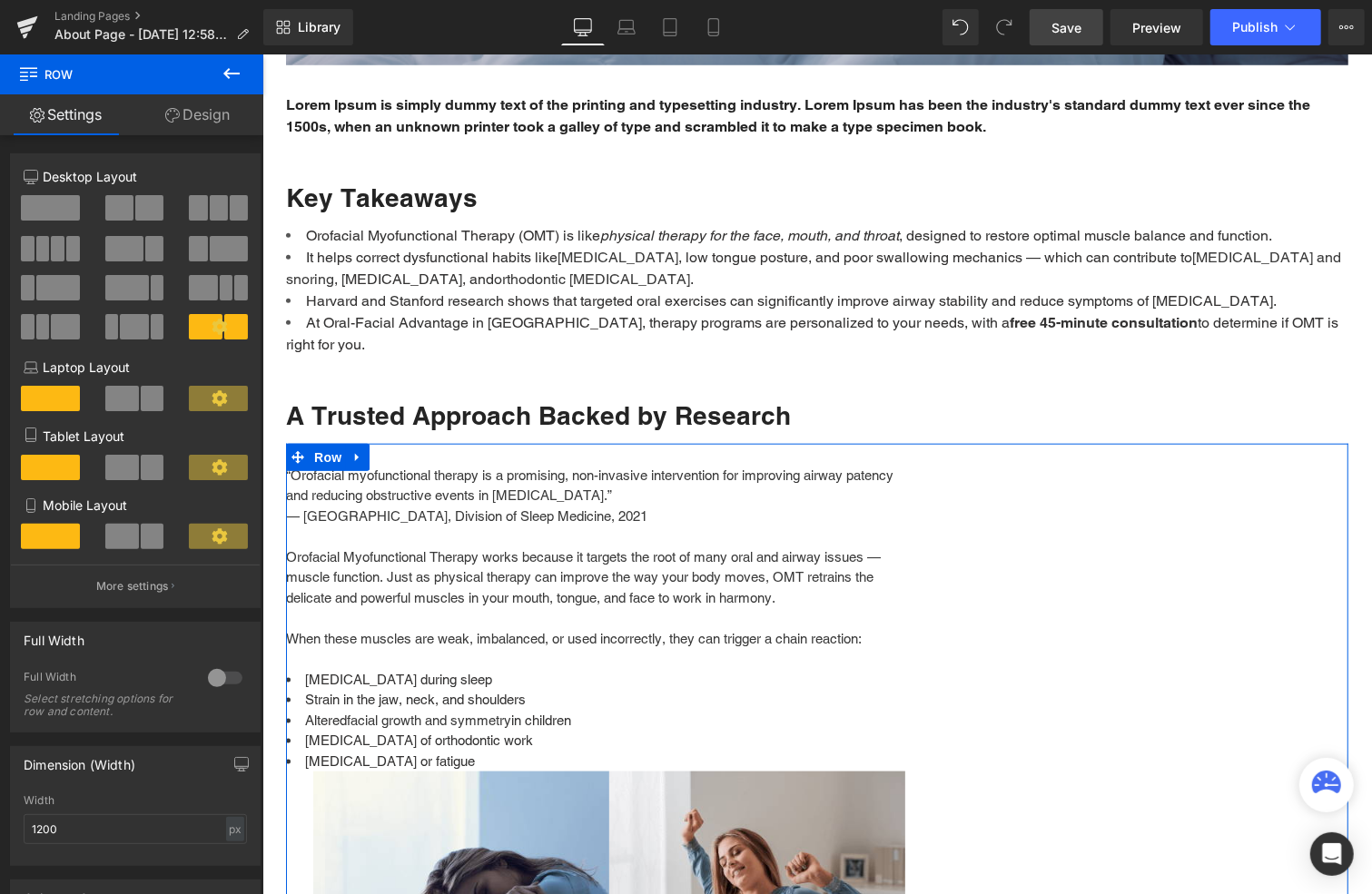
click at [51, 208] on span at bounding box center [50, 207] width 59 height 25
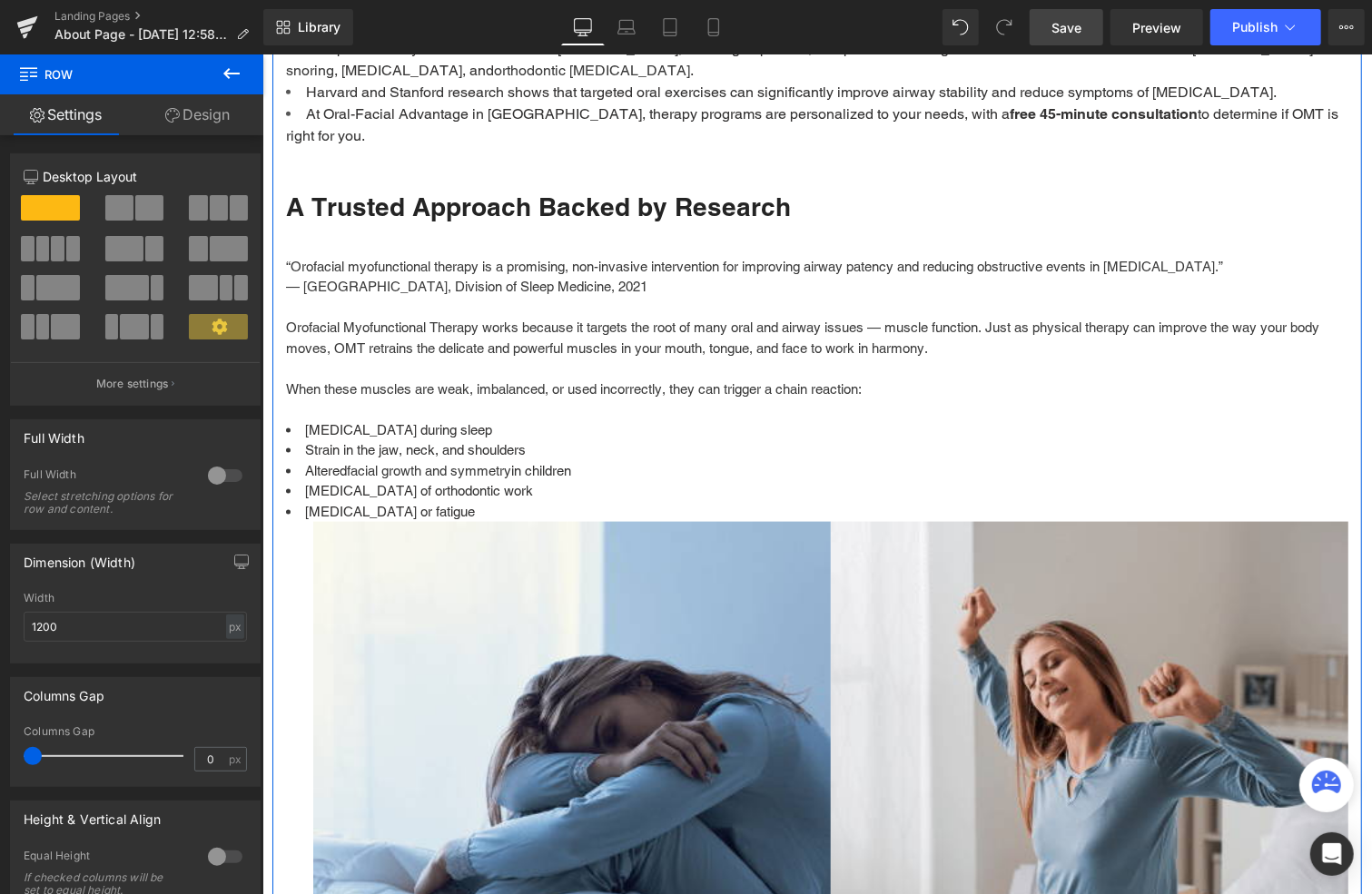
scroll to position [1148, 0]
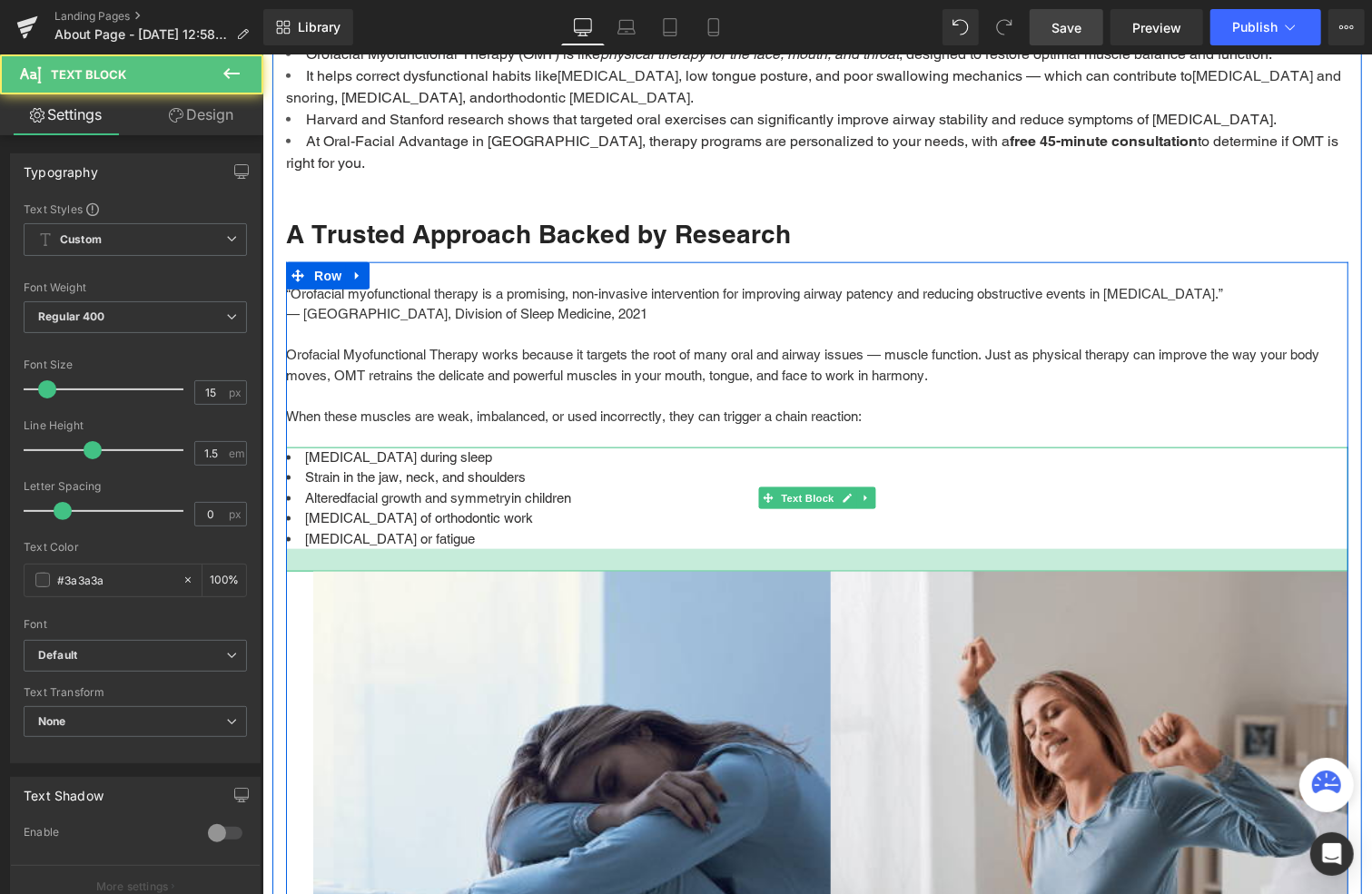
drag, startPoint x: 513, startPoint y: 523, endPoint x: 517, endPoint y: 546, distance: 23.3
click at [517, 548] on div at bounding box center [816, 559] width 1062 height 23
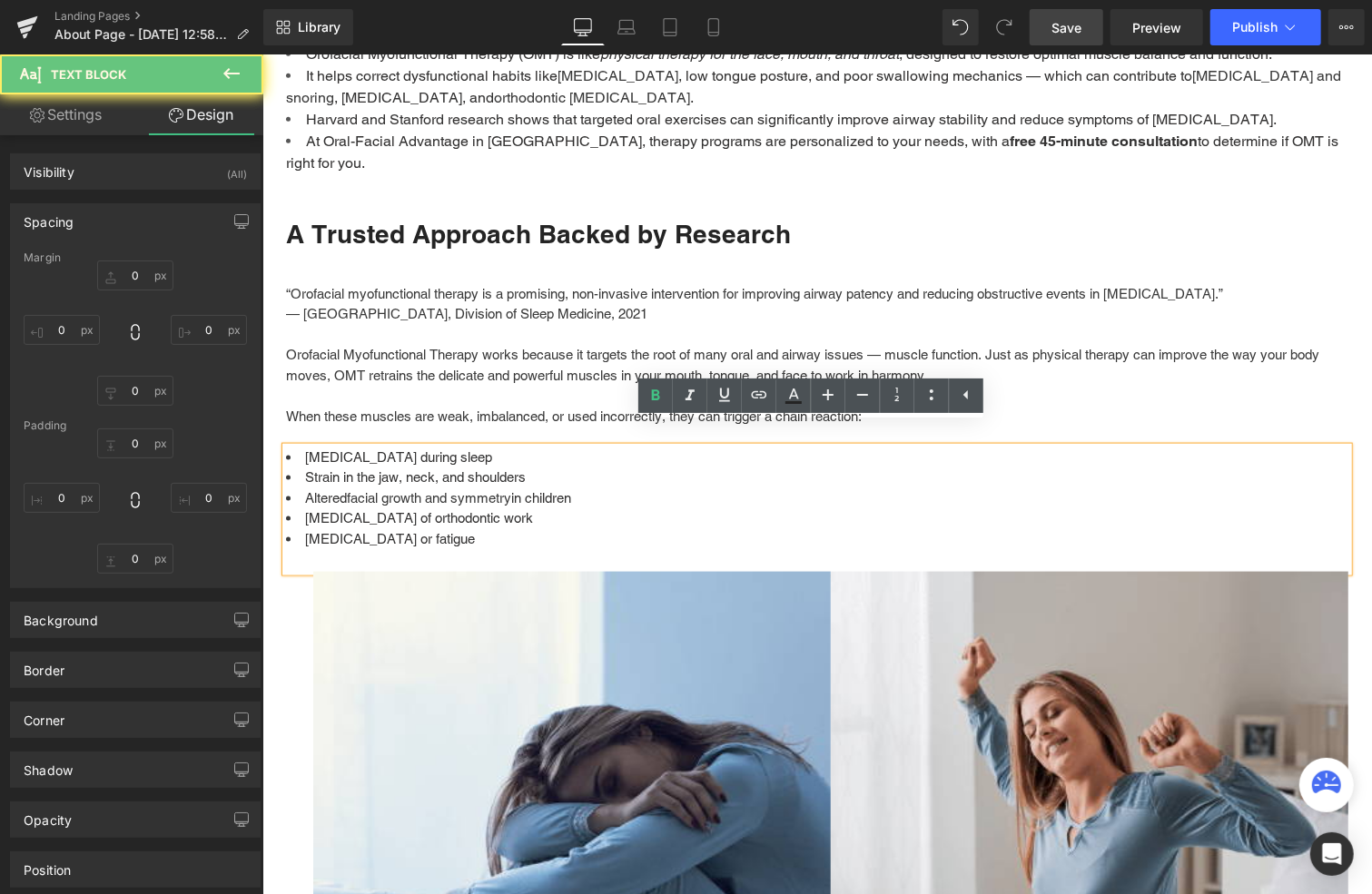
type input "0"
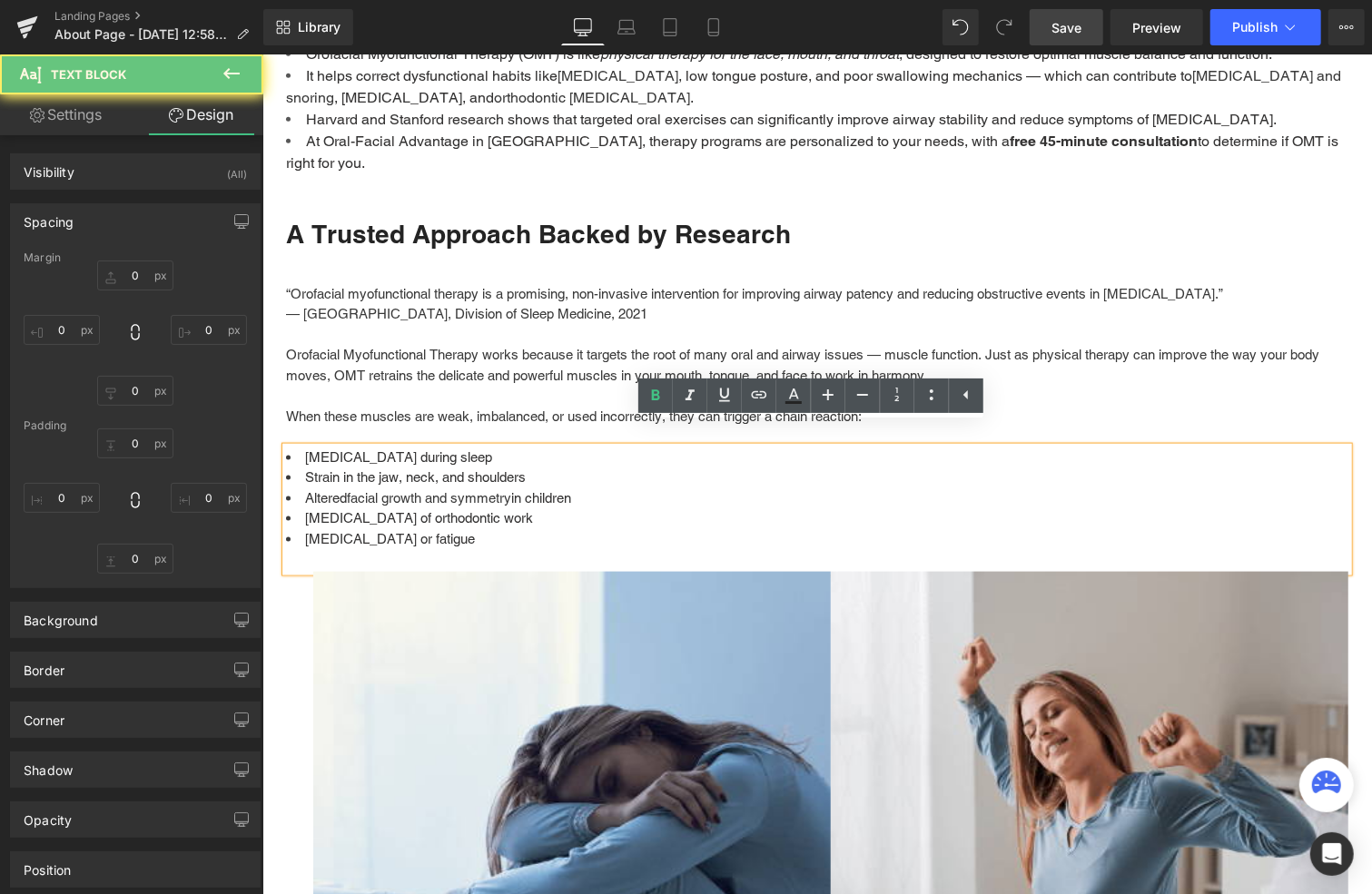
type input "0"
type input "25"
type input "0"
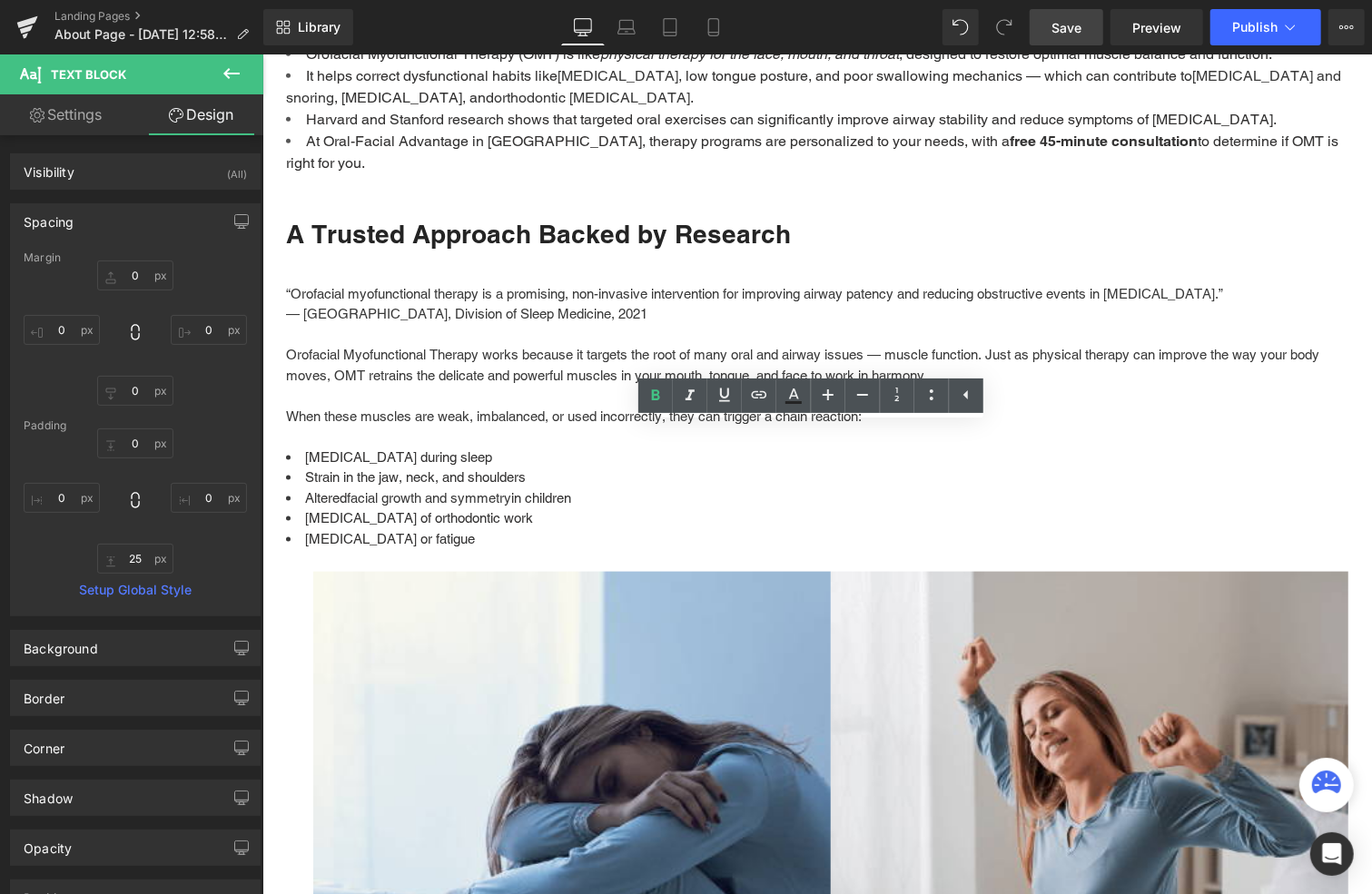
click at [1074, 23] on span "Save" at bounding box center [1066, 28] width 30 height 19
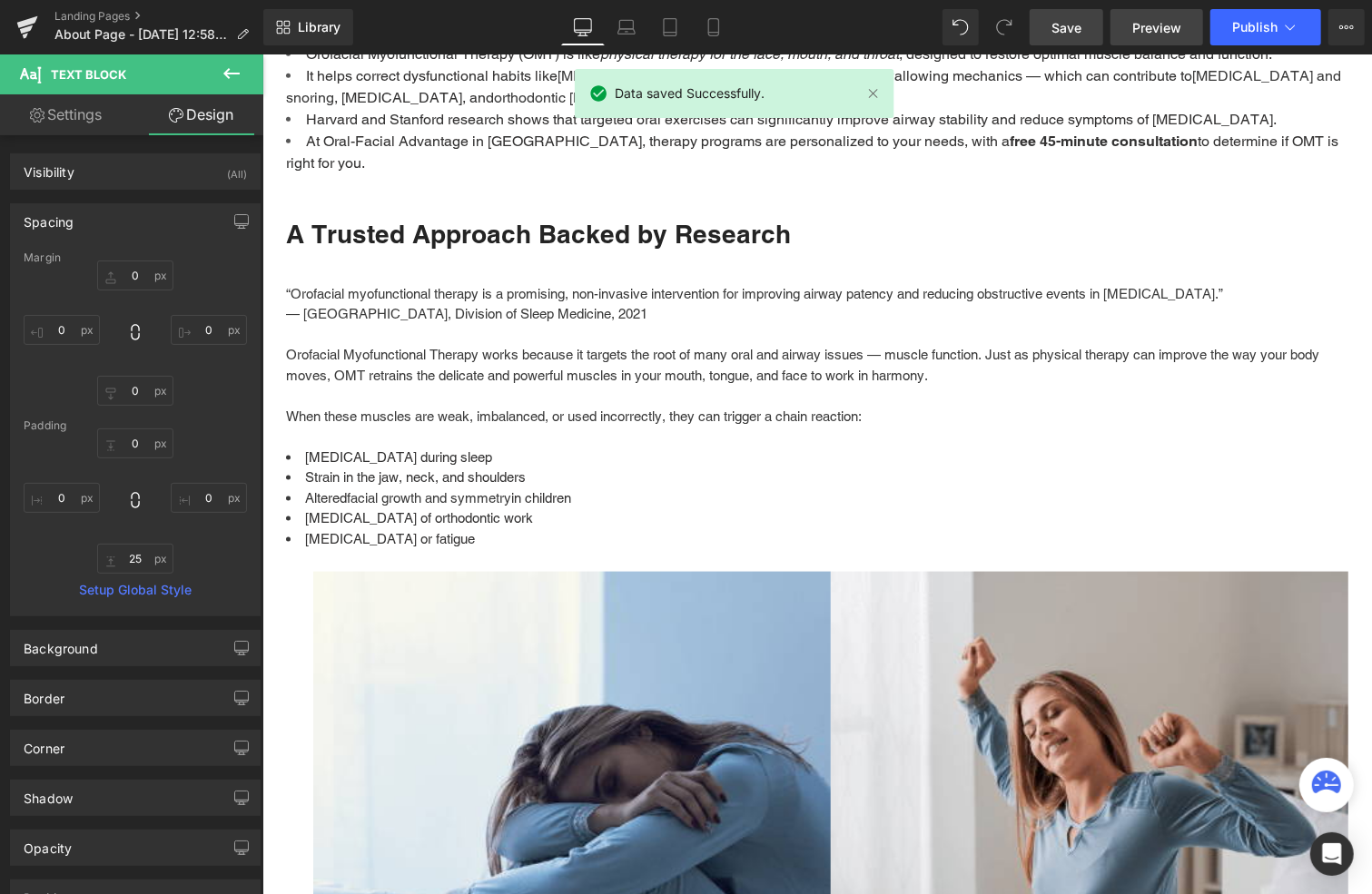
click at [1144, 23] on span "Preview" at bounding box center [1157, 28] width 49 height 19
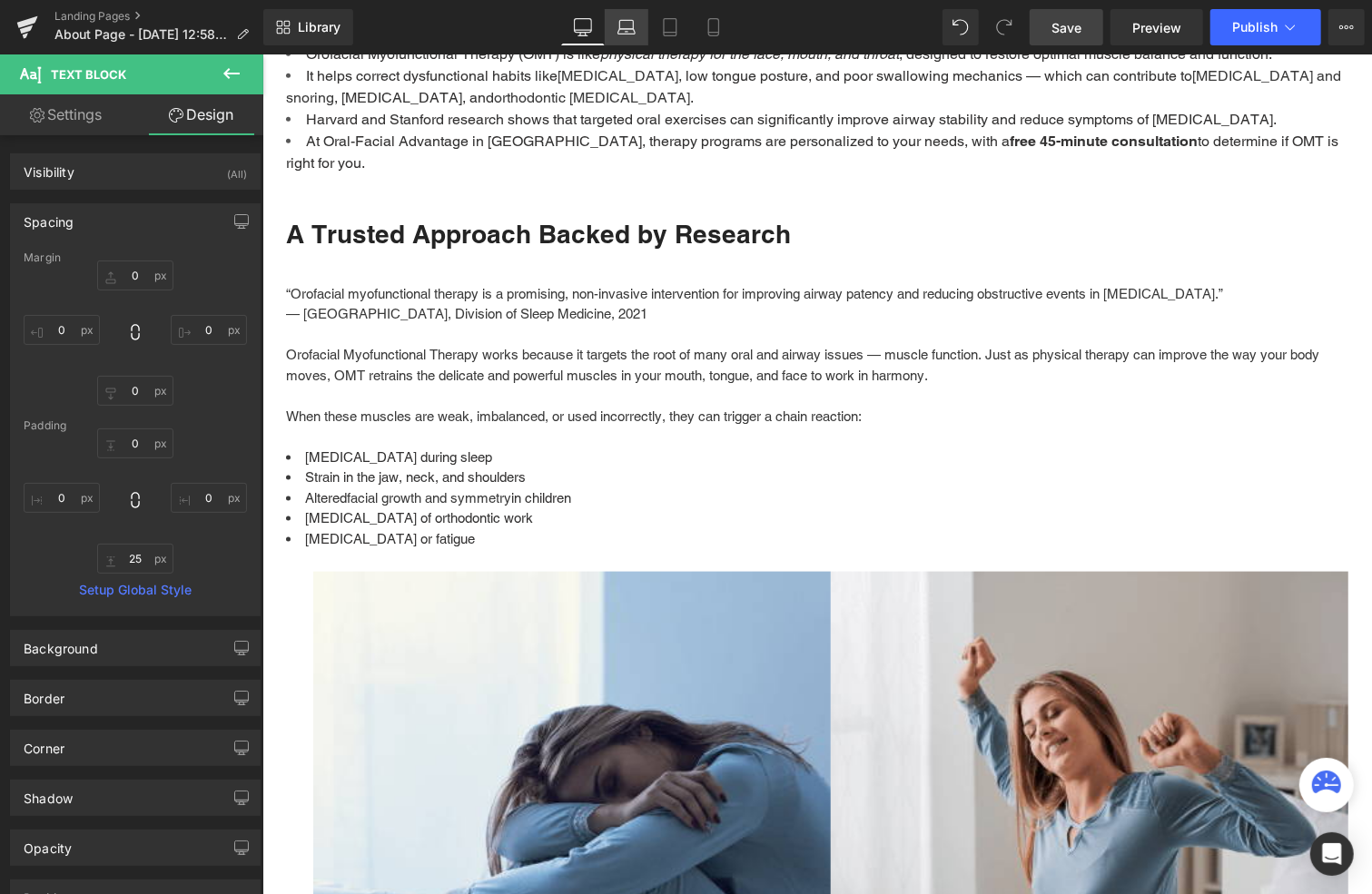
click at [626, 26] on icon at bounding box center [626, 27] width 18 height 18
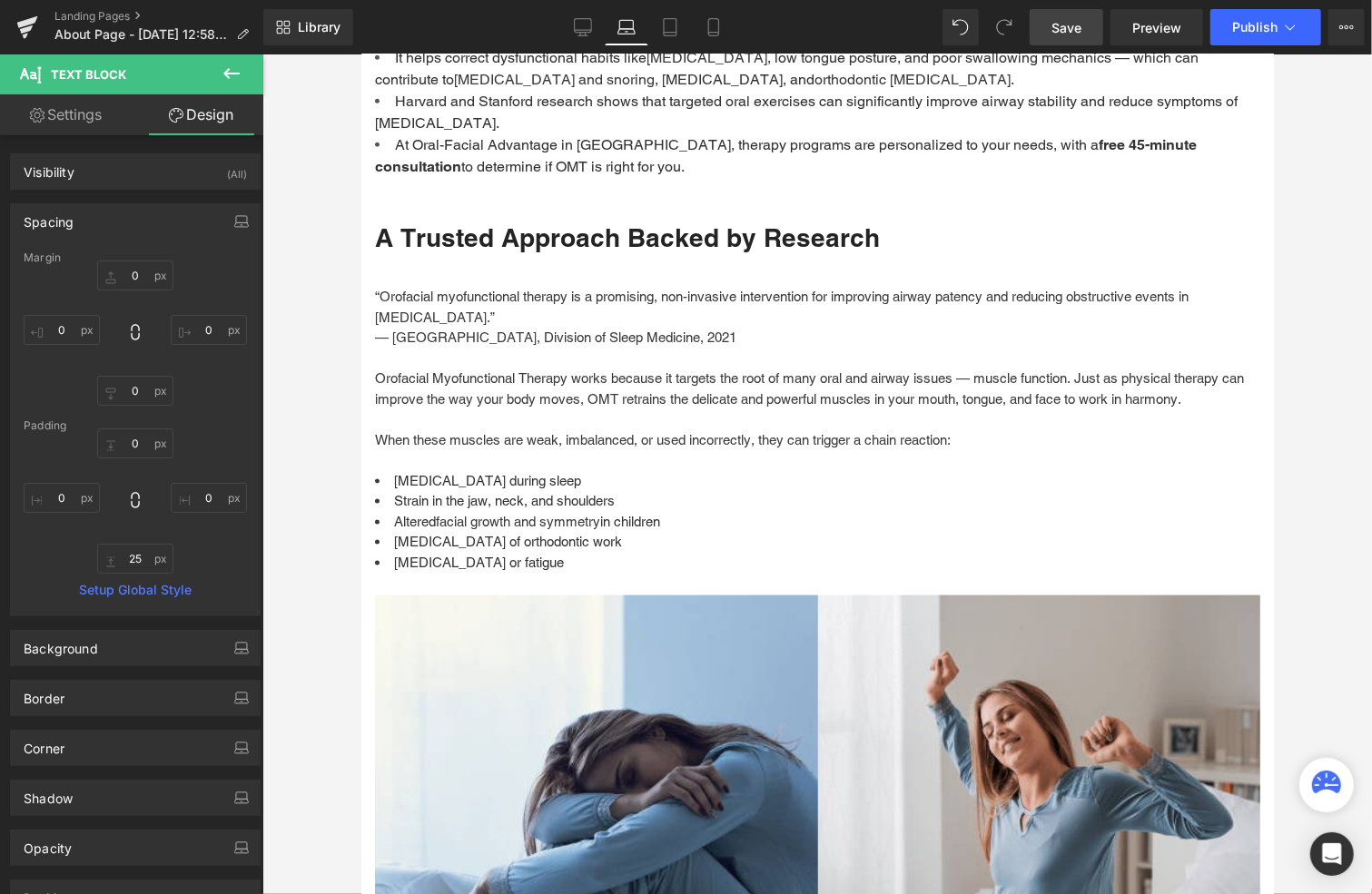
type input "0"
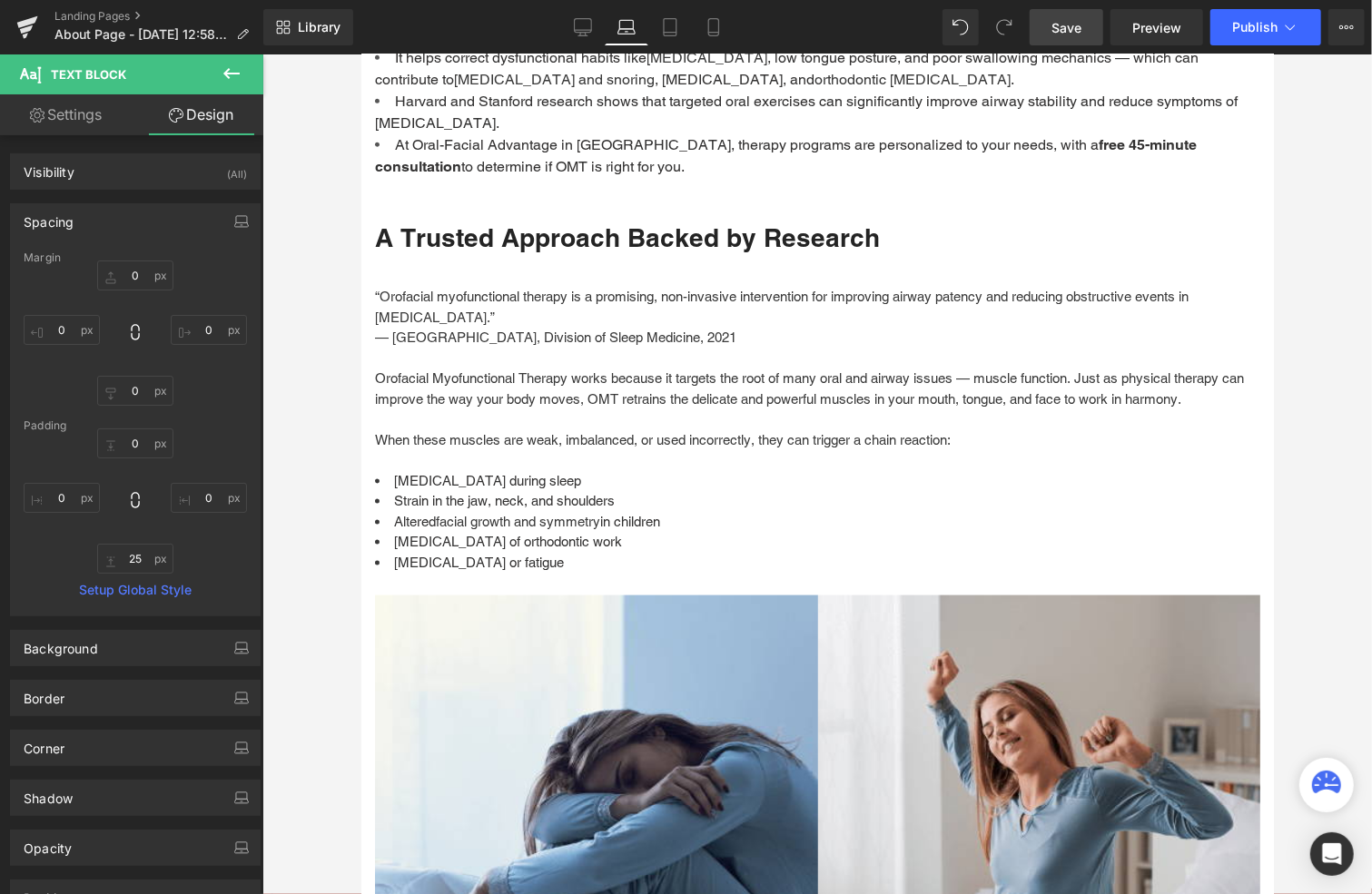
type input "0"
type input "25"
type input "0"
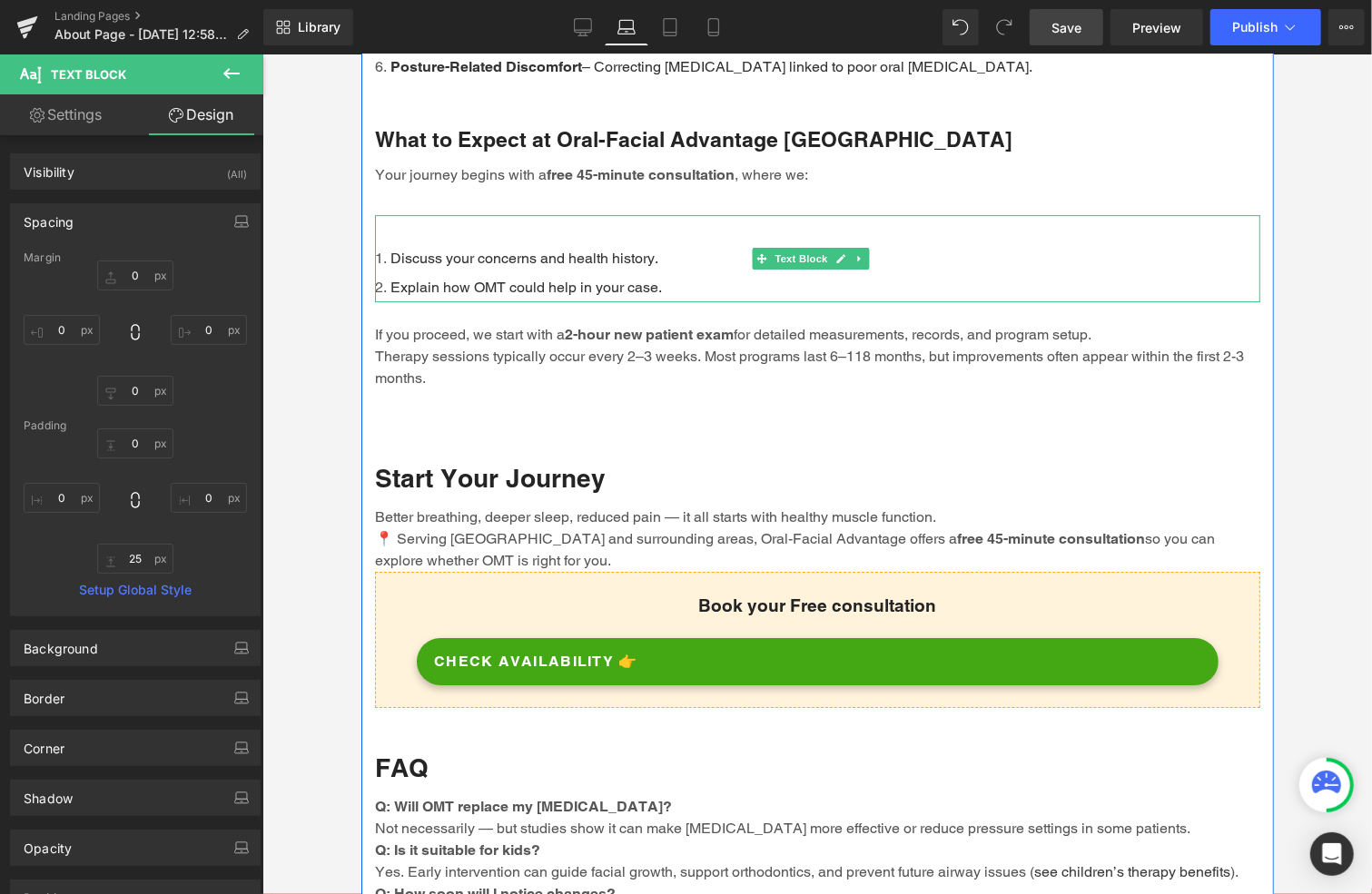
scroll to position [3540, 0]
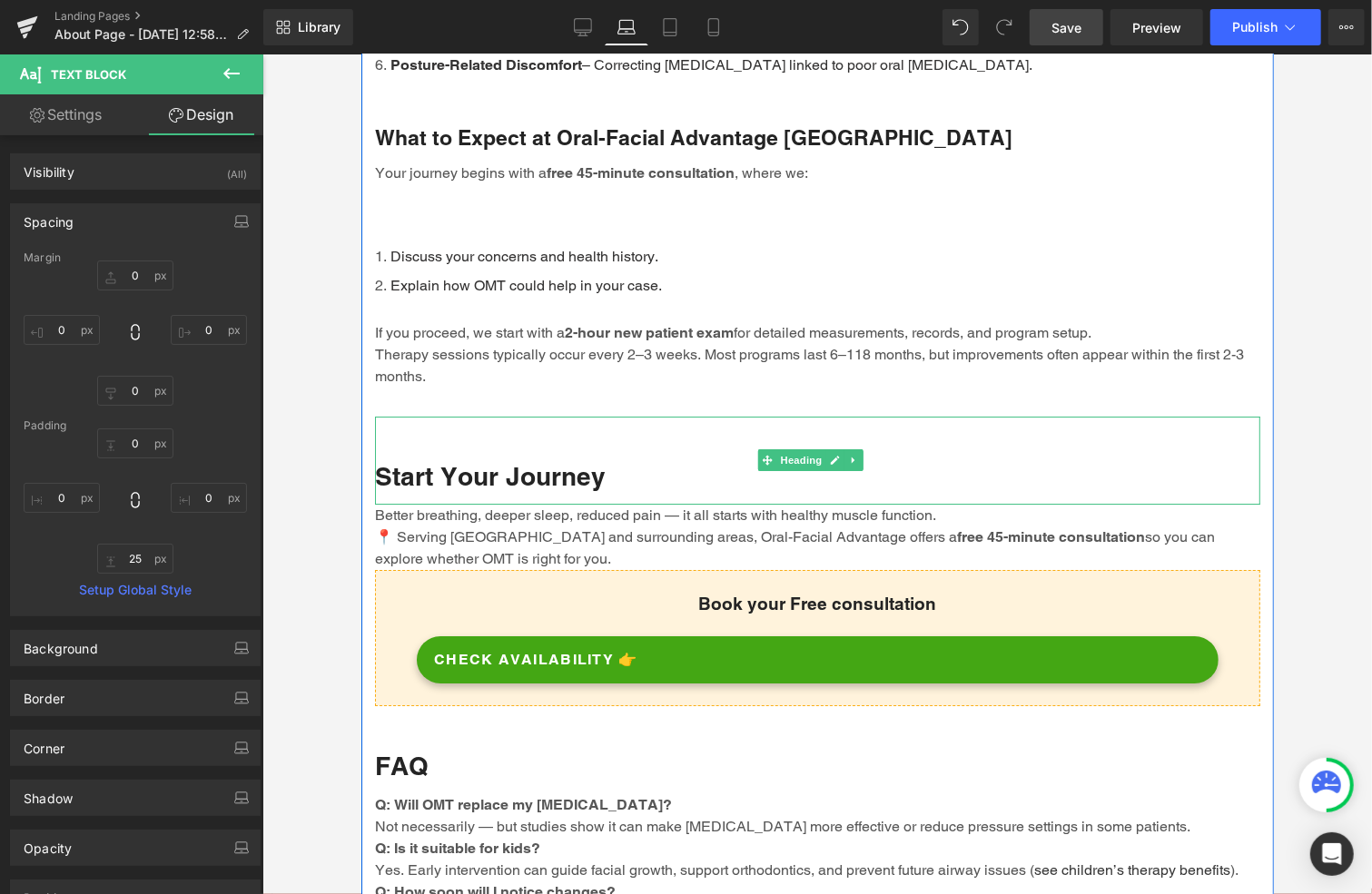
click at [485, 428] on div "Start Your Journey" at bounding box center [817, 459] width 886 height 87
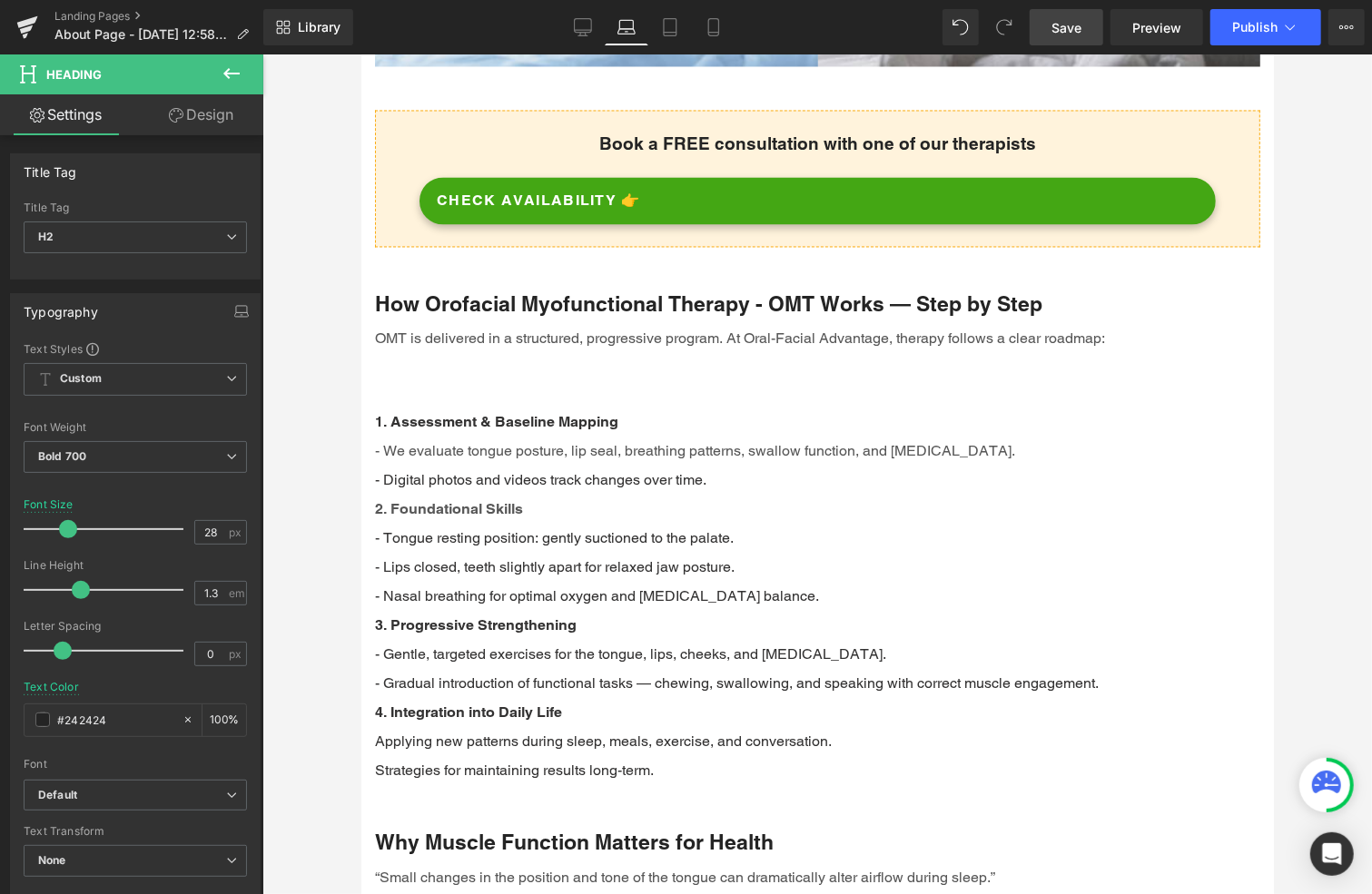
scroll to position [1907, 0]
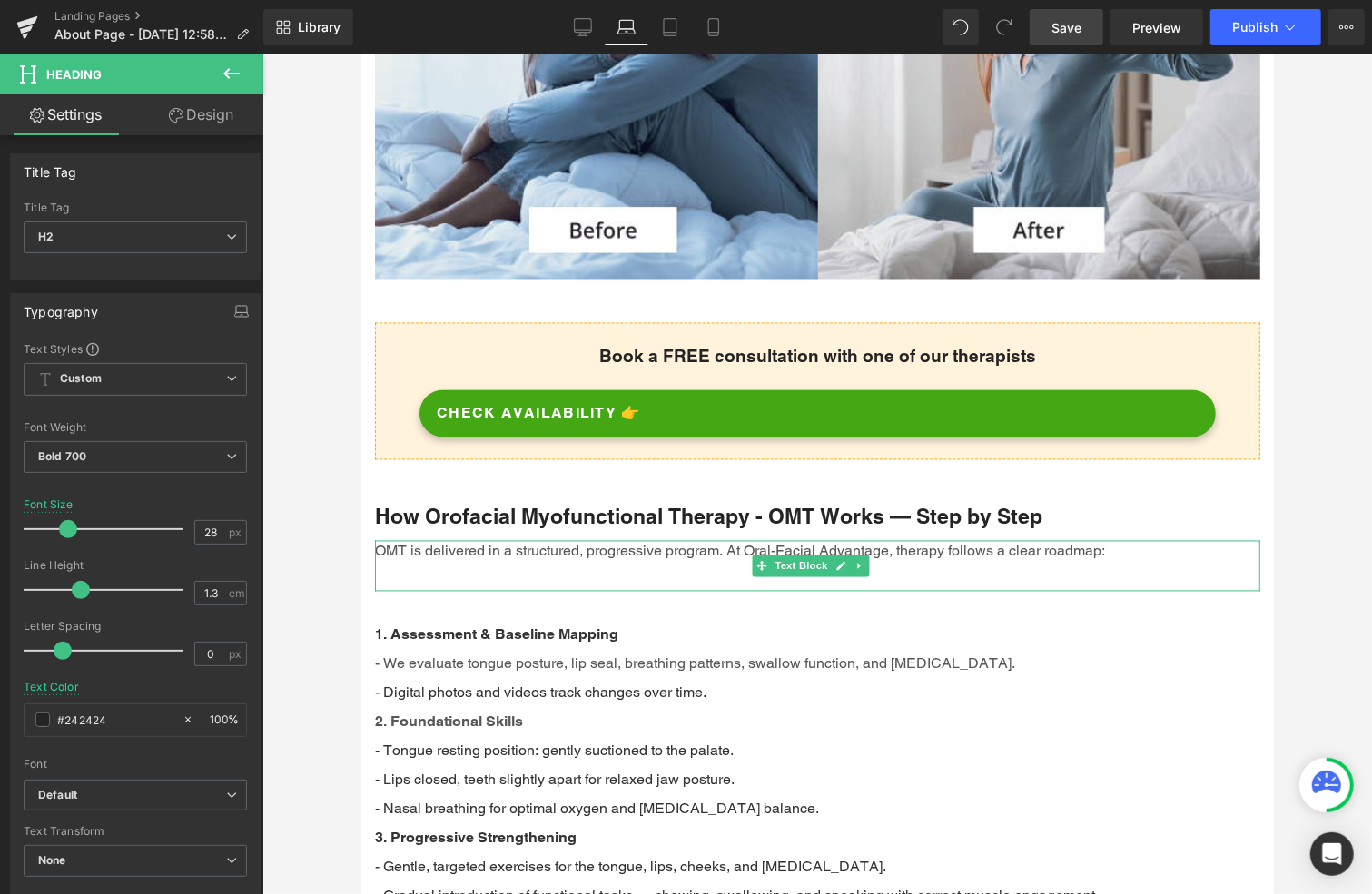
click at [514, 578] on div "OMT is delivered in a structured, progressive program. At Oral-Facial Advantage…" at bounding box center [817, 565] width 886 height 51
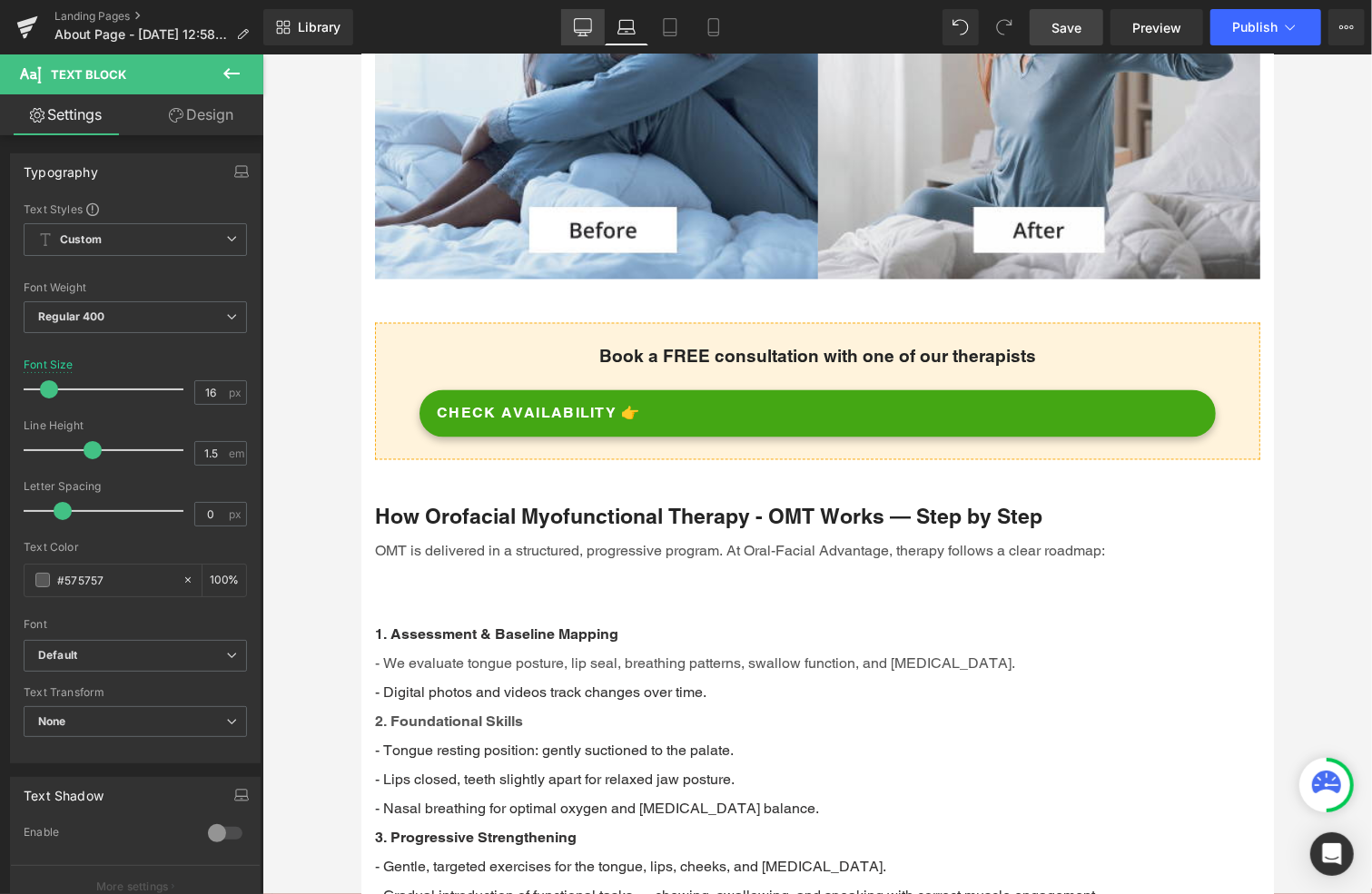
click at [579, 23] on icon at bounding box center [583, 27] width 18 height 18
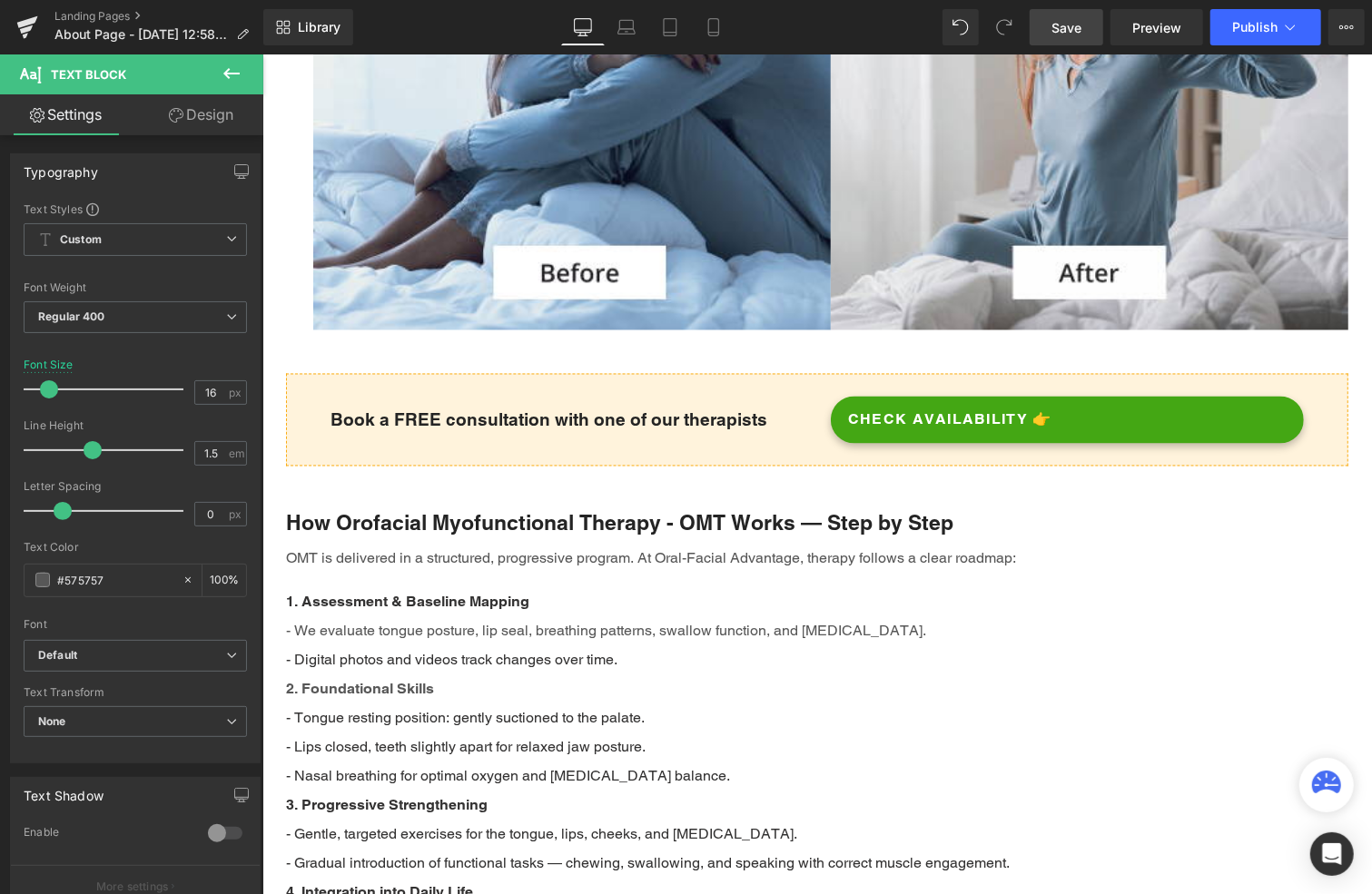
type input "100"
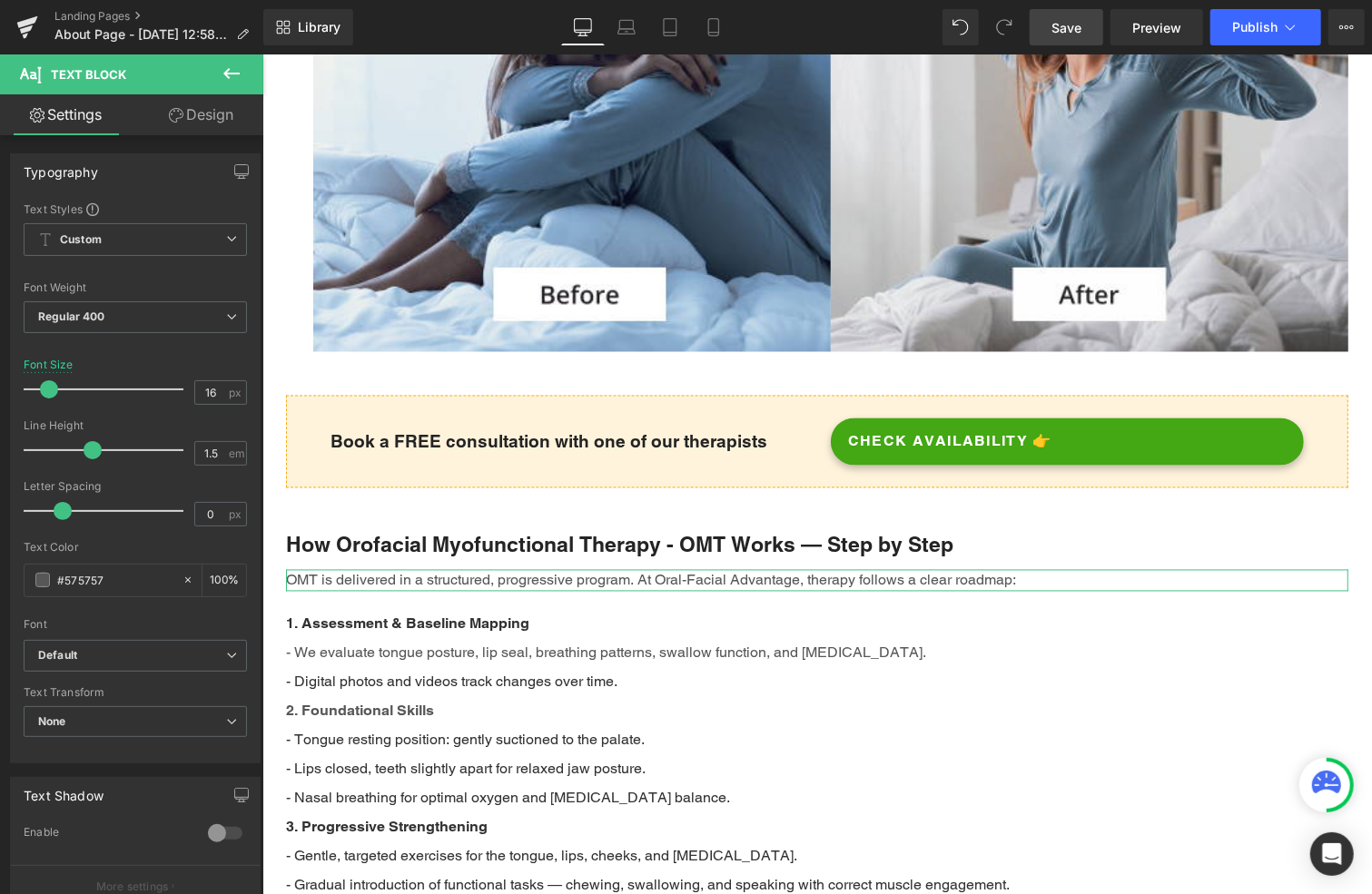
click at [204, 111] on link "Design" at bounding box center [201, 115] width 131 height 41
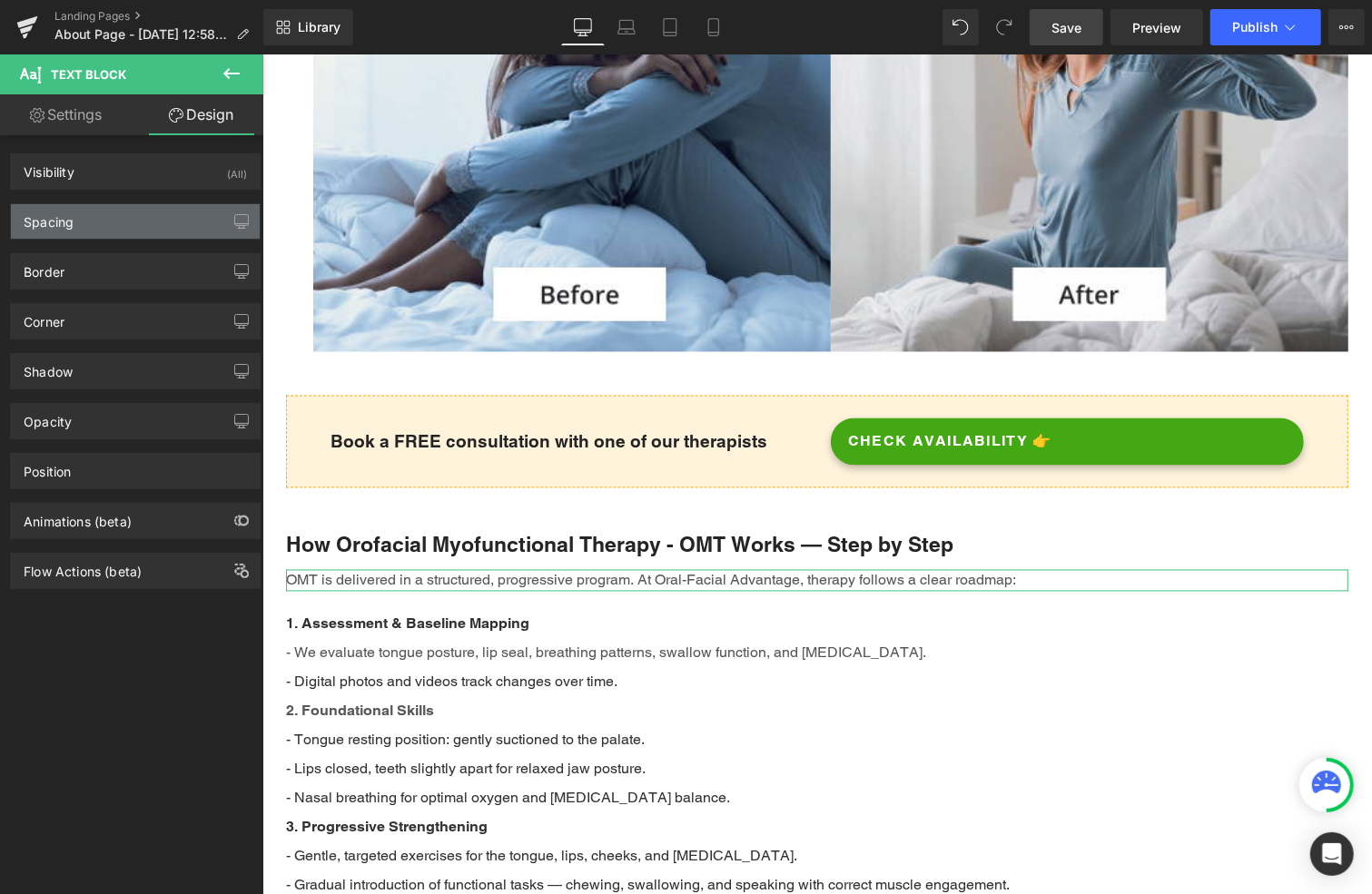
click at [57, 221] on div "Spacing" at bounding box center [48, 217] width 50 height 25
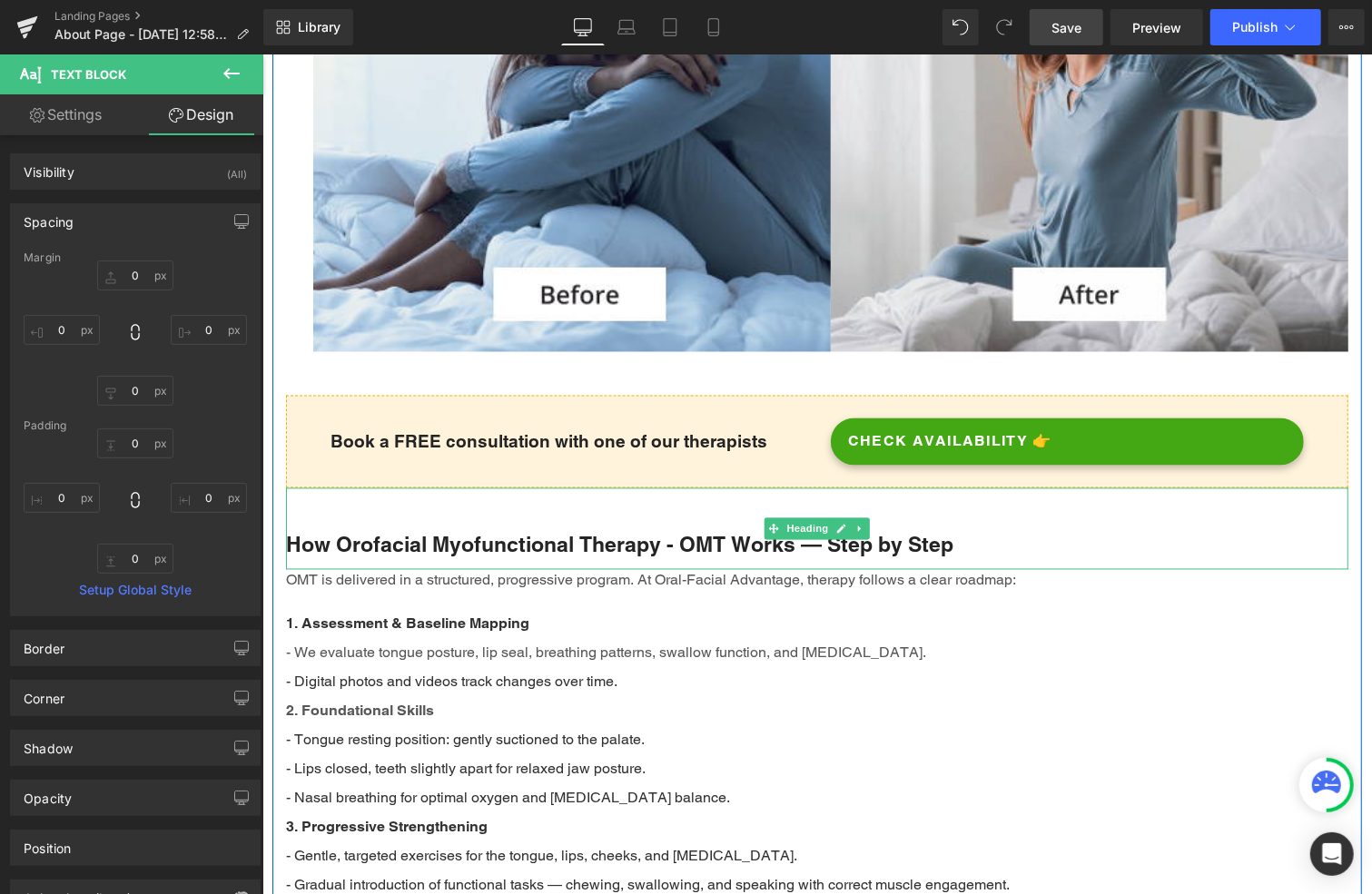
click at [463, 487] on div "How Orofacial Myofunctional Therapy - OMT Works — Step by Step" at bounding box center [816, 528] width 1062 height 82
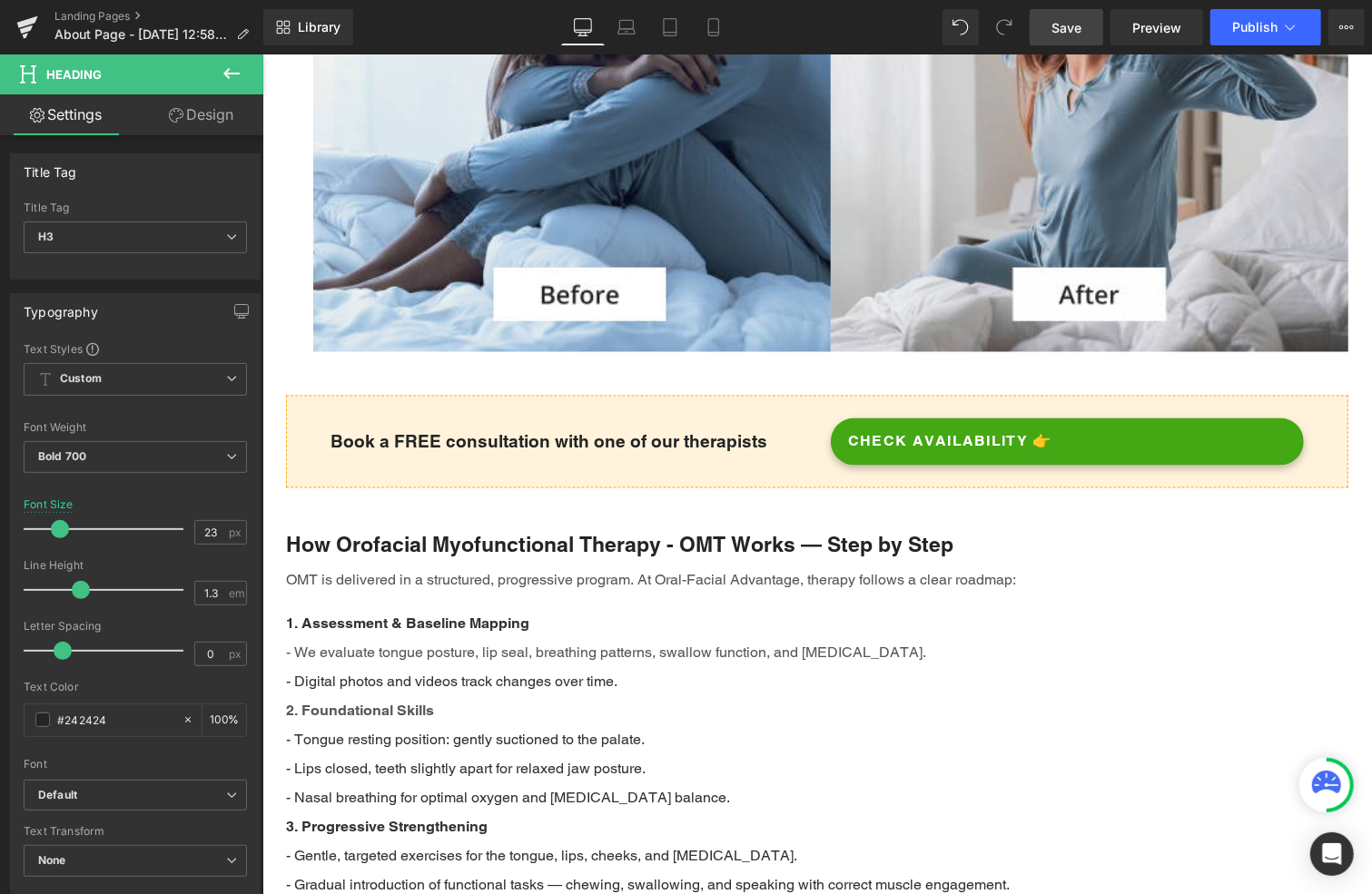
click at [215, 115] on link "Design" at bounding box center [201, 115] width 131 height 41
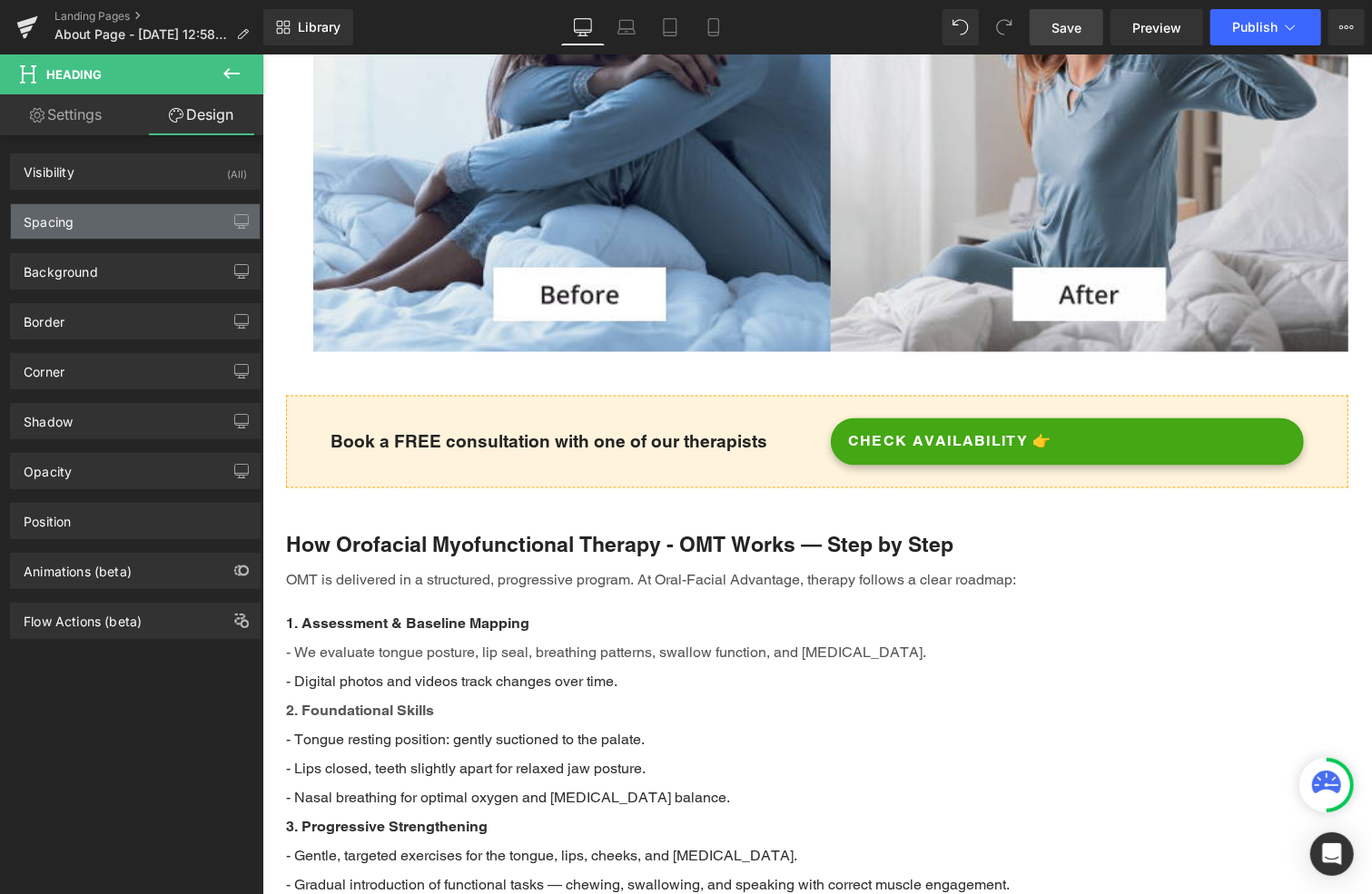
click at [91, 224] on div "Spacing" at bounding box center [135, 222] width 249 height 35
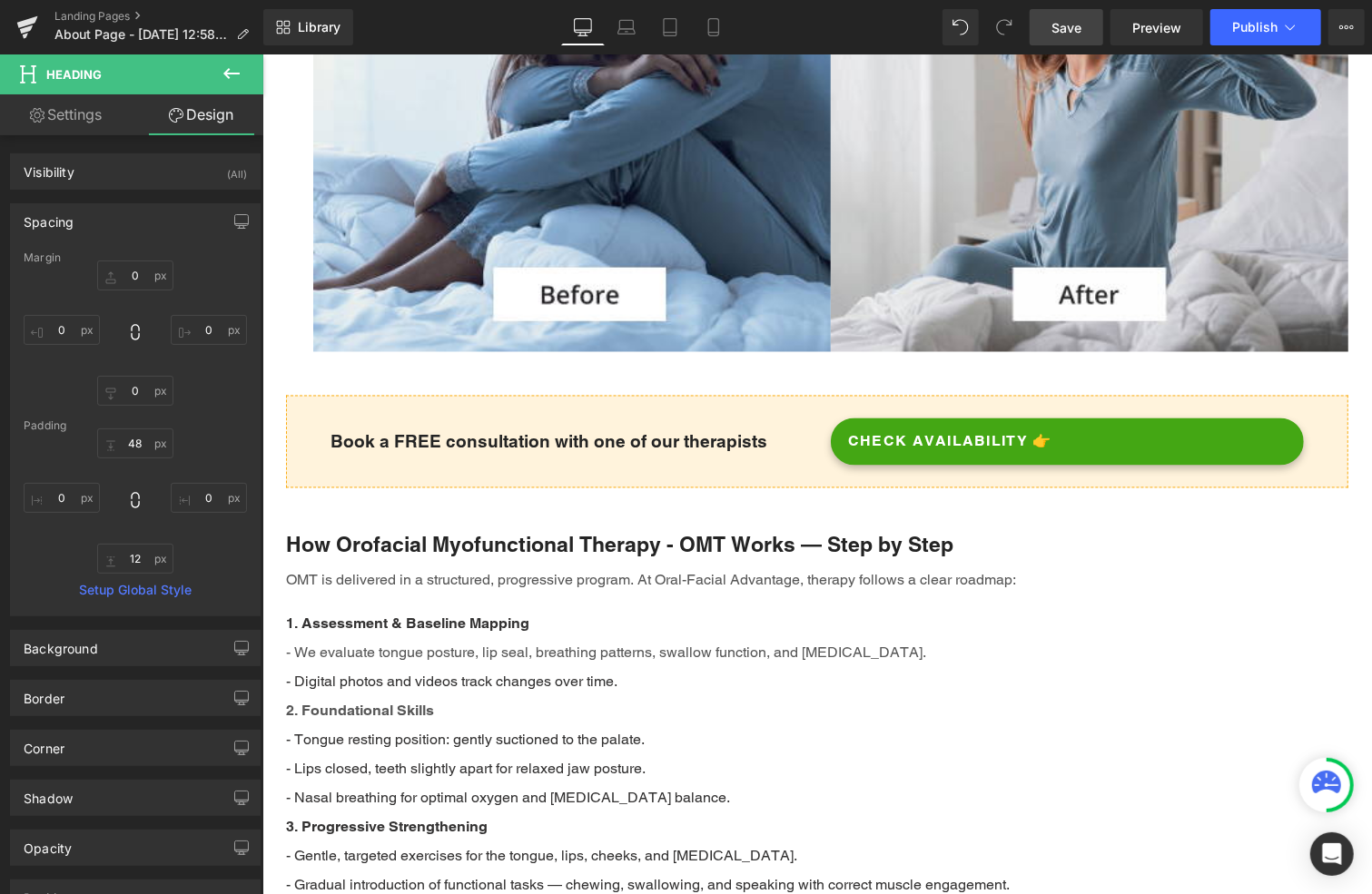
click at [143, 587] on link "Setup Global Style" at bounding box center [135, 589] width 224 height 14
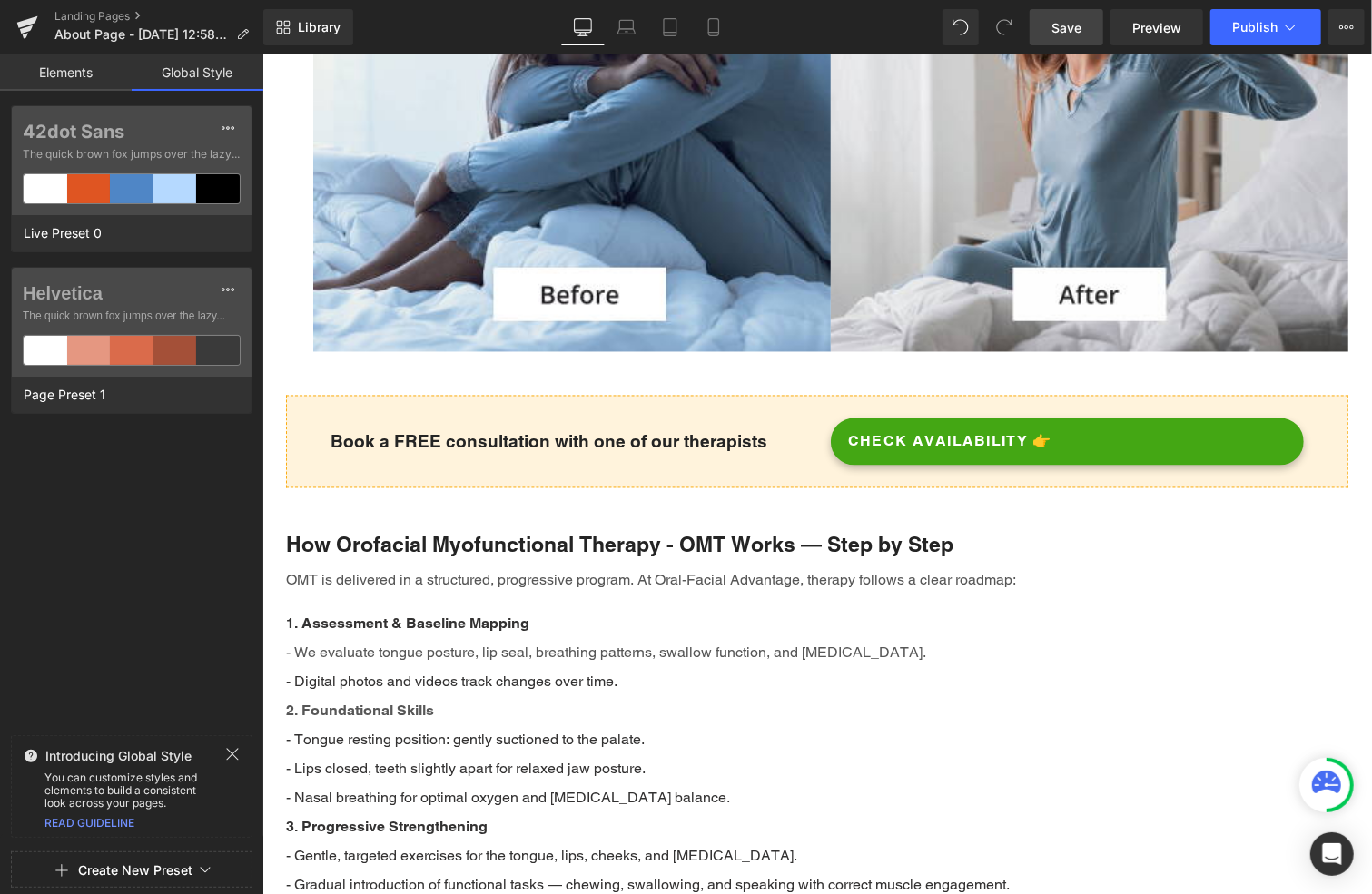
click at [68, 69] on link "Elements" at bounding box center [66, 72] width 131 height 37
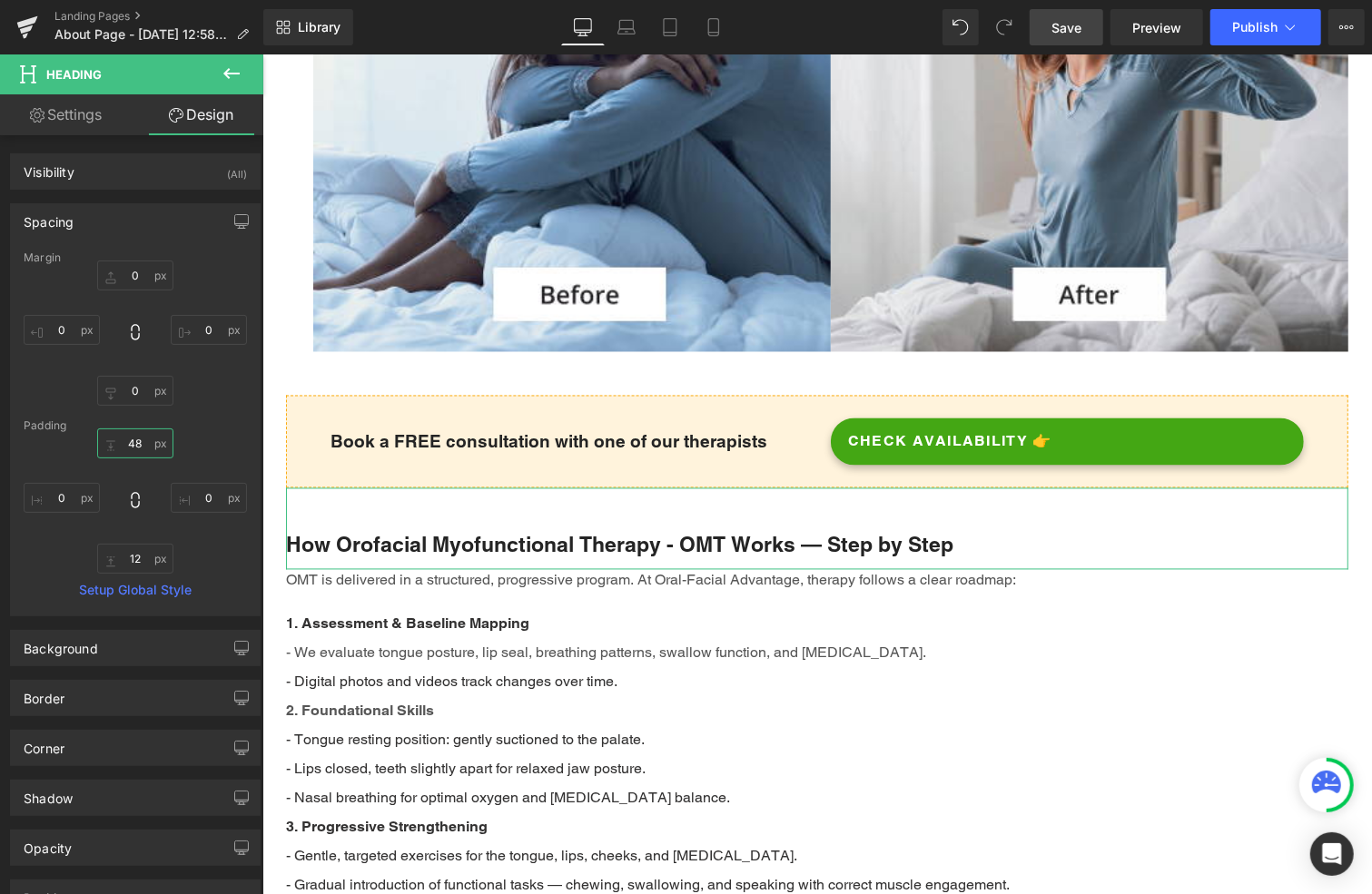
click at [138, 440] on input "48" at bounding box center [135, 443] width 76 height 30
type input "20"
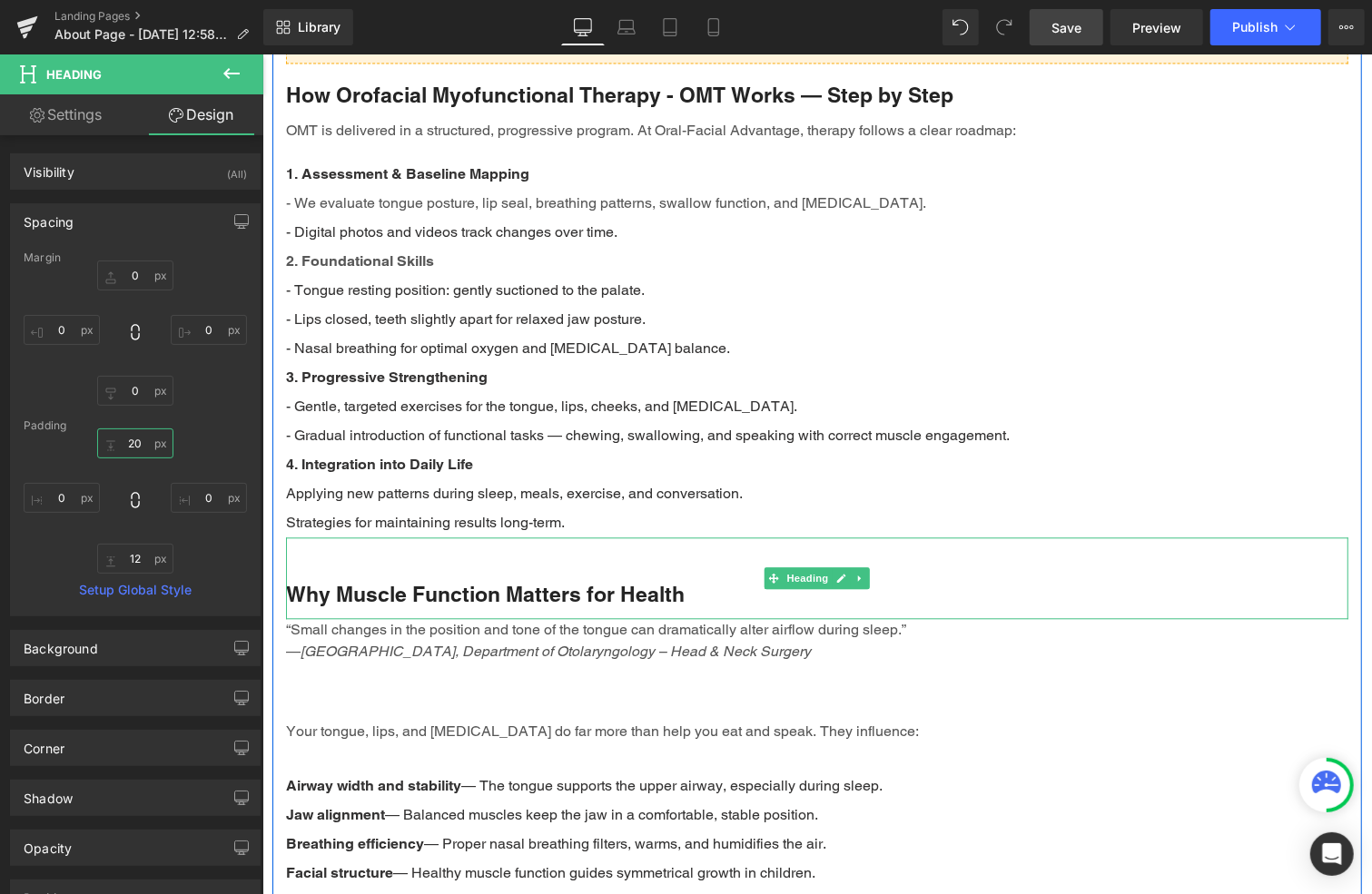
scroll to position [2339, 0]
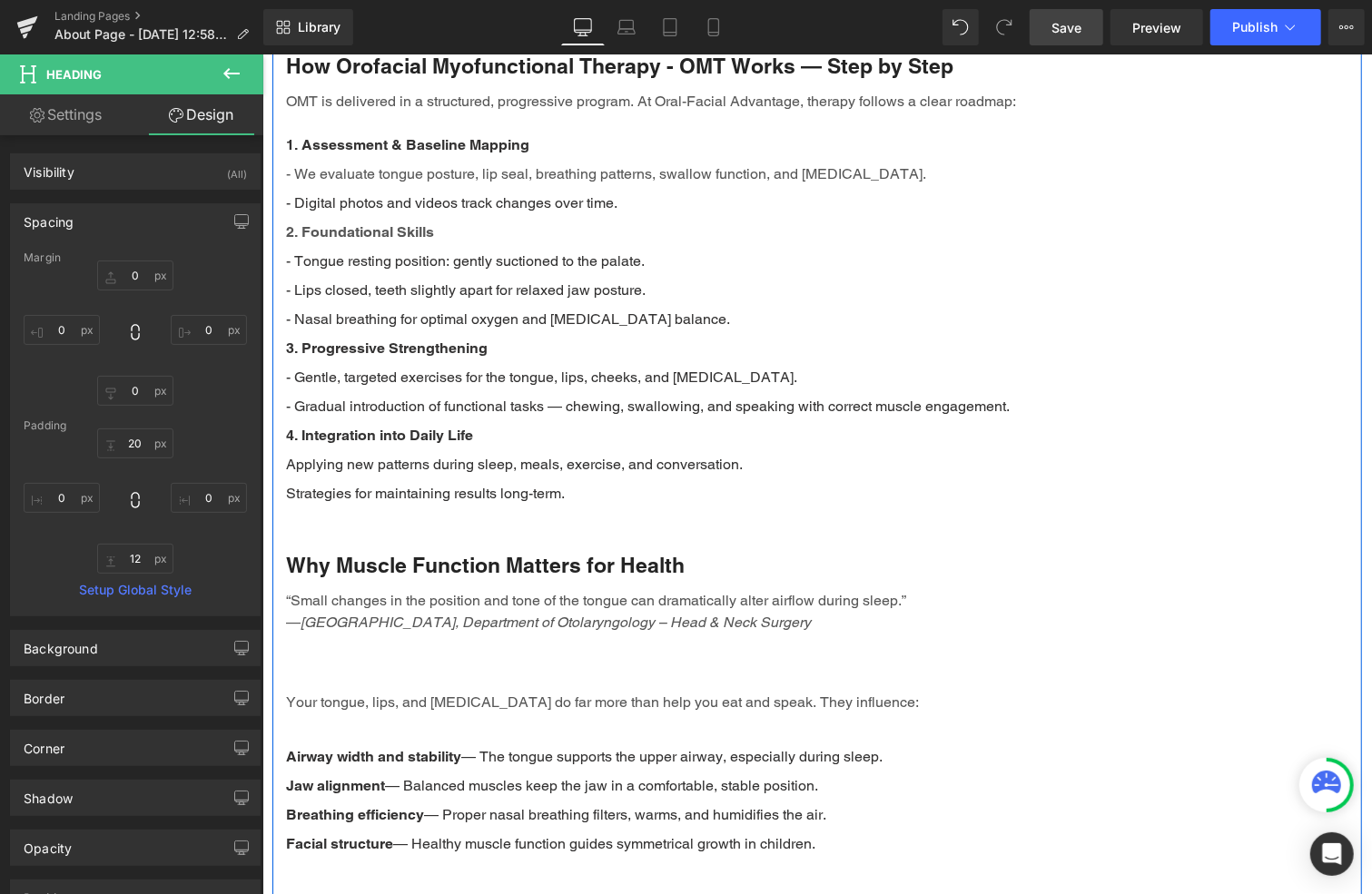
click at [481, 527] on div "Why Muscle Function Matters for Health" at bounding box center [816, 548] width 1062 height 82
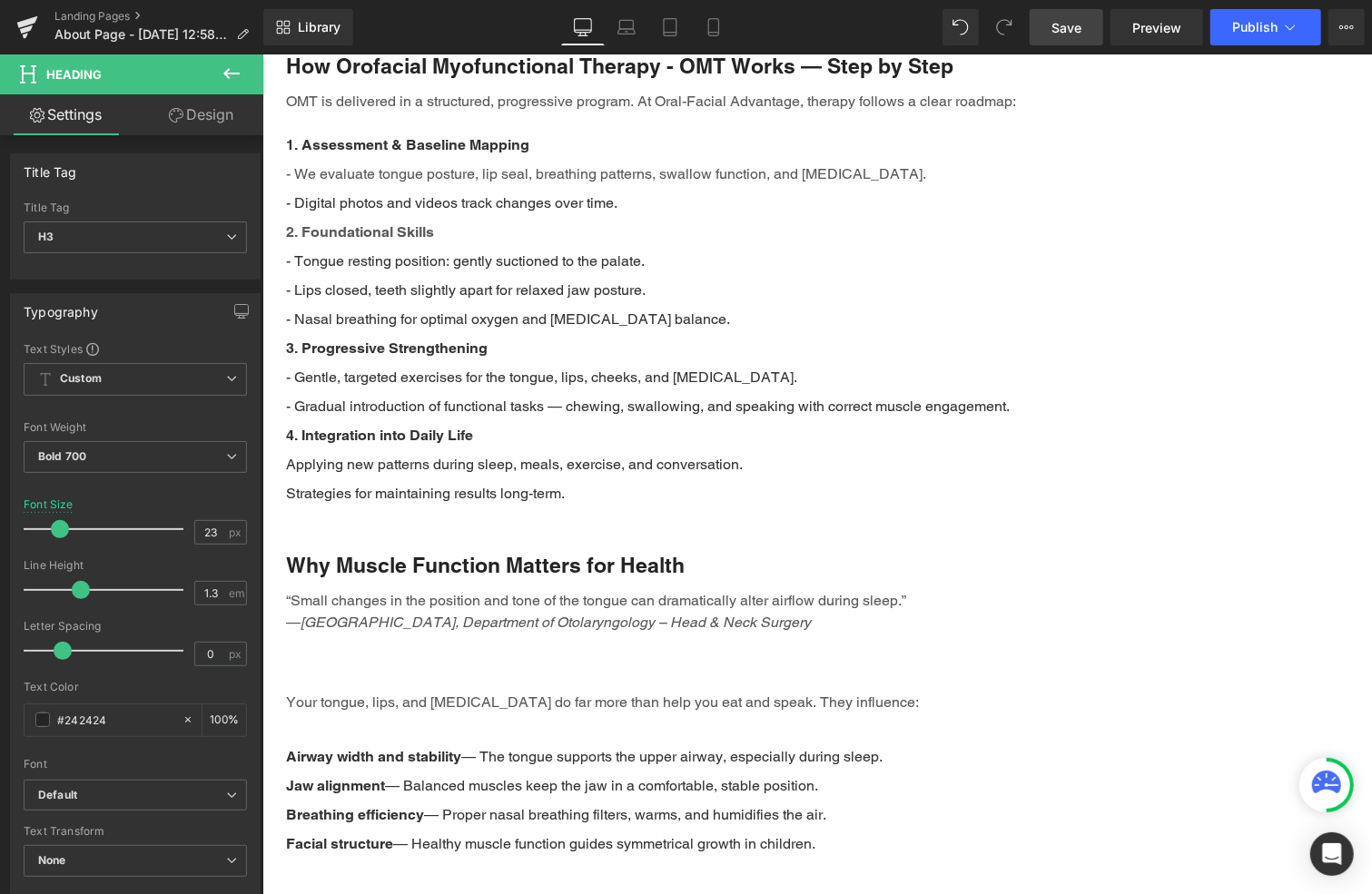
click at [201, 102] on link "Design" at bounding box center [201, 115] width 131 height 41
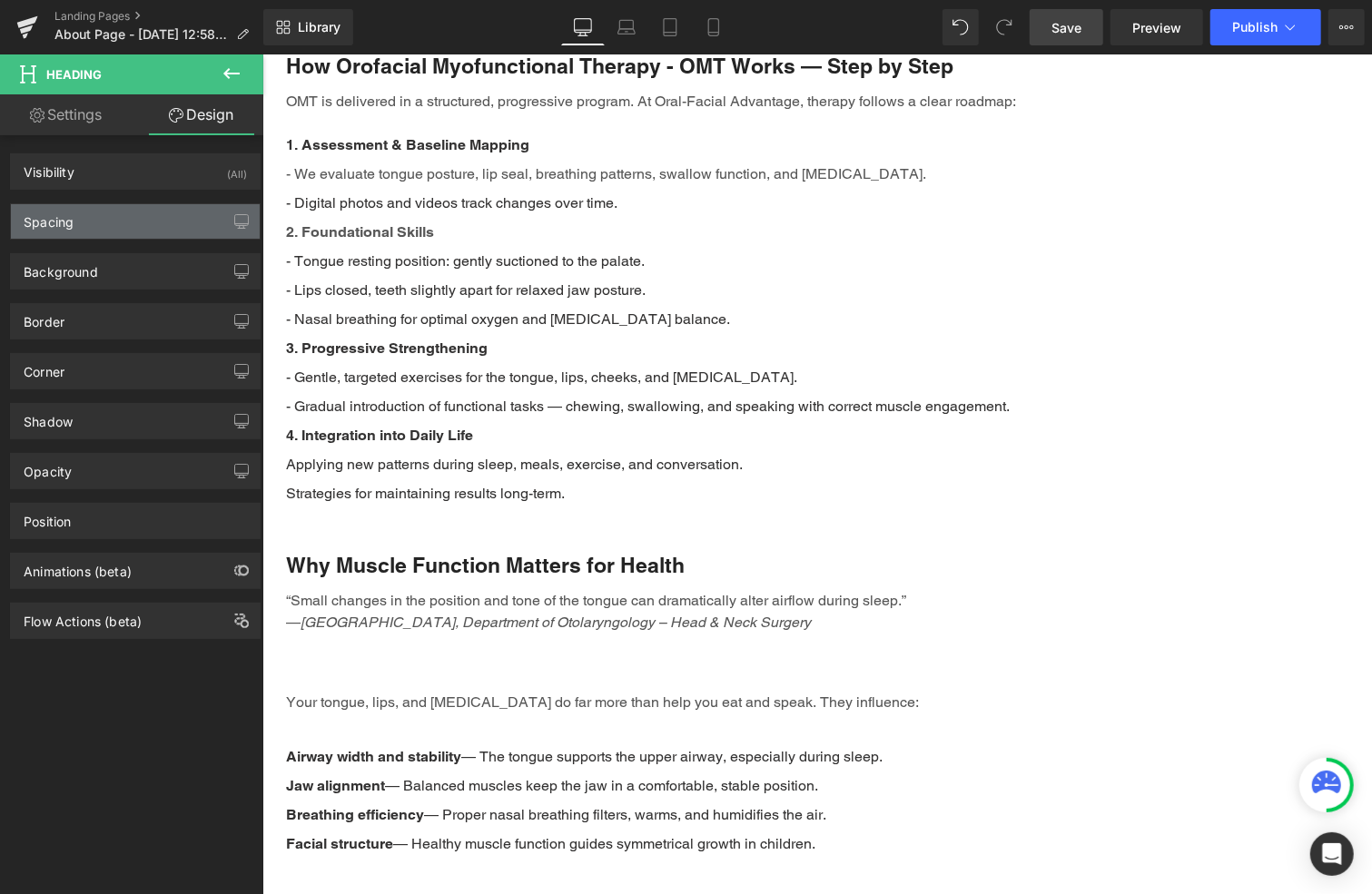
click at [100, 224] on div "Spacing" at bounding box center [135, 222] width 249 height 35
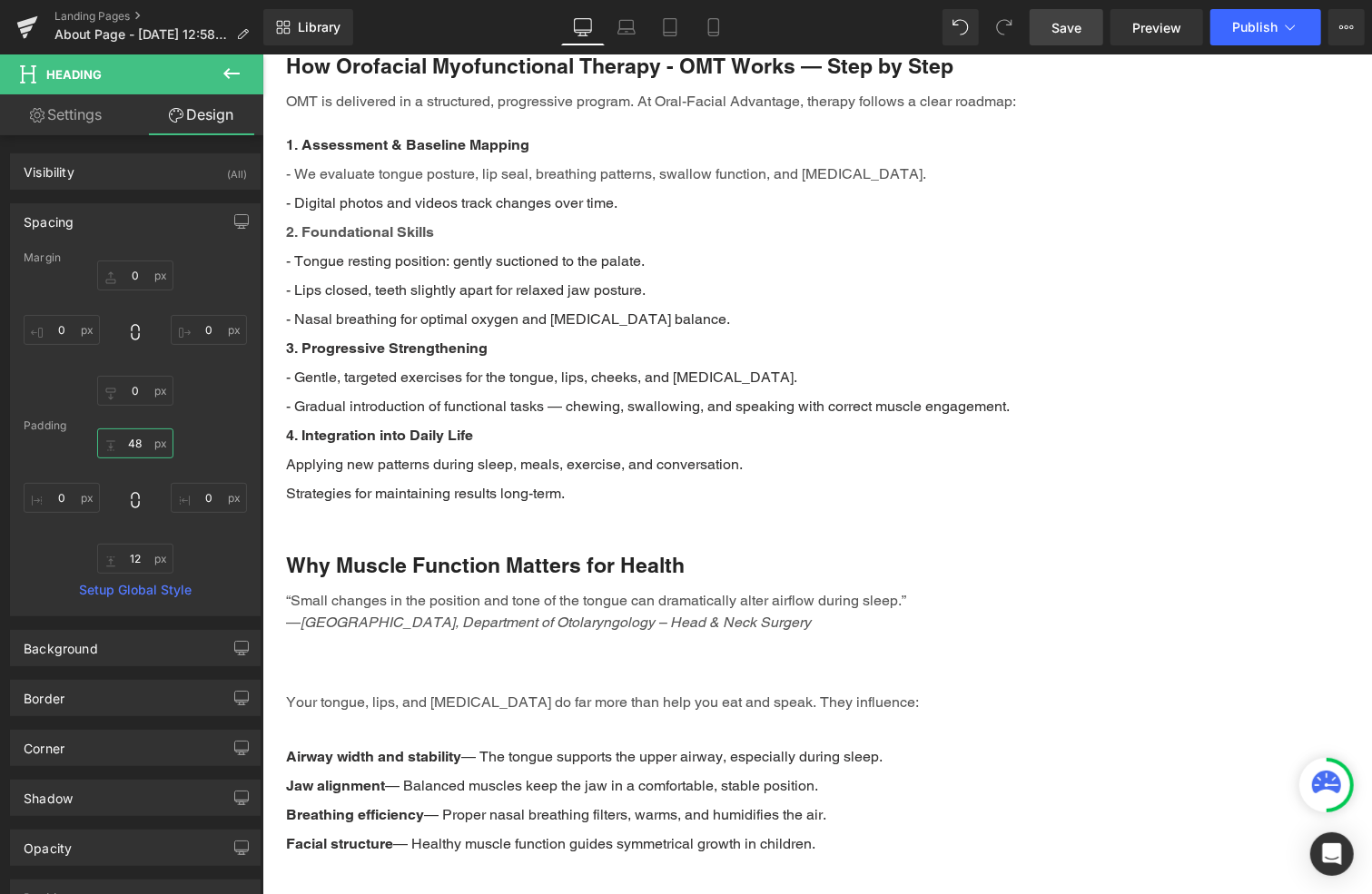
click at [137, 447] on input "48" at bounding box center [135, 443] width 76 height 30
type input "20"
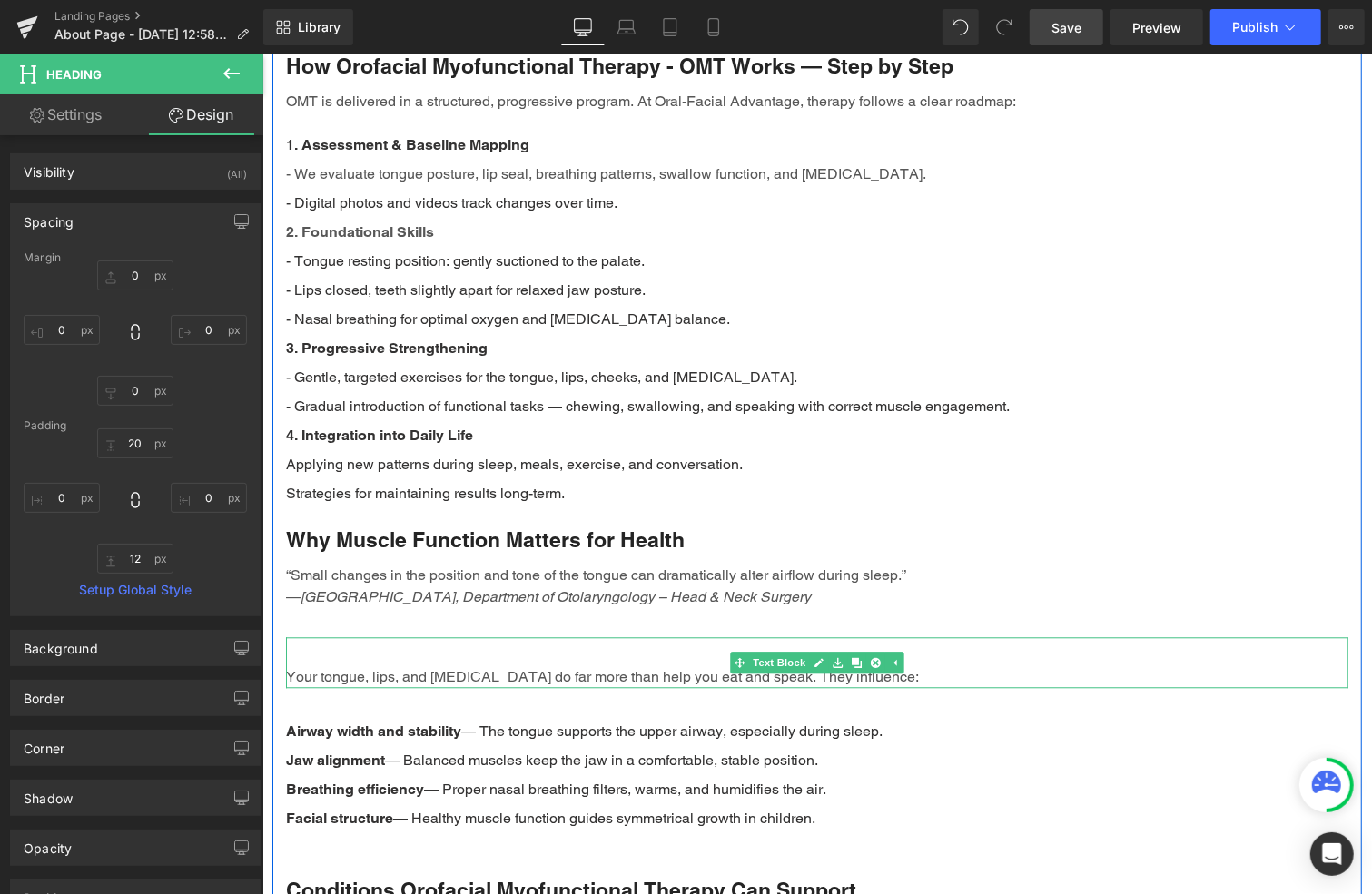
click at [396, 637] on div "Your tongue, lips, and [MEDICAL_DATA] do far more than help you eat and speak. …" at bounding box center [816, 662] width 1062 height 51
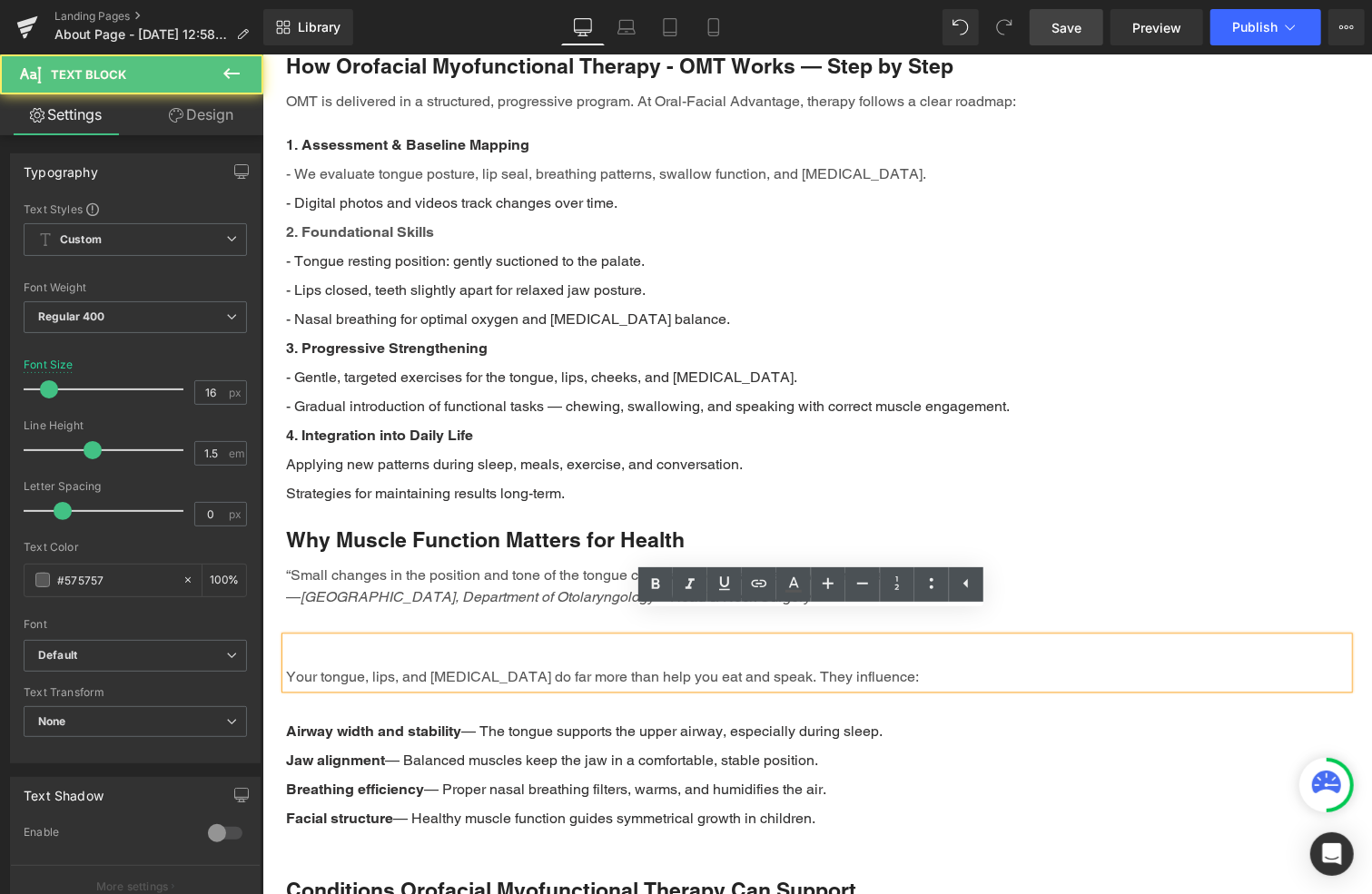
click at [399, 637] on div "Your tongue, lips, and [MEDICAL_DATA] do far more than help you eat and speak. …" at bounding box center [816, 662] width 1062 height 51
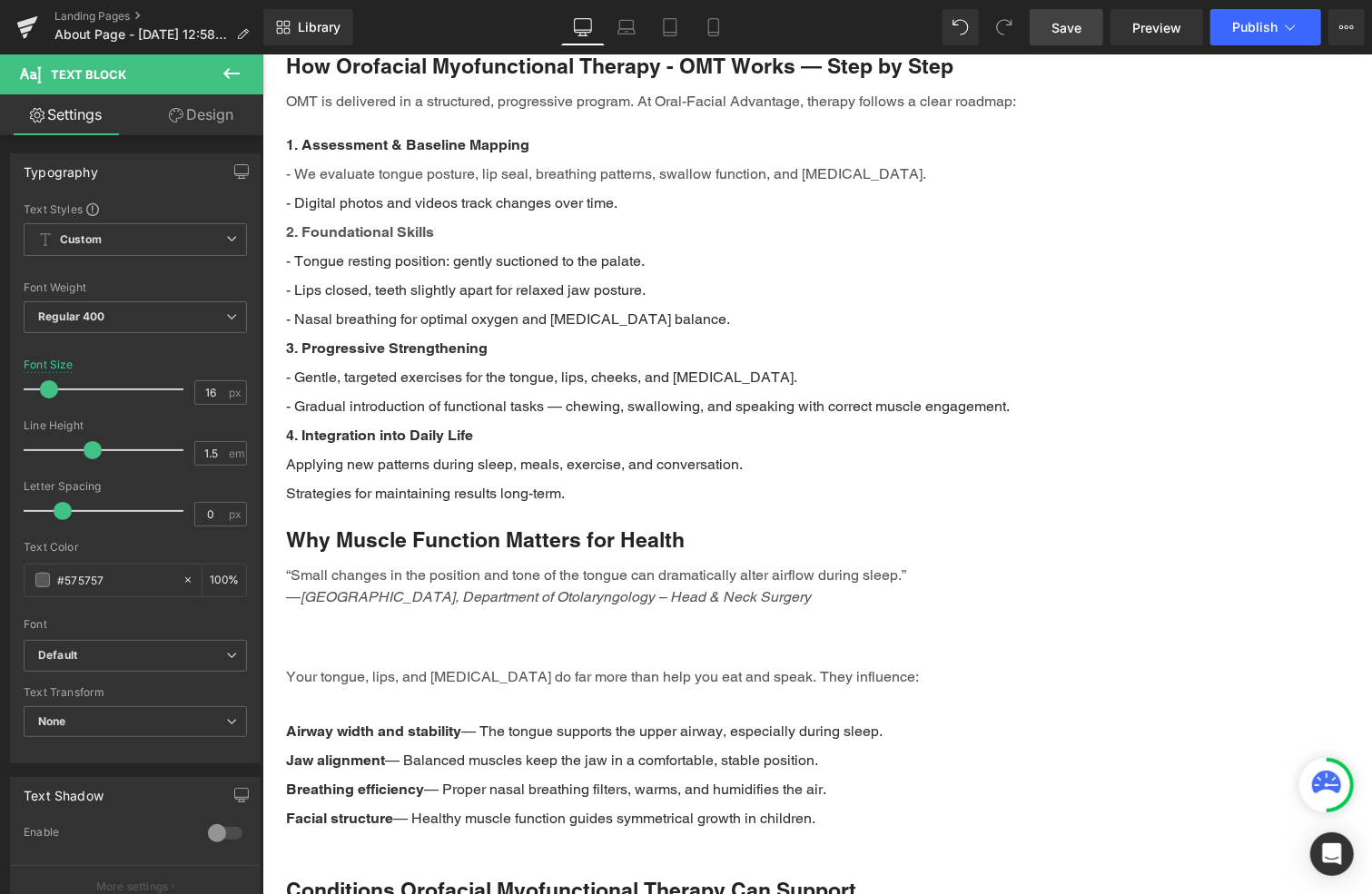
click at [209, 110] on link "Design" at bounding box center [201, 115] width 131 height 41
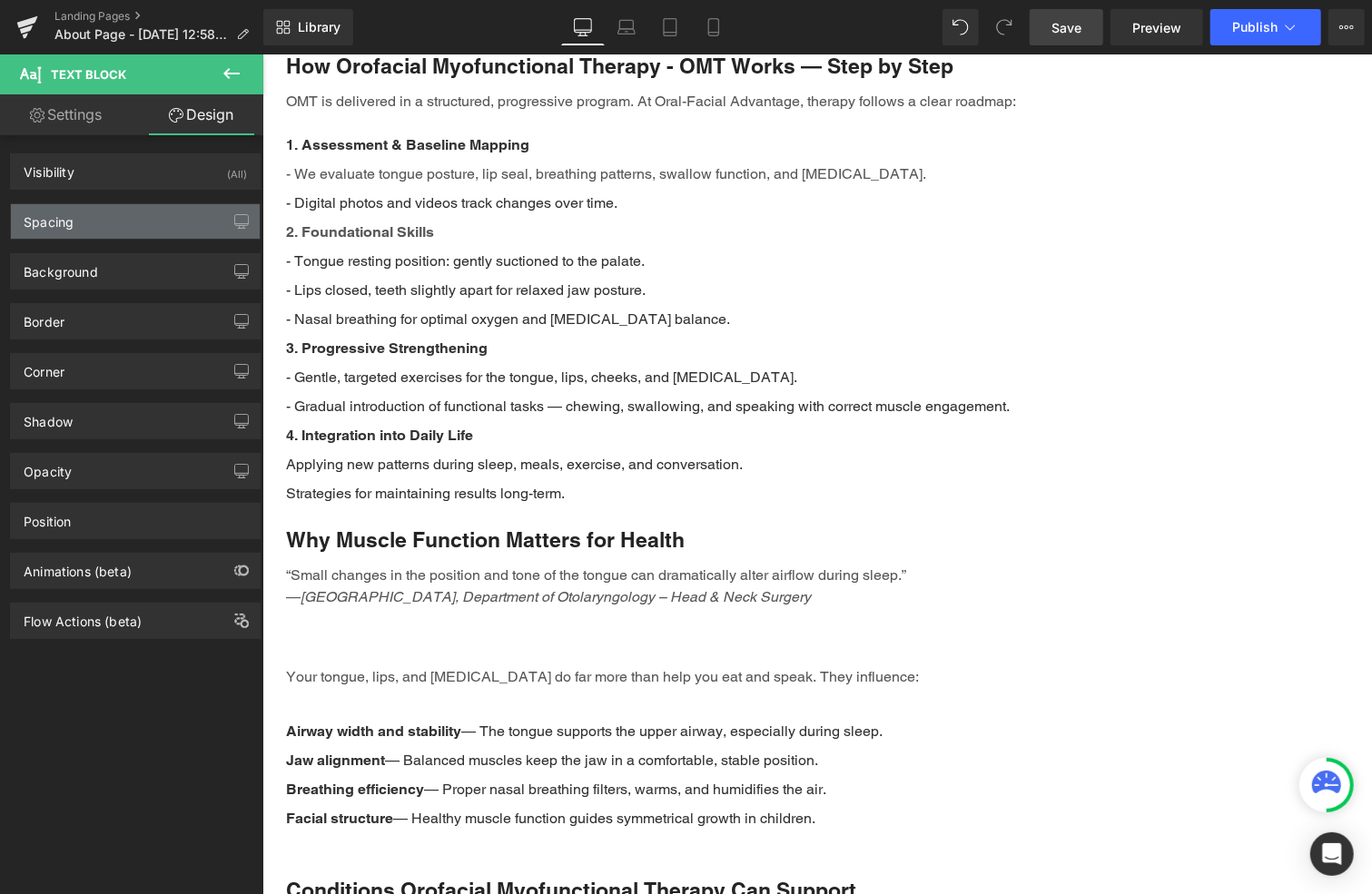
click at [110, 224] on div "Spacing" at bounding box center [135, 222] width 249 height 35
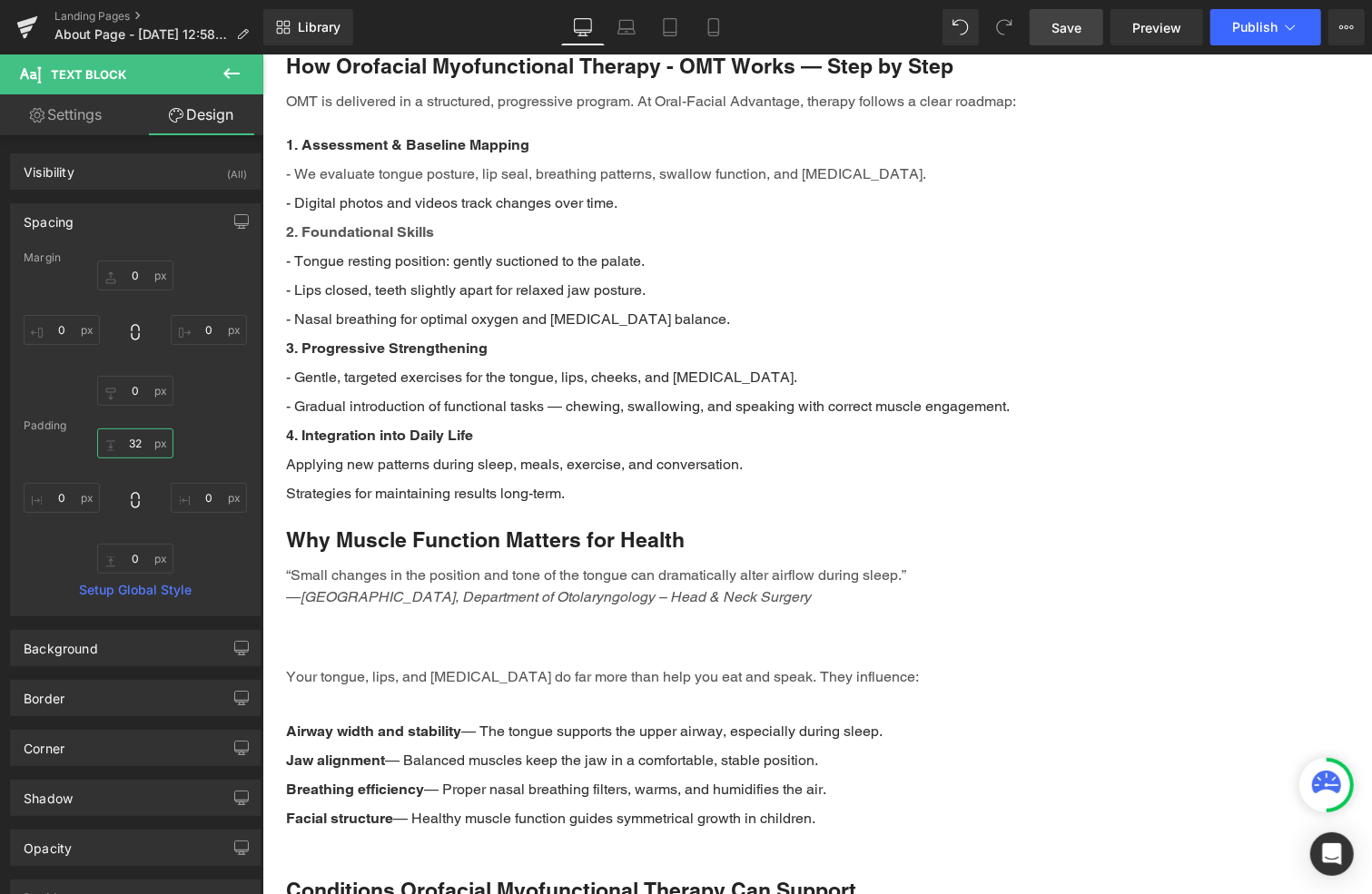
click at [142, 445] on input "32" at bounding box center [135, 443] width 76 height 30
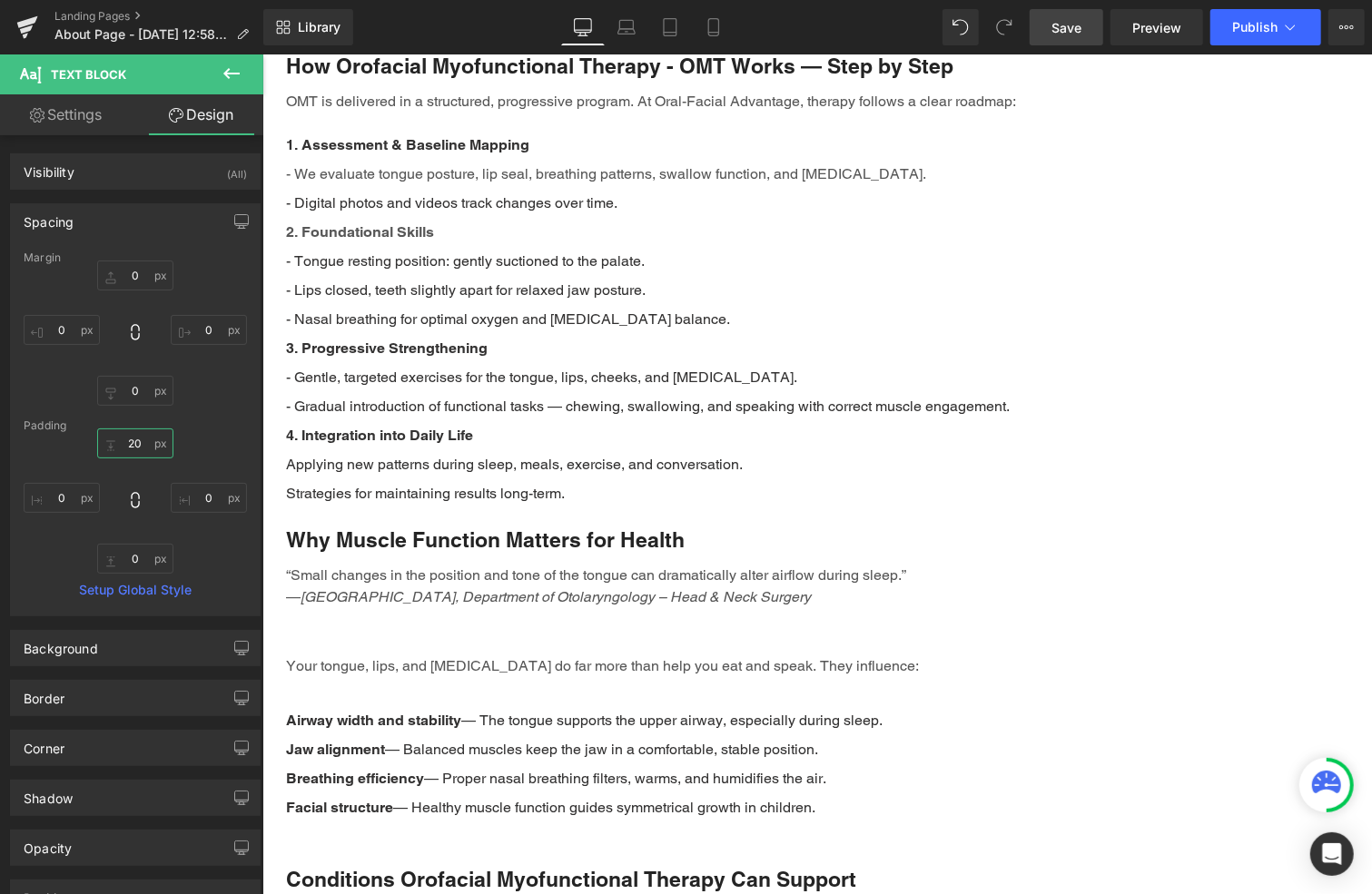
type input "2"
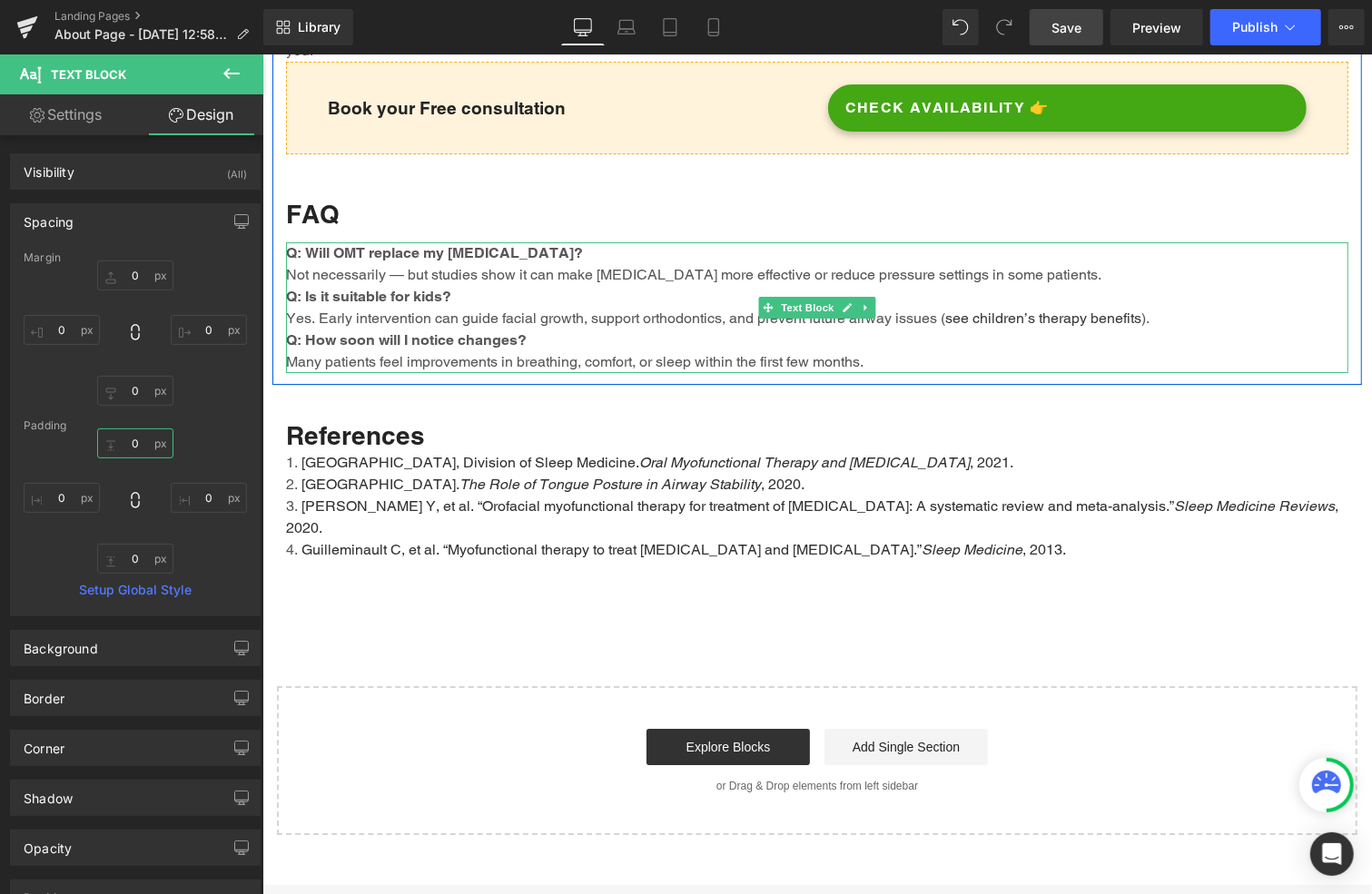
scroll to position [3790, 0]
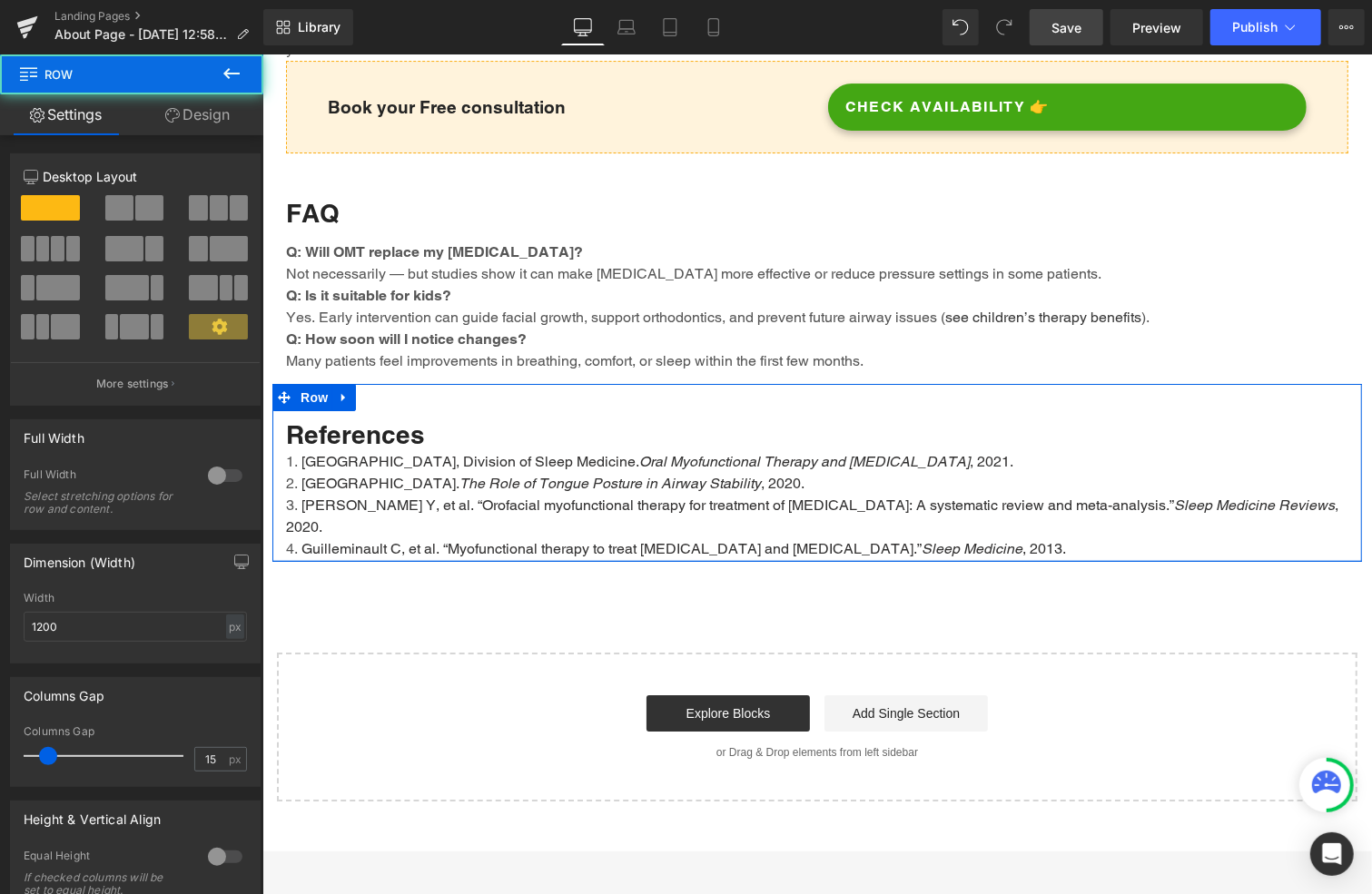
drag, startPoint x: 514, startPoint y: 537, endPoint x: 514, endPoint y: 504, distance: 33.0
click at [514, 504] on div "References Heading [GEOGRAPHIC_DATA], Division of Sleep Medicine. Oral Myofunct…" at bounding box center [815, 472] width 1089 height 177
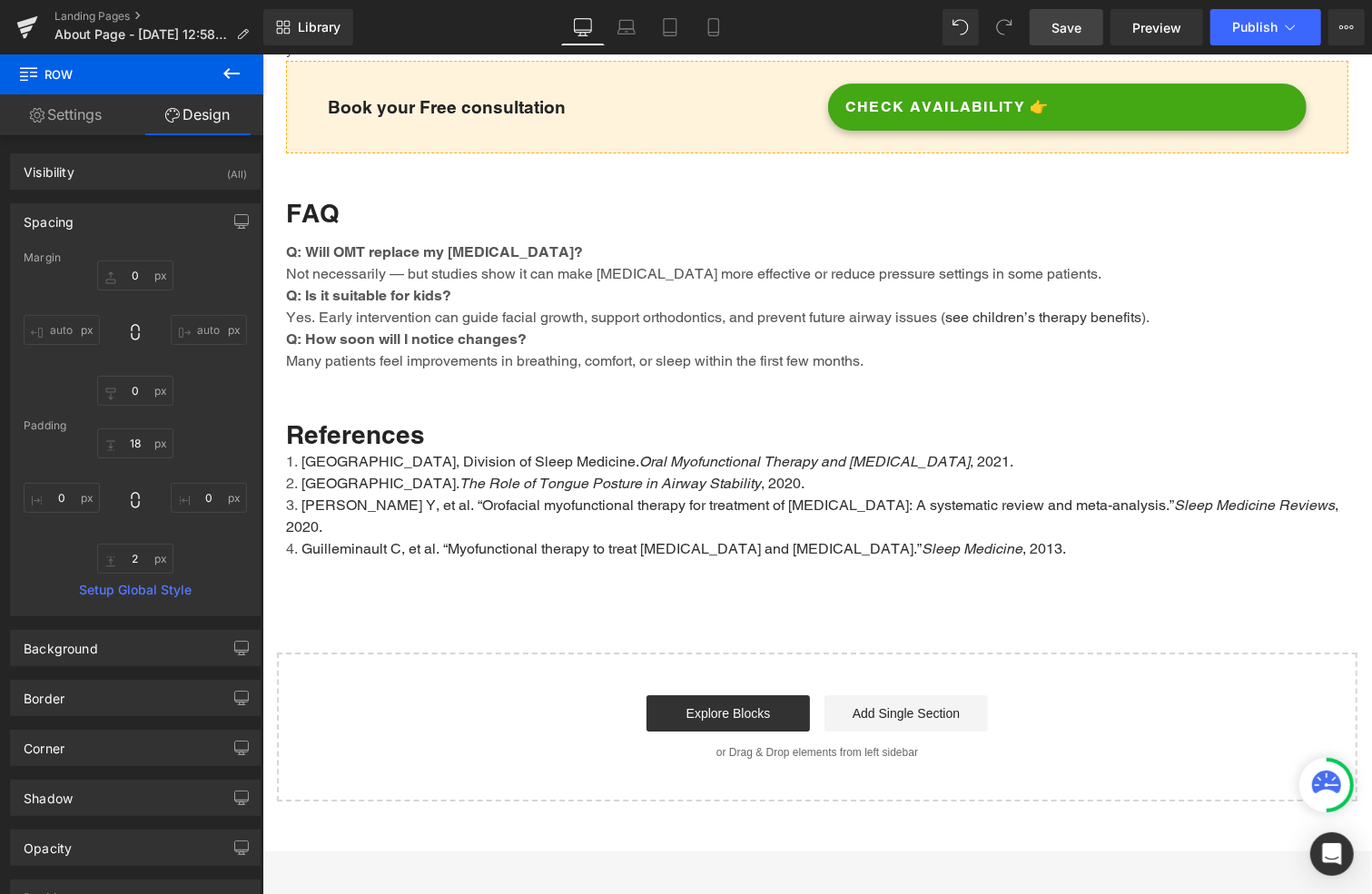
click at [1063, 21] on span "Save" at bounding box center [1066, 28] width 30 height 19
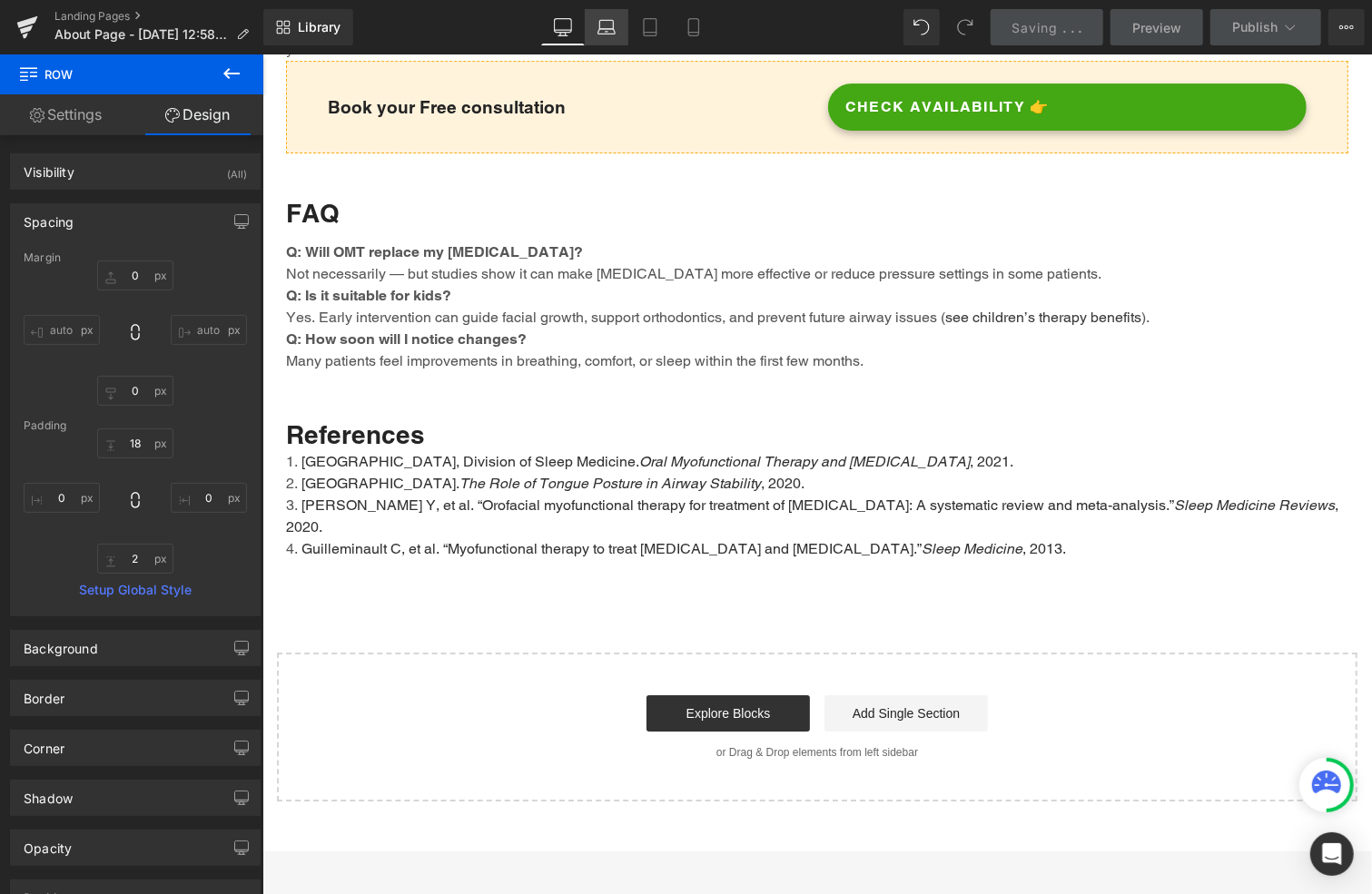
click at [614, 24] on link "Laptop" at bounding box center [606, 27] width 43 height 37
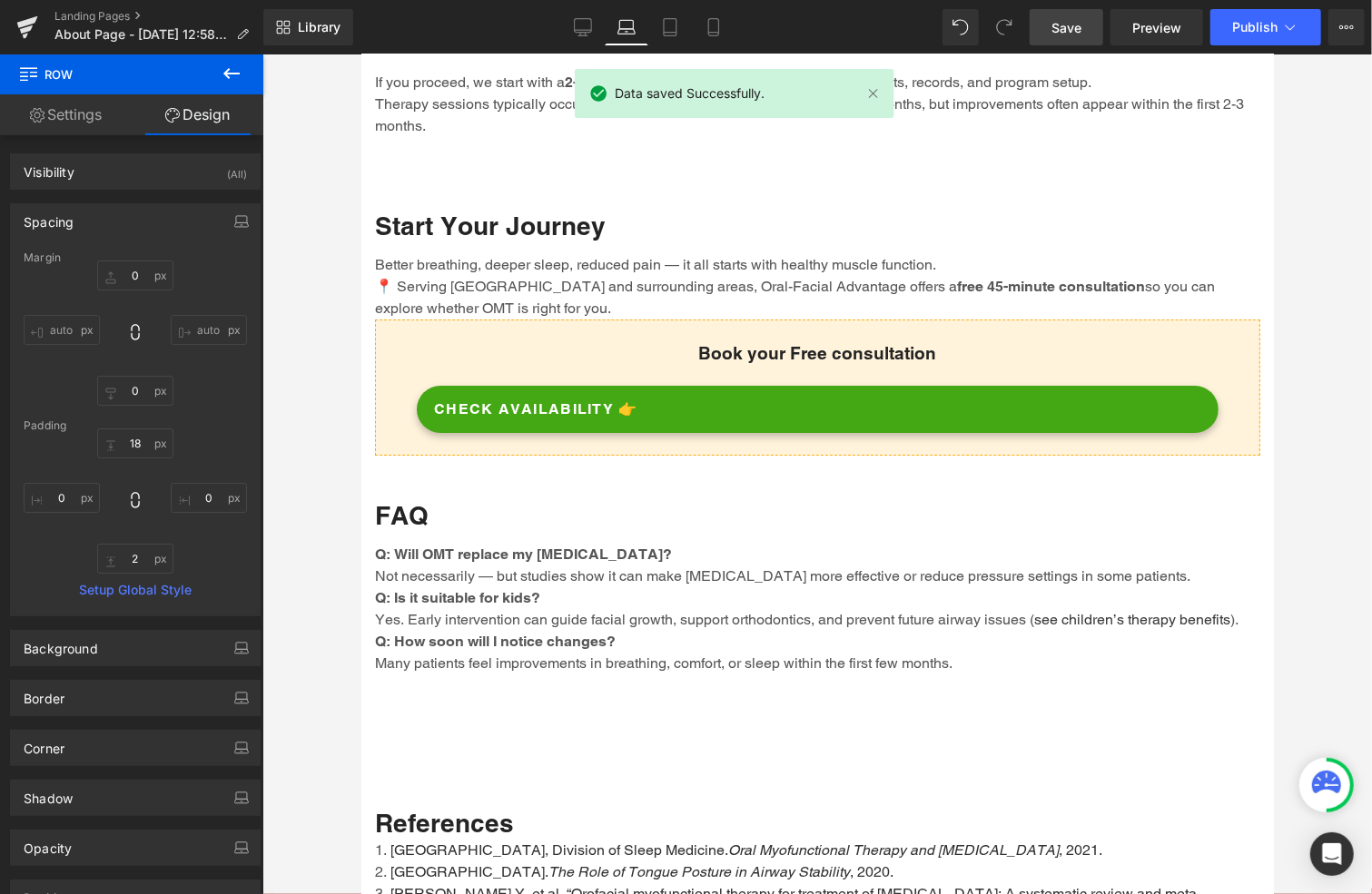
scroll to position [4205, 0]
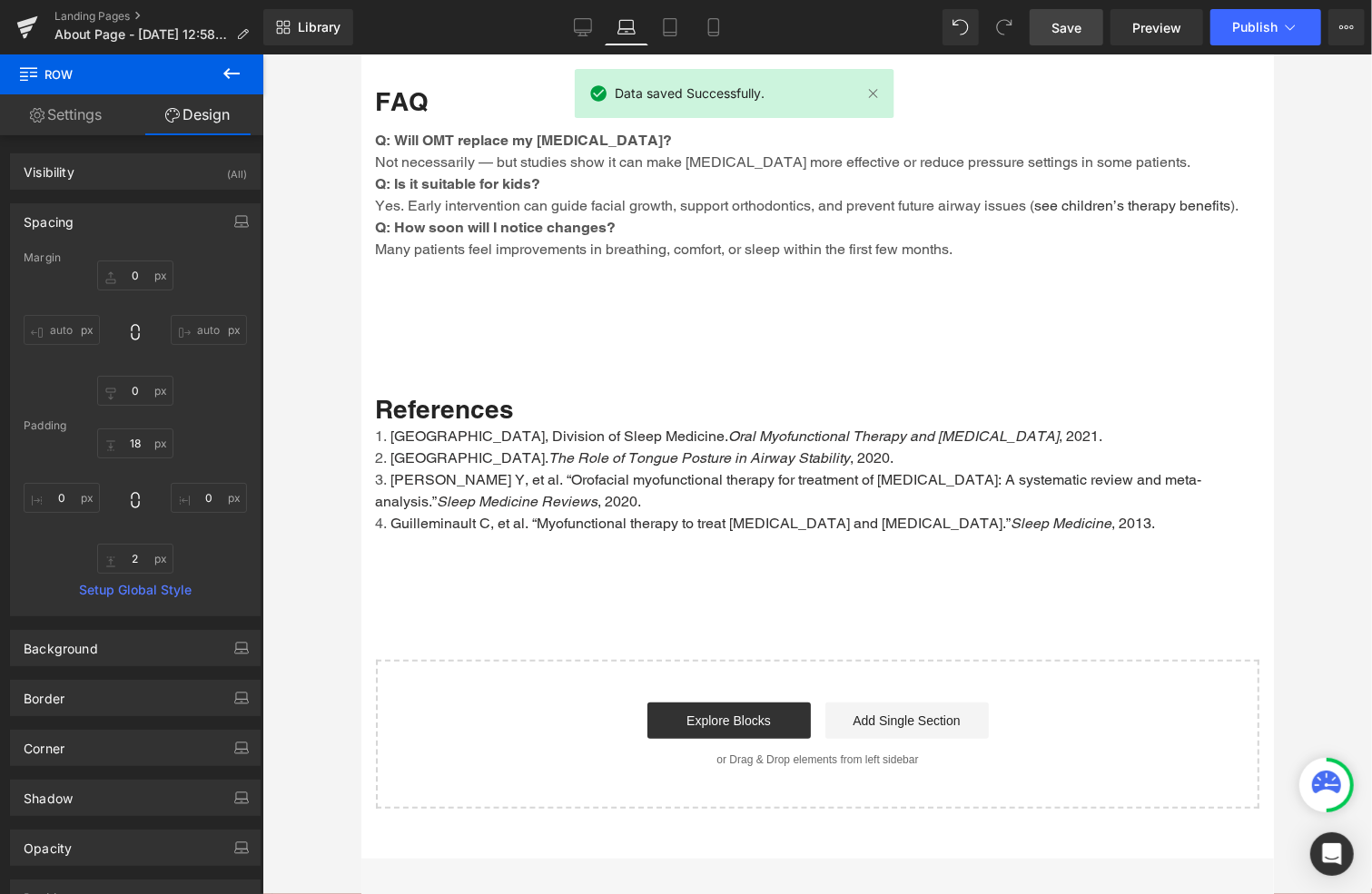
type input "0"
type input "18"
type input "0"
type input "38"
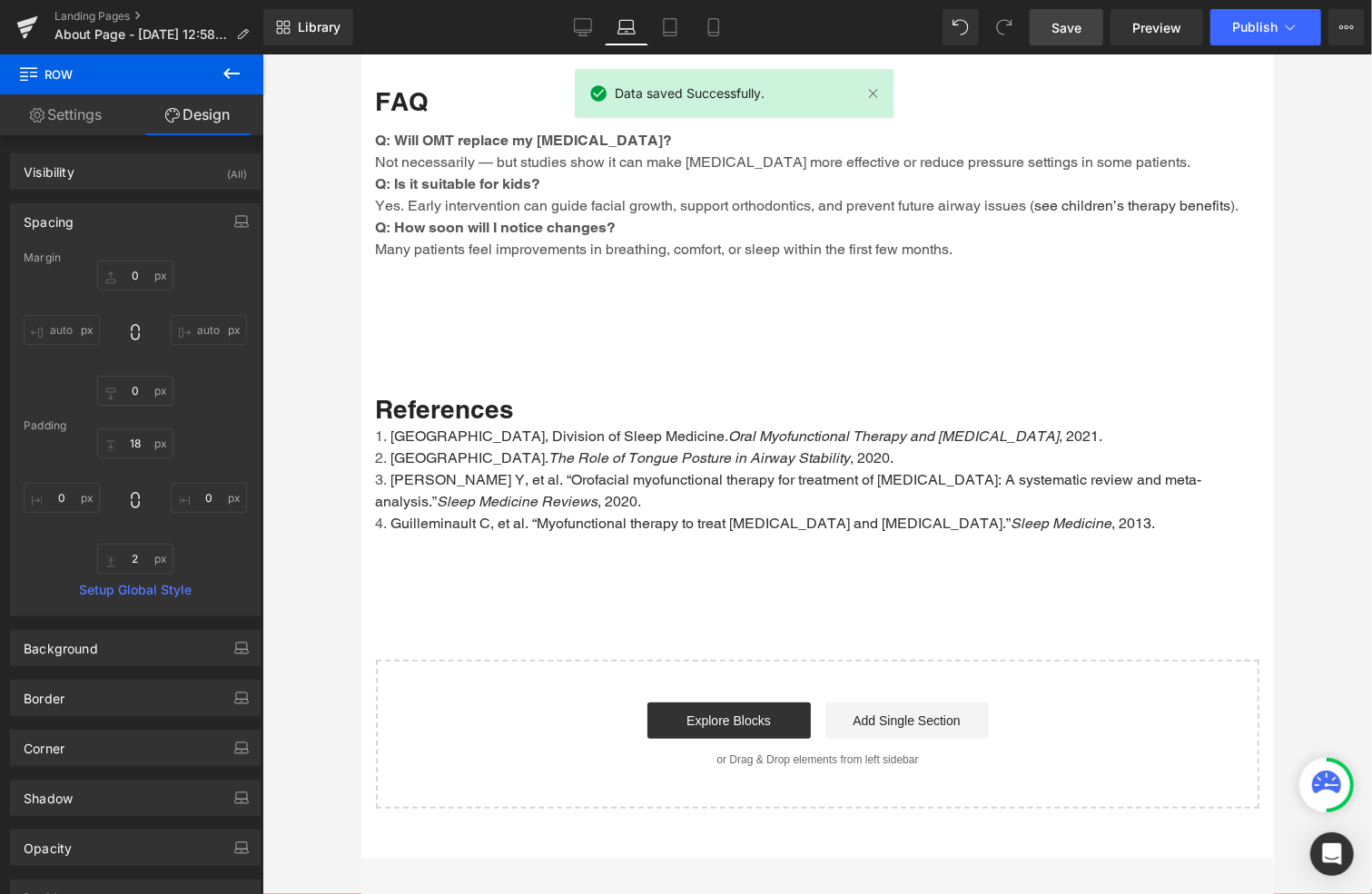
type input "0"
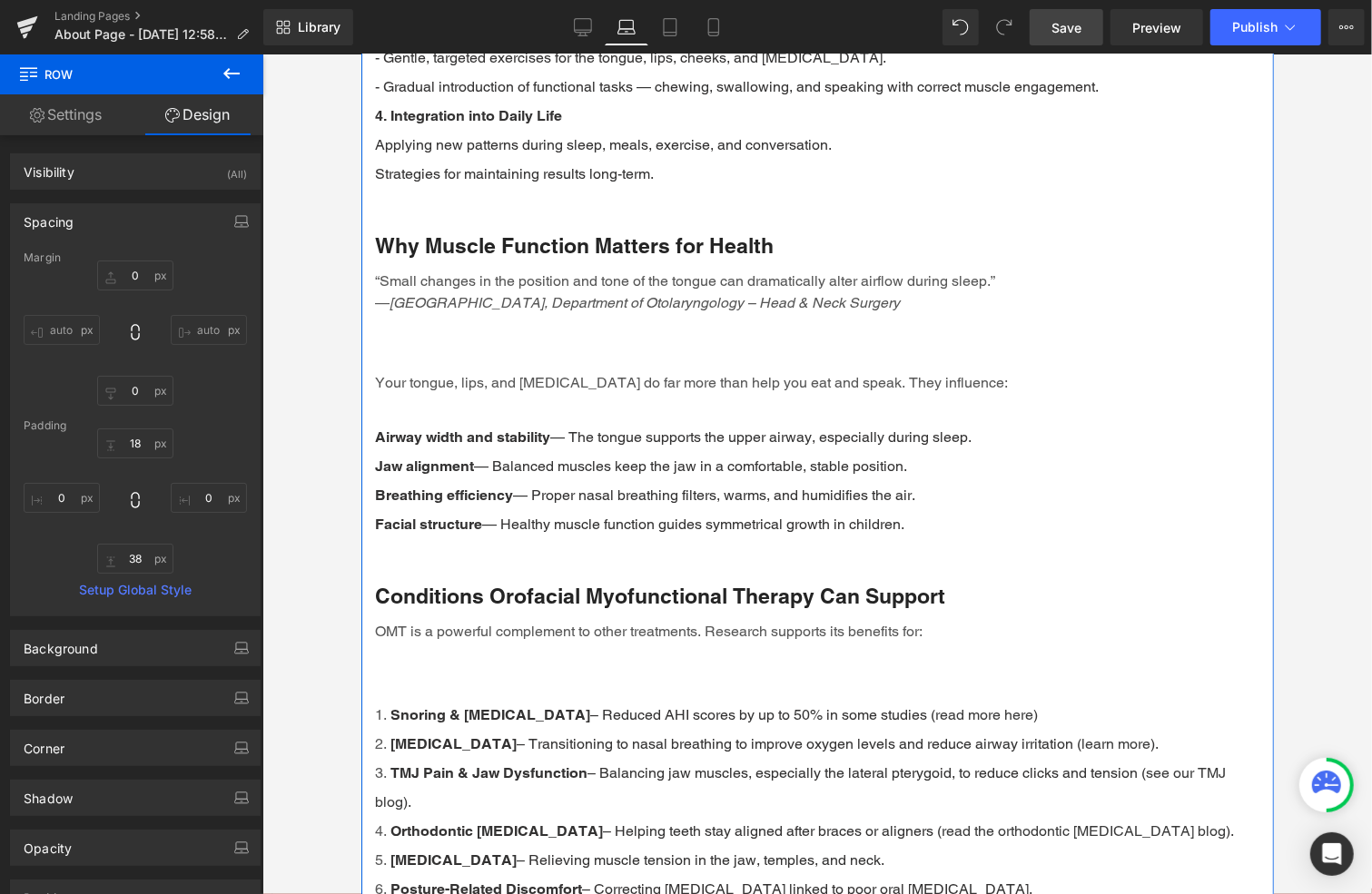
scroll to position [2723, 0]
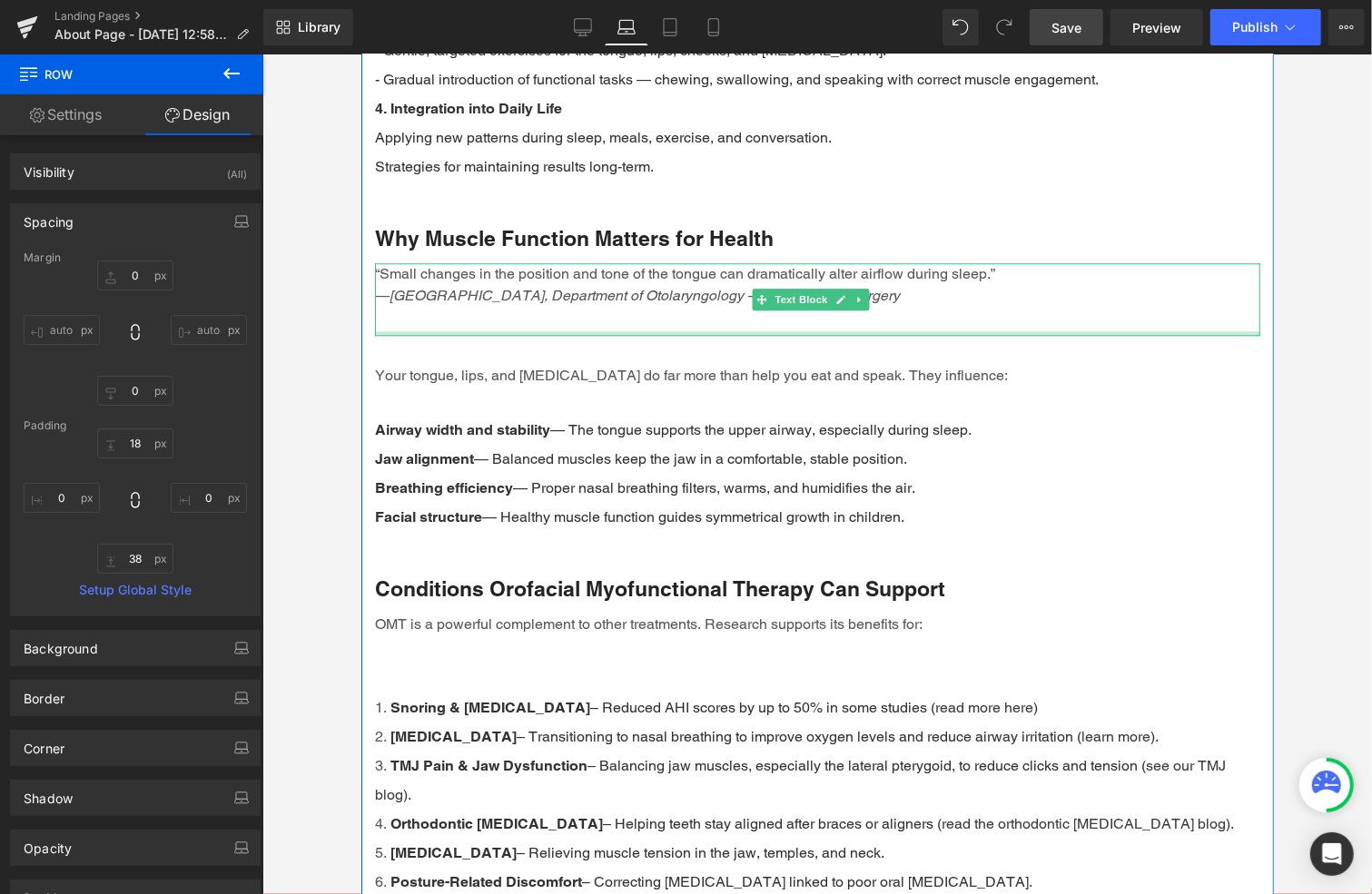
click at [491, 322] on div "“Small changes in the position and tone of the tongue can dramatically alter ai…" at bounding box center [817, 298] width 886 height 72
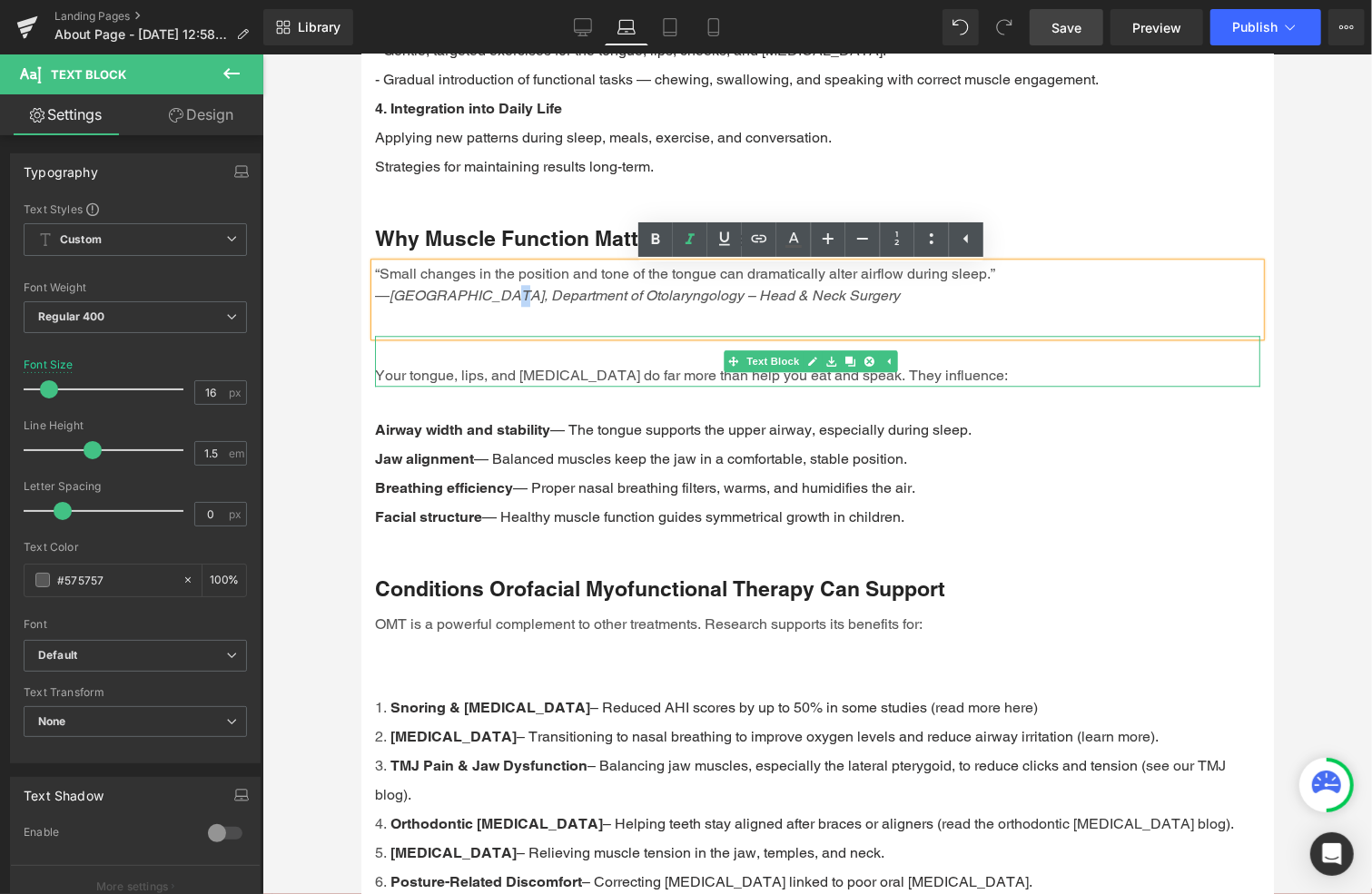
click at [485, 363] on div "Your tongue, lips, and [MEDICAL_DATA] do far more than help you eat and speak. …" at bounding box center [817, 360] width 886 height 51
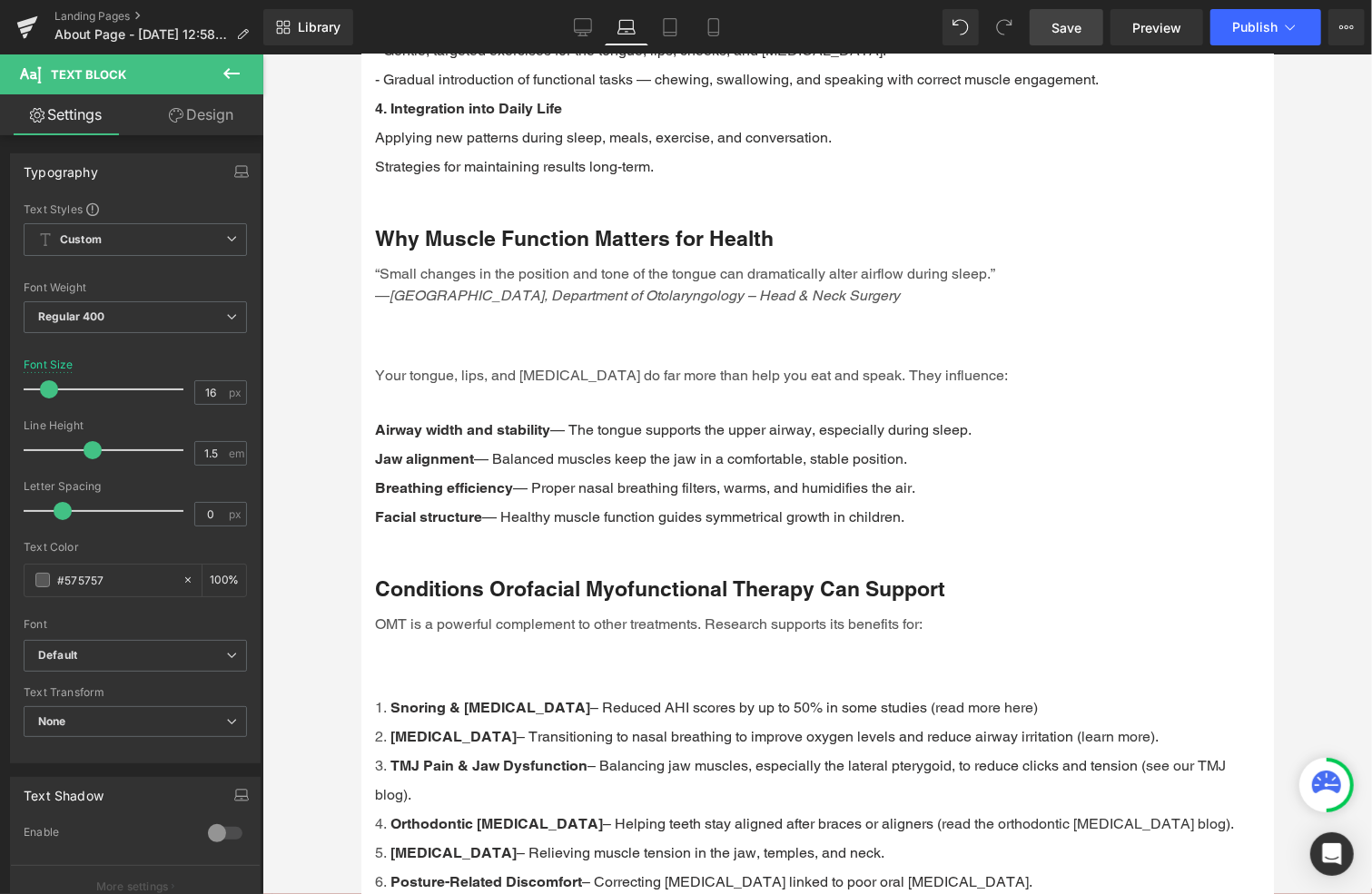
click at [220, 115] on link "Design" at bounding box center [201, 115] width 131 height 41
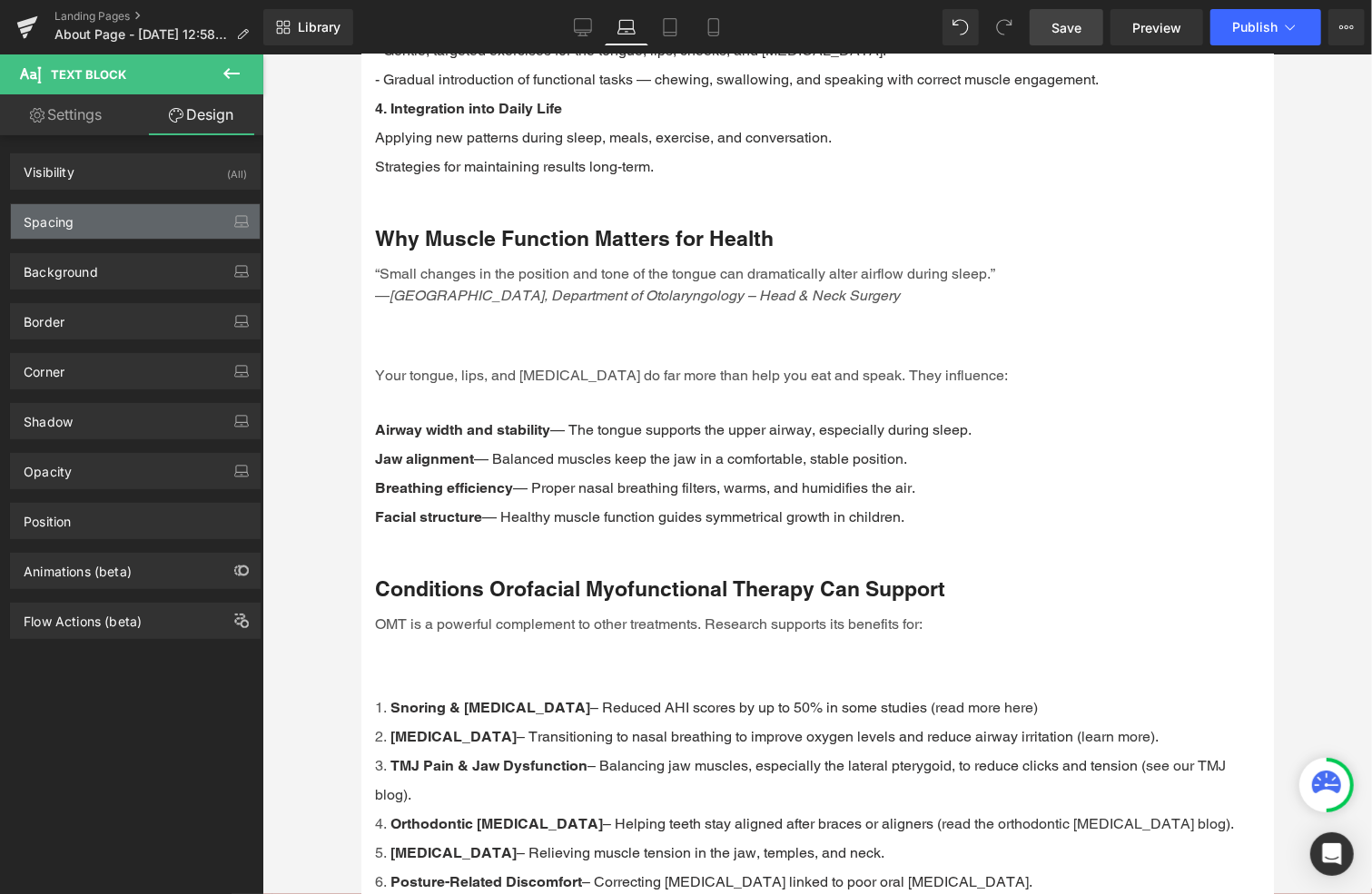
click at [89, 224] on div "Spacing" at bounding box center [135, 222] width 249 height 35
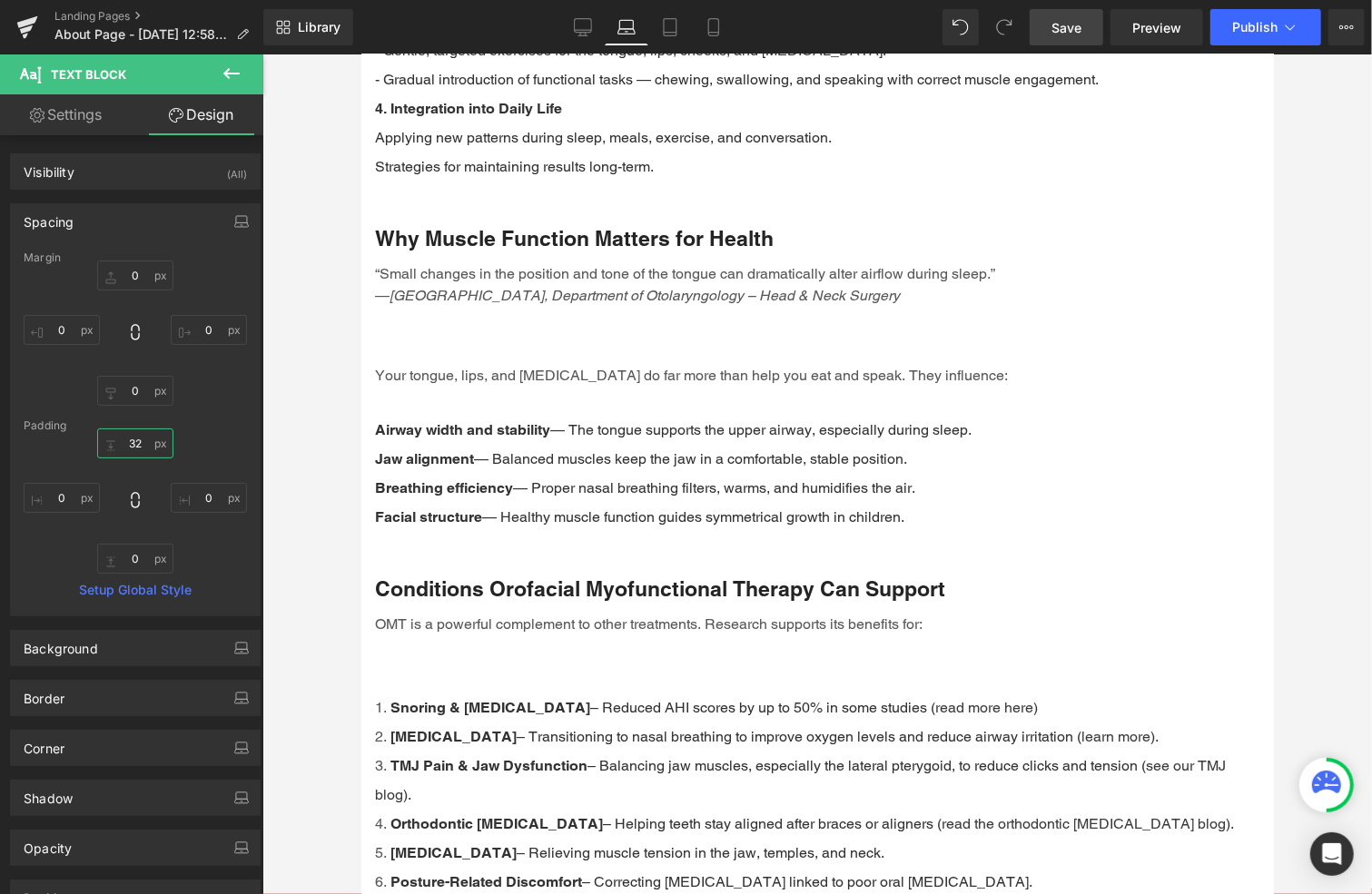
click at [138, 444] on input "32" at bounding box center [135, 443] width 76 height 30
type input "0"
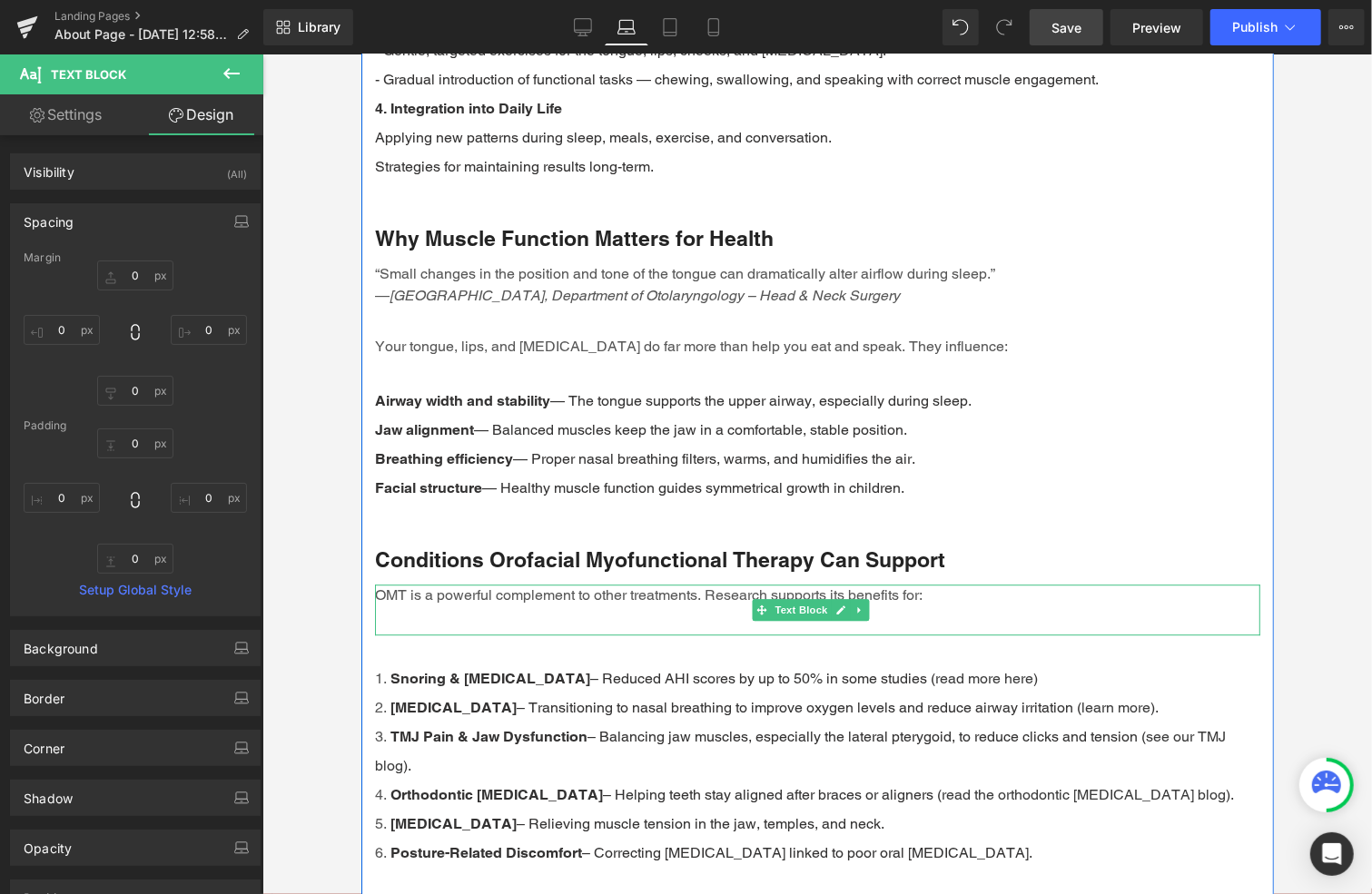
click at [533, 618] on div "OMT is a powerful complement to other treatments. Research supports its benefit…" at bounding box center [817, 609] width 886 height 51
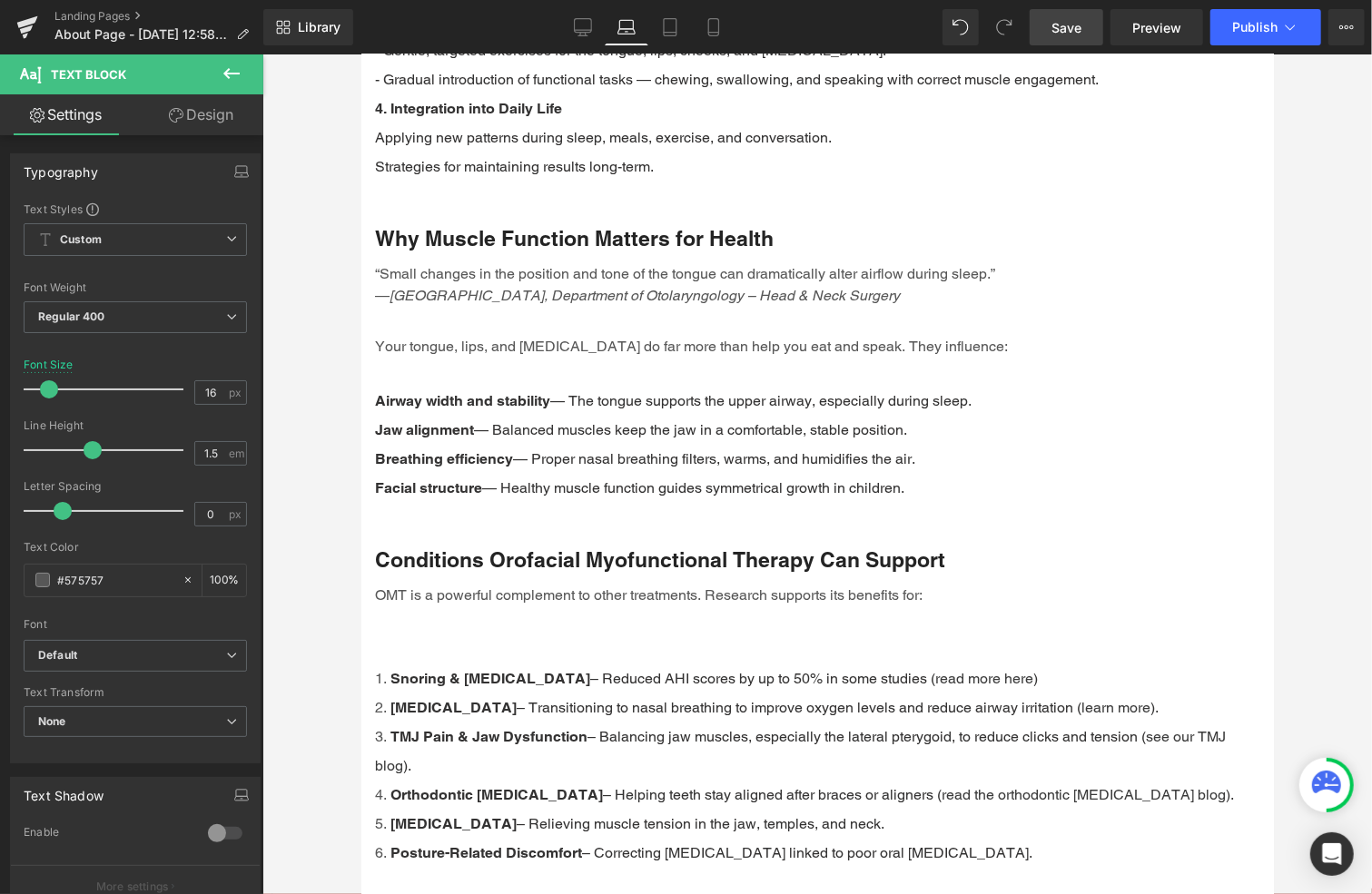
click at [222, 110] on link "Design" at bounding box center [201, 115] width 131 height 41
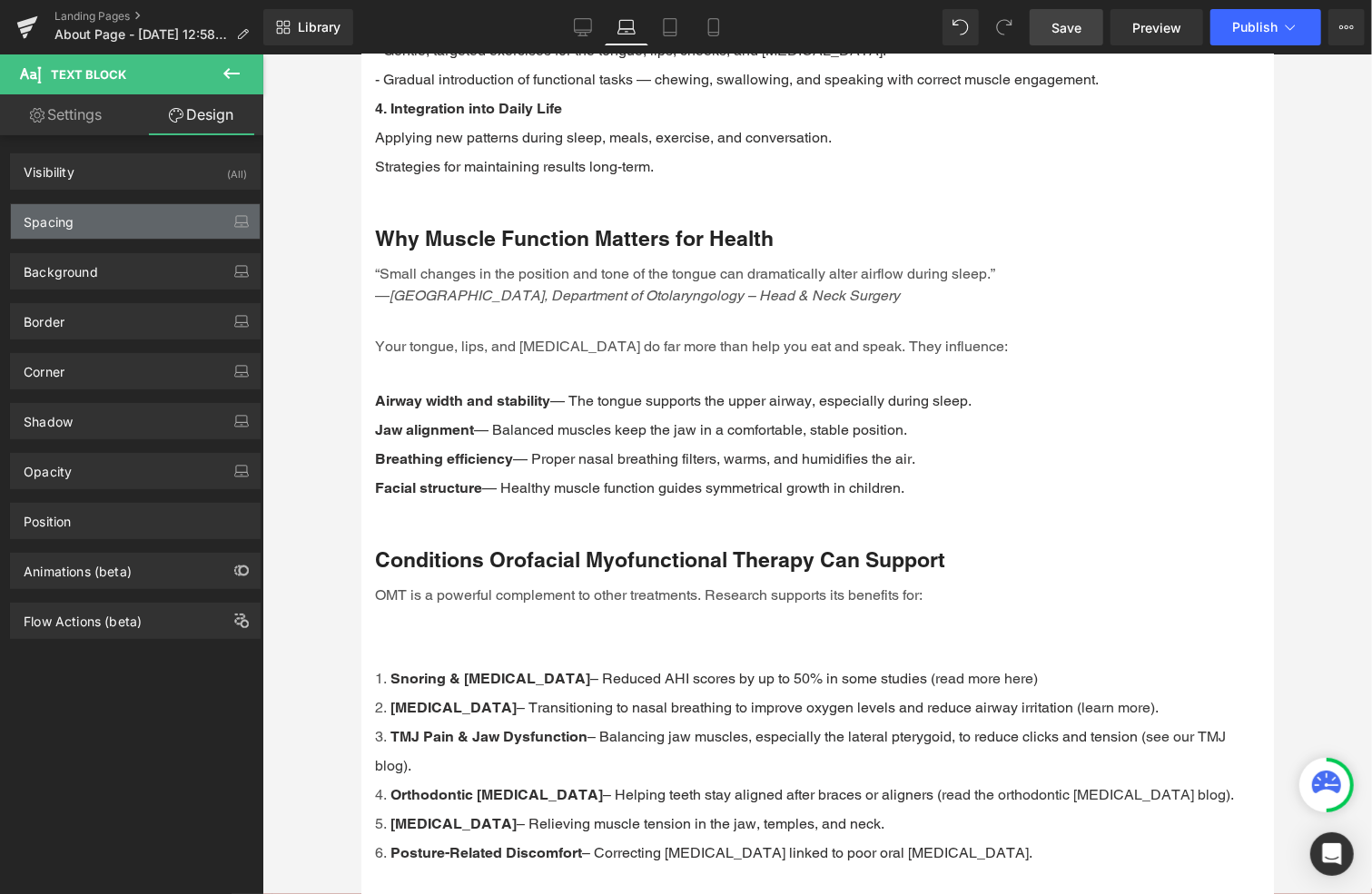
click at [100, 213] on div "Spacing" at bounding box center [135, 222] width 249 height 35
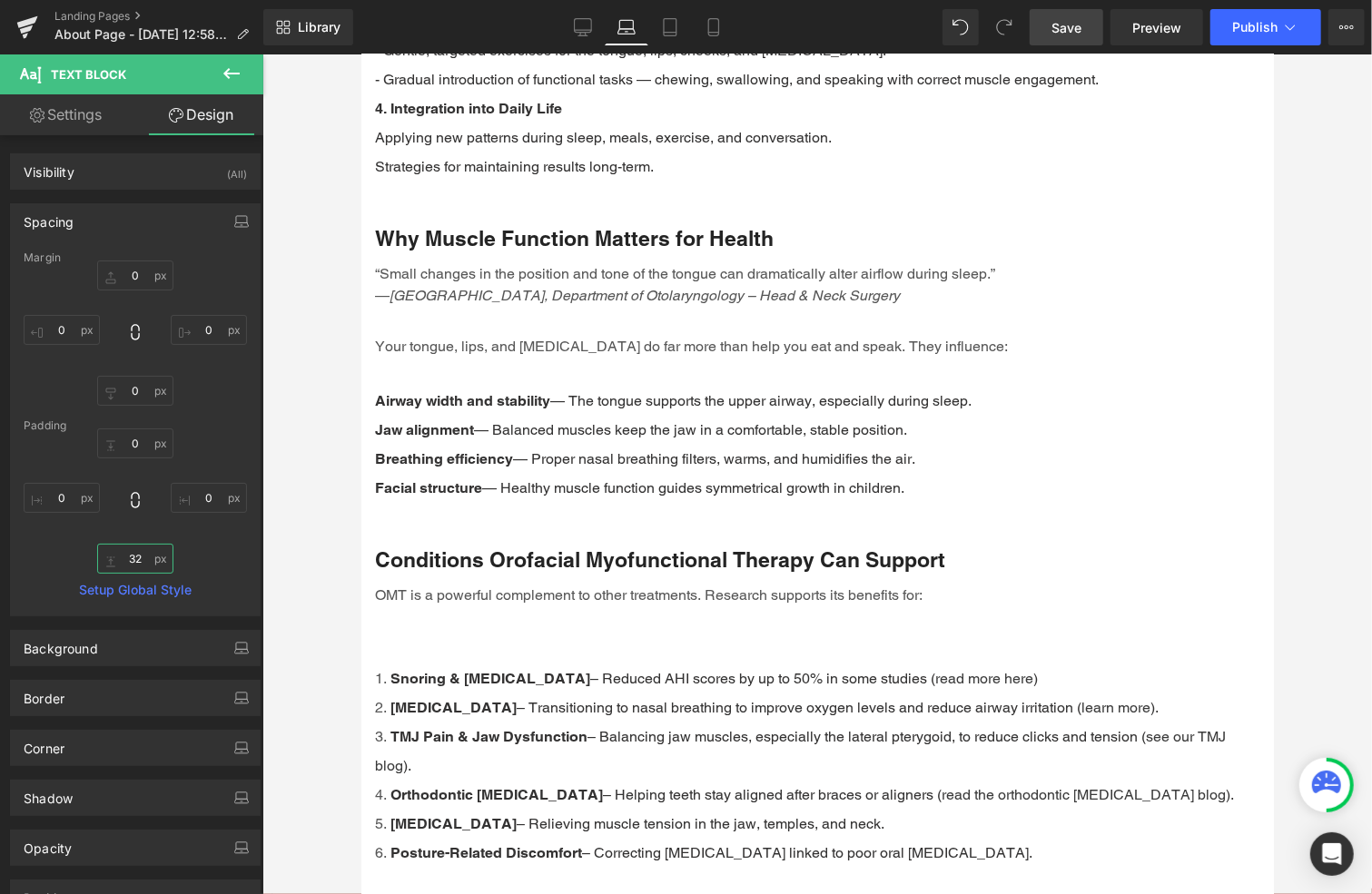
click at [139, 553] on input "32" at bounding box center [135, 558] width 76 height 30
click at [139, 555] on input "32" at bounding box center [135, 558] width 76 height 30
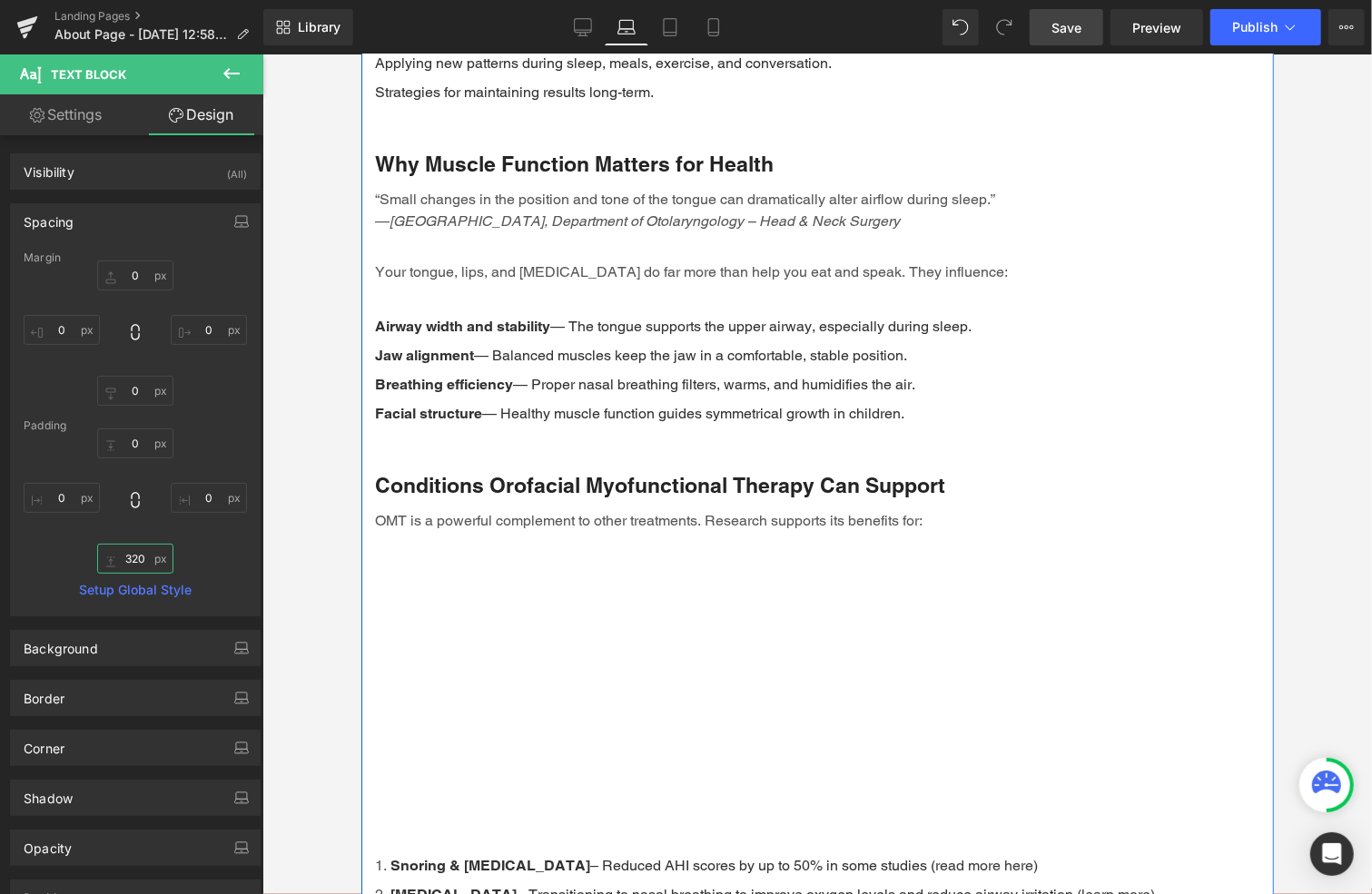
scroll to position [2541, 0]
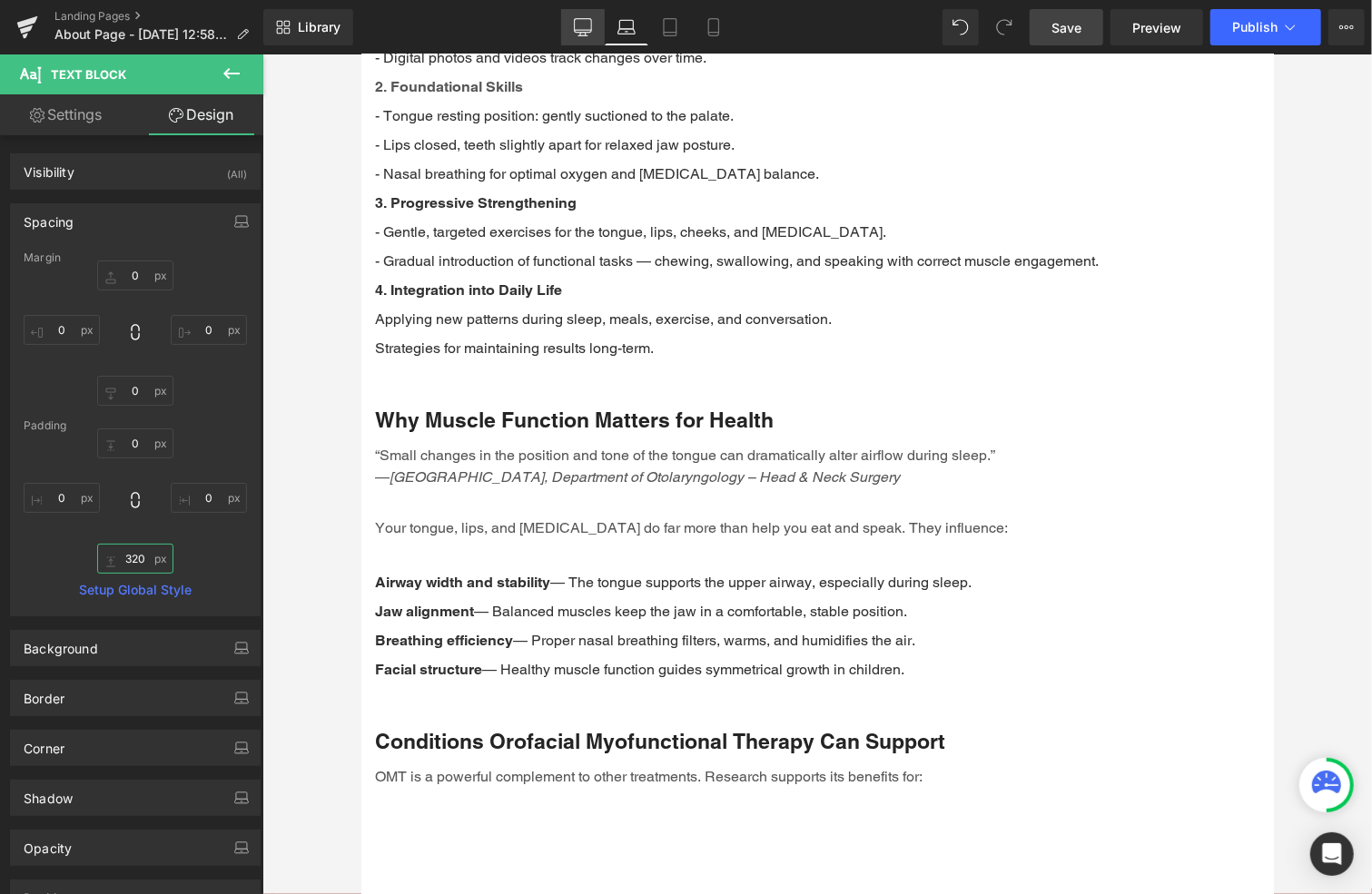
type input "320"
click at [585, 25] on icon at bounding box center [583, 27] width 18 height 18
type input "0"
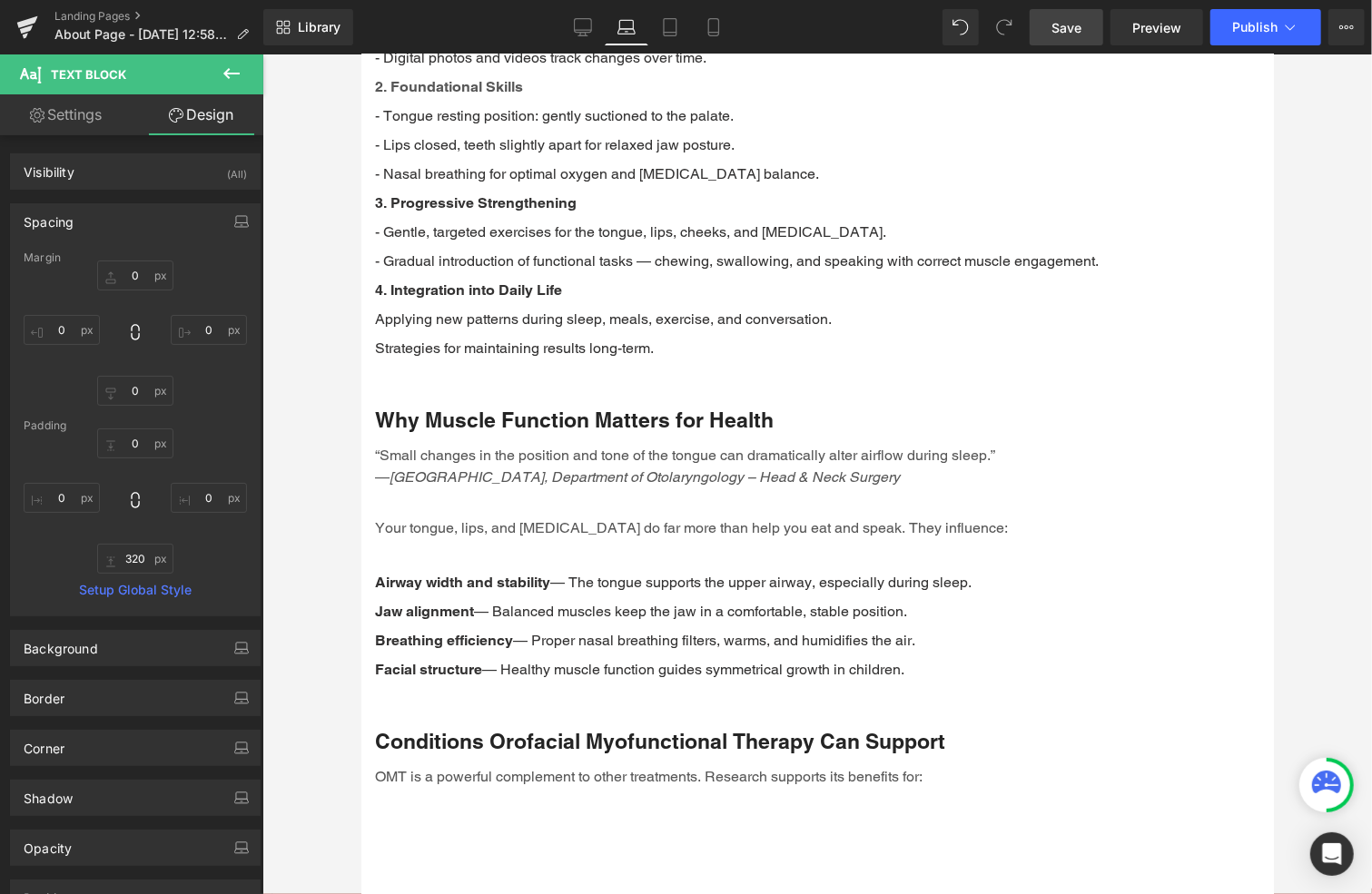
type input "0"
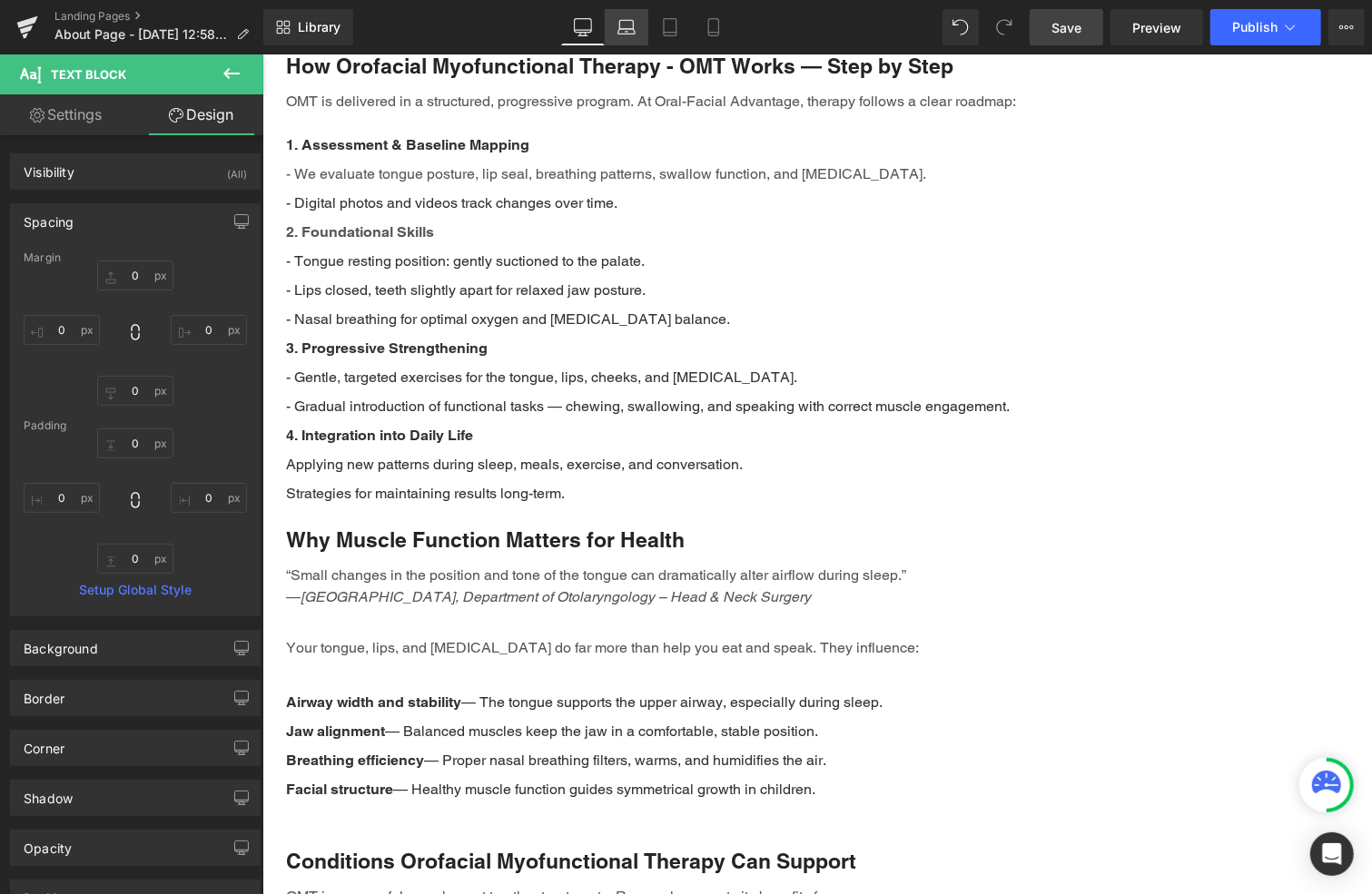
click at [632, 24] on icon at bounding box center [626, 27] width 18 height 18
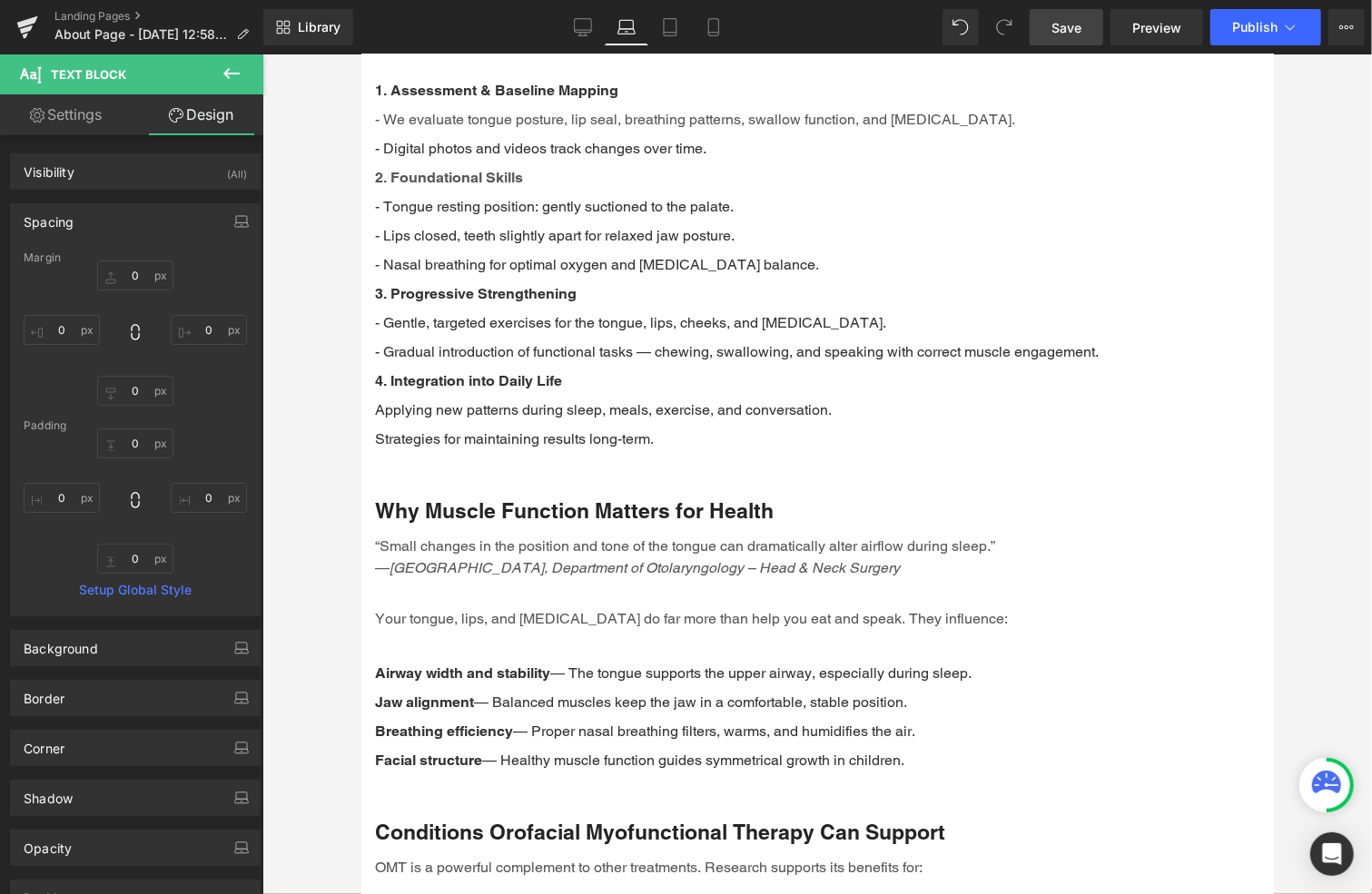
type input "0"
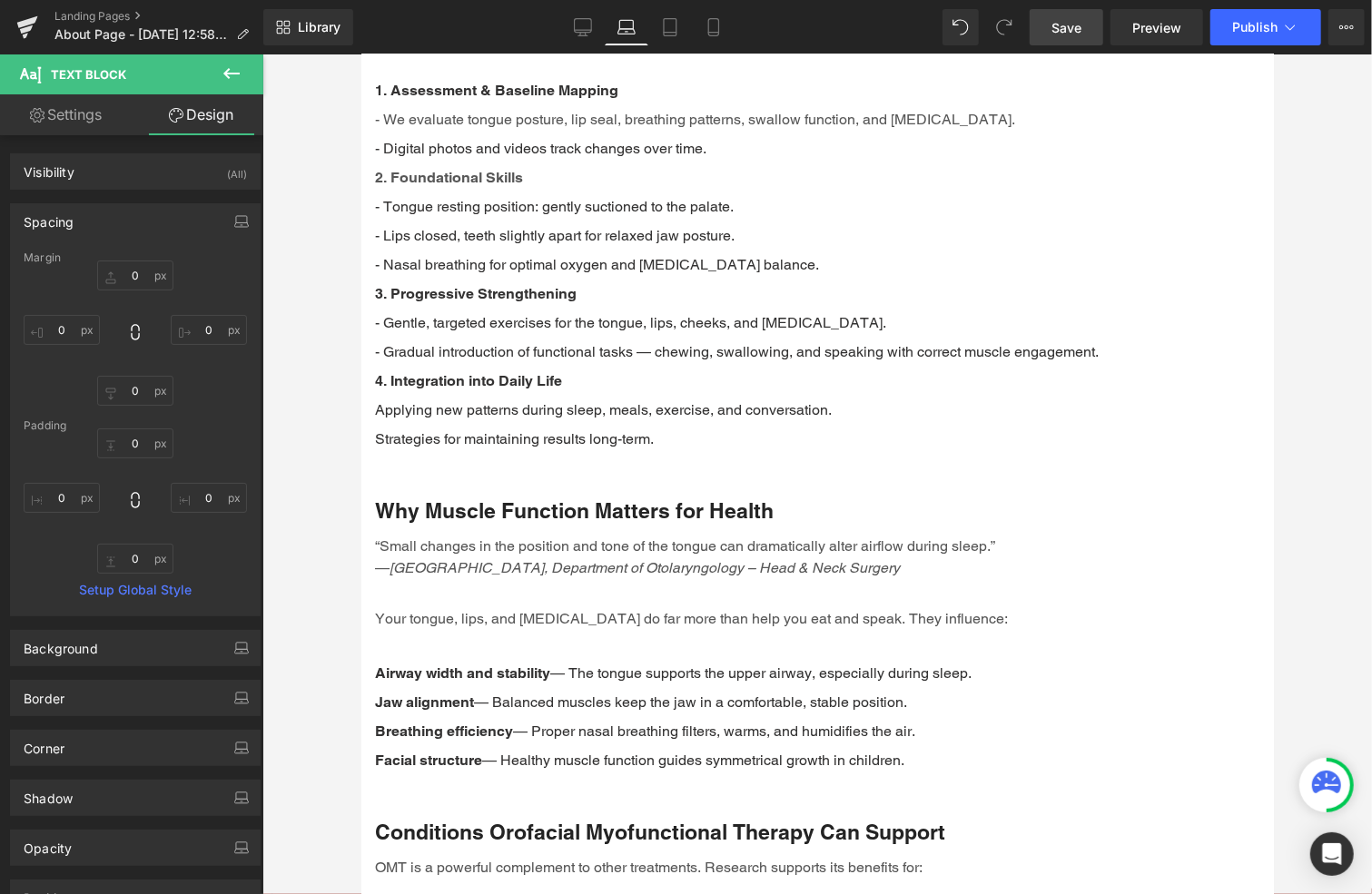
type input "0"
type input "320"
type input "0"
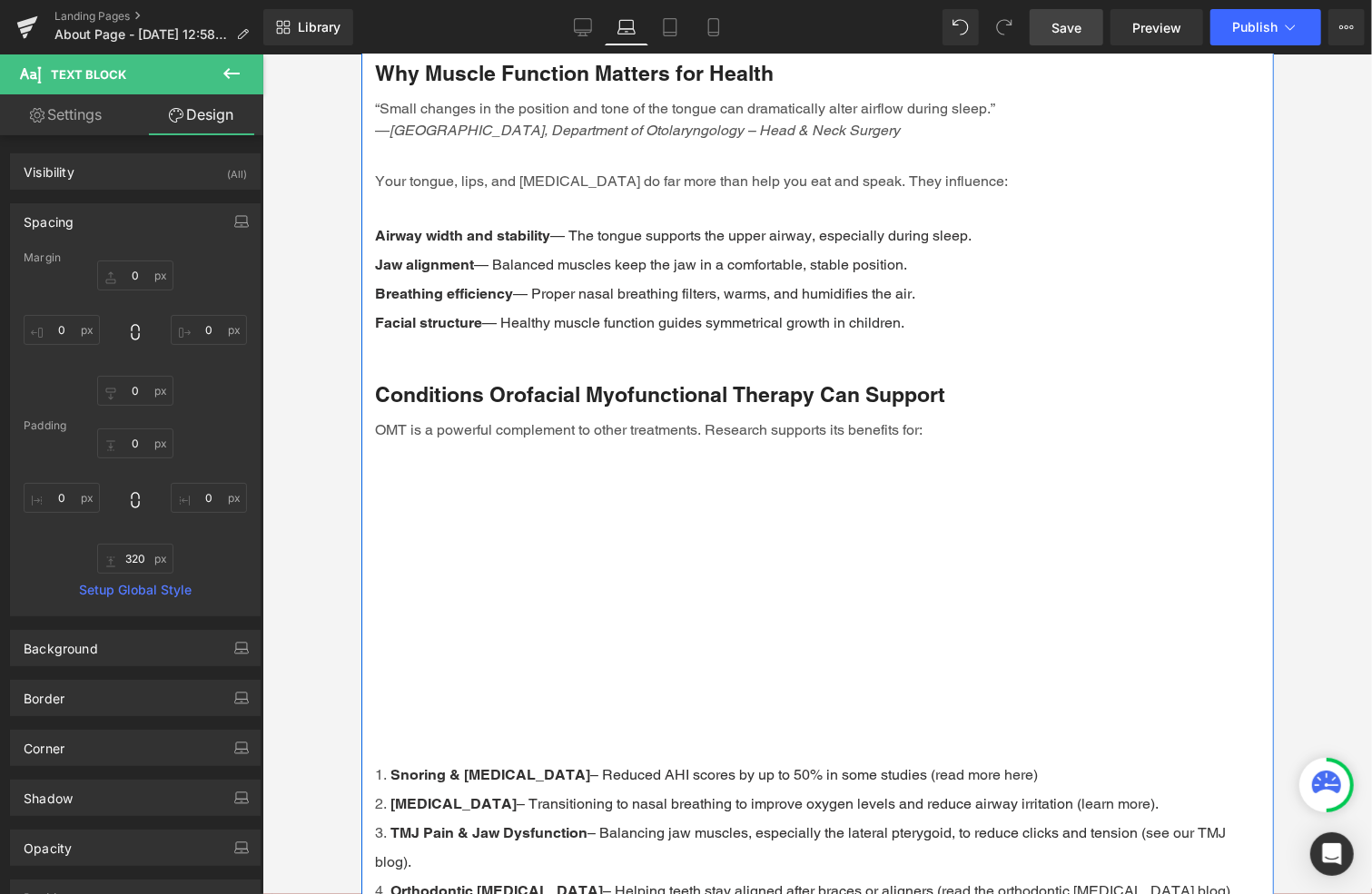
scroll to position [2995, 0]
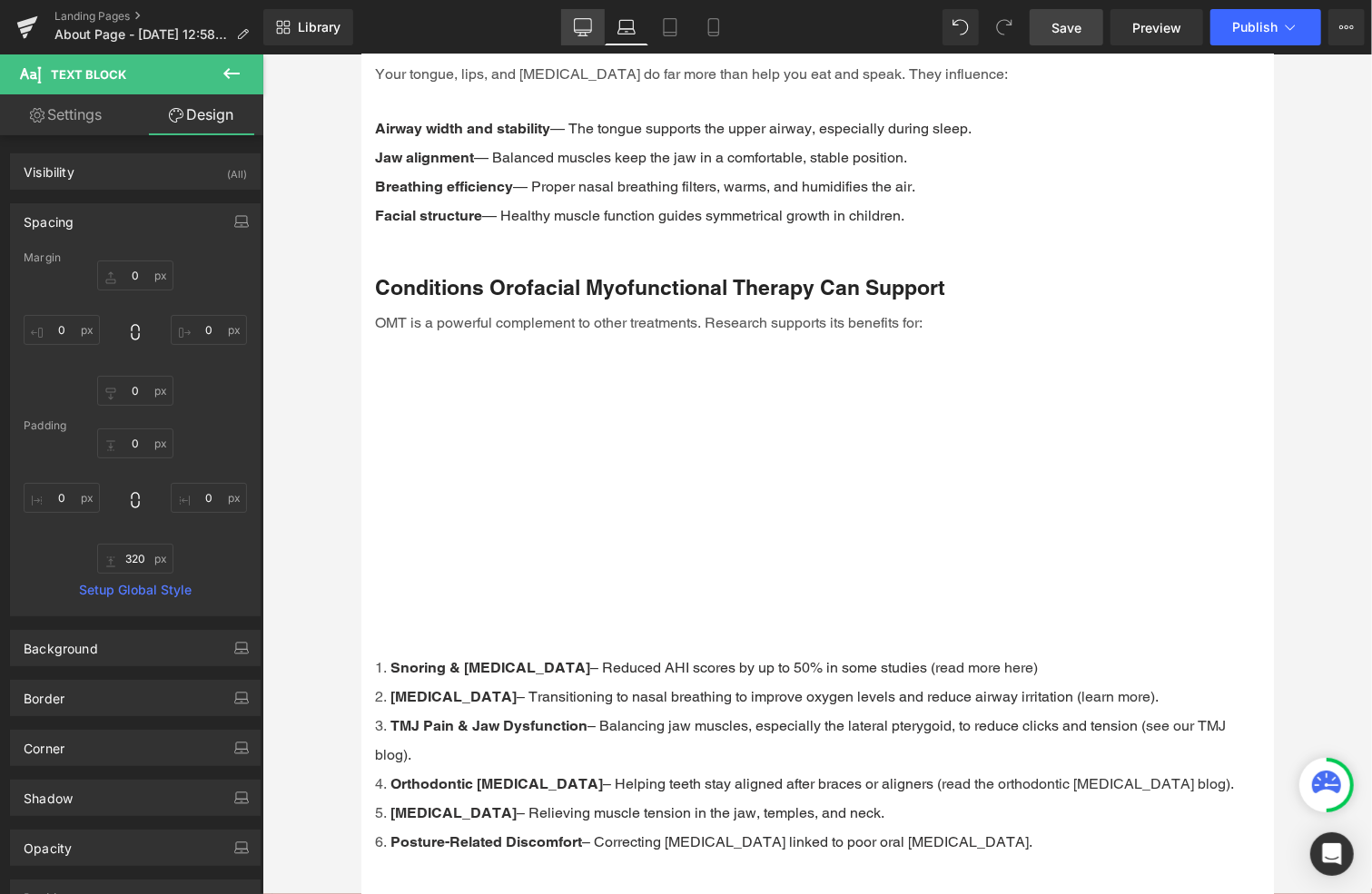
click at [583, 25] on icon at bounding box center [583, 27] width 18 height 18
type input "0"
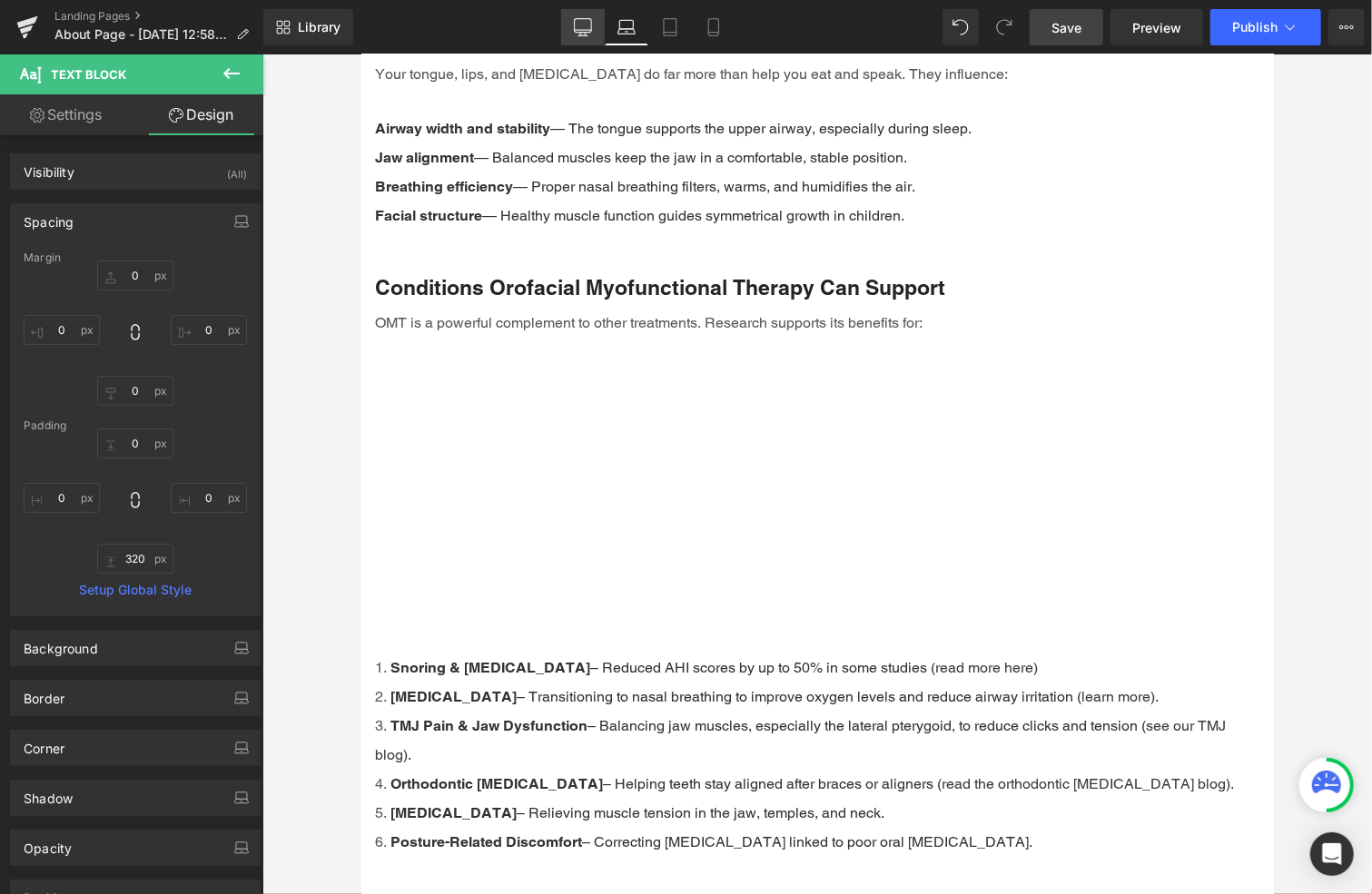
type input "0"
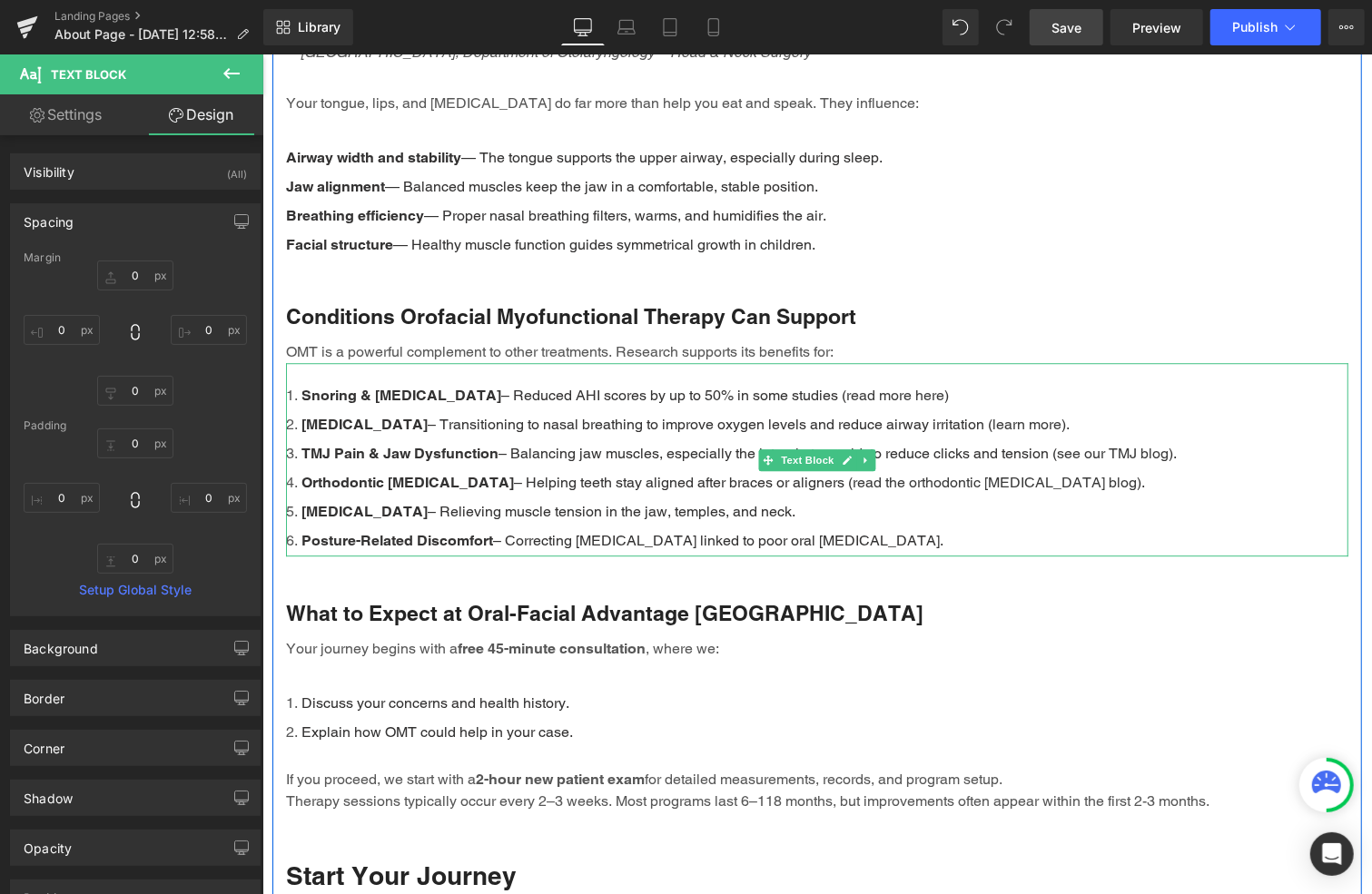
click at [661, 415] on span "– Transitioning to nasal breathing to improve oxygen levels and reduce airway i…" at bounding box center [708, 423] width 564 height 17
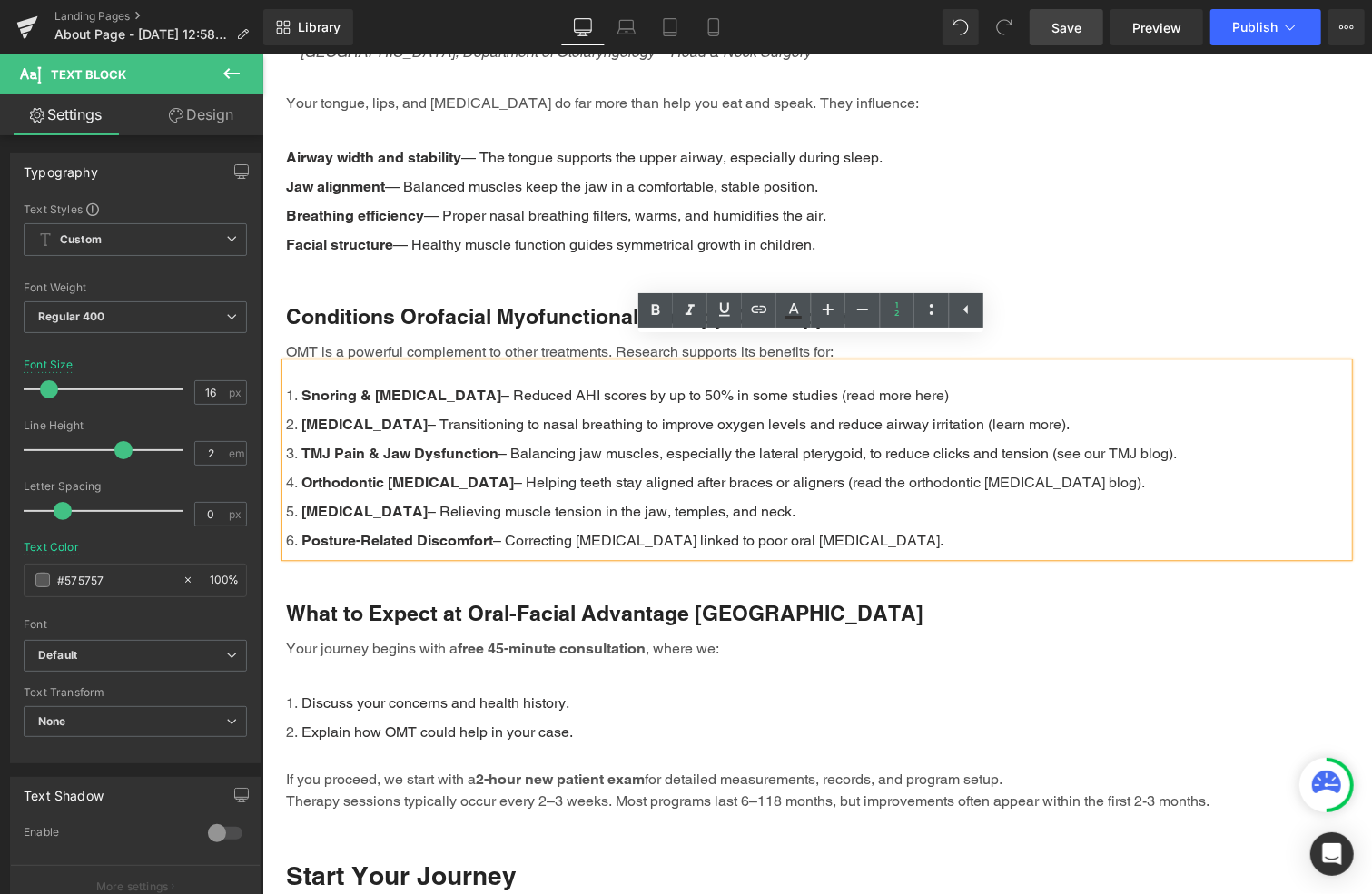
drag, startPoint x: 667, startPoint y: 516, endPoint x: 264, endPoint y: 378, distance: 426.0
copy ol "Snoring & [MEDICAL_DATA] – Reduced AHI scores by up to 50% in some studies ( re…"
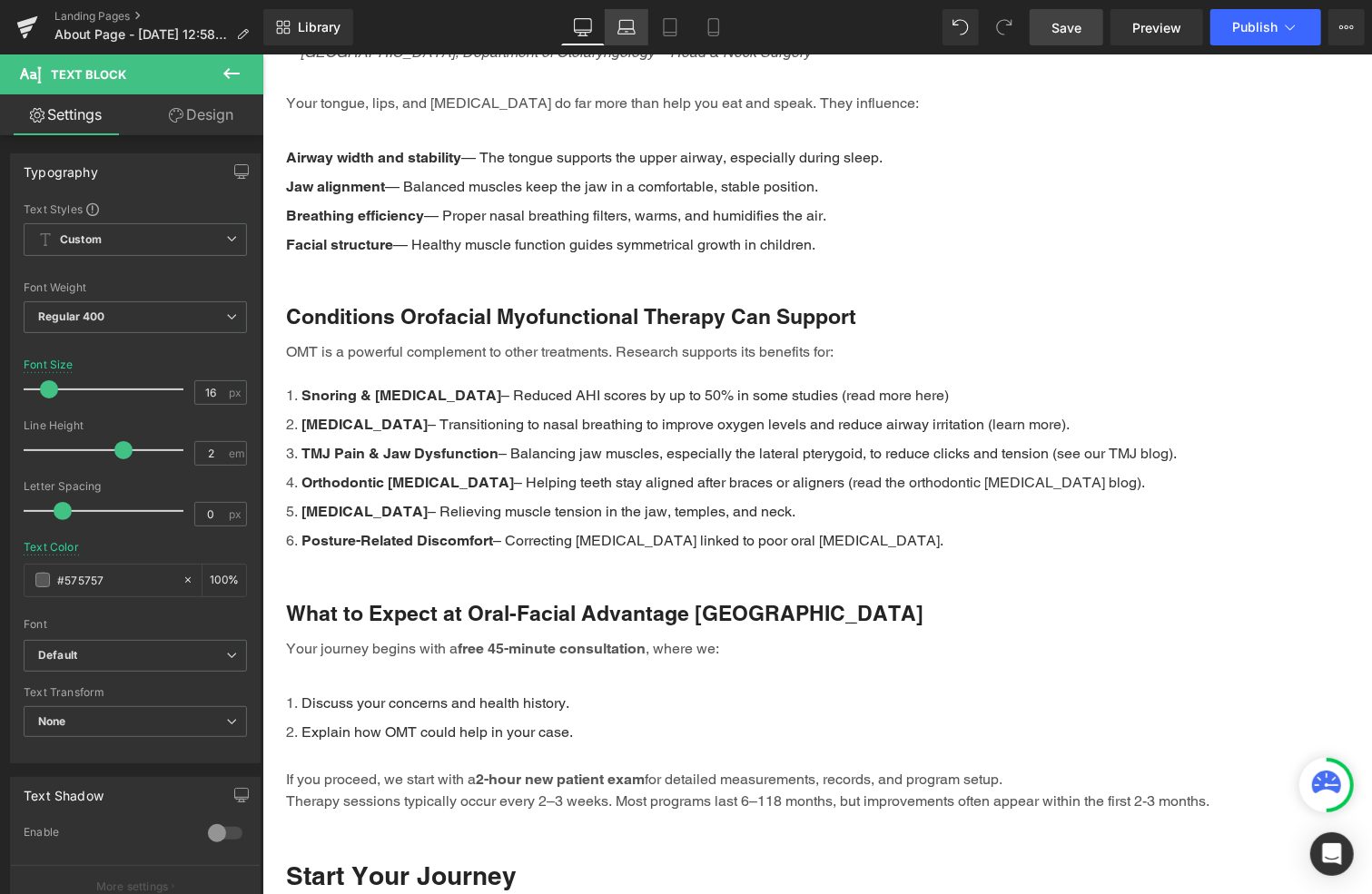
click at [625, 24] on icon at bounding box center [626, 27] width 18 height 18
type input "100"
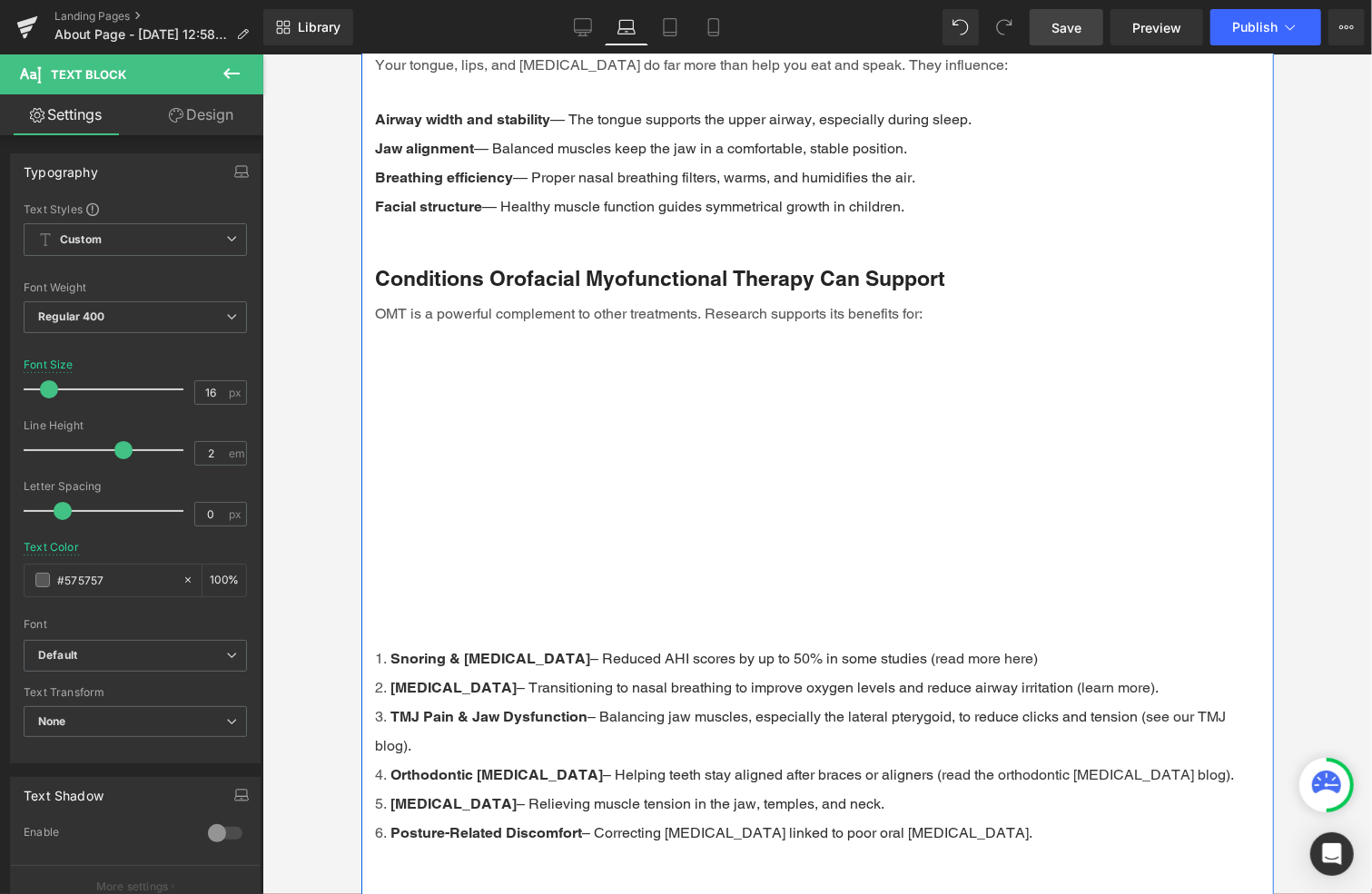
scroll to position [3104, 0]
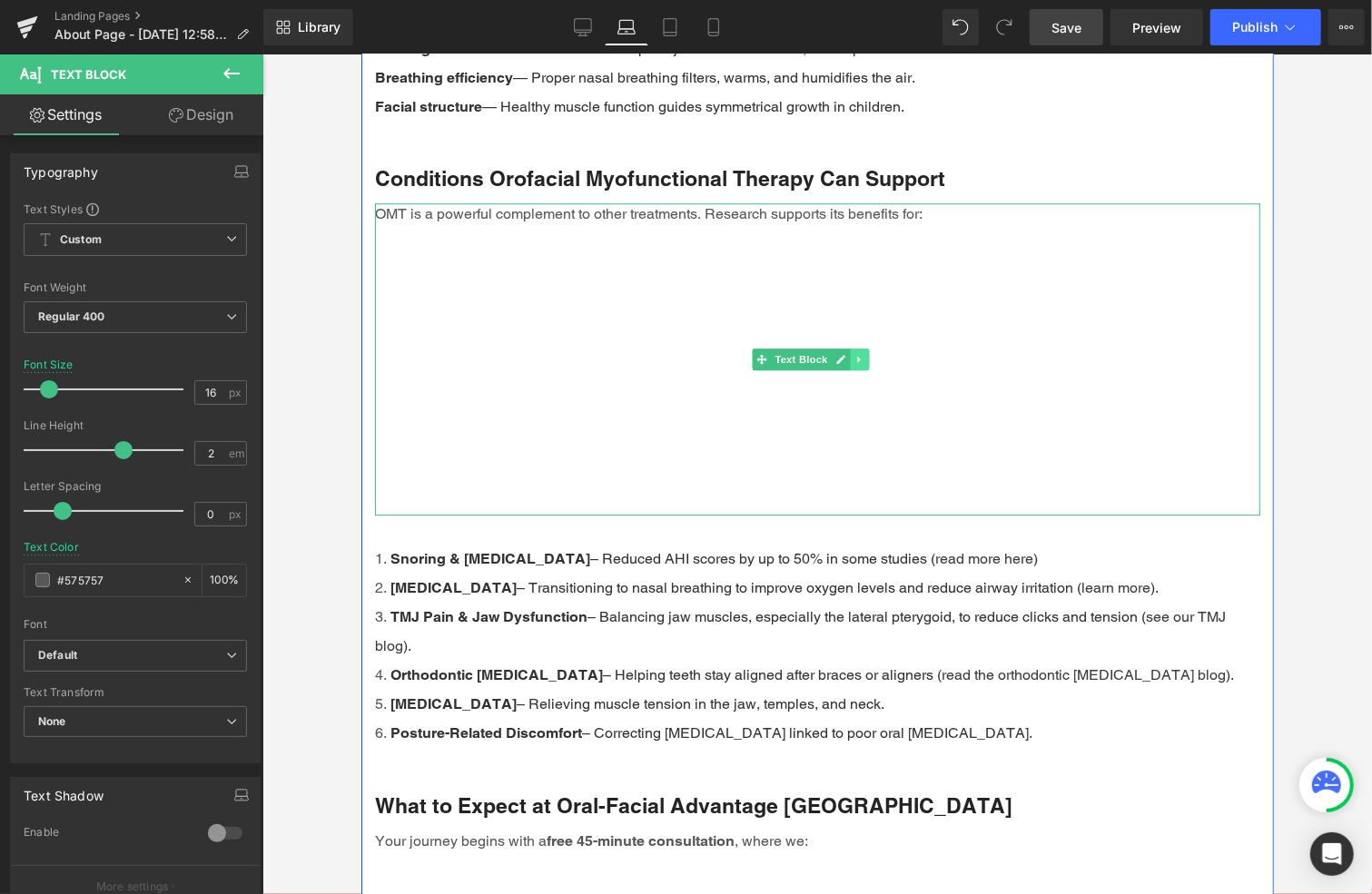
click at [862, 363] on icon at bounding box center [859, 358] width 10 height 11
click at [868, 364] on icon at bounding box center [868, 358] width 10 height 11
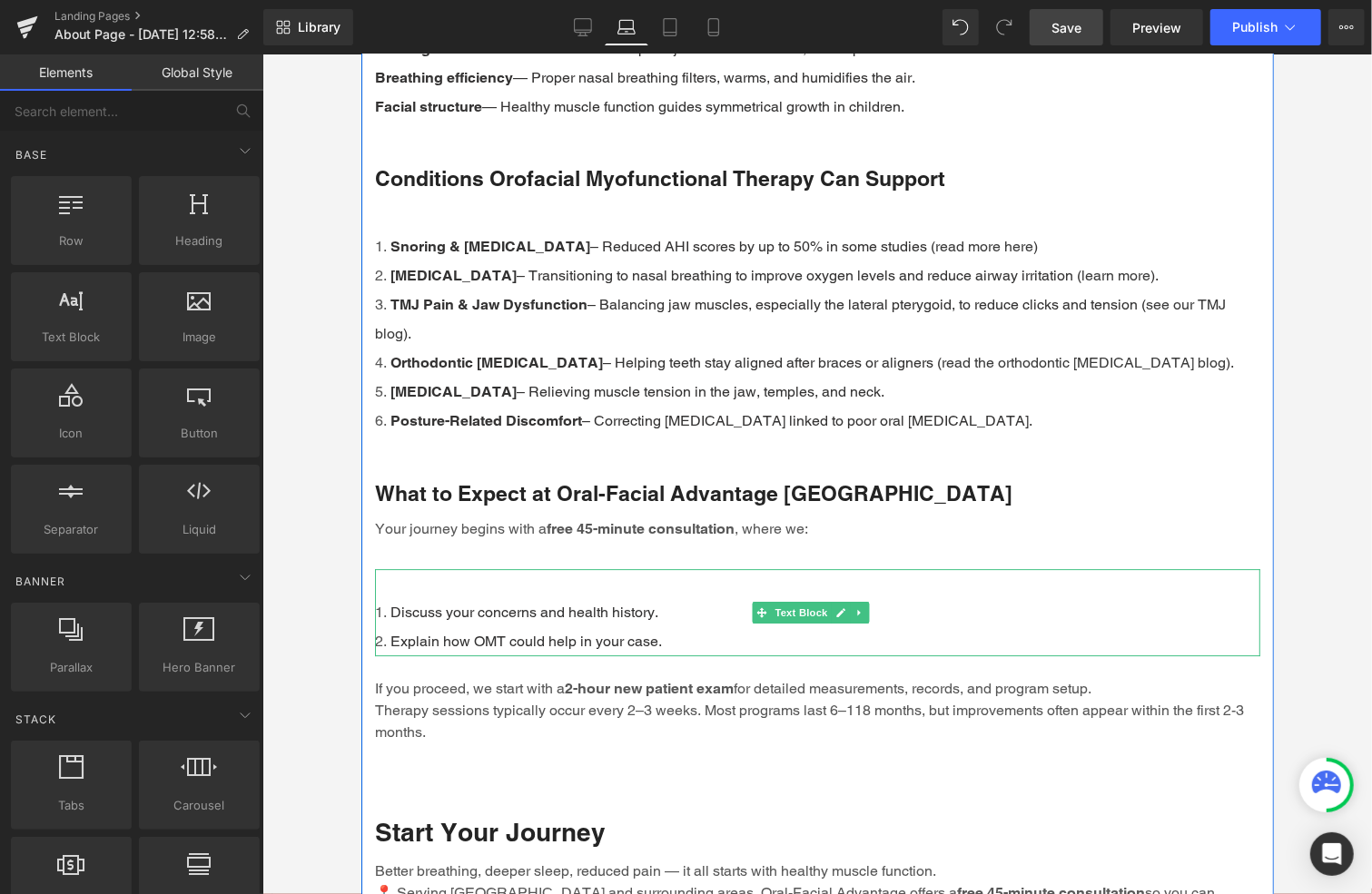
click at [528, 580] on div "Discuss your concerns and health history. Explain how OMT could help in your ca…" at bounding box center [817, 611] width 886 height 87
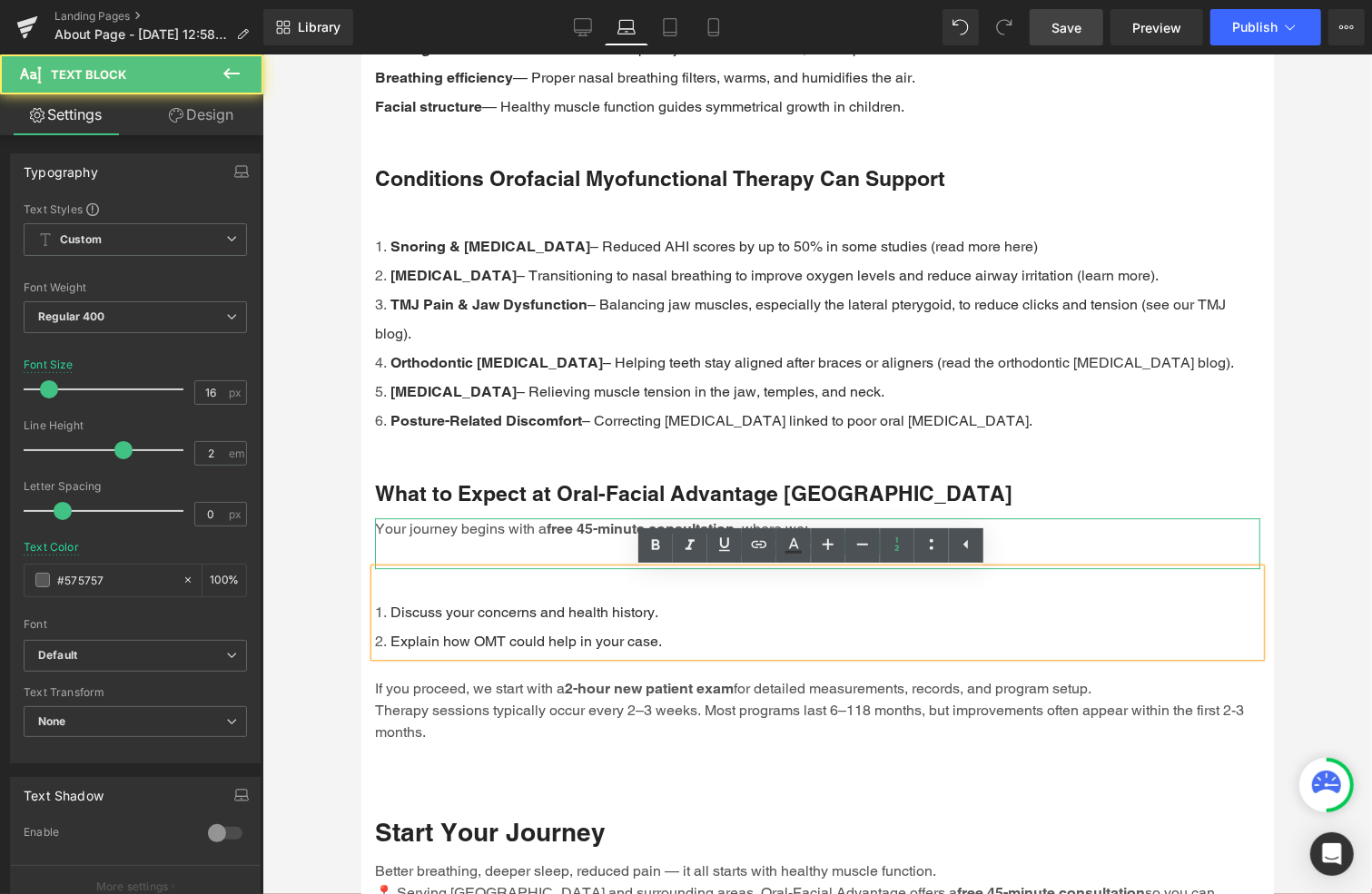
click at [471, 539] on p "Your journey begins with a free 45-minute consultation , where we:" at bounding box center [817, 528] width 886 height 22
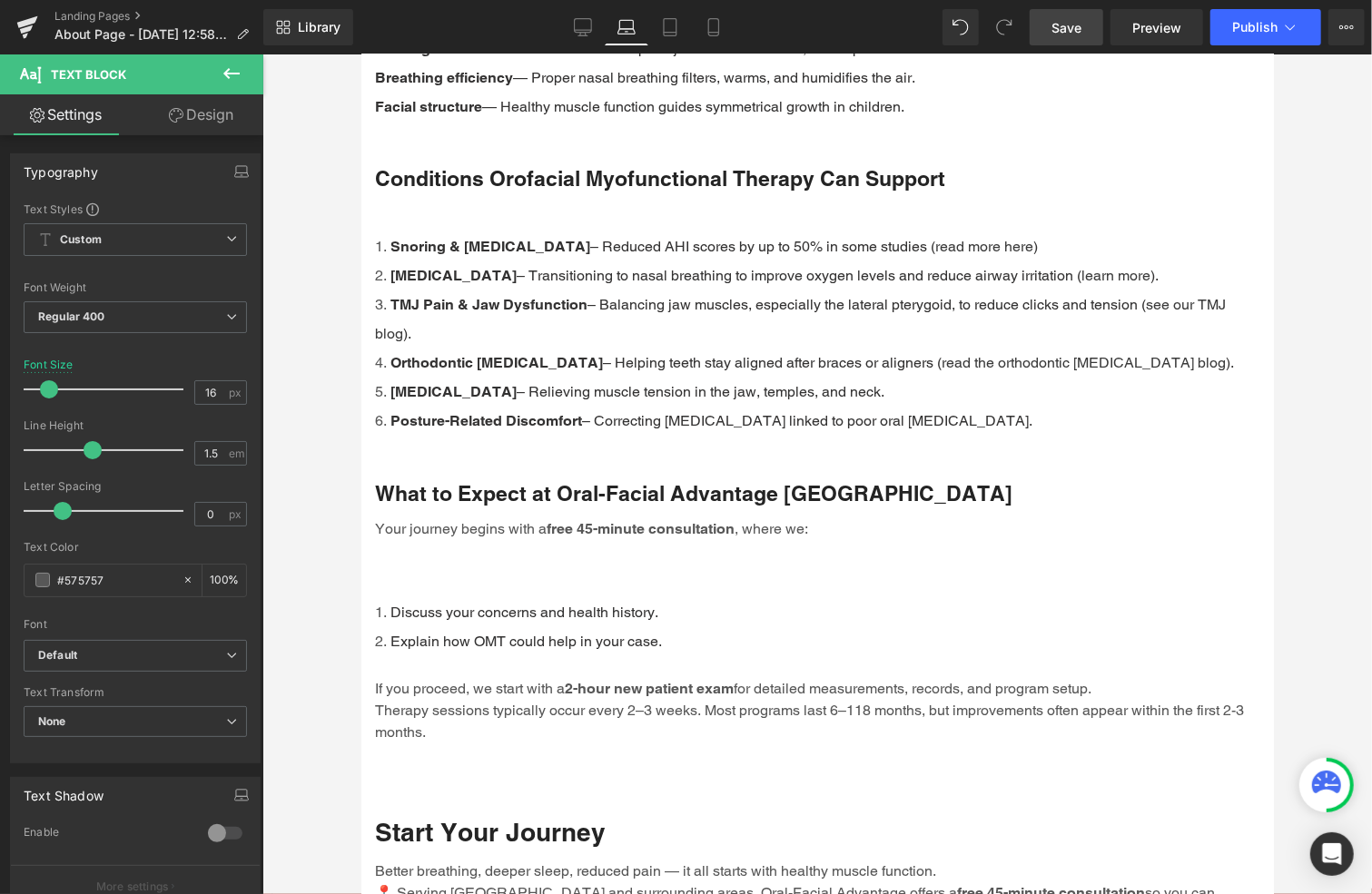
click at [215, 111] on link "Design" at bounding box center [201, 115] width 131 height 41
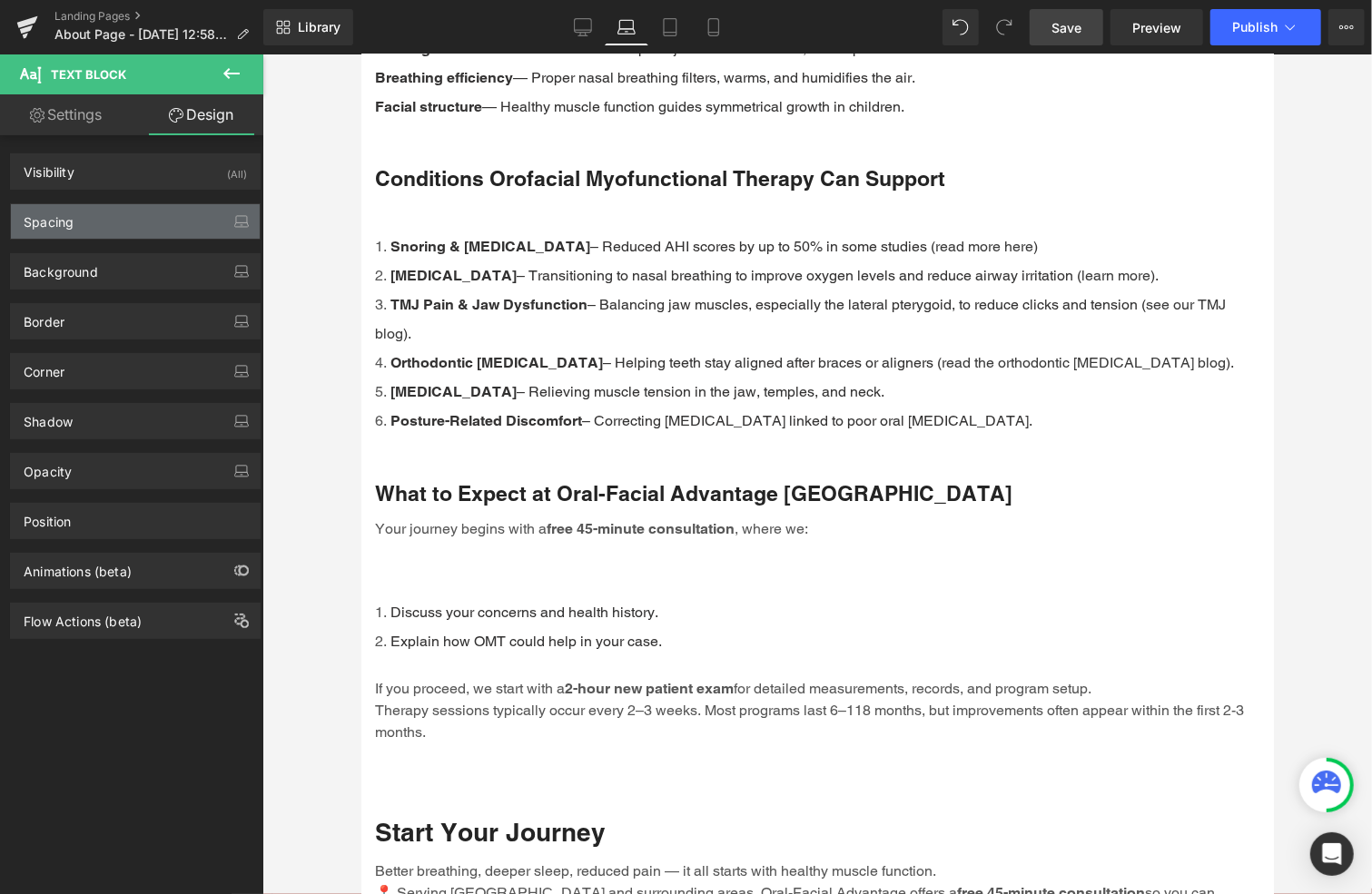
click at [94, 216] on div "Spacing" at bounding box center [135, 222] width 249 height 35
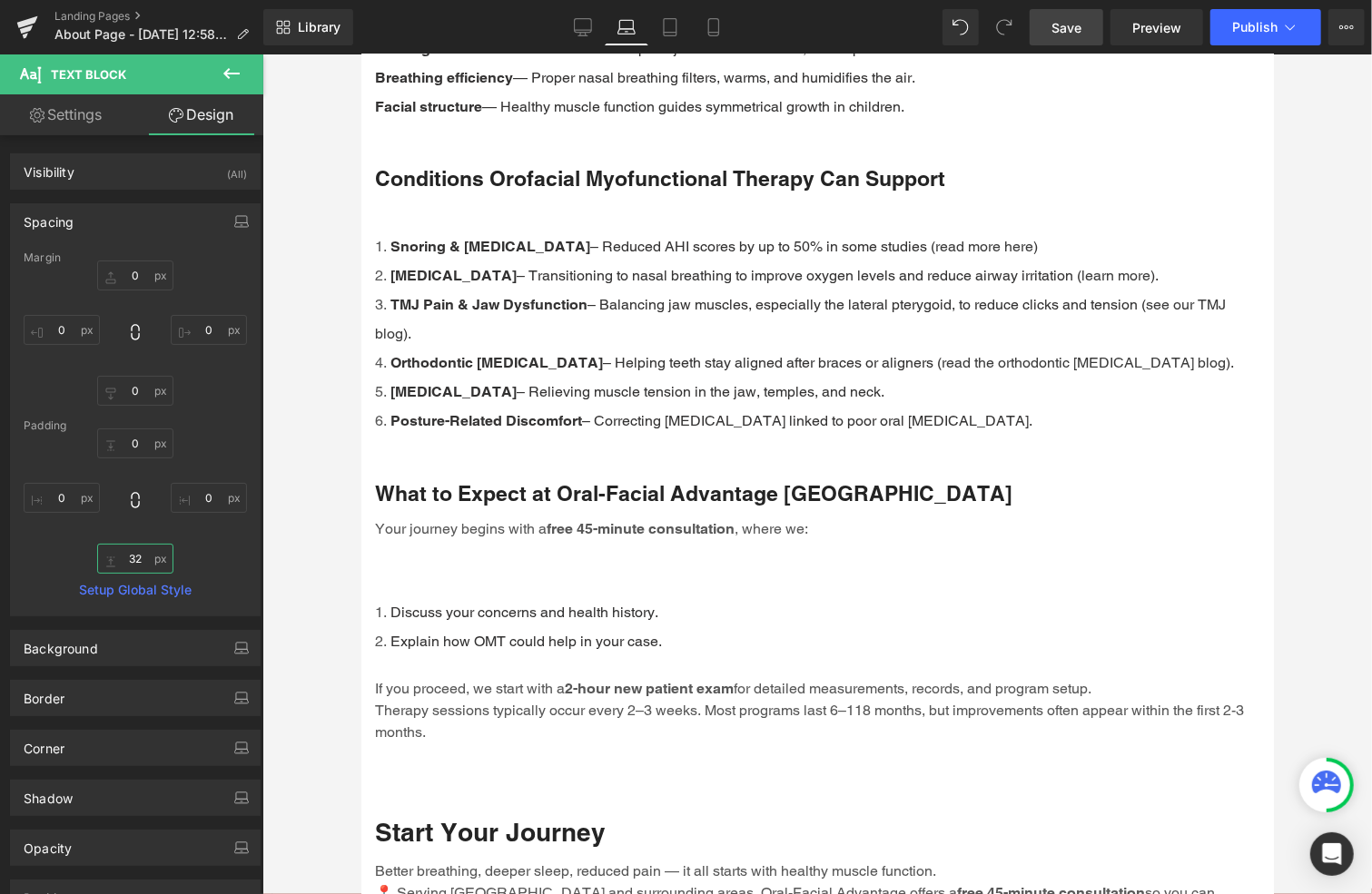
click at [147, 559] on input "32" at bounding box center [135, 558] width 76 height 30
type input "0"
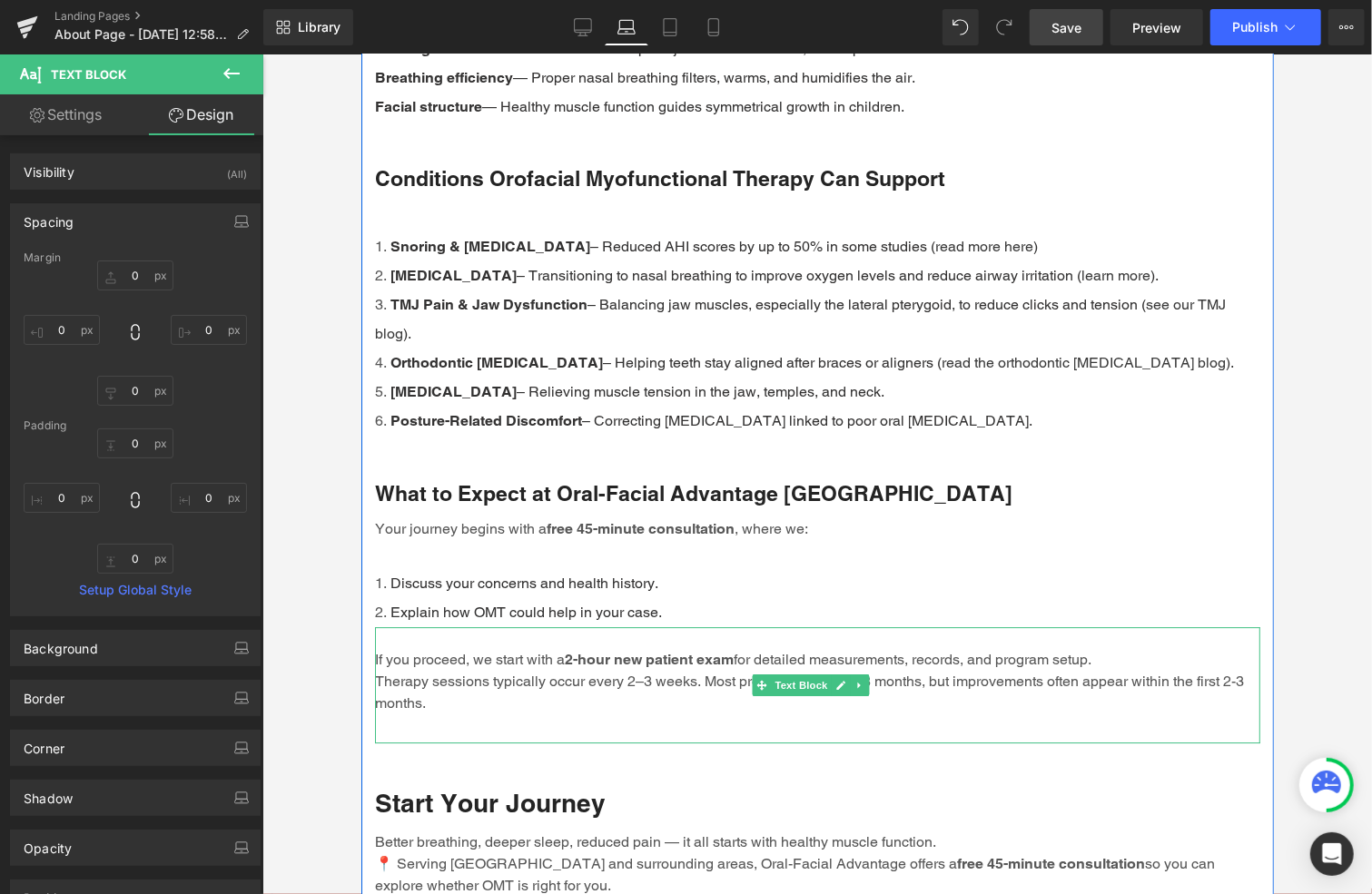
click at [511, 733] on div "If you proceed, we start with a 2-hour new patient exam for detailed measuremen…" at bounding box center [817, 684] width 886 height 116
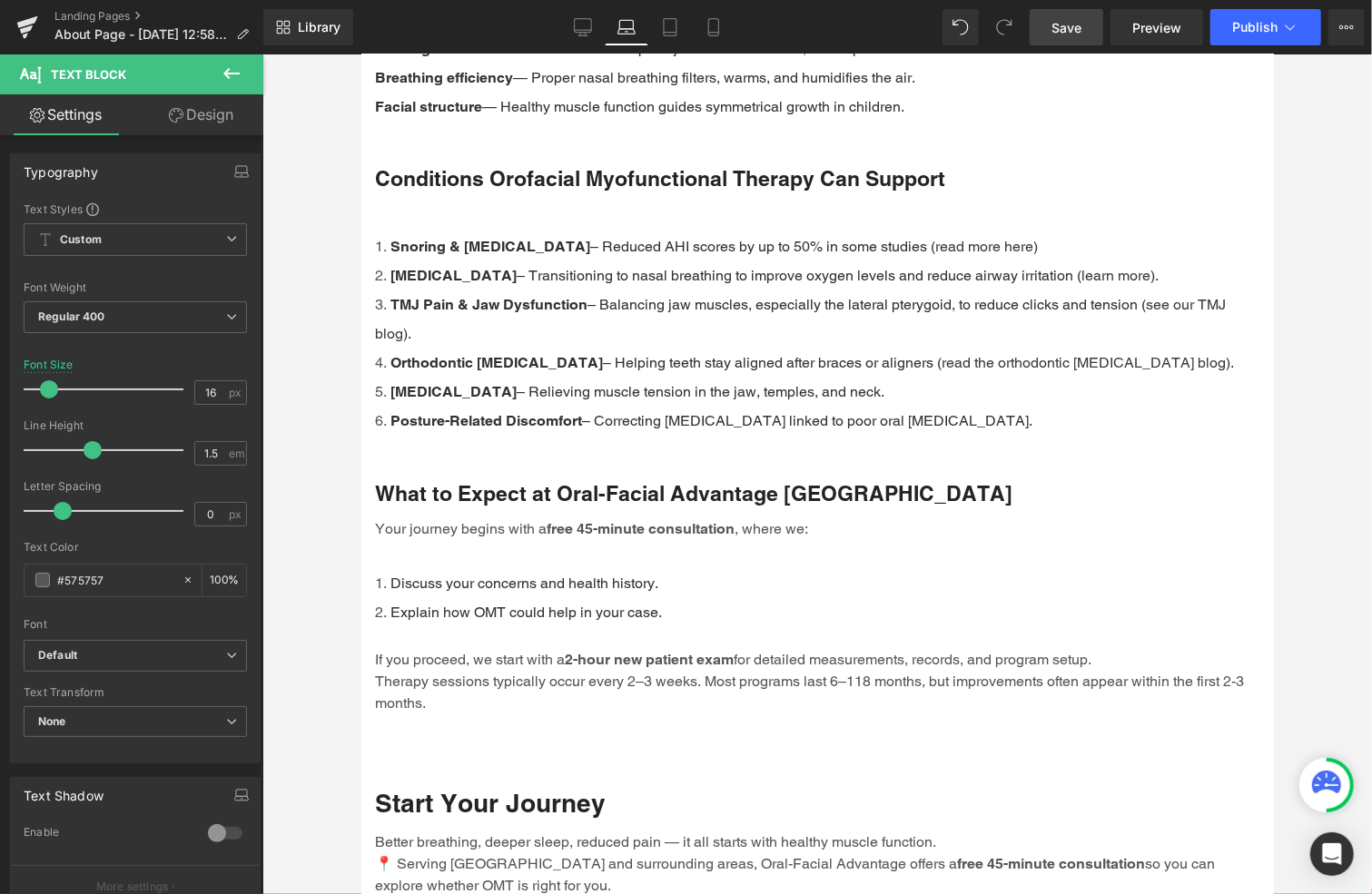
click at [208, 119] on link "Design" at bounding box center [201, 115] width 131 height 41
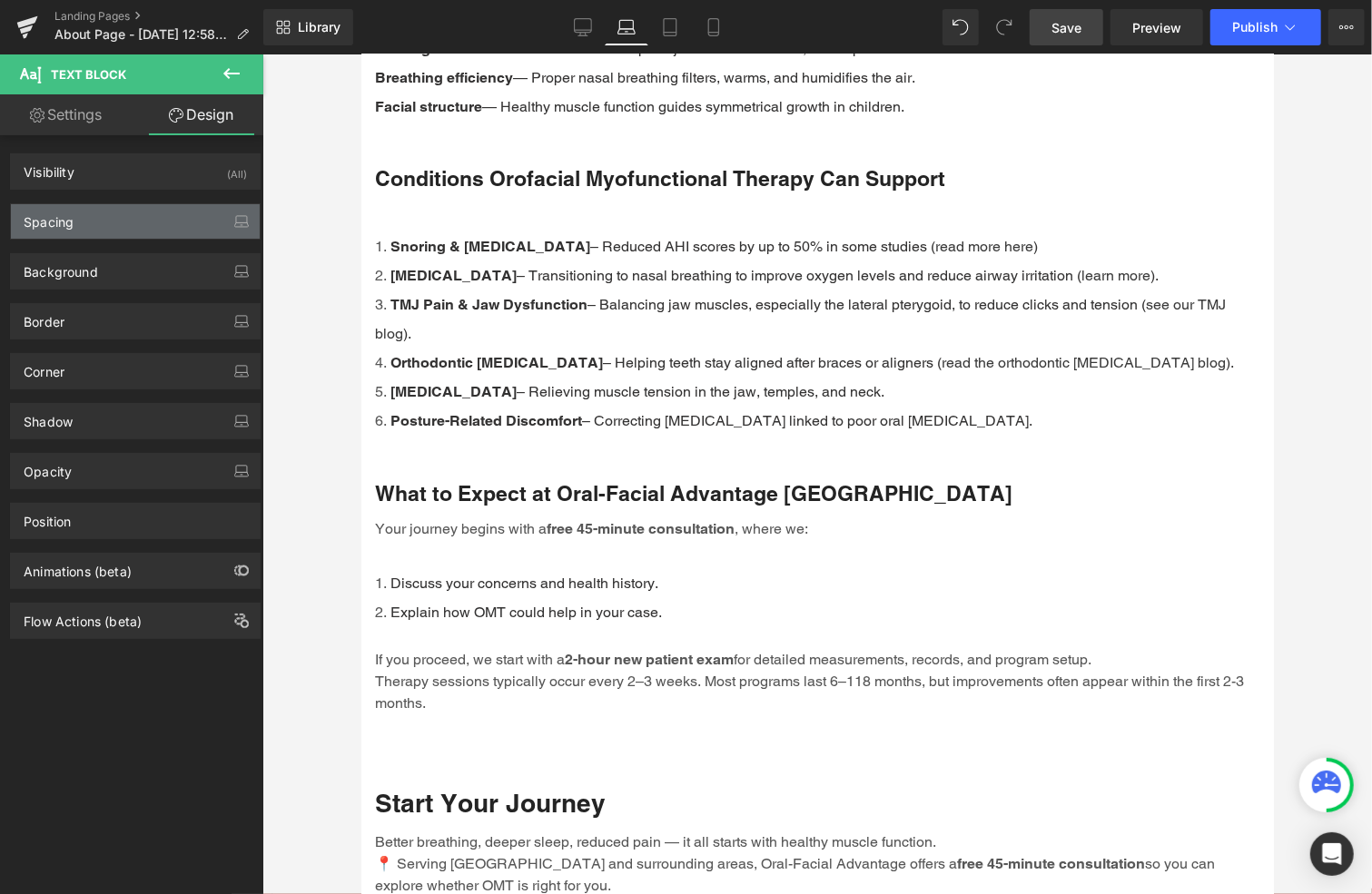
type input "transparent"
type input "0"
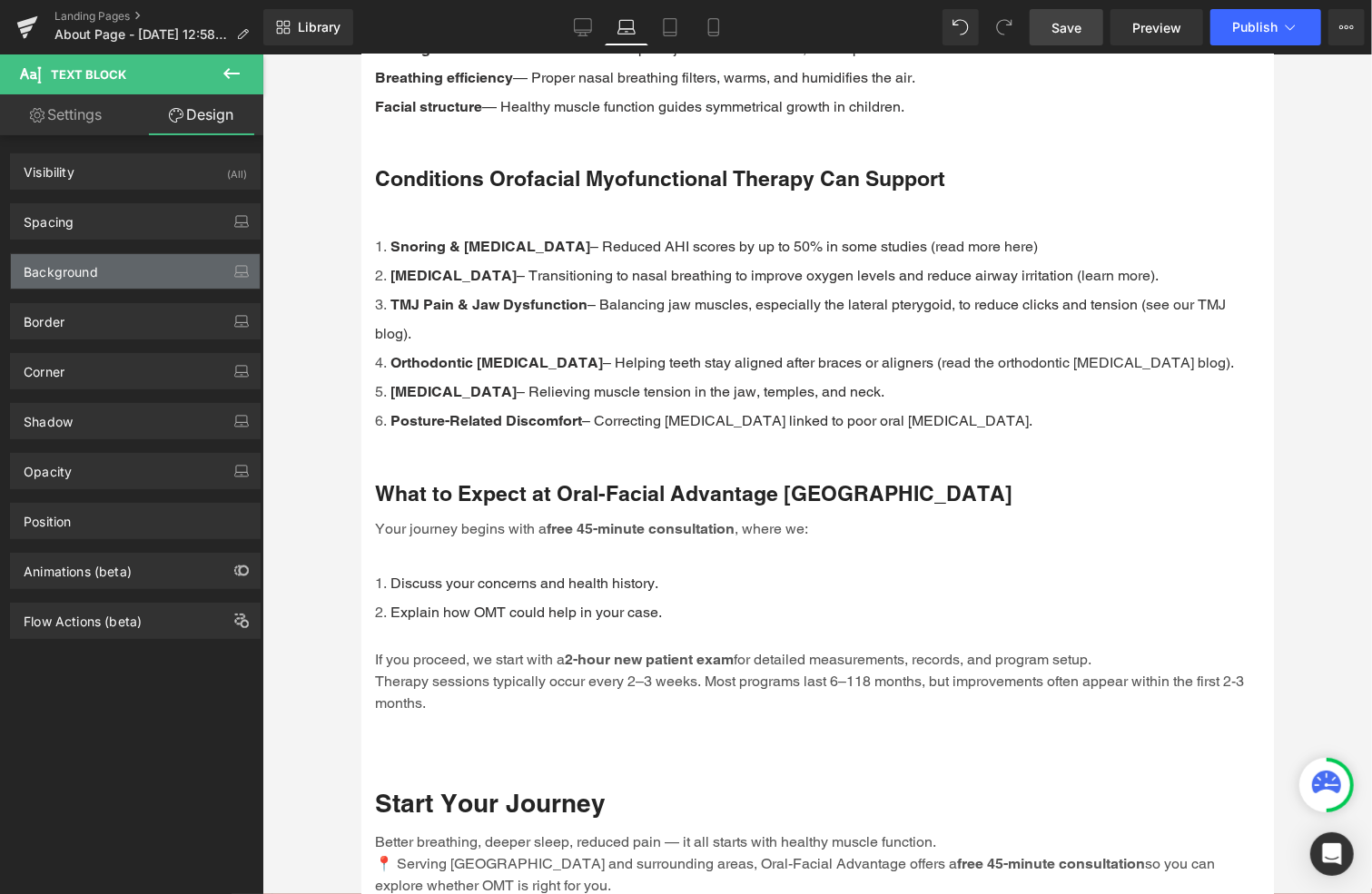
click at [98, 266] on div "Background" at bounding box center [135, 272] width 249 height 35
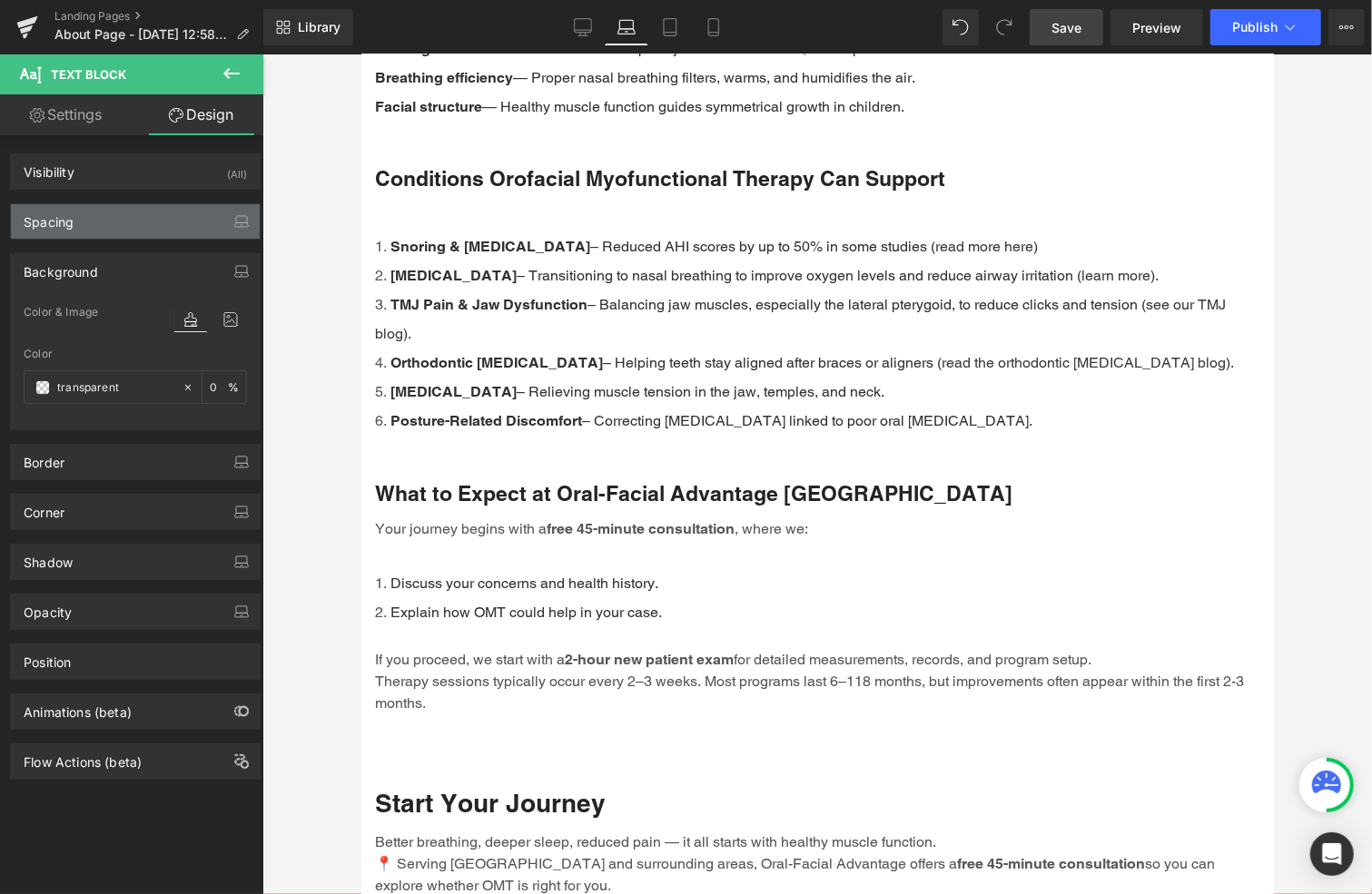
click at [102, 214] on div "Spacing" at bounding box center [135, 222] width 249 height 35
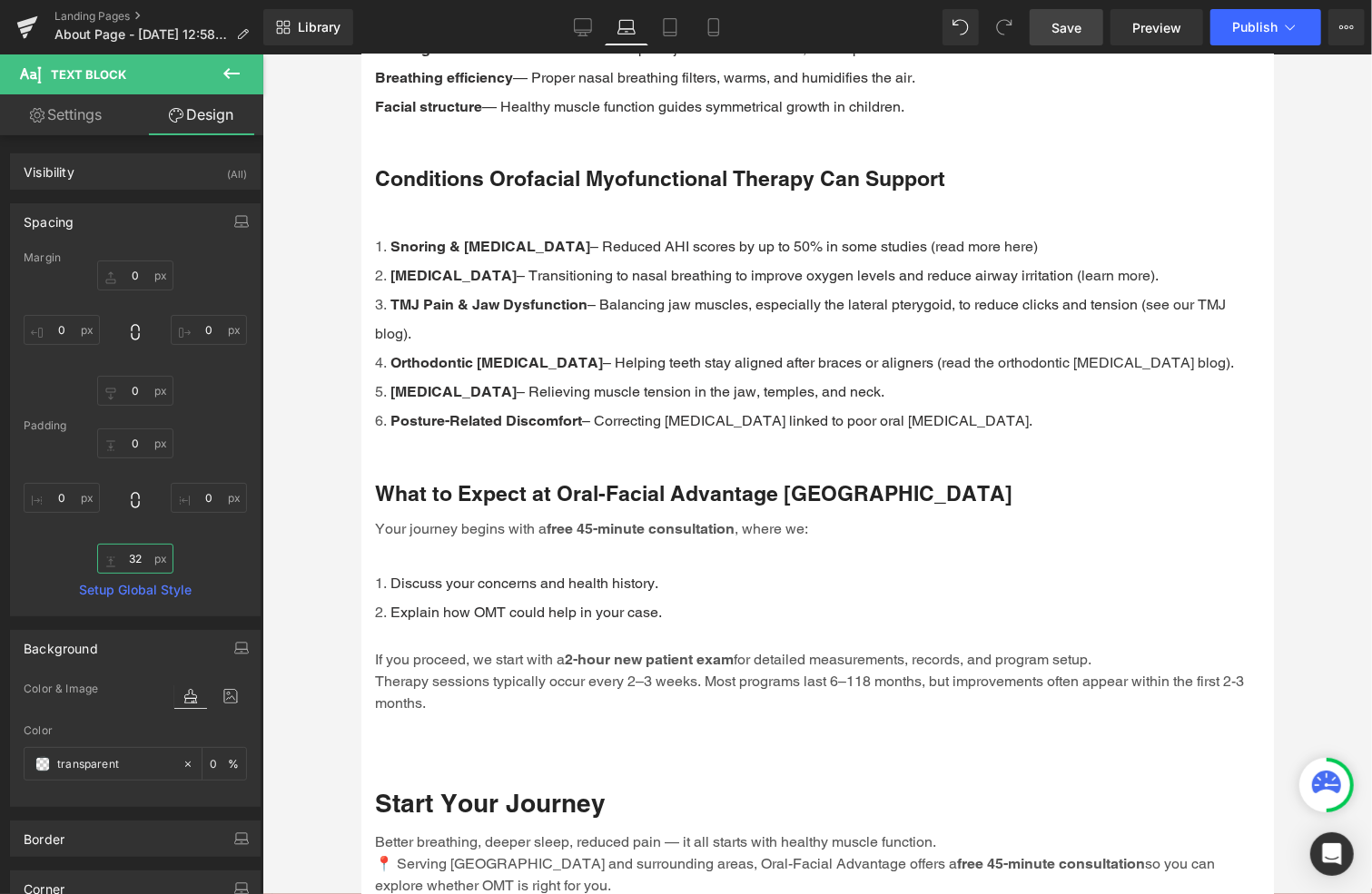
click at [144, 555] on input "32" at bounding box center [135, 558] width 76 height 30
type input "0"
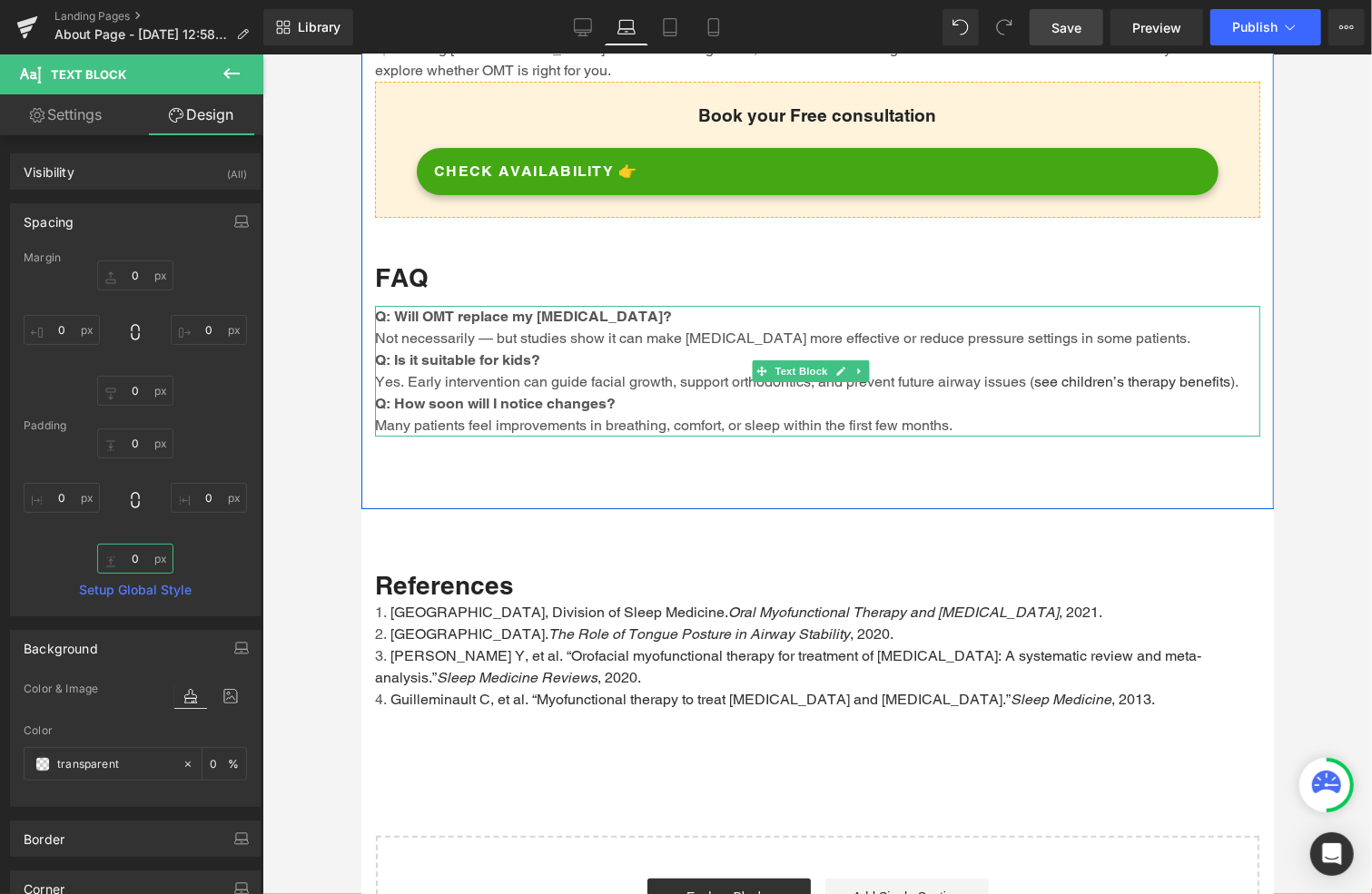
scroll to position [3921, 0]
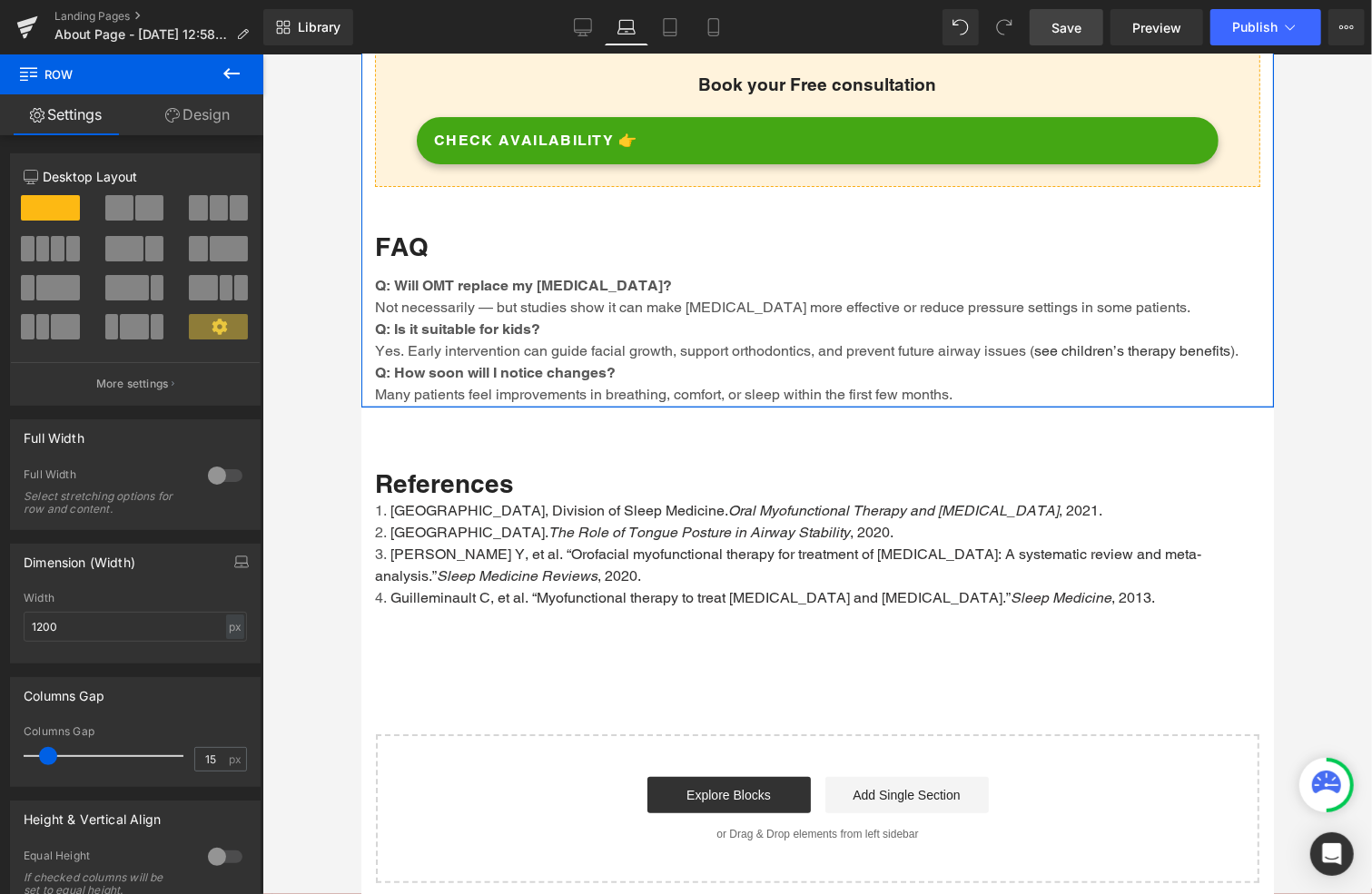
drag, startPoint x: 535, startPoint y: 479, endPoint x: 530, endPoint y: 409, distance: 70.2
click at [530, 407] on div at bounding box center [817, 406] width 913 height 2
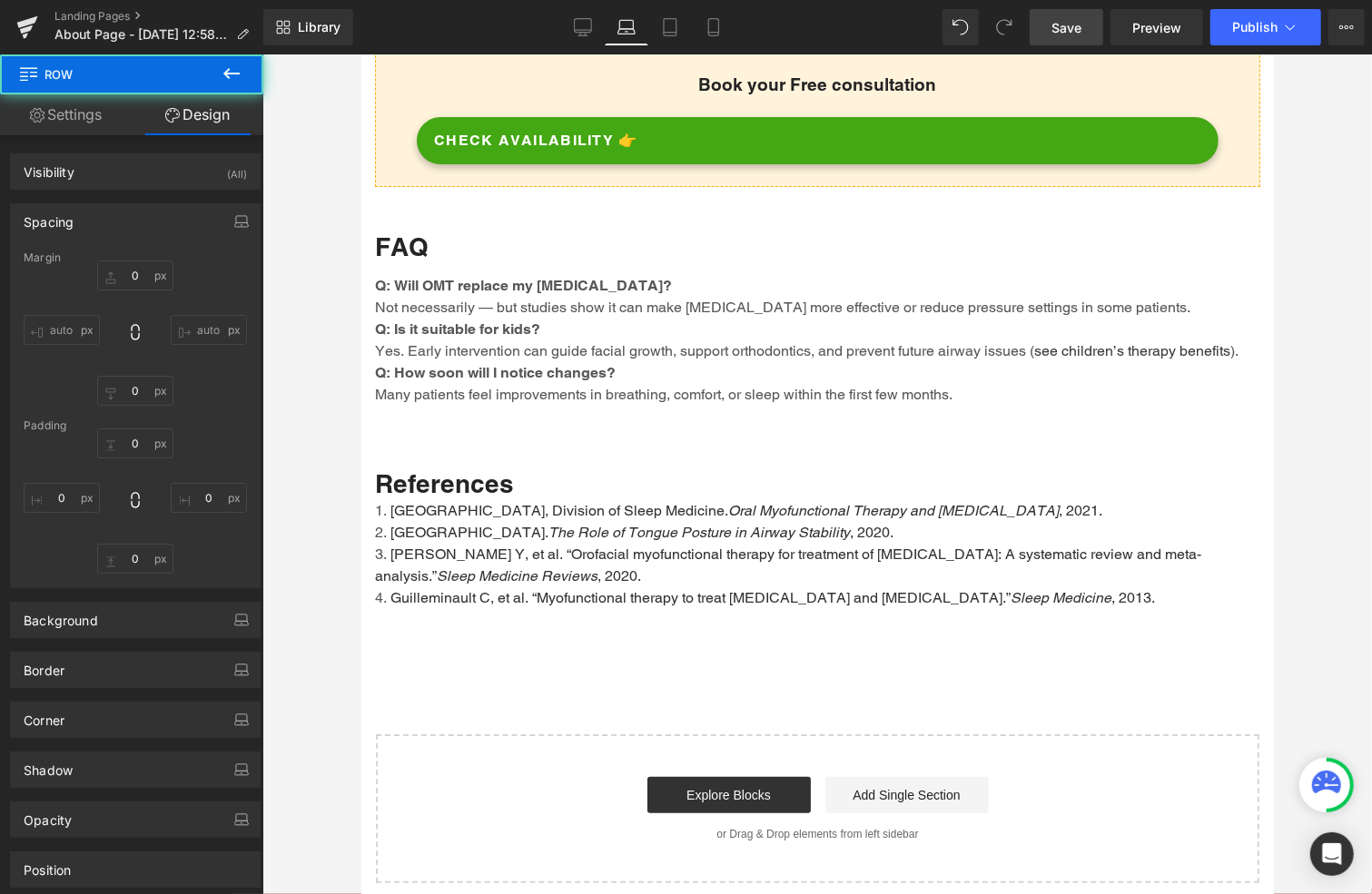
type input "0"
type input "80"
type input "0"
type input "2"
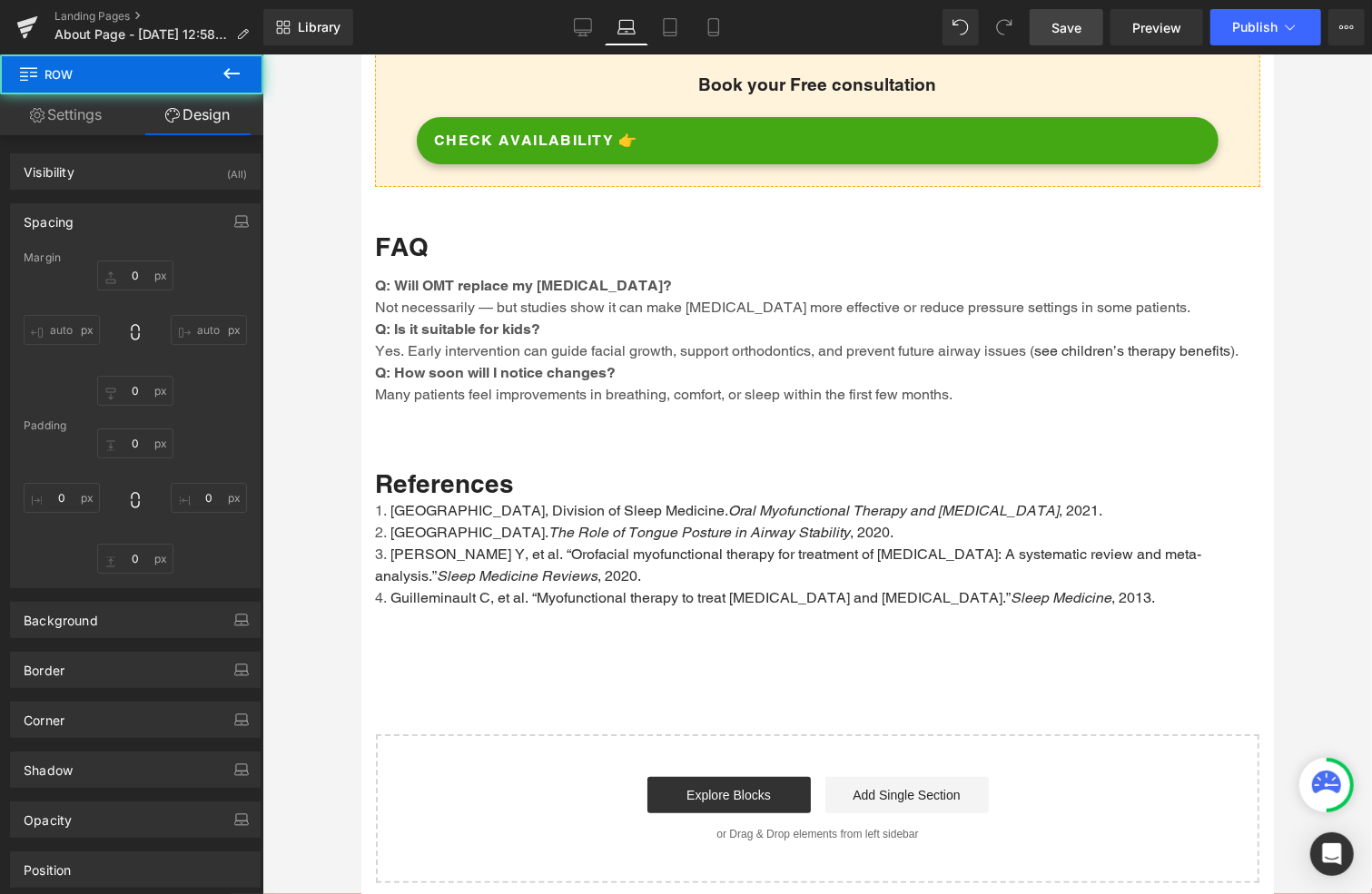
type input "0"
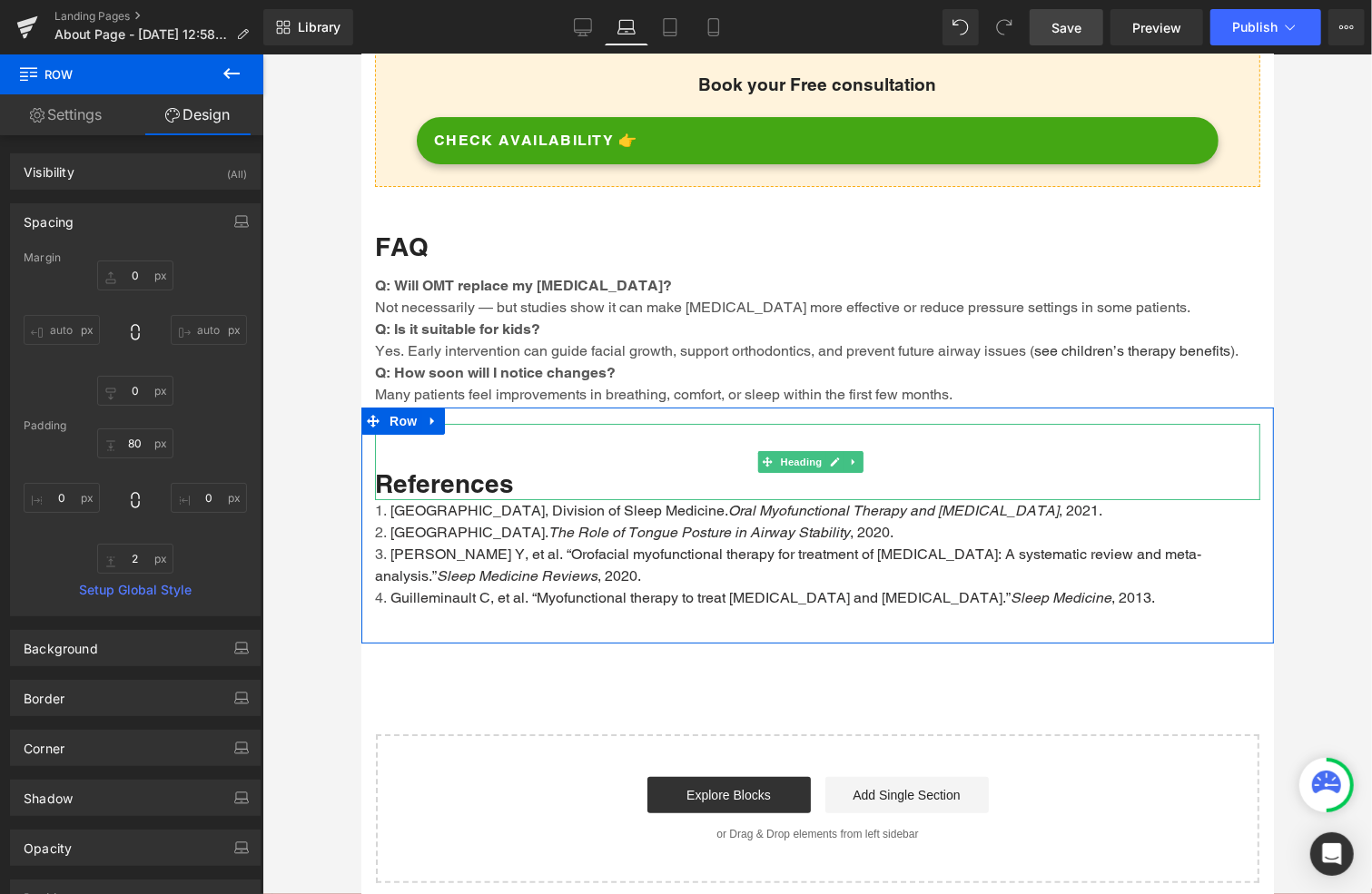
click at [544, 448] on div "References" at bounding box center [817, 461] width 886 height 76
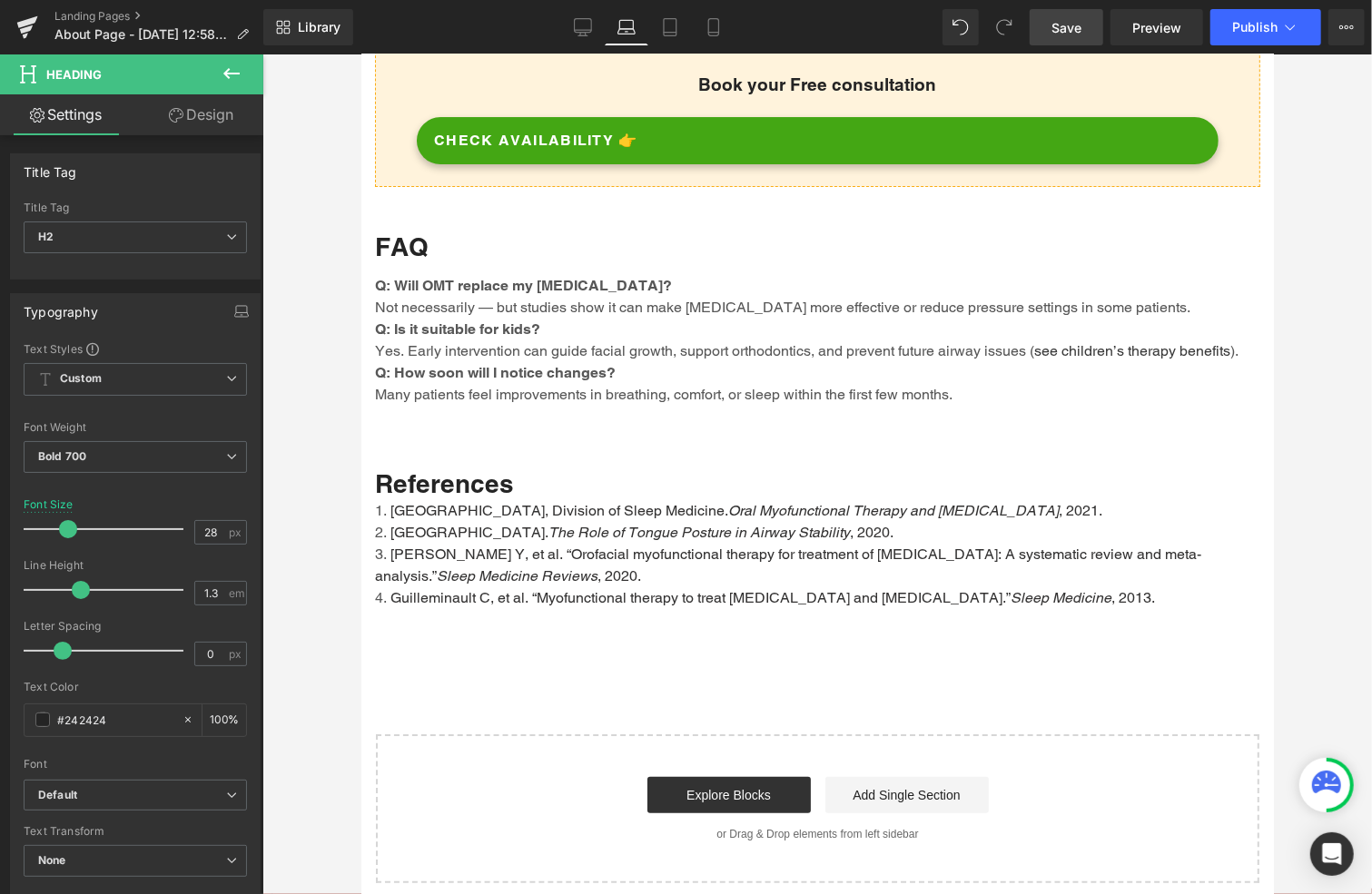
click at [206, 117] on link "Design" at bounding box center [201, 115] width 131 height 41
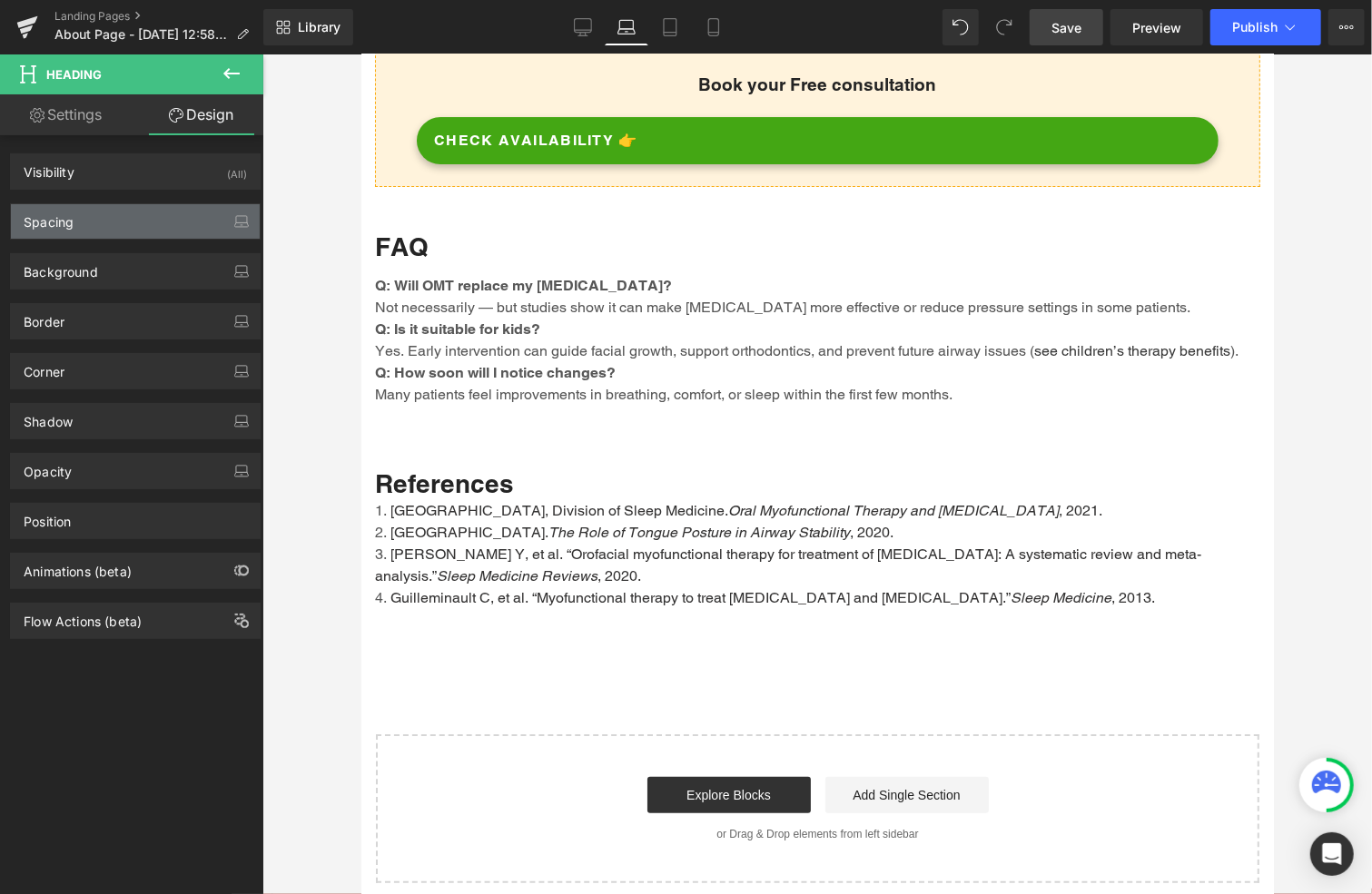
click at [87, 224] on div "Spacing" at bounding box center [135, 222] width 249 height 35
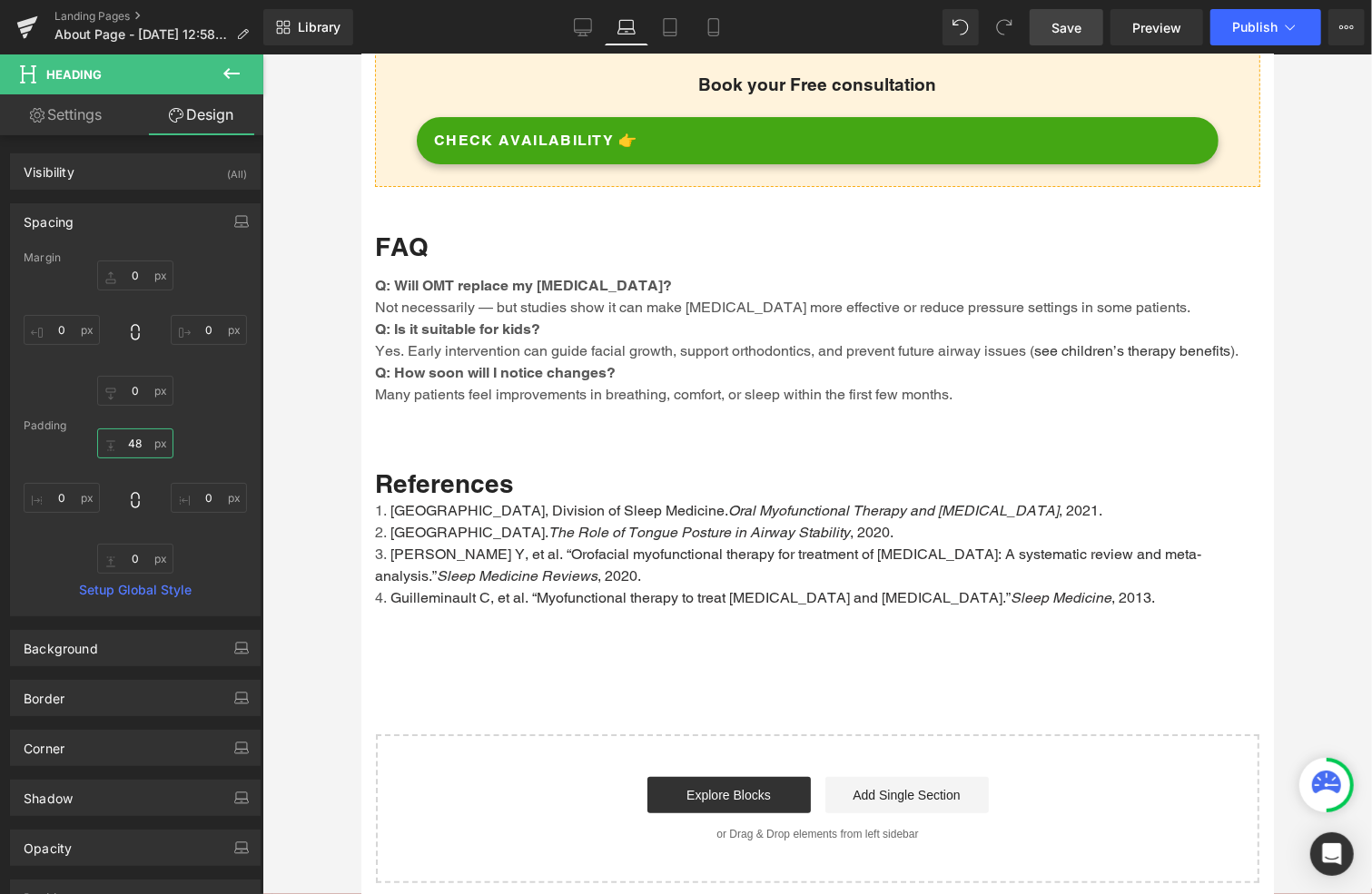
click at [136, 439] on input "48" at bounding box center [135, 443] width 76 height 30
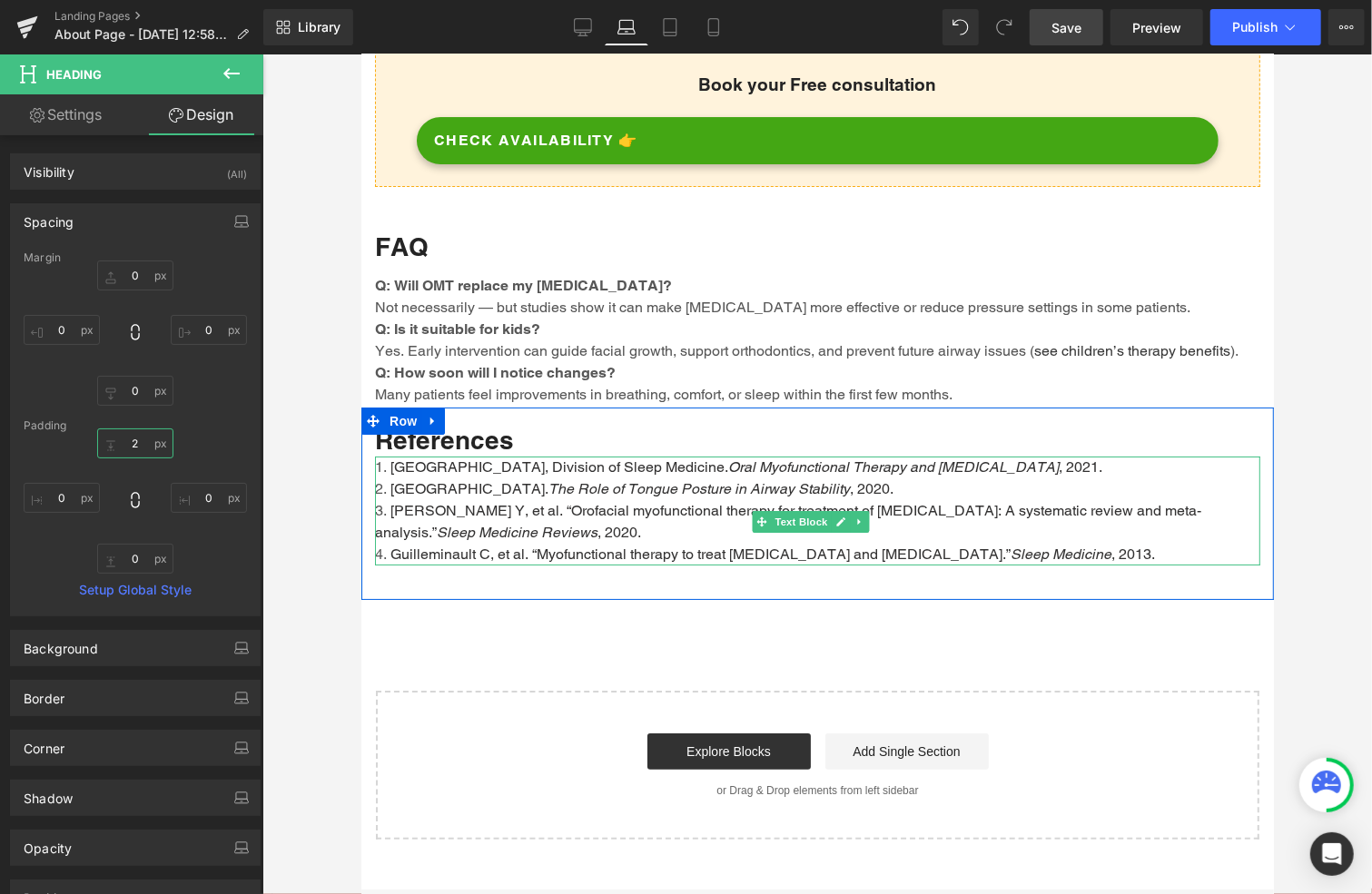
type input "20"
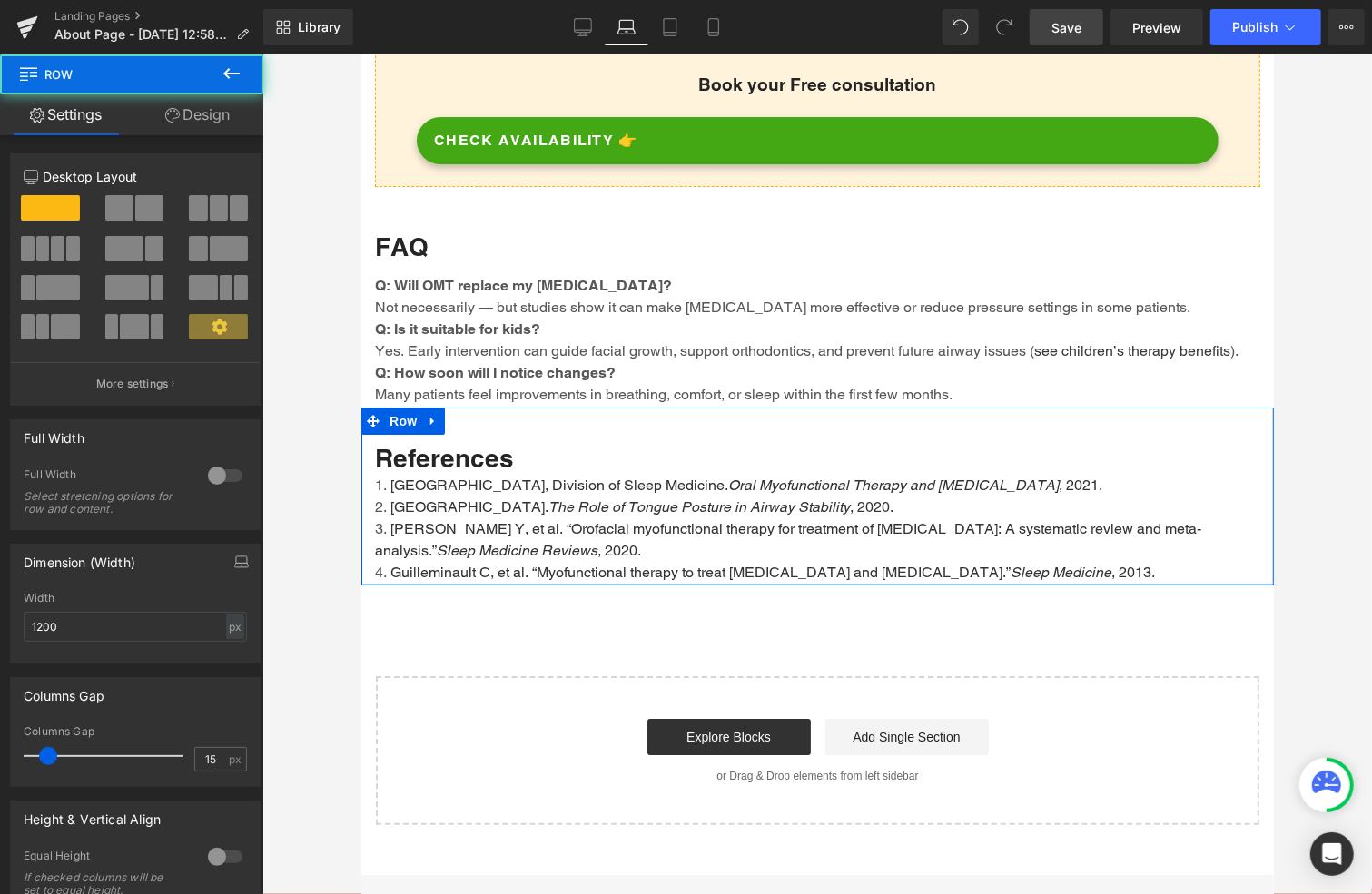
drag, startPoint x: 524, startPoint y: 634, endPoint x: 521, endPoint y: 597, distance: 37.1
click at [521, 584] on div "References Heading [GEOGRAPHIC_DATA], Division of Sleep Medicine. Oral Myofunct…" at bounding box center [817, 496] width 913 height 177
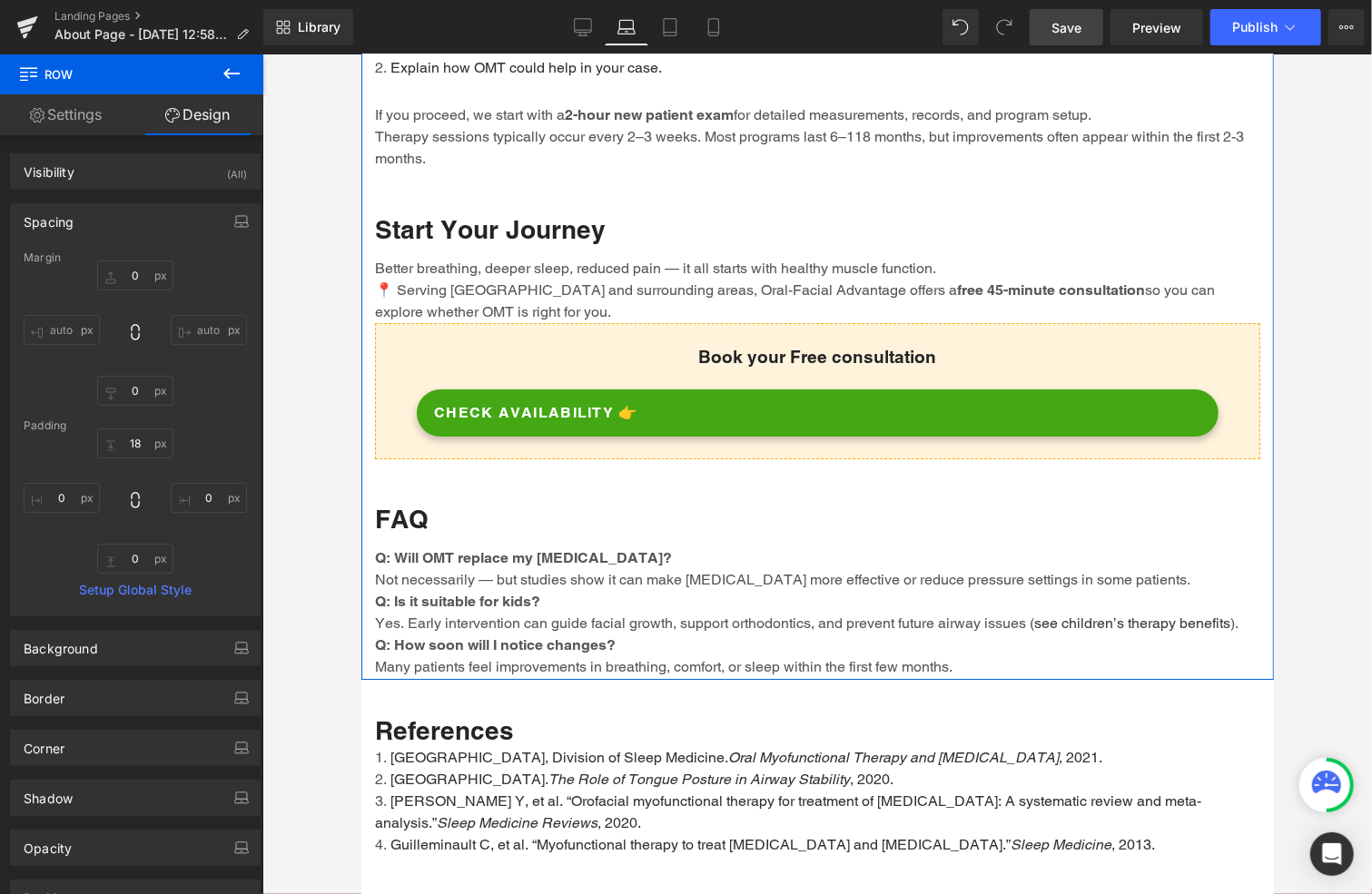
scroll to position [3376, 0]
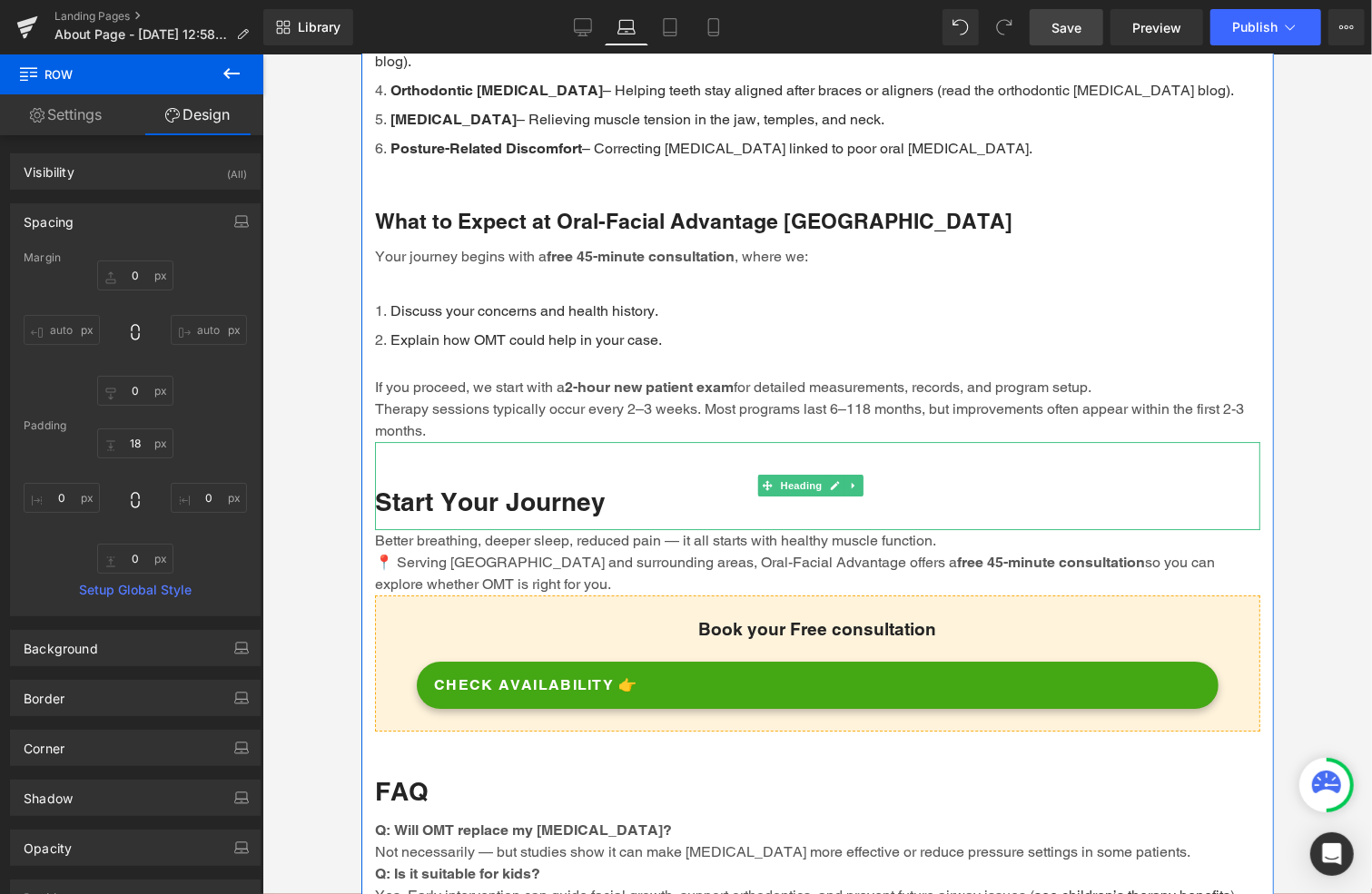
click at [479, 467] on div "Start Your Journey" at bounding box center [817, 484] width 886 height 87
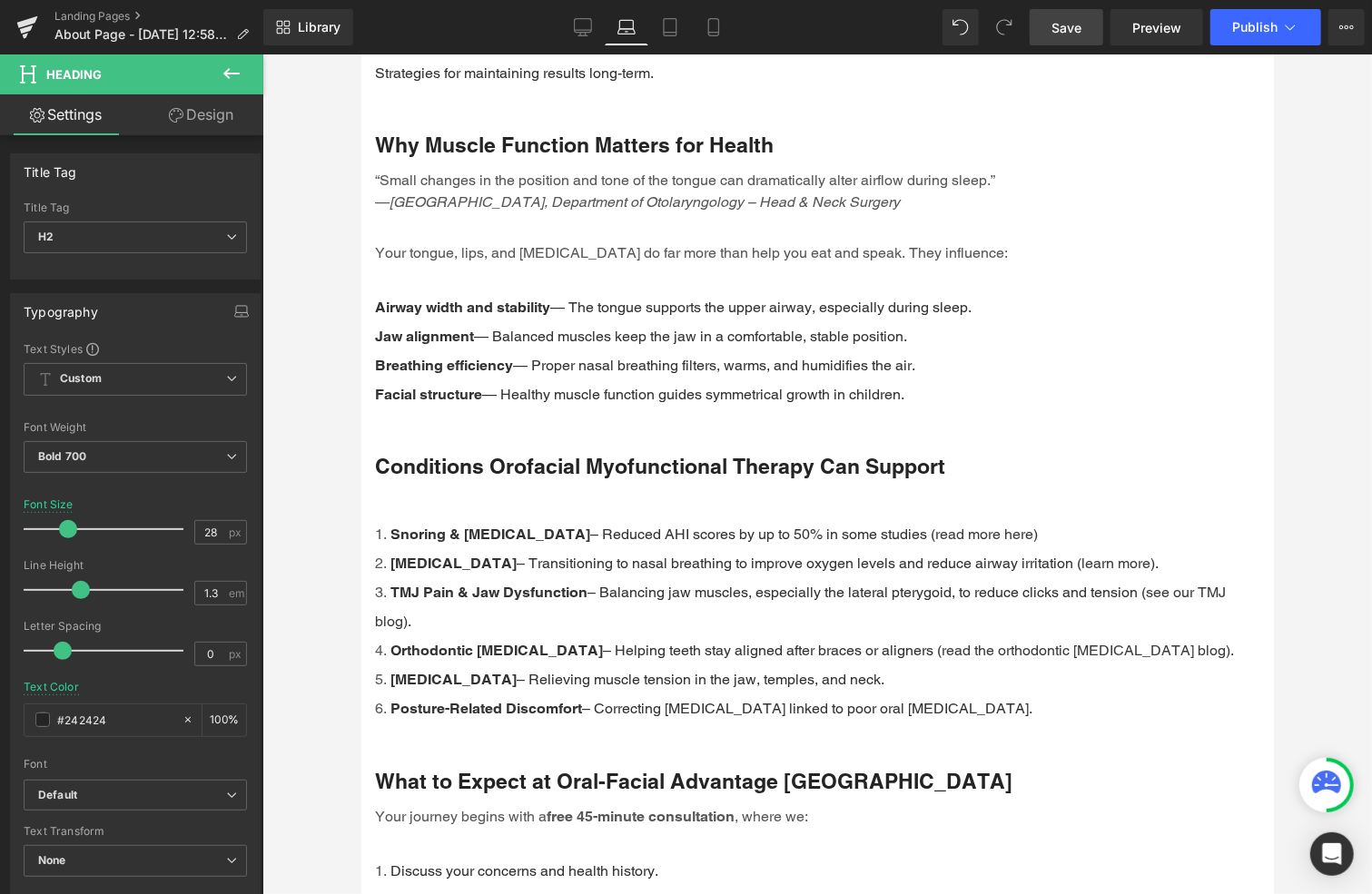
scroll to position [2650, 0]
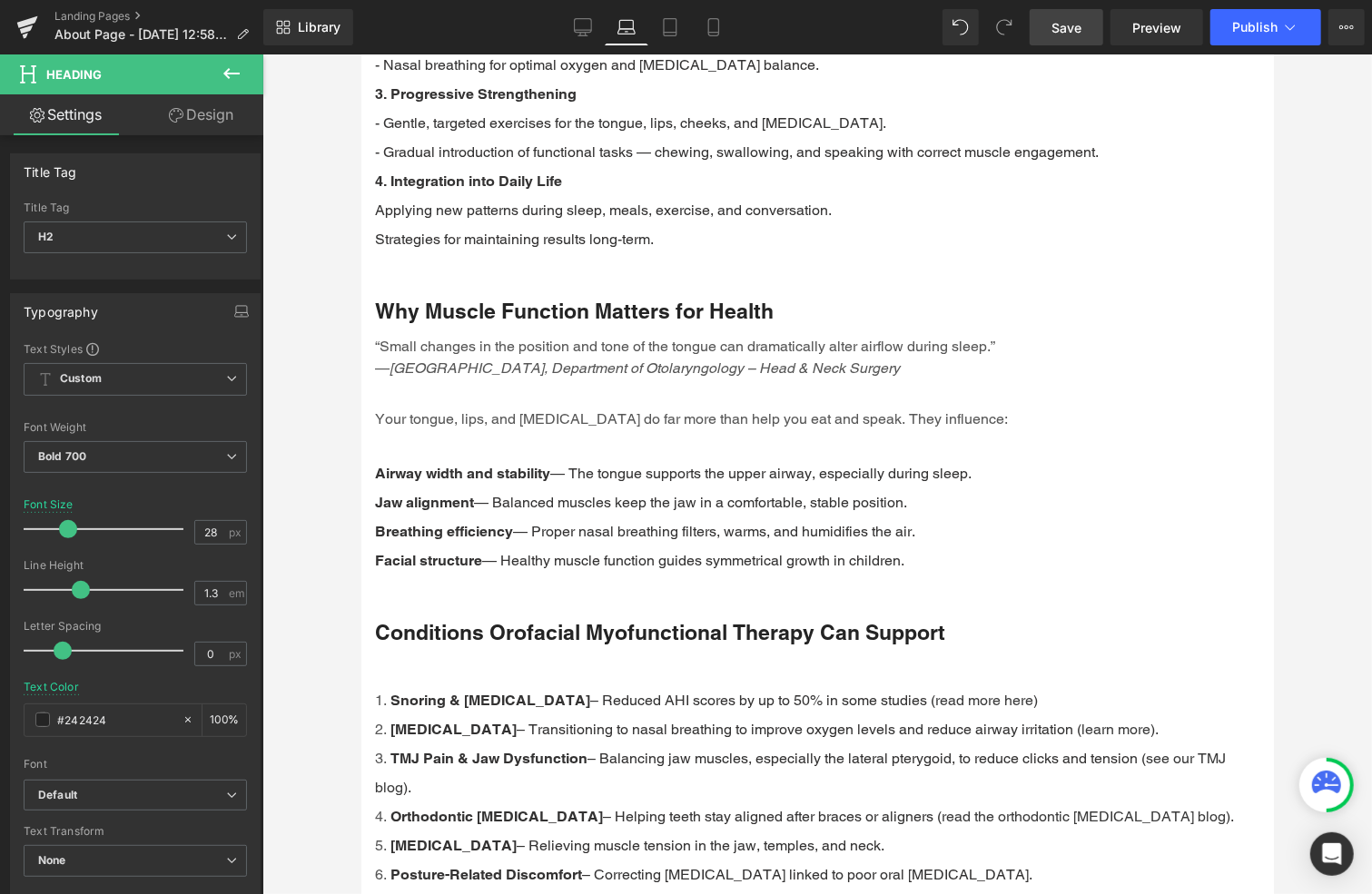
click at [477, 668] on div "Snoring & [MEDICAL_DATA] – Reduced AHI scores by up to 50% in some studies ( re…" at bounding box center [817, 772] width 886 height 233
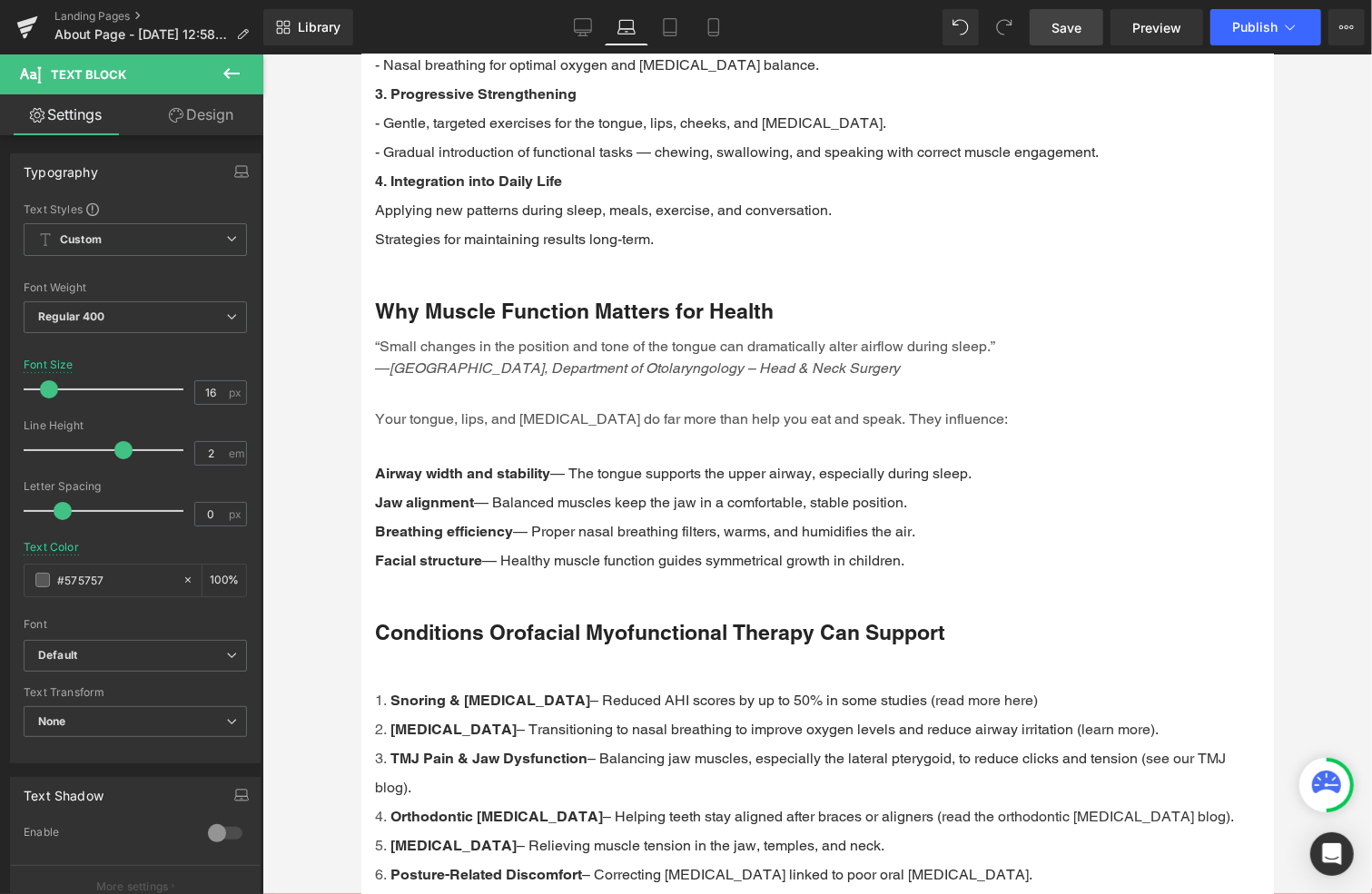
click at [214, 119] on link "Design" at bounding box center [201, 115] width 131 height 41
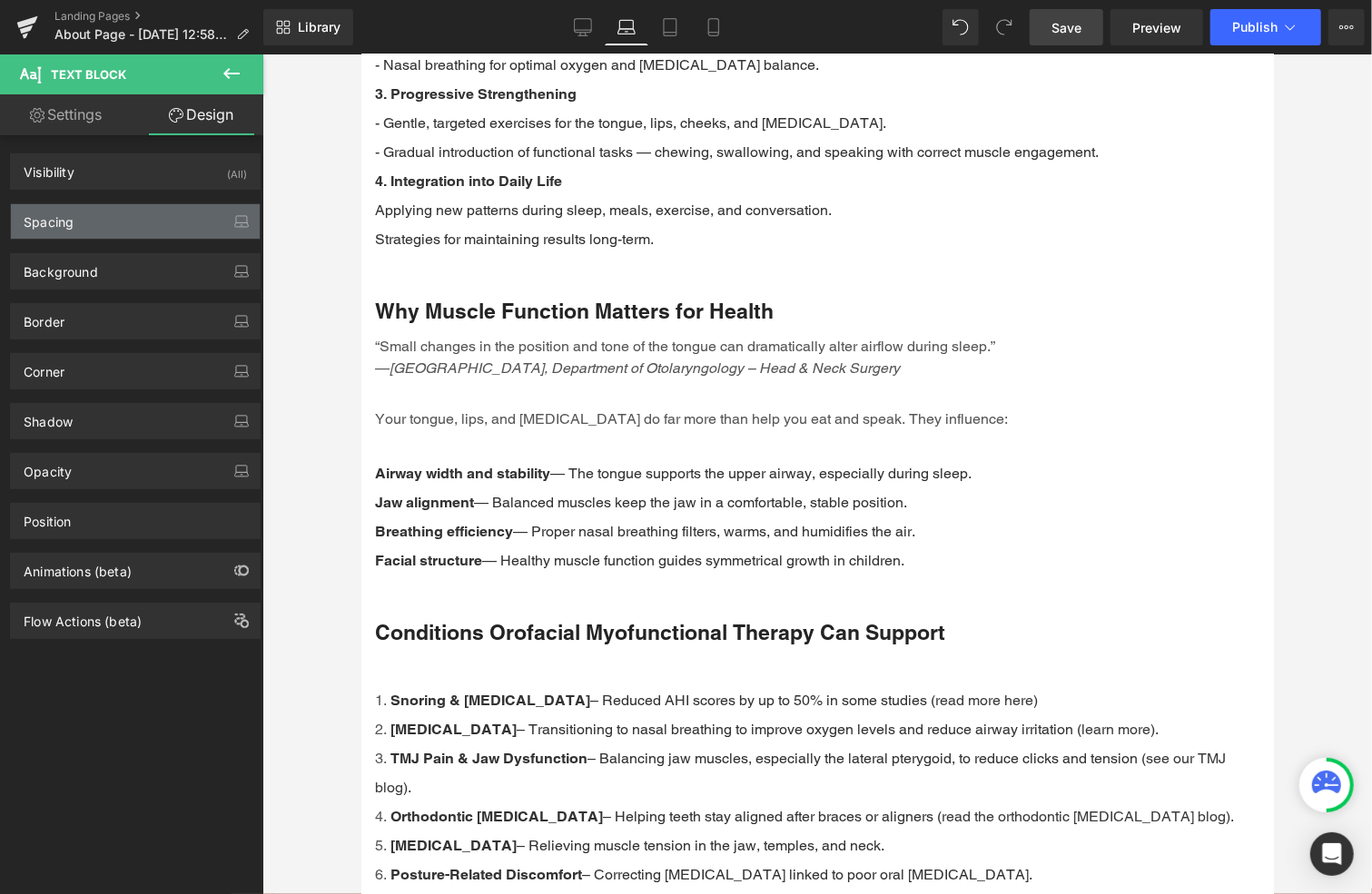
click at [105, 218] on div "Spacing" at bounding box center [135, 222] width 249 height 35
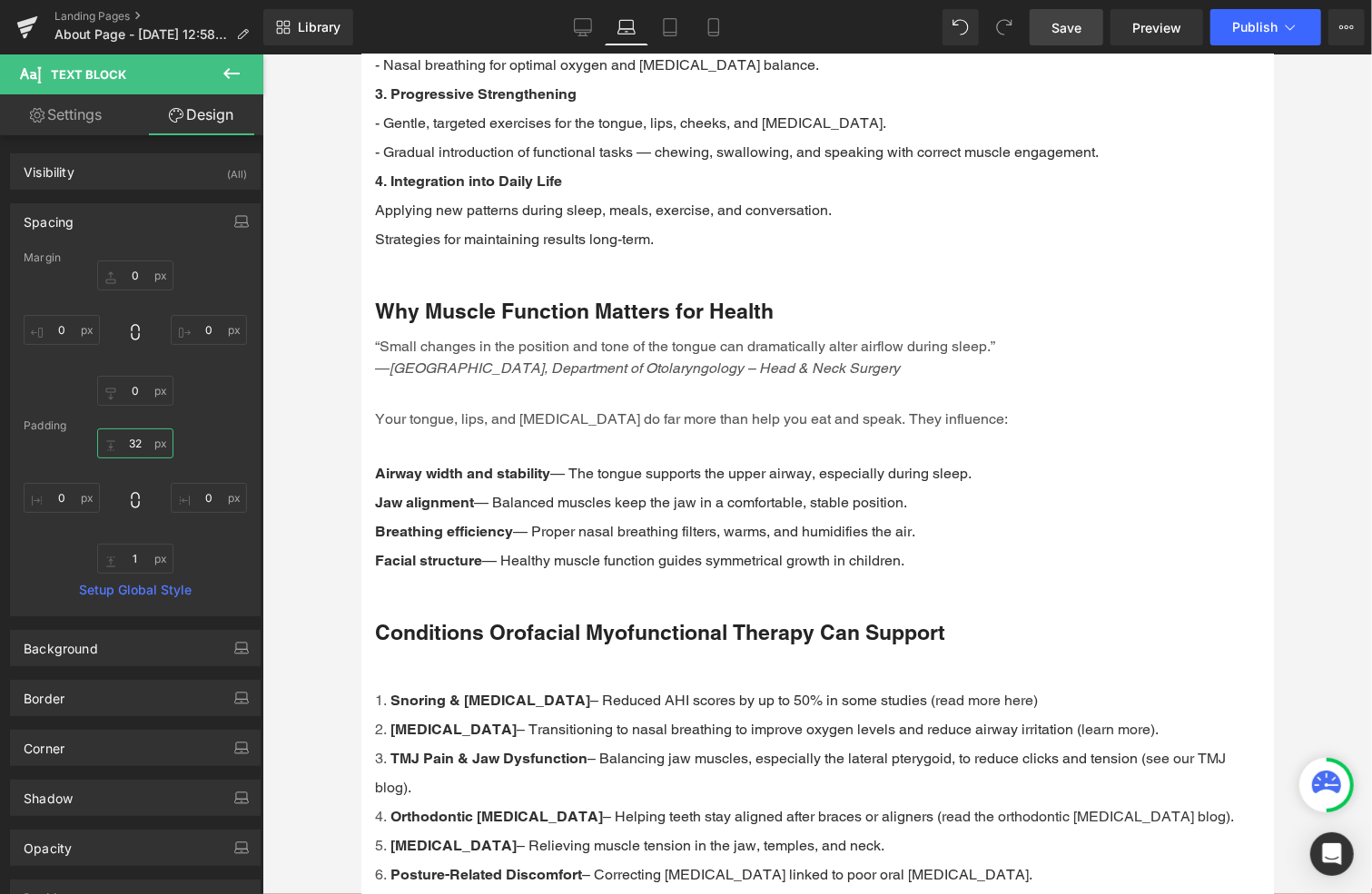
click at [138, 443] on input "32" at bounding box center [135, 443] width 76 height 30
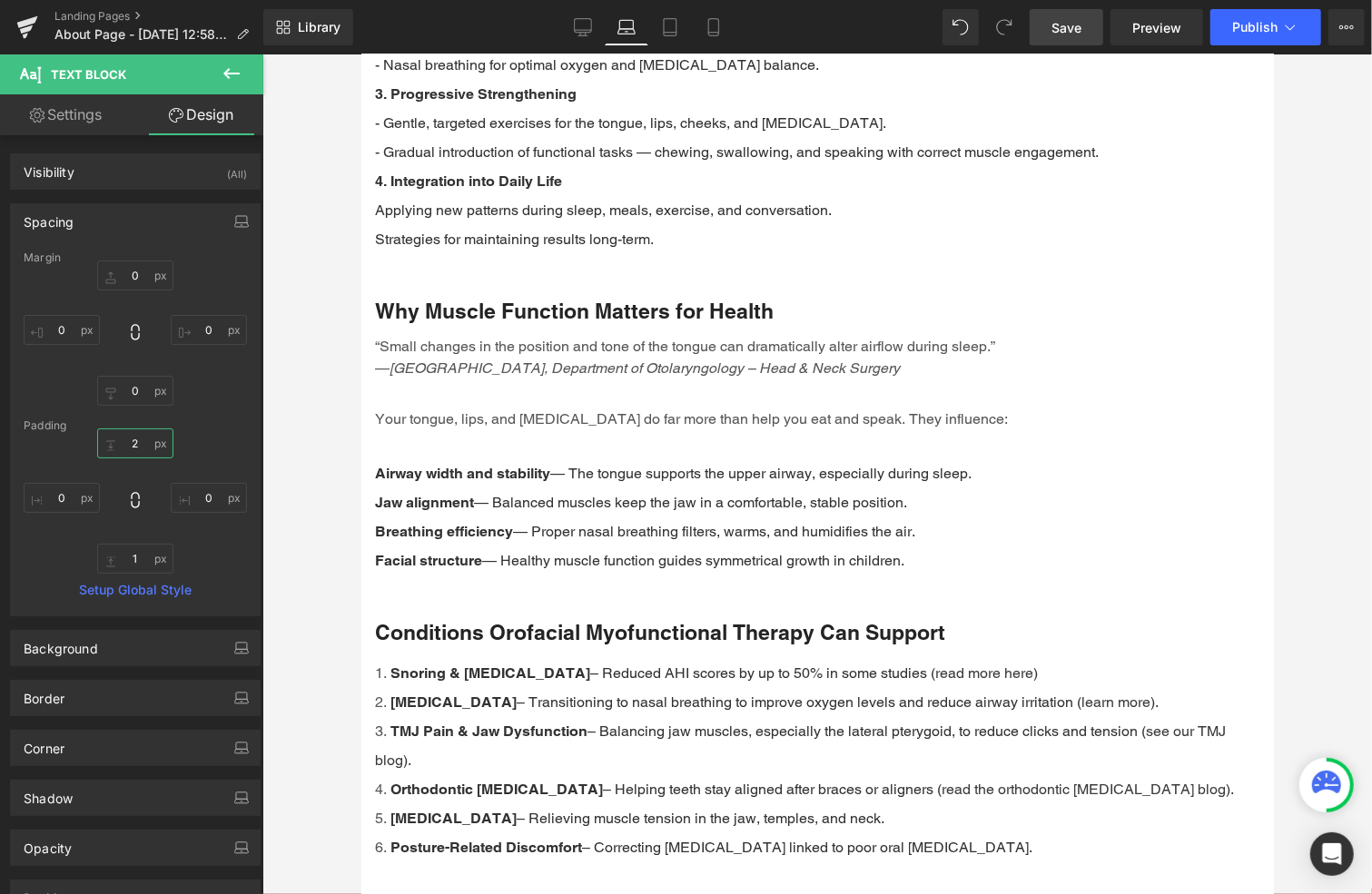
type input "20"
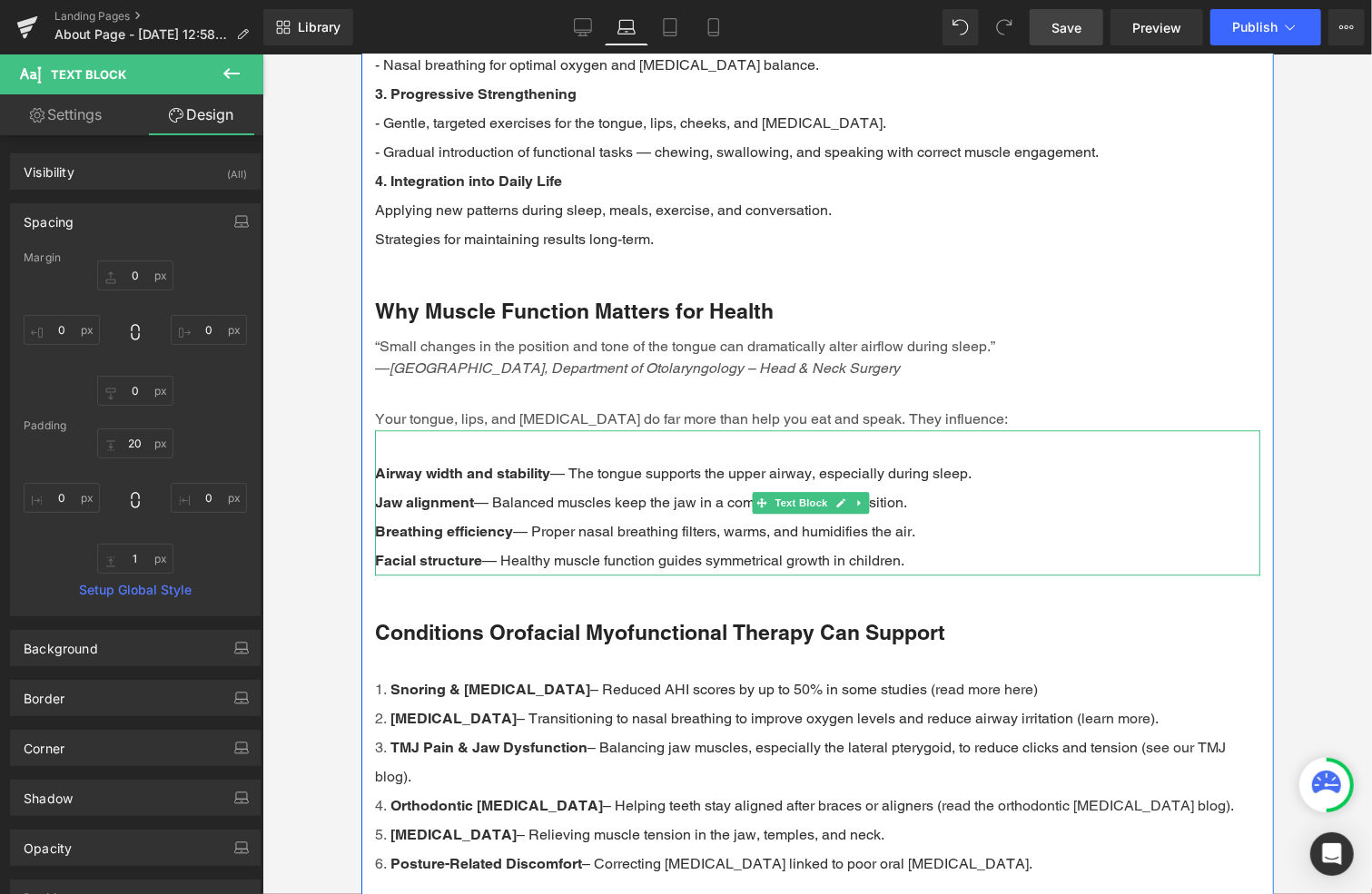
click at [502, 452] on div "Airway width and stability — The tongue supports the upper airway, especially d…" at bounding box center [817, 501] width 886 height 146
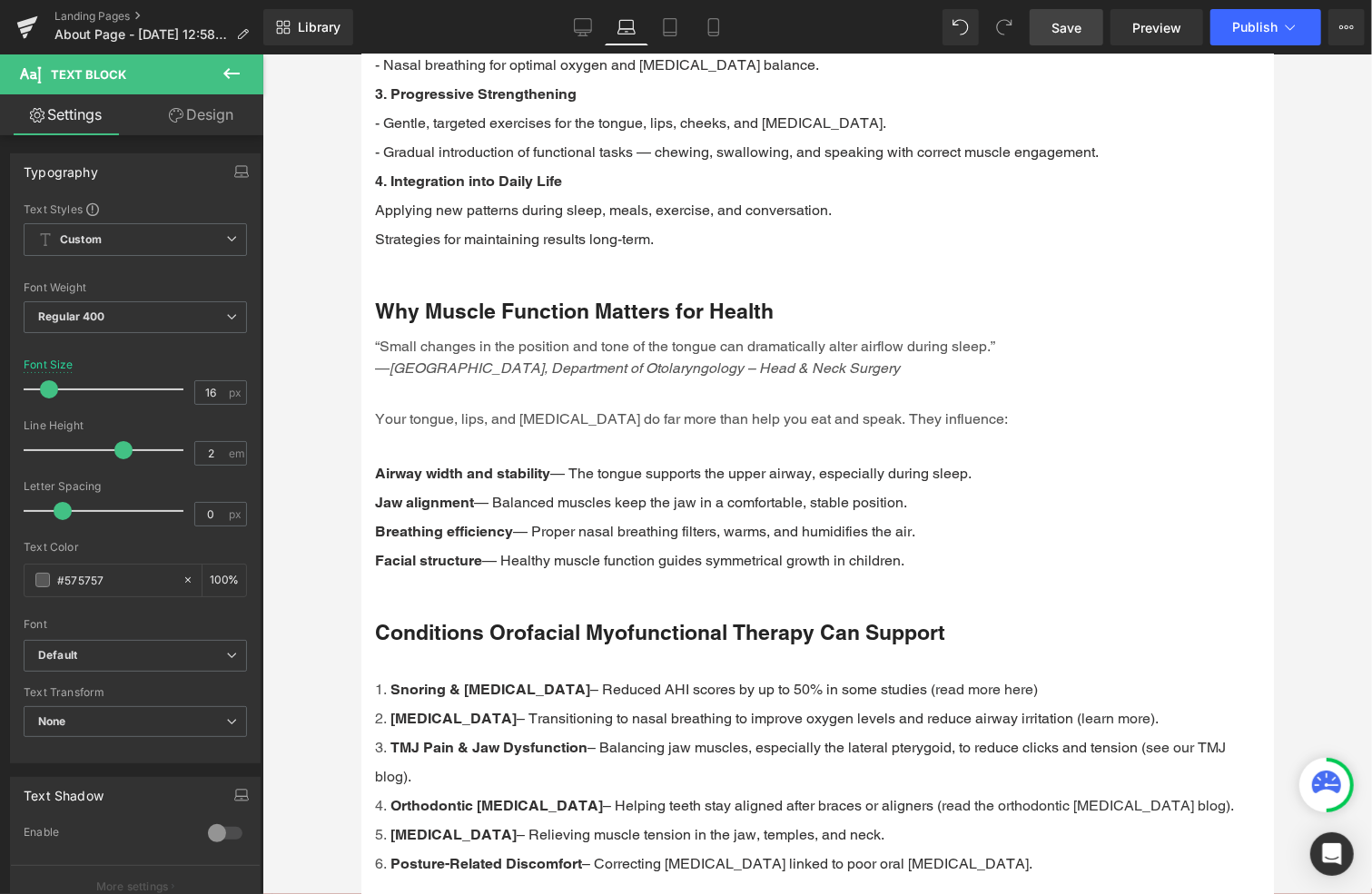
click at [217, 113] on link "Design" at bounding box center [201, 115] width 131 height 41
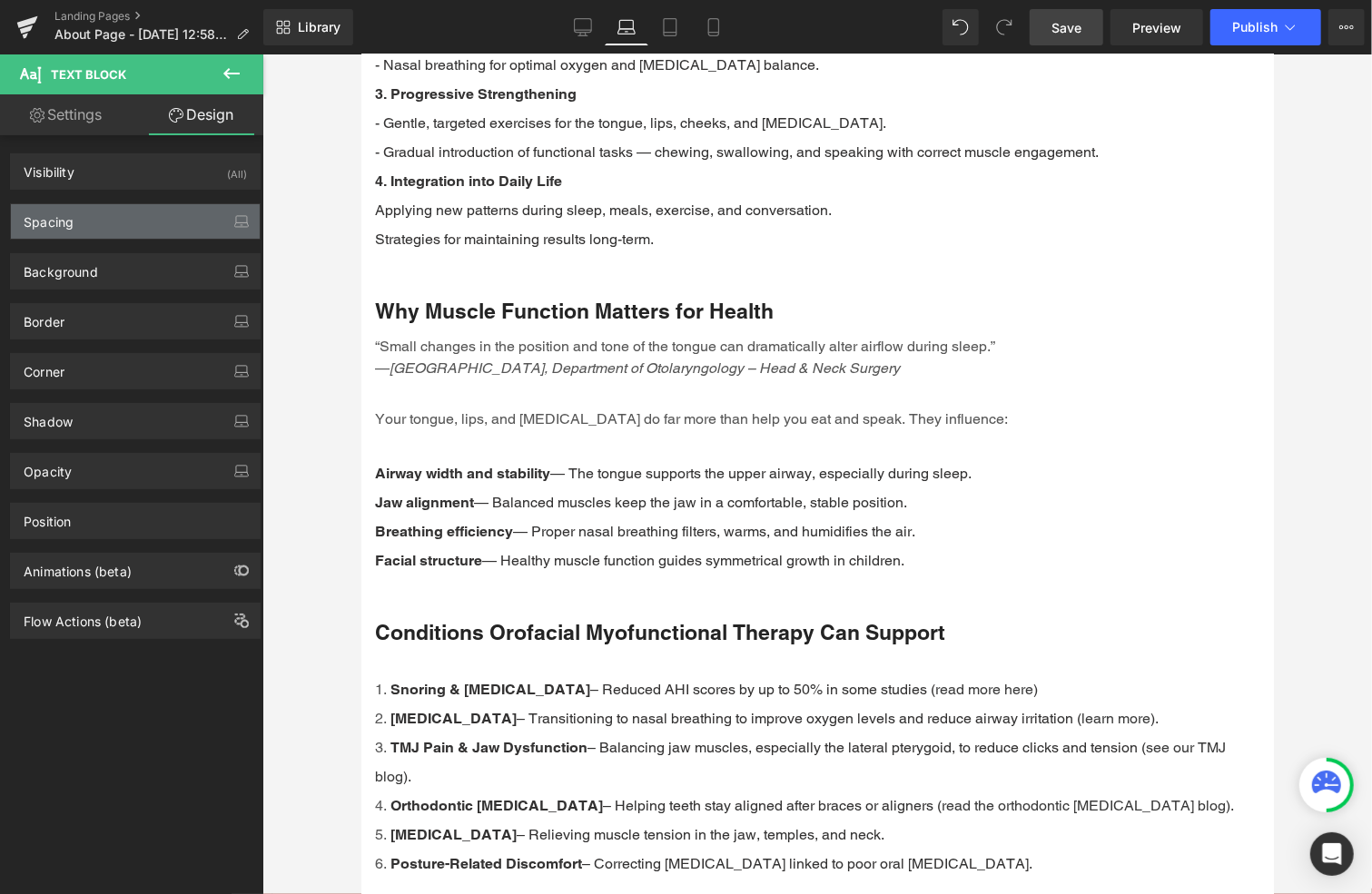
drag, startPoint x: 65, startPoint y: 217, endPoint x: 76, endPoint y: 228, distance: 15.6
click at [65, 217] on div "Spacing" at bounding box center [48, 217] width 50 height 25
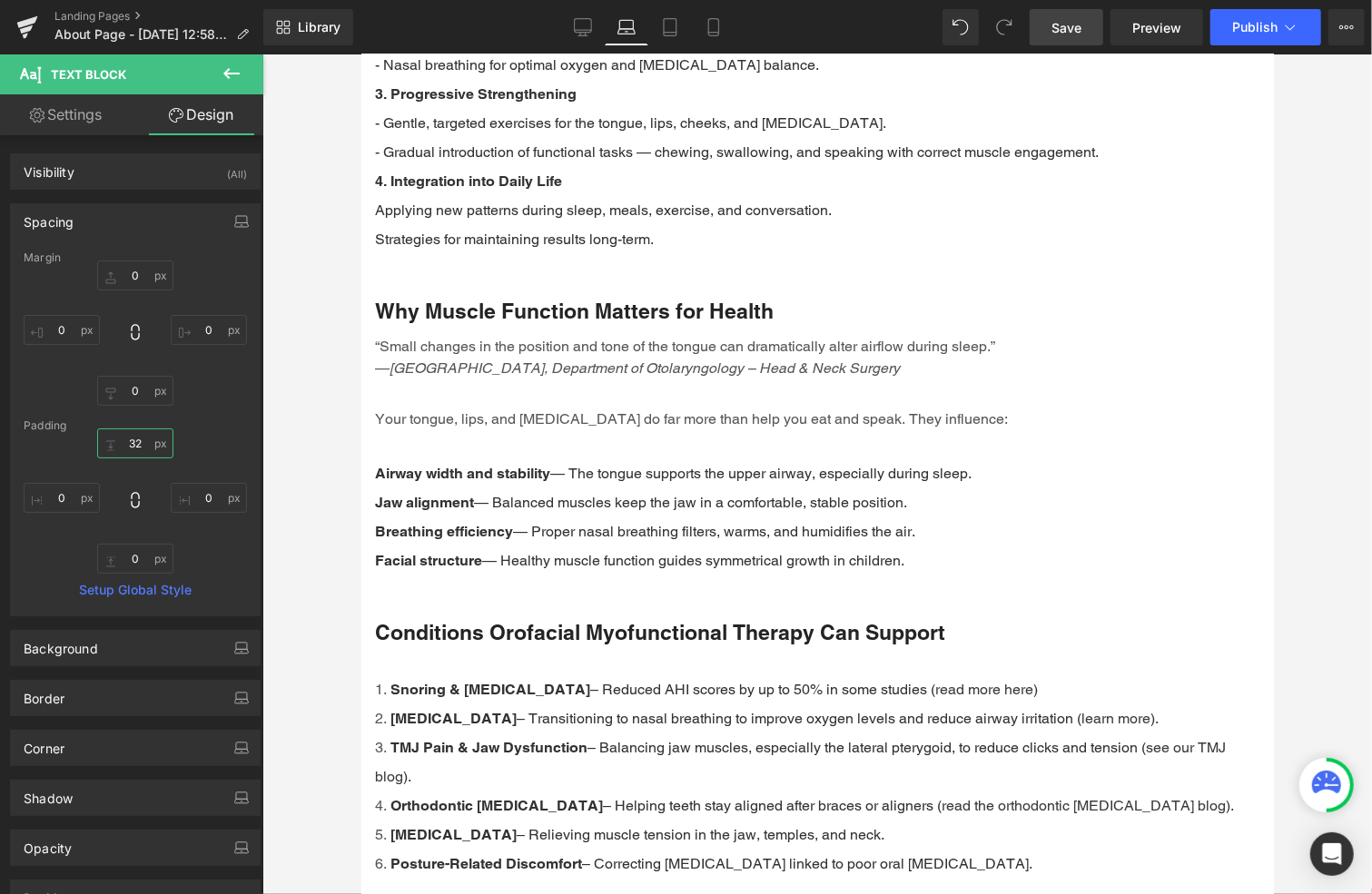
click at [132, 442] on input "32" at bounding box center [135, 443] width 76 height 30
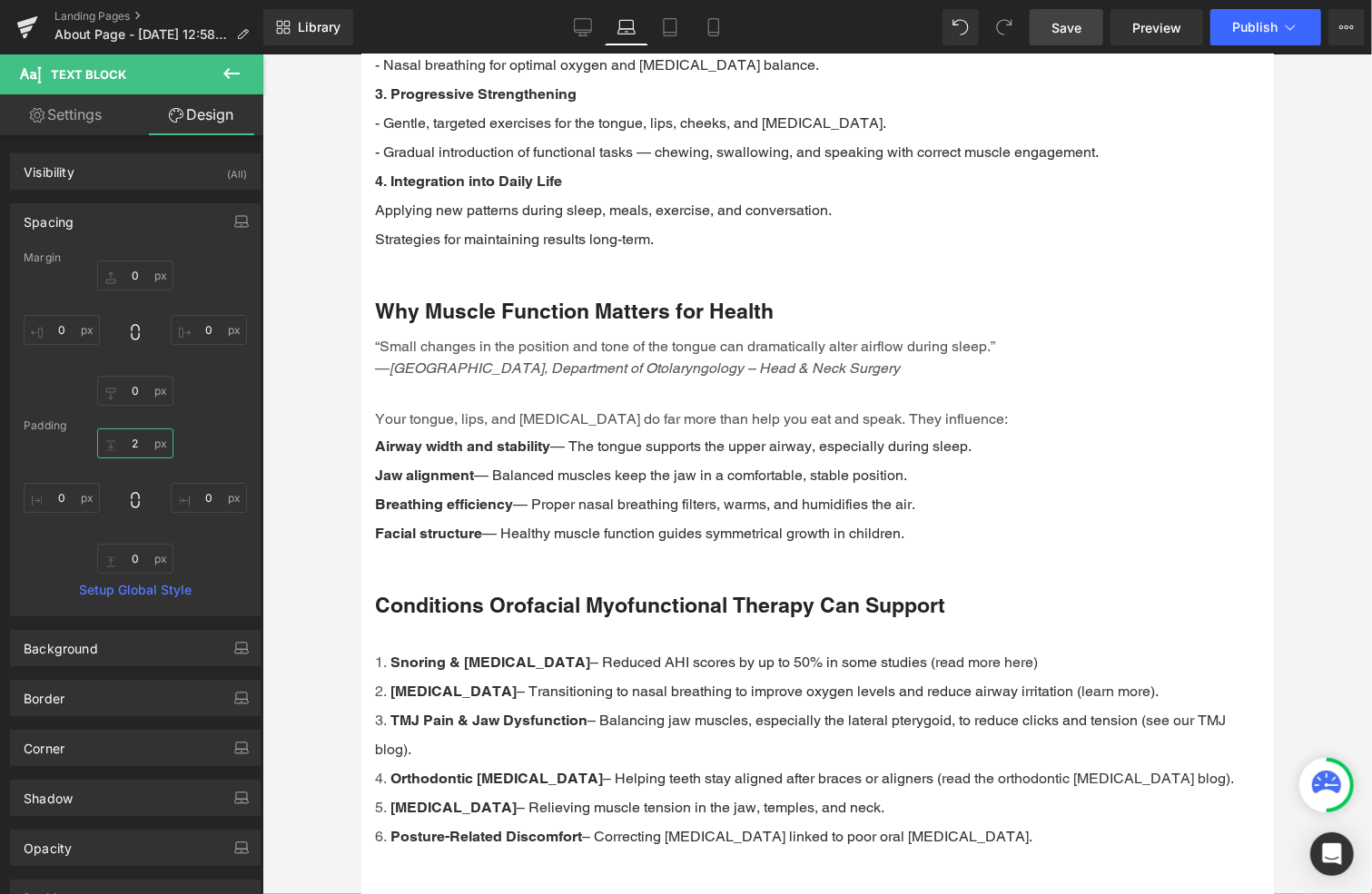
type input "20"
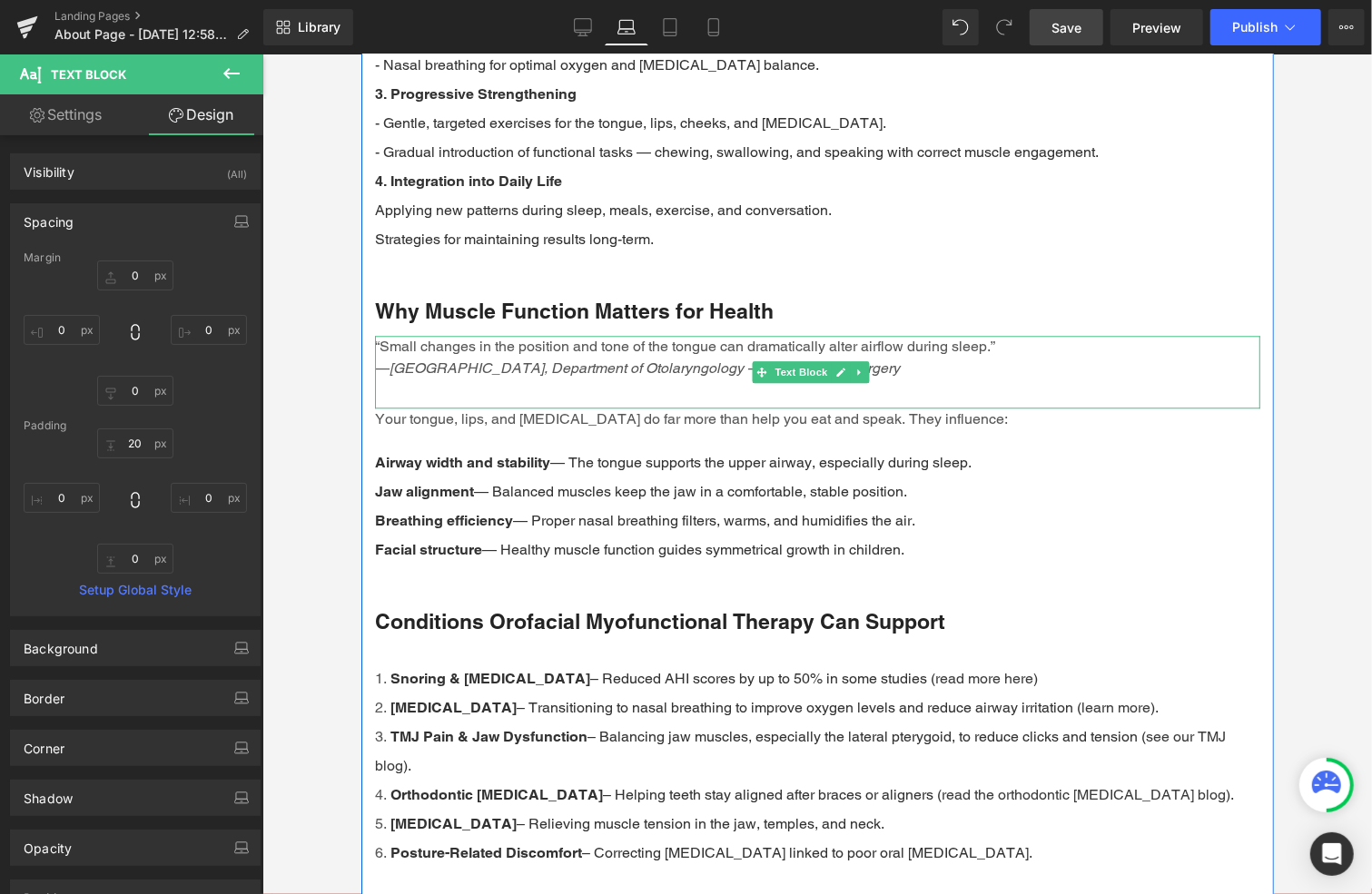
click at [495, 370] on em "[GEOGRAPHIC_DATA], Department of Otolaryngology – Head & Neck Surgery" at bounding box center [644, 367] width 510 height 17
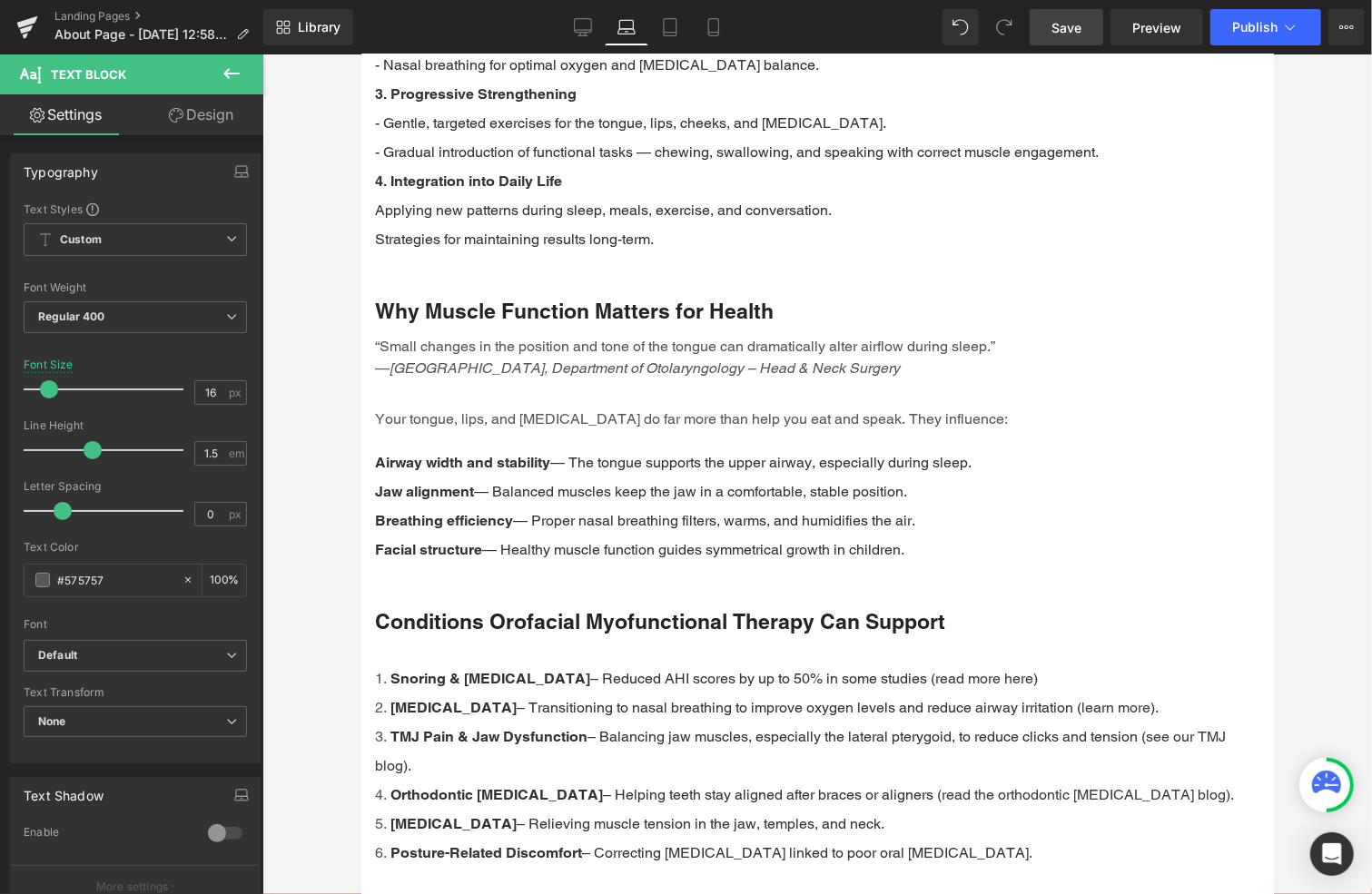
click at [212, 121] on link "Design" at bounding box center [201, 115] width 131 height 41
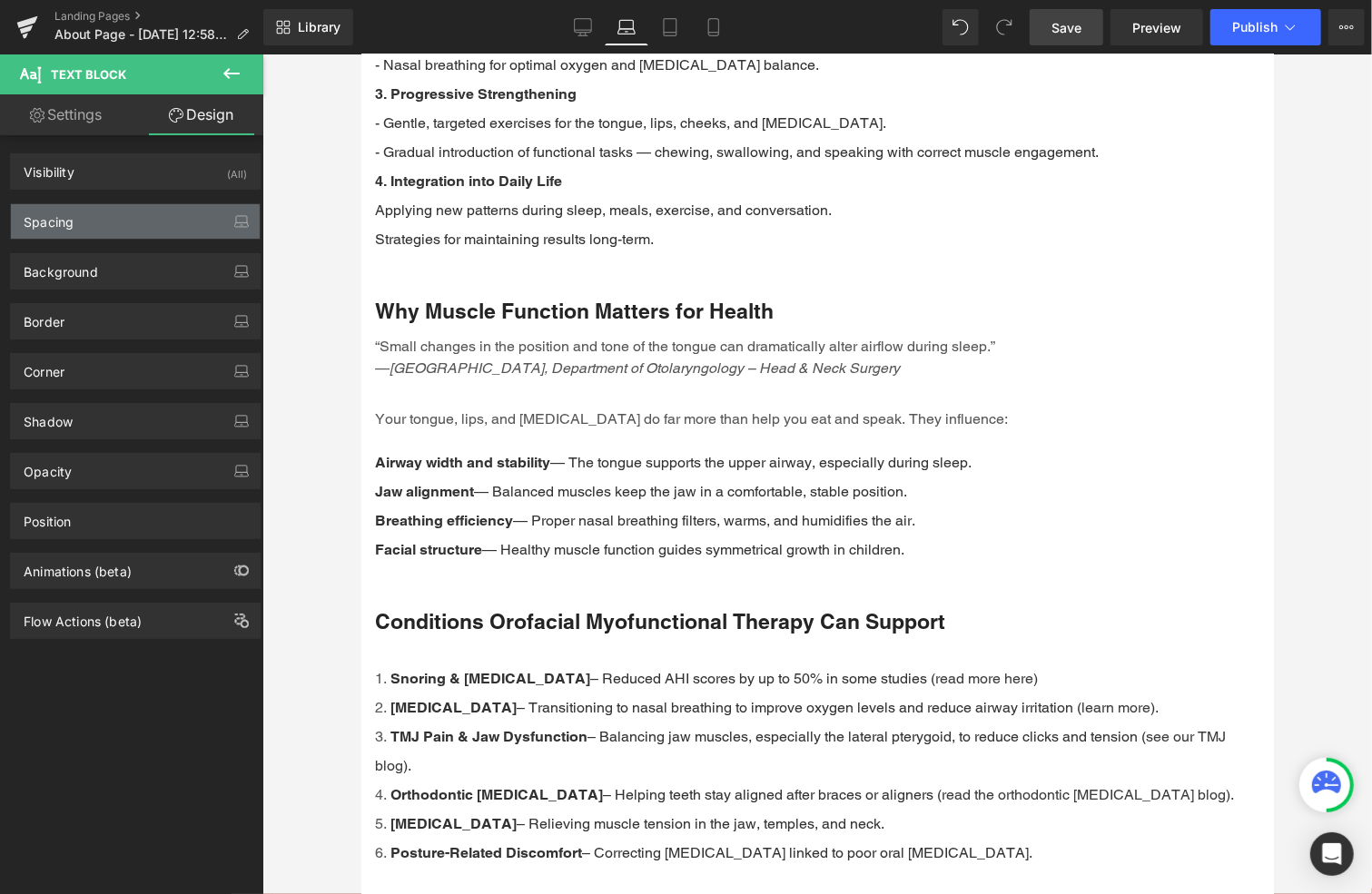
click at [70, 213] on div "Spacing" at bounding box center [48, 217] width 50 height 25
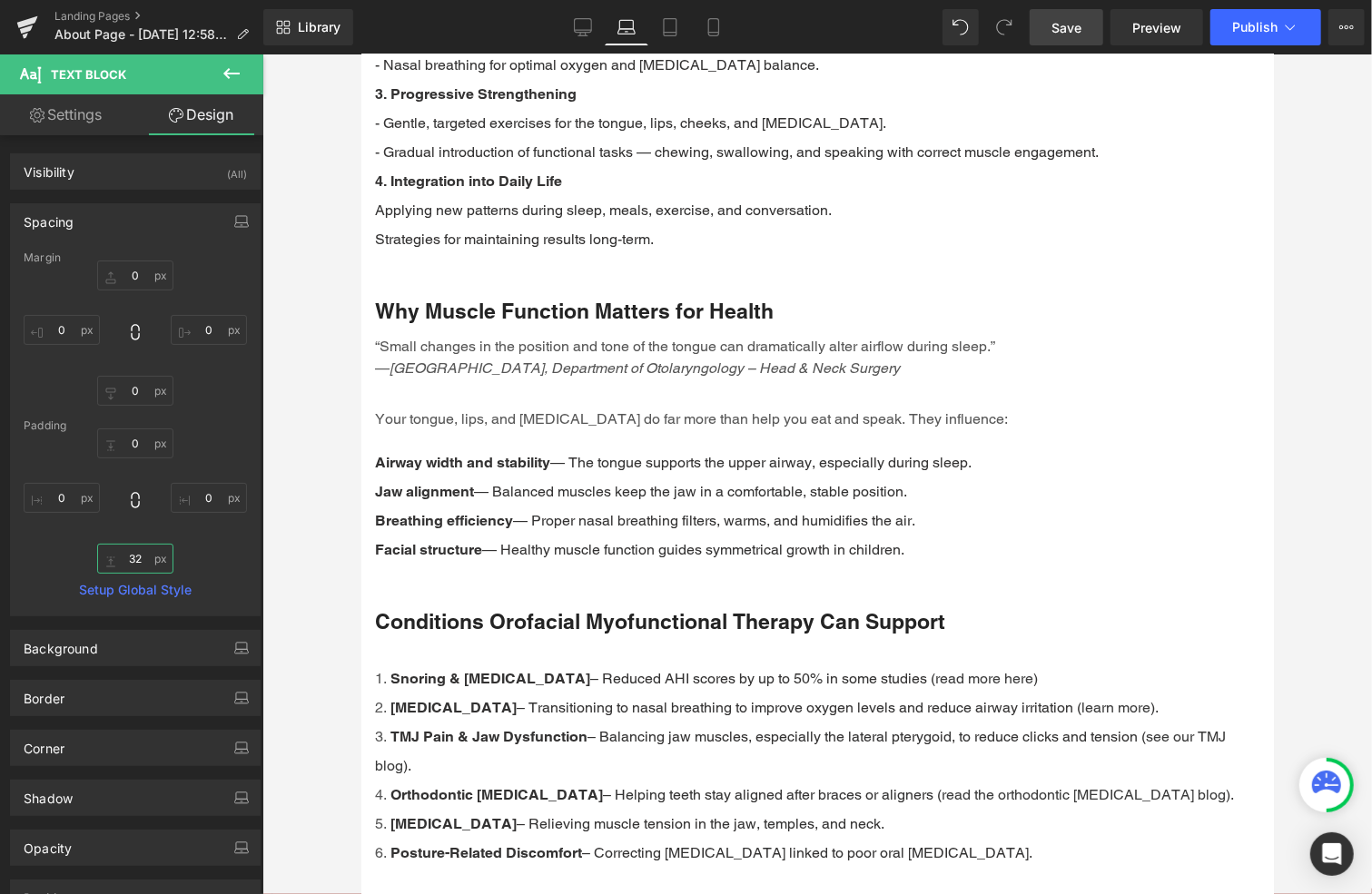
click at [144, 563] on input "32" at bounding box center [135, 558] width 76 height 30
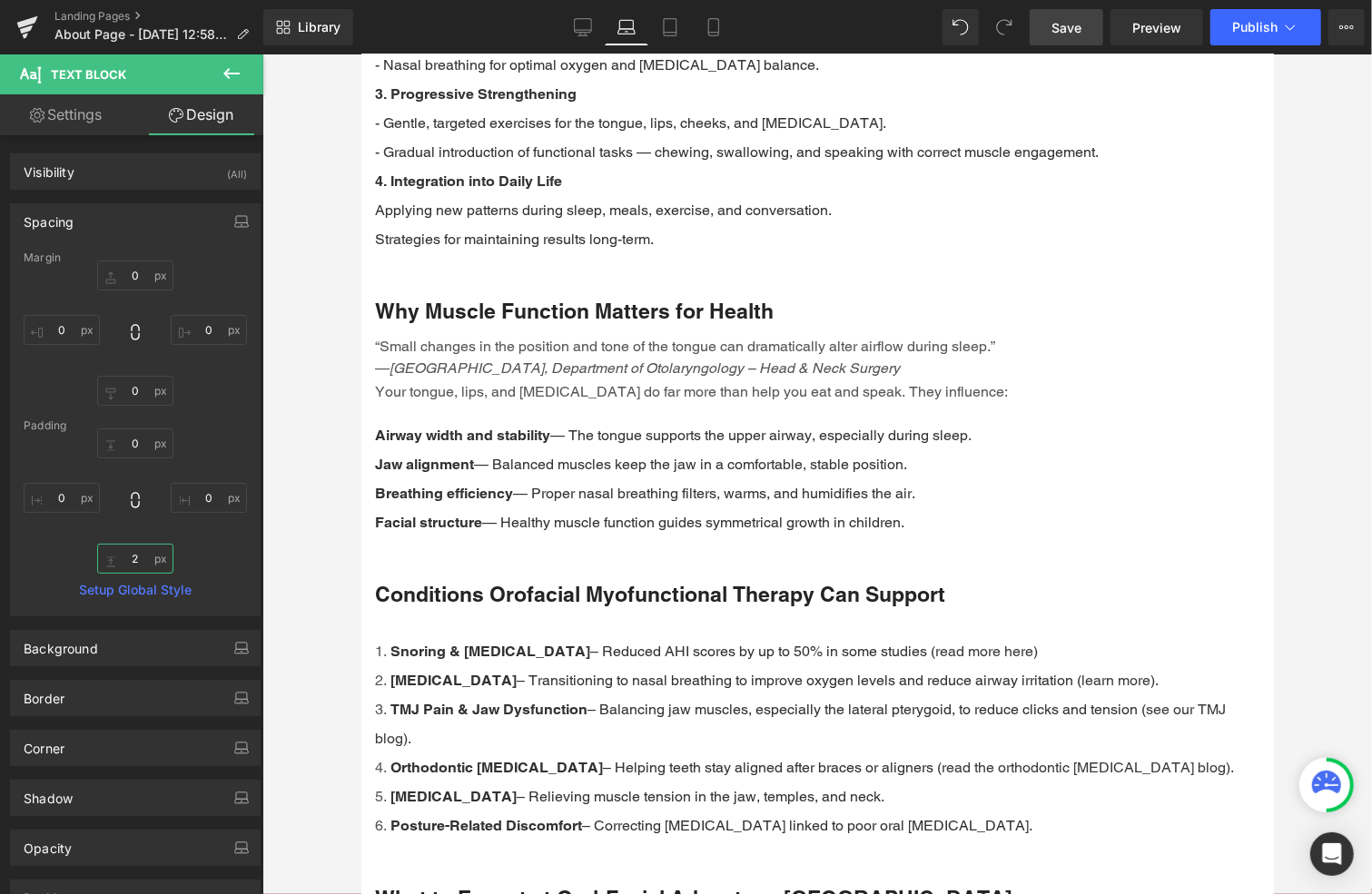
type input "20"
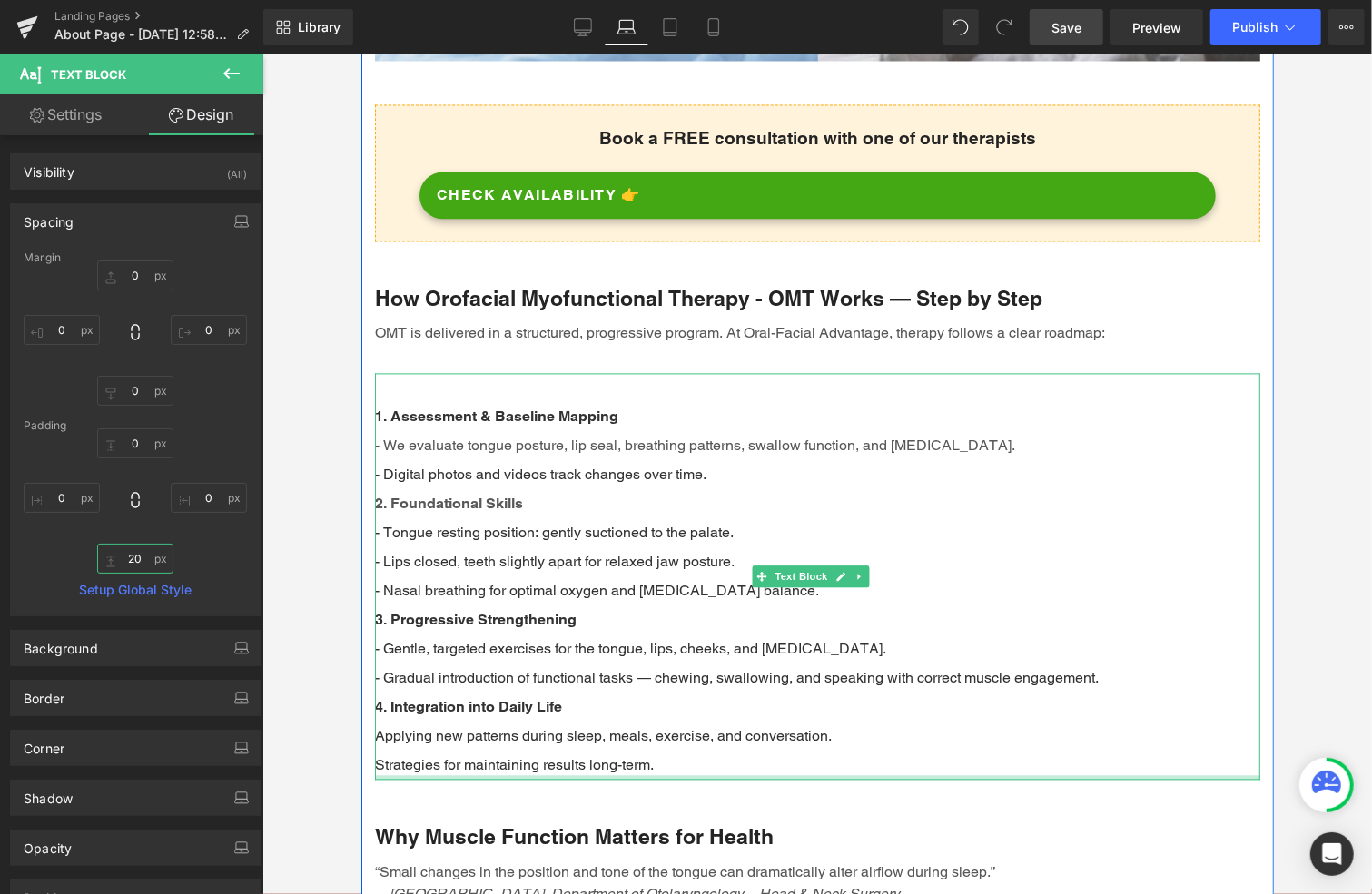
scroll to position [2106, 0]
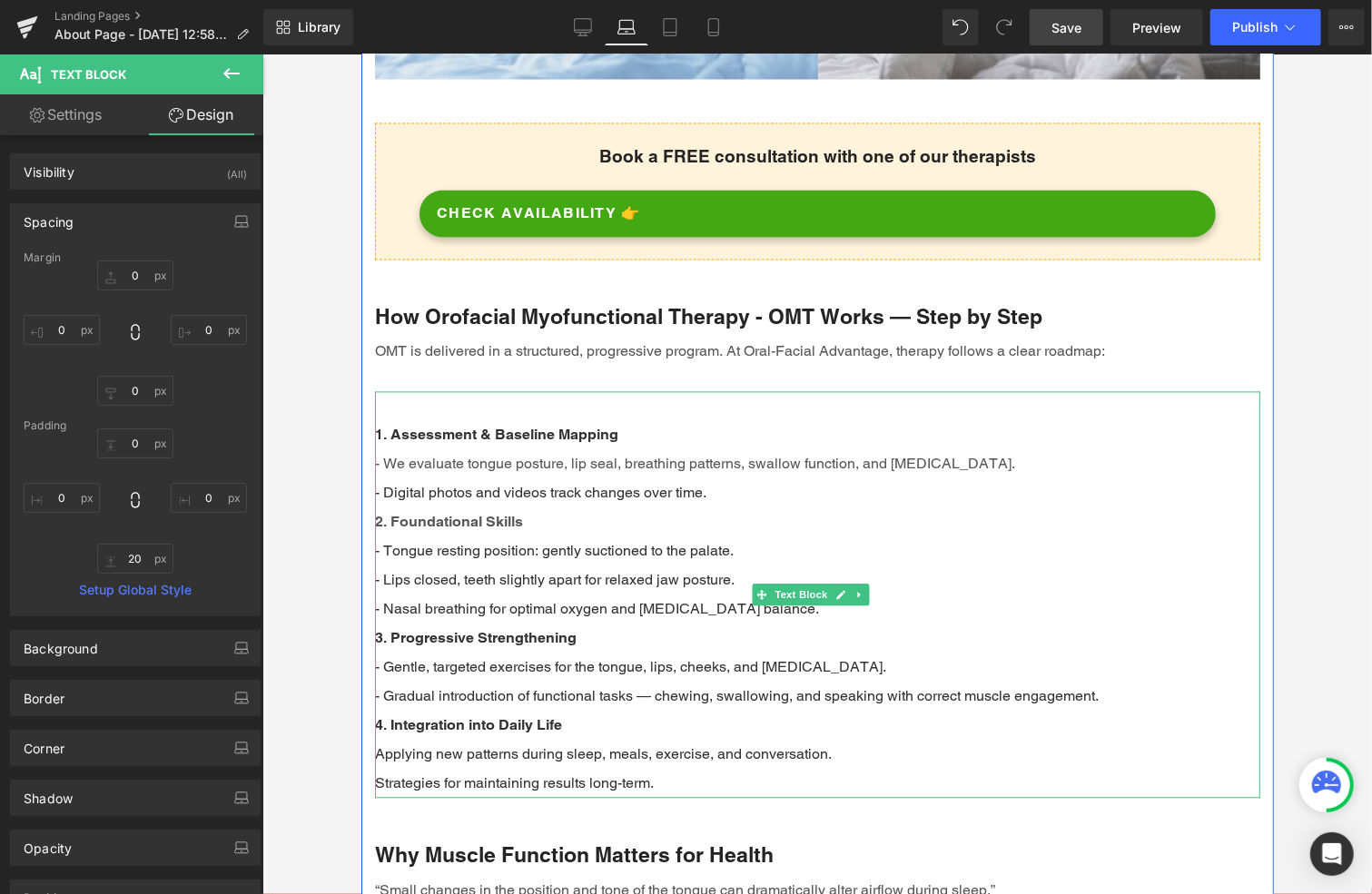
click at [491, 414] on div "1. Assessment & Baseline Mapping - We evaluate tongue posture, lip seal, breath…" at bounding box center [817, 595] width 886 height 407
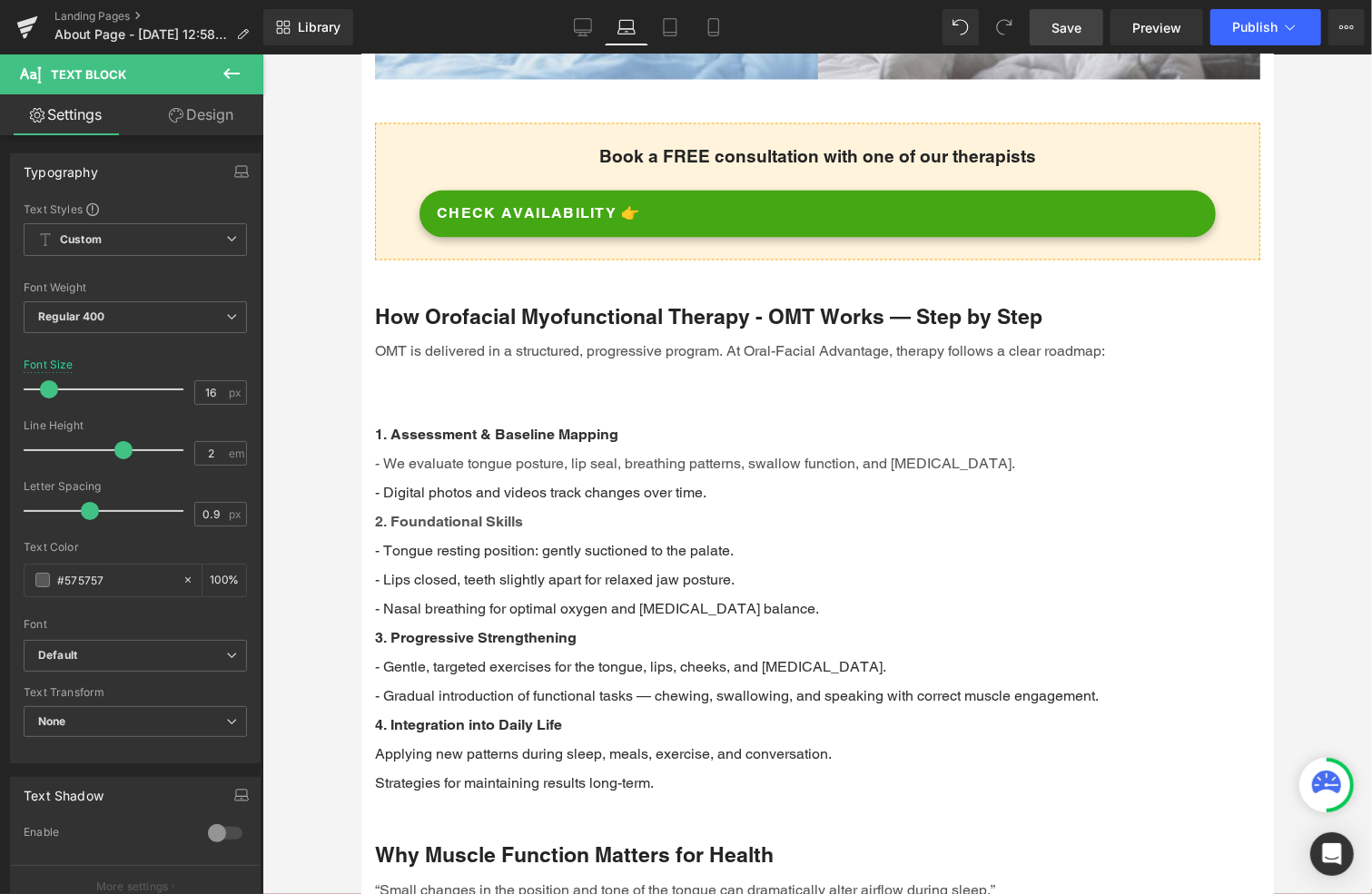
click at [210, 110] on link "Design" at bounding box center [201, 115] width 131 height 41
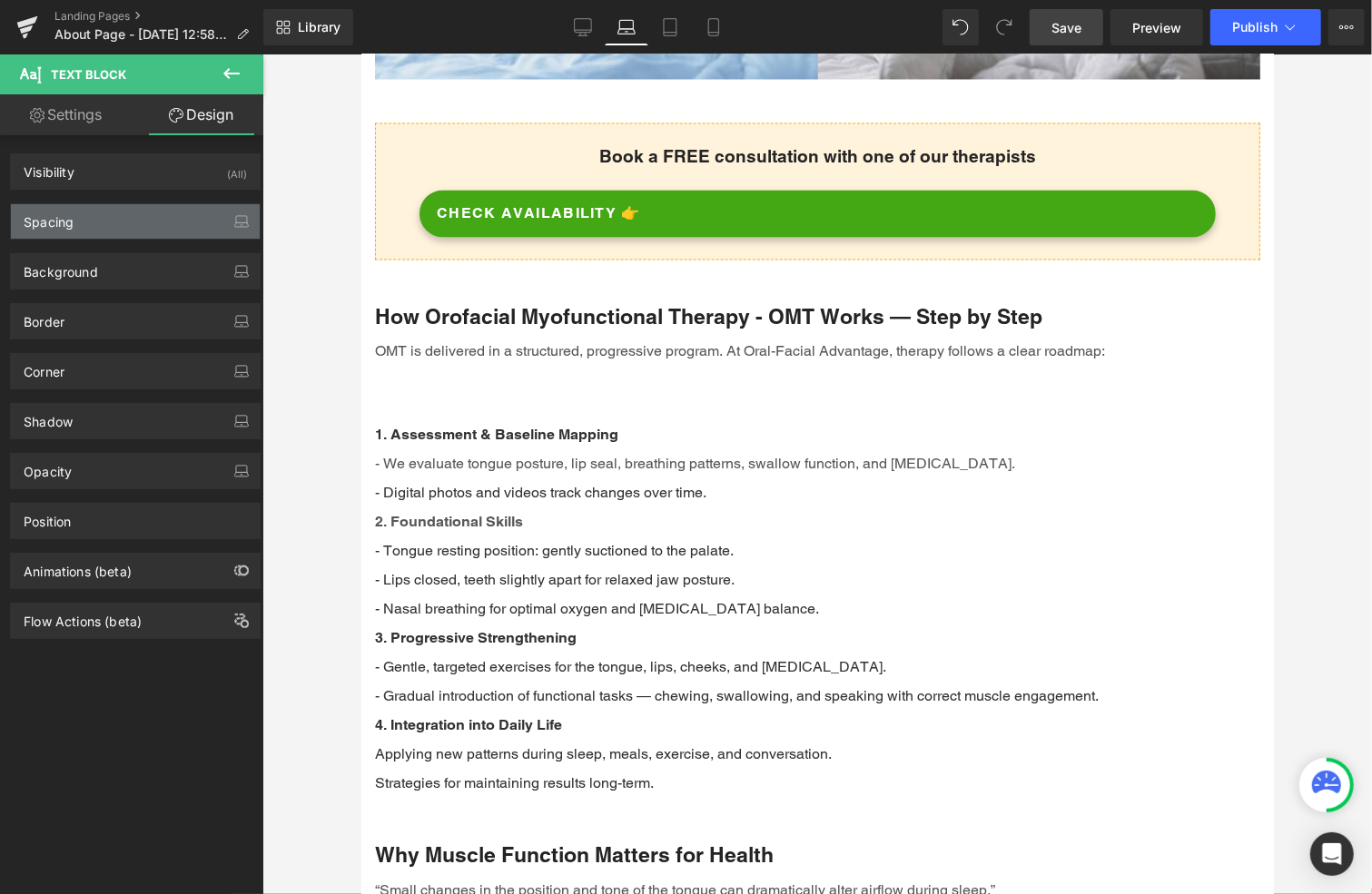
click at [69, 212] on div "Spacing" at bounding box center [48, 217] width 50 height 25
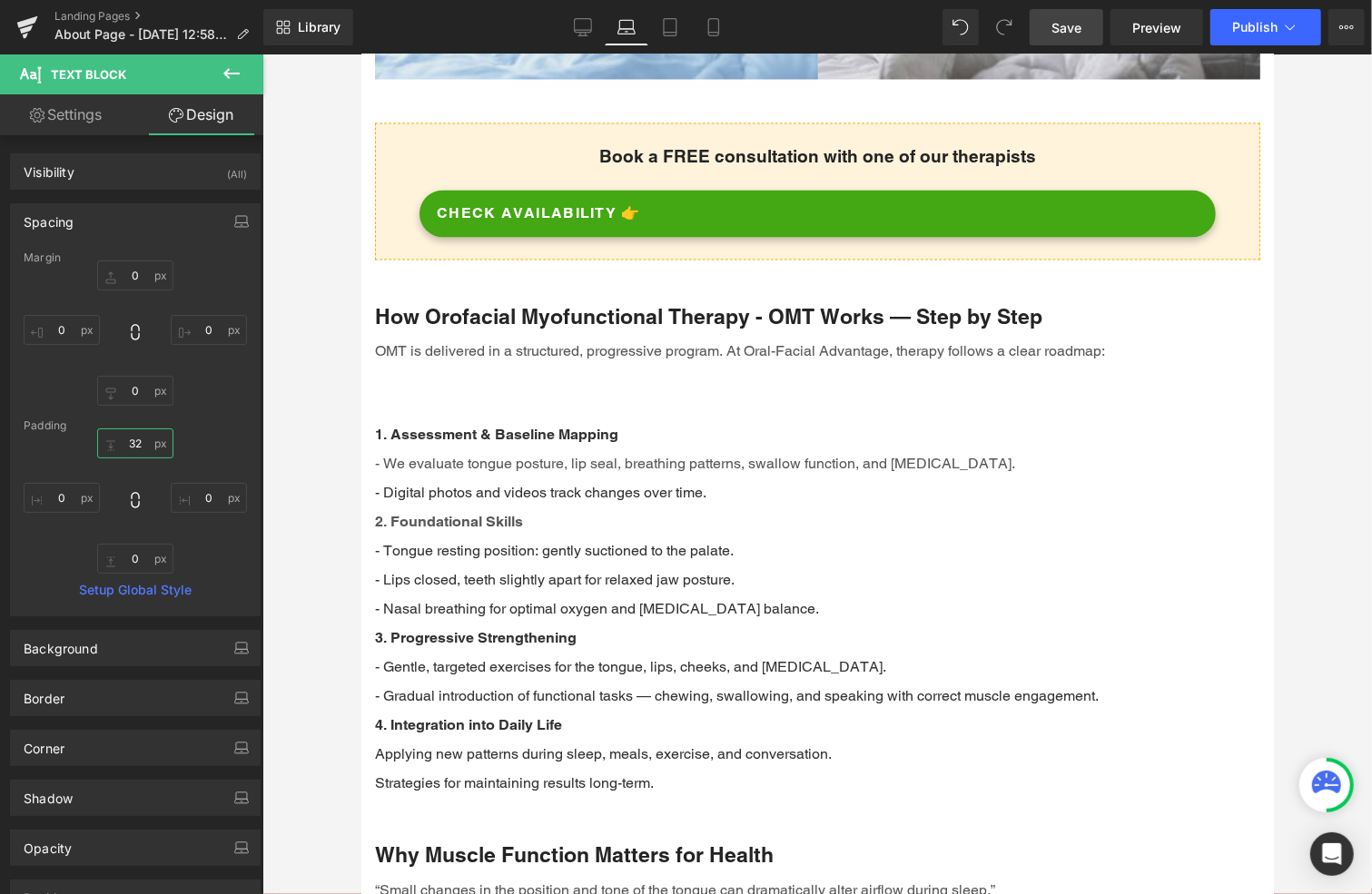
click at [139, 441] on input "32" at bounding box center [135, 443] width 76 height 30
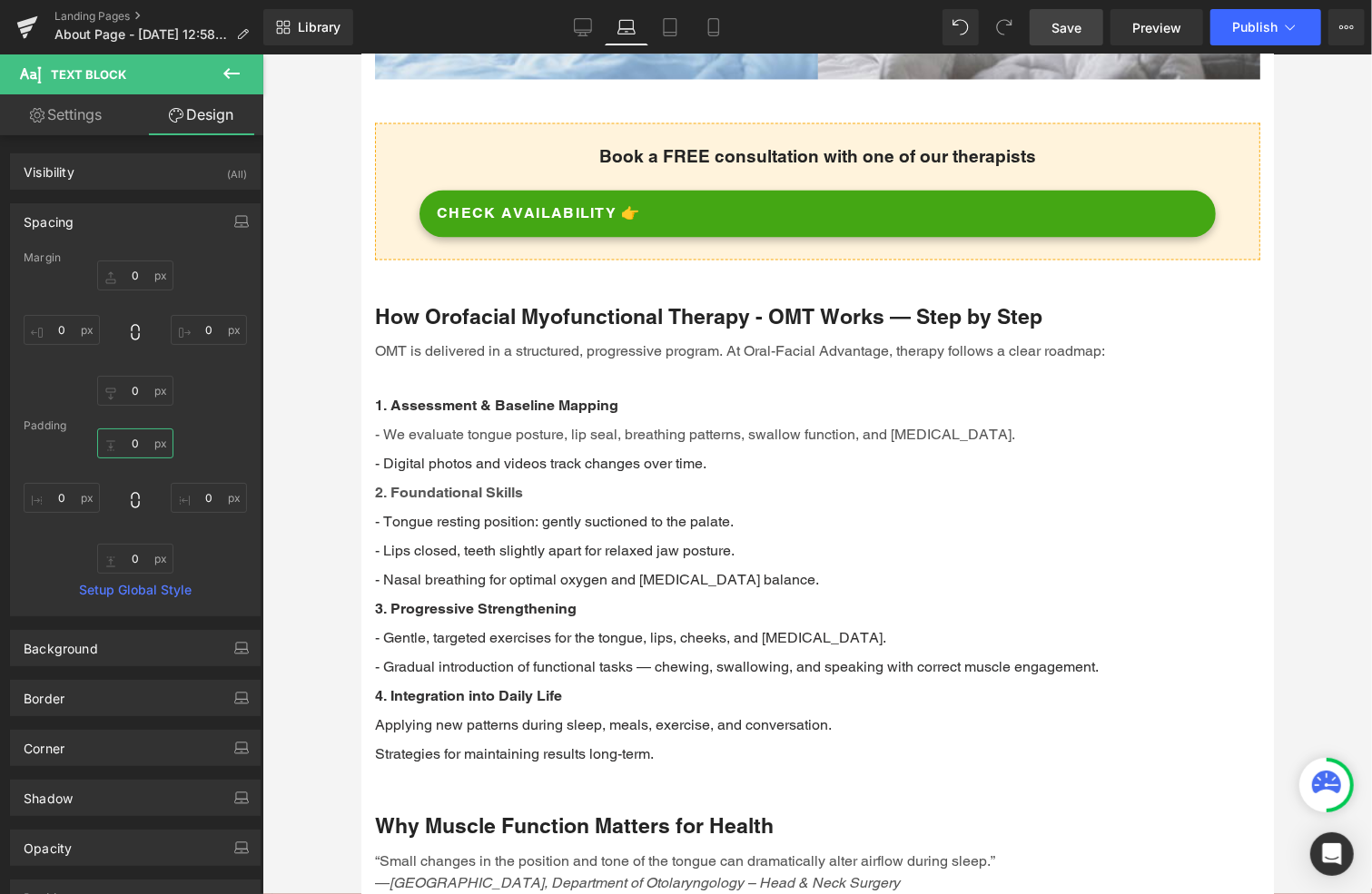
type input "0"
drag, startPoint x: 1064, startPoint y: 17, endPoint x: 245, endPoint y: 187, distance: 836.5
click at [1064, 18] on span "Save" at bounding box center [1066, 28] width 30 height 19
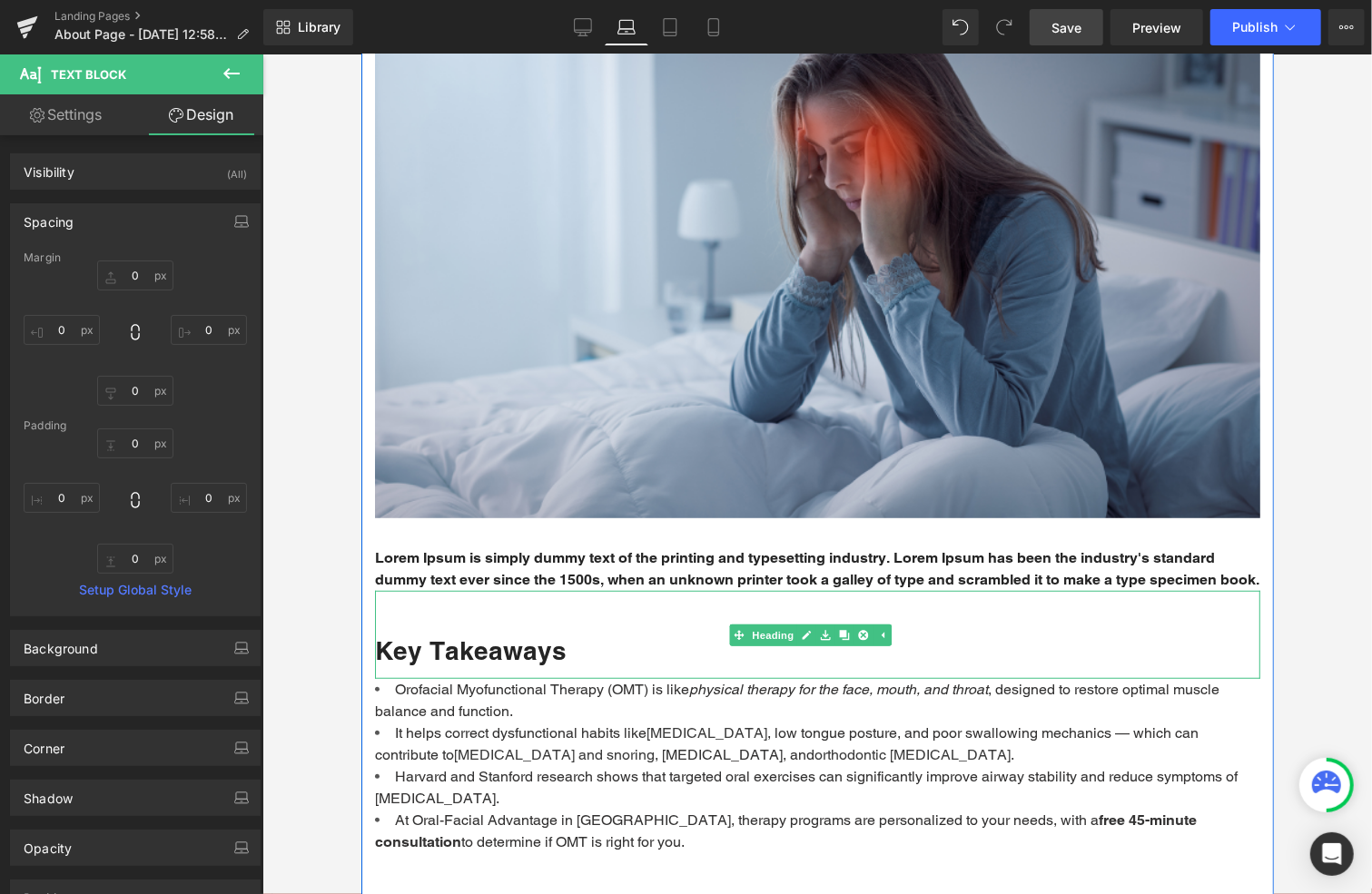
scroll to position [18, 0]
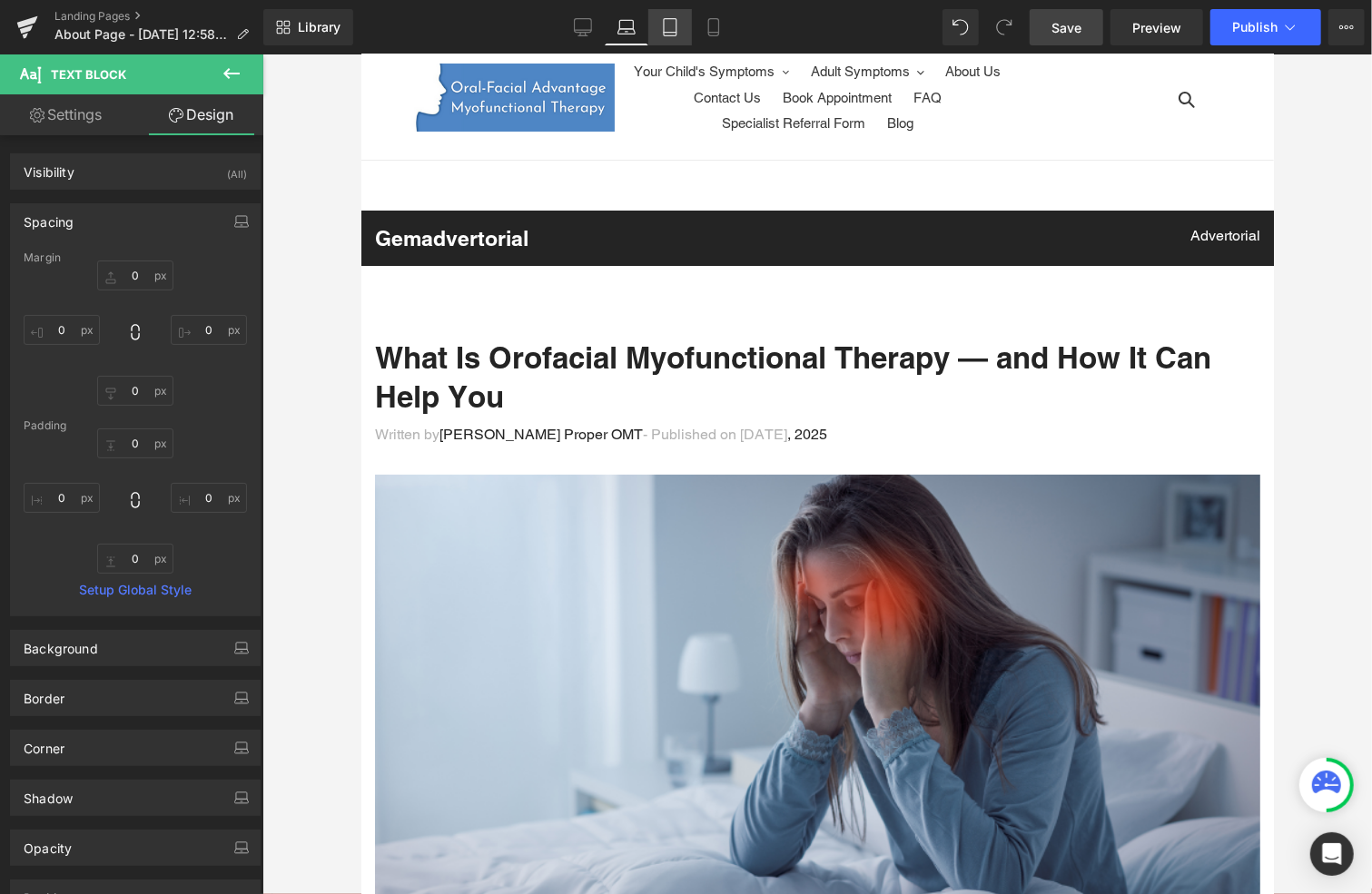
click at [672, 29] on icon at bounding box center [670, 27] width 18 height 18
type input "0"
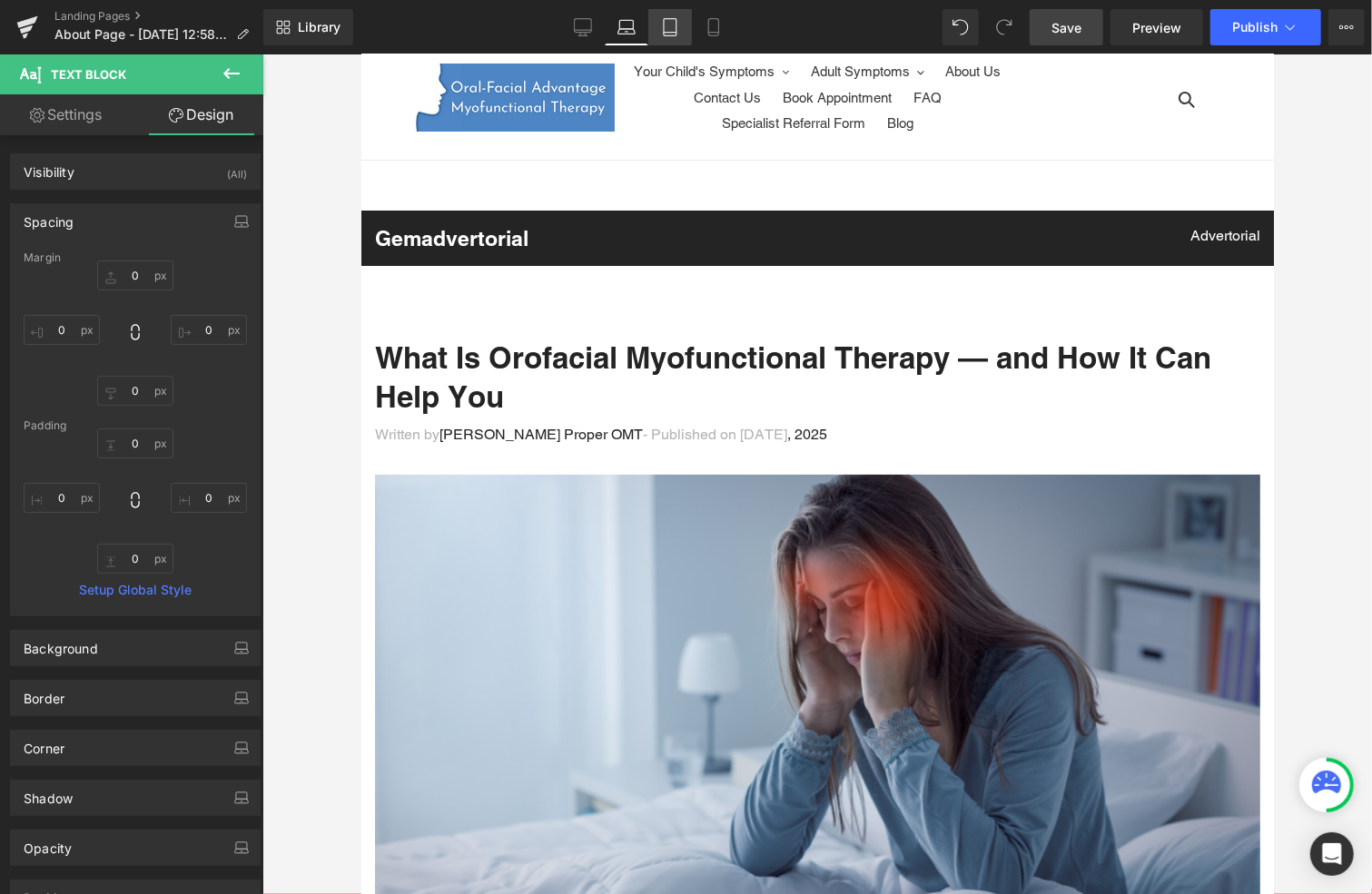
type input "32"
type input "0"
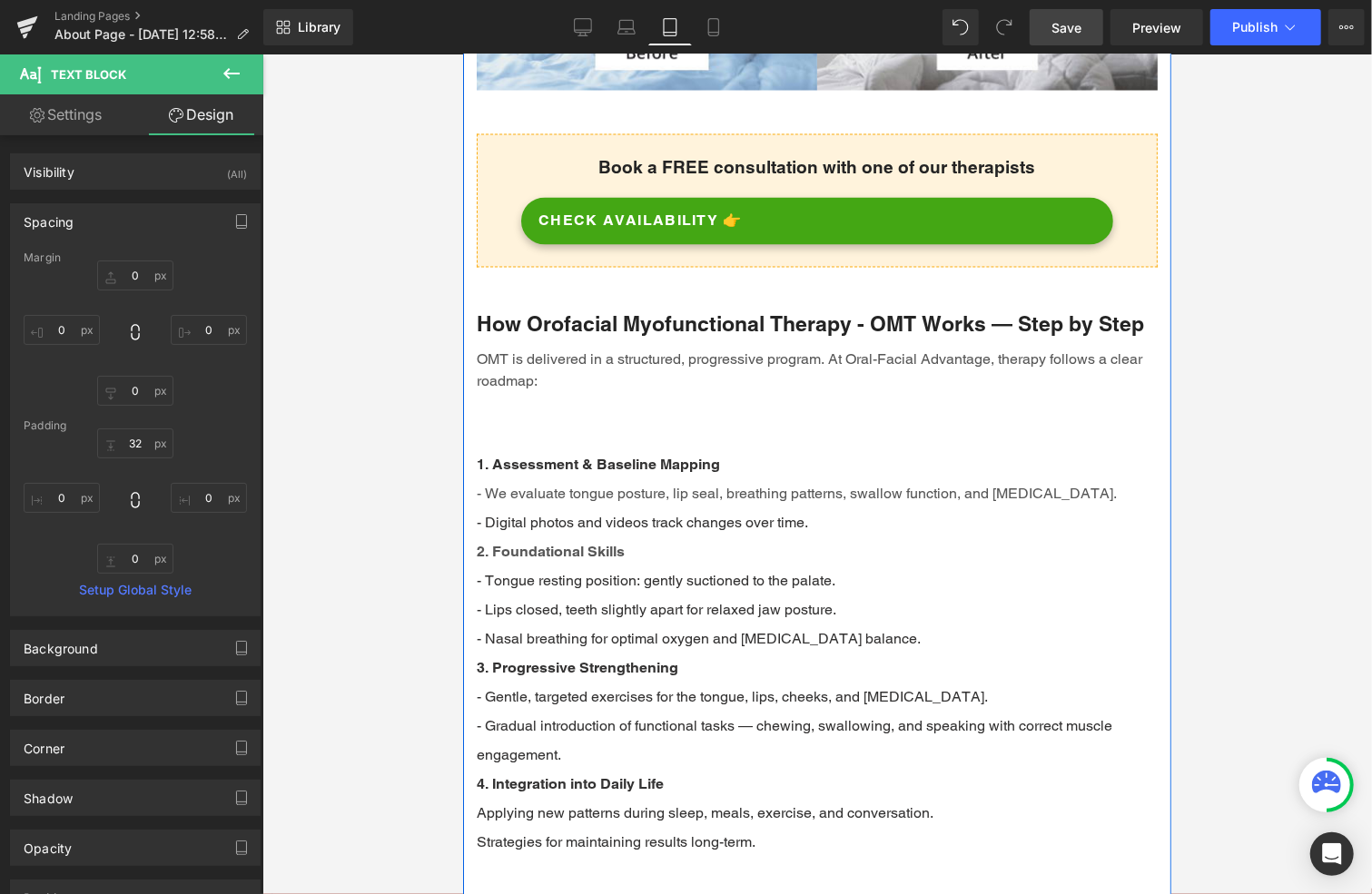
scroll to position [1997, 0]
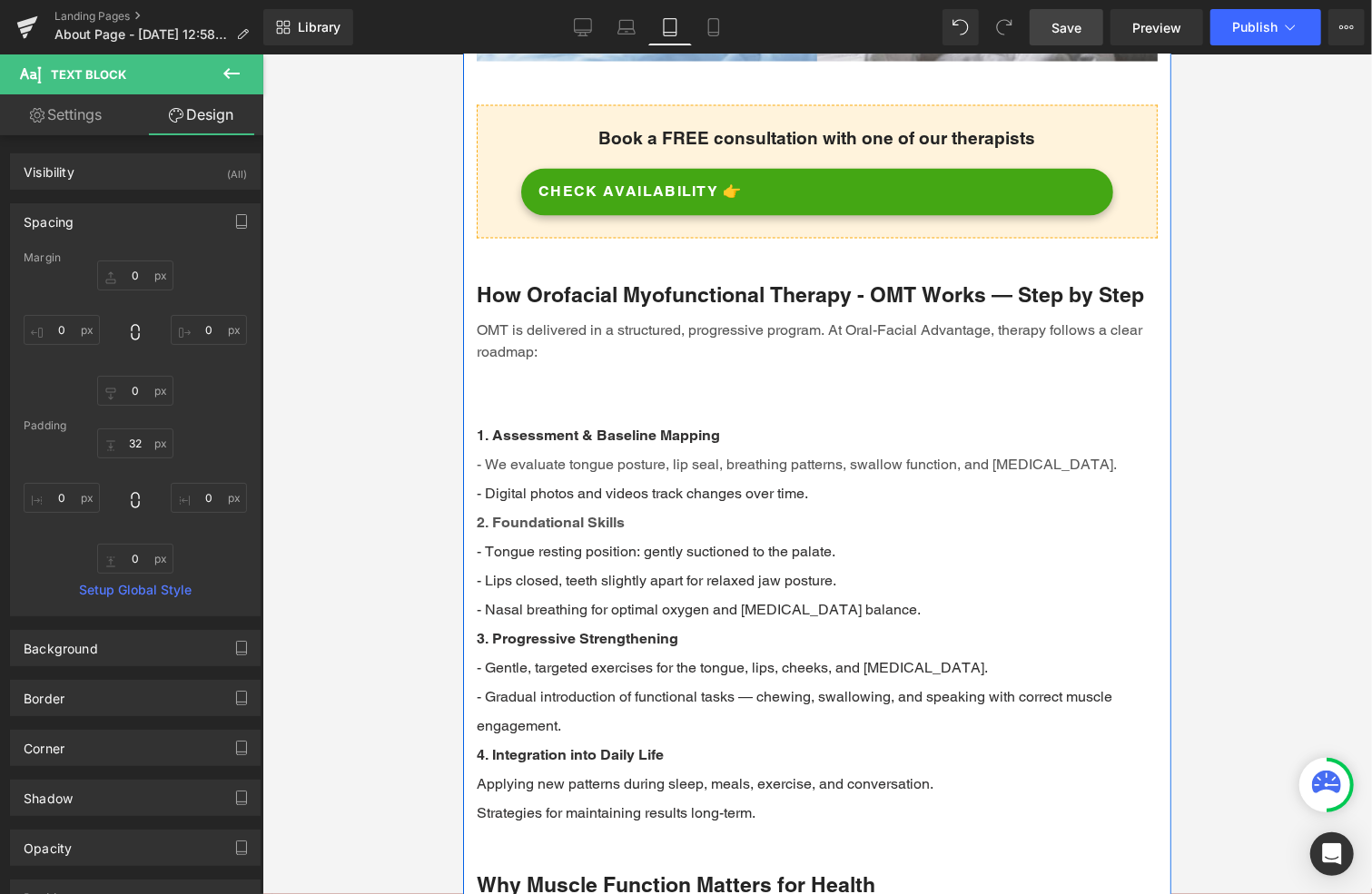
click at [574, 368] on div "OMT is delivered in a structured, progressive program. At Oral-Facial Advantage…" at bounding box center [816, 355] width 681 height 72
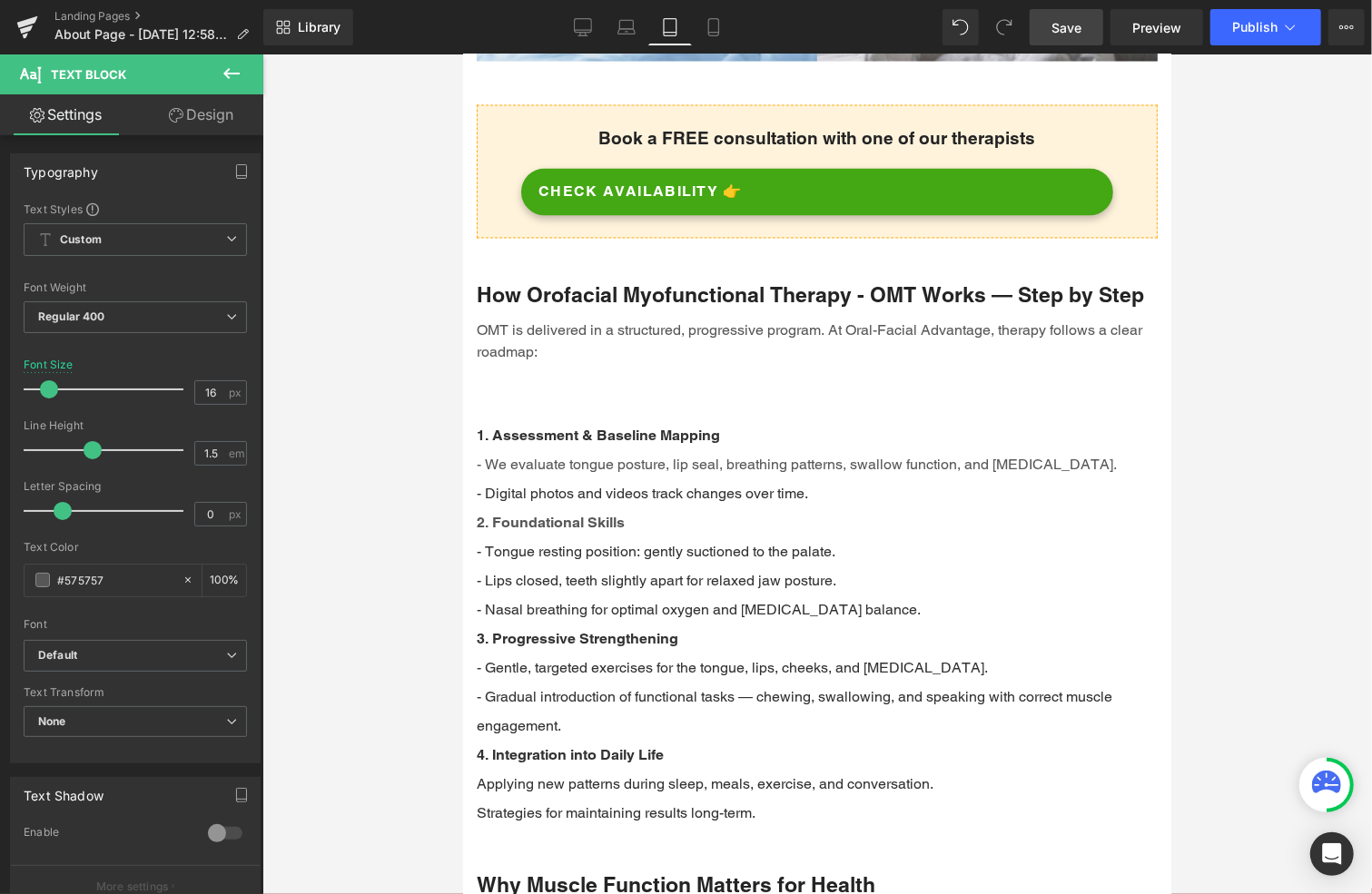
click at [220, 122] on link "Design" at bounding box center [201, 115] width 131 height 41
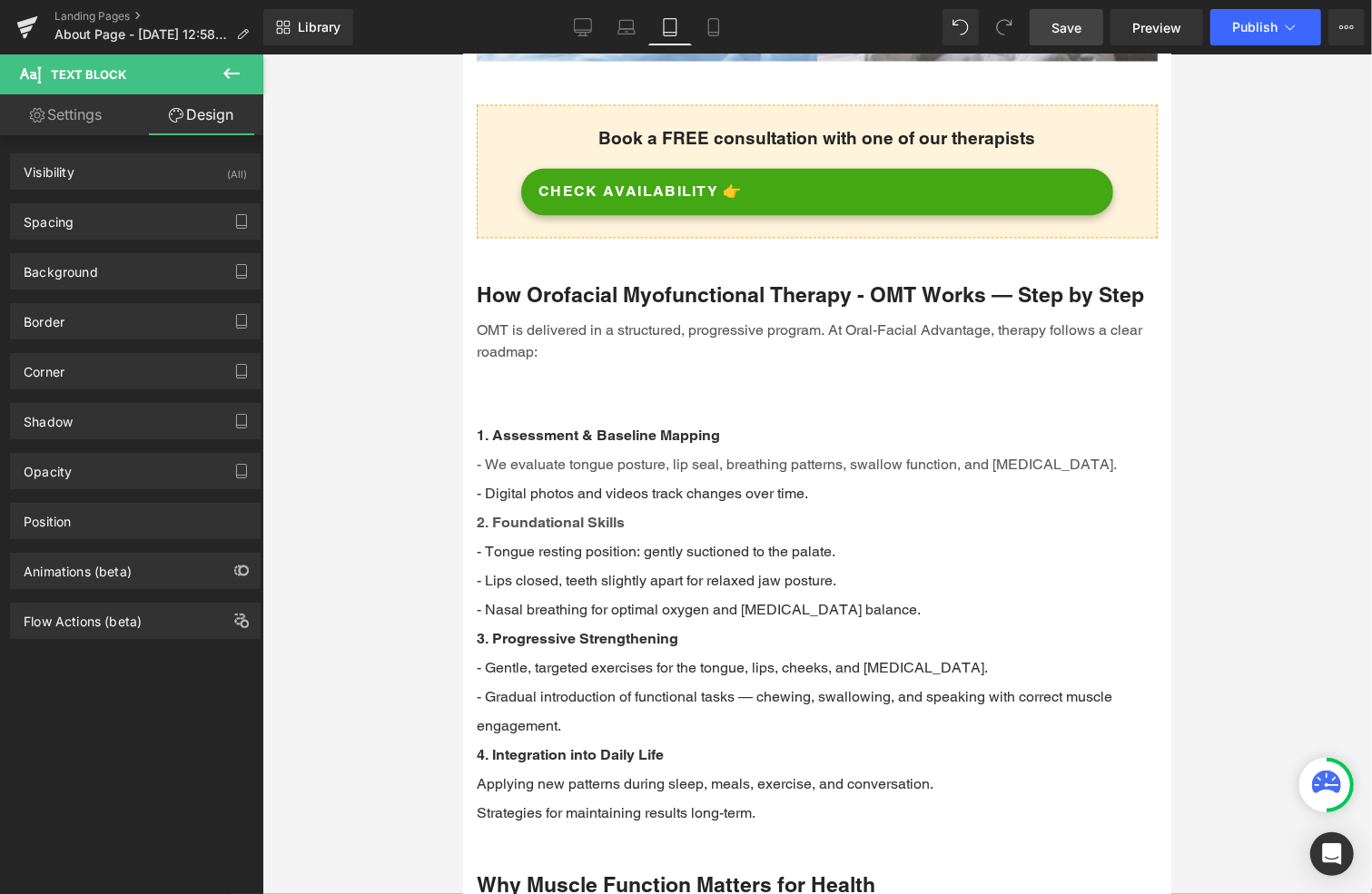
type input "0"
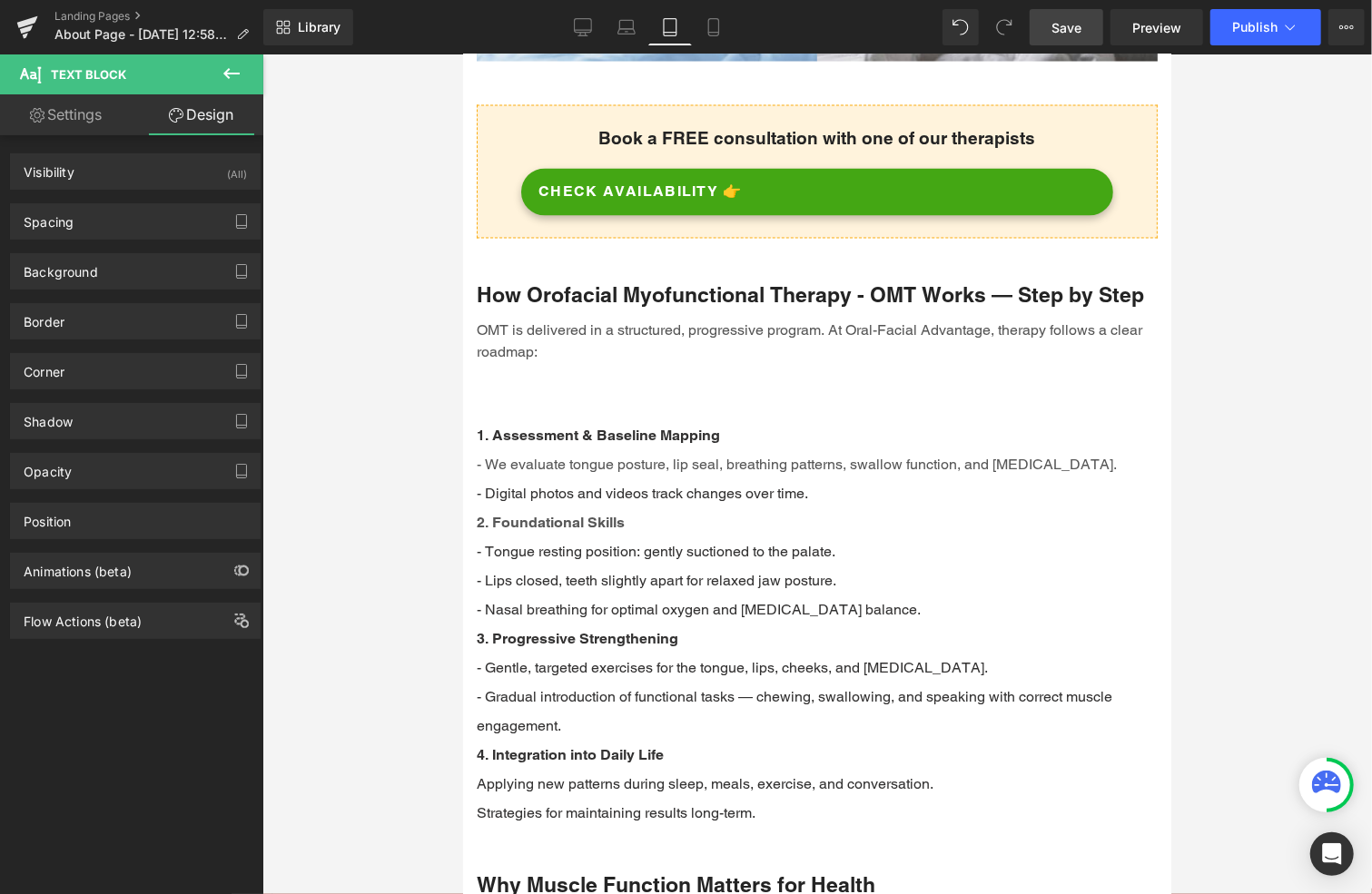
type input "0"
type input "32"
type input "0"
click at [85, 216] on div "Spacing" at bounding box center [135, 222] width 249 height 35
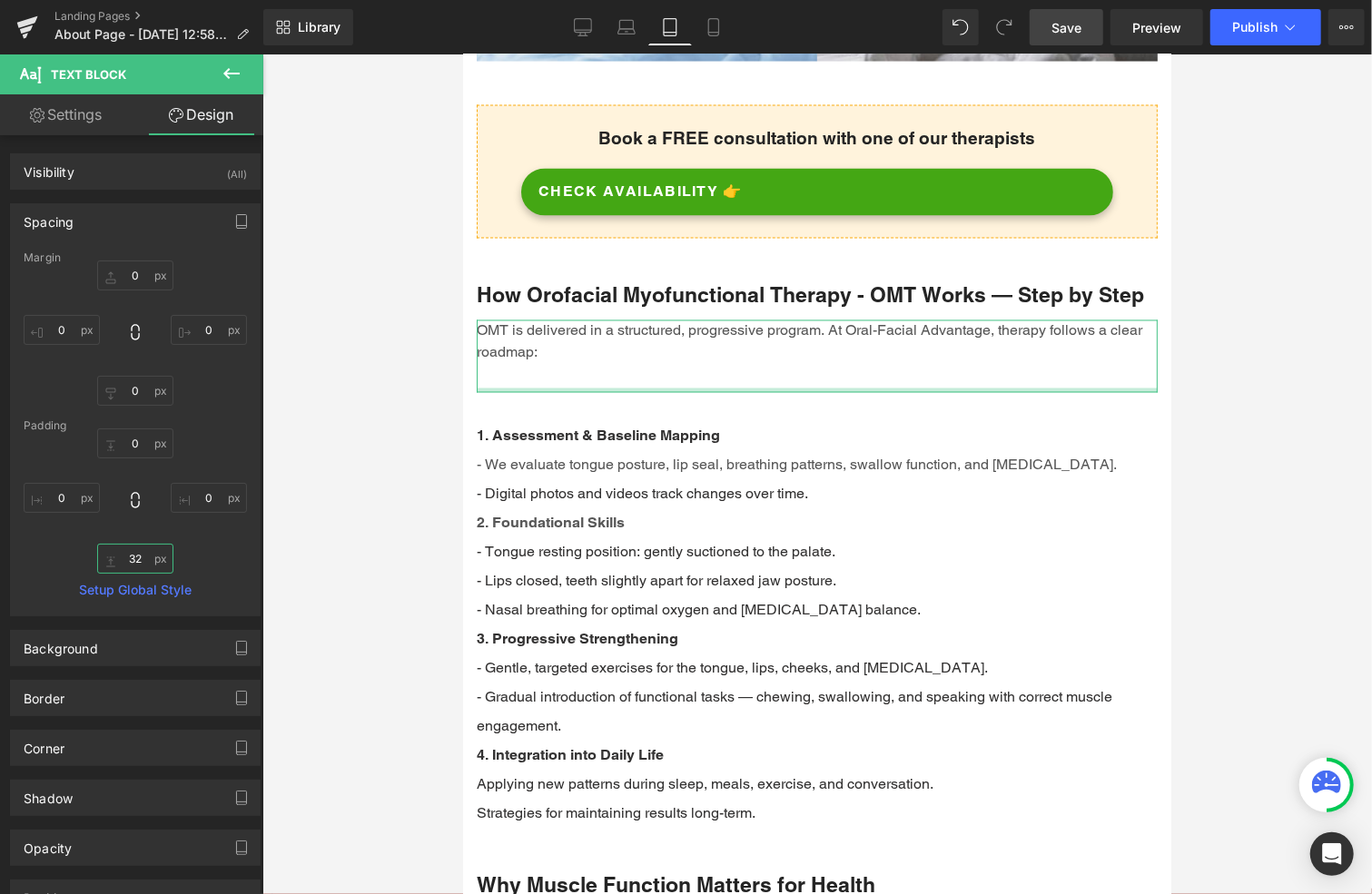
click at [142, 563] on input "32" at bounding box center [135, 558] width 76 height 30
type input "0"
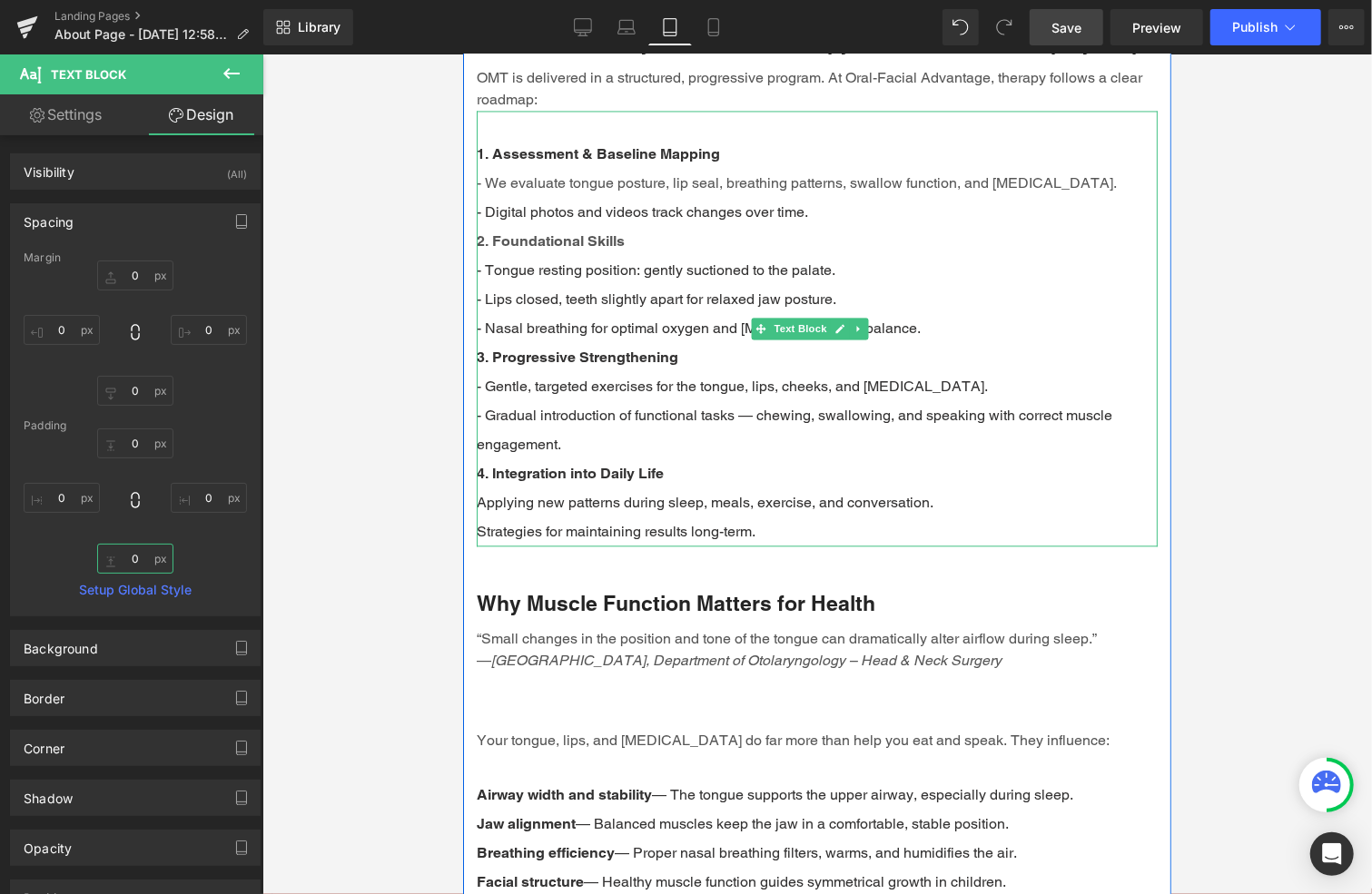
scroll to position [2360, 0]
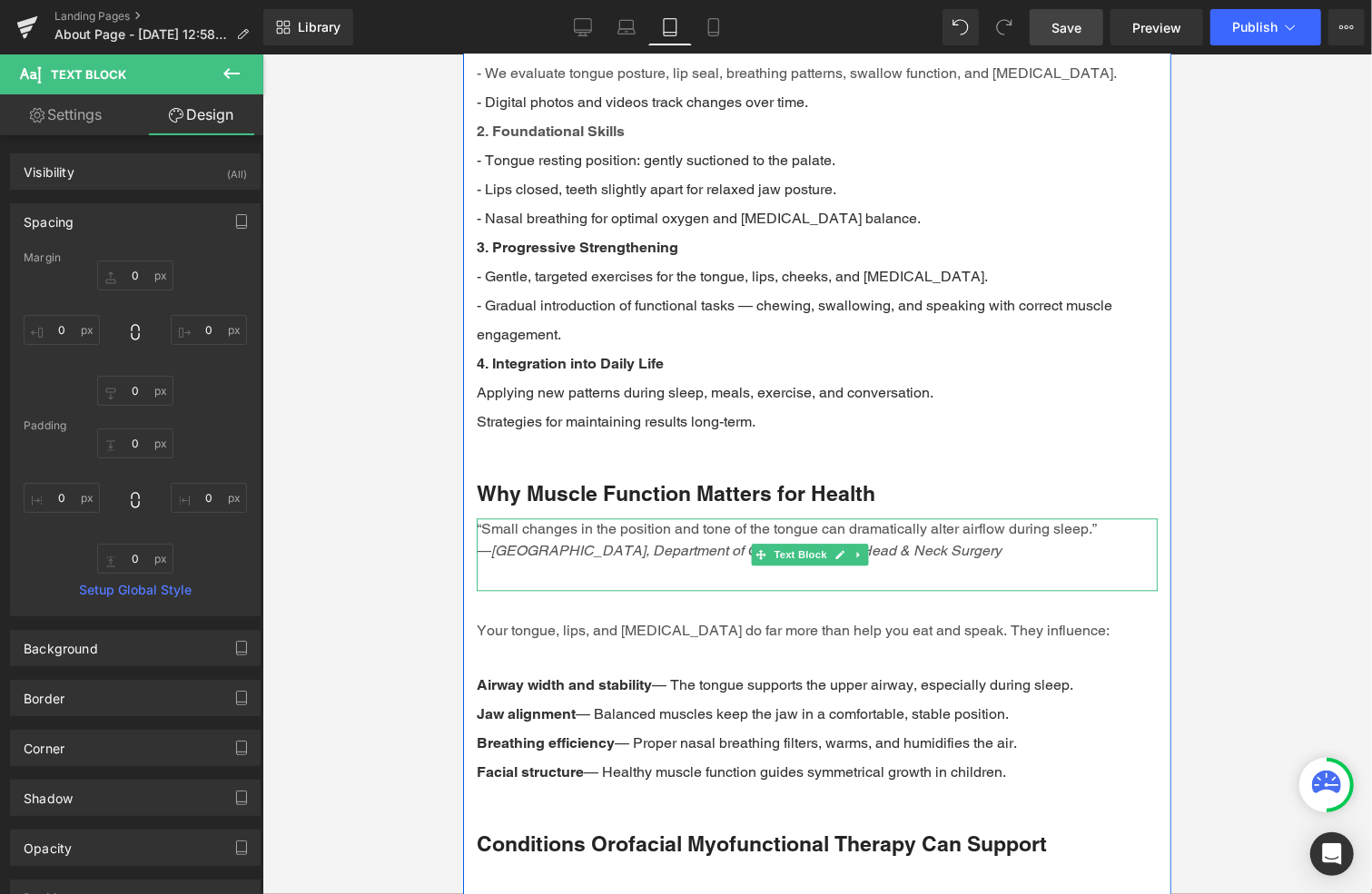
click at [596, 552] on div "“Small changes in the position and tone of the tongue can dramatically alter ai…" at bounding box center [816, 553] width 681 height 72
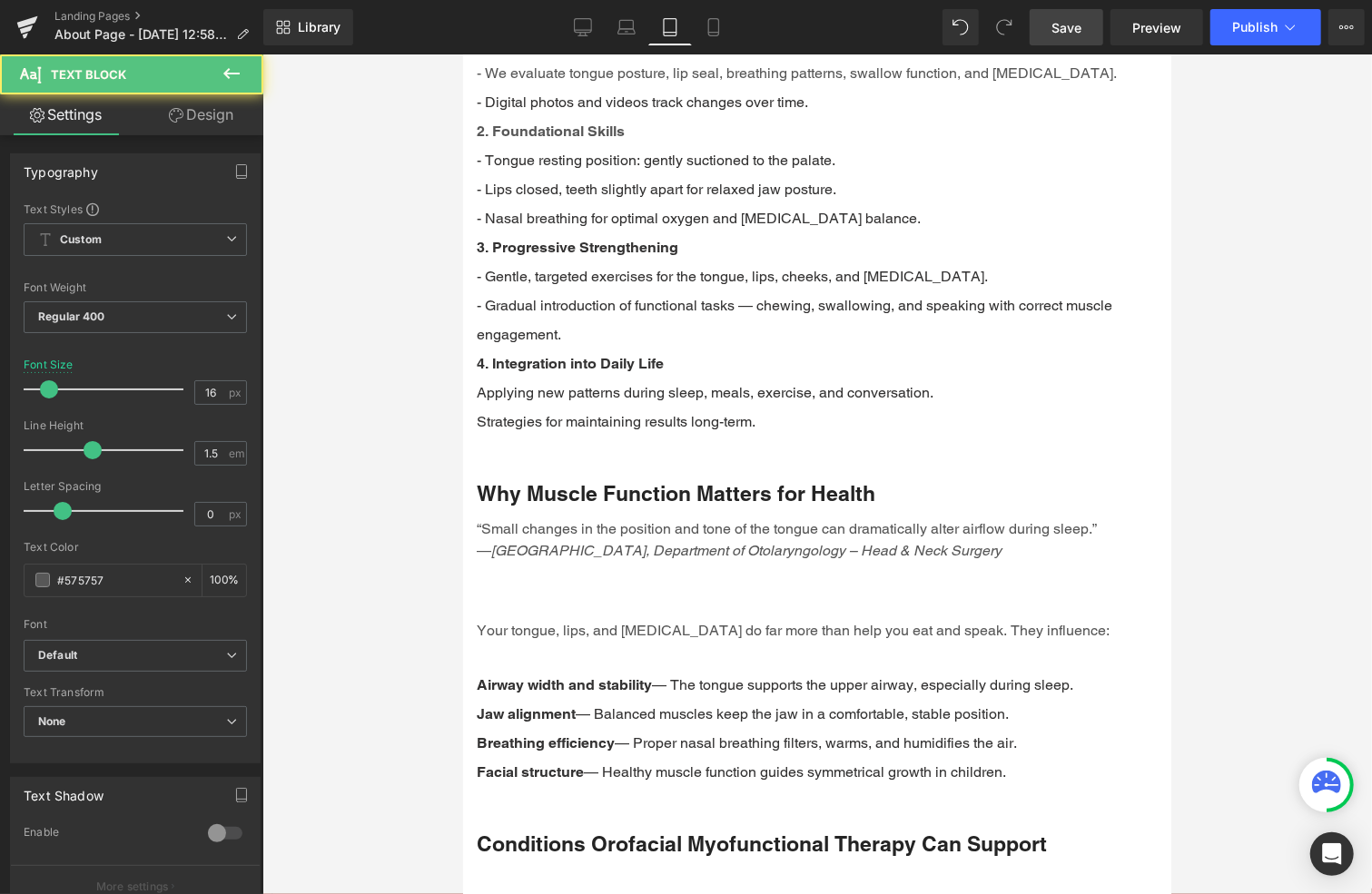
click at [207, 125] on link "Design" at bounding box center [201, 115] width 131 height 41
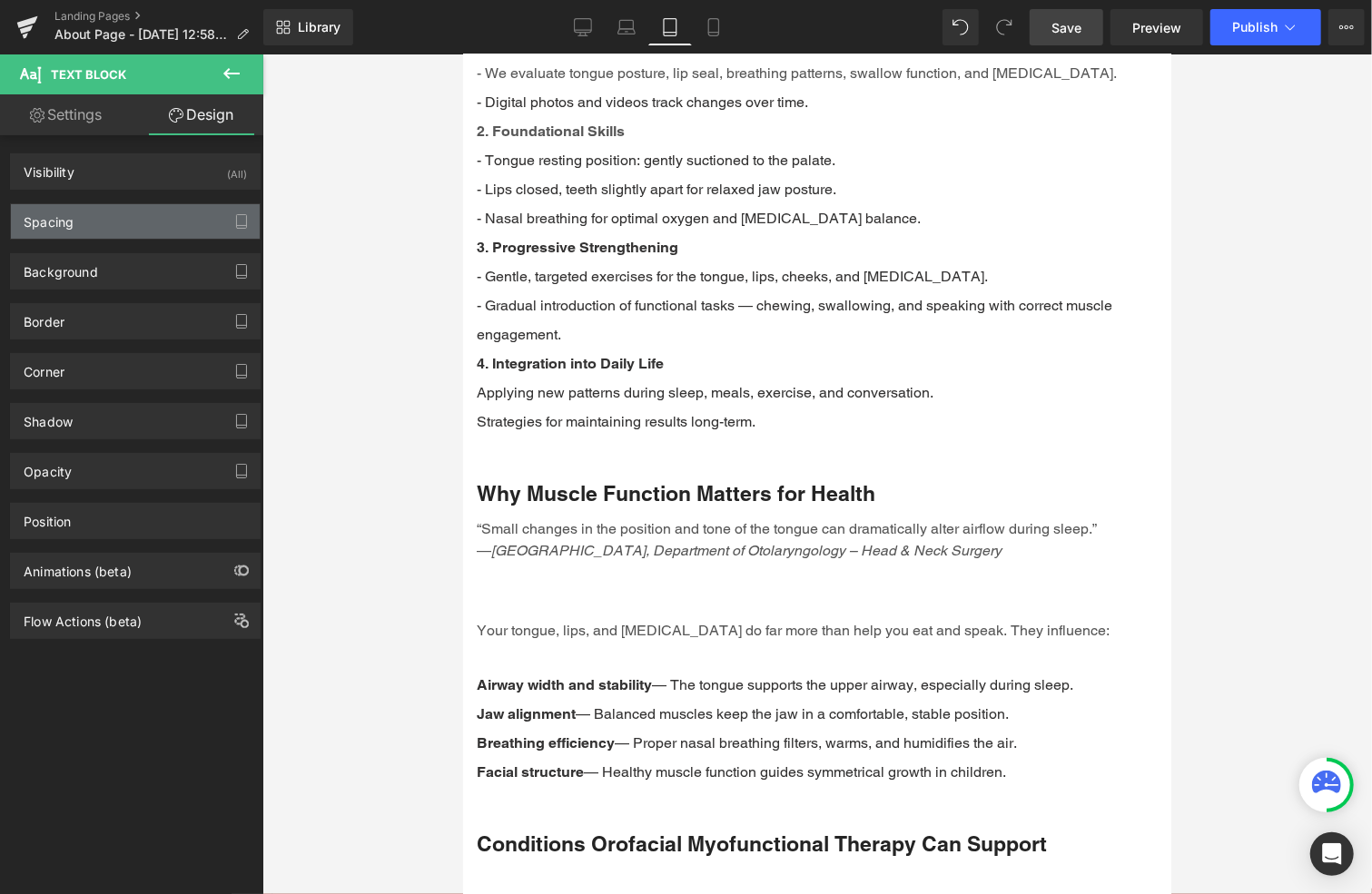
click at [68, 217] on div "Spacing" at bounding box center [48, 217] width 50 height 25
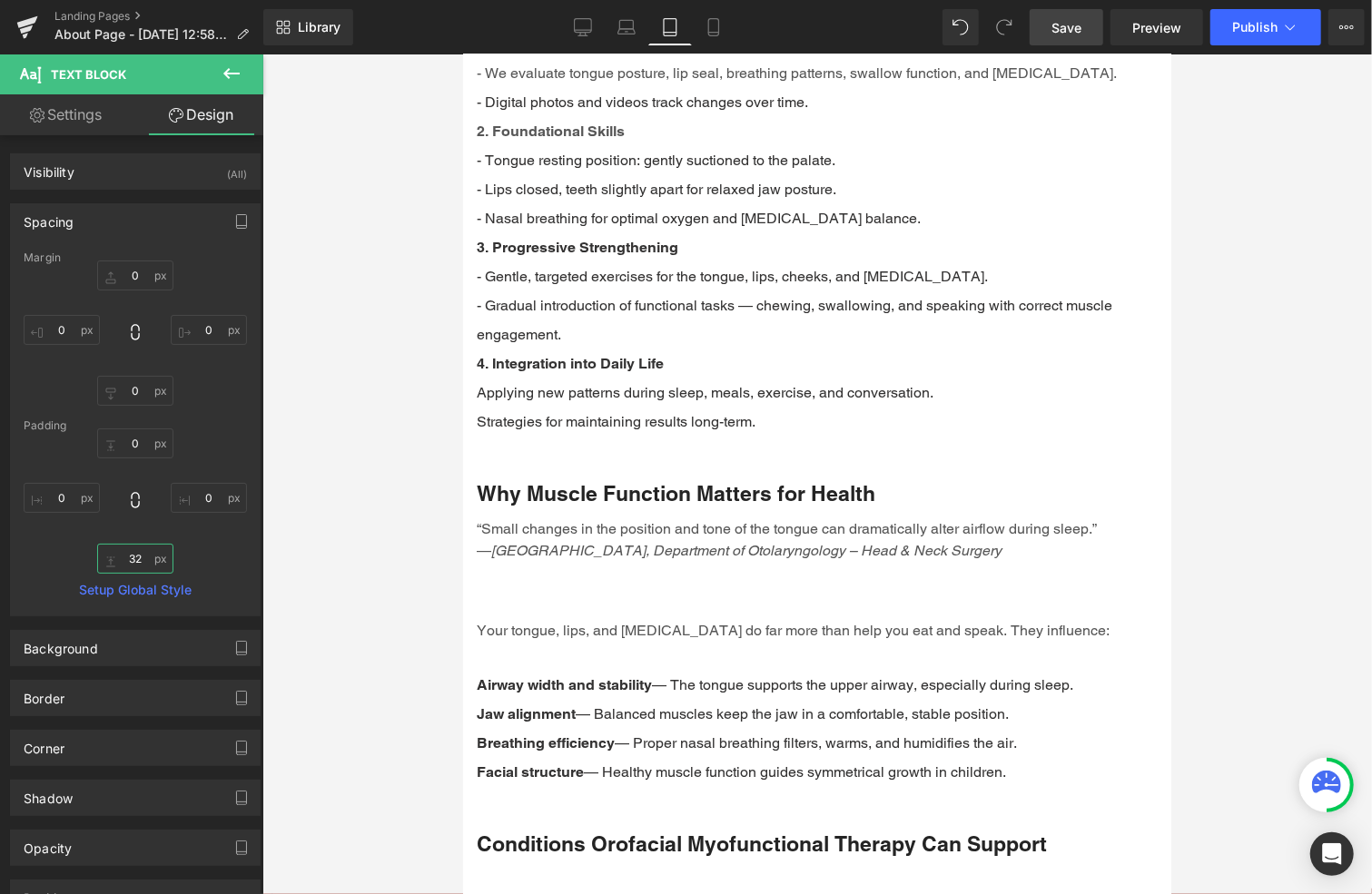
click at [133, 560] on input "32" at bounding box center [135, 558] width 76 height 30
type input "2"
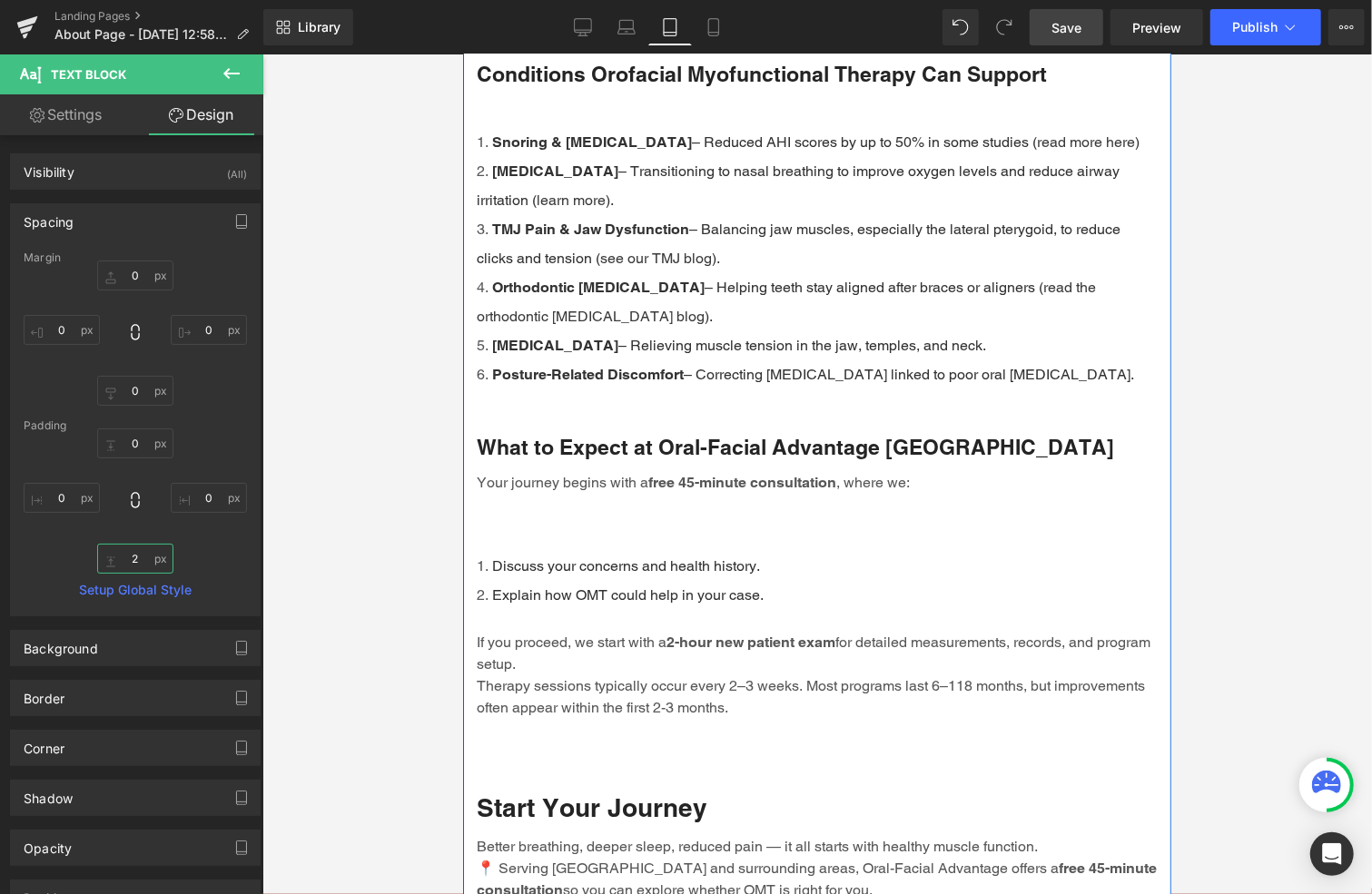
scroll to position [3177, 0]
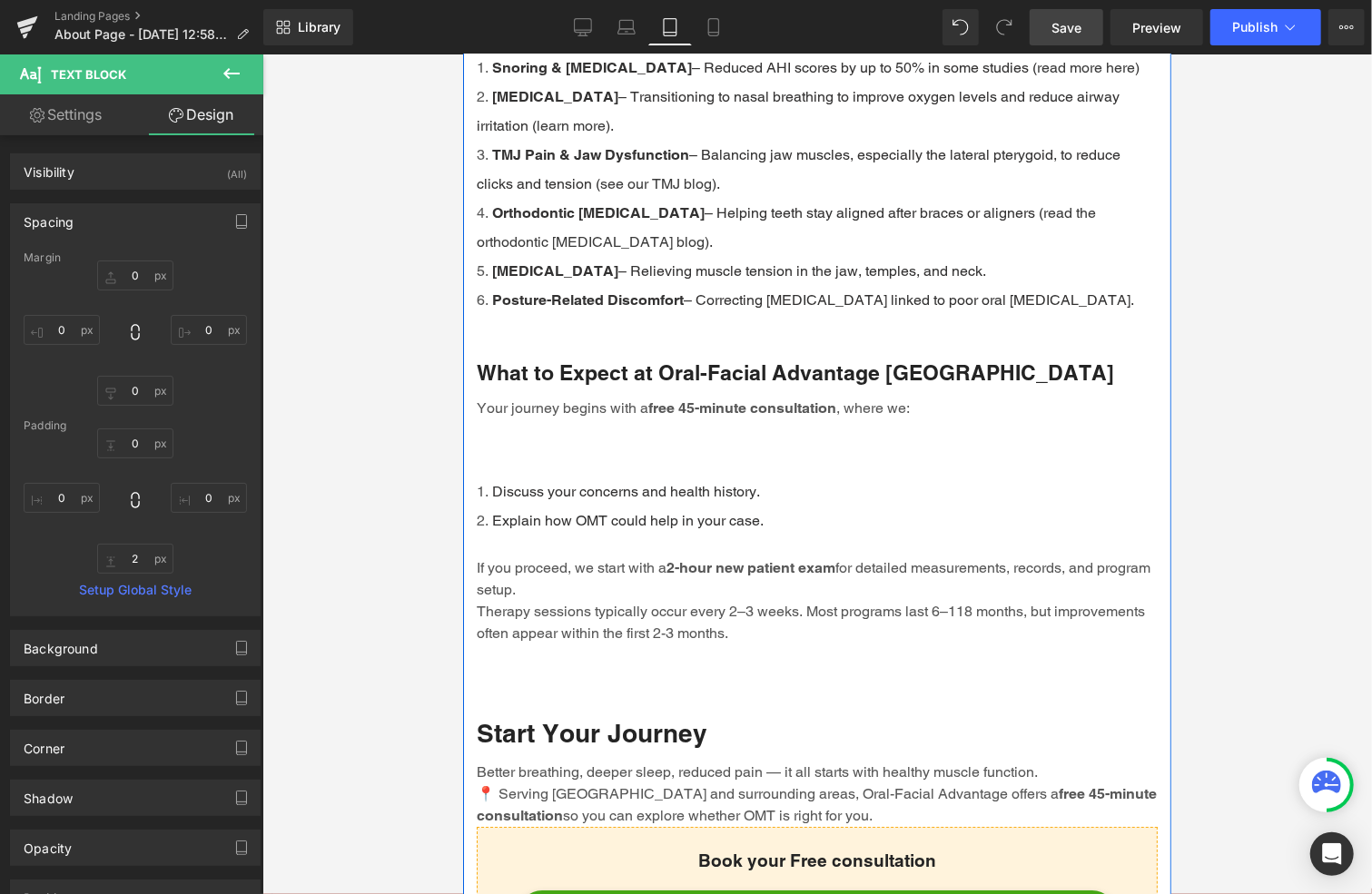
click at [577, 414] on div "Your journey begins with a free 45-minute consultation , where we:" at bounding box center [816, 421] width 681 height 51
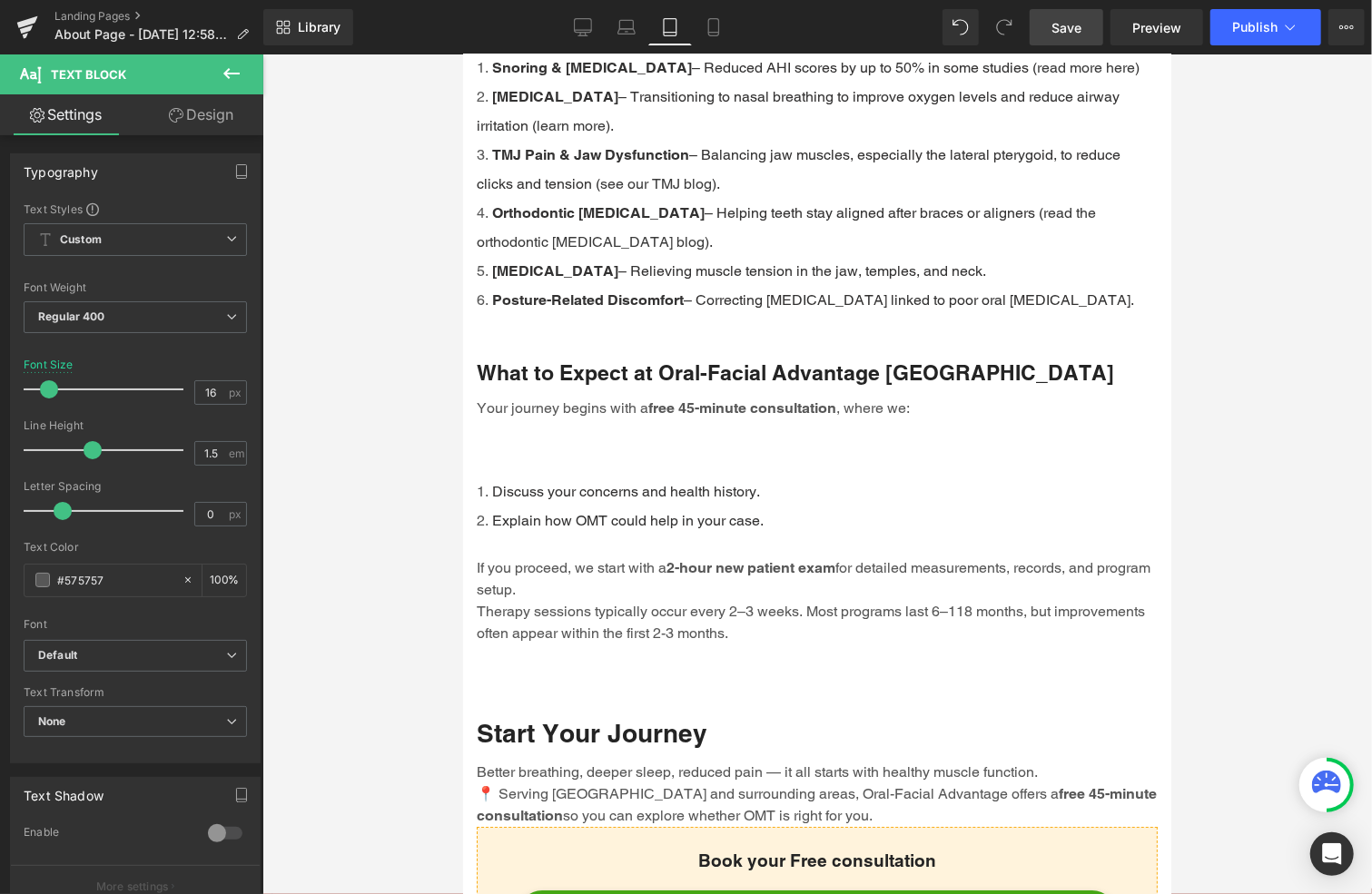
click at [208, 112] on link "Design" at bounding box center [201, 115] width 131 height 41
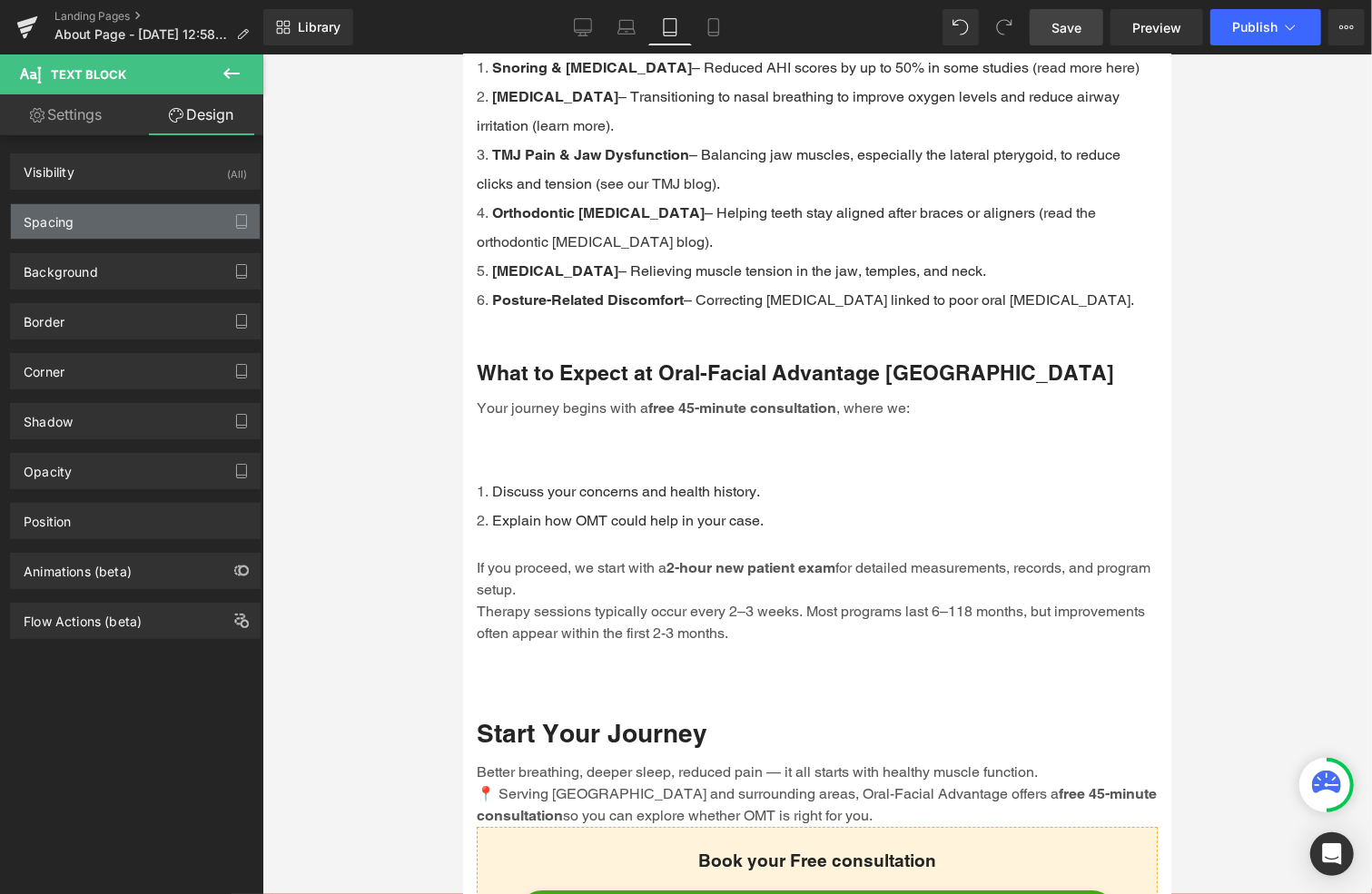
click at [69, 218] on div "Spacing" at bounding box center [48, 217] width 50 height 25
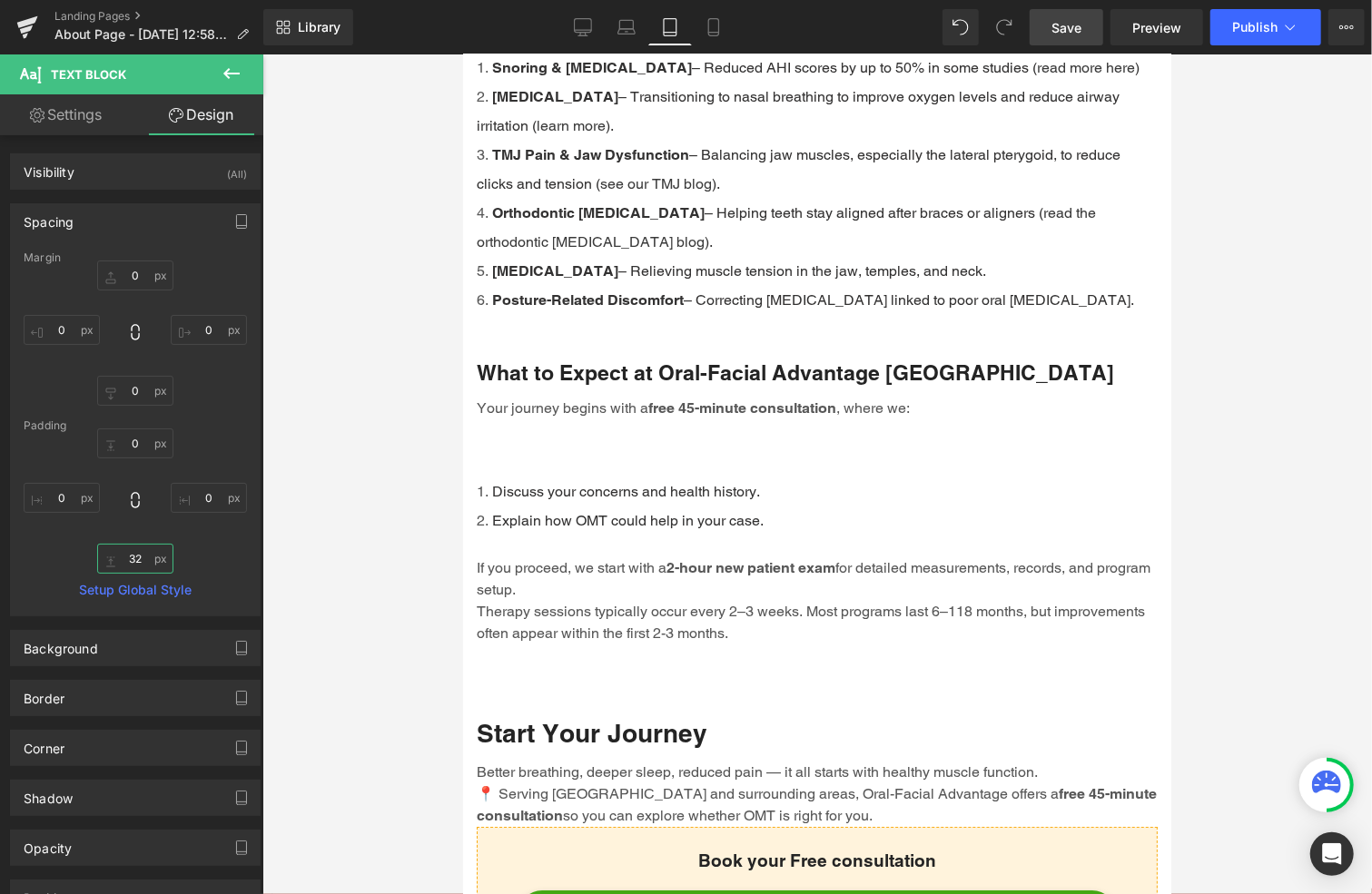
click at [133, 557] on input "32" at bounding box center [135, 558] width 76 height 30
click at [136, 557] on input "32" at bounding box center [135, 558] width 76 height 30
type input "0"
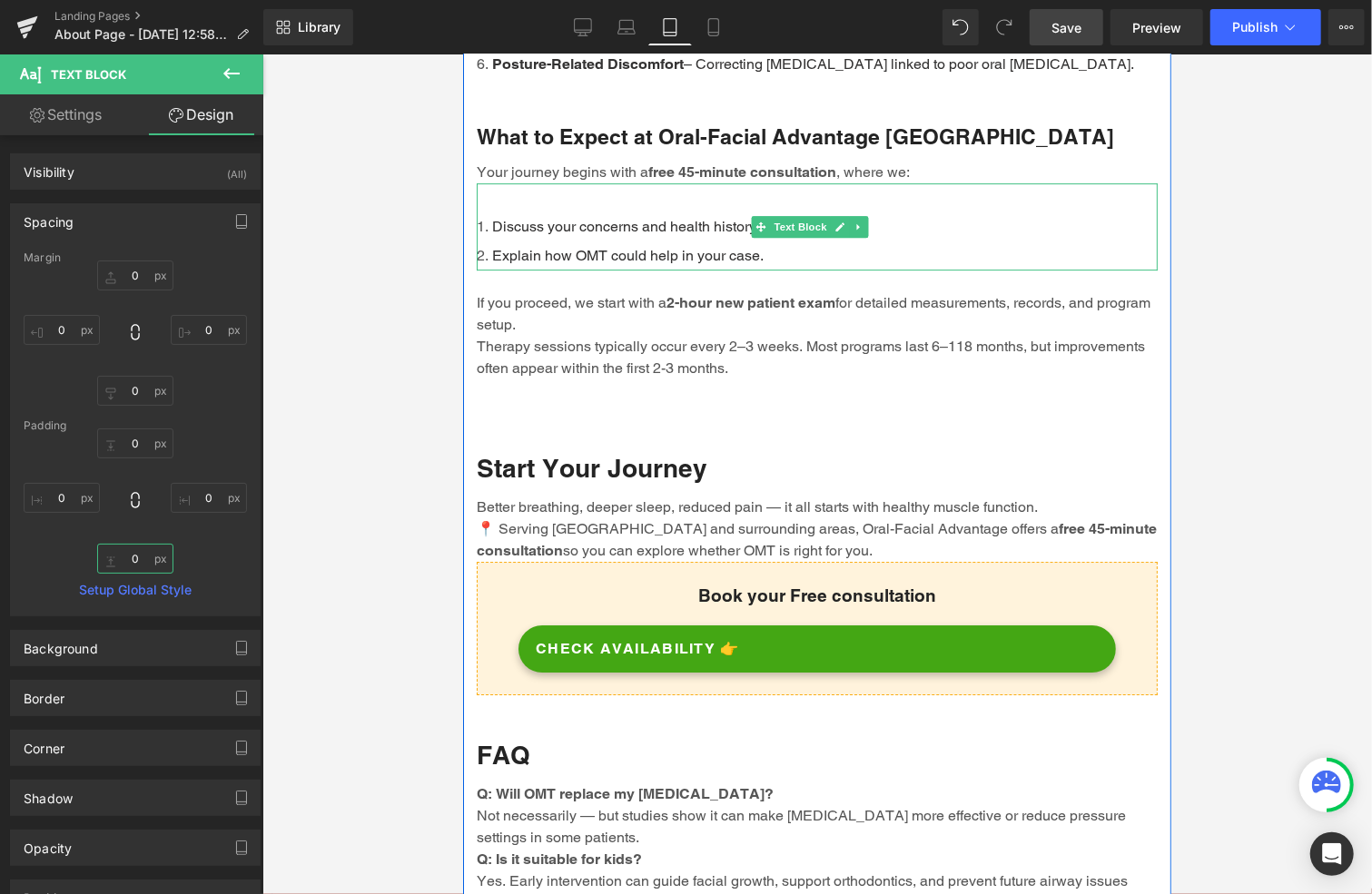
scroll to position [3450, 0]
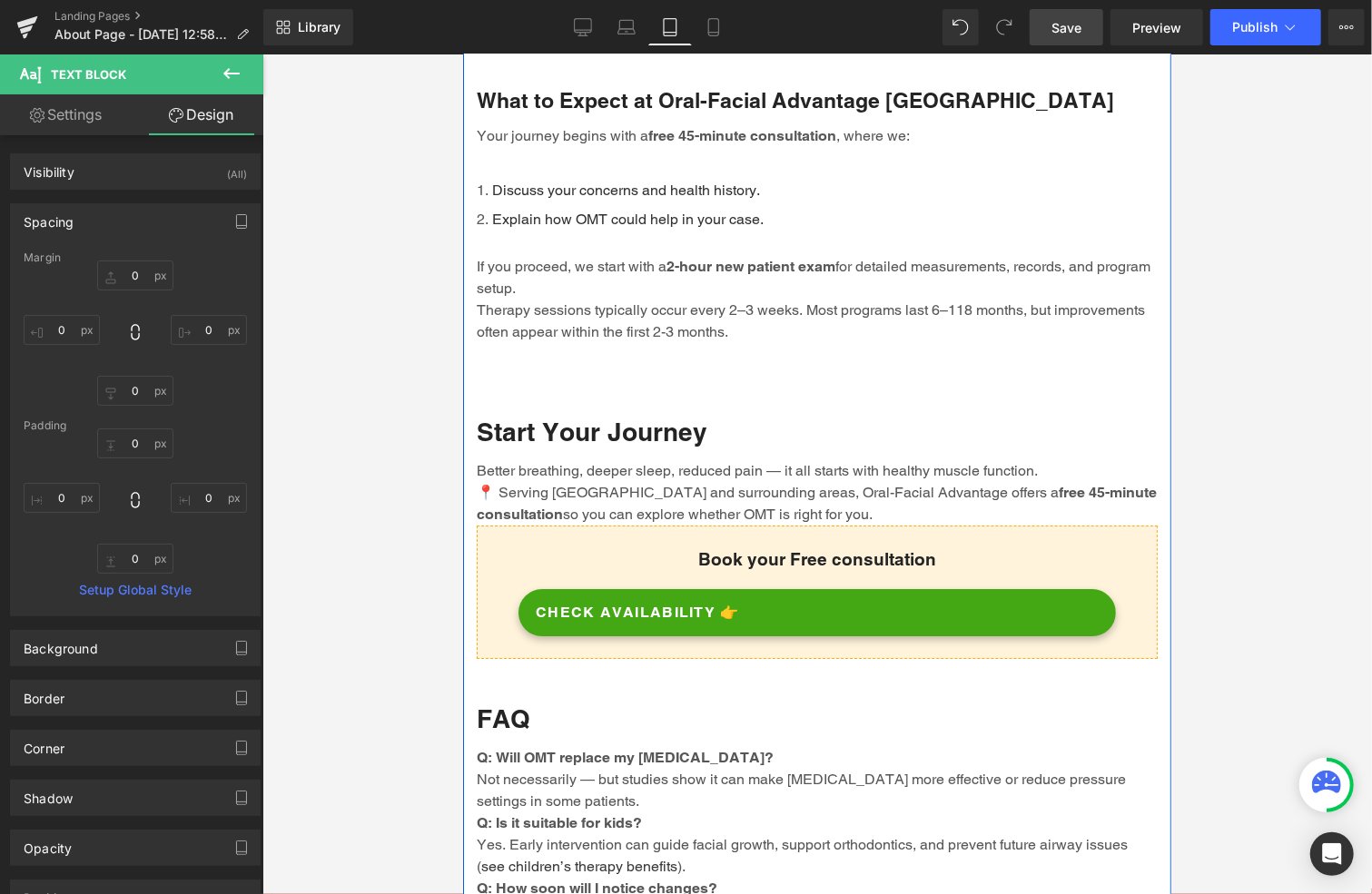
click at [607, 357] on div "If you proceed, we start with a 2-hour new patient exam for detailed measuremen…" at bounding box center [816, 302] width 681 height 138
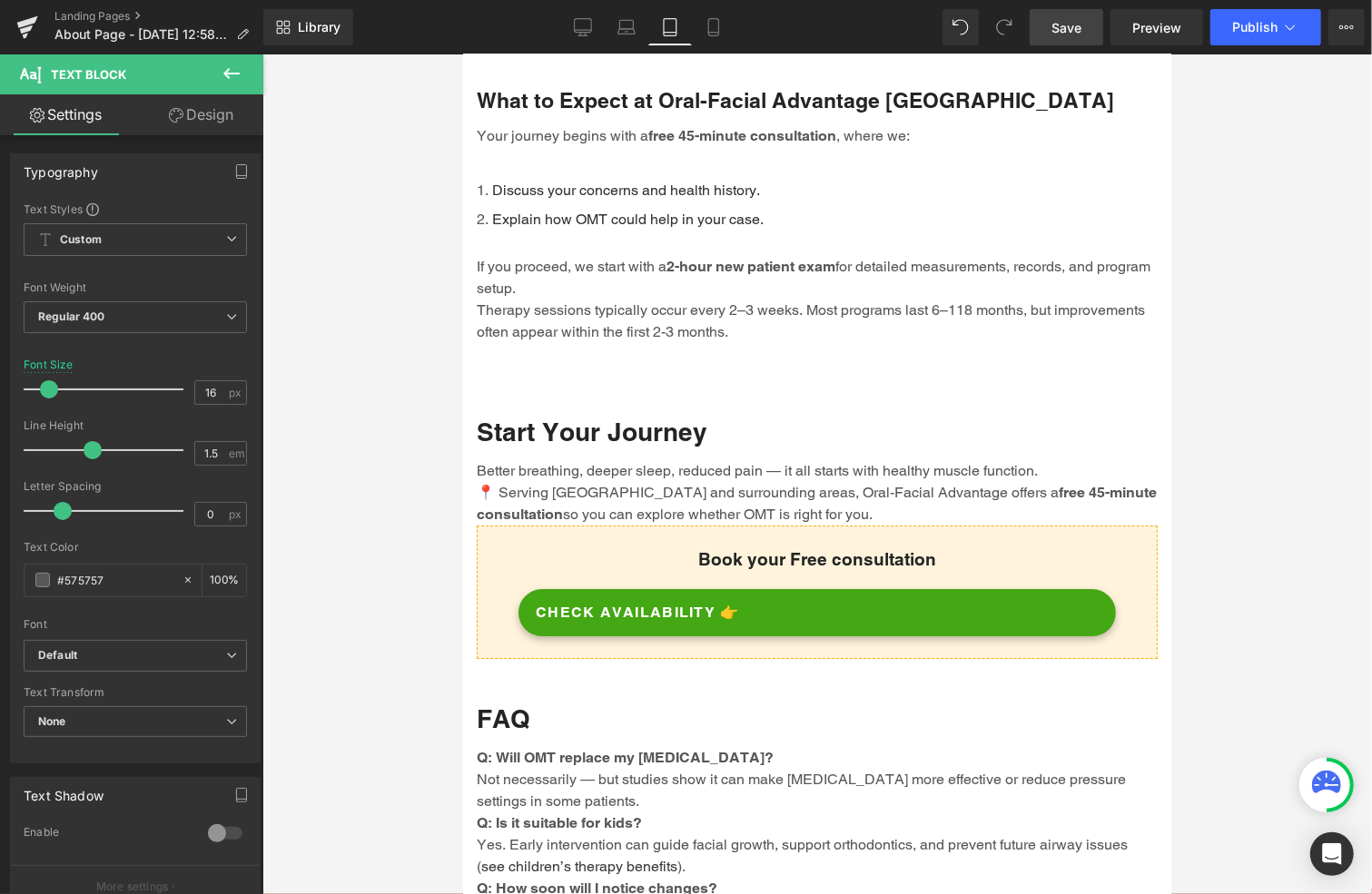
click at [206, 112] on link "Design" at bounding box center [201, 115] width 131 height 41
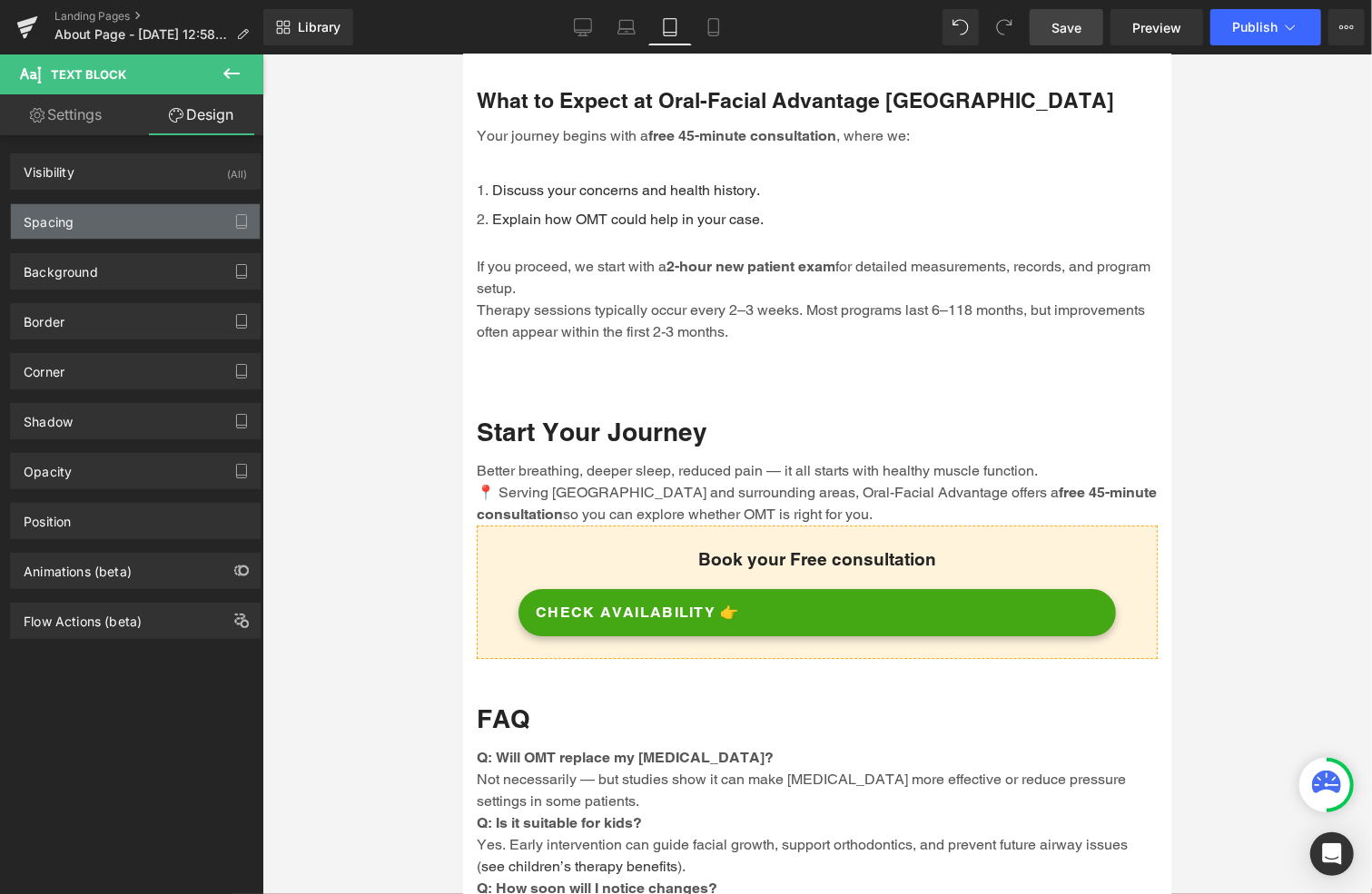
drag, startPoint x: 69, startPoint y: 216, endPoint x: 87, endPoint y: 226, distance: 20.6
click at [69, 216] on div "Spacing" at bounding box center [48, 217] width 50 height 25
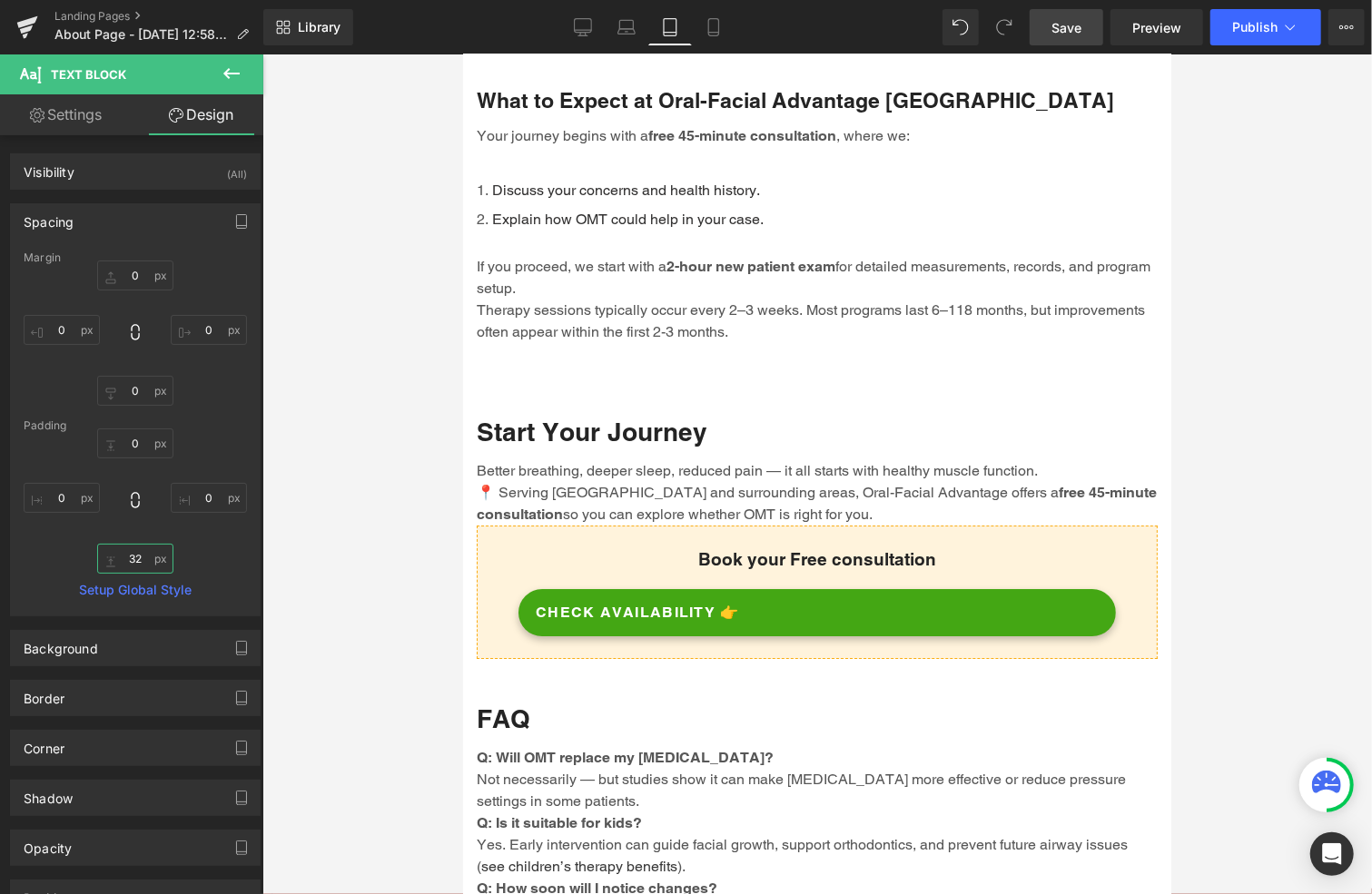
click at [131, 556] on input "32" at bounding box center [135, 558] width 76 height 30
type input "0"
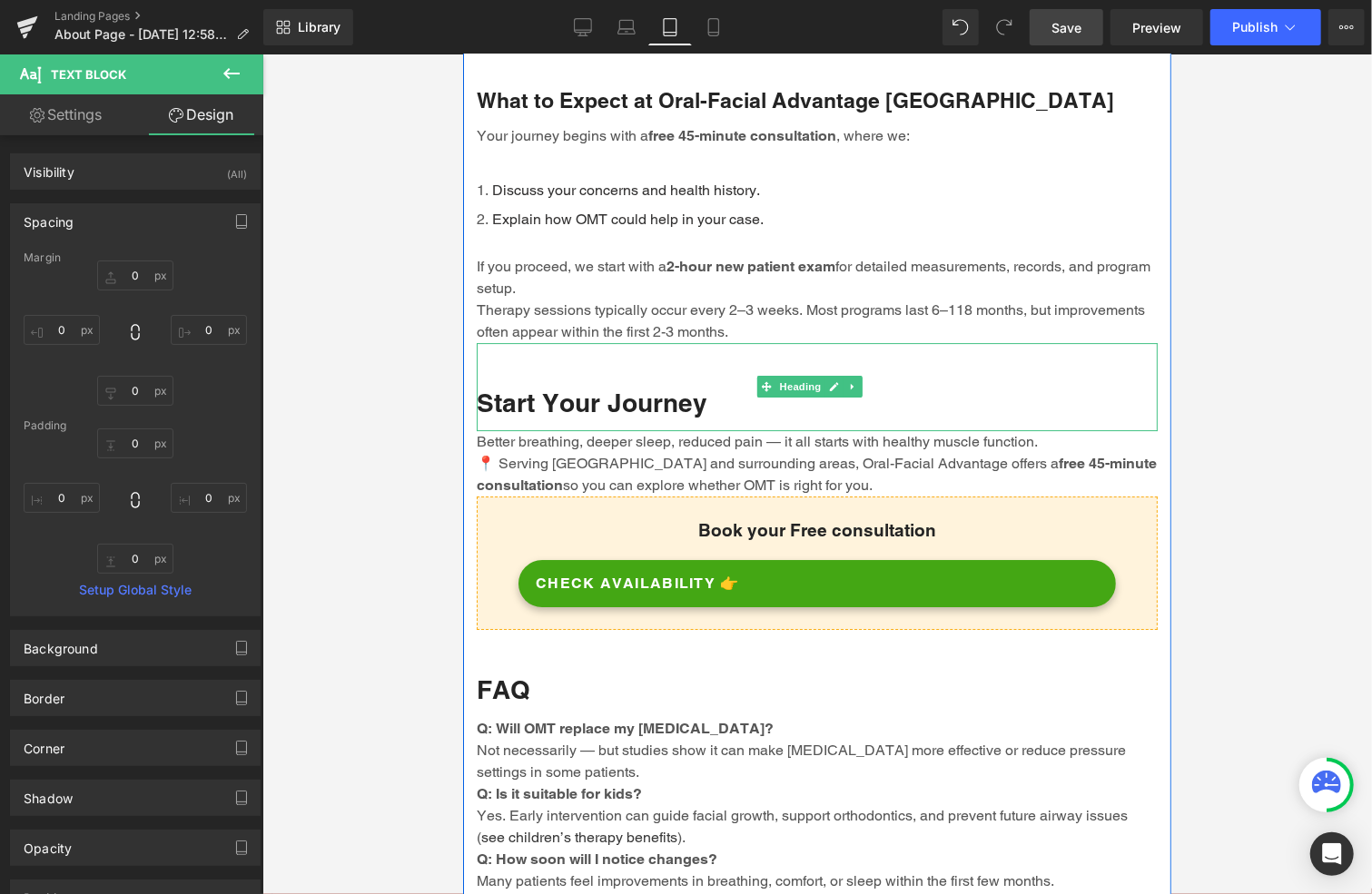
click at [610, 350] on div "Start Your Journey" at bounding box center [816, 386] width 681 height 87
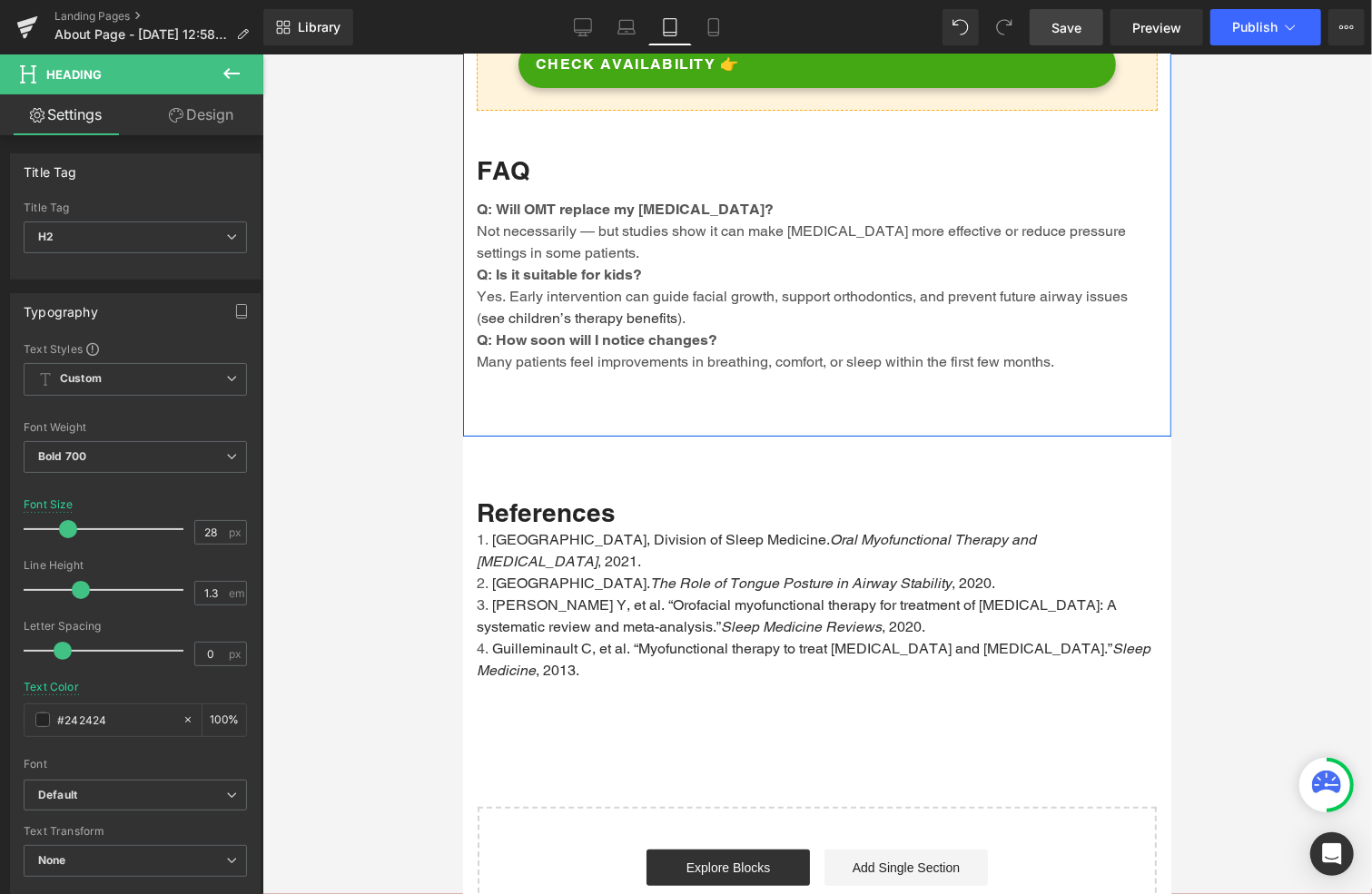
scroll to position [3994, 0]
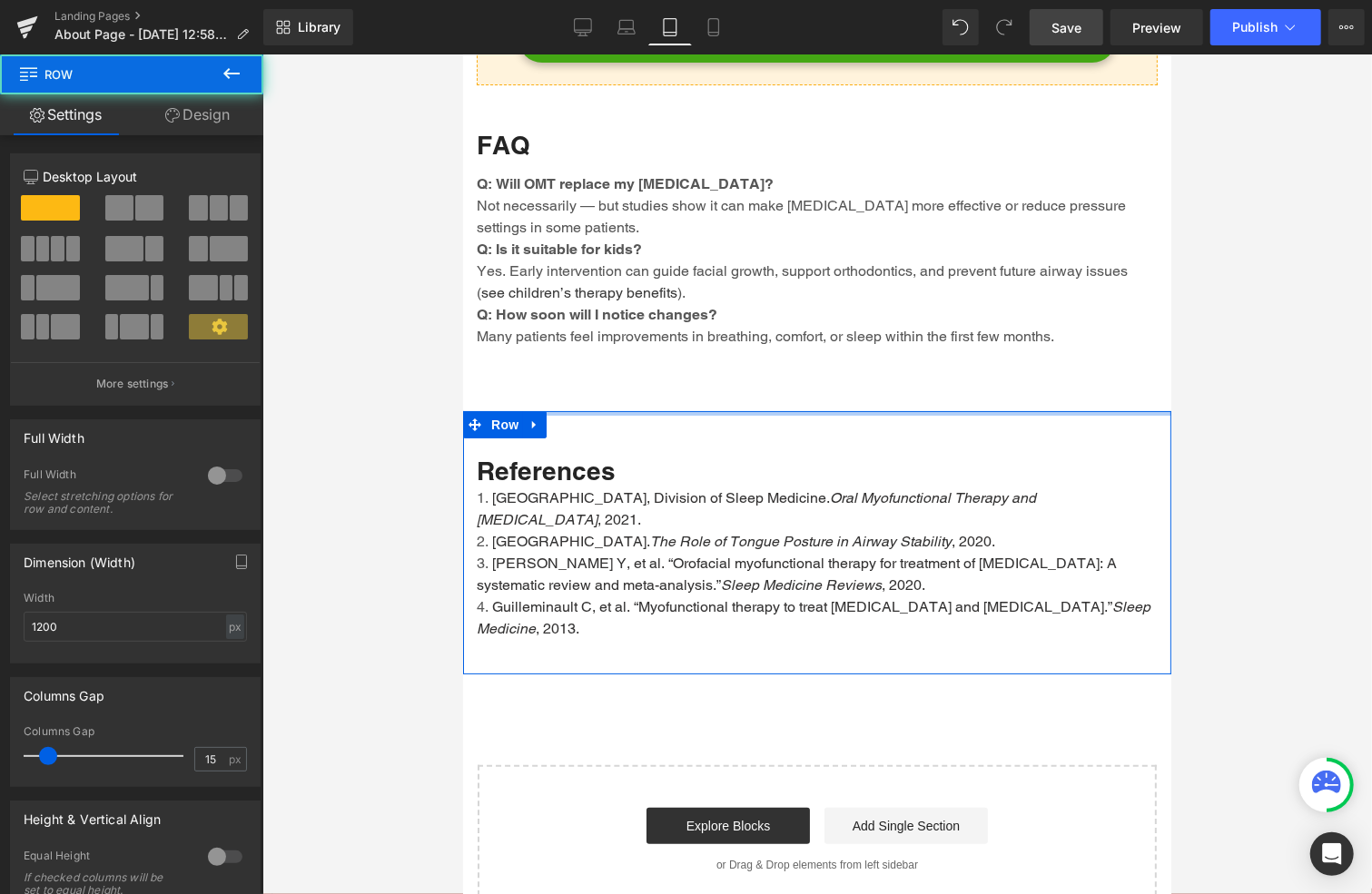
drag, startPoint x: 609, startPoint y: 412, endPoint x: 599, endPoint y: 385, distance: 28.8
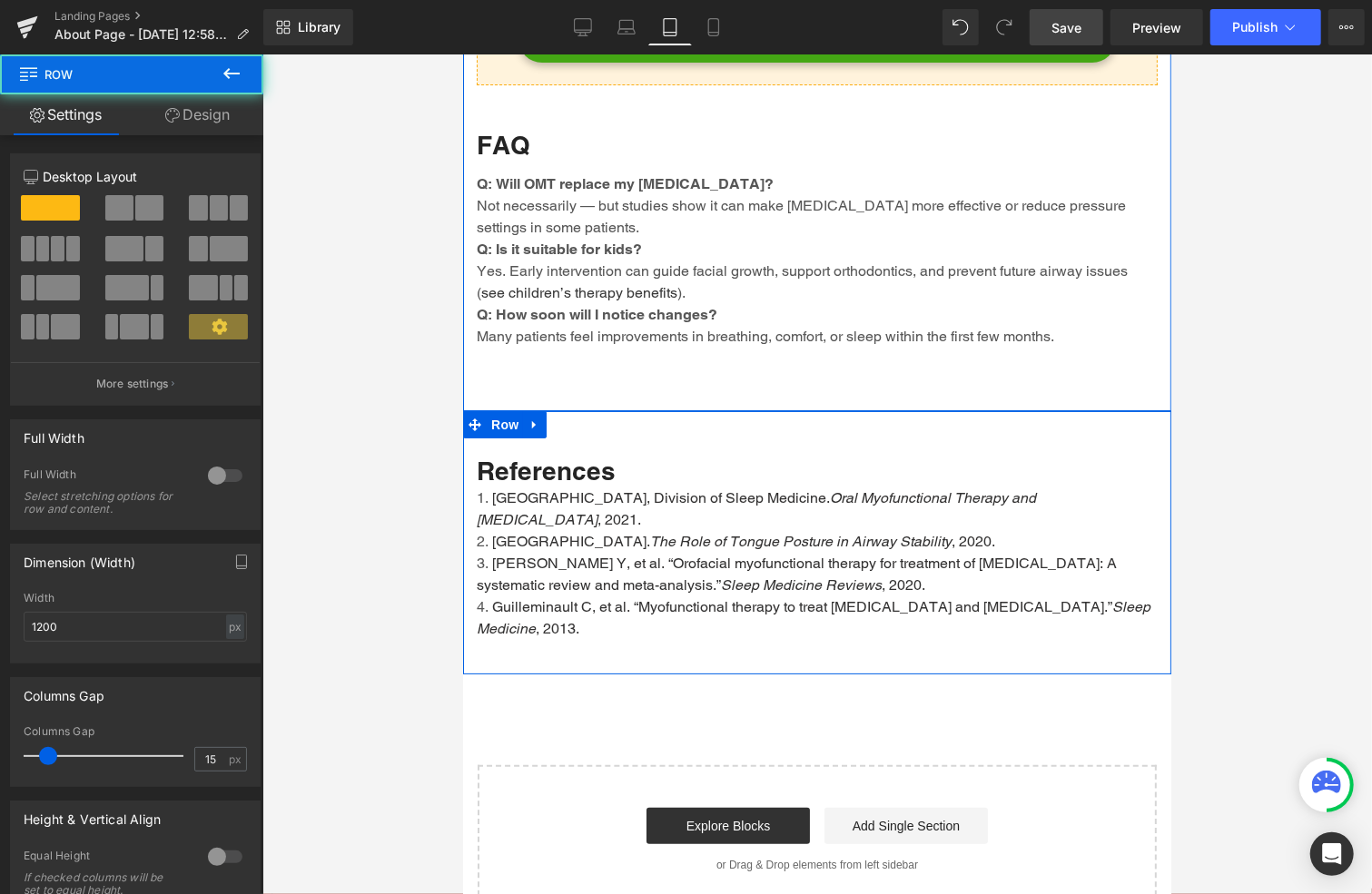
click at [197, 107] on link "Design" at bounding box center [197, 115] width 131 height 41
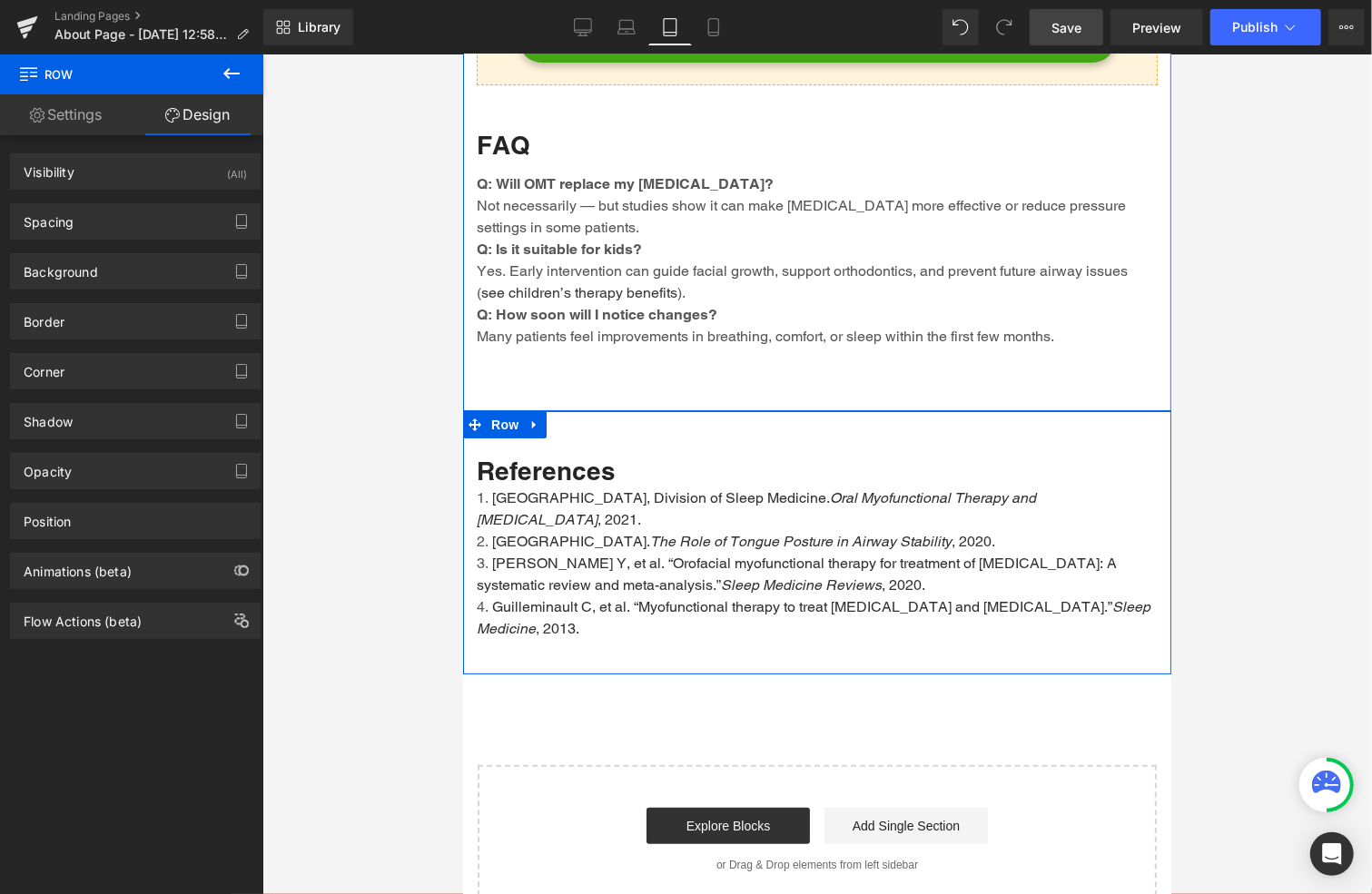
click at [210, 120] on link "Design" at bounding box center [197, 115] width 131 height 41
click at [96, 224] on div "Spacing" at bounding box center [135, 222] width 249 height 35
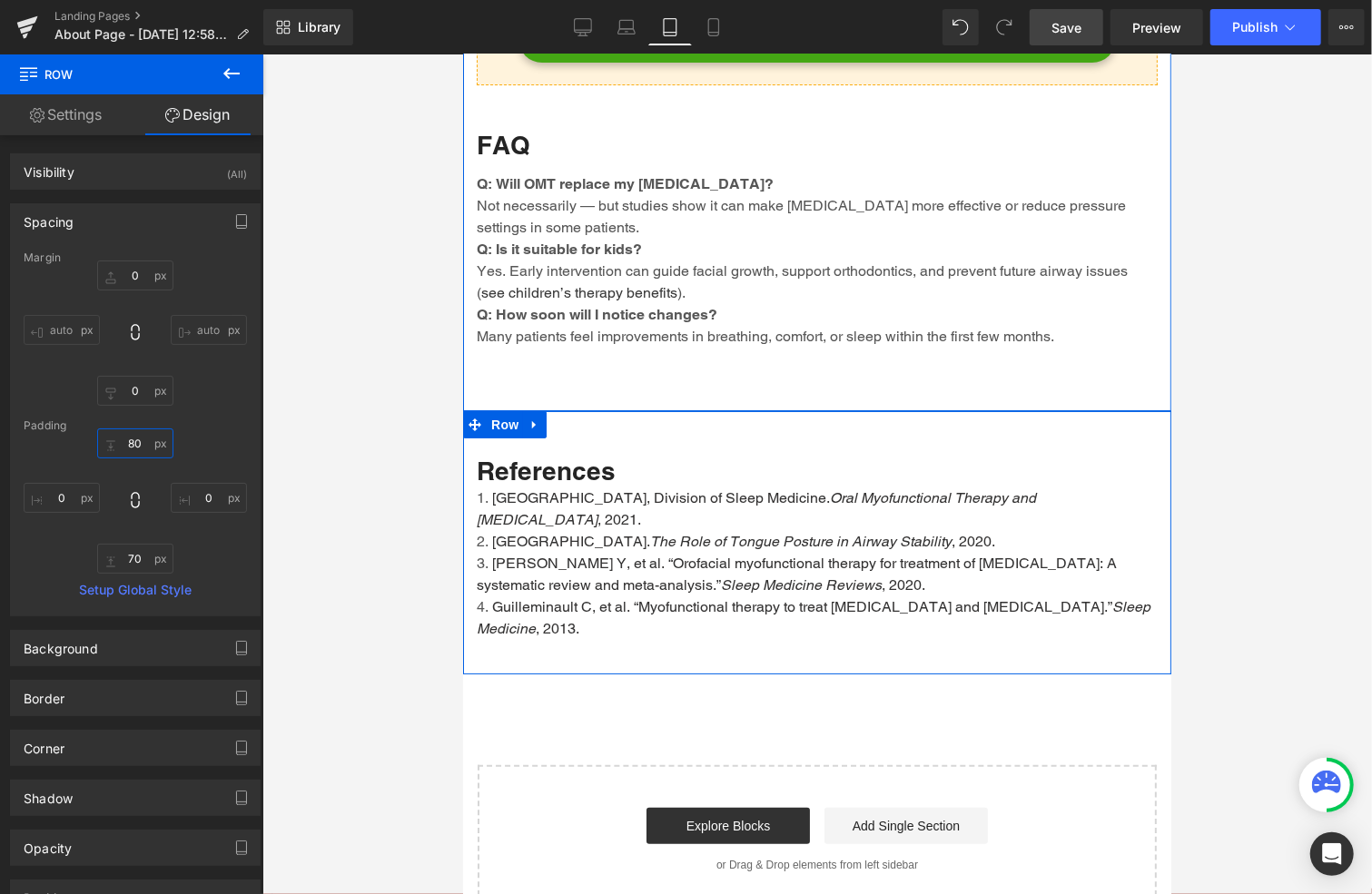
click at [140, 438] on input "80" at bounding box center [135, 443] width 76 height 30
click at [135, 559] on input "70" at bounding box center [135, 558] width 76 height 30
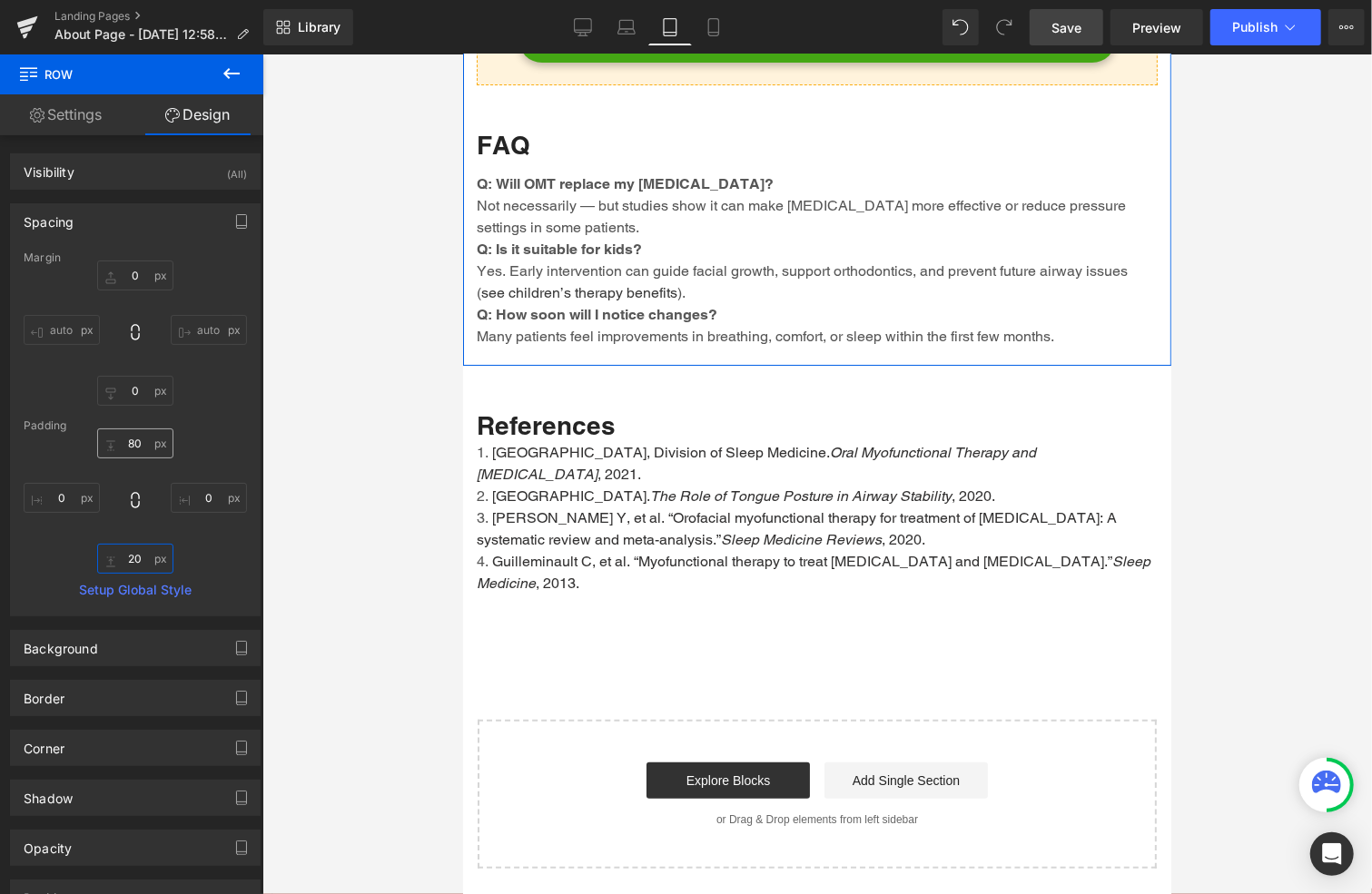
type input "20"
click at [133, 448] on input "80" at bounding box center [135, 443] width 76 height 30
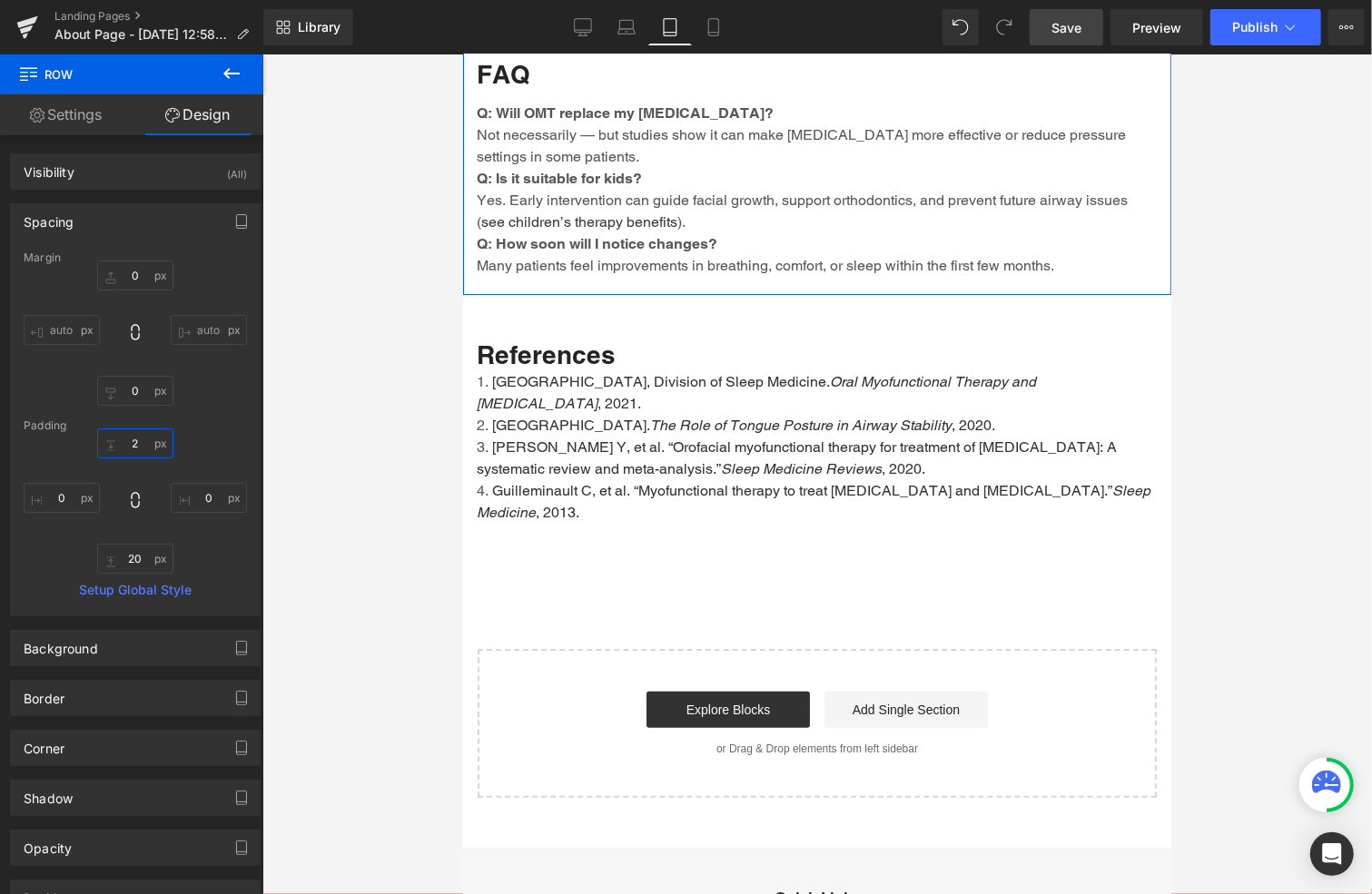
type input "20"
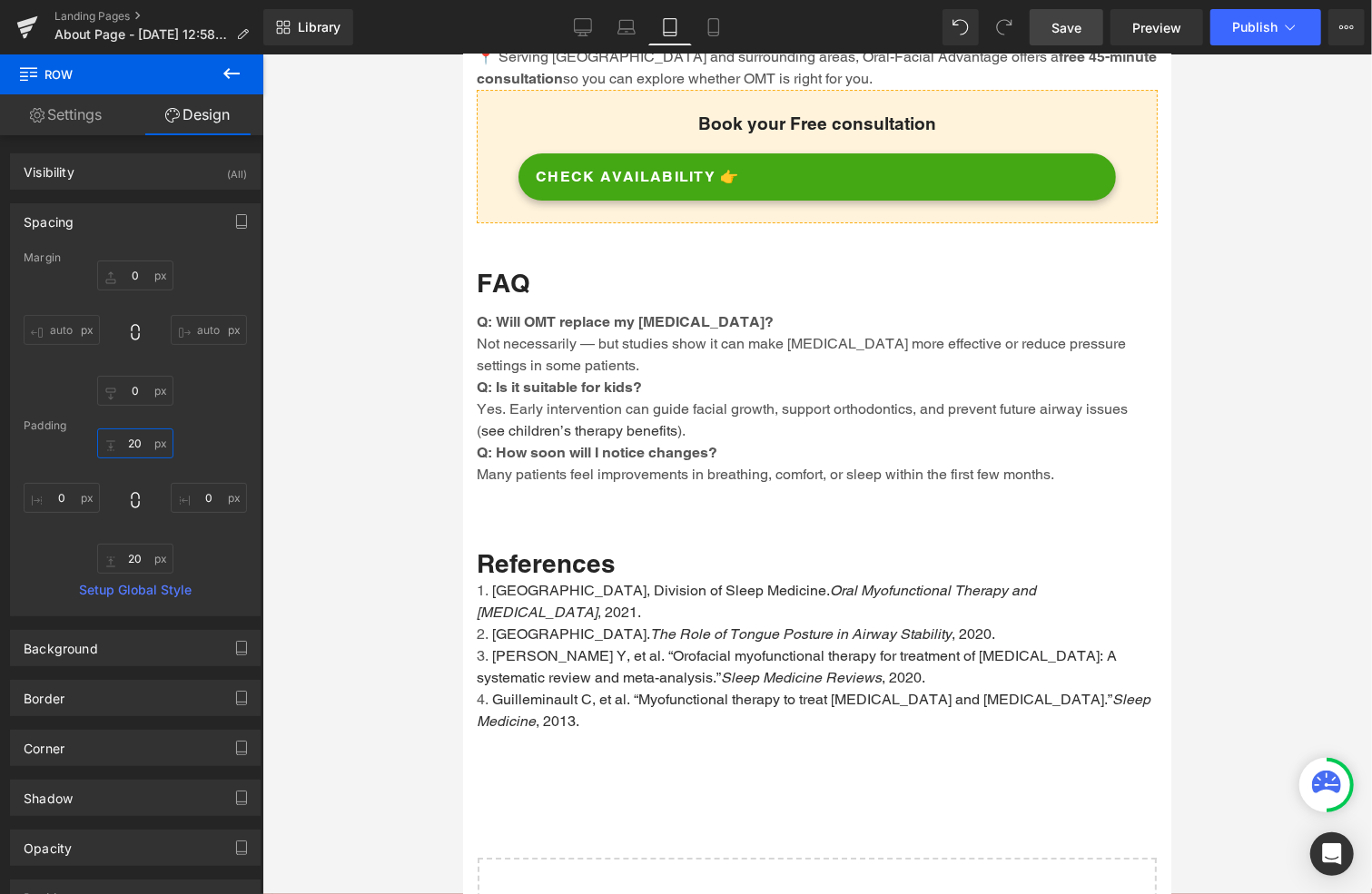
scroll to position [4084, 0]
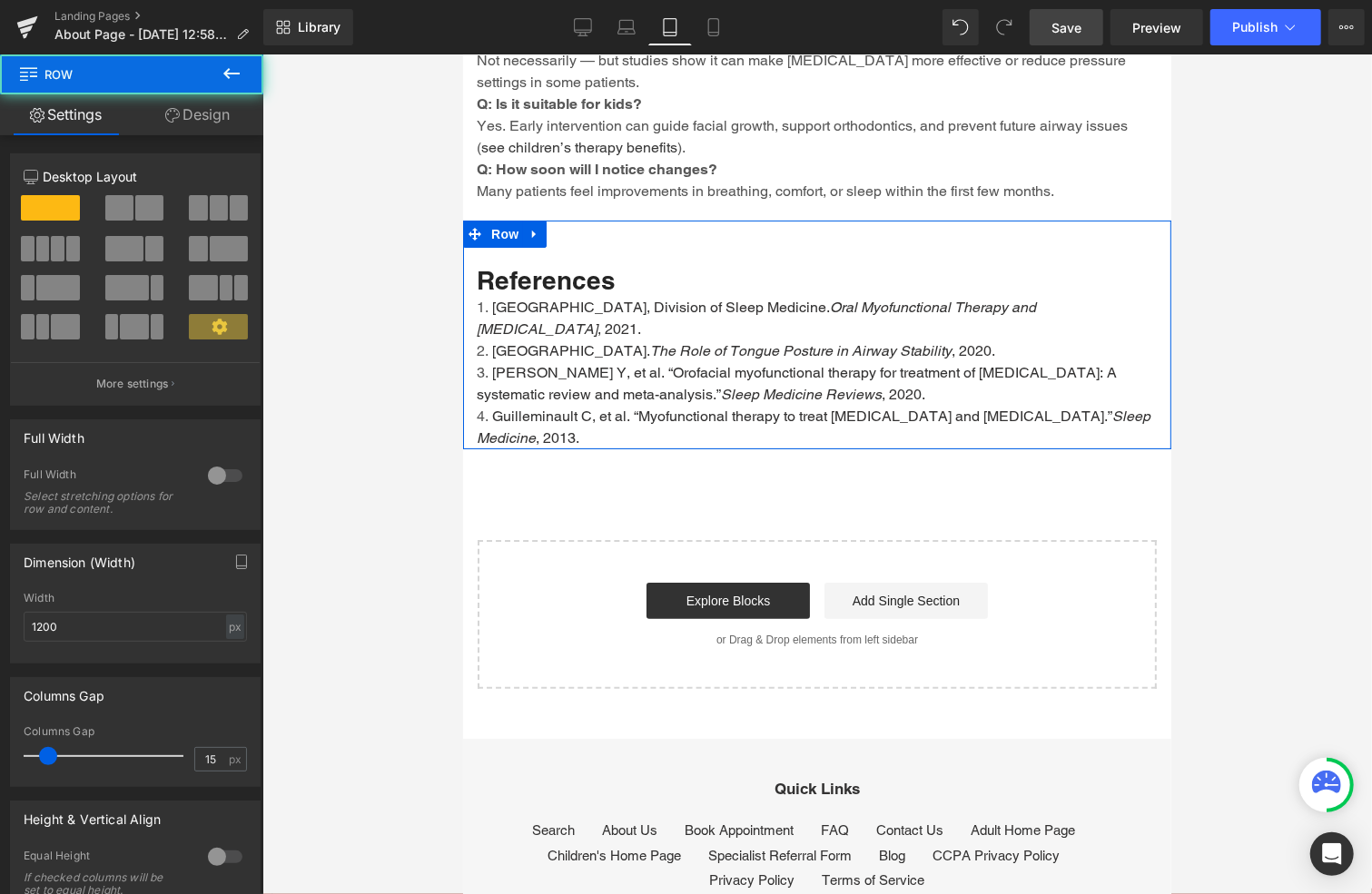
drag, startPoint x: 617, startPoint y: 465, endPoint x: 617, endPoint y: 430, distance: 35.0
click at [617, 430] on div "References Heading [GEOGRAPHIC_DATA], Division of Sleep Medicine. Oral Myofunct…" at bounding box center [816, 334] width 708 height 229
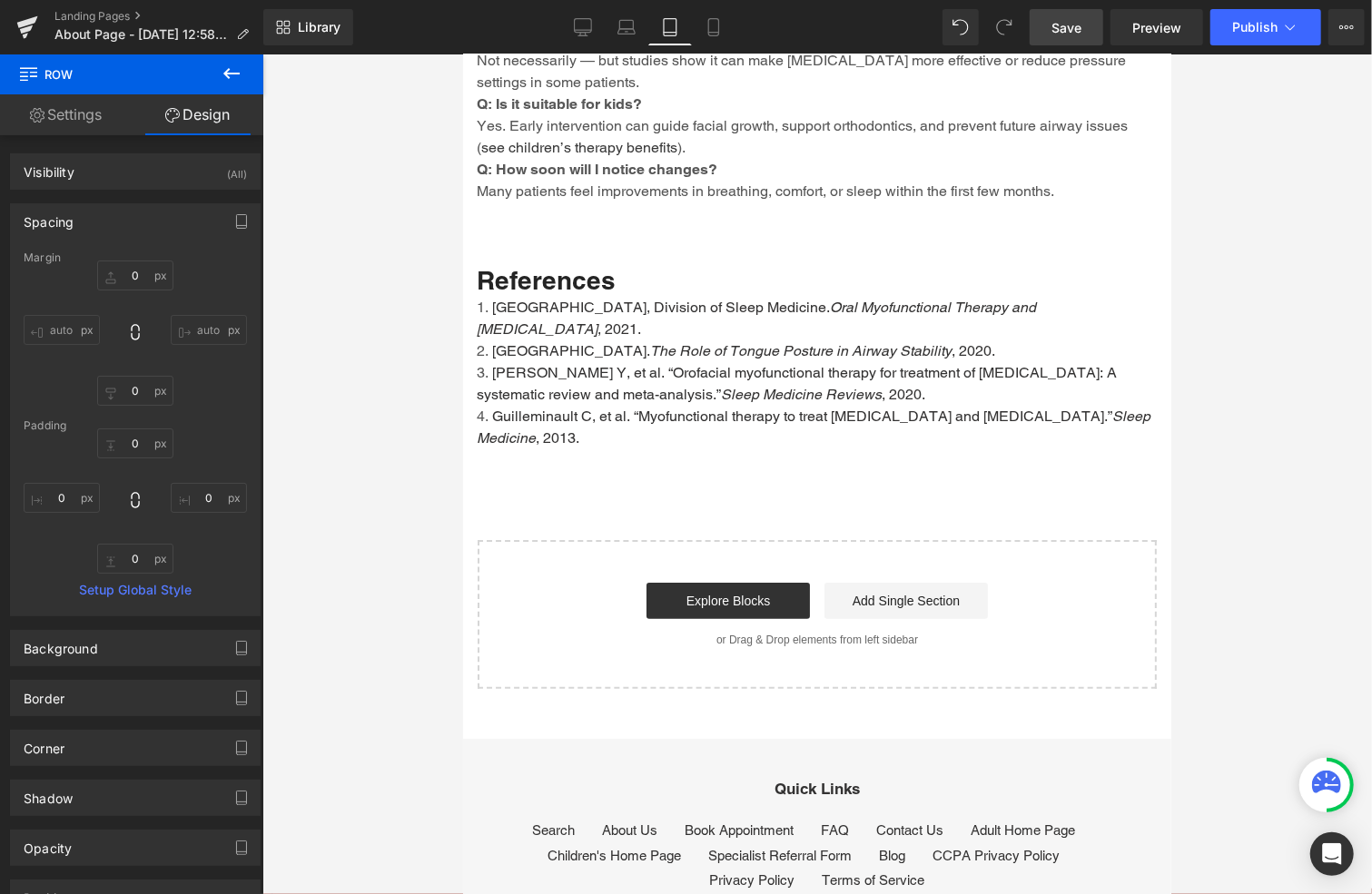
click at [1063, 24] on span "Save" at bounding box center [1066, 28] width 30 height 19
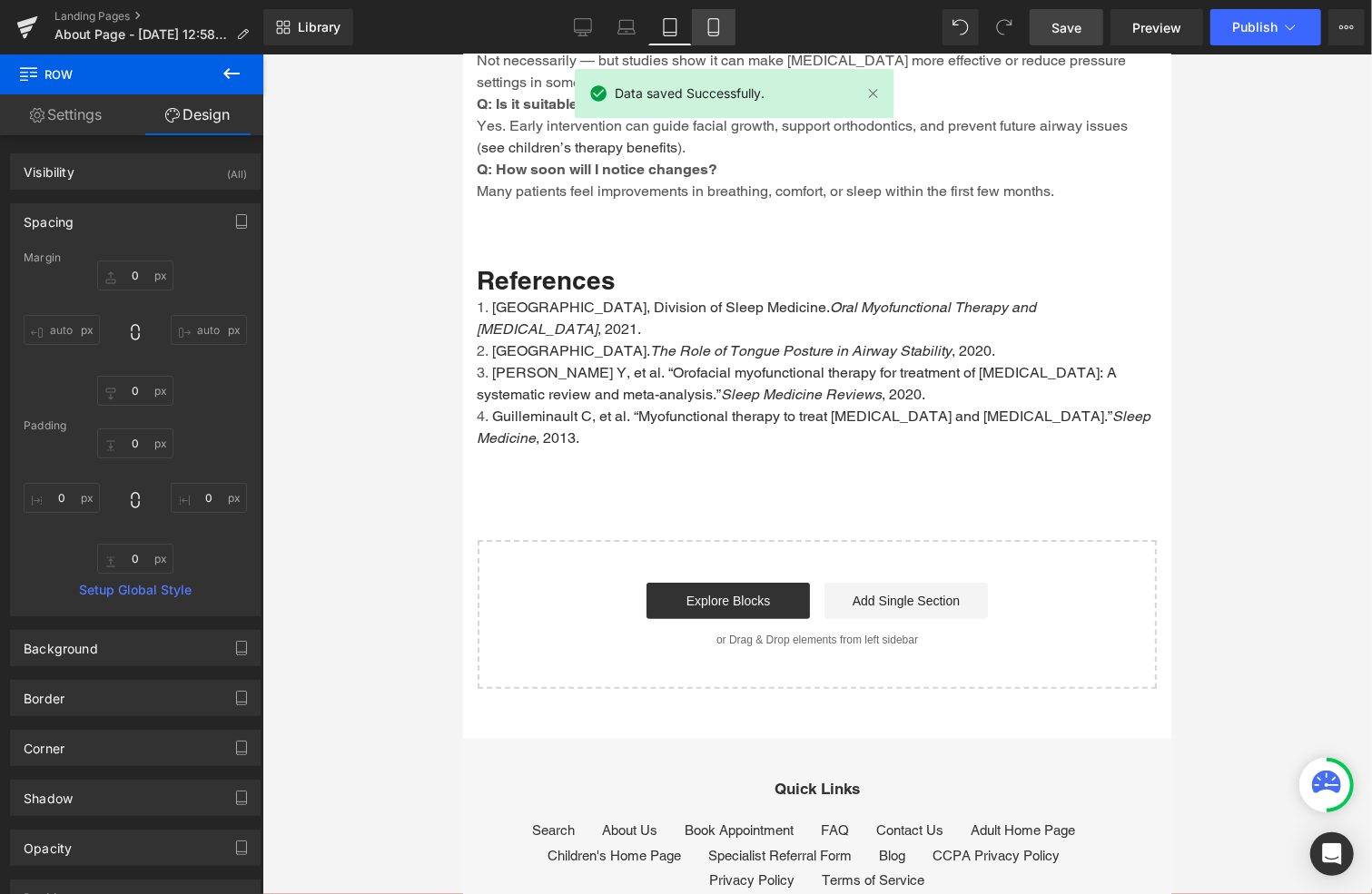
click at [689, 24] on link "Tablet" at bounding box center [670, 27] width 43 height 37
click at [717, 23] on icon at bounding box center [713, 27] width 18 height 18
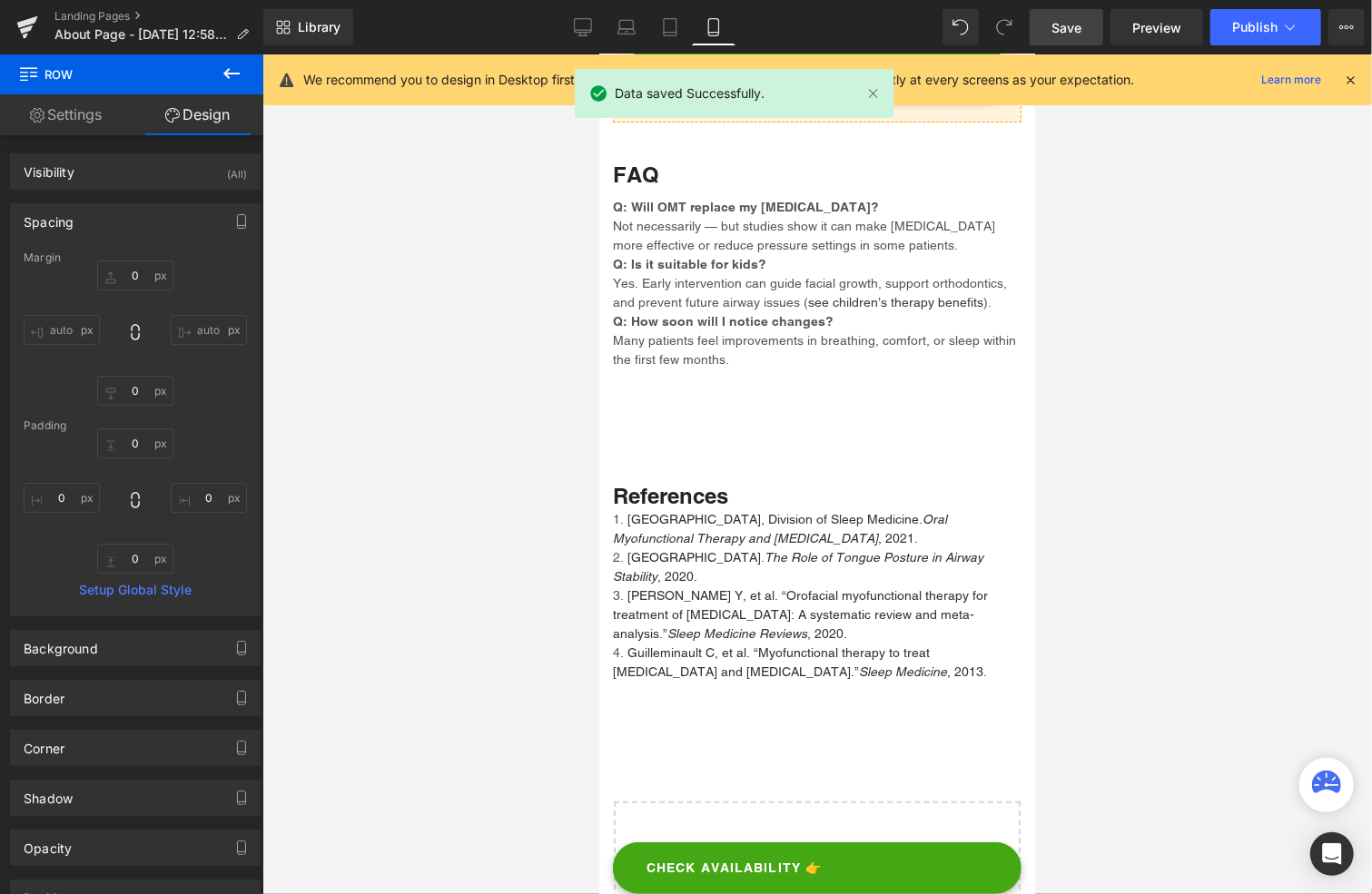
type input "0"
type input "12"
type input "0"
type input "32"
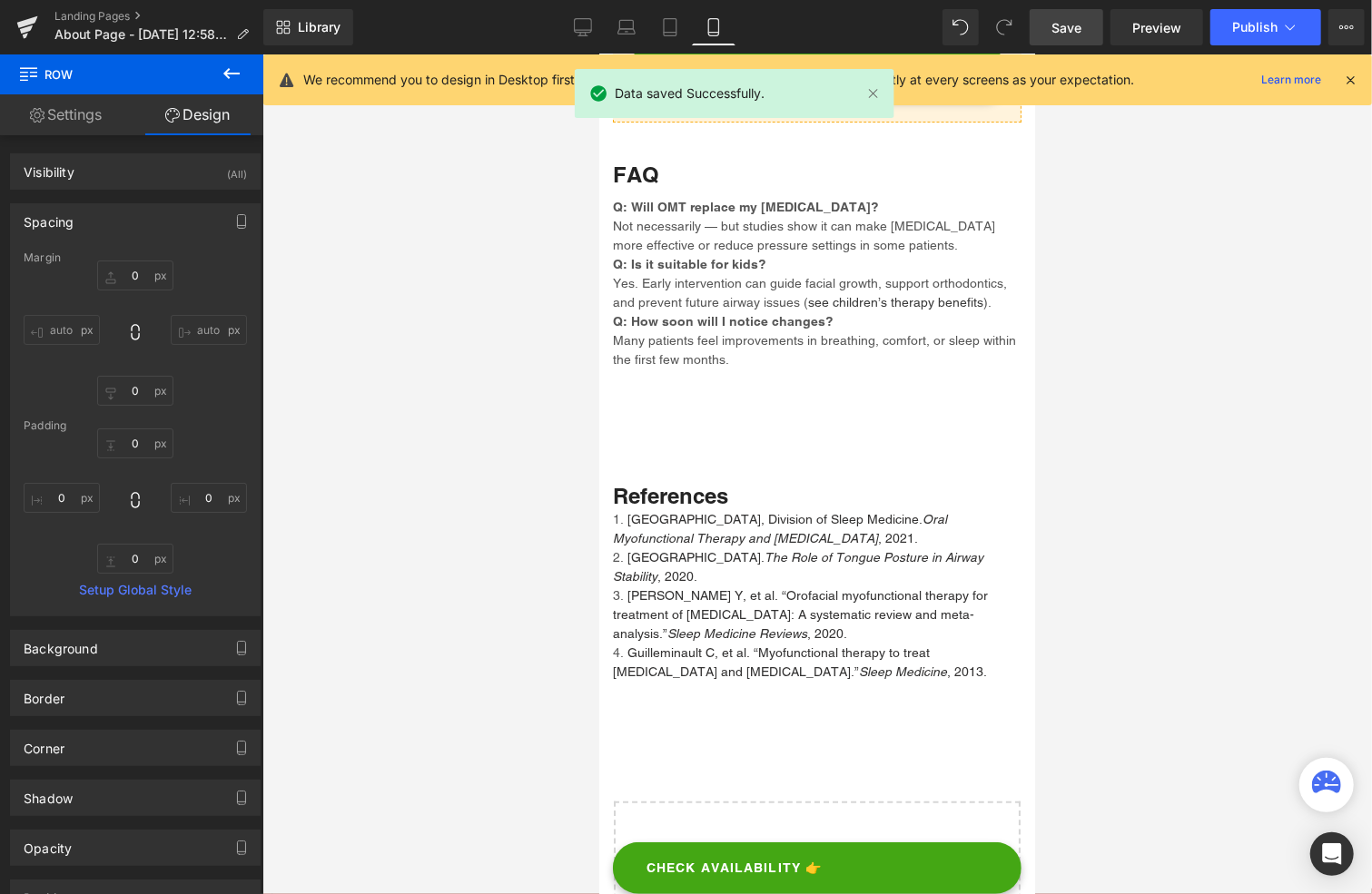
type input "0"
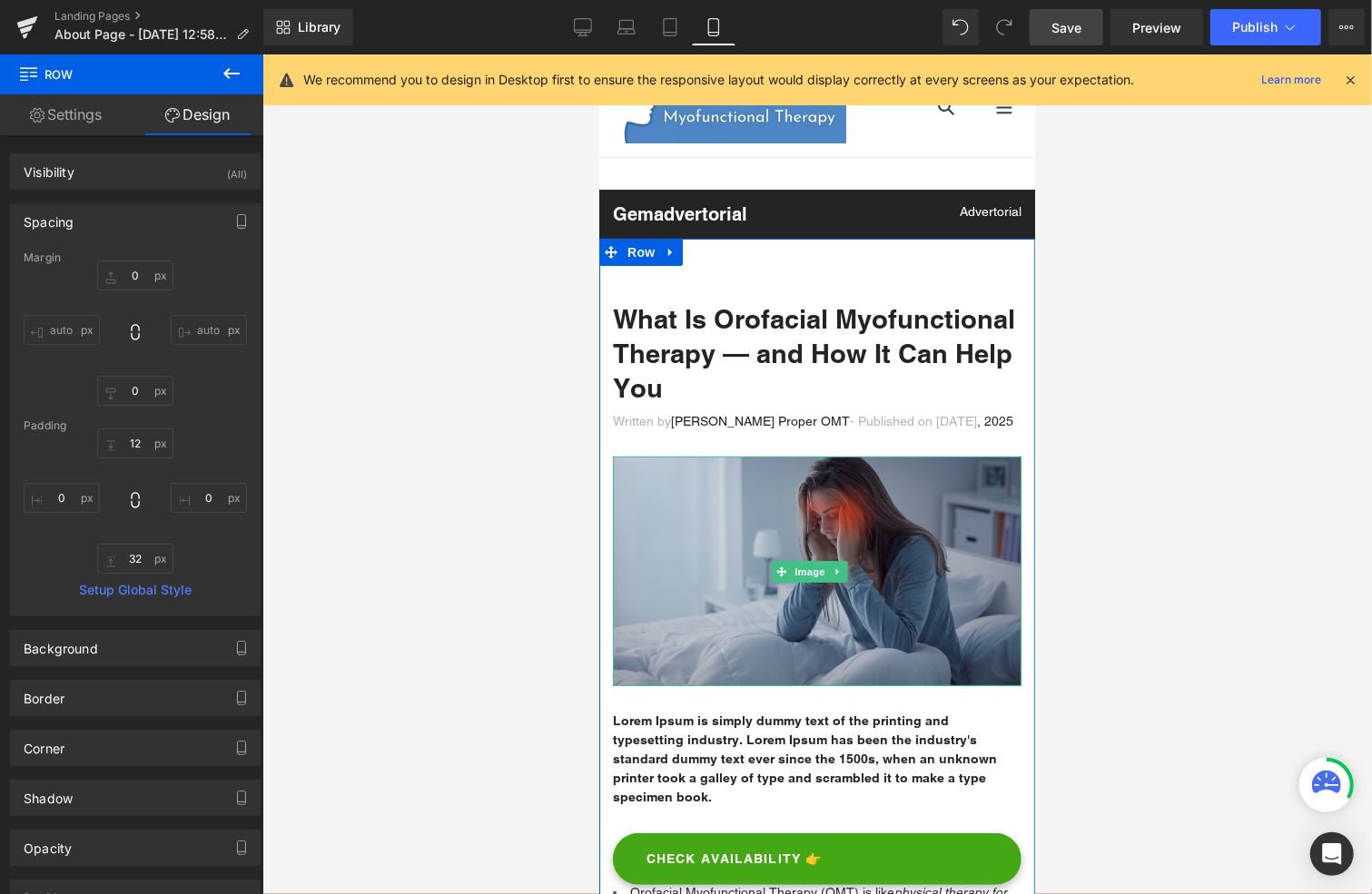
scroll to position [91, 0]
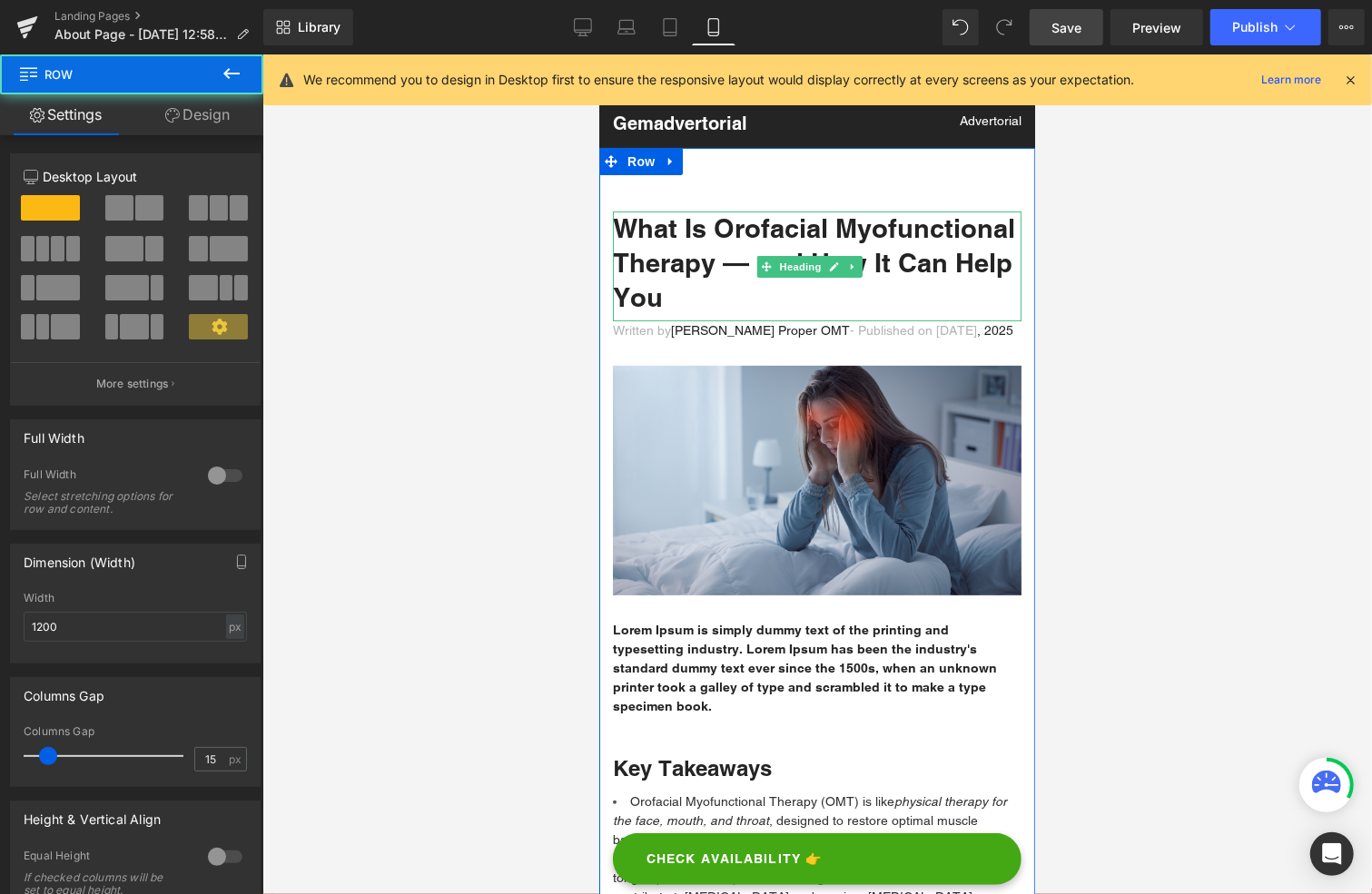
click at [695, 227] on h1 "What Is Orofacial Myofunctional Therapy — and How It Can Help You" at bounding box center [816, 261] width 409 height 102
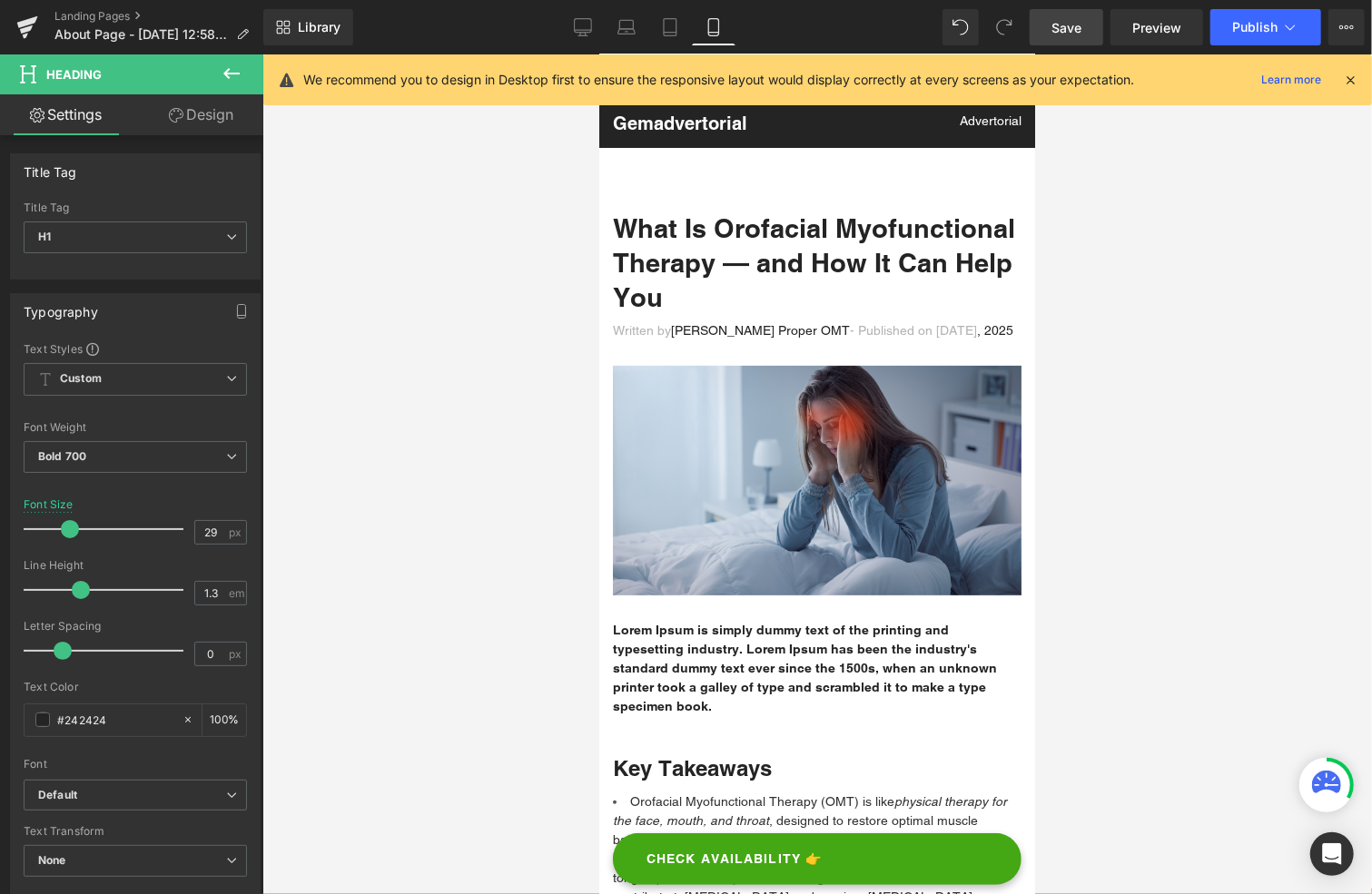
click at [211, 116] on link "Design" at bounding box center [201, 115] width 131 height 41
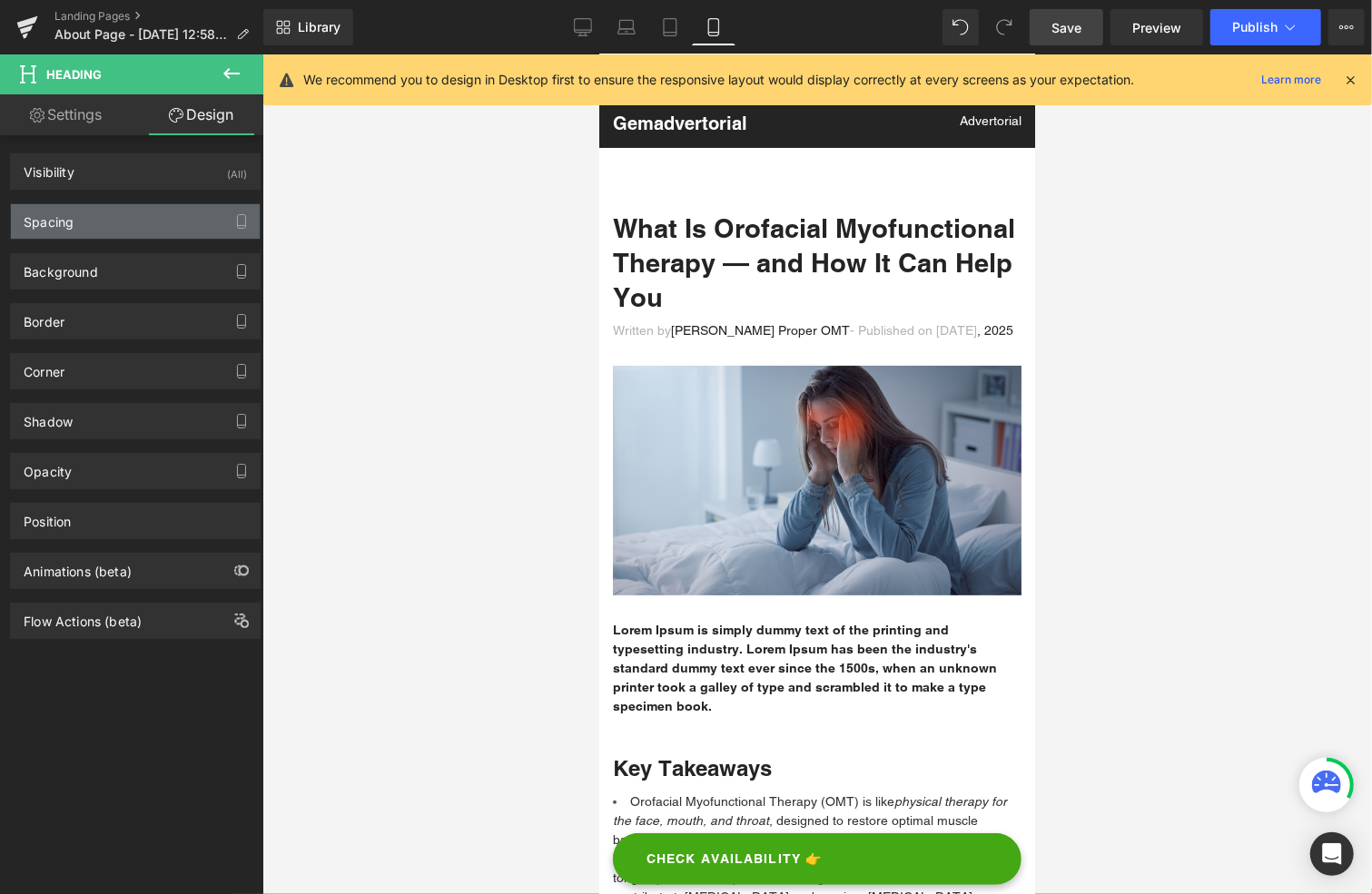
click at [140, 215] on div "Spacing" at bounding box center [135, 222] width 249 height 35
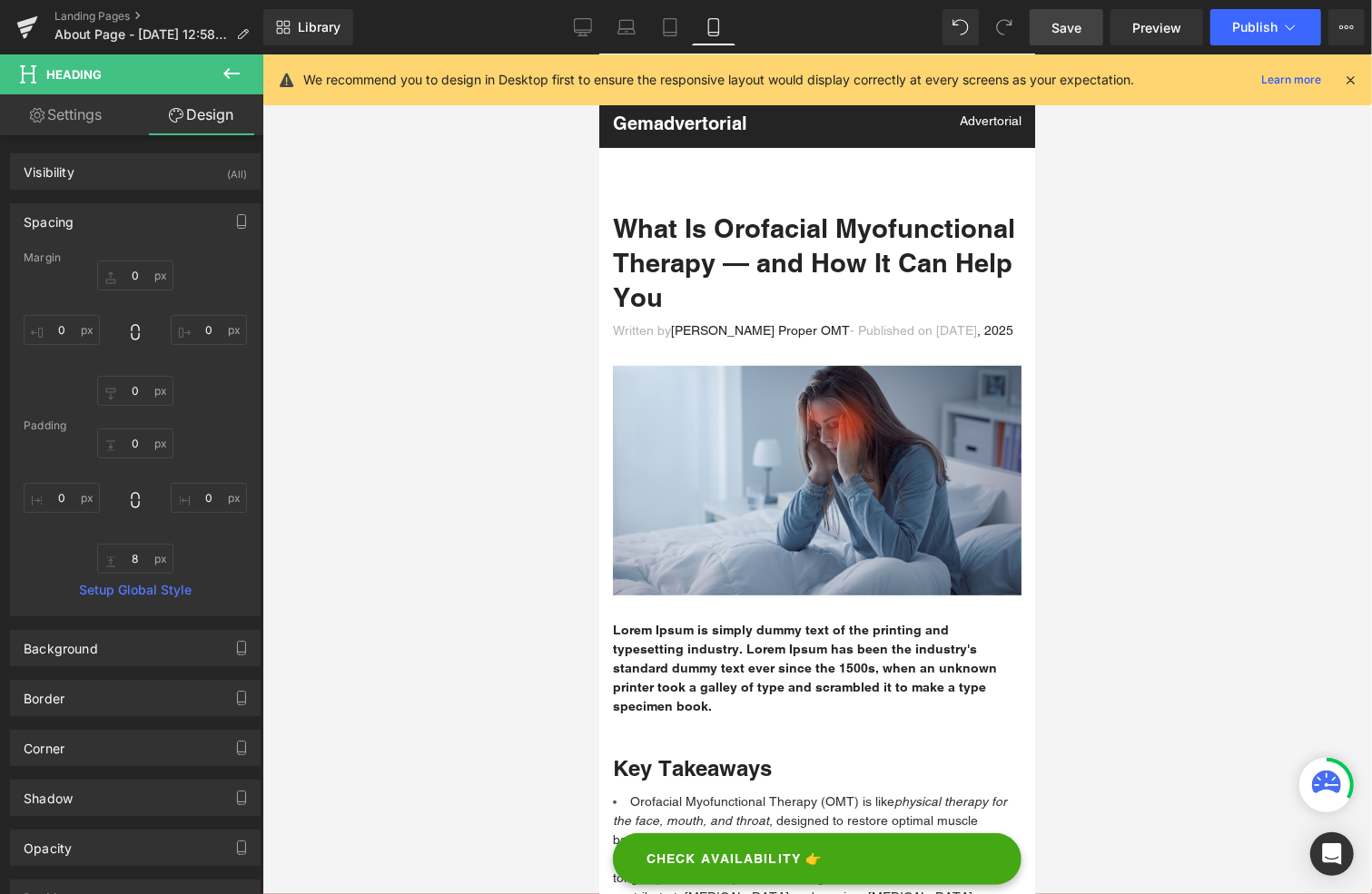
click at [558, 518] on div at bounding box center [817, 474] width 1110 height 840
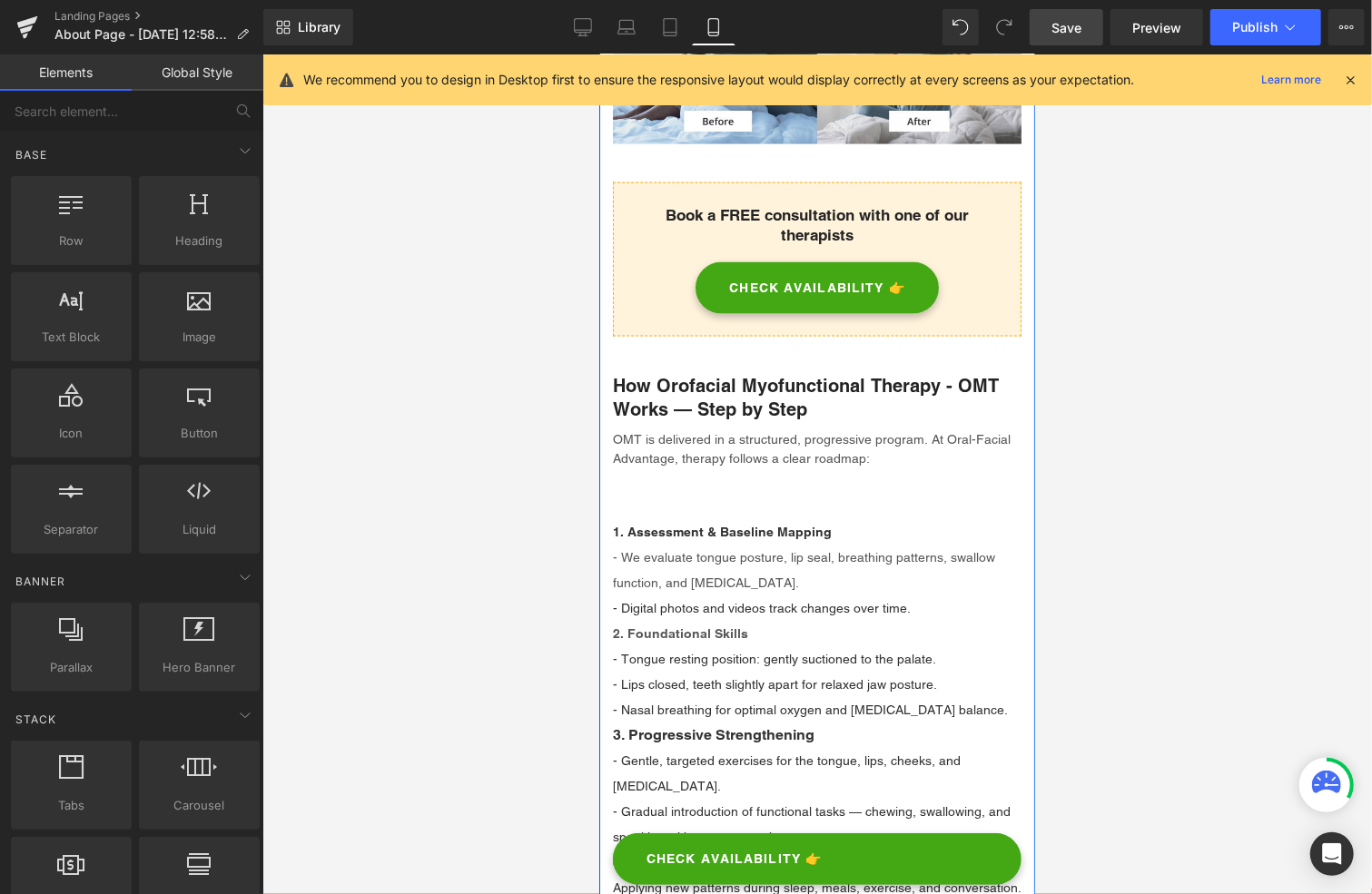
scroll to position [1815, 0]
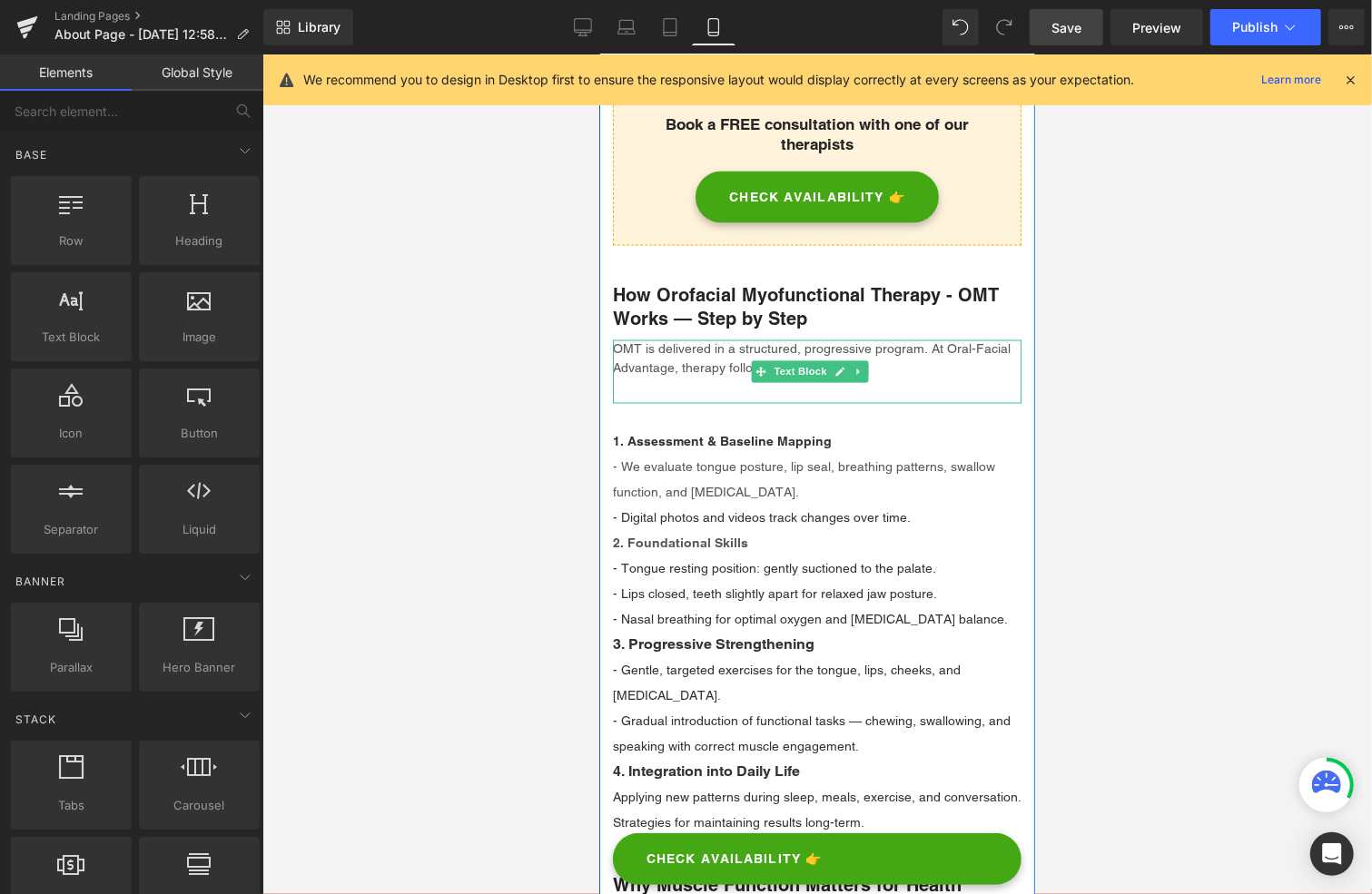
click at [699, 378] on div "OMT is delivered in a structured, progressive program. At Oral-Facial Advantage…" at bounding box center [816, 371] width 409 height 64
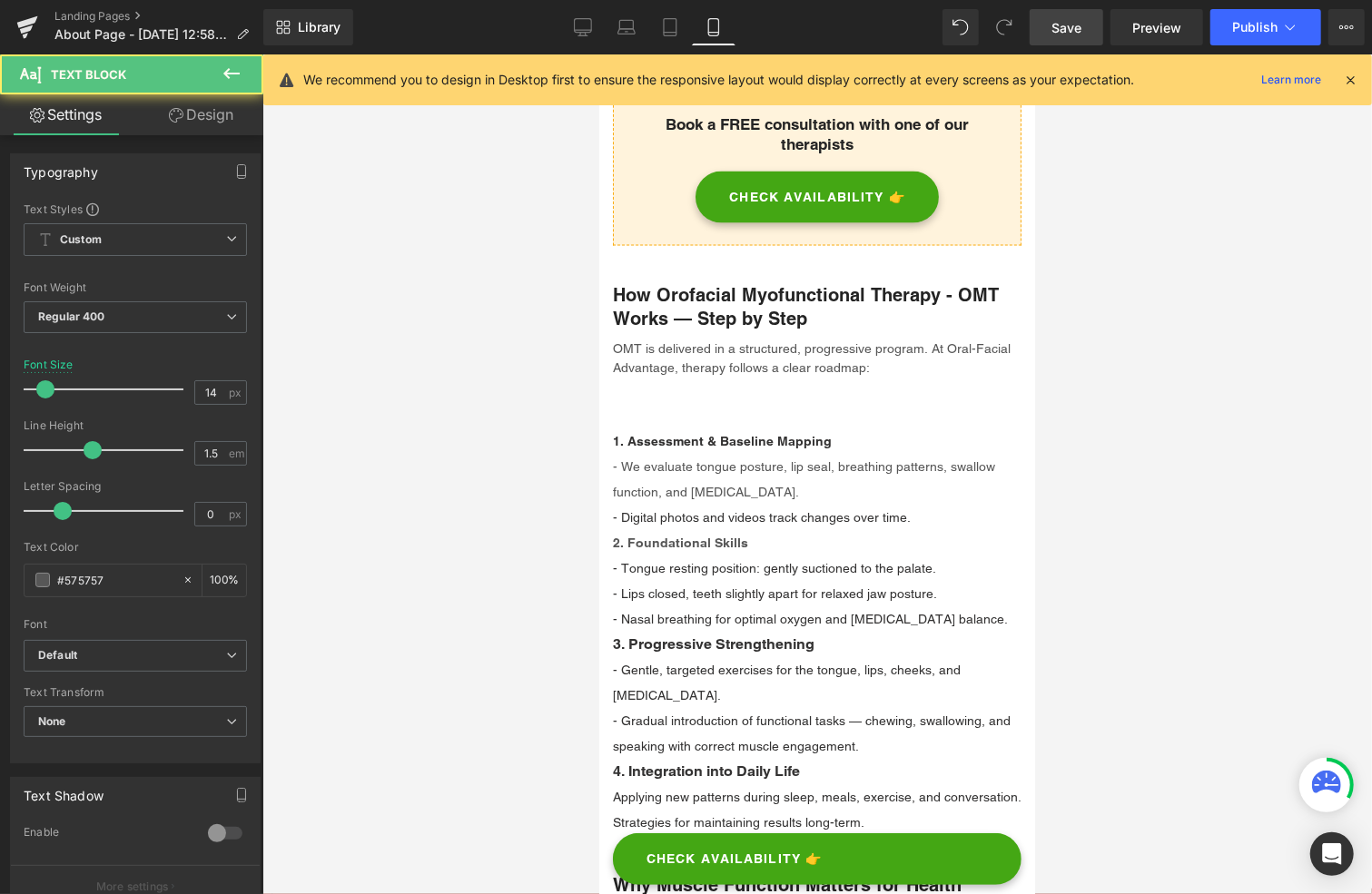
click at [224, 122] on link "Design" at bounding box center [201, 115] width 131 height 41
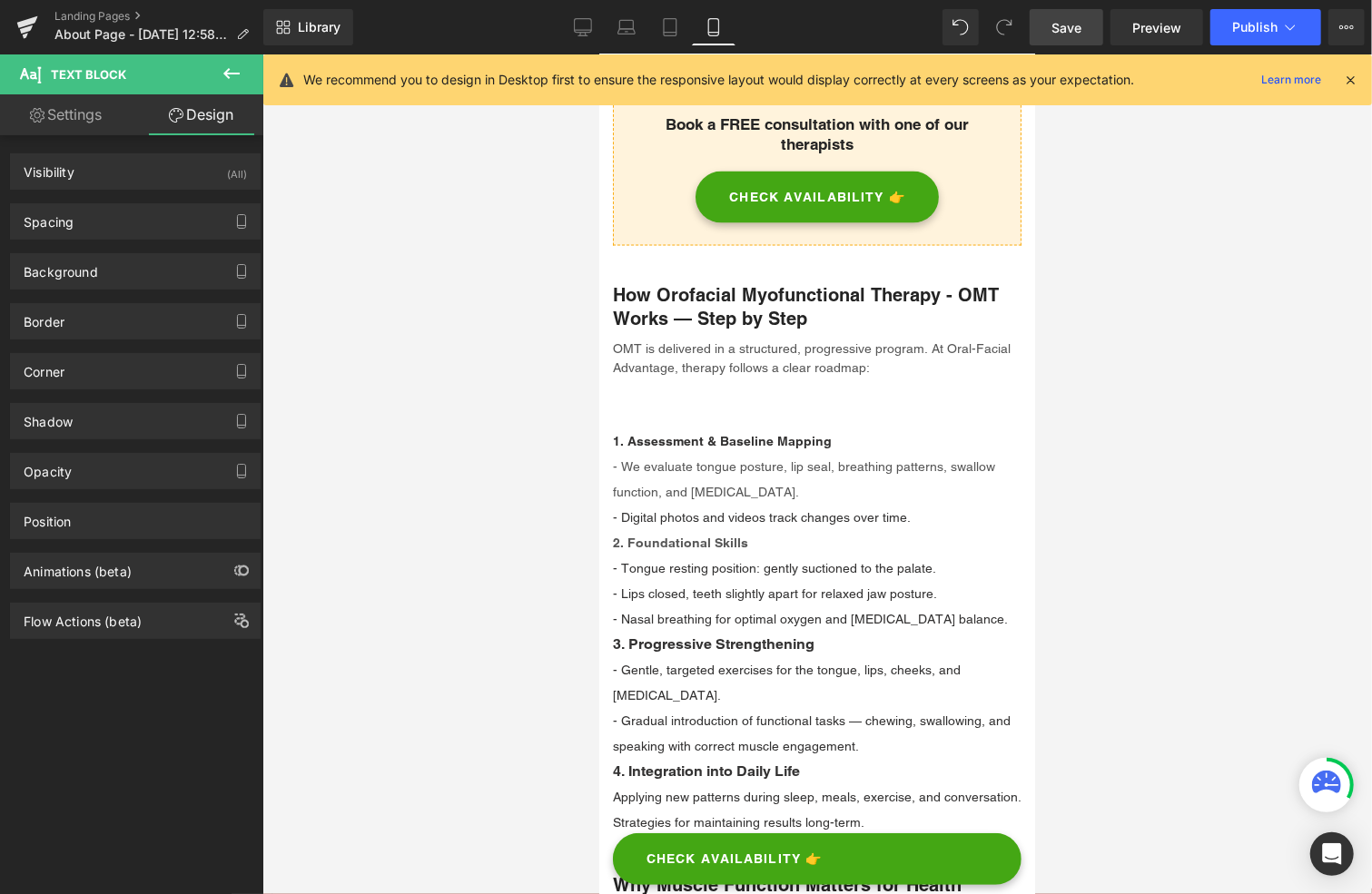
drag, startPoint x: 69, startPoint y: 217, endPoint x: 85, endPoint y: 239, distance: 27.2
click at [69, 217] on div "Spacing" at bounding box center [48, 217] width 50 height 25
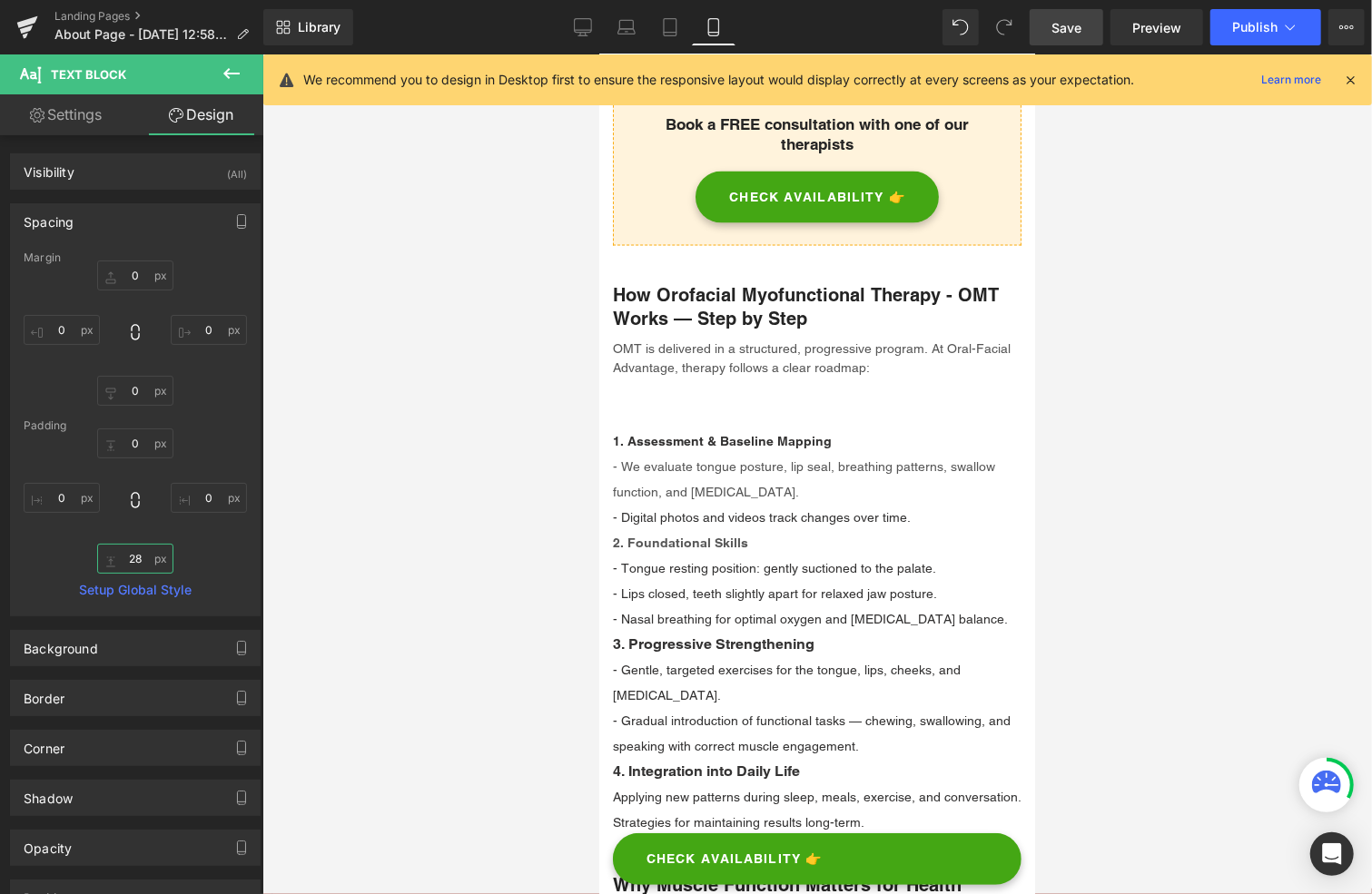
click at [140, 559] on input "28" at bounding box center [135, 558] width 76 height 30
type input "0"
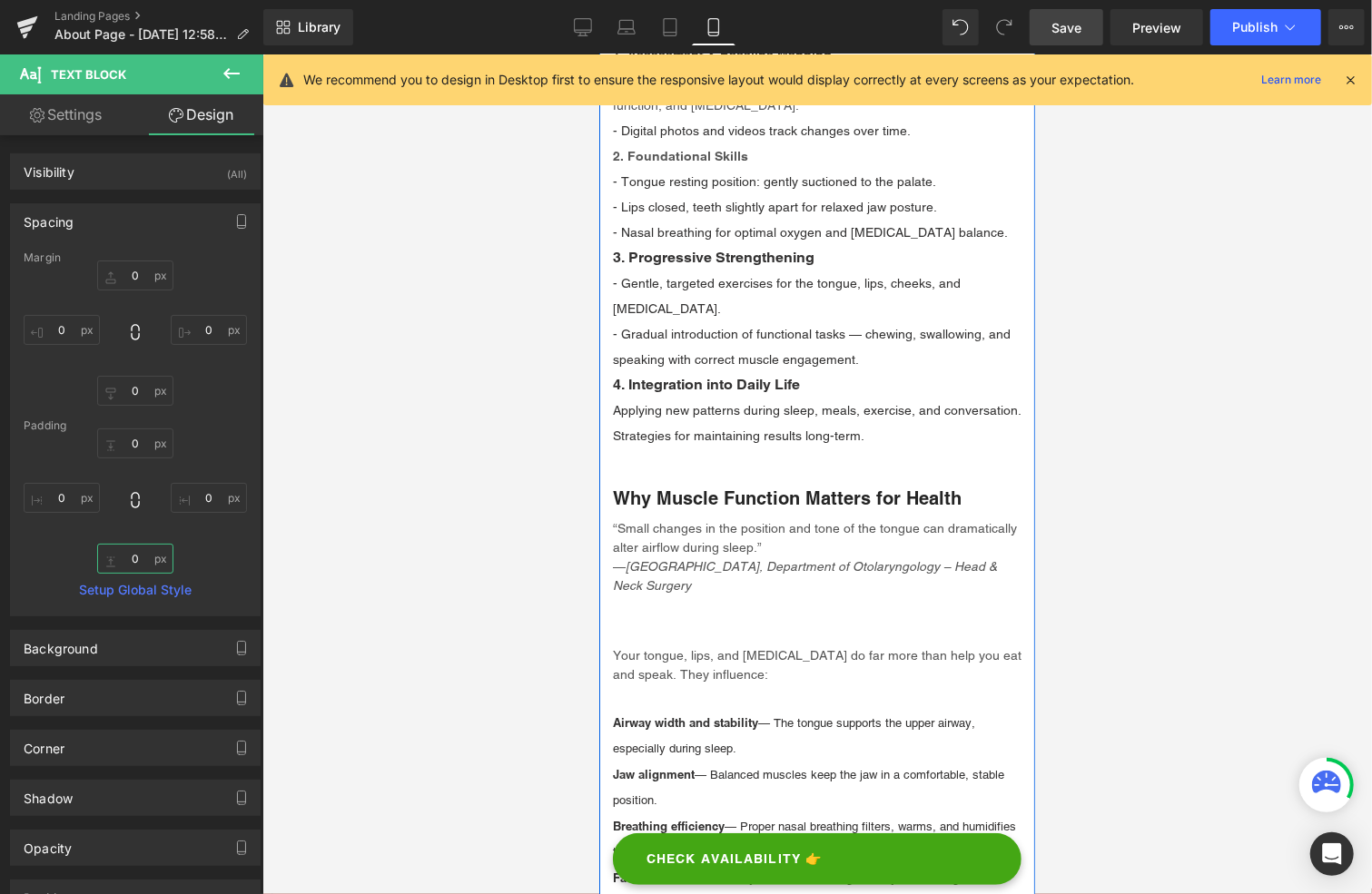
scroll to position [2179, 0]
click at [750, 607] on div "“Small changes in the position and tone of the tongue can dramatically alter ai…" at bounding box center [816, 567] width 409 height 101
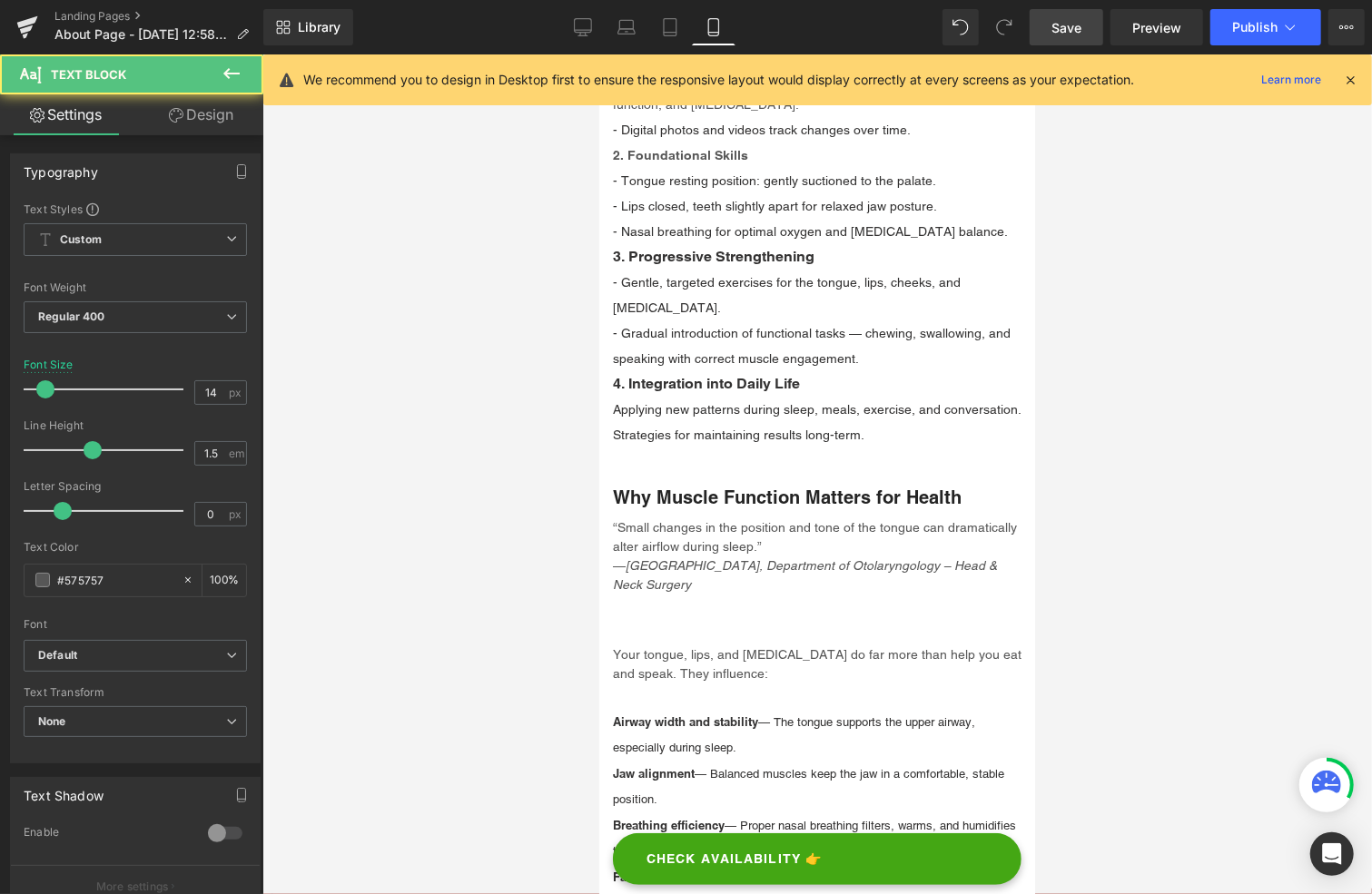
click at [207, 104] on link "Design" at bounding box center [201, 115] width 131 height 41
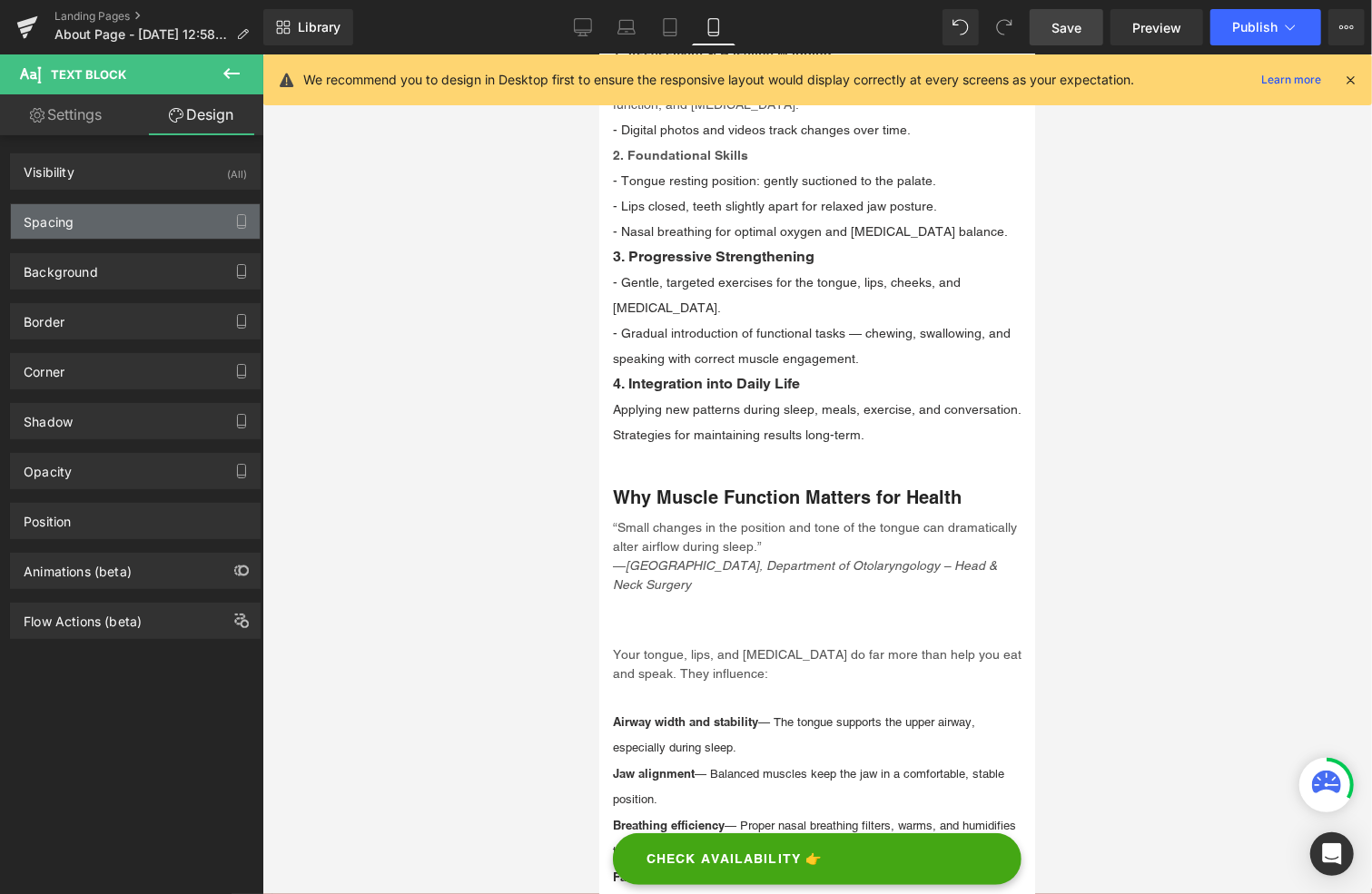
click at [73, 214] on div "Spacing" at bounding box center [135, 222] width 249 height 35
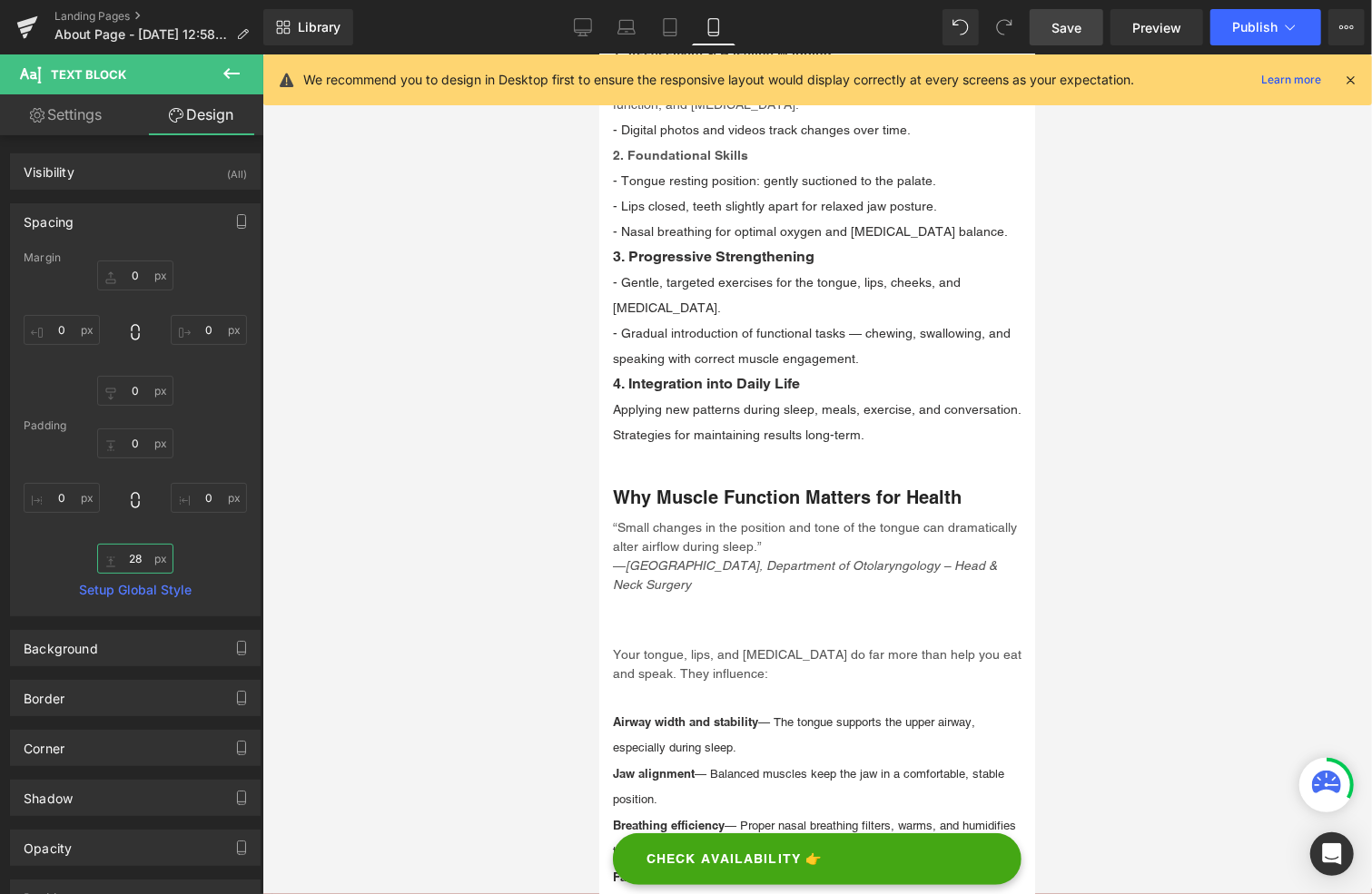
click at [142, 555] on input "28" at bounding box center [135, 558] width 76 height 30
click at [142, 554] on input "28" at bounding box center [135, 558] width 76 height 30
type input "0"
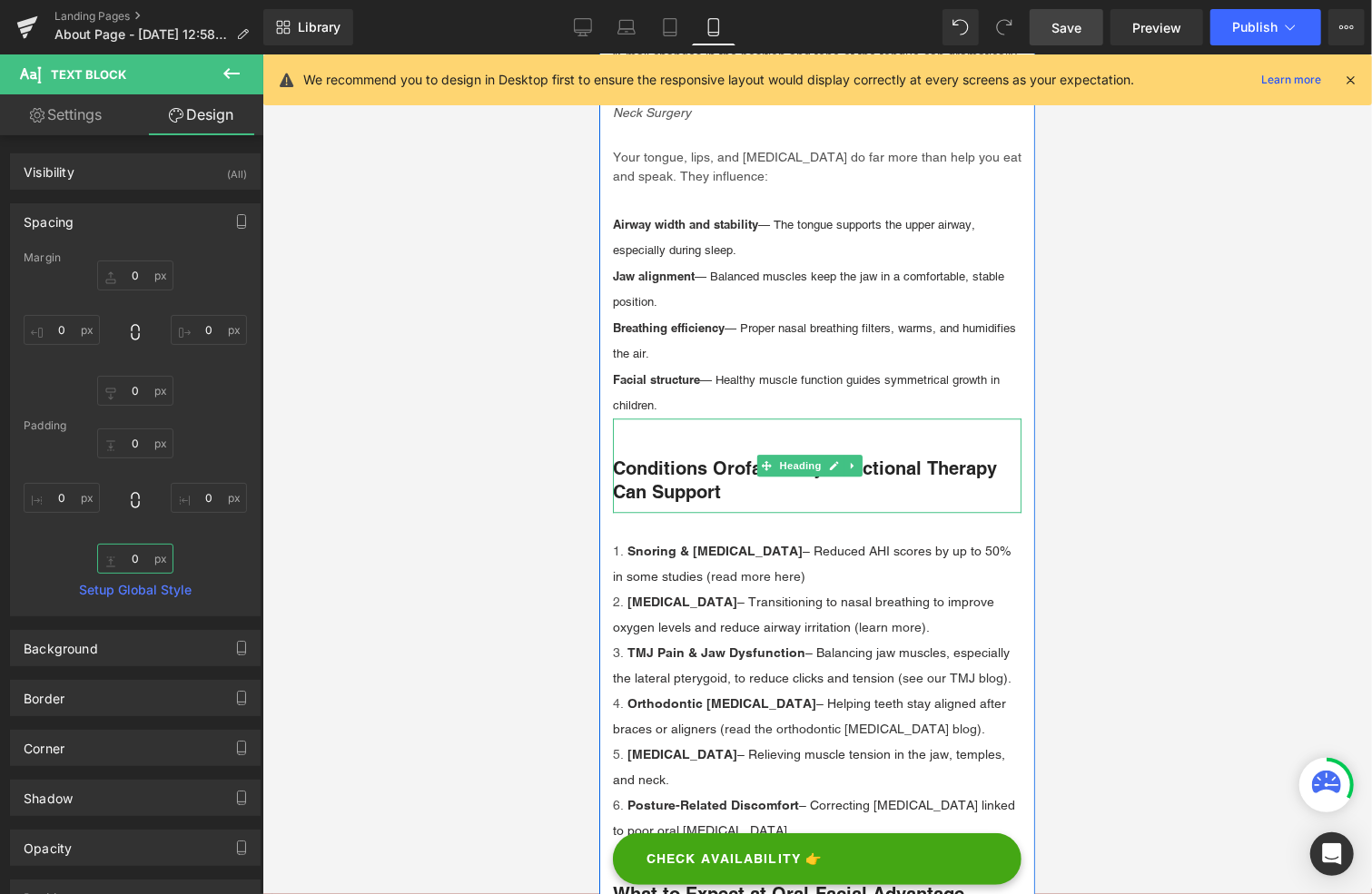
scroll to position [2814, 0]
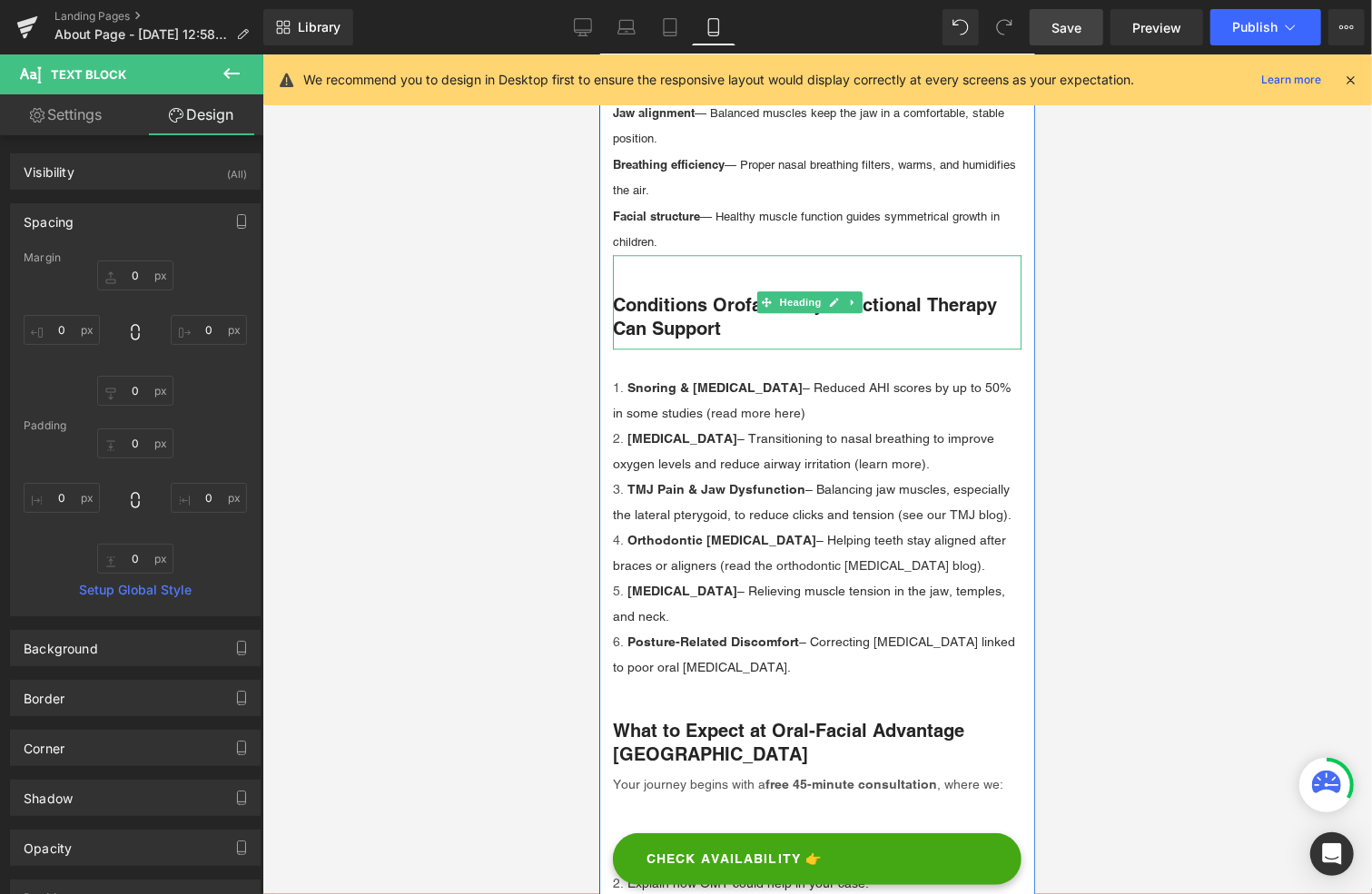
click at [727, 338] on h3 "Conditions Orofacial Myofunctional Therapy Can Support" at bounding box center [816, 315] width 409 height 47
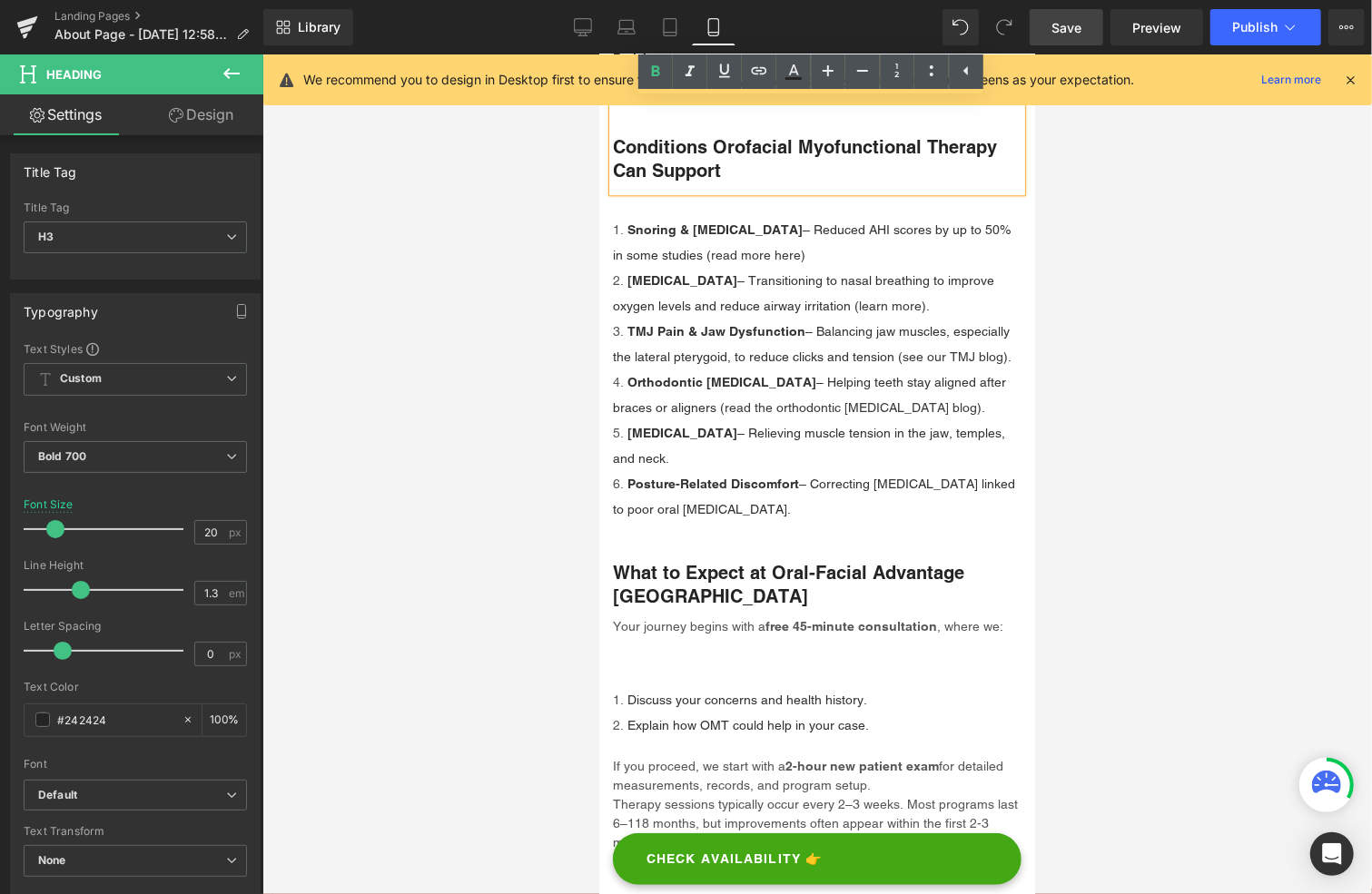
scroll to position [3086, 0]
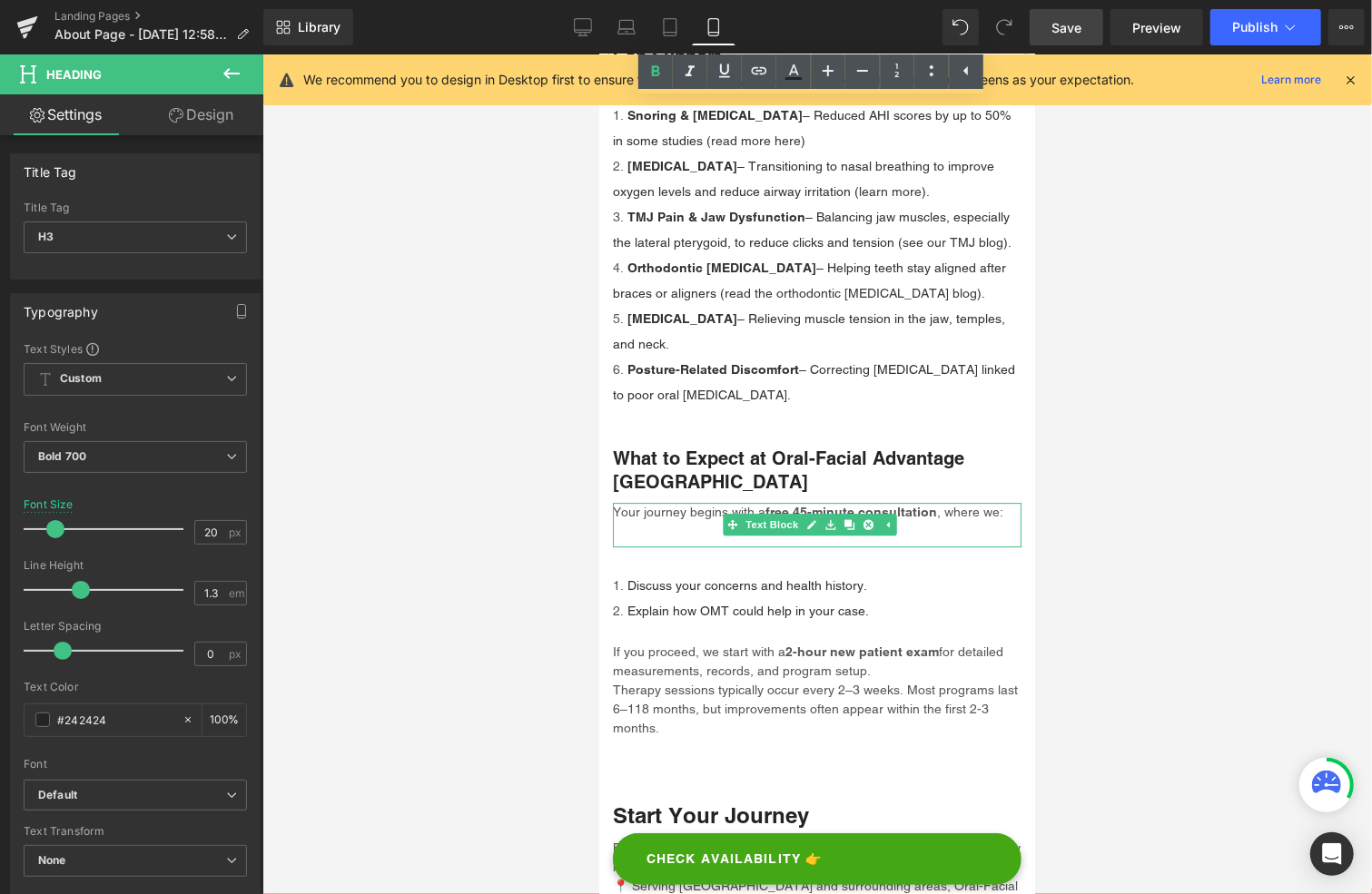
click at [707, 530] on div "Your journey begins with a free 45-minute consultation , where we:" at bounding box center [816, 524] width 409 height 44
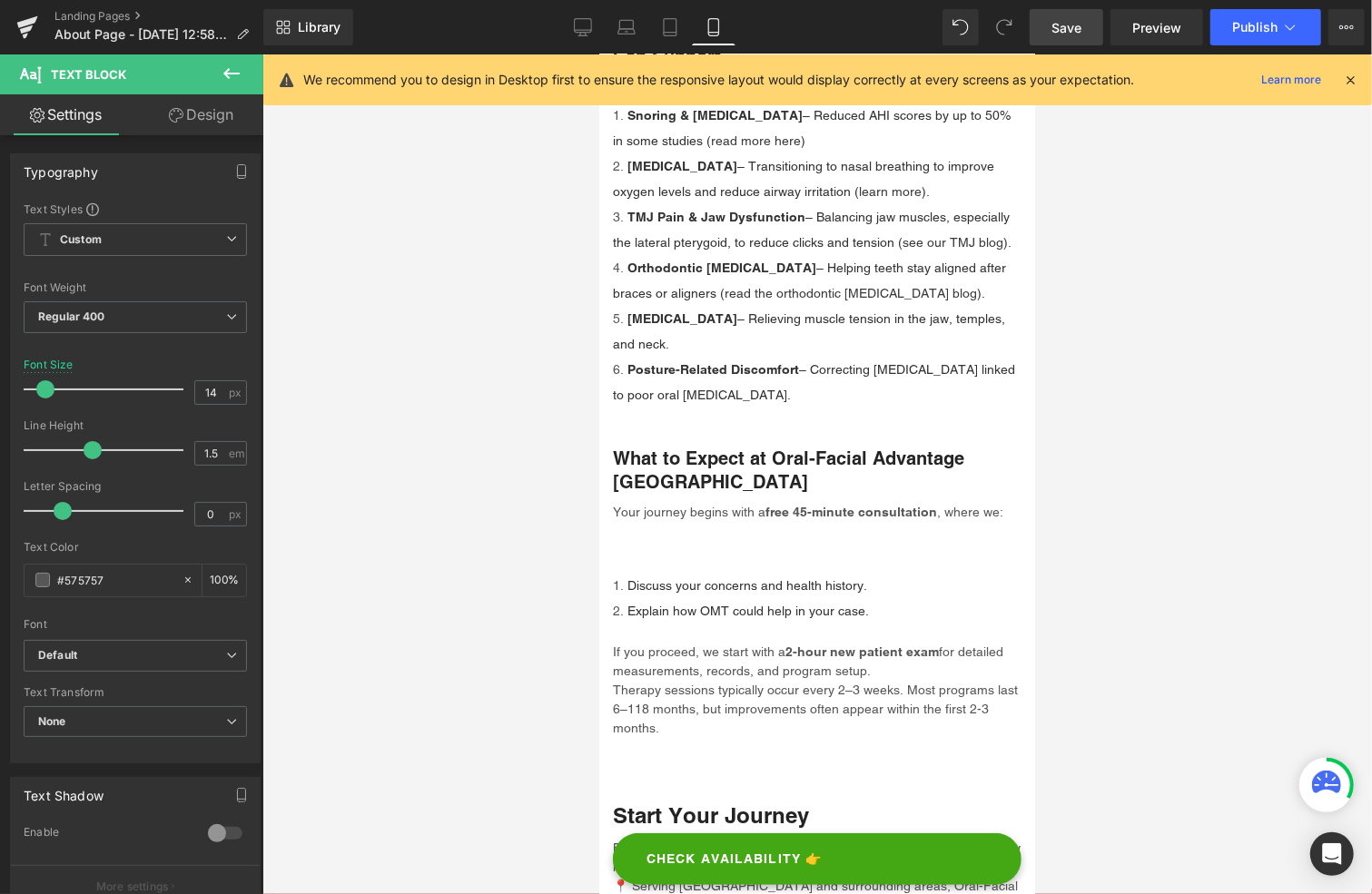
click at [216, 117] on link "Design" at bounding box center [201, 115] width 131 height 41
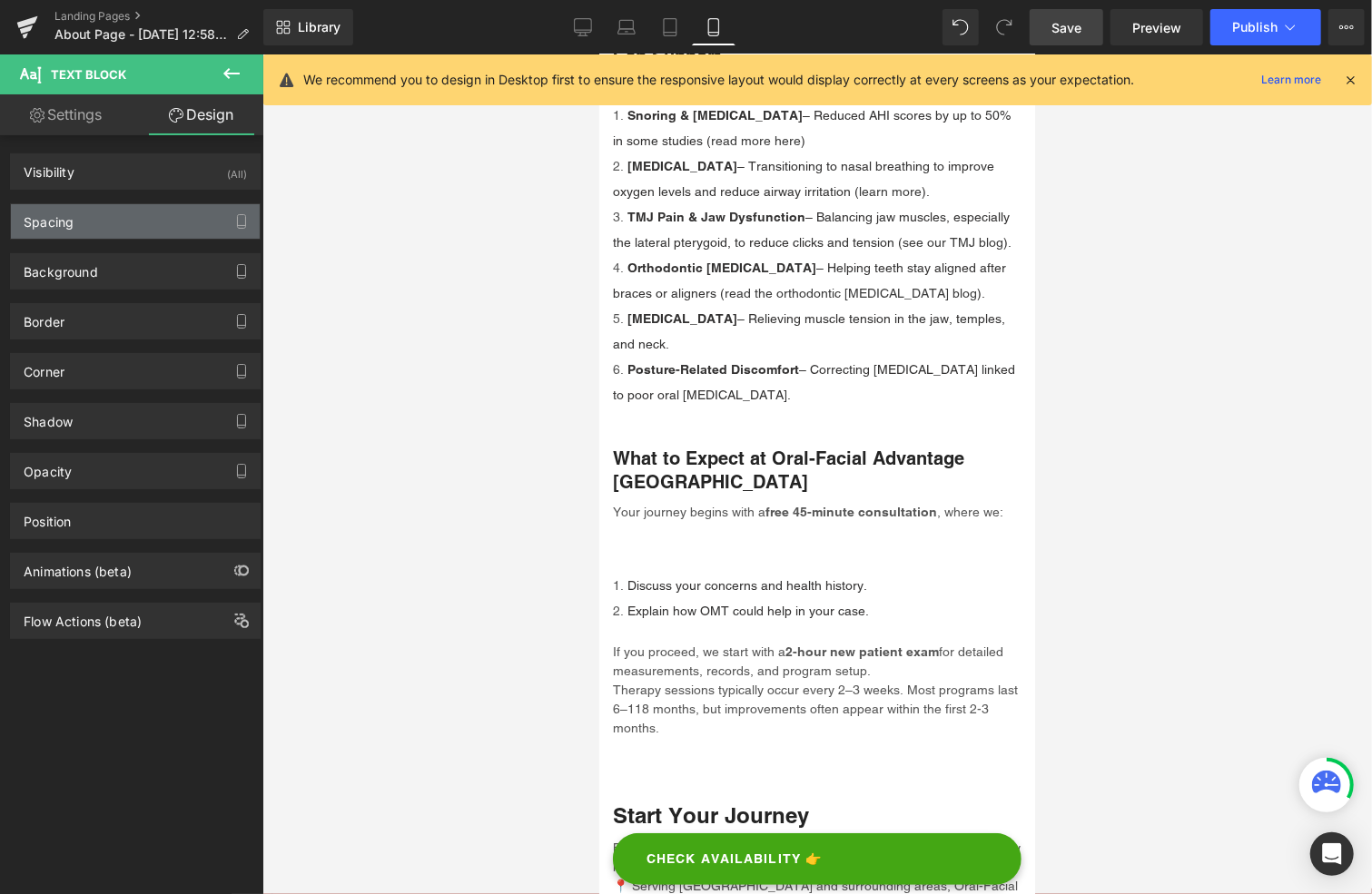
click at [57, 215] on div "Spacing" at bounding box center [48, 217] width 50 height 25
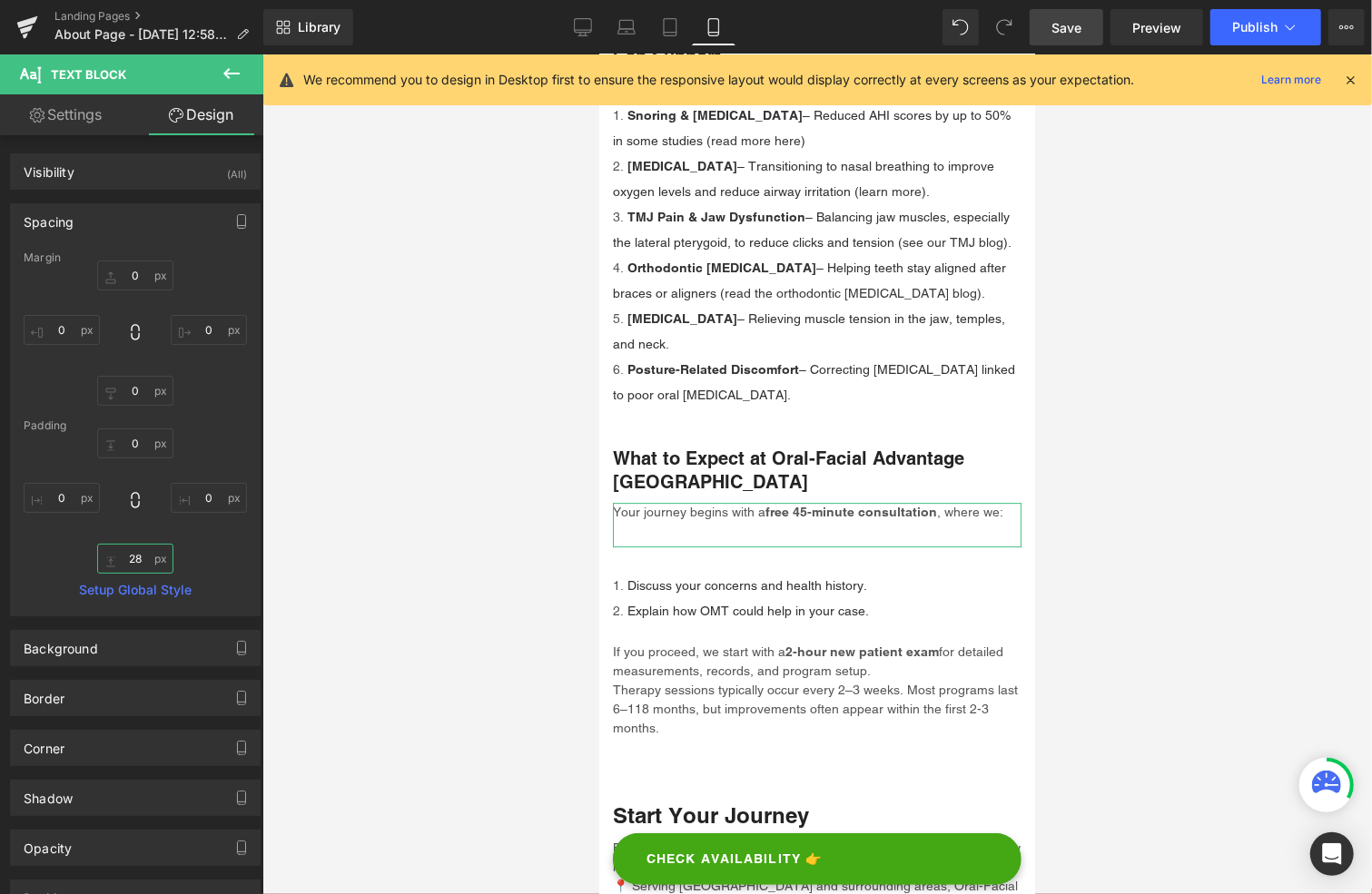
click at [136, 560] on input "28" at bounding box center [135, 558] width 76 height 30
type input "0"
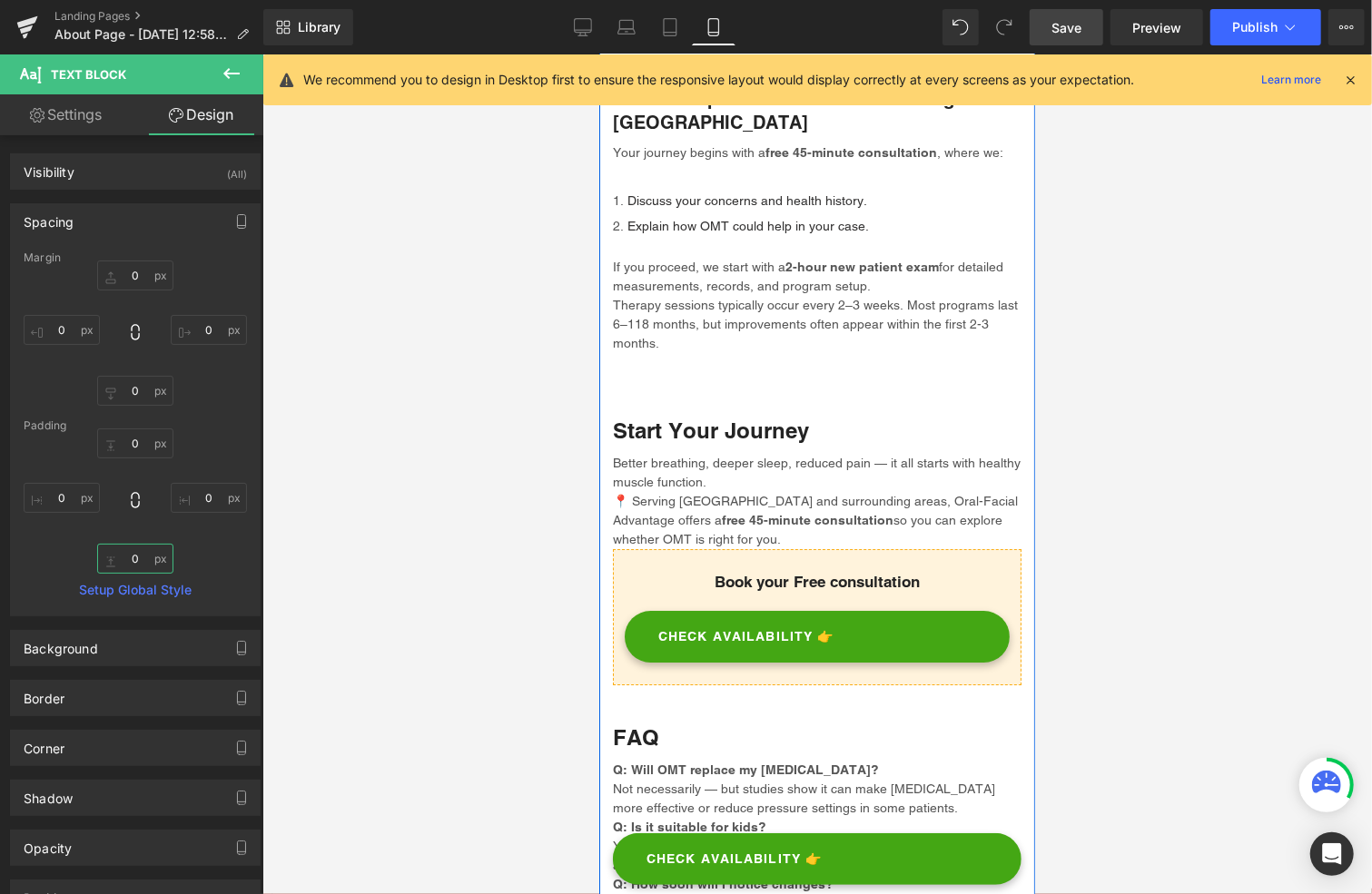
scroll to position [3450, 0]
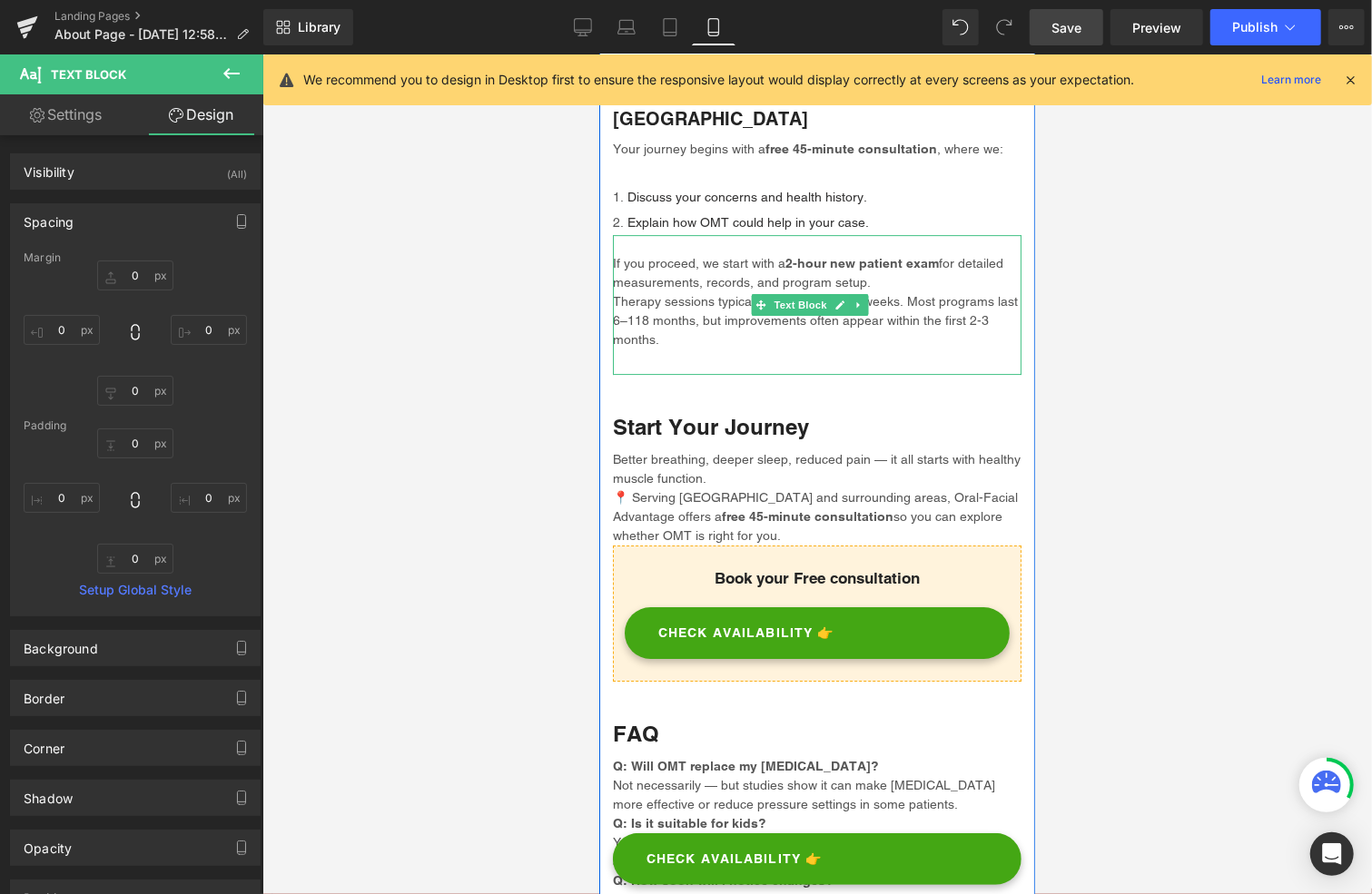
click at [713, 347] on p "Therapy sessions typically occur every 2–3 weeks. Most programs last 6–118 mont…" at bounding box center [816, 319] width 409 height 57
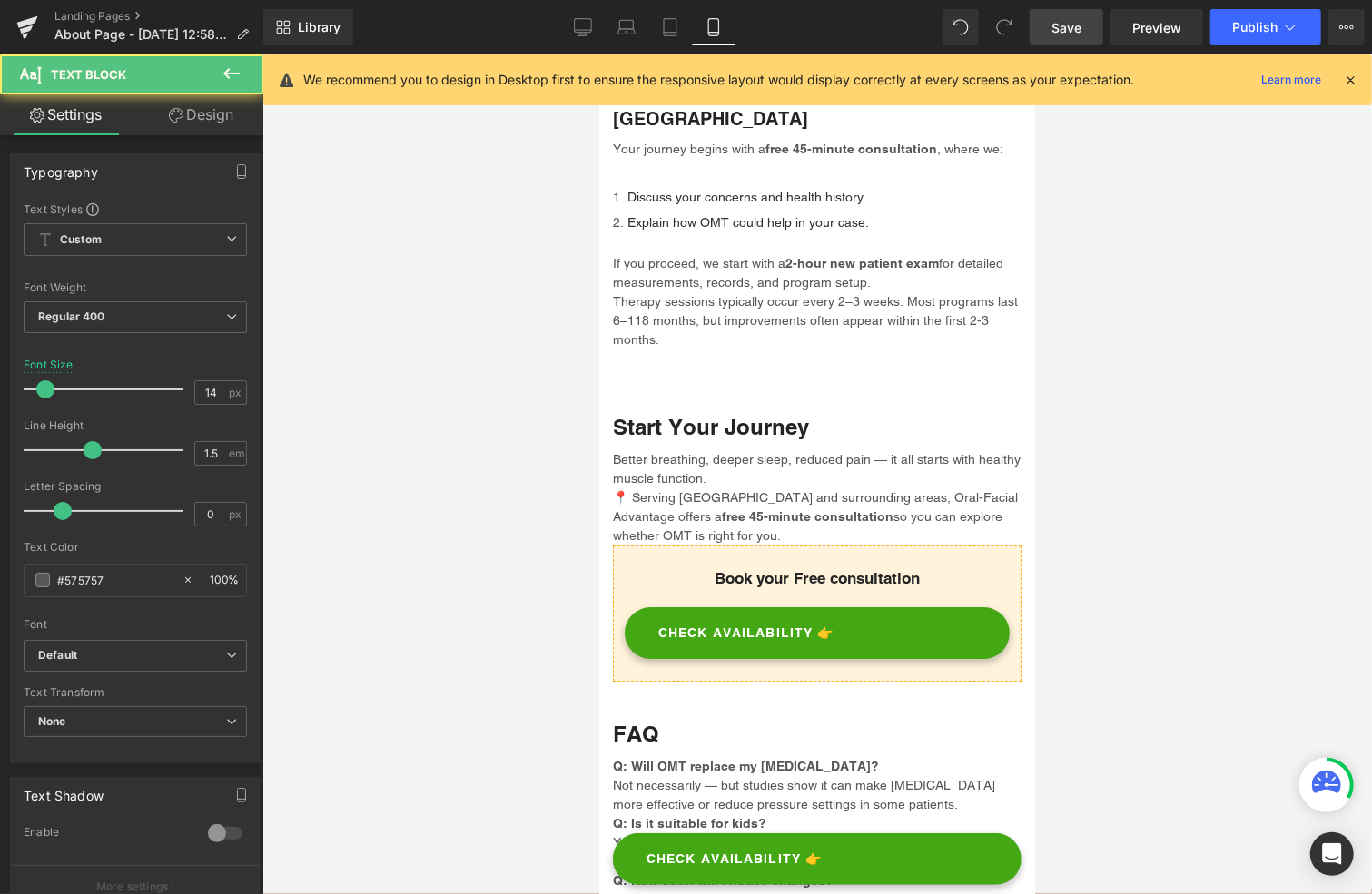
click at [219, 121] on link "Design" at bounding box center [201, 115] width 131 height 41
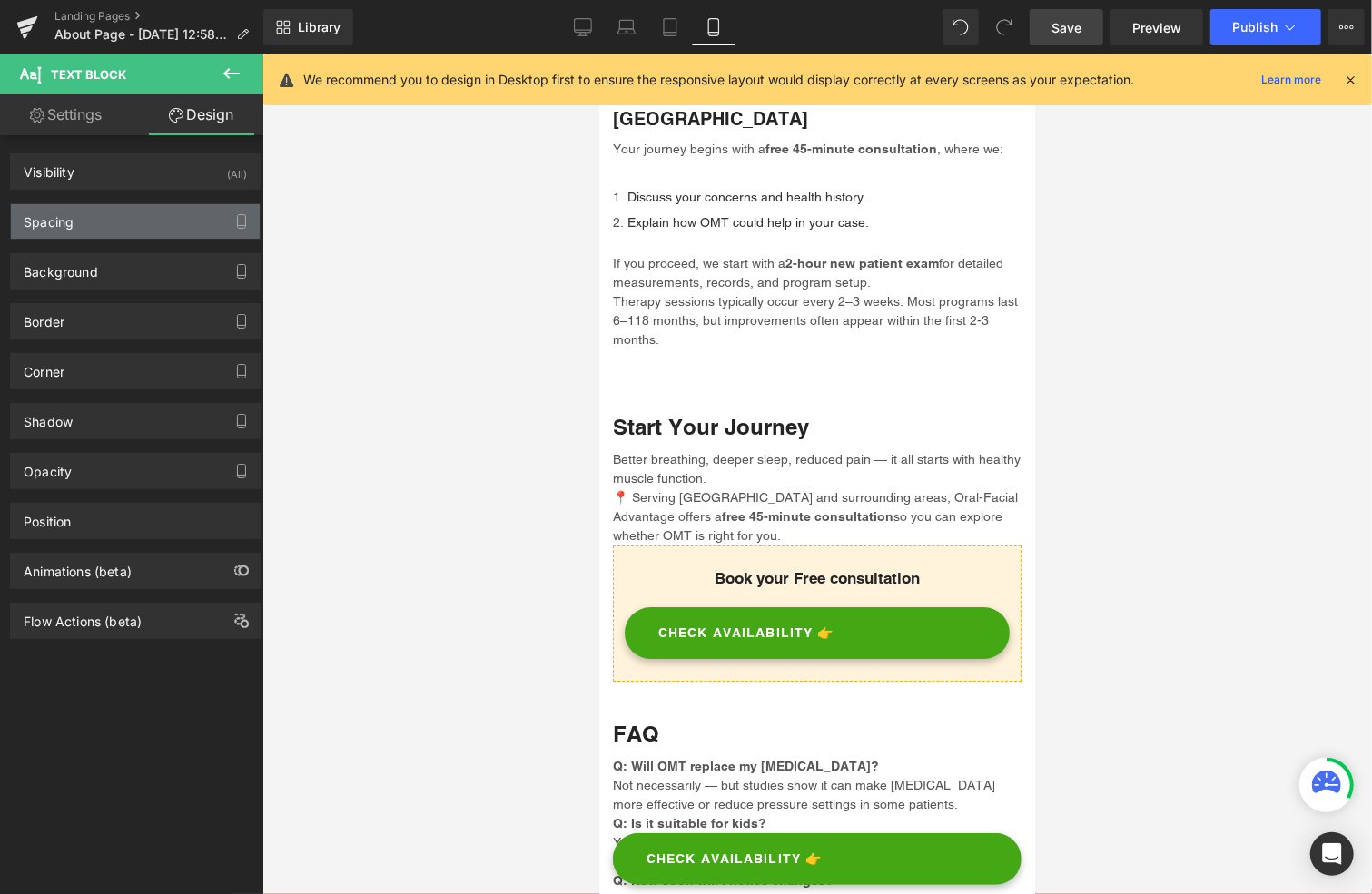
click at [96, 218] on div "Spacing" at bounding box center [135, 222] width 249 height 35
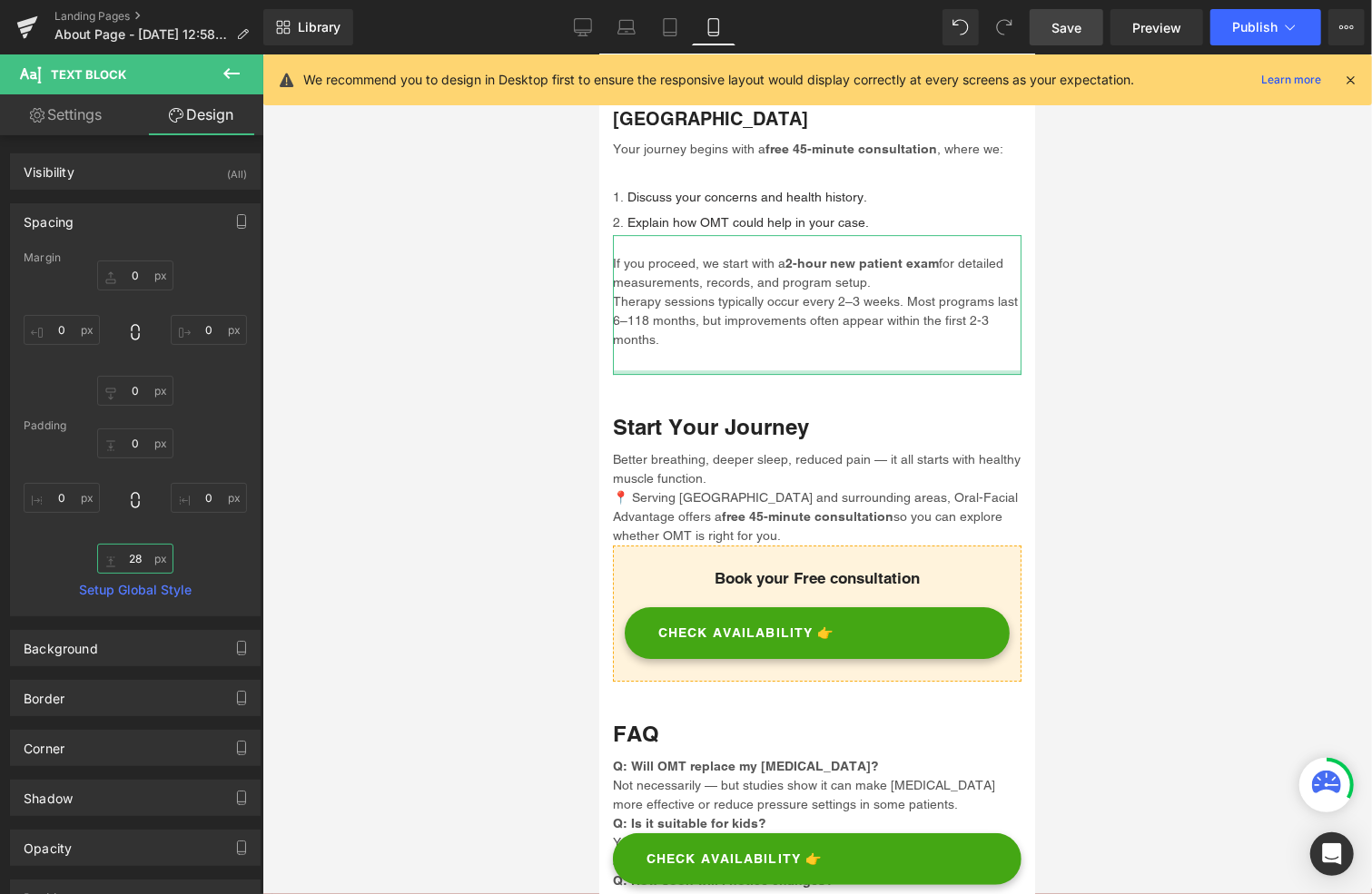
click at [139, 553] on input "28" at bounding box center [135, 558] width 76 height 30
type input "0"
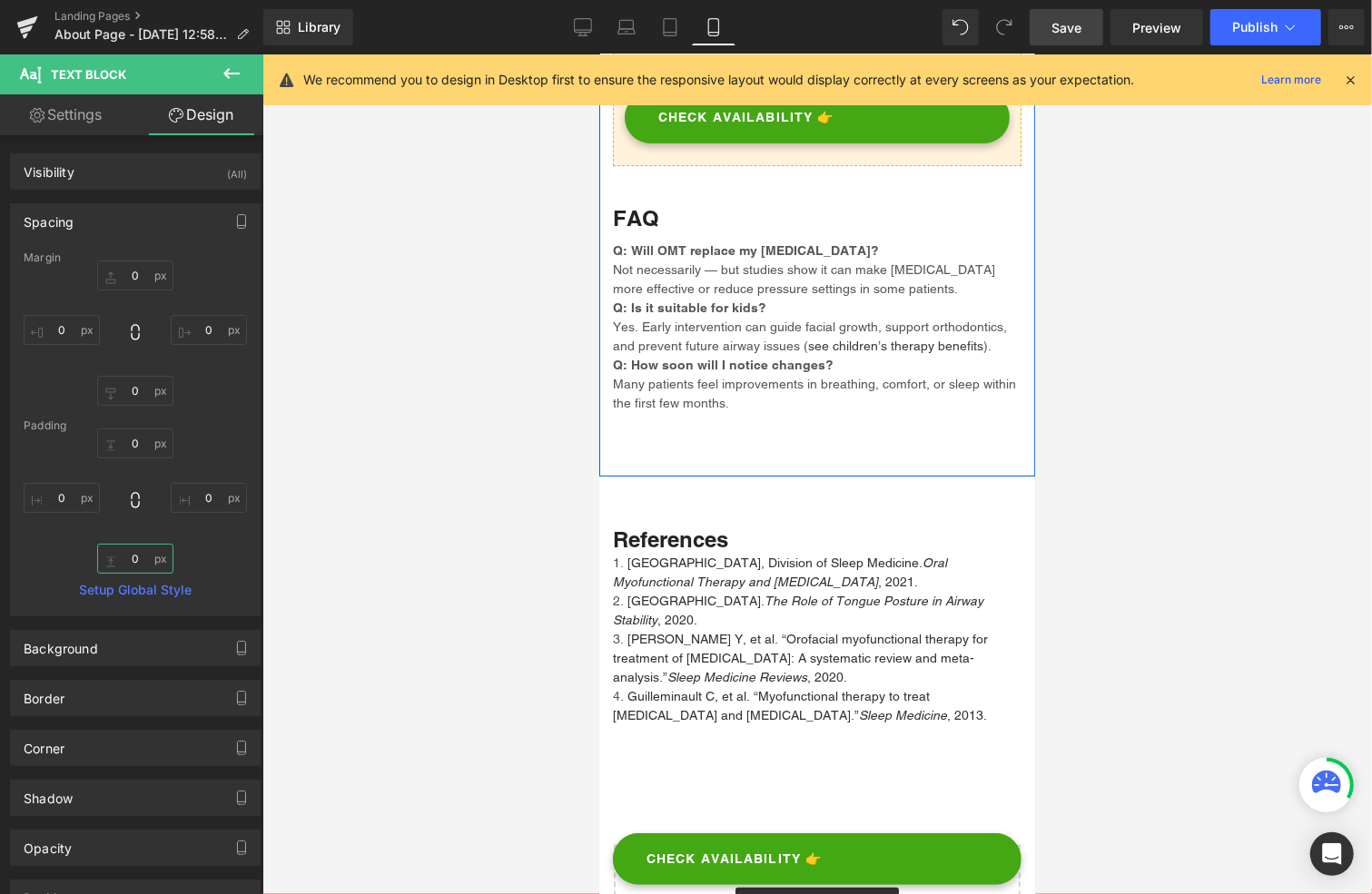
scroll to position [3994, 0]
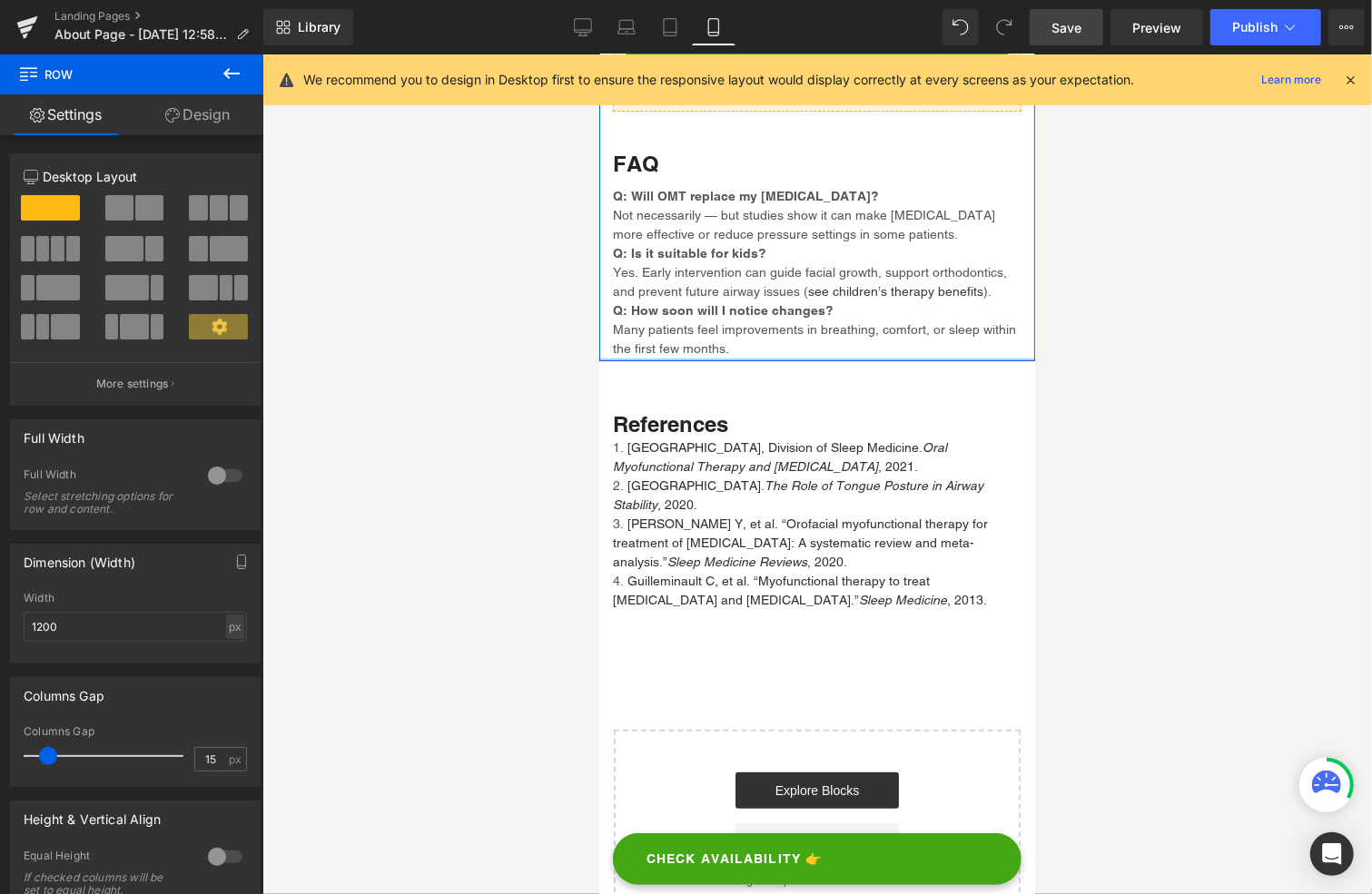
drag, startPoint x: 688, startPoint y: 421, endPoint x: 696, endPoint y: 406, distance: 17.0
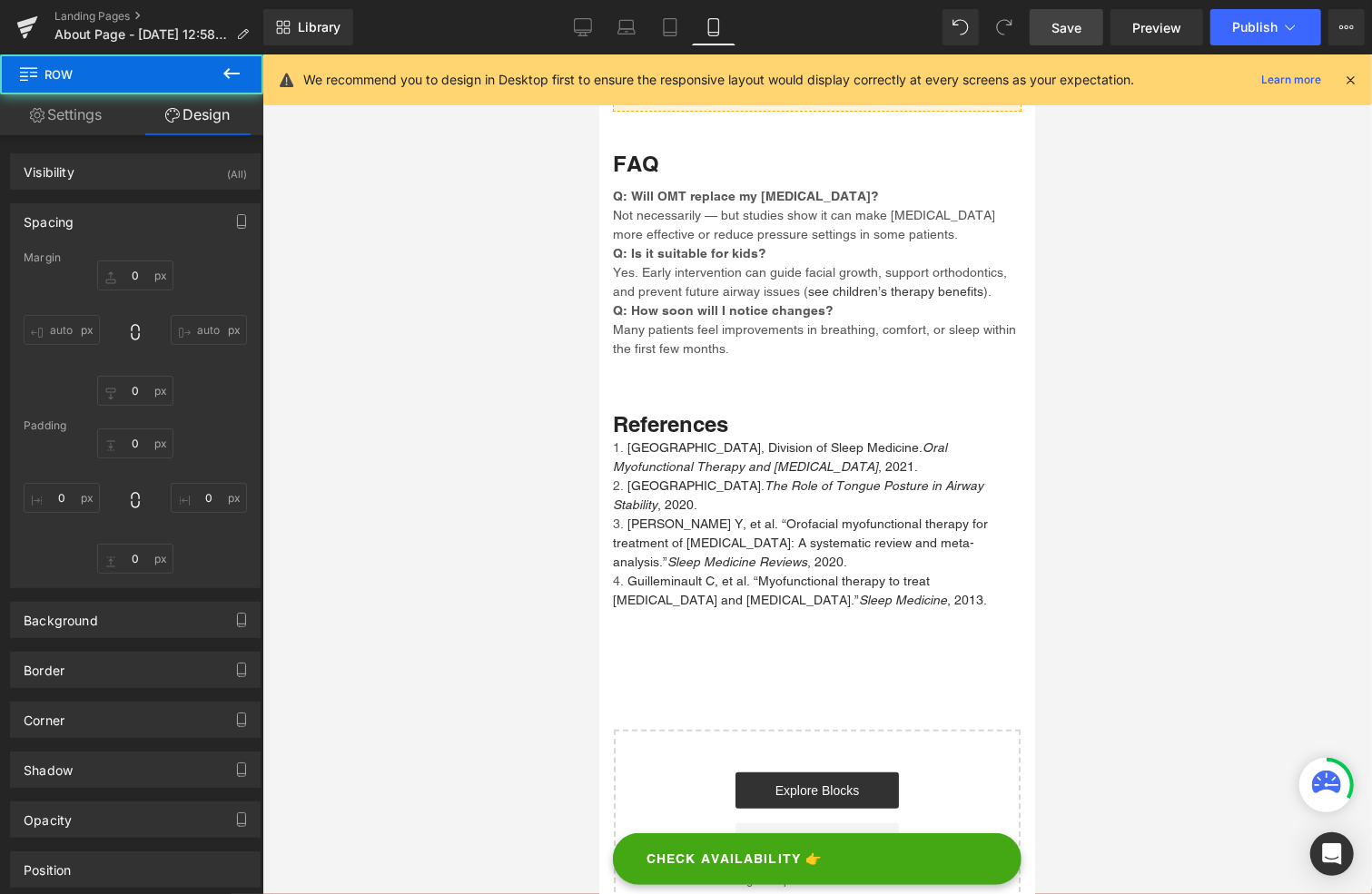
type input "0"
type input "70"
type input "0"
type input "3"
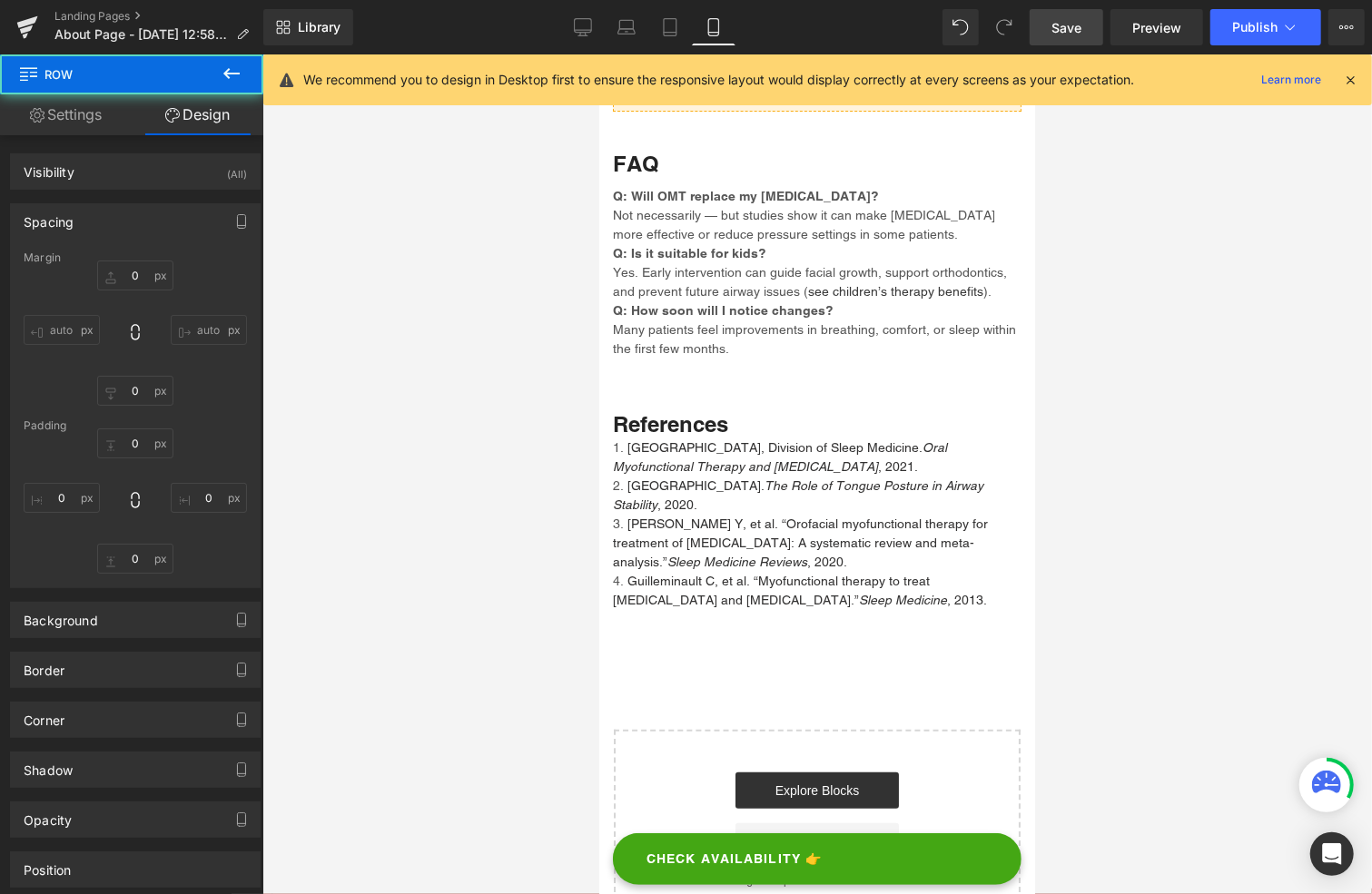
type input "0"
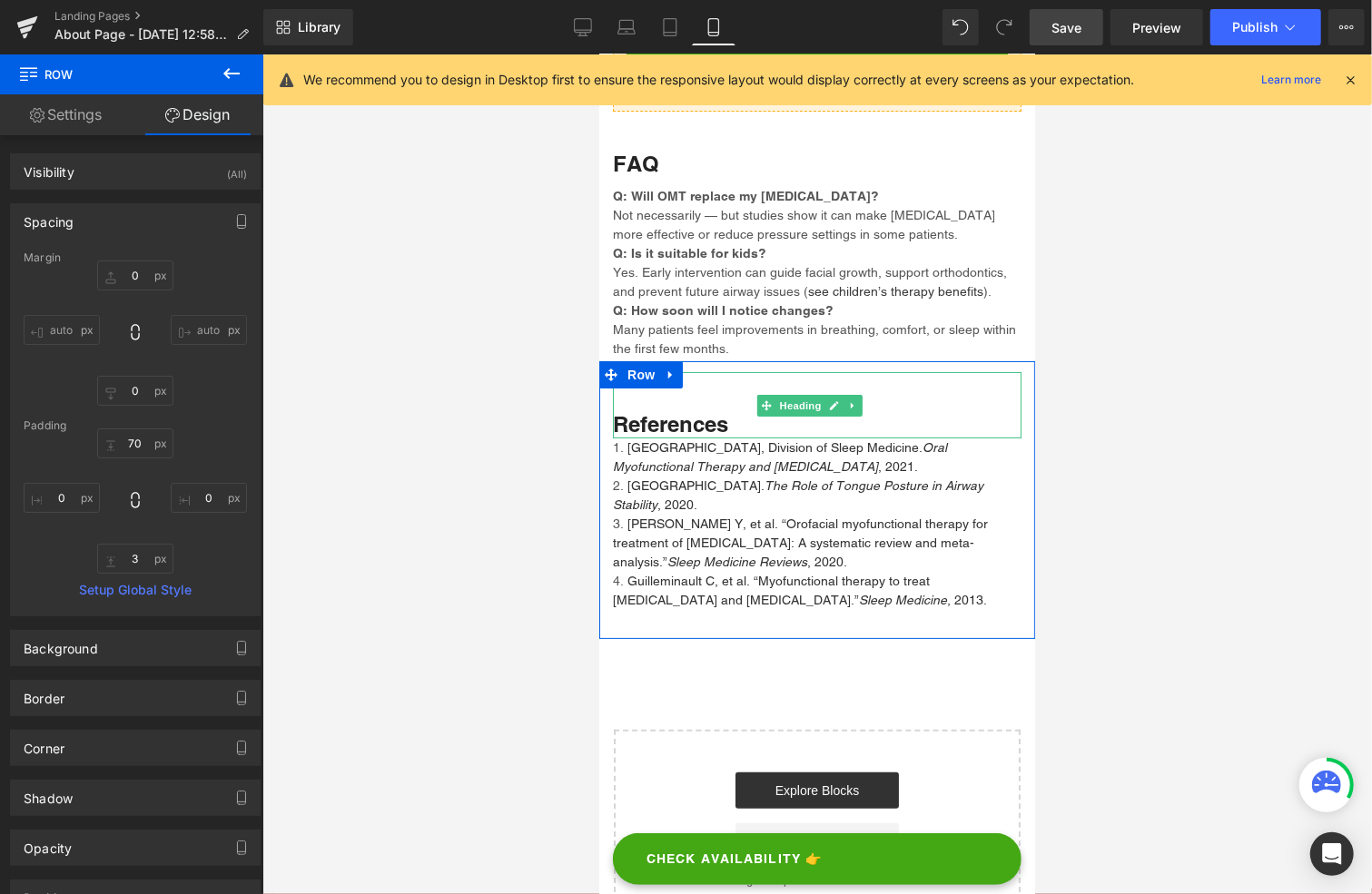
click at [723, 393] on div "References" at bounding box center [816, 404] width 409 height 67
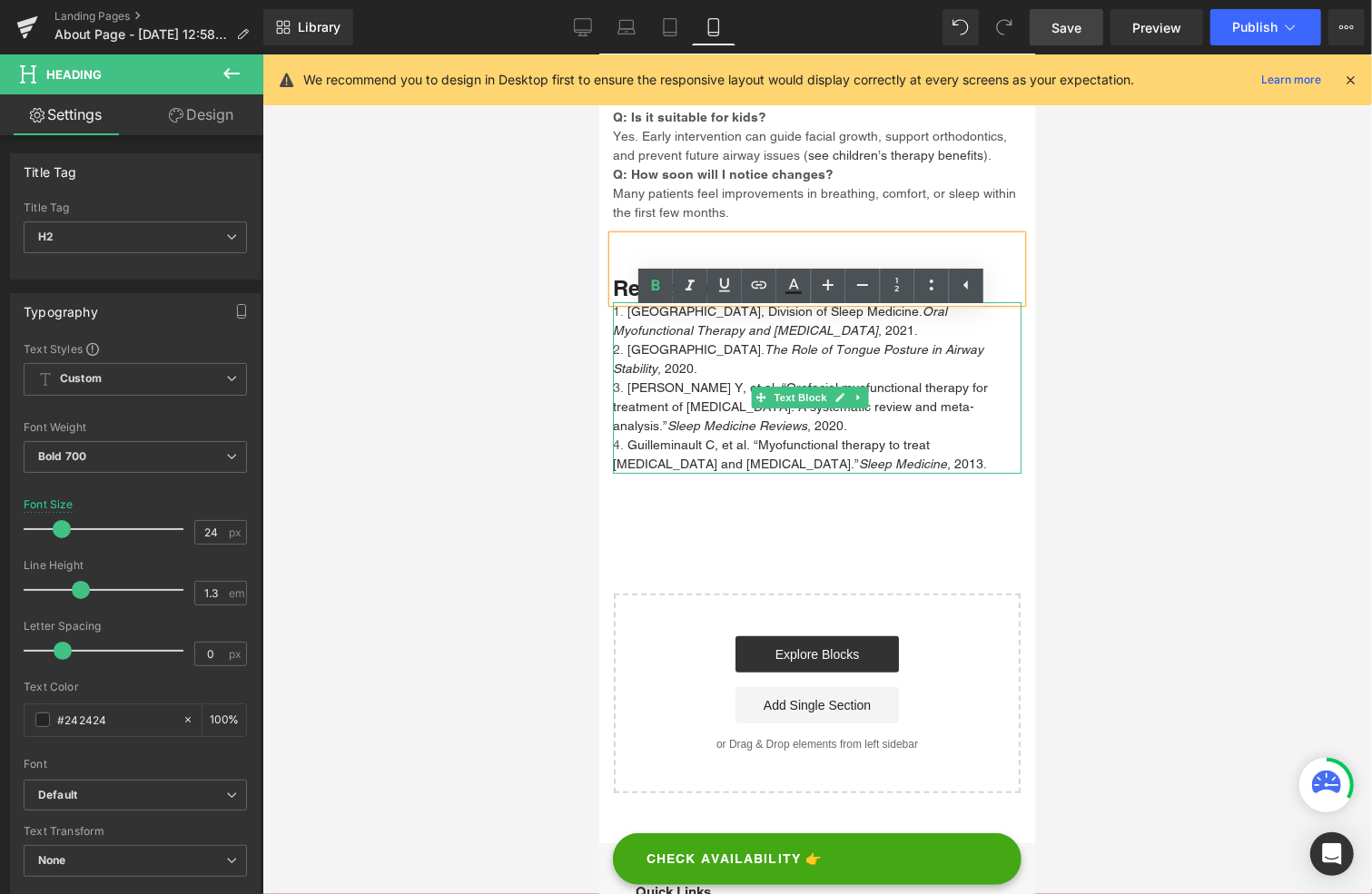
scroll to position [4176, 0]
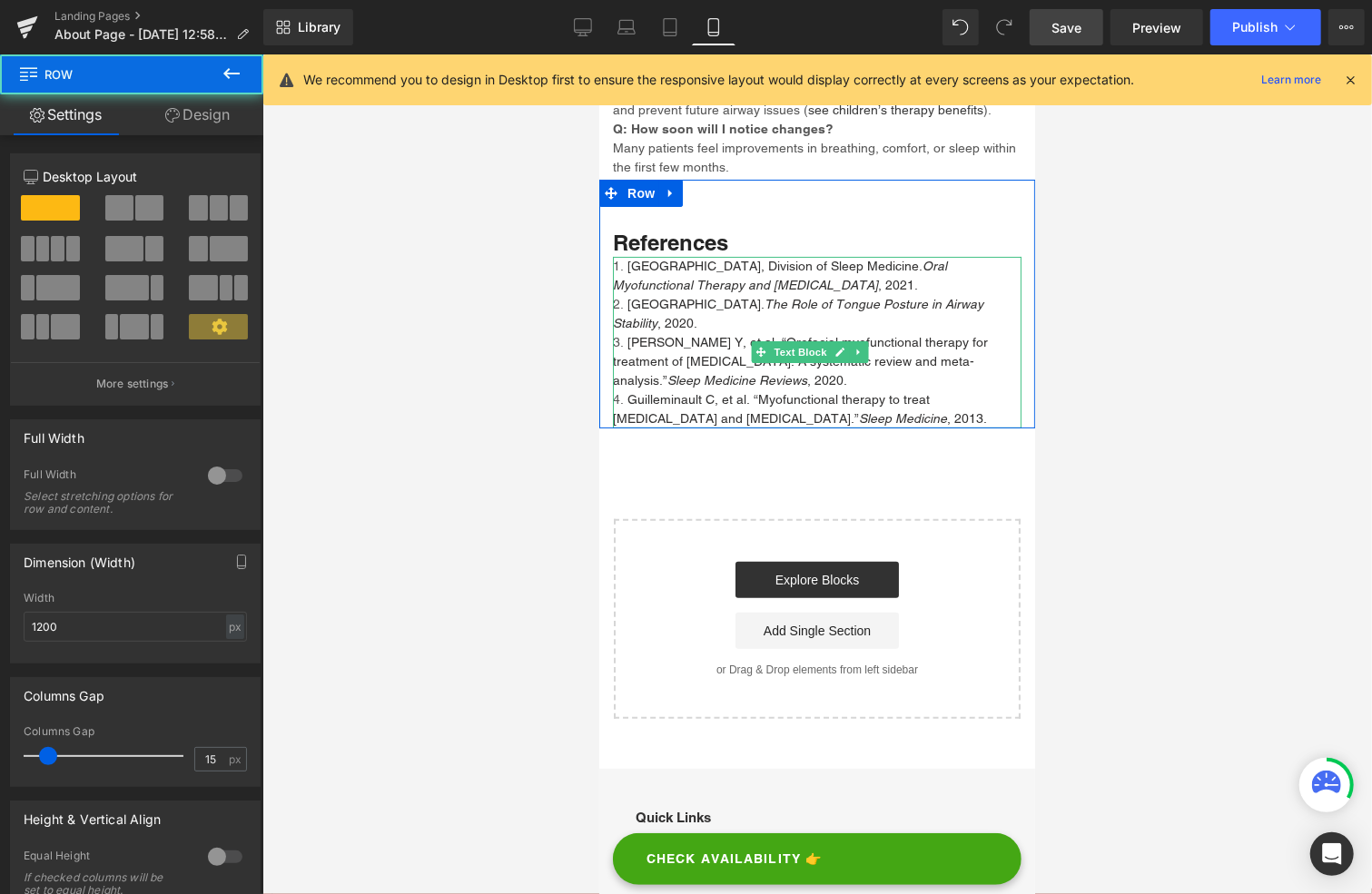
drag, startPoint x: 718, startPoint y: 478, endPoint x: 718, endPoint y: 445, distance: 33.0
click at [718, 427] on div "References Heading [GEOGRAPHIC_DATA], Division of Sleep Medicine. Oral Myofunct…" at bounding box center [816, 303] width 436 height 249
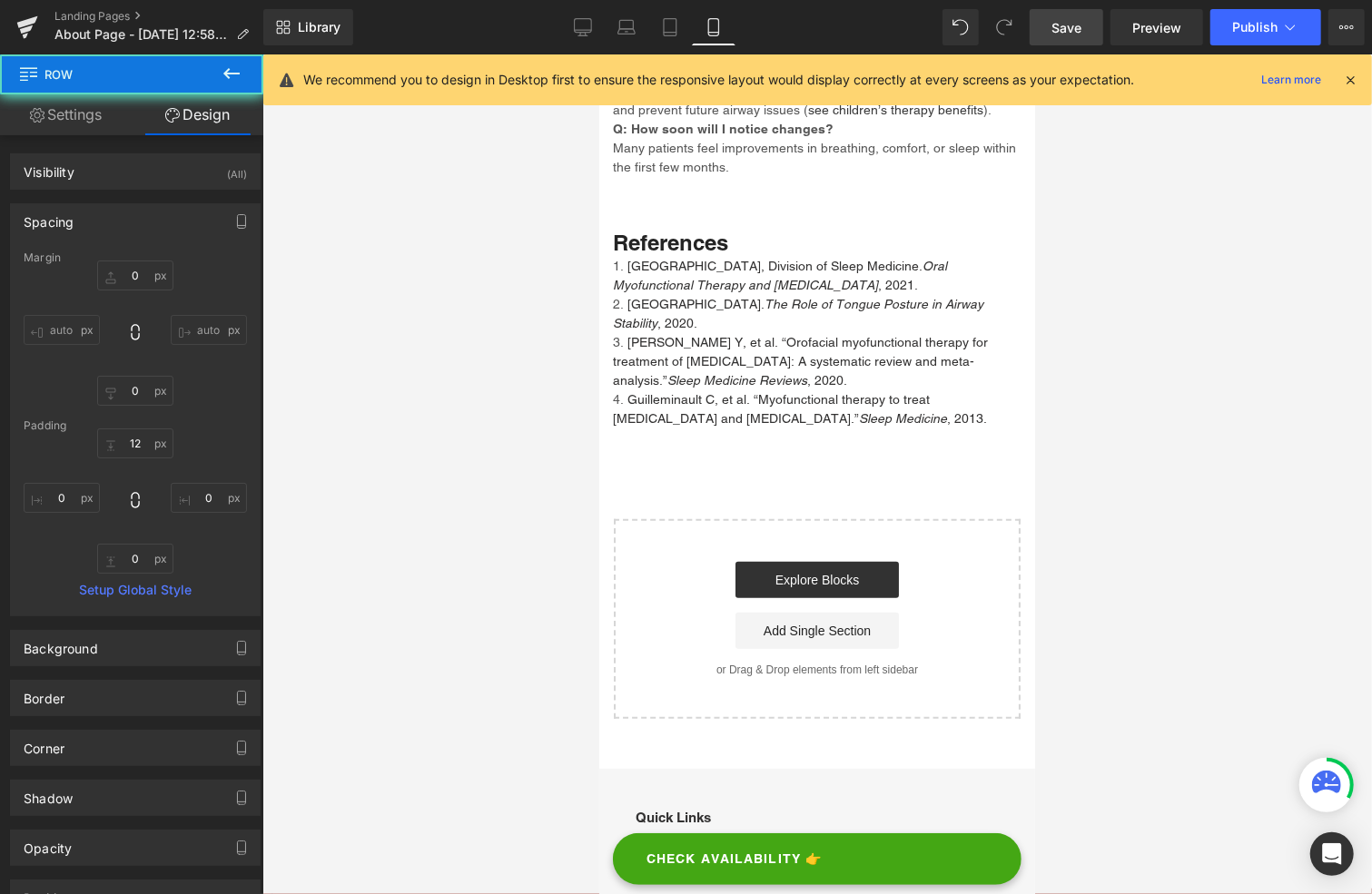
type input "0"
type input "12"
type input "0"
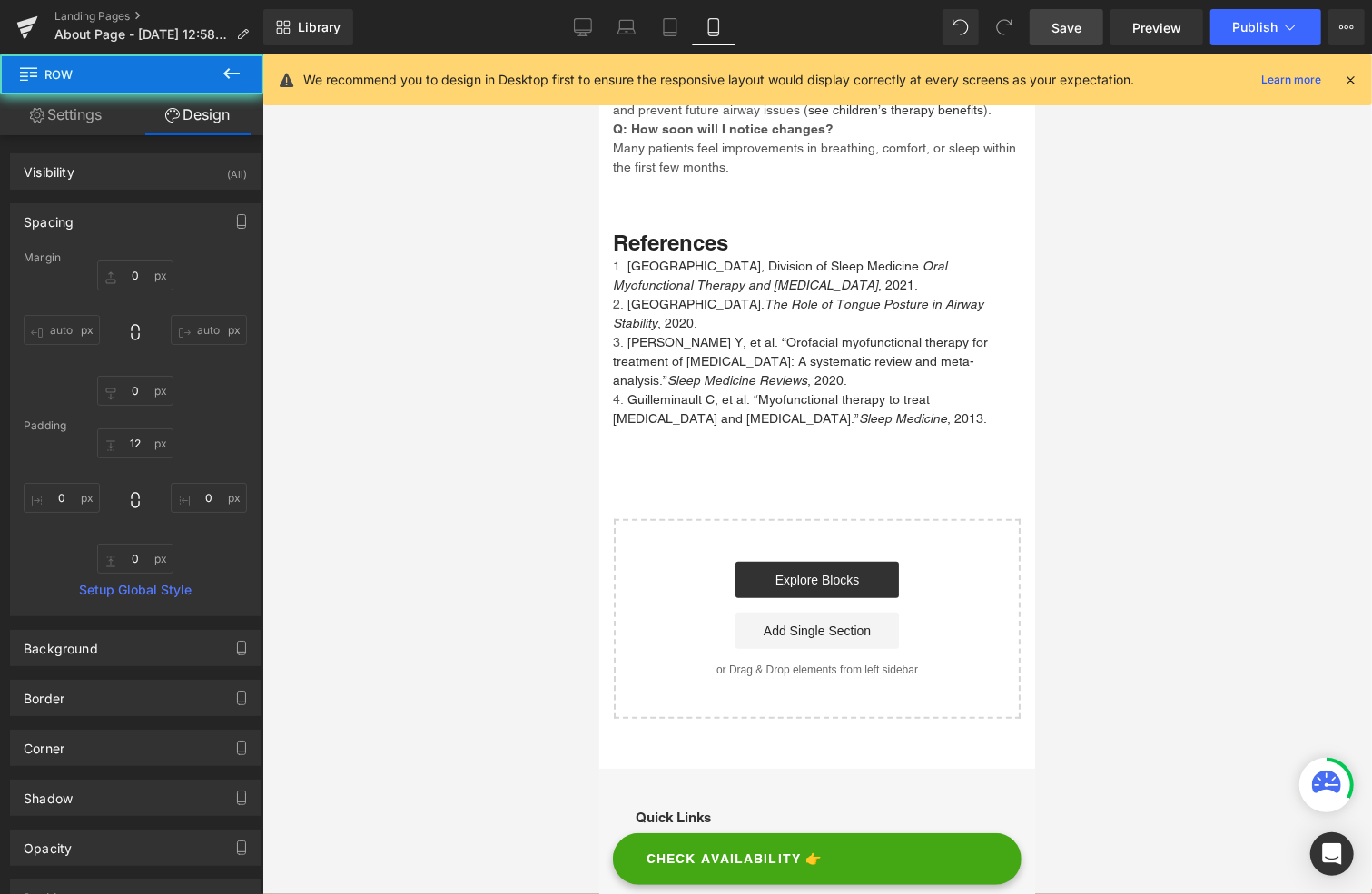
type input "0"
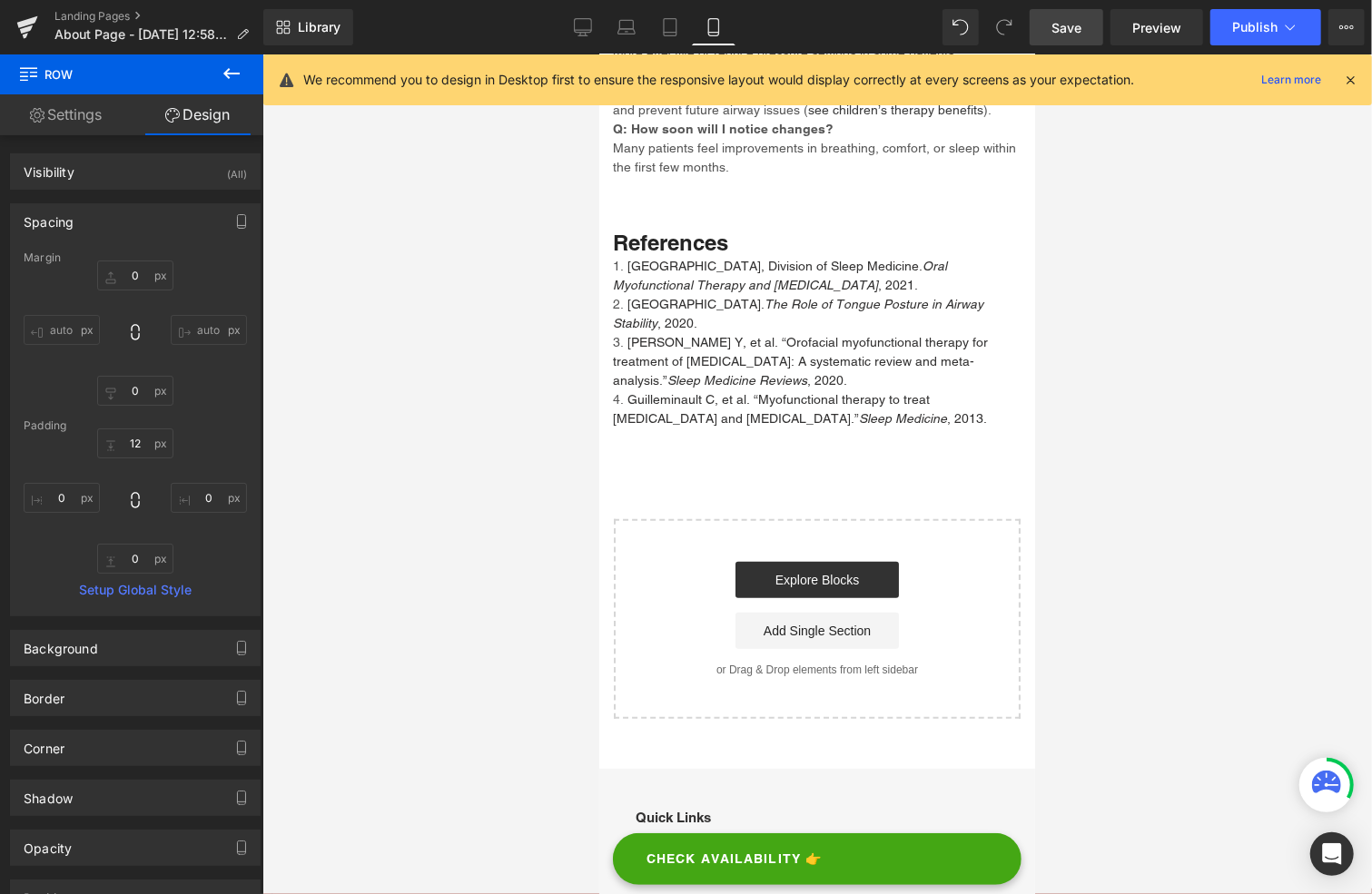
click at [1060, 26] on span "Save" at bounding box center [1066, 28] width 30 height 19
click at [1057, 24] on span "Save" at bounding box center [1066, 28] width 30 height 19
click at [1262, 20] on span "Publish" at bounding box center [1254, 27] width 45 height 14
